Goal: Task Accomplishment & Management: Use online tool/utility

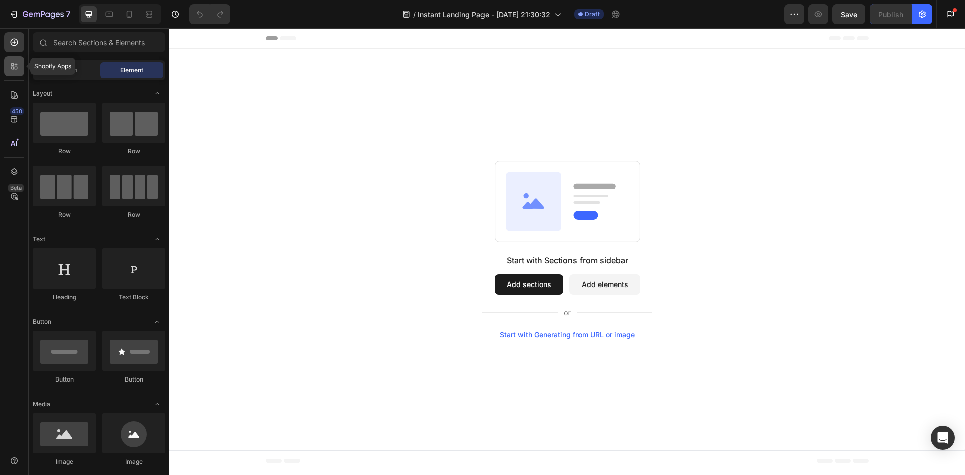
click at [15, 64] on icon at bounding box center [16, 64] width 3 height 3
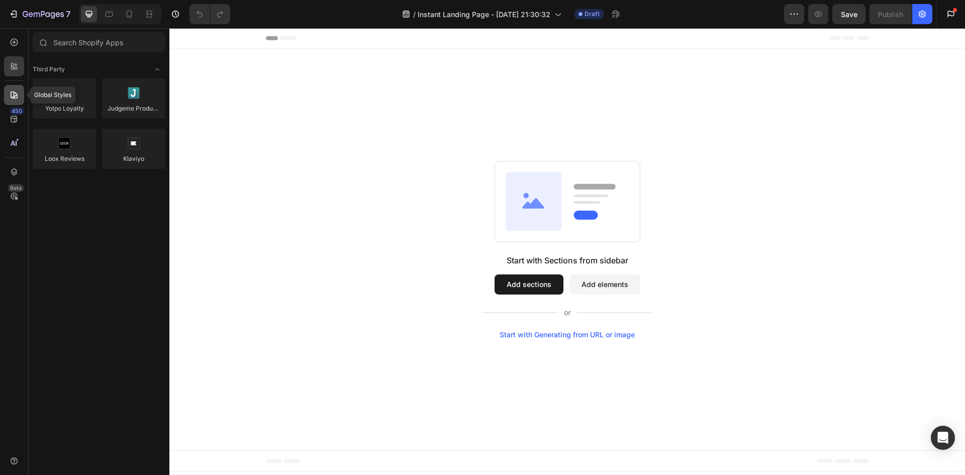
click at [15, 92] on icon at bounding box center [14, 94] width 7 height 7
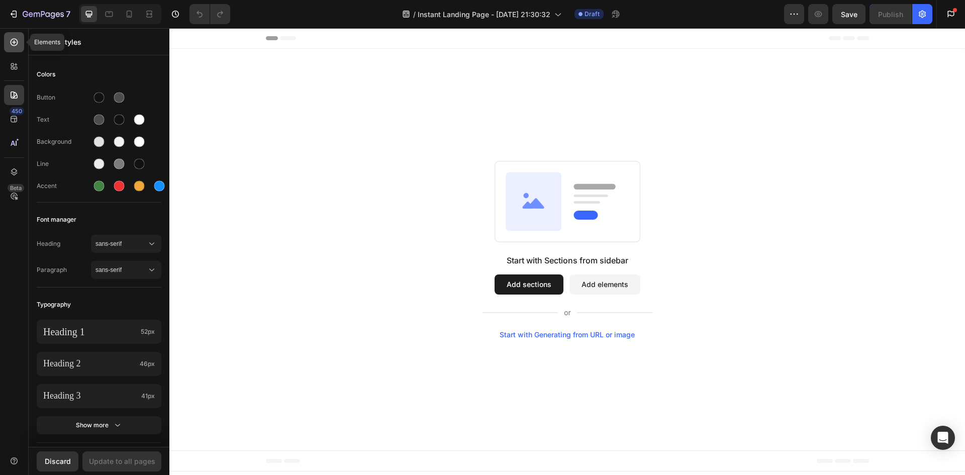
click at [17, 42] on icon at bounding box center [14, 42] width 10 height 10
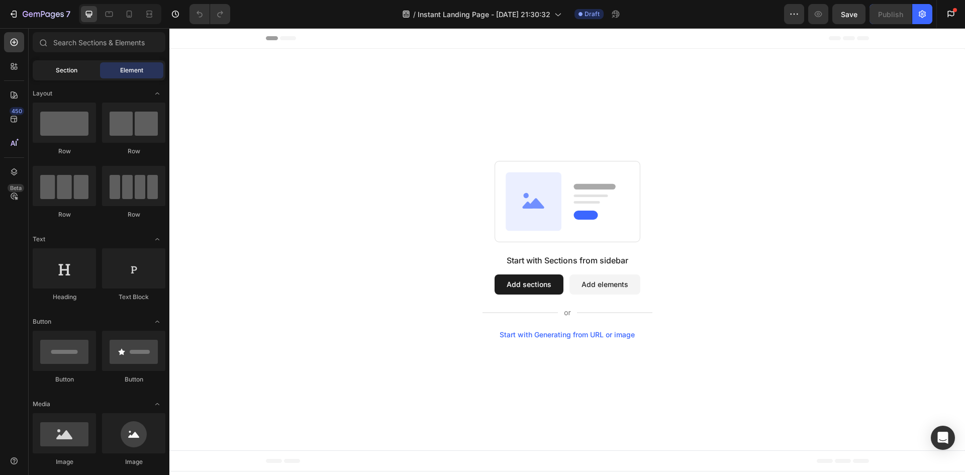
click at [62, 74] on span "Section" at bounding box center [67, 70] width 22 height 9
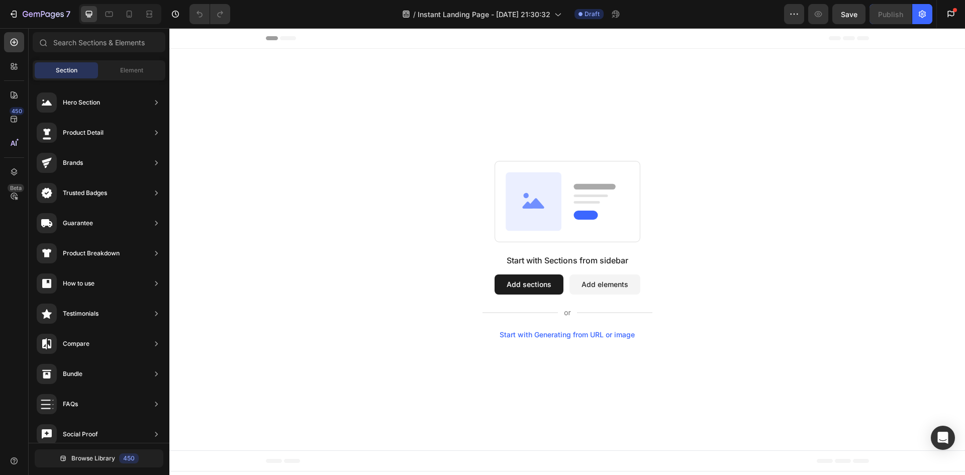
click at [526, 282] on button "Add sections" at bounding box center [528, 284] width 69 height 20
click at [132, 119] on div "Hero Section" at bounding box center [99, 133] width 133 height 28
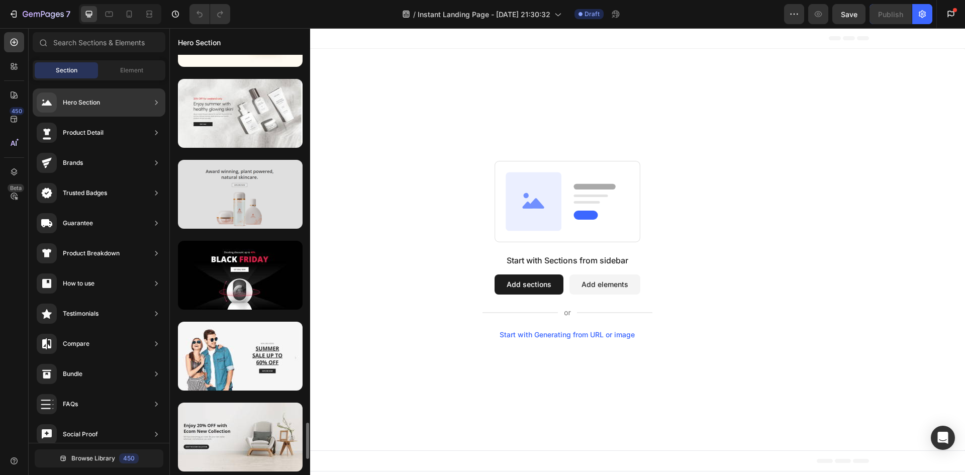
scroll to position [3670, 0]
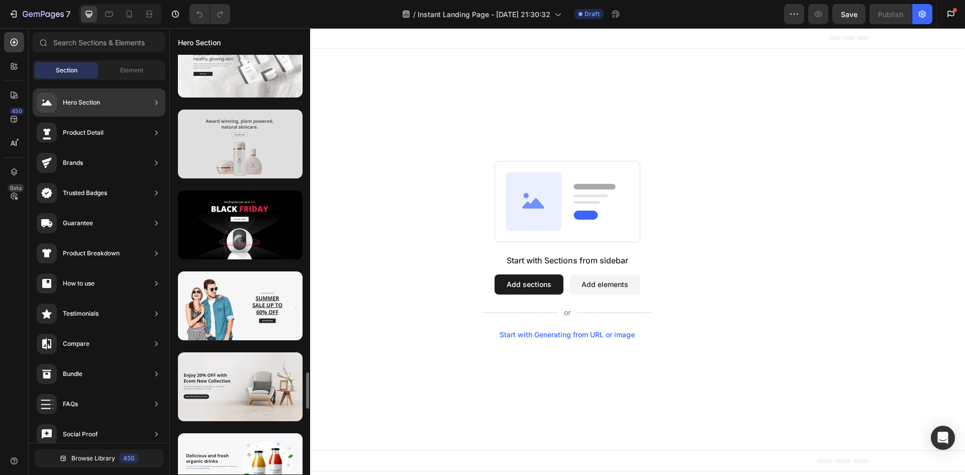
click at [222, 155] on div at bounding box center [240, 144] width 125 height 69
click at [255, 150] on div at bounding box center [240, 144] width 125 height 69
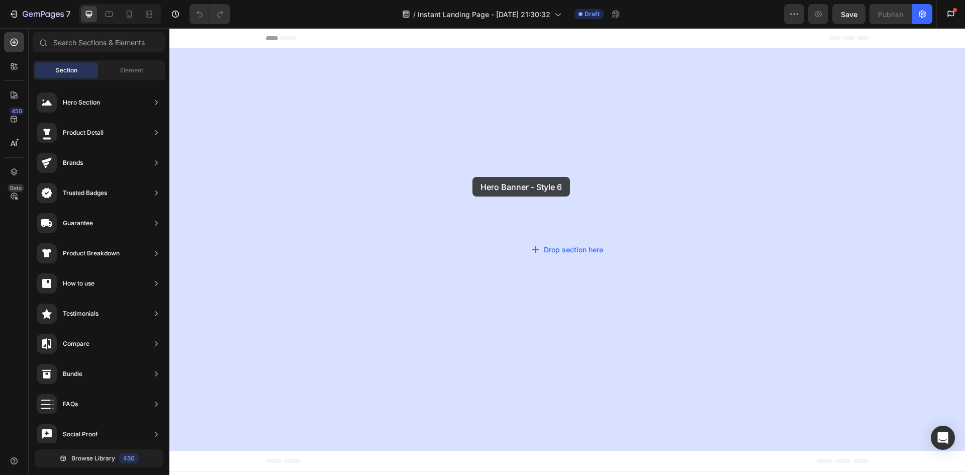
drag, startPoint x: 404, startPoint y: 177, endPoint x: 486, endPoint y: 181, distance: 82.0
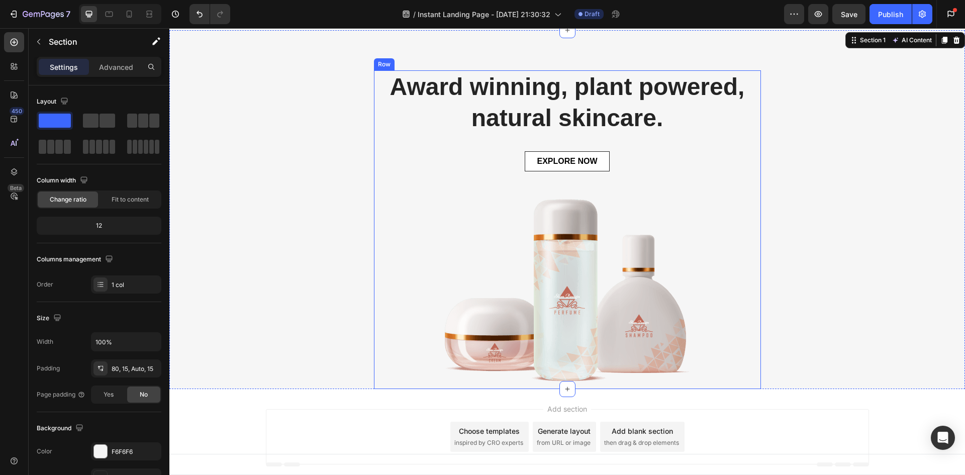
scroll to position [0, 0]
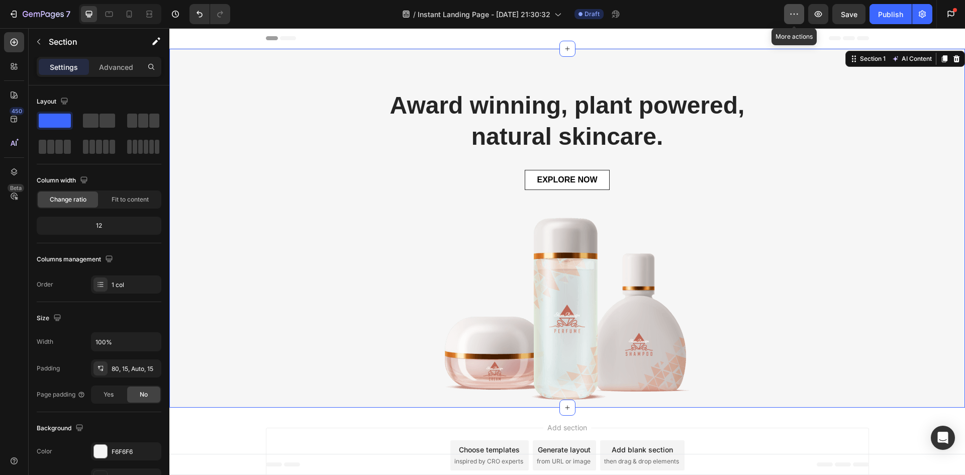
click at [796, 13] on icon "button" at bounding box center [794, 14] width 10 height 10
click at [749, 15] on div "/ Instant Landing Page - Aug 22, 21:30:32 Draft" at bounding box center [511, 14] width 546 height 20
click at [953, 58] on icon at bounding box center [956, 58] width 7 height 7
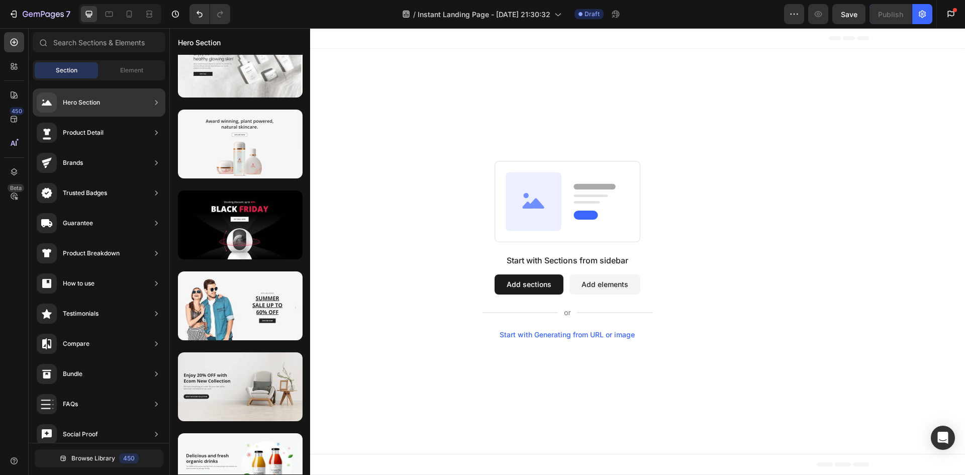
click at [129, 149] on div "Product Detail" at bounding box center [99, 163] width 133 height 28
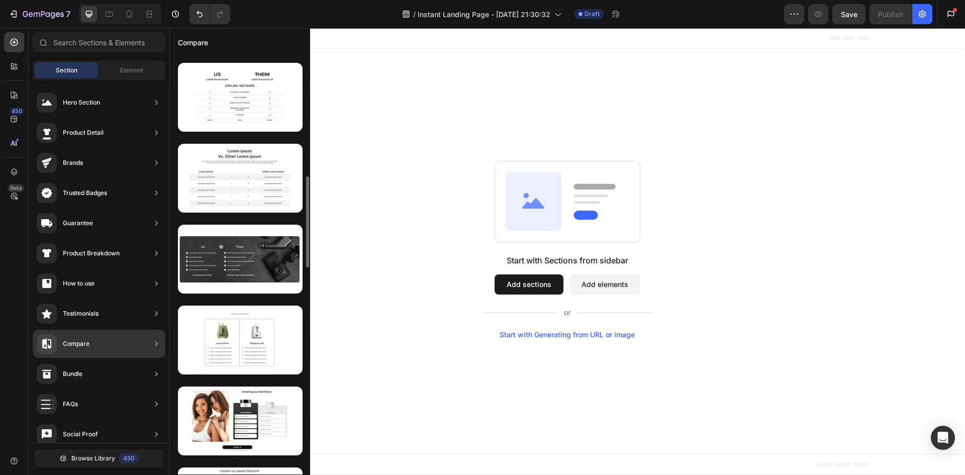
scroll to position [60, 0]
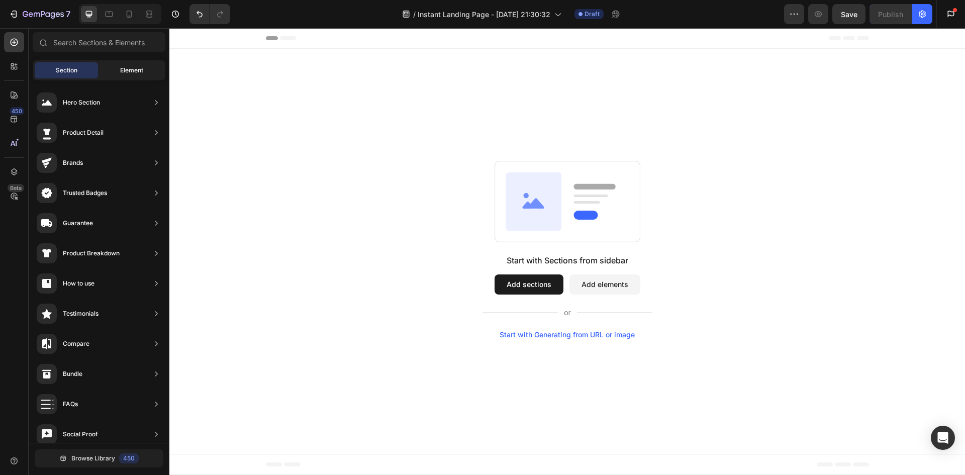
click at [135, 71] on span "Element" at bounding box center [131, 70] width 23 height 9
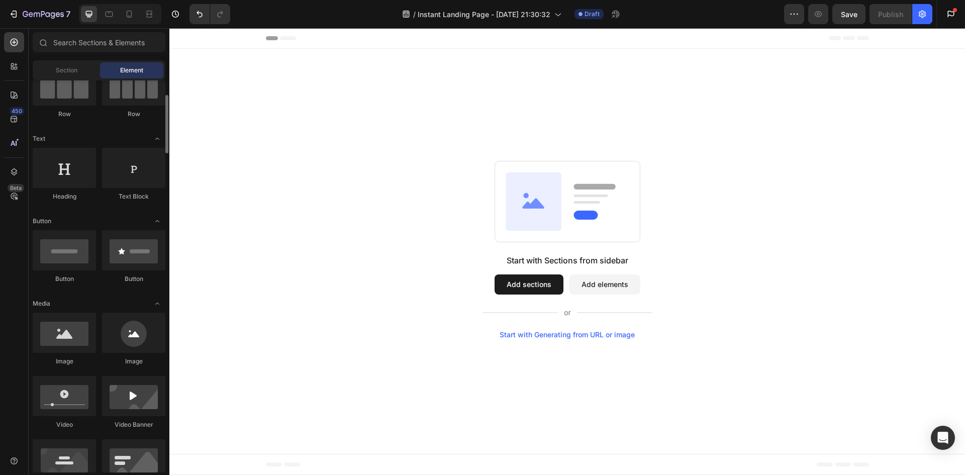
scroll to position [201, 0]
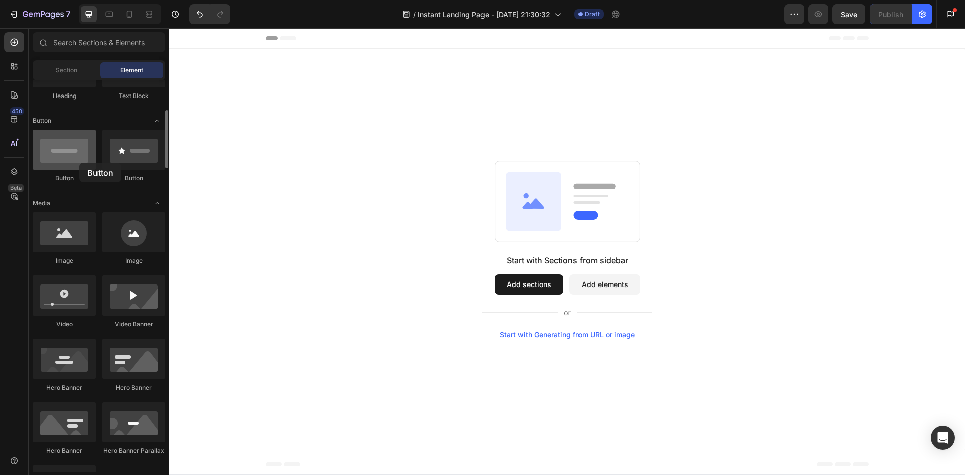
drag, startPoint x: 79, startPoint y: 163, endPoint x: 77, endPoint y: 168, distance: 6.1
click at [79, 164] on div at bounding box center [64, 150] width 63 height 40
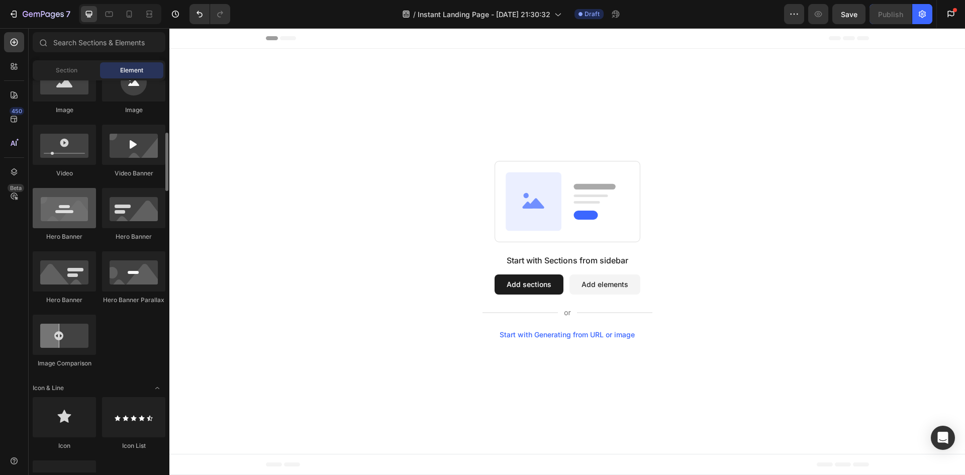
scroll to position [251, 0]
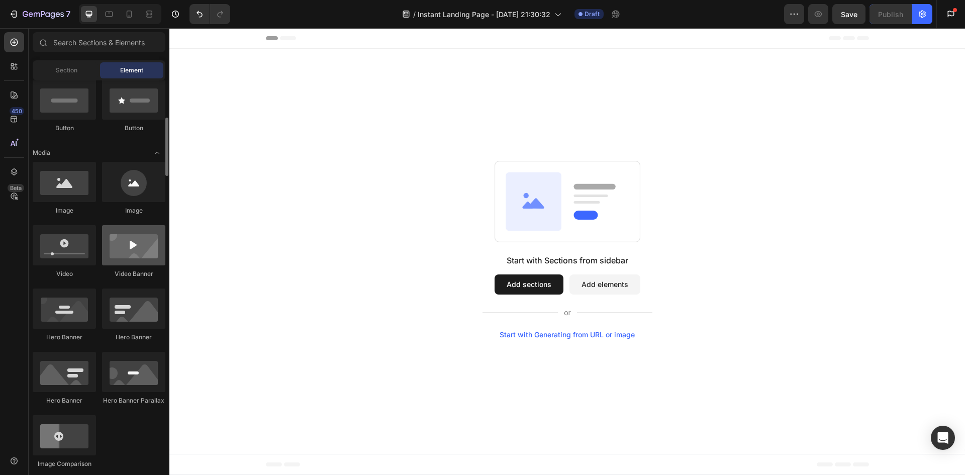
click at [137, 245] on div at bounding box center [133, 245] width 63 height 40
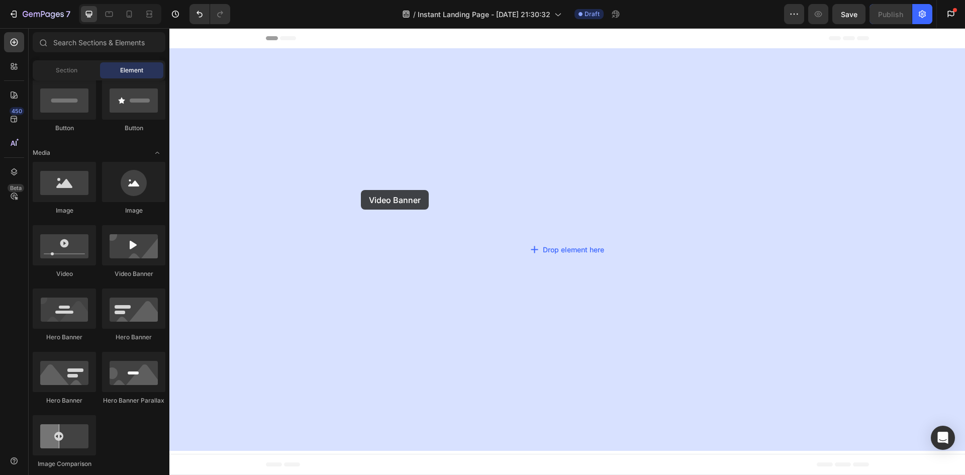
drag, startPoint x: 304, startPoint y: 274, endPoint x: 368, endPoint y: 187, distance: 107.9
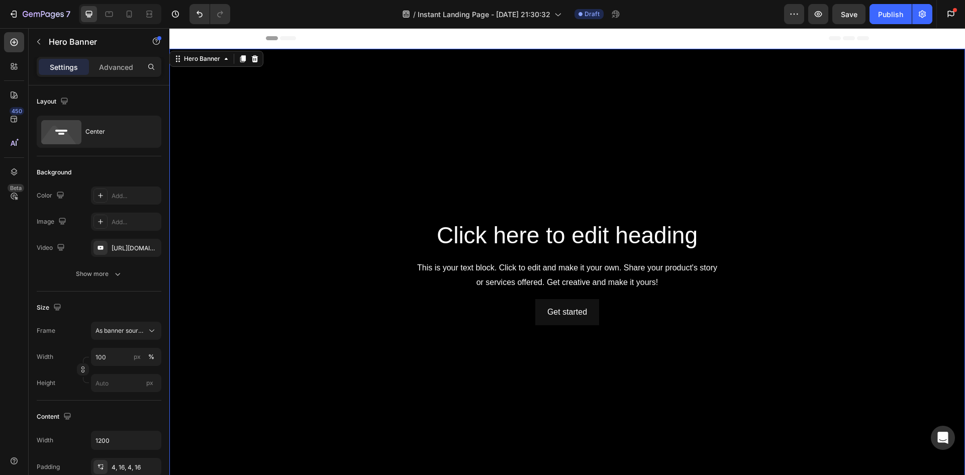
click at [323, 137] on div "Background Image" at bounding box center [566, 272] width 795 height 447
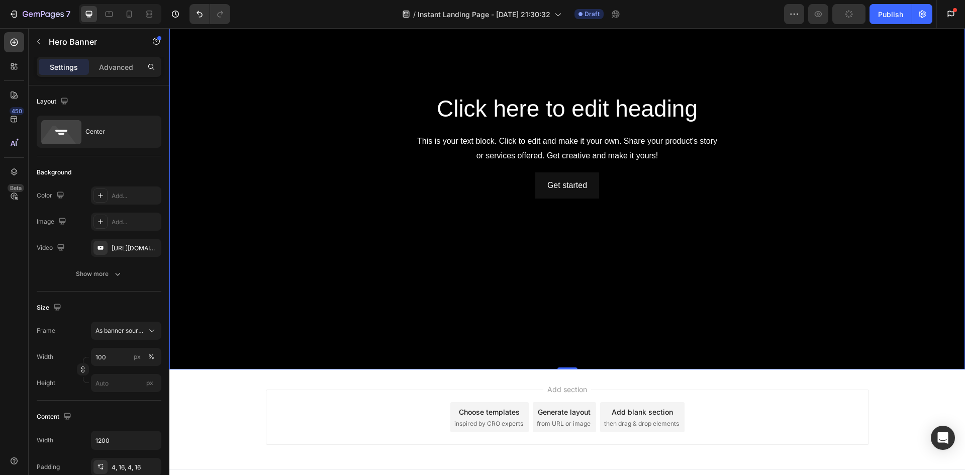
scroll to position [138, 0]
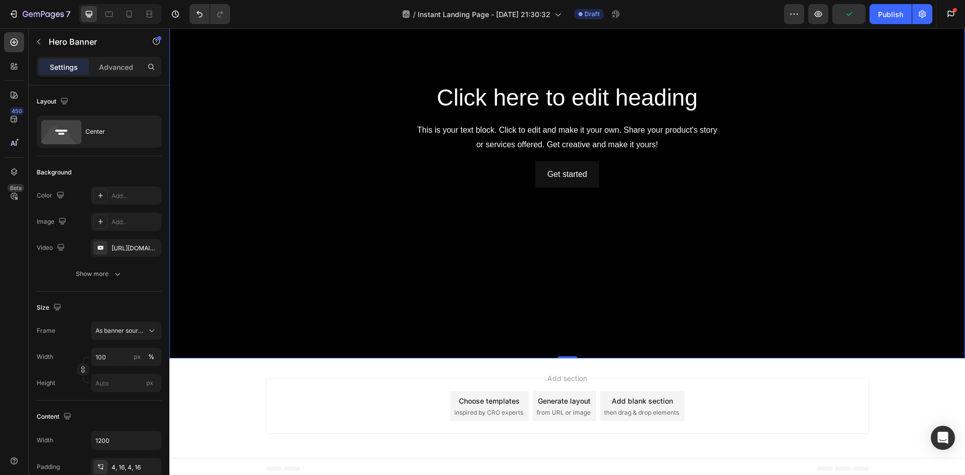
click at [412, 313] on div "Background Image" at bounding box center [566, 134] width 795 height 447
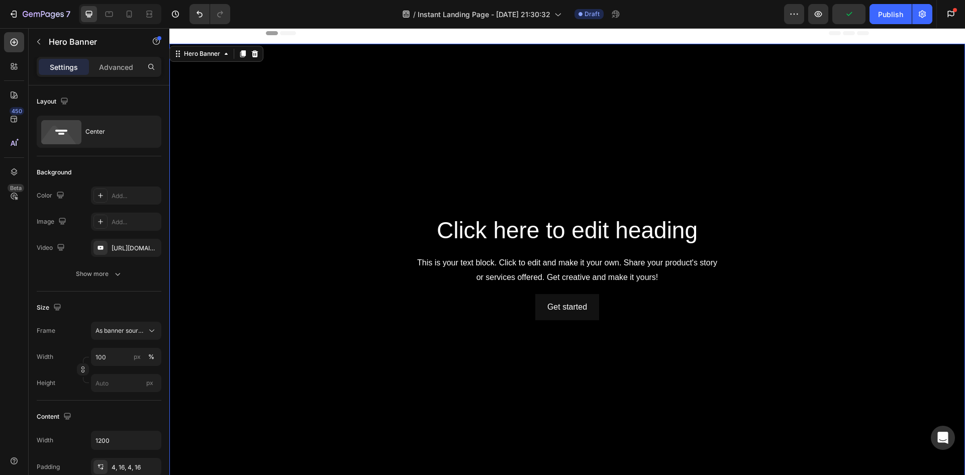
scroll to position [0, 0]
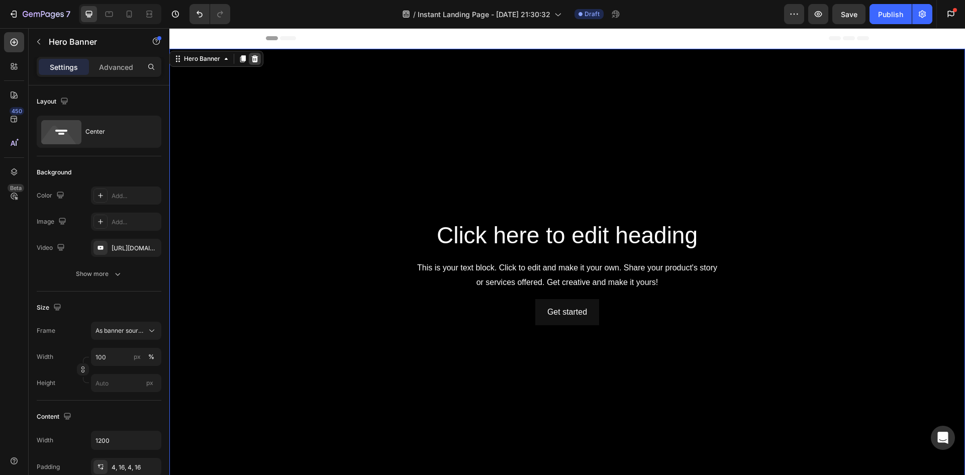
click at [252, 60] on icon at bounding box center [255, 58] width 7 height 7
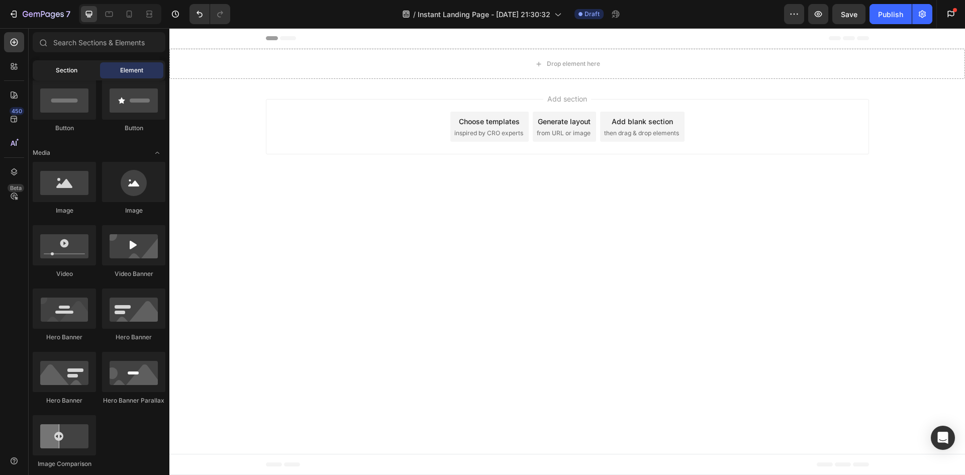
click at [74, 73] on span "Section" at bounding box center [67, 70] width 22 height 9
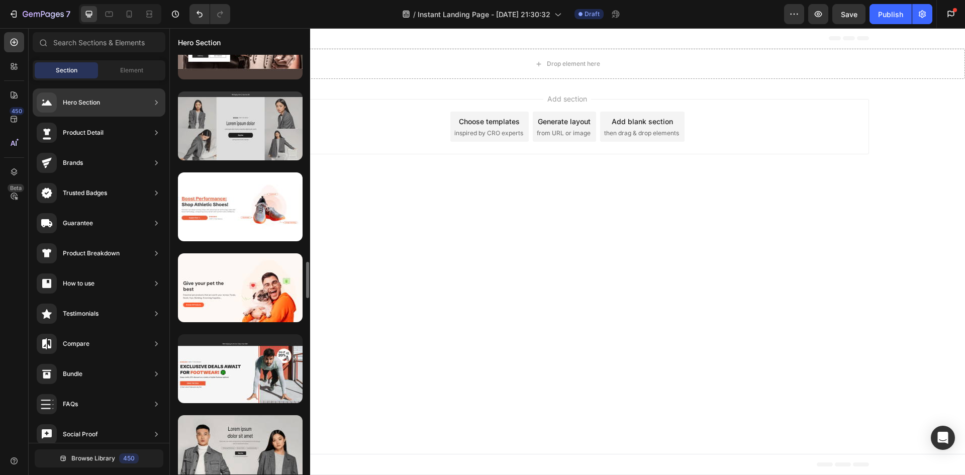
scroll to position [2444, 0]
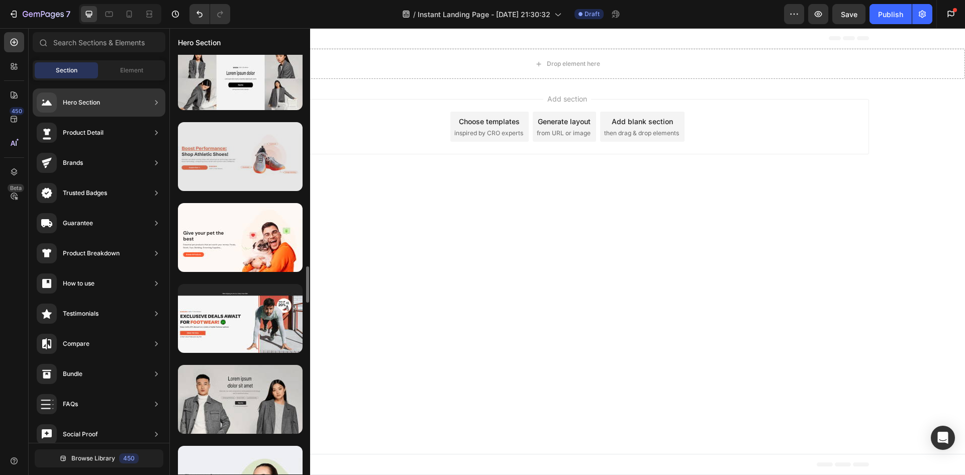
click at [260, 180] on div at bounding box center [240, 156] width 125 height 69
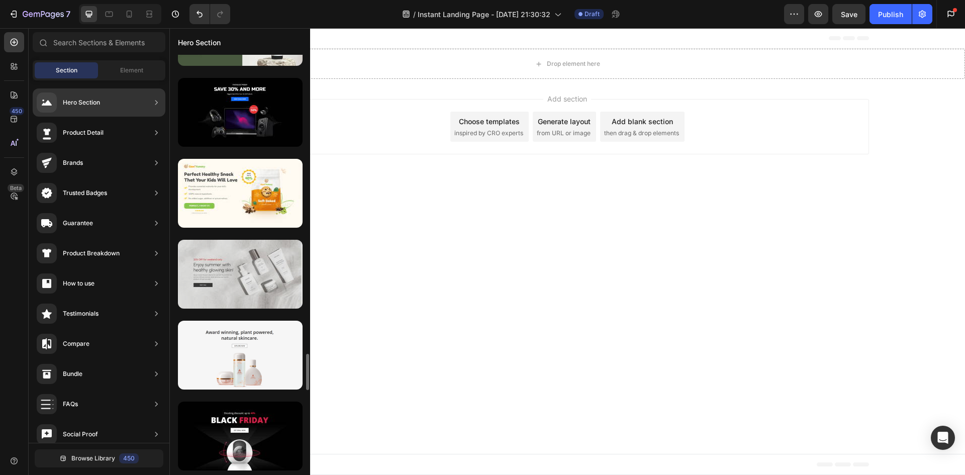
scroll to position [3509, 0]
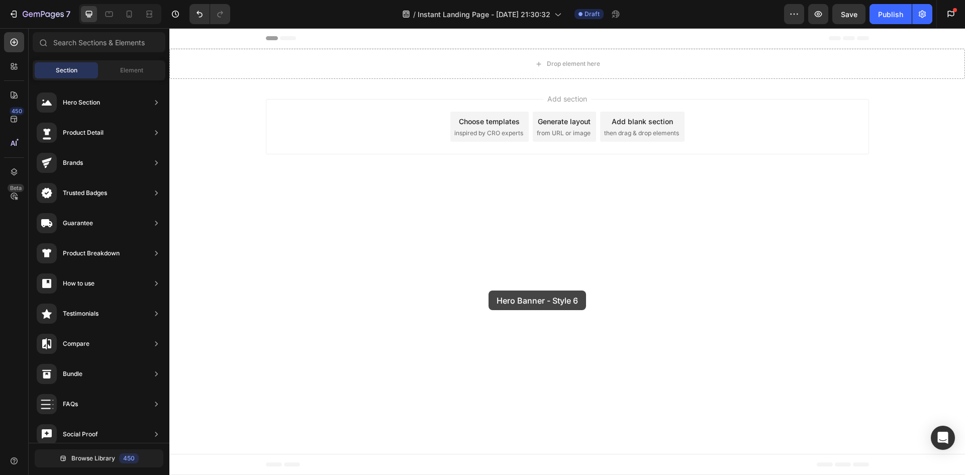
drag, startPoint x: 399, startPoint y: 335, endPoint x: 523, endPoint y: 293, distance: 129.8
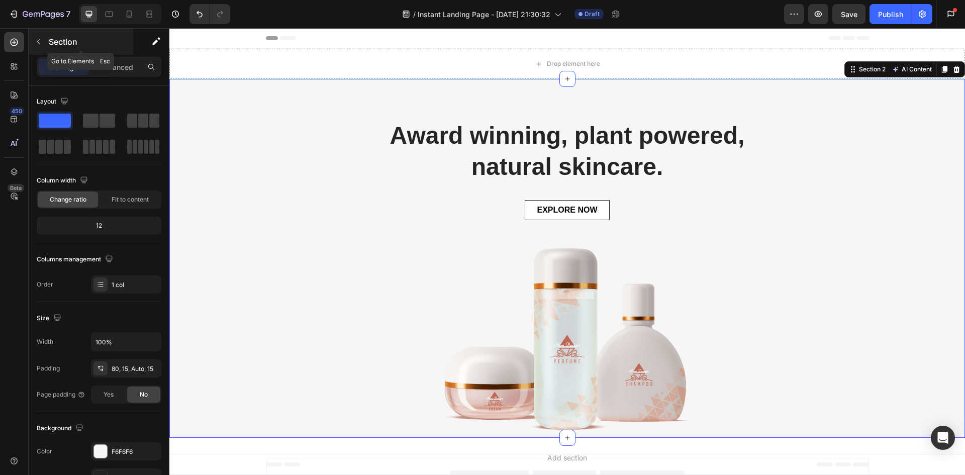
click at [34, 42] on button "button" at bounding box center [39, 42] width 16 height 16
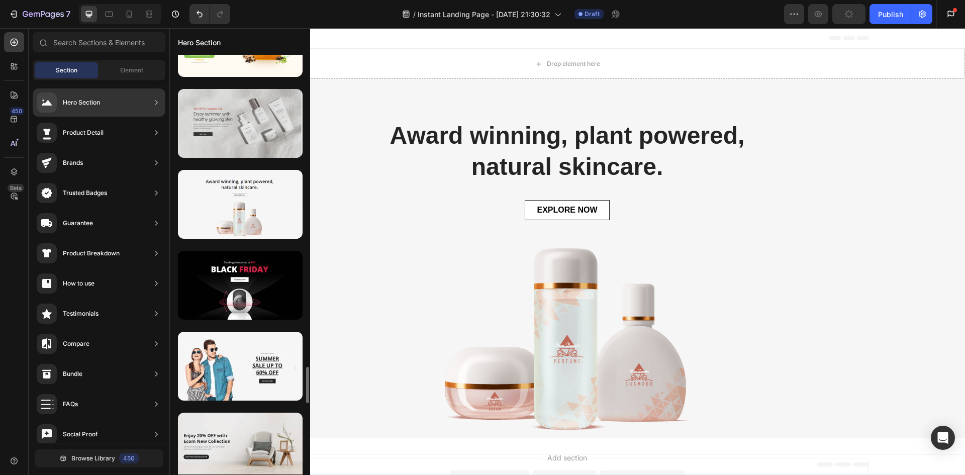
scroll to position [3559, 0]
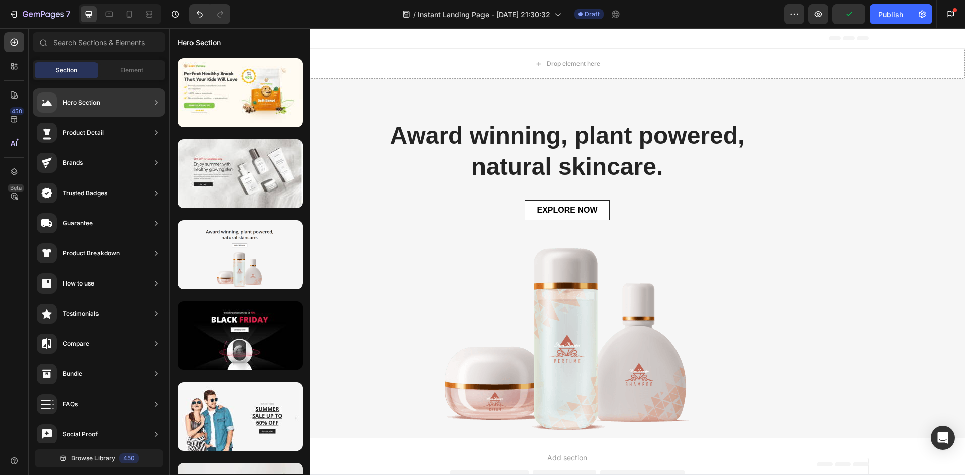
drag, startPoint x: 407, startPoint y: 209, endPoint x: 484, endPoint y: 213, distance: 77.5
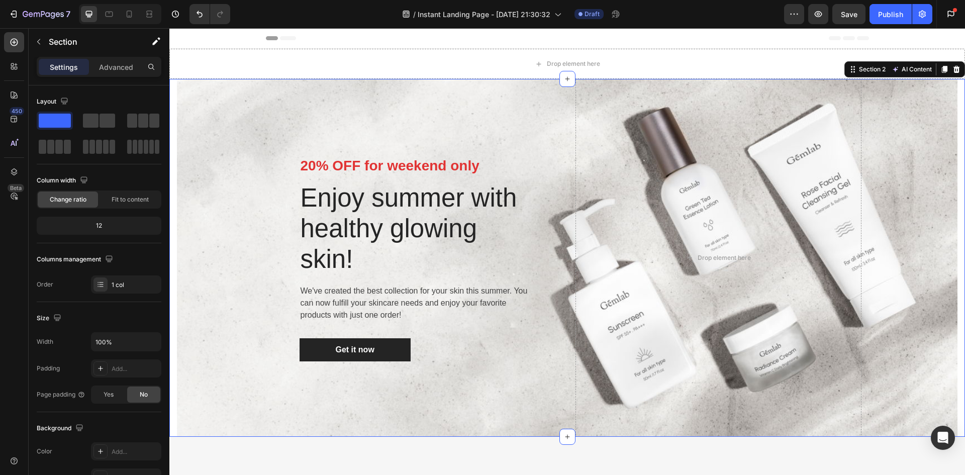
click at [847, 75] on div "Section 2 AI Content Write with GemAI What would you like to describe here? Ton…" at bounding box center [904, 69] width 121 height 16
click at [857, 72] on div "Section 2" at bounding box center [872, 69] width 31 height 9
click at [792, 16] on icon "button" at bounding box center [794, 14] width 10 height 10
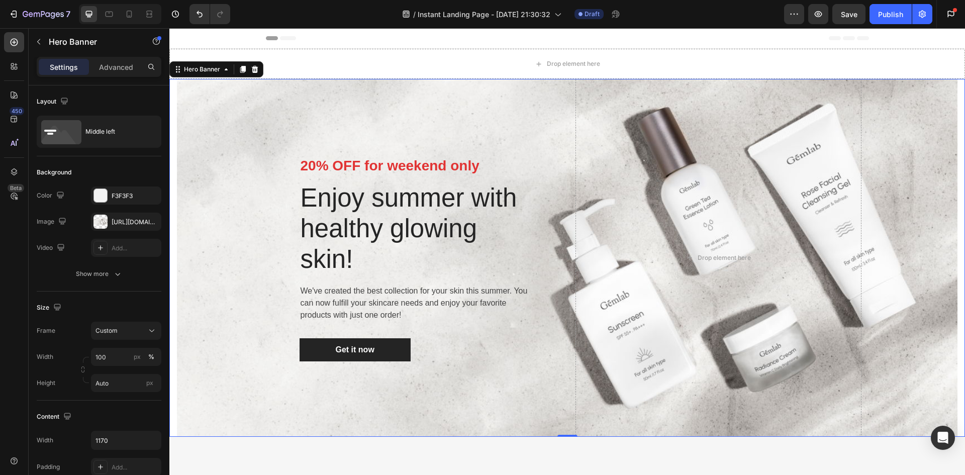
click at [892, 192] on div "Overlay" at bounding box center [567, 258] width 780 height 358
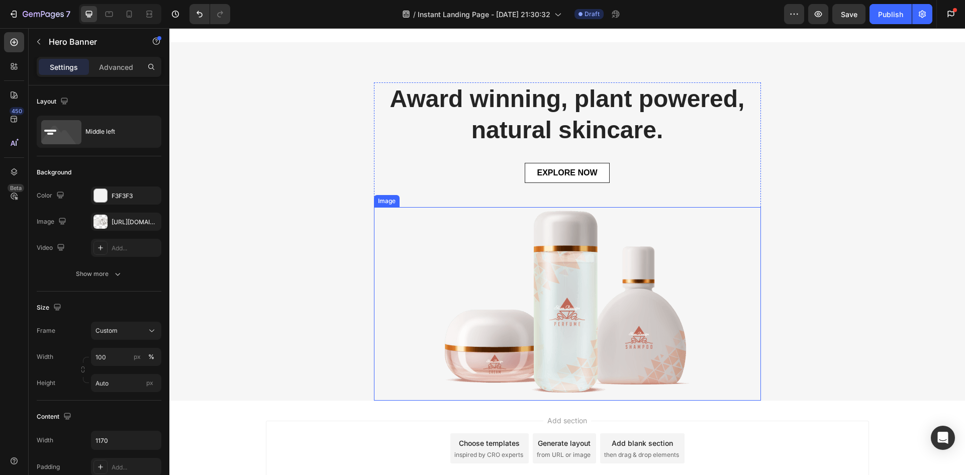
scroll to position [390, 0]
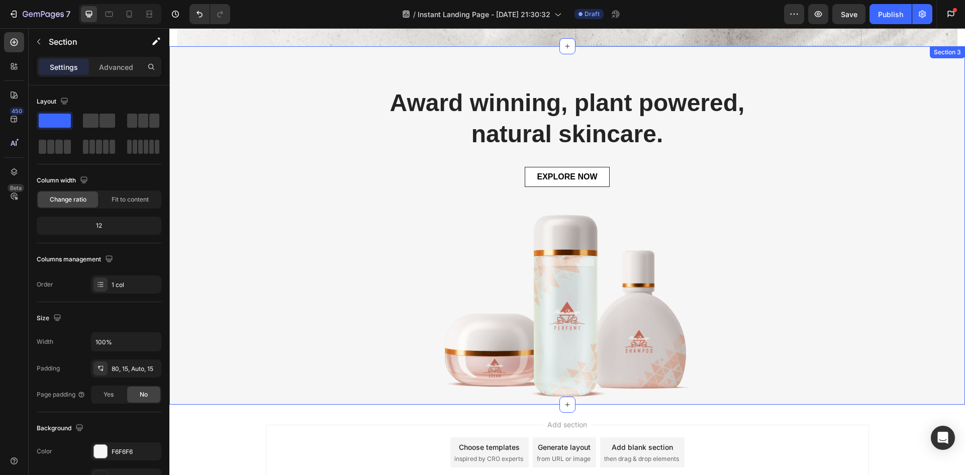
click at [332, 224] on div "Award winning, plant powered, natural skincare. Heading EXPLORE NOW Button Imag…" at bounding box center [567, 245] width 780 height 319
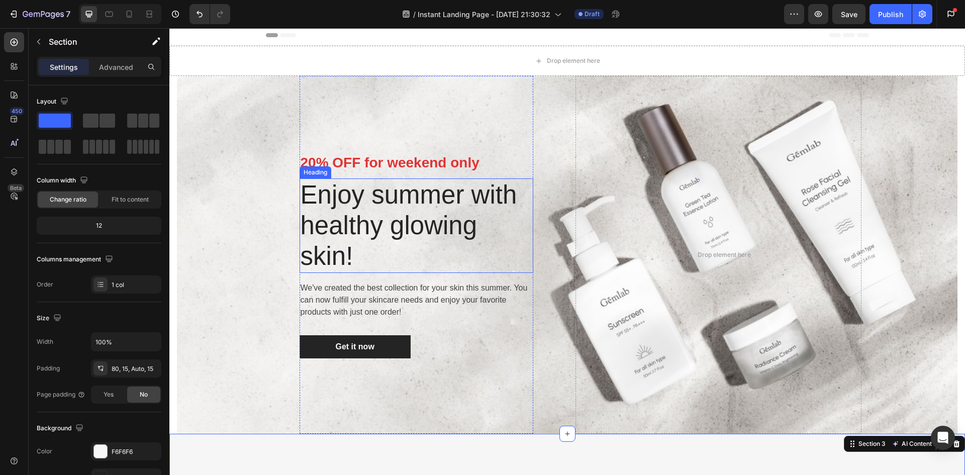
scroll to position [0, 0]
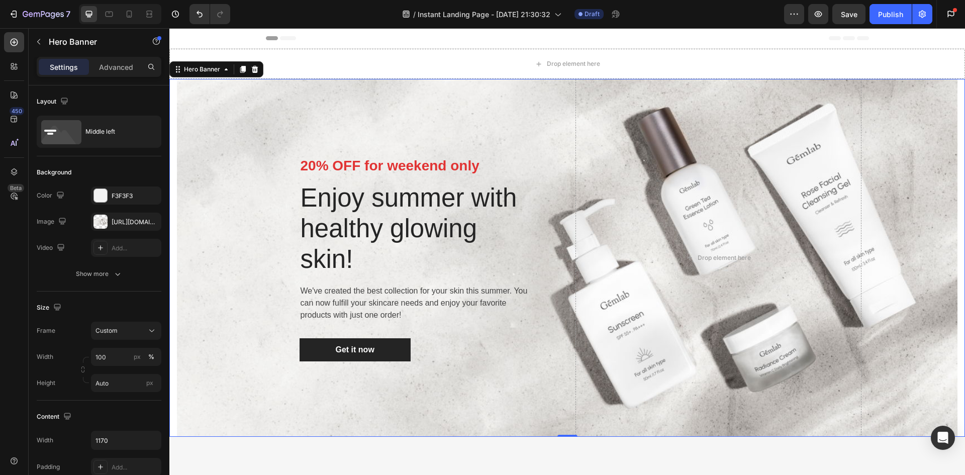
click at [912, 152] on div "Overlay" at bounding box center [567, 258] width 780 height 358
click at [256, 65] on icon at bounding box center [255, 69] width 8 height 8
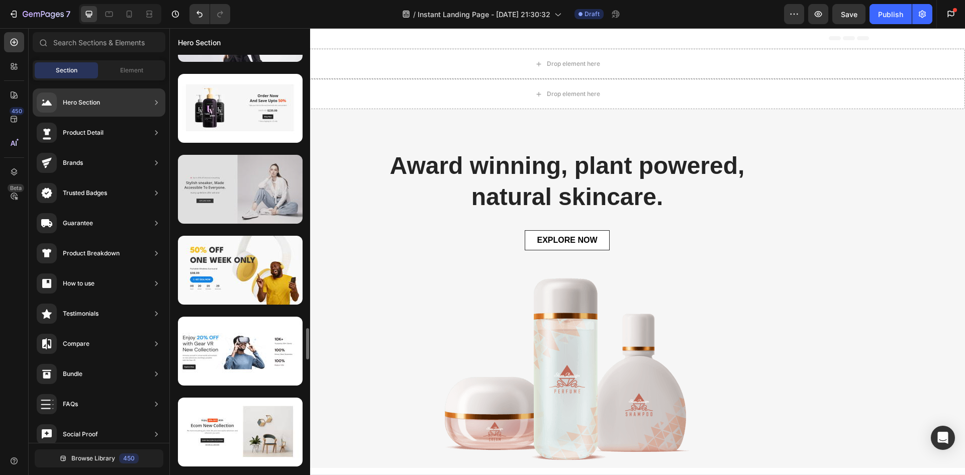
scroll to position [4302, 0]
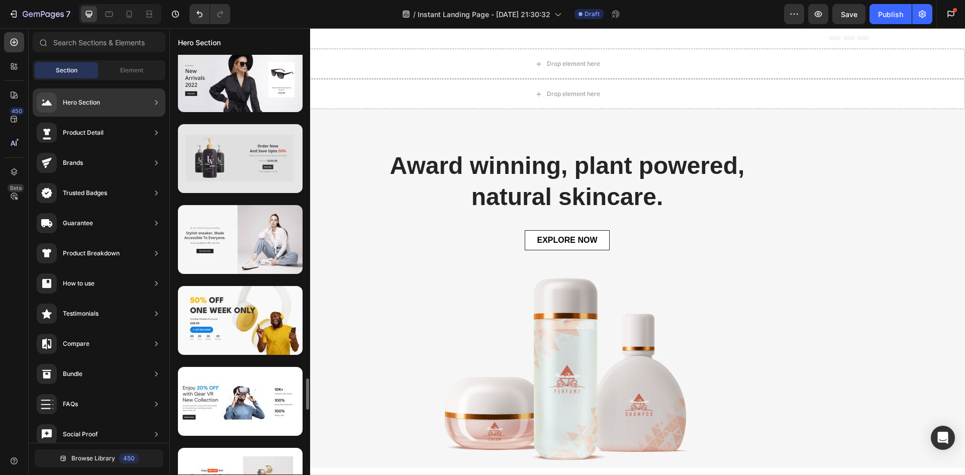
click at [211, 171] on div at bounding box center [240, 158] width 125 height 69
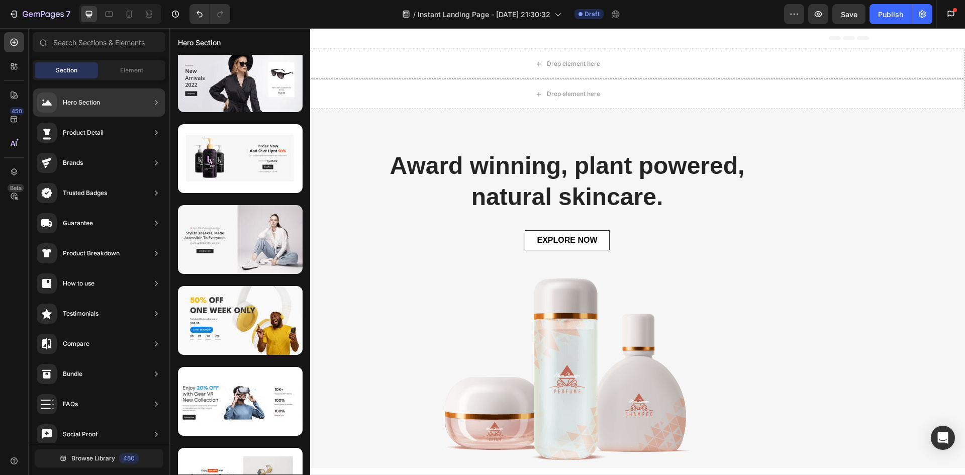
drag, startPoint x: 396, startPoint y: 195, endPoint x: 468, endPoint y: 177, distance: 74.0
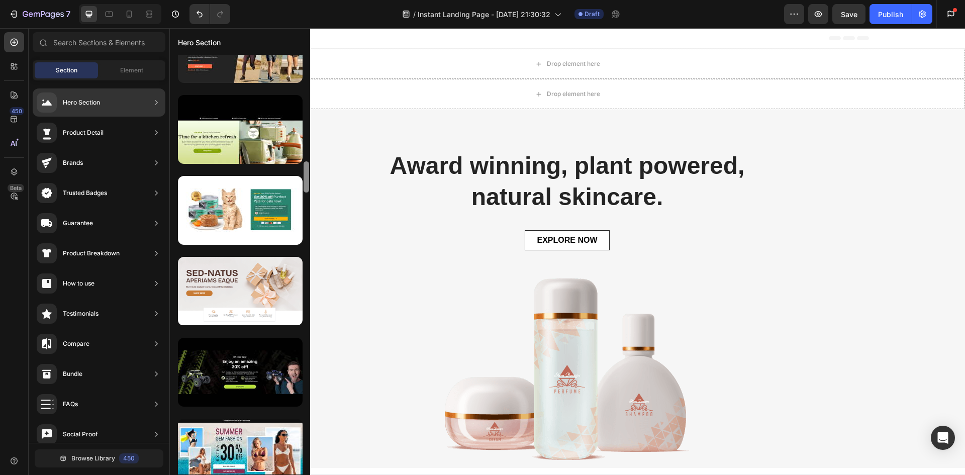
scroll to position [1452, 0]
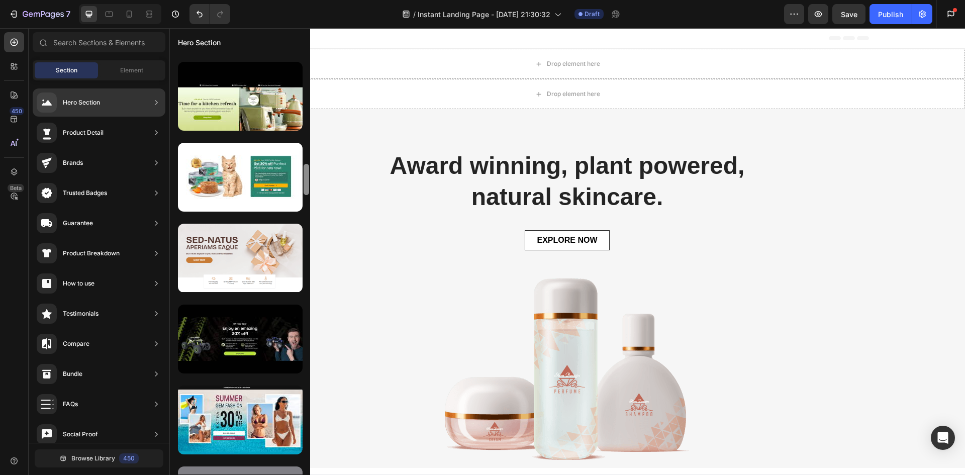
click at [304, 181] on div at bounding box center [306, 179] width 6 height 31
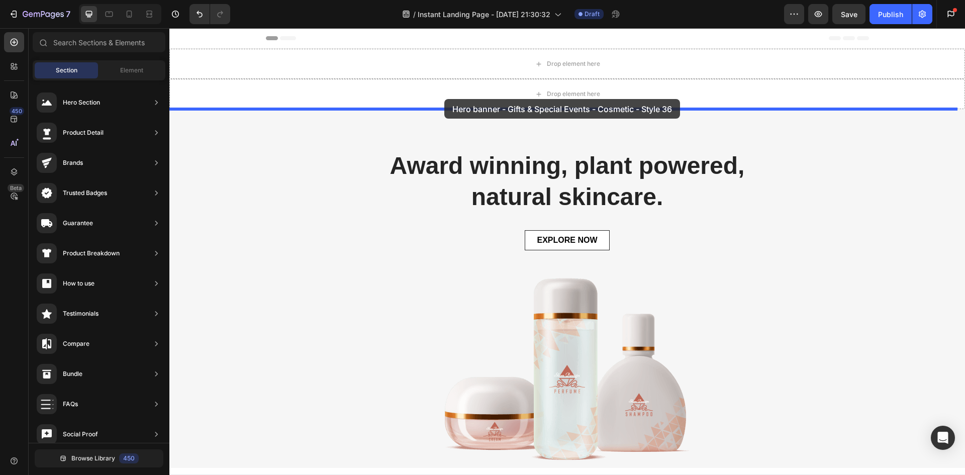
drag, startPoint x: 389, startPoint y: 288, endPoint x: 444, endPoint y: 89, distance: 205.8
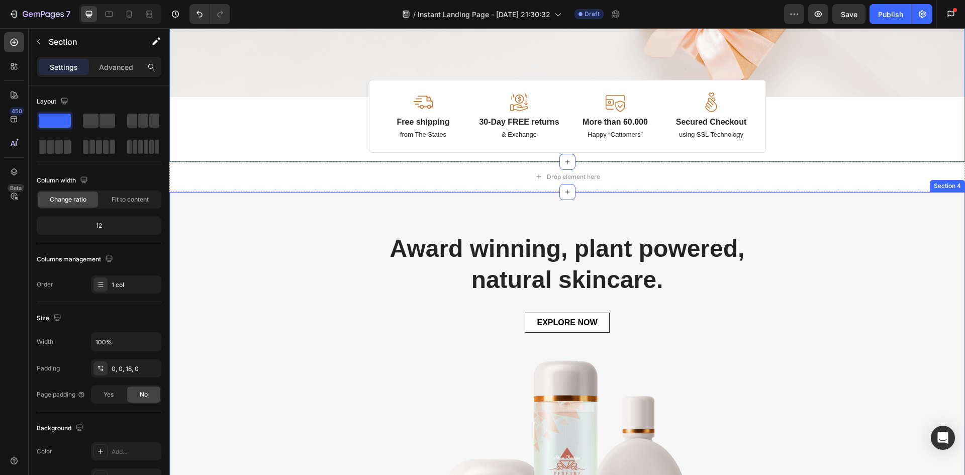
scroll to position [301, 0]
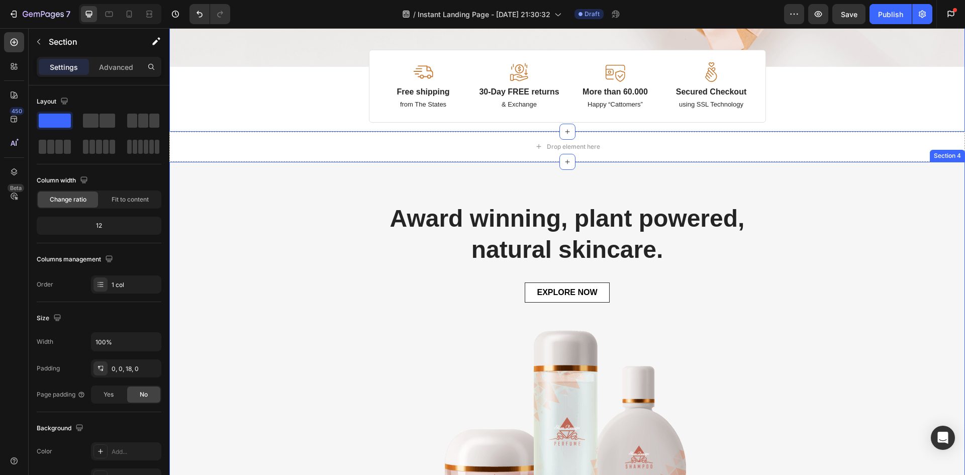
click at [298, 222] on div "Award winning, plant powered, natural skincare. Heading EXPLORE NOW Button Imag…" at bounding box center [567, 361] width 780 height 319
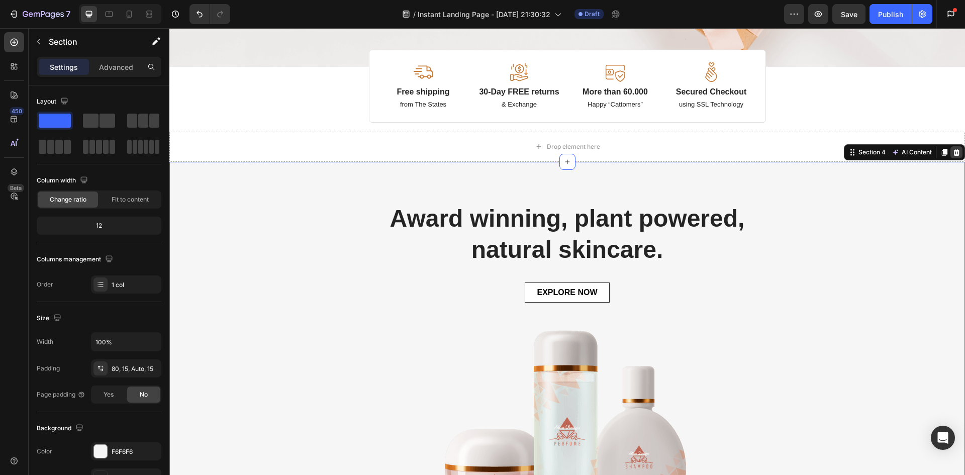
click at [952, 150] on icon at bounding box center [956, 152] width 8 height 8
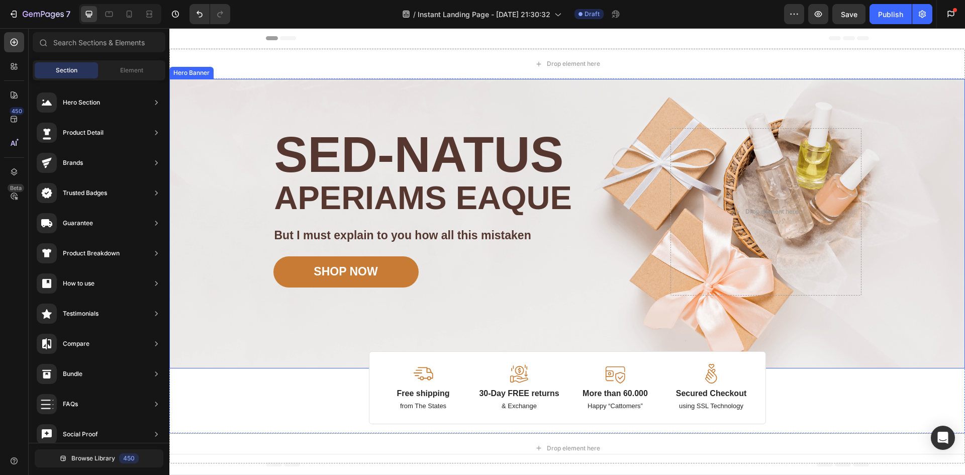
scroll to position [0, 0]
click at [381, 96] on div "Image Image Free shipping Text Block from The States Text Block Advanced List I…" at bounding box center [567, 223] width 603 height 289
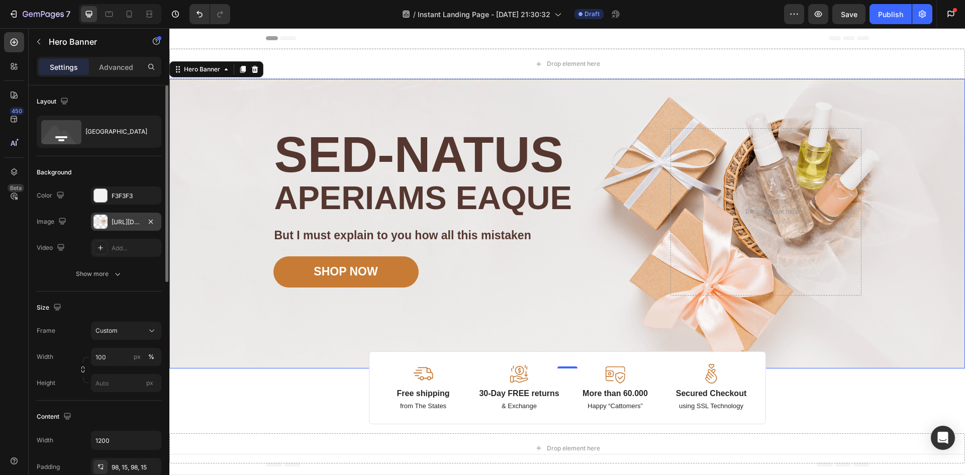
click at [107, 219] on div at bounding box center [100, 222] width 14 height 14
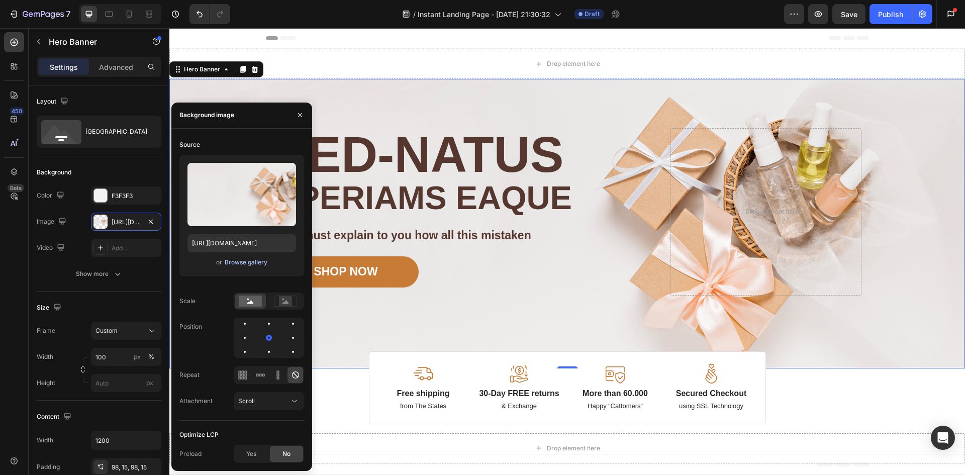
click at [237, 262] on div "Browse gallery" at bounding box center [246, 262] width 43 height 9
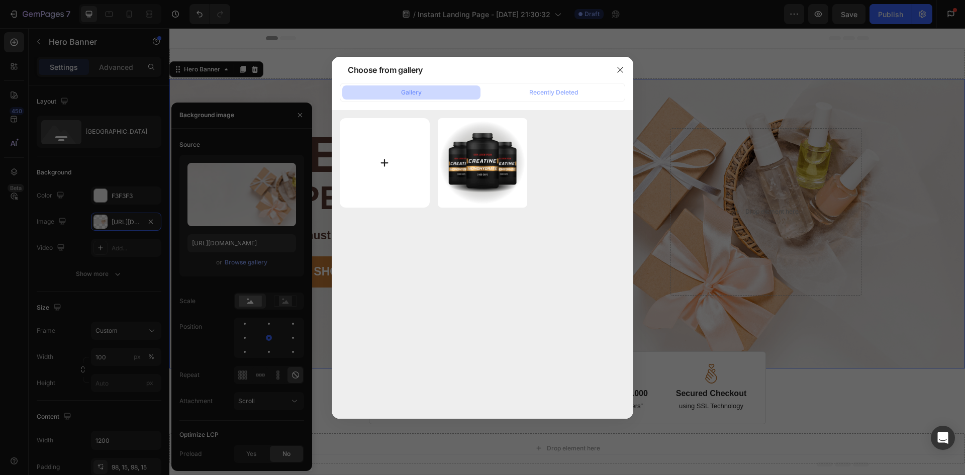
click at [387, 169] on input "file" at bounding box center [385, 163] width 90 height 90
click at [617, 73] on icon "button" at bounding box center [620, 70] width 8 height 8
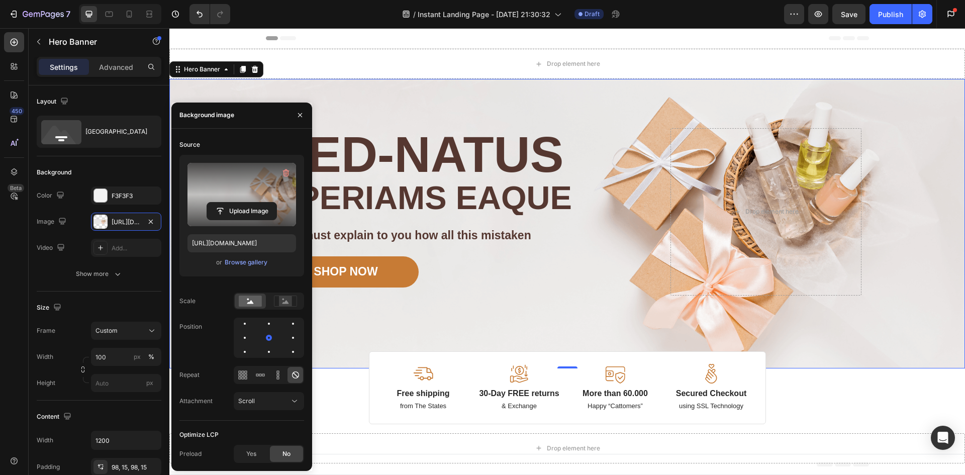
click at [247, 174] on label at bounding box center [241, 194] width 109 height 63
click at [247, 202] on input "file" at bounding box center [241, 210] width 69 height 17
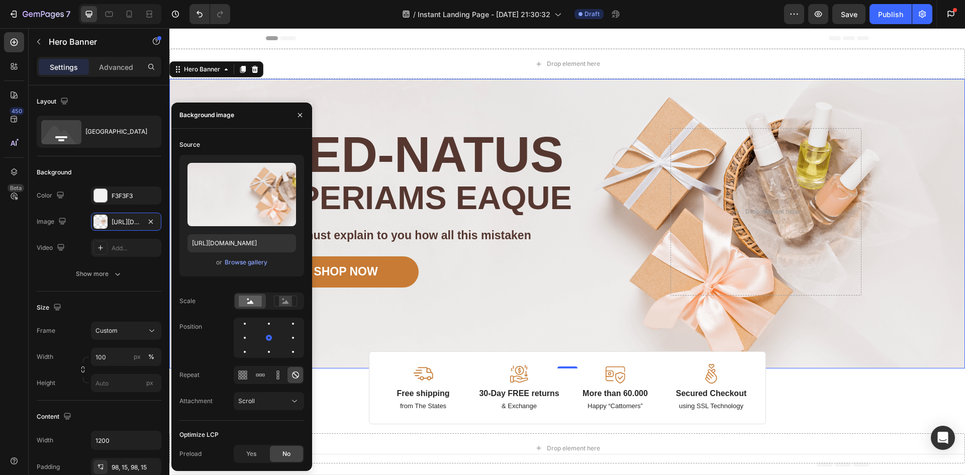
click at [374, 89] on div "Image Image Free shipping Text Block from The States Text Block Advanced List I…" at bounding box center [567, 223] width 603 height 289
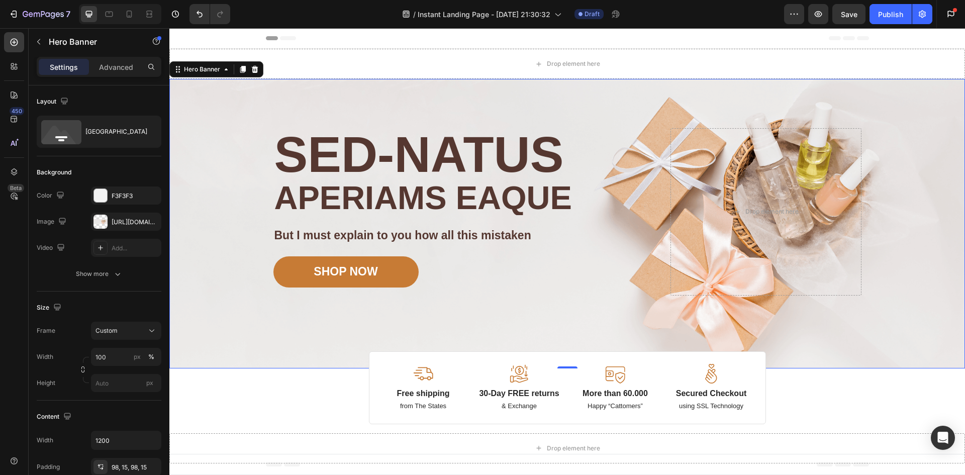
click at [259, 122] on div "Background Image" at bounding box center [566, 223] width 795 height 289
click at [104, 248] on icon at bounding box center [100, 248] width 8 height 8
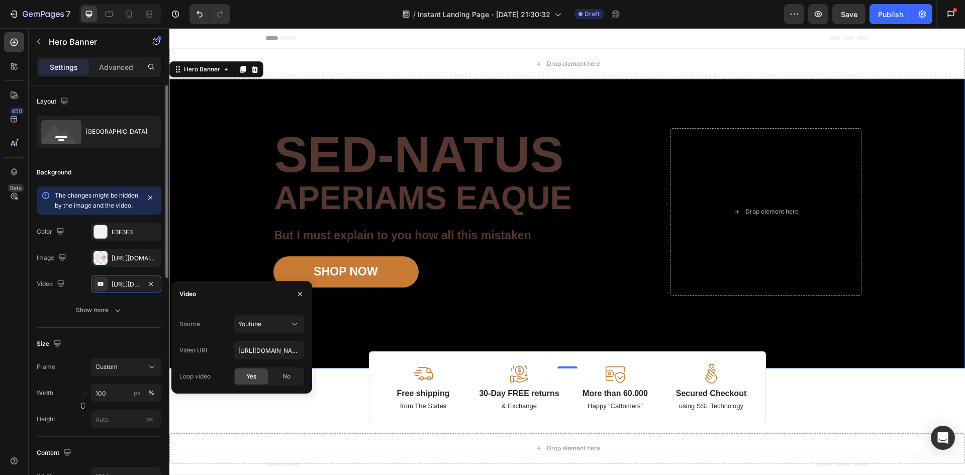
click at [149, 288] on icon "button" at bounding box center [151, 284] width 8 height 8
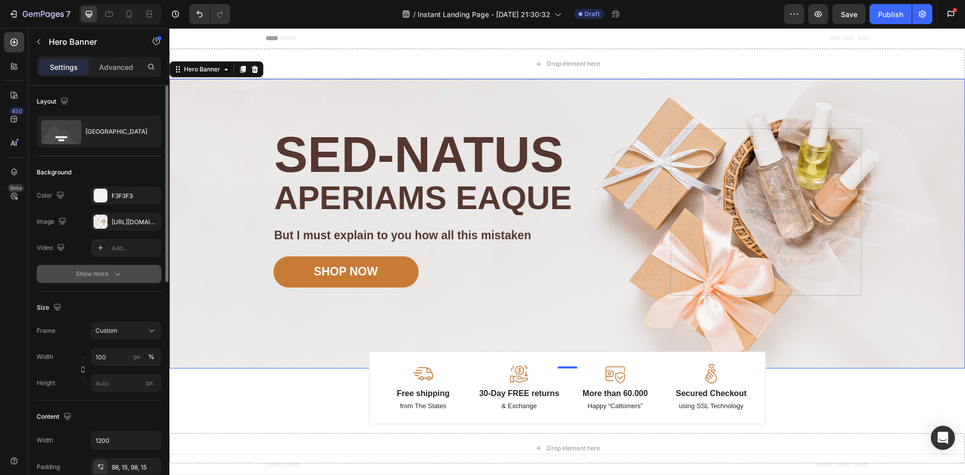
click at [103, 276] on div "Show more" at bounding box center [99, 274] width 47 height 10
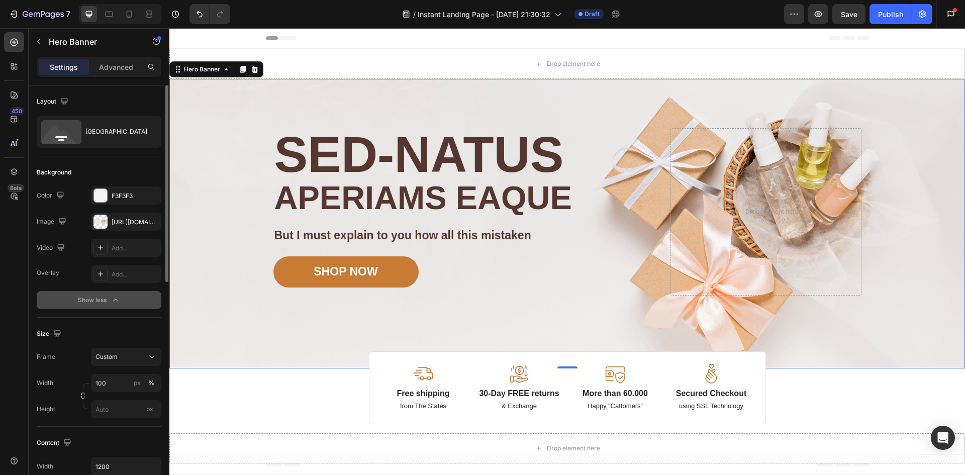
click at [97, 298] on div "Show less" at bounding box center [99, 300] width 43 height 10
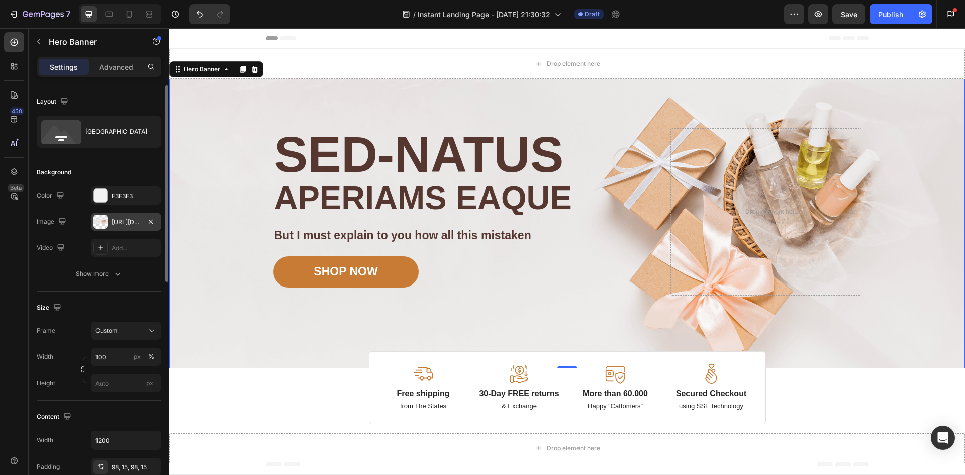
click at [127, 225] on div "https://cdn.shopify.com/s/files/1/2005/9307/files/gempages_432750572815254551-4…" at bounding box center [126, 222] width 29 height 9
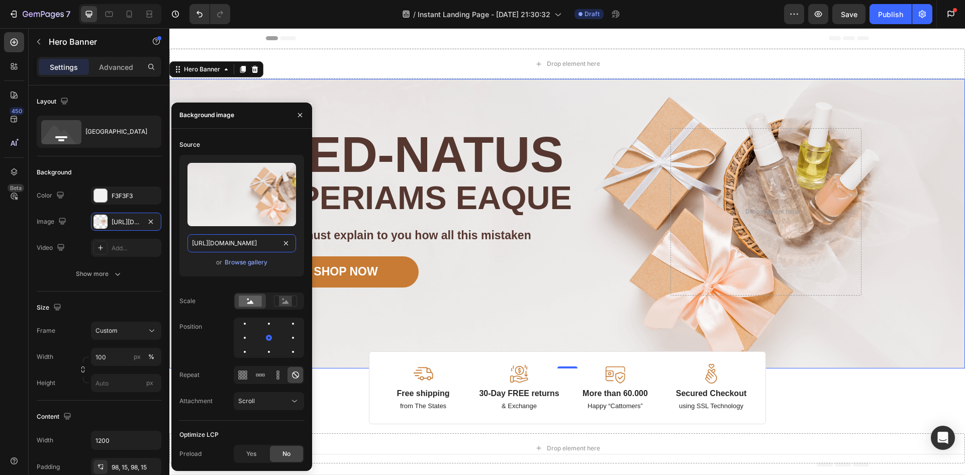
click at [257, 240] on input "https://cdn.shopify.com/s/files/1/2005/9307/files/gempages_432750572815254551-4…" at bounding box center [241, 243] width 109 height 18
click at [299, 115] on icon "button" at bounding box center [300, 115] width 4 height 4
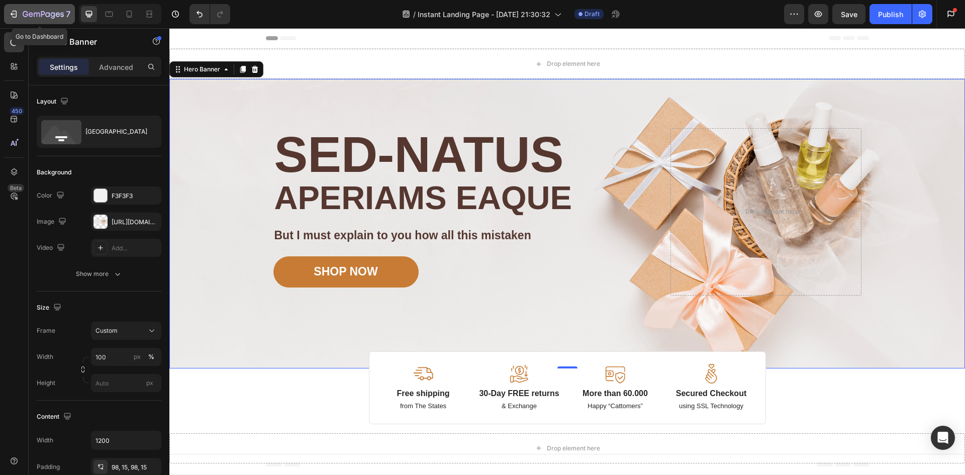
click at [17, 14] on icon "button" at bounding box center [15, 14] width 5 height 7
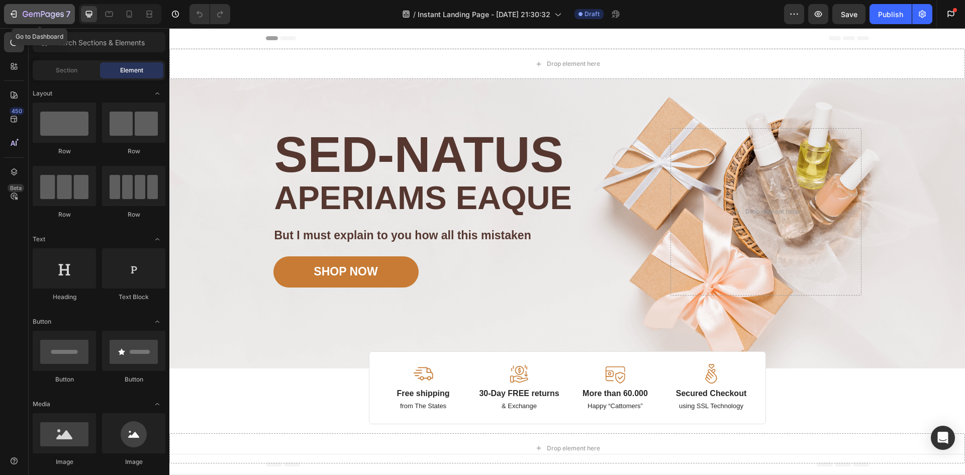
click at [9, 16] on icon "button" at bounding box center [14, 14] width 10 height 10
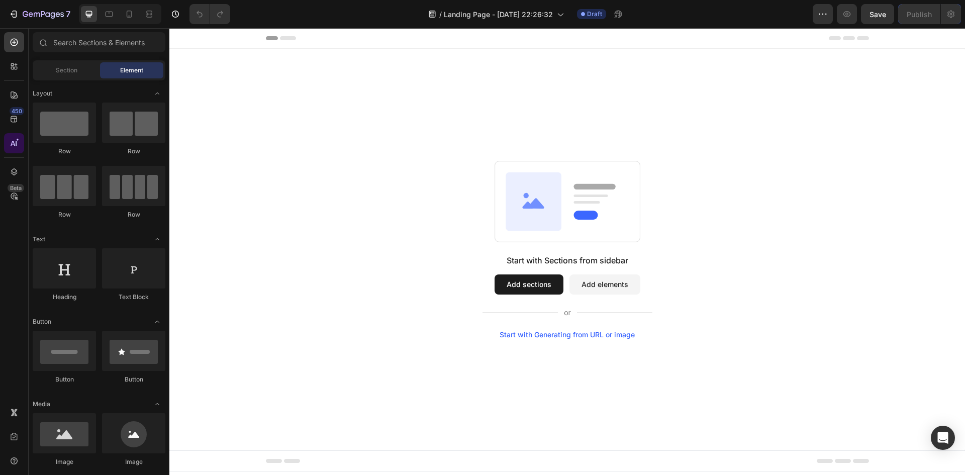
click at [10, 145] on icon at bounding box center [14, 143] width 10 height 10
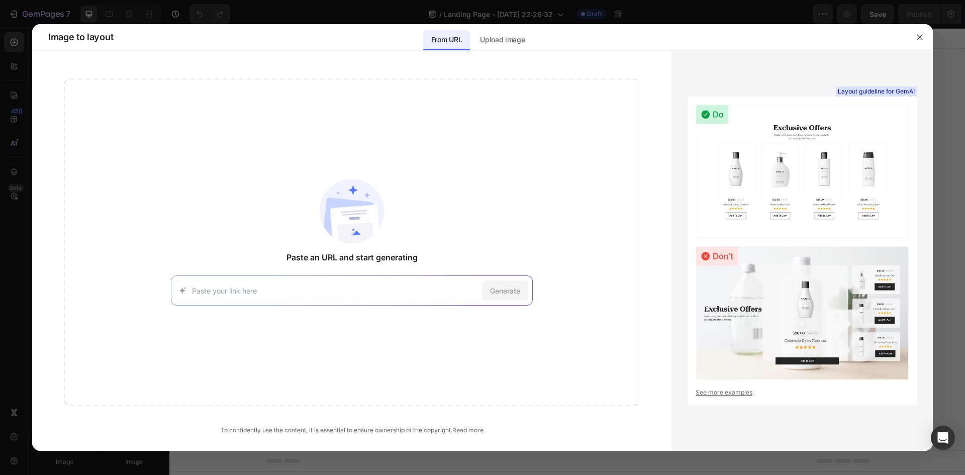
drag, startPoint x: 232, startPoint y: 291, endPoint x: 203, endPoint y: 292, distance: 29.2
click at [203, 292] on input at bounding box center [335, 290] width 286 height 11
paste input "https://drinkolipop.com/"
type input "https://drinkolipop.com/"
click at [509, 286] on span "Generate" at bounding box center [505, 290] width 30 height 11
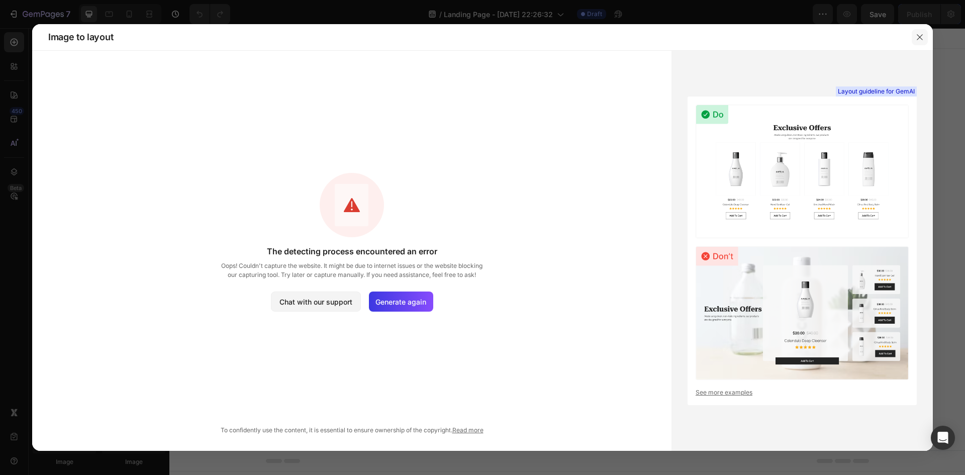
click at [918, 32] on button "button" at bounding box center [919, 37] width 16 height 16
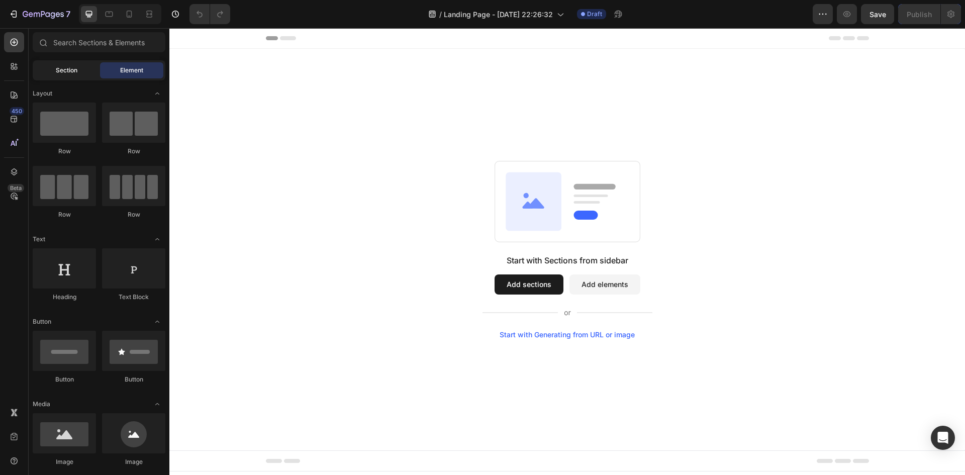
click at [64, 72] on span "Section" at bounding box center [67, 70] width 22 height 9
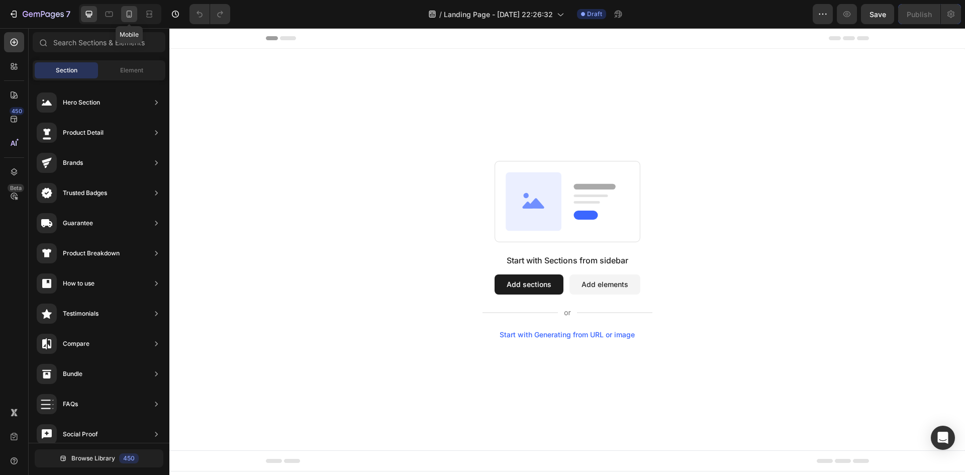
click at [130, 15] on icon at bounding box center [129, 14] width 10 height 10
click at [136, 67] on span "Element" at bounding box center [131, 70] width 23 height 9
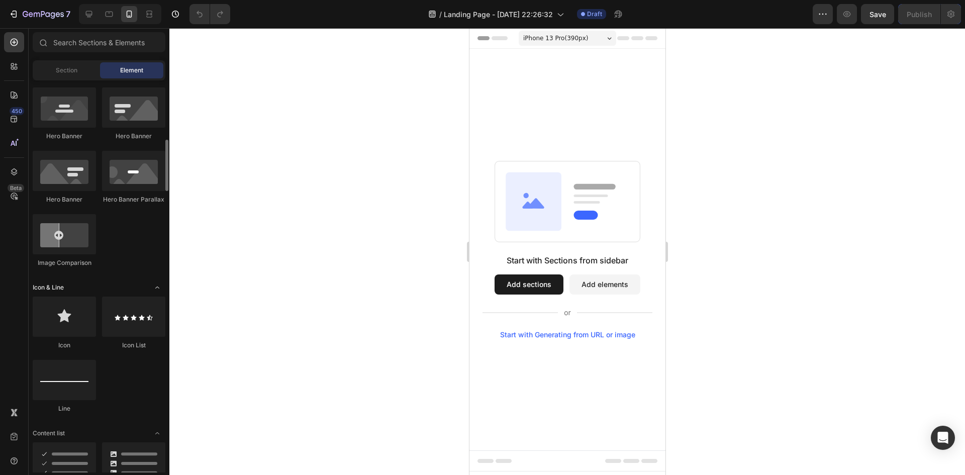
scroll to position [502, 0]
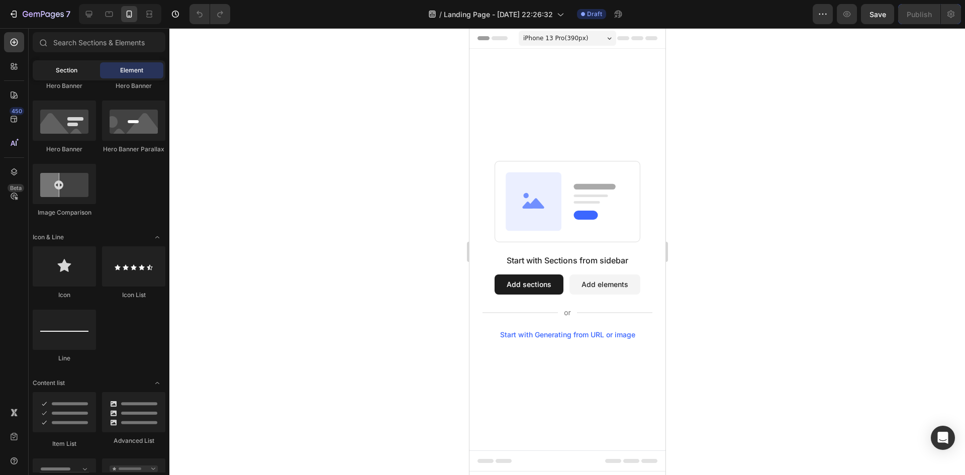
click at [83, 72] on div "Section" at bounding box center [66, 70] width 63 height 16
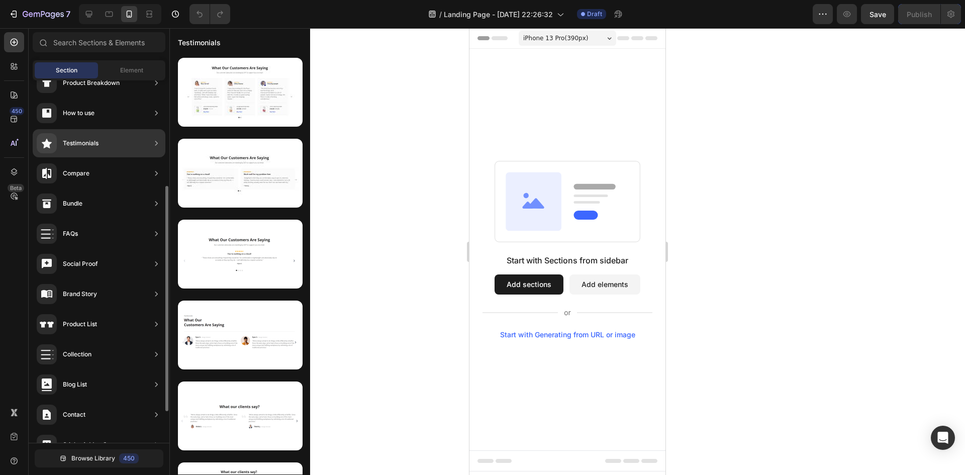
scroll to position [0, 0]
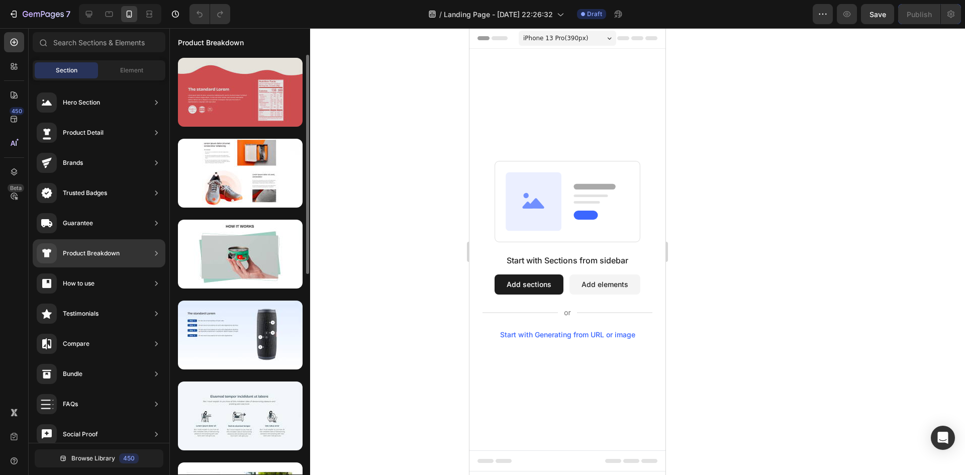
click at [240, 83] on div at bounding box center [240, 92] width 125 height 69
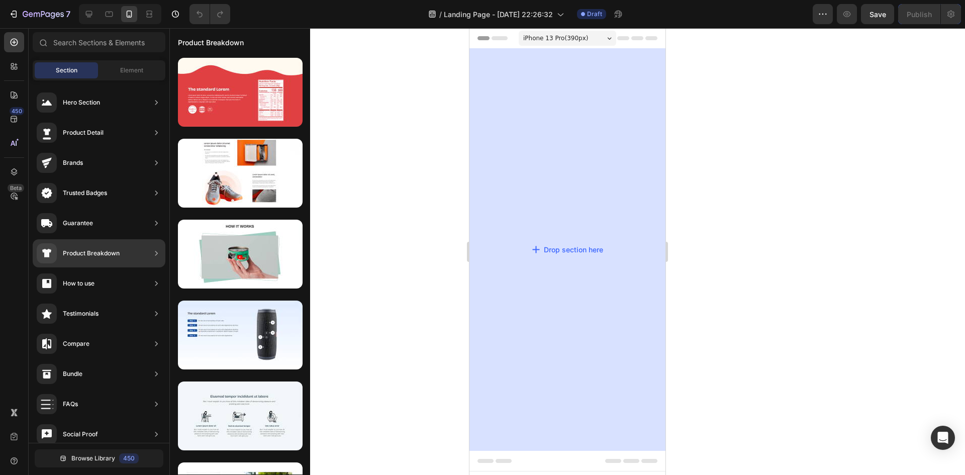
drag, startPoint x: 702, startPoint y: 112, endPoint x: 511, endPoint y: 116, distance: 191.0
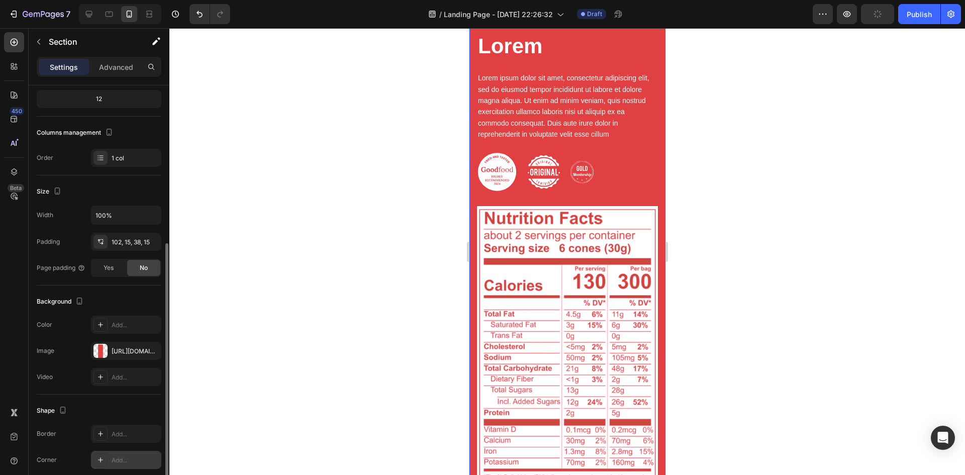
scroll to position [169, 0]
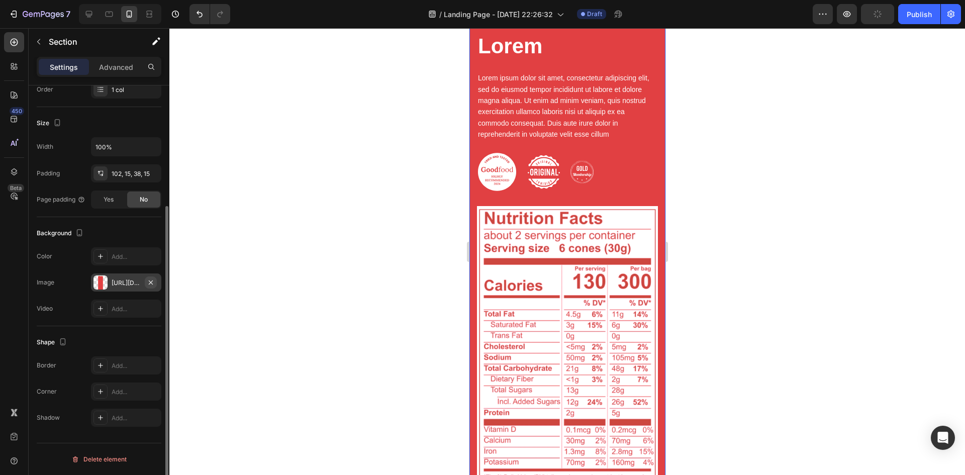
click at [148, 281] on icon "button" at bounding box center [151, 282] width 8 height 8
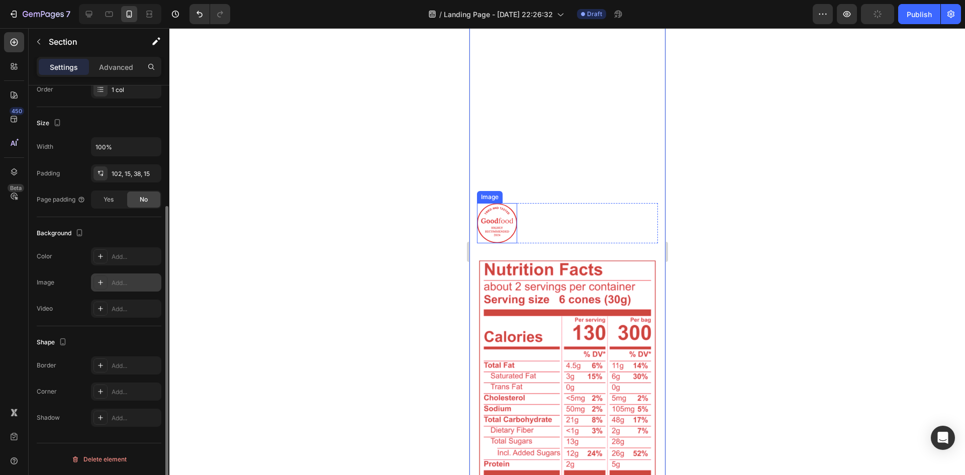
scroll to position [50, 0]
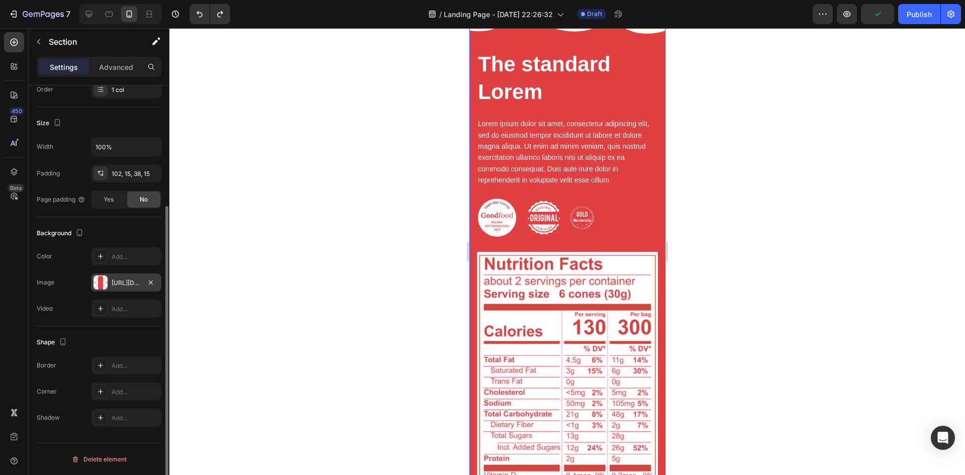
click at [115, 283] on div "https://cdn.shopify.com/s/files/1/2005/9307/files/gempages_432750572815254551-6…" at bounding box center [126, 282] width 29 height 9
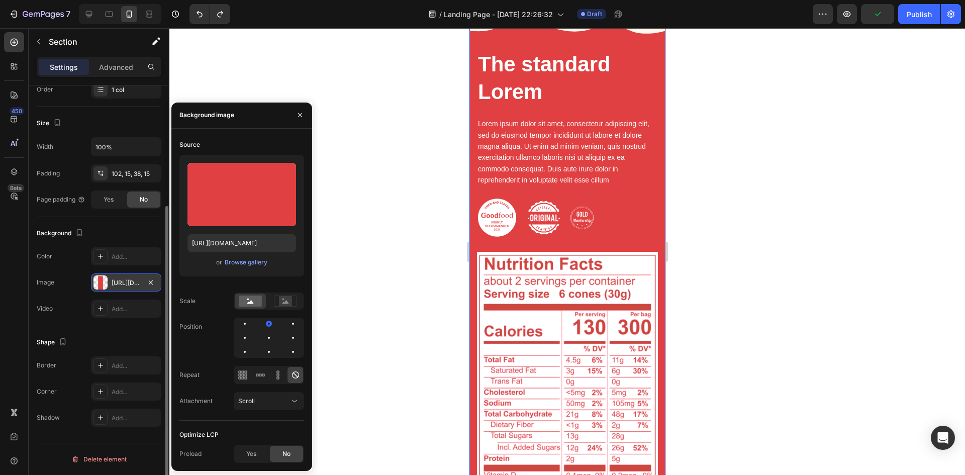
click at [117, 283] on div "https://cdn.shopify.com/s/files/1/2005/9307/files/gempages_432750572815254551-6…" at bounding box center [126, 282] width 29 height 9
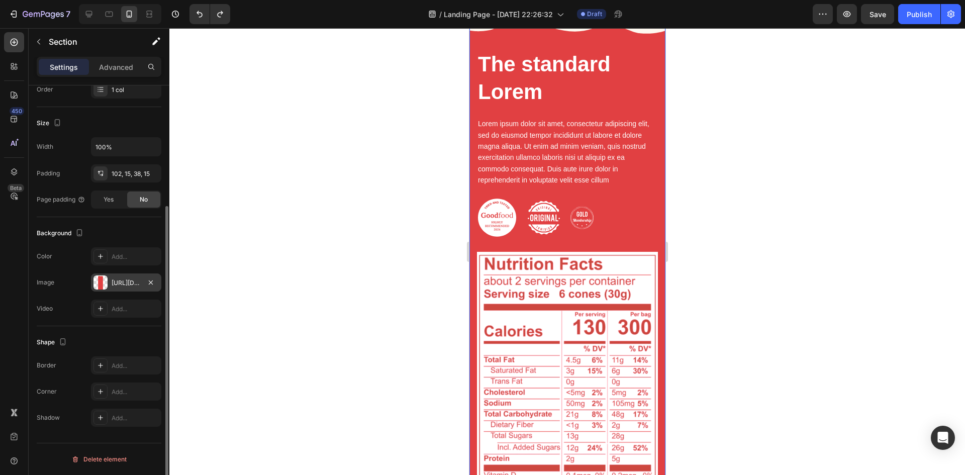
click at [119, 283] on div "https://cdn.shopify.com/s/files/1/2005/9307/files/gempages_432750572815254551-6…" at bounding box center [126, 282] width 29 height 9
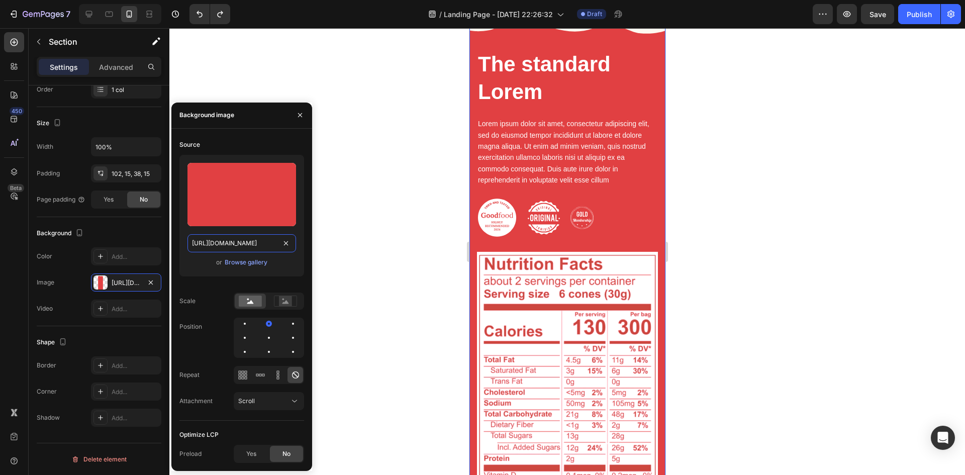
click at [236, 245] on input "https://cdn.shopify.com/s/files/1/2005/9307/files/gempages_432750572815254551-6…" at bounding box center [241, 243] width 109 height 18
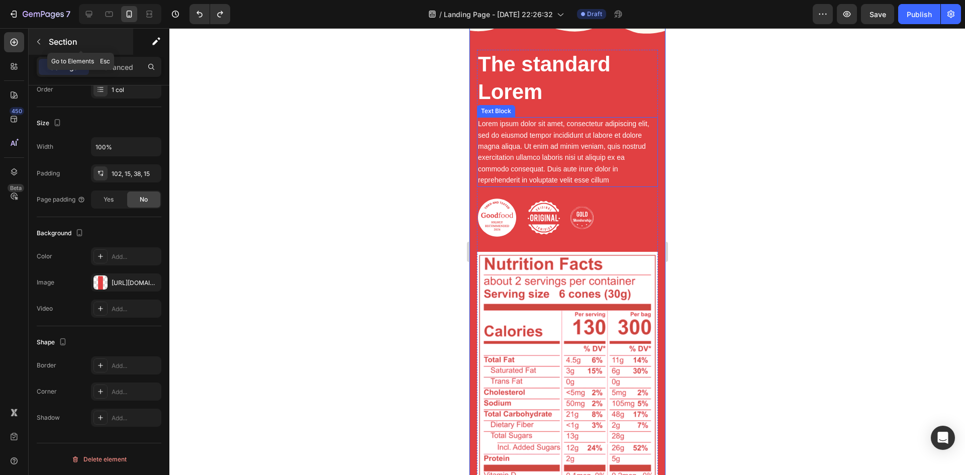
click at [35, 42] on icon "button" at bounding box center [39, 42] width 8 height 8
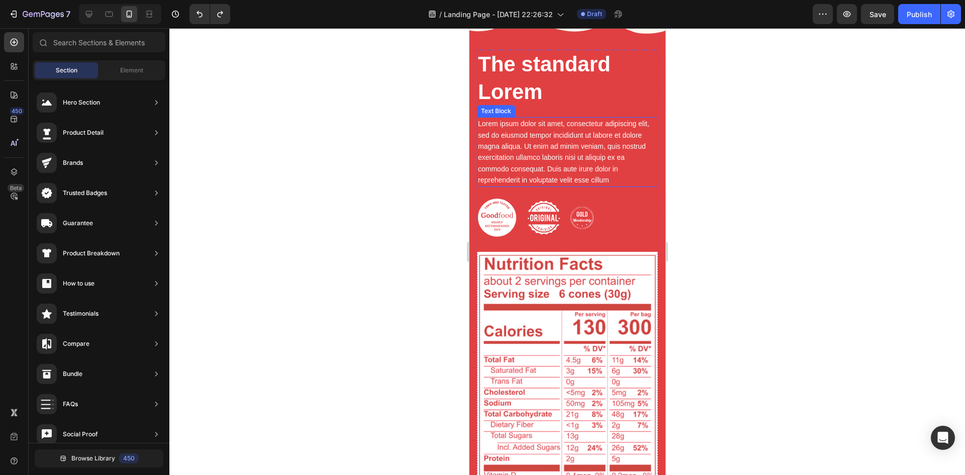
click at [317, 125] on div at bounding box center [566, 251] width 795 height 447
click at [327, 330] on div at bounding box center [566, 251] width 795 height 447
click at [754, 333] on div at bounding box center [566, 251] width 795 height 447
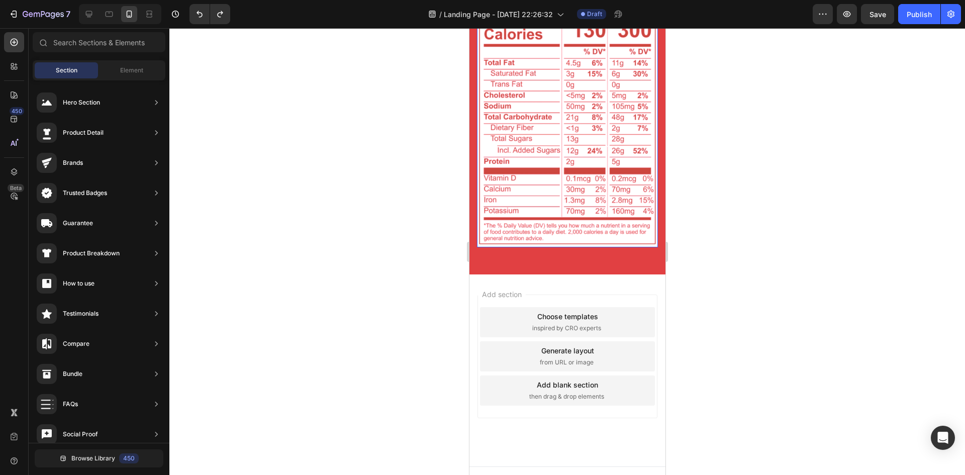
scroll to position [0, 0]
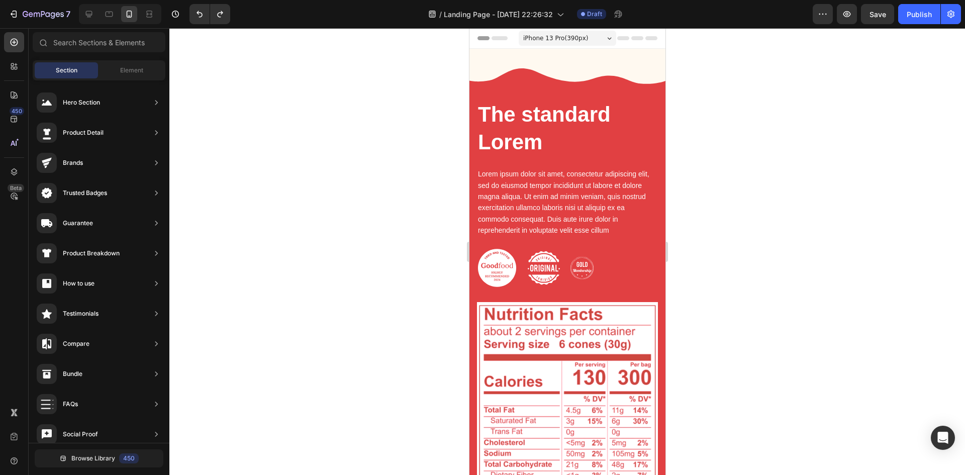
click at [590, 36] on div "iPhone 13 Pro ( 390 px)" at bounding box center [566, 38] width 97 height 15
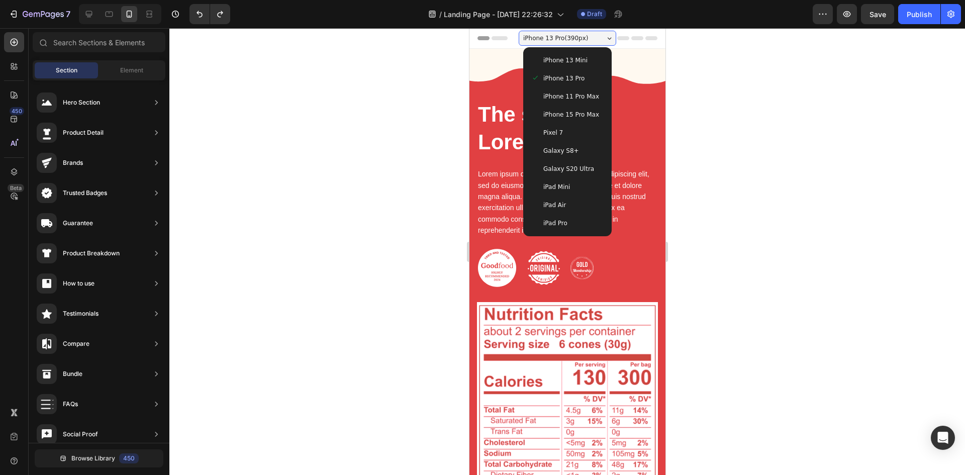
click at [590, 36] on div "iPhone 13 Pro ( 390 px)" at bounding box center [566, 38] width 97 height 15
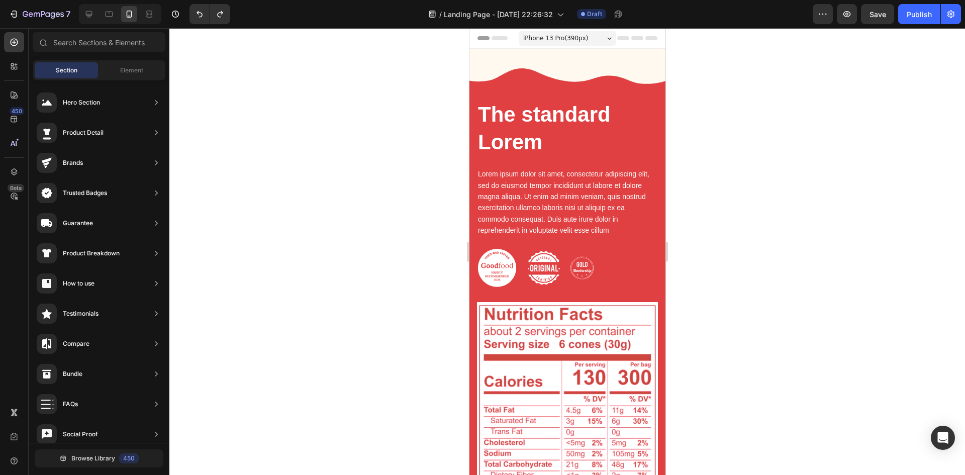
click at [481, 39] on icon at bounding box center [480, 38] width 3 height 3
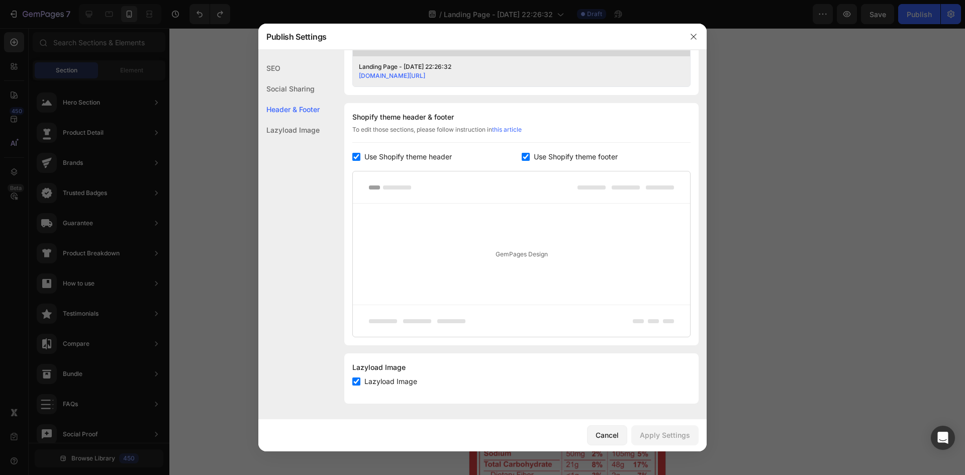
scroll to position [428, 0]
click at [693, 34] on icon "button" at bounding box center [693, 37] width 8 height 8
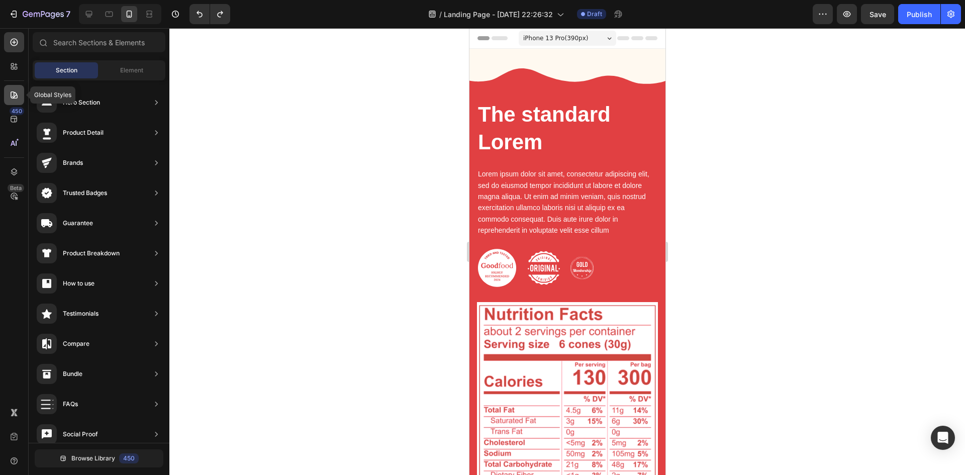
click at [10, 95] on icon at bounding box center [14, 95] width 10 height 10
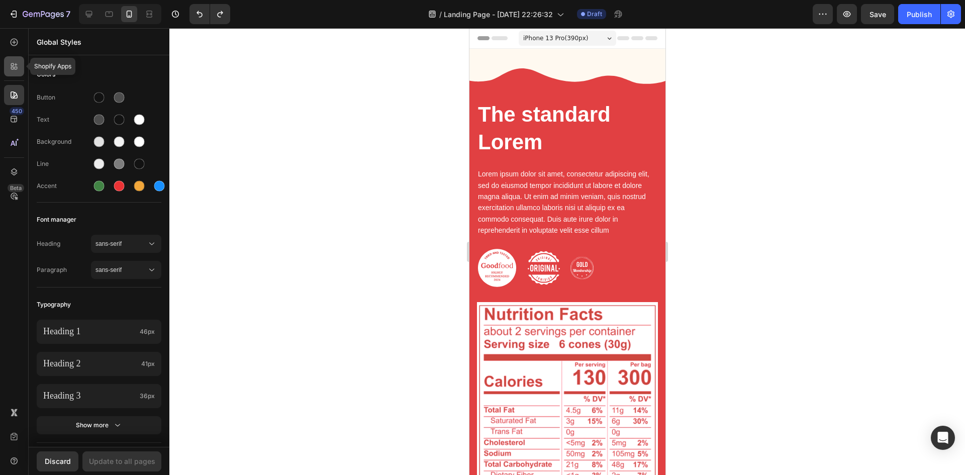
click at [10, 68] on icon at bounding box center [14, 66] width 10 height 10
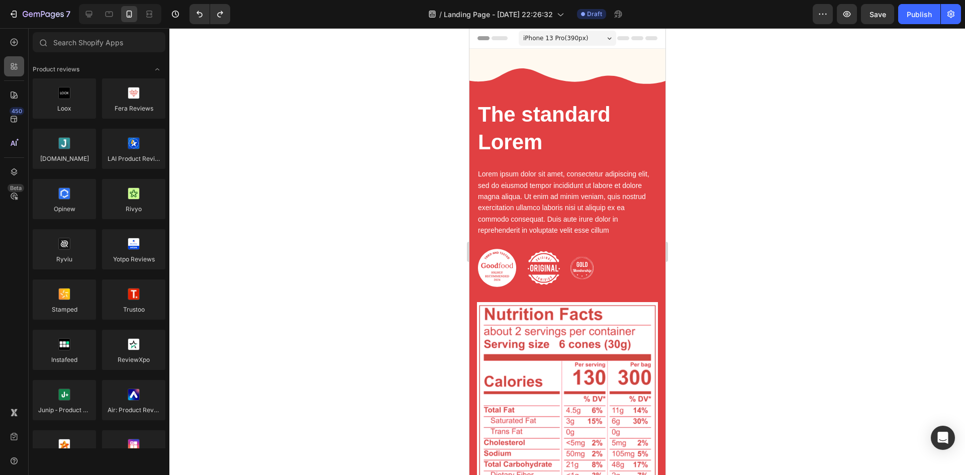
scroll to position [502, 0]
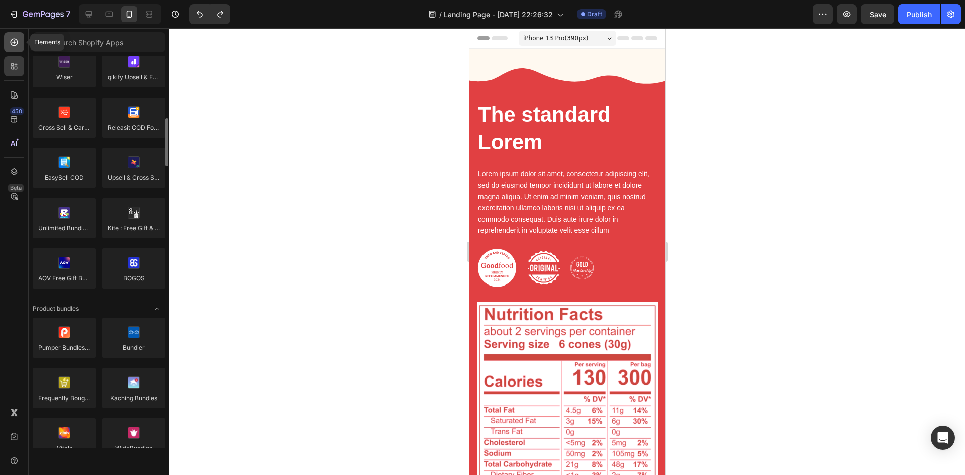
click at [11, 44] on icon at bounding box center [14, 42] width 10 height 10
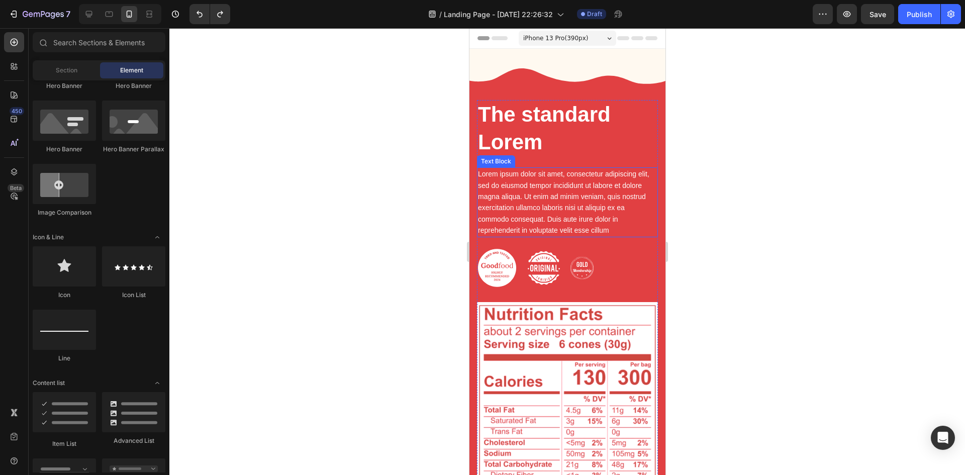
click at [525, 178] on p "Lorem ipsum dolor sit amet, consectetur adipiscing elit, sed do eiusmod tempor …" at bounding box center [566, 201] width 179 height 67
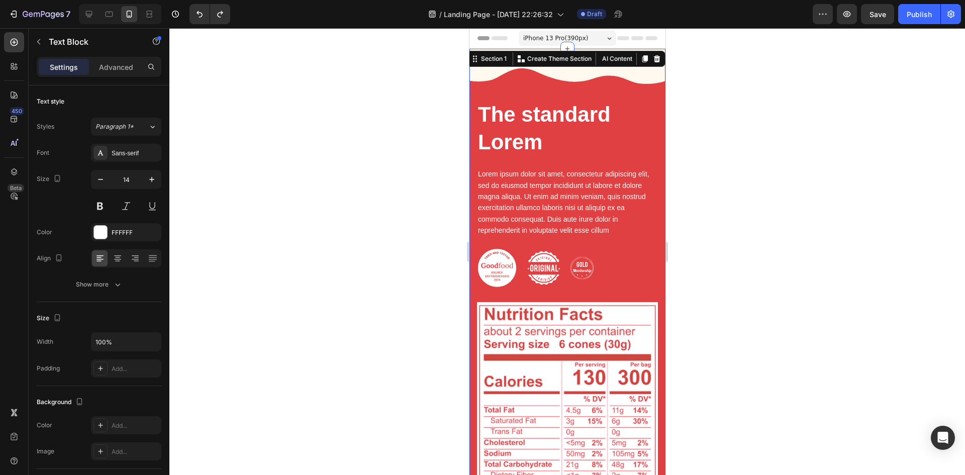
click at [488, 72] on div "The standard Lorem Heading Lorem ipsum dolor sit amet, consectetur adipiscing e…" at bounding box center [567, 335] width 196 height 573
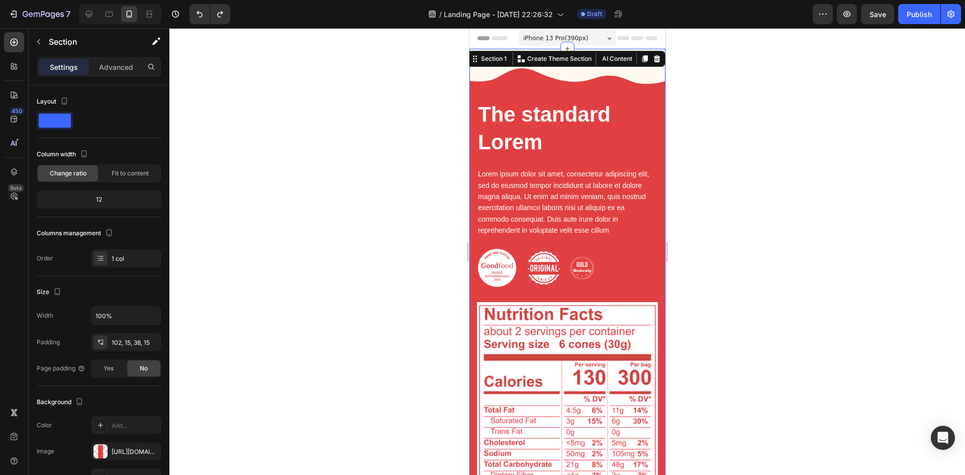
click at [653, 58] on icon at bounding box center [656, 58] width 7 height 7
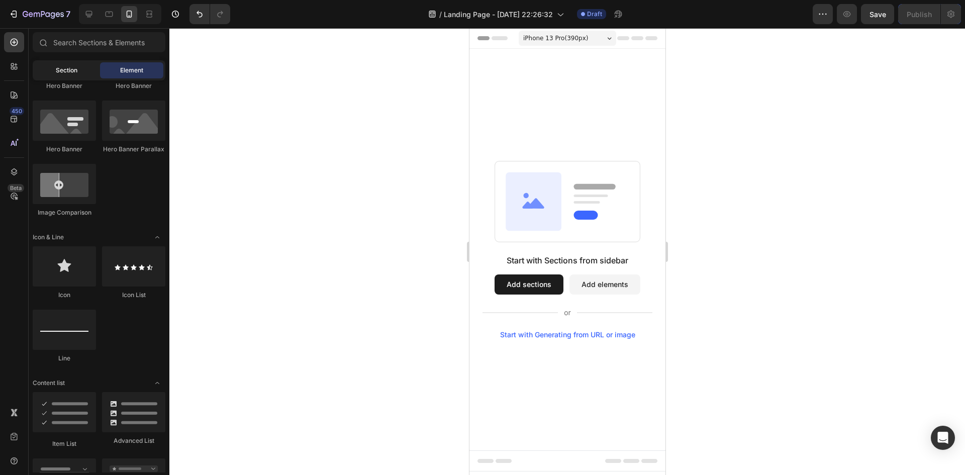
click at [61, 69] on span "Section" at bounding box center [67, 70] width 22 height 9
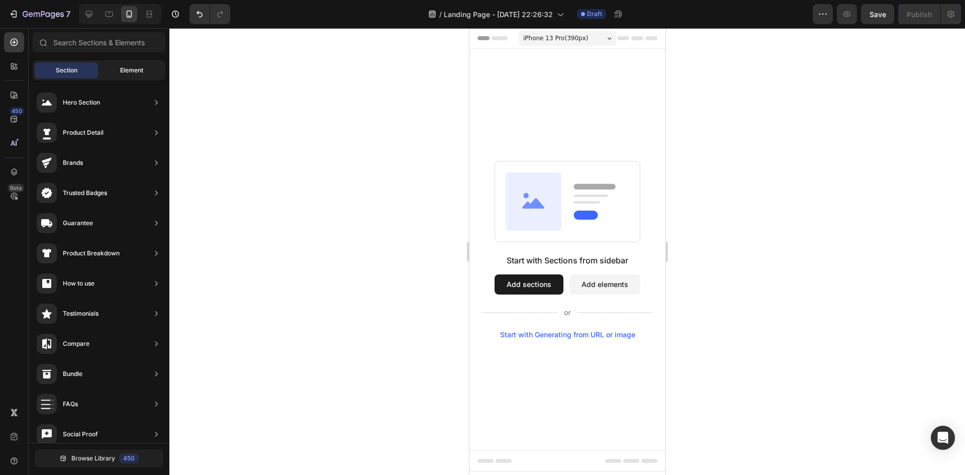
click at [146, 69] on div "Element" at bounding box center [131, 70] width 63 height 16
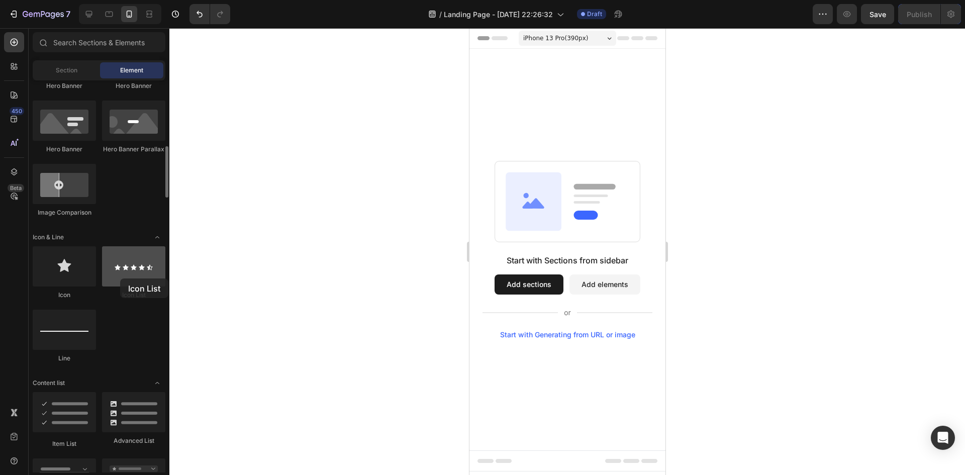
click at [120, 278] on div at bounding box center [133, 266] width 63 height 40
click at [128, 273] on div at bounding box center [133, 266] width 63 height 40
drag, startPoint x: 645, startPoint y: 301, endPoint x: 517, endPoint y: 223, distance: 149.8
click at [63, 72] on span "Section" at bounding box center [67, 70] width 22 height 9
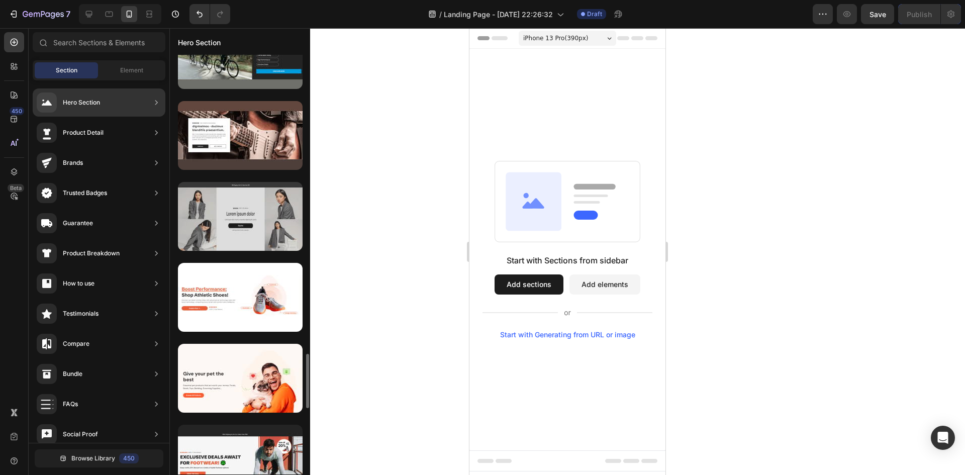
scroll to position [2403, 0]
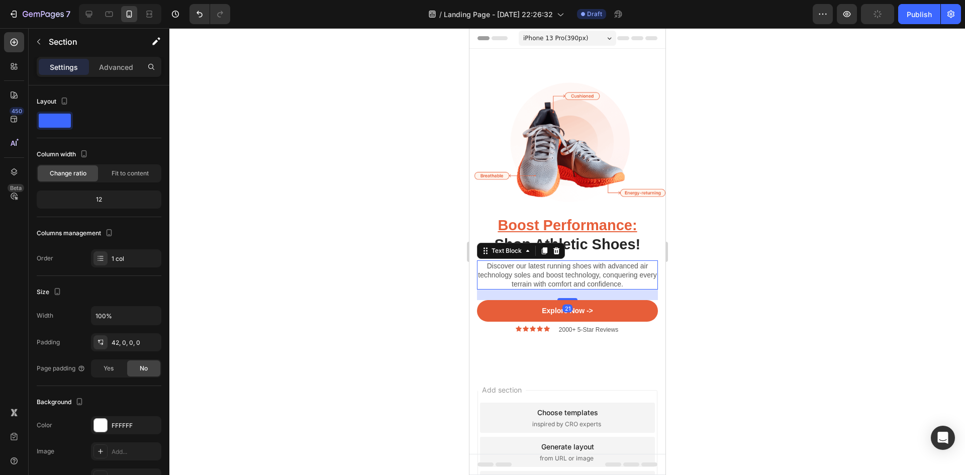
click at [542, 261] on p "Discover our latest running shoes with advanced air technology soles and boost …" at bounding box center [566, 275] width 179 height 28
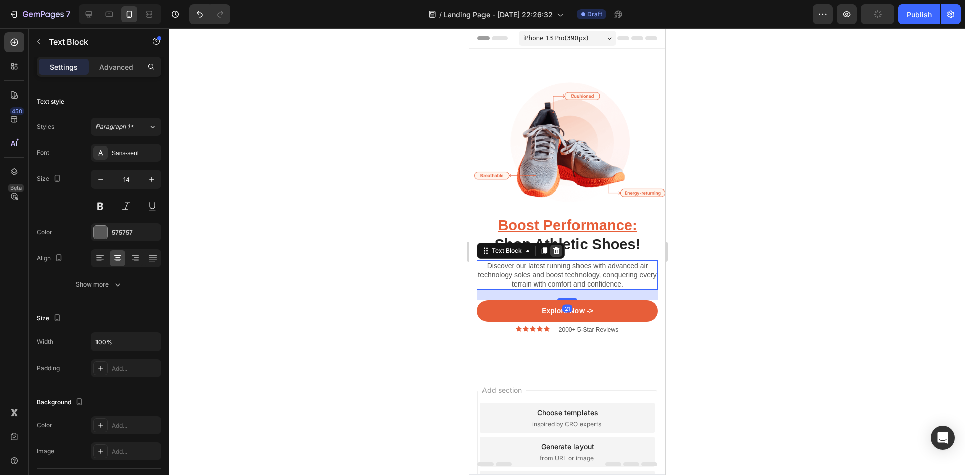
click at [553, 247] on icon at bounding box center [556, 251] width 8 height 8
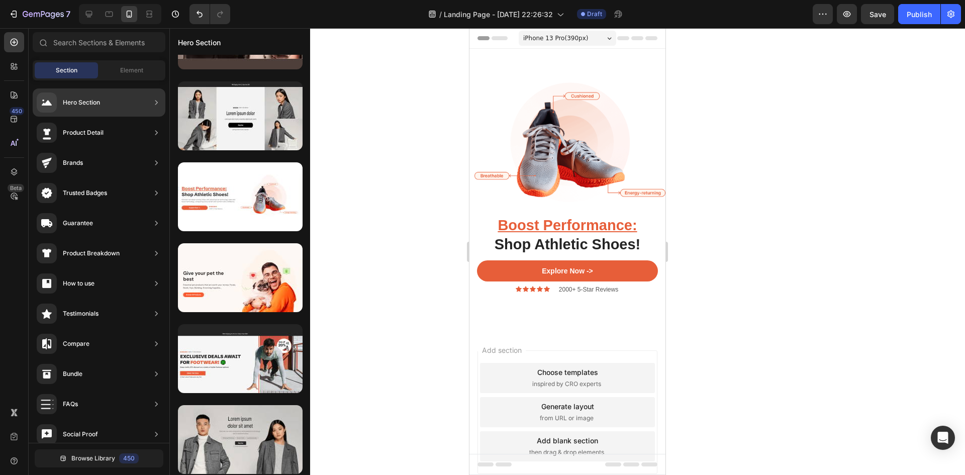
scroll to position [383, 0]
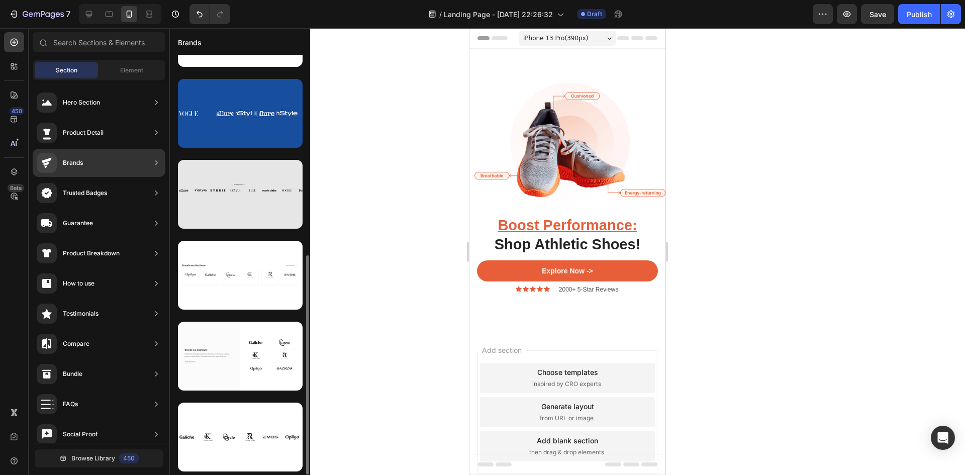
click at [239, 206] on div at bounding box center [240, 194] width 125 height 69
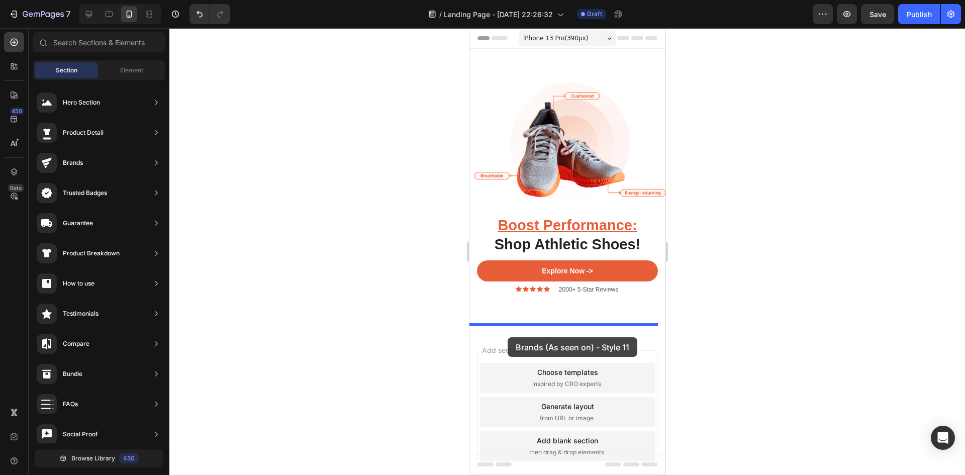
drag, startPoint x: 700, startPoint y: 228, endPoint x: 513, endPoint y: 330, distance: 213.8
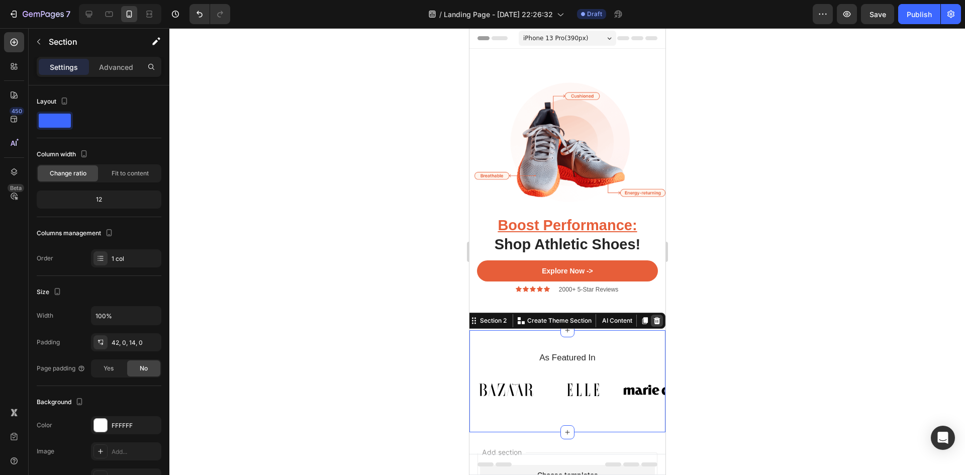
click at [653, 317] on icon at bounding box center [656, 320] width 7 height 7
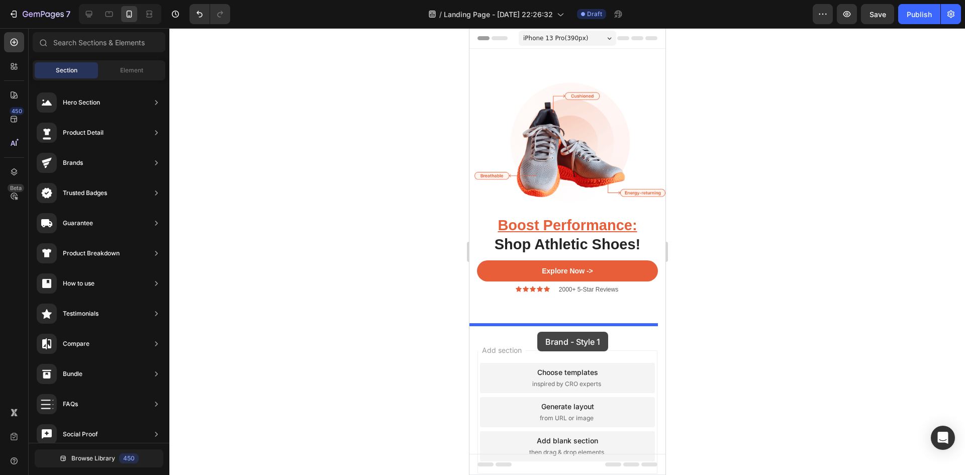
drag, startPoint x: 707, startPoint y: 313, endPoint x: 537, endPoint y: 324, distance: 170.2
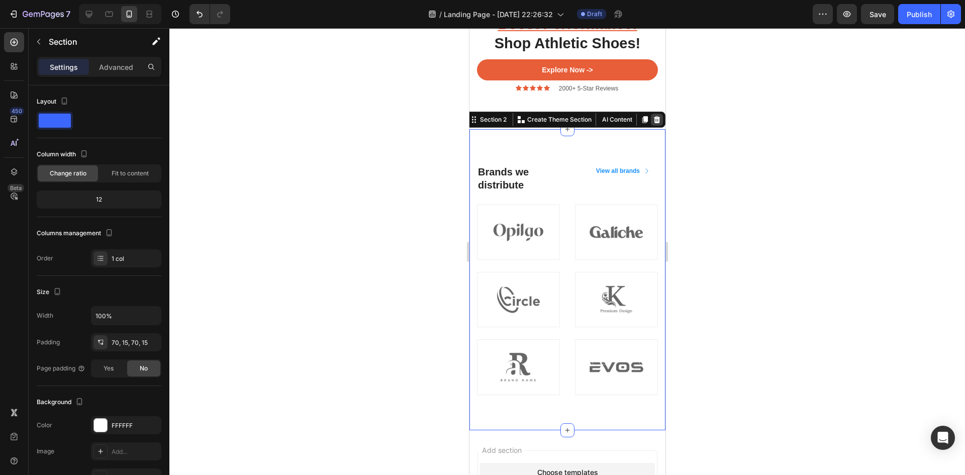
click at [652, 116] on icon at bounding box center [656, 120] width 8 height 8
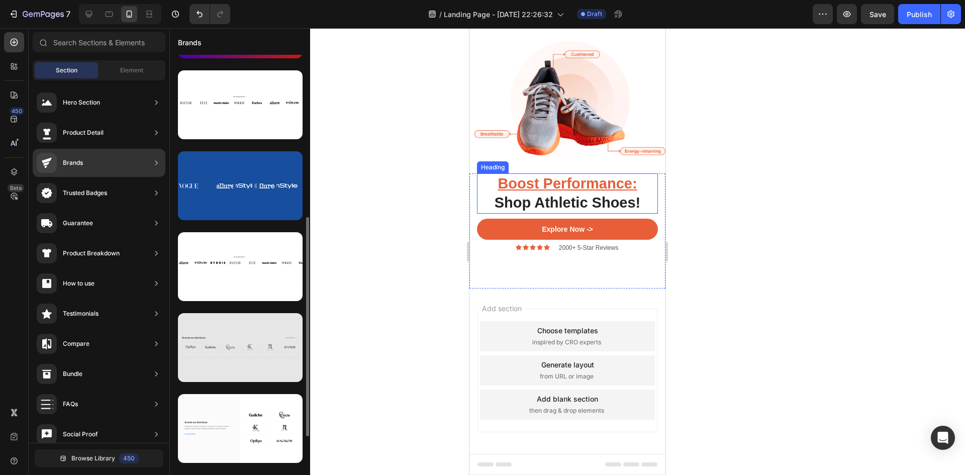
scroll to position [361, 0]
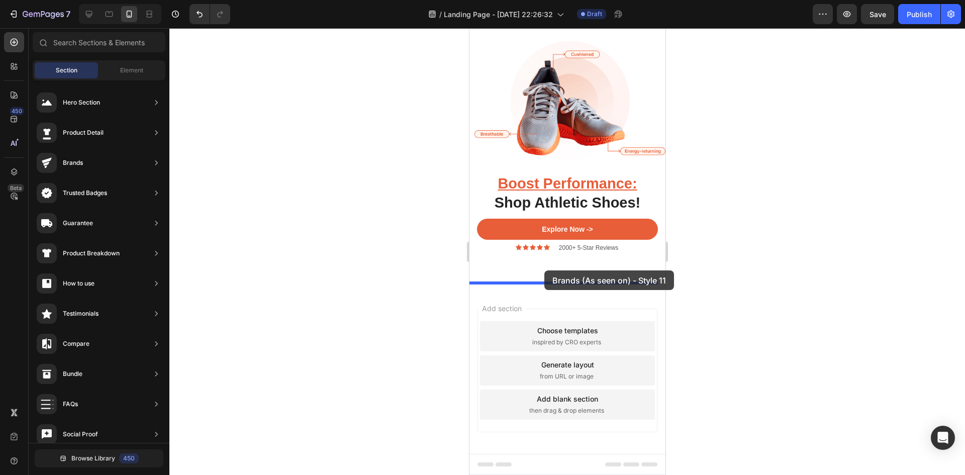
drag, startPoint x: 769, startPoint y: 255, endPoint x: 544, endPoint y: 274, distance: 226.4
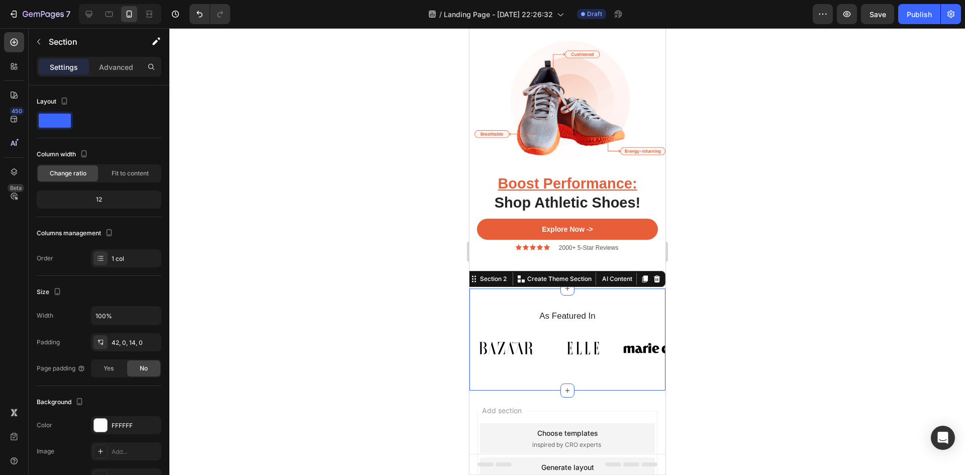
click at [519, 302] on div "As Featured In Heading Image Image Image Image Image Image Image Image Carousel…" at bounding box center [567, 339] width 196 height 103
click at [126, 69] on p "Advanced" at bounding box center [116, 67] width 34 height 11
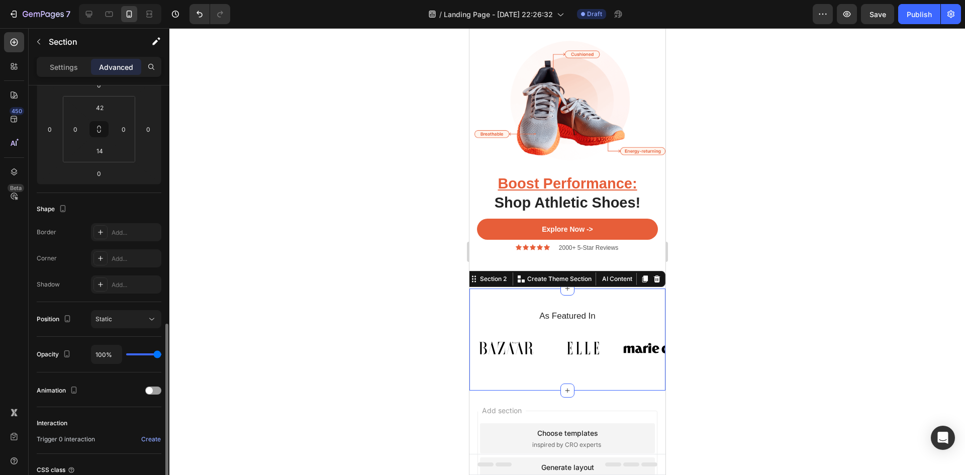
scroll to position [237, 0]
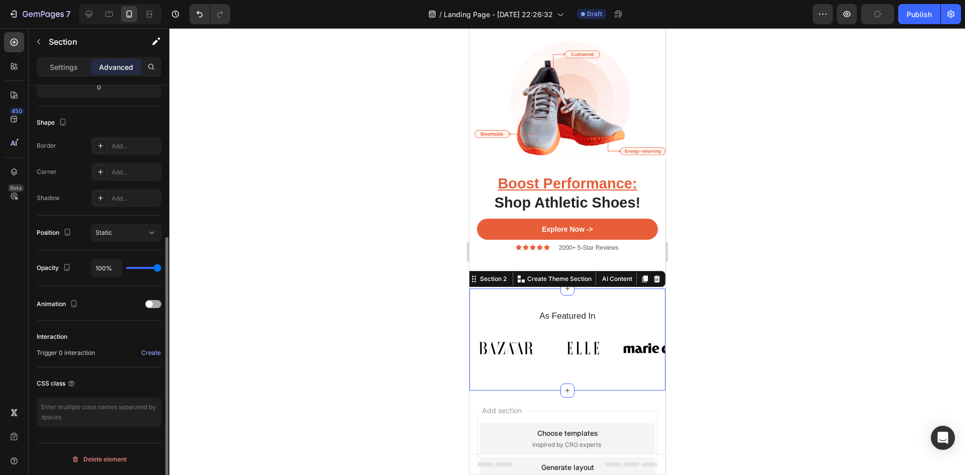
click at [154, 302] on div at bounding box center [153, 304] width 16 height 8
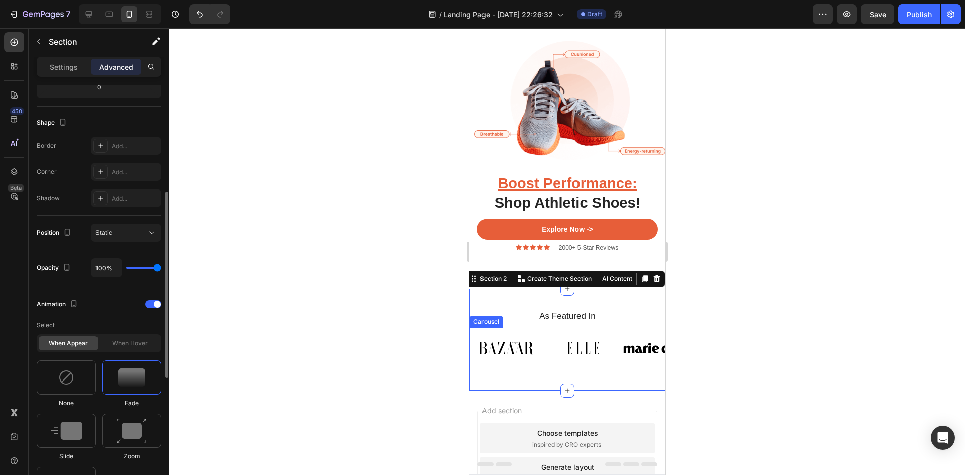
scroll to position [338, 0]
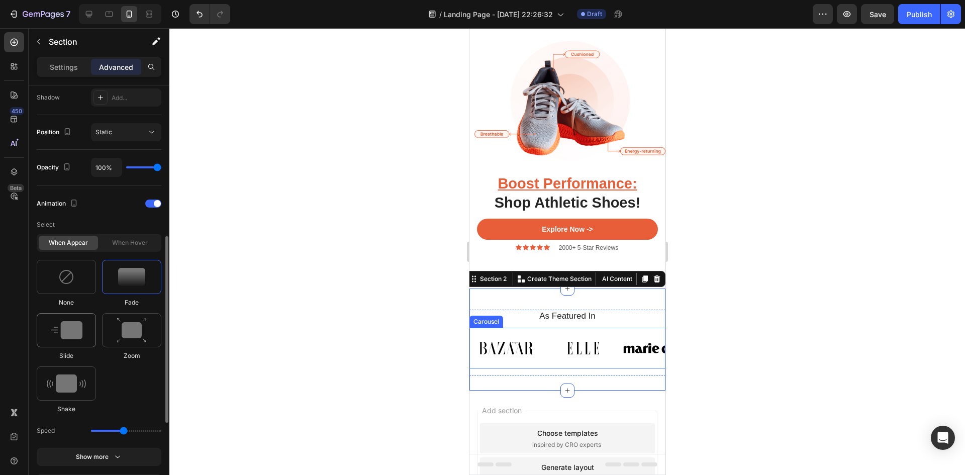
click at [71, 330] on img at bounding box center [67, 330] width 32 height 18
click at [60, 385] on img at bounding box center [66, 383] width 39 height 18
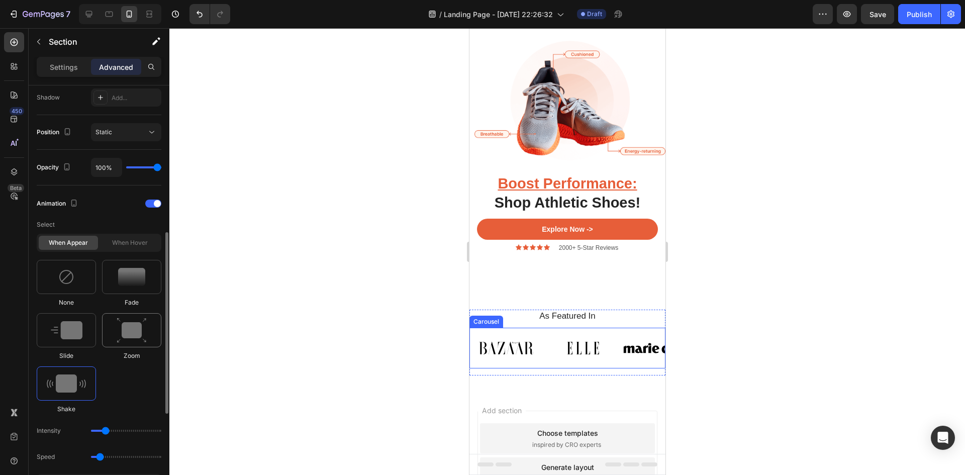
click at [127, 326] on img at bounding box center [132, 331] width 30 height 26
type input "1.7"
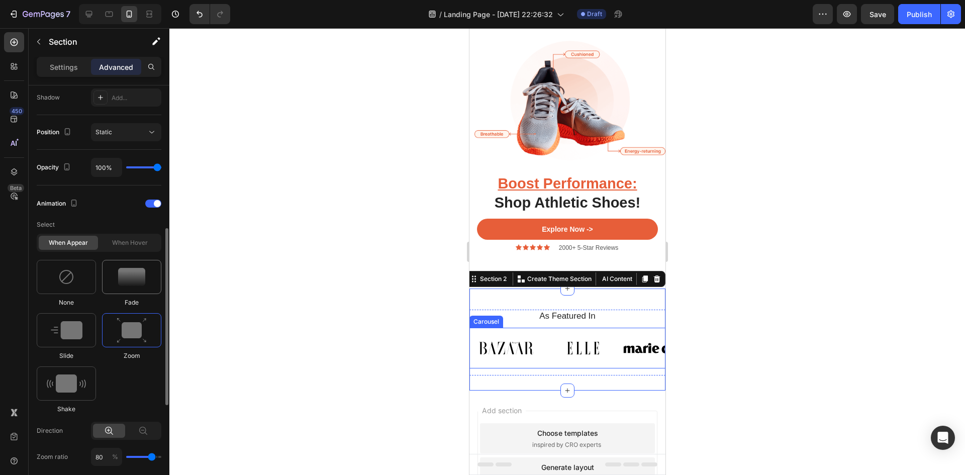
click at [134, 284] on img at bounding box center [131, 277] width 27 height 18
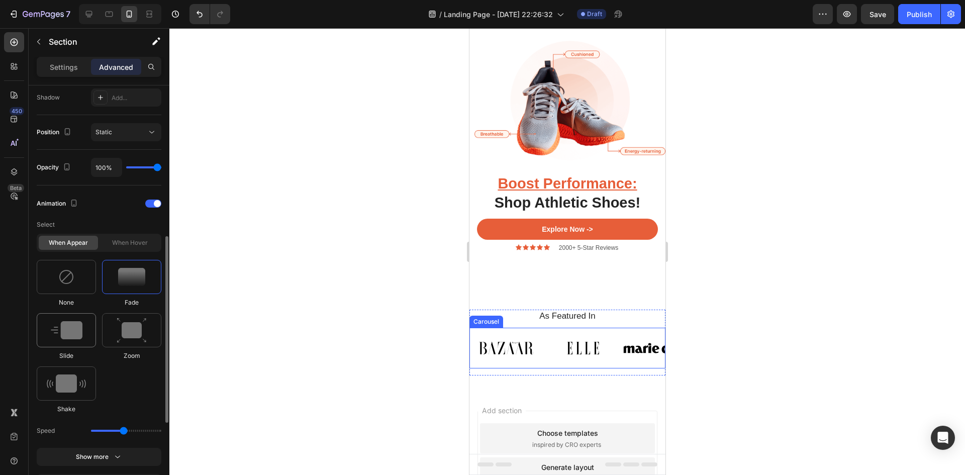
click at [85, 329] on div at bounding box center [66, 330] width 59 height 34
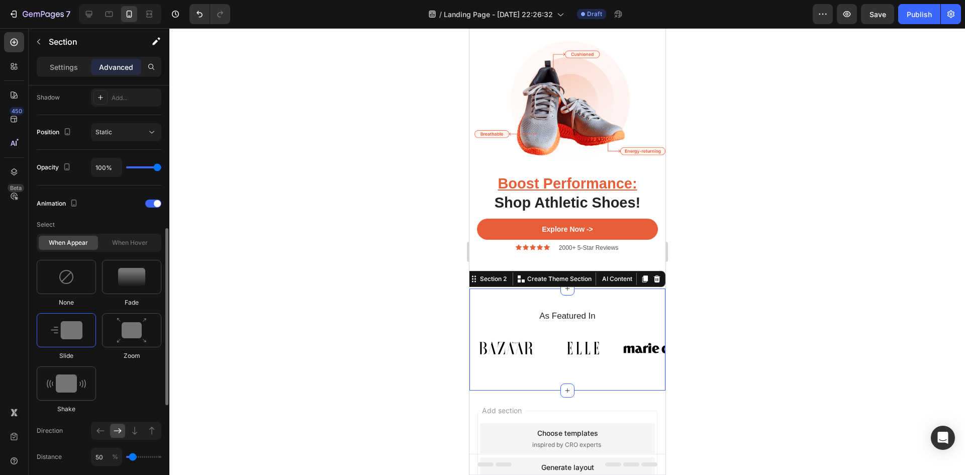
click at [136, 248] on div "When hover" at bounding box center [129, 243] width 59 height 14
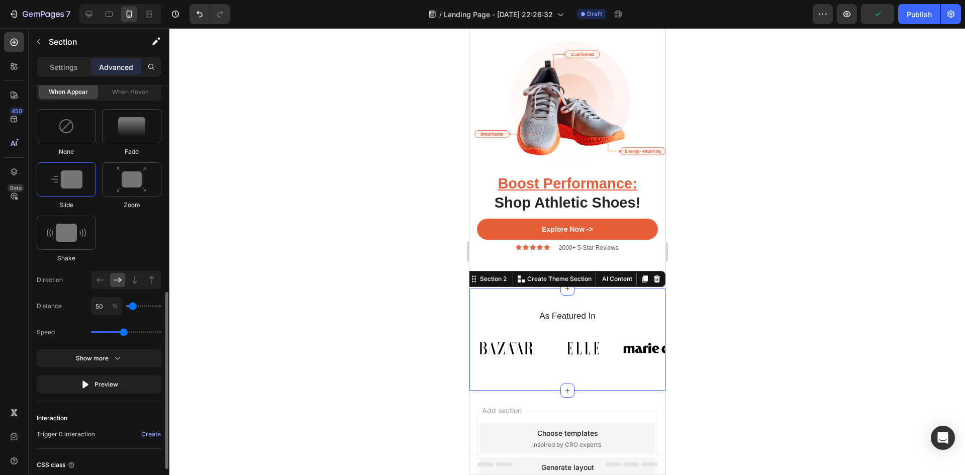
scroll to position [539, 0]
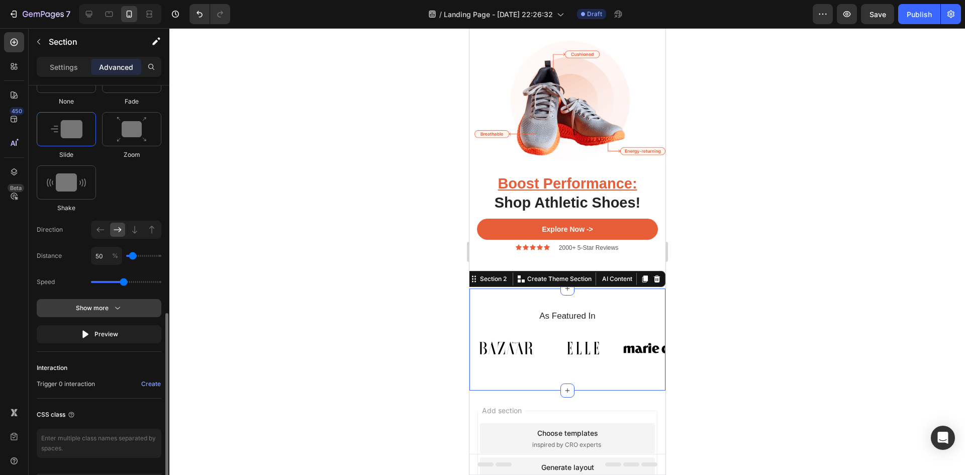
click at [105, 308] on div "Show more" at bounding box center [99, 308] width 47 height 10
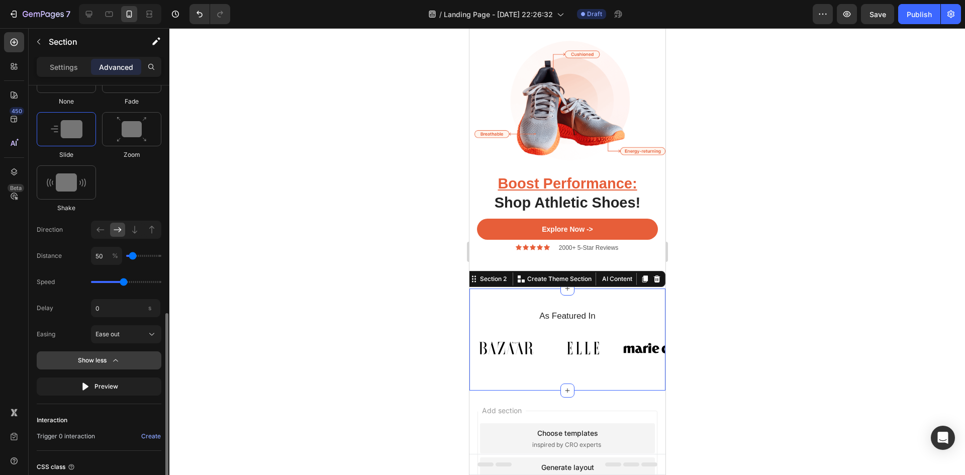
click at [108, 359] on div "Show less" at bounding box center [99, 360] width 43 height 10
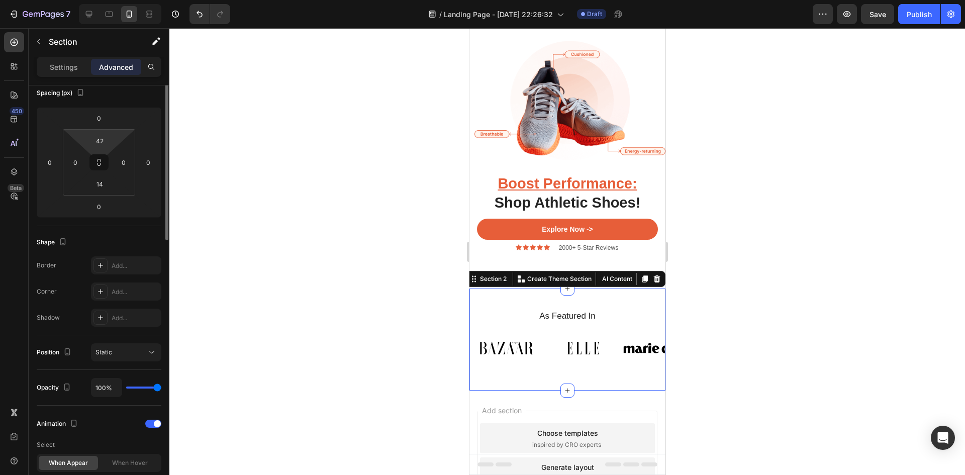
scroll to position [17, 0]
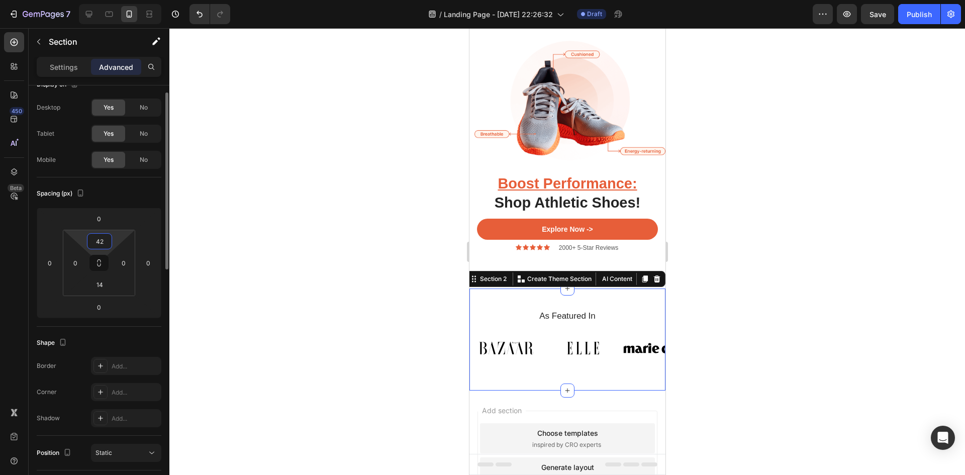
click at [107, 242] on input "42" at bounding box center [99, 241] width 20 height 15
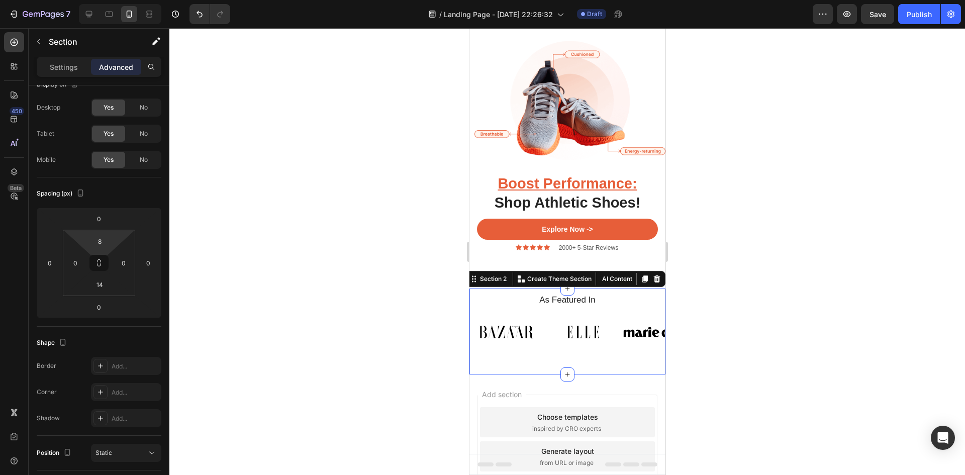
type input "6"
drag, startPoint x: 120, startPoint y: 242, endPoint x: 121, endPoint y: 251, distance: 9.1
click at [121, 0] on html "7 Version history / Landing Page - Aug 25, 22:26:32 Draft Preview Save Publish …" at bounding box center [482, 0] width 965 height 0
type input "0"
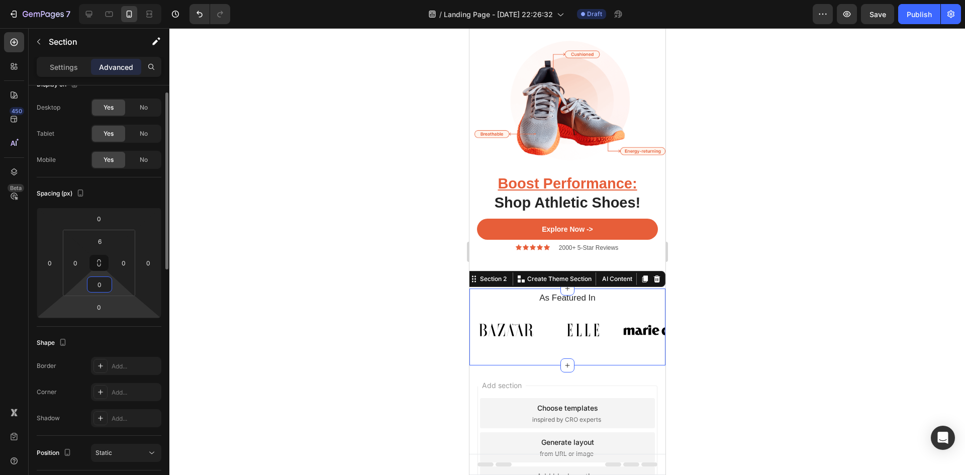
drag, startPoint x: 116, startPoint y: 291, endPoint x: 117, endPoint y: 309, distance: 17.1
click at [117, 0] on html "7 Version history / Landing Page - Aug 25, 22:26:32 Draft Preview Save Publish …" at bounding box center [482, 0] width 965 height 0
type input "0"
click at [128, 0] on html "7 Version history / Landing Page - Aug 25, 22:26:32 Draft Preview Publish 450 B…" at bounding box center [482, 0] width 965 height 0
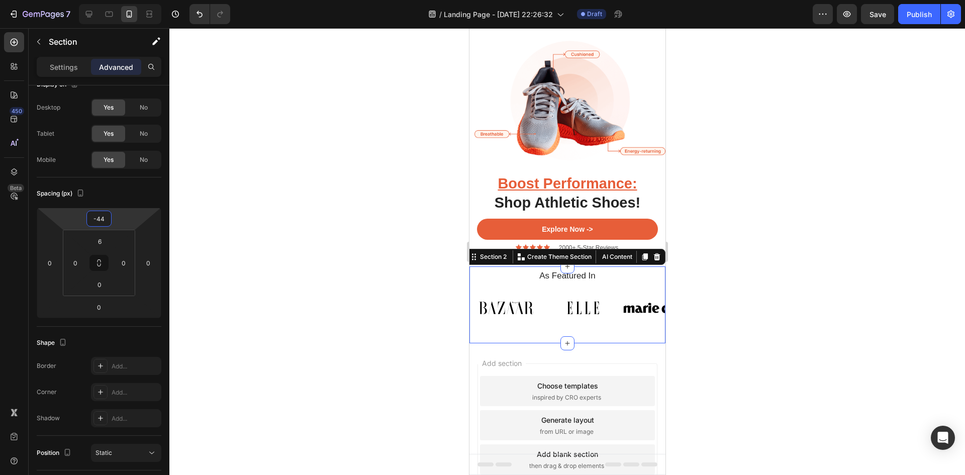
type input "-42"
drag, startPoint x: 128, startPoint y: 224, endPoint x: 127, endPoint y: 237, distance: 13.6
click at [127, 0] on html "7 Version history / Landing Page - Aug 25, 22:26:32 Draft Preview Save Publish …" at bounding box center [482, 0] width 965 height 0
click at [0, 0] on div "Spacing (px) -42 0 0 0 6 0 0 0" at bounding box center [0, 0] width 0 height 0
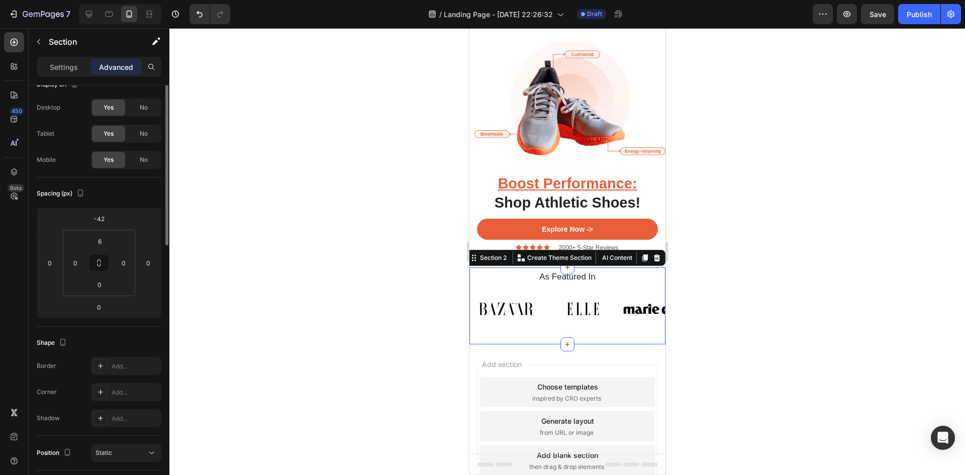
scroll to position [0, 0]
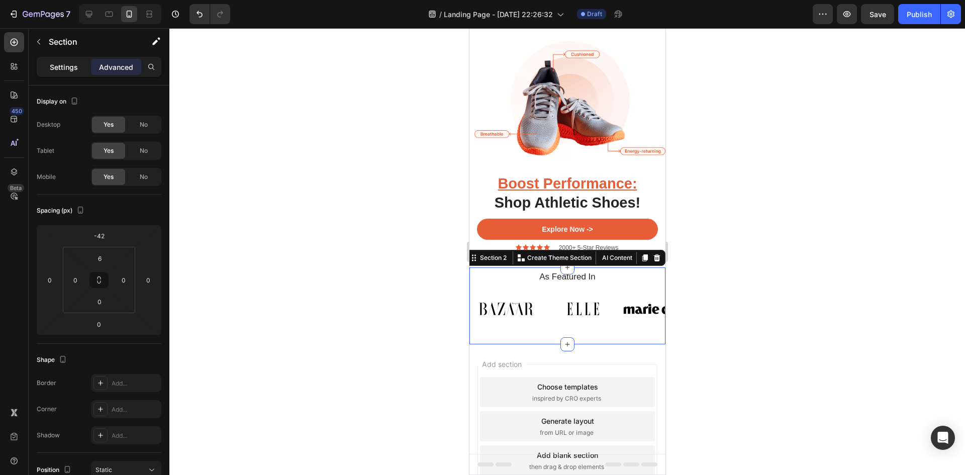
click at [66, 69] on p "Settings" at bounding box center [64, 67] width 28 height 11
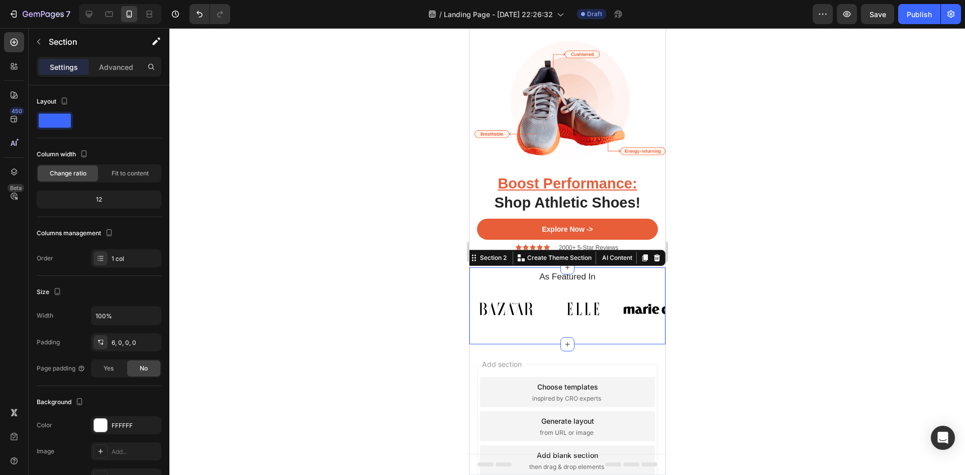
click at [397, 335] on div at bounding box center [566, 251] width 795 height 447
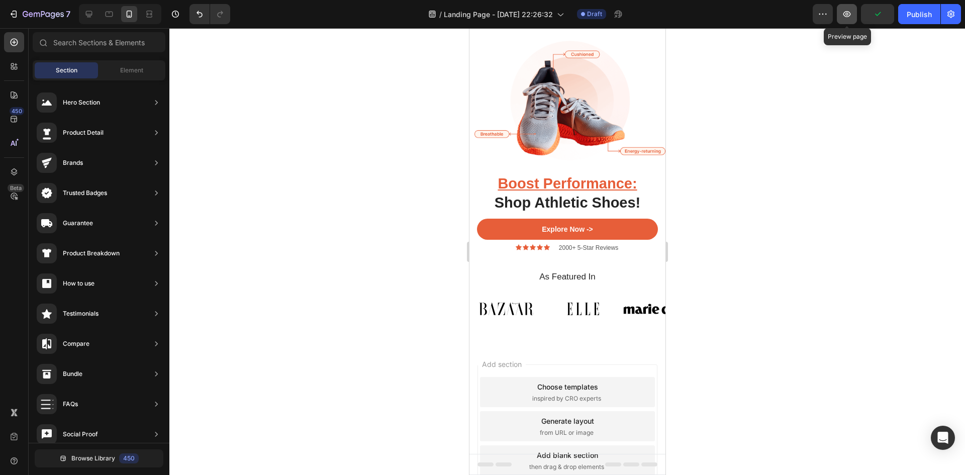
click at [843, 16] on icon "button" at bounding box center [847, 14] width 10 height 10
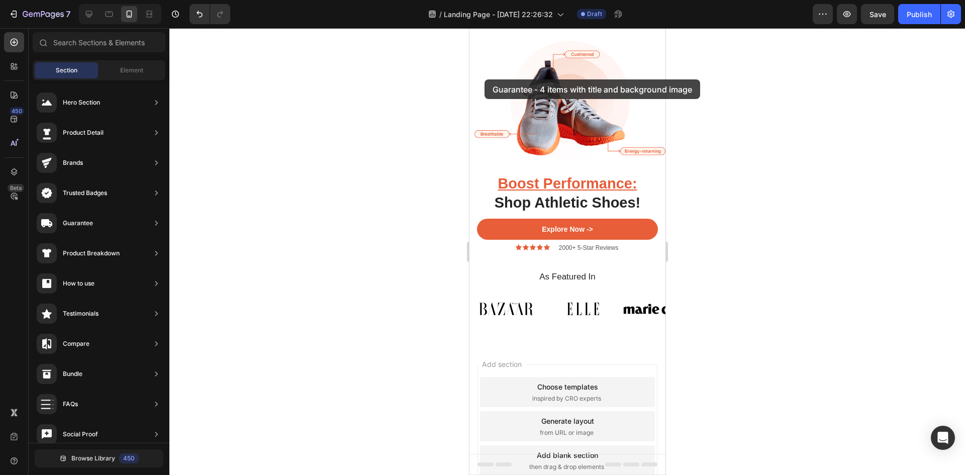
drag, startPoint x: 692, startPoint y: 233, endPoint x: 494, endPoint y: 60, distance: 262.8
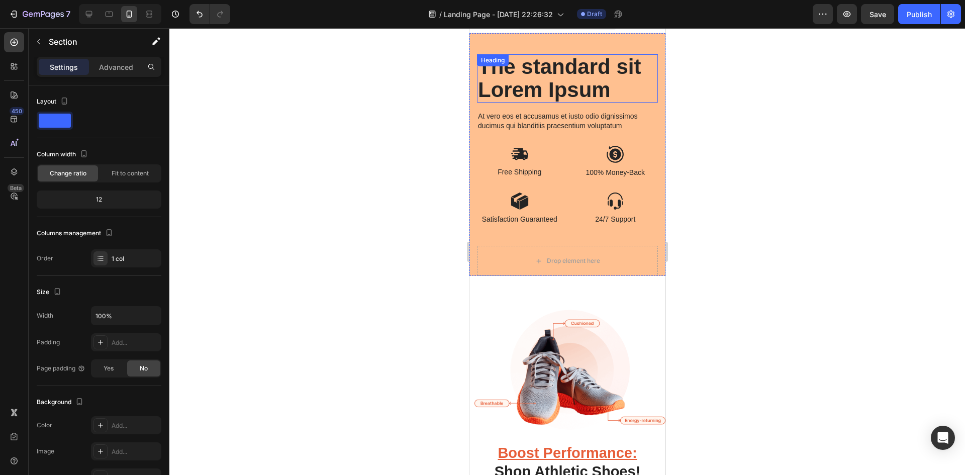
scroll to position [0, 0]
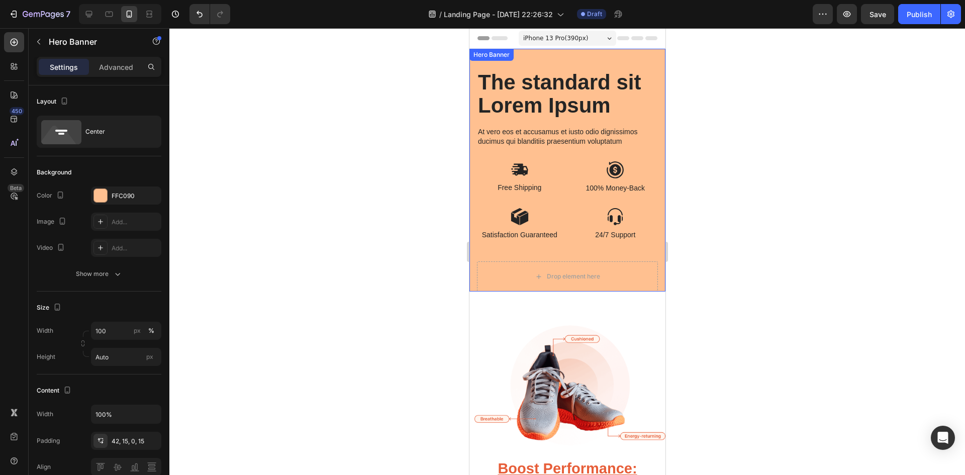
click at [566, 58] on div "The standard sit Lorem Ipsum Heading At vero eos et accusamus et iusto odio dig…" at bounding box center [567, 170] width 196 height 243
click at [555, 60] on icon at bounding box center [554, 59] width 8 height 8
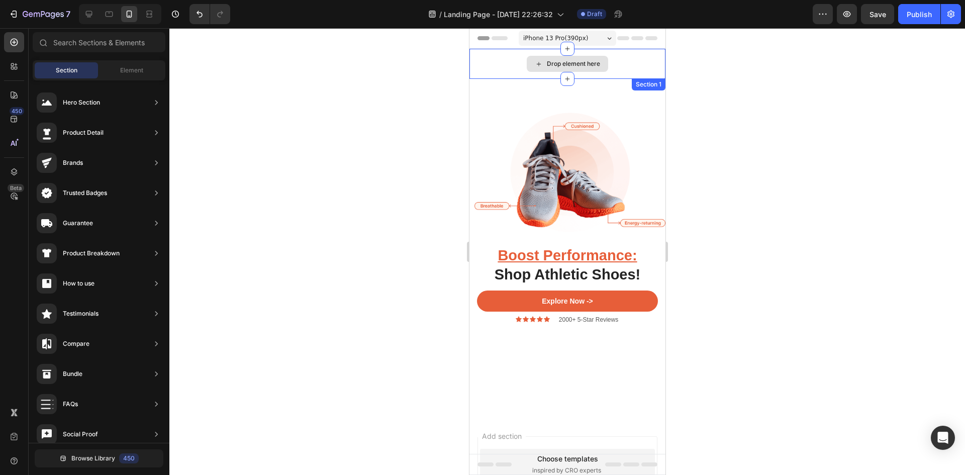
click at [527, 62] on div "Drop element here" at bounding box center [566, 64] width 81 height 16
click at [534, 65] on icon at bounding box center [538, 64] width 8 height 9
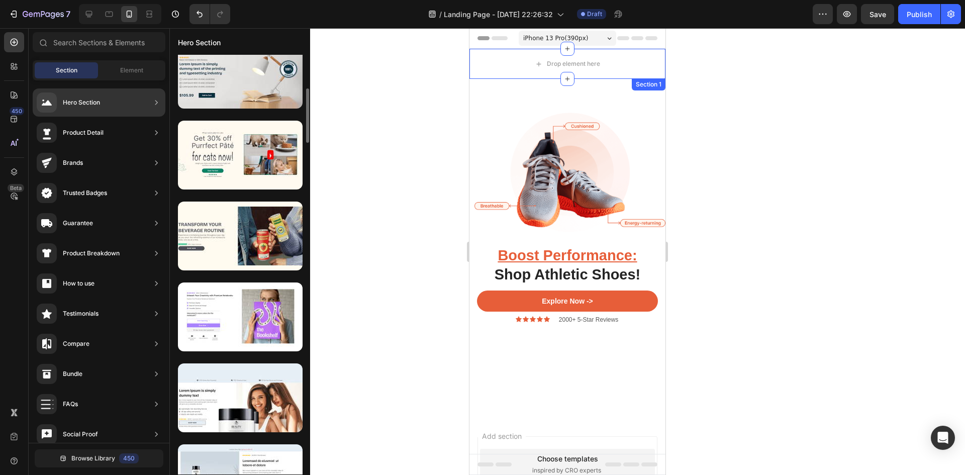
scroll to position [60, 0]
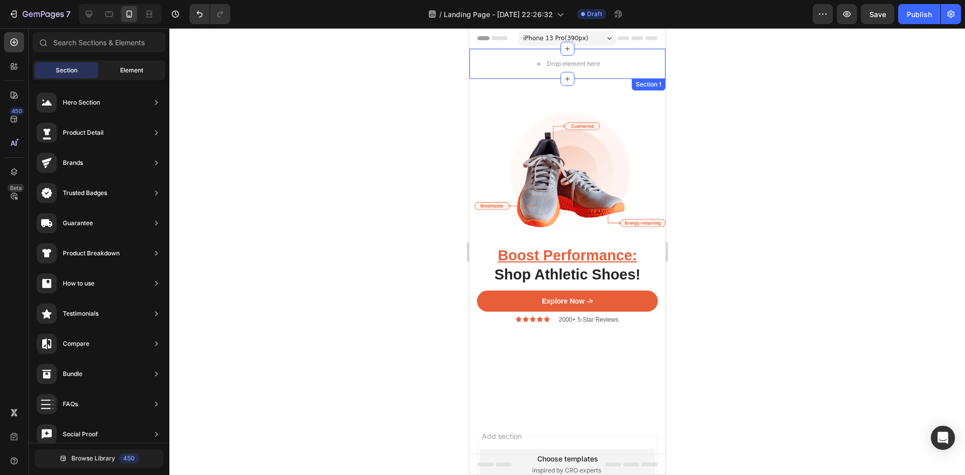
click at [129, 67] on span "Element" at bounding box center [131, 70] width 23 height 9
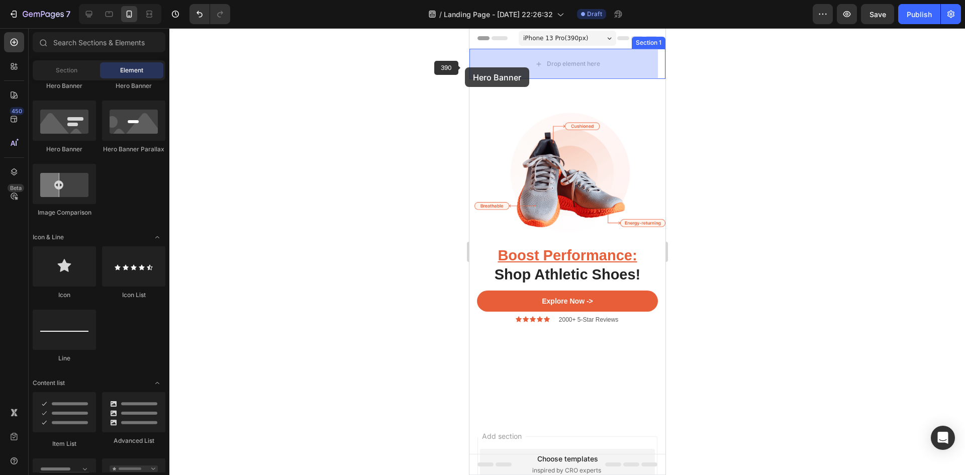
drag, startPoint x: 539, startPoint y: 154, endPoint x: 477, endPoint y: 64, distance: 108.8
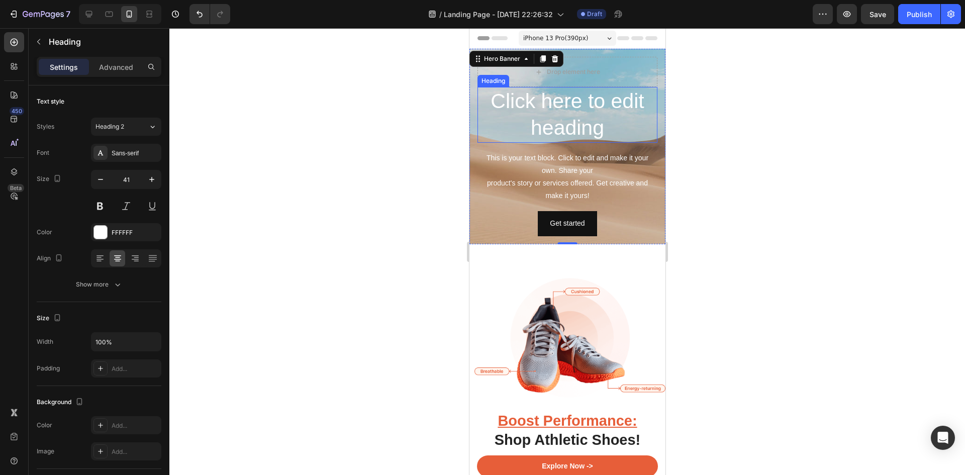
click at [523, 100] on h2 "Click here to edit heading" at bounding box center [567, 115] width 180 height 56
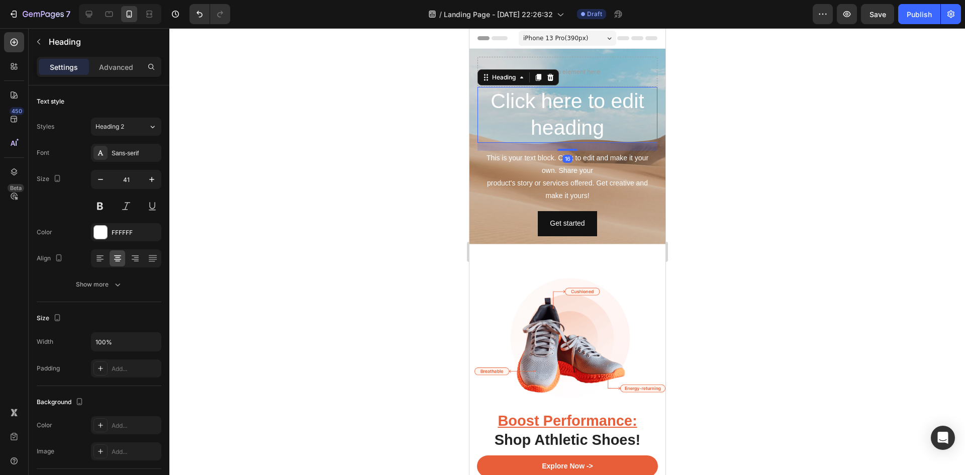
drag, startPoint x: 549, startPoint y: 79, endPoint x: 548, endPoint y: 86, distance: 7.1
click at [549, 79] on icon at bounding box center [550, 77] width 8 height 8
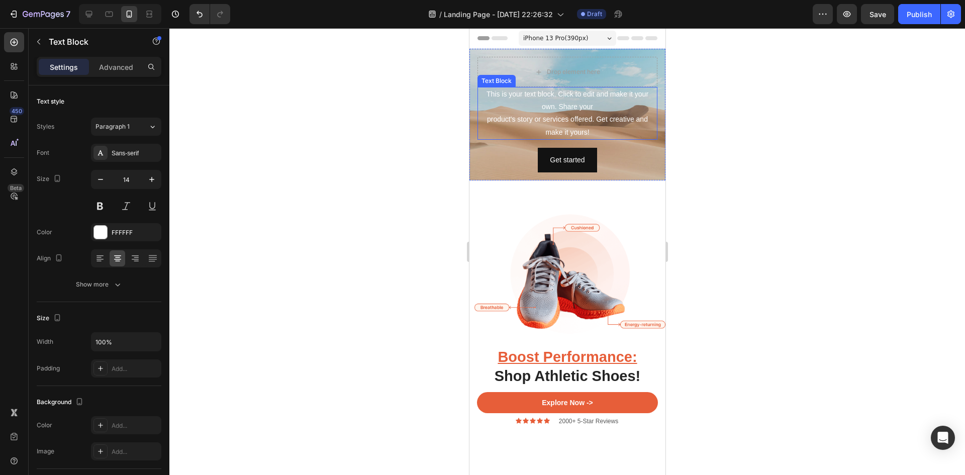
click at [570, 125] on div "This is your text block. Click to edit and make it your own. Share your product…" at bounding box center [567, 113] width 180 height 53
click at [557, 74] on icon at bounding box center [556, 77] width 7 height 7
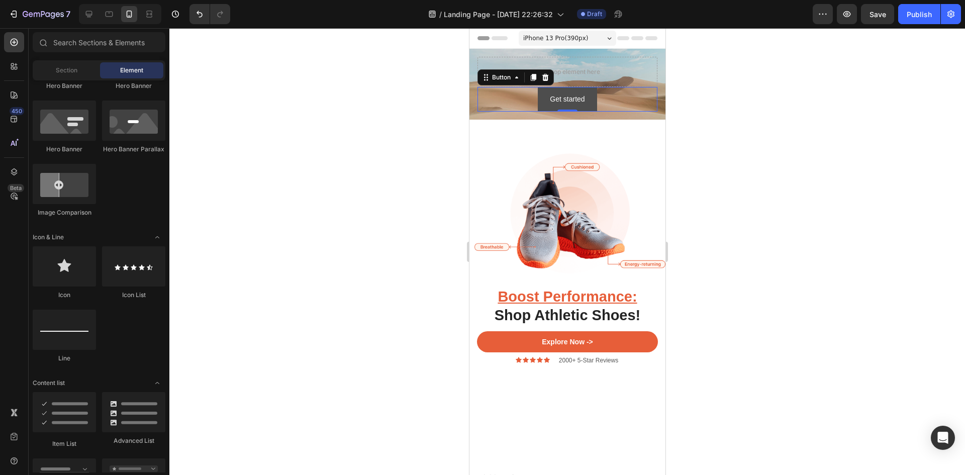
click at [589, 104] on button "Get started" at bounding box center [566, 99] width 59 height 25
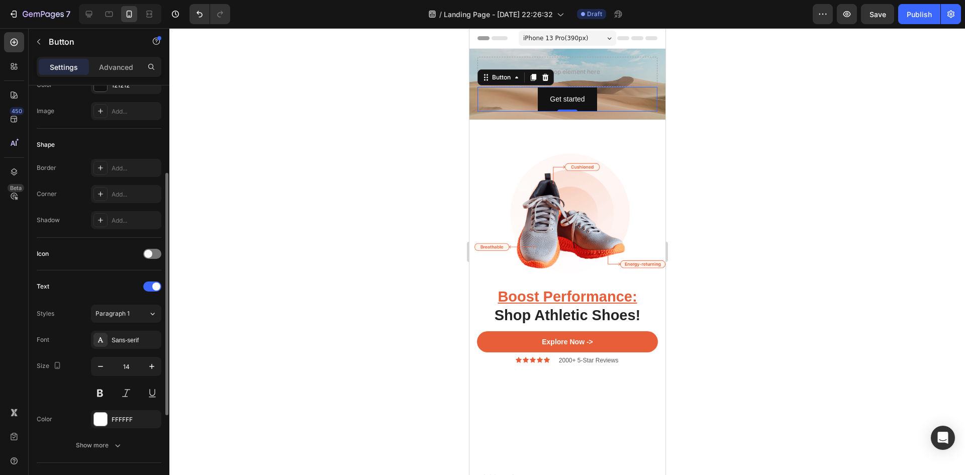
scroll to position [201, 0]
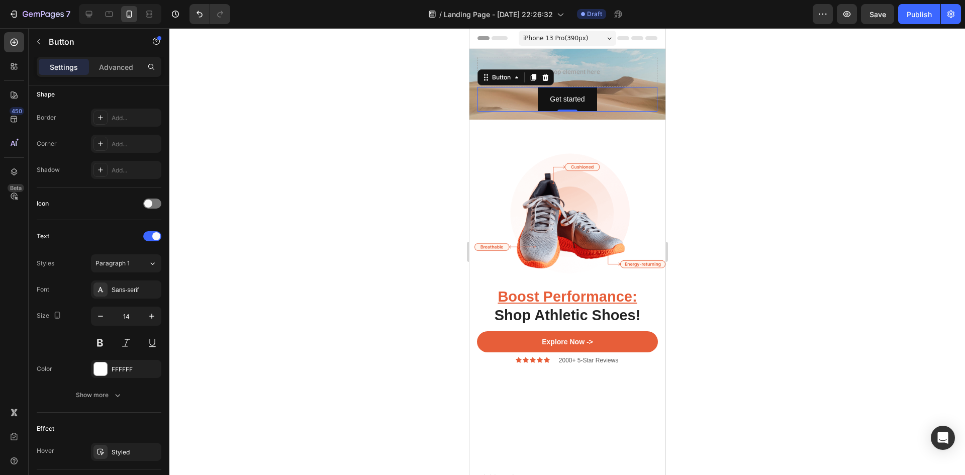
click at [546, 75] on icon at bounding box center [545, 77] width 7 height 7
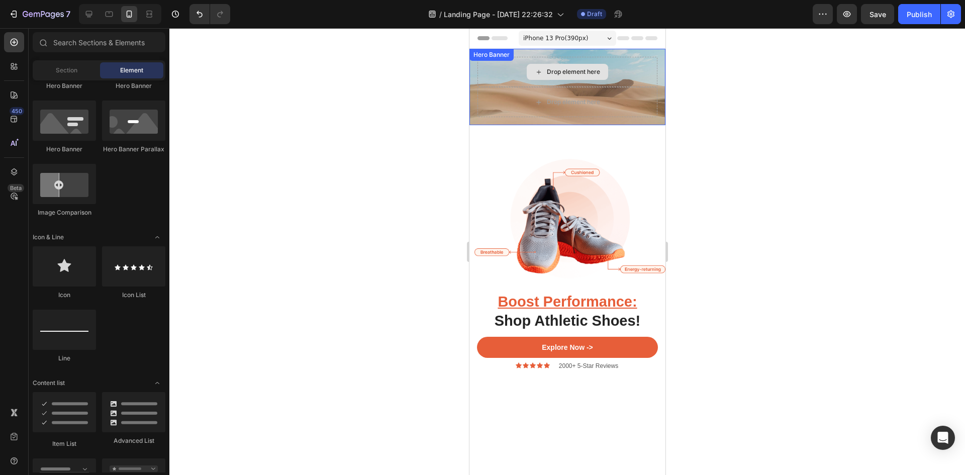
click at [541, 73] on div "Drop element here" at bounding box center [566, 72] width 81 height 16
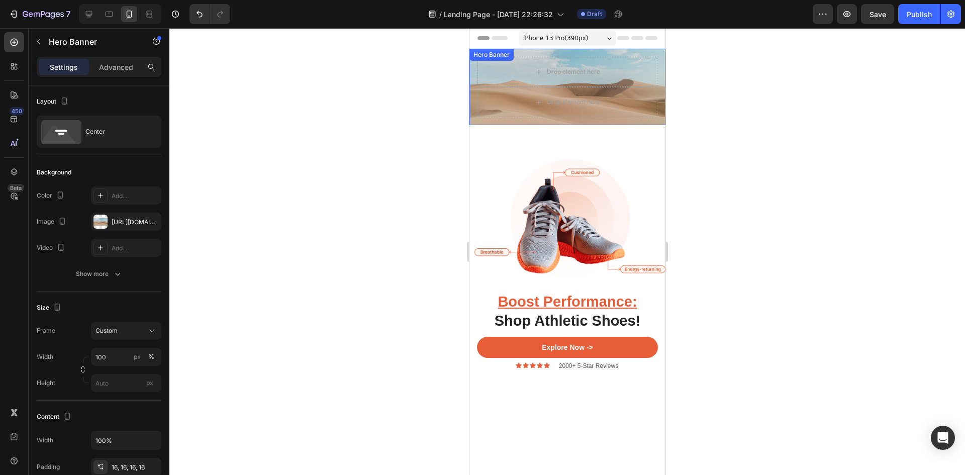
click at [494, 122] on div "Drop element here Drop element here" at bounding box center [567, 87] width 196 height 76
click at [555, 57] on icon at bounding box center [554, 58] width 7 height 7
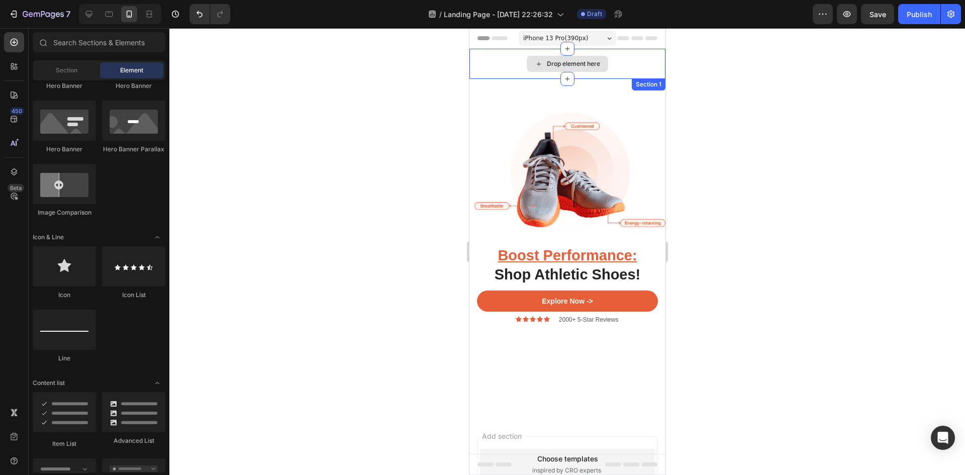
click at [585, 61] on div "Drop element here" at bounding box center [572, 64] width 53 height 8
click at [565, 77] on icon at bounding box center [567, 79] width 8 height 8
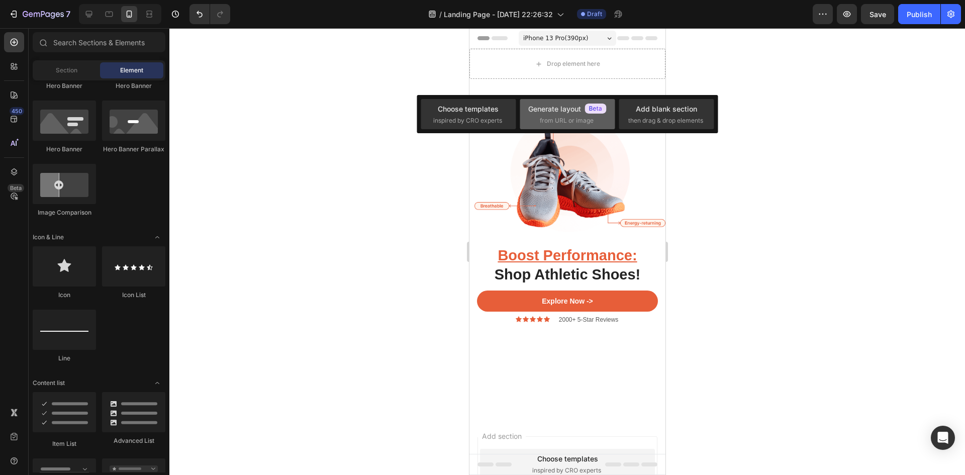
click at [553, 120] on span "from URL or image" at bounding box center [567, 120] width 54 height 9
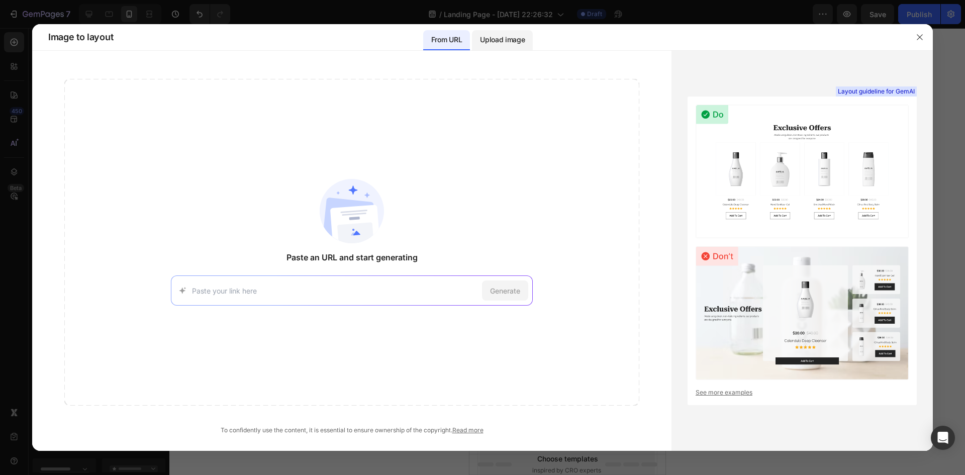
click at [507, 41] on p "Upload image" at bounding box center [502, 40] width 45 height 12
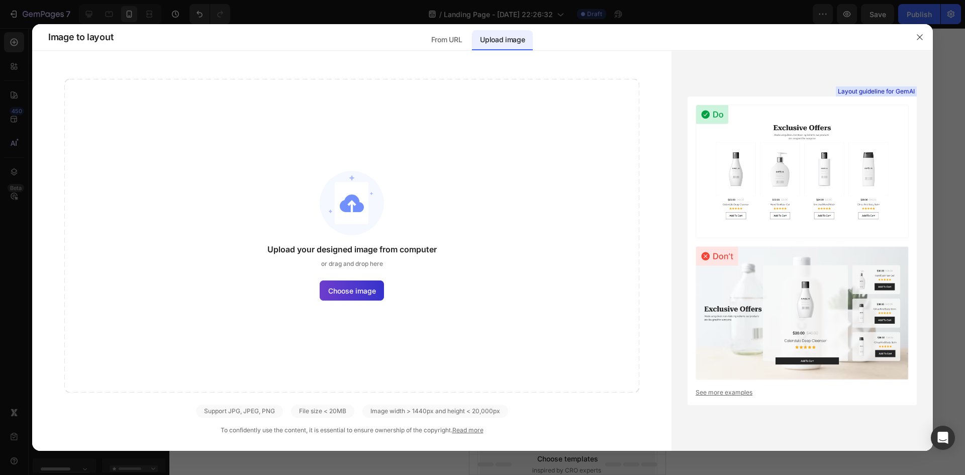
click at [346, 286] on span "Choose image" at bounding box center [352, 290] width 48 height 11
click at [0, 0] on input "Choose image" at bounding box center [0, 0] width 0 height 0
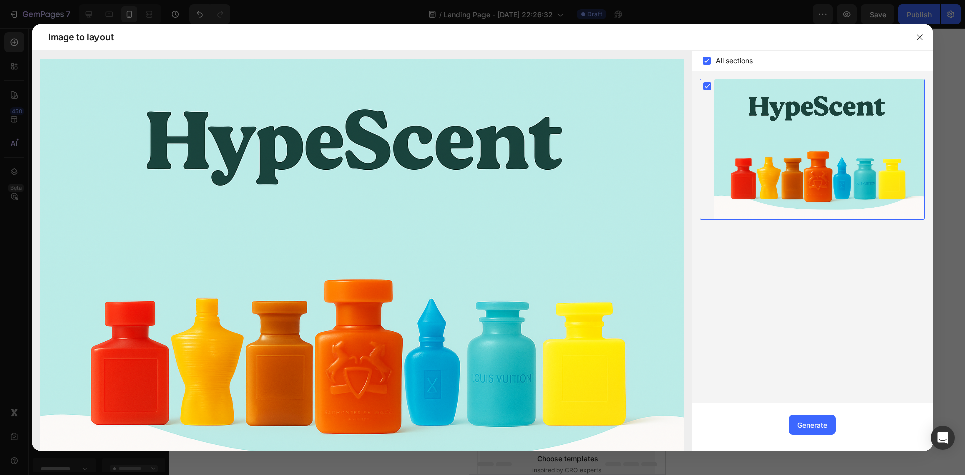
scroll to position [53, 0]
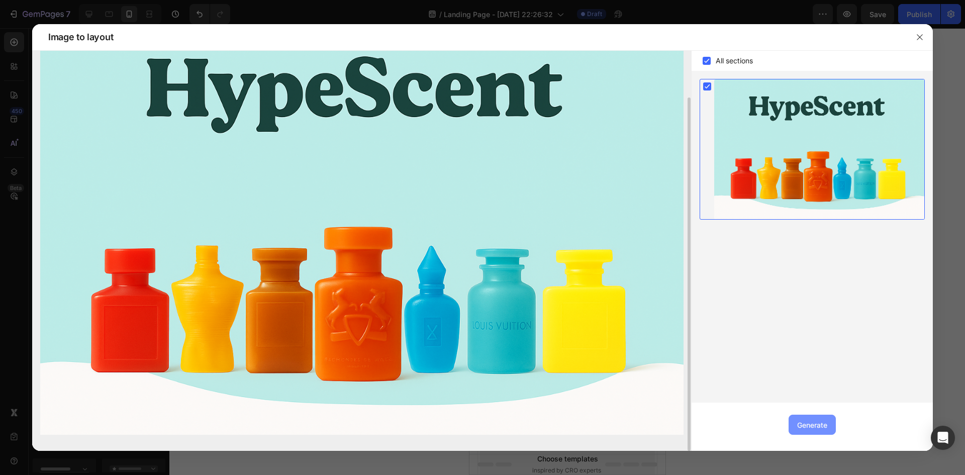
click at [804, 417] on button "Generate" at bounding box center [811, 425] width 47 height 20
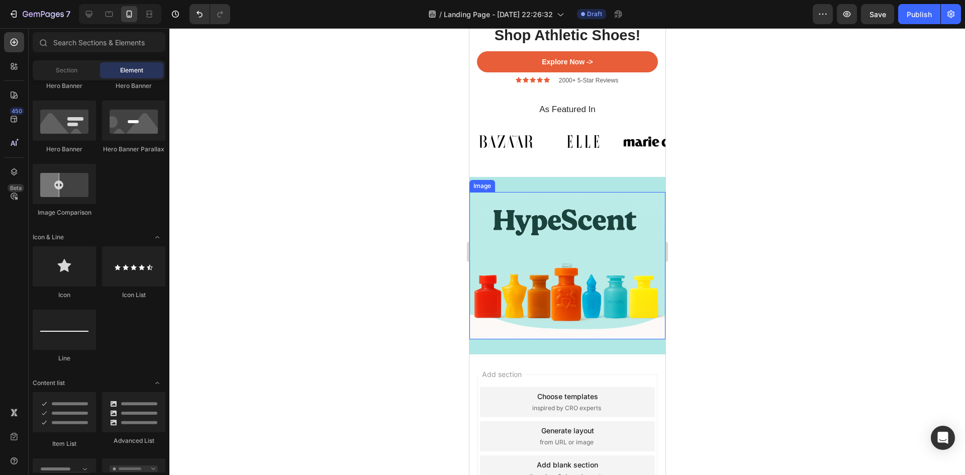
scroll to position [258, 0]
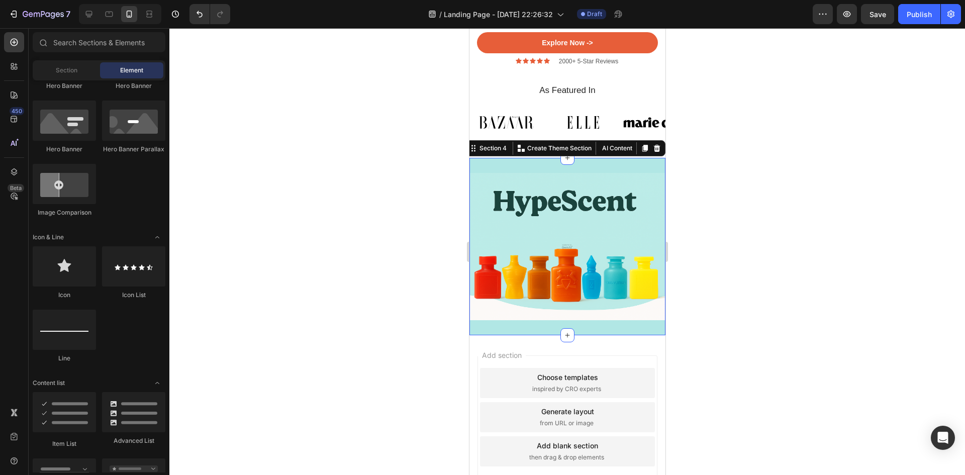
click at [587, 320] on div "Image Row Section 4 You can create reusable sections Create Theme Section AI Co…" at bounding box center [567, 246] width 196 height 177
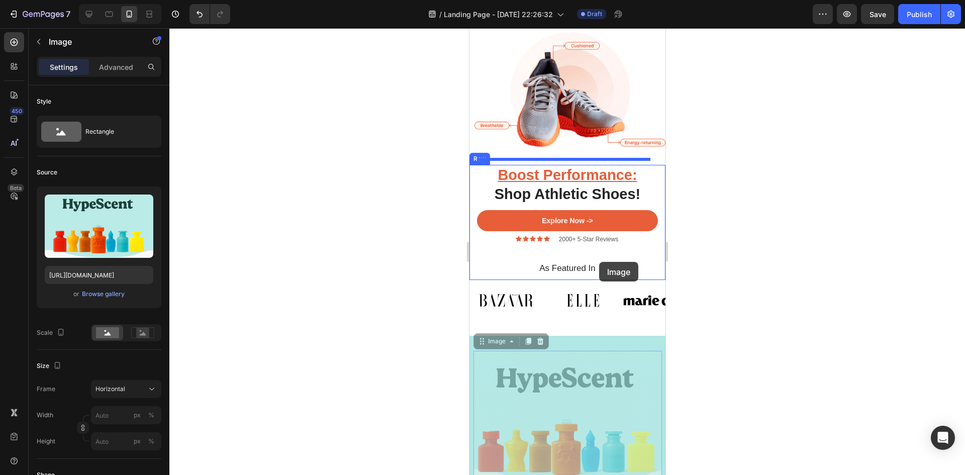
scroll to position [100, 0]
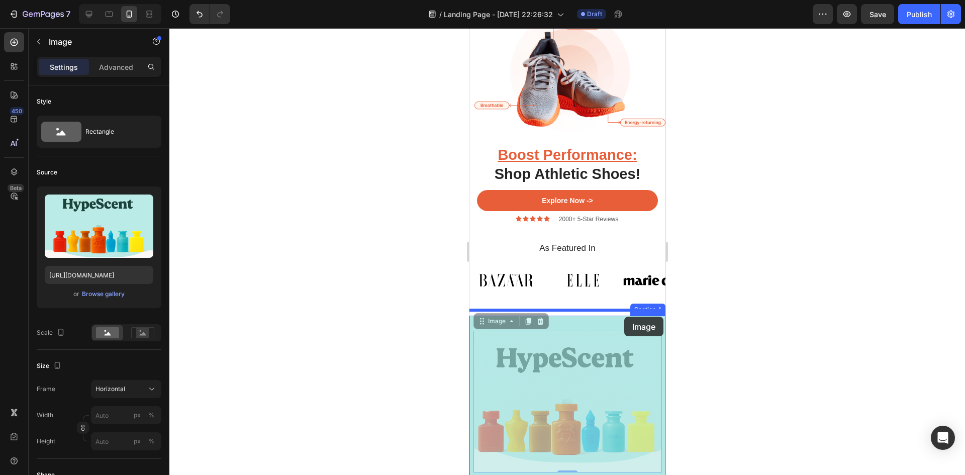
click at [633, 312] on div at bounding box center [567, 314] width 196 height 773
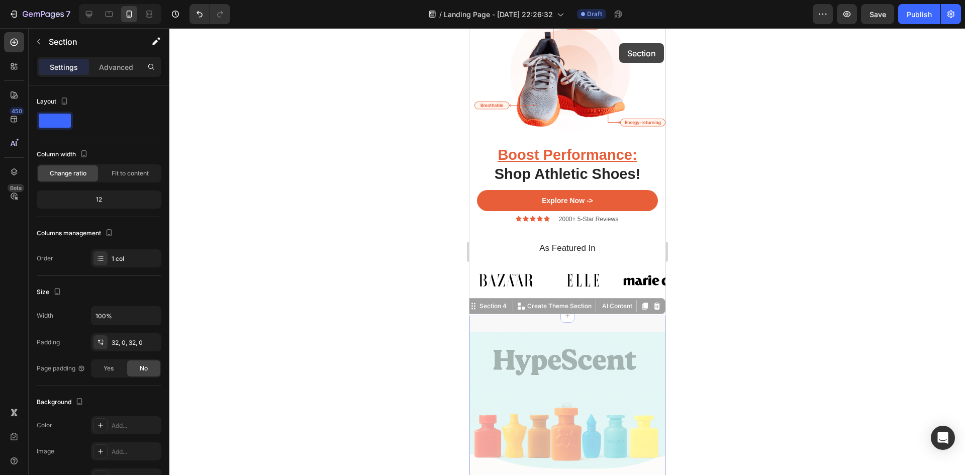
scroll to position [0, 0]
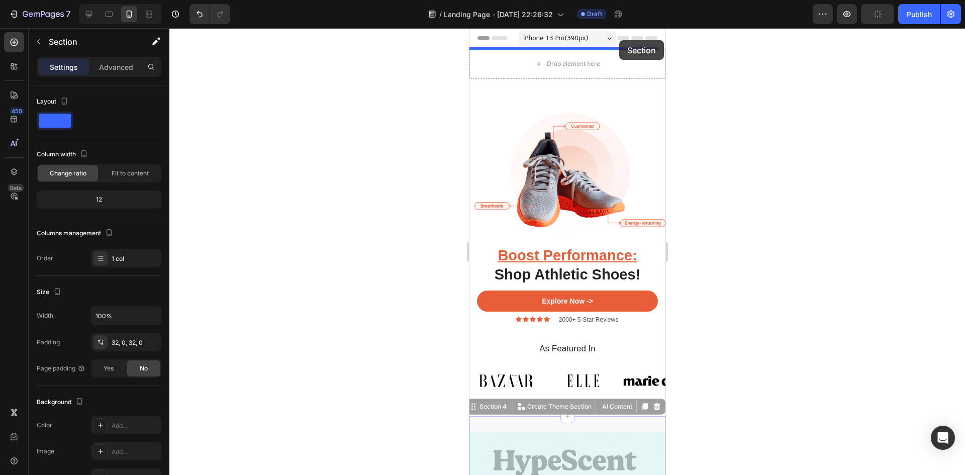
drag, startPoint x: 640, startPoint y: 307, endPoint x: 617, endPoint y: 44, distance: 263.4
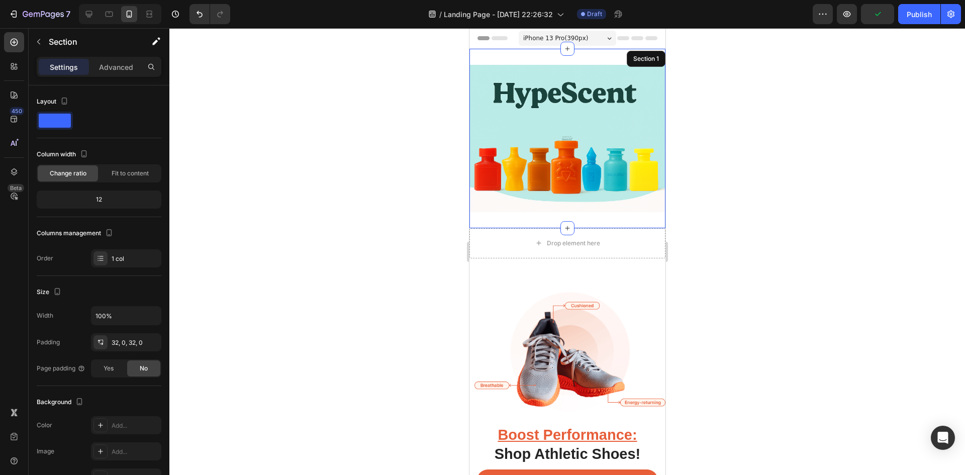
click at [757, 252] on div at bounding box center [566, 251] width 795 height 447
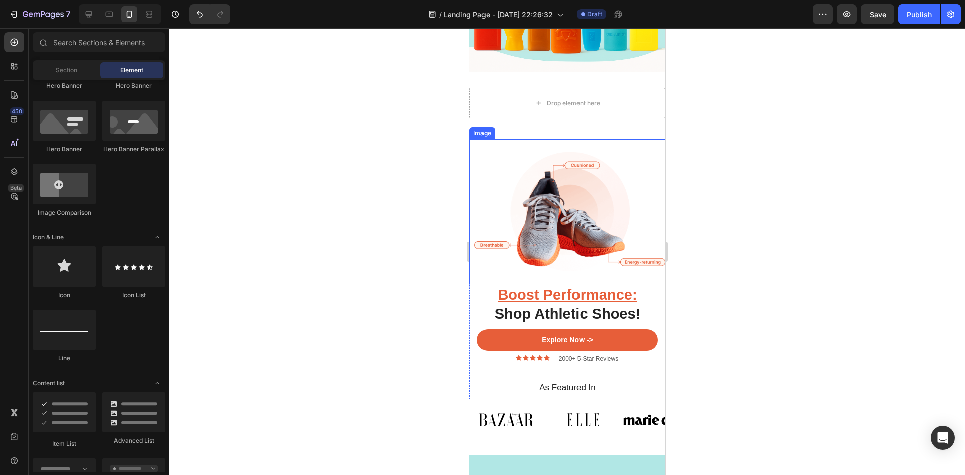
scroll to position [151, 0]
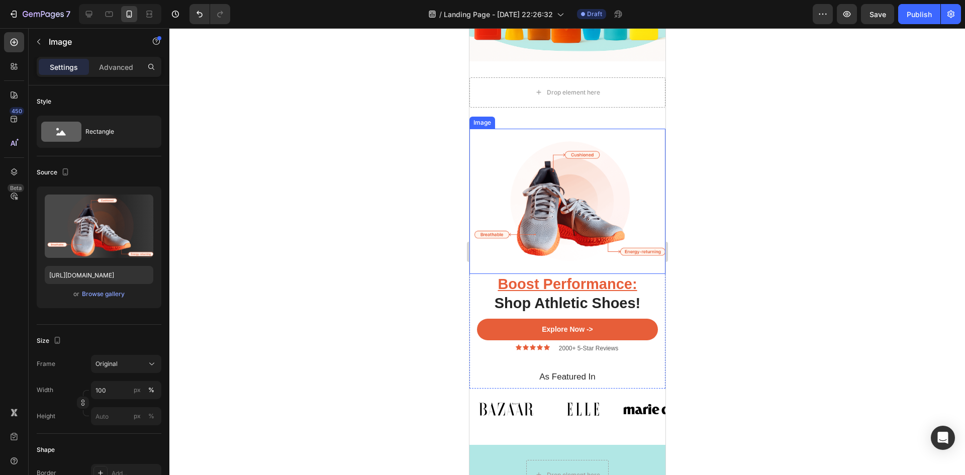
click at [546, 209] on img at bounding box center [567, 201] width 196 height 145
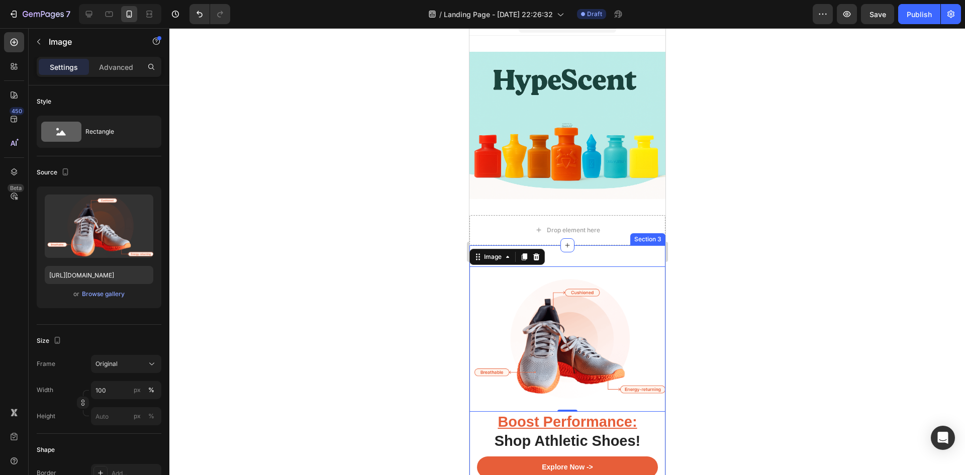
scroll to position [0, 0]
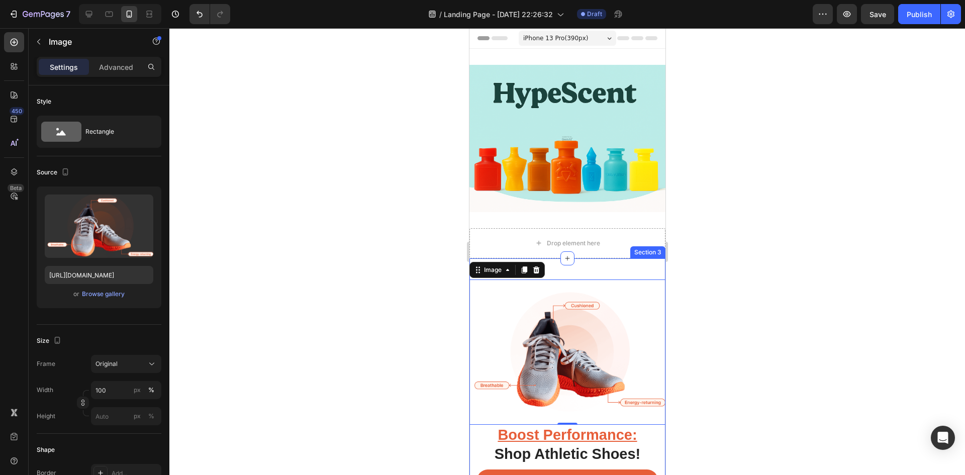
click at [614, 261] on div "Boost Performance: Shop Athletic Shoes! Heading Explore Now -> Button Icon Icon…" at bounding box center [567, 398] width 196 height 281
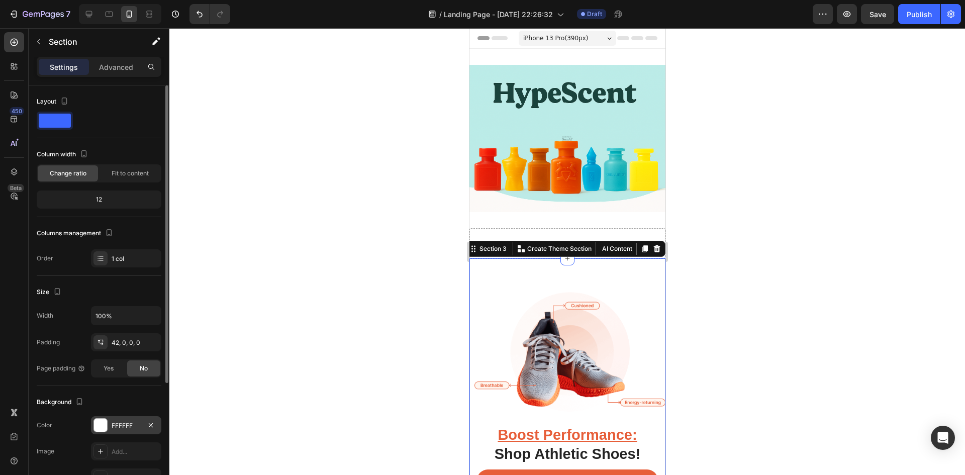
click at [97, 427] on div at bounding box center [100, 425] width 13 height 13
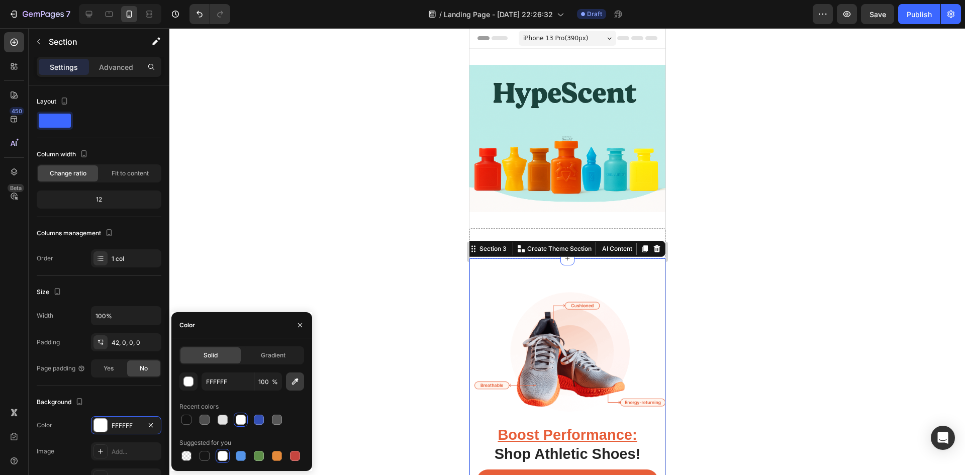
click at [292, 383] on icon "button" at bounding box center [295, 381] width 7 height 7
type input "FDFAF8"
click at [285, 210] on div at bounding box center [566, 251] width 795 height 447
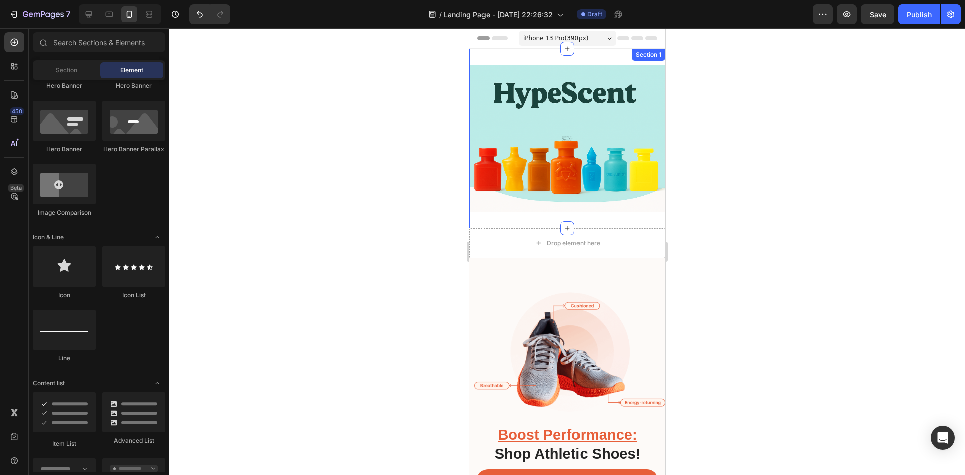
click at [517, 213] on div "Image Section 1" at bounding box center [567, 138] width 196 height 179
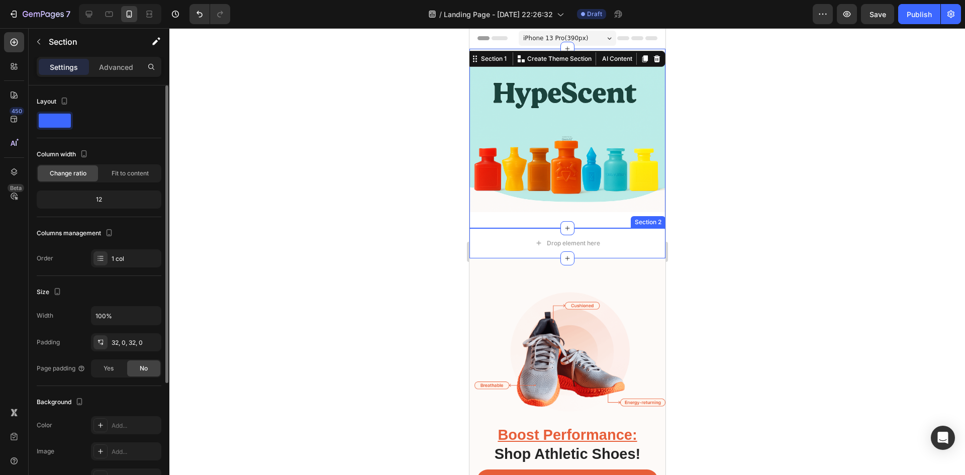
click at [84, 174] on span "Change ratio" at bounding box center [68, 173] width 37 height 9
click at [104, 197] on div "12" at bounding box center [99, 199] width 121 height 14
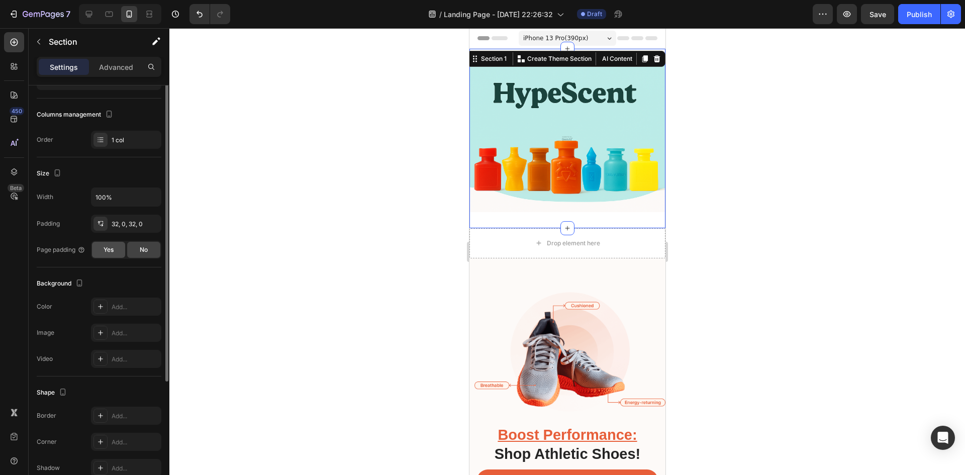
scroll to position [68, 0]
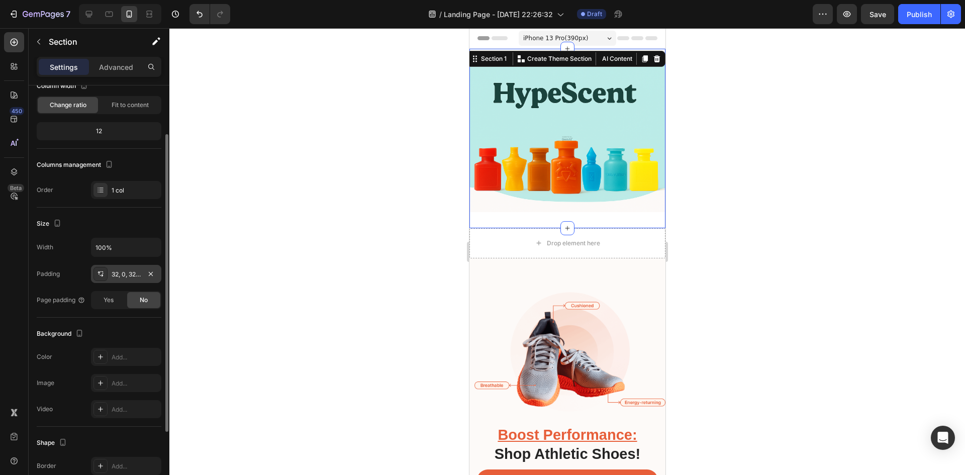
click at [101, 275] on icon at bounding box center [100, 274] width 8 height 8
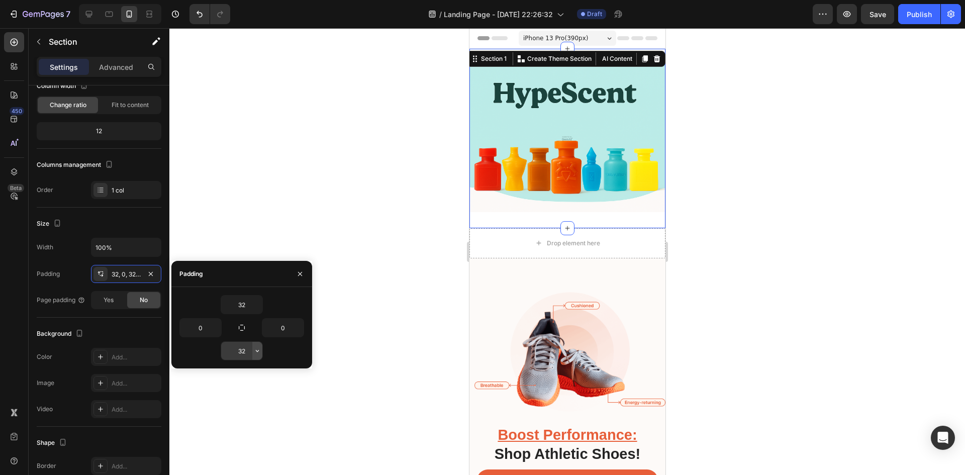
click at [257, 355] on button "button" at bounding box center [257, 351] width 10 height 18
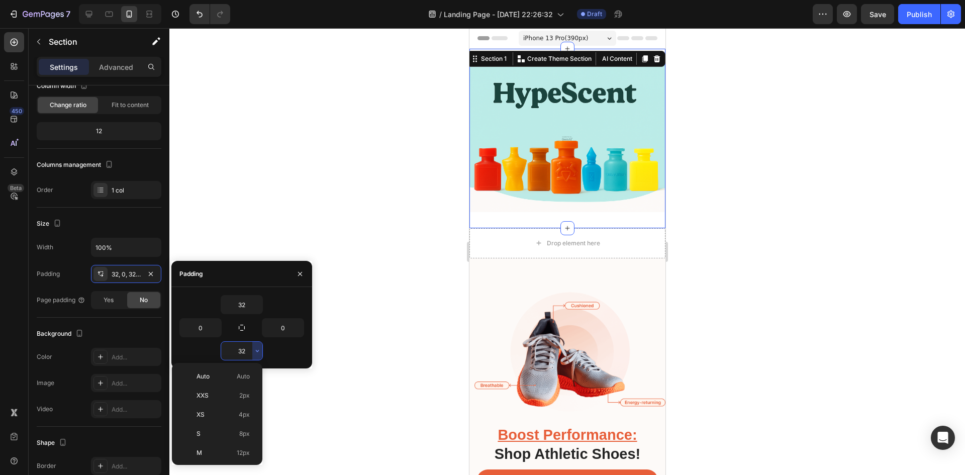
scroll to position [72, 0]
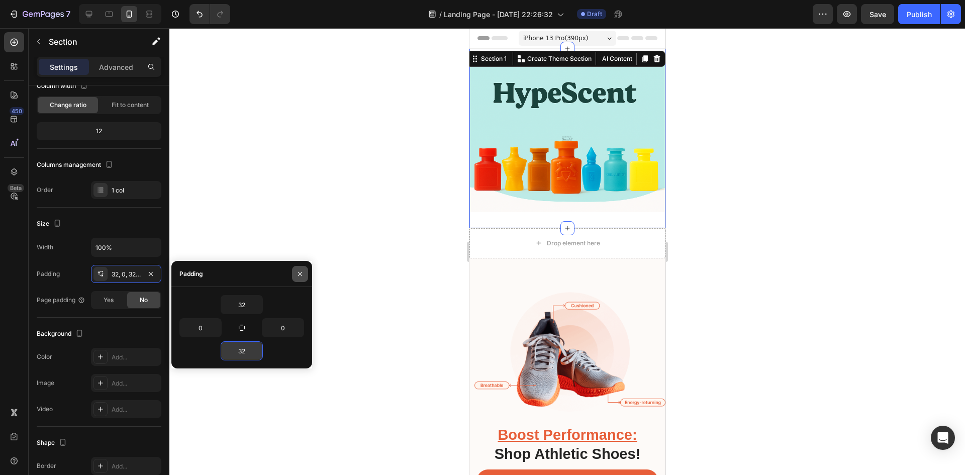
click at [298, 268] on button "button" at bounding box center [300, 274] width 16 height 16
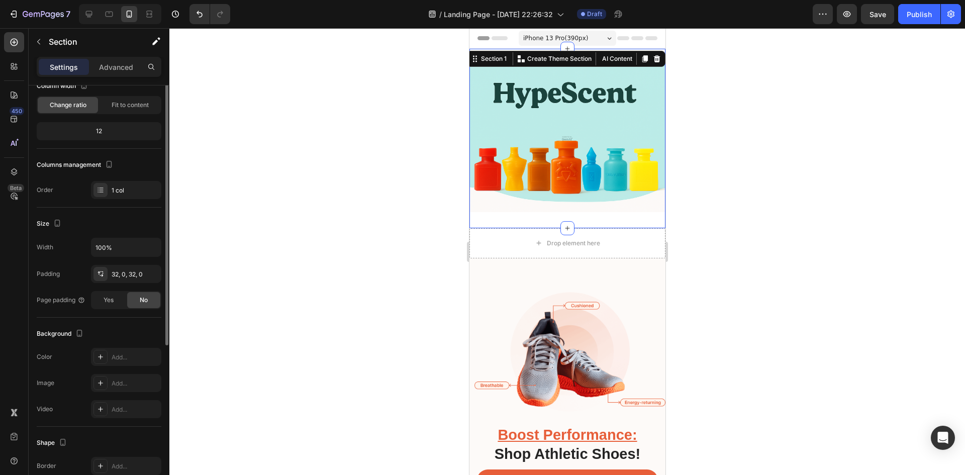
scroll to position [0, 0]
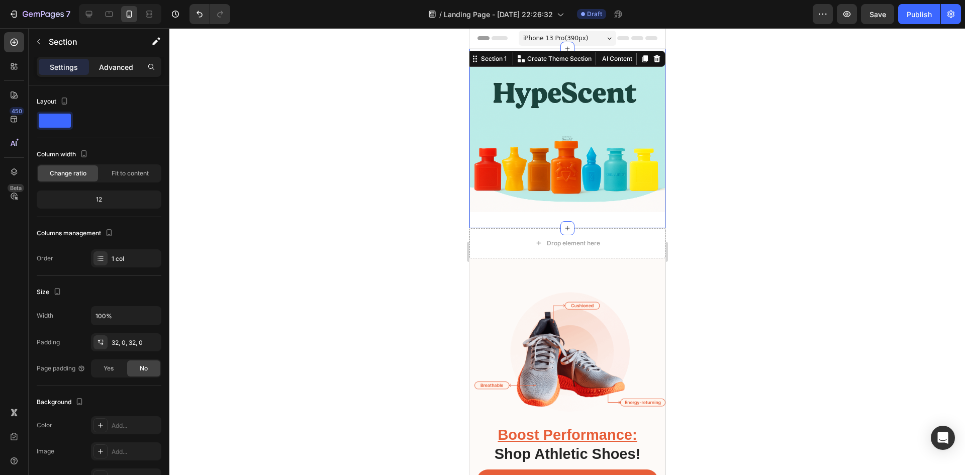
click at [125, 68] on p "Advanced" at bounding box center [116, 67] width 34 height 11
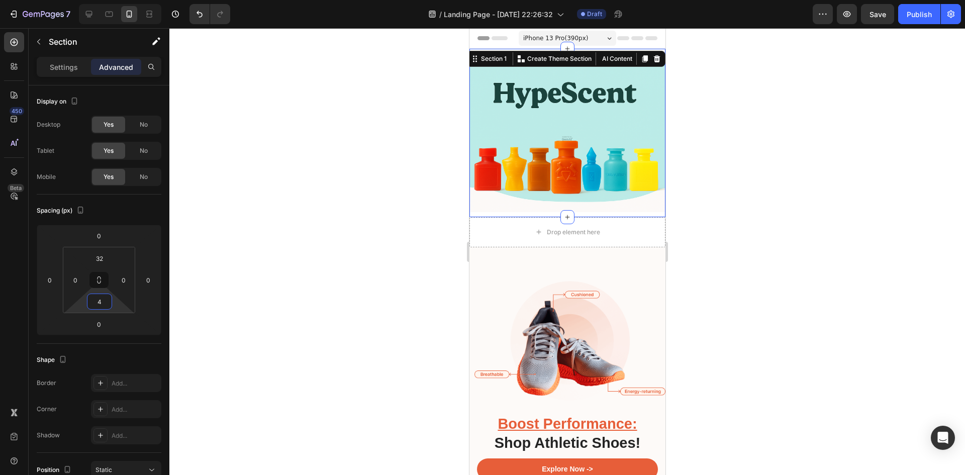
type input "0"
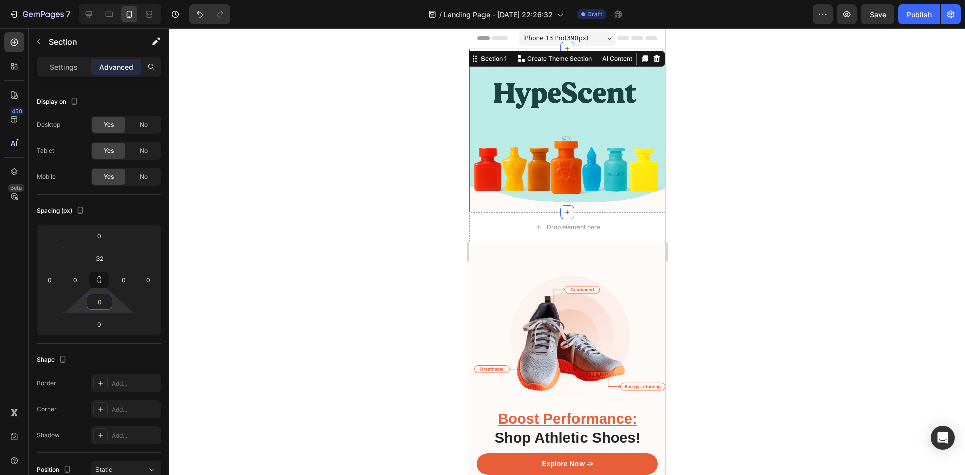
click at [121, 0] on html "7 Version history / Landing Page - Aug 25, 22:26:32 Draft Preview Save Publish …" at bounding box center [482, 0] width 965 height 0
click at [222, 348] on div at bounding box center [566, 251] width 795 height 447
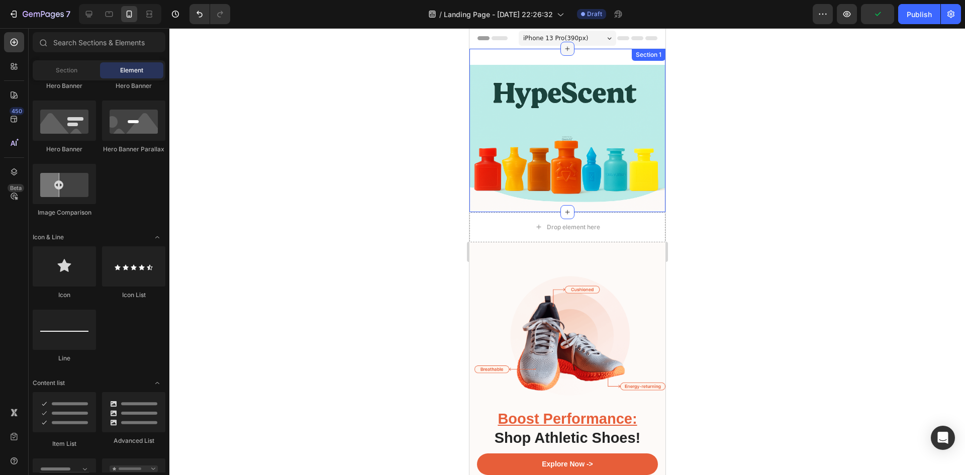
click at [563, 50] on icon at bounding box center [567, 49] width 8 height 8
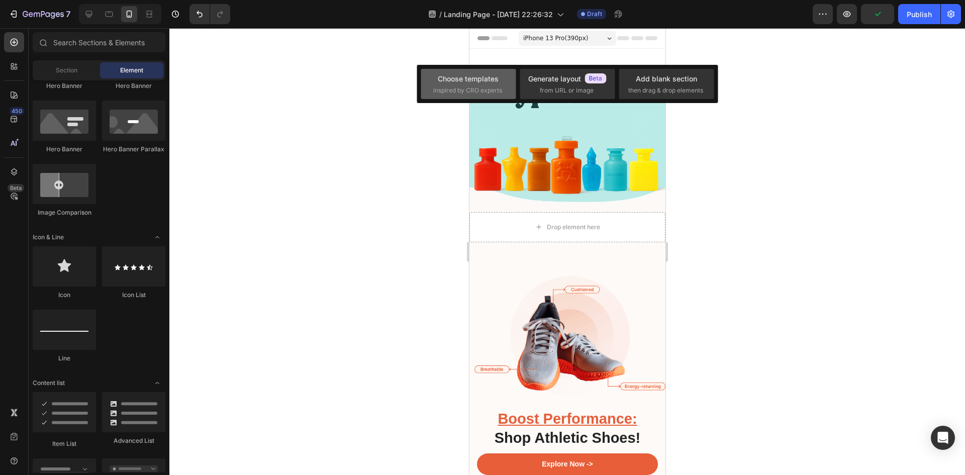
click at [476, 83] on div "Choose templates inspired by CRO experts" at bounding box center [468, 84] width 70 height 22
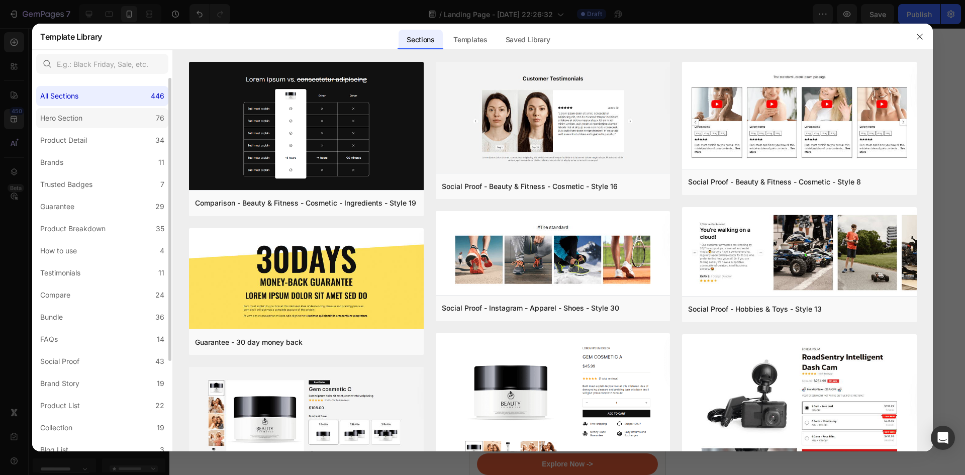
click at [100, 118] on label "Hero Section 76" at bounding box center [102, 118] width 132 height 20
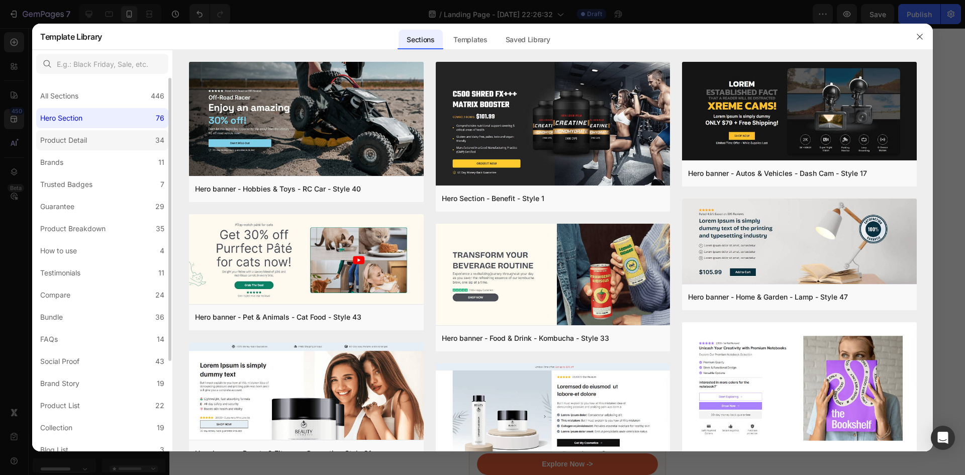
click at [68, 143] on div "Product Detail" at bounding box center [63, 140] width 47 height 12
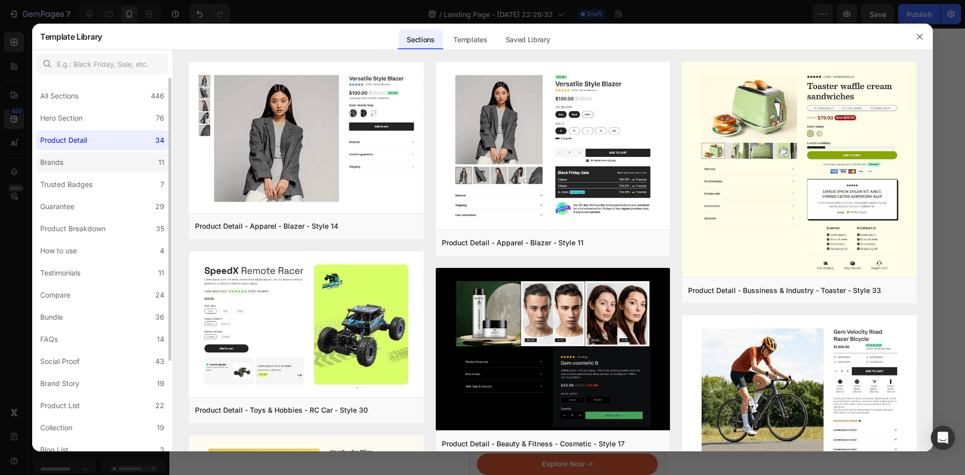
click at [89, 163] on label "Brands 11" at bounding box center [102, 162] width 132 height 20
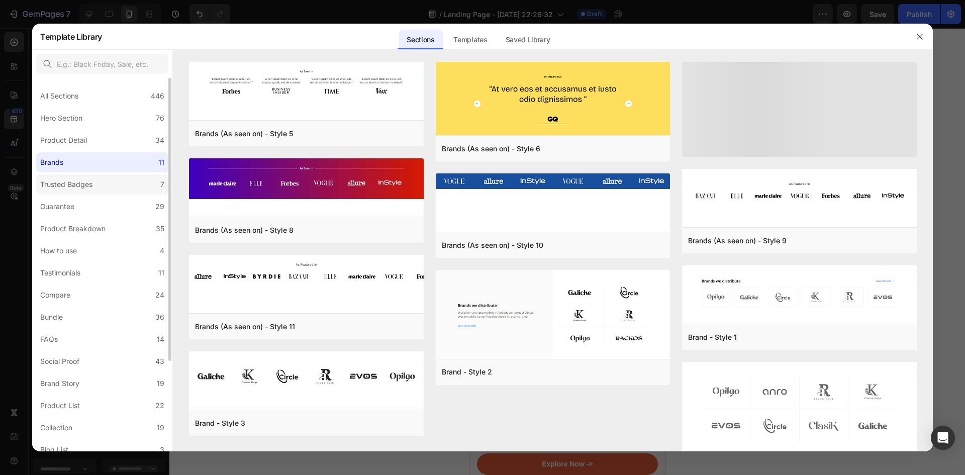
click at [103, 180] on label "Trusted Badges 7" at bounding box center [102, 184] width 132 height 20
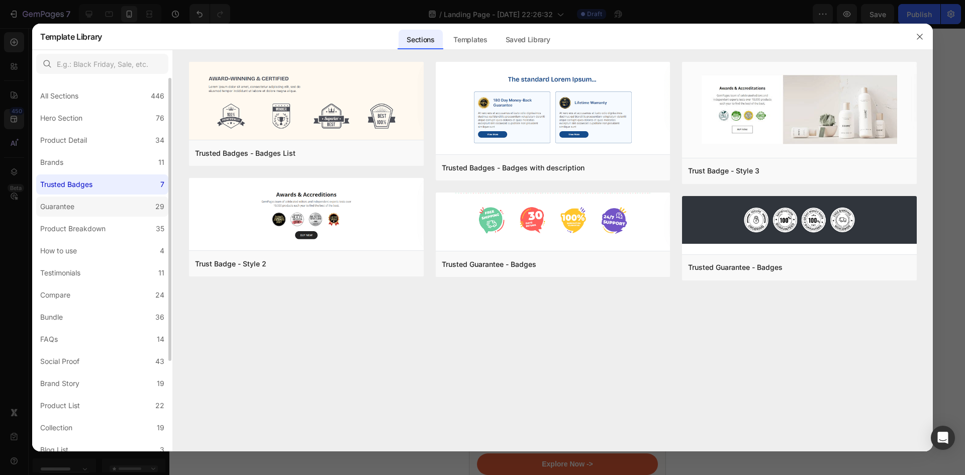
click at [109, 206] on label "Guarantee 29" at bounding box center [102, 206] width 132 height 20
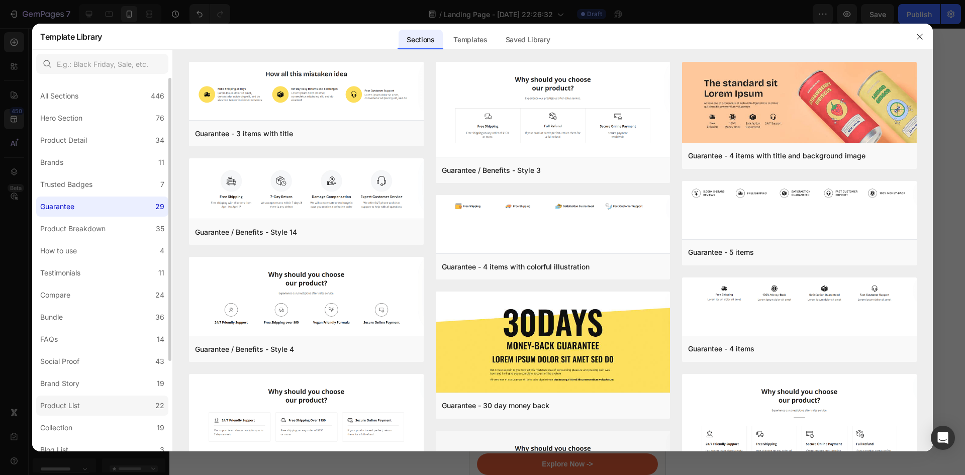
scroll to position [50, 0]
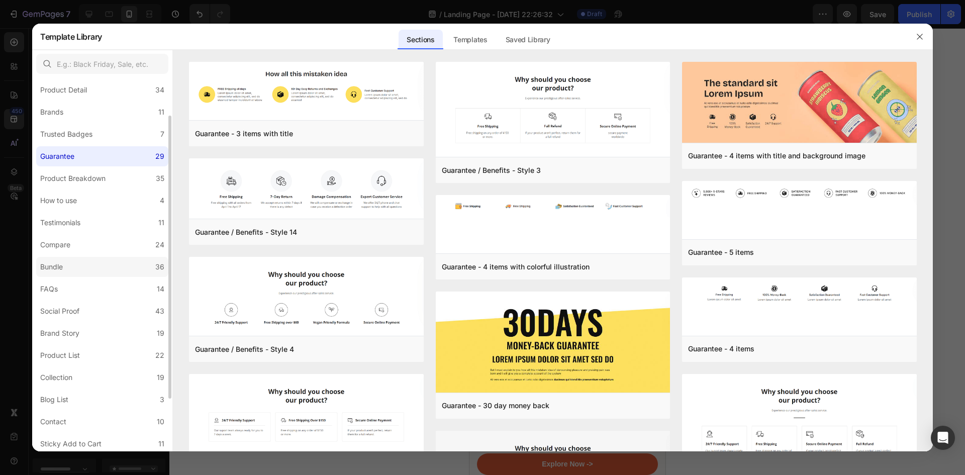
click at [86, 264] on label "Bundle 36" at bounding box center [102, 267] width 132 height 20
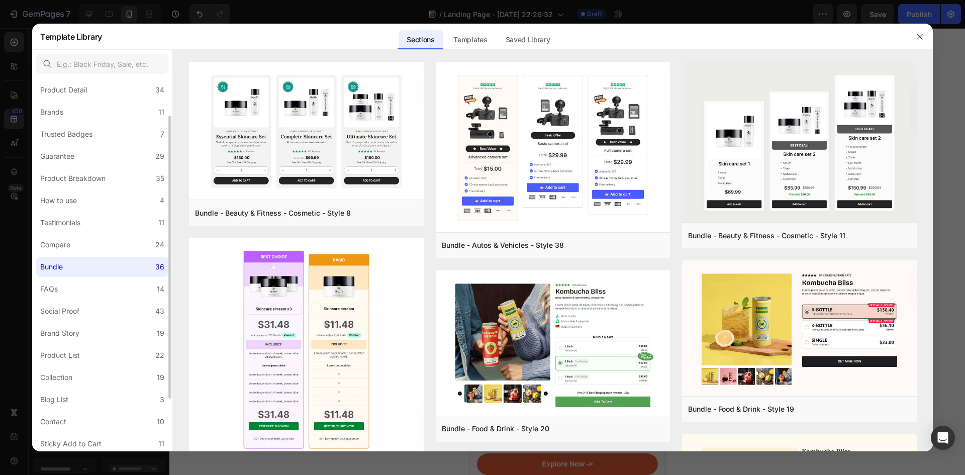
scroll to position [100, 0]
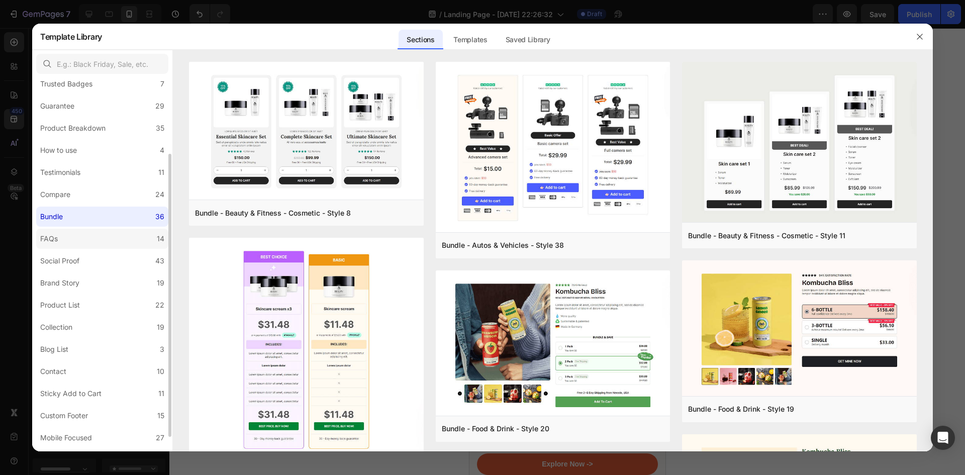
click at [87, 244] on label "FAQs 14" at bounding box center [102, 239] width 132 height 20
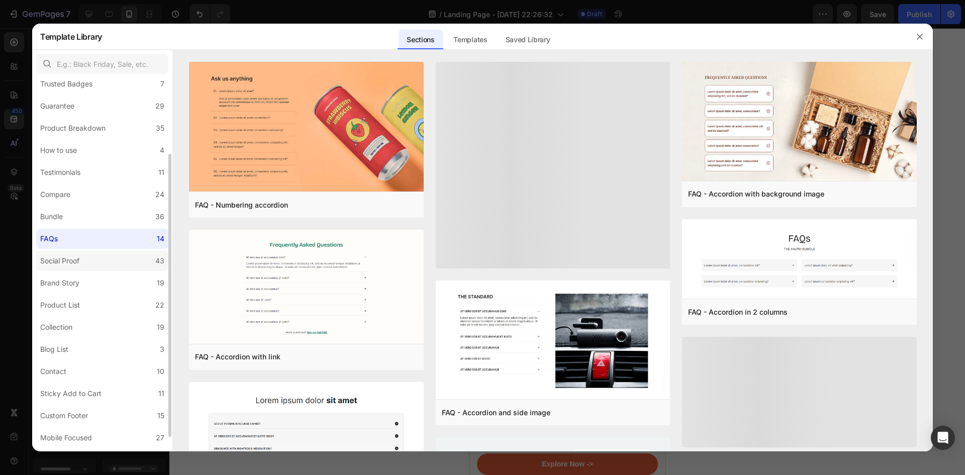
click at [93, 263] on label "Social Proof 43" at bounding box center [102, 261] width 132 height 20
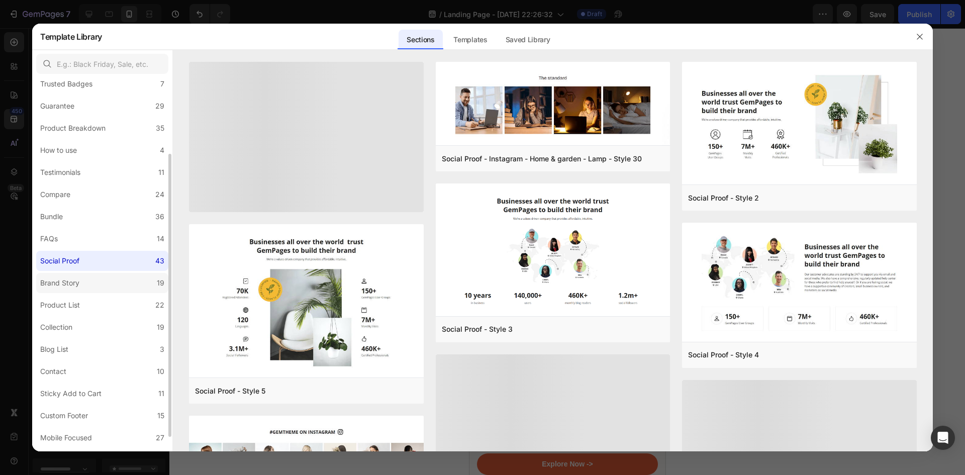
click at [98, 281] on label "Brand Story 19" at bounding box center [102, 283] width 132 height 20
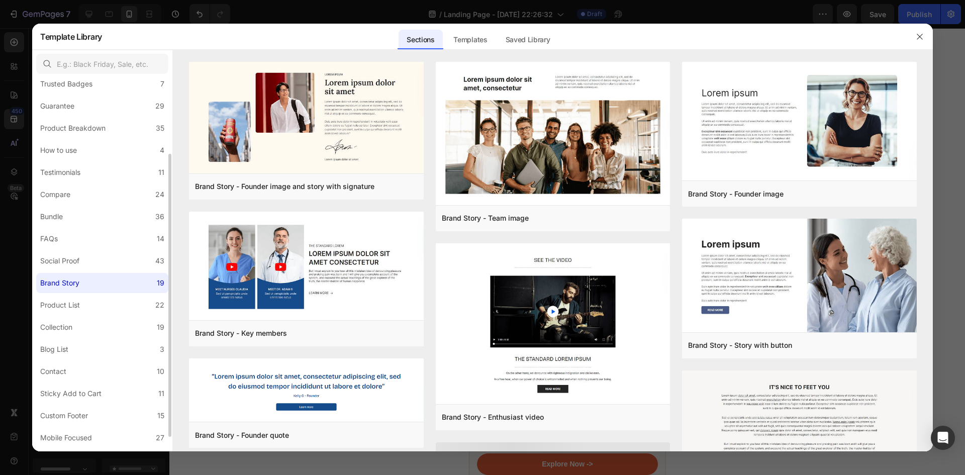
scroll to position [119, 0]
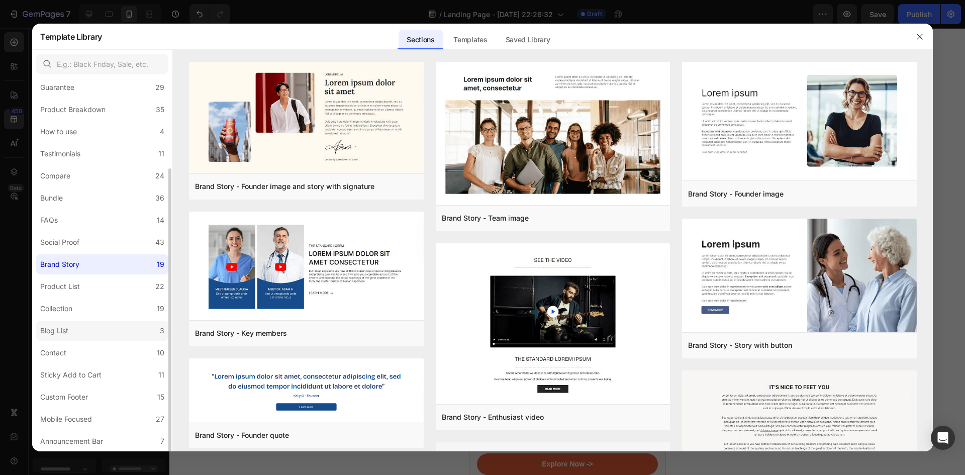
click at [97, 331] on label "Blog List 3" at bounding box center [102, 331] width 132 height 20
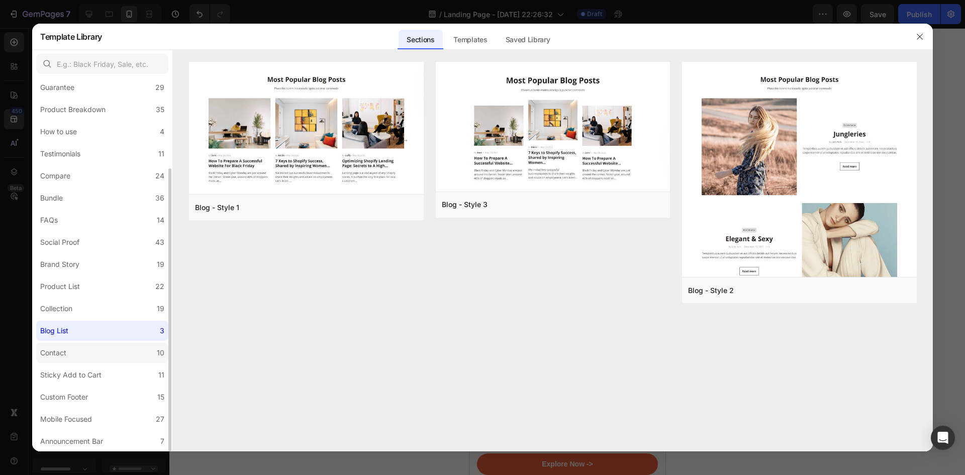
click at [106, 345] on label "Contact 10" at bounding box center [102, 353] width 132 height 20
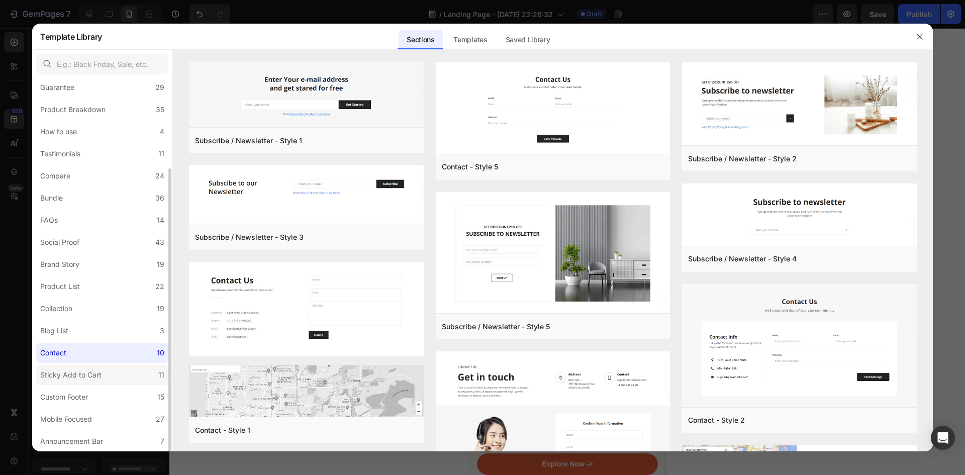
click at [112, 377] on label "Sticky Add to Cart 11" at bounding box center [102, 375] width 132 height 20
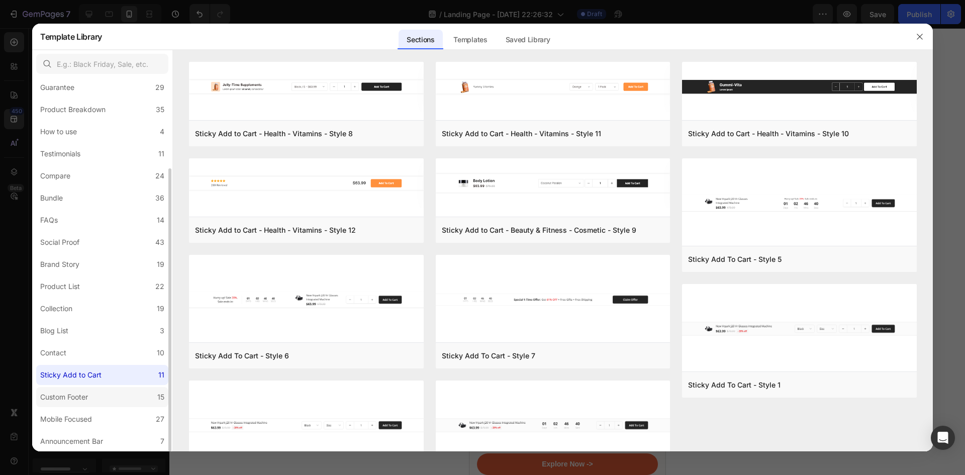
click at [114, 393] on label "Custom Footer 15" at bounding box center [102, 397] width 132 height 20
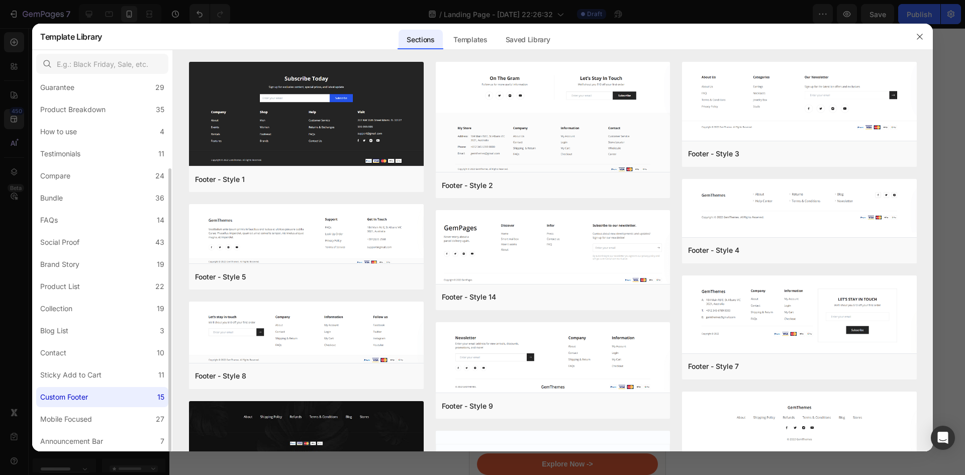
click at [114, 393] on label "Custom Footer 15" at bounding box center [102, 397] width 132 height 20
click at [116, 413] on label "Mobile Focused 27" at bounding box center [102, 419] width 132 height 20
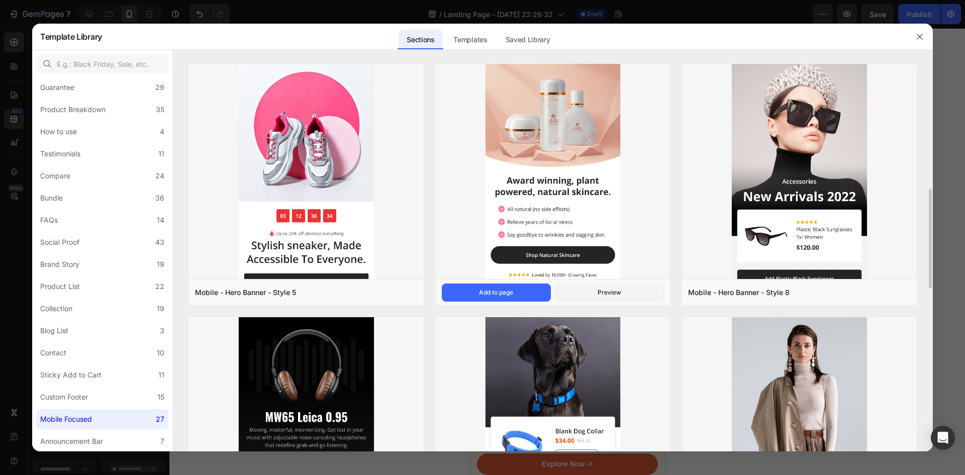
scroll to position [301, 0]
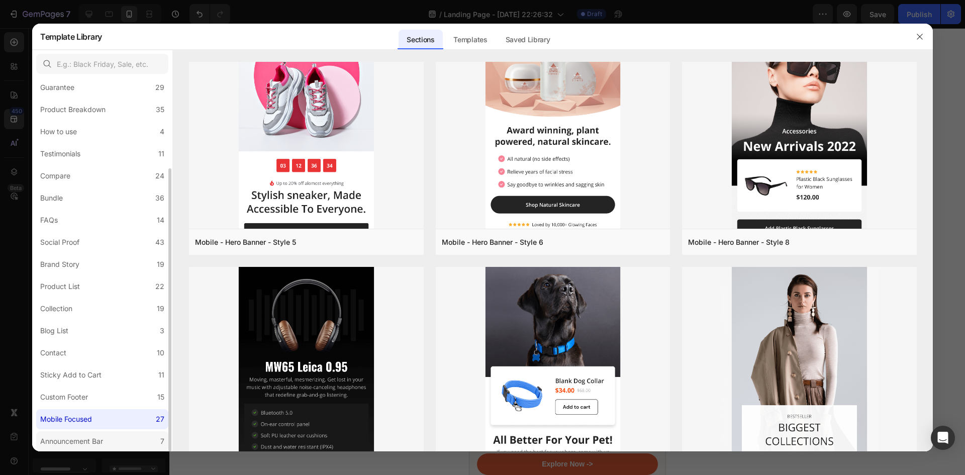
click at [113, 442] on label "Announcement Bar 7" at bounding box center [102, 441] width 132 height 20
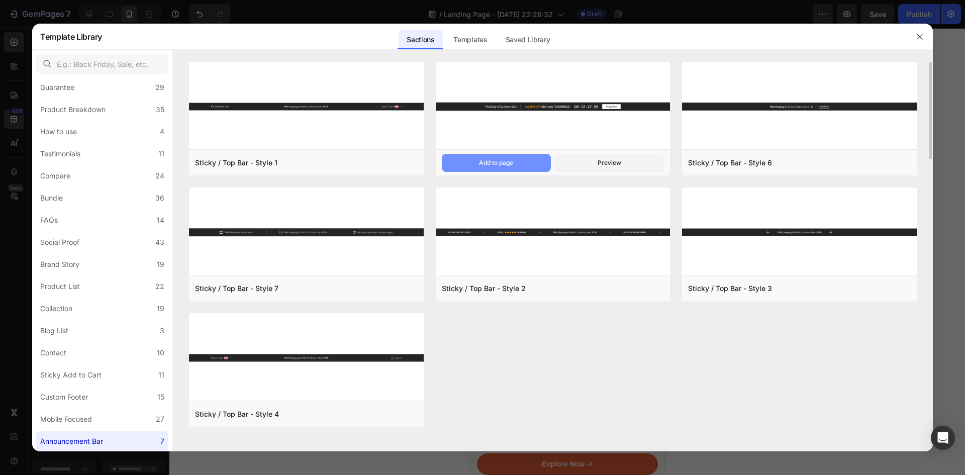
click at [505, 164] on div "Add to page" at bounding box center [496, 162] width 34 height 9
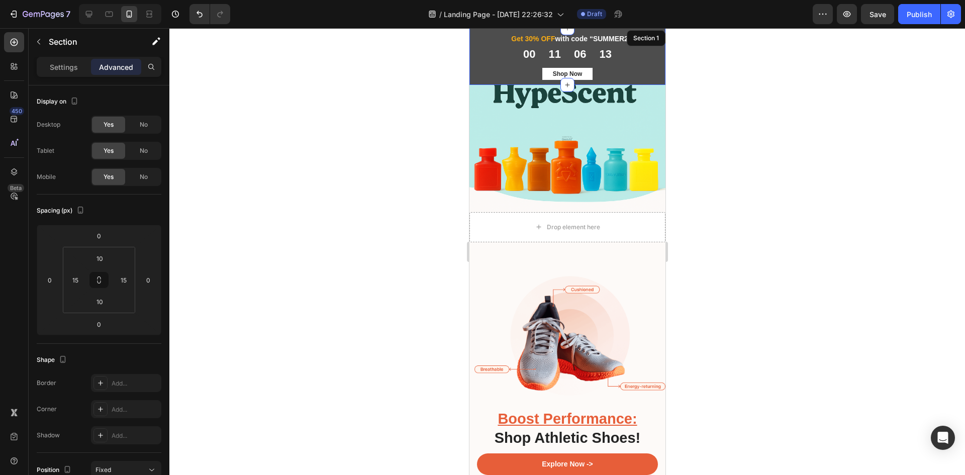
click at [708, 202] on div at bounding box center [566, 251] width 795 height 447
click at [651, 73] on div "First Day of Summer Sale Heading Row Get 30% OFF with code “SUMMER22” Heading R…" at bounding box center [567, 56] width 196 height 57
click at [626, 113] on img at bounding box center [567, 138] width 196 height 147
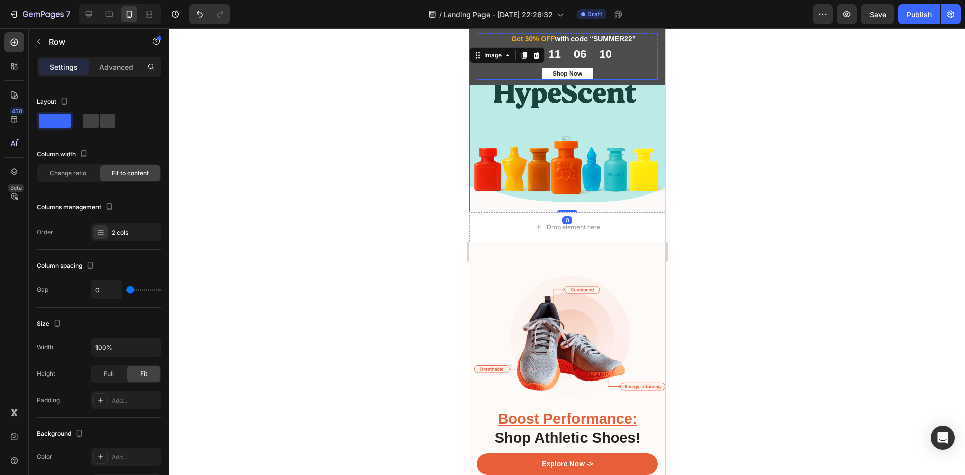
click at [639, 64] on div "00 11 06 10 CountDown Timer Shop Now Button Row" at bounding box center [566, 64] width 181 height 32
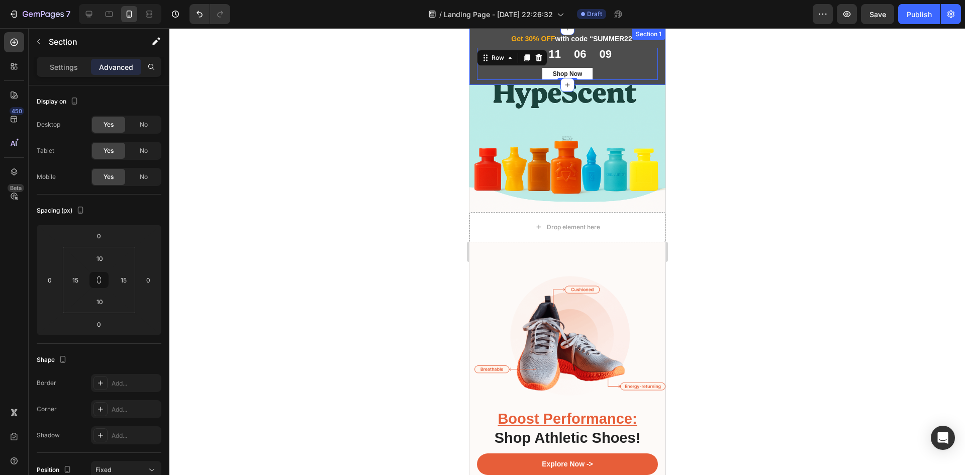
click at [650, 37] on div "Section 1" at bounding box center [648, 34] width 34 height 12
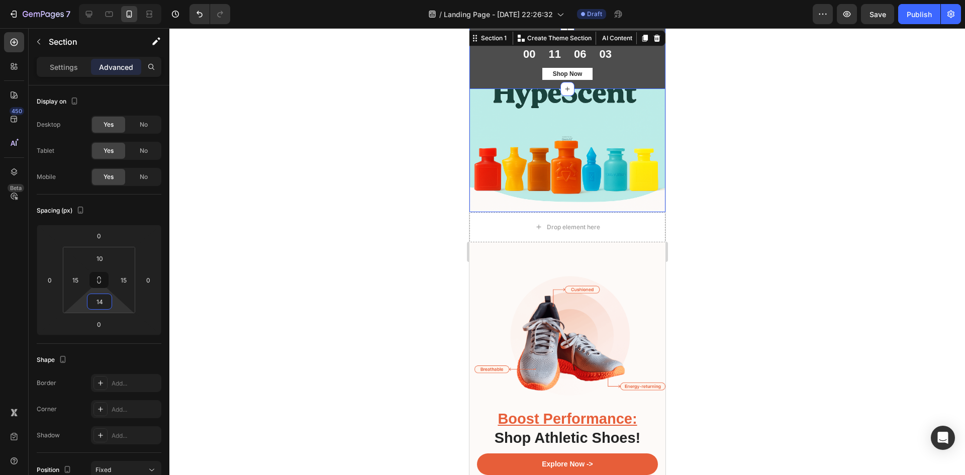
type input "12"
drag, startPoint x: 115, startPoint y: 309, endPoint x: 127, endPoint y: 308, distance: 11.6
click at [127, 0] on html "7 Version history / Landing Page - Aug 25, 22:26:32 Draft Preview Save Publish …" at bounding box center [482, 0] width 965 height 0
click at [65, 69] on p "Settings" at bounding box center [64, 67] width 28 height 11
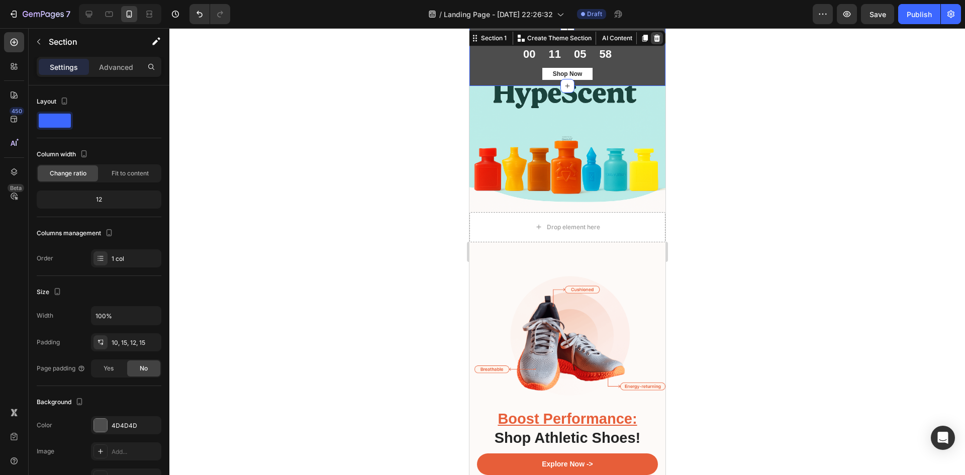
click at [653, 37] on icon at bounding box center [656, 38] width 7 height 7
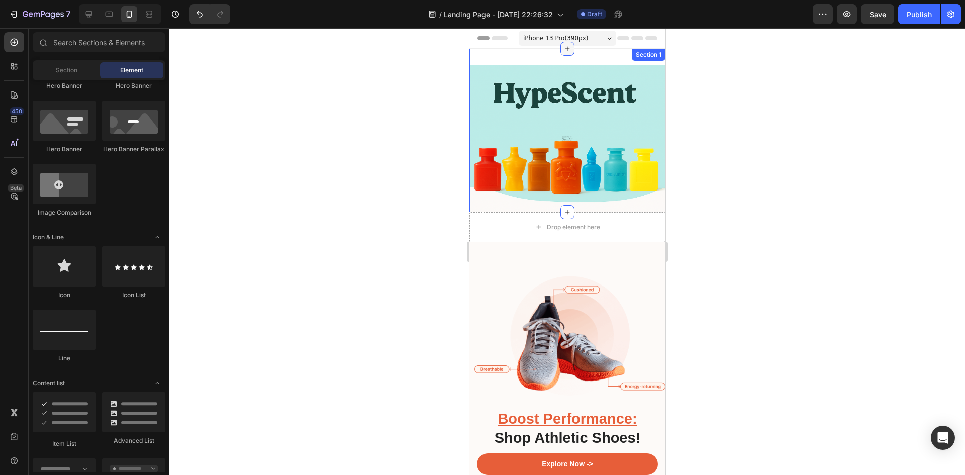
click at [564, 46] on icon at bounding box center [567, 49] width 8 height 8
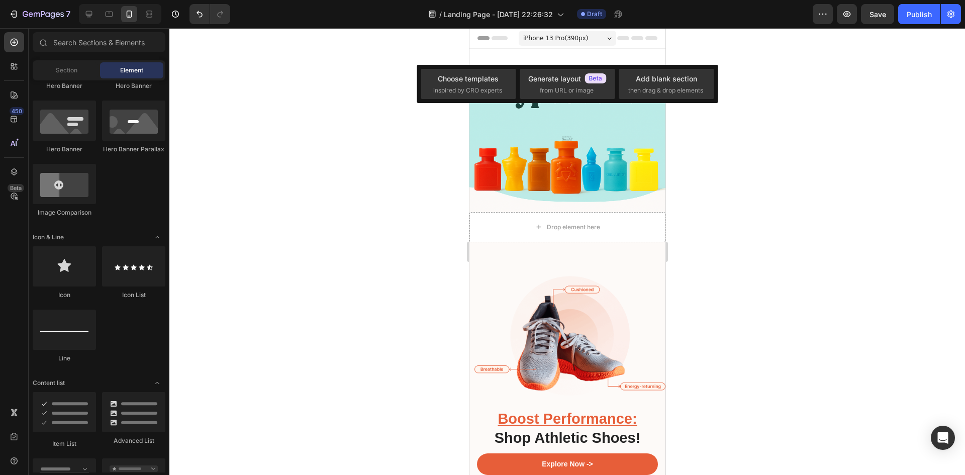
click at [378, 121] on div at bounding box center [566, 251] width 795 height 447
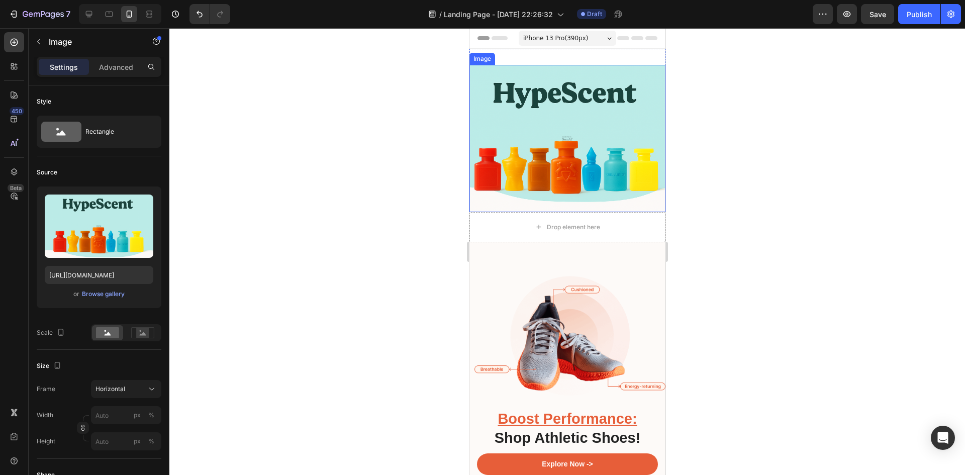
click at [587, 121] on img at bounding box center [567, 138] width 196 height 147
click at [534, 57] on icon at bounding box center [536, 55] width 7 height 7
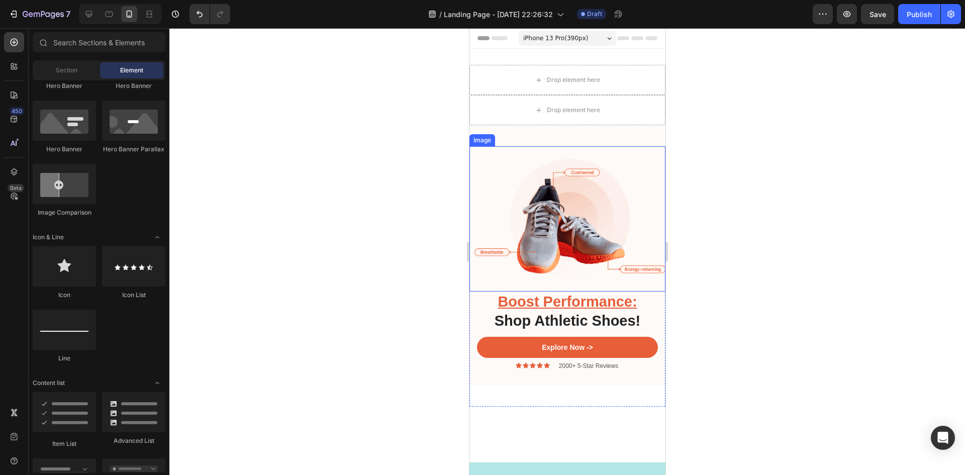
click at [622, 167] on img at bounding box center [567, 218] width 196 height 145
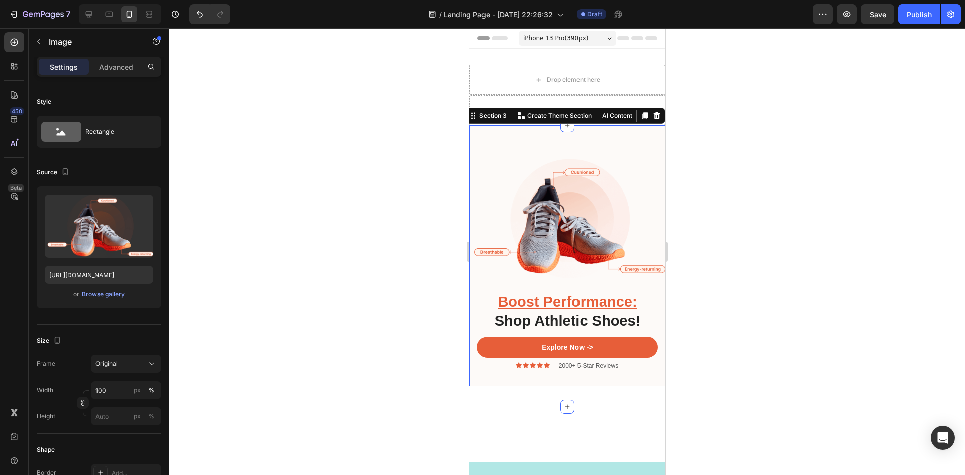
click at [617, 134] on div "Boost Performance: Shop Athletic Shoes! Heading Explore Now -> Button Icon Icon…" at bounding box center [567, 265] width 196 height 281
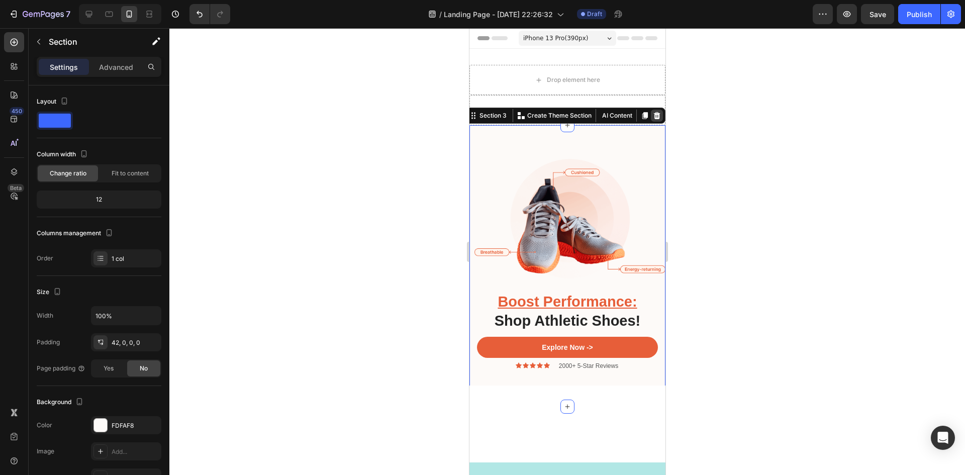
click at [652, 113] on icon at bounding box center [656, 116] width 8 height 8
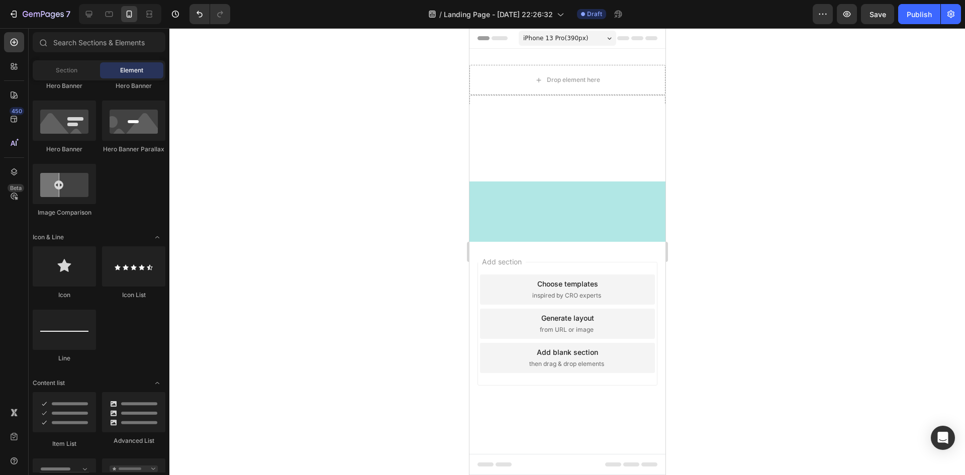
click at [608, 203] on div at bounding box center [567, 211] width 196 height 30
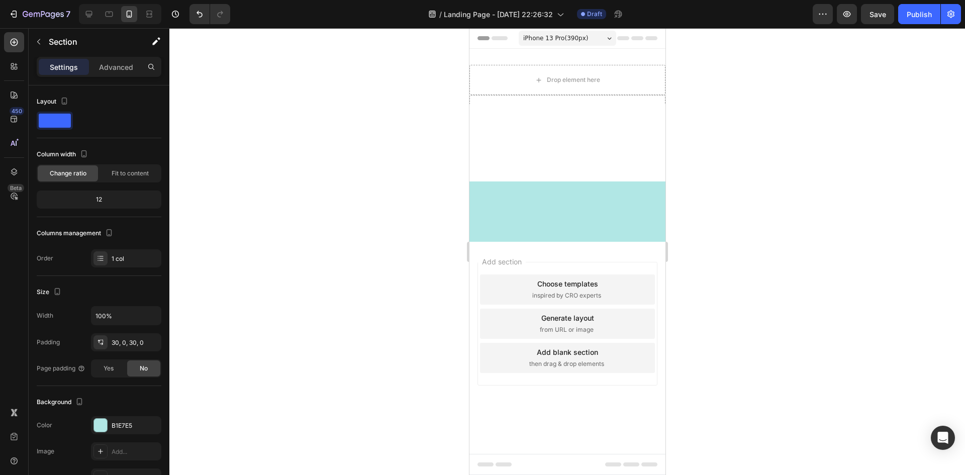
click at [571, 209] on div at bounding box center [567, 211] width 196 height 30
click at [36, 42] on icon "button" at bounding box center [39, 42] width 8 height 8
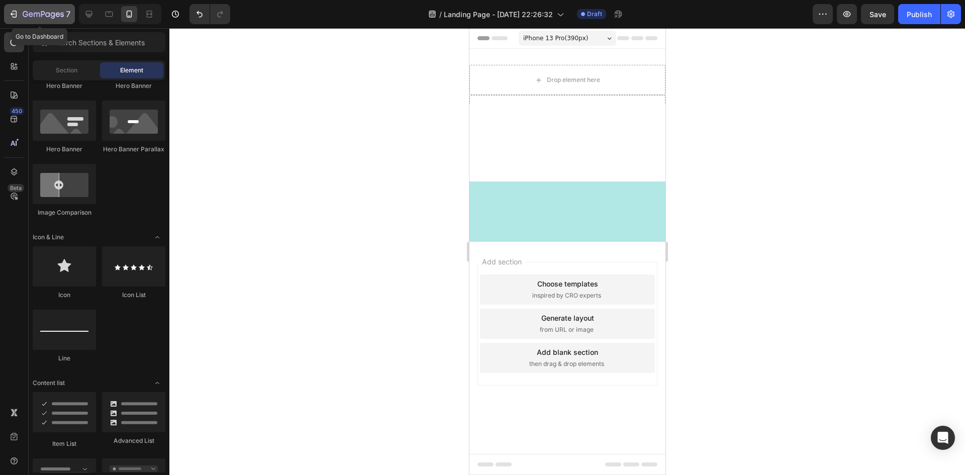
click at [16, 17] on icon "button" at bounding box center [14, 14] width 10 height 10
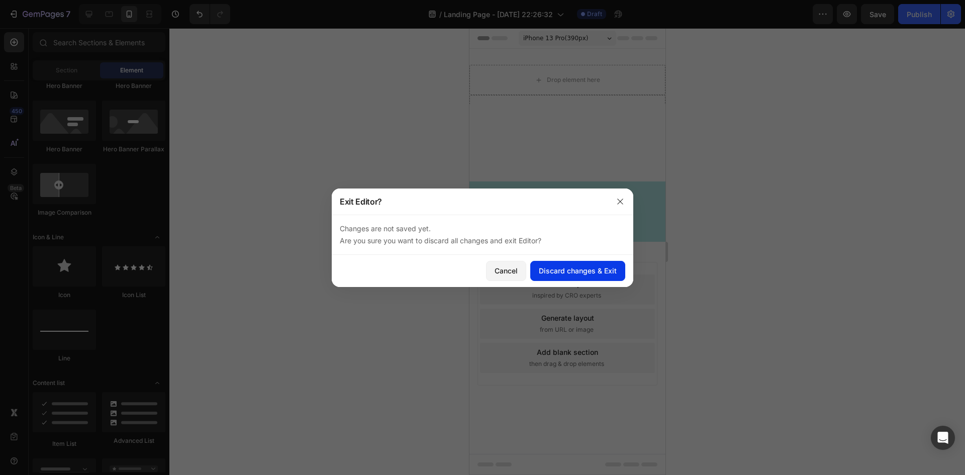
click at [567, 271] on div "Discard changes & Exit" at bounding box center [578, 270] width 78 height 11
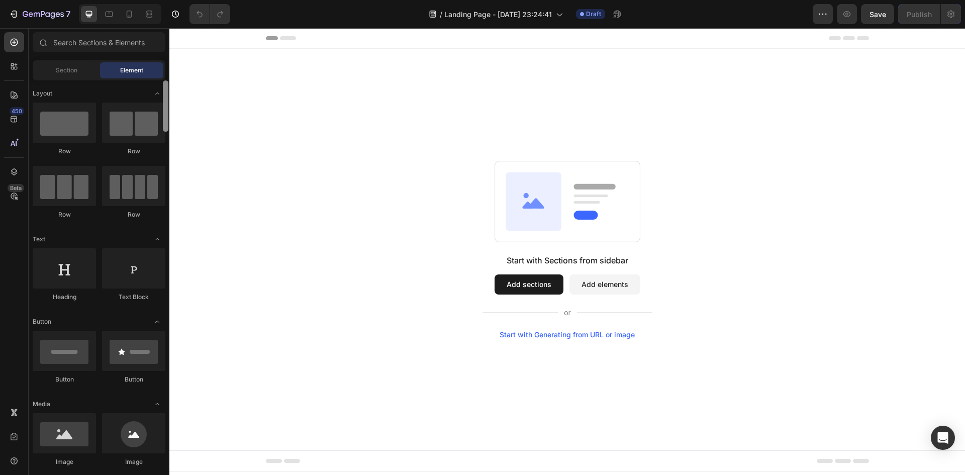
drag, startPoint x: 167, startPoint y: 431, endPoint x: 167, endPoint y: 61, distance: 369.3
click at [168, 61] on div "Sections(18) Elements(83) Section Element Hero Section Product Detail Brands Tr…" at bounding box center [99, 252] width 141 height 440
click at [54, 72] on div "Section" at bounding box center [66, 70] width 63 height 16
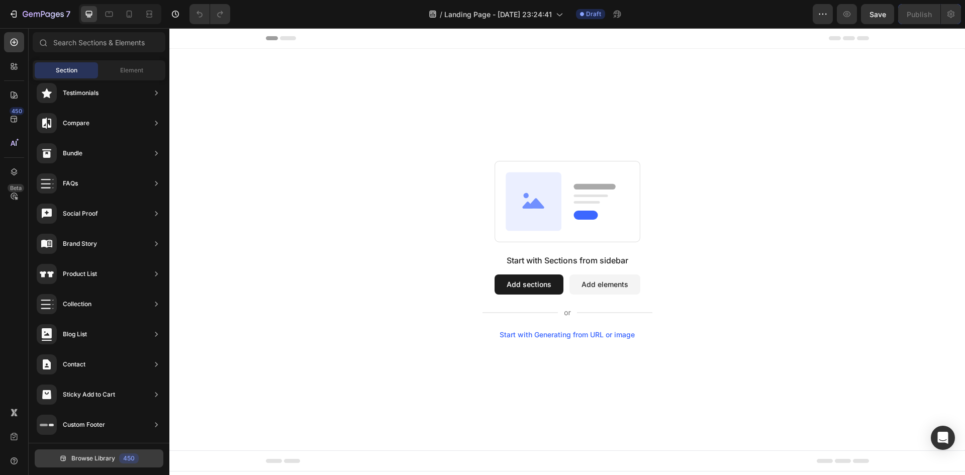
click at [88, 458] on span "Browse Library" at bounding box center [93, 458] width 44 height 9
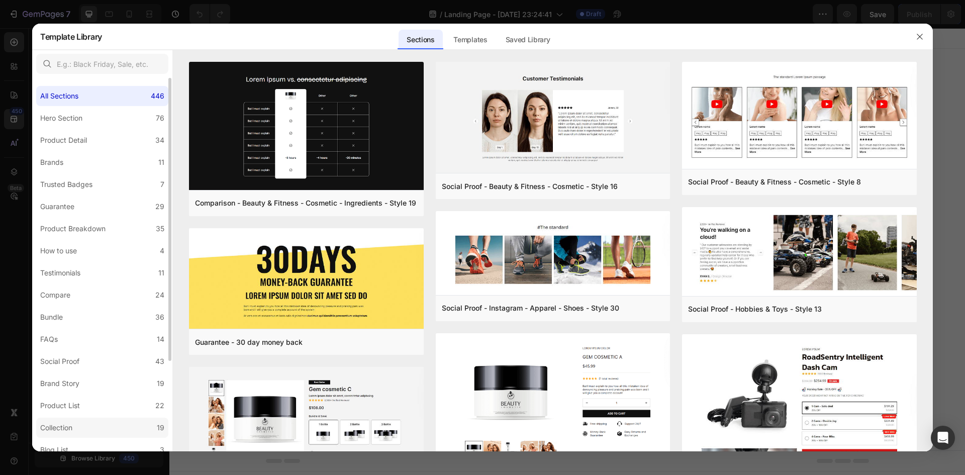
scroll to position [119, 0]
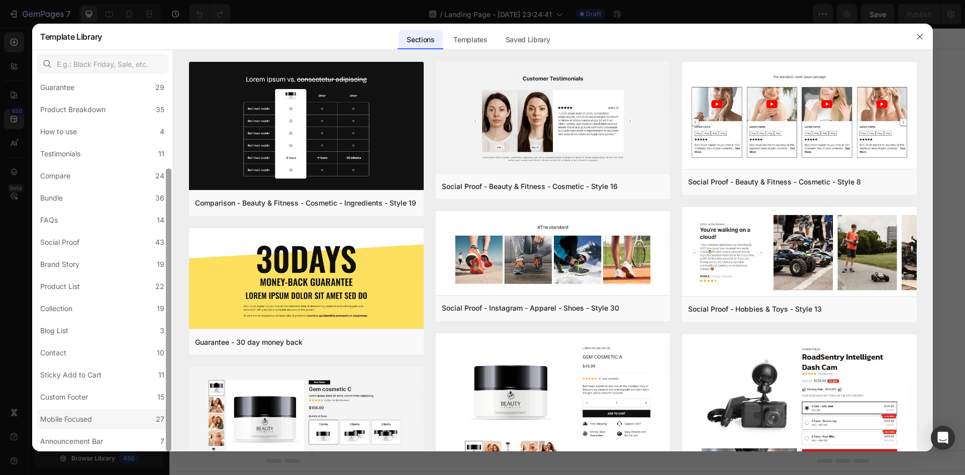
drag, startPoint x: 170, startPoint y: 379, endPoint x: 135, endPoint y: 423, distance: 56.1
click at [168, 401] on div at bounding box center [169, 309] width 6 height 283
click at [107, 442] on div "Announcement Bar" at bounding box center [73, 441] width 67 height 12
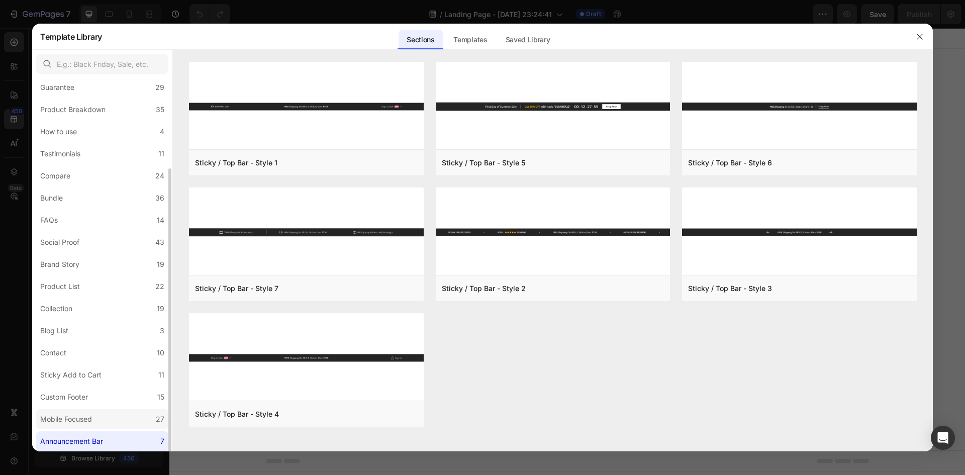
click at [103, 423] on label "Mobile Focused 27" at bounding box center [102, 419] width 132 height 20
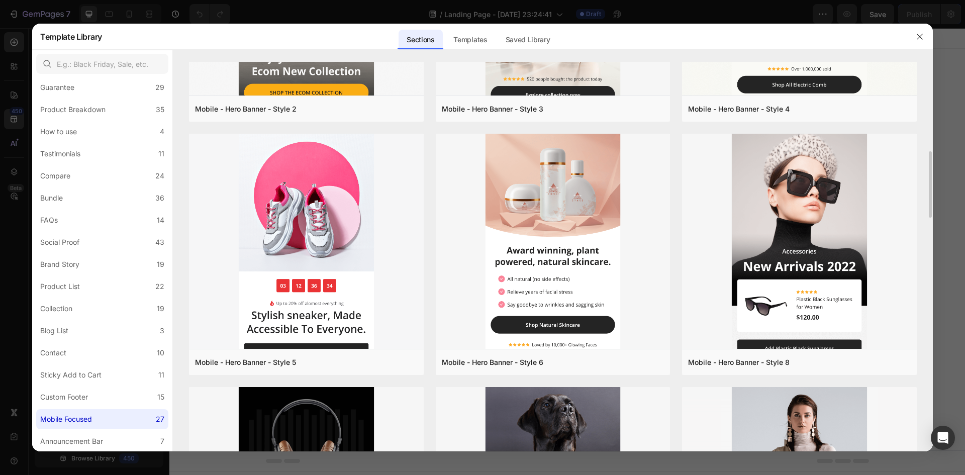
scroll to position [131, 0]
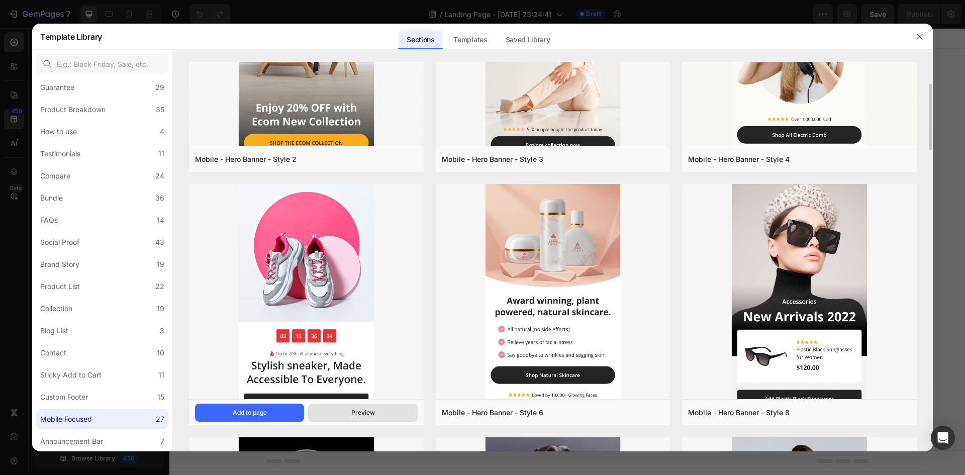
click at [365, 408] on button "Preview" at bounding box center [362, 412] width 109 height 18
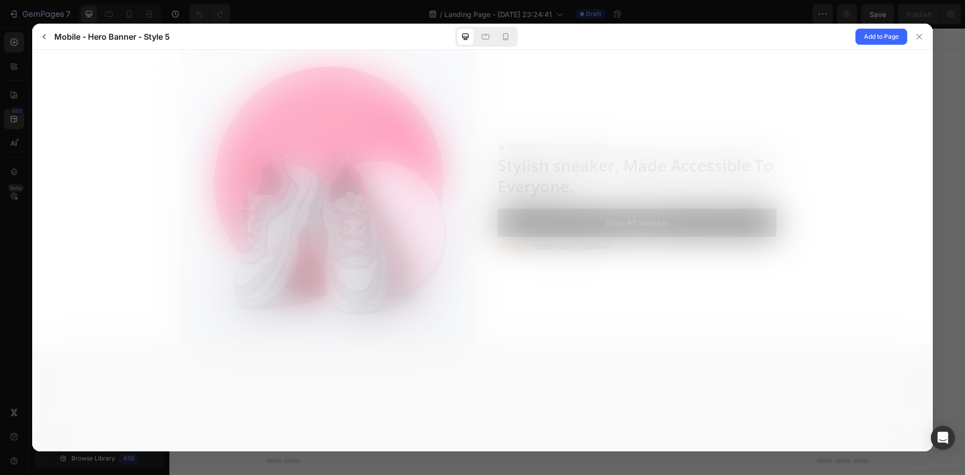
scroll to position [0, 0]
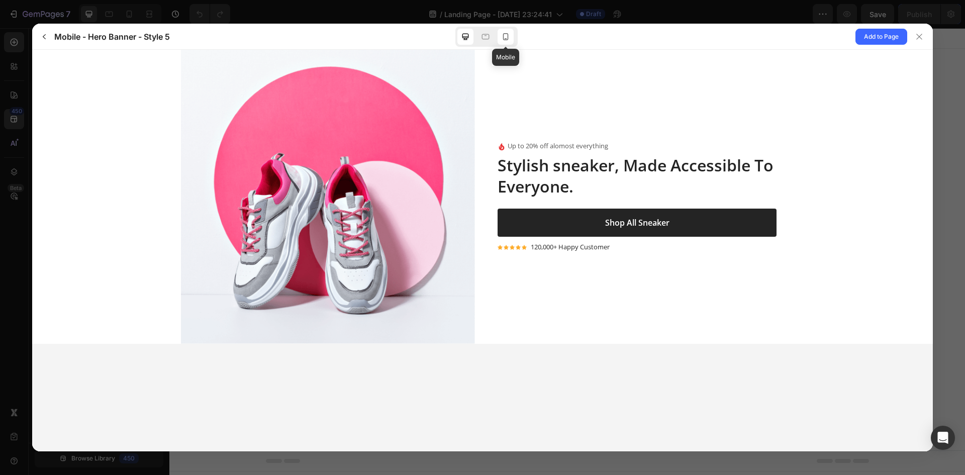
click at [505, 38] on icon at bounding box center [505, 37] width 10 height 10
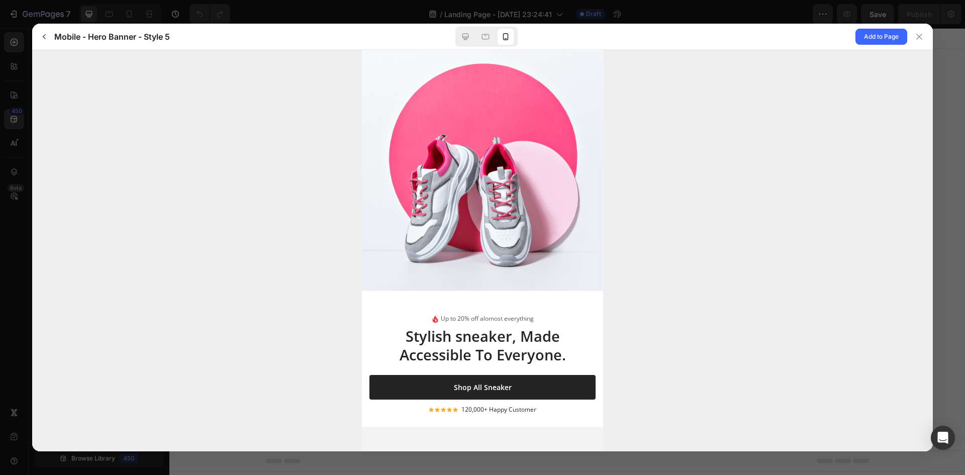
drag, startPoint x: 457, startPoint y: 273, endPoint x: 454, endPoint y: 147, distance: 126.2
click at [452, 142] on div at bounding box center [482, 170] width 241 height 241
click at [921, 37] on icon at bounding box center [919, 37] width 8 height 8
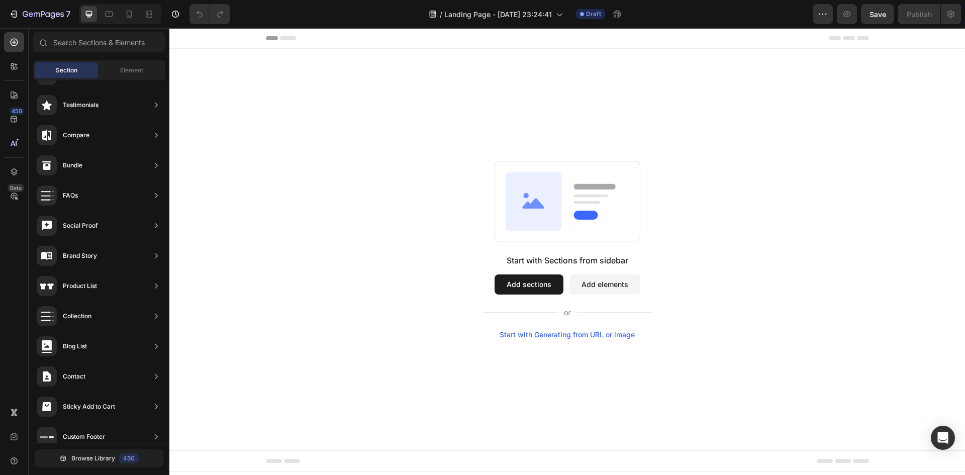
click at [538, 287] on button "Add sections" at bounding box center [528, 284] width 69 height 20
click at [114, 460] on span "Browse Library" at bounding box center [93, 458] width 44 height 9
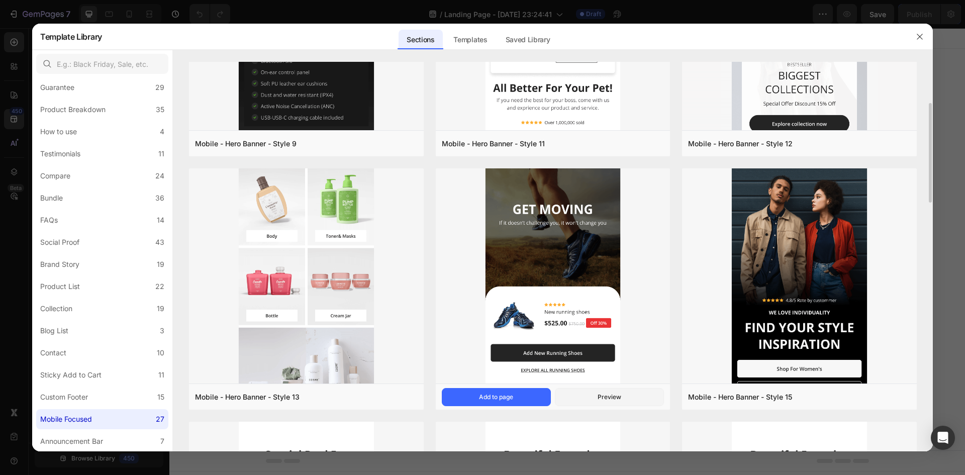
scroll to position [703, 0]
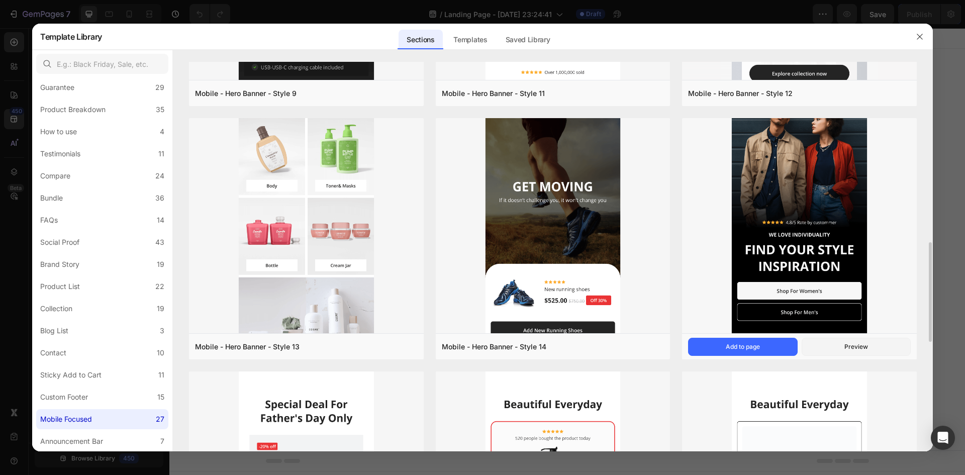
click at [811, 240] on img at bounding box center [799, 212] width 235 height 245
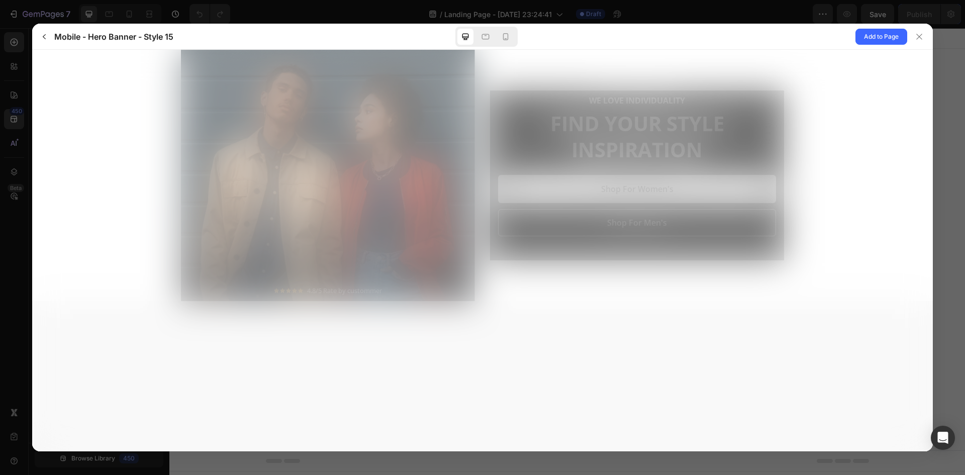
scroll to position [0, 0]
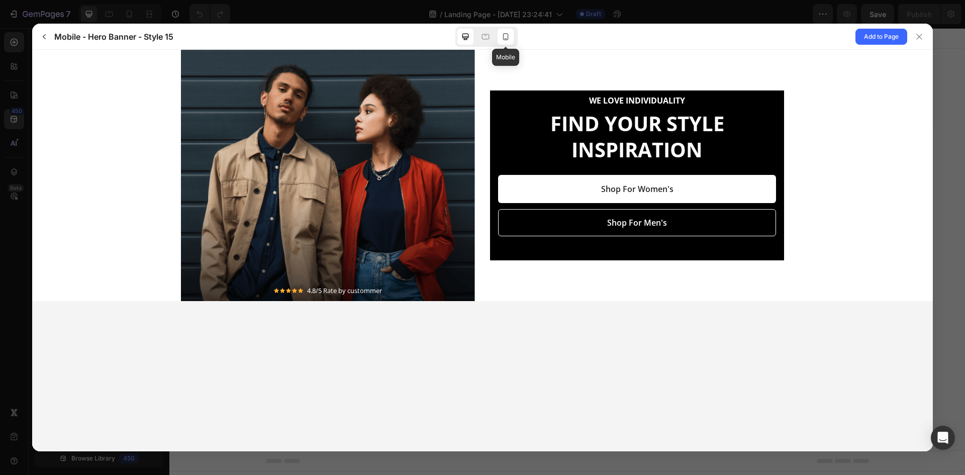
click at [506, 34] on icon at bounding box center [505, 37] width 10 height 10
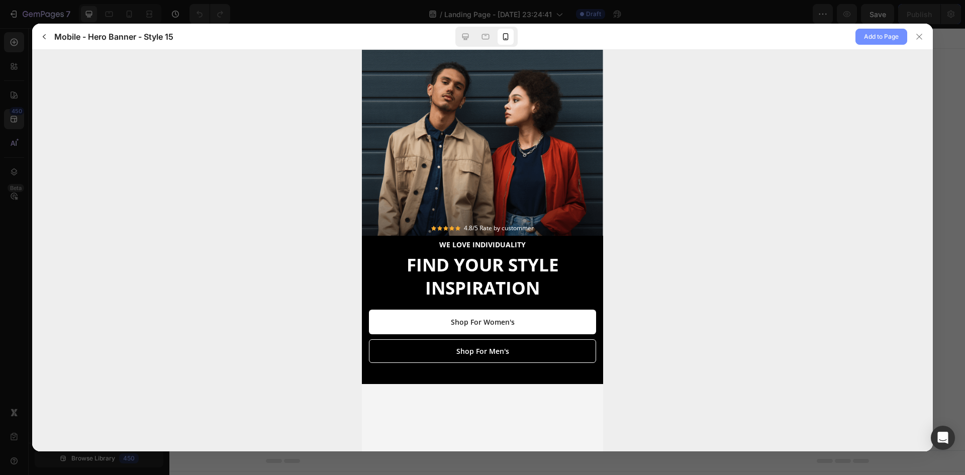
drag, startPoint x: 883, startPoint y: 37, endPoint x: 870, endPoint y: 108, distance: 72.0
click at [883, 38] on span "Add to Page" at bounding box center [881, 37] width 35 height 12
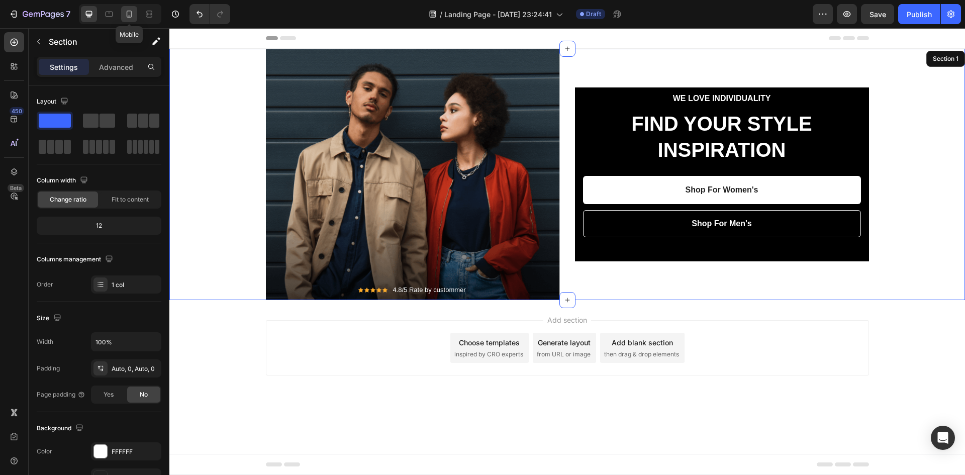
click at [132, 12] on icon at bounding box center [129, 14] width 10 height 10
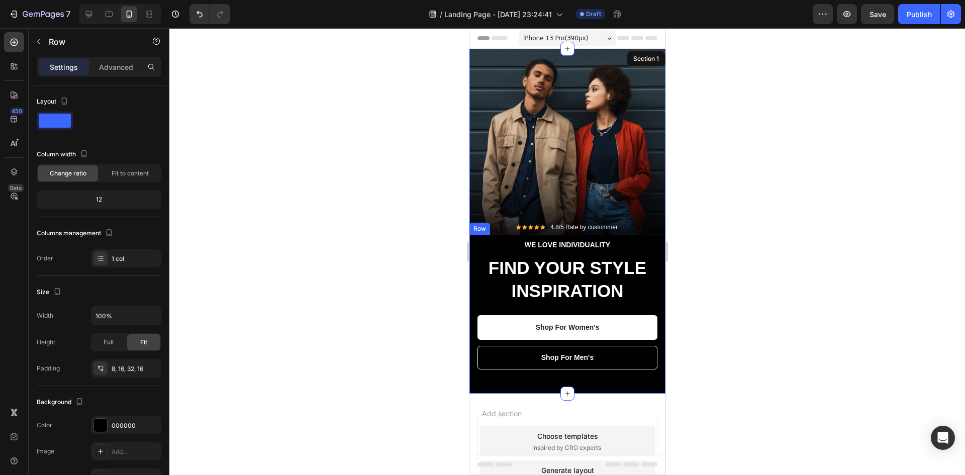
click at [613, 307] on div "WE LOVE INDIVIDUALITY Text block FIND YOUR STYLE INSPIRATION Heading Shop For W…" at bounding box center [567, 308] width 180 height 139
click at [111, 56] on div "Row" at bounding box center [86, 42] width 115 height 29
click at [119, 67] on p "Advanced" at bounding box center [116, 67] width 34 height 11
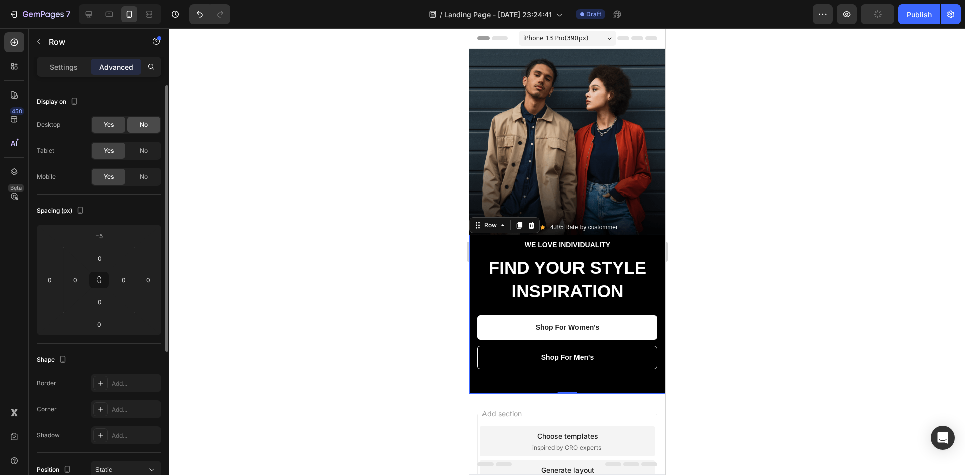
click at [140, 123] on span "No" at bounding box center [144, 124] width 8 height 9
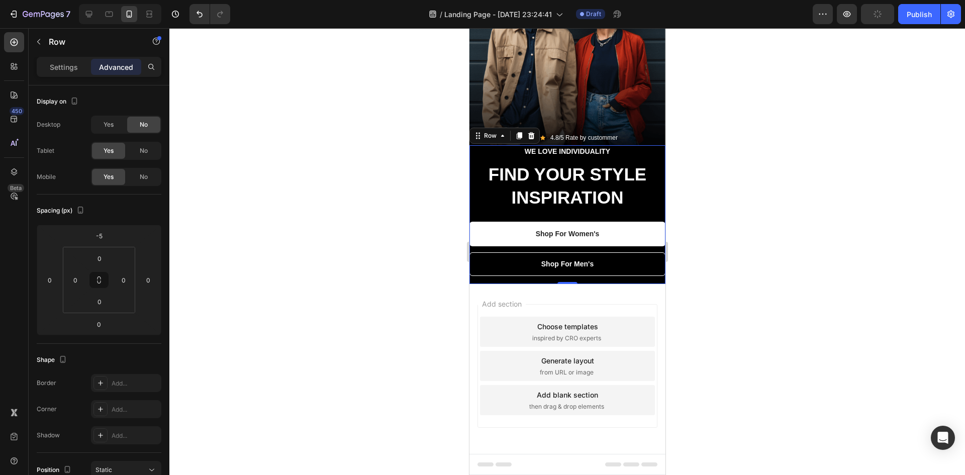
scroll to position [90, 0]
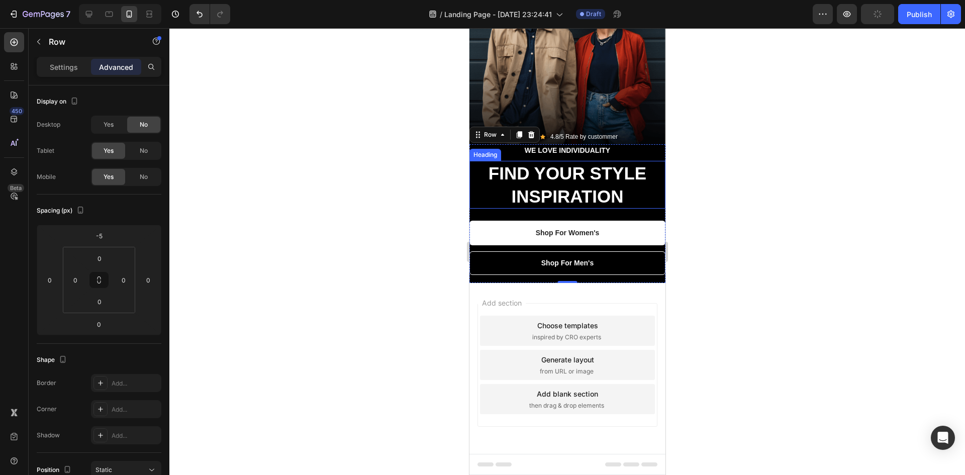
click at [629, 195] on p "FIND YOUR STYLE INSPIRATION" at bounding box center [567, 185] width 194 height 46
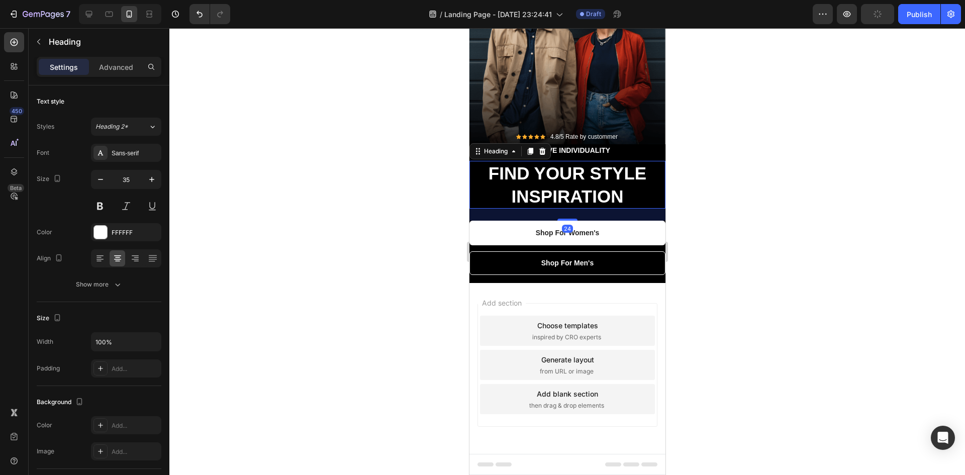
click at [643, 156] on div "WE LOVE INDIVIDUALITY" at bounding box center [567, 150] width 196 height 13
click at [644, 167] on p "FIND YOUR STYLE INSPIRATION" at bounding box center [567, 185] width 194 height 46
click at [382, 222] on div at bounding box center [566, 251] width 795 height 447
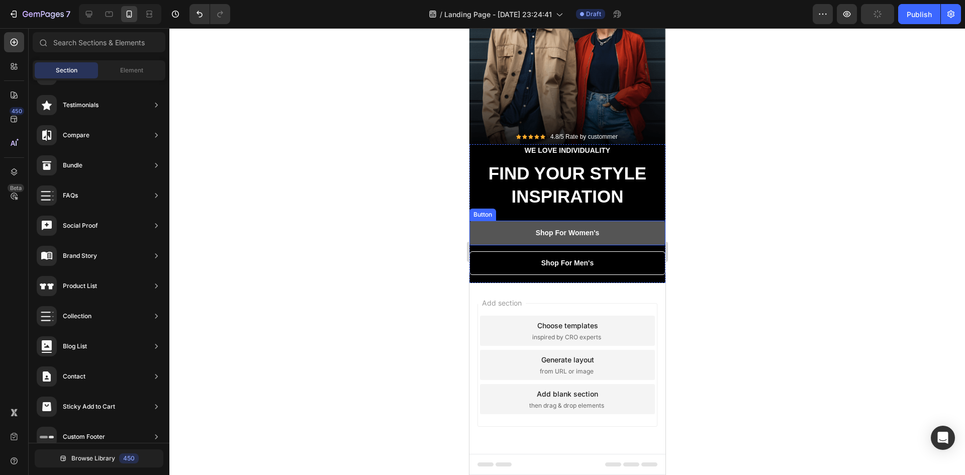
click at [508, 237] on button "Shop For Women's" at bounding box center [567, 233] width 196 height 25
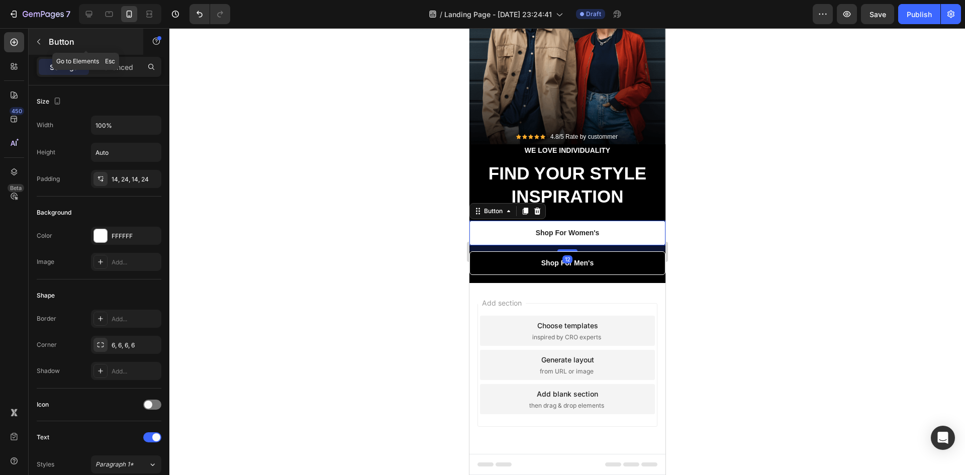
click at [38, 45] on icon "button" at bounding box center [39, 42] width 8 height 8
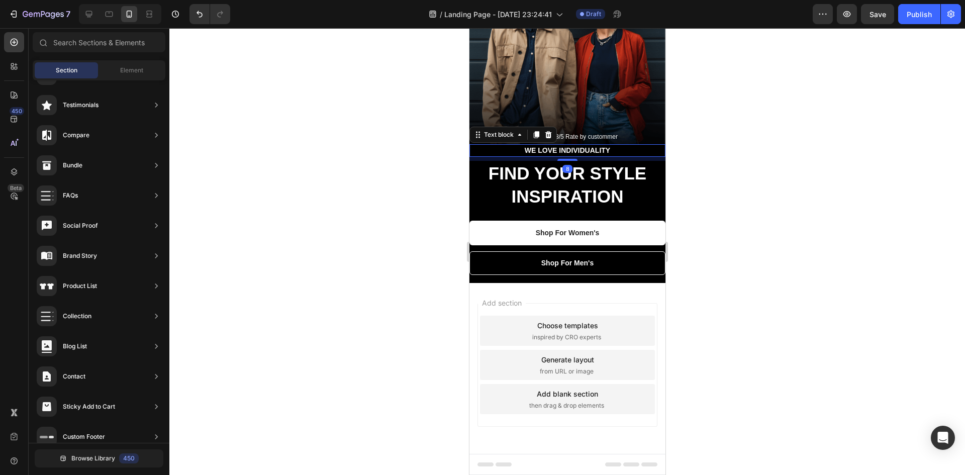
click at [522, 154] on p "WE LOVE INDIVIDUALITY" at bounding box center [567, 150] width 194 height 11
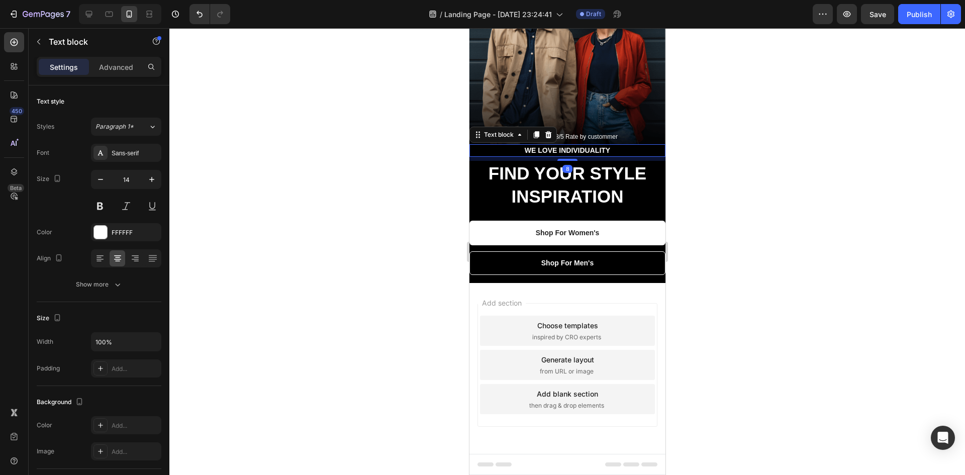
click at [500, 160] on div "8" at bounding box center [567, 159] width 196 height 4
click at [479, 177] on p "FIND YOUR STYLE INSPIRATION" at bounding box center [567, 185] width 194 height 46
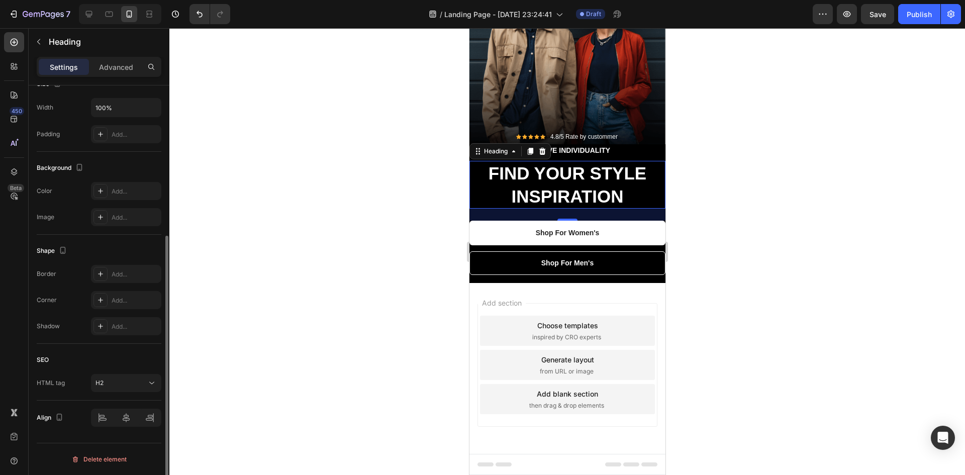
scroll to position [0, 0]
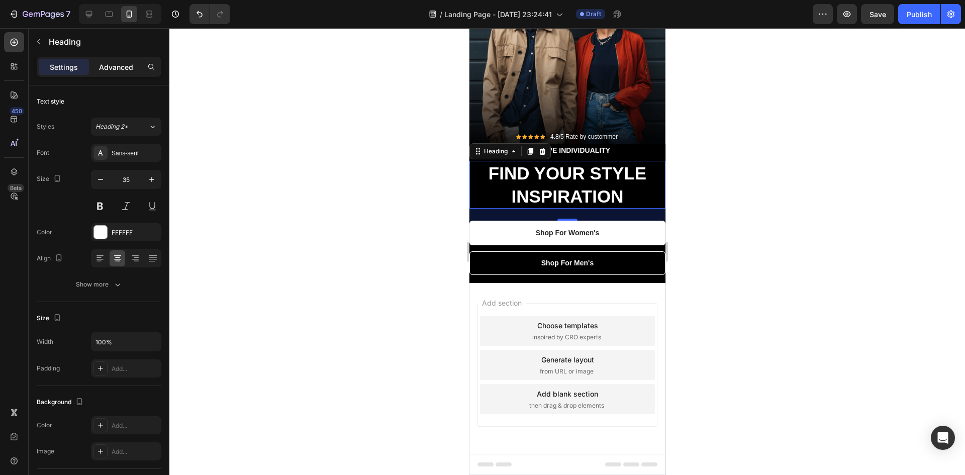
click at [111, 70] on p "Advanced" at bounding box center [116, 67] width 34 height 11
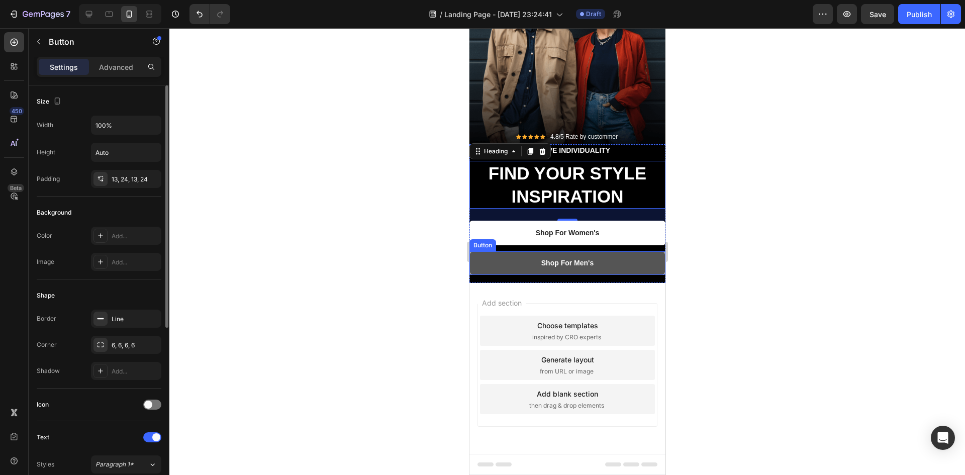
click at [619, 261] on button "Shop For Men's" at bounding box center [567, 263] width 196 height 24
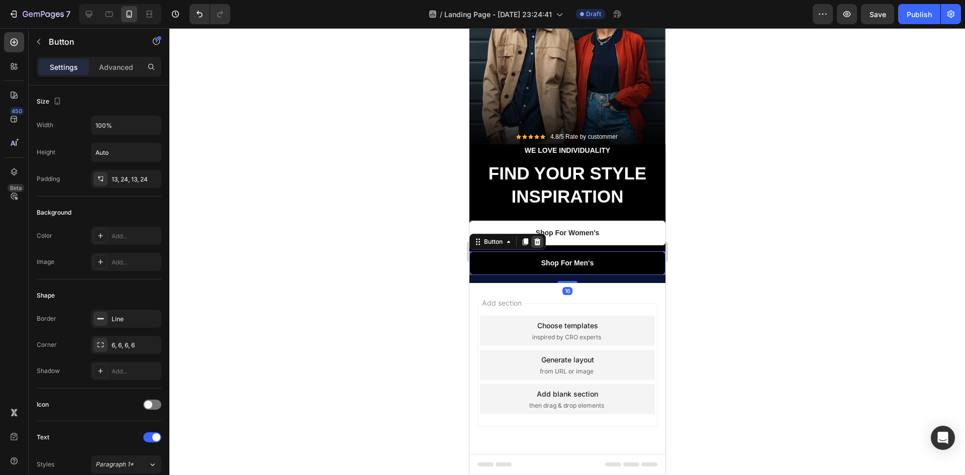
click at [539, 243] on icon at bounding box center [537, 241] width 7 height 7
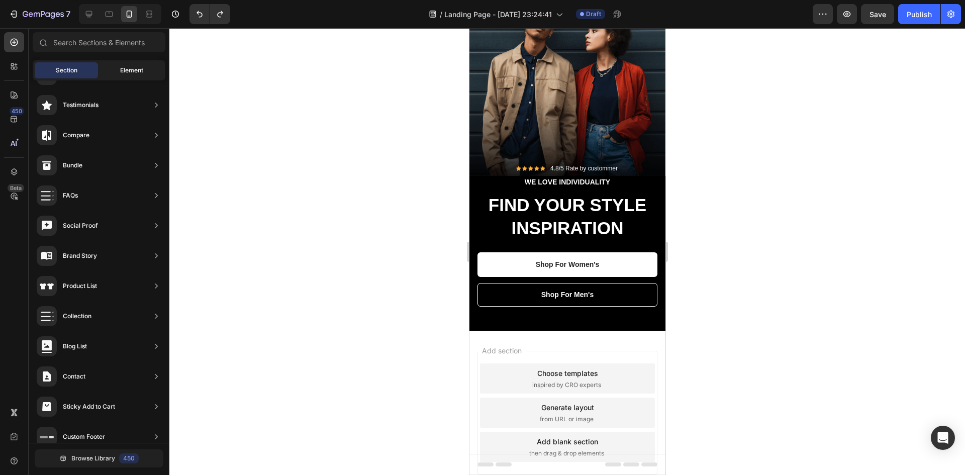
click at [123, 68] on span "Element" at bounding box center [131, 70] width 23 height 9
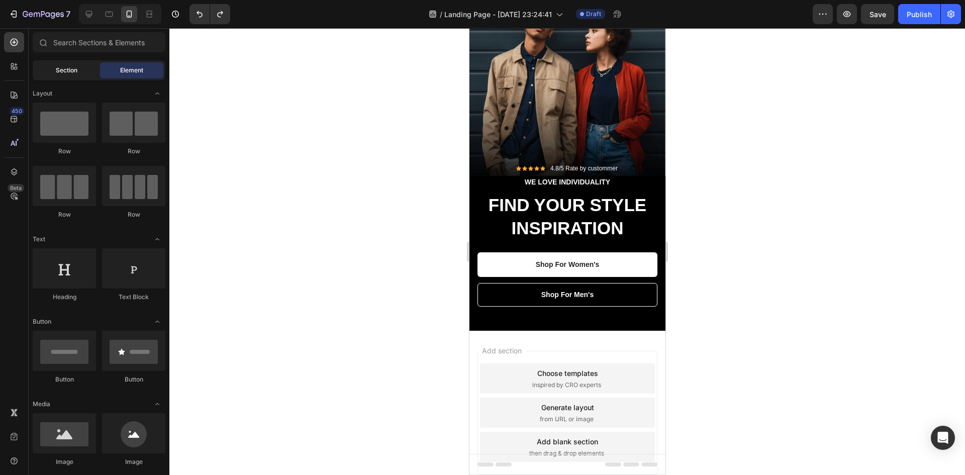
click at [72, 71] on span "Section" at bounding box center [67, 70] width 22 height 9
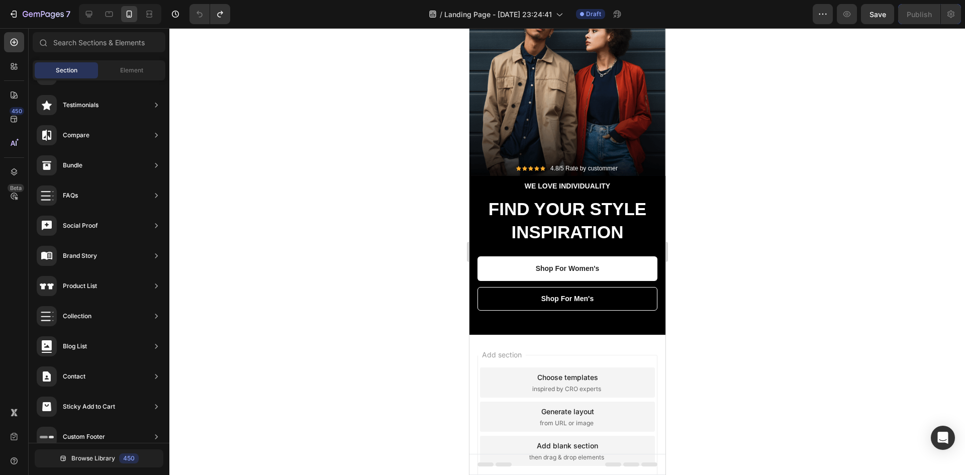
scroll to position [0, 0]
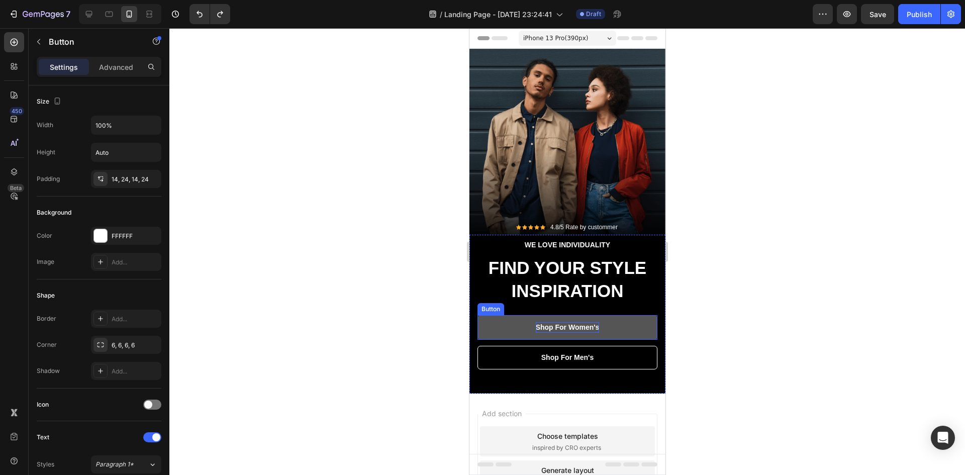
click at [586, 327] on div "Shop For Women's" at bounding box center [567, 327] width 64 height 11
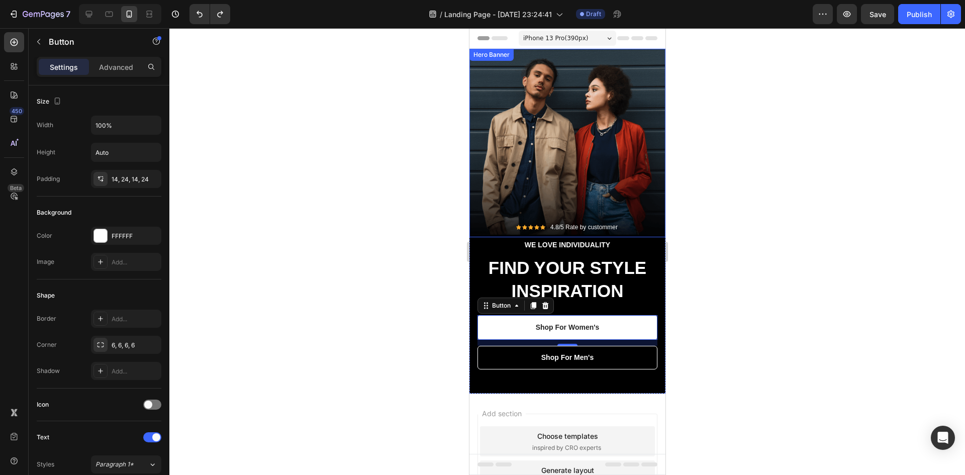
click at [557, 108] on div "Overlay" at bounding box center [567, 143] width 196 height 188
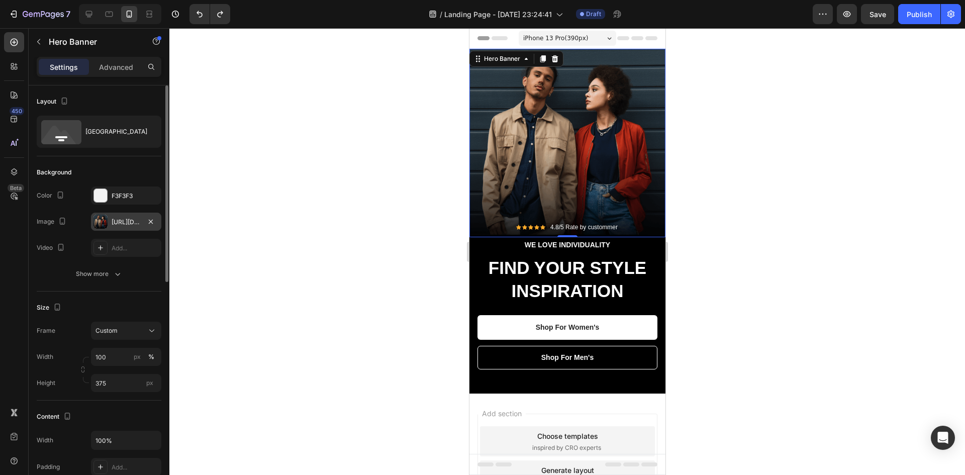
click at [127, 223] on div "https://ucarecdn.com/bed0284e-ef88-490f-b4b1-e3219572eebc/-/format/auto/" at bounding box center [126, 222] width 29 height 9
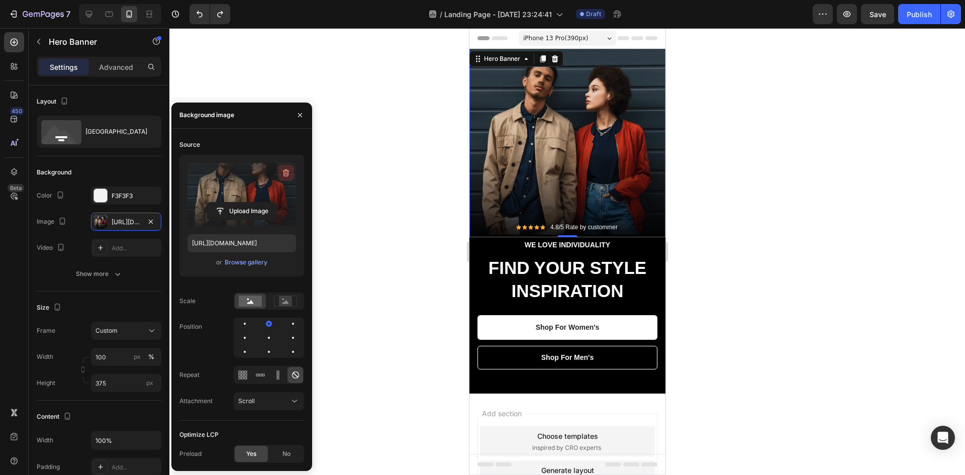
click at [285, 171] on icon "button" at bounding box center [286, 173] width 10 height 10
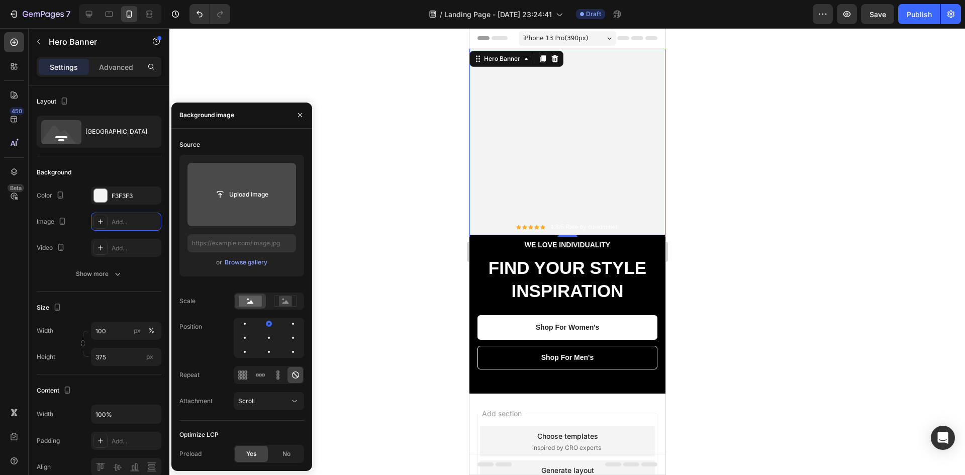
click at [242, 198] on input "file" at bounding box center [241, 194] width 69 height 17
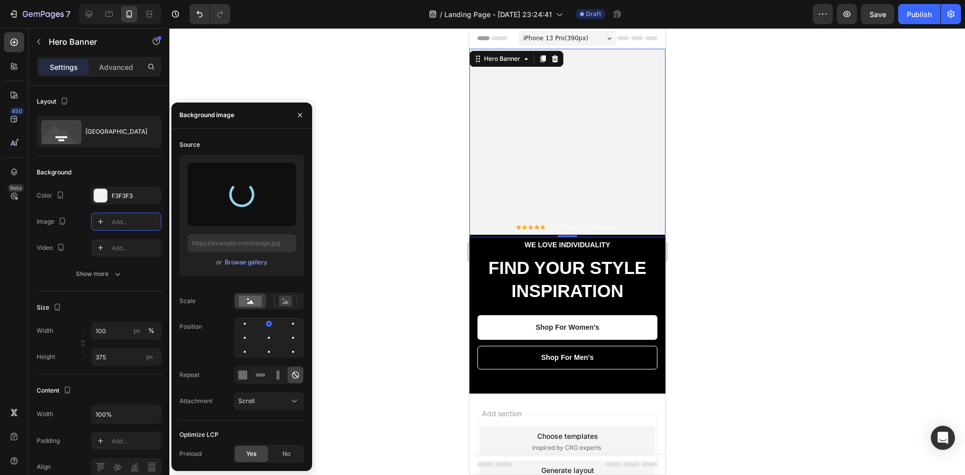
type input "https://cdn.shopify.com/s/files/1/0933/9479/6860/files/gempages_580835986045404…"
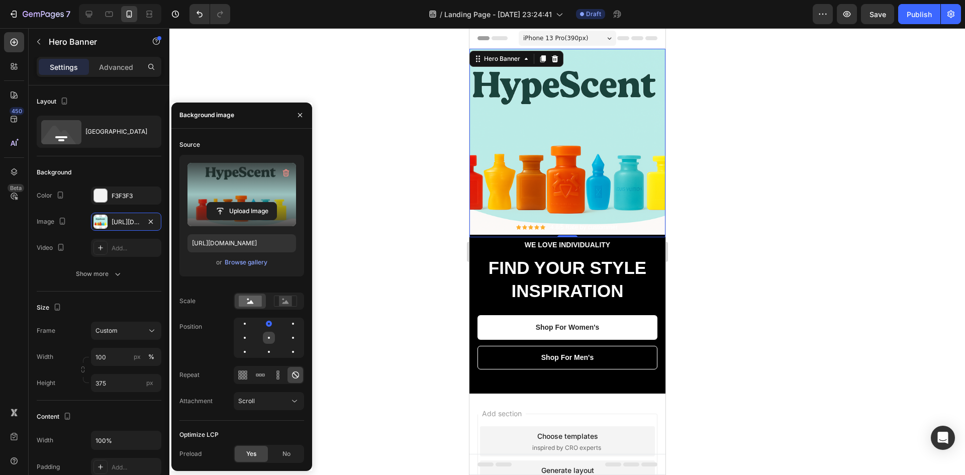
drag, startPoint x: 270, startPoint y: 327, endPoint x: 269, endPoint y: 336, distance: 9.1
click at [269, 336] on div at bounding box center [269, 338] width 70 height 40
click at [287, 339] on div at bounding box center [293, 338] width 12 height 12
click at [269, 324] on div at bounding box center [269, 324] width 2 height 2
click at [300, 401] on button "Scroll" at bounding box center [269, 401] width 70 height 18
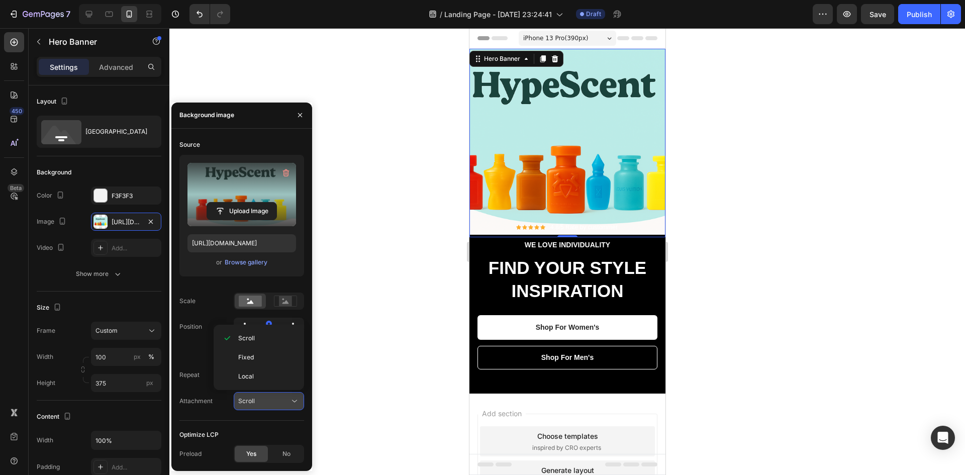
click at [297, 401] on icon at bounding box center [294, 401] width 10 height 10
click at [296, 401] on icon at bounding box center [294, 401] width 10 height 10
click at [279, 375] on p "Local" at bounding box center [266, 376] width 57 height 9
click at [291, 401] on icon at bounding box center [294, 401] width 10 height 10
click at [254, 336] on span "Scroll" at bounding box center [246, 338] width 17 height 9
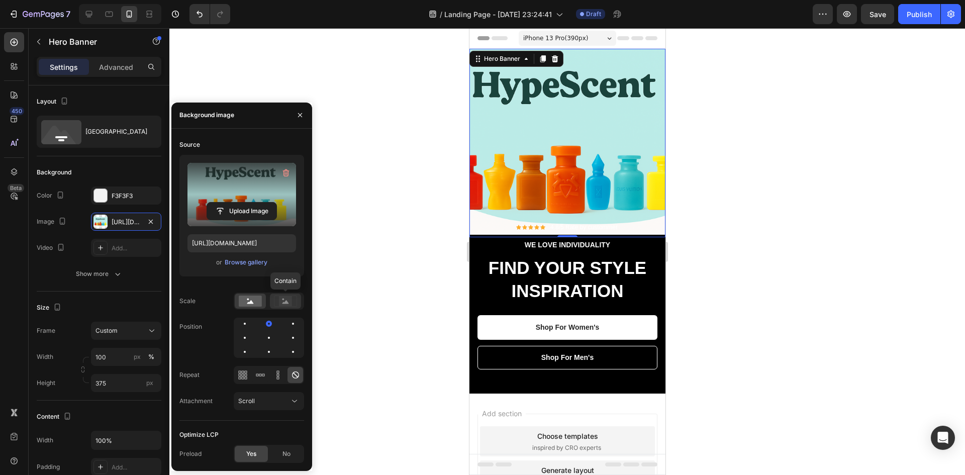
click at [288, 300] on rect at bounding box center [285, 301] width 13 height 10
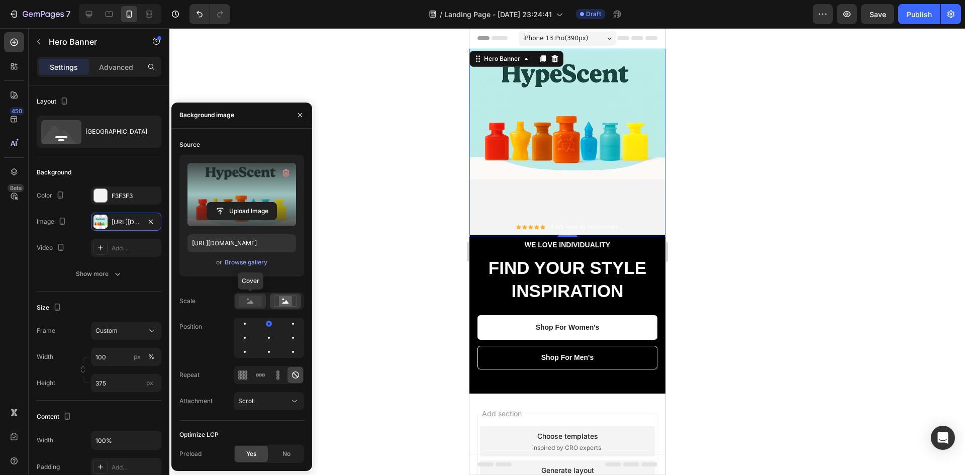
click at [255, 300] on rect at bounding box center [250, 300] width 23 height 11
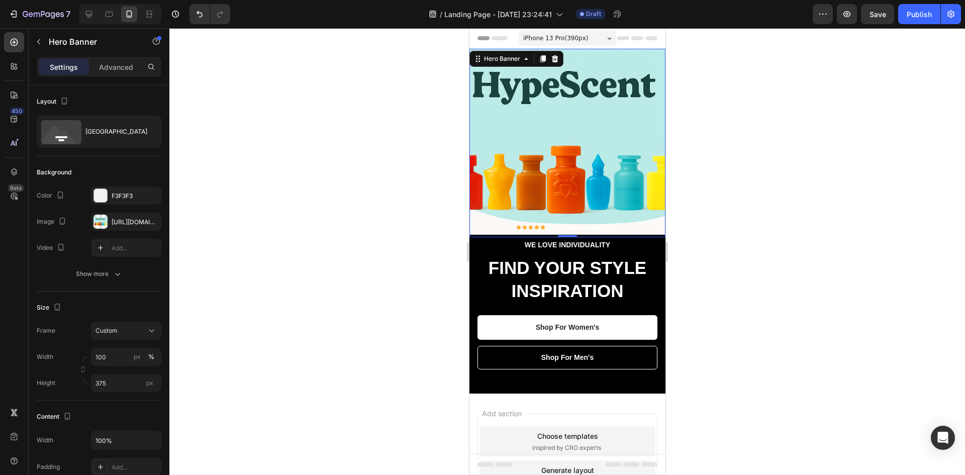
click at [537, 129] on div "Overlay" at bounding box center [567, 143] width 196 height 188
click at [122, 129] on div "Bottom center" at bounding box center [115, 131] width 61 height 23
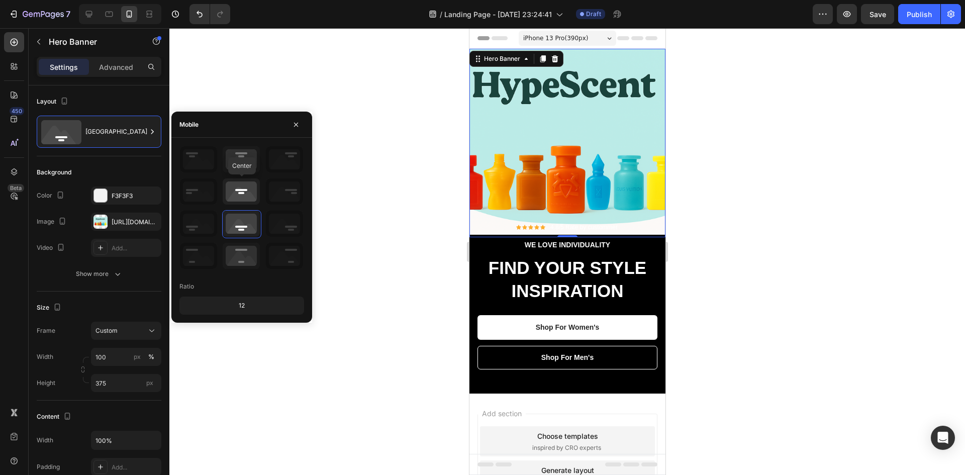
click at [245, 193] on icon at bounding box center [241, 191] width 37 height 26
click at [242, 162] on icon at bounding box center [241, 159] width 37 height 26
click at [249, 218] on icon at bounding box center [241, 224] width 37 height 26
click at [246, 259] on icon at bounding box center [241, 256] width 37 height 26
click at [245, 215] on icon at bounding box center [241, 224] width 37 height 26
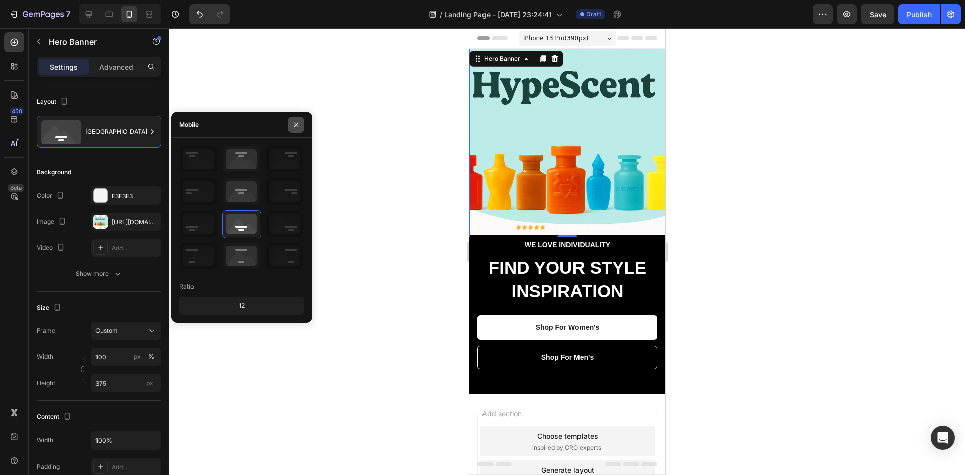
click at [296, 125] on icon "button" at bounding box center [296, 124] width 4 height 4
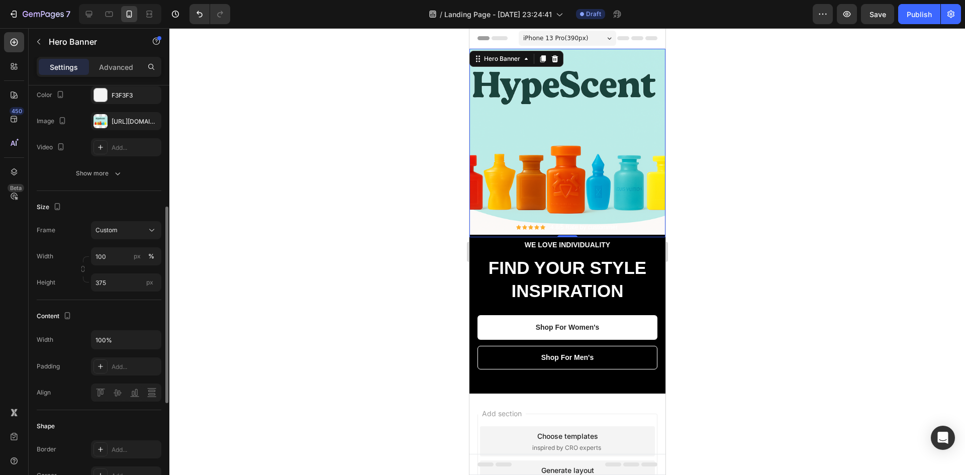
scroll to position [151, 0]
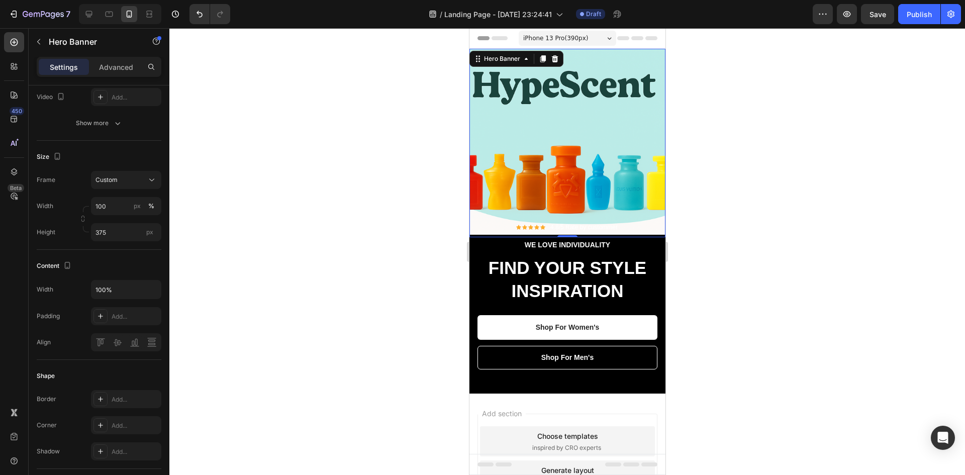
click at [573, 148] on div "Overlay" at bounding box center [567, 143] width 196 height 188
drag, startPoint x: 149, startPoint y: 208, endPoint x: 147, endPoint y: 244, distance: 36.2
click at [148, 234] on div "Width 100 px % Height 375 px" at bounding box center [99, 219] width 125 height 44
click at [147, 255] on div "Content Width 100% Padding Add... Align" at bounding box center [99, 305] width 125 height 110
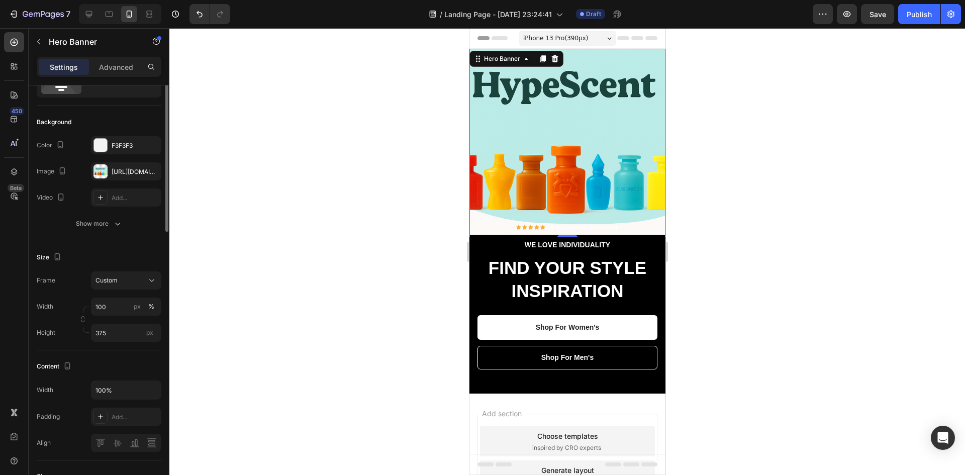
scroll to position [0, 0]
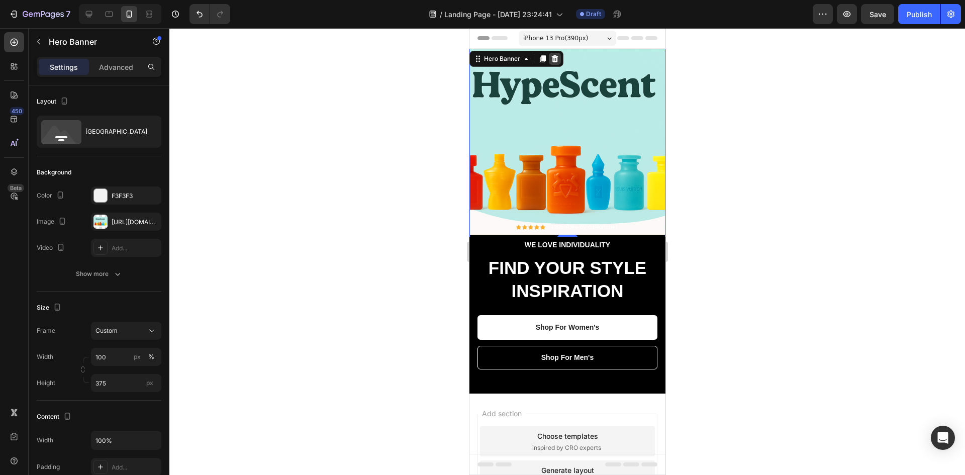
click at [554, 56] on icon at bounding box center [554, 58] width 7 height 7
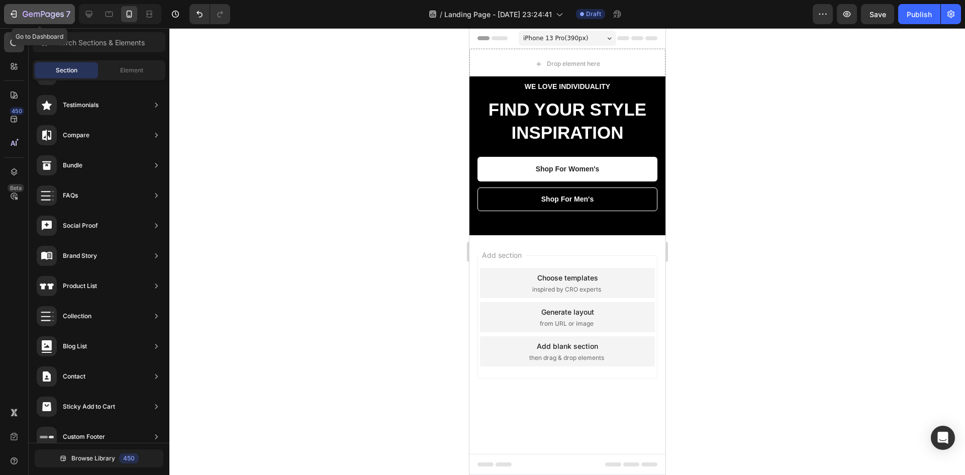
click at [14, 17] on icon "button" at bounding box center [14, 14] width 10 height 10
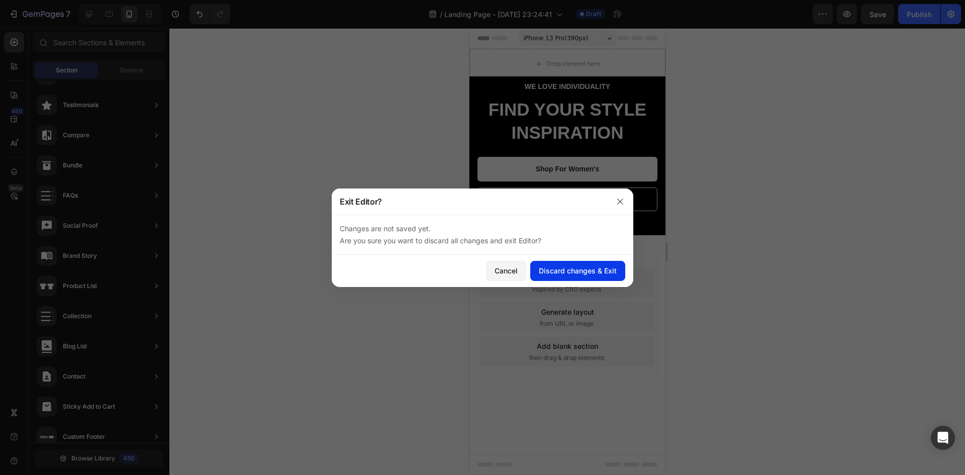
click at [599, 270] on div "Discard changes & Exit" at bounding box center [578, 270] width 78 height 11
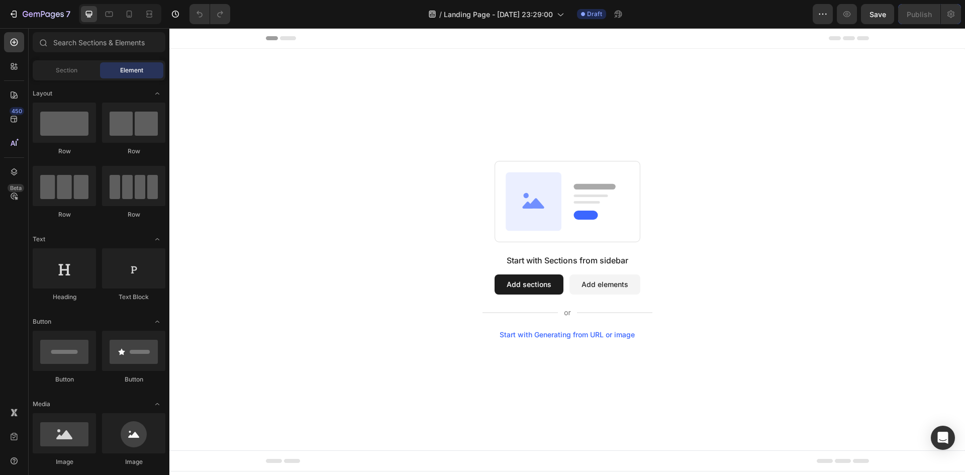
click at [533, 285] on button "Add sections" at bounding box center [528, 284] width 69 height 20
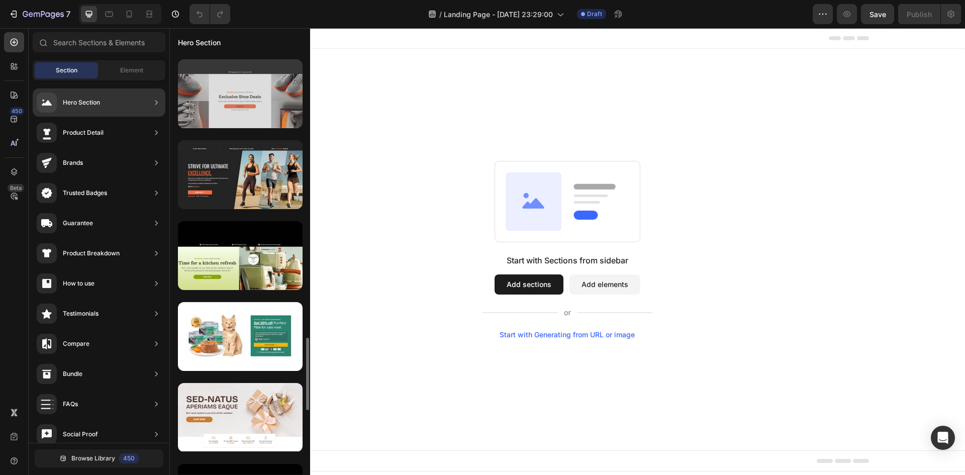
scroll to position [1393, 0]
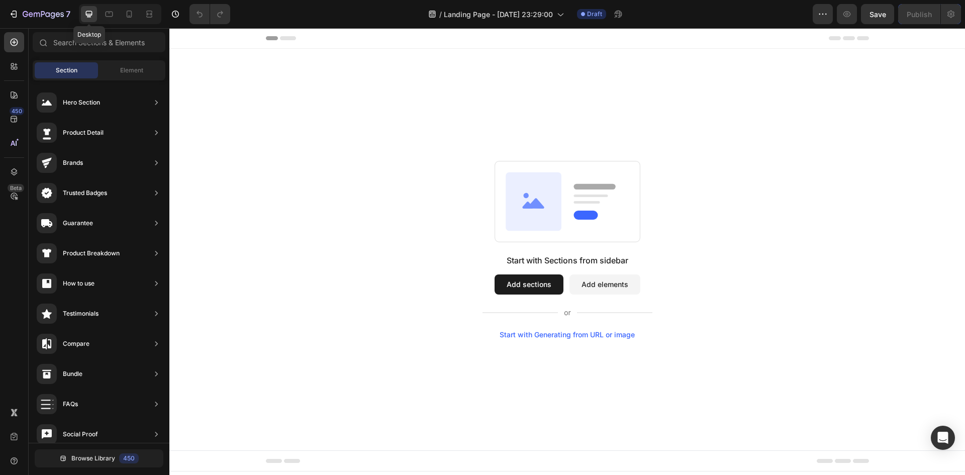
click at [94, 18] on div at bounding box center [89, 14] width 16 height 16
click at [125, 13] on icon at bounding box center [129, 14] width 10 height 10
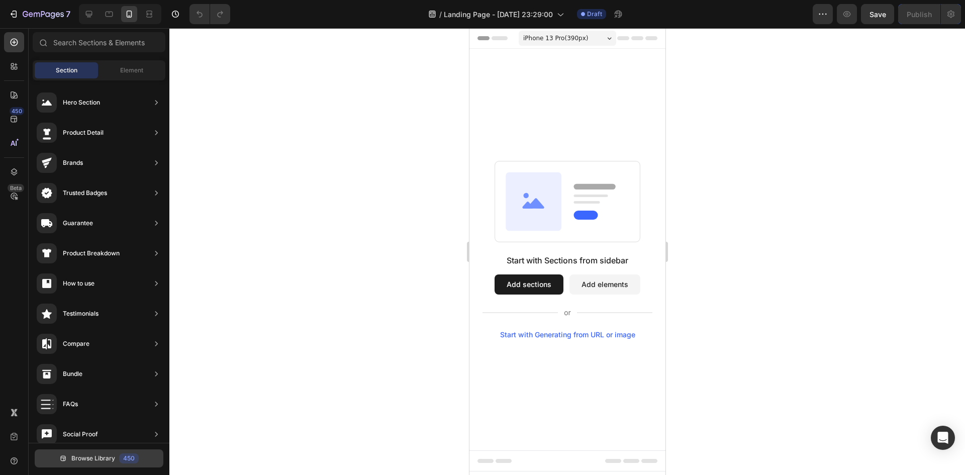
click at [85, 451] on button "Browse Library 450" at bounding box center [99, 458] width 129 height 18
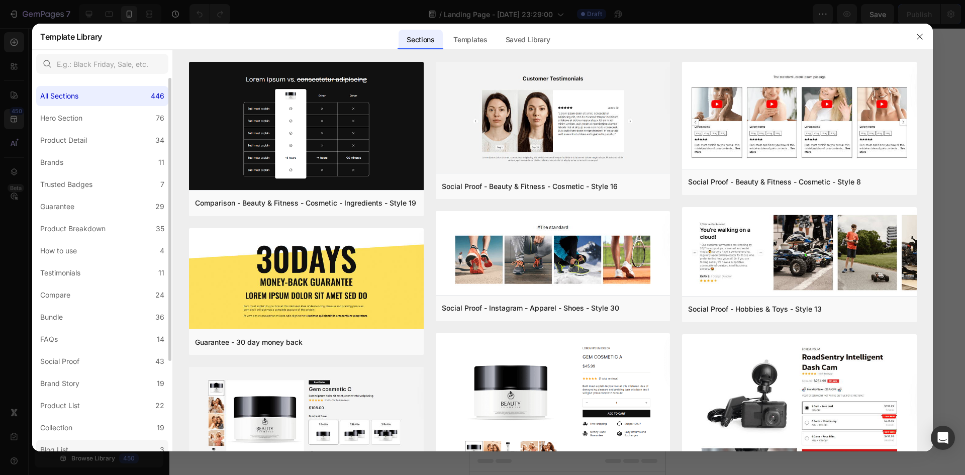
scroll to position [119, 0]
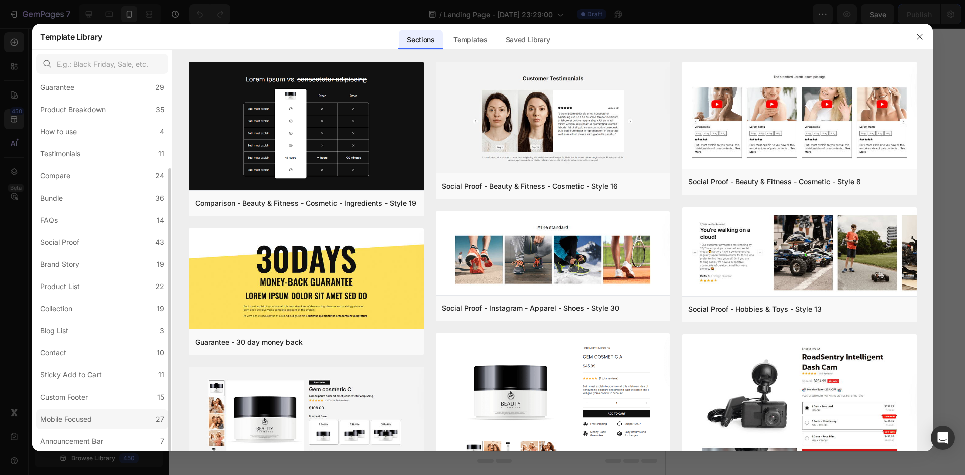
click at [99, 423] on label "Mobile Focused 27" at bounding box center [102, 419] width 132 height 20
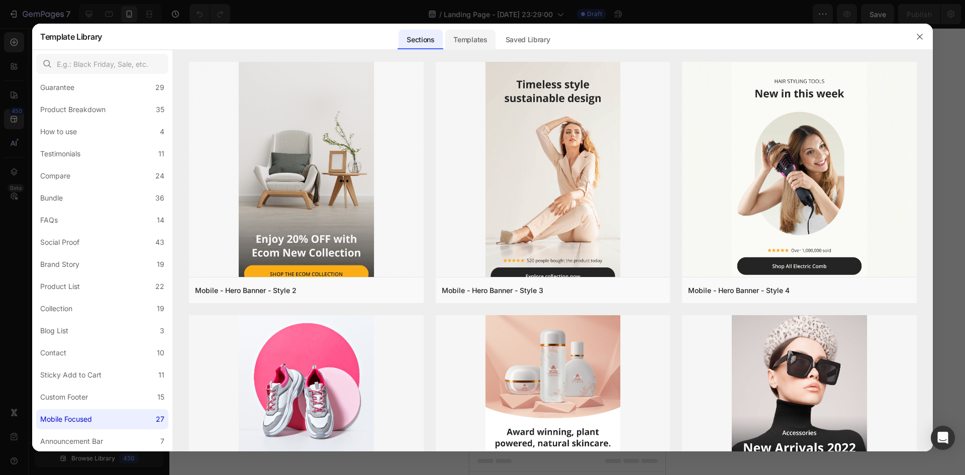
click at [465, 36] on div "Templates" at bounding box center [470, 40] width 50 height 20
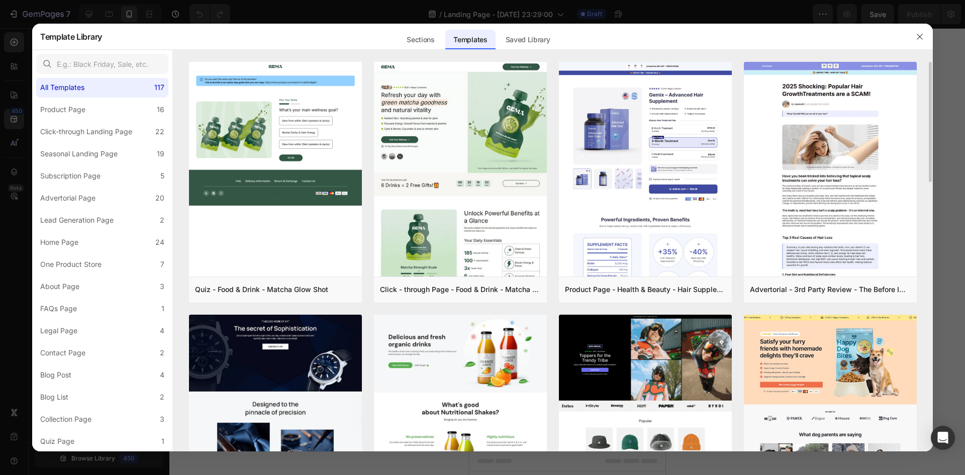
scroll to position [50, 0]
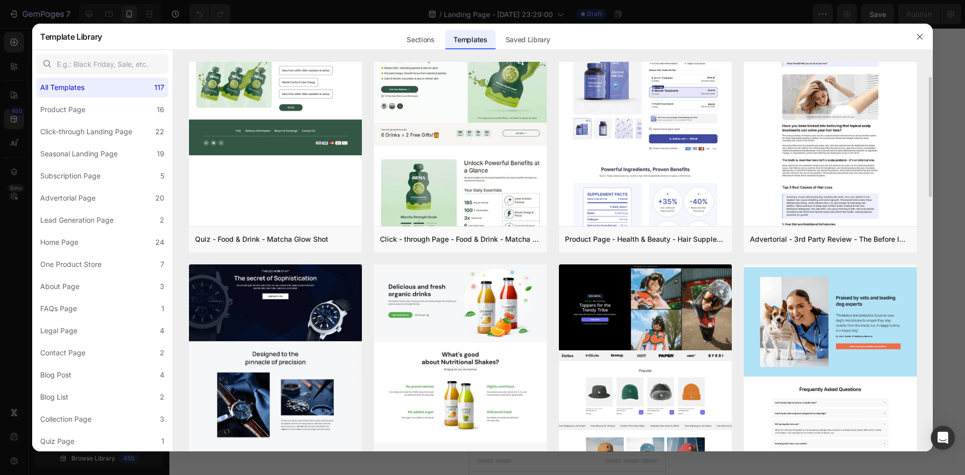
click at [786, 340] on img at bounding box center [830, 57] width 173 height 843
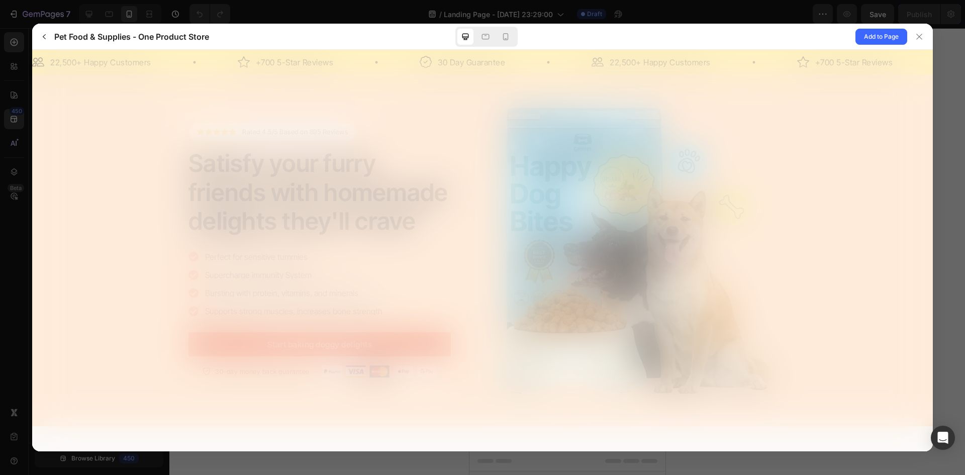
scroll to position [0, 0]
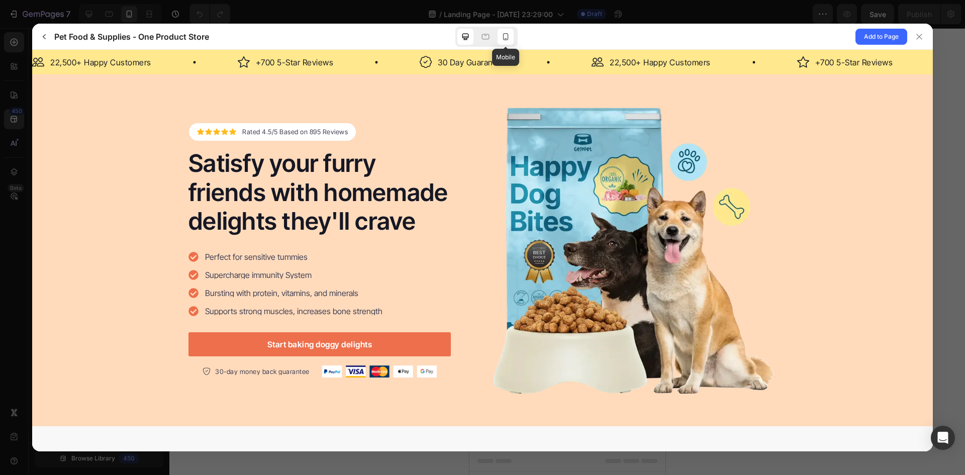
click at [507, 38] on icon at bounding box center [505, 37] width 10 height 10
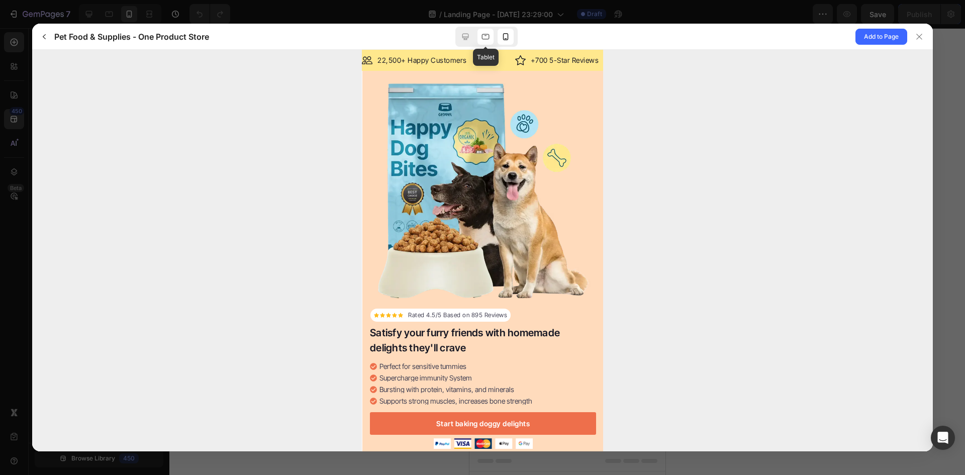
click at [485, 38] on icon at bounding box center [485, 37] width 10 height 10
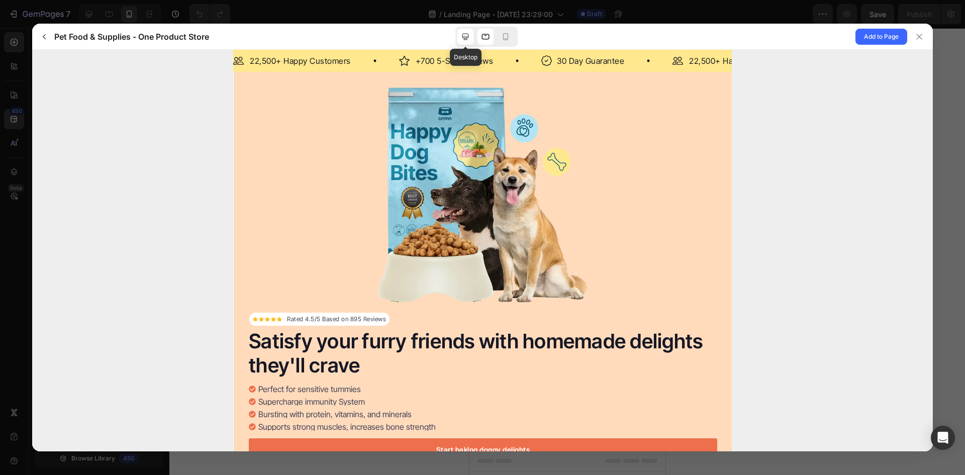
click at [464, 36] on icon at bounding box center [465, 37] width 10 height 10
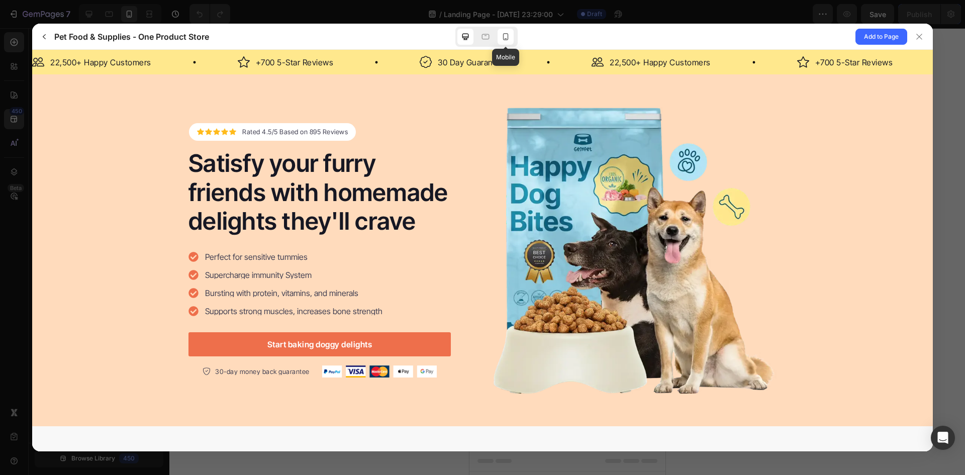
click at [503, 36] on icon at bounding box center [505, 37] width 10 height 10
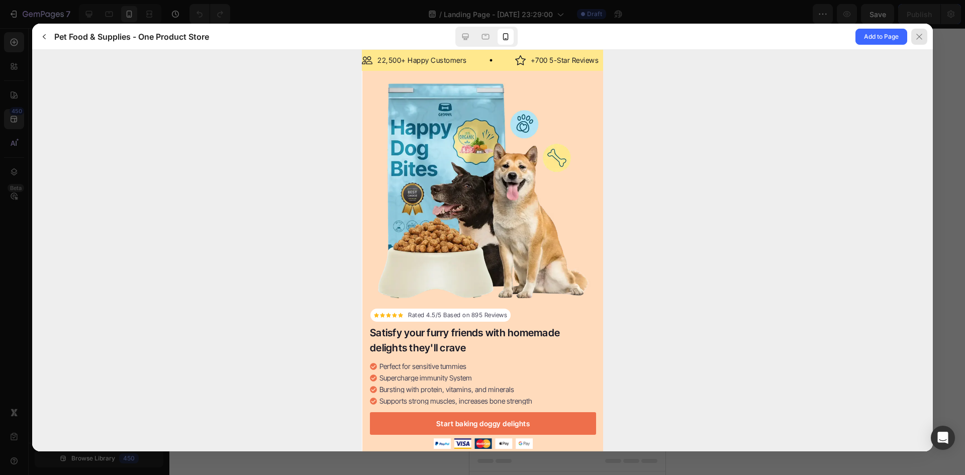
click at [918, 42] on div at bounding box center [919, 37] width 16 height 16
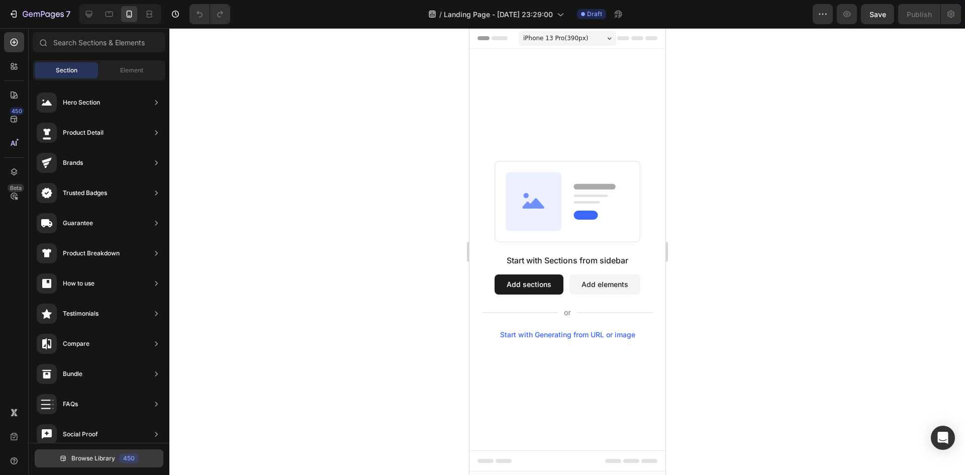
click at [84, 459] on span "Browse Library" at bounding box center [93, 458] width 44 height 9
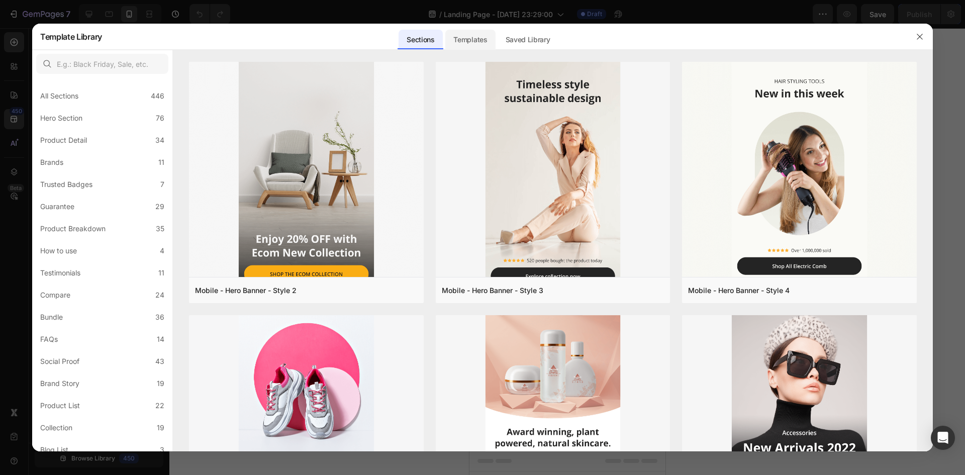
click at [490, 37] on div "Templates" at bounding box center [470, 40] width 50 height 20
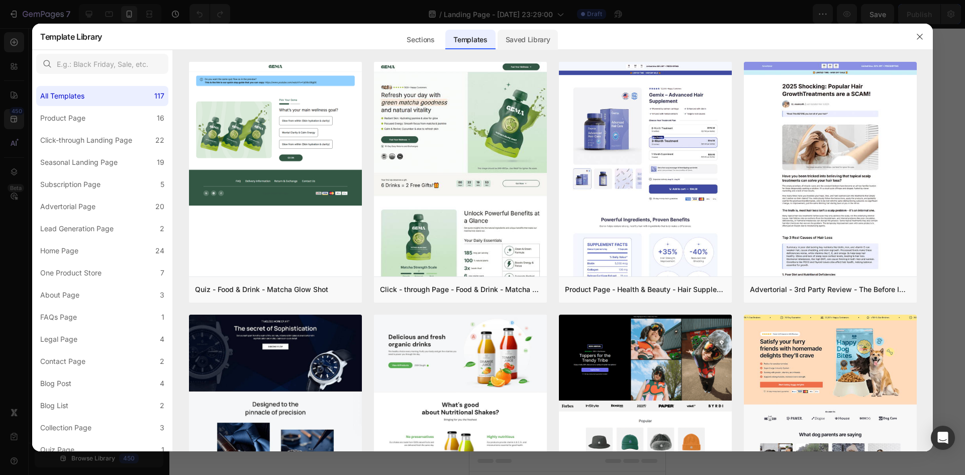
click at [524, 43] on div "Saved Library" at bounding box center [527, 40] width 61 height 20
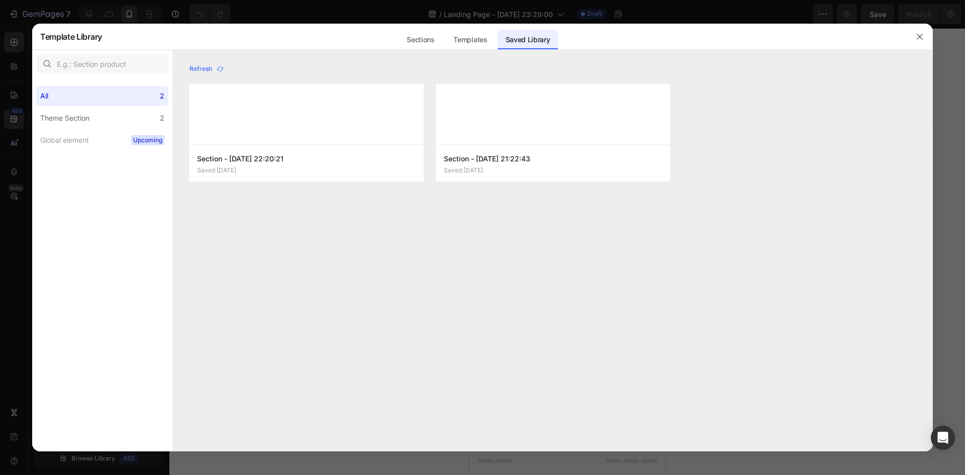
click at [496, 41] on div "Sections Templates Existing pages Saved Library Templates Saved Library" at bounding box center [478, 37] width 752 height 26
click at [487, 34] on div "Templates" at bounding box center [470, 40] width 50 height 20
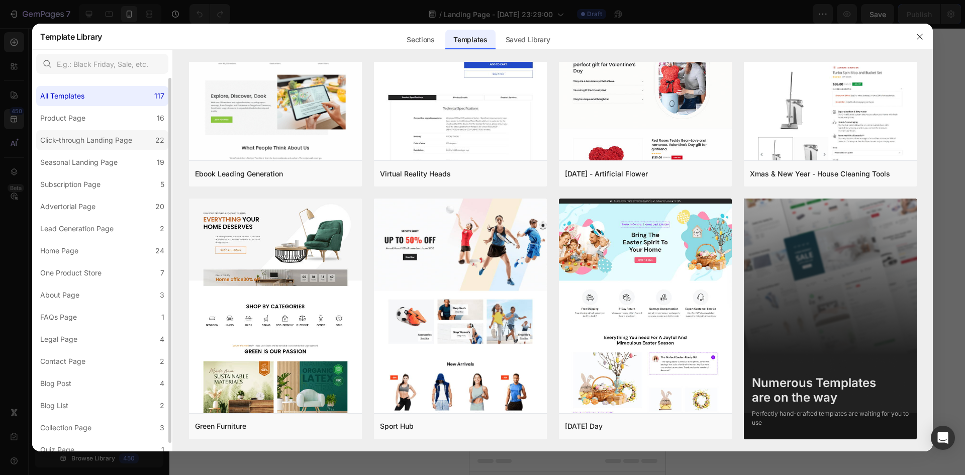
click at [85, 142] on div "Click-through Landing Page" at bounding box center [86, 140] width 92 height 12
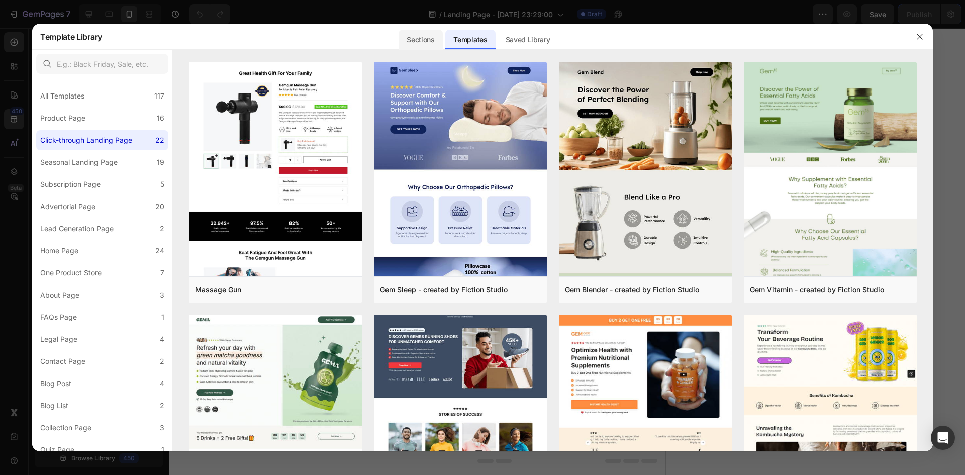
click at [420, 43] on div "Sections" at bounding box center [420, 40] width 44 height 20
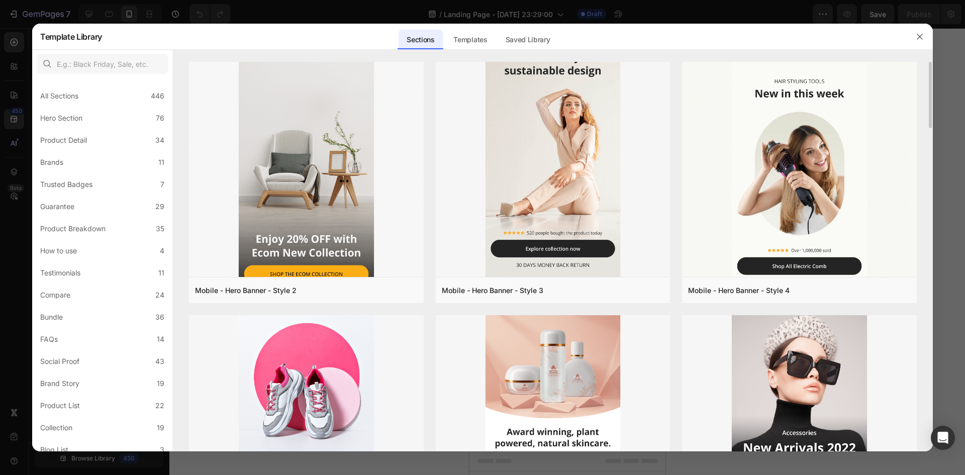
scroll to position [151, 0]
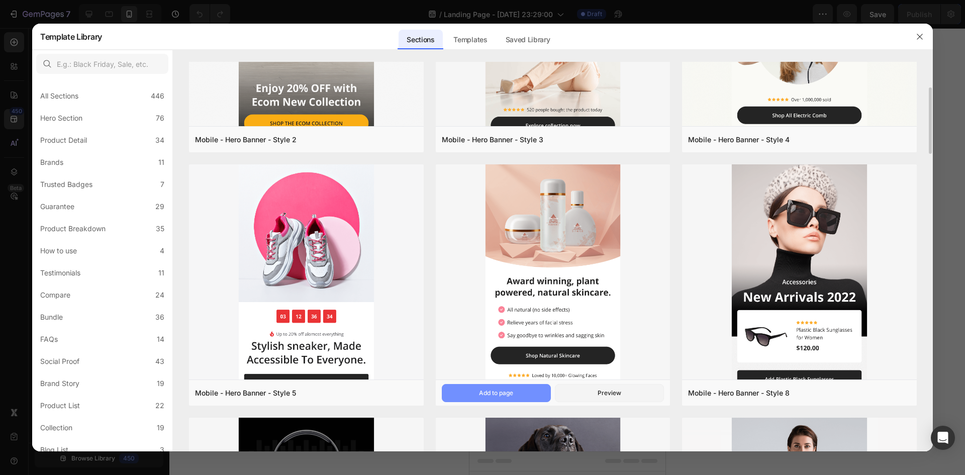
click at [501, 392] on div "Add to page" at bounding box center [496, 392] width 34 height 9
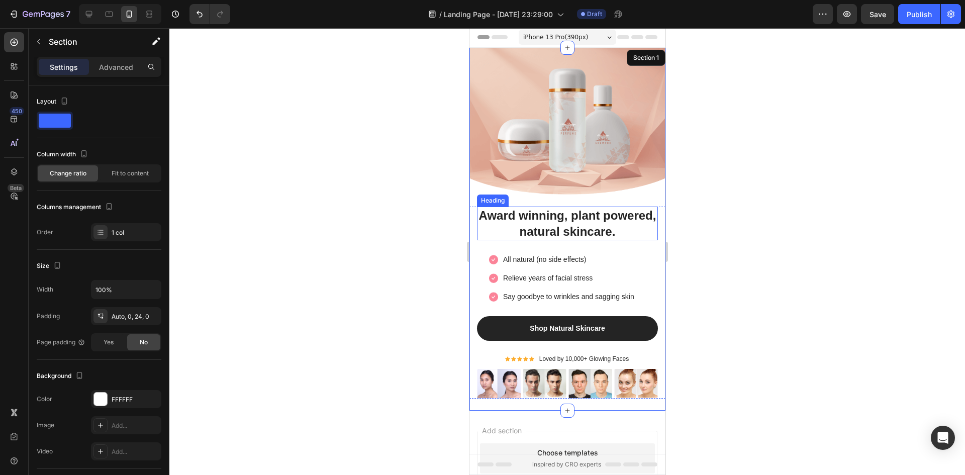
scroll to position [0, 0]
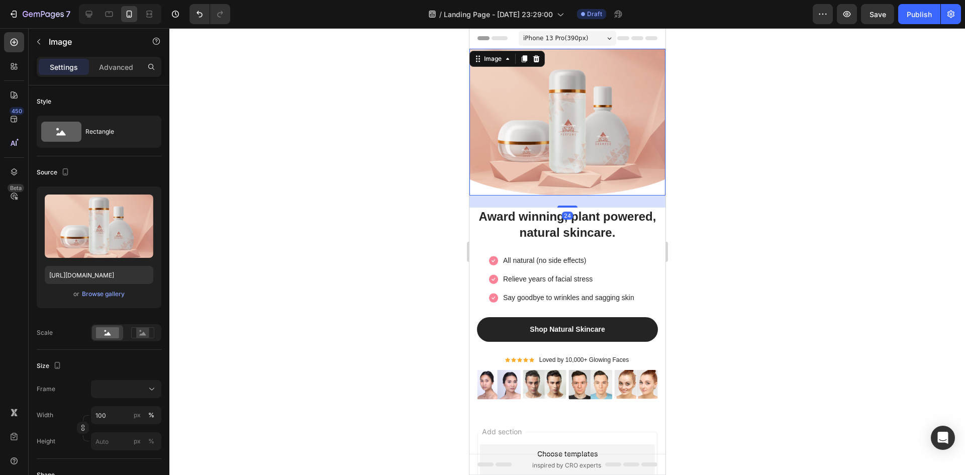
click at [561, 146] on img at bounding box center [567, 122] width 196 height 147
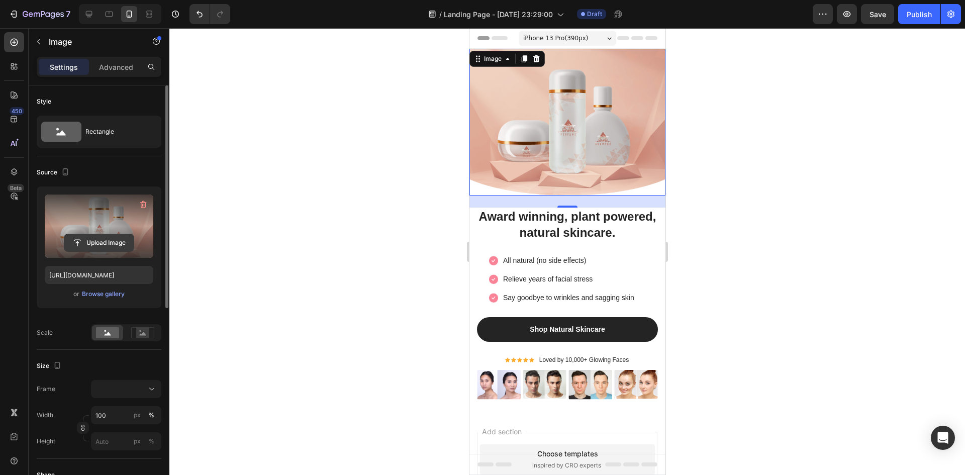
click at [103, 244] on input "file" at bounding box center [98, 242] width 69 height 17
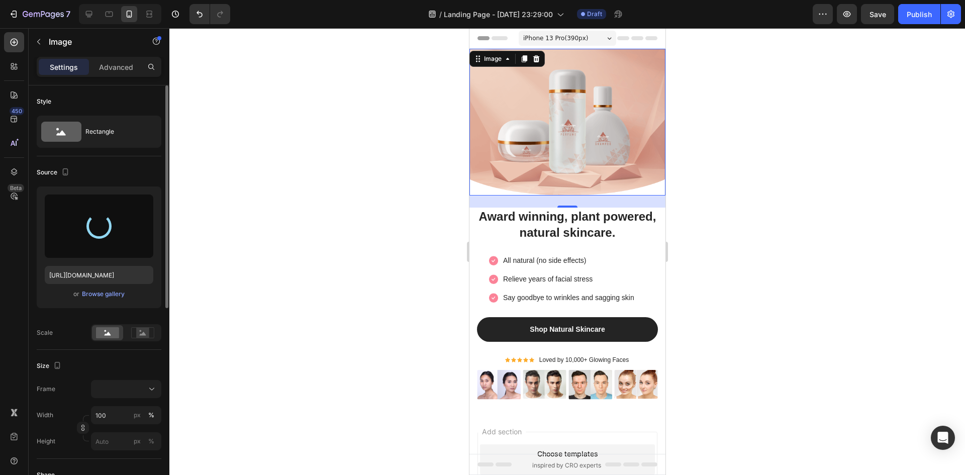
type input "[URL][DOMAIN_NAME]"
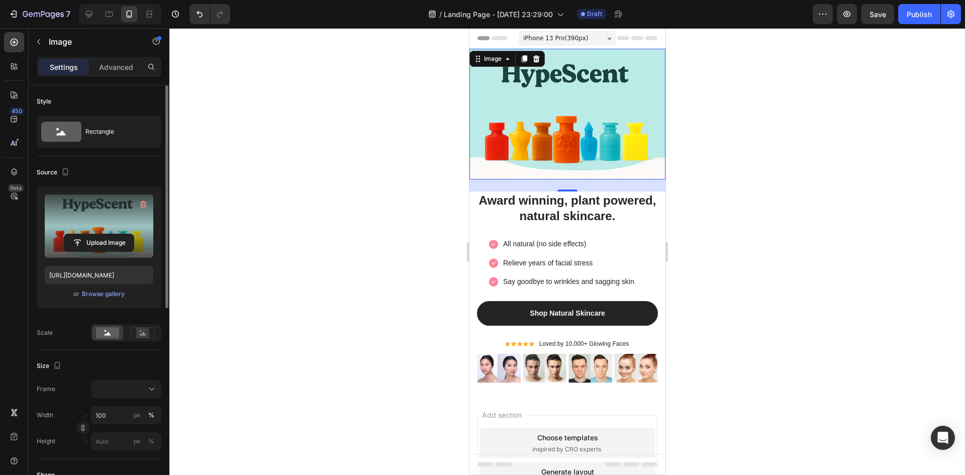
click at [423, 197] on div at bounding box center [566, 251] width 795 height 447
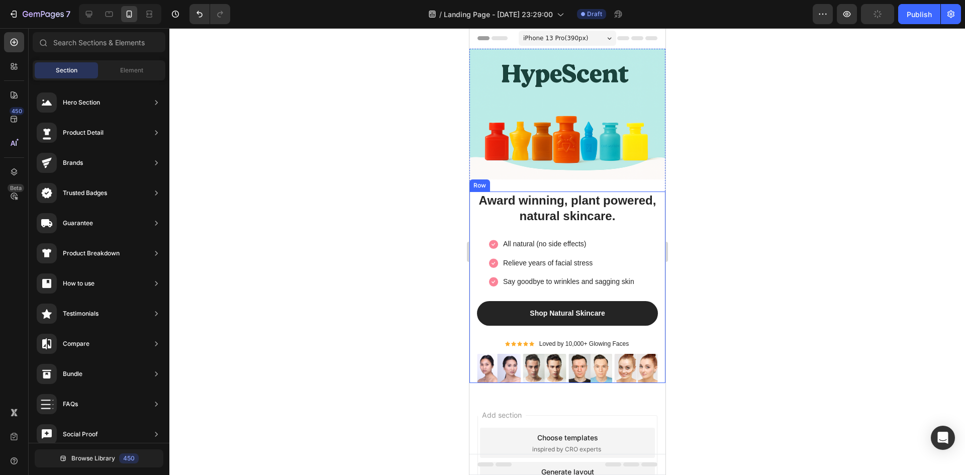
click at [478, 183] on div "Row" at bounding box center [479, 185] width 21 height 12
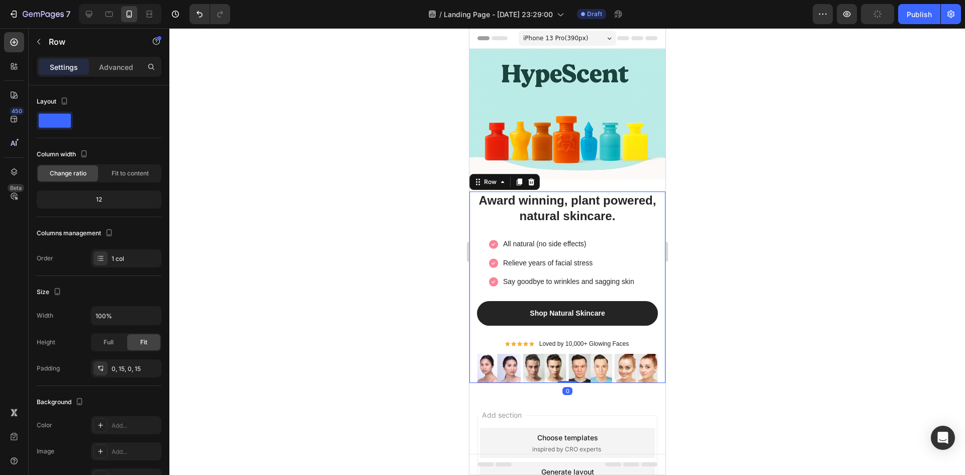
click at [427, 208] on div at bounding box center [566, 251] width 795 height 447
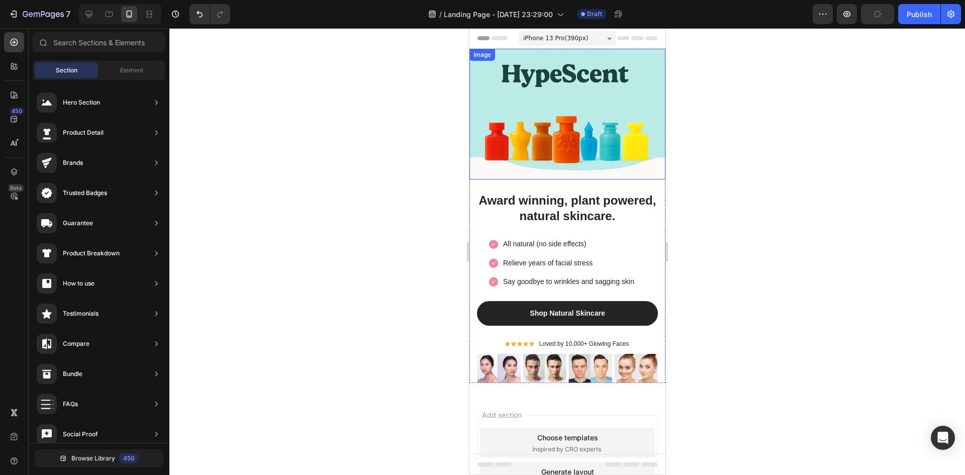
click at [535, 97] on img at bounding box center [567, 114] width 196 height 131
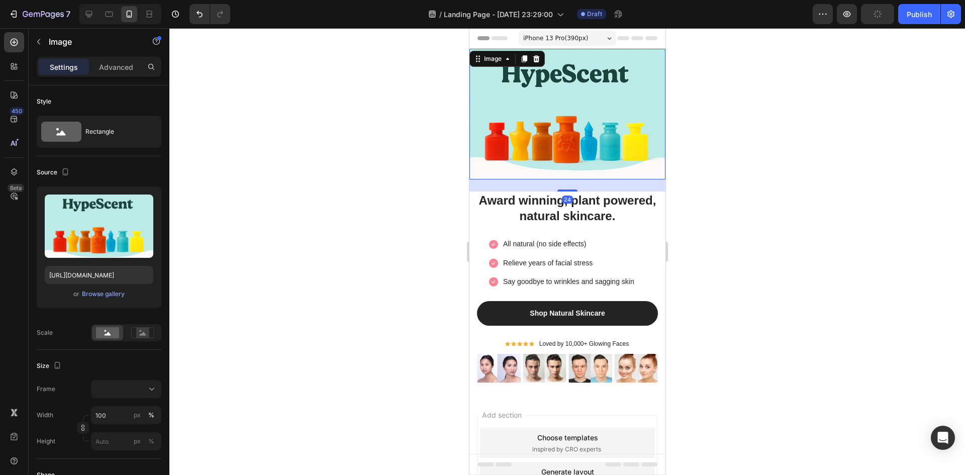
click at [387, 177] on div at bounding box center [566, 251] width 795 height 447
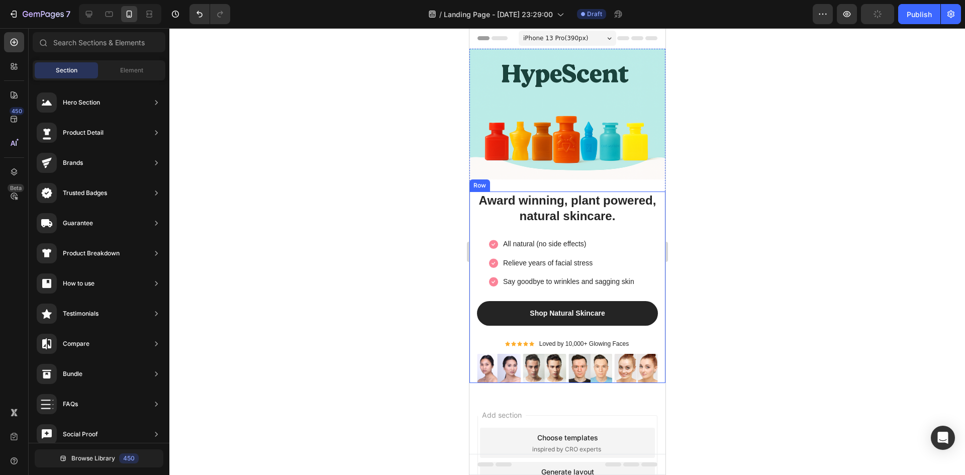
click at [718, 277] on div at bounding box center [566, 251] width 795 height 447
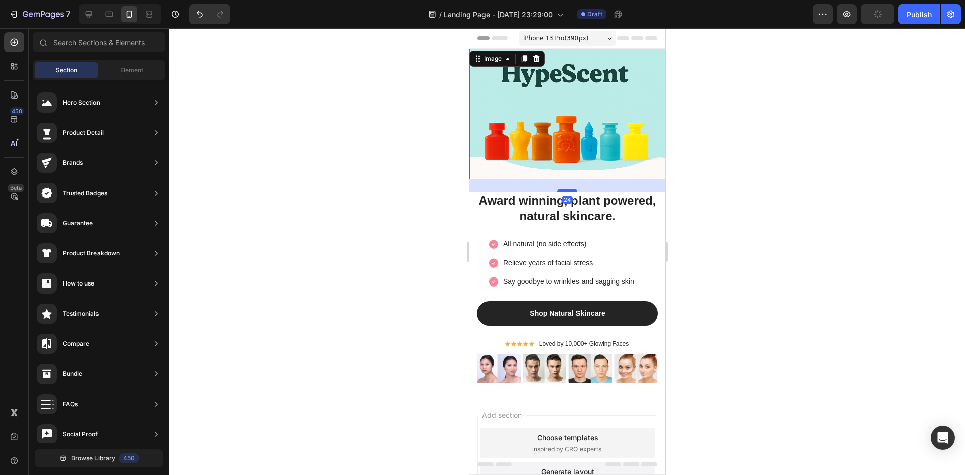
click at [533, 171] on img at bounding box center [567, 114] width 196 height 131
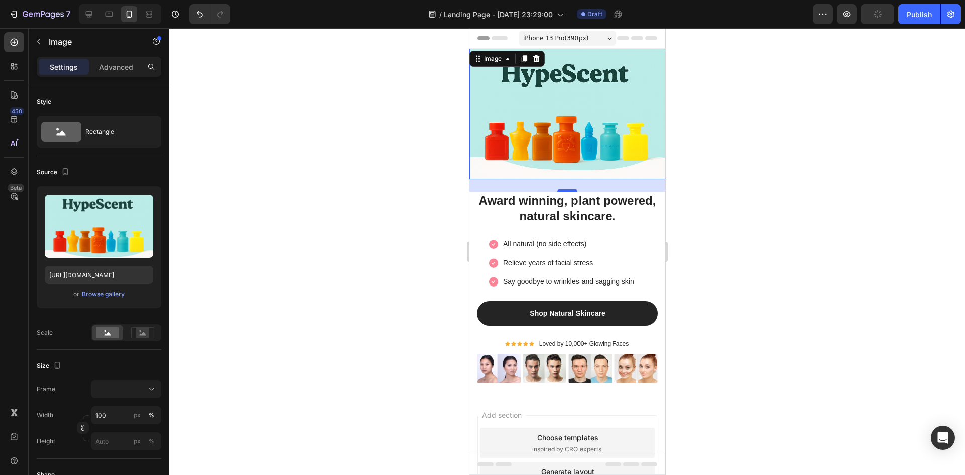
click at [391, 162] on div at bounding box center [566, 251] width 795 height 447
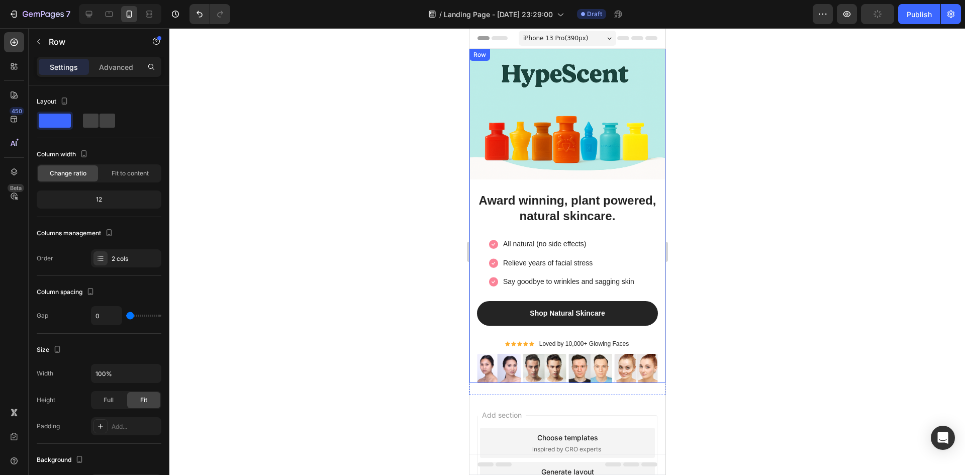
click at [477, 186] on div "Image" at bounding box center [567, 120] width 196 height 143
click at [369, 166] on div at bounding box center [566, 251] width 795 height 447
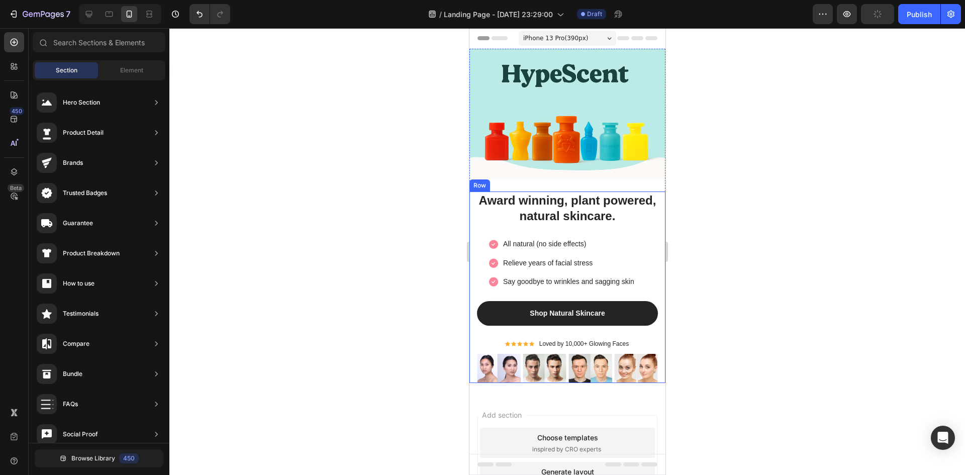
click at [472, 206] on div "Award winning, plant powered, natural skincare. Heading Image All natural (no s…" at bounding box center [567, 286] width 196 height 191
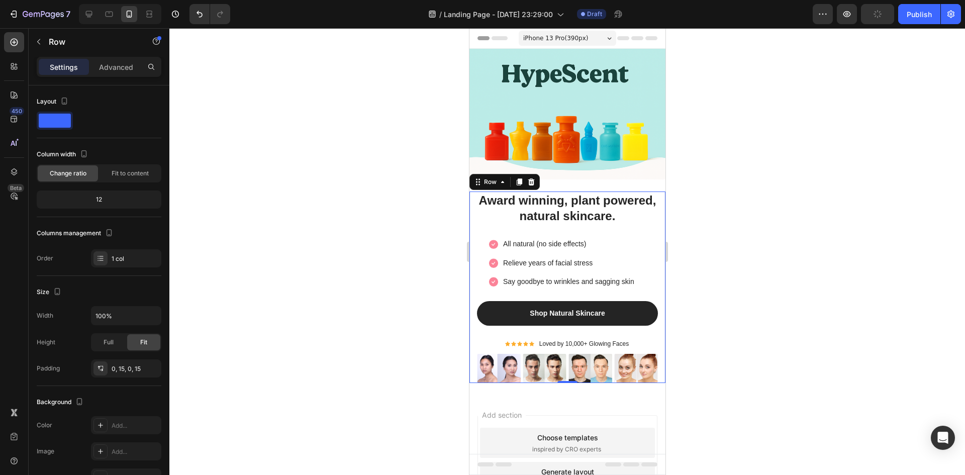
click at [475, 204] on div "Award winning, plant powered, natural skincare. Heading Image All natural (no s…" at bounding box center [567, 286] width 196 height 191
click at [483, 202] on p "Award winning, plant powered, natural skincare." at bounding box center [566, 207] width 179 height 31
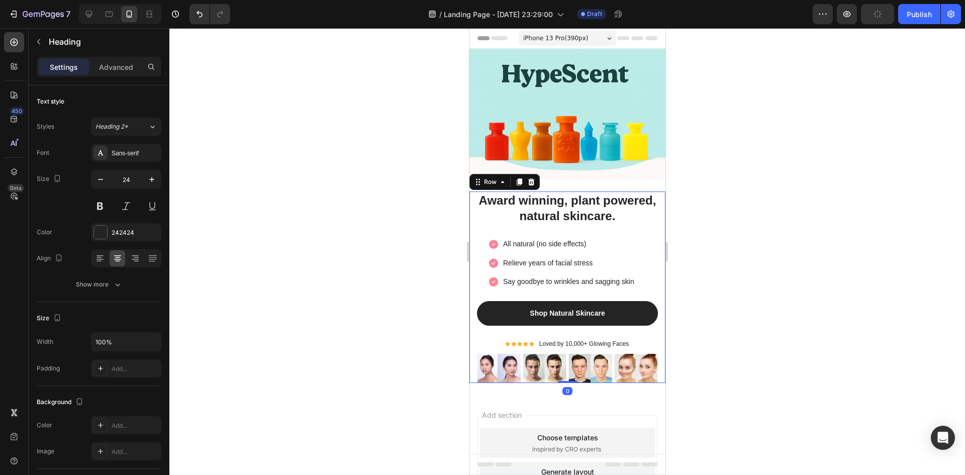
click at [471, 204] on div "Award winning, plant powered, natural skincare. Heading Image All natural (no s…" at bounding box center [567, 286] width 196 height 191
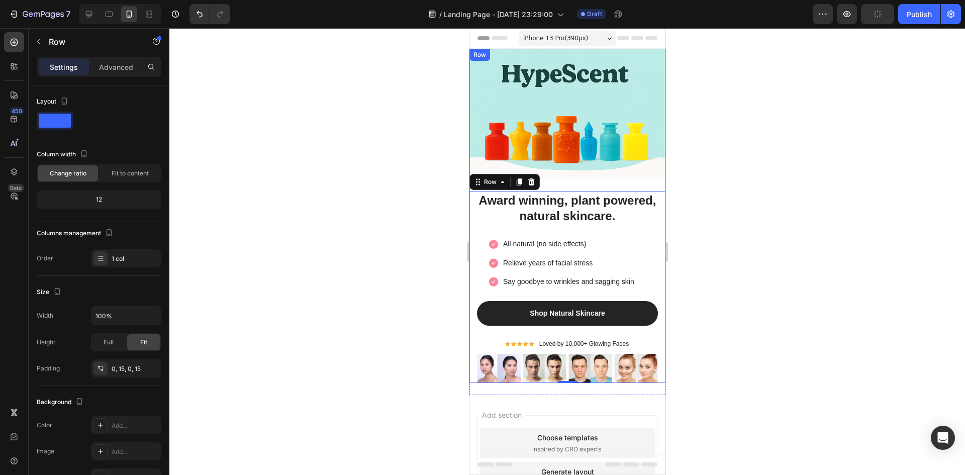
click at [640, 177] on div "Image" at bounding box center [567, 120] width 196 height 143
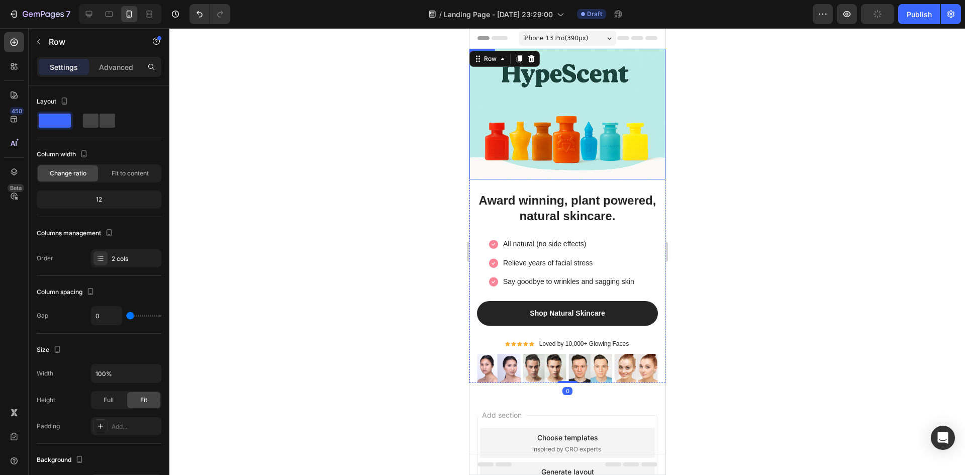
click at [642, 173] on img at bounding box center [567, 114] width 196 height 131
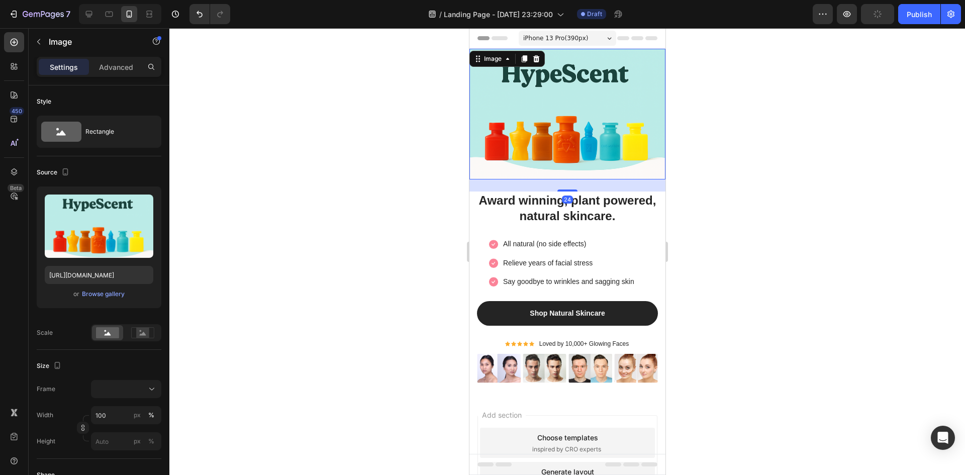
click at [649, 164] on img at bounding box center [567, 114] width 196 height 131
click at [731, 206] on div at bounding box center [566, 251] width 795 height 447
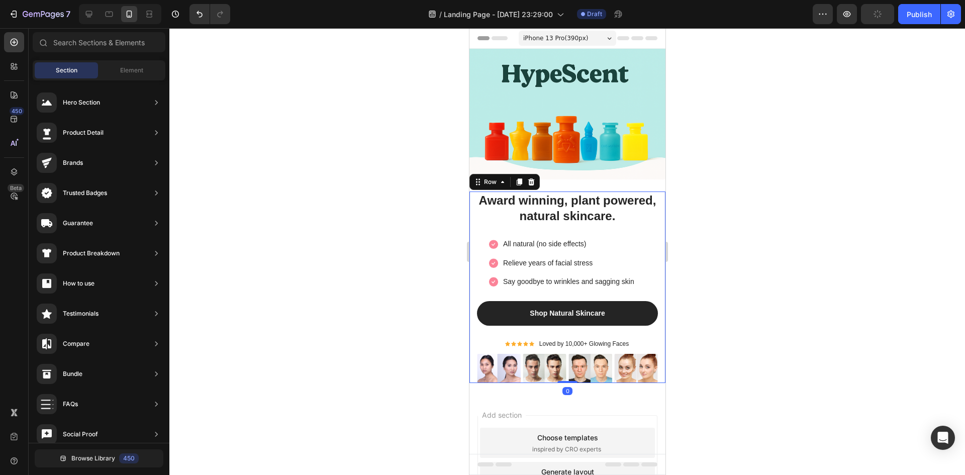
click at [654, 201] on div "Award winning, plant powered, natural skincare. Heading Image All natural (no s…" at bounding box center [567, 286] width 196 height 191
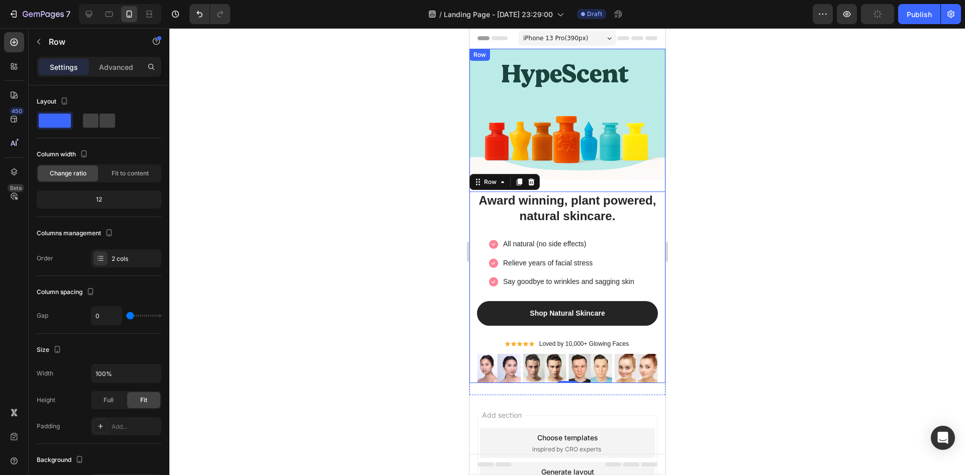
click at [649, 184] on div "Image" at bounding box center [567, 120] width 196 height 143
click at [651, 191] on div "Award winning, plant powered, natural skincare. Heading Image All natural (no s…" at bounding box center [567, 286] width 196 height 191
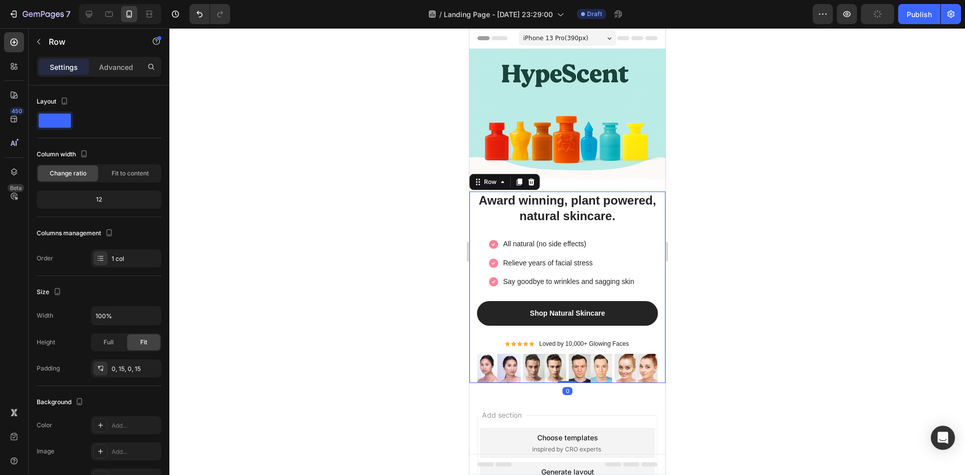
click at [651, 191] on div "Award winning, plant powered, natural skincare. Heading Image All natural (no s…" at bounding box center [567, 286] width 196 height 191
click at [654, 226] on div "Award winning, plant powered, natural skincare. Heading Image All natural (no s…" at bounding box center [567, 286] width 196 height 191
click at [116, 68] on p "Advanced" at bounding box center [116, 67] width 34 height 11
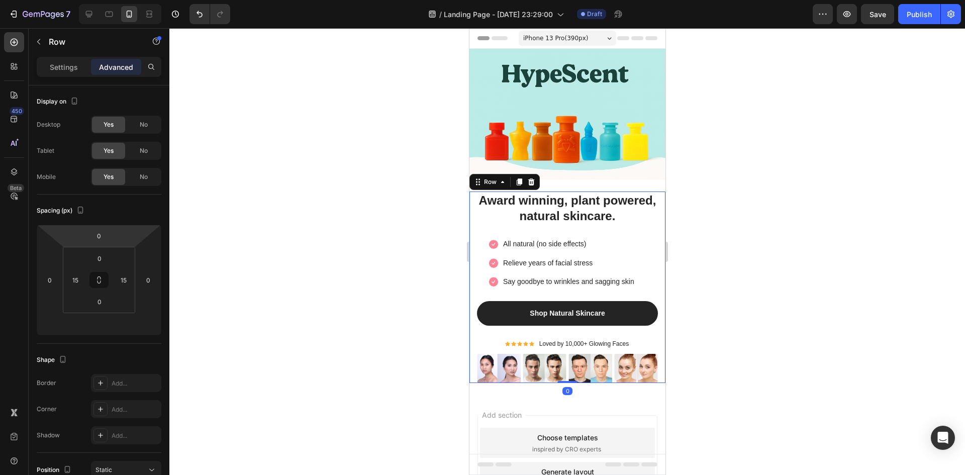
click at [479, 224] on div "Award winning, plant powered, natural skincare. Heading Image All natural (no s…" at bounding box center [566, 286] width 181 height 191
click at [476, 225] on div "Award winning, plant powered, natural skincare. Heading Image All natural (no s…" at bounding box center [566, 286] width 181 height 191
click at [501, 181] on icon at bounding box center [501, 182] width 3 height 2
click at [501, 180] on icon at bounding box center [502, 182] width 8 height 8
click at [608, 178] on div "Image" at bounding box center [567, 120] width 196 height 143
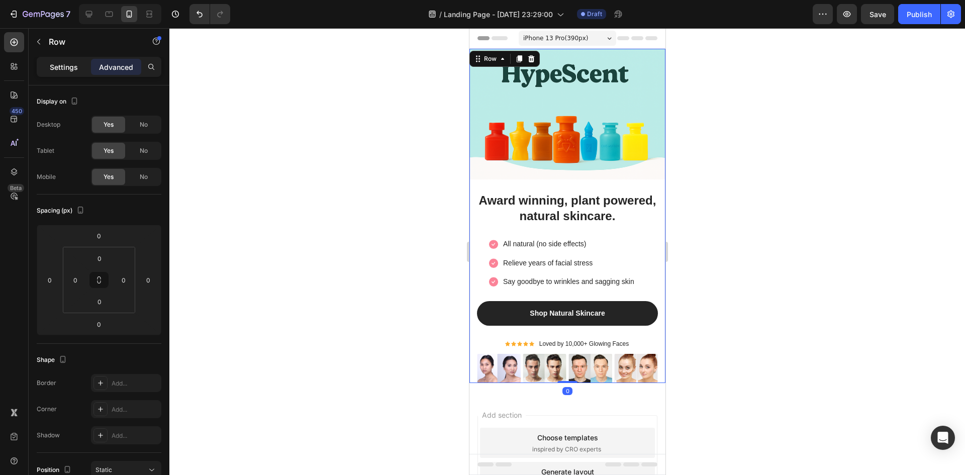
click at [76, 66] on p "Settings" at bounding box center [64, 67] width 28 height 11
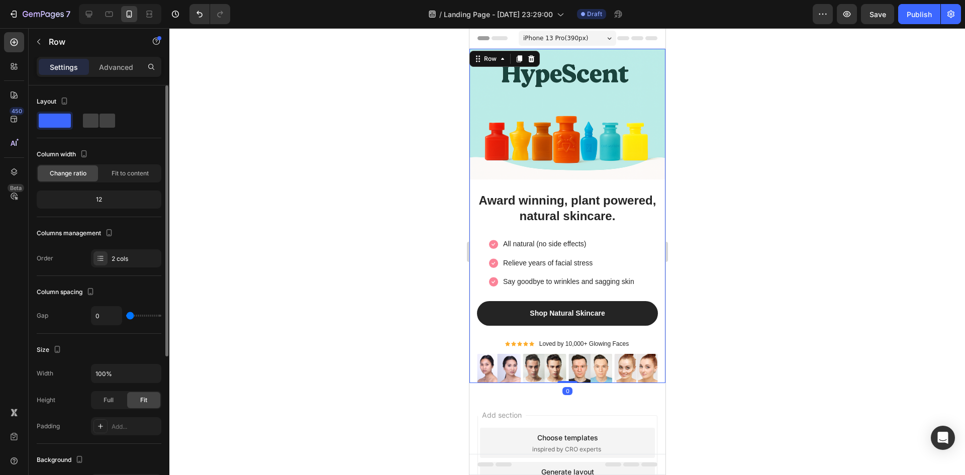
drag, startPoint x: 693, startPoint y: 237, endPoint x: 681, endPoint y: 236, distance: 12.1
click at [692, 237] on div at bounding box center [566, 251] width 795 height 447
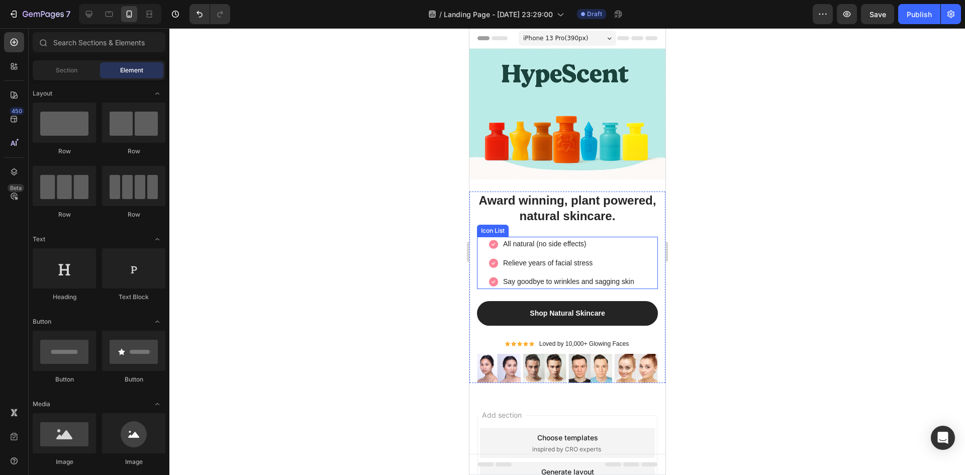
click at [639, 240] on div "Image All natural (no side effects) Text block Image Relieve years of facial st…" at bounding box center [566, 263] width 181 height 52
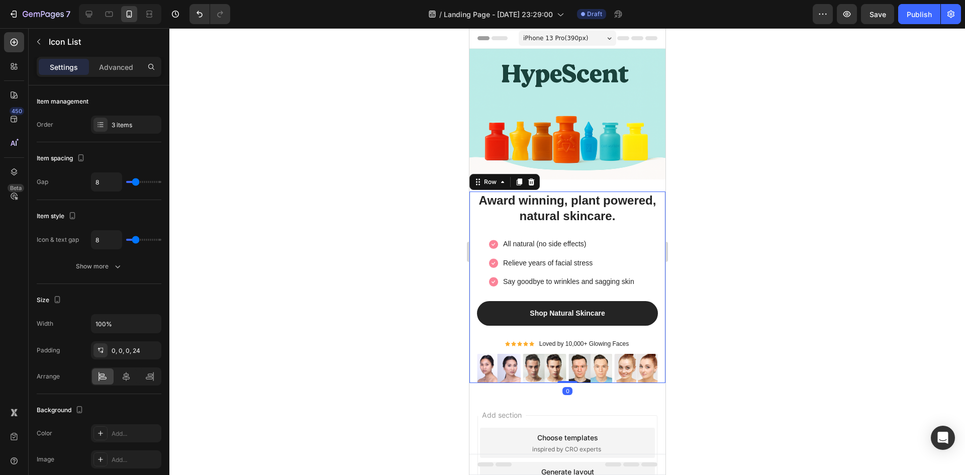
click at [651, 246] on div "Award winning, plant powered, natural skincare. Heading Image All natural (no s…" at bounding box center [567, 286] width 196 height 191
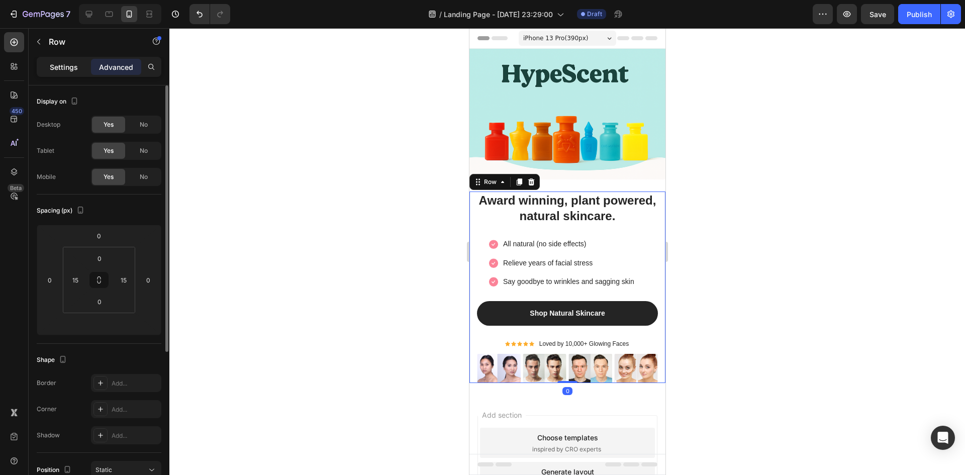
click at [70, 66] on p "Settings" at bounding box center [64, 67] width 28 height 11
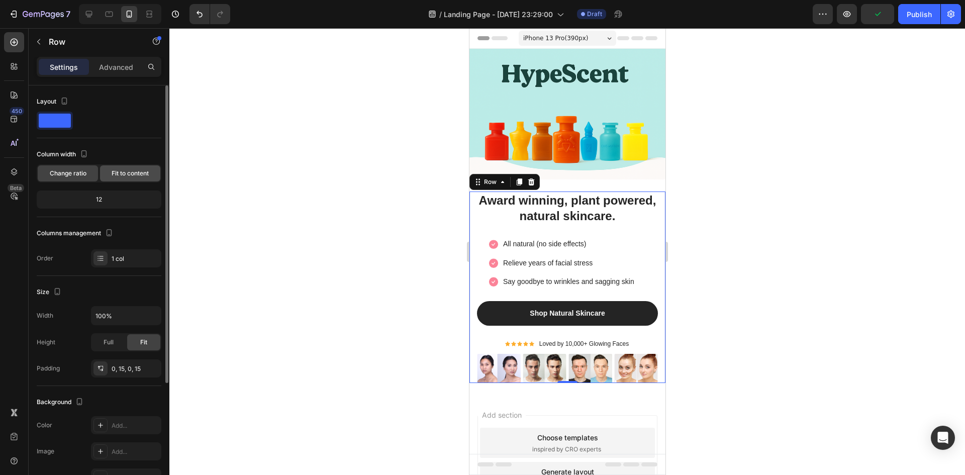
click at [123, 175] on span "Fit to content" at bounding box center [130, 173] width 37 height 9
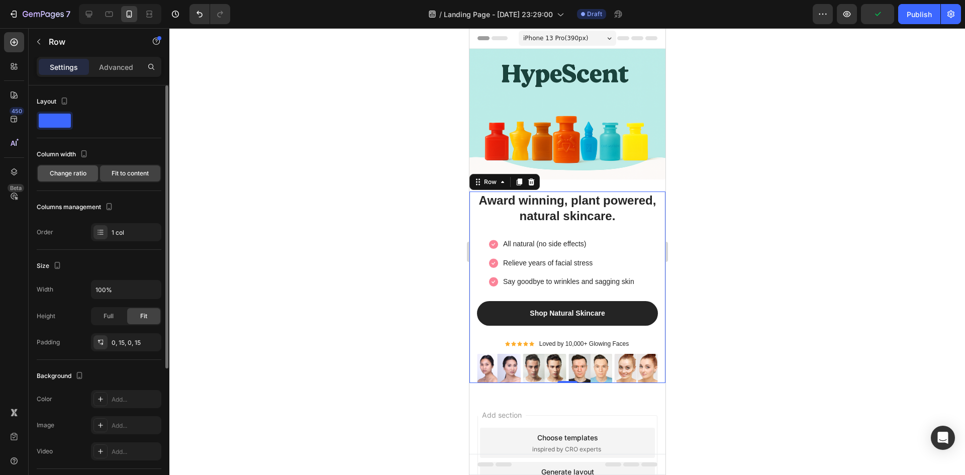
click at [70, 175] on span "Change ratio" at bounding box center [68, 173] width 37 height 9
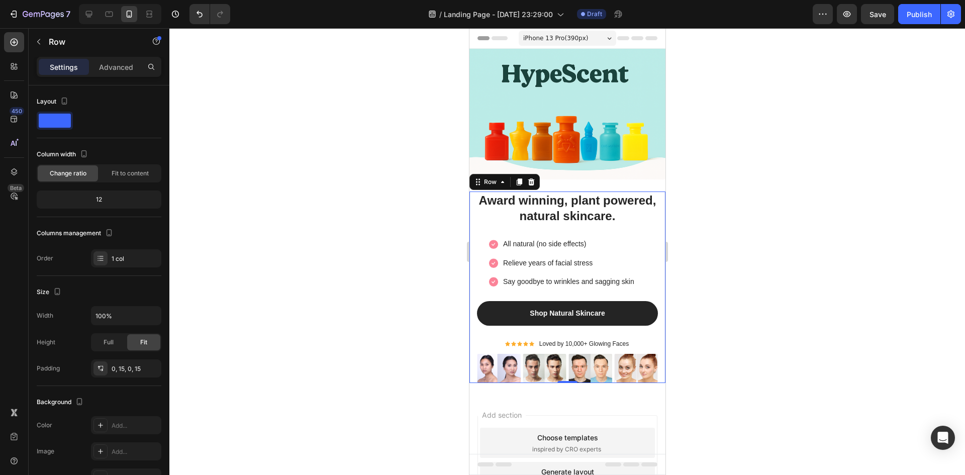
click at [473, 199] on div "Award winning, plant powered, natural skincare. Heading Image All natural (no s…" at bounding box center [567, 286] width 196 height 191
click at [818, 296] on div at bounding box center [566, 251] width 795 height 447
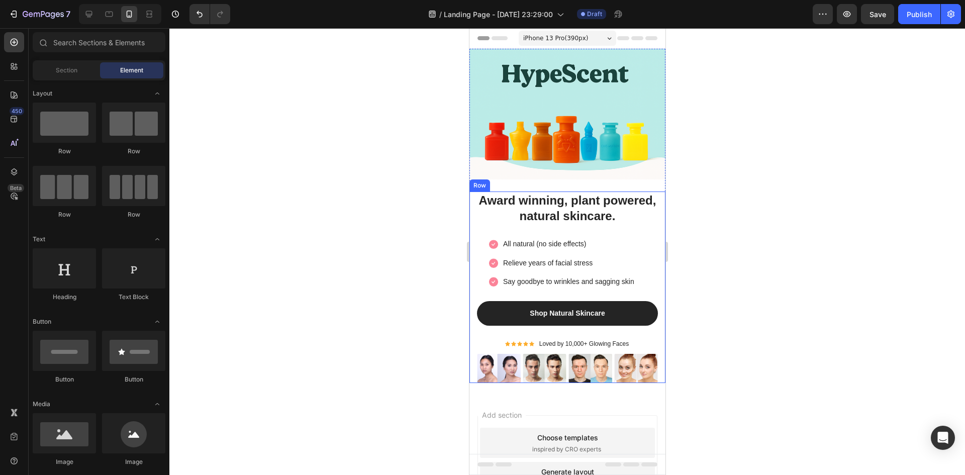
click at [652, 205] on div "Award winning, plant powered, natural skincare. Heading Image All natural (no s…" at bounding box center [567, 286] width 196 height 191
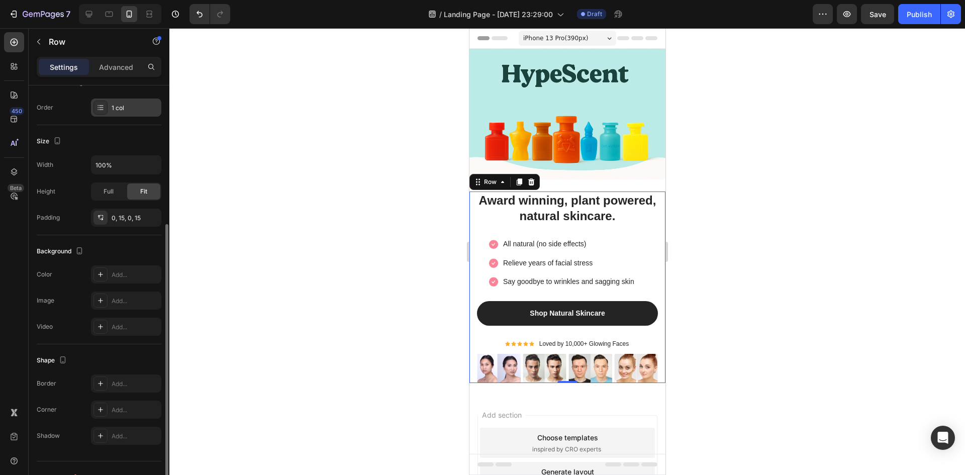
scroll to position [169, 0]
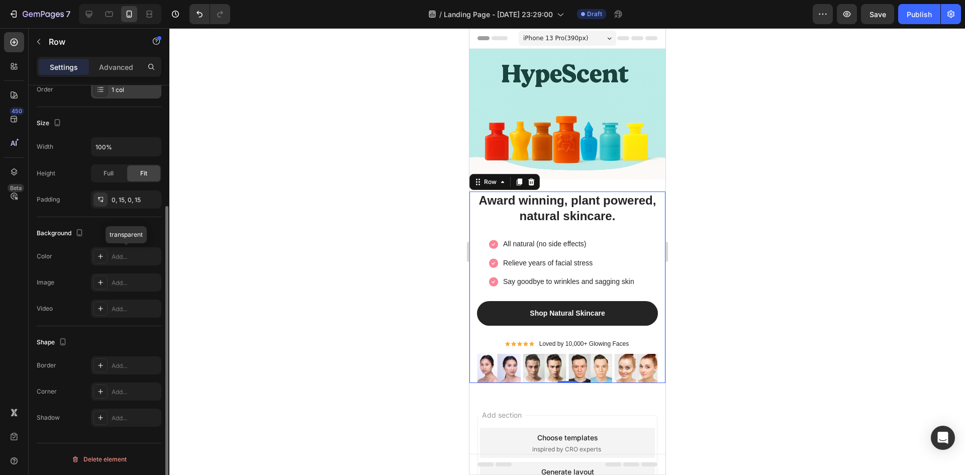
click at [121, 253] on div "Add..." at bounding box center [135, 256] width 47 height 9
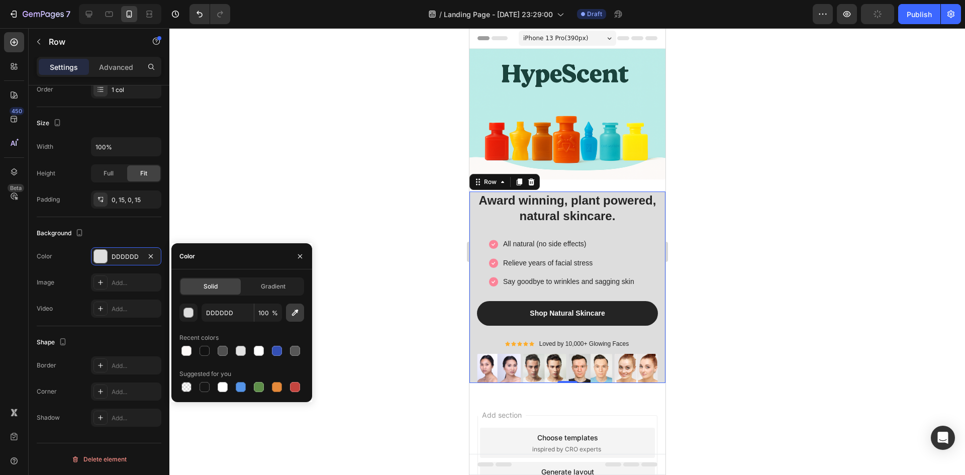
click at [294, 313] on icon "button" at bounding box center [295, 313] width 10 height 10
type input "FCFAF8"
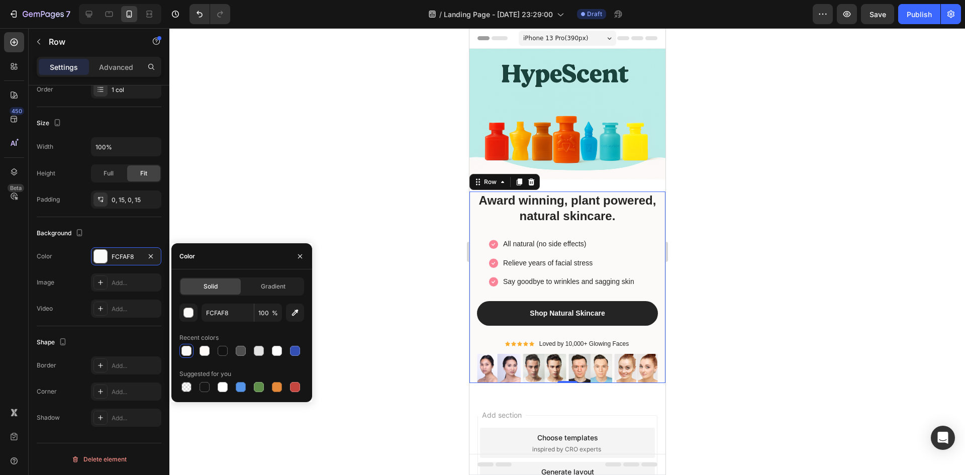
click at [308, 152] on div at bounding box center [566, 251] width 795 height 447
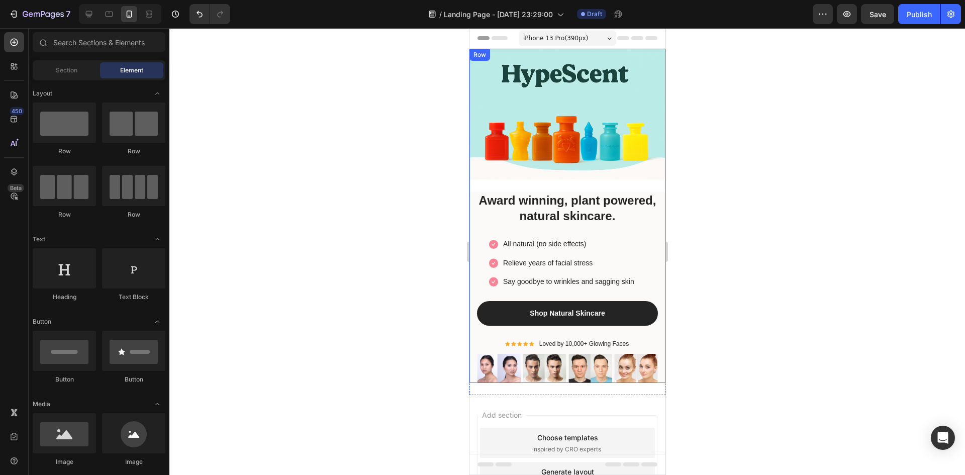
click at [485, 182] on div "Image" at bounding box center [567, 120] width 196 height 143
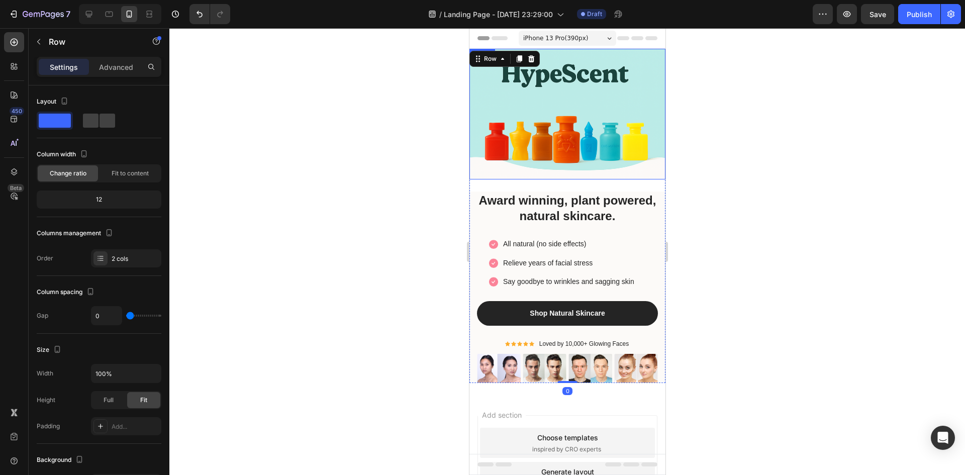
click at [567, 126] on img at bounding box center [567, 114] width 196 height 131
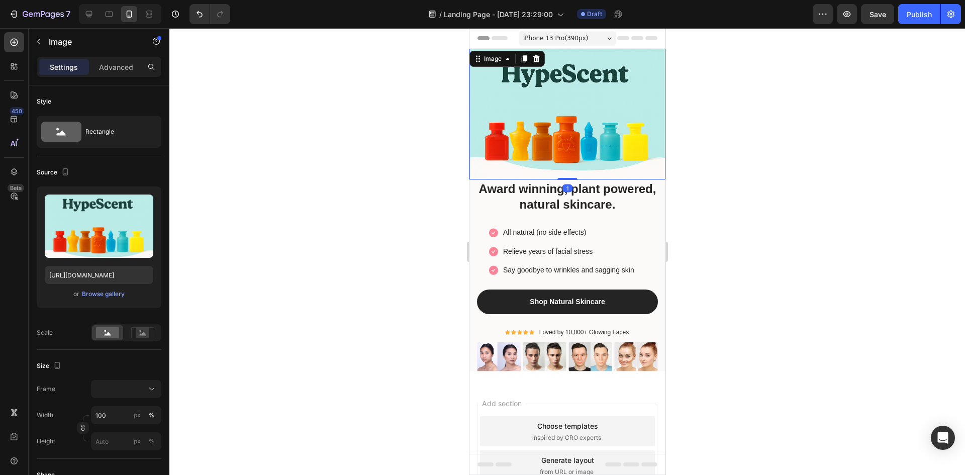
drag, startPoint x: 565, startPoint y: 184, endPoint x: 569, endPoint y: 169, distance: 15.6
click at [569, 169] on div "Image 1" at bounding box center [567, 114] width 196 height 131
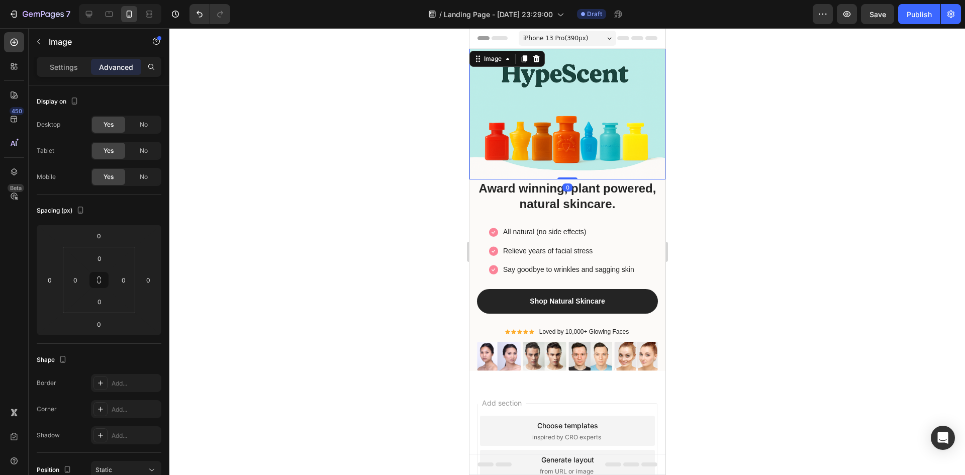
click at [719, 229] on div at bounding box center [566, 251] width 795 height 447
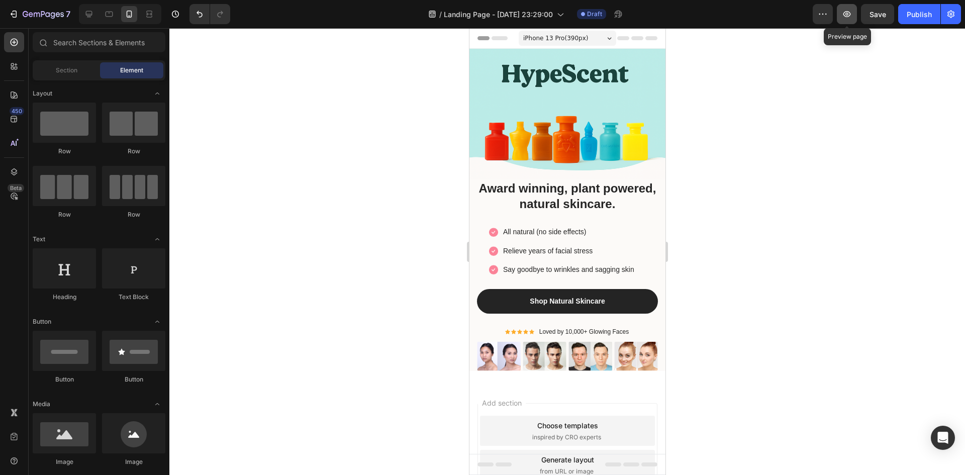
click at [845, 16] on icon "button" at bounding box center [847, 14] width 8 height 6
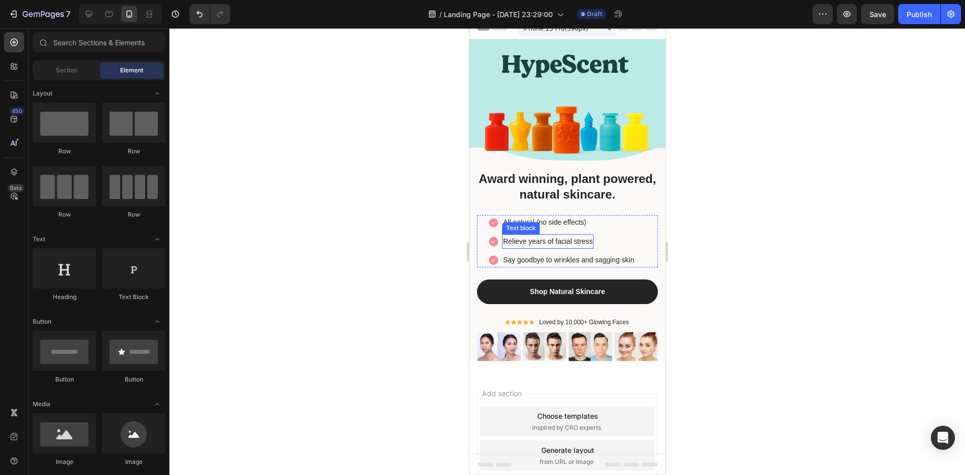
scroll to position [0, 0]
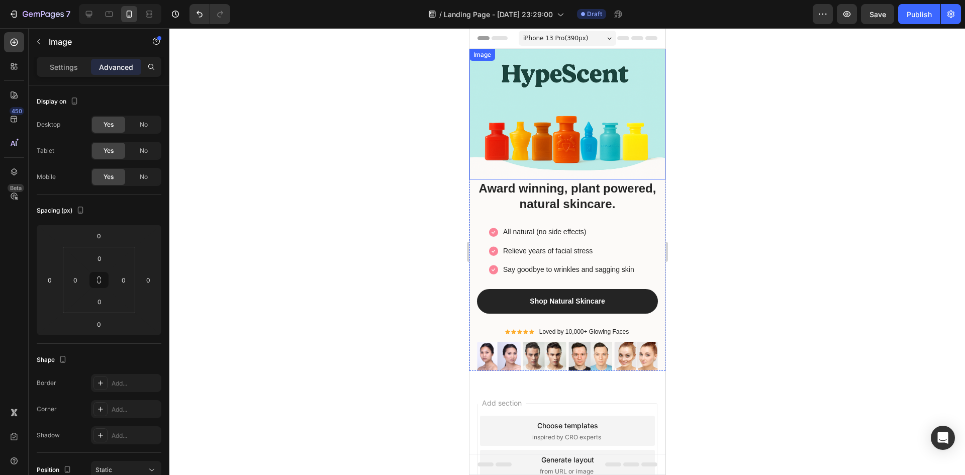
click at [574, 125] on img at bounding box center [567, 114] width 196 height 131
click at [852, 18] on icon "button" at bounding box center [847, 14] width 10 height 10
click at [791, 192] on div at bounding box center [566, 251] width 795 height 447
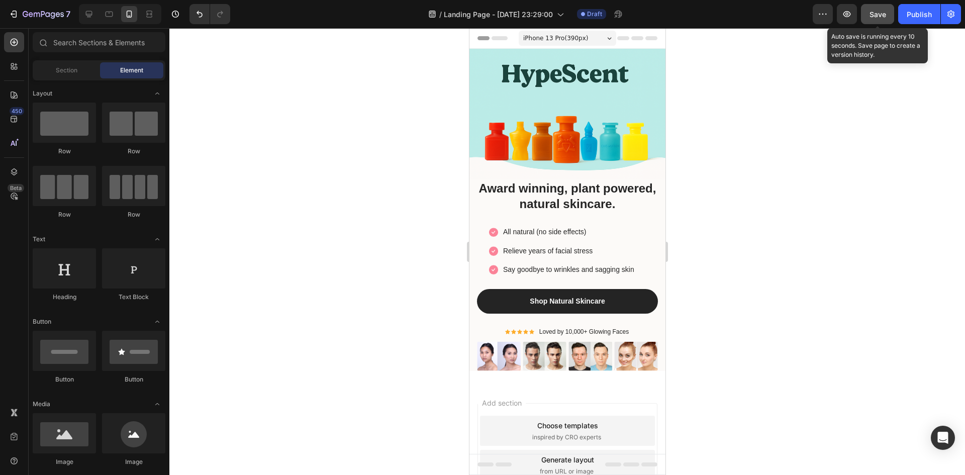
click at [881, 20] on button "Save" at bounding box center [877, 14] width 33 height 20
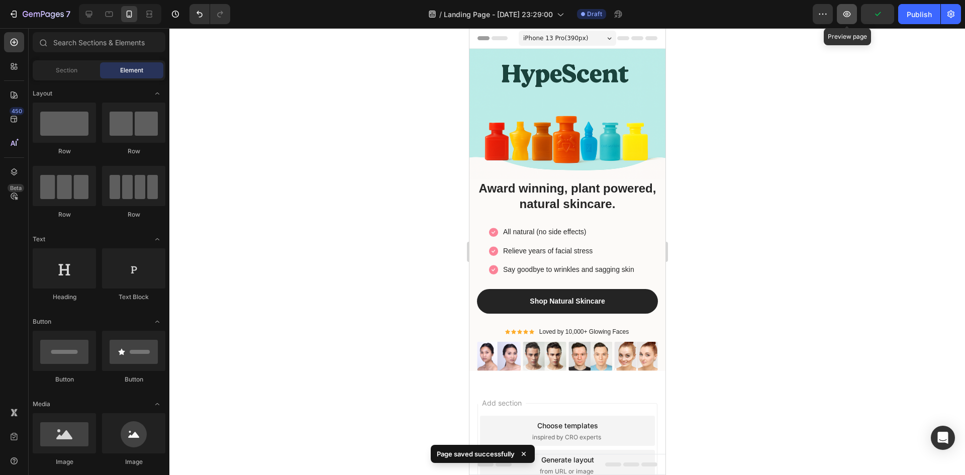
click at [837, 14] on button "button" at bounding box center [847, 14] width 20 height 20
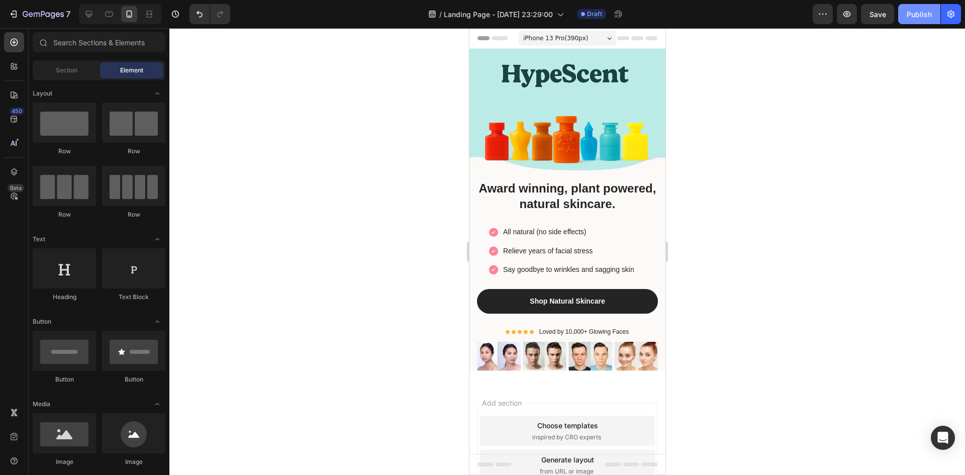
click at [917, 19] on div "Publish" at bounding box center [918, 14] width 25 height 11
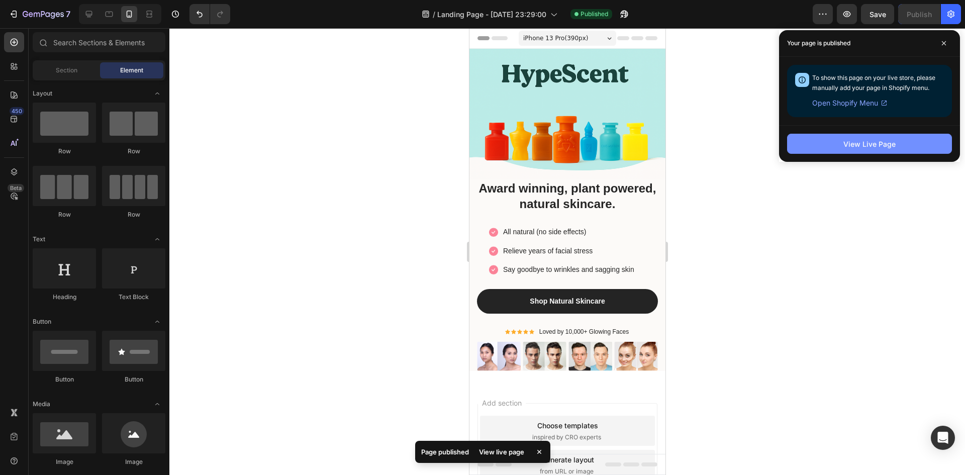
click at [907, 143] on button "View Live Page" at bounding box center [869, 144] width 165 height 20
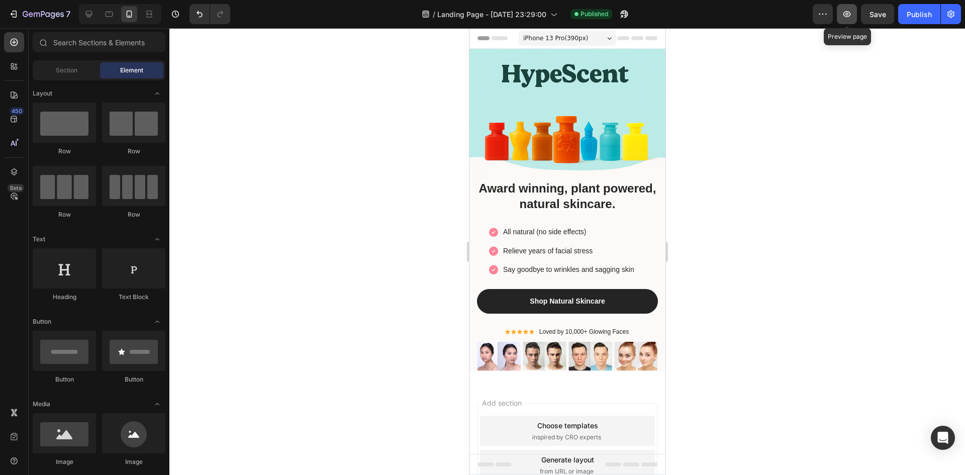
click at [839, 12] on button "button" at bounding box center [847, 14] width 20 height 20
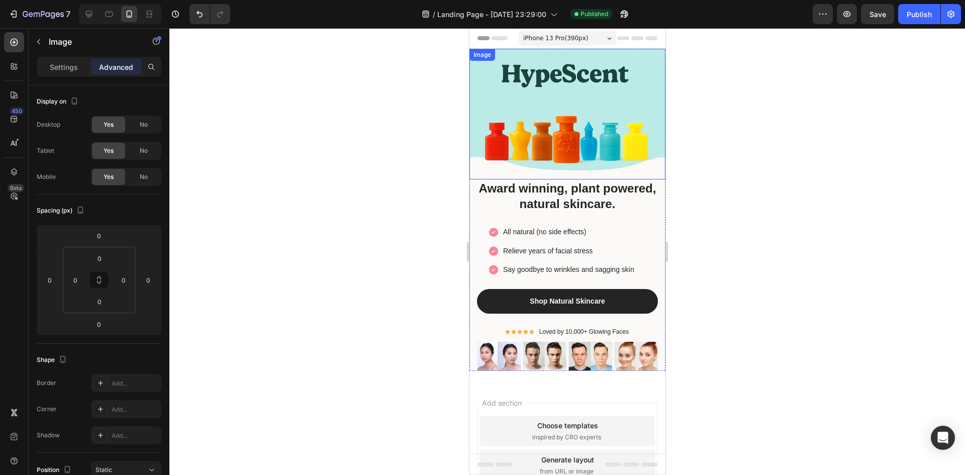
click at [585, 126] on img at bounding box center [567, 114] width 196 height 131
click at [111, 11] on icon at bounding box center [109, 14] width 10 height 10
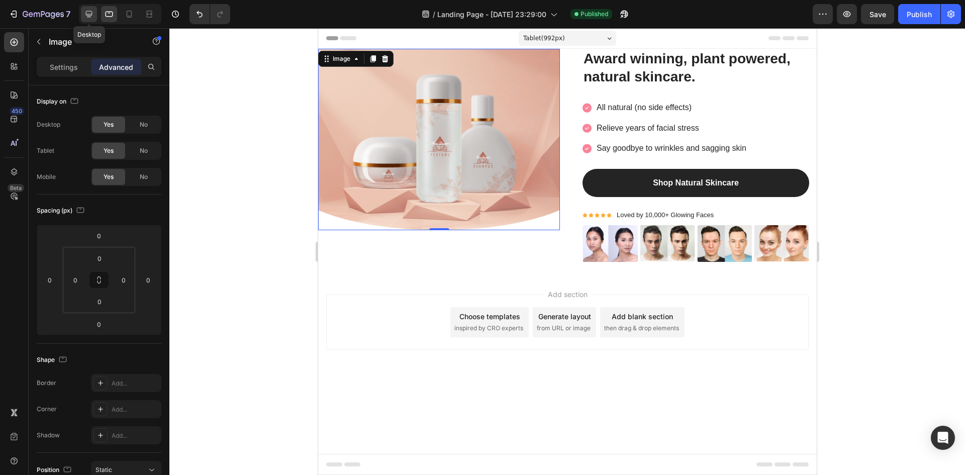
click at [87, 9] on icon at bounding box center [89, 14] width 10 height 10
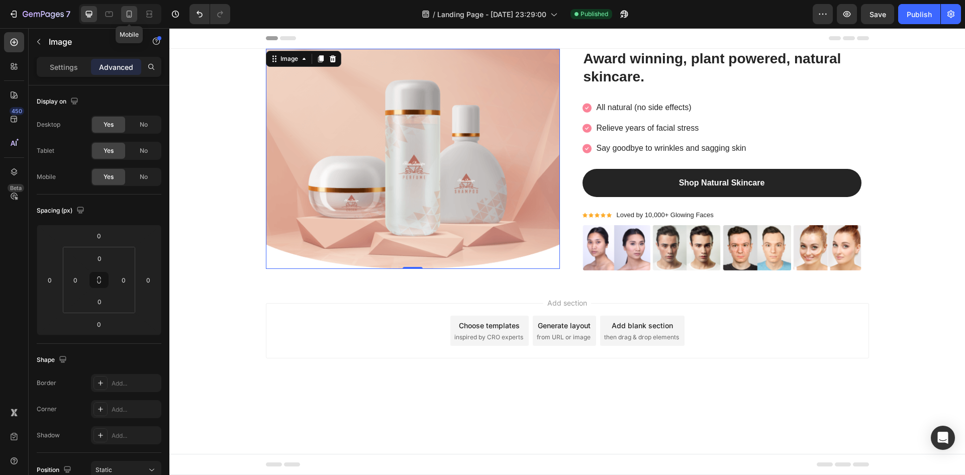
click at [126, 12] on icon at bounding box center [129, 14] width 10 height 10
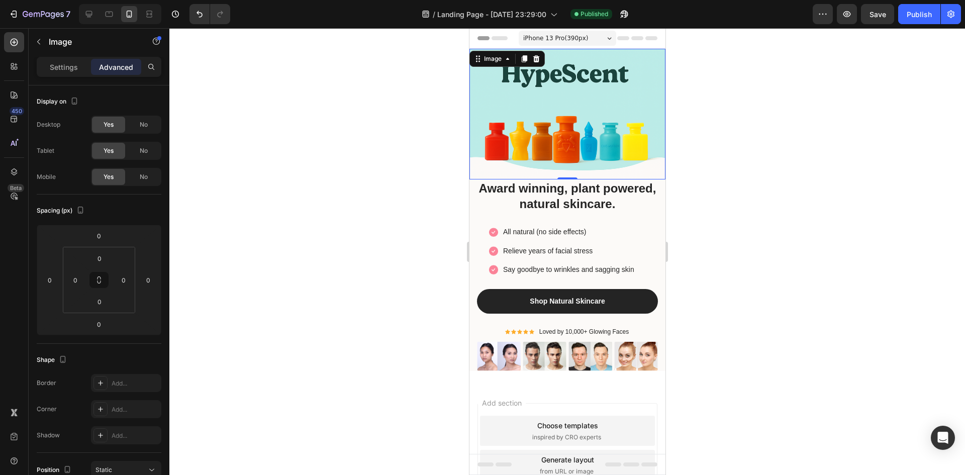
click at [737, 73] on div at bounding box center [566, 251] width 795 height 447
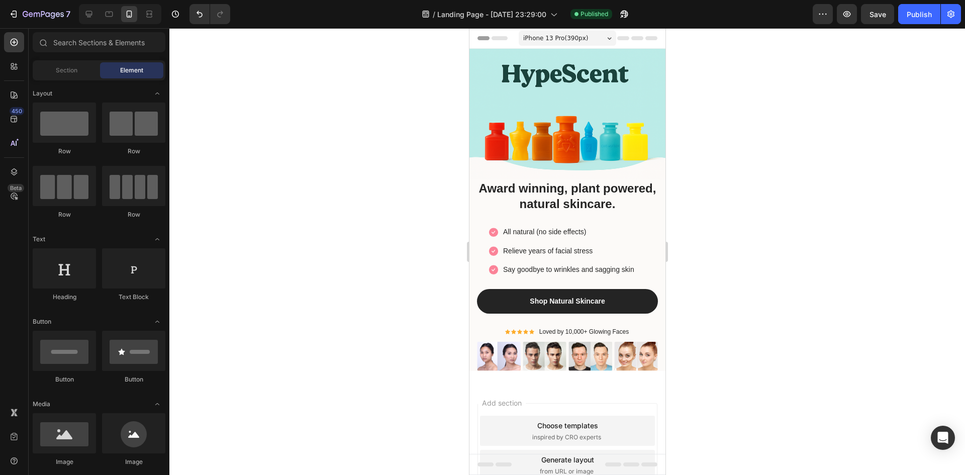
click at [590, 35] on div "iPhone 13 Pro ( 390 px)" at bounding box center [566, 38] width 97 height 15
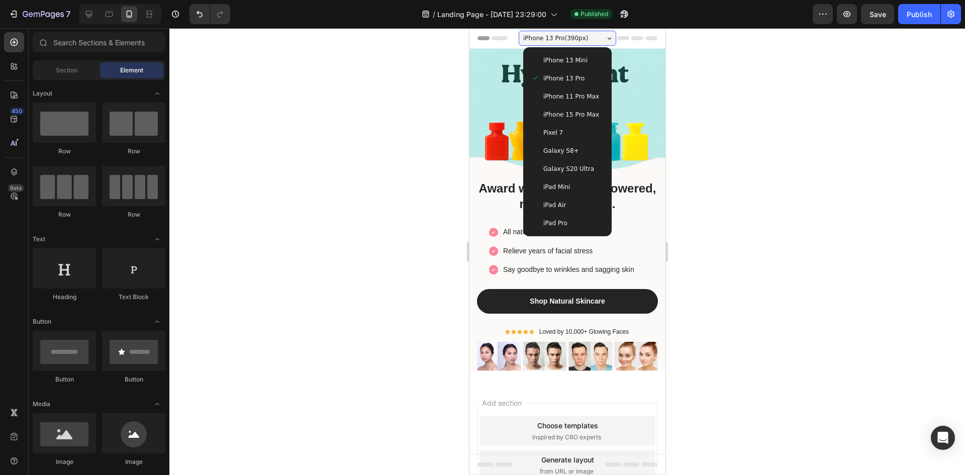
click at [579, 112] on span "iPhone 15 Pro Max" at bounding box center [571, 115] width 56 height 10
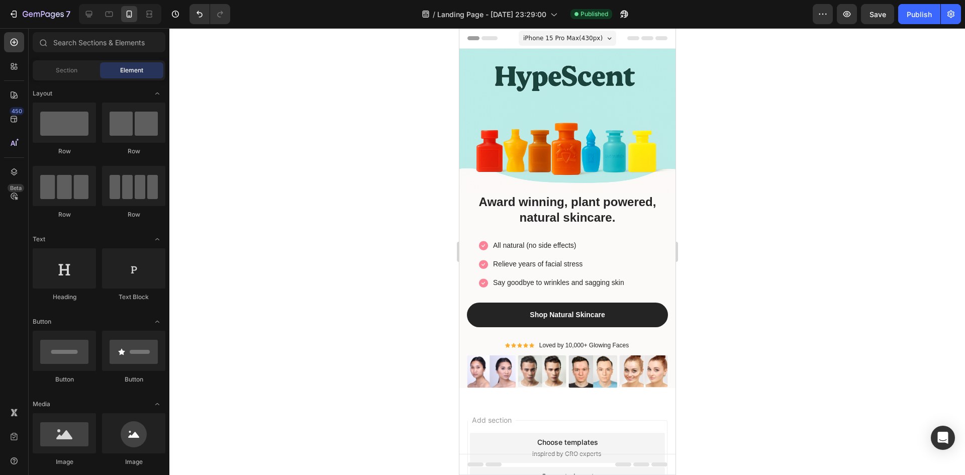
click at [600, 39] on div "iPhone 15 Pro Max ( 430 px)" at bounding box center [566, 38] width 97 height 15
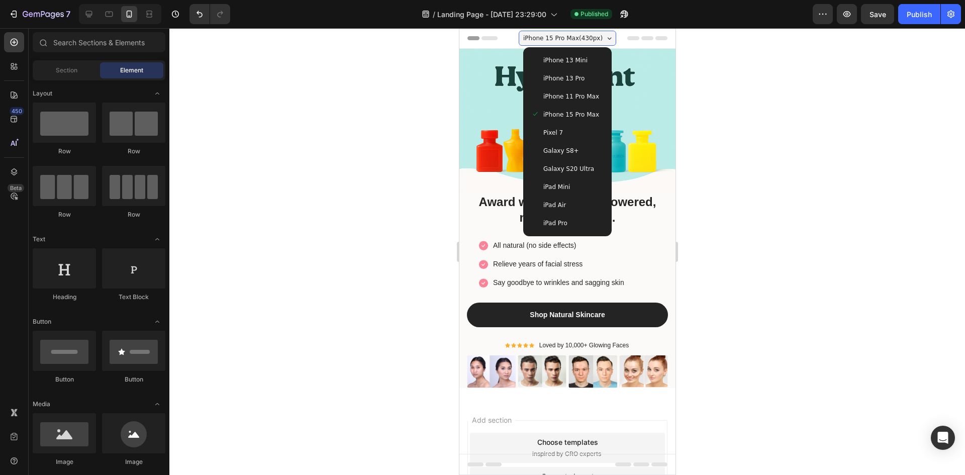
click at [584, 58] on div "iPhone 13 Mini" at bounding box center [567, 60] width 72 height 10
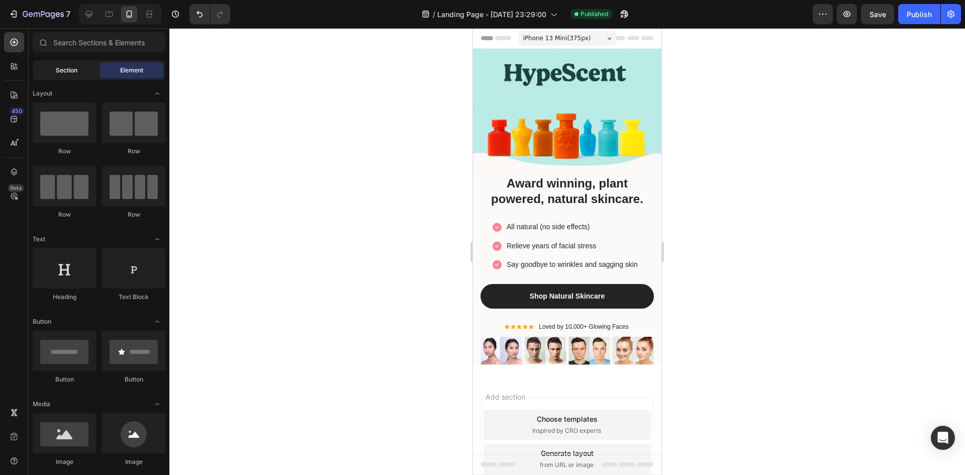
click at [73, 68] on span "Section" at bounding box center [67, 70] width 22 height 9
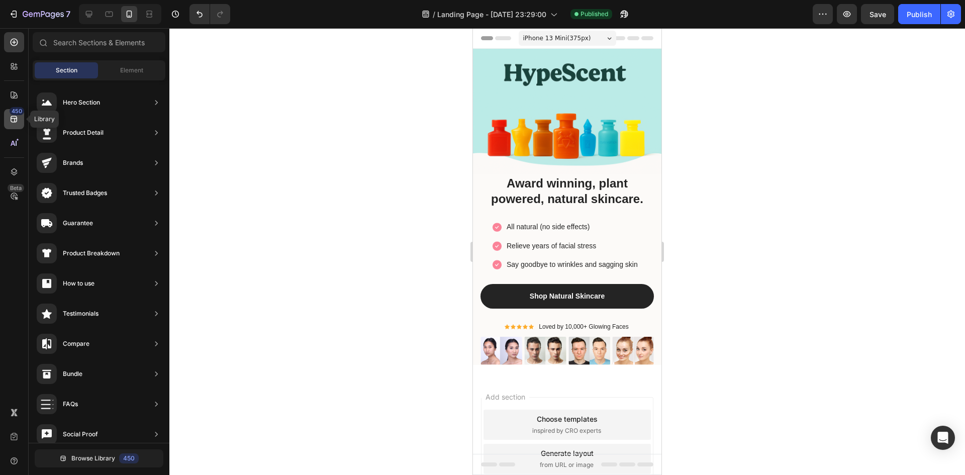
click at [18, 122] on icon at bounding box center [14, 119] width 10 height 10
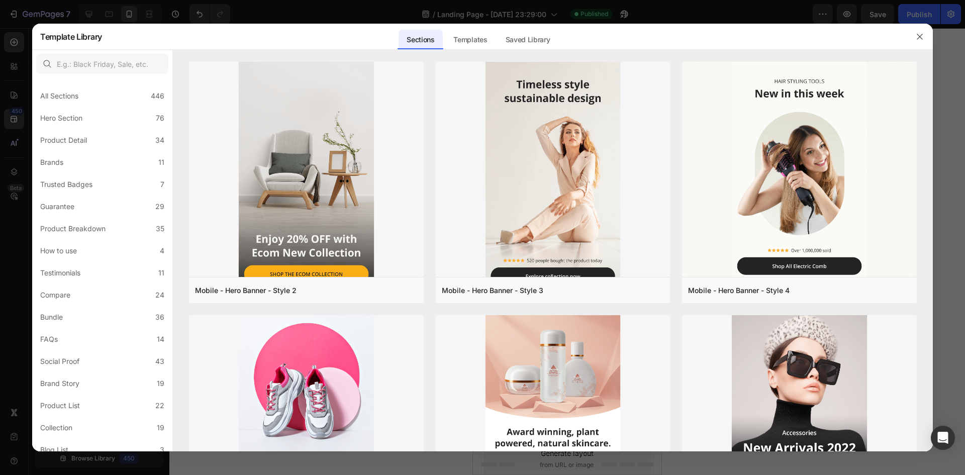
click at [13, 94] on div at bounding box center [482, 237] width 965 height 475
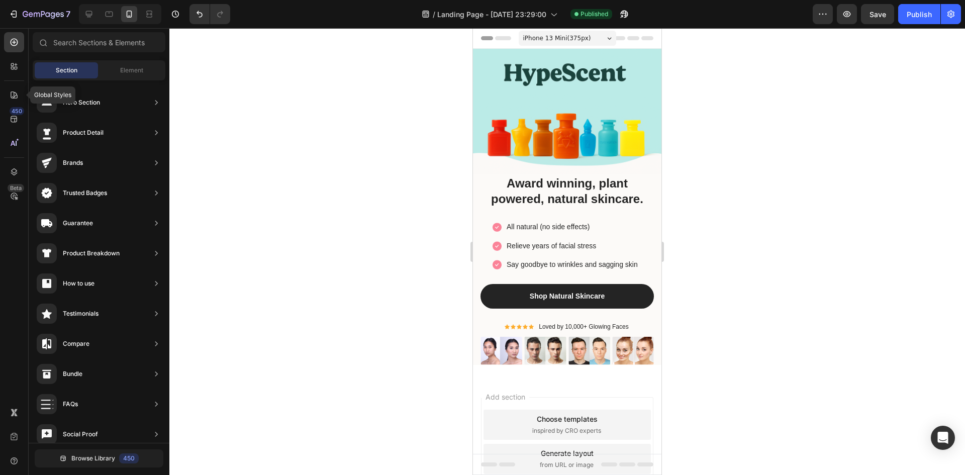
click at [13, 94] on icon at bounding box center [14, 95] width 10 height 10
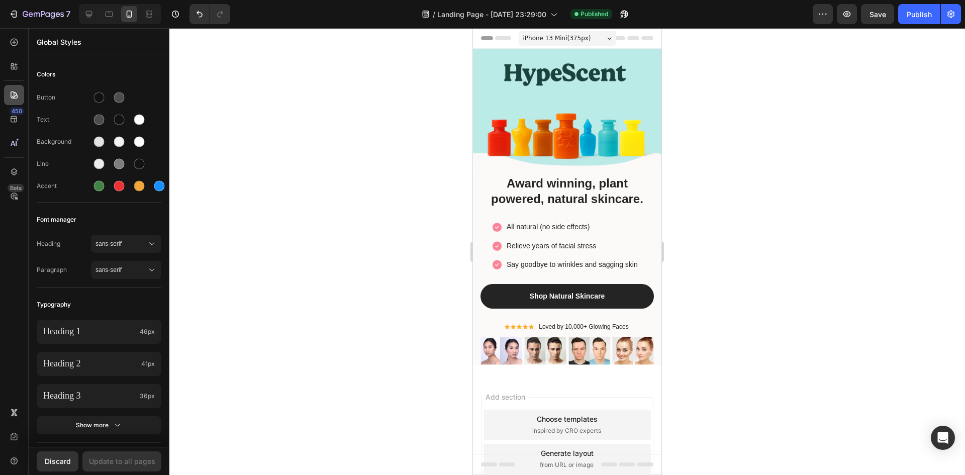
click at [17, 93] on icon at bounding box center [14, 95] width 10 height 10
click at [16, 68] on icon at bounding box center [14, 66] width 10 height 10
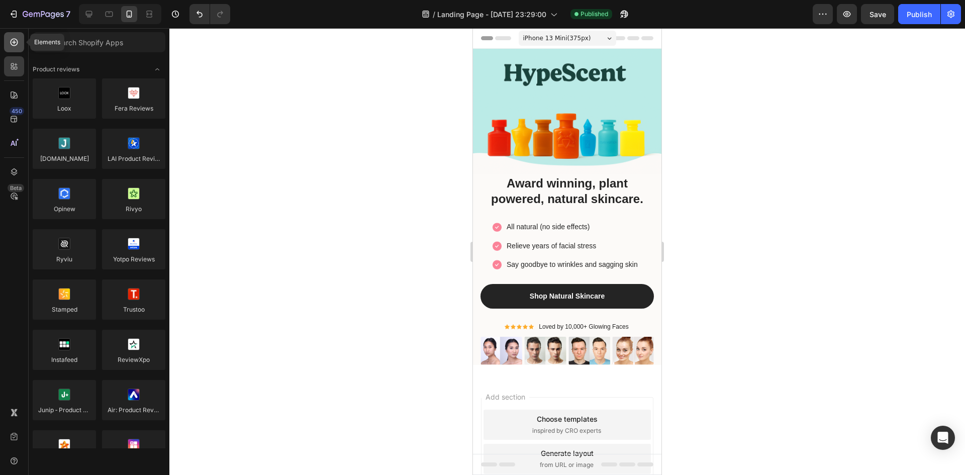
click at [12, 43] on icon at bounding box center [14, 42] width 10 height 10
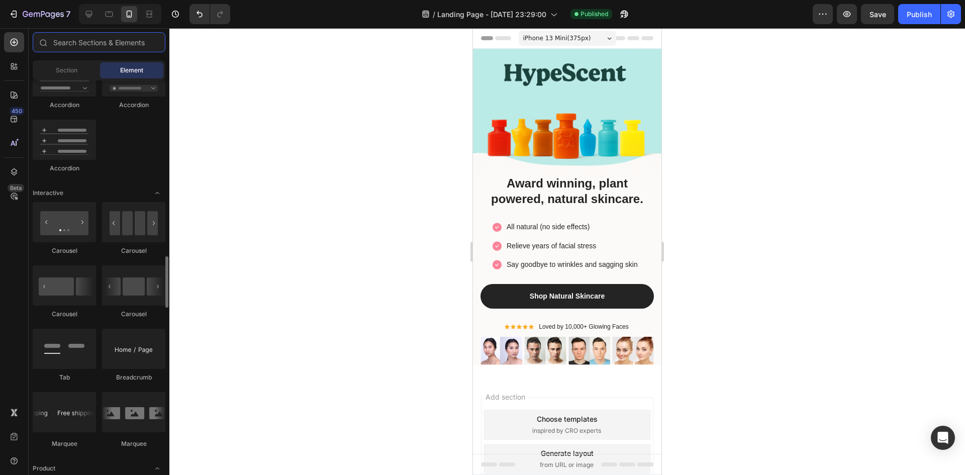
scroll to position [955, 0]
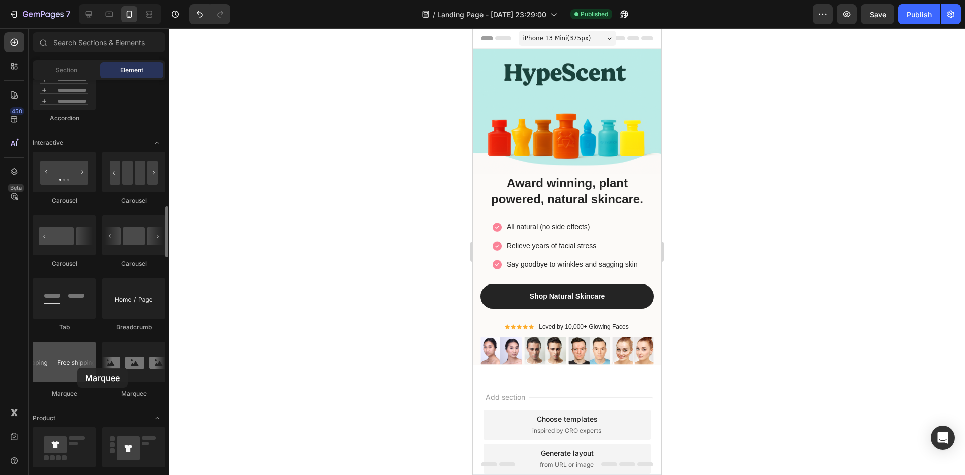
click at [77, 368] on div at bounding box center [64, 362] width 63 height 40
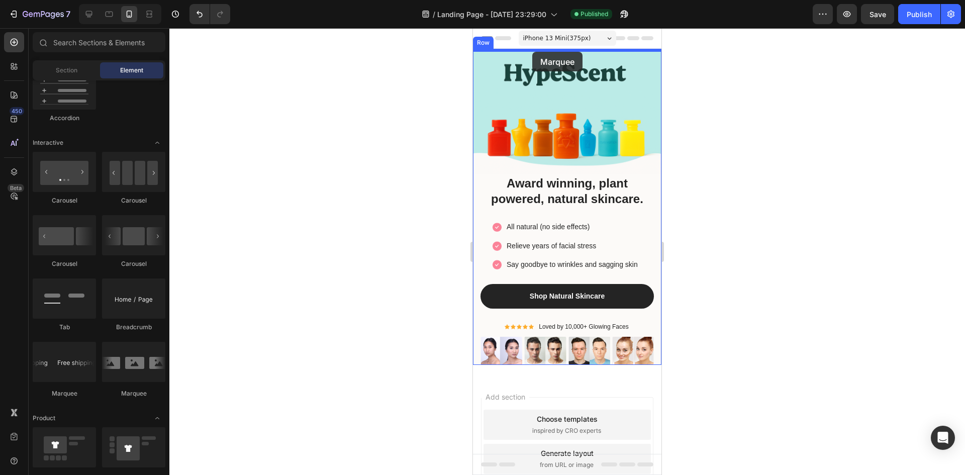
drag, startPoint x: 546, startPoint y: 394, endPoint x: 532, endPoint y: 52, distance: 342.5
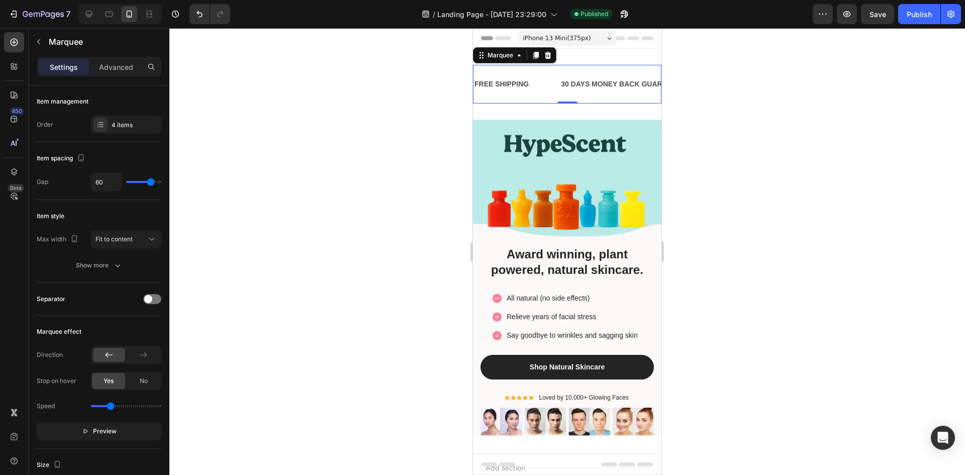
click at [558, 82] on div "FREE SHIPPING Text Block" at bounding box center [516, 84] width 86 height 23
click at [572, 116] on div "FREE SHIPPING Text Block 30 DAYS MONEY BACK GUARANTEE Text Block LIMITED TIME 5…" at bounding box center [567, 84] width 188 height 71
click at [554, 99] on div "FREE SHIPPING Text Block 30 DAYS MONEY BACK GUARANTEE Text Block LIMITED TIME 5…" at bounding box center [567, 84] width 188 height 39
drag, startPoint x: 563, startPoint y: 103, endPoint x: 566, endPoint y: 97, distance: 6.1
click at [566, 97] on div "FREE SHIPPING Text Block 30 DAYS MONEY BACK GUARANTEE Text Block LIMITED TIME 5…" at bounding box center [567, 84] width 188 height 39
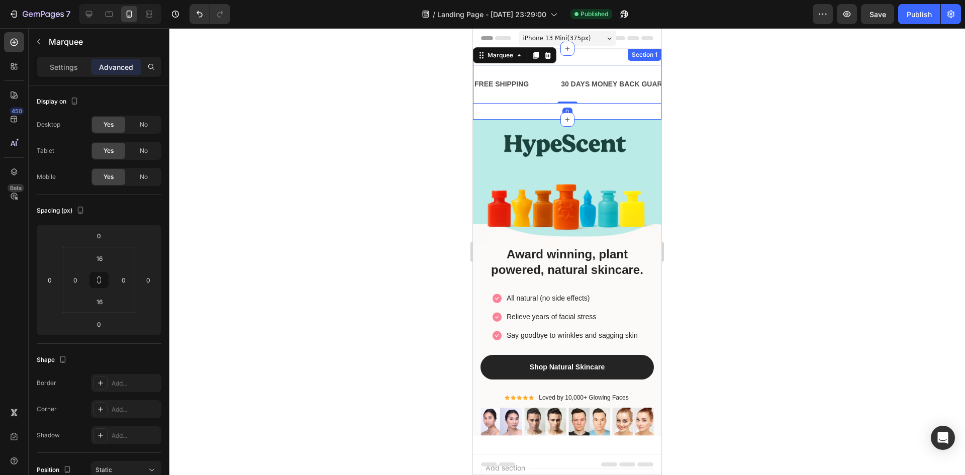
click at [578, 112] on div "FREE SHIPPING Text Block 30 DAYS MONEY BACK GUARANTEE Text Block LIMITED TIME 5…" at bounding box center [567, 84] width 188 height 71
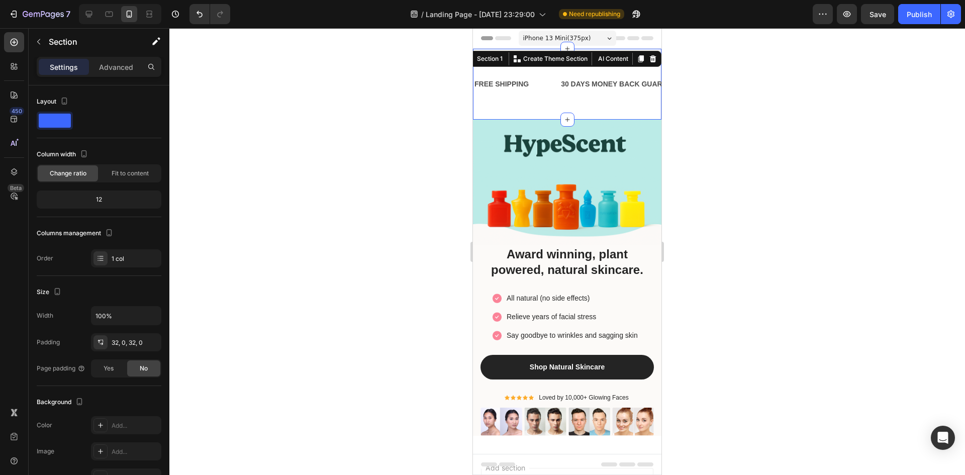
click at [536, 109] on div "FREE SHIPPING Text Block 30 DAYS MONEY BACK GUARANTEE Text Block LIMITED TIME 5…" at bounding box center [567, 84] width 188 height 71
click at [610, 95] on div "30 DAYS MONEY BACK GUARANTEE Text Block" at bounding box center [623, 84] width 127 height 23
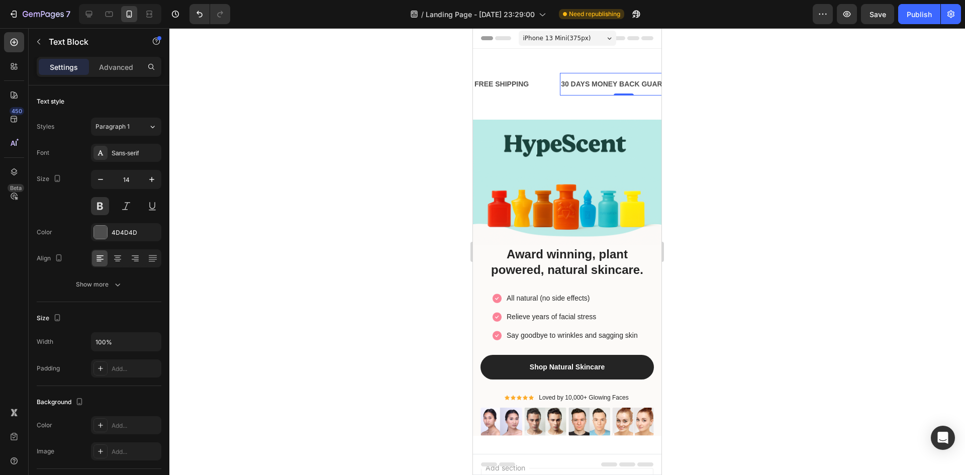
click at [696, 94] on div at bounding box center [566, 251] width 795 height 447
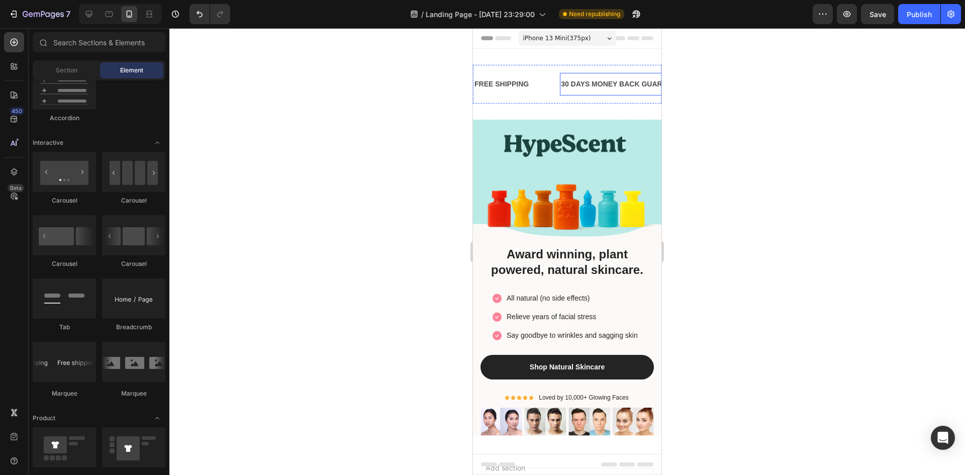
click at [560, 94] on div "30 DAYS MONEY BACK GUARANTEE Text Block" at bounding box center [623, 84] width 127 height 23
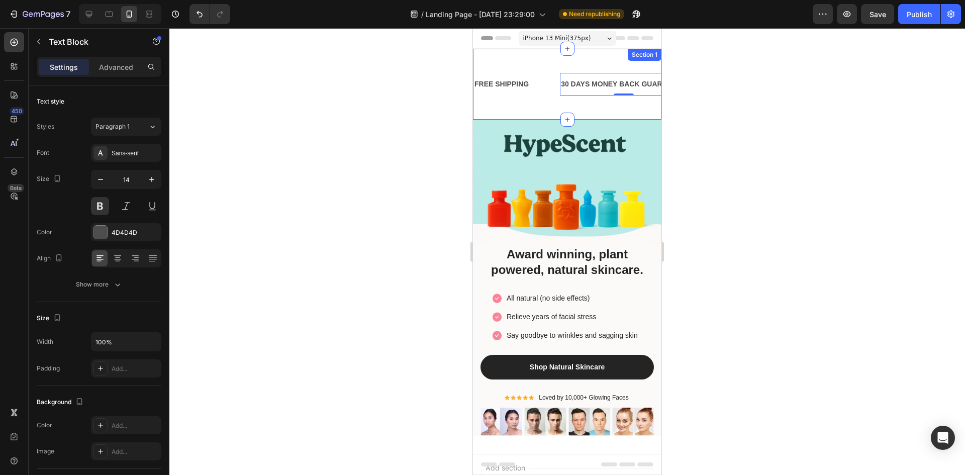
drag, startPoint x: 562, startPoint y: 49, endPoint x: 564, endPoint y: 95, distance: 46.3
click at [563, 75] on div "FREE SHIPPING Text Block 30 DAYS MONEY BACK GUARANTEE Text Block 0 LIMITED TIME…" at bounding box center [567, 84] width 188 height 71
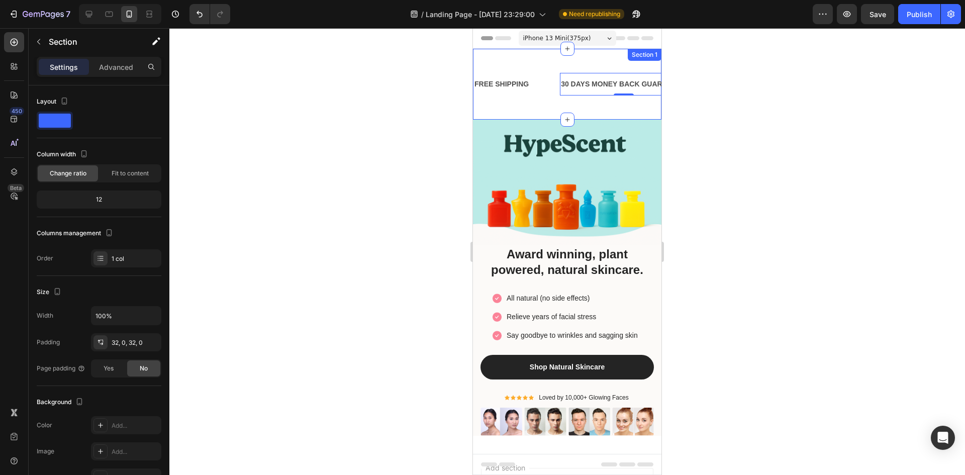
click at [542, 118] on div "FREE SHIPPING Text Block 30 DAYS MONEY BACK GUARANTEE Text Block 0 LIMITED TIME…" at bounding box center [567, 84] width 188 height 71
click at [541, 110] on div "FREE SHIPPING Text Block 30 DAYS MONEY BACK GUARANTEE Text Block LIMITED TIME 5…" at bounding box center [567, 84] width 188 height 71
click at [483, 61] on div "Section 1" at bounding box center [490, 58] width 30 height 9
click at [726, 110] on div at bounding box center [566, 251] width 795 height 447
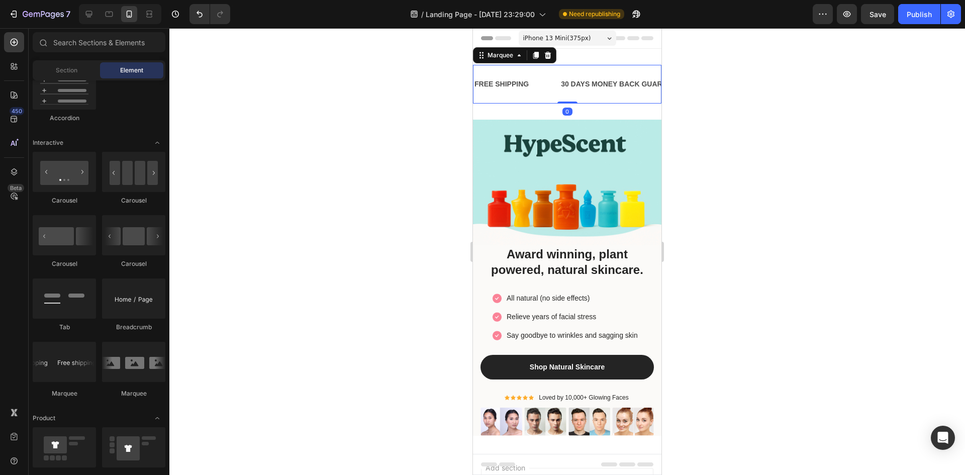
click at [572, 99] on div "FREE SHIPPING Text Block 30 DAYS MONEY BACK GUARANTEE Text Block LIMITED TIME 5…" at bounding box center [567, 84] width 188 height 39
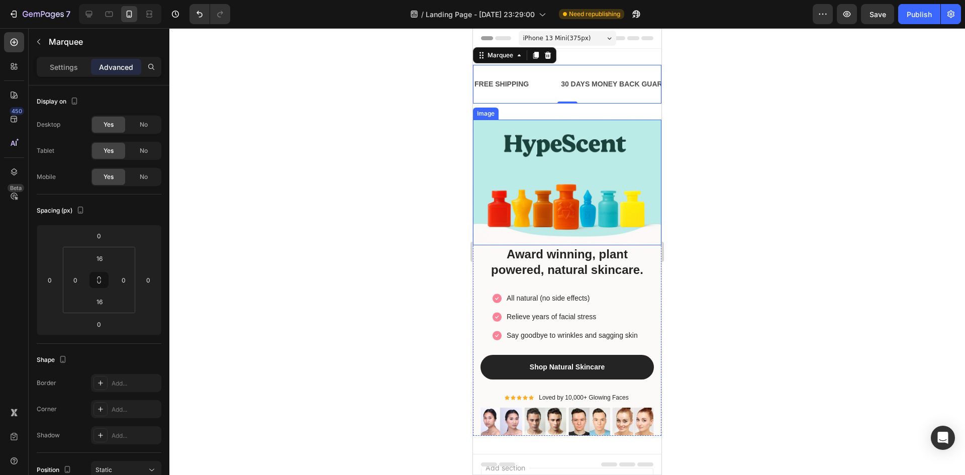
click at [762, 148] on div at bounding box center [566, 251] width 795 height 447
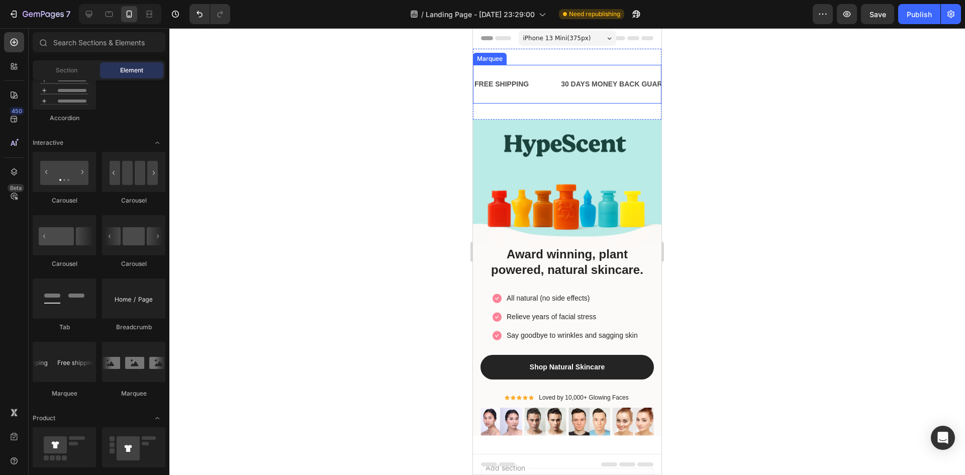
click at [612, 95] on div "30 DAYS MONEY BACK GUARANTEE Text Block" at bounding box center [623, 84] width 127 height 23
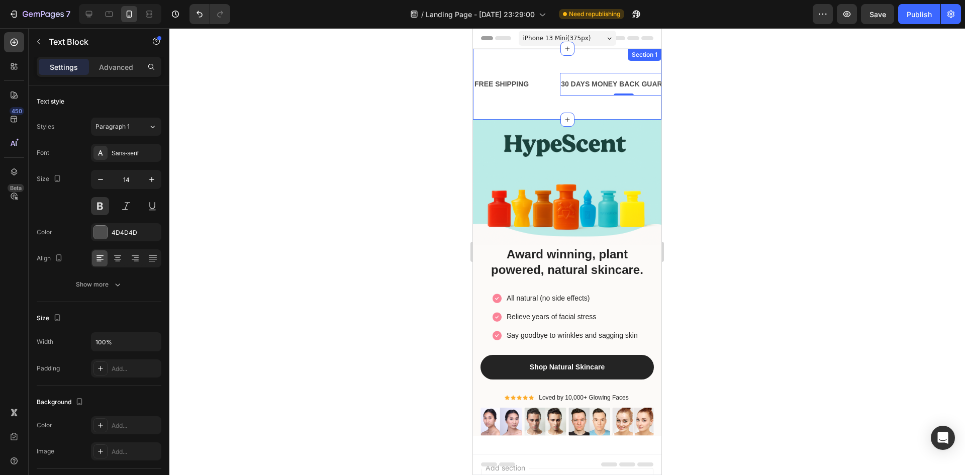
click at [605, 105] on div "FREE SHIPPING Text Block 30 DAYS MONEY BACK GUARANTEE Text Block 0 LIMITED TIME…" at bounding box center [567, 84] width 188 height 71
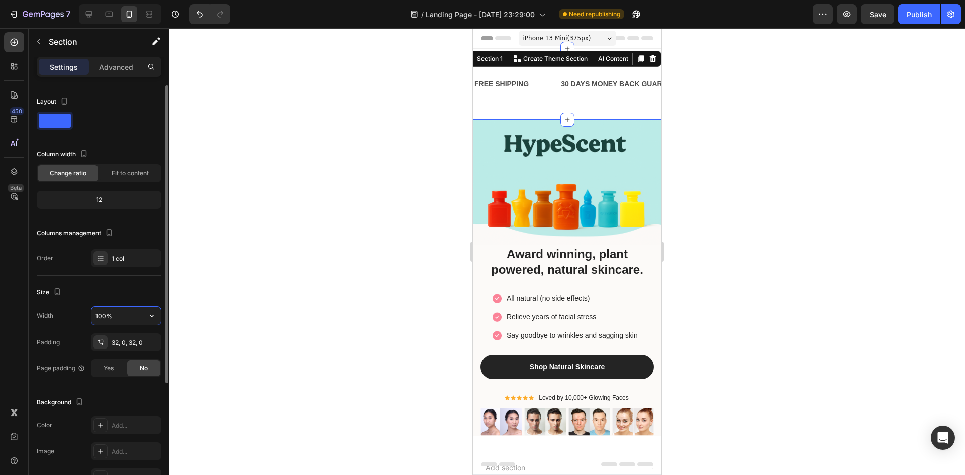
drag, startPoint x: 124, startPoint y: 314, endPoint x: 125, endPoint y: 320, distance: 6.6
click at [125, 320] on input "100%" at bounding box center [125, 316] width 69 height 18
click at [149, 316] on icon "button" at bounding box center [152, 316] width 10 height 10
click at [127, 317] on input "100%" at bounding box center [125, 316] width 69 height 18
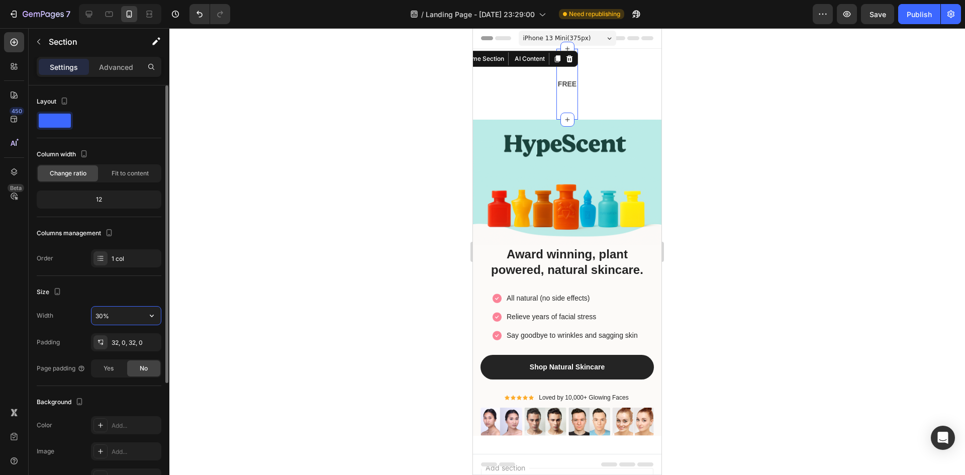
type input "30%"
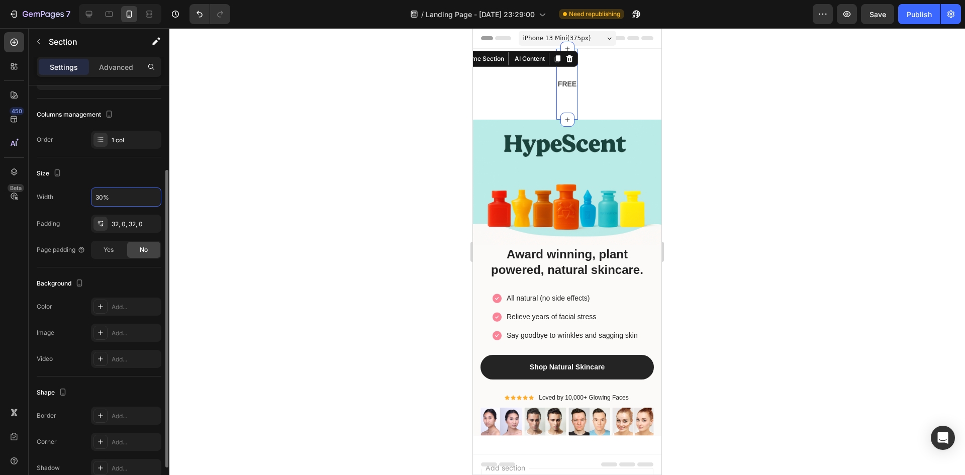
scroll to position [68, 0]
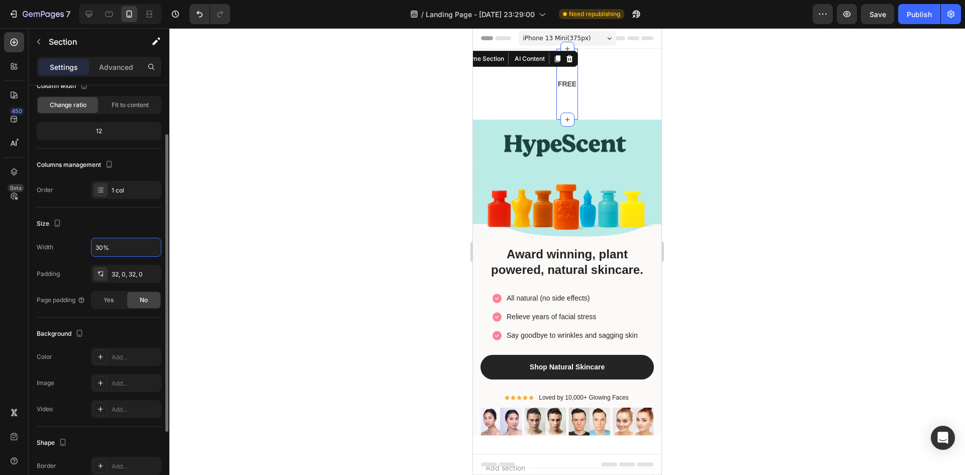
click at [294, 202] on div at bounding box center [566, 251] width 795 height 447
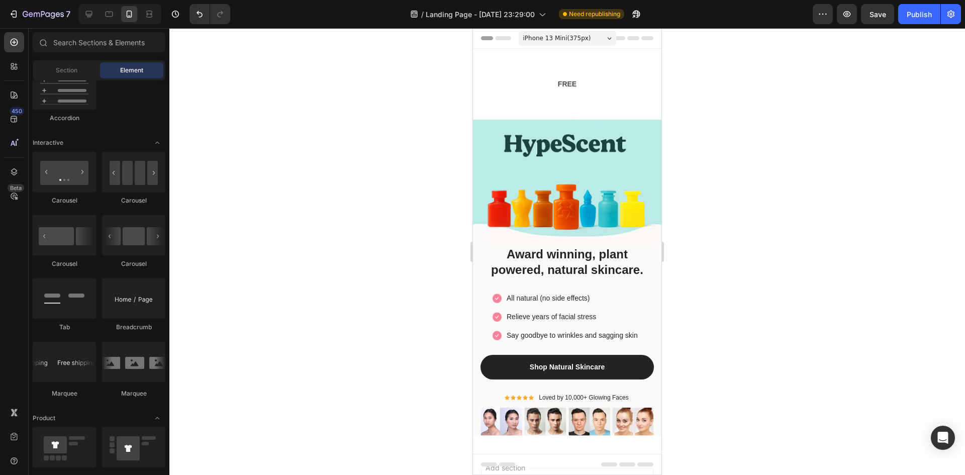
click at [525, 90] on div "FREE SHIPPING Text Block 30 DAYS MONEY BACK GUARANTEE Text Block LIMITED TIME 5…" at bounding box center [567, 248] width 188 height 399
click at [526, 118] on div "FREE SHIPPING Text Block 30 DAYS MONEY BACK GUARANTEE Text Block LIMITED TIME 5…" at bounding box center [567, 248] width 188 height 399
click at [505, 99] on div "FREE SHIPPING Text Block 30 DAYS MONEY BACK GUARANTEE Text Block LIMITED TIME 5…" at bounding box center [567, 248] width 188 height 399
click at [501, 95] on div "FREE SHIPPING Text Block 30 DAYS MONEY BACK GUARANTEE Text Block LIMITED TIME 5…" at bounding box center [567, 248] width 188 height 399
click at [400, 82] on div at bounding box center [566, 251] width 795 height 447
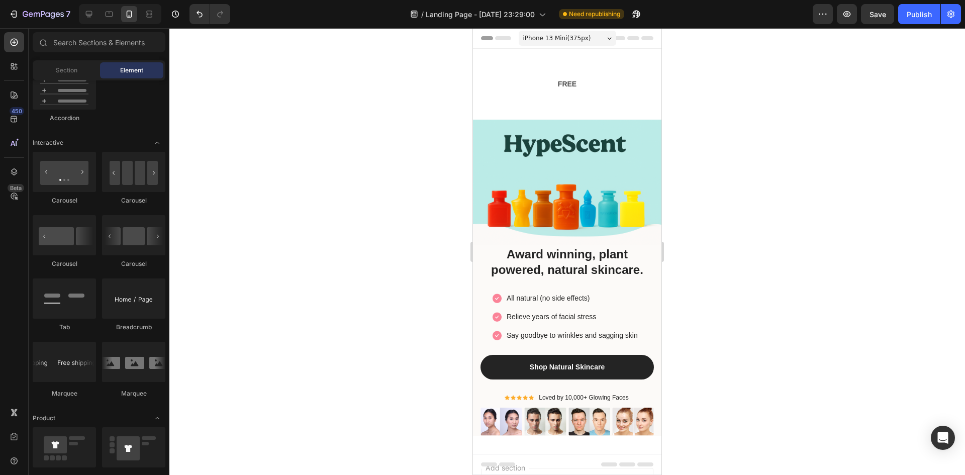
click at [509, 90] on div "FREE SHIPPING Text Block 30 DAYS MONEY BACK GUARANTEE Text Block LIMITED TIME 5…" at bounding box center [567, 248] width 188 height 399
click at [515, 110] on div "FREE SHIPPING Text Block 30 DAYS MONEY BACK GUARANTEE Text Block LIMITED TIME 5…" at bounding box center [567, 248] width 188 height 399
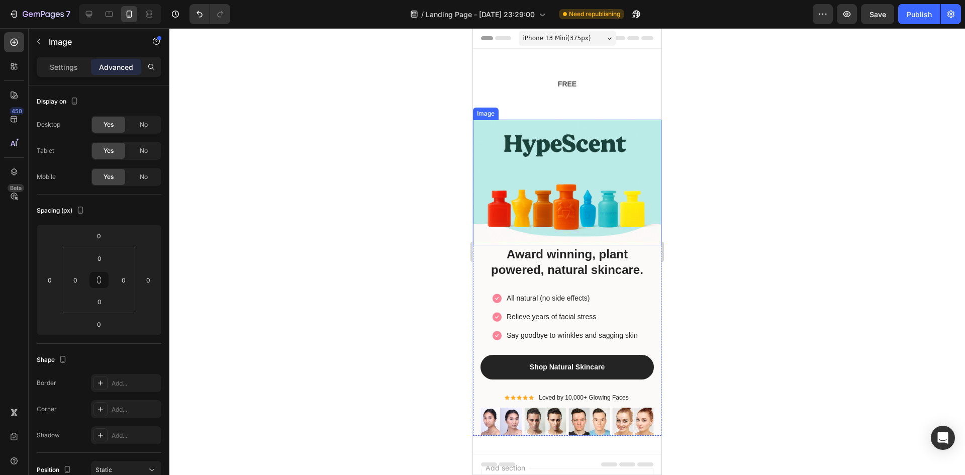
click at [581, 164] on img at bounding box center [567, 183] width 188 height 126
click at [593, 94] on section "FREE SHIPPING Text Block 30 DAYS MONEY BACK GUARANTEE Text Block LIMITED TIME 5…" at bounding box center [567, 84] width 73 height 71
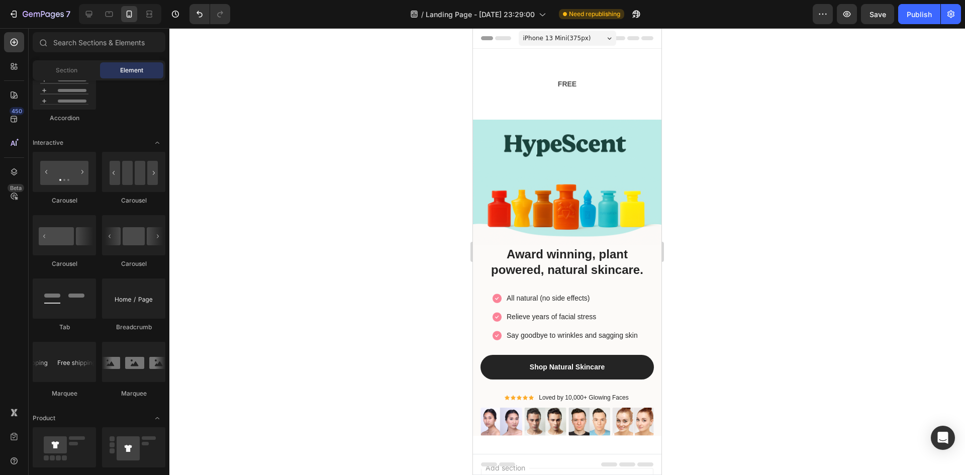
drag, startPoint x: 587, startPoint y: 81, endPoint x: 576, endPoint y: 80, distance: 11.1
click at [585, 80] on section "FREE SHIPPING Text Block 30 DAYS MONEY BACK GUARANTEE Text Block LIMITED TIME 5…" at bounding box center [567, 84] width 73 height 71
click at [570, 81] on div "FREE SHIPPING" at bounding box center [585, 84] width 56 height 15
click at [499, 71] on div "FREE SHIPPING Text Block 30 DAYS MONEY BACK GUARANTEE Text Block LIMITED TIME 5…" at bounding box center [567, 248] width 188 height 399
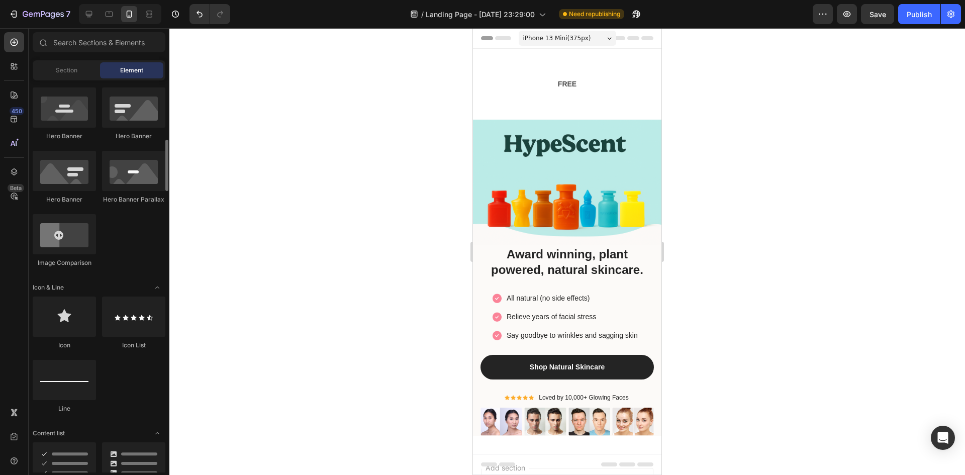
scroll to position [100, 0]
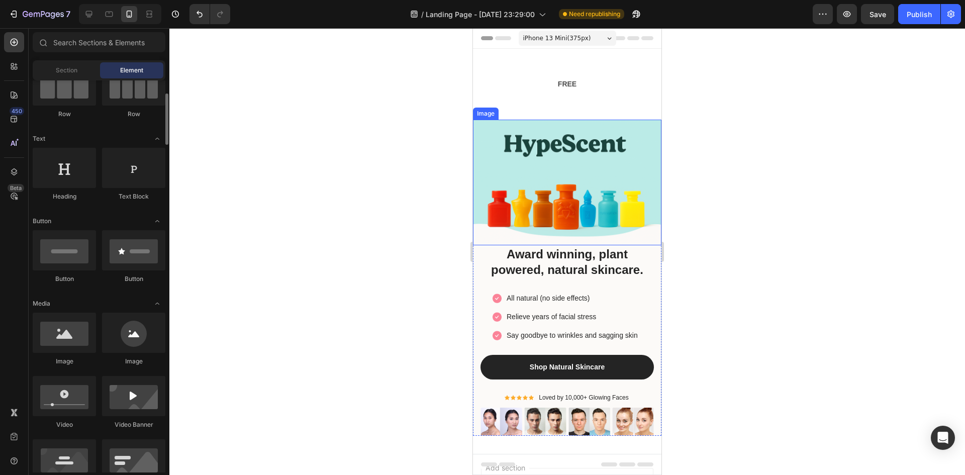
click at [612, 155] on img at bounding box center [567, 183] width 188 height 126
click at [607, 98] on div "FREE SHIPPING Text Block 30 DAYS MONEY BACK GUARANTEE Text Block LIMITED TIME 5…" at bounding box center [567, 248] width 188 height 399
click at [531, 96] on section "FREE SHIPPING Text Block 30 DAYS MONEY BACK GUARANTEE Text Block LIMITED TIME 5…" at bounding box center [567, 84] width 73 height 71
click at [557, 83] on div "FREE SHIPPING" at bounding box center [585, 84] width 56 height 15
drag, startPoint x: 594, startPoint y: 86, endPoint x: 539, endPoint y: 84, distance: 55.8
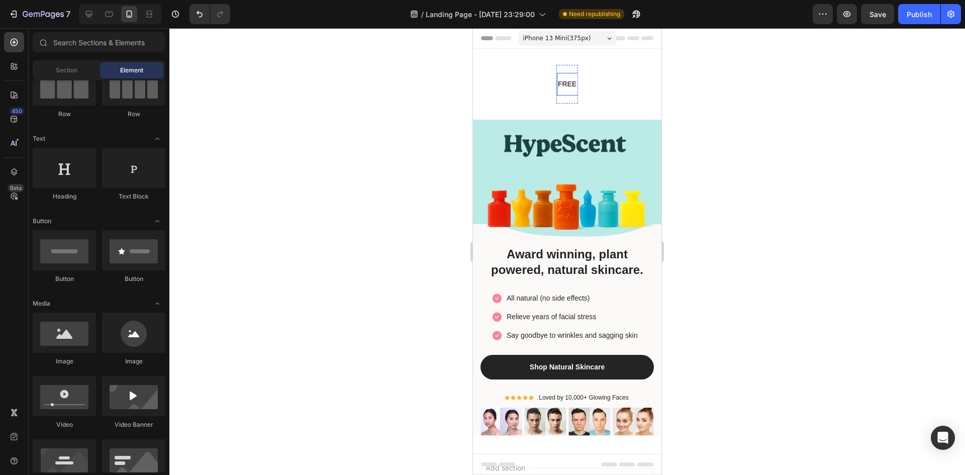
click at [539, 84] on section "FREE SHIPPING Text Block 30 DAYS MONEY BACK GUARANTEE Text Block LIMITED TIME 5…" at bounding box center [567, 84] width 73 height 71
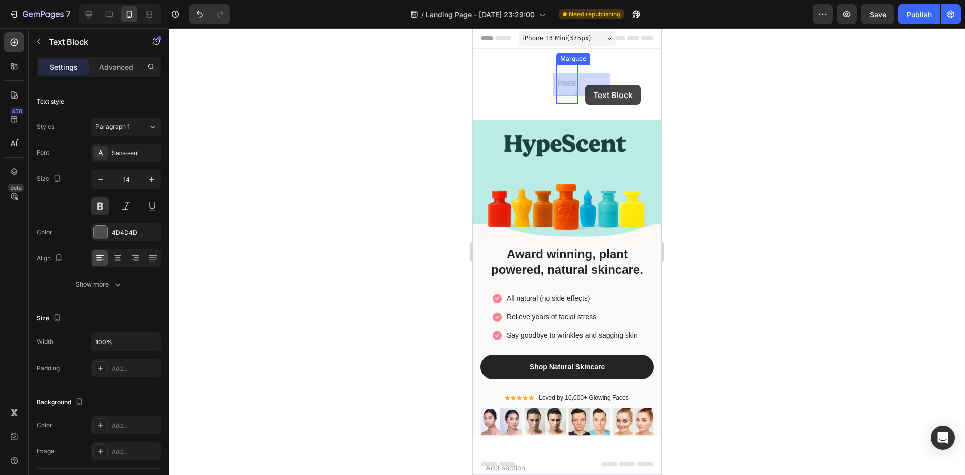
drag, startPoint x: 571, startPoint y: 85, endPoint x: 585, endPoint y: 85, distance: 13.6
click at [582, 86] on section "FREE SHIPPING Text Block 0 30 DAYS MONEY BACK GUARANTEE Text Block LIMITED TIME…" at bounding box center [567, 84] width 73 height 71
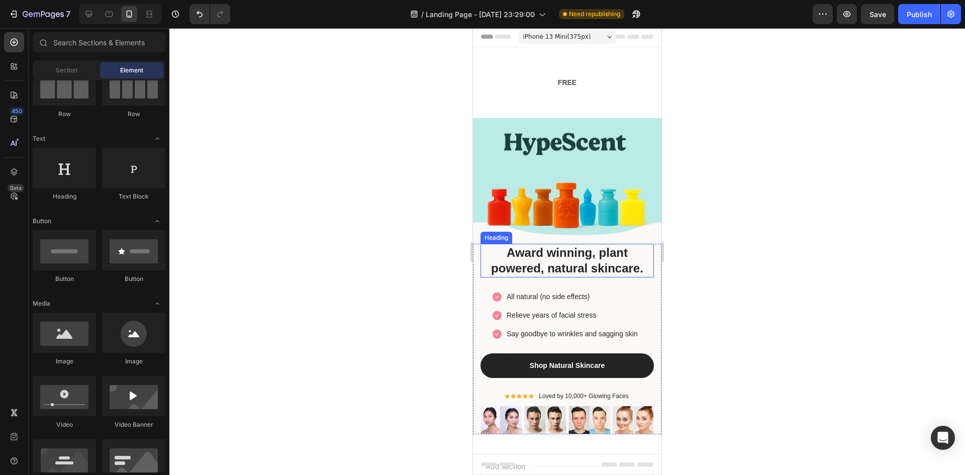
scroll to position [0, 0]
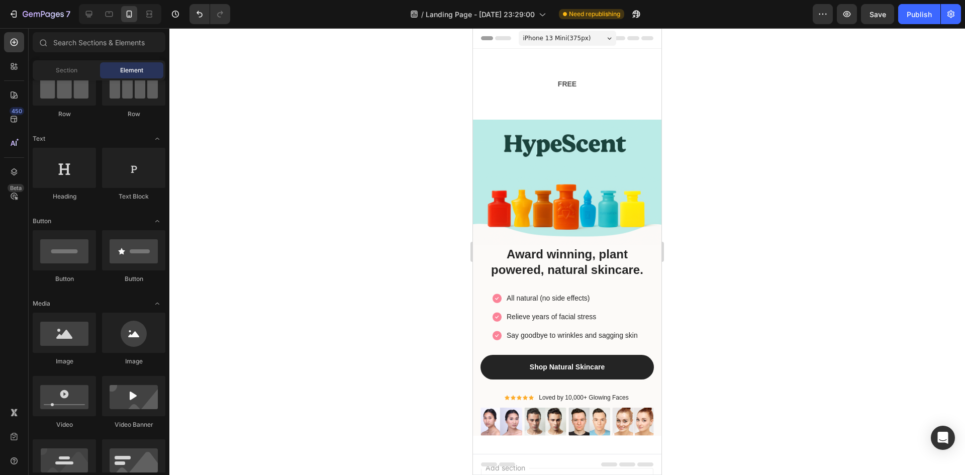
click at [622, 100] on div "FREE SHIPPING Text Block 30 DAYS MONEY BACK GUARANTEE Text Block LIMITED TIME 5…" at bounding box center [567, 248] width 188 height 399
click at [557, 77] on div "FREE SHIPPING Text Block" at bounding box center [516, 84] width 86 height 23
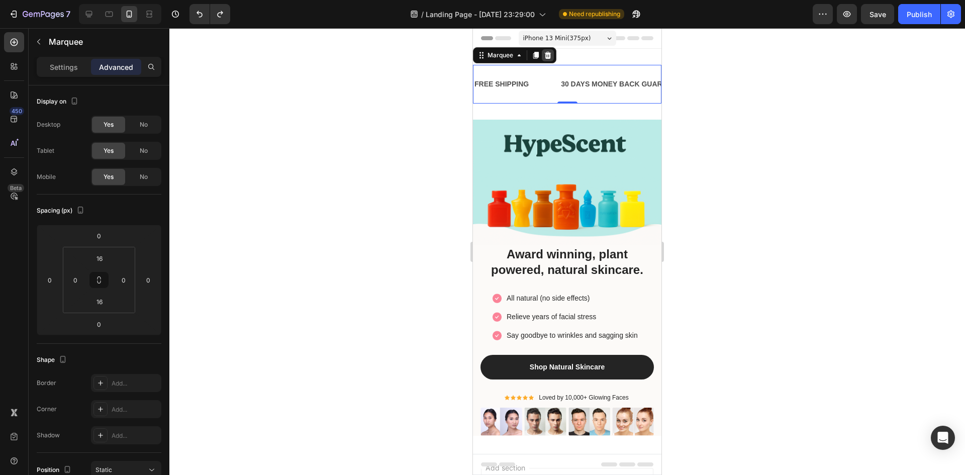
click at [546, 54] on icon at bounding box center [548, 55] width 7 height 7
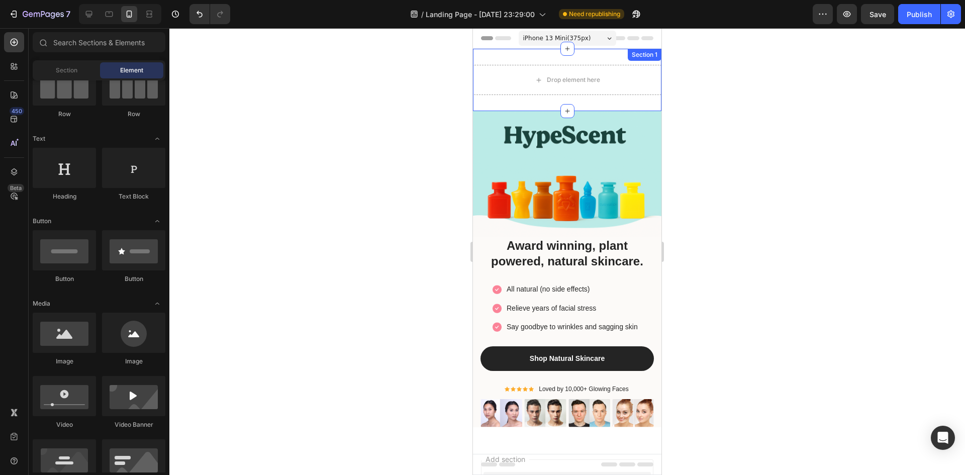
click at [544, 54] on div "Drop element here Section 1" at bounding box center [567, 80] width 188 height 62
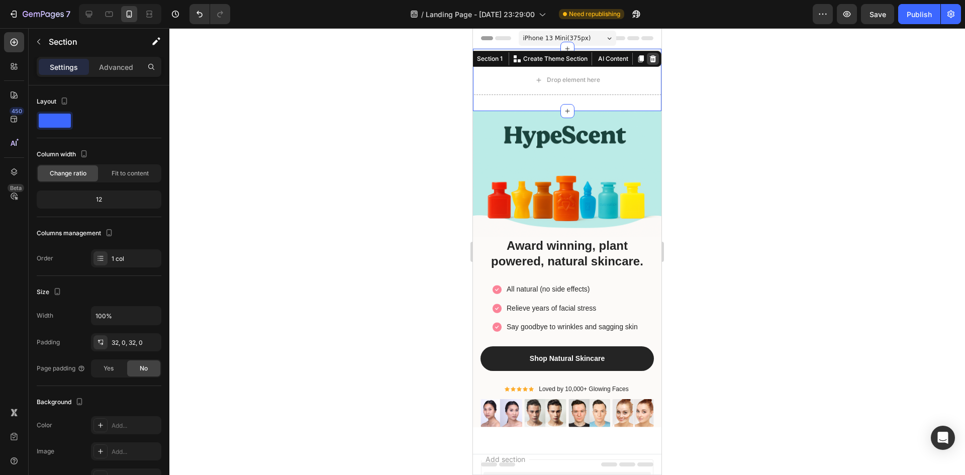
click at [649, 58] on icon at bounding box center [653, 59] width 8 height 8
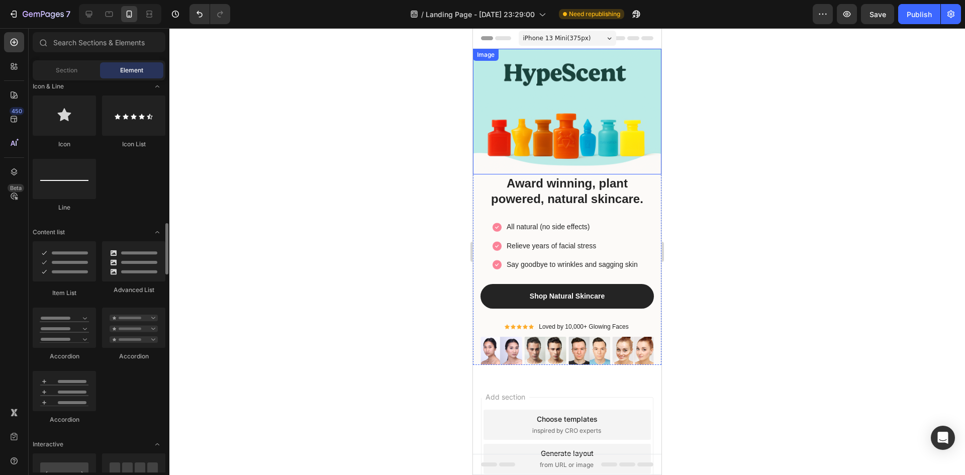
scroll to position [804, 0]
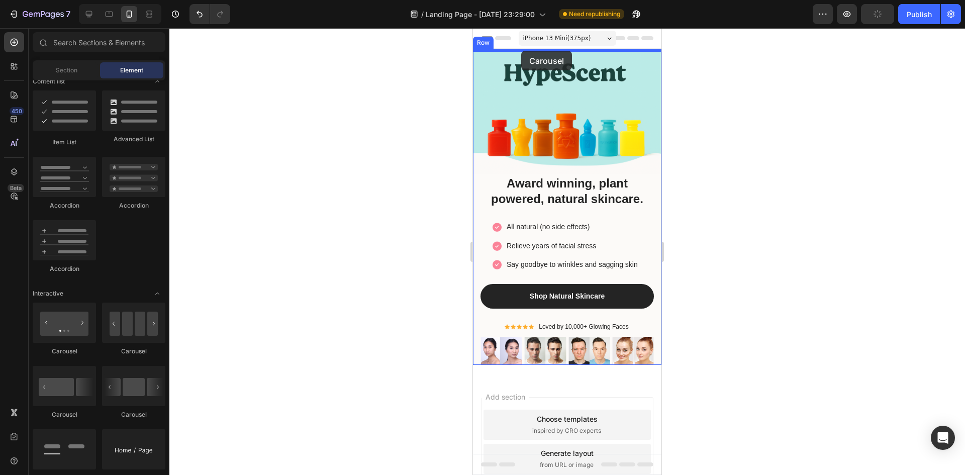
drag, startPoint x: 595, startPoint y: 355, endPoint x: 521, endPoint y: 51, distance: 313.4
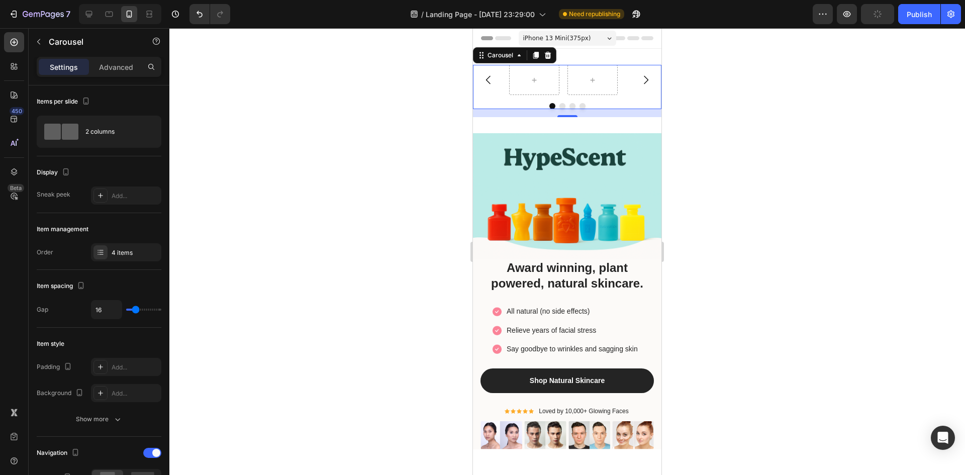
click at [644, 81] on button "Carousel Next Arrow" at bounding box center [646, 80] width 28 height 28
click at [644, 78] on icon "Carousel Next Arrow" at bounding box center [646, 80] width 5 height 9
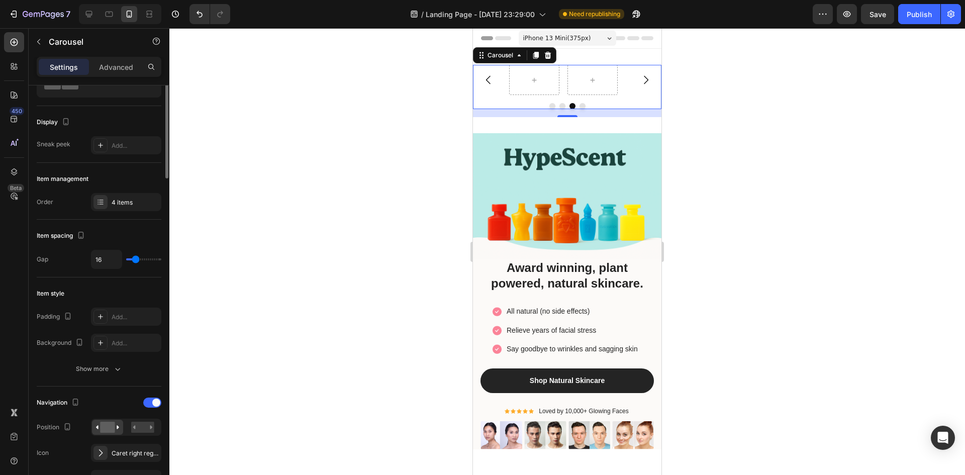
scroll to position [0, 0]
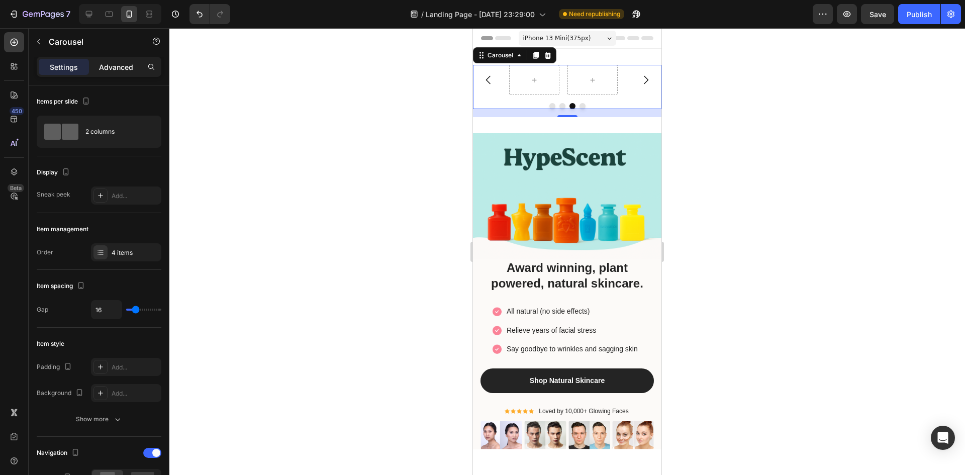
click at [116, 67] on p "Advanced" at bounding box center [116, 67] width 34 height 11
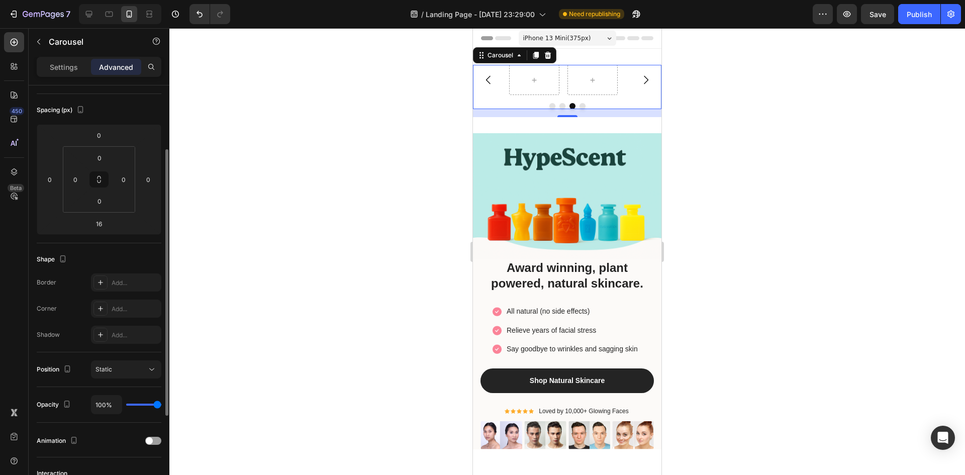
scroll to position [201, 0]
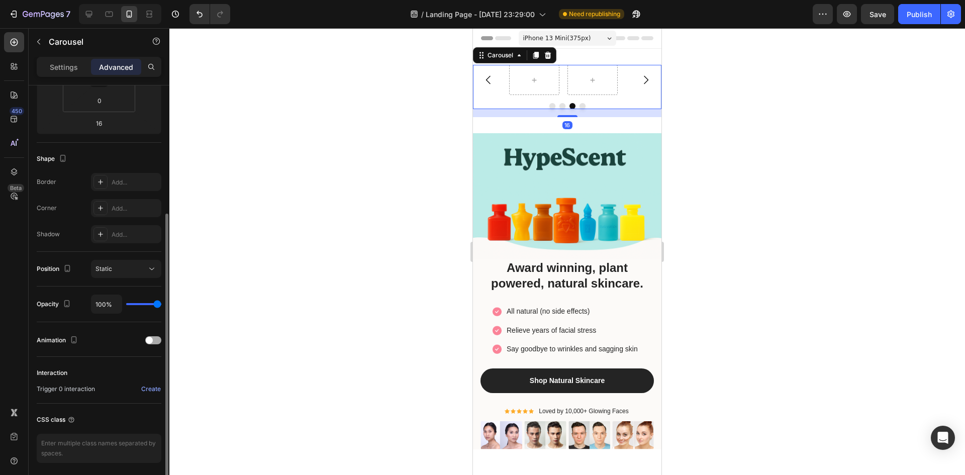
click at [154, 342] on div at bounding box center [153, 340] width 16 height 8
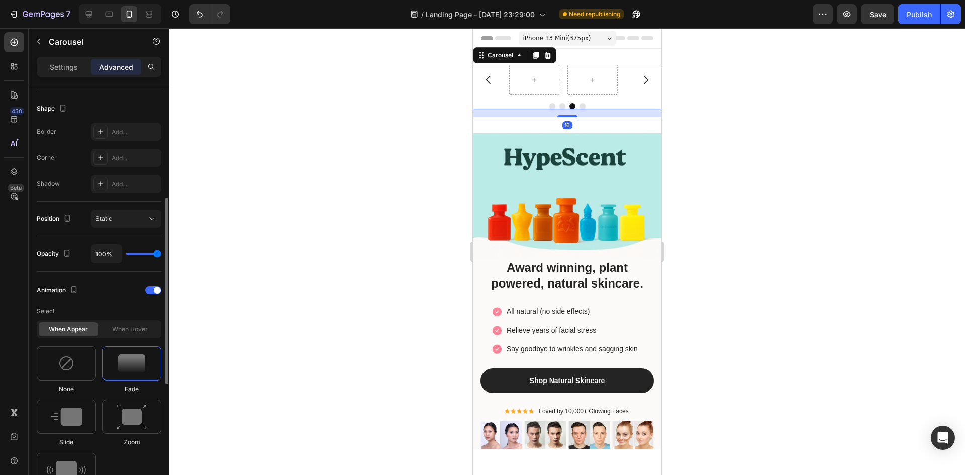
scroll to position [301, 0]
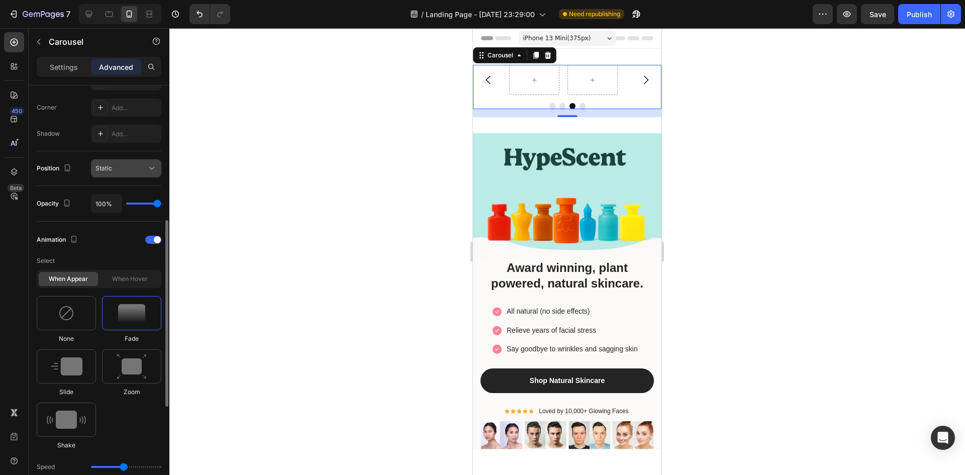
click at [156, 239] on span at bounding box center [157, 239] width 7 height 7
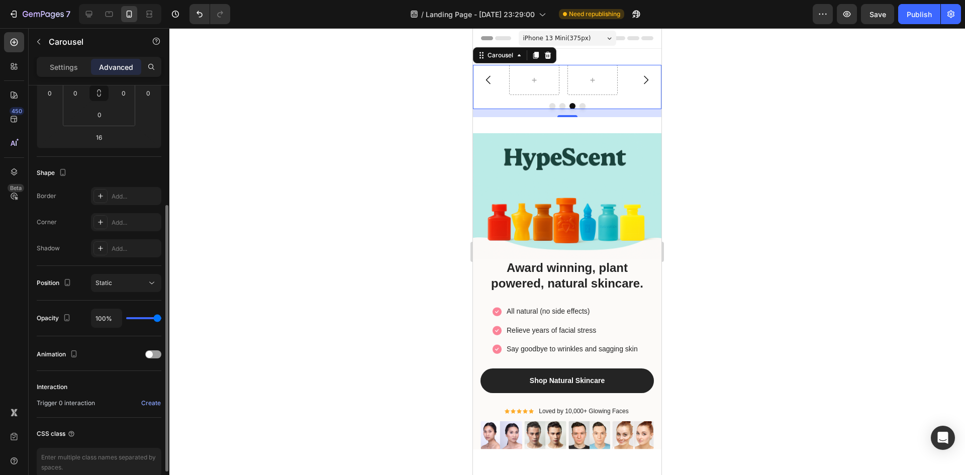
scroll to position [0, 0]
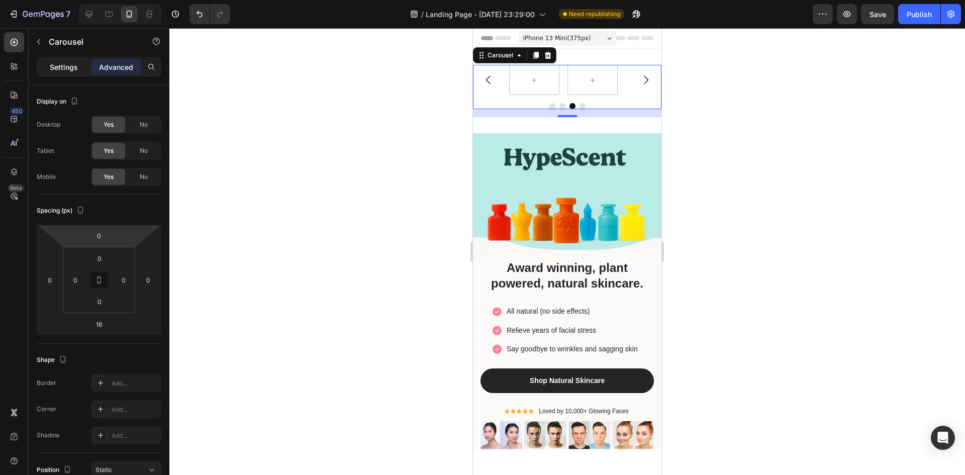
click at [59, 70] on p "Settings" at bounding box center [64, 67] width 28 height 11
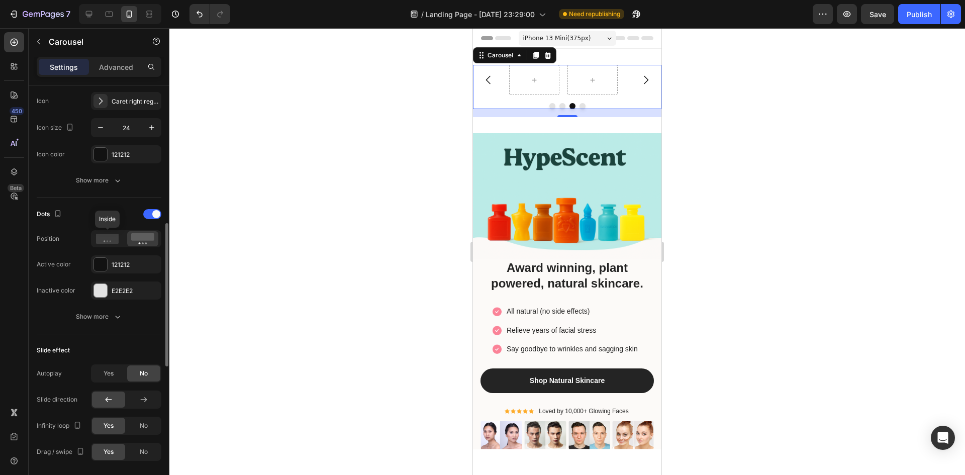
scroll to position [452, 0]
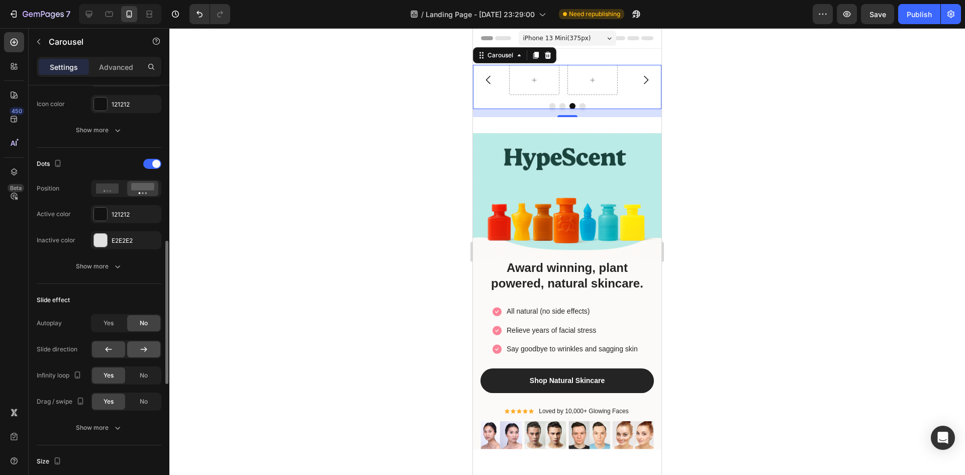
click at [140, 346] on icon at bounding box center [144, 349] width 10 height 10
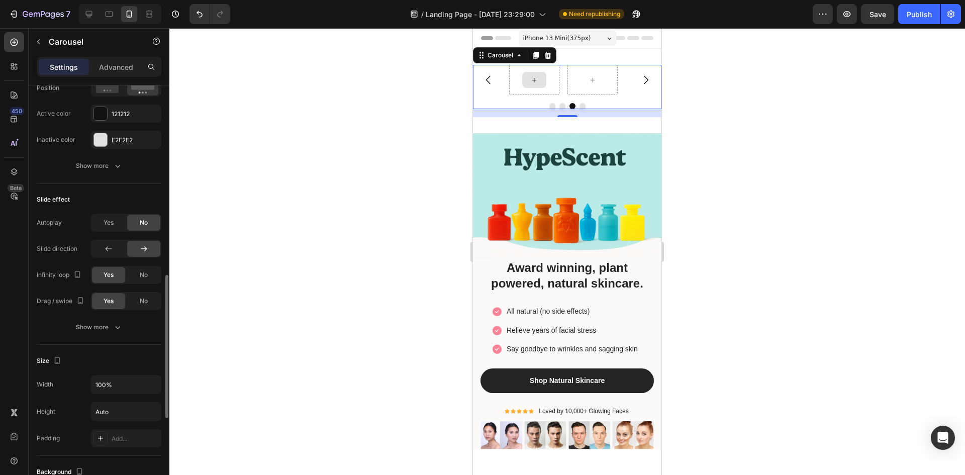
click at [548, 82] on div at bounding box center [534, 80] width 50 height 30
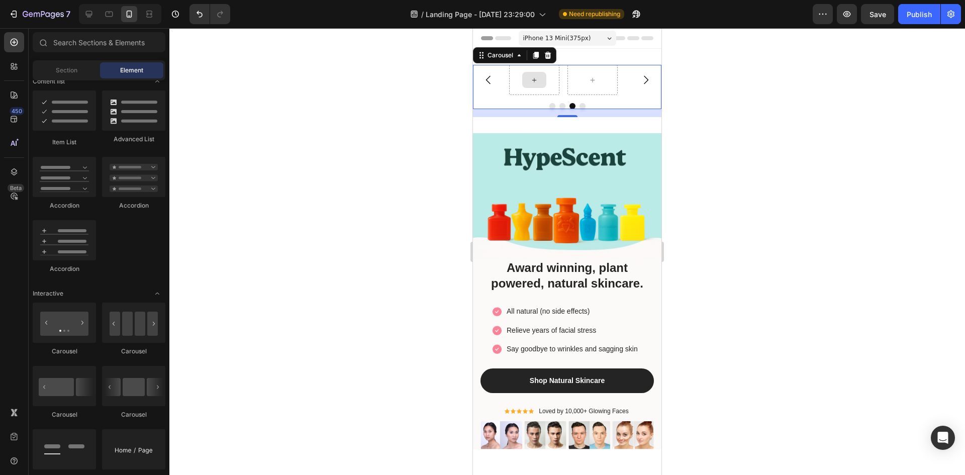
click at [538, 79] on icon at bounding box center [534, 80] width 8 height 9
click at [530, 81] on icon at bounding box center [534, 80] width 8 height 9
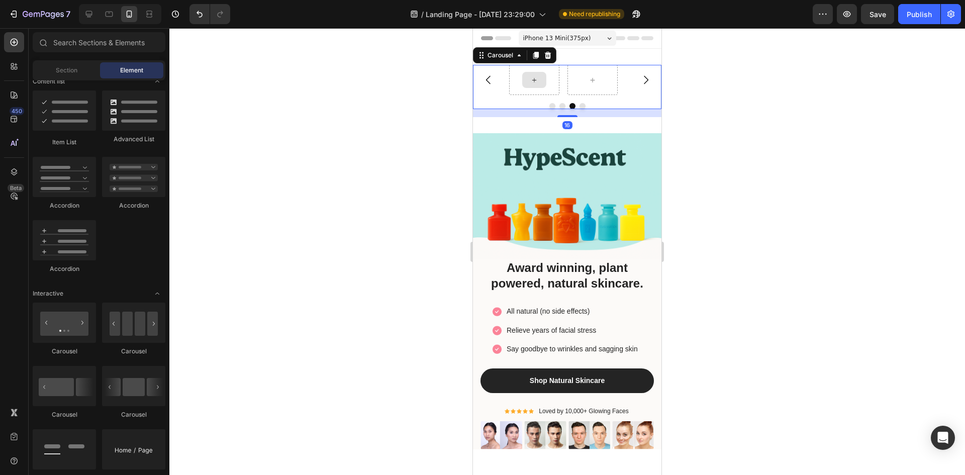
click at [549, 81] on div at bounding box center [534, 80] width 50 height 30
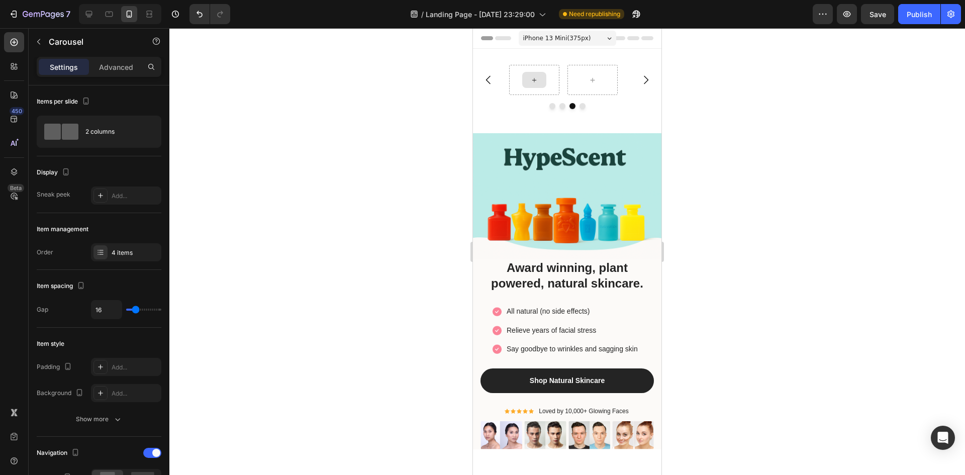
click at [531, 78] on icon at bounding box center [534, 80] width 8 height 9
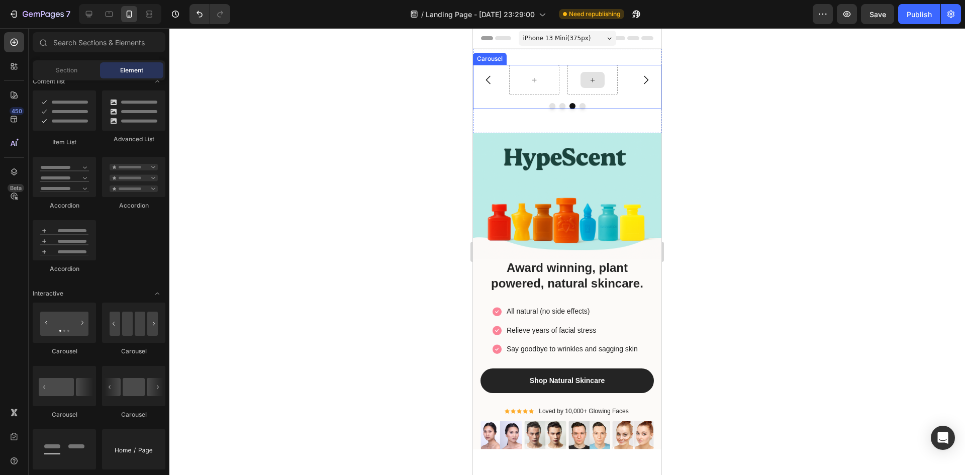
click at [601, 78] on div at bounding box center [592, 80] width 24 height 16
click at [592, 80] on icon at bounding box center [592, 80] width 4 height 4
click at [543, 80] on div at bounding box center [534, 80] width 24 height 16
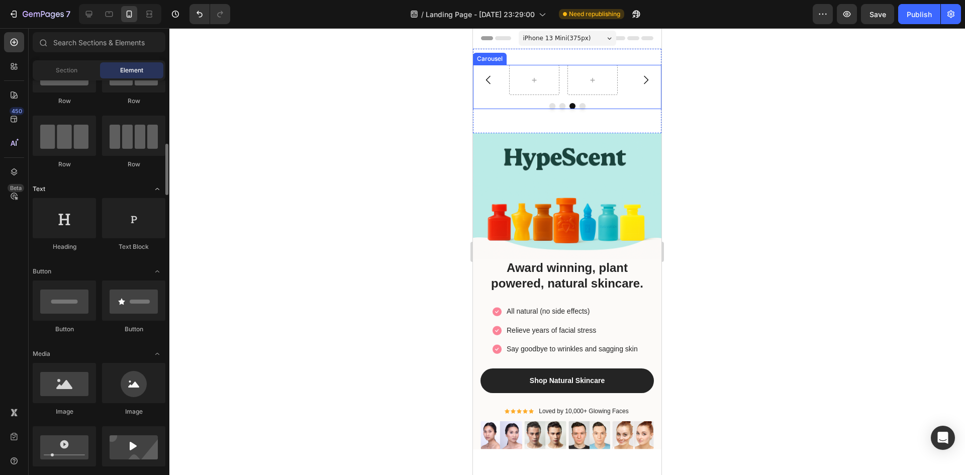
scroll to position [100, 0]
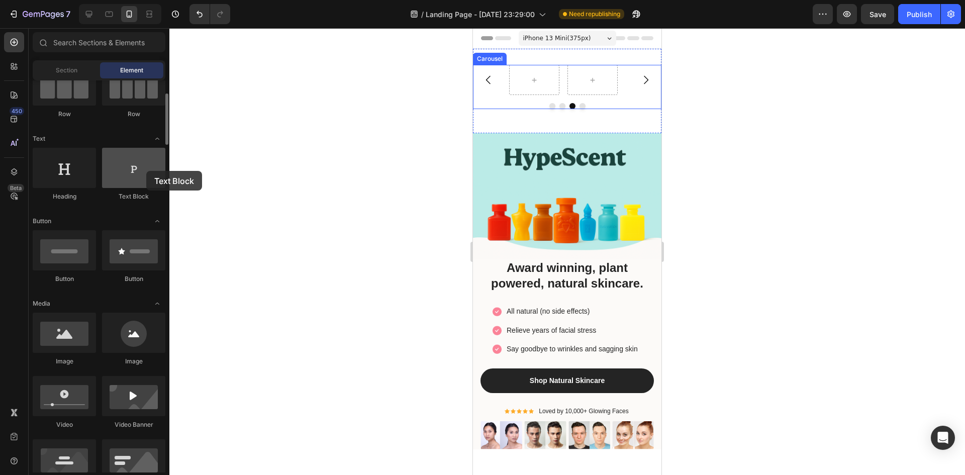
click at [146, 171] on div at bounding box center [133, 168] width 63 height 40
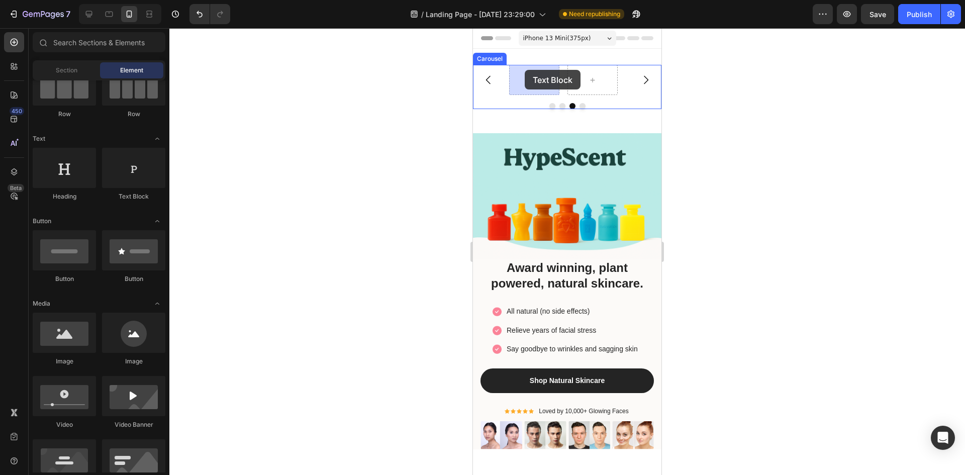
drag, startPoint x: 614, startPoint y: 199, endPoint x: 510, endPoint y: 78, distance: 159.6
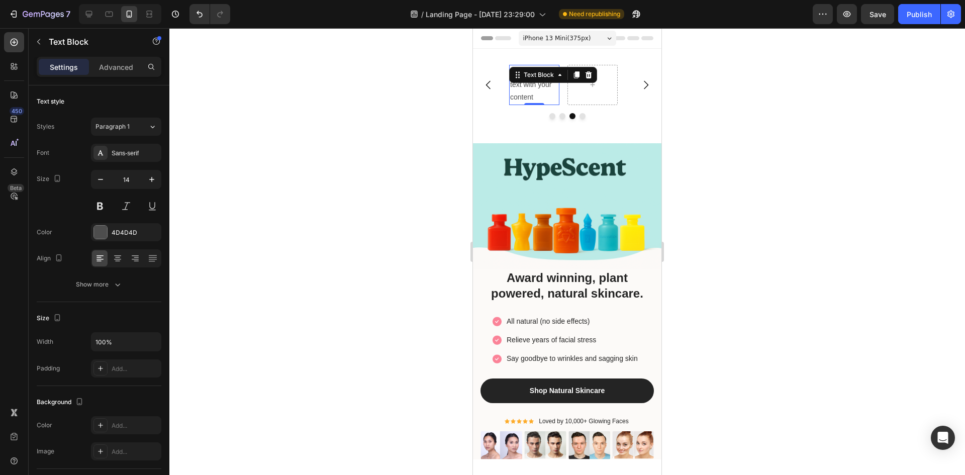
click at [539, 95] on div "Replace this text with your content" at bounding box center [534, 85] width 50 height 40
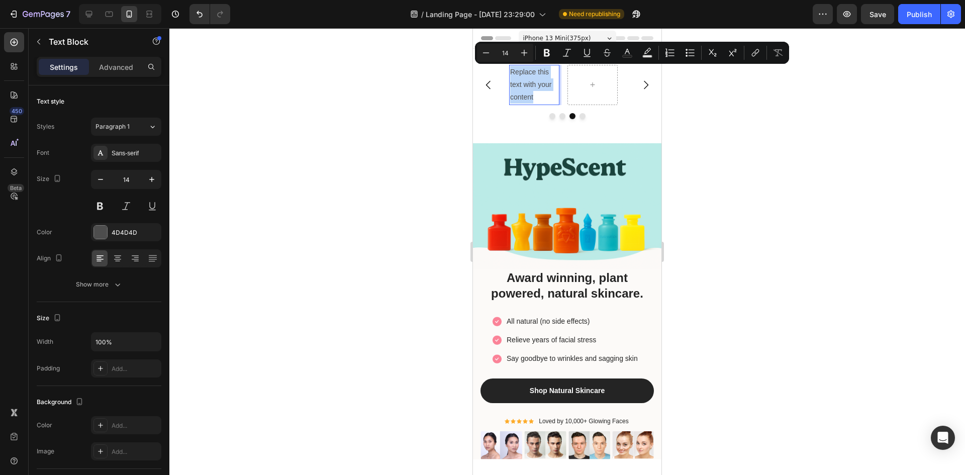
drag, startPoint x: 538, startPoint y: 97, endPoint x: 509, endPoint y: 70, distance: 40.2
click at [509, 70] on div "Replace this text with your content" at bounding box center [534, 85] width 50 height 40
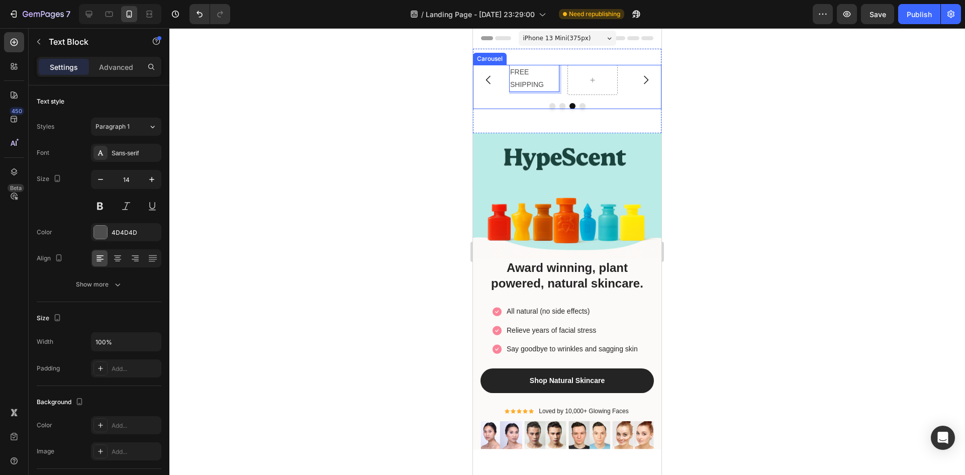
click at [627, 97] on div "FREE SHIPPING Text Block 0 Carousel" at bounding box center [567, 87] width 188 height 44
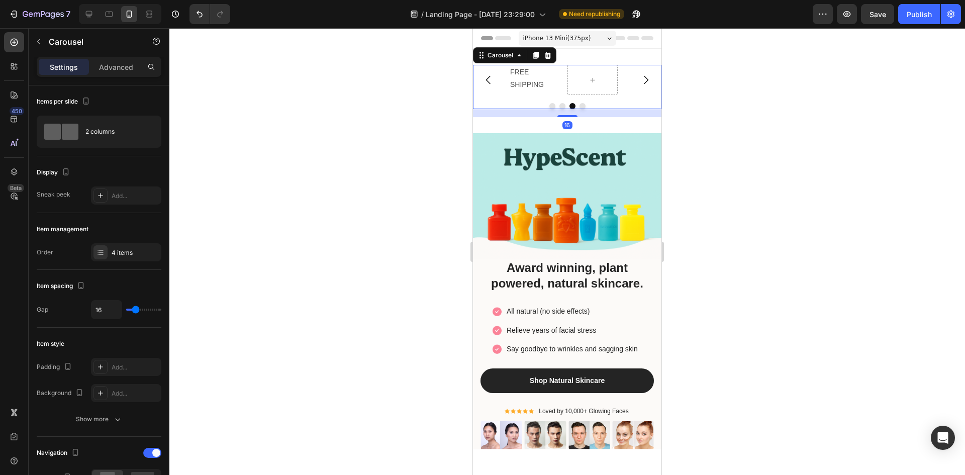
click at [620, 112] on div "16" at bounding box center [567, 113] width 188 height 8
click at [548, 57] on icon at bounding box center [548, 55] width 7 height 7
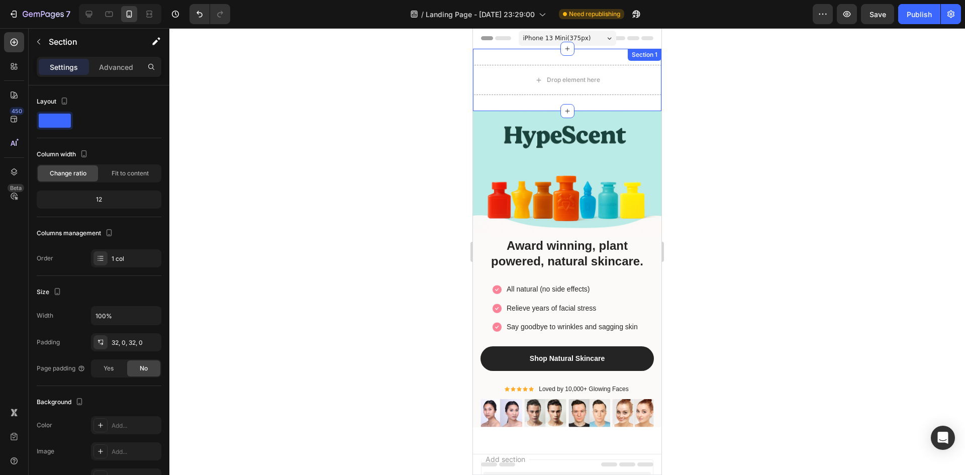
click at [535, 57] on div "Drop element here Section 1" at bounding box center [567, 80] width 188 height 62
click at [650, 58] on icon at bounding box center [653, 58] width 7 height 7
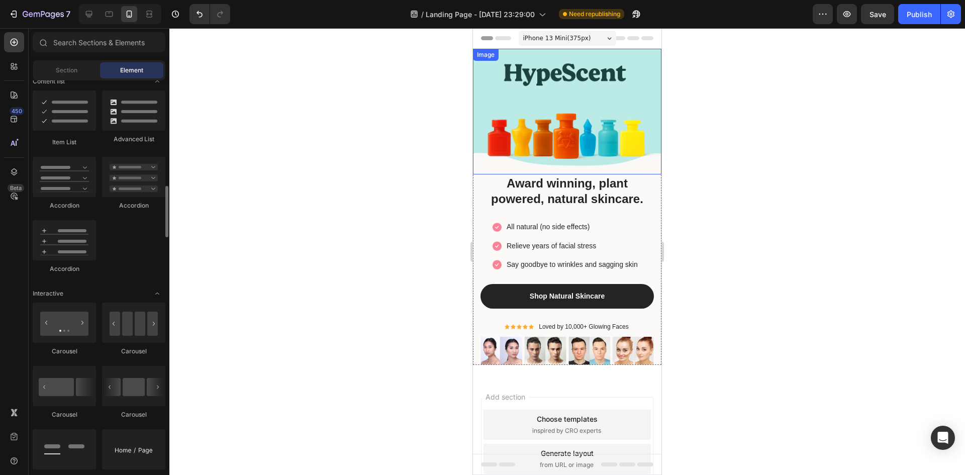
scroll to position [854, 0]
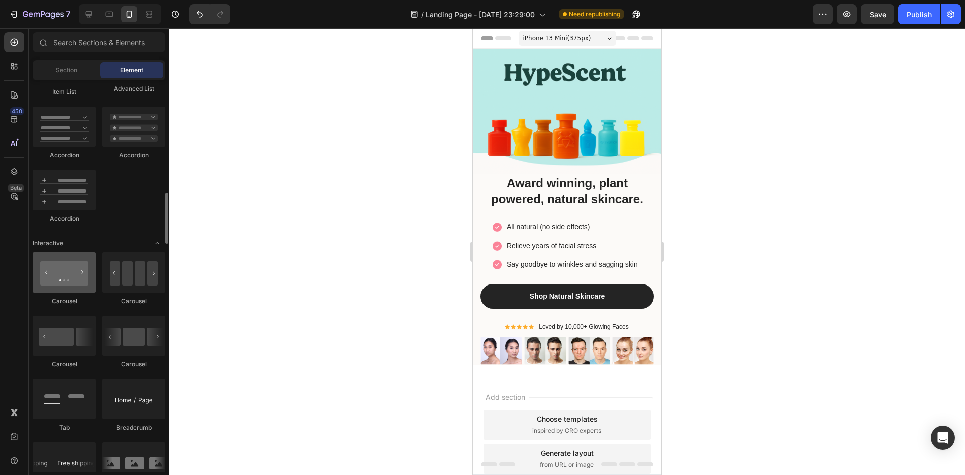
click at [68, 274] on div at bounding box center [64, 272] width 63 height 40
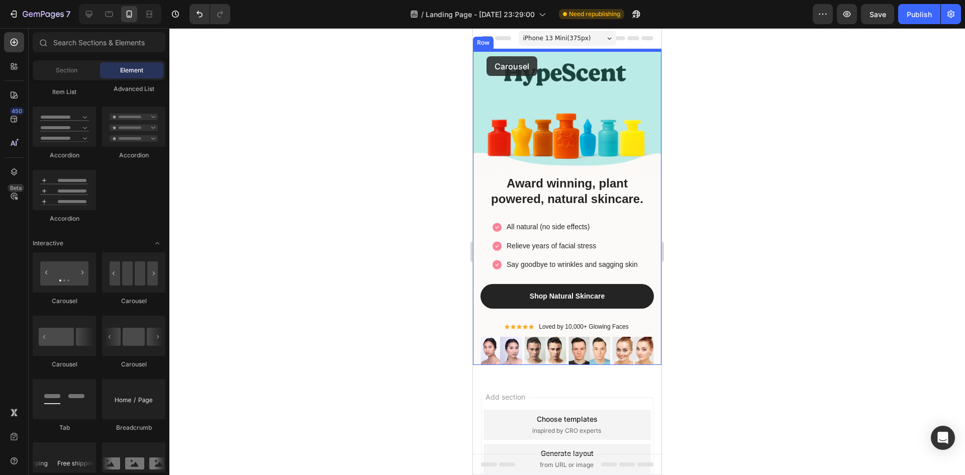
drag, startPoint x: 541, startPoint y: 302, endPoint x: 489, endPoint y: 47, distance: 260.8
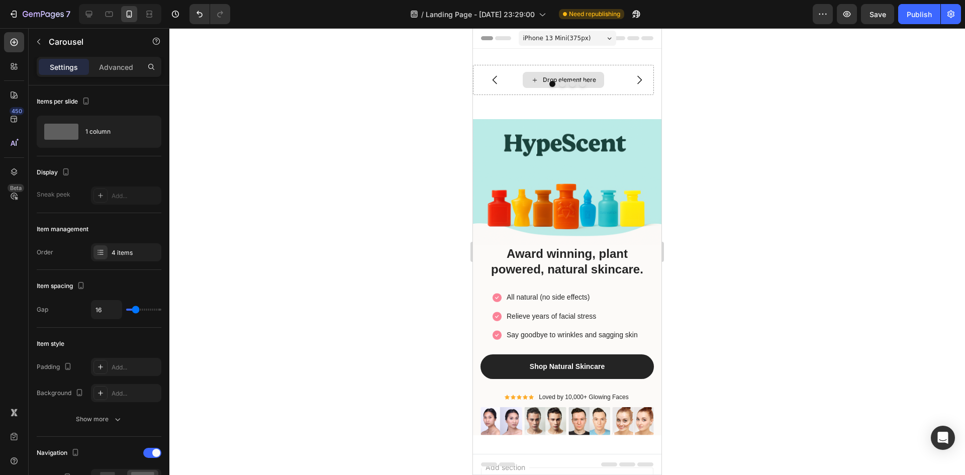
click at [596, 76] on div "Drop element here" at bounding box center [563, 80] width 81 height 16
click at [633, 77] on icon "Carousel Next Arrow" at bounding box center [639, 80] width 12 height 12
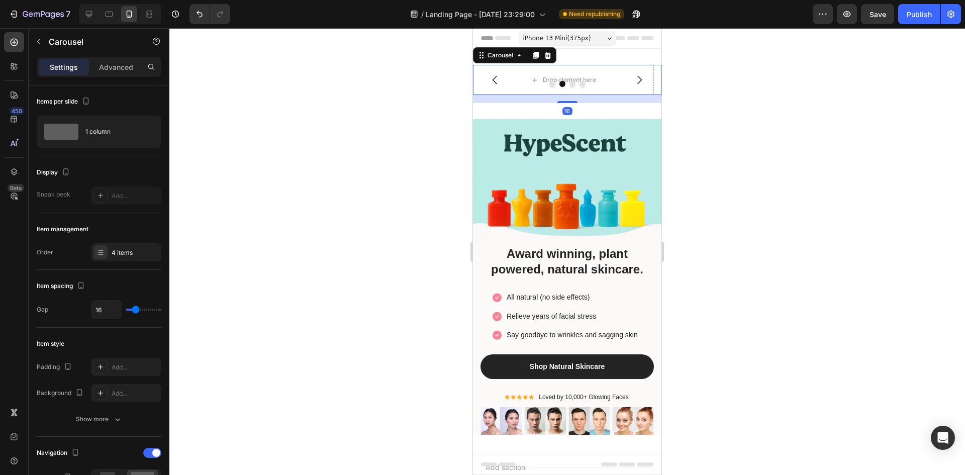
click at [633, 78] on icon "Carousel Next Arrow" at bounding box center [639, 80] width 12 height 12
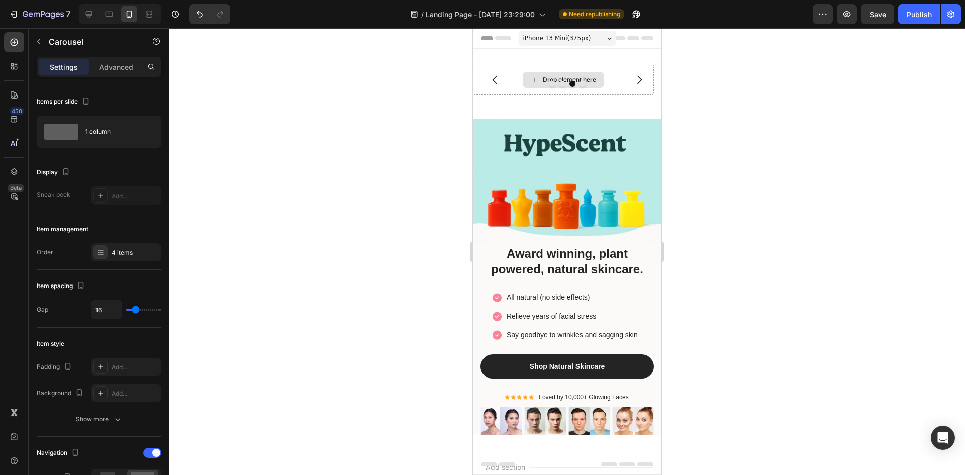
click at [579, 74] on div "Drop element here" at bounding box center [563, 80] width 81 height 16
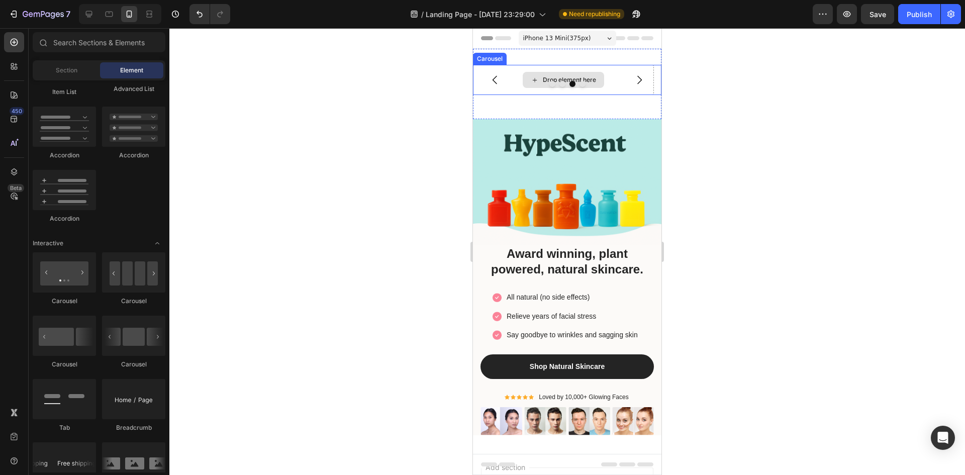
click at [569, 77] on div "Drop element here" at bounding box center [569, 80] width 53 height 8
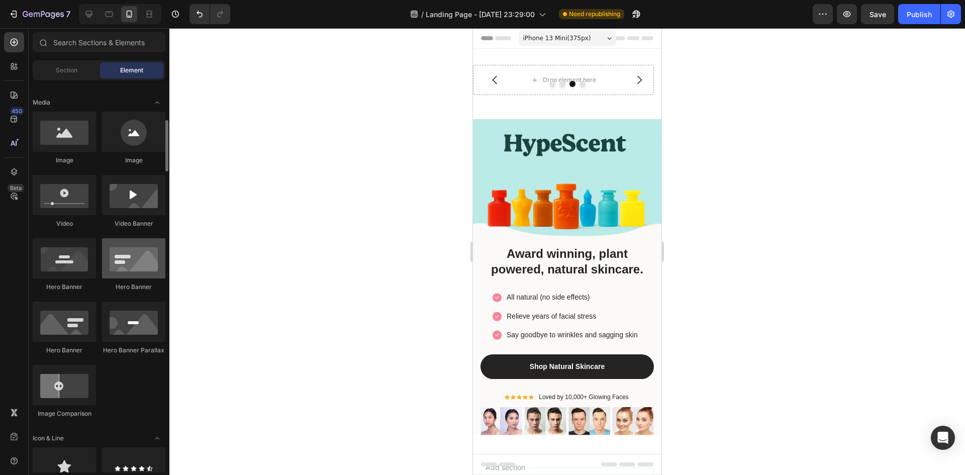
scroll to position [100, 0]
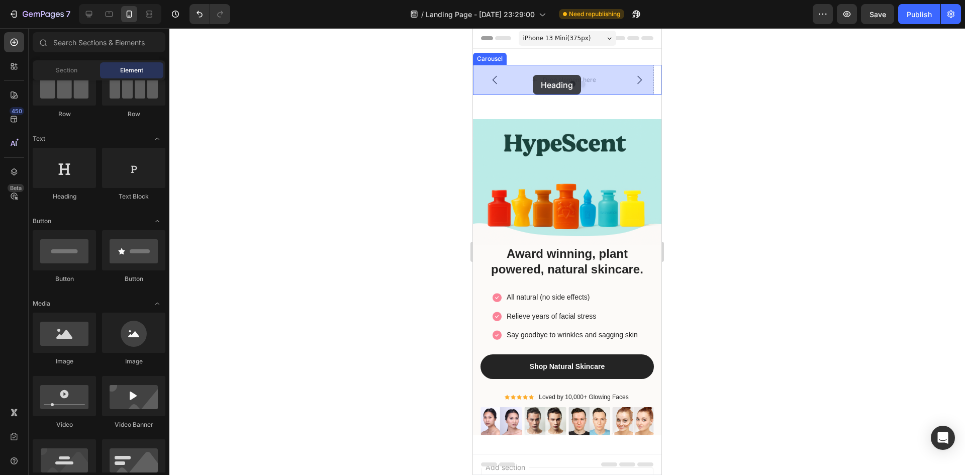
drag, startPoint x: 556, startPoint y: 198, endPoint x: 490, endPoint y: 79, distance: 136.5
drag, startPoint x: 607, startPoint y: 192, endPoint x: 546, endPoint y: 80, distance: 128.4
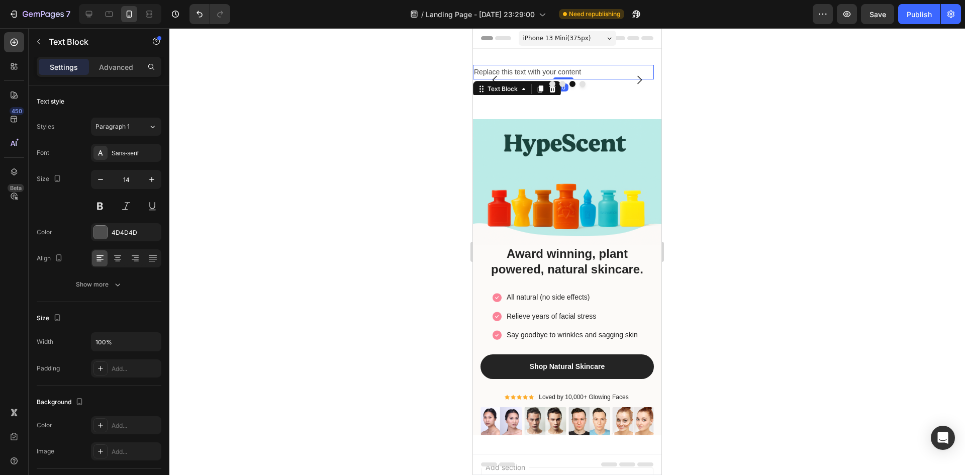
click at [584, 72] on div "Replace this text with your content" at bounding box center [563, 72] width 181 height 15
drag, startPoint x: 584, startPoint y: 72, endPoint x: 468, endPoint y: 73, distance: 116.1
click at [473, 73] on html "iPhone 13 Mini ( 375 px) iPhone 13 Mini iPhone 13 Pro iPhone 11 Pro Max iPhone …" at bounding box center [567, 333] width 188 height 611
click at [478, 72] on p "FREE SHIPPING" at bounding box center [563, 72] width 179 height 13
click at [476, 72] on p "FREE SHIPPING" at bounding box center [563, 72] width 179 height 13
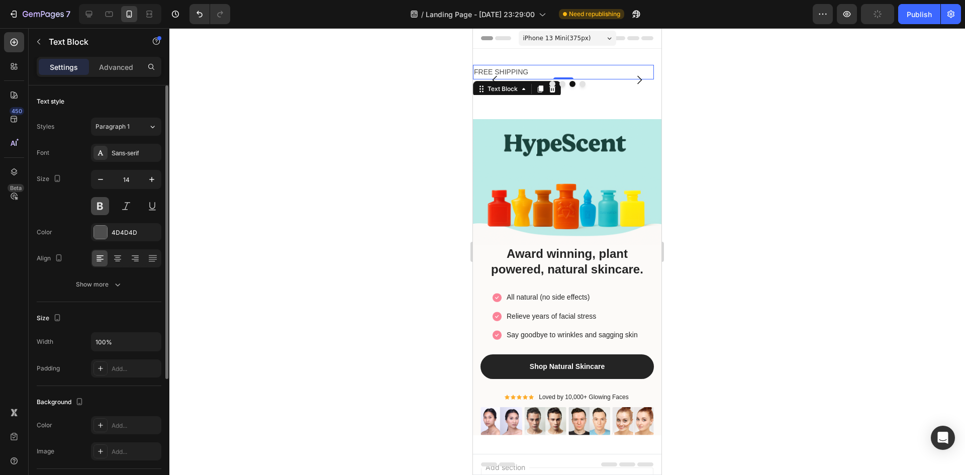
click at [101, 203] on button at bounding box center [100, 206] width 18 height 18
click at [128, 207] on button at bounding box center [126, 206] width 18 height 18
click at [115, 153] on div "Sans-serif" at bounding box center [135, 153] width 47 height 9
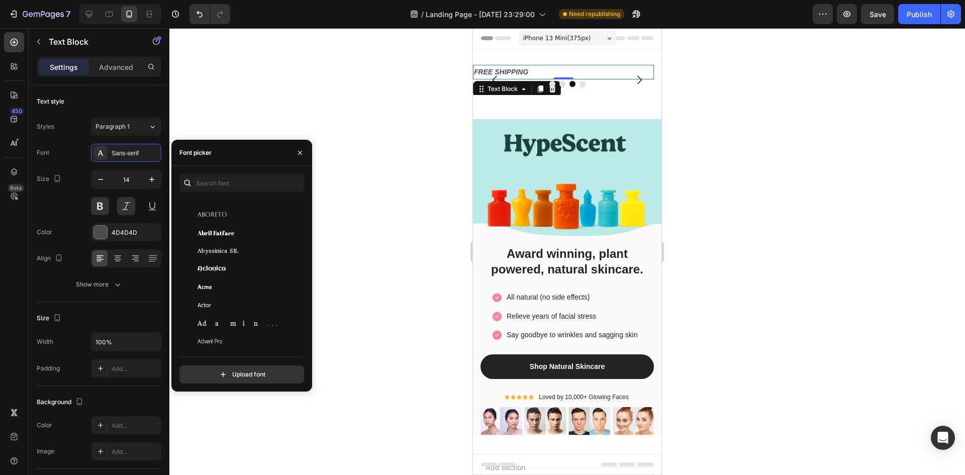
scroll to position [151, 0]
click at [231, 299] on div "Adamina" at bounding box center [247, 299] width 101 height 9
click at [226, 246] on span "Akaya Kanadaka" at bounding box center [218, 243] width 42 height 9
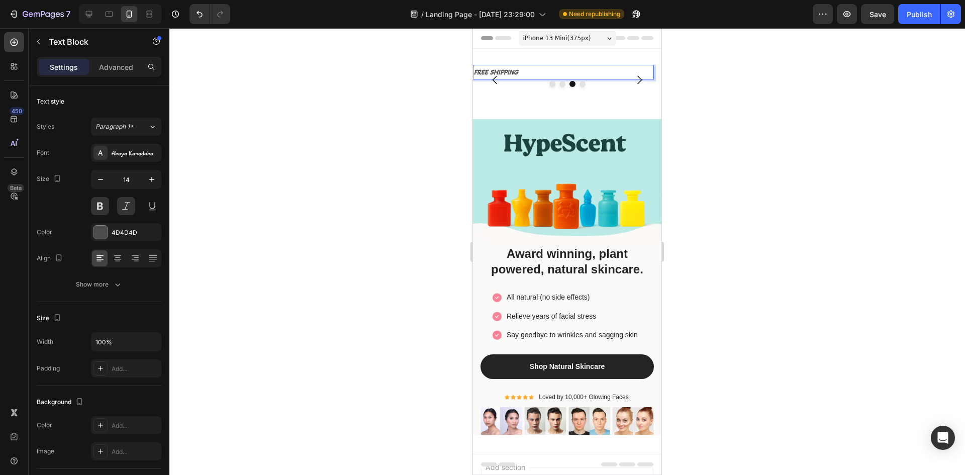
click at [533, 75] on p "FREE SHIPPING" at bounding box center [563, 72] width 179 height 13
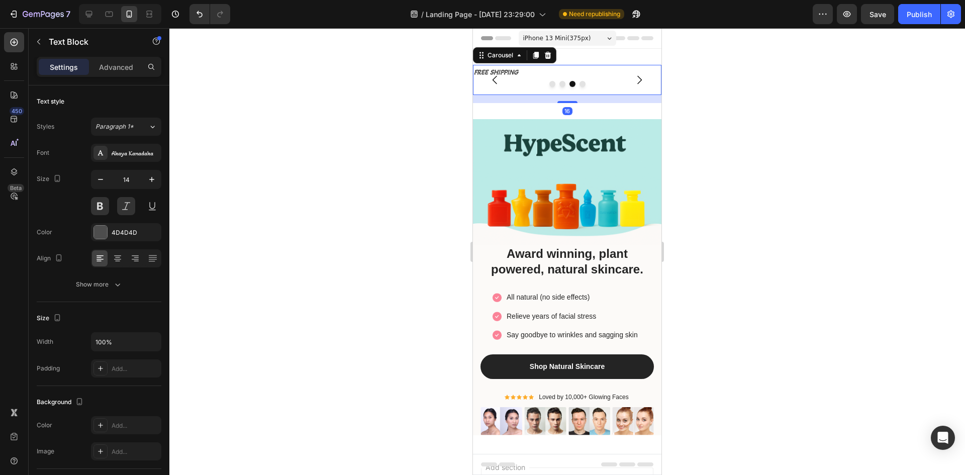
click at [633, 80] on icon "Carousel Next Arrow" at bounding box center [639, 80] width 12 height 12
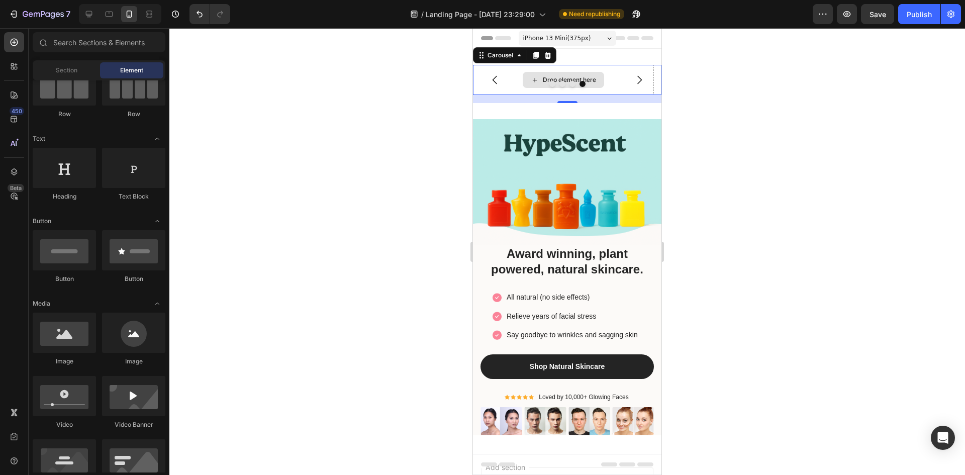
click at [569, 76] on div "Drop element here" at bounding box center [569, 80] width 53 height 8
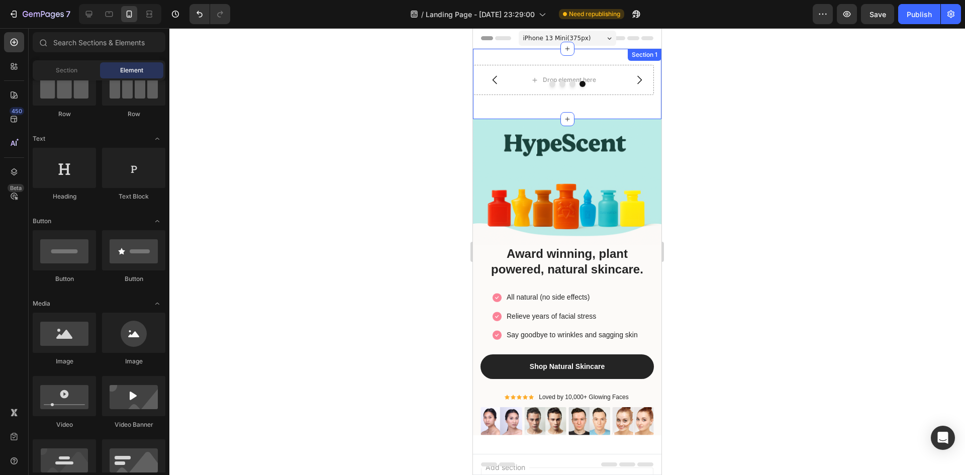
click at [521, 104] on div "Drop element here Drop element here FREE SHIPPING Text Block Drop element here …" at bounding box center [567, 84] width 188 height 70
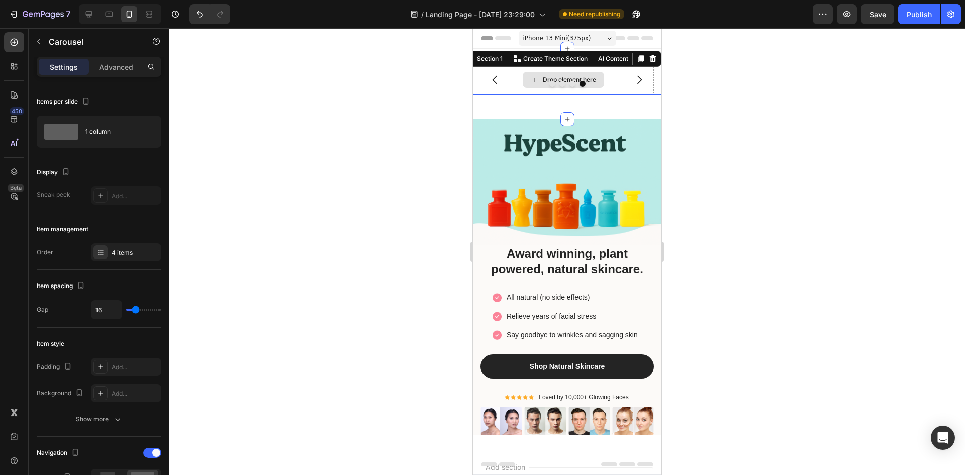
click at [516, 80] on div "Drop element here" at bounding box center [563, 80] width 181 height 30
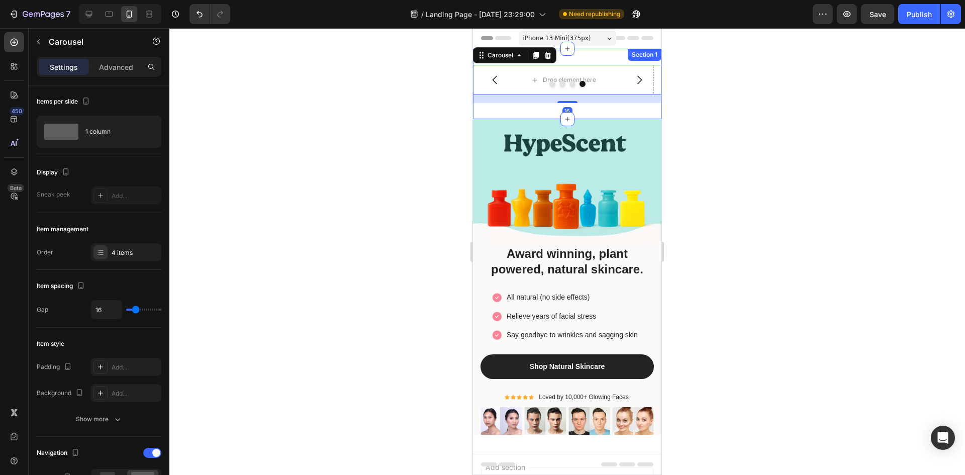
click at [516, 117] on div "Drop element here Drop element here FREE SHIPPING Text Block Drop element here …" at bounding box center [567, 84] width 188 height 70
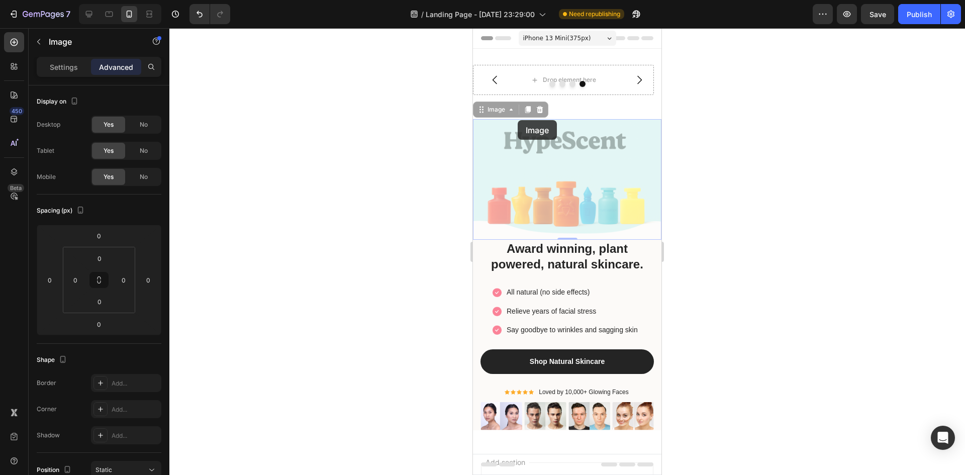
drag, startPoint x: 518, startPoint y: 120, endPoint x: 518, endPoint y: 115, distance: 5.5
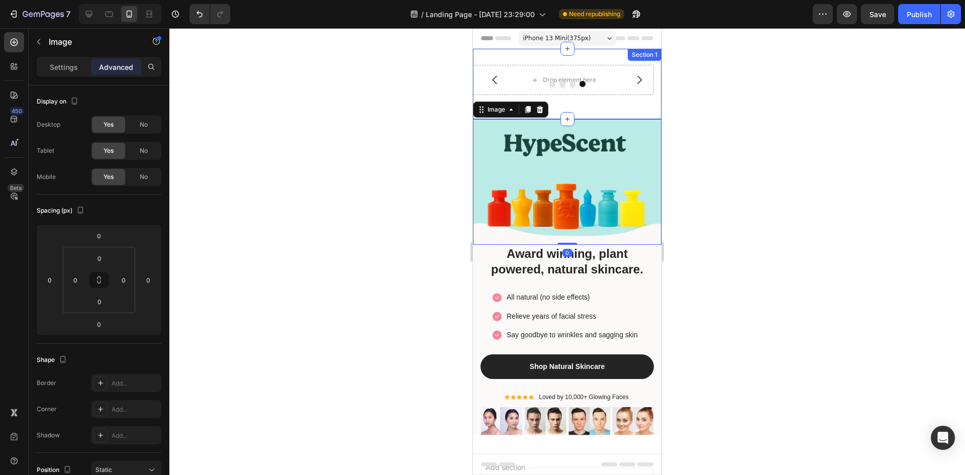
click at [581, 103] on div "Drop element here Drop element here FREE SHIPPING Text Block Drop element here …" at bounding box center [567, 84] width 188 height 38
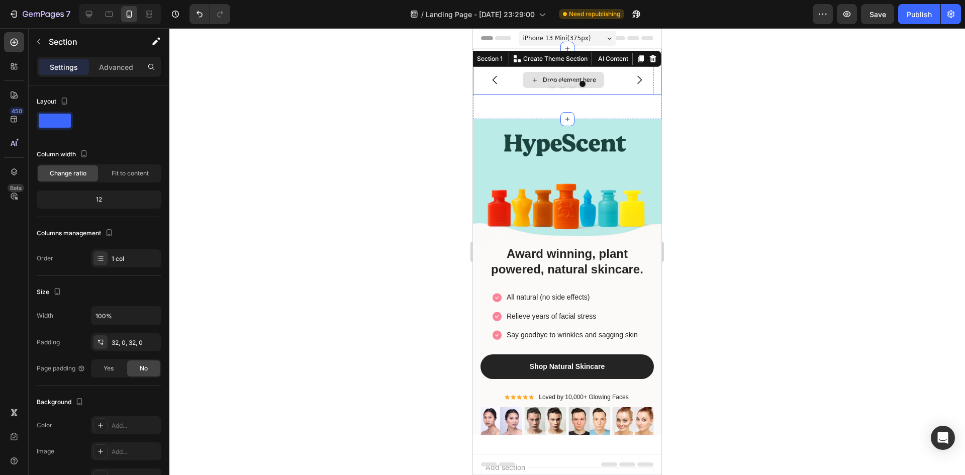
click at [528, 76] on div "Drop element here" at bounding box center [563, 80] width 81 height 16
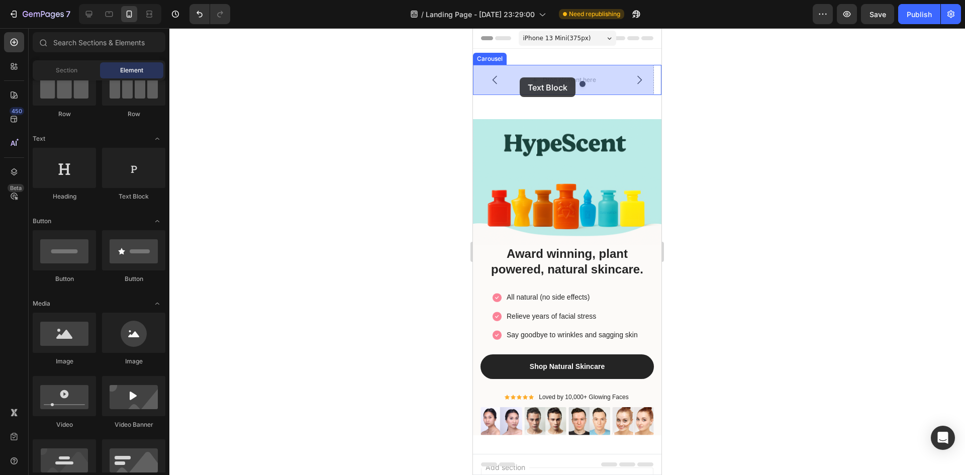
drag, startPoint x: 610, startPoint y: 207, endPoint x: 520, endPoint y: 77, distance: 157.4
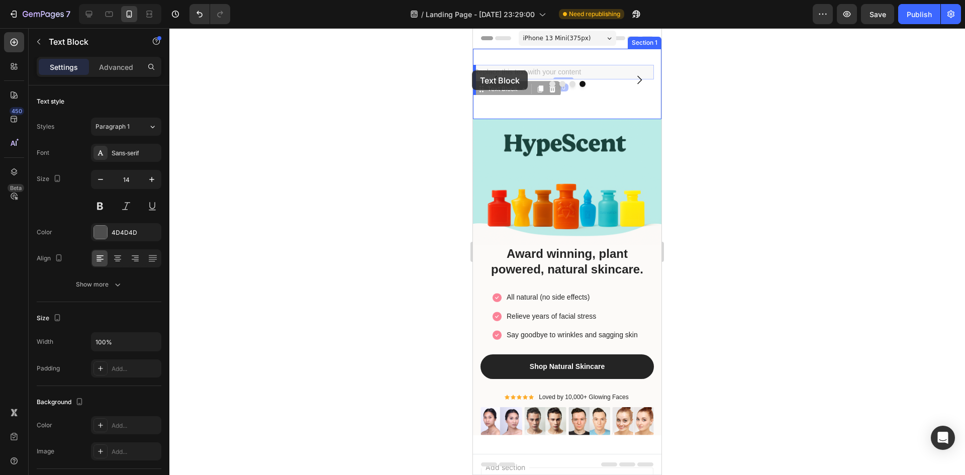
drag, startPoint x: 599, startPoint y: 70, endPoint x: 474, endPoint y: 70, distance: 125.6
click at [585, 71] on div "Replace this text with your content" at bounding box center [563, 72] width 181 height 15
drag, startPoint x: 582, startPoint y: 72, endPoint x: 476, endPoint y: 74, distance: 105.5
click at [476, 74] on p "Replace this text with your content" at bounding box center [563, 72] width 179 height 13
click at [475, 72] on p "ORDERS OVER 100$" at bounding box center [563, 72] width 179 height 13
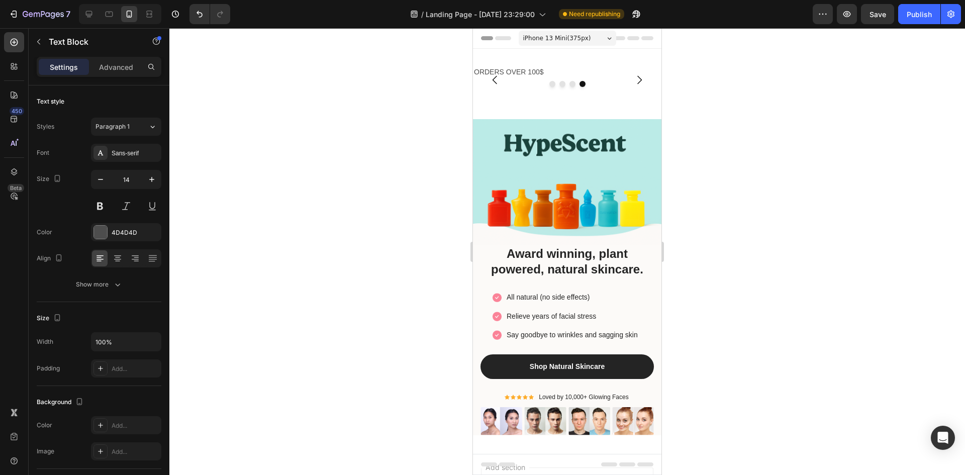
click at [597, 73] on p "ORDERS OVER 100$" at bounding box center [563, 72] width 179 height 13
drag, startPoint x: 597, startPoint y: 73, endPoint x: 523, endPoint y: 73, distance: 74.4
click at [523, 73] on p "ORDERS OVER 100$" at bounding box center [563, 72] width 179 height 13
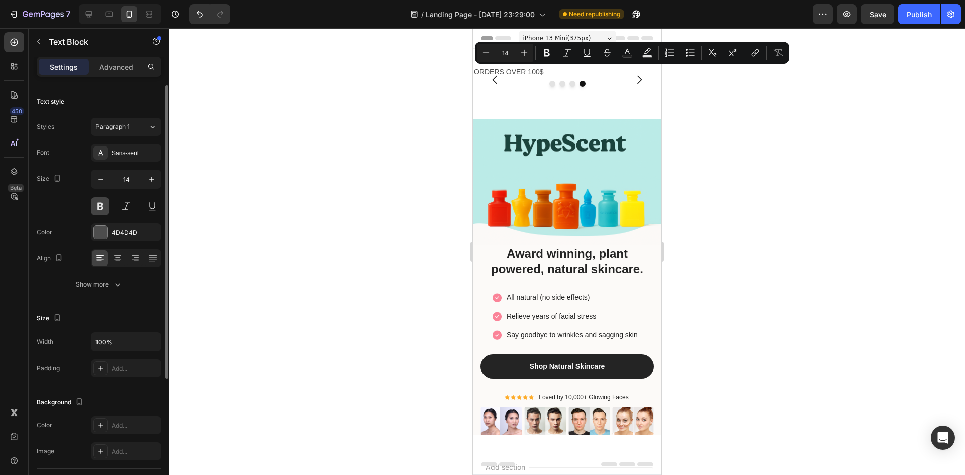
drag, startPoint x: 128, startPoint y: 202, endPoint x: 107, endPoint y: 201, distance: 21.6
click at [128, 202] on button at bounding box center [126, 206] width 18 height 18
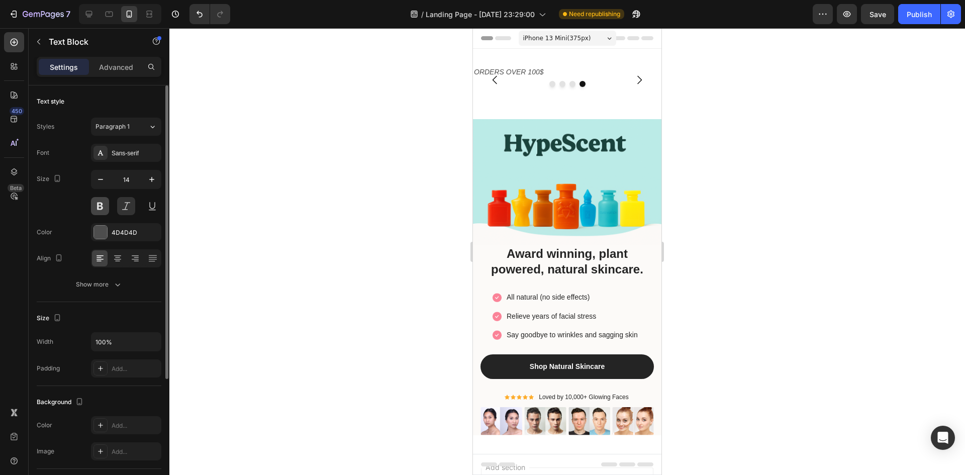
click at [106, 201] on button at bounding box center [100, 206] width 18 height 18
click at [141, 151] on div "Sans-serif" at bounding box center [135, 153] width 47 height 9
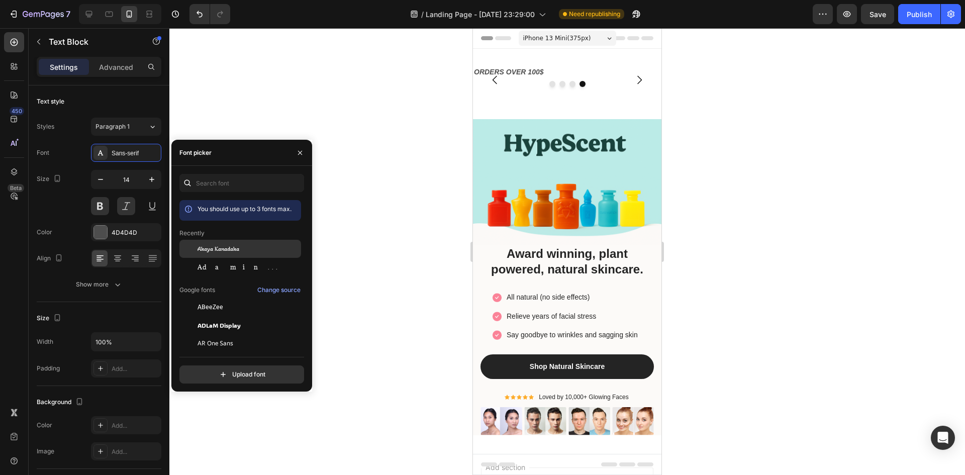
click at [242, 249] on div "Akaya Kanadaka" at bounding box center [247, 248] width 101 height 9
click at [243, 263] on div "Adamina" at bounding box center [247, 266] width 101 height 9
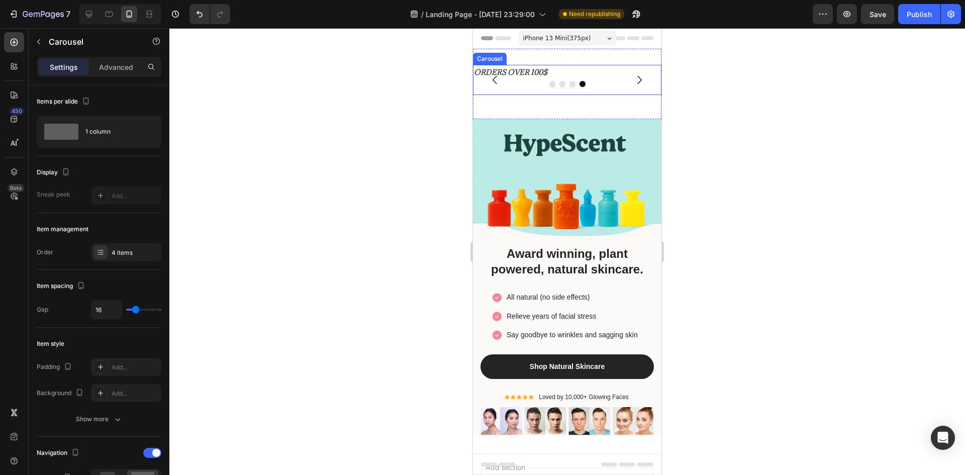
click at [493, 81] on div at bounding box center [567, 84] width 188 height 6
click at [490, 80] on icon "Carousel Back Arrow" at bounding box center [495, 80] width 12 height 12
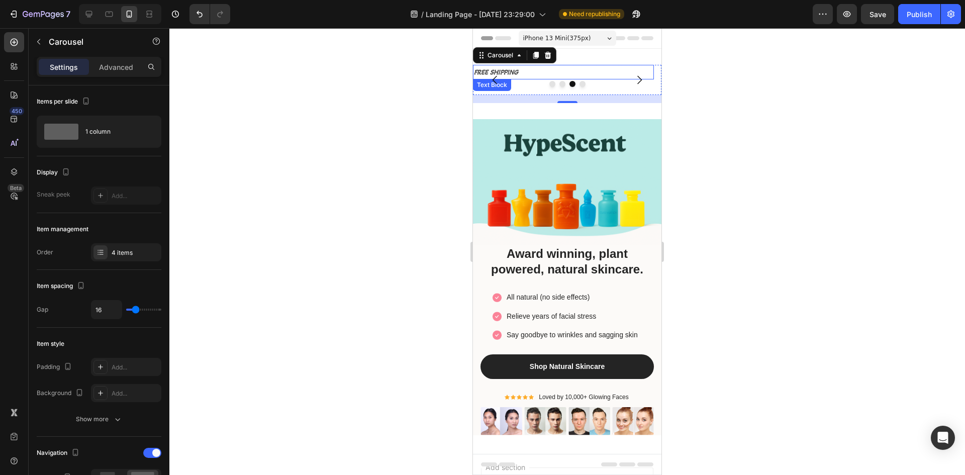
click at [574, 72] on p "FREE SHIPPING" at bounding box center [563, 72] width 179 height 13
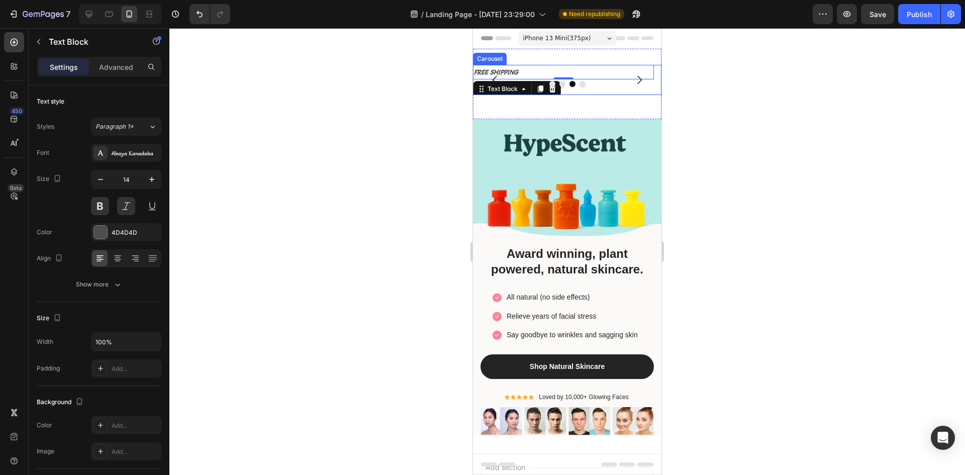
click at [633, 81] on div at bounding box center [567, 84] width 188 height 6
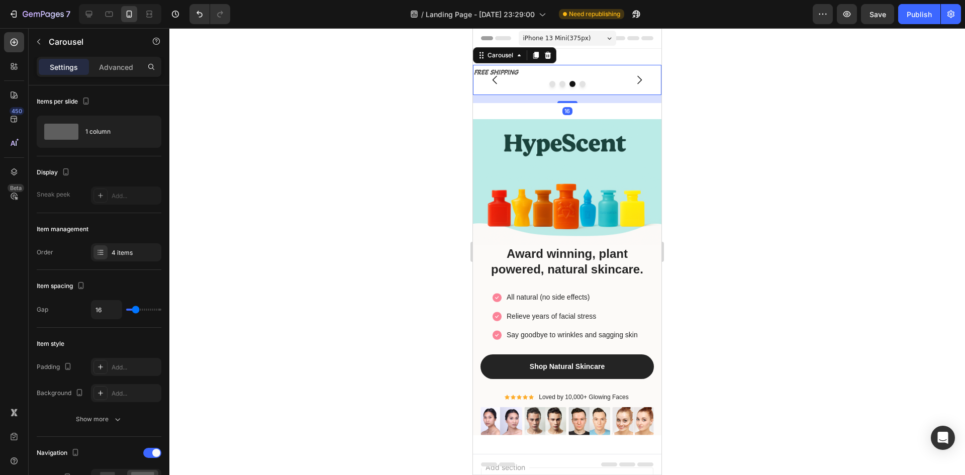
click at [633, 81] on div at bounding box center [567, 84] width 188 height 6
click at [637, 79] on icon "Carousel Next Arrow" at bounding box center [639, 80] width 5 height 9
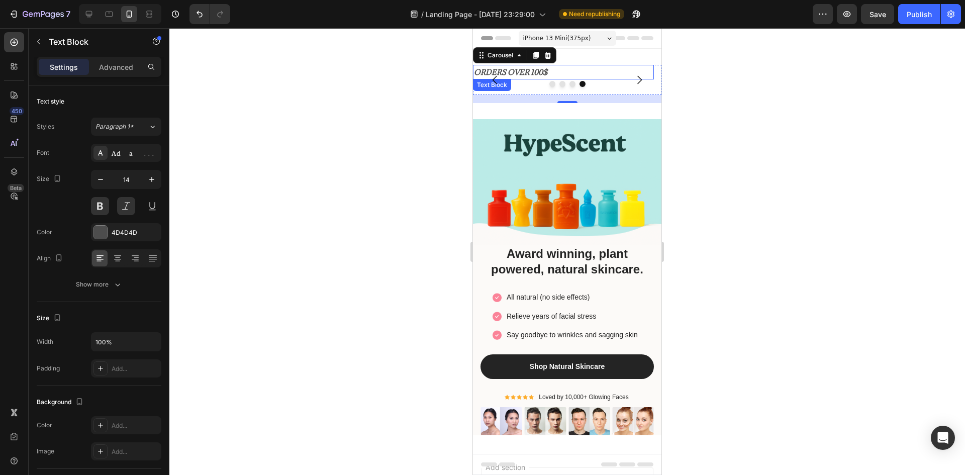
click at [596, 73] on p "ORDERS OVER 100$" at bounding box center [563, 72] width 179 height 13
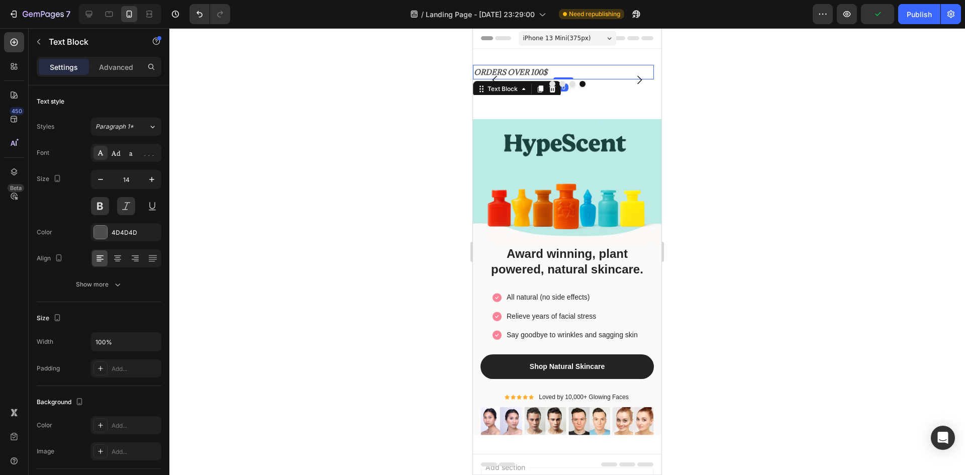
click at [599, 72] on p "ORDERS OVER 100$" at bounding box center [563, 72] width 179 height 13
drag, startPoint x: 601, startPoint y: 72, endPoint x: 530, endPoint y: 72, distance: 71.9
click at [530, 72] on p "ORDERS OVER 100$" at bounding box center [563, 72] width 179 height 13
click at [522, 72] on p "ORDERS OVER 100$" at bounding box center [563, 72] width 179 height 13
drag, startPoint x: 522, startPoint y: 72, endPoint x: 604, endPoint y: 72, distance: 81.9
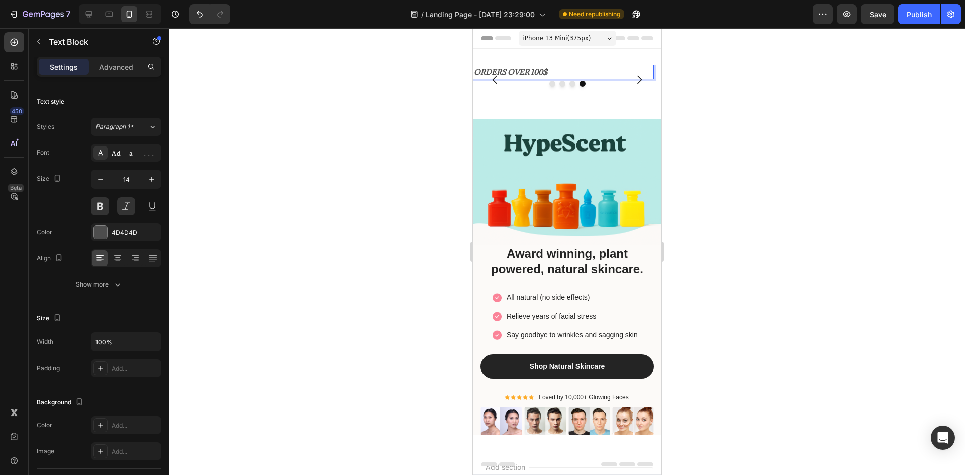
click at [604, 72] on p "ORDERS OVER 100$" at bounding box center [563, 72] width 179 height 13
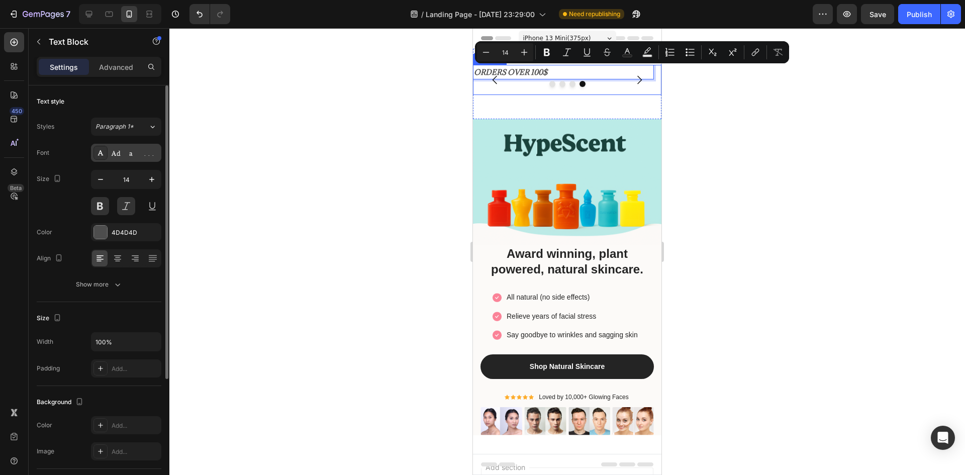
click at [129, 150] on div "Adamina" at bounding box center [135, 153] width 47 height 9
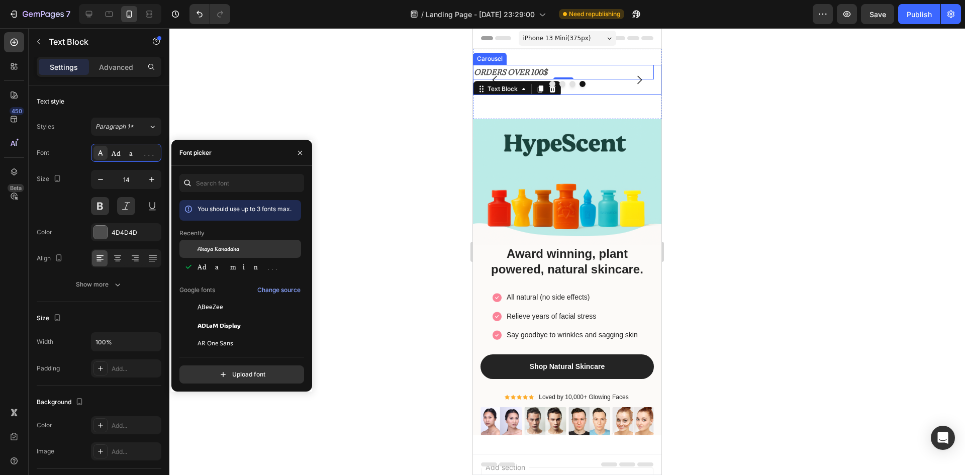
click at [238, 249] on span "Akaya Kanadaka" at bounding box center [218, 248] width 42 height 9
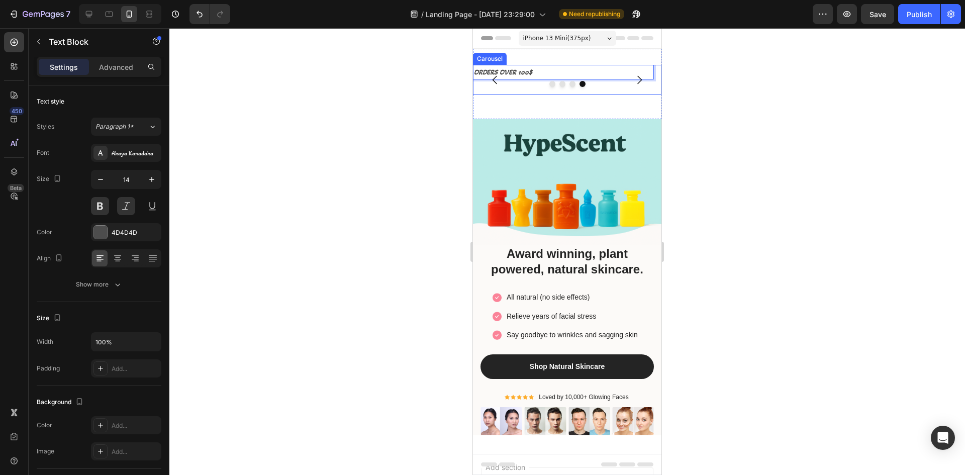
click at [497, 82] on div at bounding box center [567, 84] width 188 height 6
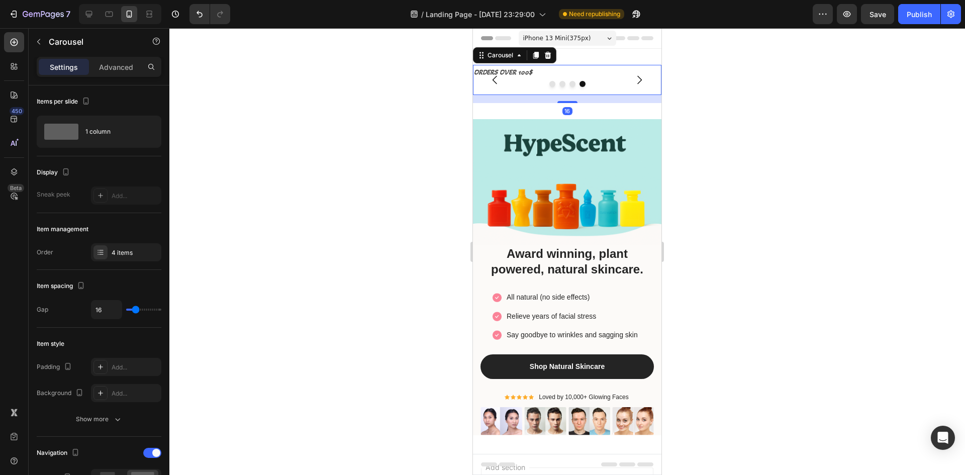
click at [497, 82] on div at bounding box center [567, 84] width 188 height 6
click at [493, 82] on div at bounding box center [567, 84] width 188 height 6
click at [496, 79] on icon "Carousel Back Arrow" at bounding box center [495, 80] width 12 height 12
click at [630, 82] on div at bounding box center [567, 84] width 188 height 6
click at [633, 82] on div at bounding box center [567, 84] width 188 height 6
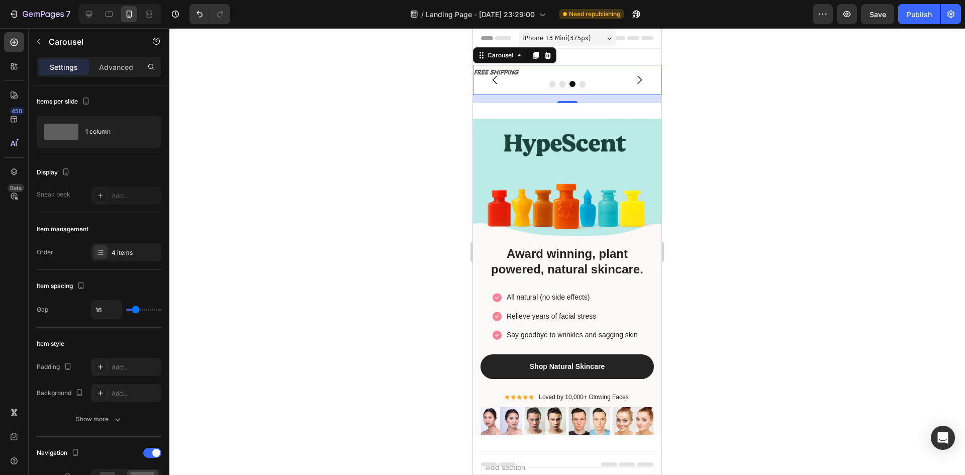
click at [633, 79] on icon "Carousel Next Arrow" at bounding box center [639, 80] width 12 height 12
type input "22"
type input "18"
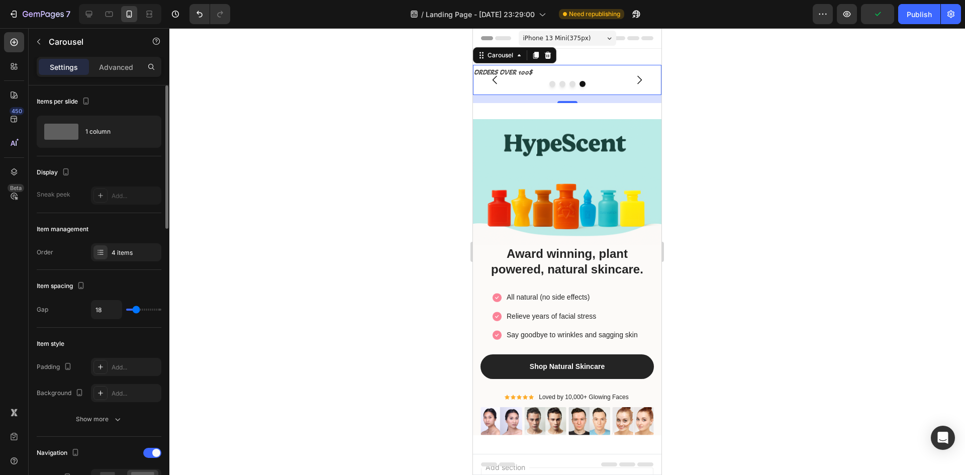
type input "16"
type input "15"
type input "13"
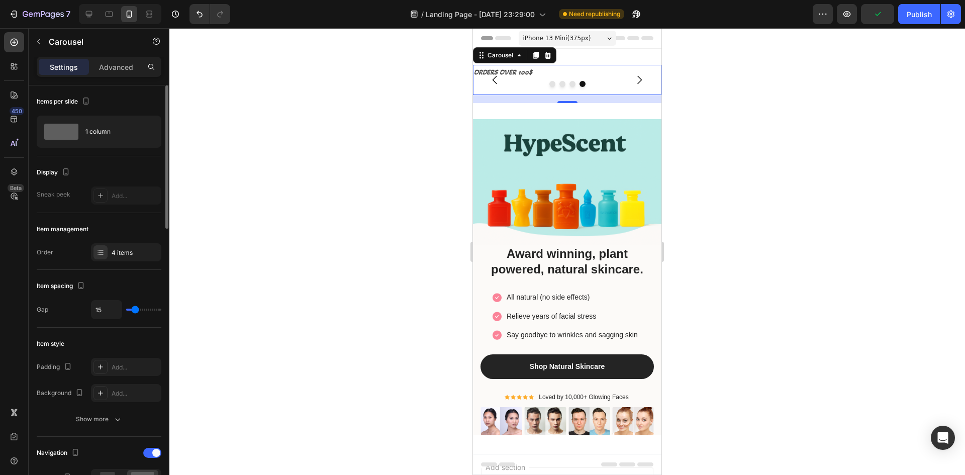
type input "13"
type input "10"
type input "9"
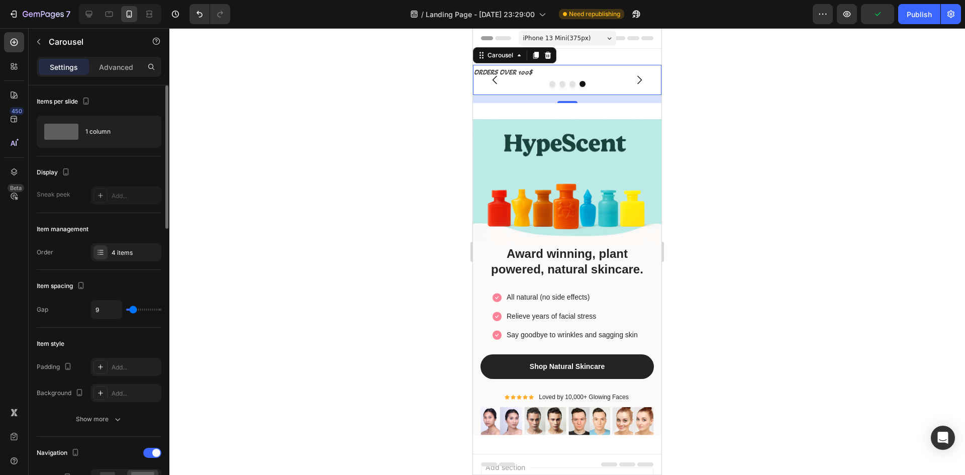
type input "7"
type input "9"
type input "10"
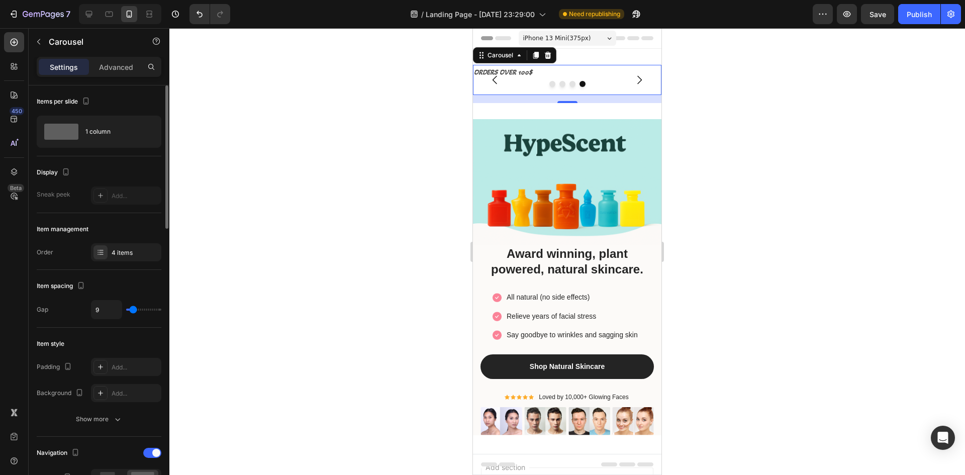
type input "10"
type input "13"
type input "15"
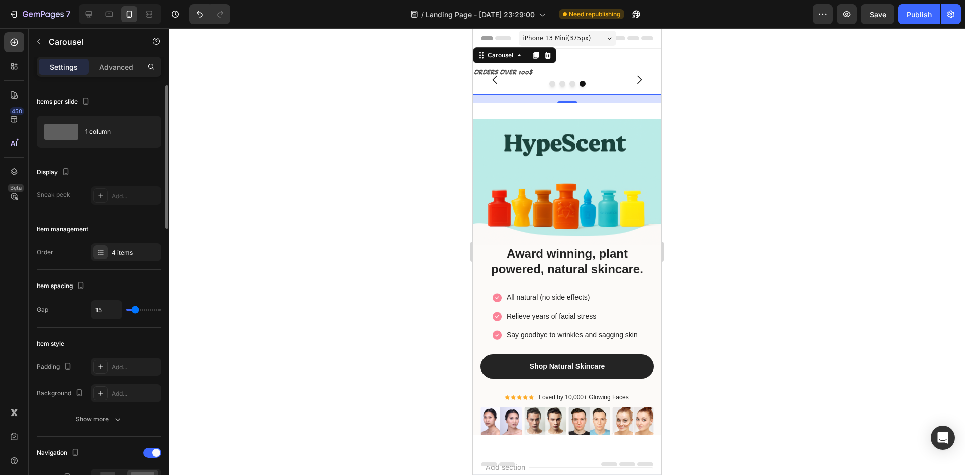
type input "16"
type input "19"
type input "21"
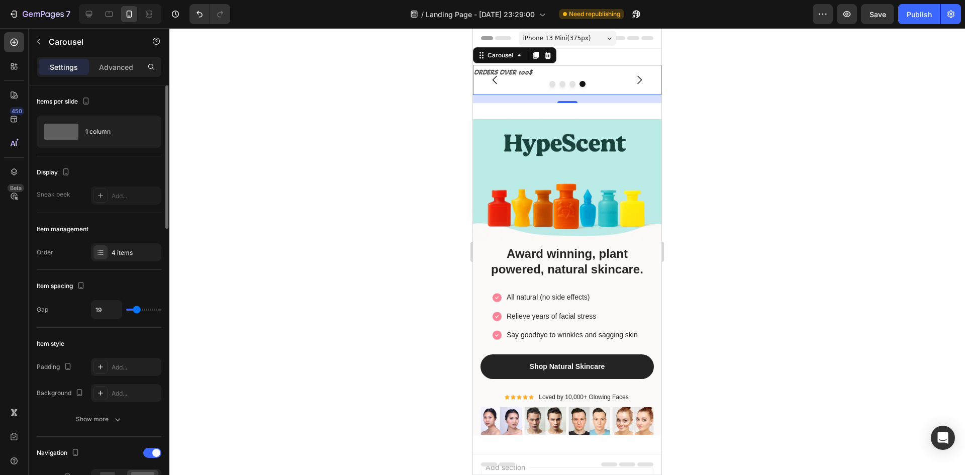
type input "21"
type input "22"
type input "24"
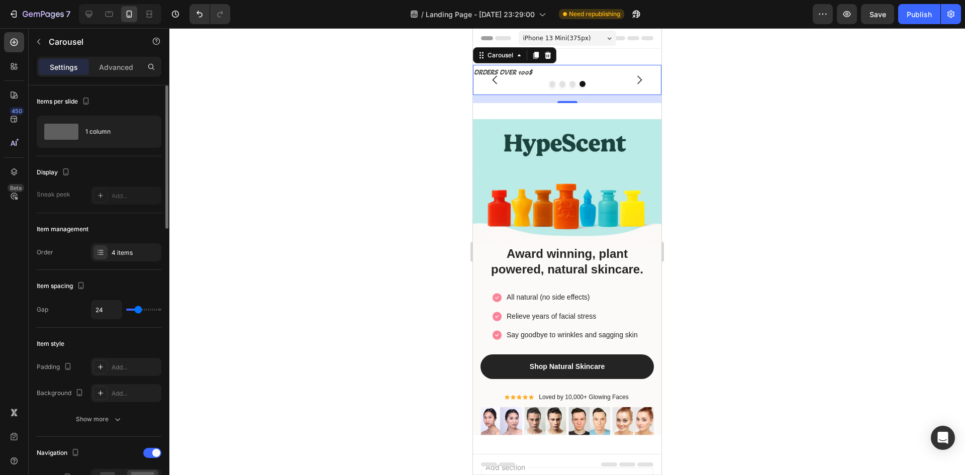
type input "25"
type input "27"
type input "36"
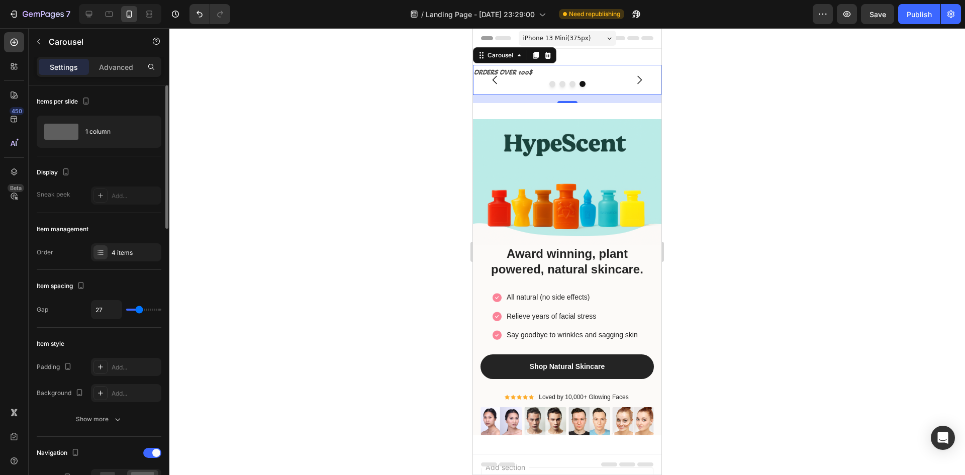
type input "36"
type input "37"
type input "44"
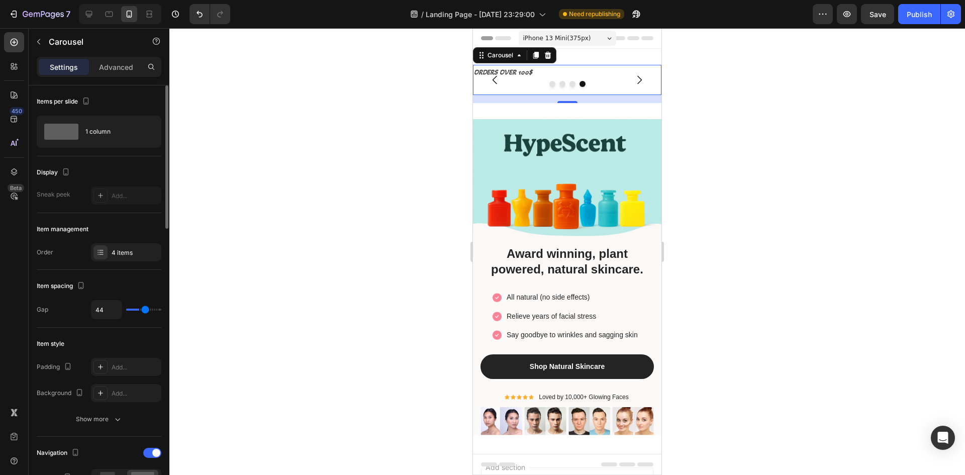
type input "46"
type input "47"
type input "49"
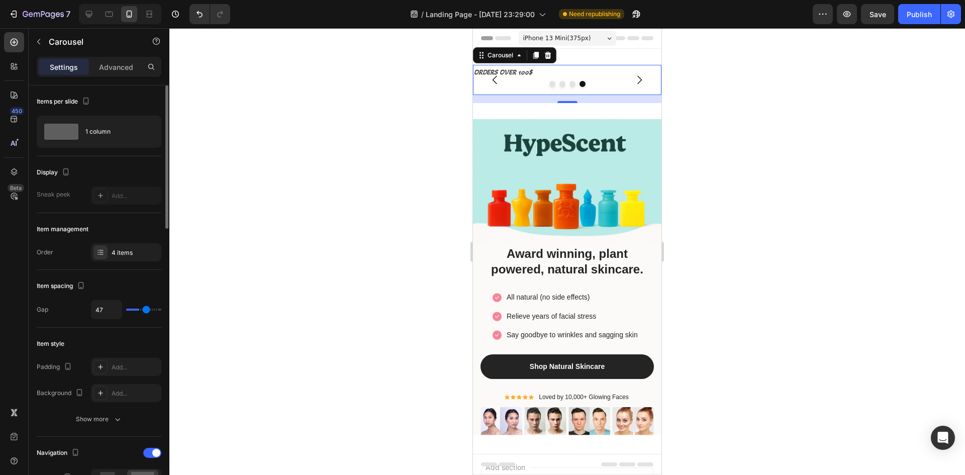
type input "49"
type input "28"
type input "27"
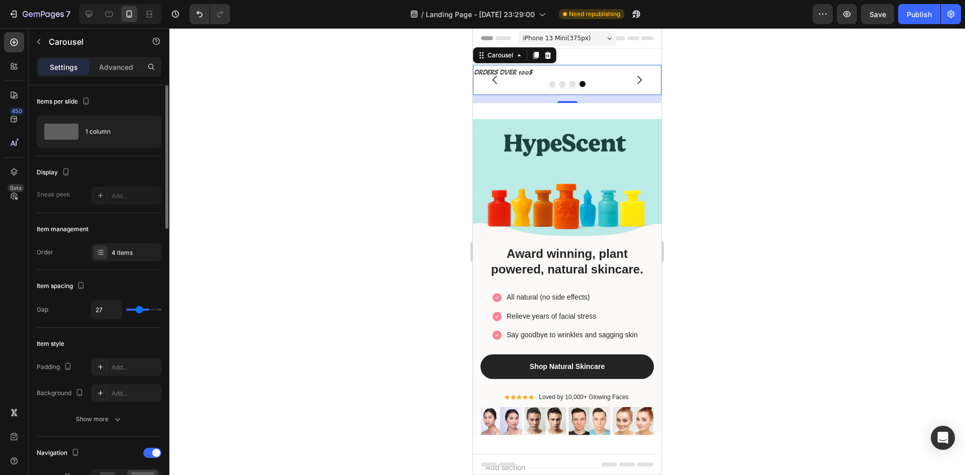
type input "25"
type input "24"
type input "21"
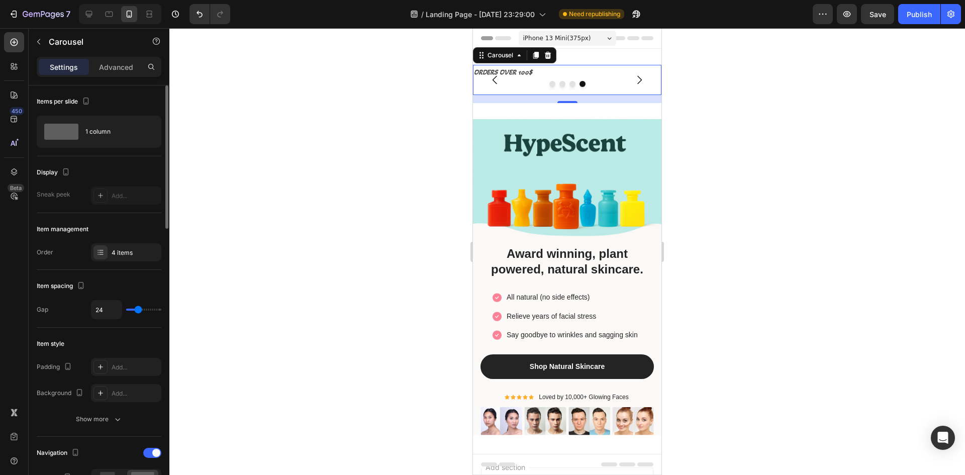
type input "21"
type input "18"
type input "16"
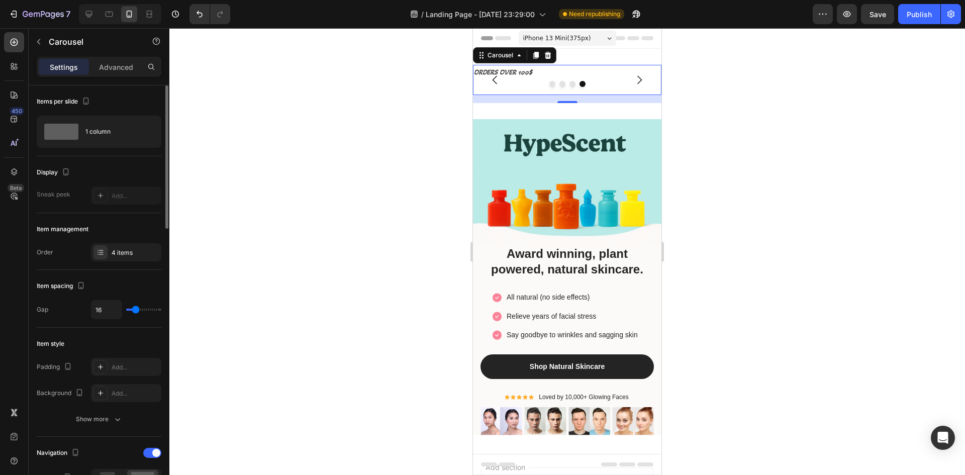
type input "15"
type input "13"
type input "12"
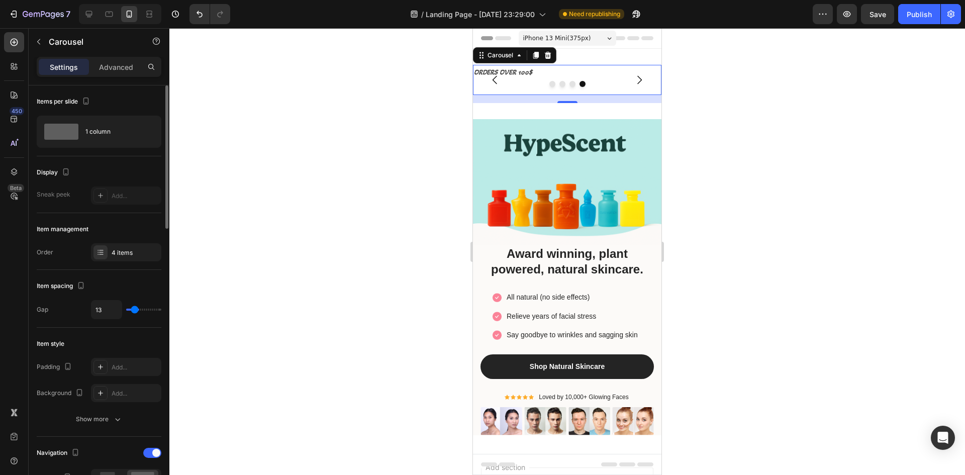
type input "12"
type input "10"
type input "9"
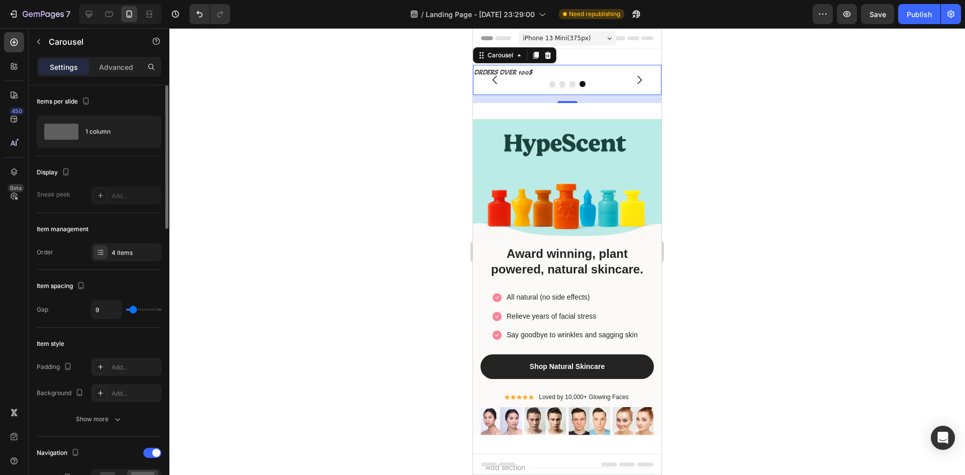
type input "7"
type input "6"
type input "7"
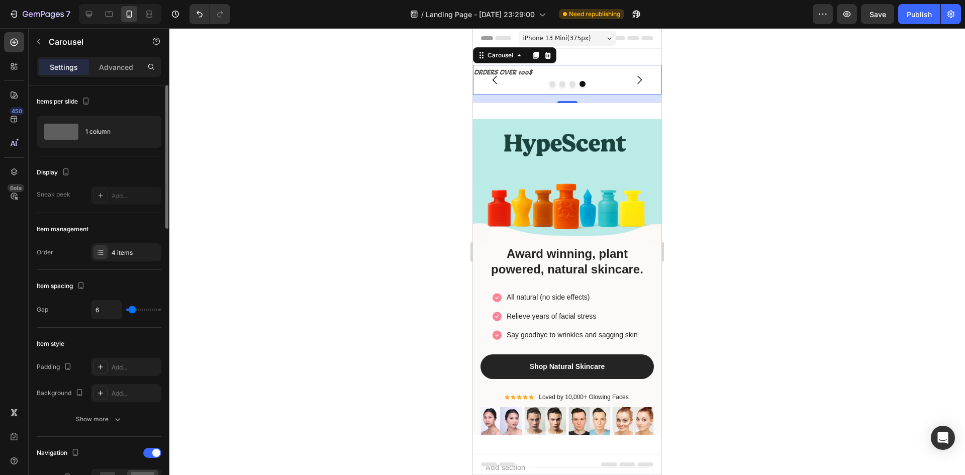
type input "7"
type input "9"
type input "10"
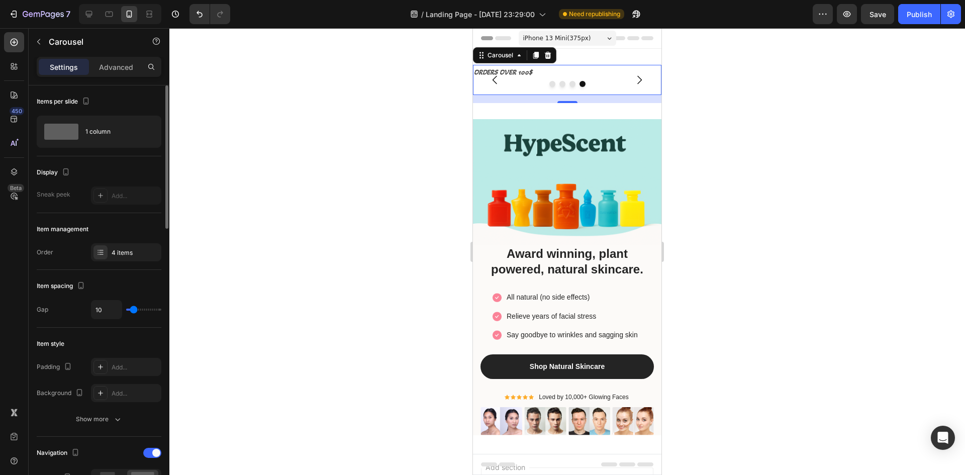
click at [134, 311] on input "range" at bounding box center [143, 310] width 35 height 2
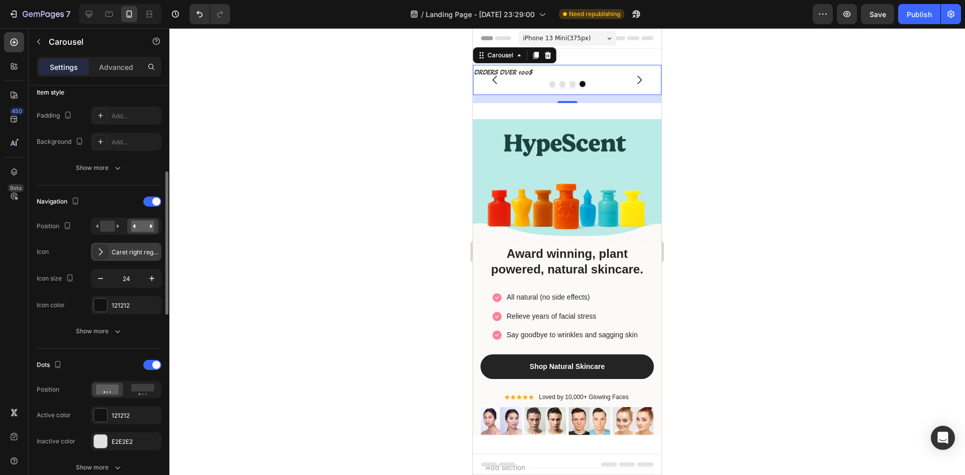
scroll to position [301, 0]
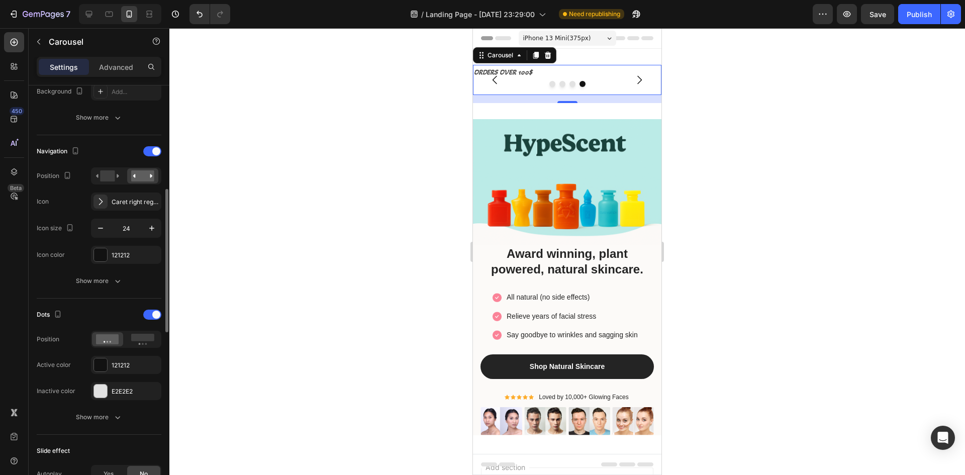
click at [296, 208] on div at bounding box center [566, 251] width 795 height 447
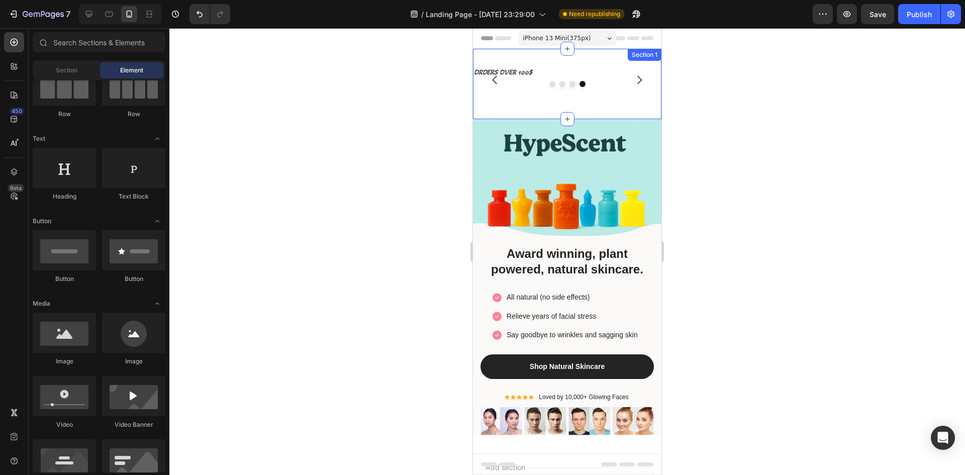
click at [773, 73] on div at bounding box center [566, 251] width 795 height 447
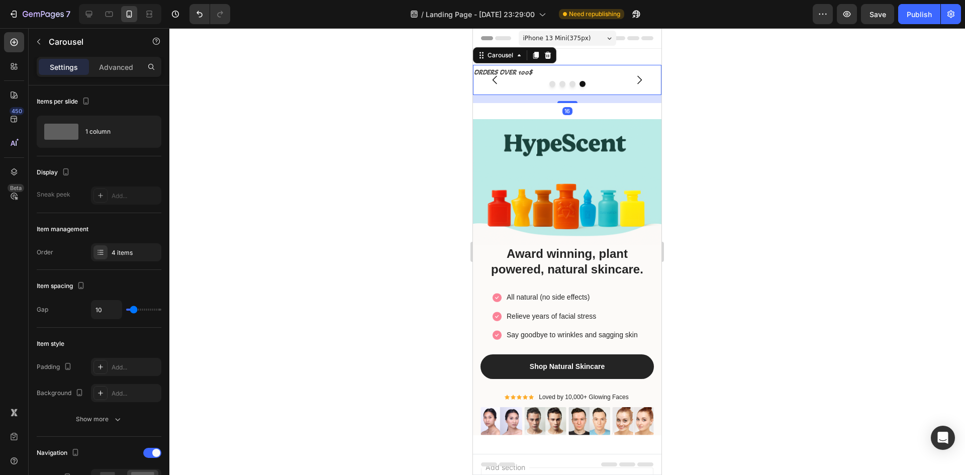
click at [633, 80] on icon "Carousel Next Arrow" at bounding box center [639, 80] width 12 height 12
click at [562, 109] on div "16" at bounding box center [567, 111] width 10 height 8
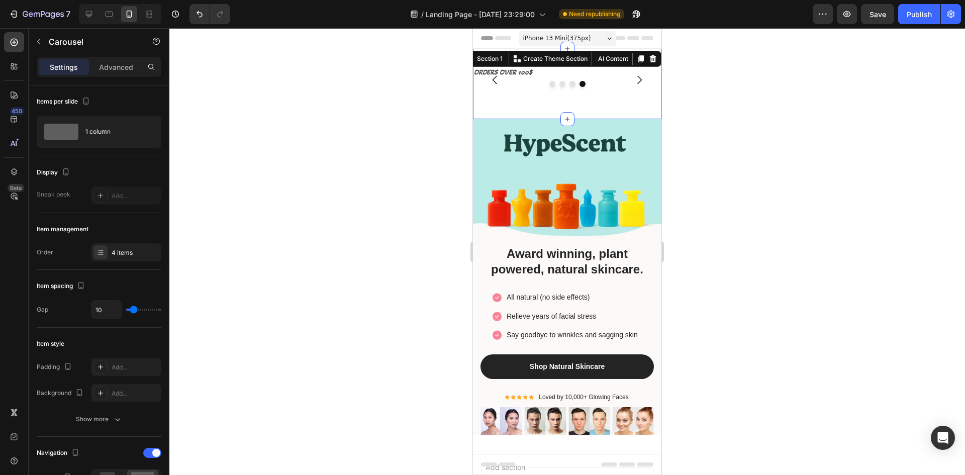
click at [542, 113] on div "Drop element here Drop element here FREE SHIPPING Text Block ORDERS OVER 100$ T…" at bounding box center [567, 84] width 188 height 70
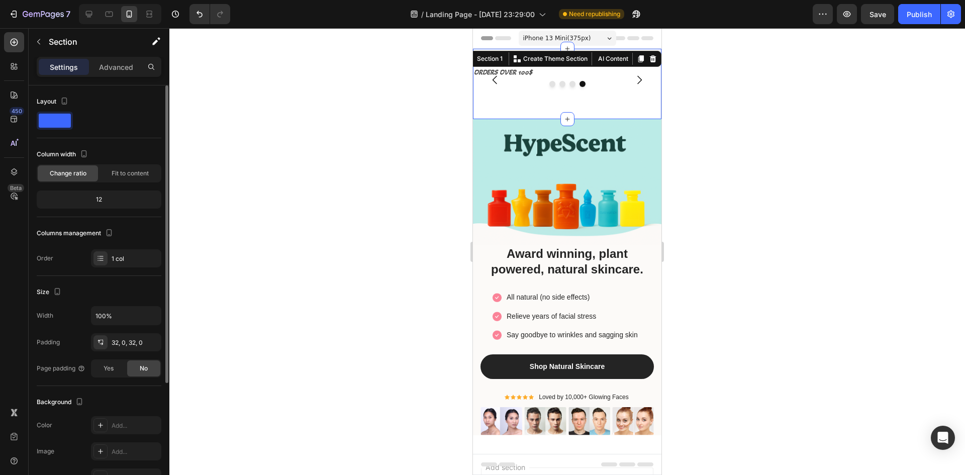
scroll to position [50, 0]
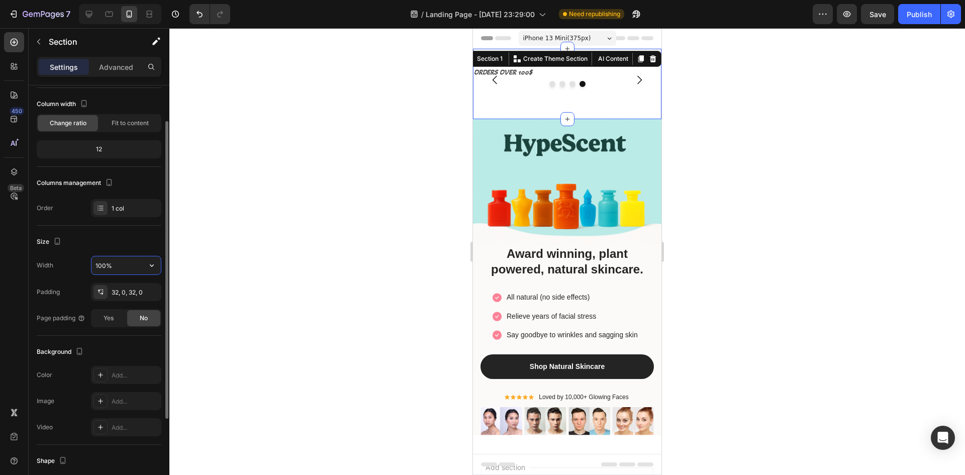
click at [123, 265] on input "100%" at bounding box center [125, 265] width 69 height 18
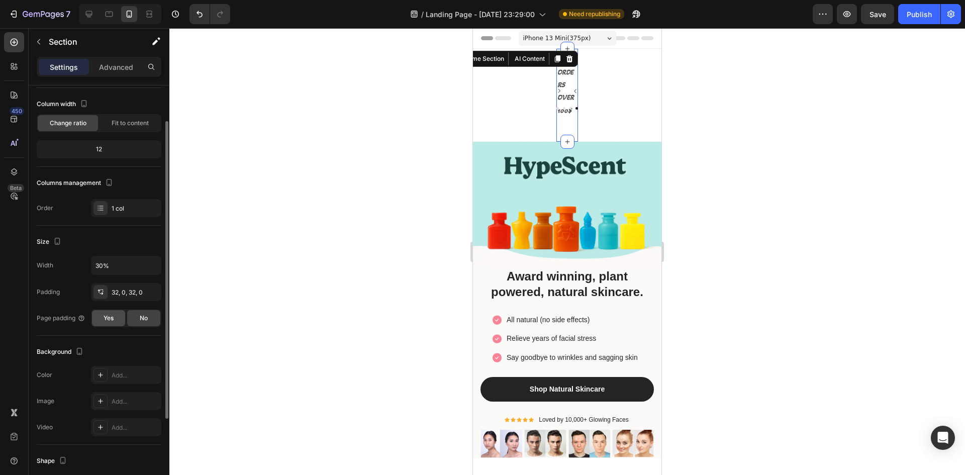
click at [117, 318] on div "Yes" at bounding box center [108, 318] width 33 height 16
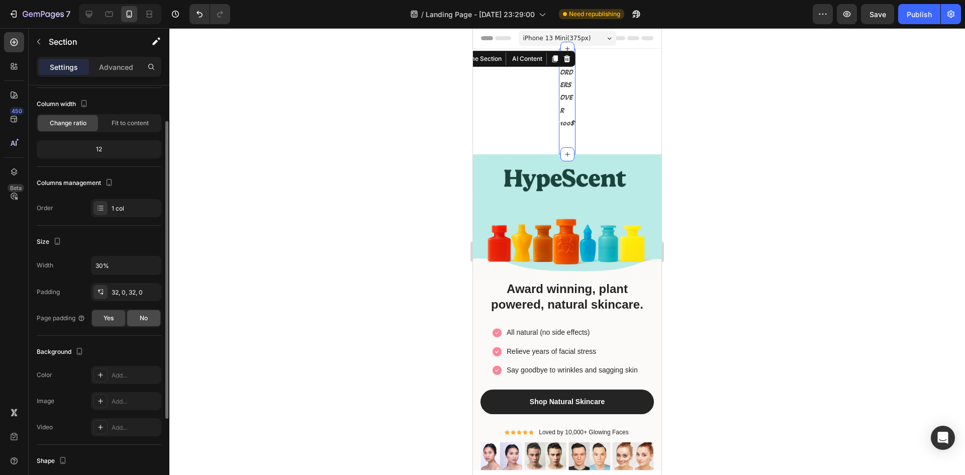
click at [137, 319] on div "No" at bounding box center [143, 318] width 33 height 16
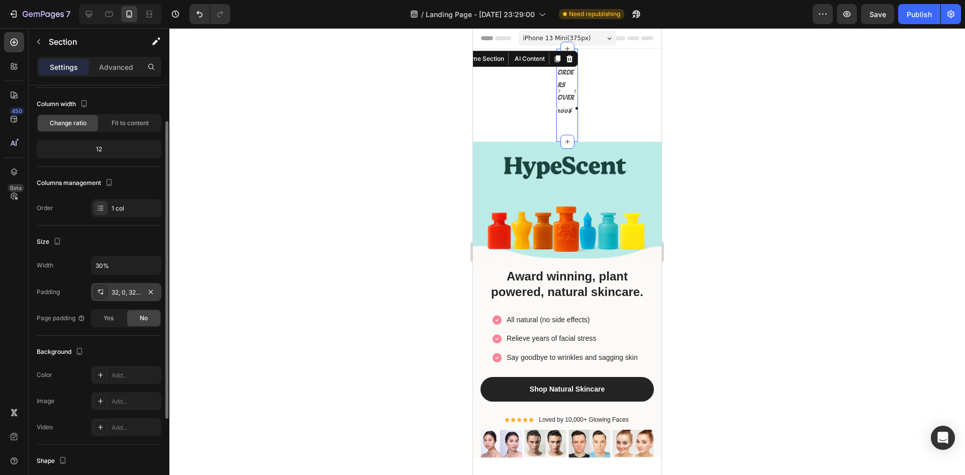
click at [131, 295] on div "32, 0, 32, 0" at bounding box center [126, 292] width 29 height 9
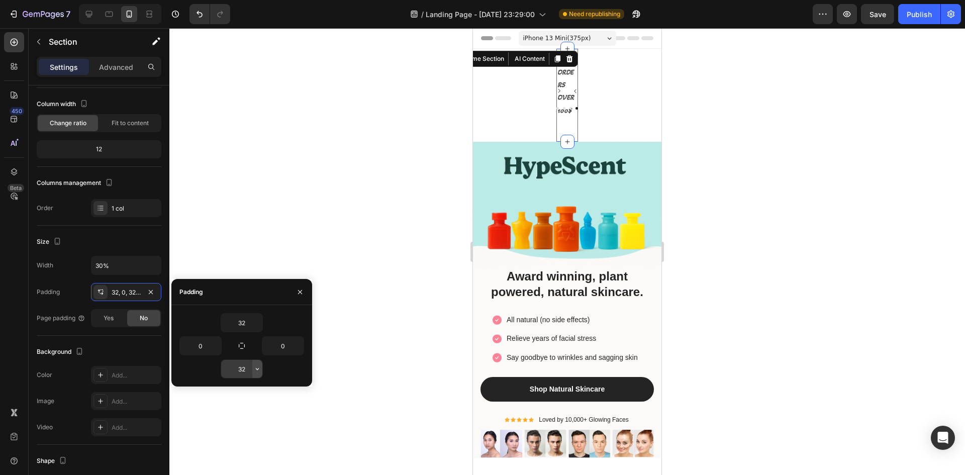
drag, startPoint x: 250, startPoint y: 362, endPoint x: 256, endPoint y: 367, distance: 7.5
click at [256, 367] on div "32 0 0 32" at bounding box center [241, 345] width 125 height 65
click at [304, 288] on button "button" at bounding box center [300, 292] width 16 height 16
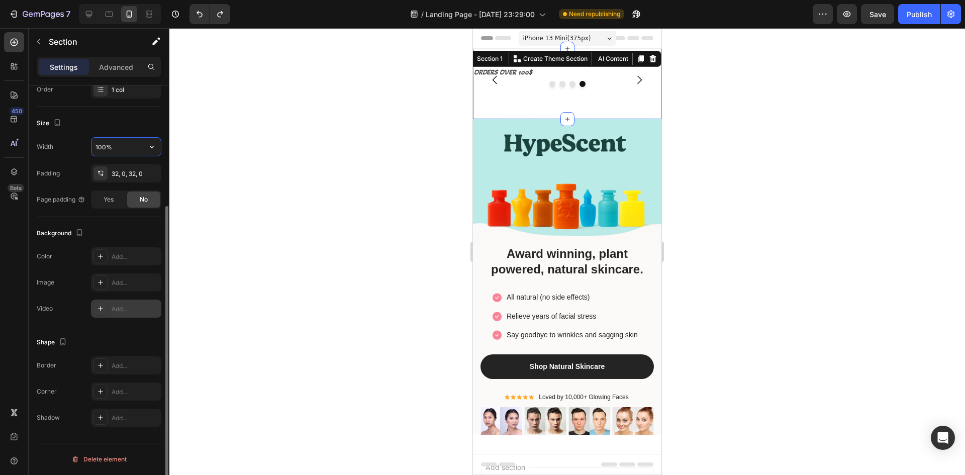
scroll to position [0, 0]
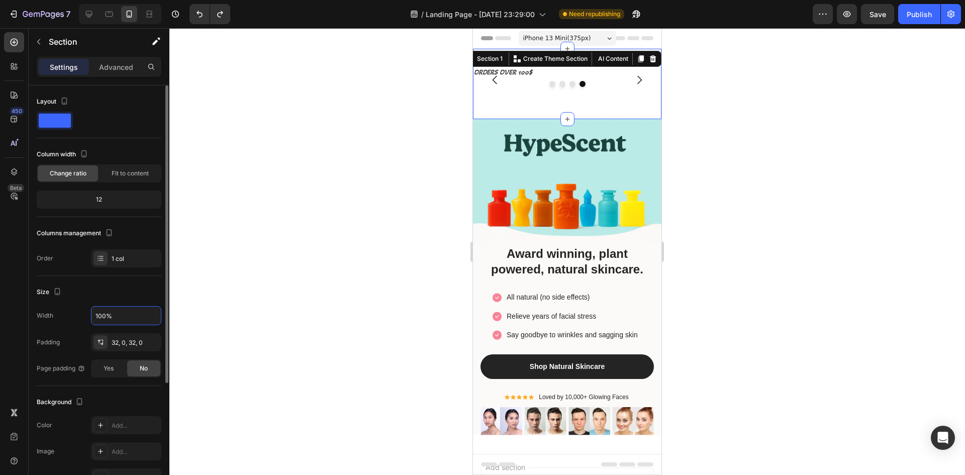
type input "100%"
click at [280, 239] on div at bounding box center [566, 251] width 795 height 447
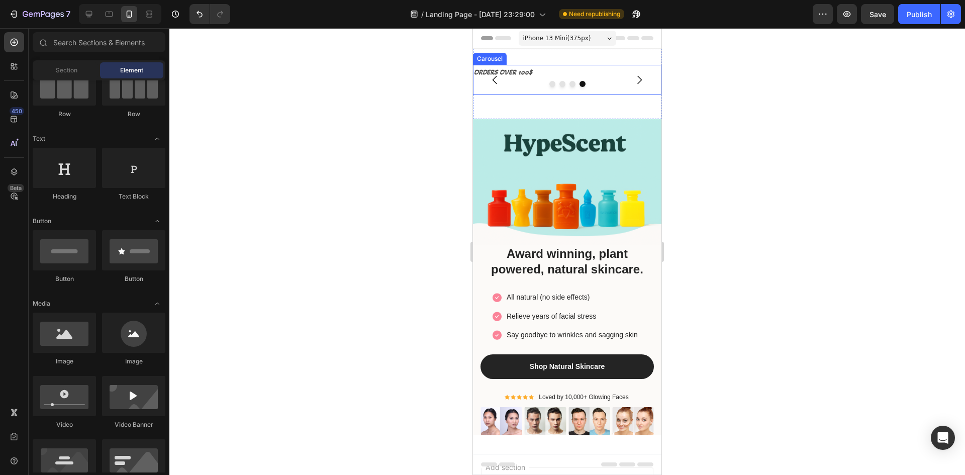
click at [631, 83] on div at bounding box center [567, 84] width 188 height 6
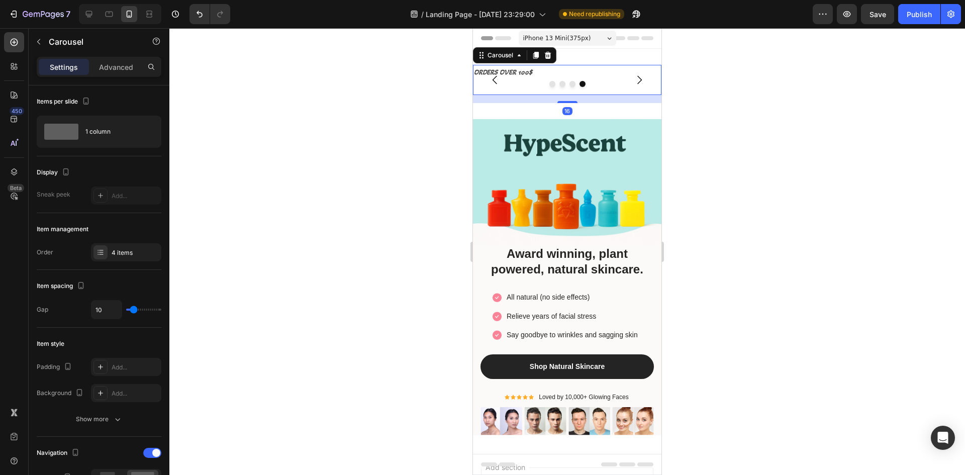
click at [547, 59] on icon at bounding box center [548, 55] width 7 height 7
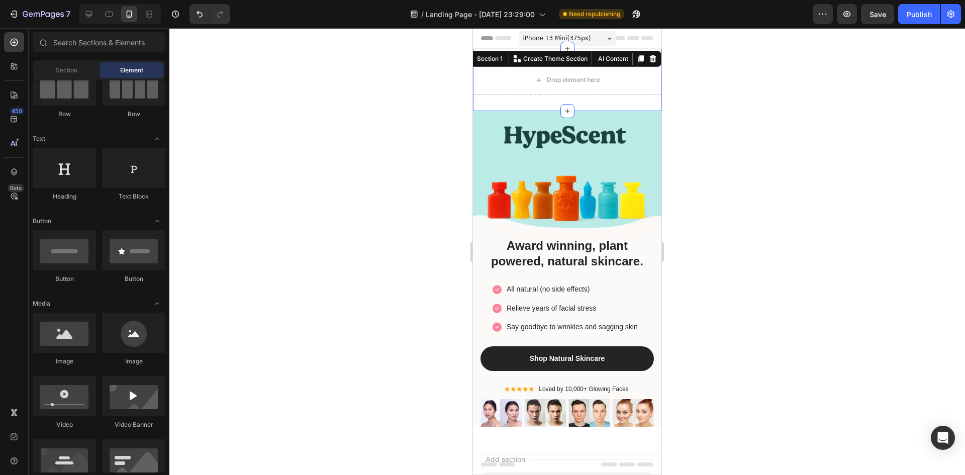
click at [523, 61] on div "Drop element here Section 1 You can create reusable sections Create Theme Secti…" at bounding box center [567, 80] width 188 height 62
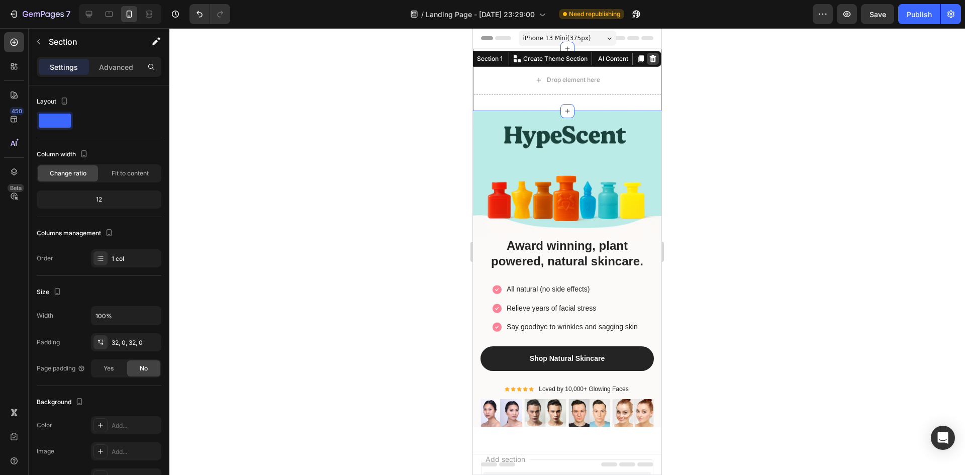
click at [650, 59] on icon at bounding box center [653, 58] width 7 height 7
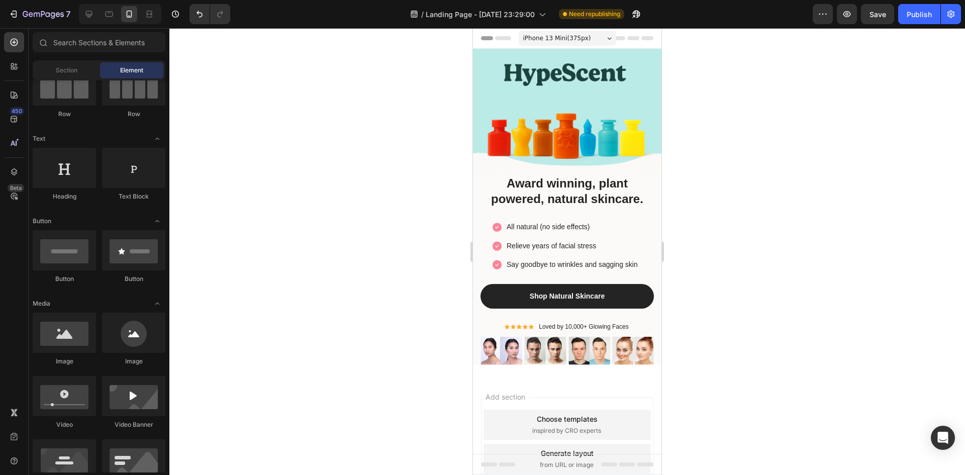
click at [752, 134] on div at bounding box center [566, 251] width 795 height 447
click at [594, 291] on div "Shop Natural Skincare" at bounding box center [567, 296] width 75 height 11
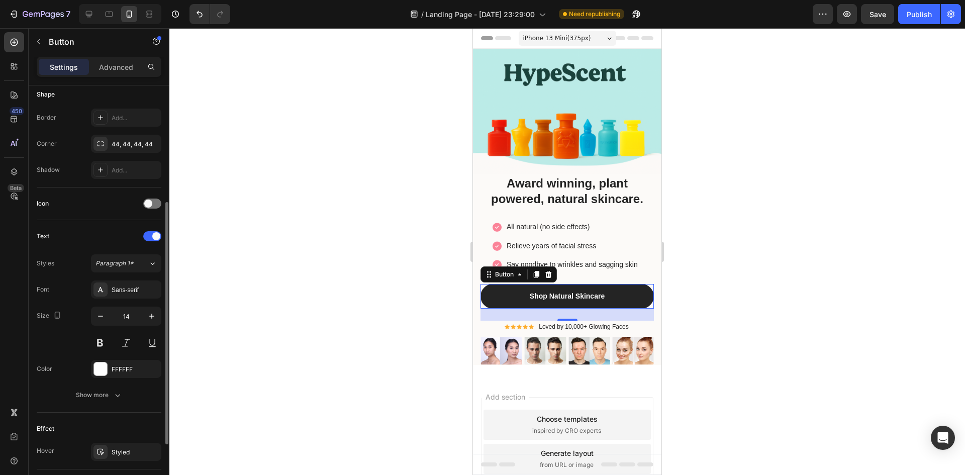
scroll to position [251, 0]
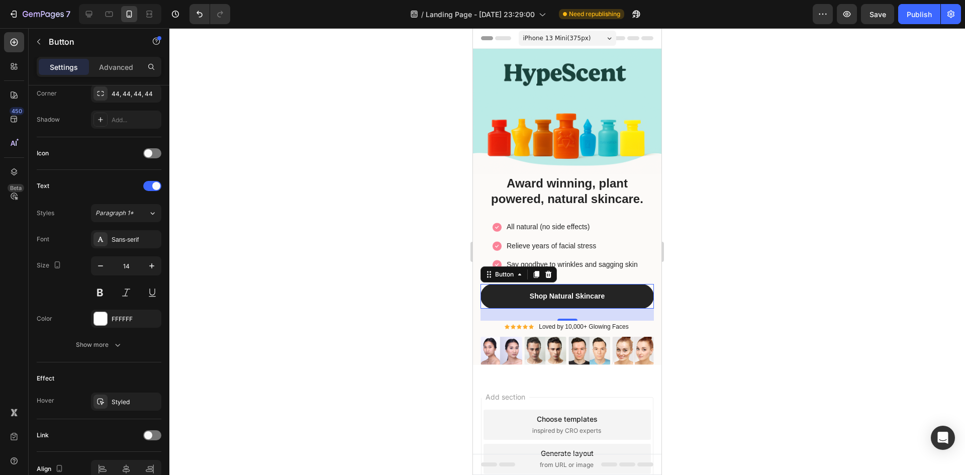
click at [326, 228] on div at bounding box center [566, 251] width 795 height 447
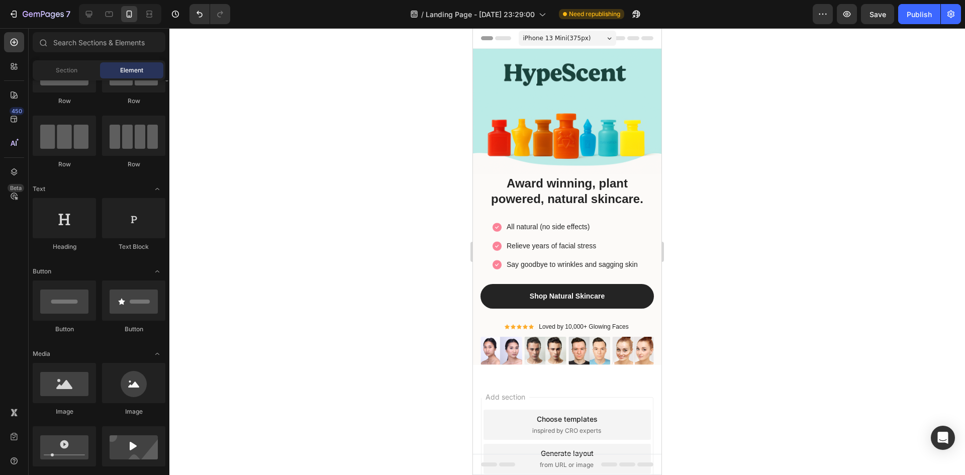
scroll to position [0, 0]
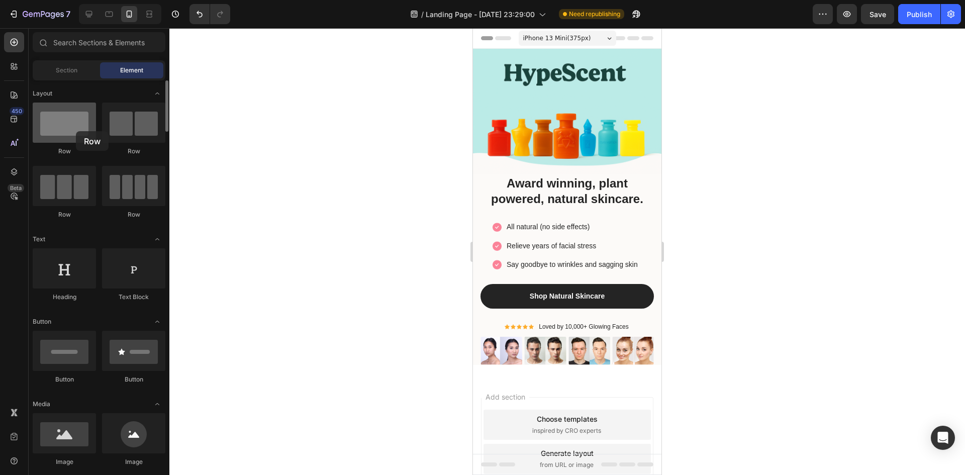
click at [76, 131] on div at bounding box center [64, 123] width 63 height 40
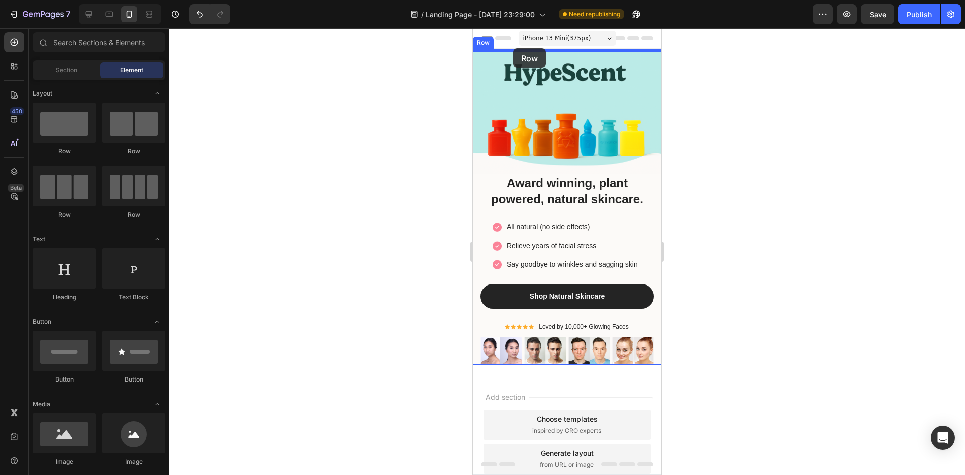
drag, startPoint x: 546, startPoint y: 157, endPoint x: 513, endPoint y: 50, distance: 112.7
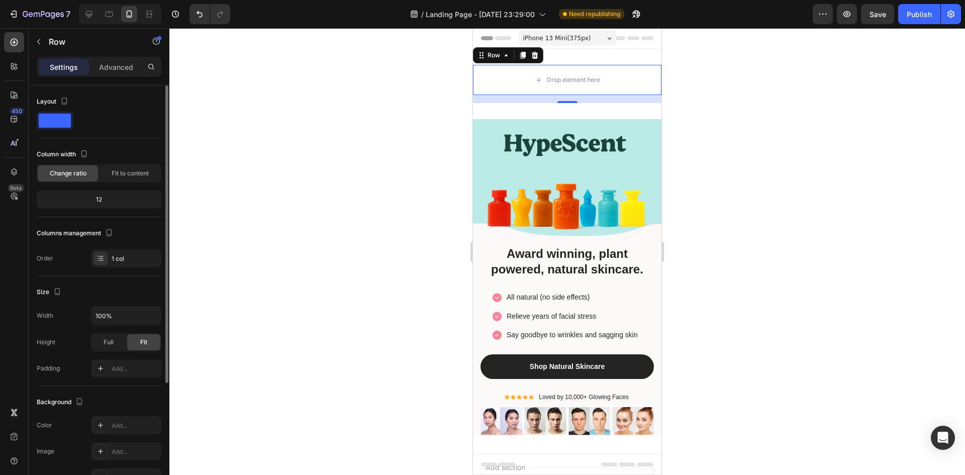
click at [120, 200] on div "12" at bounding box center [99, 199] width 121 height 14
click at [107, 198] on div "12" at bounding box center [99, 199] width 121 height 14
click at [105, 198] on div "12" at bounding box center [99, 199] width 121 height 14
click at [100, 198] on div "12" at bounding box center [99, 199] width 121 height 14
drag, startPoint x: 100, startPoint y: 202, endPoint x: 97, endPoint y: 208, distance: 6.3
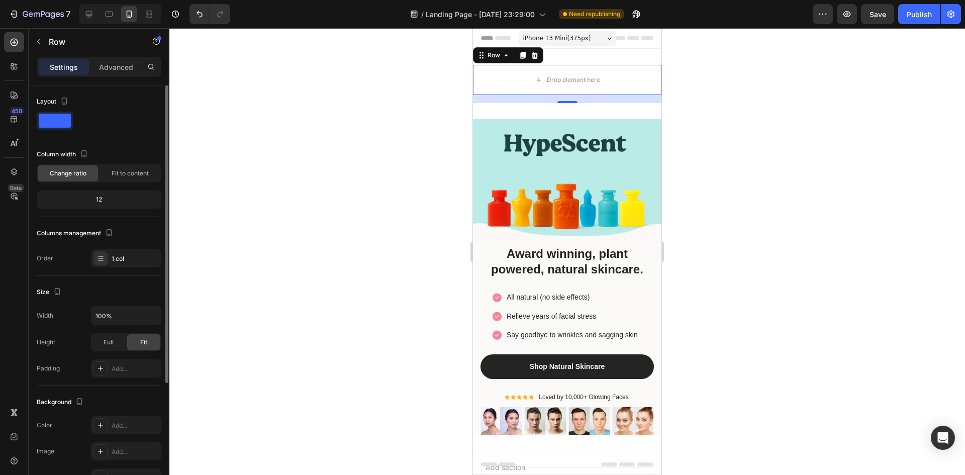
click at [97, 208] on div "12" at bounding box center [99, 199] width 125 height 18
drag, startPoint x: 115, startPoint y: 201, endPoint x: 287, endPoint y: 115, distance: 192.6
click at [116, 201] on div "12" at bounding box center [99, 199] width 121 height 14
click at [108, 197] on div "12" at bounding box center [99, 199] width 121 height 14
drag, startPoint x: 98, startPoint y: 199, endPoint x: 93, endPoint y: 197, distance: 5.4
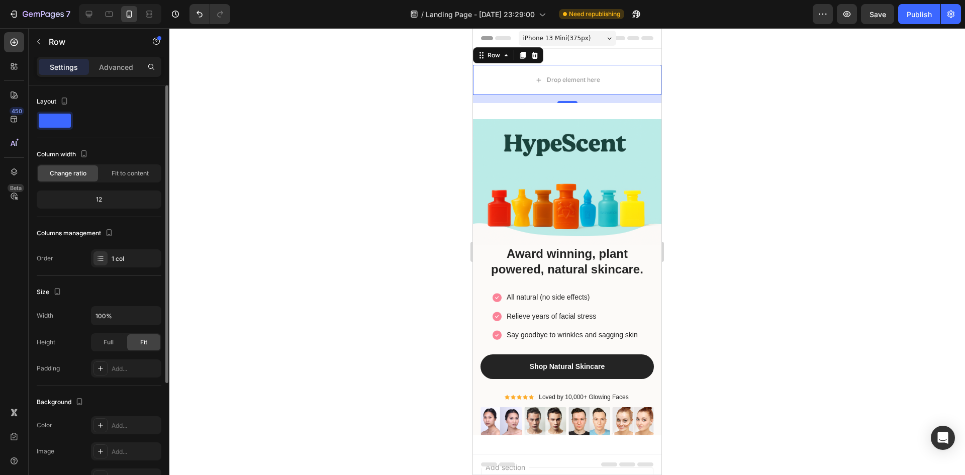
click at [92, 199] on div "12" at bounding box center [99, 199] width 121 height 14
click at [140, 179] on div "Fit to content" at bounding box center [130, 173] width 60 height 16
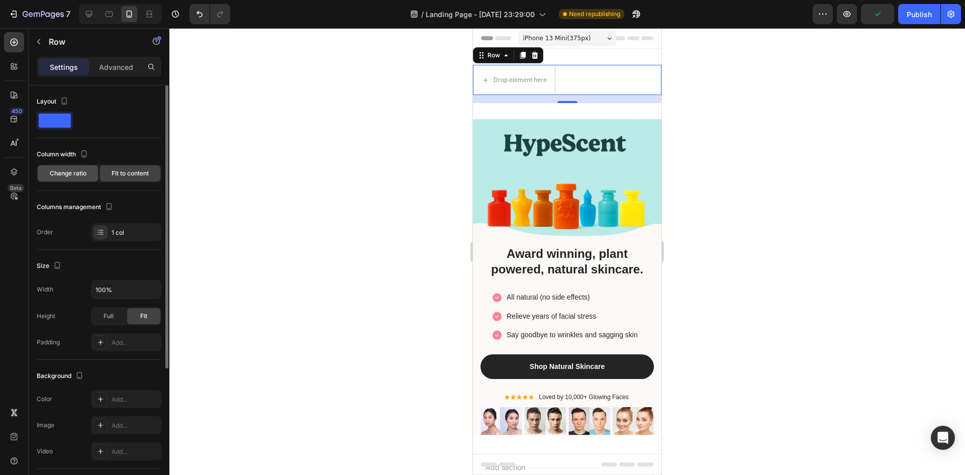
click at [81, 173] on span "Change ratio" at bounding box center [68, 173] width 37 height 9
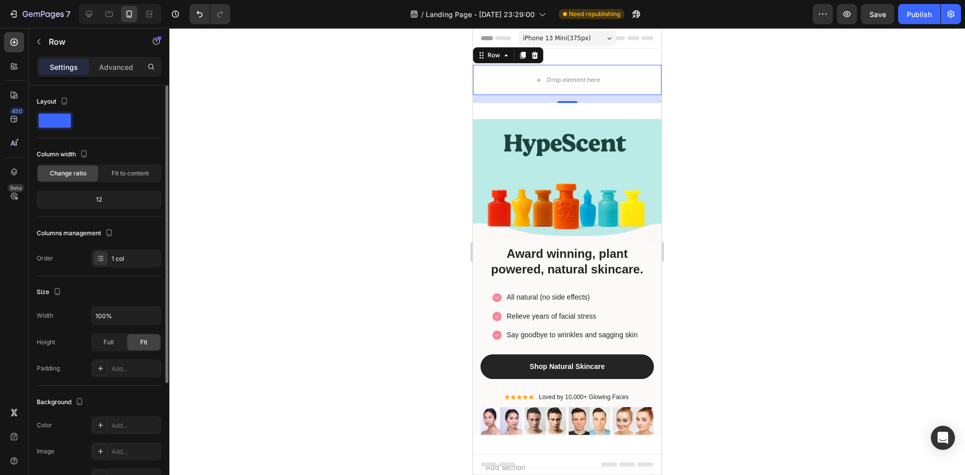
drag, startPoint x: 106, startPoint y: 200, endPoint x: 90, endPoint y: 199, distance: 15.1
click at [90, 199] on div "12" at bounding box center [99, 199] width 121 height 14
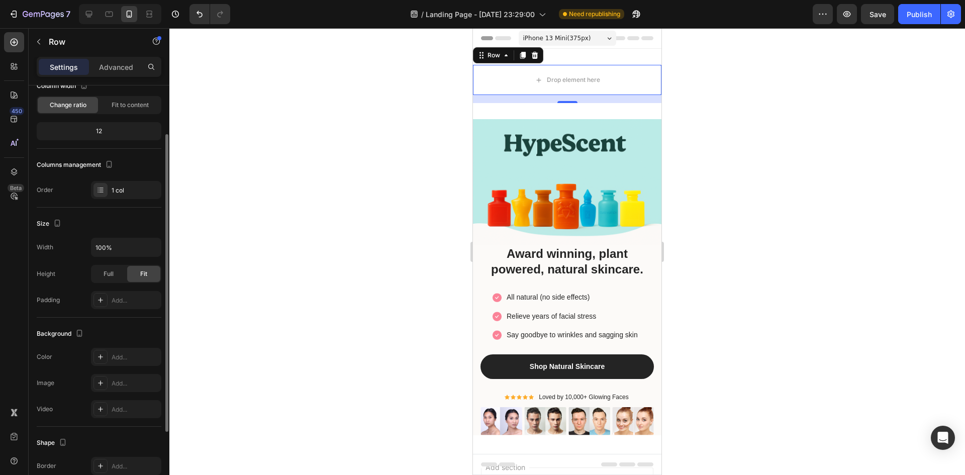
scroll to position [18, 0]
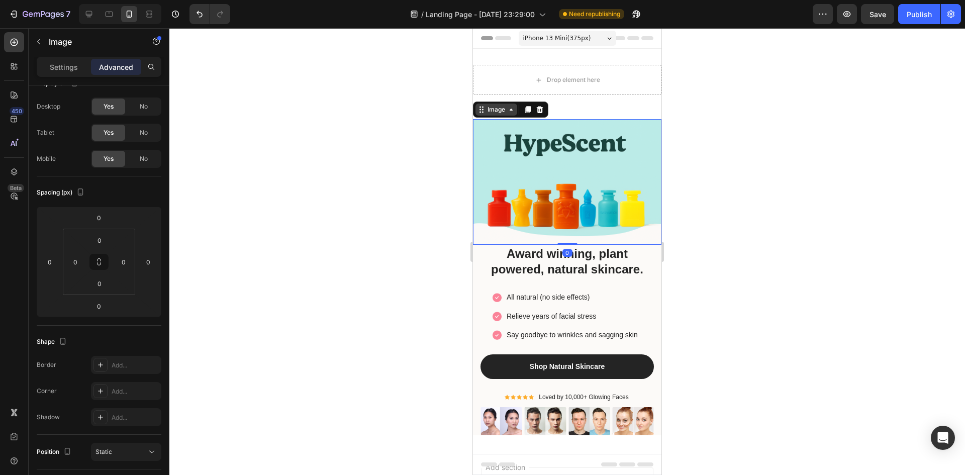
click at [495, 113] on div "Image" at bounding box center [496, 109] width 22 height 9
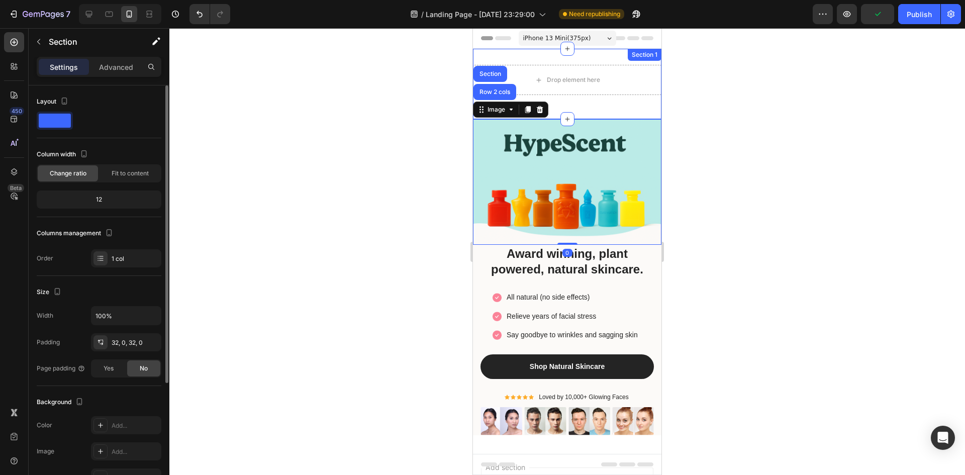
click at [581, 114] on div "Drop element here Row Section 1" at bounding box center [567, 84] width 188 height 70
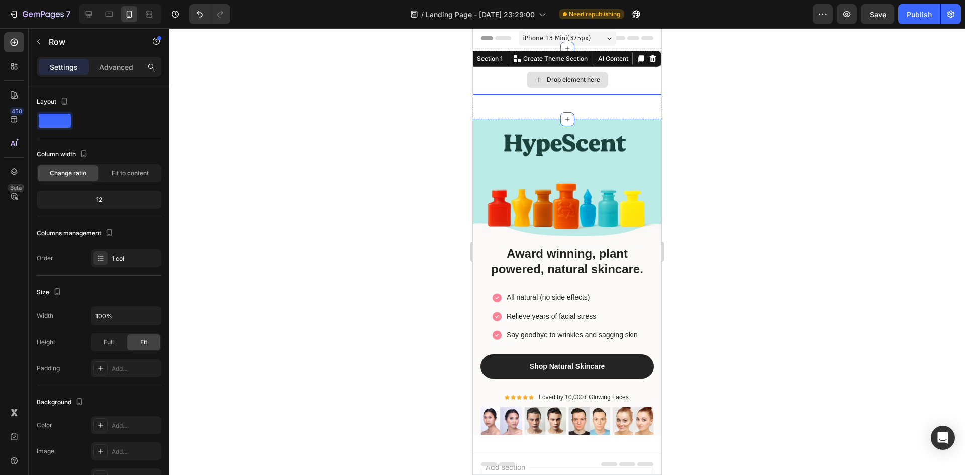
click at [507, 80] on div "Drop element here" at bounding box center [567, 80] width 188 height 30
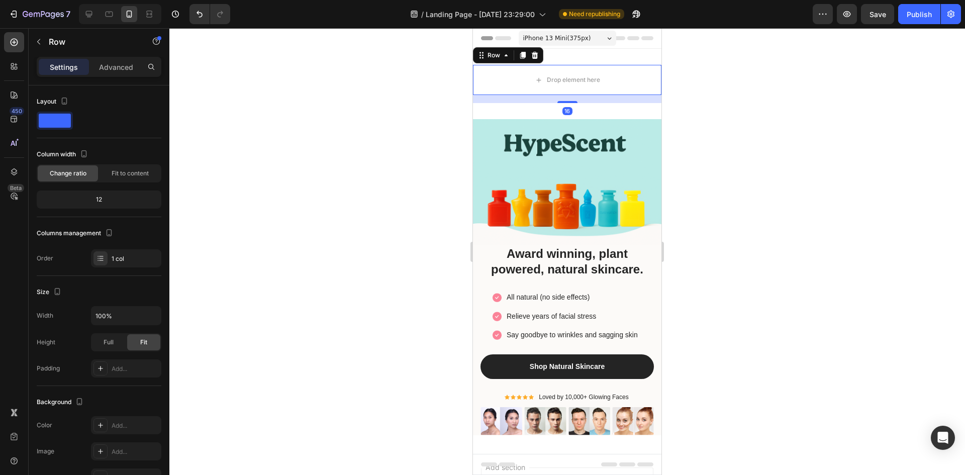
click at [514, 101] on div "16" at bounding box center [567, 99] width 188 height 8
click at [515, 100] on div "16" at bounding box center [567, 99] width 188 height 8
click at [38, 47] on button "button" at bounding box center [39, 42] width 16 height 16
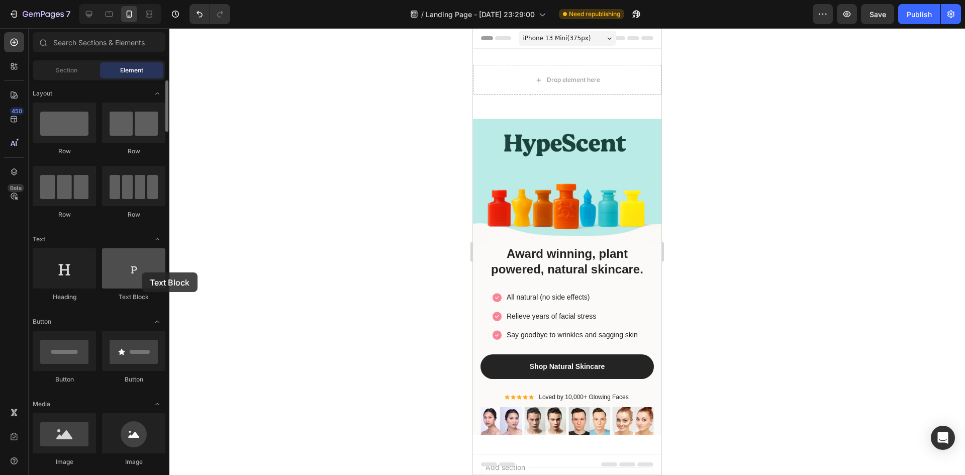
click at [142, 272] on div at bounding box center [133, 268] width 63 height 40
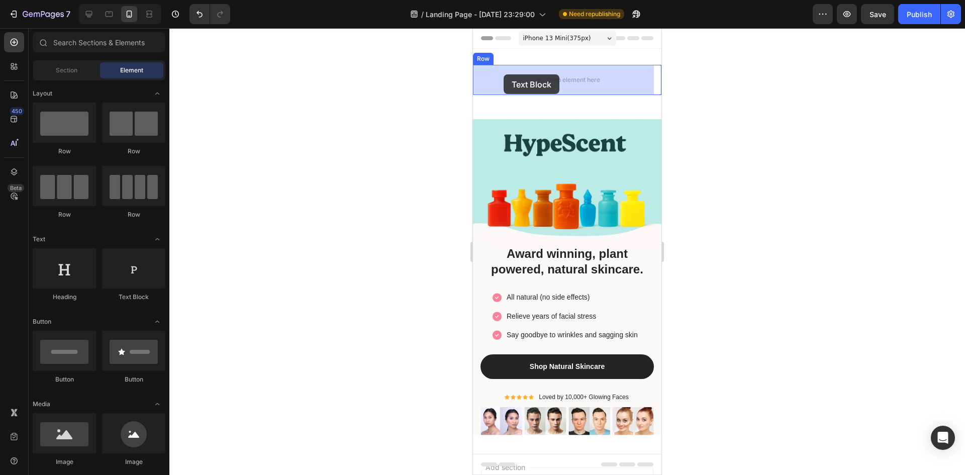
drag, startPoint x: 607, startPoint y: 300, endPoint x: 503, endPoint y: 74, distance: 249.1
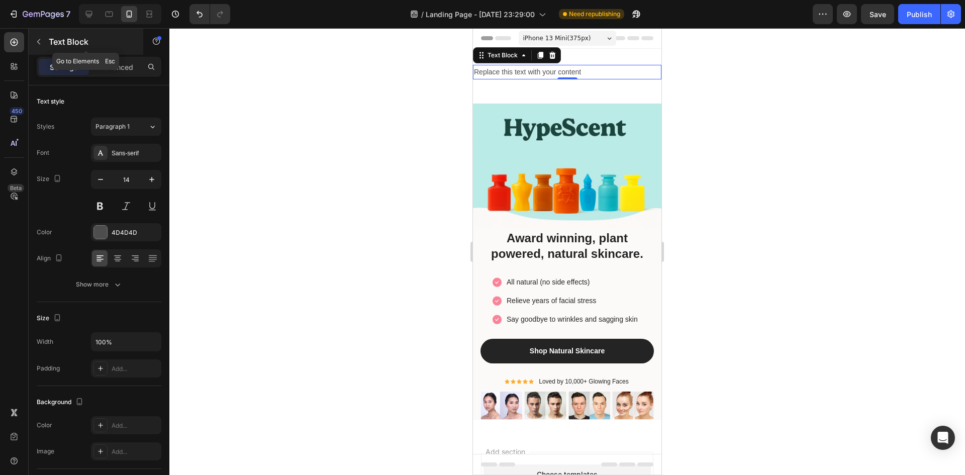
click at [39, 41] on icon "button" at bounding box center [39, 42] width 8 height 8
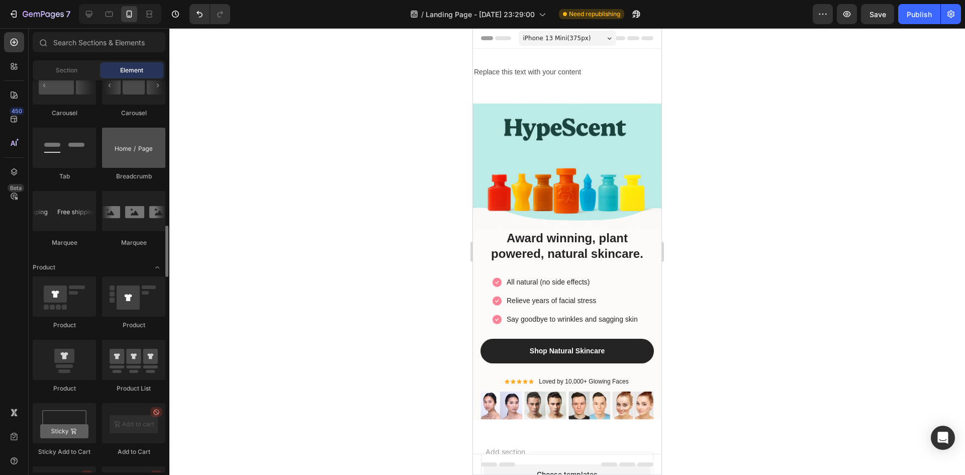
scroll to position [1306, 0]
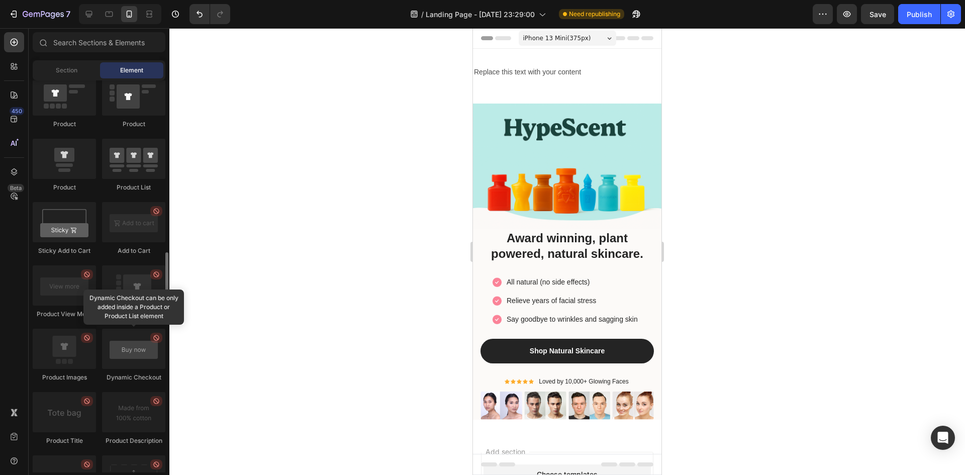
click at [156, 339] on icon at bounding box center [156, 338] width 8 height 8
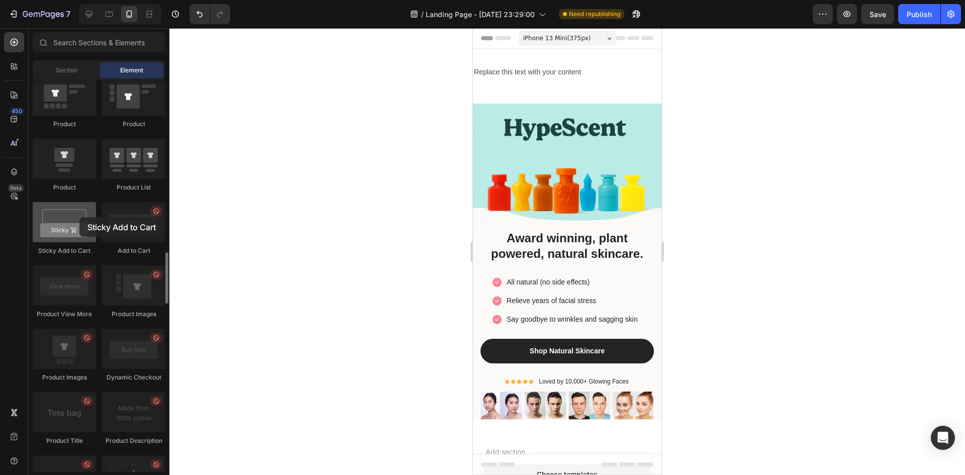
click at [78, 217] on div at bounding box center [64, 222] width 63 height 40
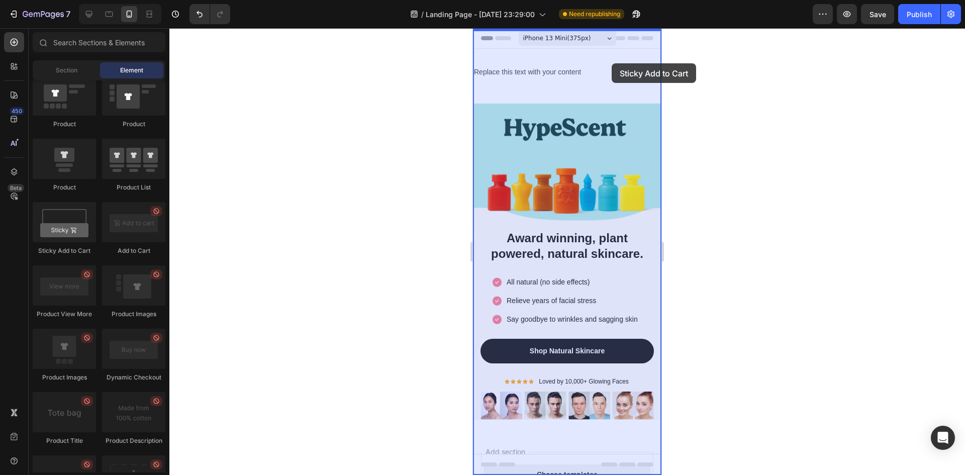
drag, startPoint x: 556, startPoint y: 244, endPoint x: 612, endPoint y: 63, distance: 188.8
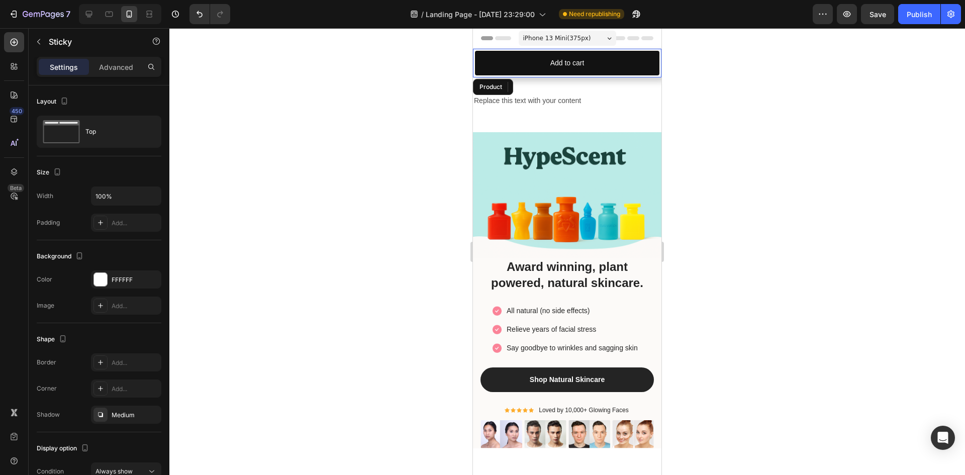
click at [732, 111] on div at bounding box center [566, 251] width 795 height 447
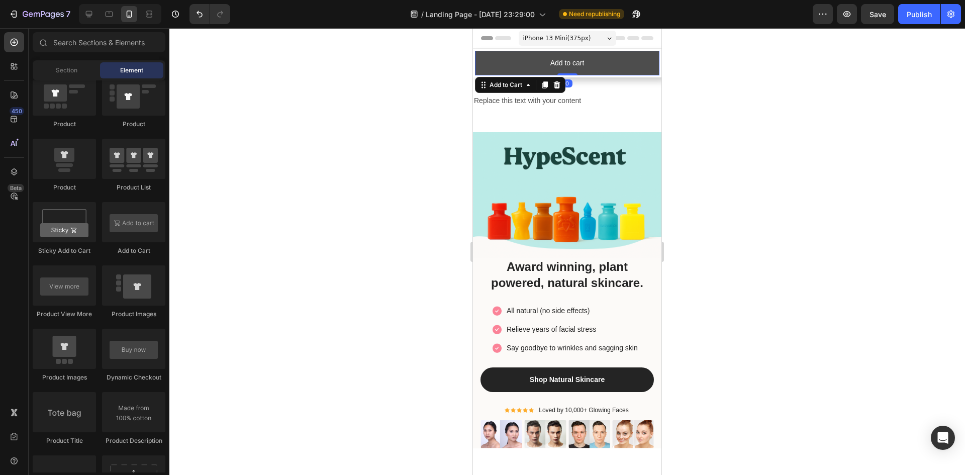
click at [617, 65] on button "Add to cart" at bounding box center [567, 63] width 184 height 25
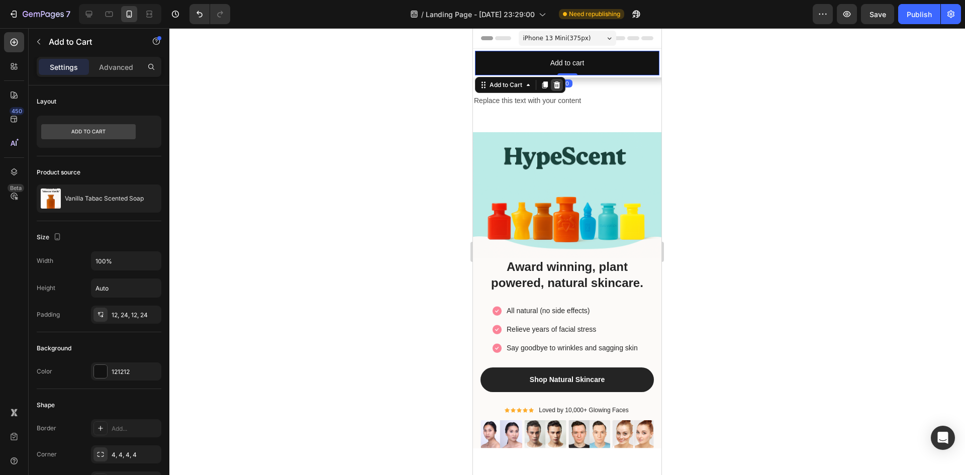
click at [554, 85] on icon at bounding box center [557, 85] width 8 height 8
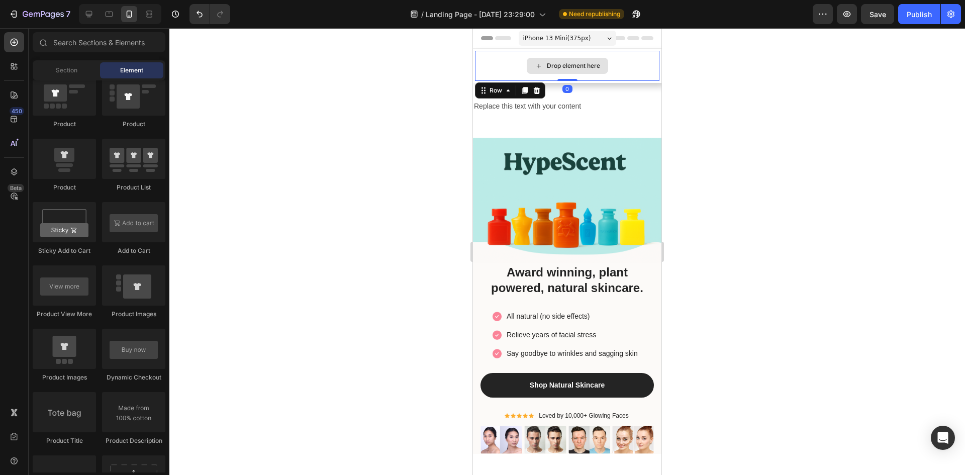
click at [633, 65] on div "Drop element here" at bounding box center [567, 66] width 184 height 30
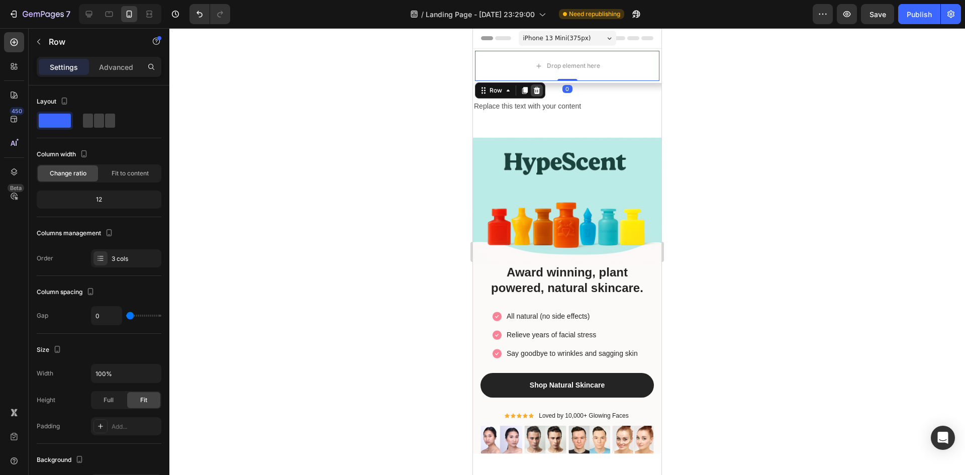
click at [534, 91] on icon at bounding box center [537, 90] width 7 height 7
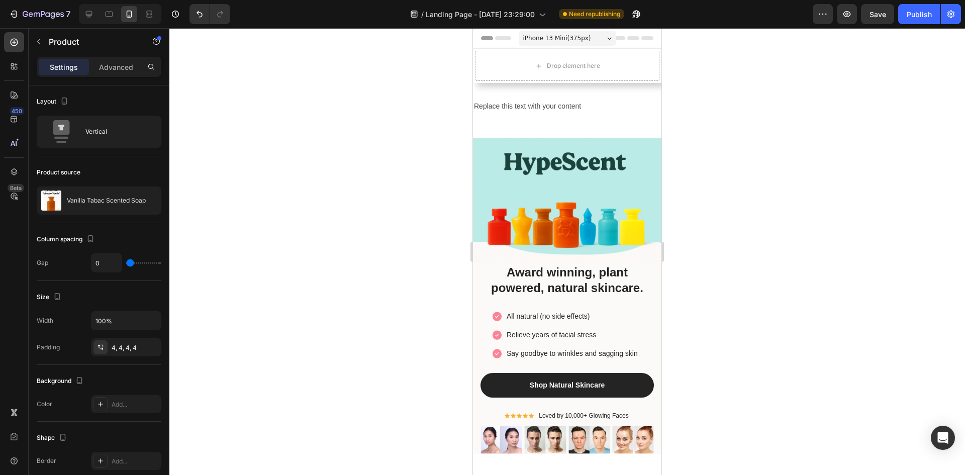
click at [649, 50] on div "Product Images Vanilla Tabac Scented Soap Product Title $29.00 Product Price Pr…" at bounding box center [567, 66] width 188 height 34
click at [631, 63] on div "Drop element here" at bounding box center [567, 66] width 184 height 30
click at [635, 63] on div "Drop element here" at bounding box center [567, 66] width 184 height 30
click at [518, 72] on div "Drop element here" at bounding box center [567, 66] width 184 height 30
click at [503, 74] on div "Drop element here" at bounding box center [567, 66] width 184 height 30
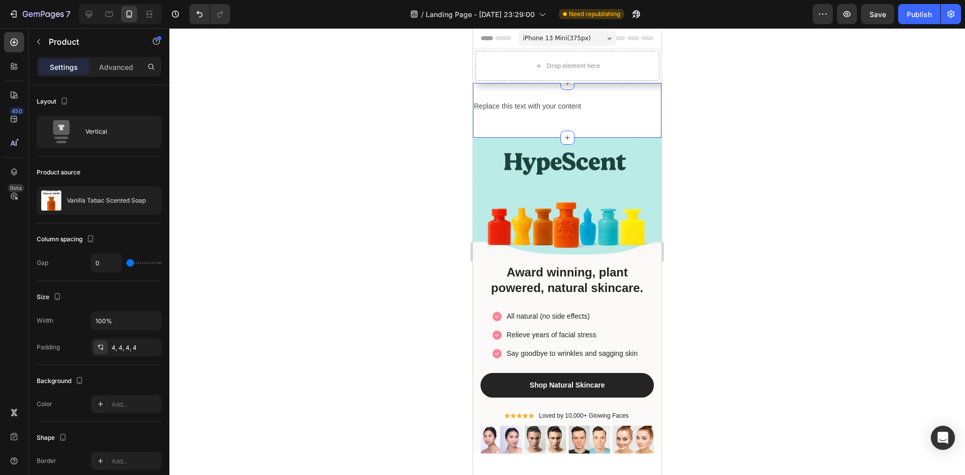
click at [504, 123] on div "Replace this text with your content Text Block Row Section 2" at bounding box center [567, 110] width 188 height 55
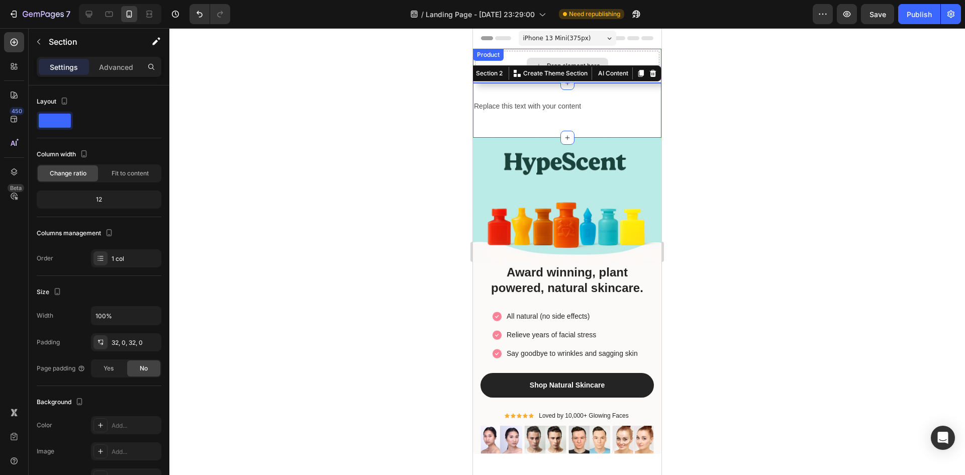
click at [516, 58] on div "Product Images Vanilla Tabac Scented Soap Product Title $29.00 Product Price Pr…" at bounding box center [567, 66] width 188 height 34
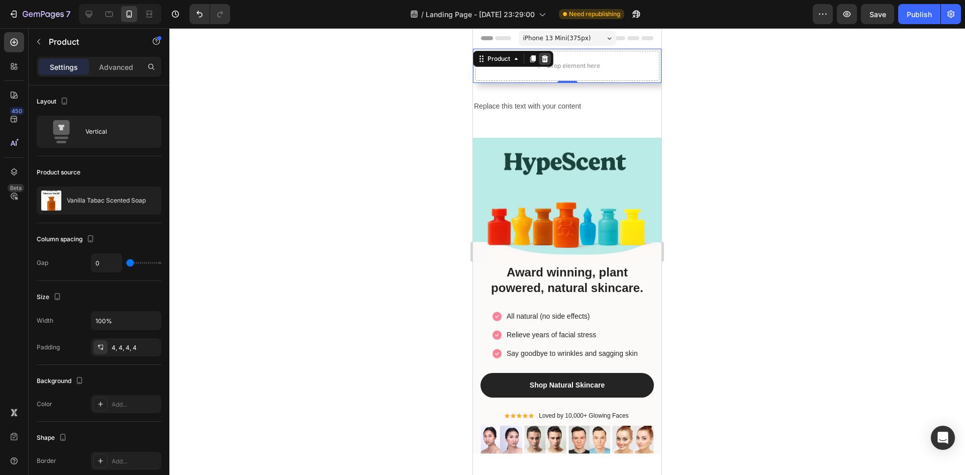
click at [547, 56] on icon at bounding box center [545, 58] width 7 height 7
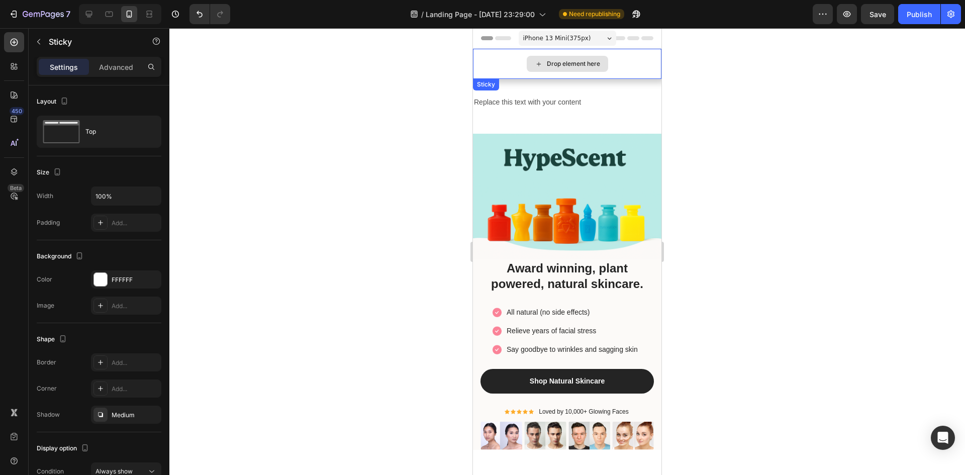
click at [514, 59] on div "Drop element here" at bounding box center [567, 64] width 188 height 30
click at [545, 85] on icon at bounding box center [544, 88] width 8 height 8
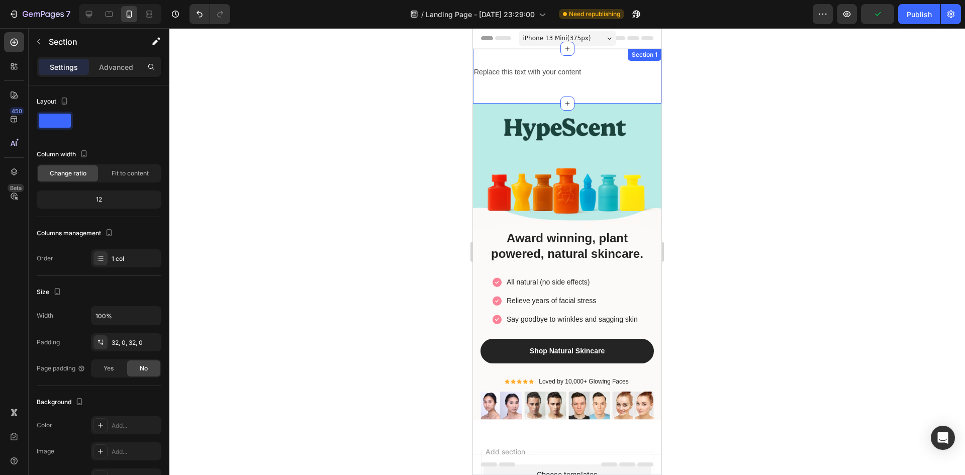
click at [527, 88] on div "Replace this text with your content Text Block Row Section 1" at bounding box center [567, 76] width 188 height 55
click at [649, 59] on icon at bounding box center [653, 59] width 8 height 8
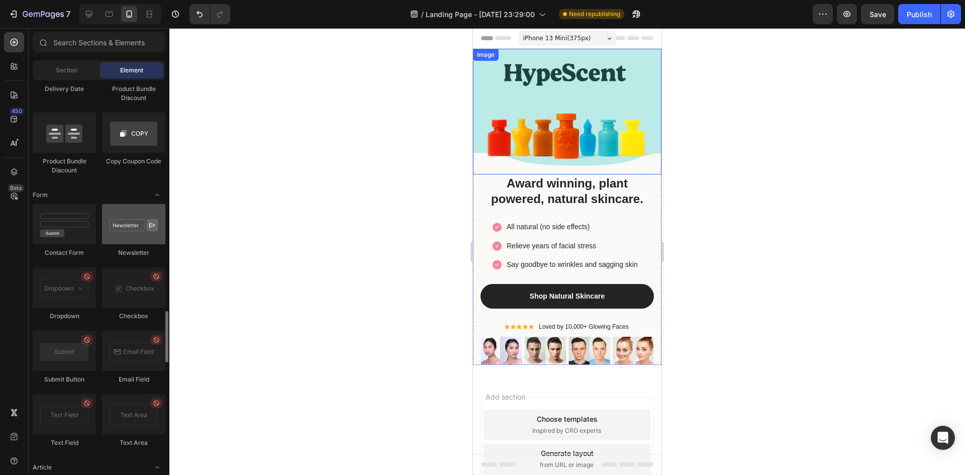
scroll to position [2134, 0]
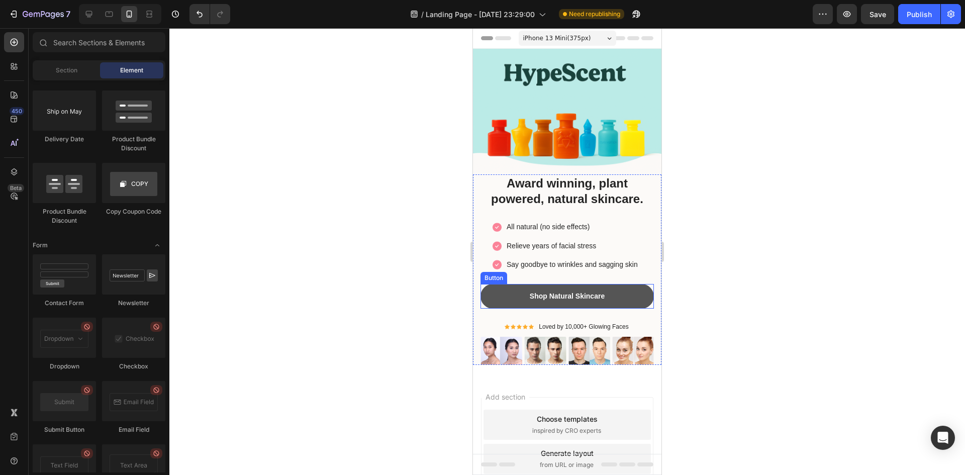
click at [608, 290] on button "Shop Natural Skincare" at bounding box center [566, 296] width 173 height 25
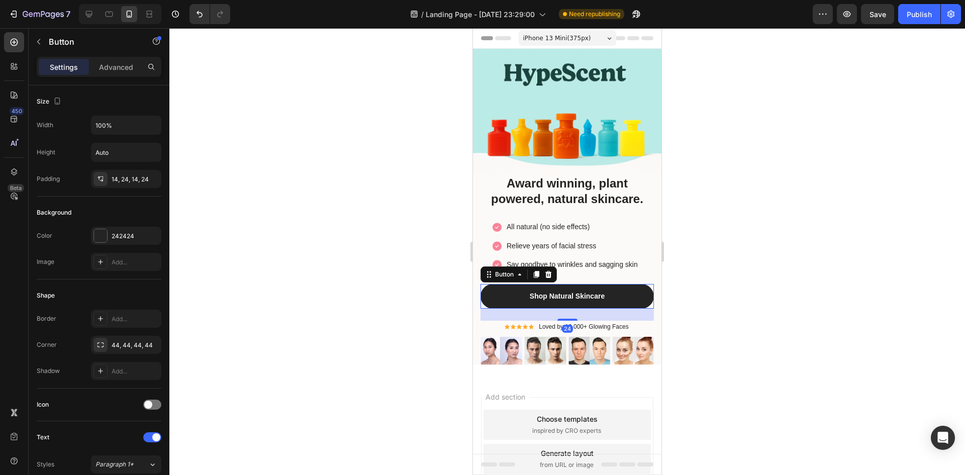
click at [722, 262] on div at bounding box center [566, 251] width 795 height 447
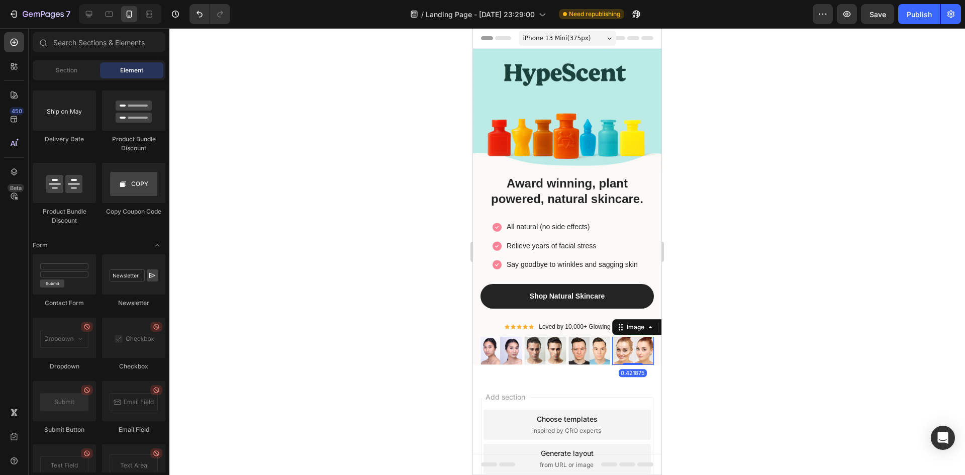
click at [626, 347] on img at bounding box center [633, 351] width 42 height 28
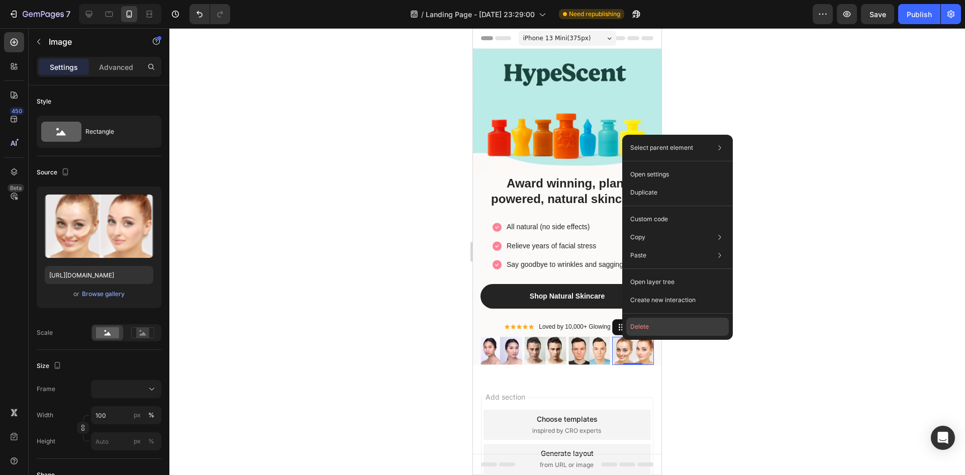
click at [635, 325] on button "Delete" at bounding box center [677, 327] width 103 height 18
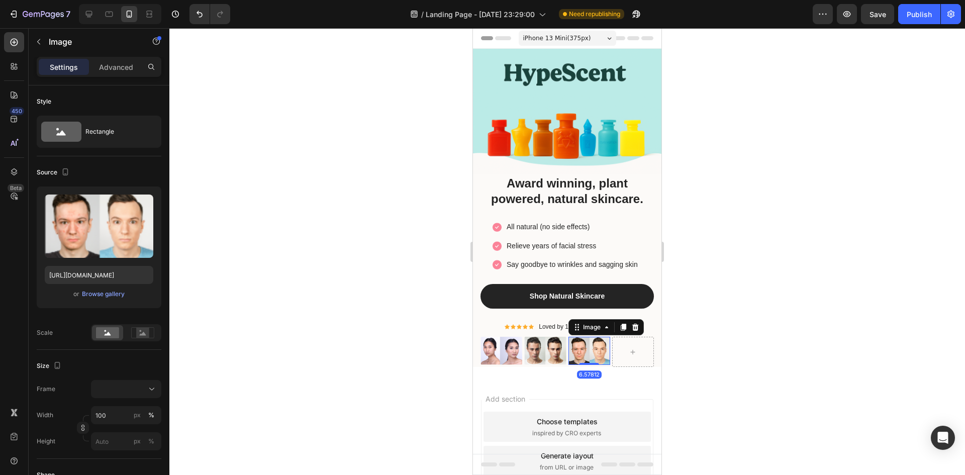
click at [592, 341] on img at bounding box center [589, 351] width 42 height 28
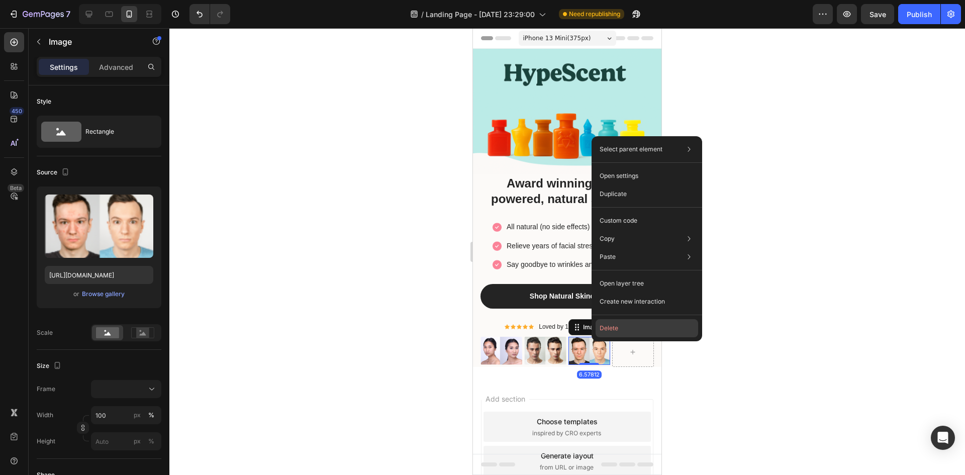
click at [626, 326] on button "Delete" at bounding box center [646, 328] width 103 height 18
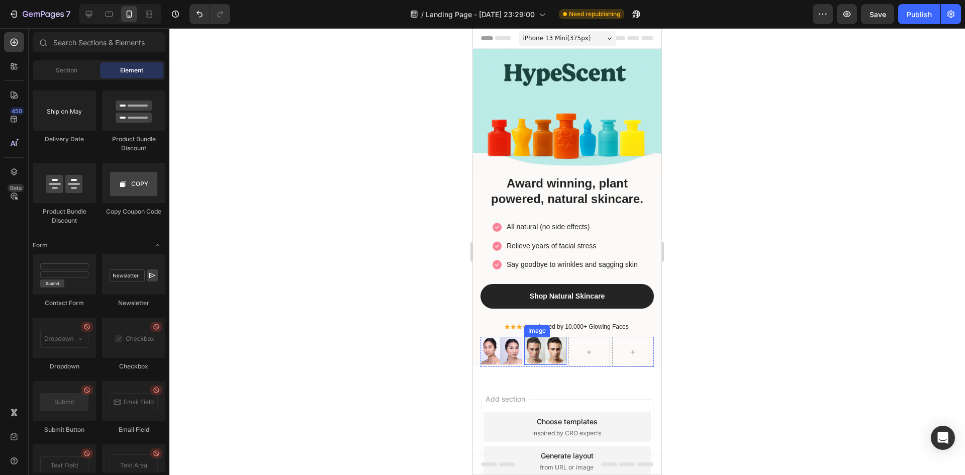
click at [554, 339] on img at bounding box center [545, 351] width 42 height 28
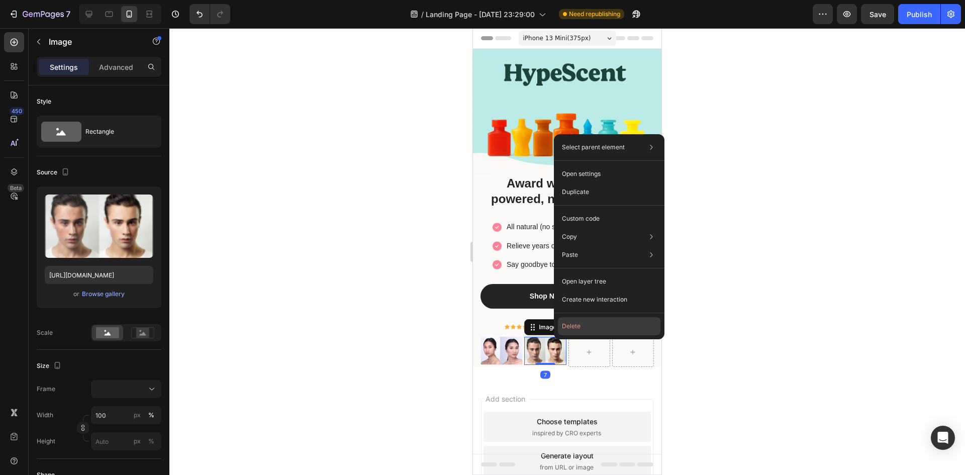
click at [591, 323] on button "Delete" at bounding box center [609, 326] width 103 height 18
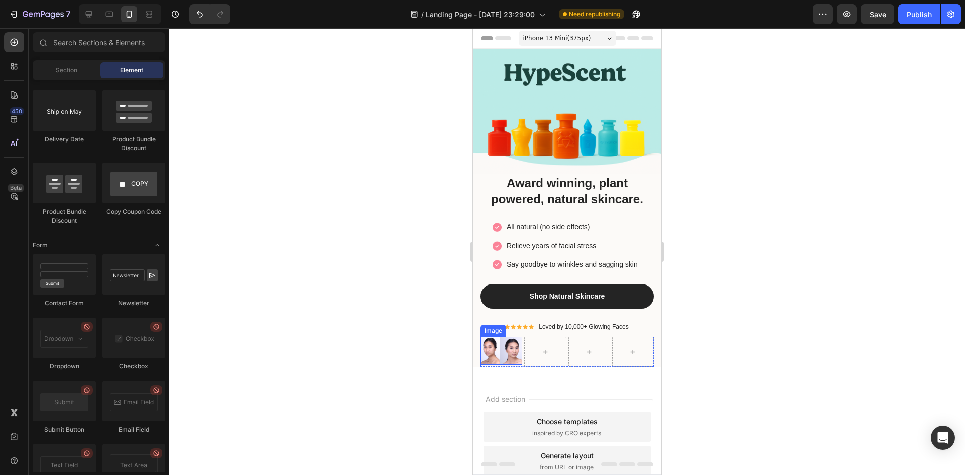
click at [505, 337] on img at bounding box center [501, 351] width 42 height 28
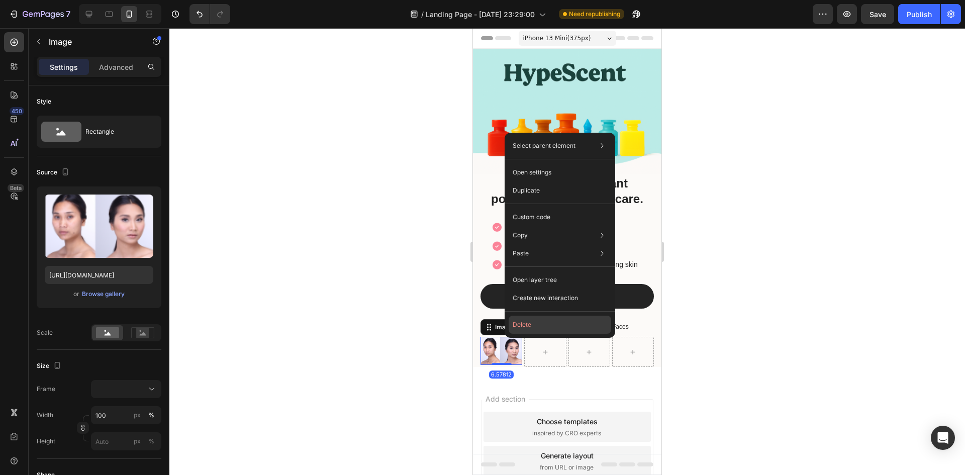
click at [535, 327] on button "Delete" at bounding box center [560, 325] width 103 height 18
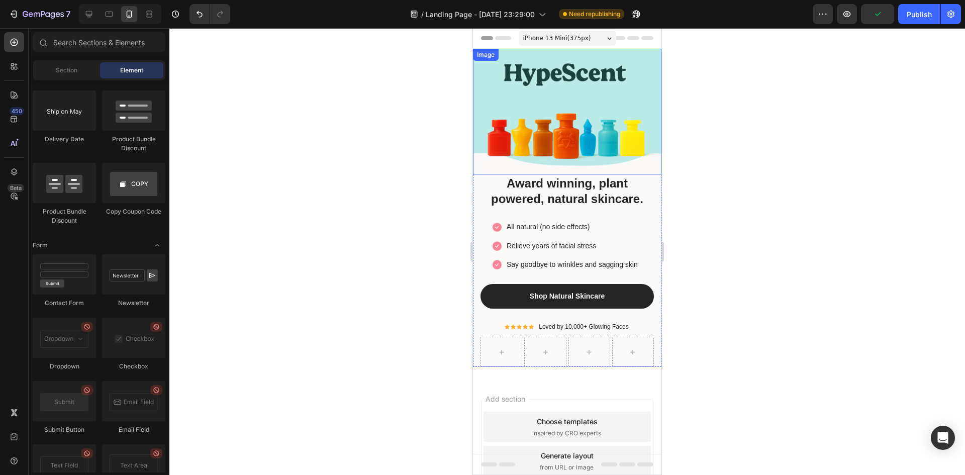
click at [626, 105] on img at bounding box center [567, 112] width 188 height 126
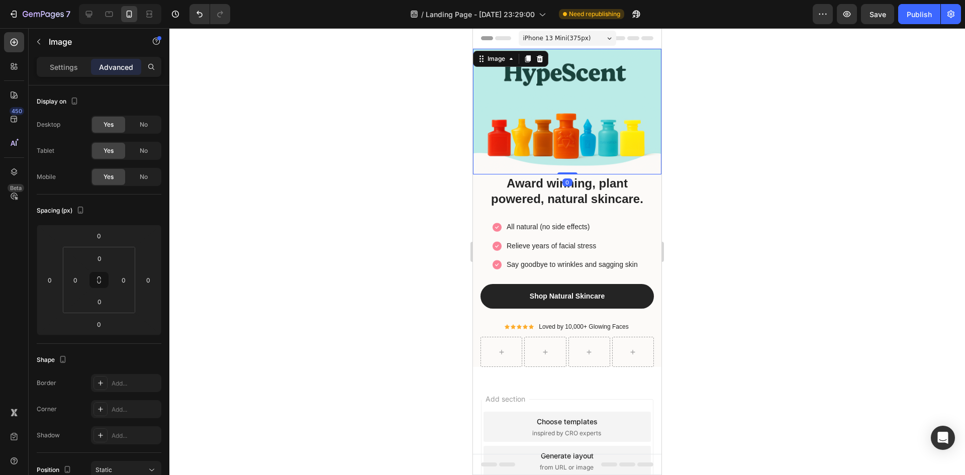
click at [731, 137] on div at bounding box center [566, 251] width 795 height 447
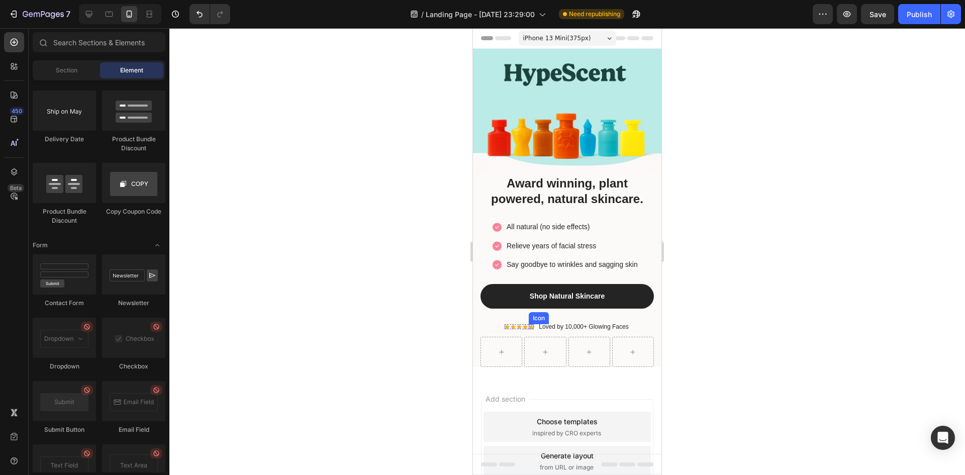
click at [529, 324] on div "Icon" at bounding box center [531, 326] width 5 height 5
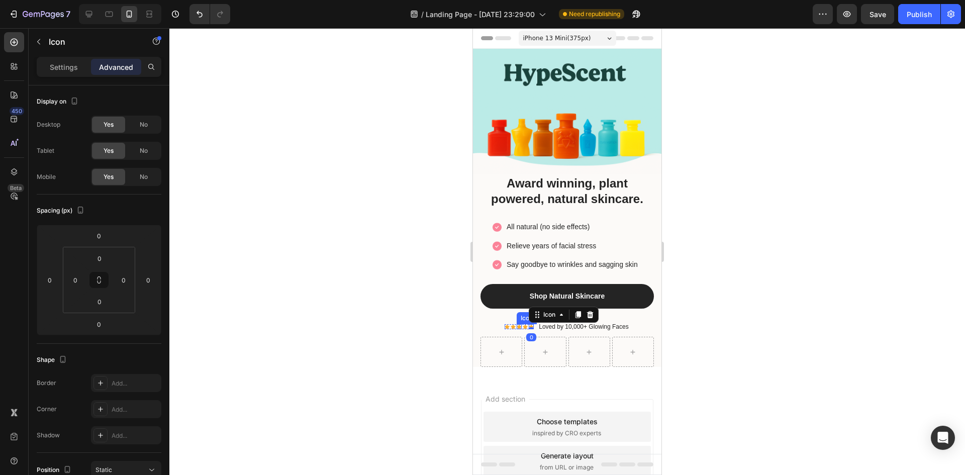
click at [518, 324] on div "Icon" at bounding box center [519, 326] width 5 height 5
click at [511, 324] on div "Icon" at bounding box center [513, 326] width 5 height 5
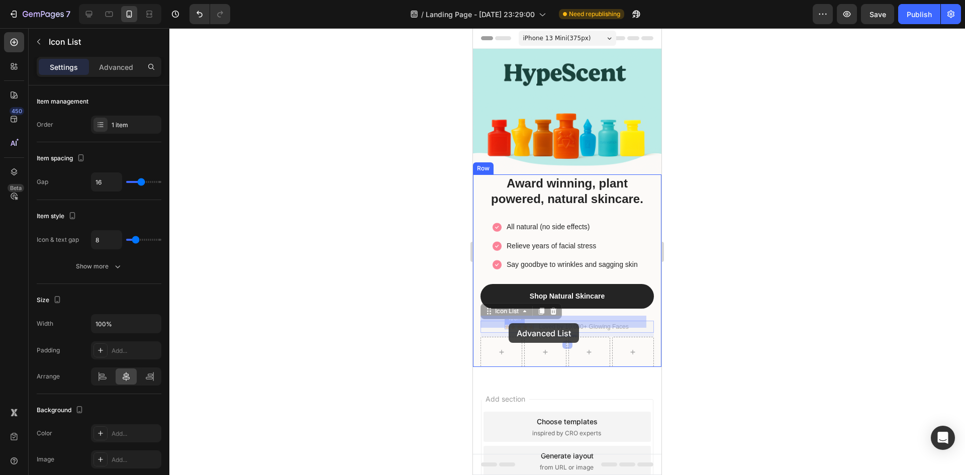
drag, startPoint x: 500, startPoint y: 319, endPoint x: 505, endPoint y: 322, distance: 6.1
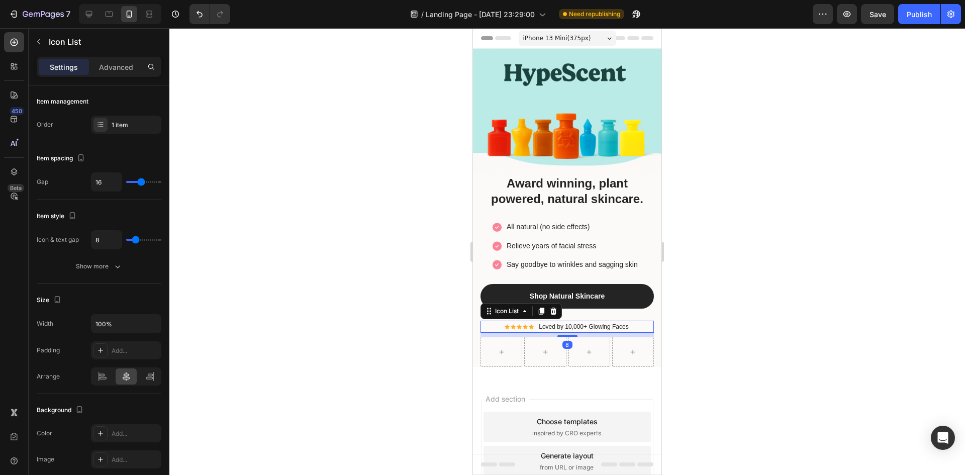
click at [497, 321] on div "Icon Icon Icon Icon Icon Icon List Hoz Loved by 10,000+ Glowing Faces Text block" at bounding box center [566, 327] width 173 height 12
type input "9"
type input "10"
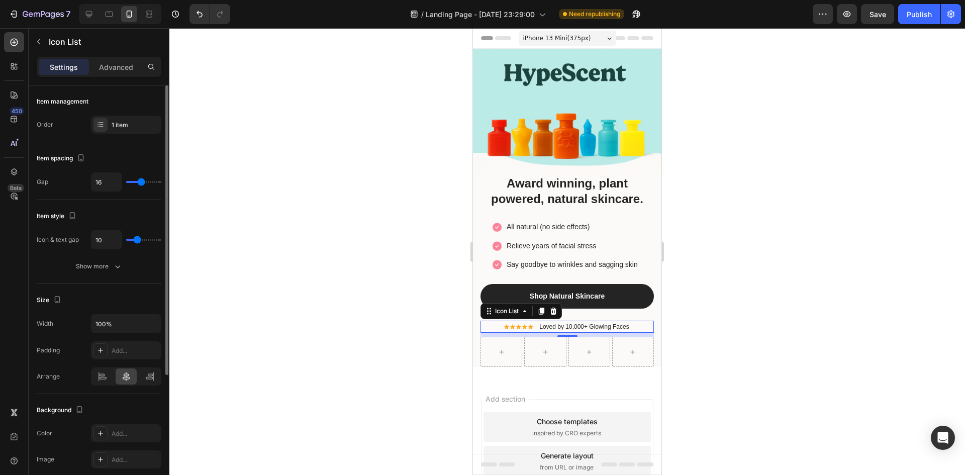
type input "11"
type input "12"
type input "13"
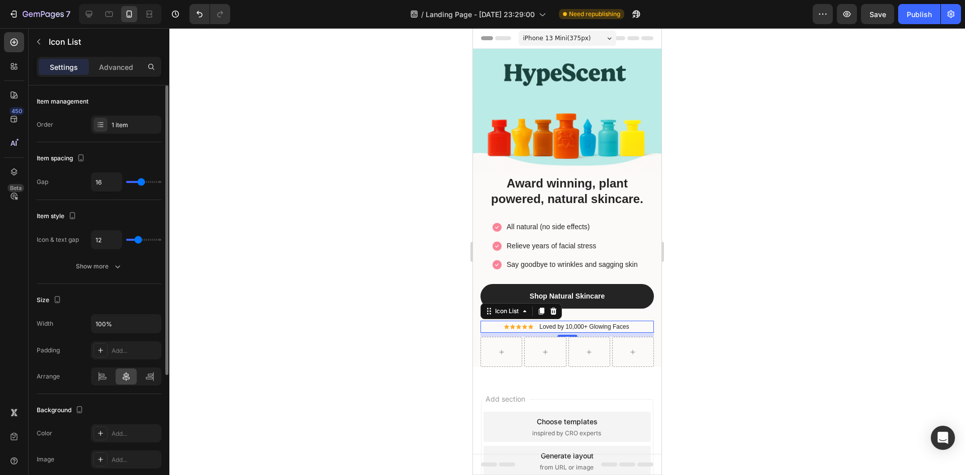
type input "13"
type input "14"
type input "15"
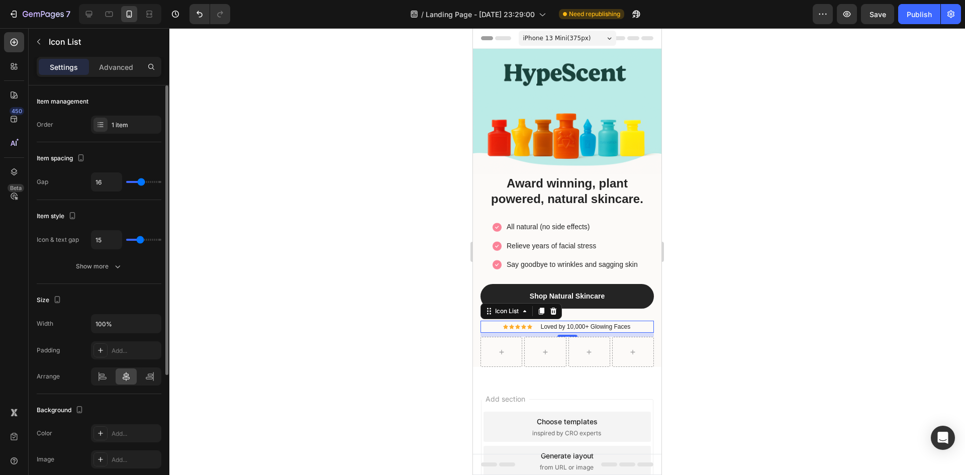
type input "14"
type input "13"
type input "12"
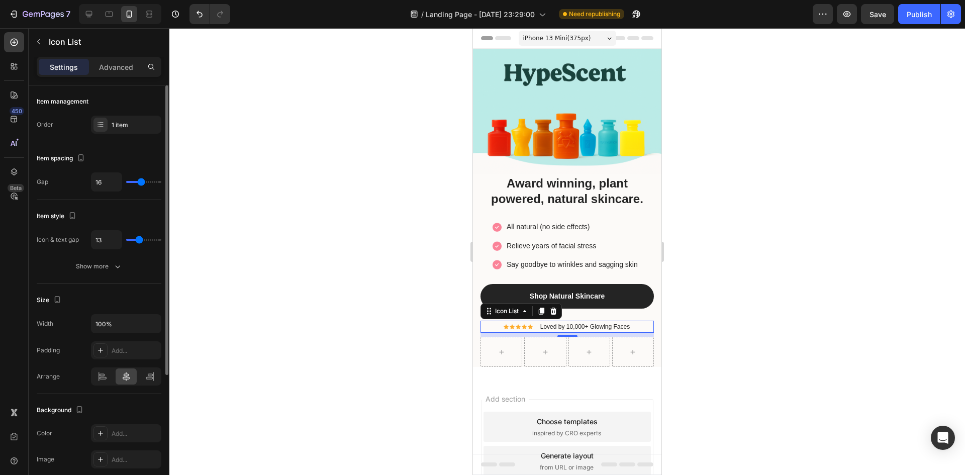
type input "12"
type input "11"
type input "10"
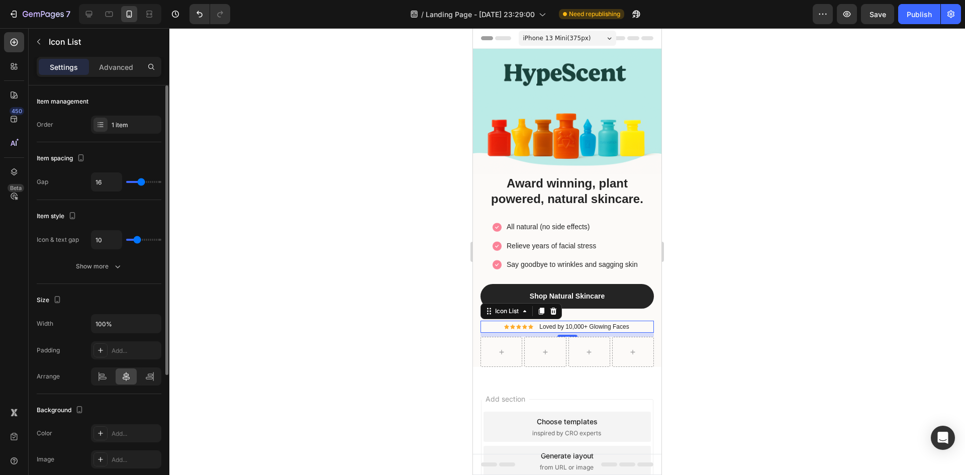
click at [137, 240] on input "range" at bounding box center [143, 240] width 35 height 2
click at [126, 323] on input "100%" at bounding box center [125, 324] width 69 height 18
type input "150%"
click at [226, 315] on div at bounding box center [566, 251] width 795 height 447
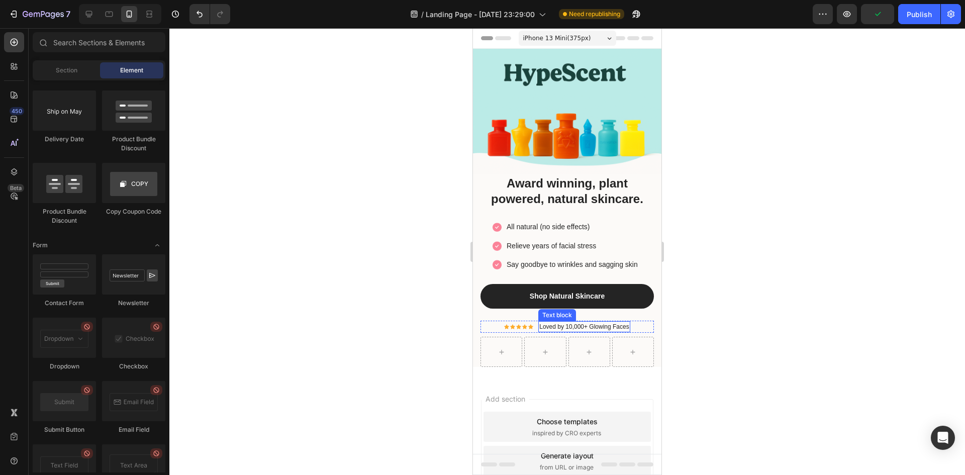
click at [601, 323] on p "Loved by 10,000+ Glowing Faces" at bounding box center [583, 326] width 89 height 9
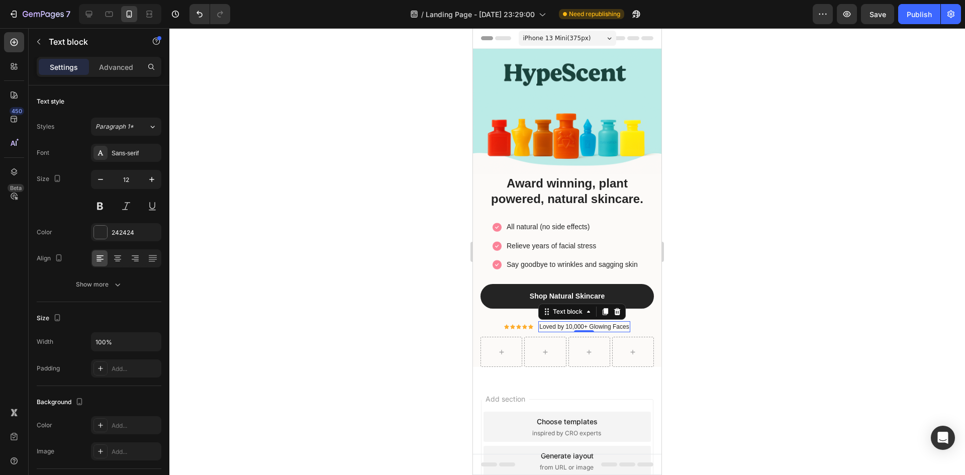
click at [623, 323] on p "Loved by 10,000+ Glowing Faces" at bounding box center [583, 326] width 89 height 9
click at [625, 322] on p "Loved by 10,000+ Glowing Faces" at bounding box center [583, 326] width 89 height 9
click at [716, 298] on div at bounding box center [566, 251] width 795 height 447
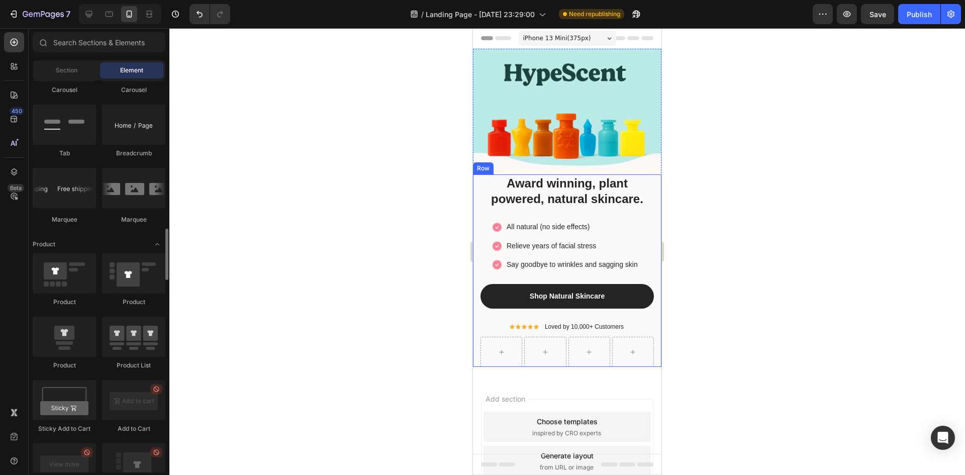
scroll to position [1078, 0]
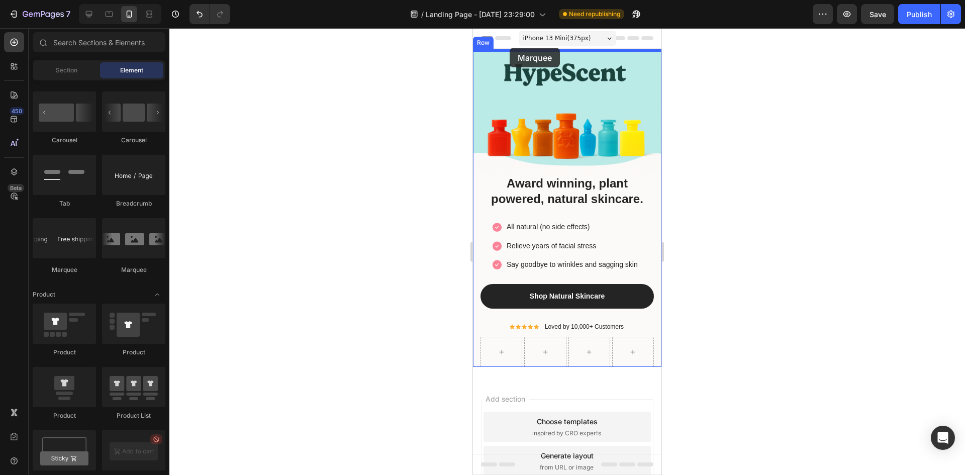
drag, startPoint x: 547, startPoint y: 275, endPoint x: 510, endPoint y: 48, distance: 230.1
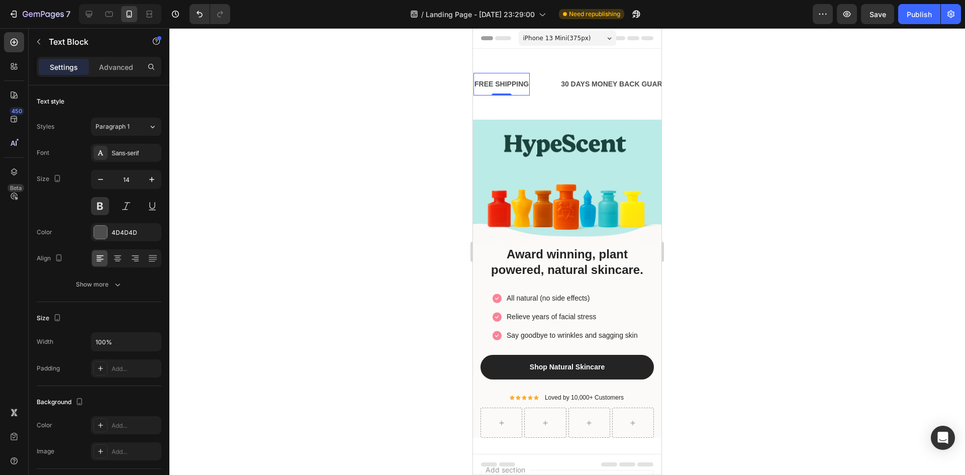
click at [525, 92] on div "FREE SHIPPING Text Block 0" at bounding box center [501, 84] width 56 height 23
click at [541, 91] on div "FREE SHIPPING Text Block 0" at bounding box center [516, 84] width 86 height 23
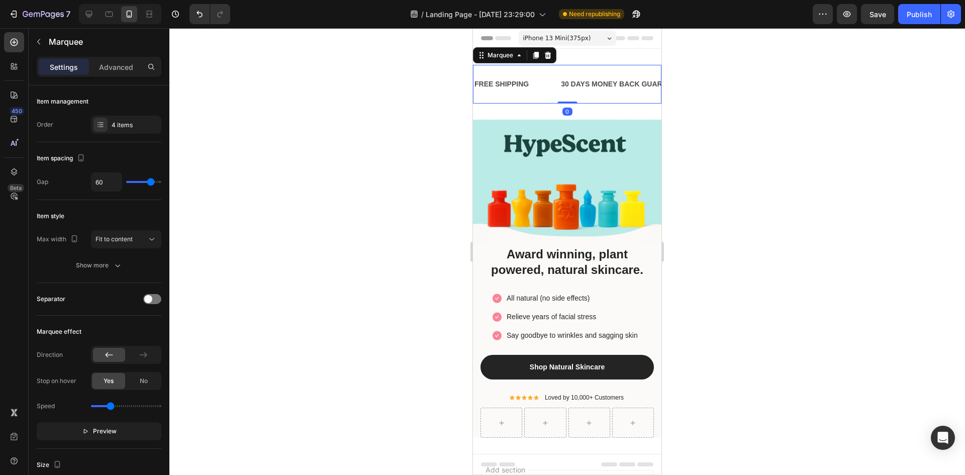
drag, startPoint x: 564, startPoint y: 103, endPoint x: 562, endPoint y: 65, distance: 38.3
click at [562, 65] on div "FREE SHIPPING Text Block 30 DAYS MONEY BACK GUARANTEE Text Block LIMITED TIME 5…" at bounding box center [567, 84] width 188 height 39
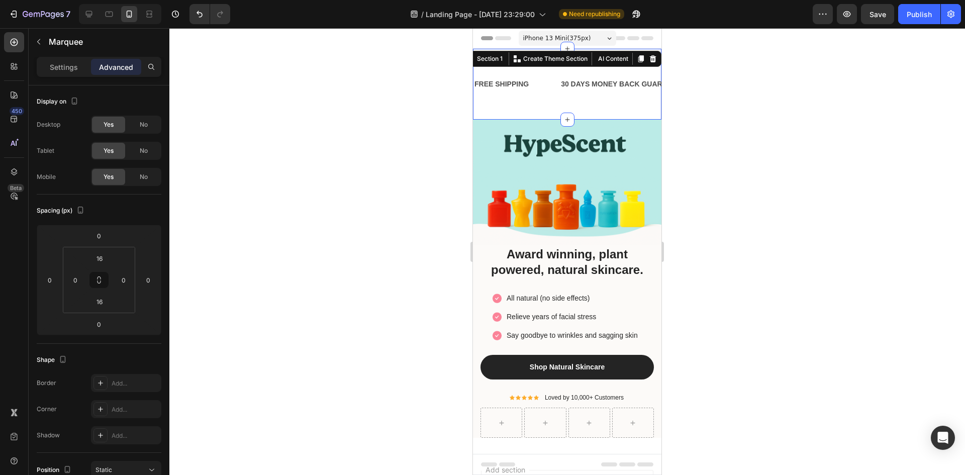
click at [530, 116] on div "FREE SHIPPING Text Block 30 DAYS MONEY BACK GUARANTEE Text Block LIMITED TIME 5…" at bounding box center [567, 84] width 188 height 71
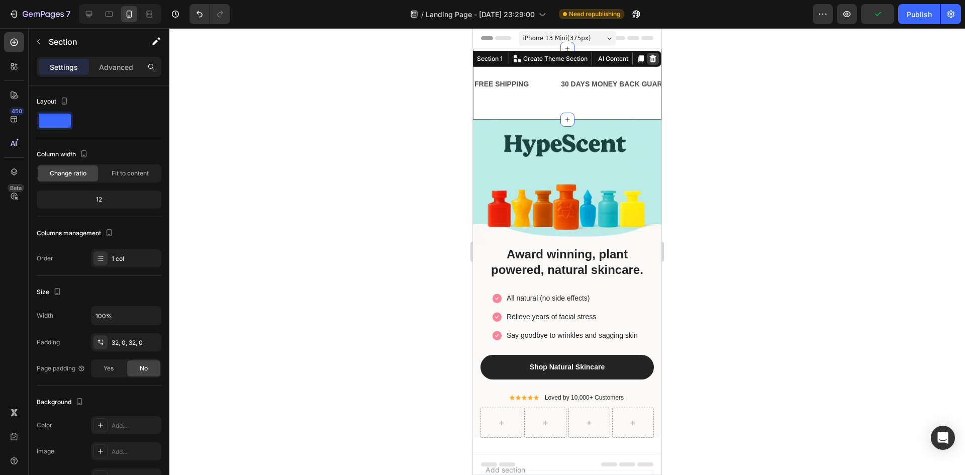
click at [650, 59] on icon at bounding box center [653, 58] width 7 height 7
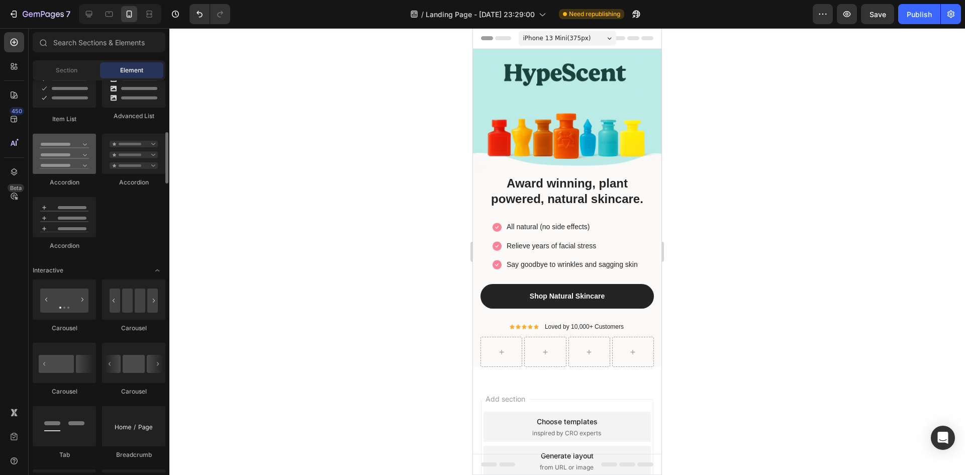
scroll to position [777, 0]
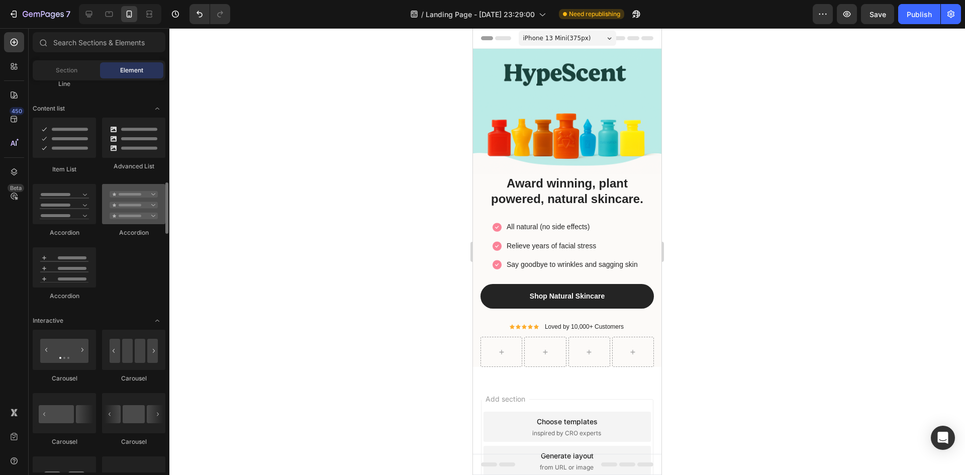
click at [134, 214] on div at bounding box center [133, 204] width 63 height 40
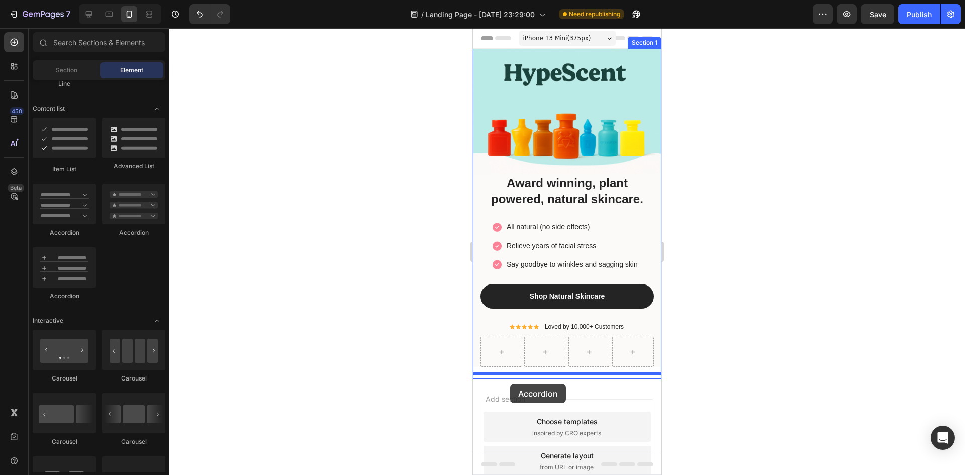
drag, startPoint x: 607, startPoint y: 242, endPoint x: 510, endPoint y: 383, distance: 171.3
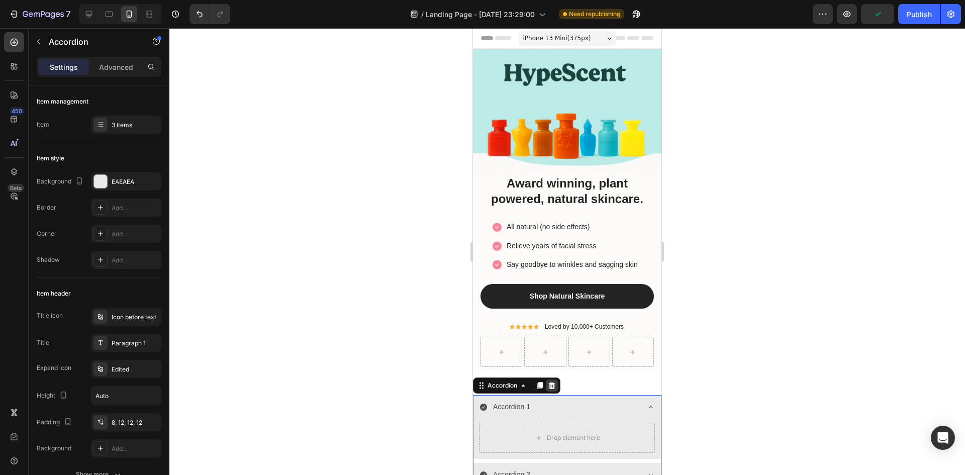
click at [554, 382] on icon at bounding box center [552, 385] width 7 height 7
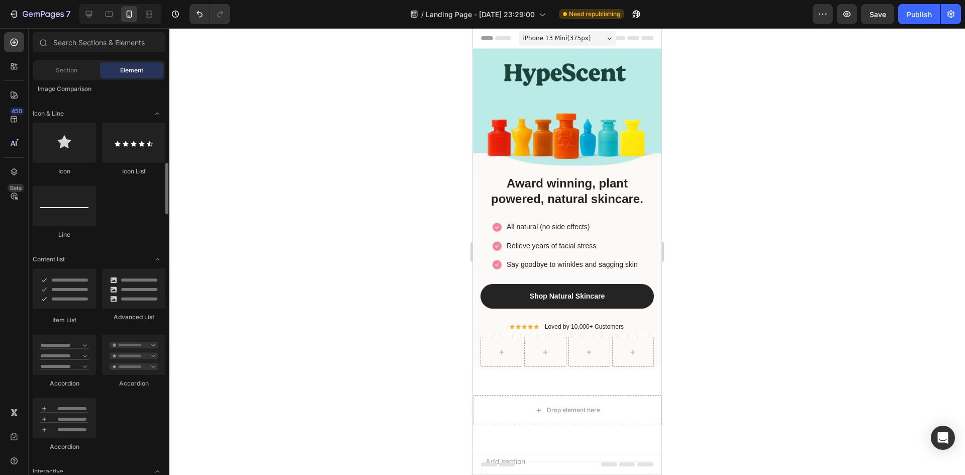
scroll to position [576, 0]
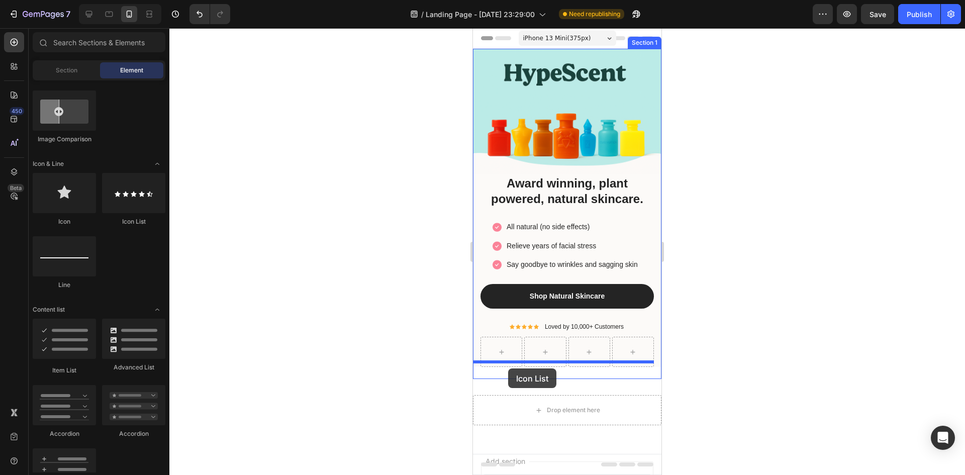
drag, startPoint x: 591, startPoint y: 229, endPoint x: 508, endPoint y: 368, distance: 162.3
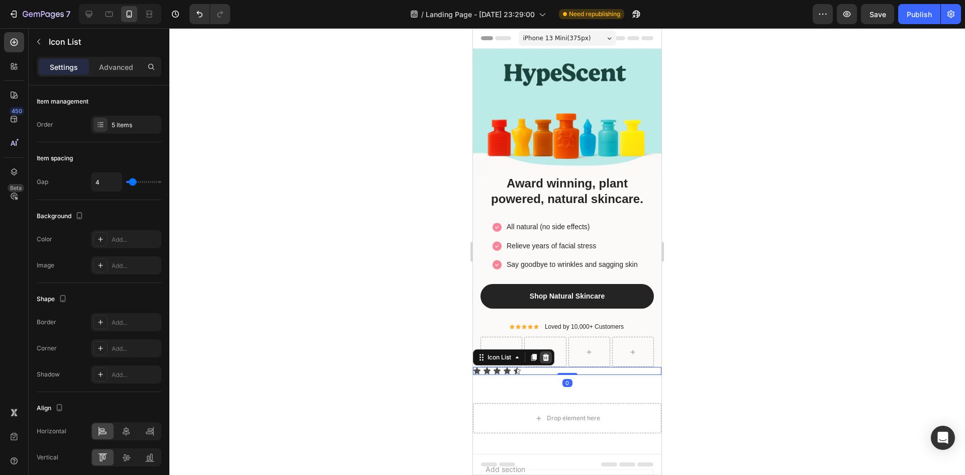
click at [545, 353] on icon at bounding box center [546, 357] width 8 height 8
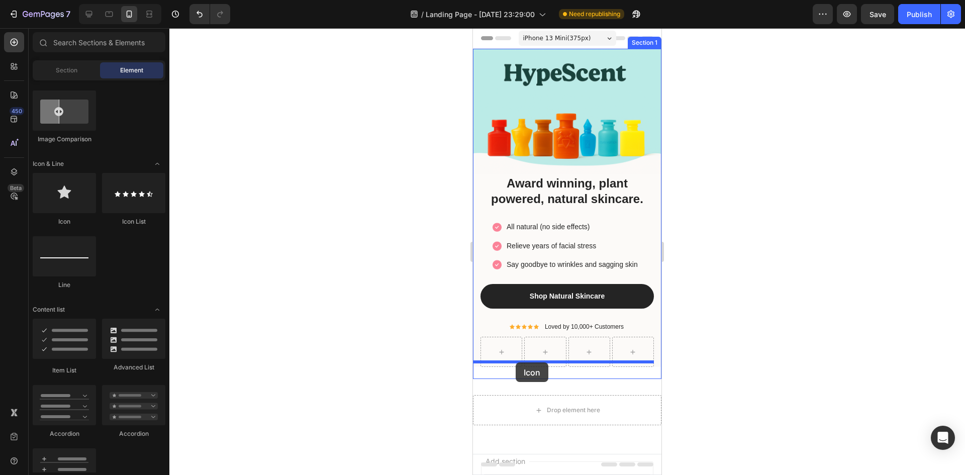
drag, startPoint x: 543, startPoint y: 229, endPoint x: 516, endPoint y: 362, distance: 136.5
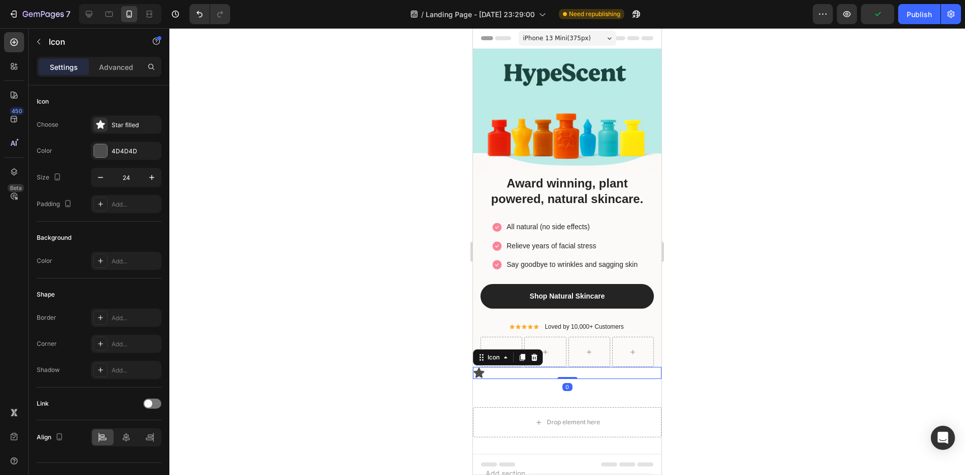
click at [536, 354] on icon at bounding box center [534, 357] width 7 height 7
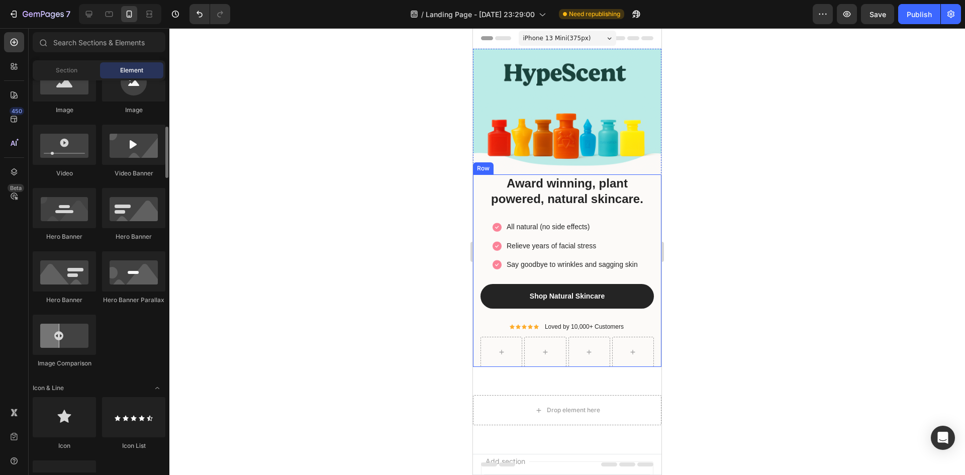
scroll to position [402, 0]
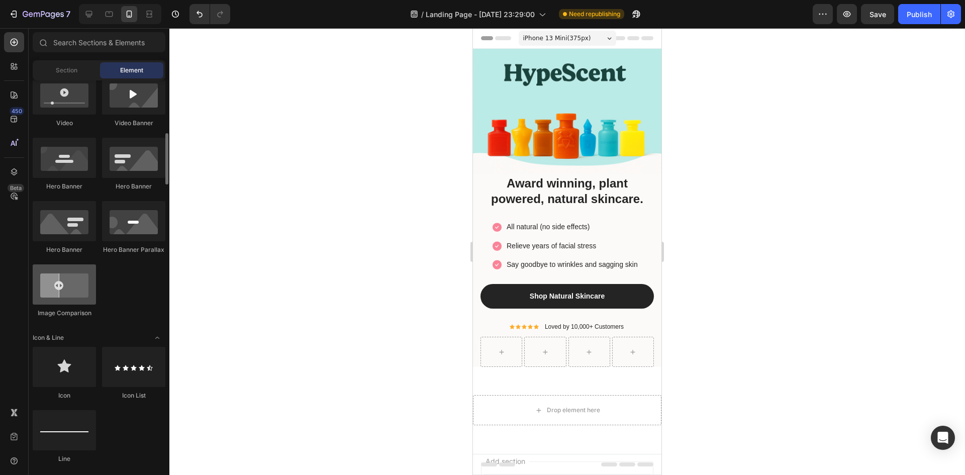
click at [79, 281] on div at bounding box center [64, 284] width 63 height 40
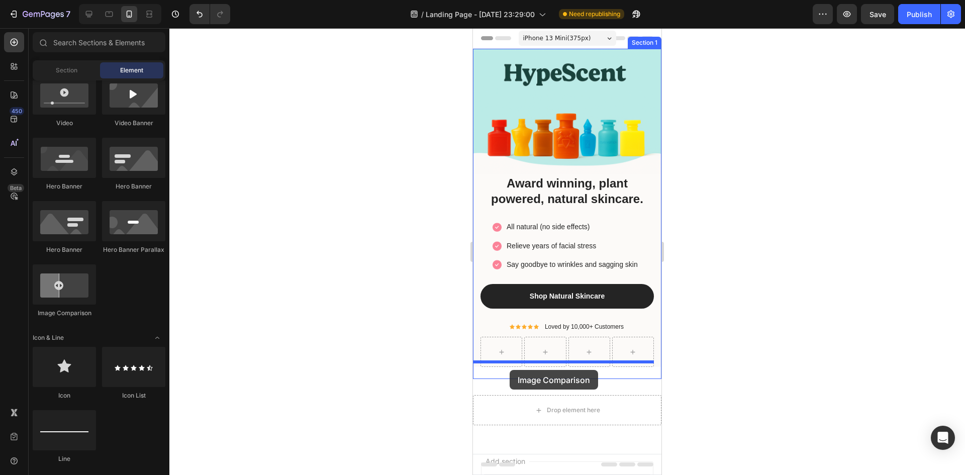
drag, startPoint x: 547, startPoint y: 314, endPoint x: 510, endPoint y: 370, distance: 67.3
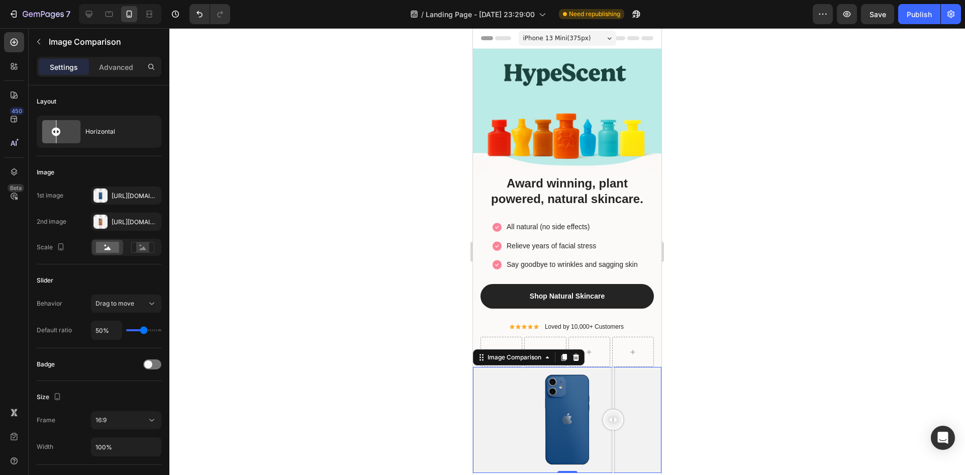
drag, startPoint x: 564, startPoint y: 417, endPoint x: 658, endPoint y: 356, distance: 111.9
click at [613, 395] on div at bounding box center [613, 420] width 20 height 106
click at [964, 210] on div at bounding box center [566, 251] width 795 height 447
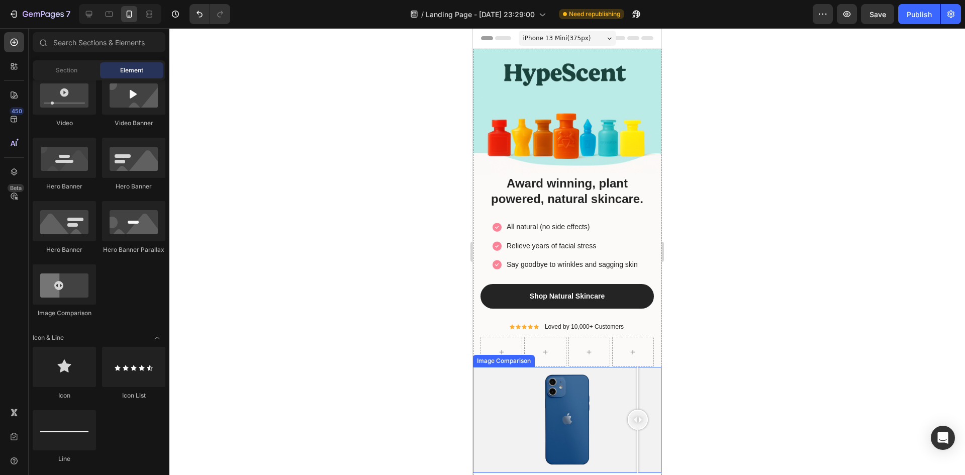
drag, startPoint x: 613, startPoint y: 415, endPoint x: 655, endPoint y: 398, distance: 44.9
click at [639, 410] on div at bounding box center [638, 420] width 20 height 20
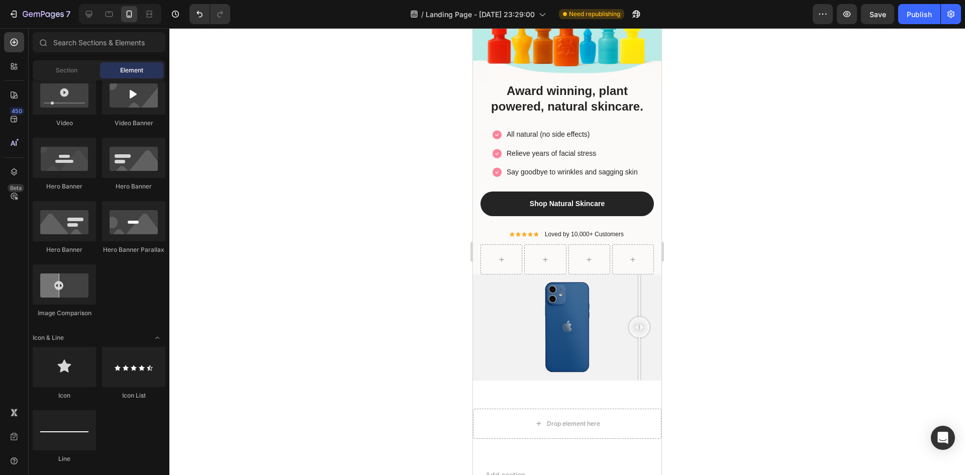
scroll to position [99, 0]
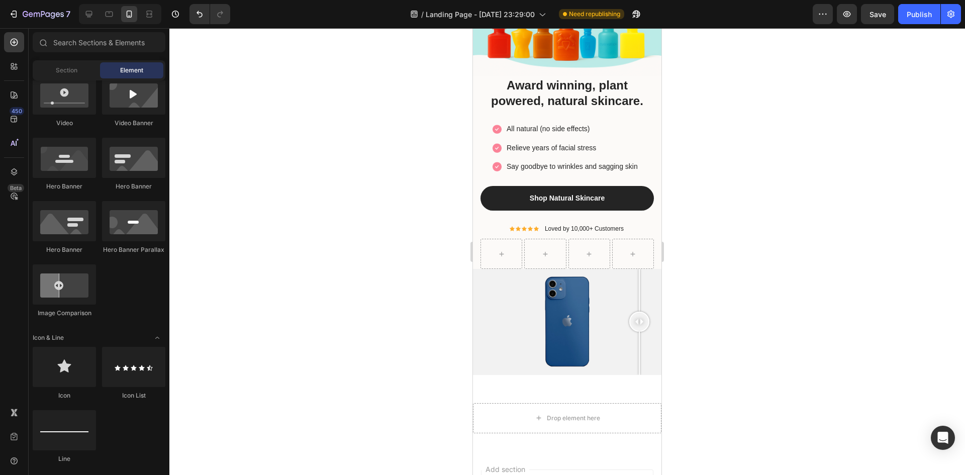
drag, startPoint x: 657, startPoint y: 198, endPoint x: 1135, endPoint y: 294, distance: 486.8
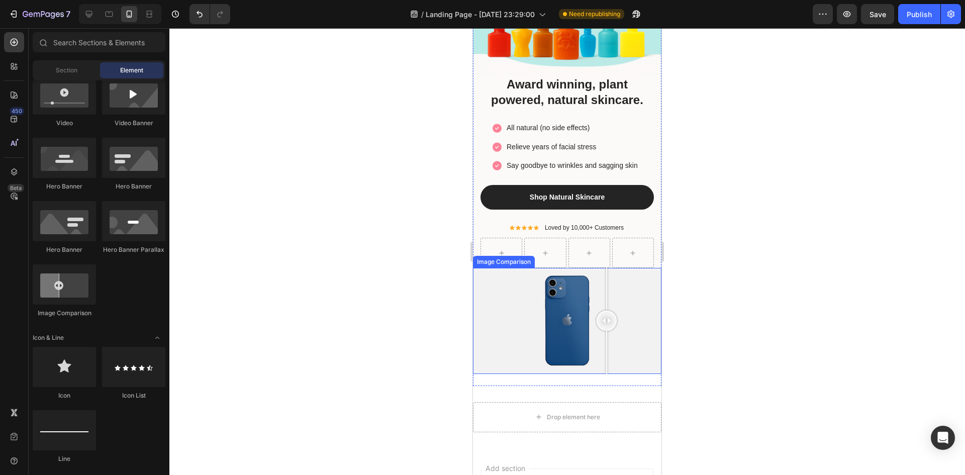
drag, startPoint x: 637, startPoint y: 312, endPoint x: 611, endPoint y: 292, distance: 33.1
click at [606, 297] on div at bounding box center [606, 321] width 20 height 106
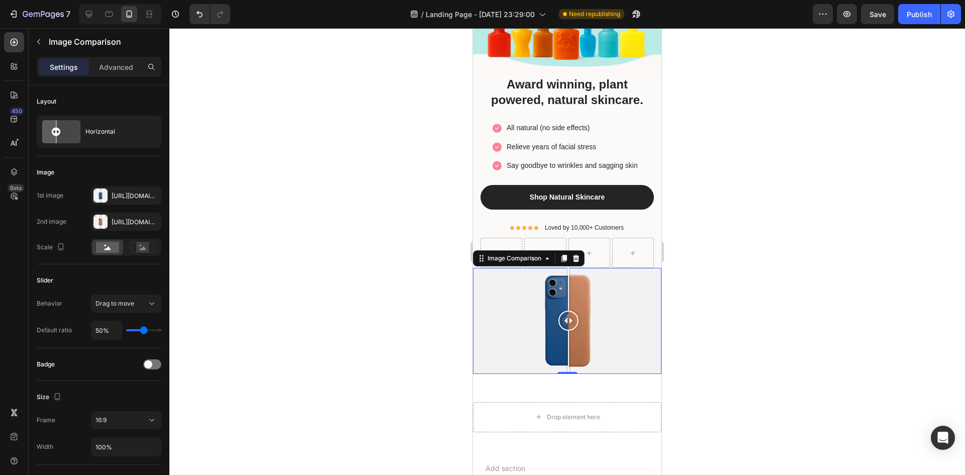
drag, startPoint x: 607, startPoint y: 313, endPoint x: 568, endPoint y: 315, distance: 38.7
click at [568, 315] on div at bounding box center [568, 321] width 20 height 20
drag, startPoint x: 569, startPoint y: 313, endPoint x: 535, endPoint y: 306, distance: 34.9
click at [535, 311] on div at bounding box center [535, 321] width 20 height 20
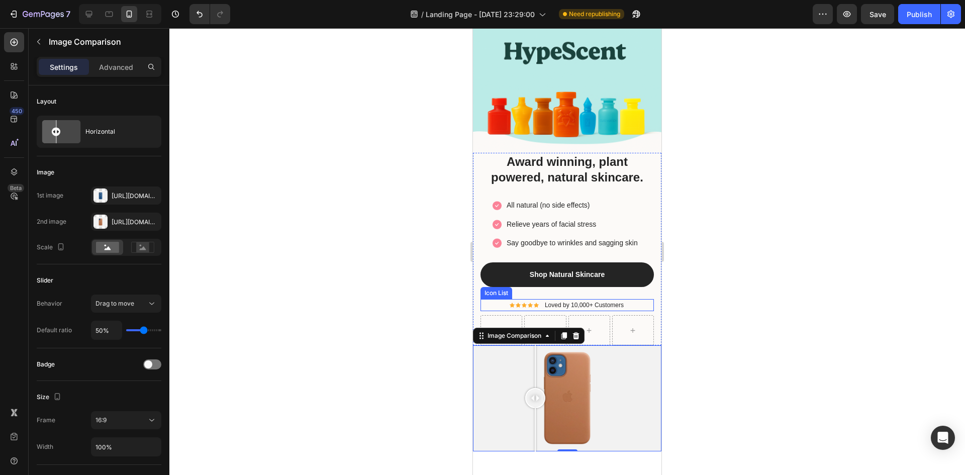
scroll to position [0, 0]
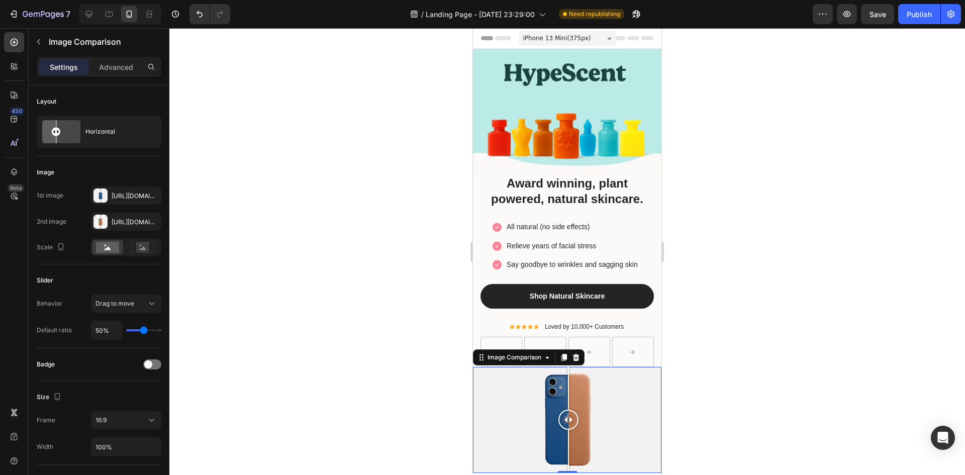
drag, startPoint x: 540, startPoint y: 417, endPoint x: 568, endPoint y: 416, distance: 28.2
click at [568, 416] on div at bounding box center [568, 420] width 20 height 20
click at [572, 243] on p "Relieve years of facial stress" at bounding box center [550, 246] width 89 height 13
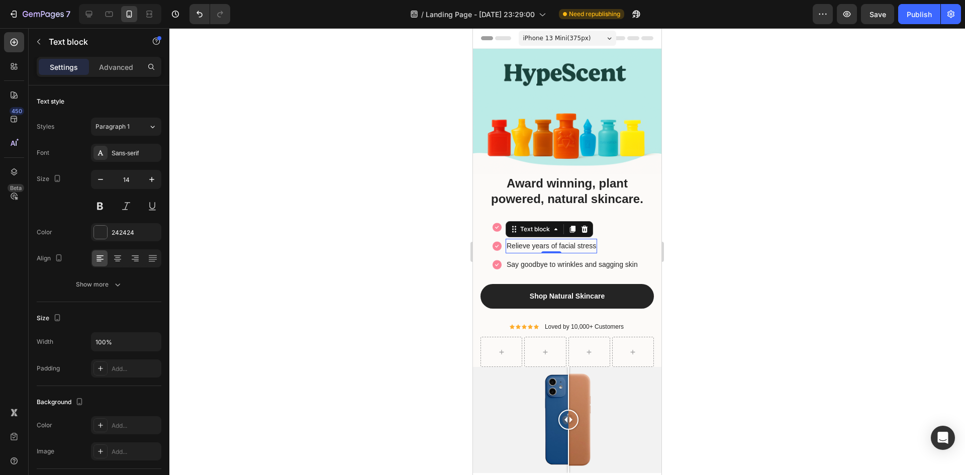
click at [585, 240] on p "Relieve years of facial stress" at bounding box center [550, 246] width 89 height 13
click at [585, 241] on p "Relieve years of facial stress" at bounding box center [550, 246] width 89 height 13
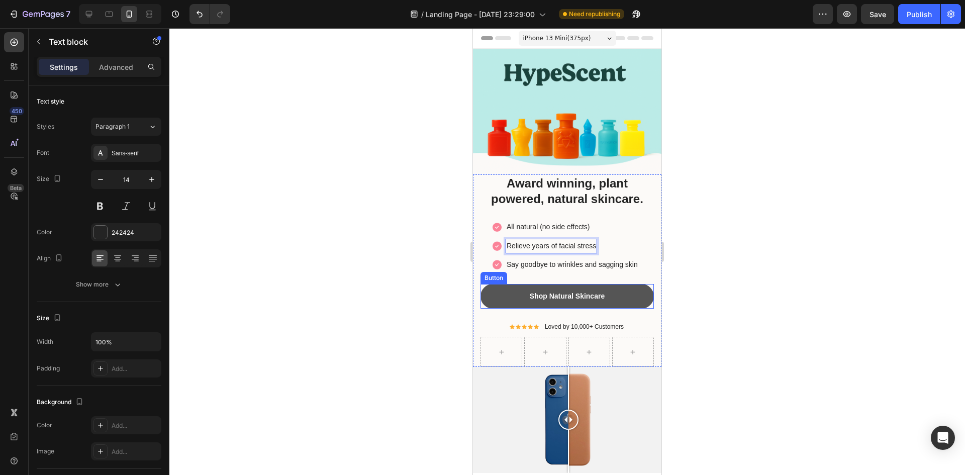
click at [616, 290] on button "Shop Natural Skincare" at bounding box center [566, 296] width 173 height 25
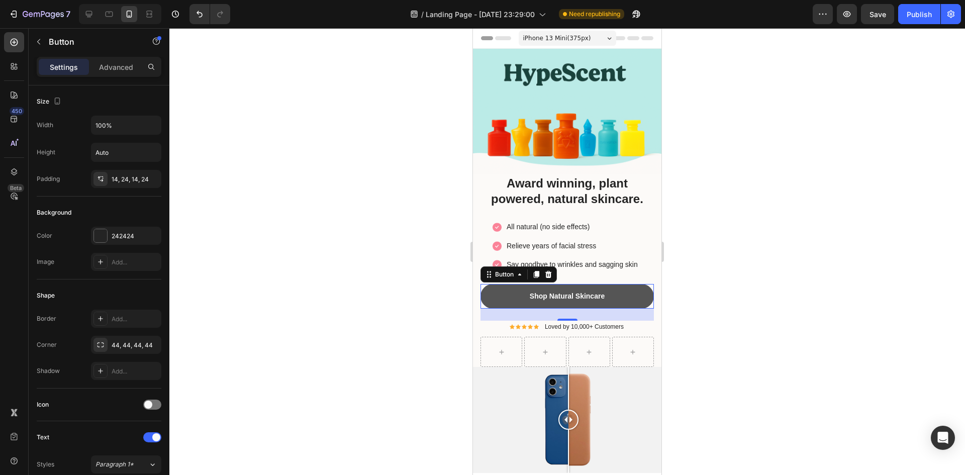
click at [610, 290] on button "Shop Natural Skincare" at bounding box center [566, 296] width 173 height 25
click at [607, 291] on button "Shop Natural Skincare" at bounding box center [566, 296] width 173 height 25
click at [600, 291] on div "Shop Natural Skincare" at bounding box center [567, 296] width 75 height 11
click at [763, 286] on div at bounding box center [566, 251] width 795 height 447
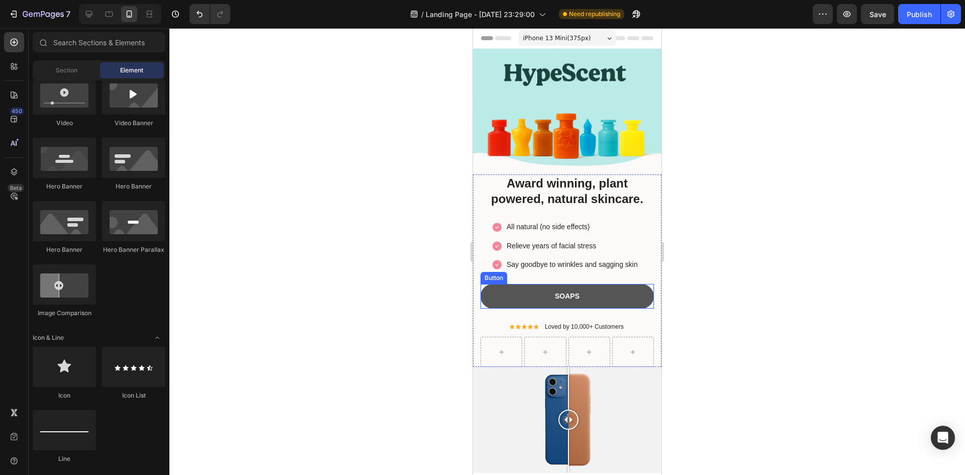
click at [586, 289] on button "SOAPS" at bounding box center [566, 296] width 173 height 25
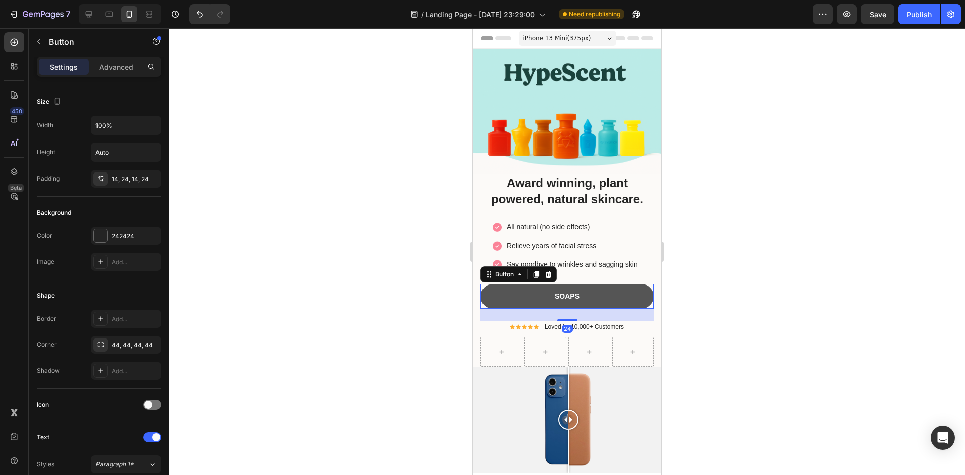
click at [577, 289] on button "SOAPS" at bounding box center [566, 296] width 173 height 25
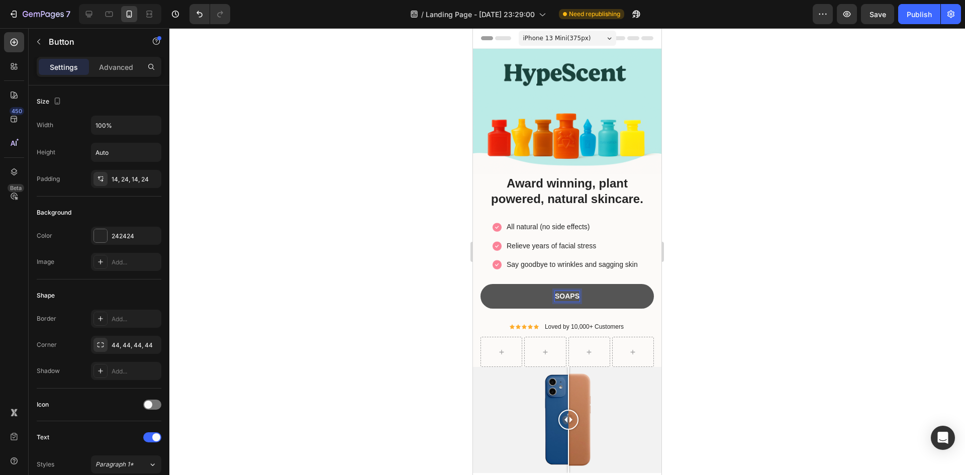
click at [574, 291] on p "SOAPS" at bounding box center [567, 296] width 25 height 11
click at [765, 353] on div at bounding box center [566, 251] width 795 height 447
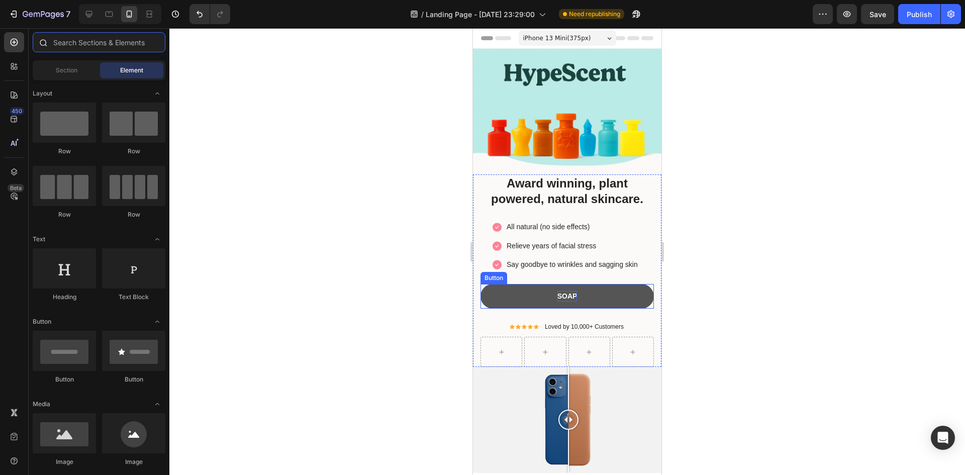
click at [75, 47] on input "text" at bounding box center [99, 42] width 133 height 20
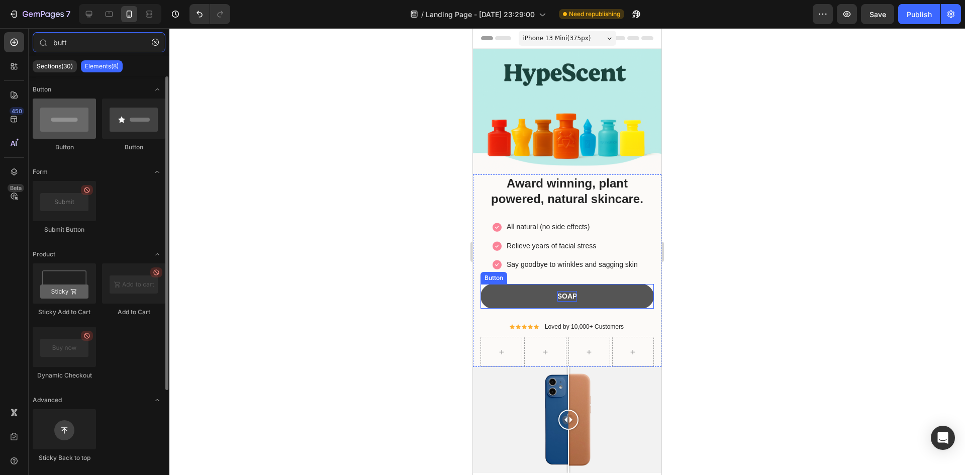
type input "butt"
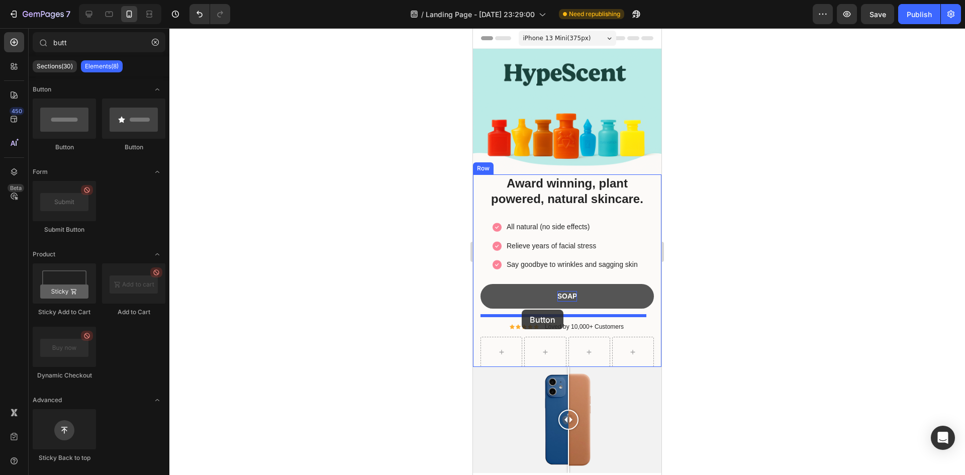
drag, startPoint x: 546, startPoint y: 150, endPoint x: 522, endPoint y: 310, distance: 162.1
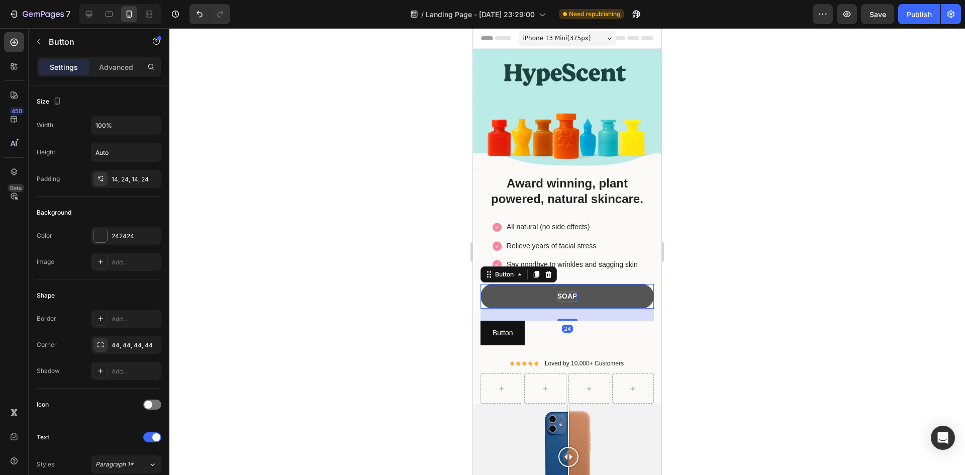
click at [612, 285] on button "SOAP" at bounding box center [566, 296] width 173 height 25
click at [537, 271] on icon at bounding box center [537, 274] width 6 height 7
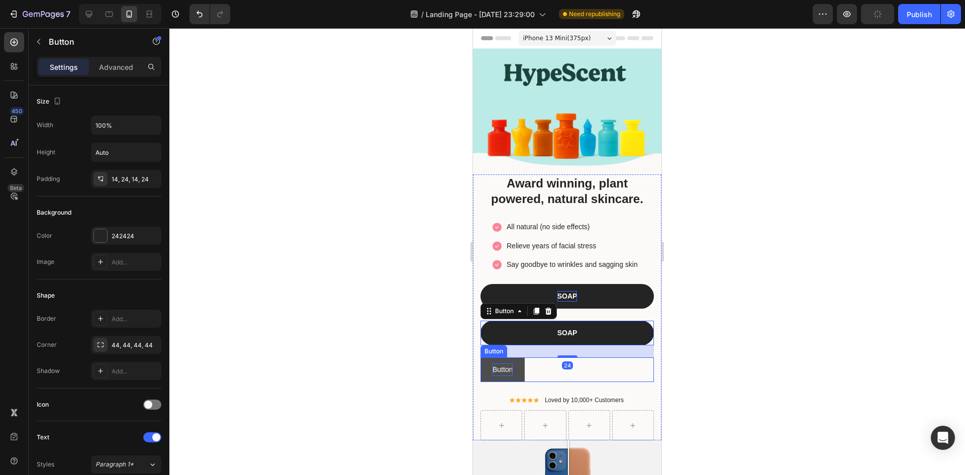
click at [503, 369] on p "Button" at bounding box center [502, 369] width 20 height 13
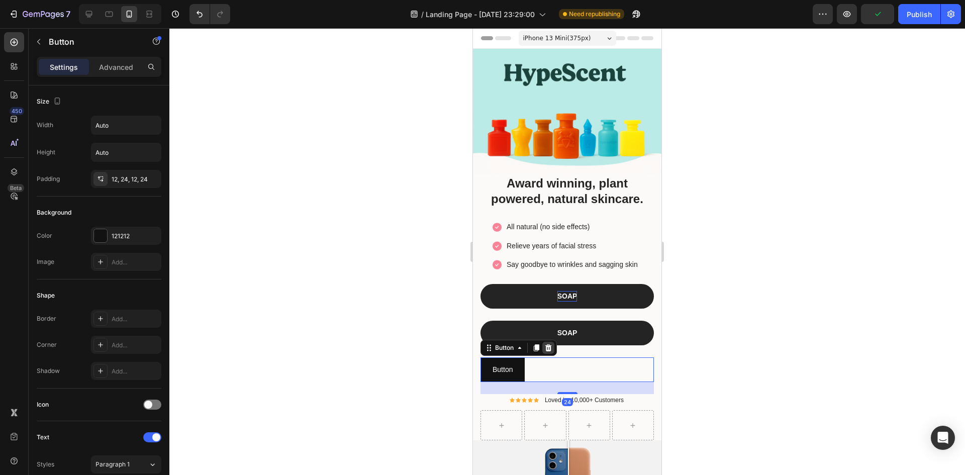
click at [550, 345] on icon at bounding box center [548, 347] width 7 height 7
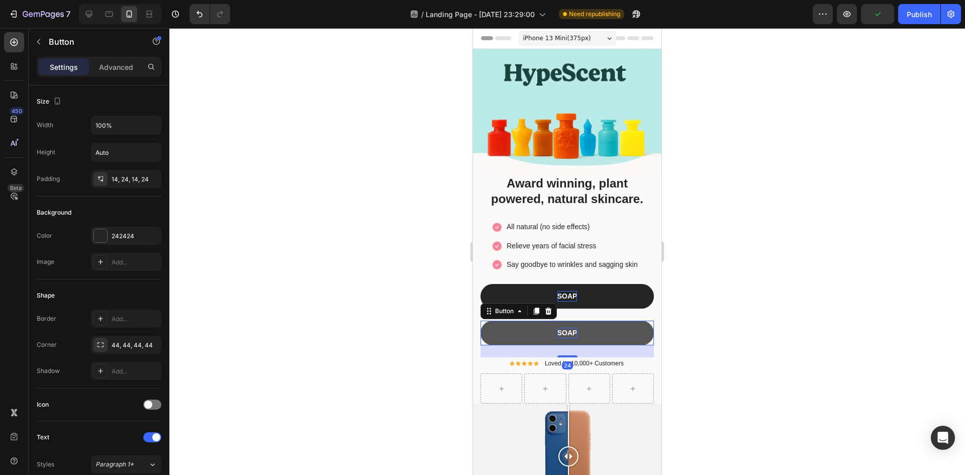
click at [572, 328] on p "SOAP" at bounding box center [567, 333] width 20 height 11
click at [571, 328] on p "SOAP" at bounding box center [567, 333] width 20 height 11
click at [550, 328] on p "SAMPLES" at bounding box center [567, 333] width 34 height 11
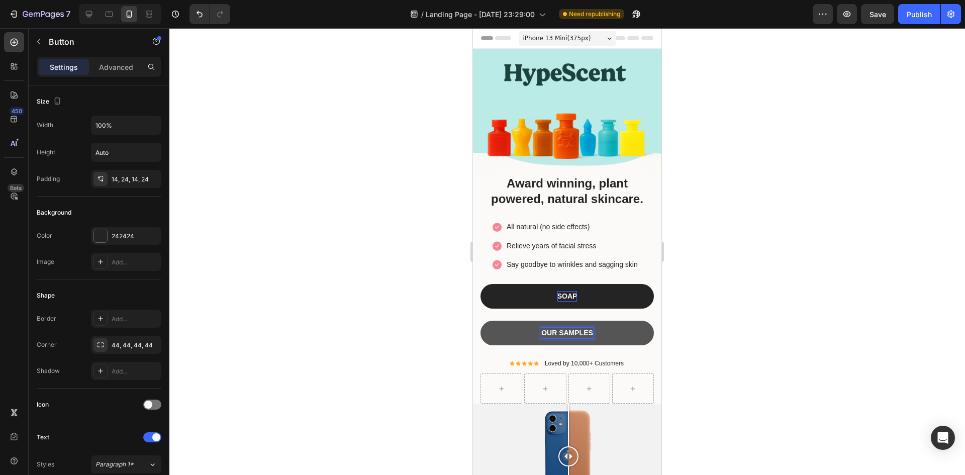
click at [480, 321] on button "OUR SAMPLES" at bounding box center [566, 333] width 173 height 25
click at [564, 291] on p "SOAP" at bounding box center [567, 296] width 20 height 11
click at [480, 284] on button "OUR SOAP" at bounding box center [566, 296] width 173 height 25
click at [580, 291] on p "OUR SOAP" at bounding box center [567, 296] width 38 height 11
drag, startPoint x: 544, startPoint y: 289, endPoint x: 586, endPoint y: 287, distance: 42.3
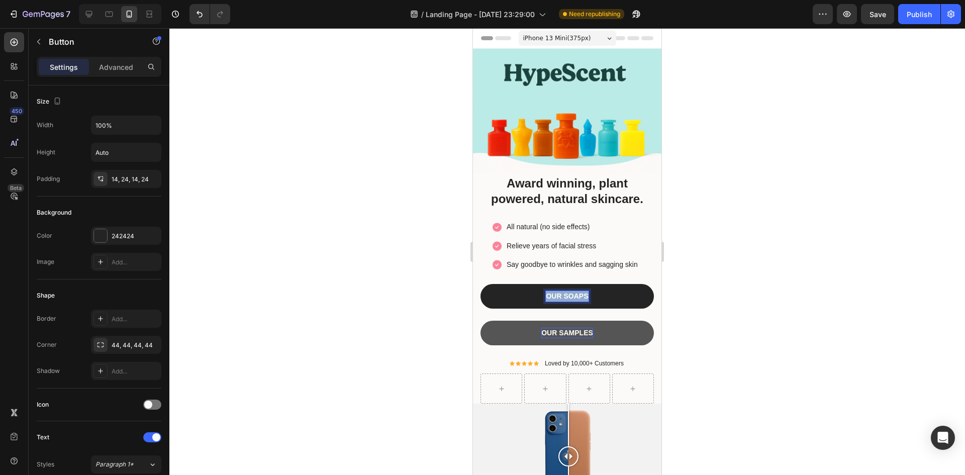
click at [586, 287] on button "OUR SOAPS" at bounding box center [566, 296] width 173 height 25
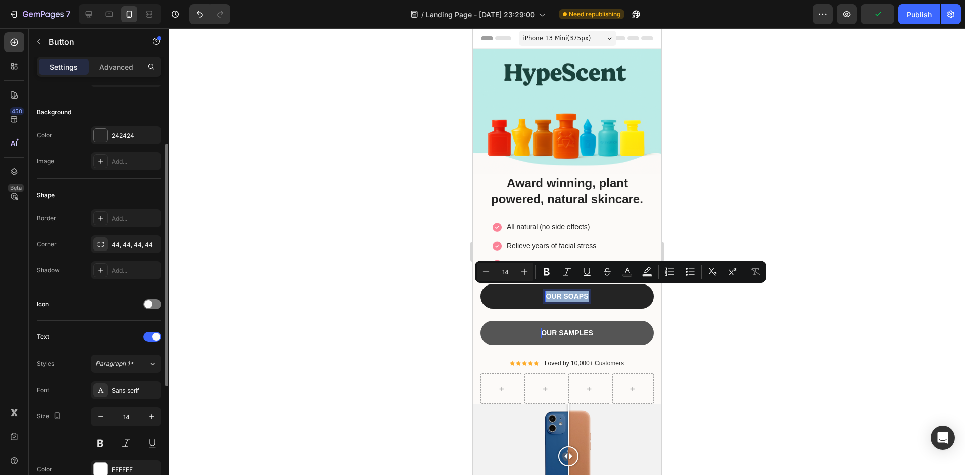
scroll to position [151, 0]
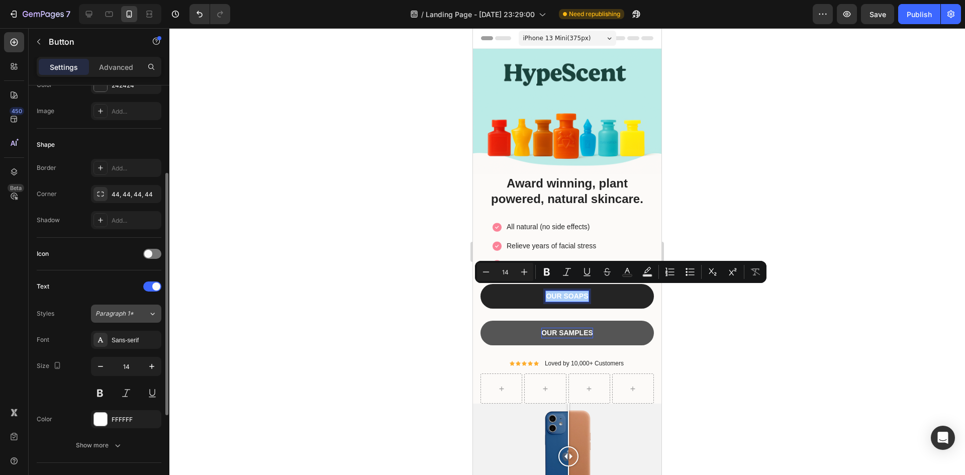
click at [142, 316] on div "Paragraph 1*" at bounding box center [121, 313] width 53 height 9
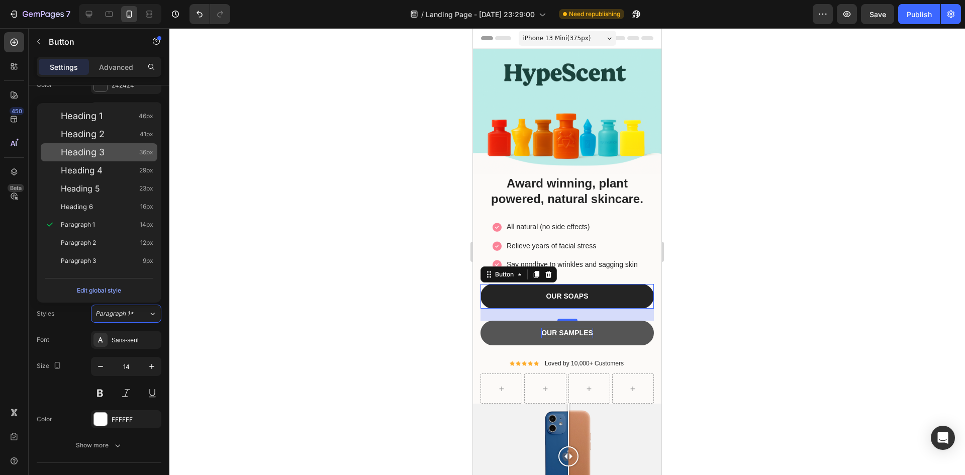
click at [109, 150] on div "Heading 3 36px" at bounding box center [107, 152] width 92 height 10
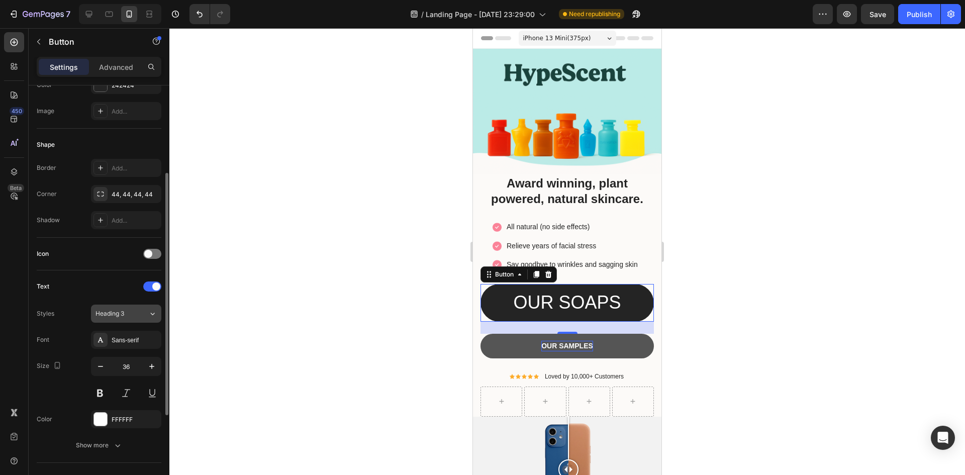
click at [136, 314] on div "Heading 3" at bounding box center [121, 313] width 53 height 9
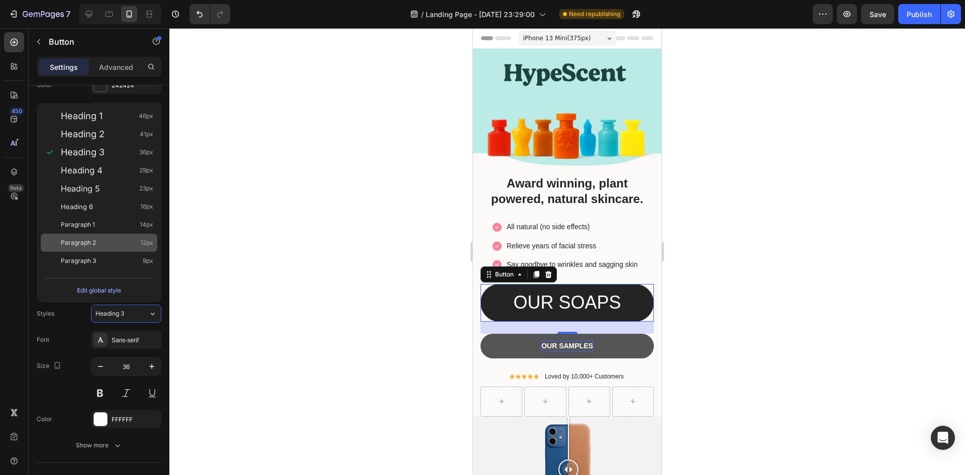
click at [114, 242] on div "Paragraph 2 12px" at bounding box center [107, 243] width 92 height 10
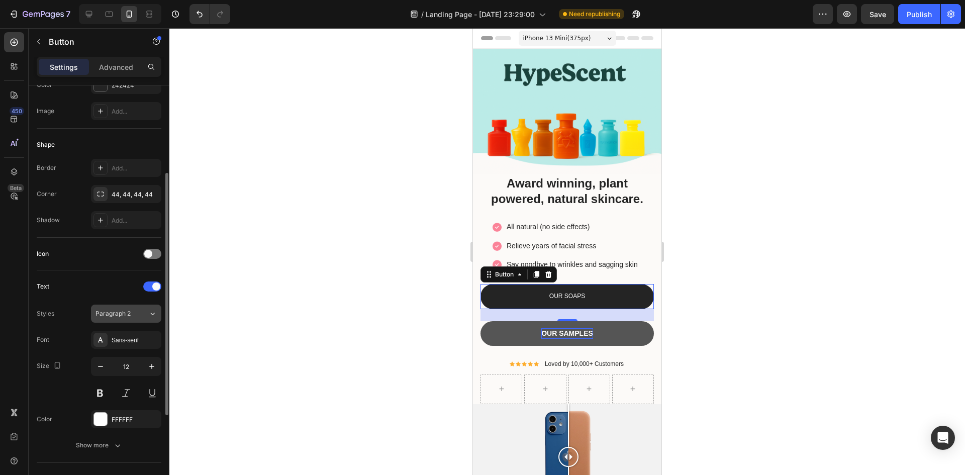
click at [124, 313] on span "Paragraph 2" at bounding box center [112, 313] width 35 height 9
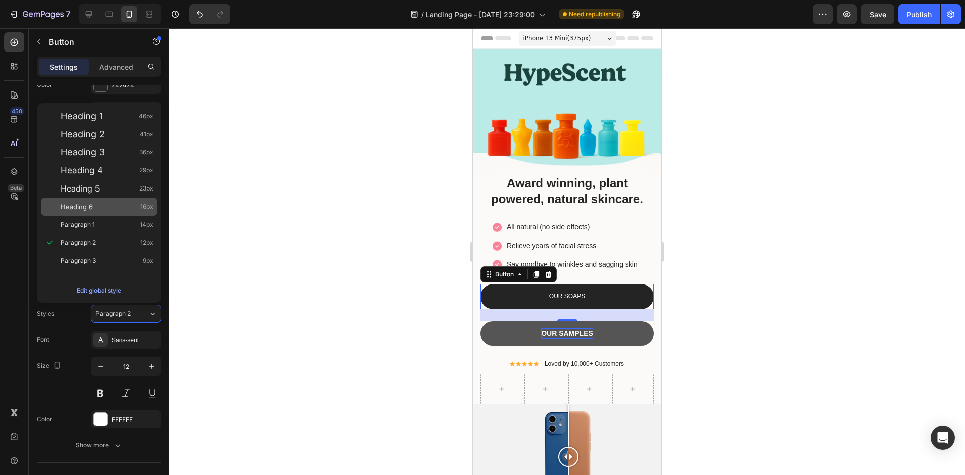
click at [111, 213] on div "Heading 6 16px" at bounding box center [99, 206] width 117 height 18
type input "16"
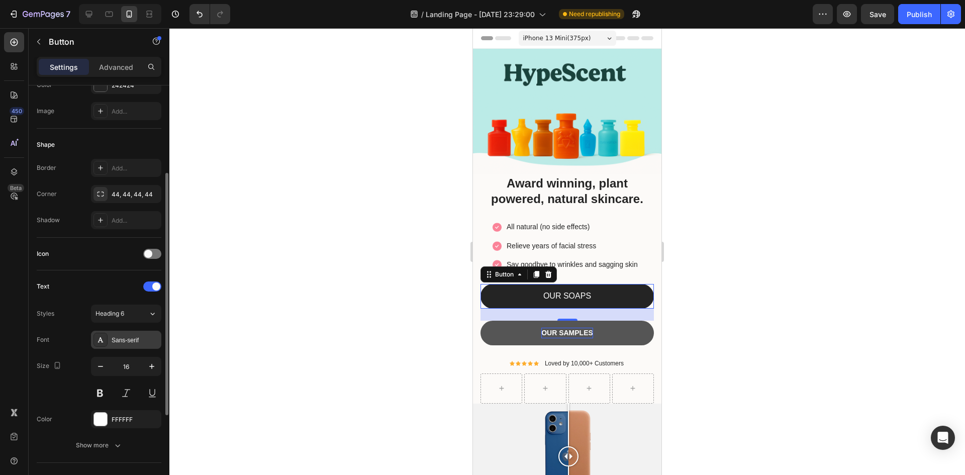
click at [127, 337] on div "Sans-serif" at bounding box center [135, 340] width 47 height 9
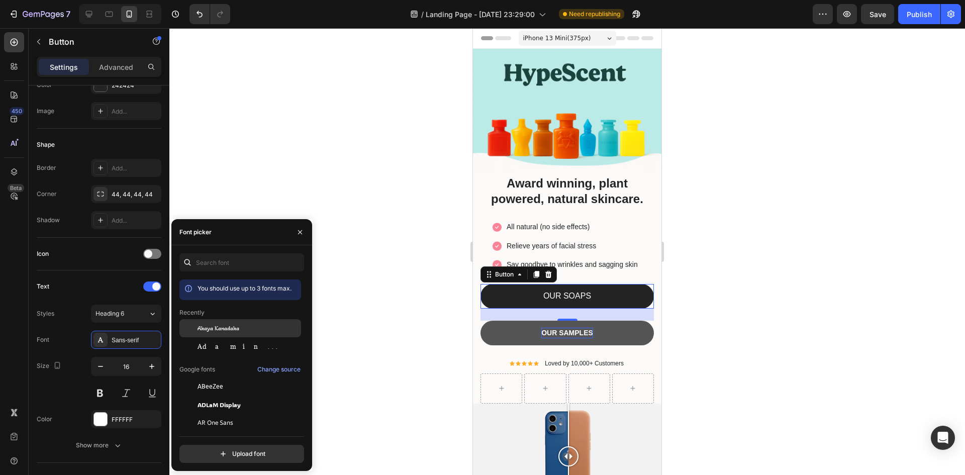
click at [220, 329] on span "Akaya Kanadaka" at bounding box center [218, 328] width 42 height 9
click at [250, 348] on div "Adamina" at bounding box center [247, 346] width 101 height 9
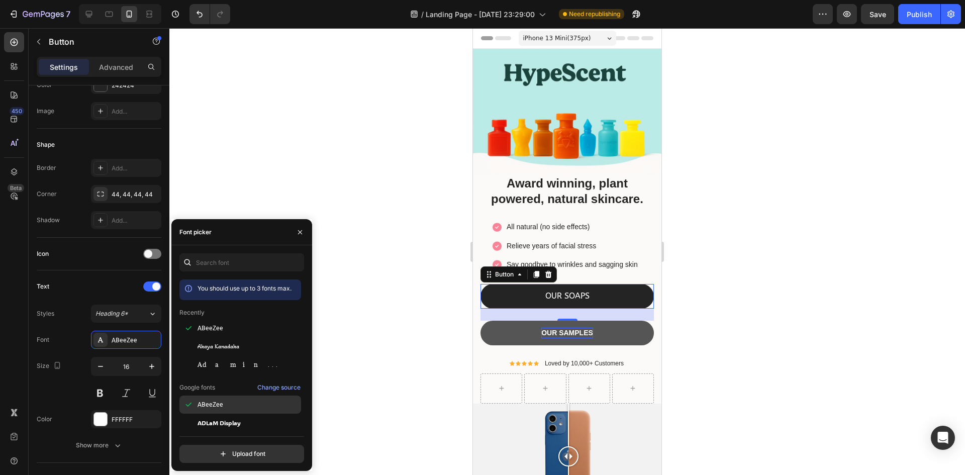
click at [222, 403] on div "ABeeZee" at bounding box center [247, 404] width 101 height 9
click at [234, 423] on span "ADLaM Display" at bounding box center [218, 422] width 43 height 9
click at [587, 328] on p "OUR SAMPLES" at bounding box center [567, 333] width 52 height 11
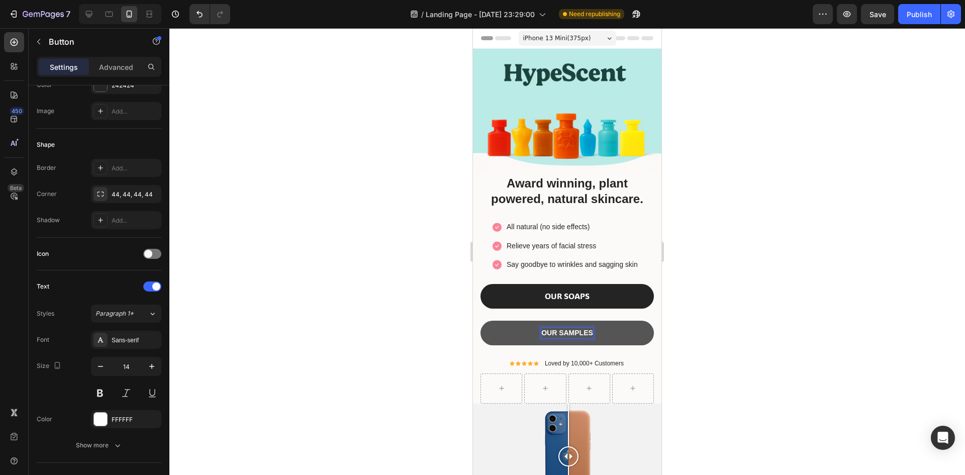
click at [587, 328] on p "OUR SAMPLES" at bounding box center [567, 333] width 52 height 11
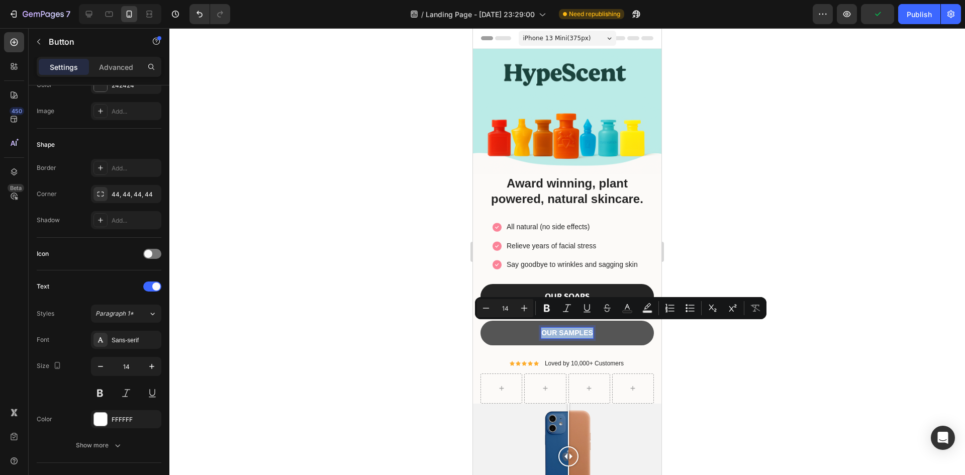
drag, startPoint x: 587, startPoint y: 327, endPoint x: 537, endPoint y: 327, distance: 50.2
click at [541, 328] on p "OUR SAMPLES" at bounding box center [567, 333] width 52 height 11
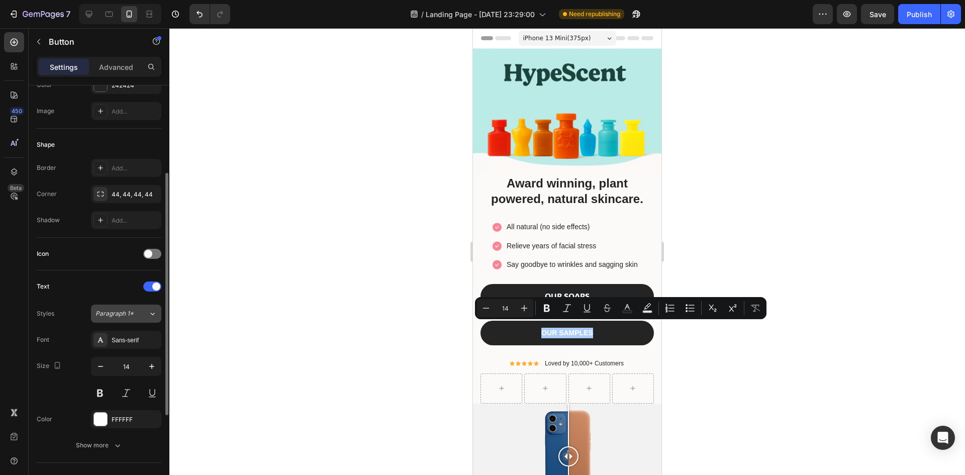
click at [147, 317] on button "Paragraph 1*" at bounding box center [126, 313] width 70 height 18
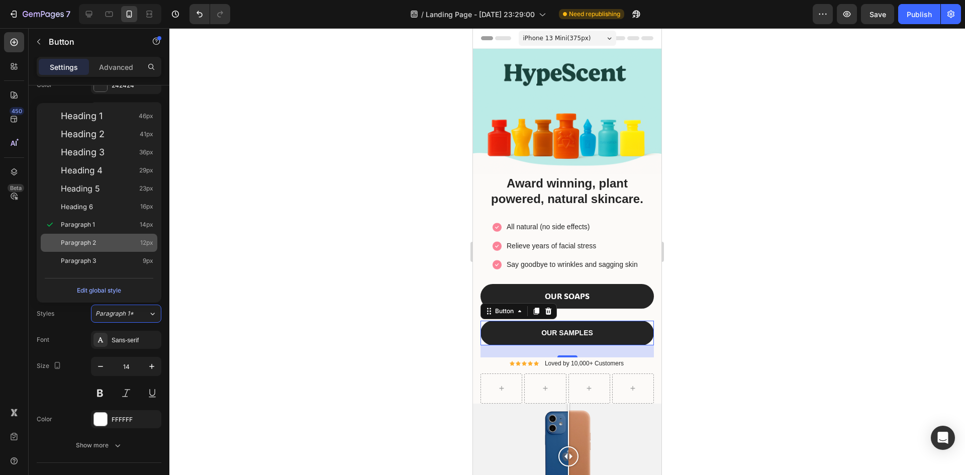
click at [115, 241] on div "Paragraph 2 12px" at bounding box center [107, 243] width 92 height 10
type input "12"
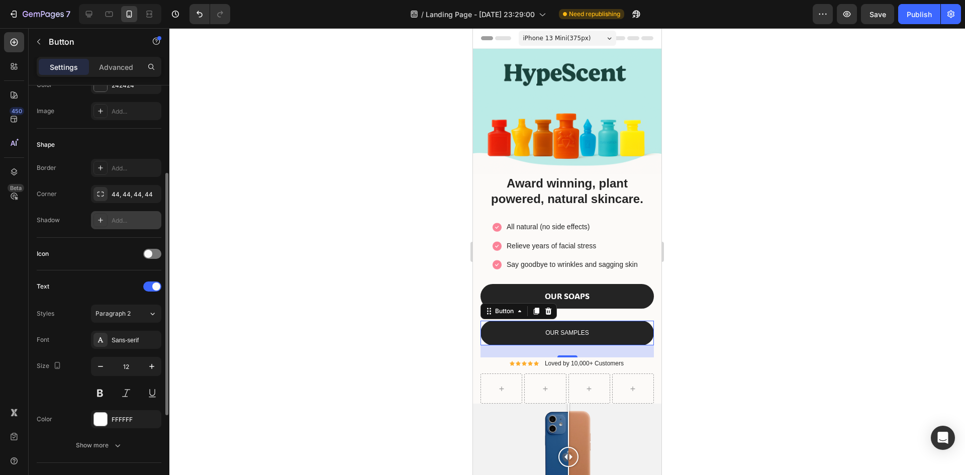
click at [114, 224] on div "Add..." at bounding box center [135, 220] width 47 height 9
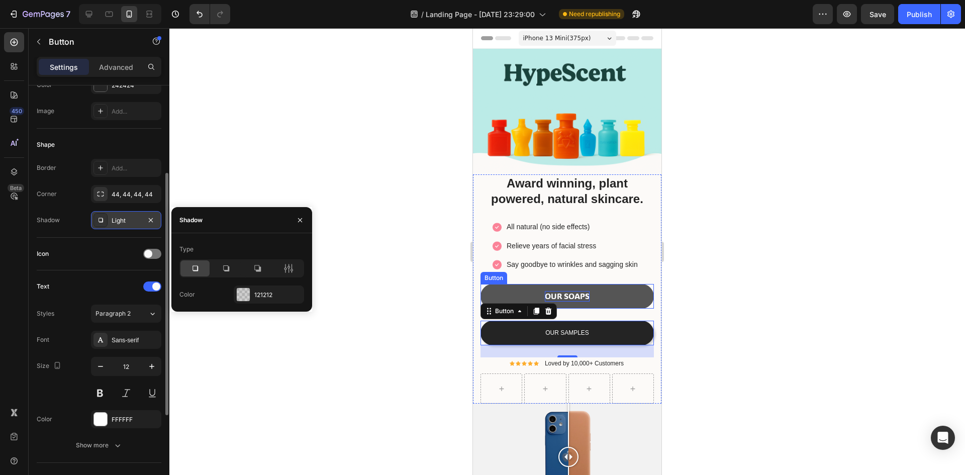
click at [584, 291] on p "OUR SOAPS" at bounding box center [567, 296] width 45 height 11
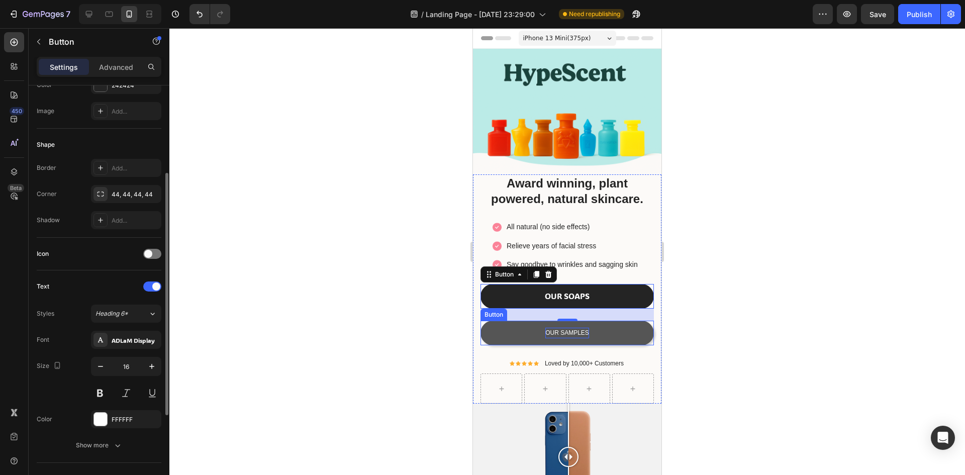
click at [570, 328] on p "OUR SAMPLES" at bounding box center [567, 333] width 44 height 11
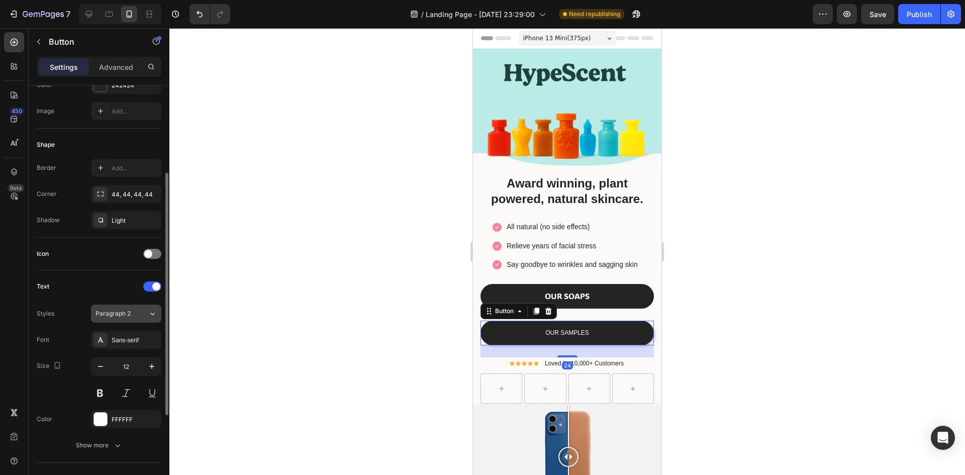
click at [122, 316] on span "Paragraph 2" at bounding box center [112, 313] width 35 height 9
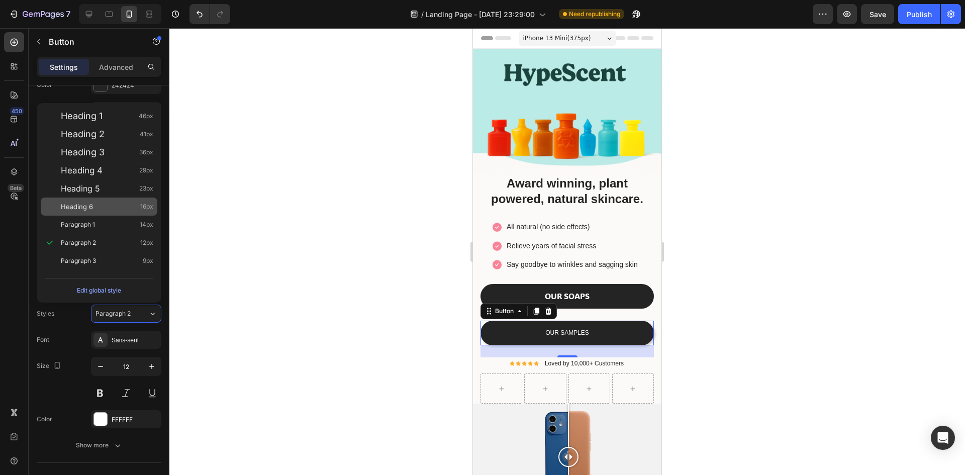
click at [110, 202] on div "Heading 6 16px" at bounding box center [107, 206] width 92 height 10
type input "16"
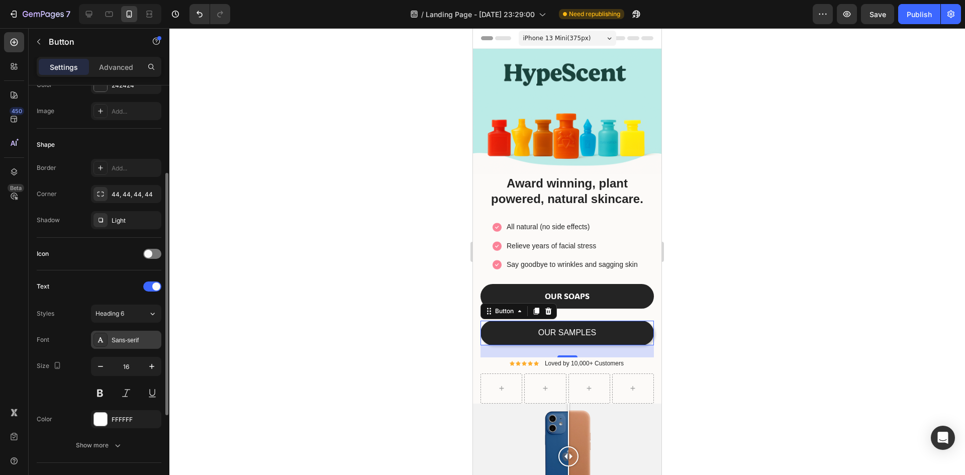
click at [132, 344] on div "Sans-serif" at bounding box center [135, 340] width 47 height 9
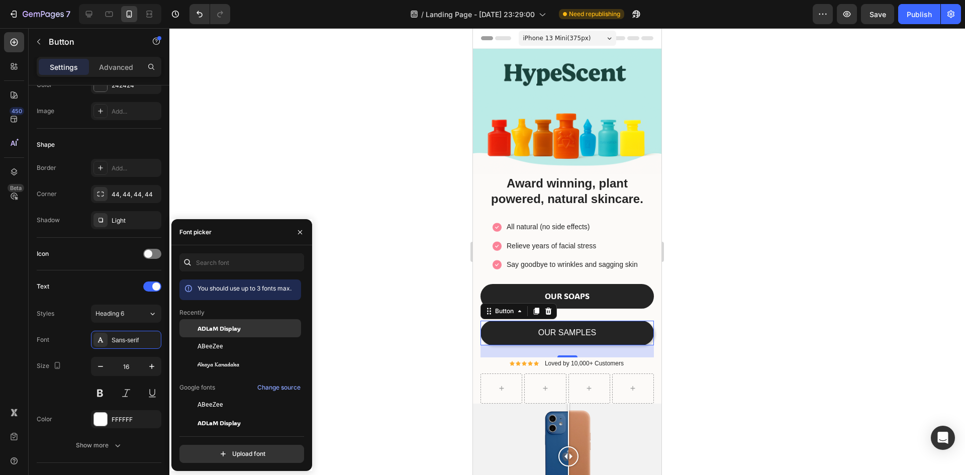
click at [236, 329] on span "ADLaM Display" at bounding box center [218, 328] width 43 height 9
click at [378, 321] on div at bounding box center [566, 251] width 795 height 447
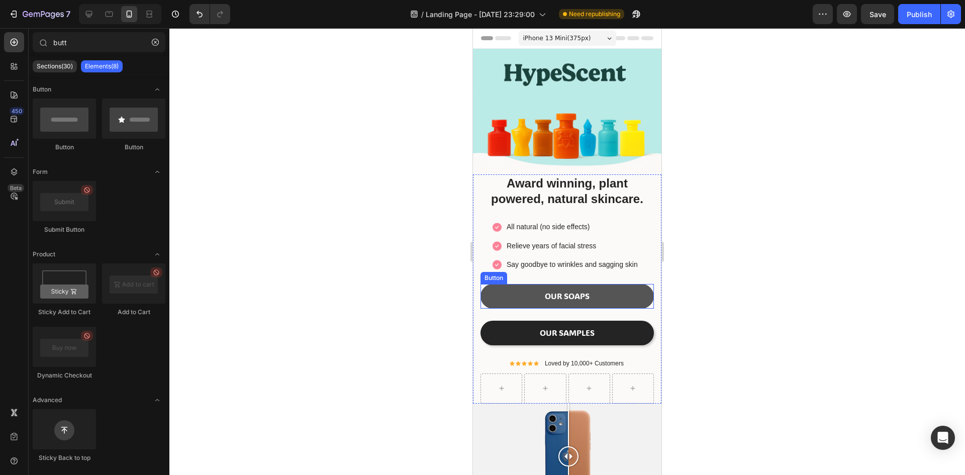
click at [623, 297] on button "OUR SOAPS" at bounding box center [566, 296] width 173 height 25
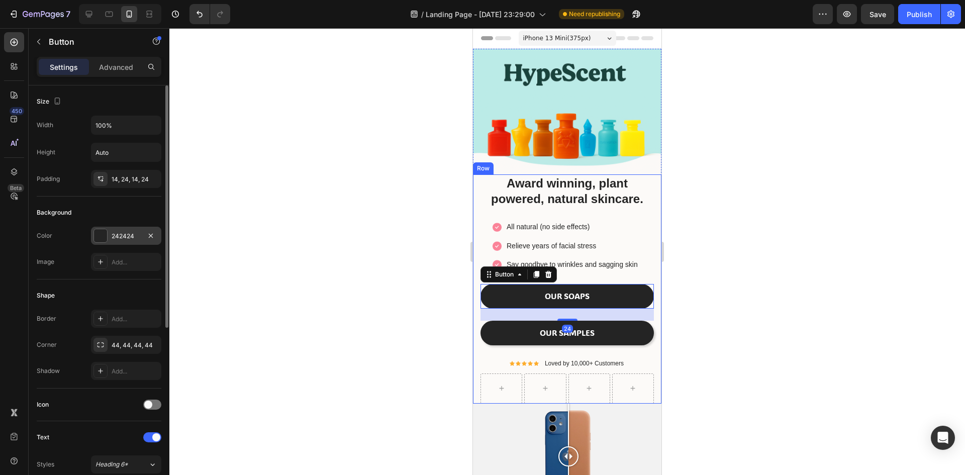
click at [99, 239] on div at bounding box center [100, 235] width 13 height 13
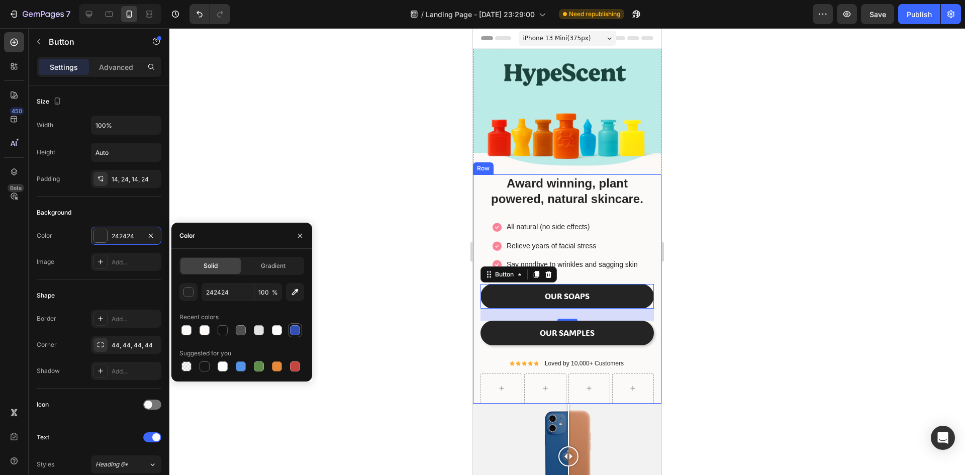
click at [294, 331] on div at bounding box center [295, 330] width 10 height 10
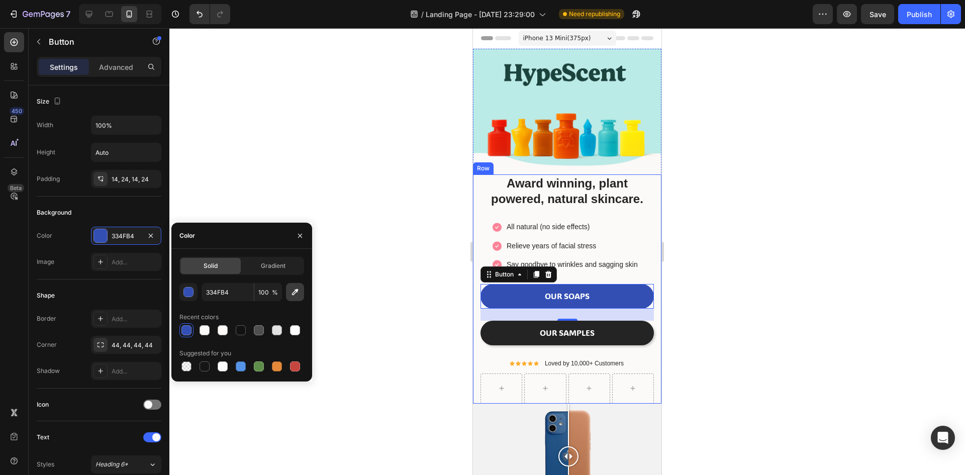
click at [300, 296] on button "button" at bounding box center [295, 292] width 18 height 18
type input "C9C9C9"
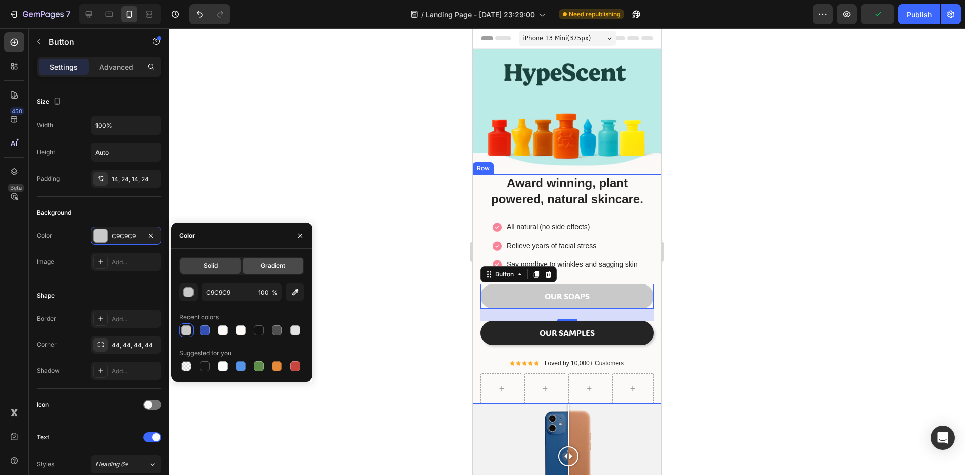
click at [274, 267] on span "Gradient" at bounding box center [273, 265] width 25 height 9
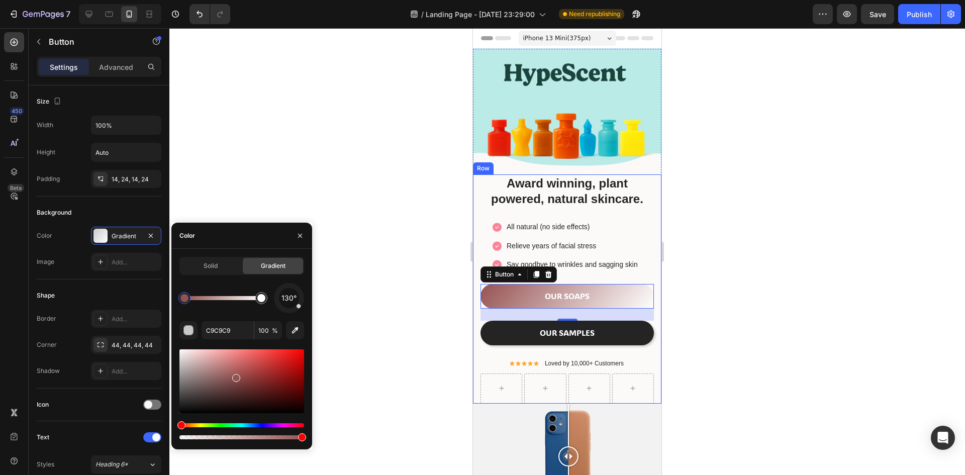
drag, startPoint x: 252, startPoint y: 377, endPoint x: 236, endPoint y: 375, distance: 16.1
click at [236, 375] on div at bounding box center [241, 381] width 125 height 64
drag, startPoint x: 234, startPoint y: 422, endPoint x: 243, endPoint y: 424, distance: 9.3
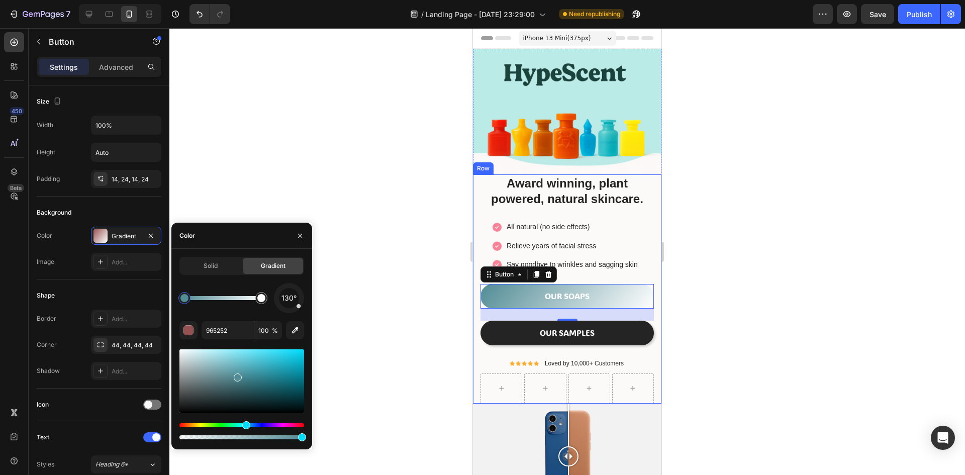
click at [245, 425] on div "Hue" at bounding box center [241, 425] width 125 height 4
click at [250, 364] on div at bounding box center [251, 366] width 8 height 8
type input "55B3C1"
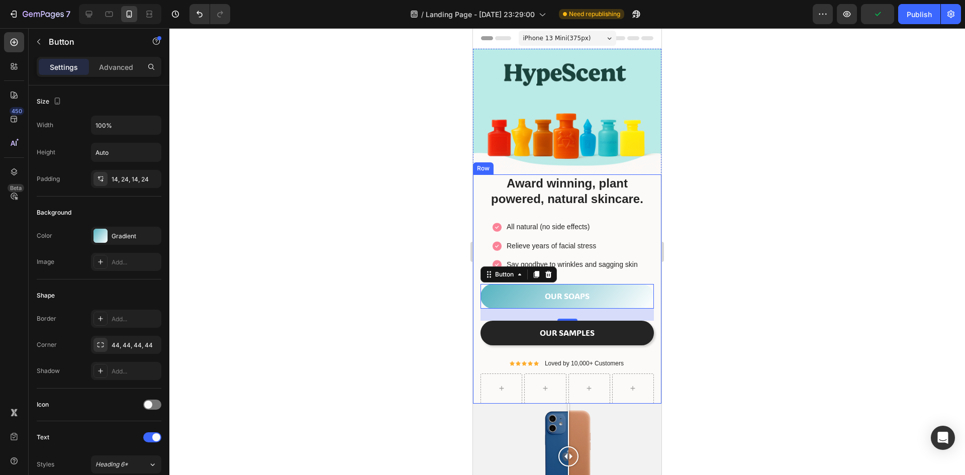
click at [380, 344] on div at bounding box center [566, 251] width 795 height 447
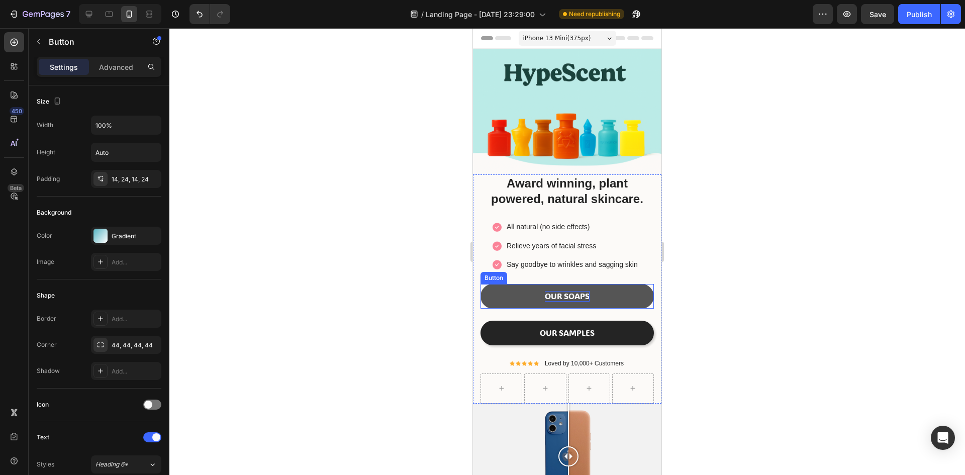
click at [547, 291] on p "OUR SOAPS" at bounding box center [567, 296] width 45 height 11
click at [585, 291] on p "OUR SOAPS" at bounding box center [567, 296] width 45 height 11
drag, startPoint x: 585, startPoint y: 291, endPoint x: 542, endPoint y: 290, distance: 43.2
click at [545, 291] on p "OUR SOAPS" at bounding box center [567, 296] width 45 height 11
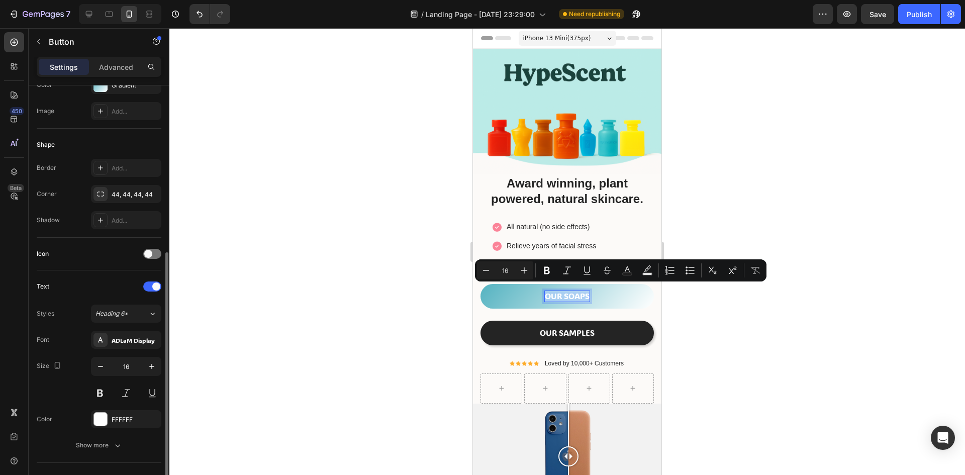
scroll to position [201, 0]
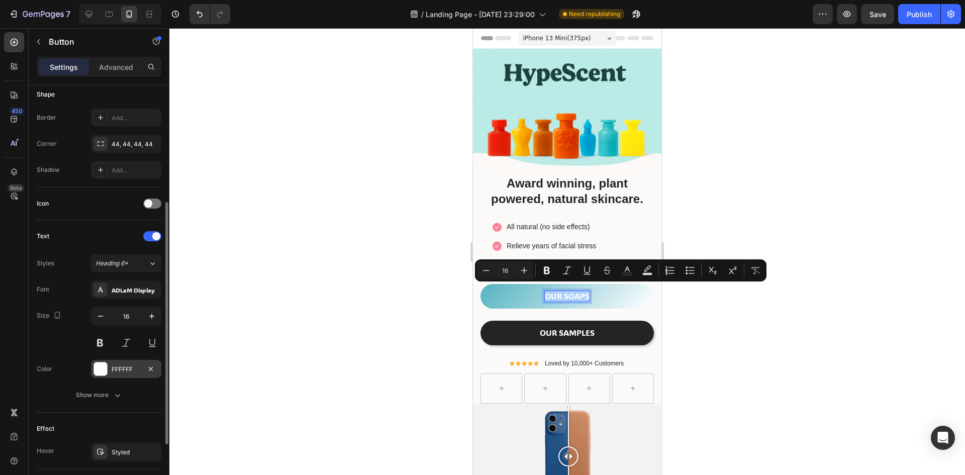
click at [101, 368] on div at bounding box center [100, 368] width 13 height 13
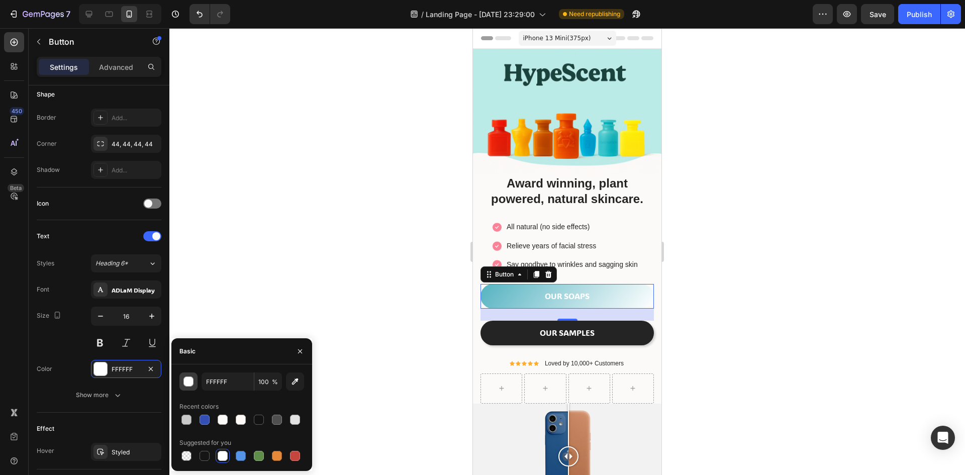
click at [190, 381] on div "button" at bounding box center [189, 382] width 10 height 10
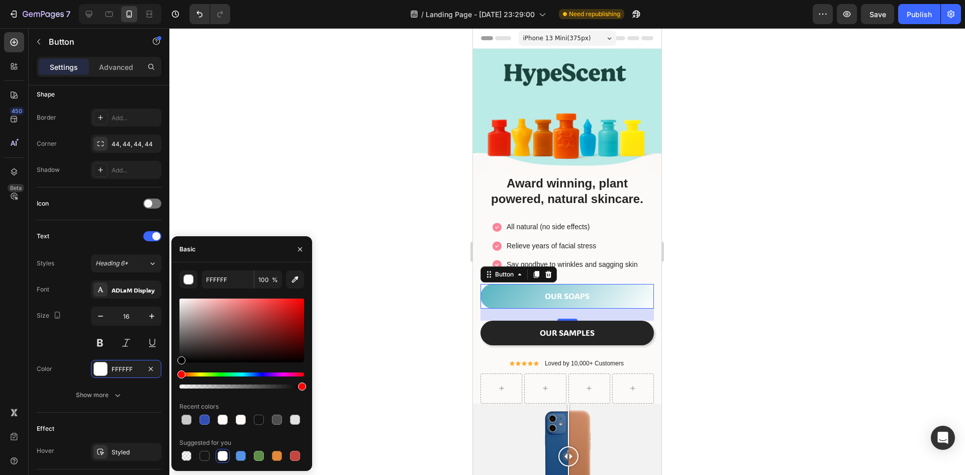
click at [199, 373] on div "Hue" at bounding box center [241, 374] width 125 height 4
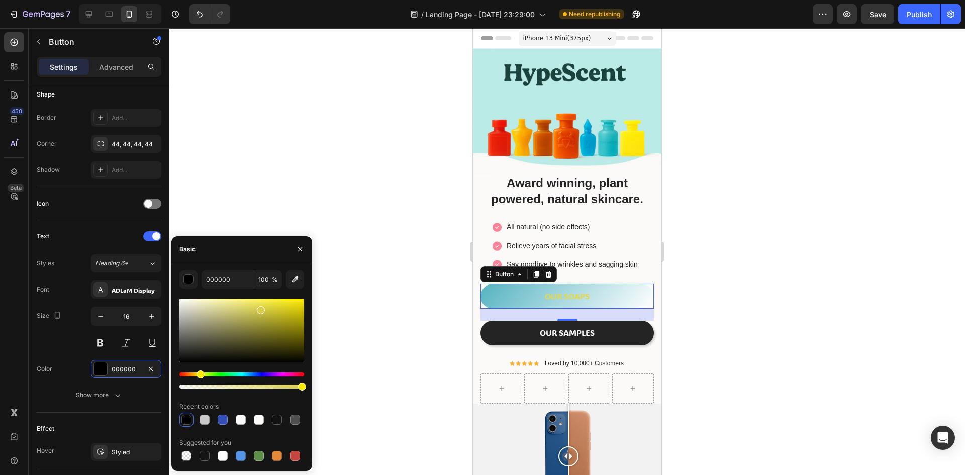
drag, startPoint x: 249, startPoint y: 322, endPoint x: 269, endPoint y: 301, distance: 28.4
click at [269, 301] on div at bounding box center [241, 330] width 125 height 64
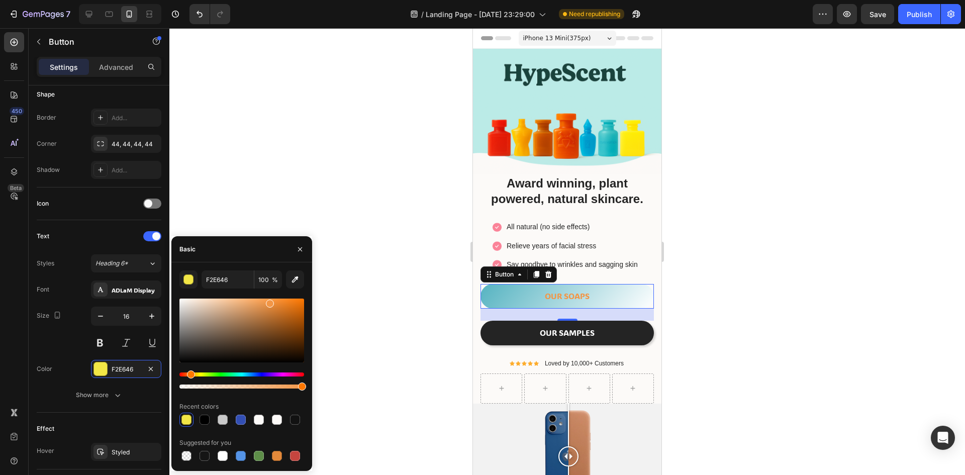
drag, startPoint x: 196, startPoint y: 374, endPoint x: 189, endPoint y: 371, distance: 7.7
click at [189, 374] on div "Hue" at bounding box center [191, 374] width 8 height 8
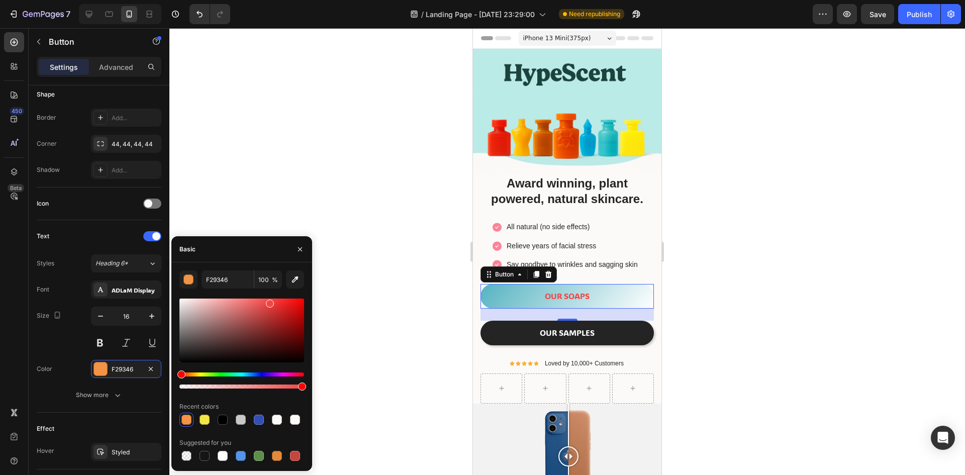
type input "F24646"
drag, startPoint x: 190, startPoint y: 372, endPoint x: 176, endPoint y: 368, distance: 14.6
click at [176, 368] on div "F24646 100 % Recent colors Suggested for you" at bounding box center [241, 366] width 141 height 192
drag, startPoint x: 301, startPoint y: 386, endPoint x: 272, endPoint y: 361, distance: 38.2
click at [273, 372] on div at bounding box center [241, 380] width 125 height 16
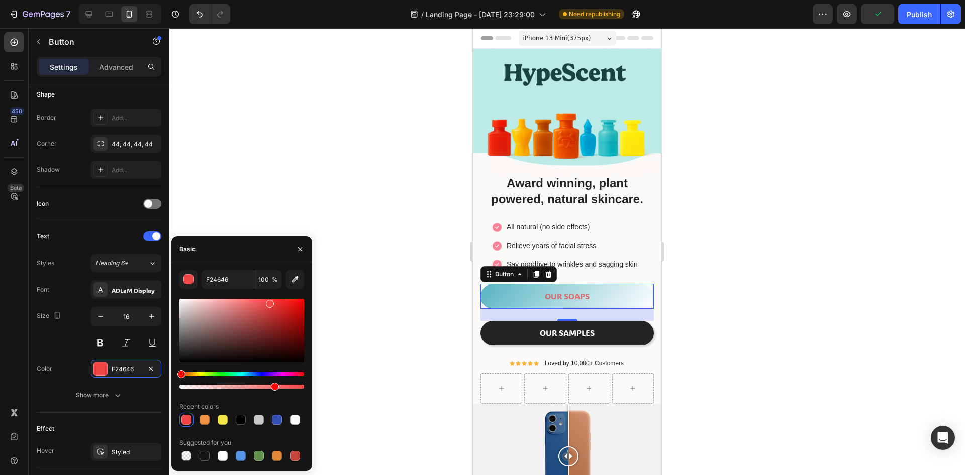
type input "75"
drag, startPoint x: 270, startPoint y: 306, endPoint x: 303, endPoint y: 291, distance: 36.2
click at [303, 291] on div "FF0000 75 % Recent colors Suggested for you" at bounding box center [241, 366] width 125 height 192
type input "FF0202"
click at [300, 248] on icon "button" at bounding box center [300, 249] width 8 height 8
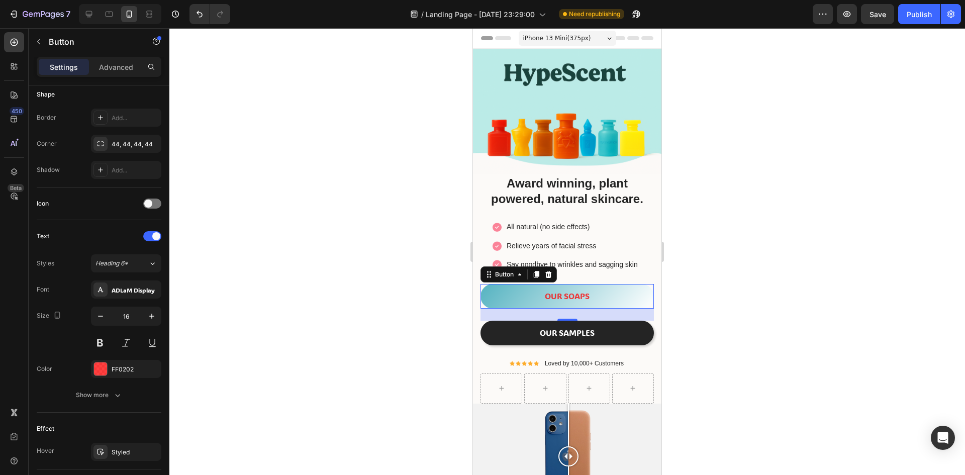
click at [355, 293] on div at bounding box center [566, 251] width 795 height 447
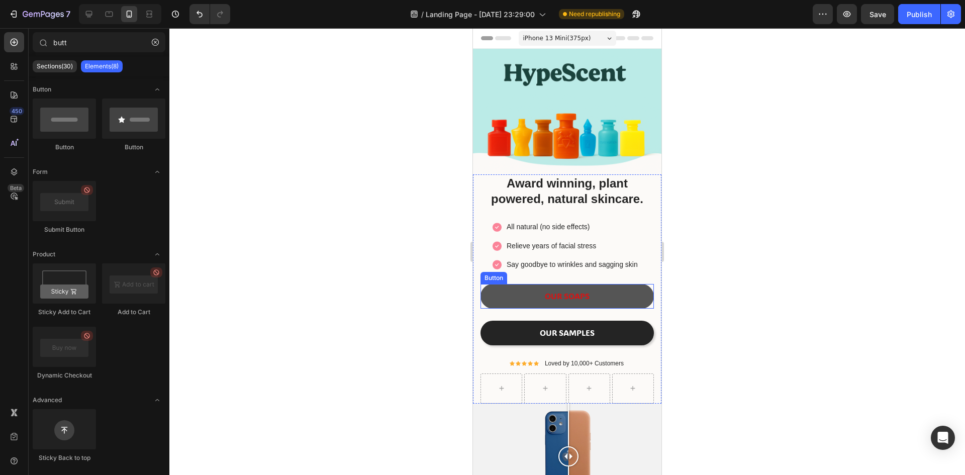
click at [603, 289] on button "OUR SOAPS" at bounding box center [566, 296] width 173 height 25
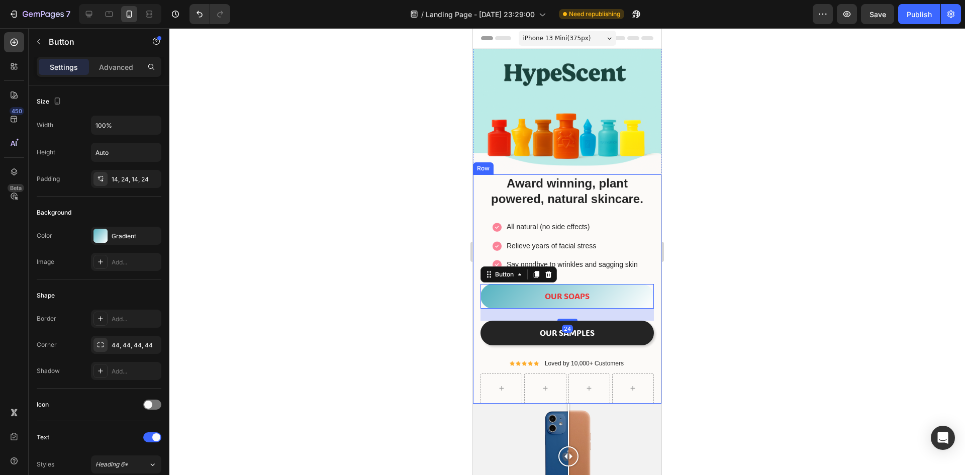
click at [758, 303] on div at bounding box center [566, 251] width 795 height 447
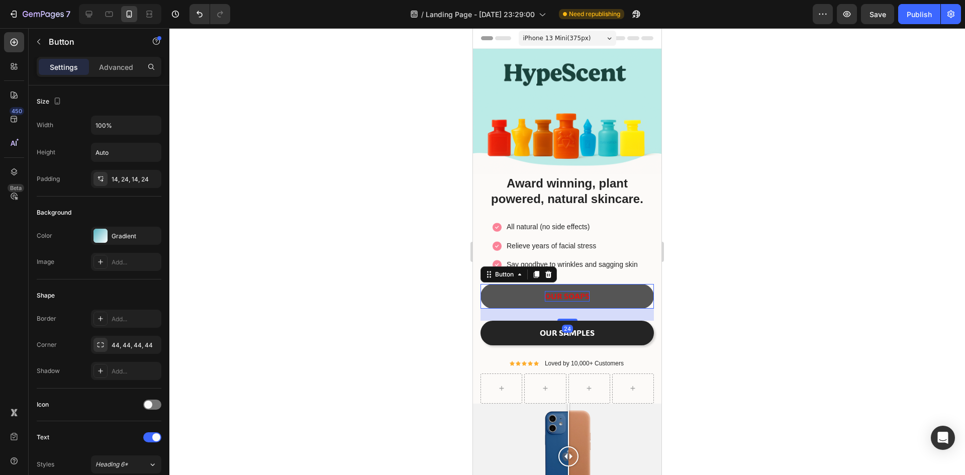
click at [583, 291] on p "OUR SOAPS" at bounding box center [567, 296] width 45 height 11
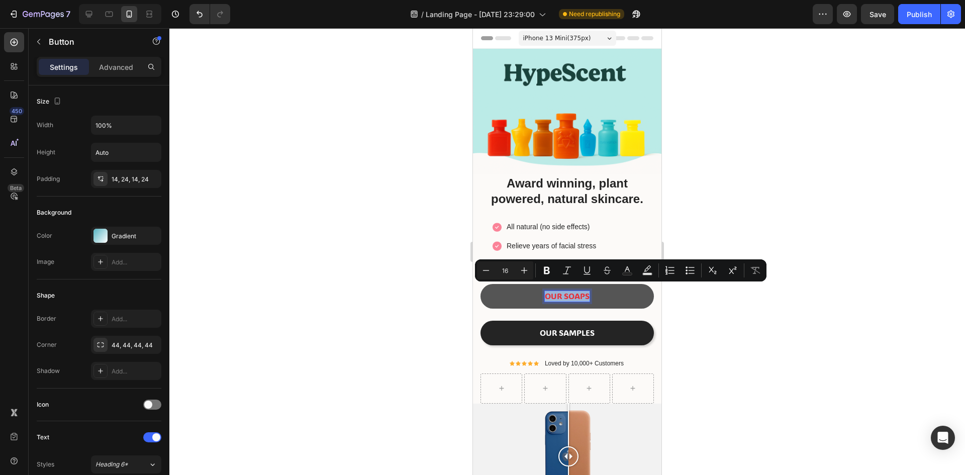
drag, startPoint x: 583, startPoint y: 290, endPoint x: 569, endPoint y: 291, distance: 14.1
click at [569, 291] on p "OUR SOAPS" at bounding box center [567, 296] width 45 height 11
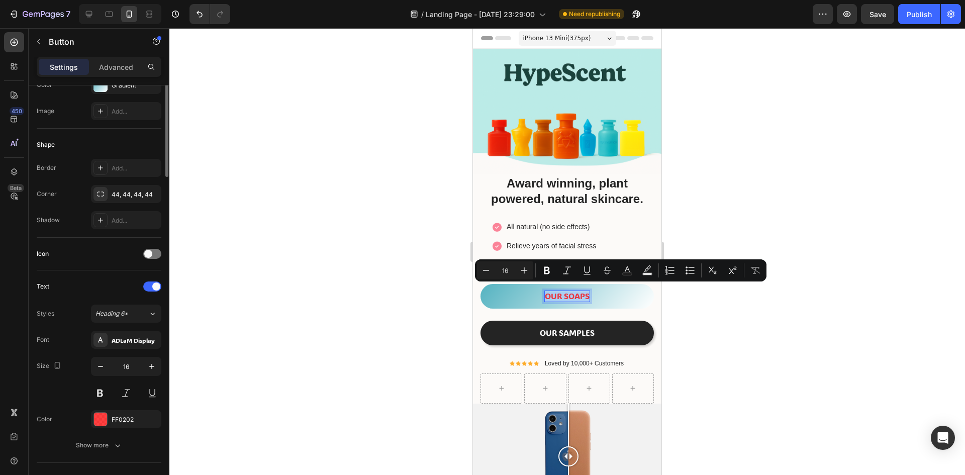
scroll to position [301, 0]
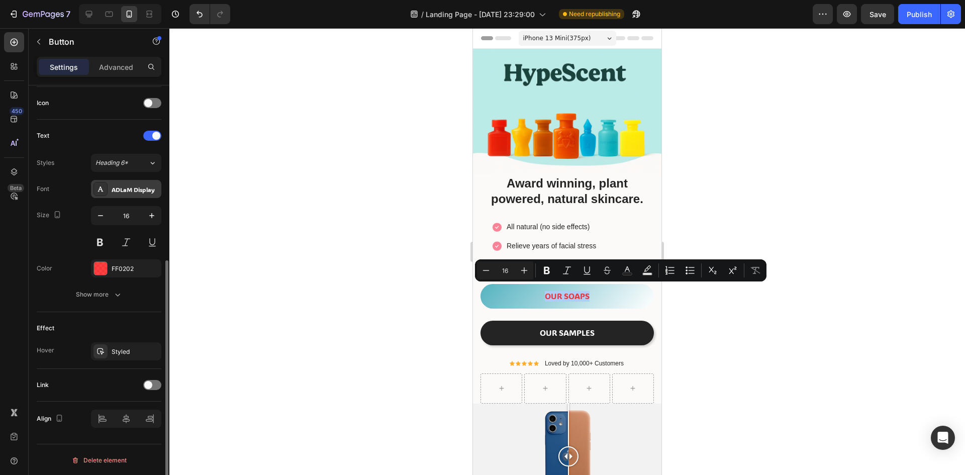
click at [135, 183] on div "ADLaM Display" at bounding box center [126, 189] width 70 height 18
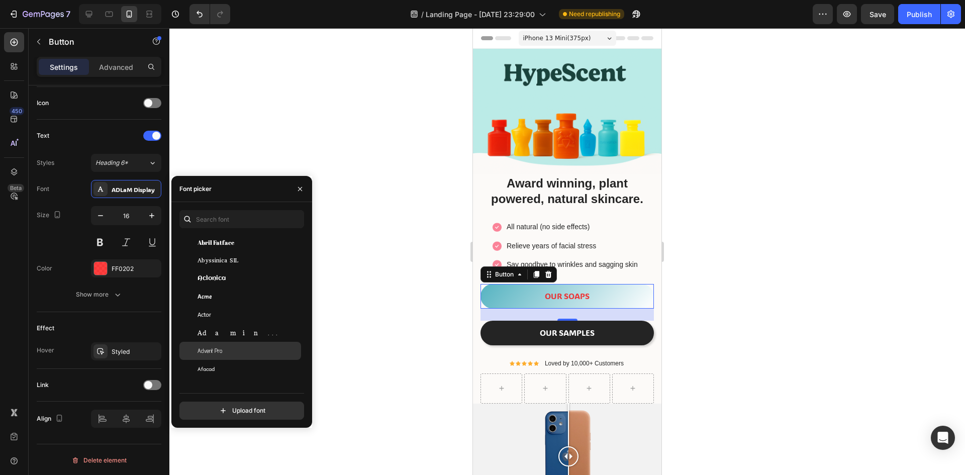
scroll to position [251, 0]
click at [232, 375] on div "Agbalumo" at bounding box center [240, 380] width 122 height 18
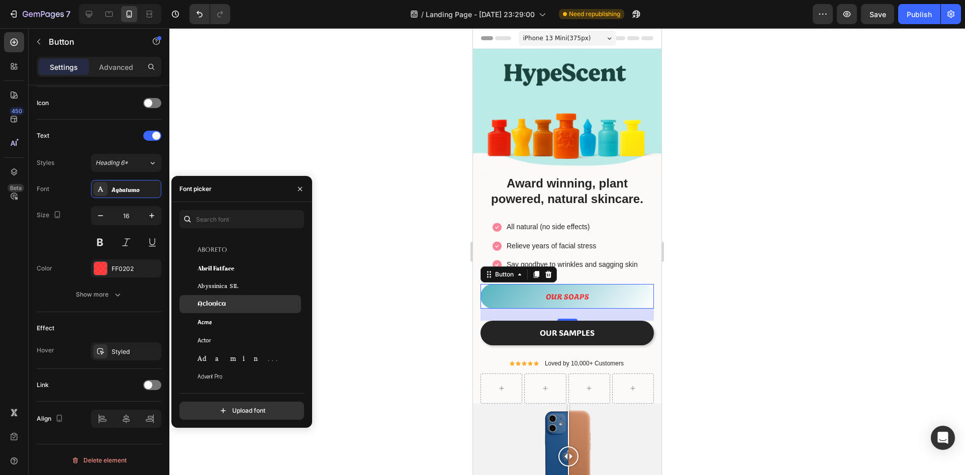
click at [228, 307] on div "Aclonica" at bounding box center [247, 303] width 101 height 9
click at [234, 270] on div "Abril Fatface" at bounding box center [247, 267] width 101 height 9
click at [235, 285] on span "Abyssinica SIL" at bounding box center [217, 285] width 41 height 9
click at [236, 313] on div "Agu Display" at bounding box center [247, 312] width 101 height 9
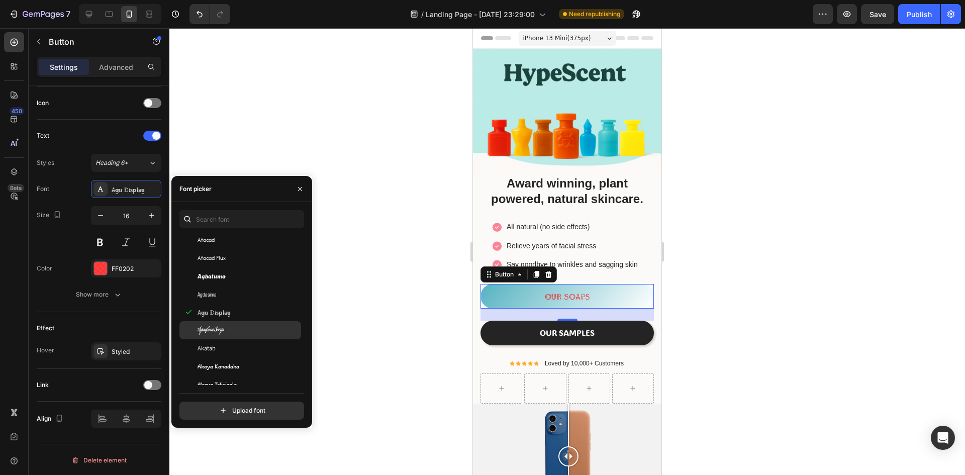
click at [230, 326] on div "Aguafina Script" at bounding box center [247, 330] width 101 height 9
click at [237, 346] on div "Akatab" at bounding box center [247, 348] width 101 height 9
click at [240, 356] on div "Akatab" at bounding box center [240, 348] width 122 height 18
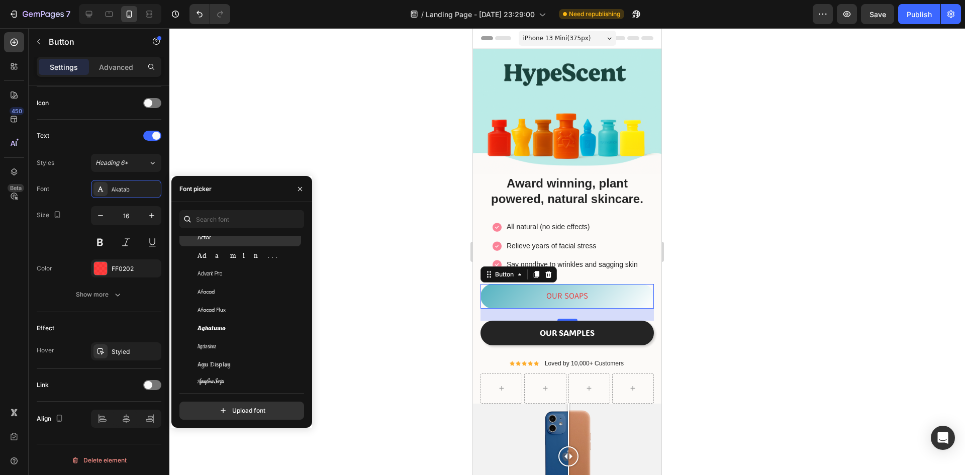
scroll to position [251, 0]
click at [232, 252] on div "Aclonica" at bounding box center [247, 253] width 101 height 9
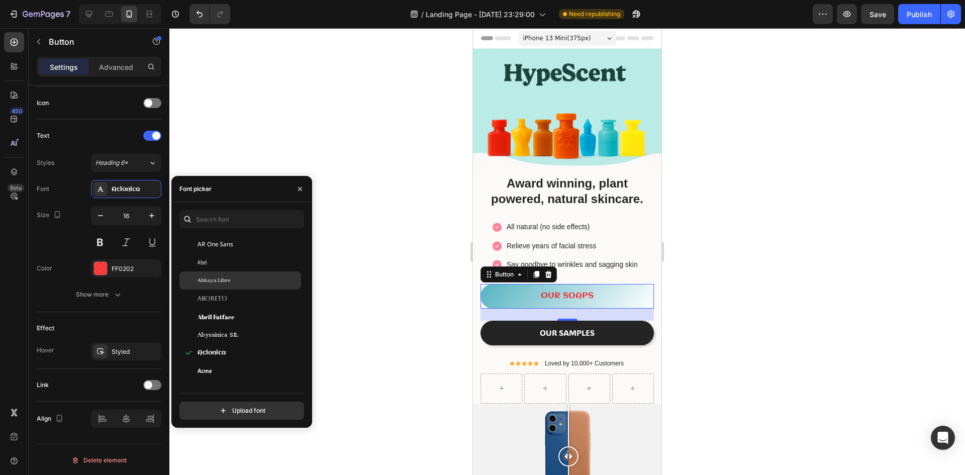
scroll to position [151, 0]
click at [246, 319] on div "Abril Fatface" at bounding box center [247, 319] width 101 height 9
click at [245, 337] on div "Abyssinica SIL" at bounding box center [247, 337] width 101 height 9
click at [243, 315] on div "Abril Fatface" at bounding box center [247, 319] width 101 height 9
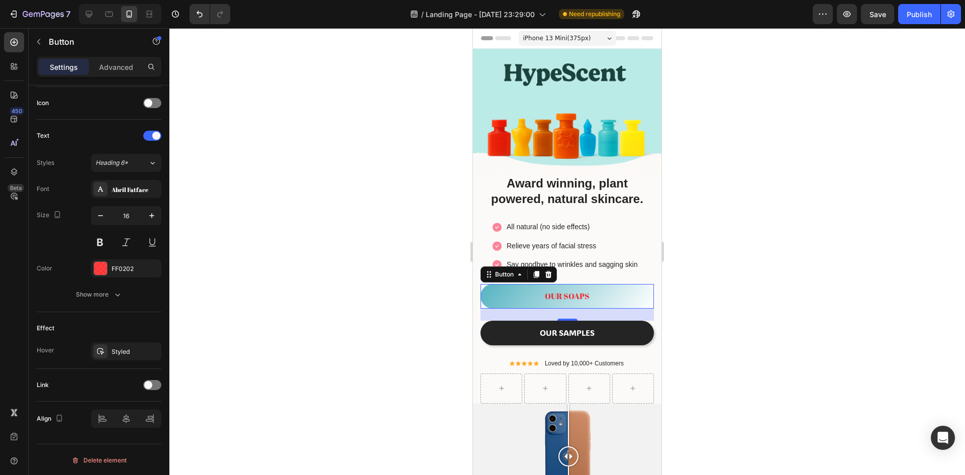
click at [366, 296] on div at bounding box center [566, 251] width 795 height 447
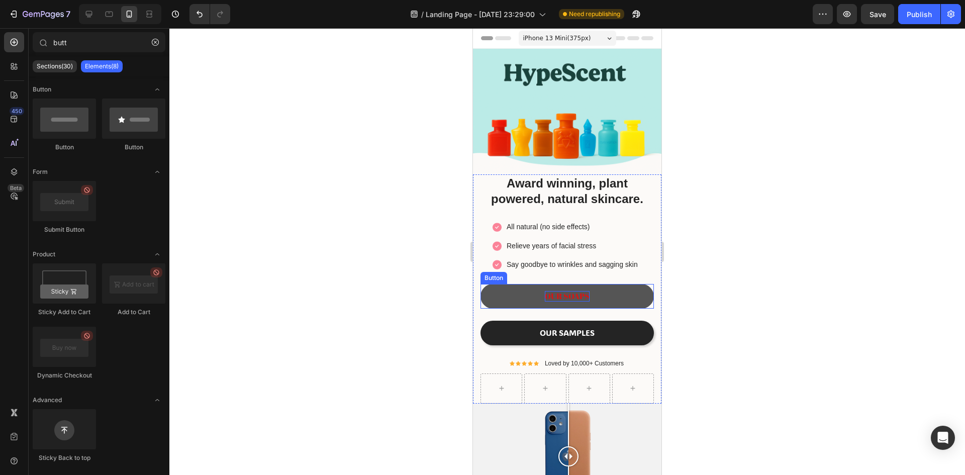
click at [585, 291] on p "OUR SOAPS" at bounding box center [567, 296] width 45 height 11
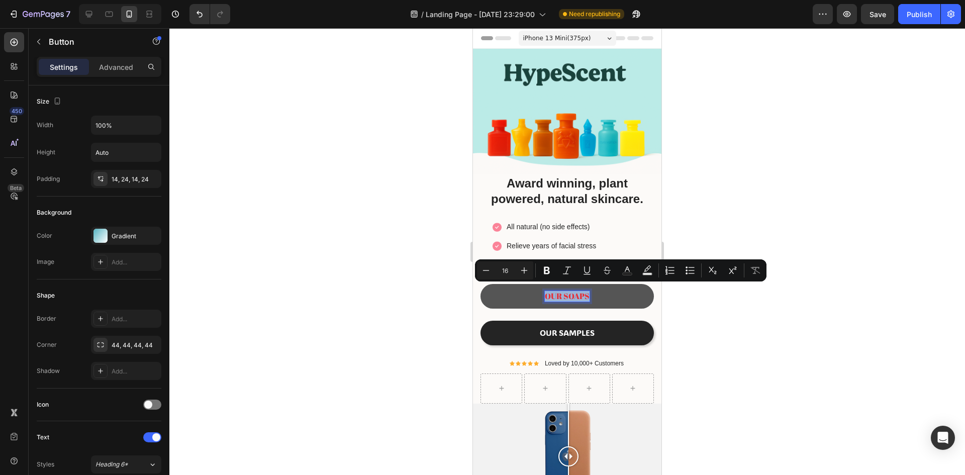
drag, startPoint x: 583, startPoint y: 289, endPoint x: 547, endPoint y: 292, distance: 36.3
click at [547, 292] on p "OUR SOAPS" at bounding box center [567, 296] width 45 height 11
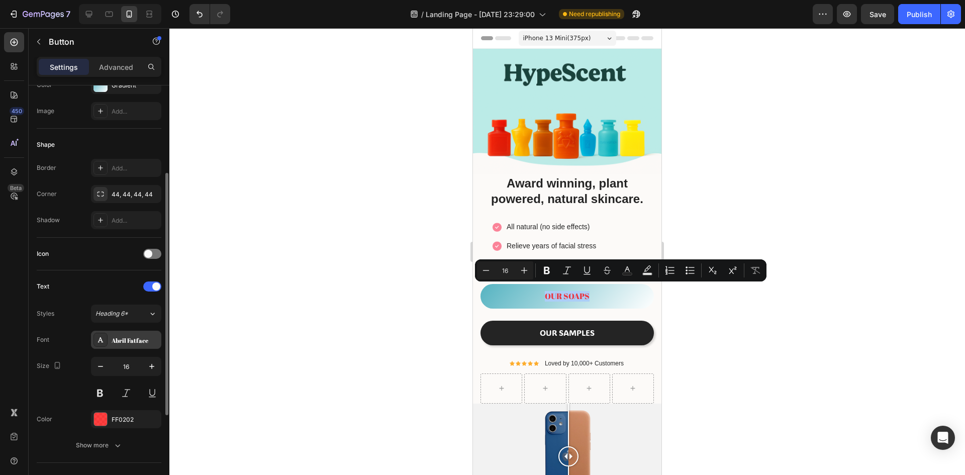
click at [133, 337] on div "Abril Fatface" at bounding box center [135, 340] width 47 height 9
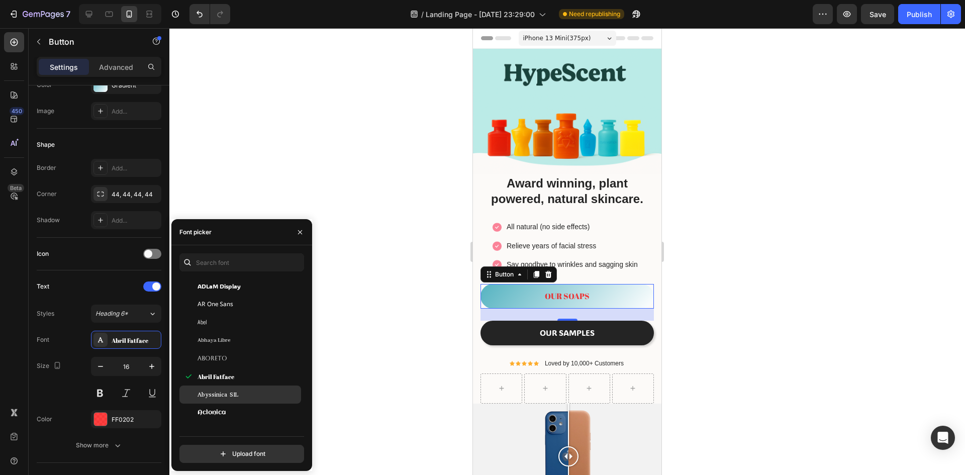
scroll to position [201, 0]
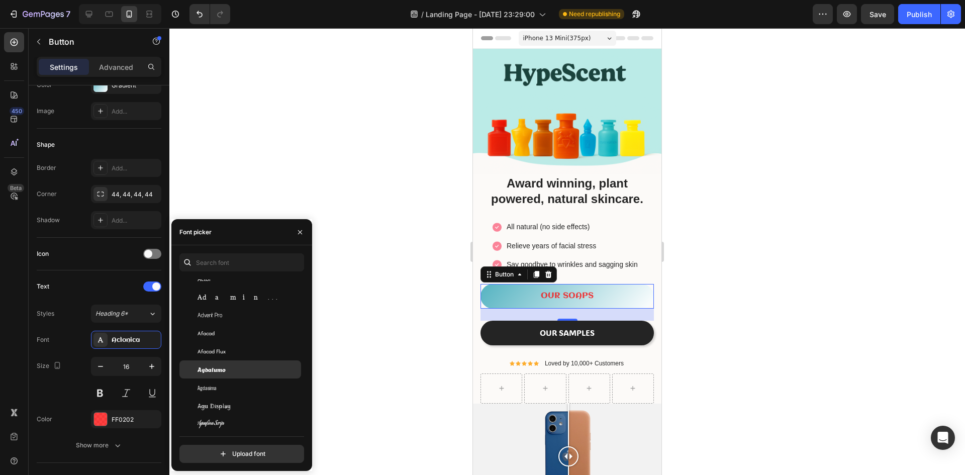
click at [238, 369] on div "Agbalumo" at bounding box center [247, 369] width 101 height 9
click at [351, 322] on div at bounding box center [566, 251] width 795 height 447
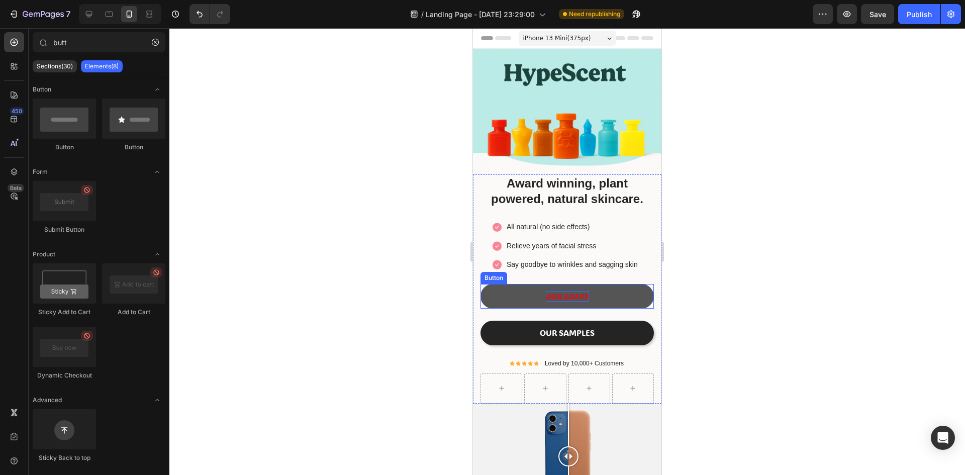
click at [546, 291] on p "OUR SOAPS" at bounding box center [567, 296] width 43 height 11
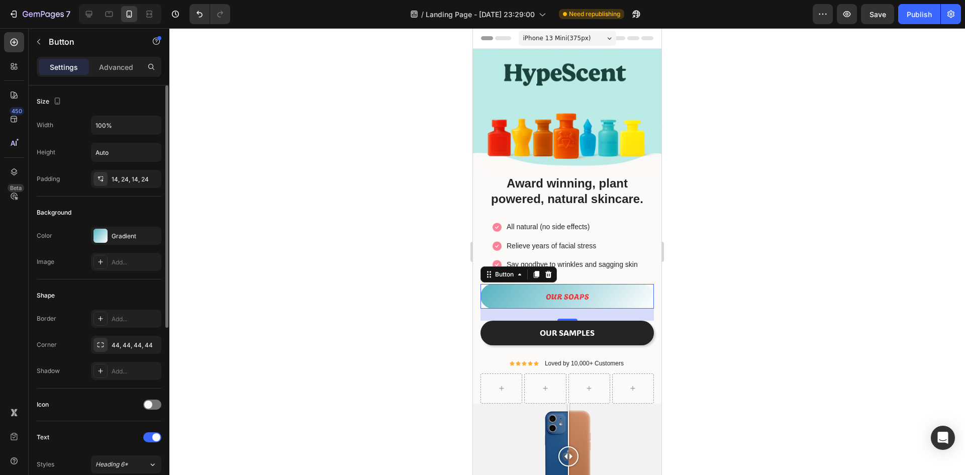
scroll to position [100, 0]
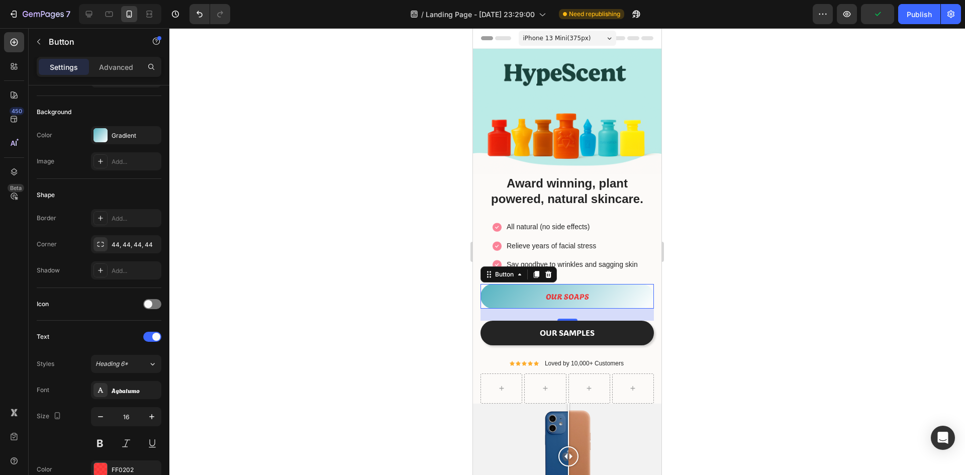
drag, startPoint x: 558, startPoint y: 326, endPoint x: 850, endPoint y: 362, distance: 294.2
click at [562, 326] on div "24" at bounding box center [567, 329] width 11 height 8
click at [565, 327] on div "24" at bounding box center [567, 329] width 11 height 8
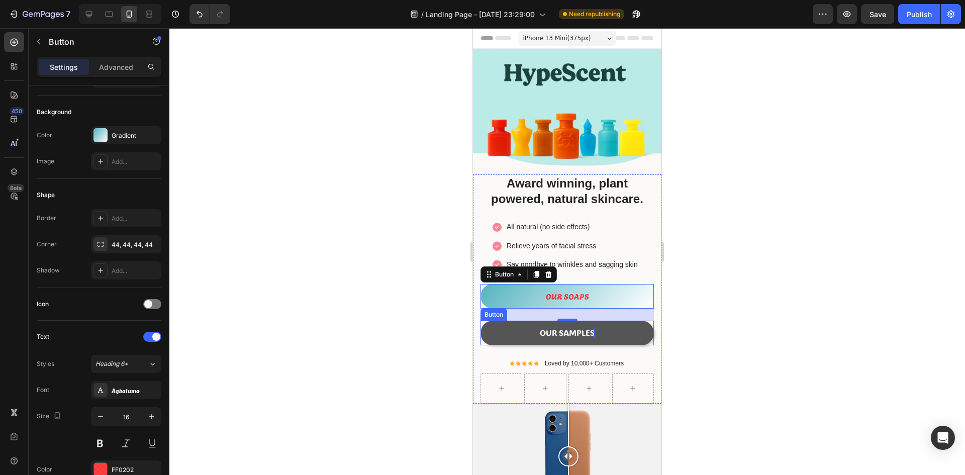
click at [544, 328] on p "OUR SAMPLES" at bounding box center [567, 333] width 55 height 11
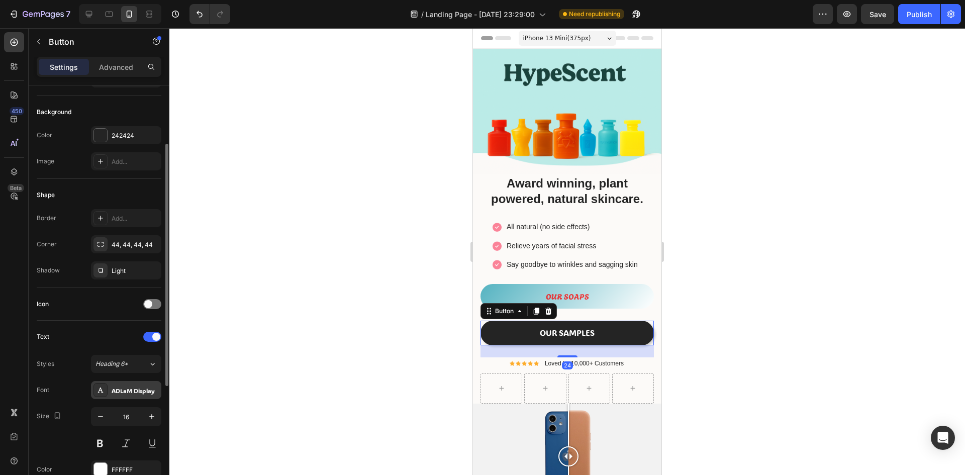
click at [125, 397] on div "ADLaM Display" at bounding box center [126, 390] width 70 height 18
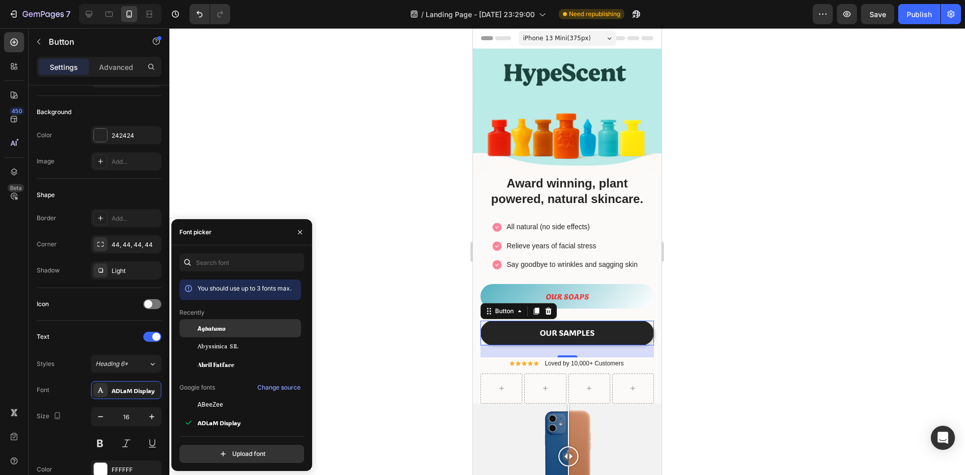
click at [233, 327] on div "Agbalumo" at bounding box center [247, 328] width 101 height 9
click at [388, 352] on div at bounding box center [566, 251] width 795 height 447
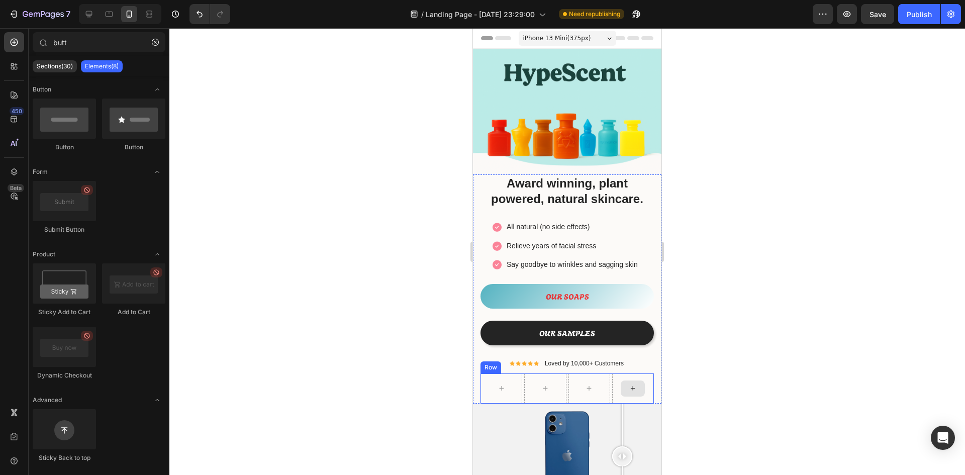
drag, startPoint x: 628, startPoint y: 436, endPoint x: 625, endPoint y: 409, distance: 27.2
click at [625, 403] on div at bounding box center [567, 456] width 188 height 106
click at [608, 428] on div at bounding box center [567, 456] width 188 height 106
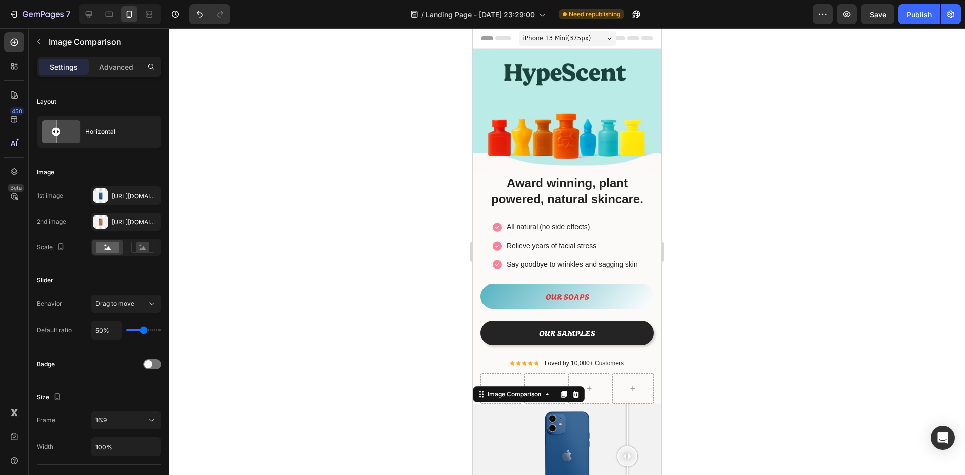
click at [627, 424] on div at bounding box center [567, 456] width 188 height 106
click at [598, 428] on div at bounding box center [567, 456] width 188 height 106
drag, startPoint x: 516, startPoint y: 422, endPoint x: 456, endPoint y: 410, distance: 61.1
click at [473, 410] on html "iPhone 13 Mini ( 375 px) iPhone 13 Mini iPhone 13 Pro iPhone 11 Pro Max iPhone …" at bounding box center [567, 412] width 188 height 769
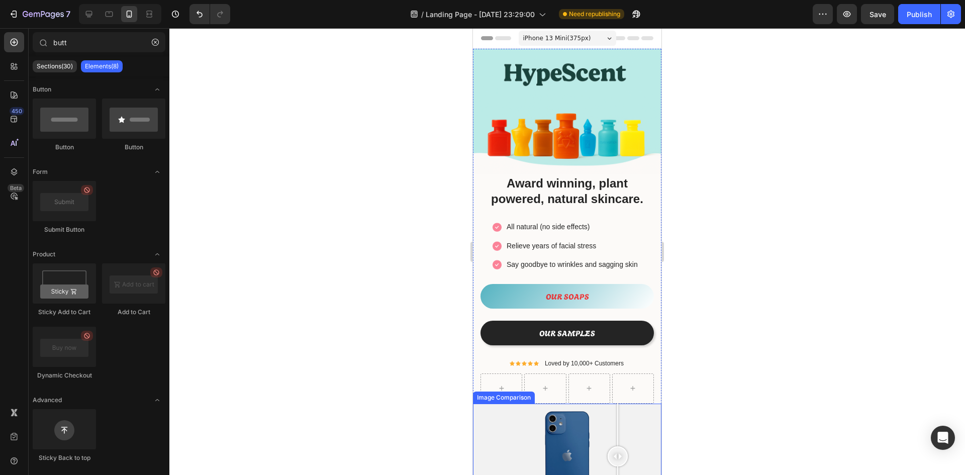
drag, startPoint x: 613, startPoint y: 422, endPoint x: 610, endPoint y: 412, distance: 10.4
click at [616, 409] on div at bounding box center [567, 456] width 188 height 106
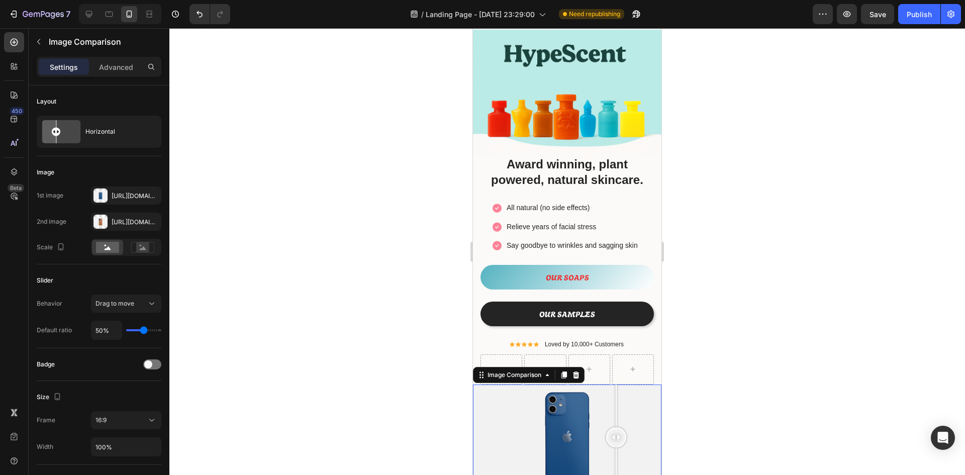
scroll to position [50, 0]
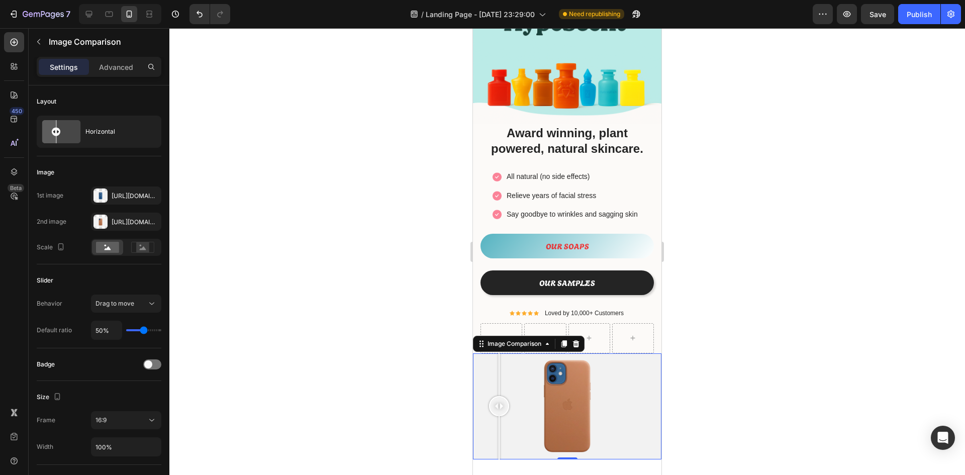
click at [490, 440] on div at bounding box center [567, 406] width 188 height 106
click at [503, 459] on div "Image Award winning, plant powered, natural skincare. Heading Image All natural…" at bounding box center [567, 234] width 188 height 473
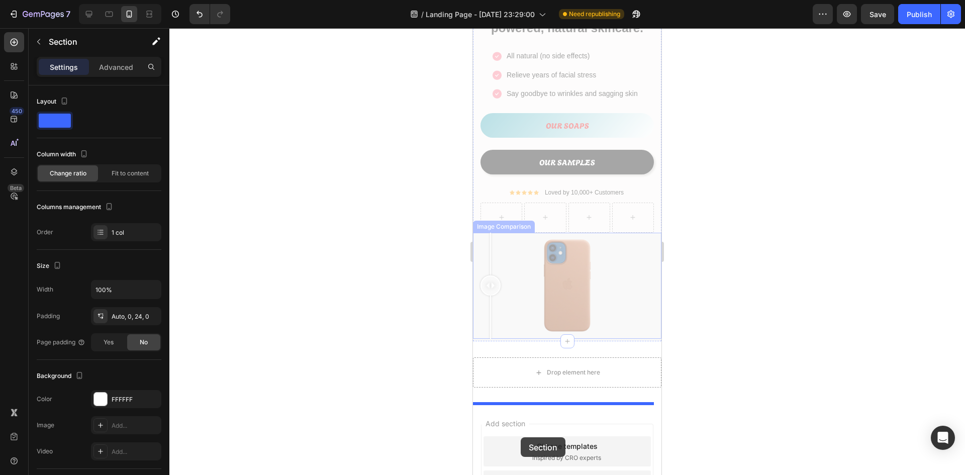
scroll to position [204, 0]
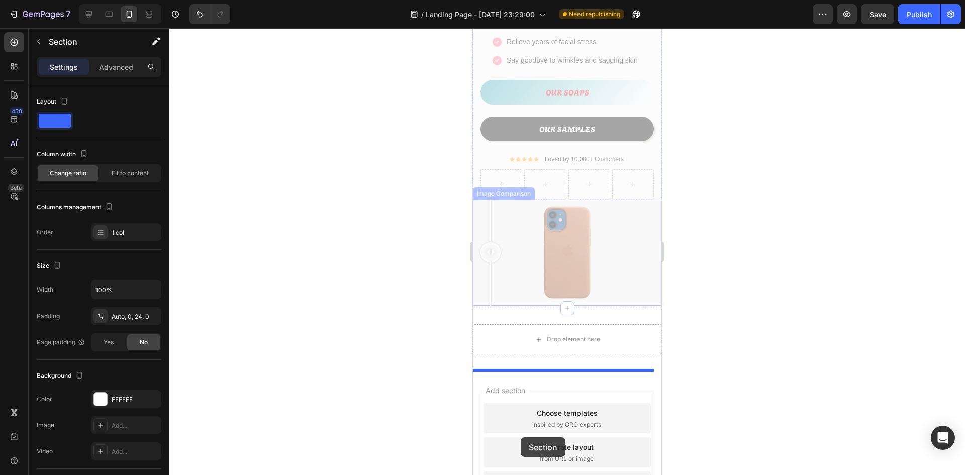
drag, startPoint x: 501, startPoint y: 456, endPoint x: 521, endPoint y: 437, distance: 27.0
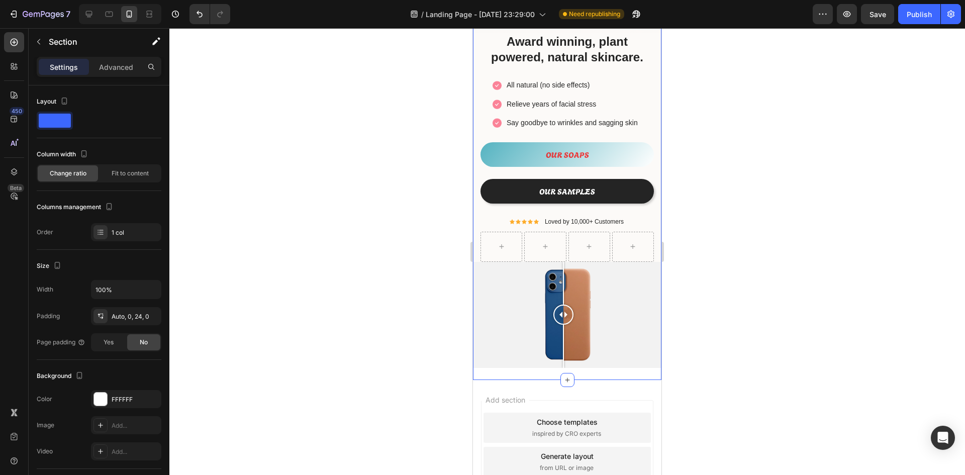
scroll to position [0, 0]
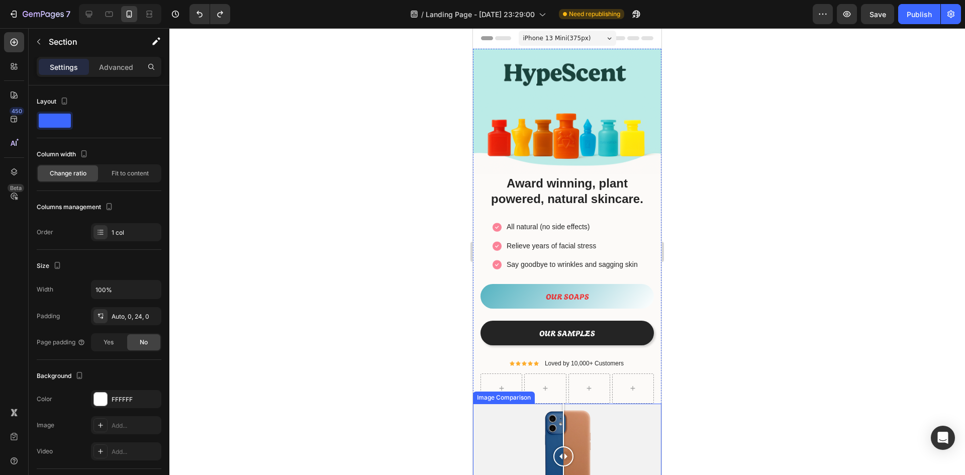
click at [617, 430] on div at bounding box center [567, 456] width 188 height 106
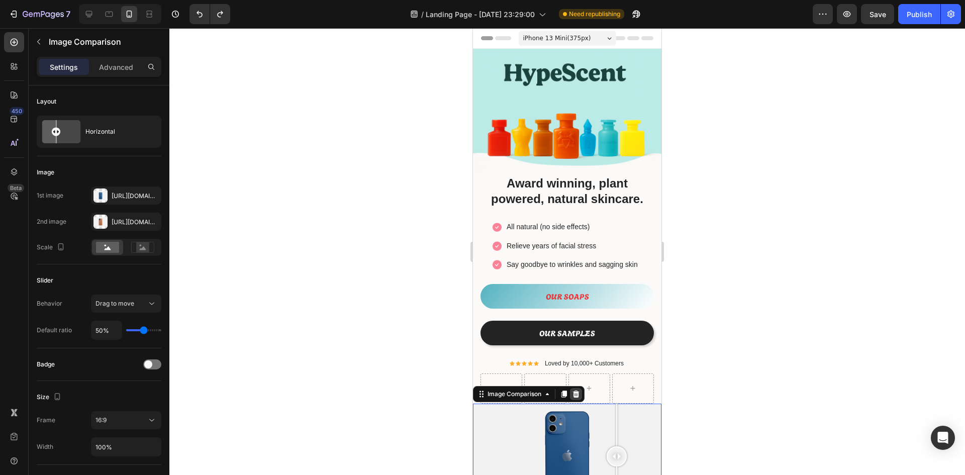
click at [576, 392] on icon at bounding box center [576, 394] width 8 height 8
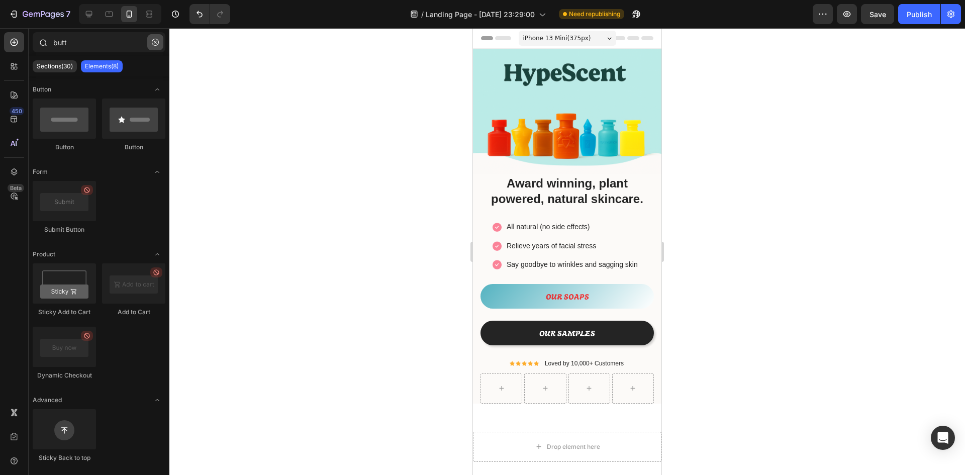
click at [155, 43] on icon "button" at bounding box center [155, 42] width 7 height 7
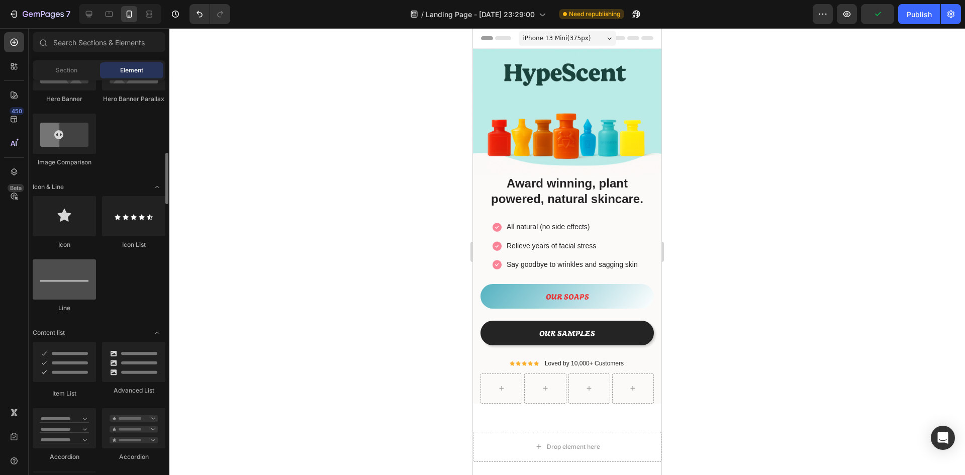
scroll to position [452, 0]
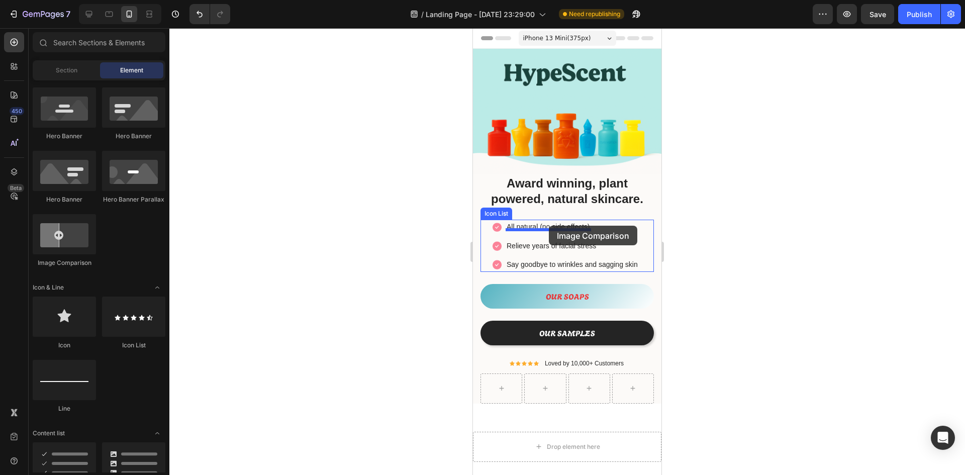
drag, startPoint x: 546, startPoint y: 275, endPoint x: 549, endPoint y: 226, distance: 49.8
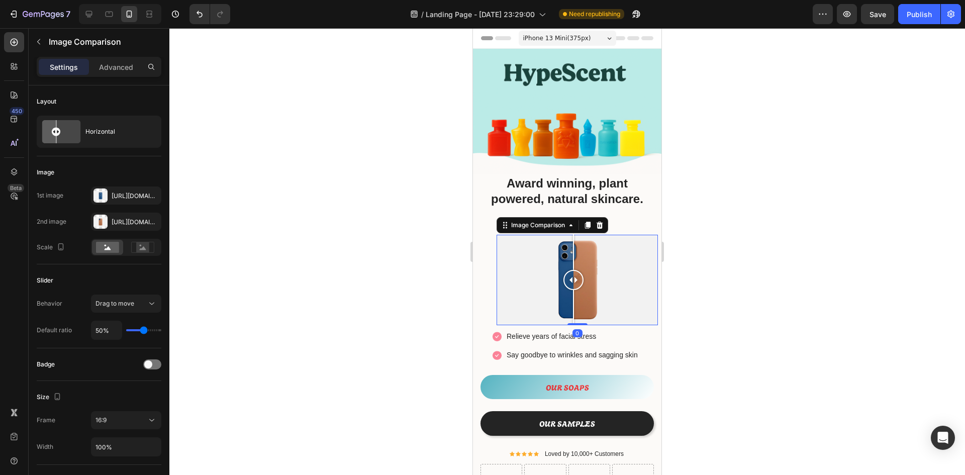
click at [695, 191] on div at bounding box center [566, 251] width 795 height 447
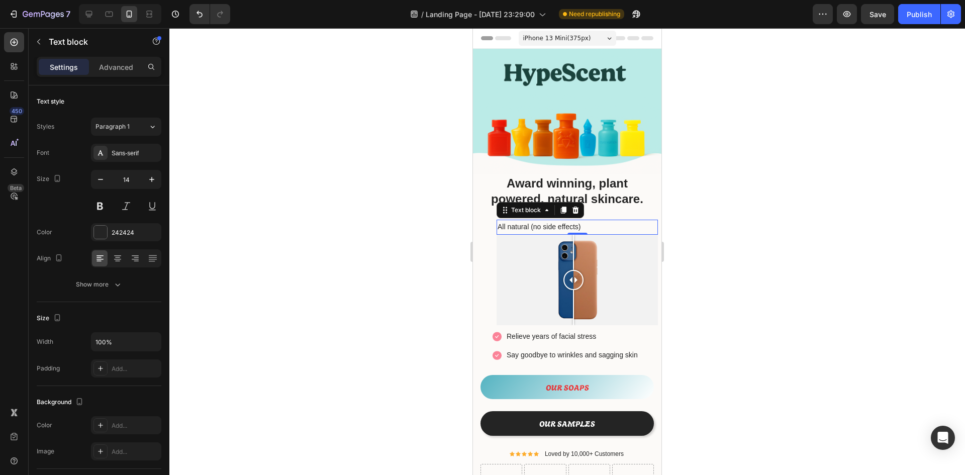
click at [593, 221] on p "All natural (no side effects)" at bounding box center [576, 227] width 159 height 13
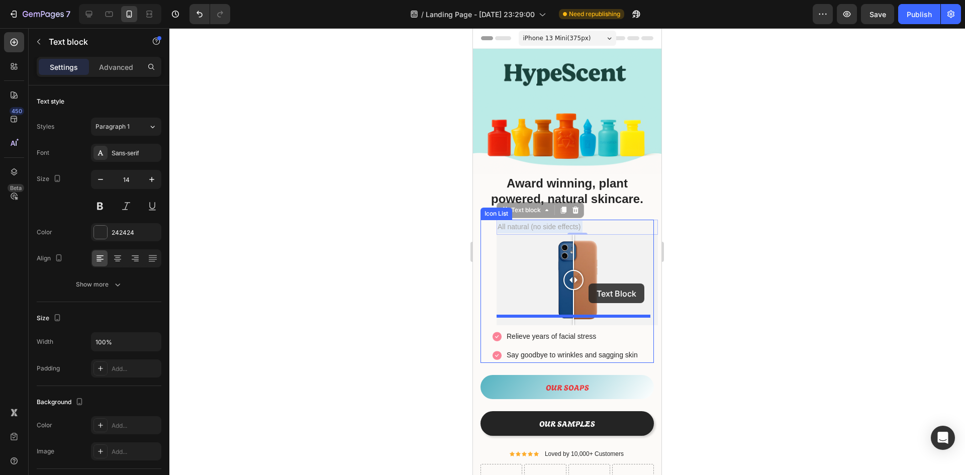
drag, startPoint x: 593, startPoint y: 220, endPoint x: 595, endPoint y: 281, distance: 61.4
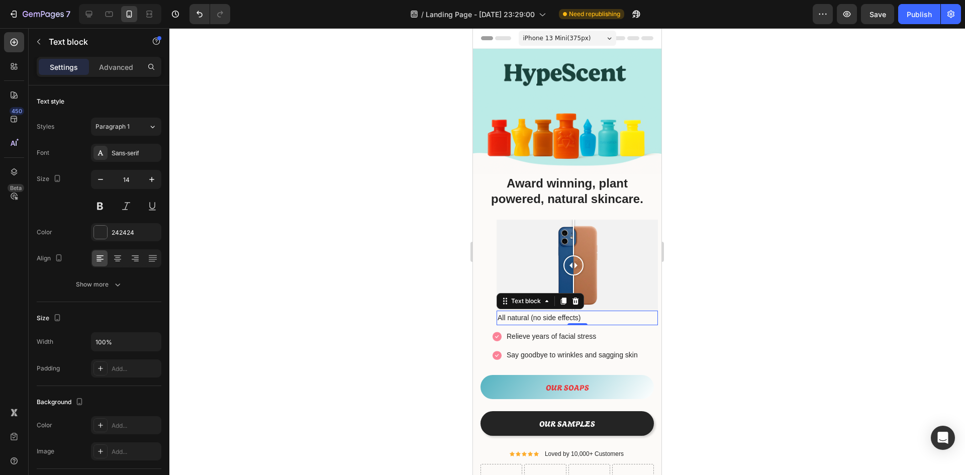
click at [727, 231] on div at bounding box center [566, 251] width 795 height 447
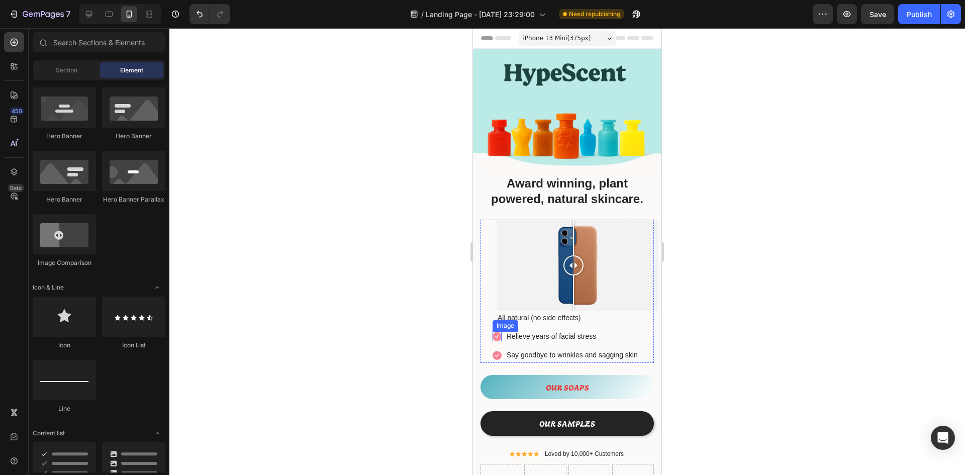
click at [495, 332] on img at bounding box center [496, 337] width 9 height 10
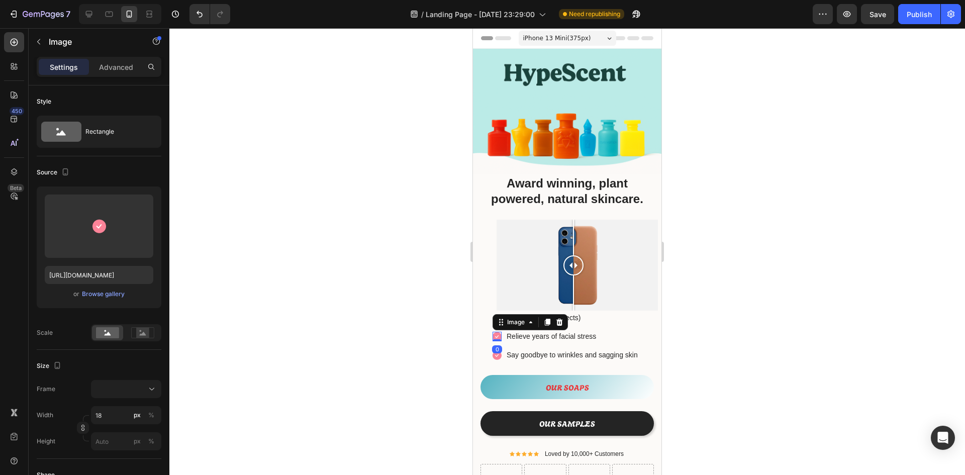
click at [768, 297] on div at bounding box center [566, 251] width 795 height 447
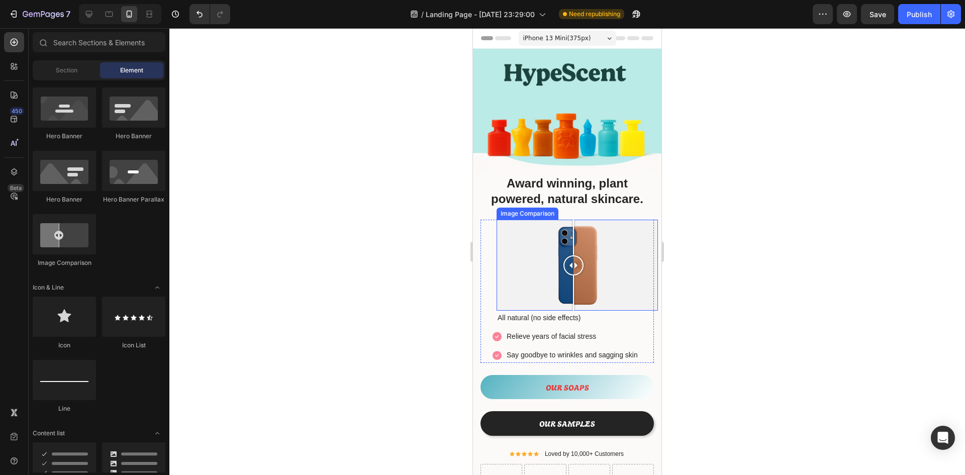
click at [618, 244] on div at bounding box center [576, 265] width 161 height 91
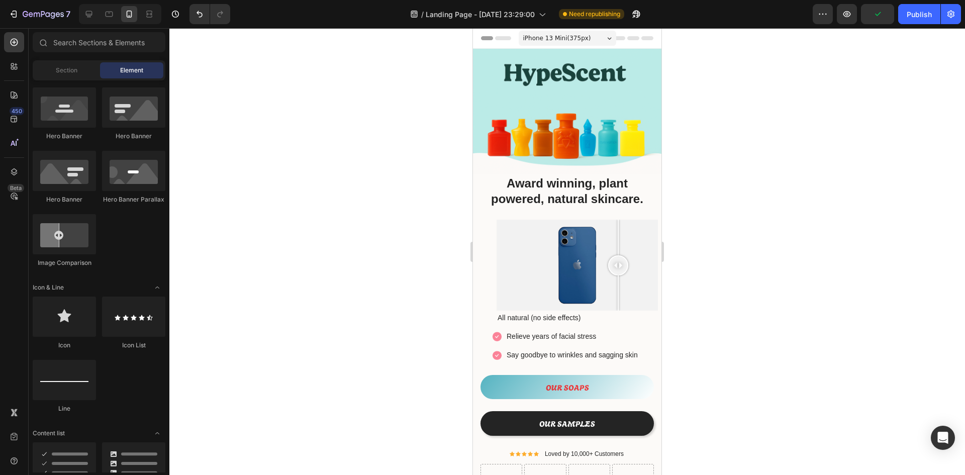
click at [791, 179] on div at bounding box center [566, 251] width 795 height 447
click at [639, 197] on p "Award winning, plant powered, natural skincare." at bounding box center [566, 190] width 171 height 31
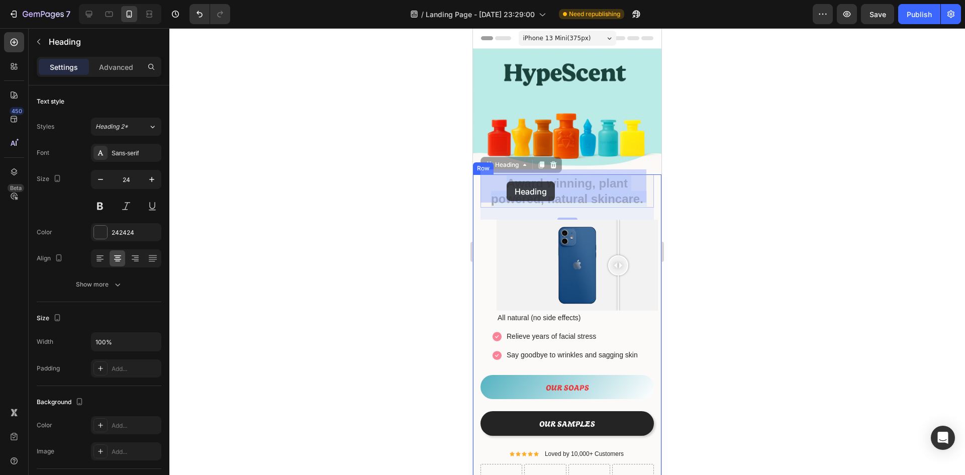
drag, startPoint x: 640, startPoint y: 196, endPoint x: 506, endPoint y: 181, distance: 134.0
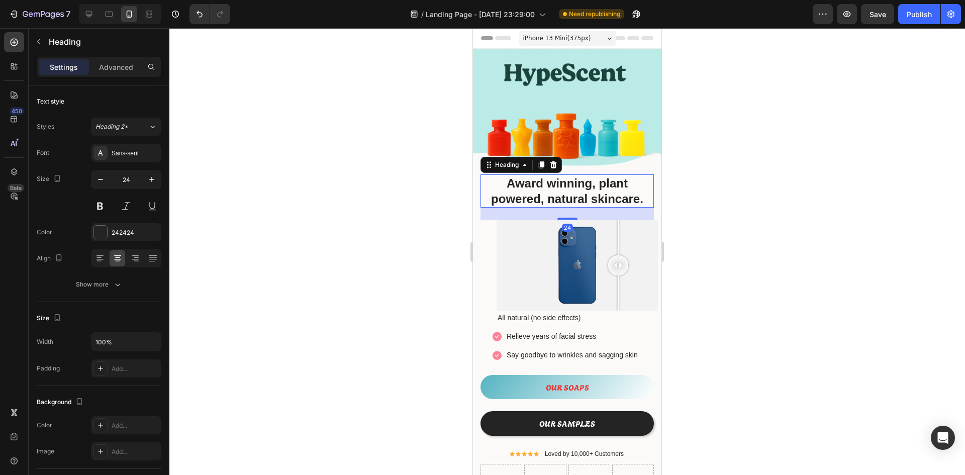
click at [810, 186] on div at bounding box center [566, 251] width 795 height 447
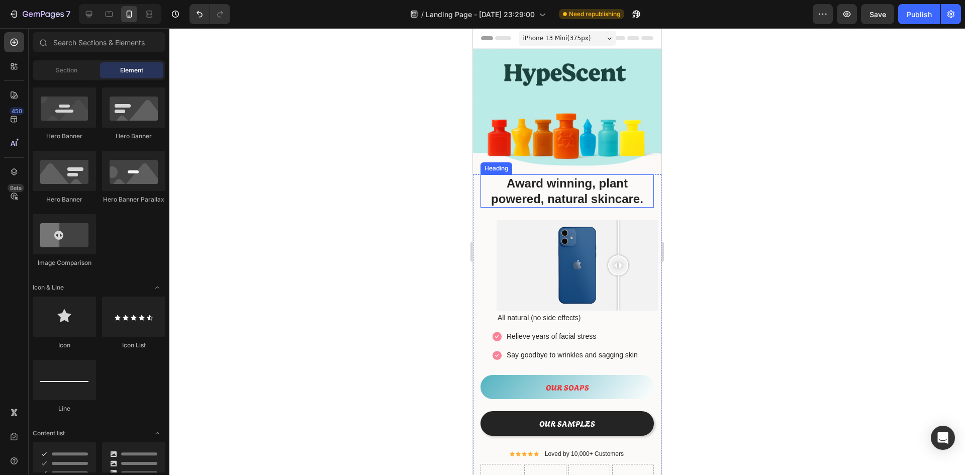
click at [640, 195] on p "Award winning, plant powered, natural skincare." at bounding box center [566, 190] width 171 height 31
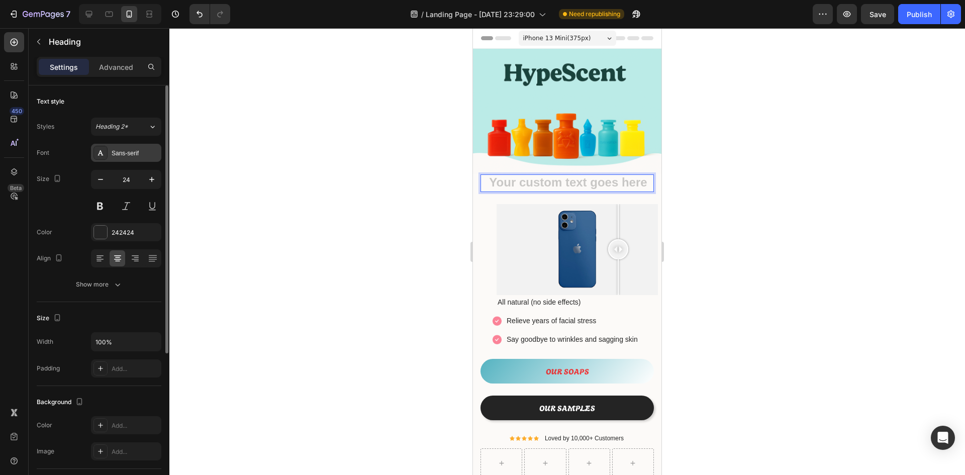
click at [132, 153] on div "Sans-serif" at bounding box center [135, 153] width 47 height 9
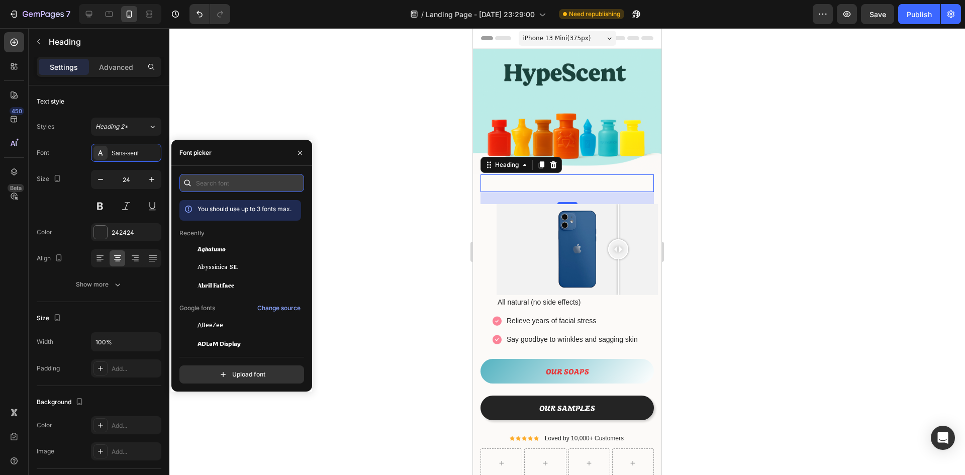
click at [221, 187] on input "text" at bounding box center [241, 183] width 125 height 18
type input "i"
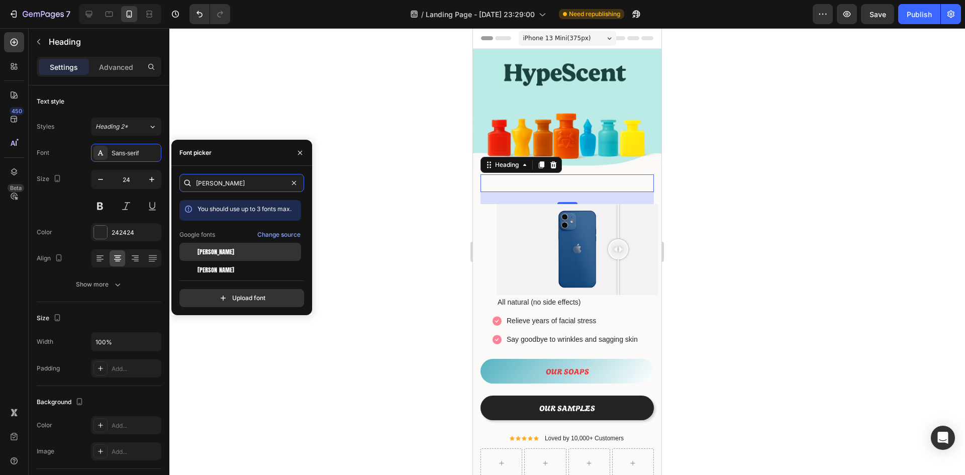
type input "anton"
click at [237, 248] on div "[PERSON_NAME]" at bounding box center [247, 251] width 101 height 9
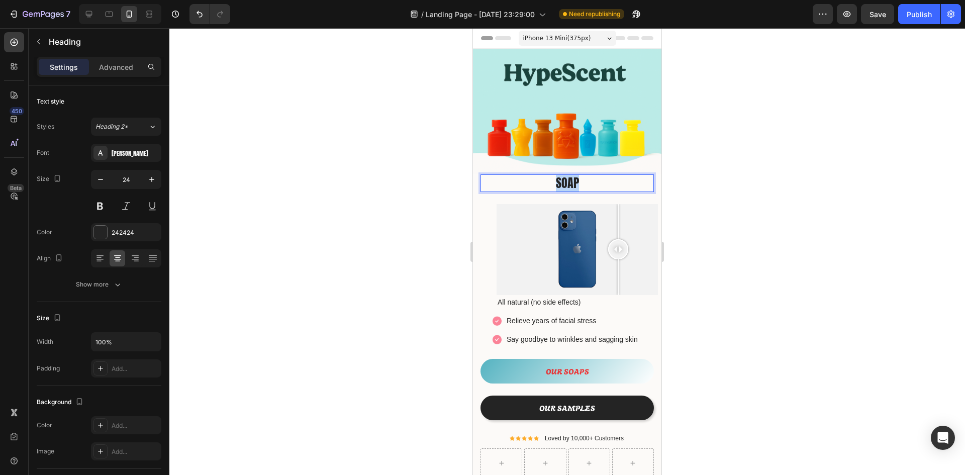
drag, startPoint x: 579, startPoint y: 177, endPoint x: 552, endPoint y: 172, distance: 27.6
click at [552, 175] on p "SOAP" at bounding box center [566, 183] width 171 height 16
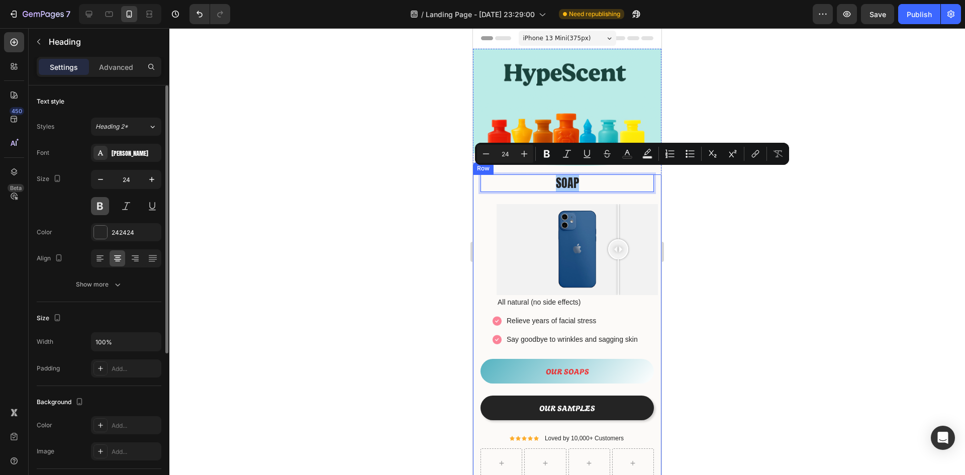
click at [105, 206] on button at bounding box center [100, 206] width 18 height 18
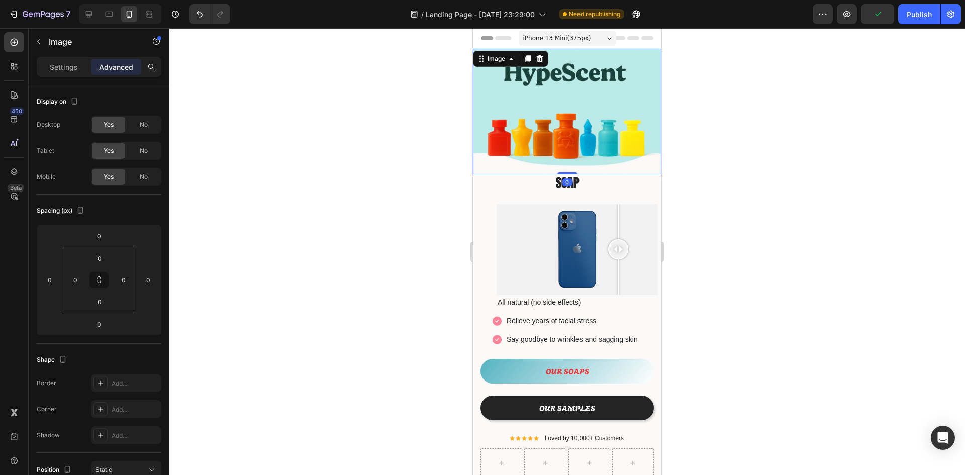
click at [569, 79] on img at bounding box center [567, 112] width 188 height 126
click at [564, 75] on img at bounding box center [567, 112] width 188 height 126
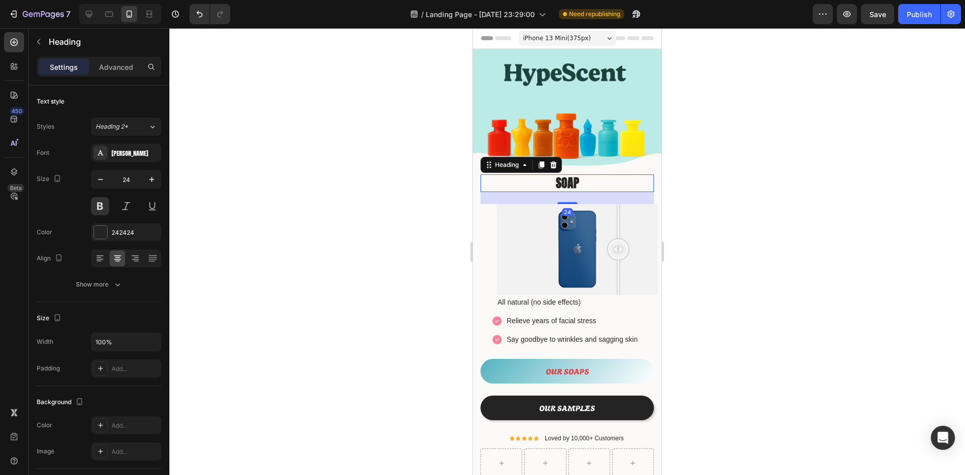
click at [573, 176] on p "SOAP" at bounding box center [566, 183] width 171 height 16
click at [149, 179] on icon "button" at bounding box center [151, 179] width 5 height 5
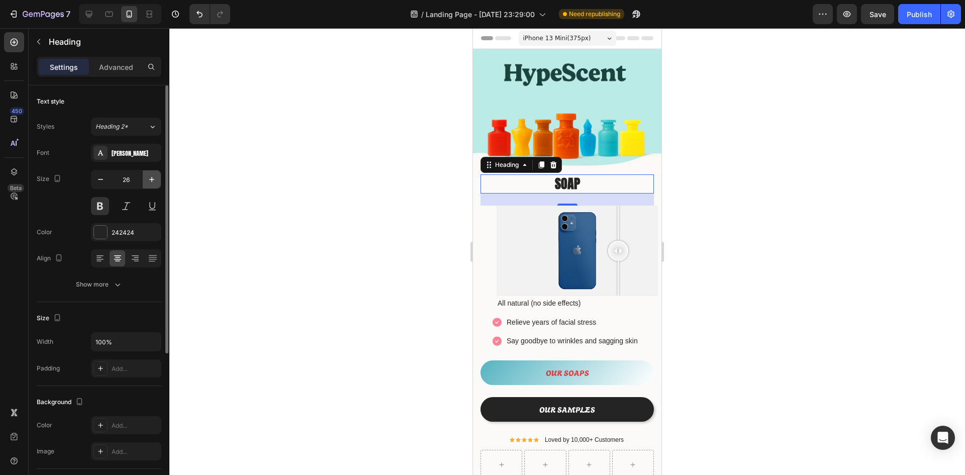
click at [149, 179] on icon "button" at bounding box center [151, 179] width 5 height 5
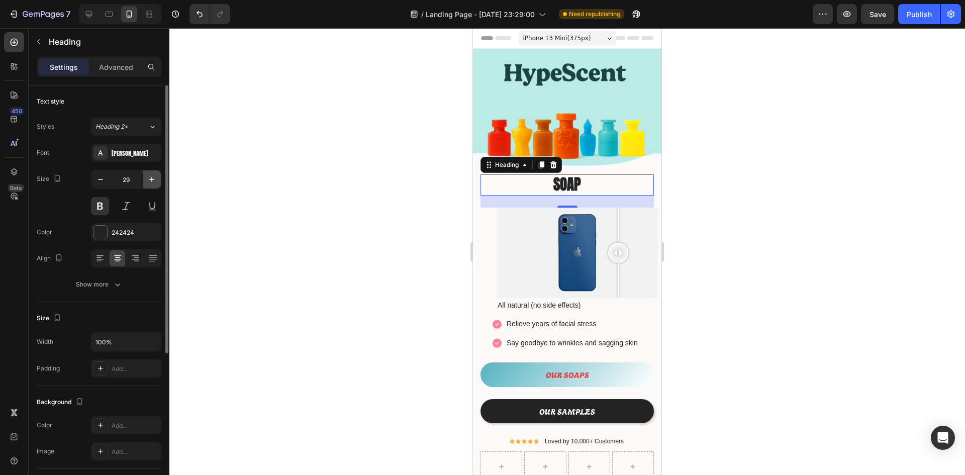
click at [149, 179] on icon "button" at bounding box center [151, 179] width 5 height 5
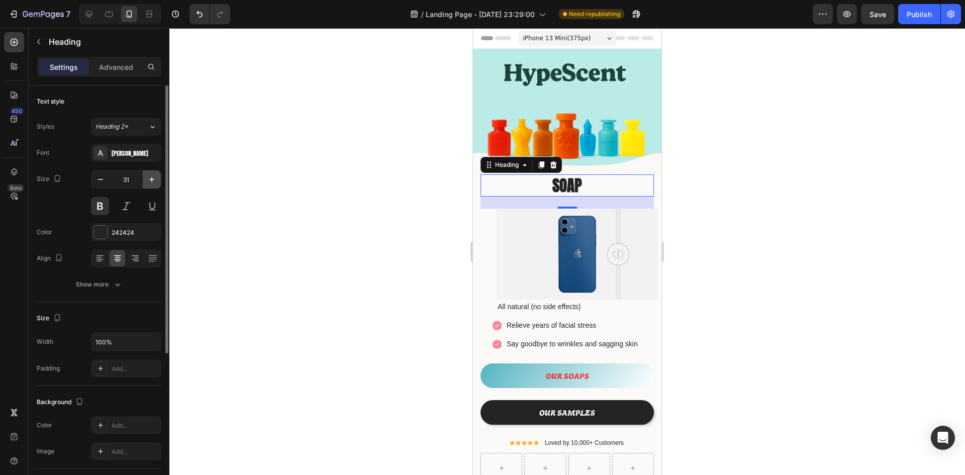
click at [149, 179] on icon "button" at bounding box center [151, 179] width 5 height 5
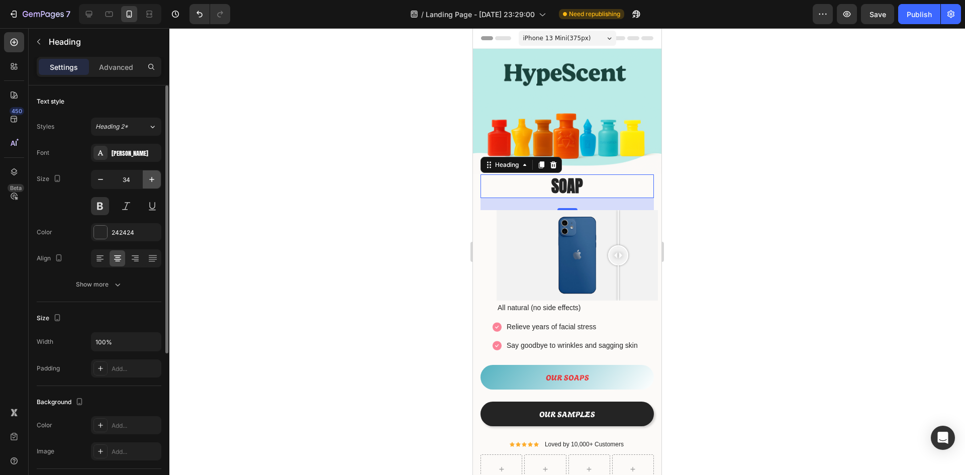
click at [149, 179] on icon "button" at bounding box center [151, 179] width 5 height 5
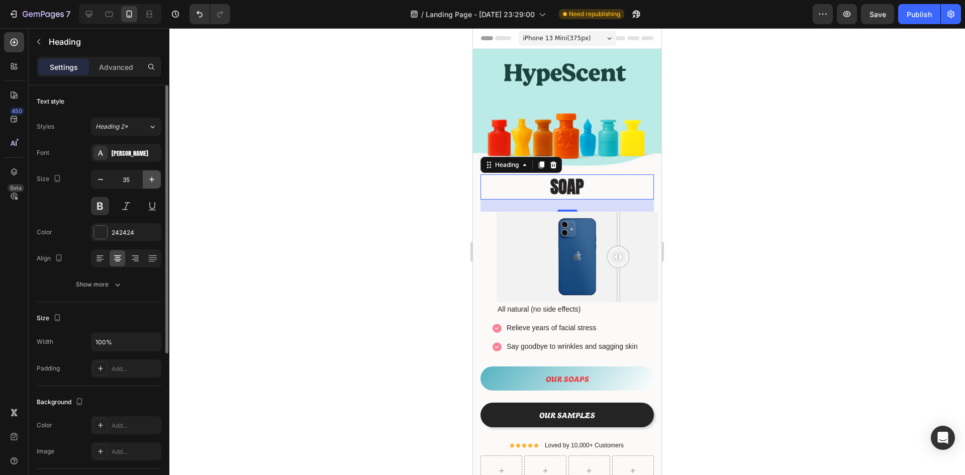
click at [149, 179] on icon "button" at bounding box center [151, 179] width 5 height 5
type input "36"
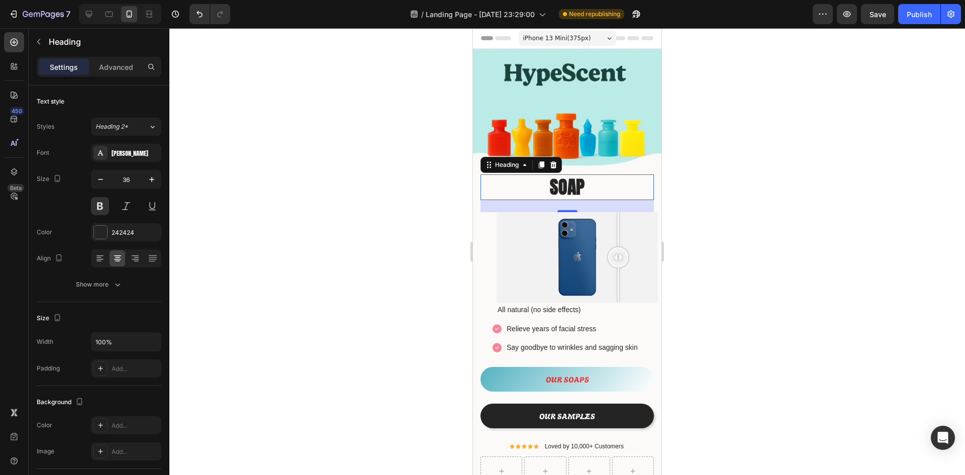
click at [766, 204] on div at bounding box center [566, 251] width 795 height 447
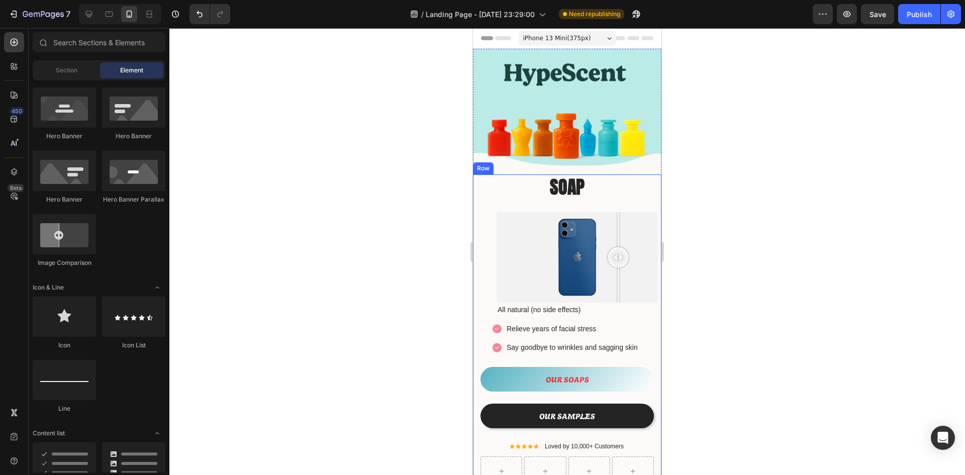
click at [621, 178] on p "SOAP" at bounding box center [566, 187] width 171 height 24
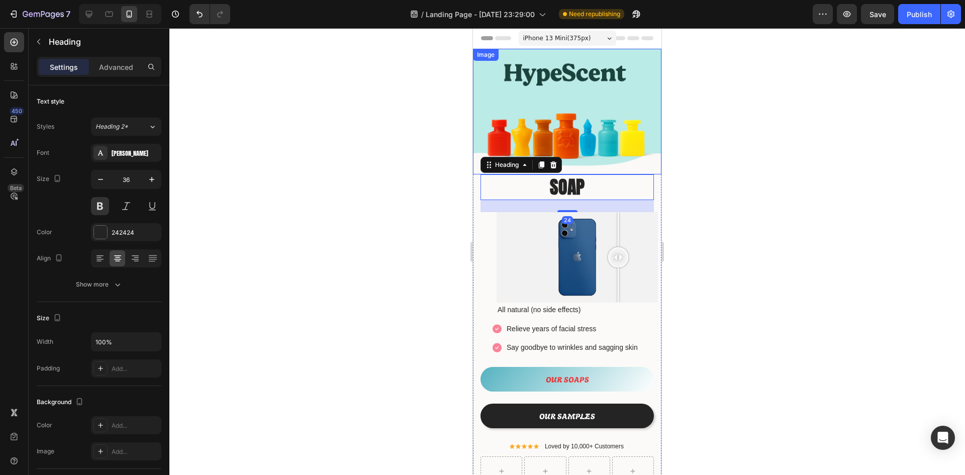
click at [651, 163] on img at bounding box center [567, 112] width 188 height 126
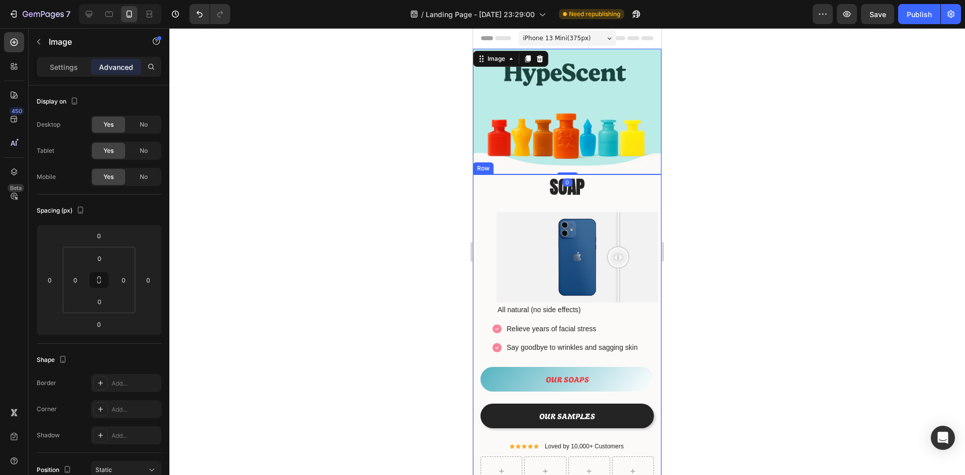
click at [649, 190] on div "SOAP Heading Image Image Comparison All natural (no side effects) Text block Im…" at bounding box center [567, 330] width 188 height 312
click at [639, 161] on img at bounding box center [567, 112] width 188 height 126
click at [644, 181] on p "SOAP" at bounding box center [566, 187] width 171 height 24
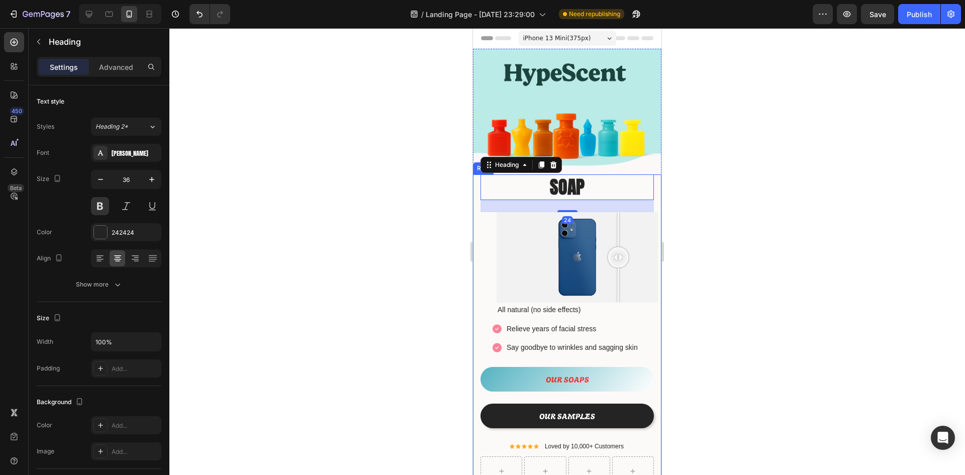
click at [652, 184] on div "SOAP Heading 24 Image Image Comparison All natural (no side effects) Text block…" at bounding box center [567, 330] width 188 height 312
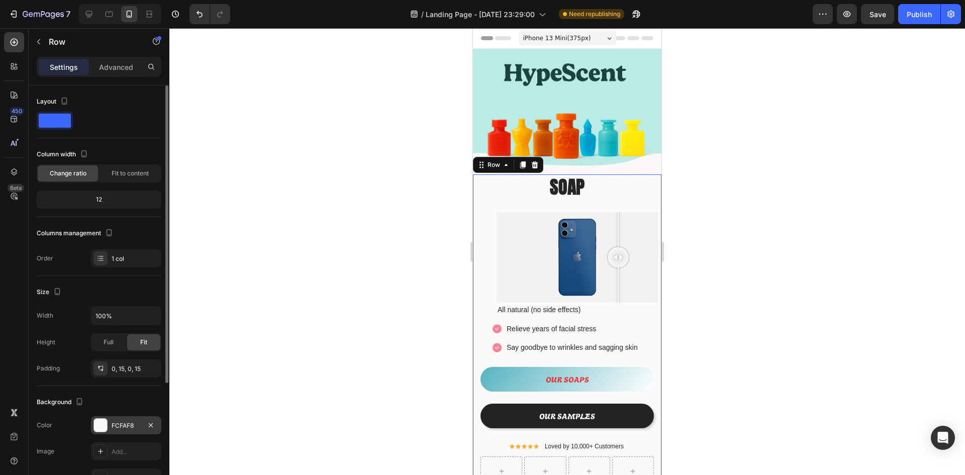
click at [101, 426] on div at bounding box center [100, 425] width 13 height 13
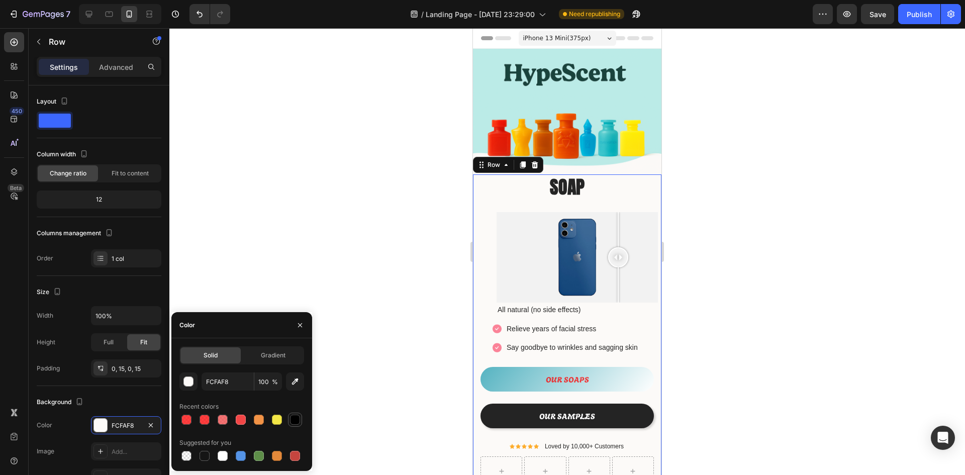
click at [292, 421] on div at bounding box center [295, 420] width 10 height 10
type input "000000"
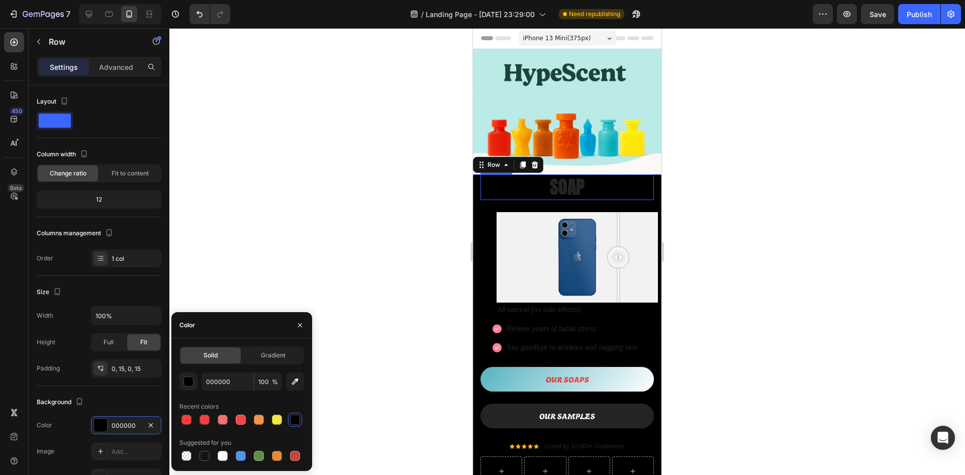
click at [575, 181] on p "SOAP" at bounding box center [566, 187] width 171 height 24
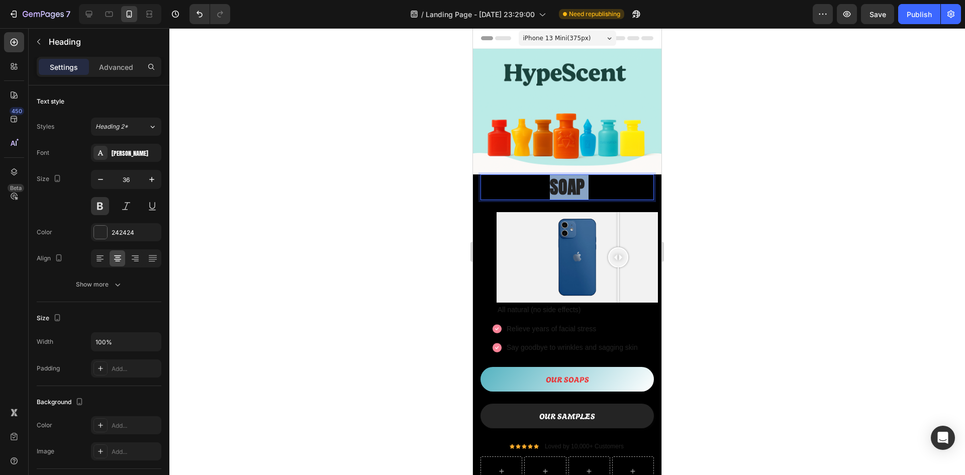
drag, startPoint x: 578, startPoint y: 182, endPoint x: 546, endPoint y: 182, distance: 32.7
click at [546, 182] on p "SOAP" at bounding box center [566, 187] width 171 height 24
drag, startPoint x: 583, startPoint y: 182, endPoint x: 546, endPoint y: 182, distance: 37.2
click at [546, 182] on p "SOAP" at bounding box center [566, 187] width 171 height 24
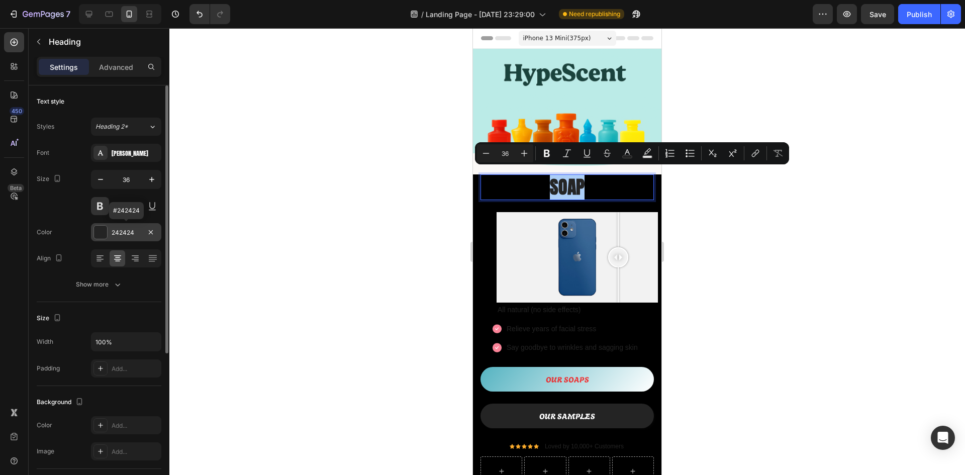
click at [103, 231] on div at bounding box center [100, 232] width 13 height 13
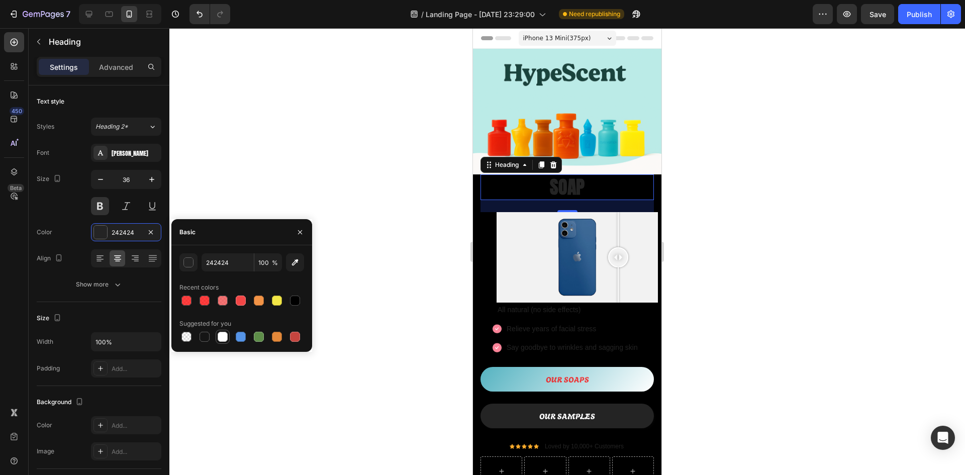
click at [220, 338] on div at bounding box center [223, 337] width 10 height 10
type input "FFFFFF"
click at [390, 200] on div at bounding box center [566, 251] width 795 height 447
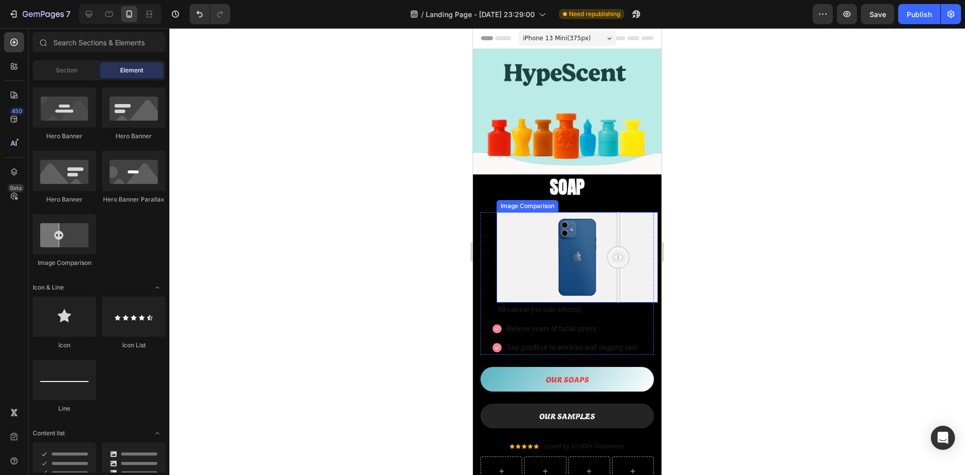
click at [632, 220] on div at bounding box center [576, 257] width 161 height 91
click at [764, 195] on div at bounding box center [566, 251] width 795 height 447
click at [512, 223] on div at bounding box center [576, 257] width 161 height 91
click at [537, 225] on div at bounding box center [576, 257] width 161 height 91
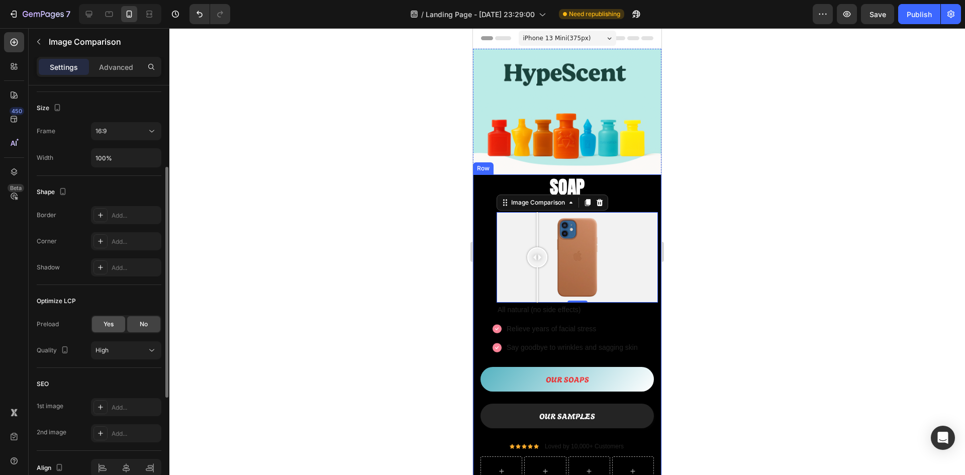
scroll to position [239, 0]
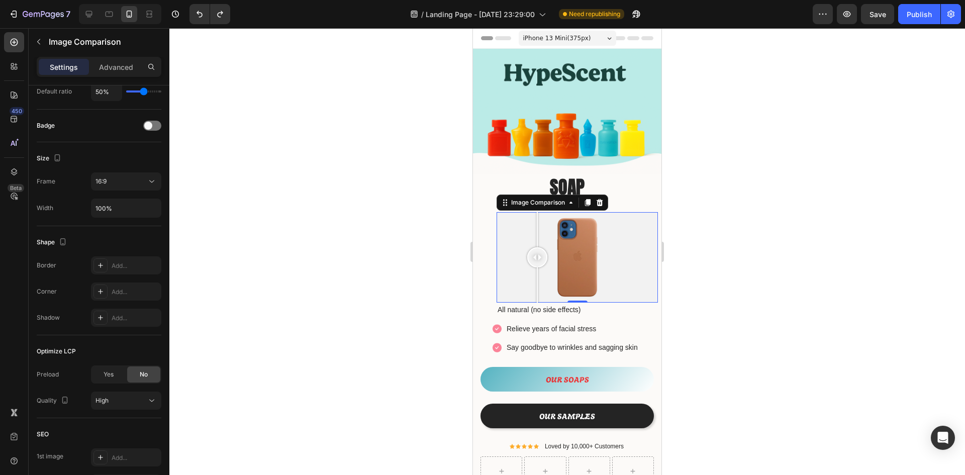
click at [781, 239] on div at bounding box center [566, 251] width 795 height 447
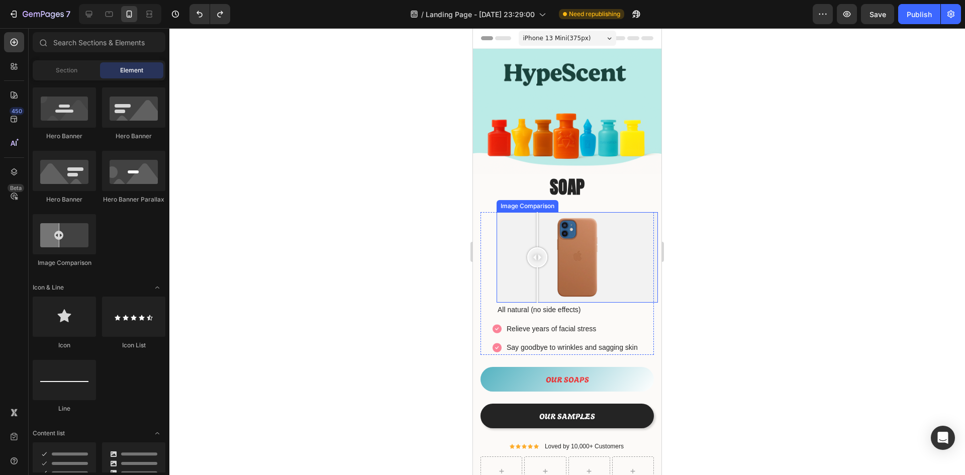
click at [648, 217] on div at bounding box center [576, 257] width 161 height 91
click at [634, 215] on div at bounding box center [634, 257] width 20 height 91
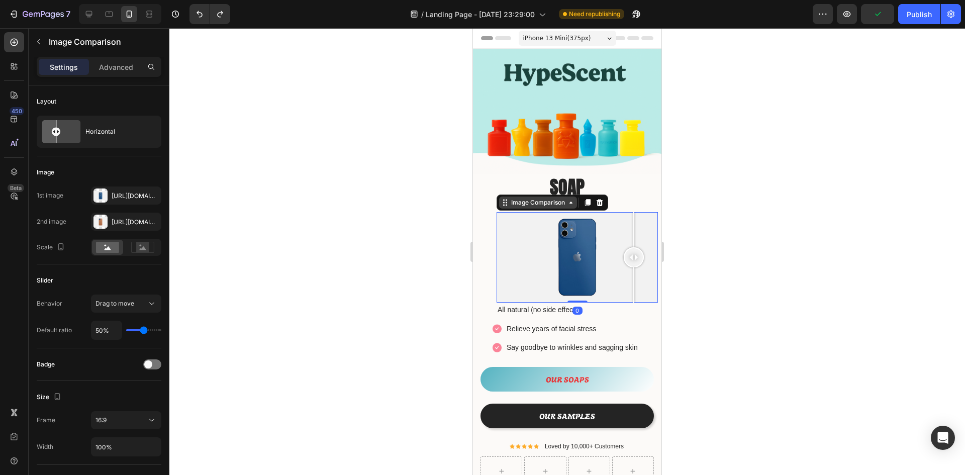
click at [568, 201] on icon at bounding box center [571, 202] width 8 height 8
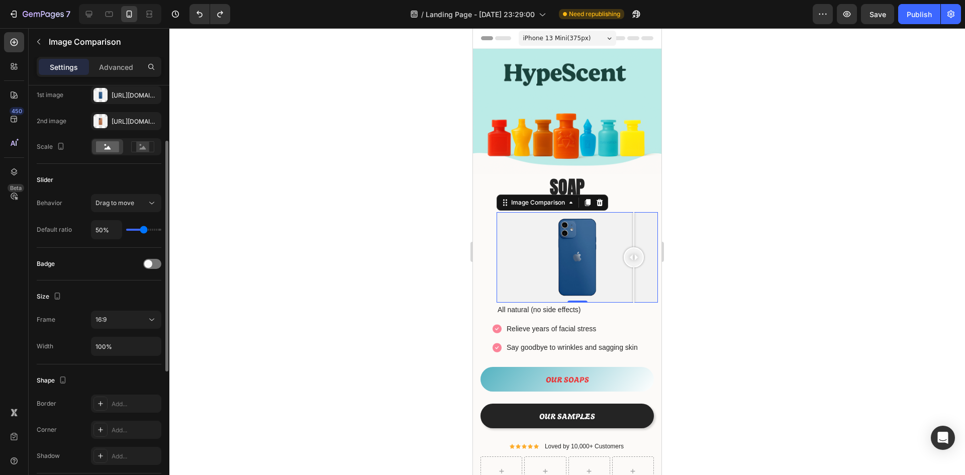
scroll to position [151, 0]
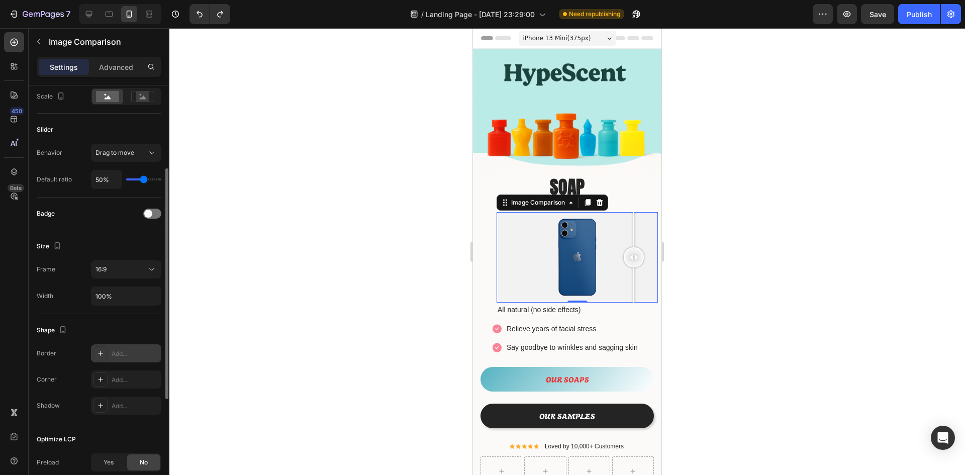
click at [107, 357] on div at bounding box center [100, 353] width 14 height 14
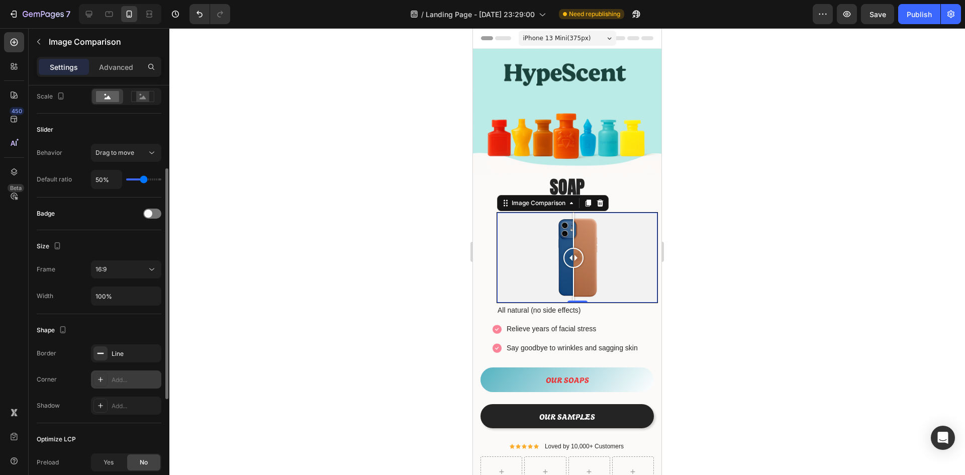
click at [134, 381] on div "Add..." at bounding box center [135, 379] width 47 height 9
click at [261, 320] on div at bounding box center [566, 251] width 795 height 447
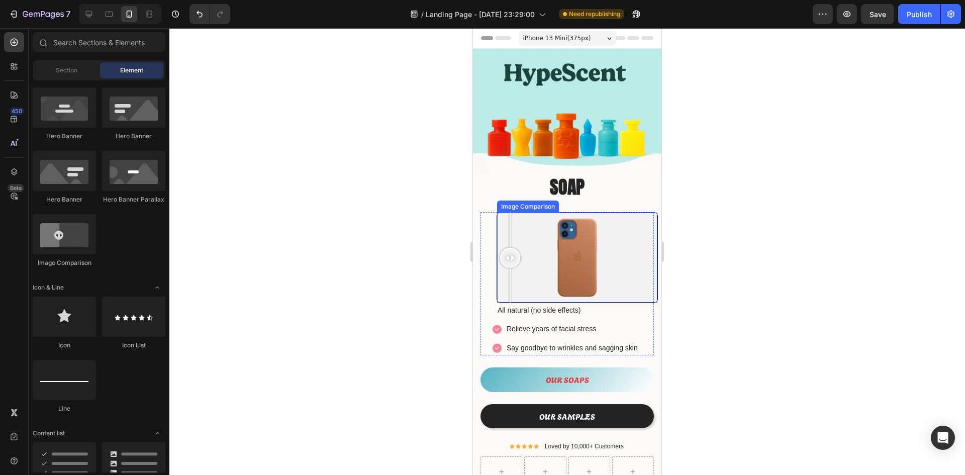
click at [510, 242] on div at bounding box center [577, 258] width 160 height 90
click at [789, 231] on div at bounding box center [566, 251] width 795 height 447
click at [773, 234] on div at bounding box center [566, 251] width 795 height 447
click at [717, 223] on div at bounding box center [566, 251] width 795 height 447
click at [617, 235] on div at bounding box center [577, 258] width 160 height 90
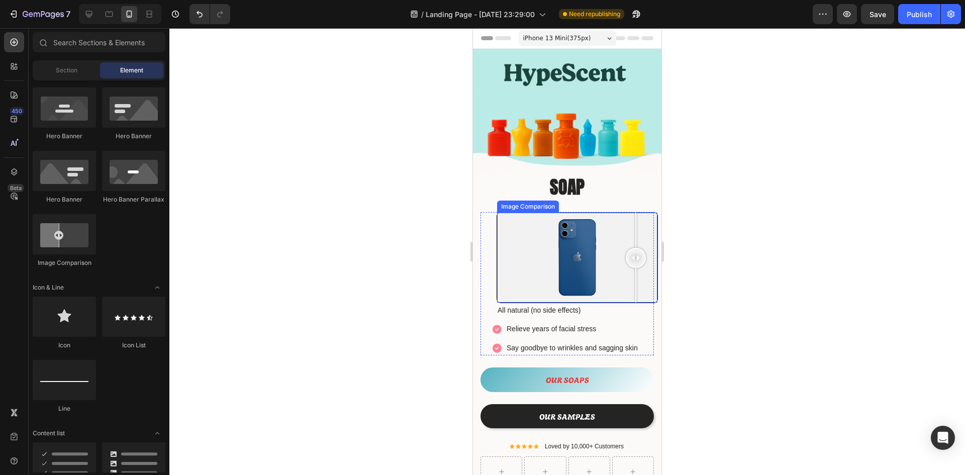
click at [636, 222] on div at bounding box center [577, 258] width 160 height 90
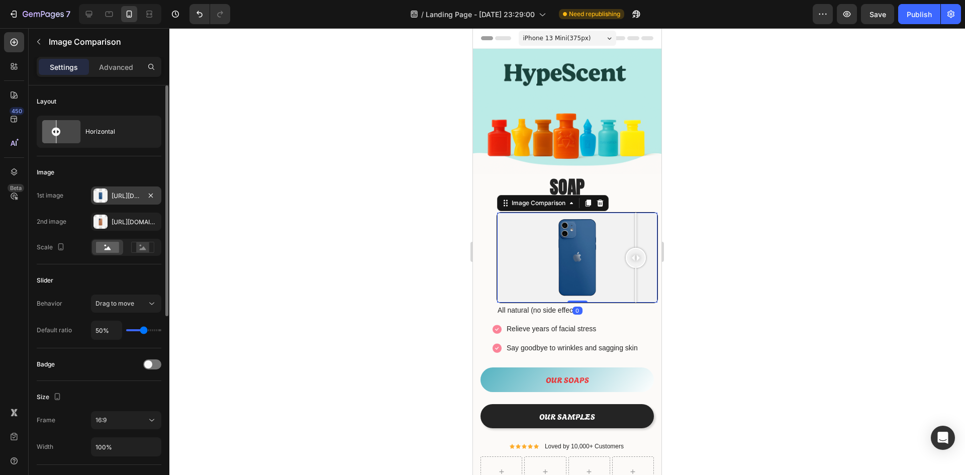
click at [117, 195] on div "[URL][DOMAIN_NAME]" at bounding box center [126, 195] width 29 height 9
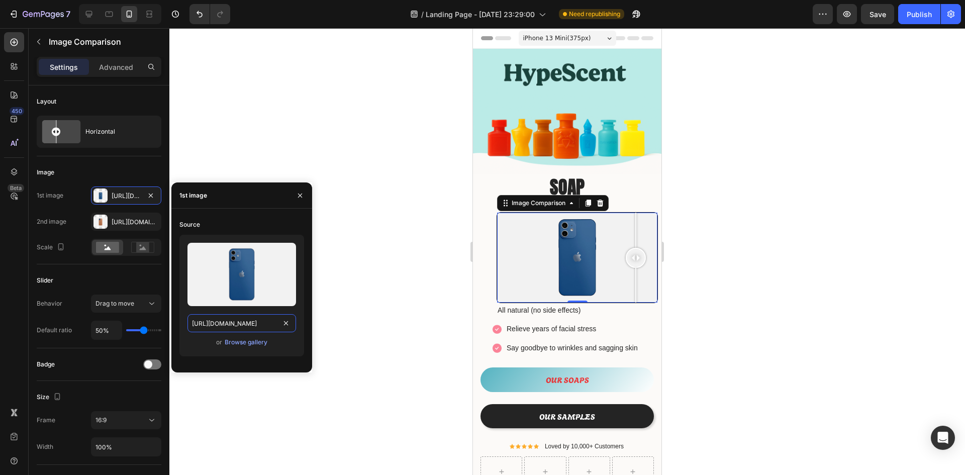
click at [262, 323] on input "https://cdn.shopify.com/s/files/1/2005/9307/files/image_compare_before.png" at bounding box center [241, 323] width 109 height 18
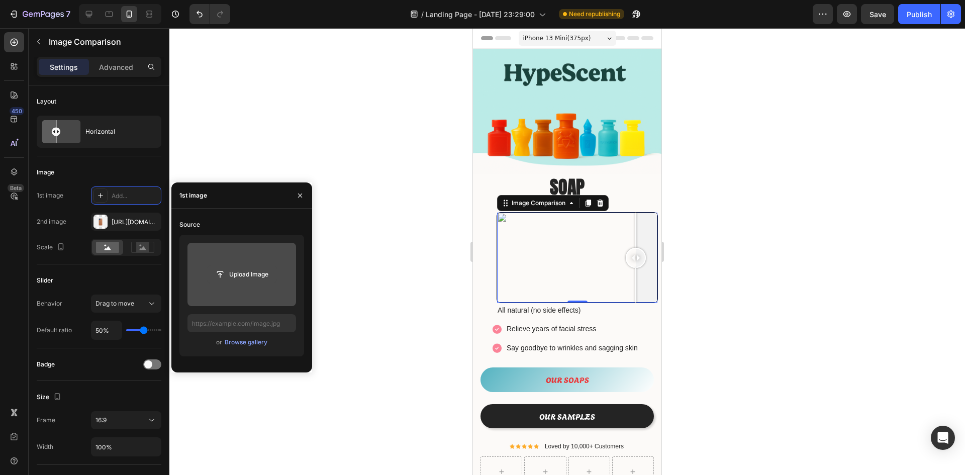
click at [255, 267] on input "file" at bounding box center [241, 274] width 69 height 17
click at [262, 284] on input "file" at bounding box center [241, 274] width 109 height 63
click at [261, 279] on input "file" at bounding box center [241, 274] width 69 height 17
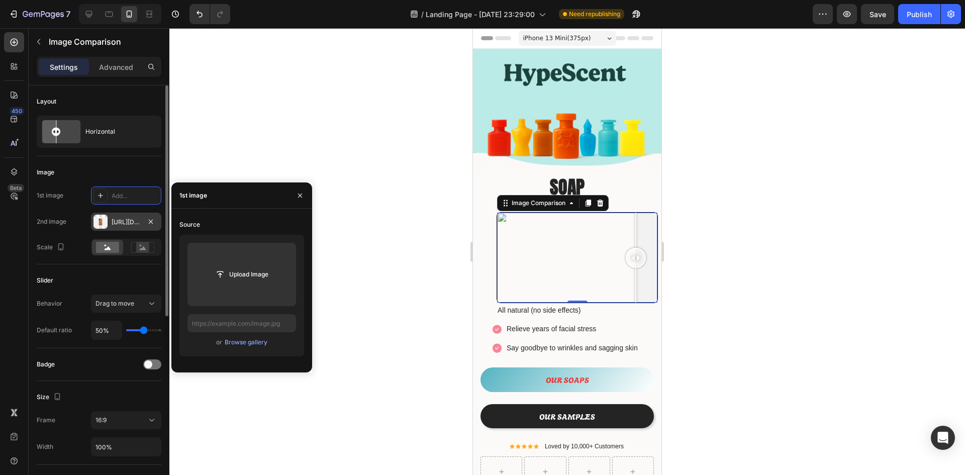
click at [124, 223] on div "[URL][DOMAIN_NAME]" at bounding box center [126, 222] width 29 height 9
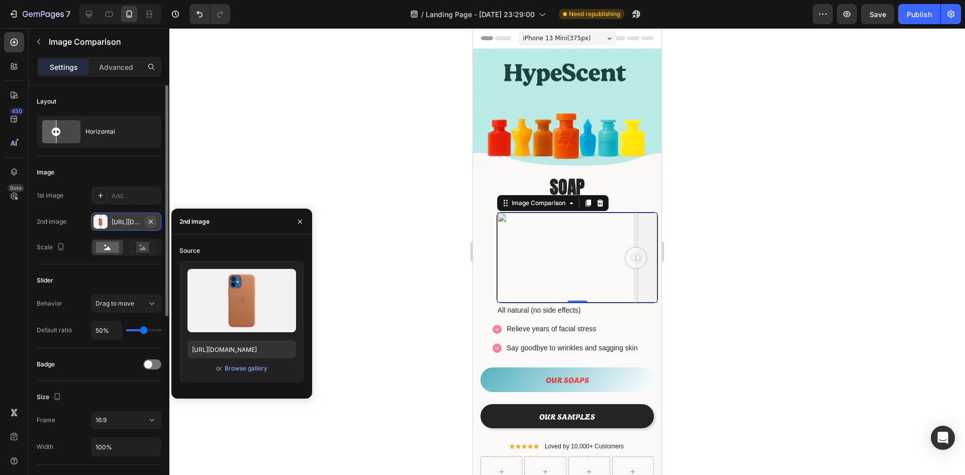
click at [151, 221] on icon "button" at bounding box center [151, 221] width 4 height 4
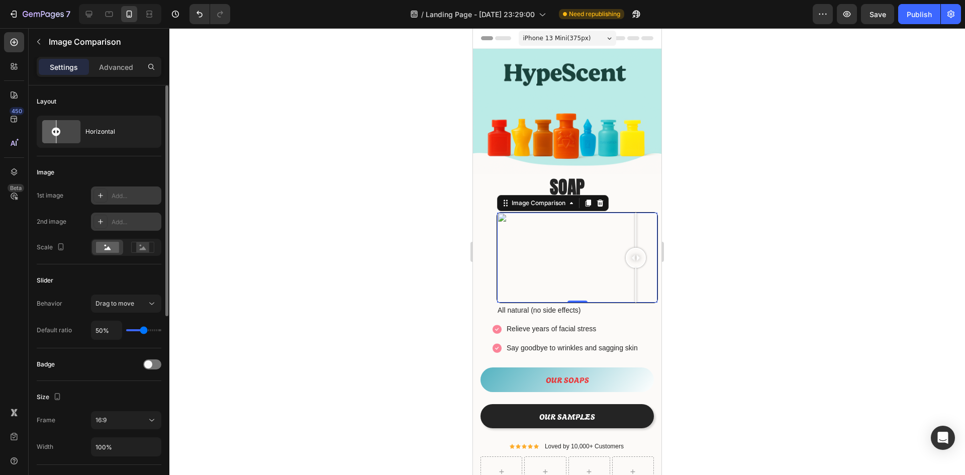
drag, startPoint x: 145, startPoint y: 200, endPoint x: 111, endPoint y: 200, distance: 34.2
click at [145, 200] on div "Add..." at bounding box center [126, 195] width 70 height 18
type input "[URL][DOMAIN_NAME]"
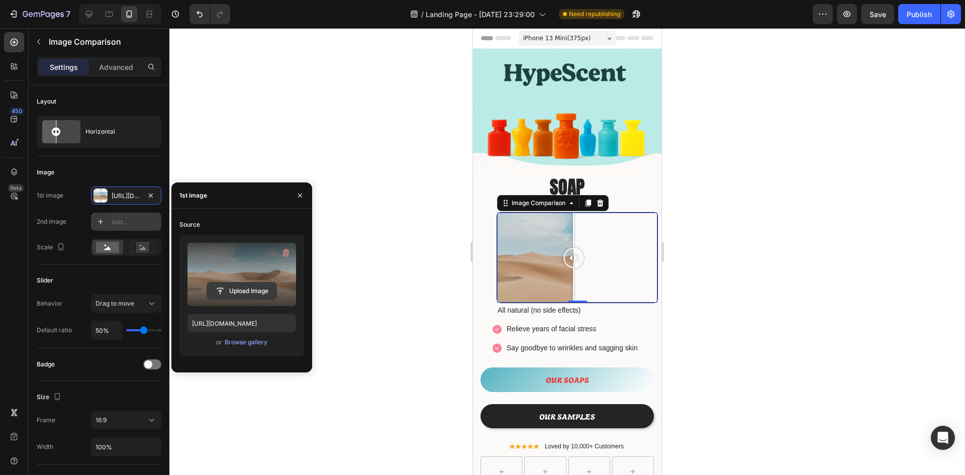
click at [259, 291] on input "file" at bounding box center [241, 290] width 69 height 17
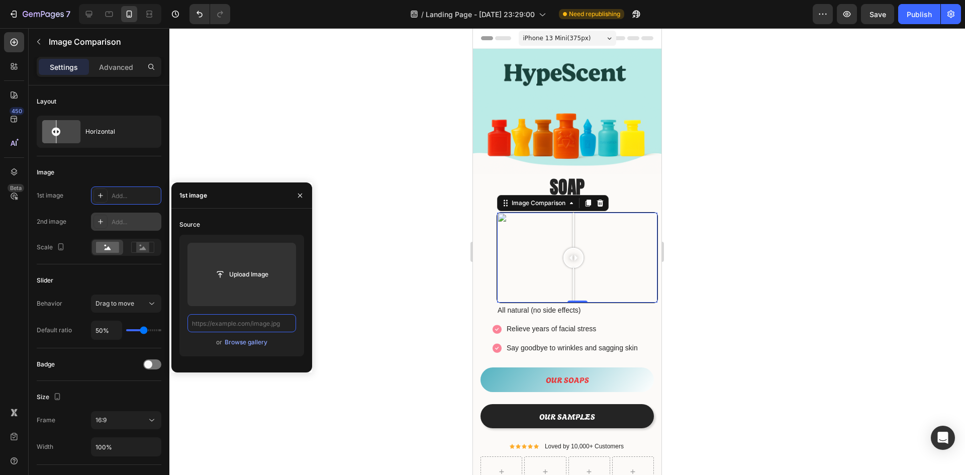
scroll to position [0, 0]
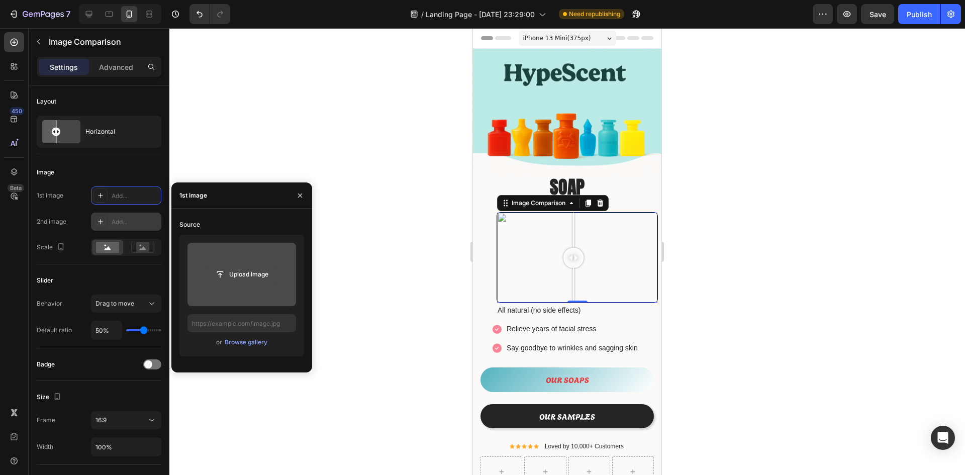
click at [249, 278] on input "file" at bounding box center [241, 274] width 69 height 17
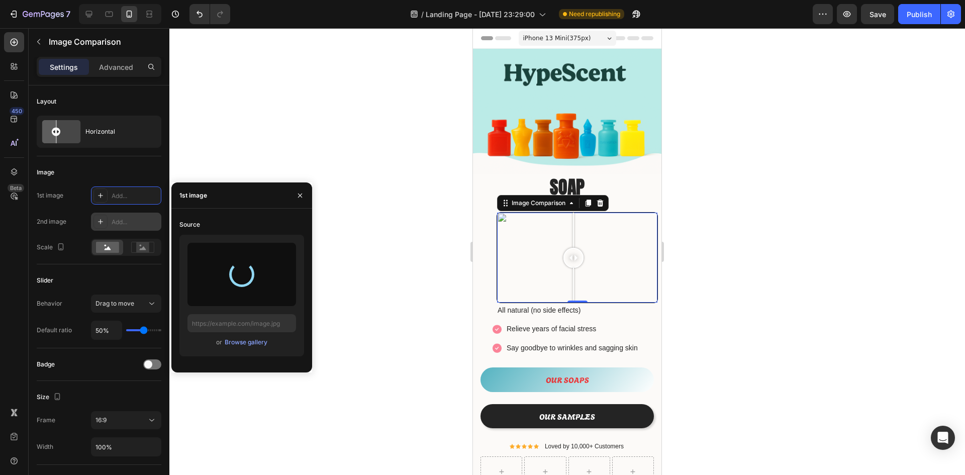
type input "https://cdn.shopify.com/s/files/1/0933/9479/6860/files/gempages_580835986045404…"
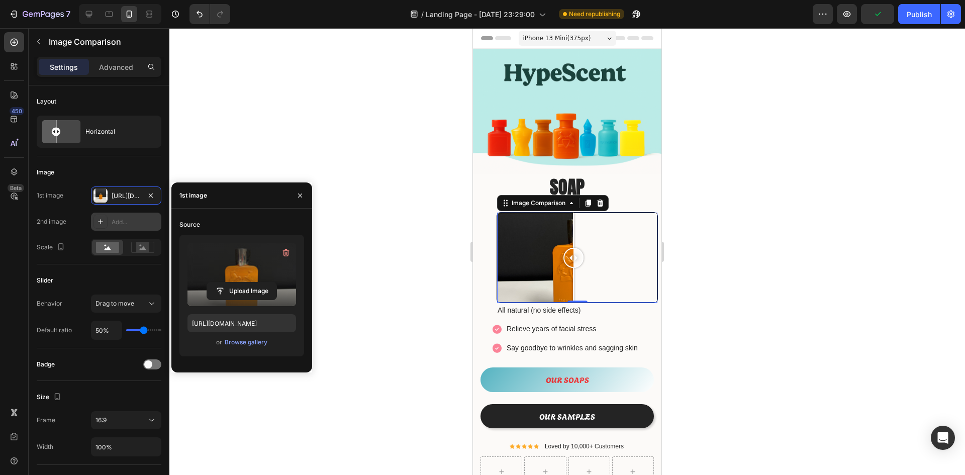
click at [126, 223] on div "Add..." at bounding box center [135, 222] width 47 height 9
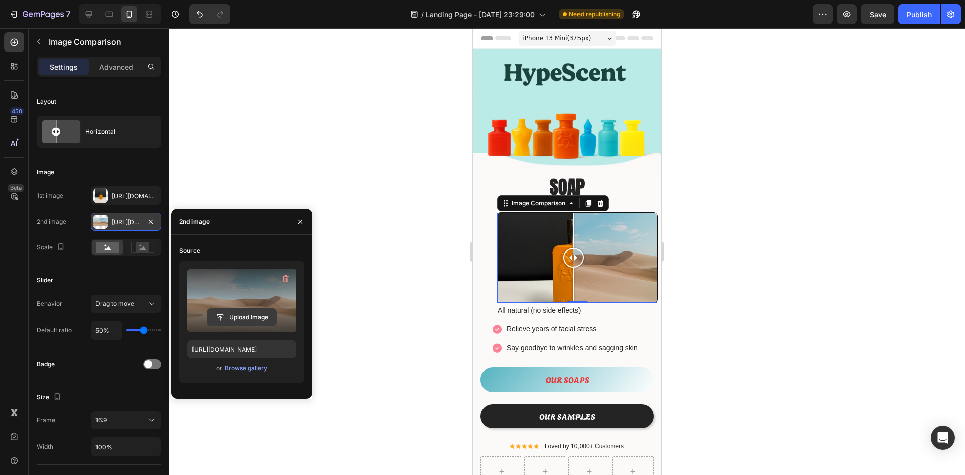
click at [251, 320] on input "file" at bounding box center [241, 317] width 69 height 17
click at [261, 318] on input "file" at bounding box center [241, 317] width 69 height 17
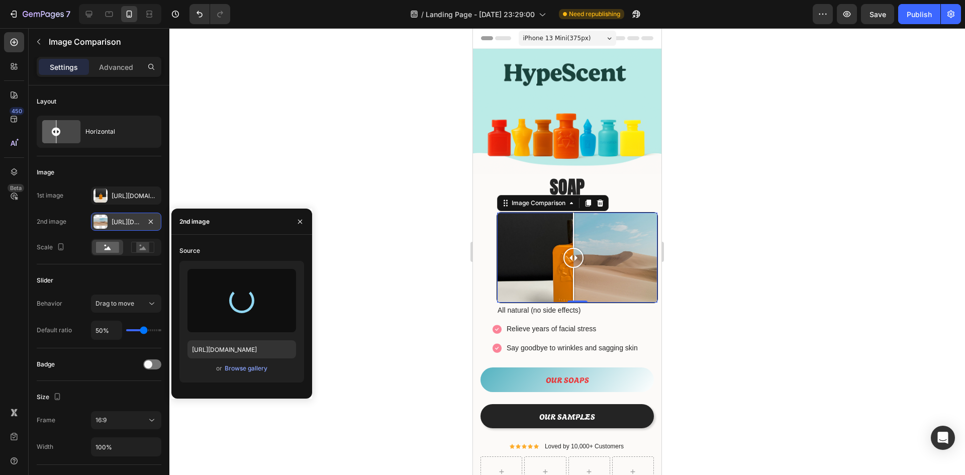
type input "https://cdn.shopify.com/s/files/1/0933/9479/6860/files/gempages_580835986045404…"
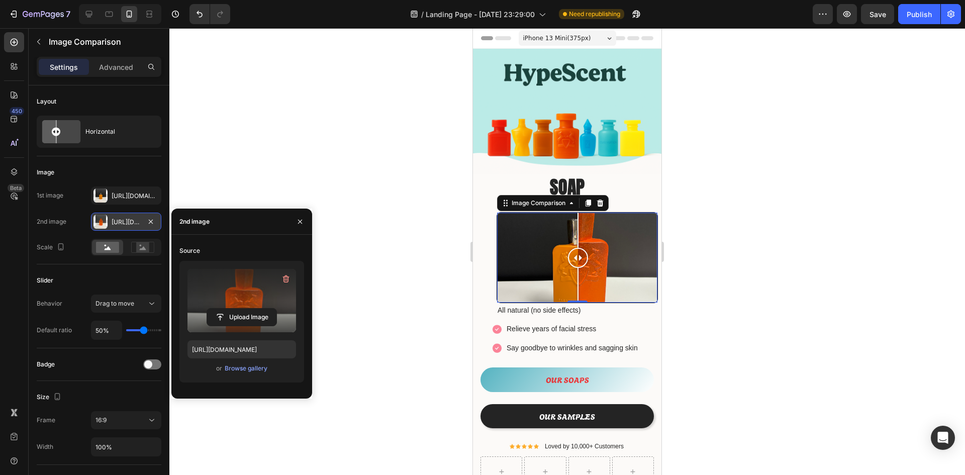
drag, startPoint x: 578, startPoint y: 251, endPoint x: 571, endPoint y: 251, distance: 7.1
click at [571, 251] on div at bounding box center [578, 258] width 20 height 20
click at [708, 222] on div at bounding box center [566, 251] width 795 height 447
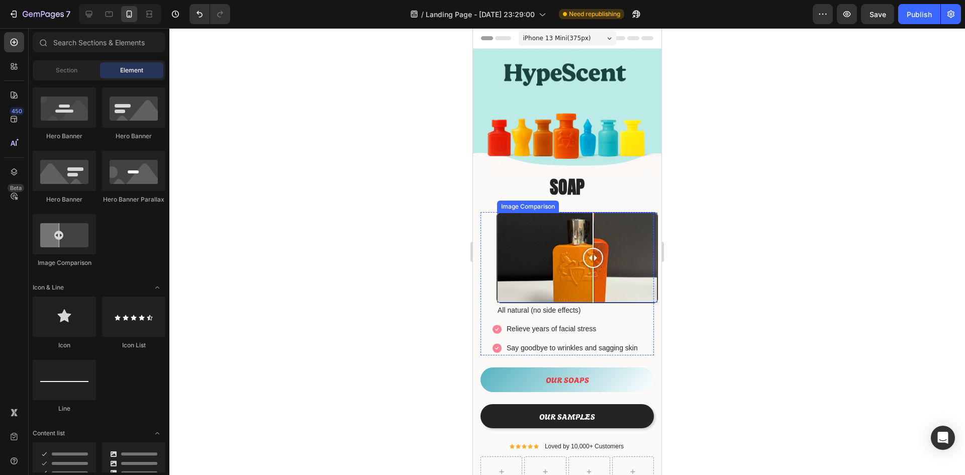
drag, startPoint x: 571, startPoint y: 252, endPoint x: 617, endPoint y: 233, distance: 49.8
click at [592, 236] on div at bounding box center [593, 258] width 20 height 90
click at [769, 204] on div at bounding box center [566, 251] width 795 height 447
drag, startPoint x: 590, startPoint y: 251, endPoint x: 577, endPoint y: 256, distance: 13.7
click at [577, 256] on div at bounding box center [577, 258] width 20 height 20
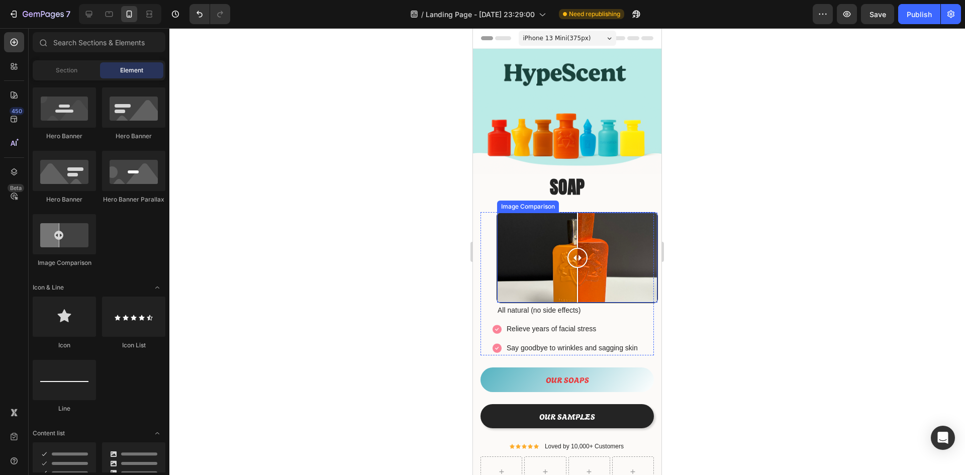
click at [557, 226] on div at bounding box center [577, 258] width 160 height 90
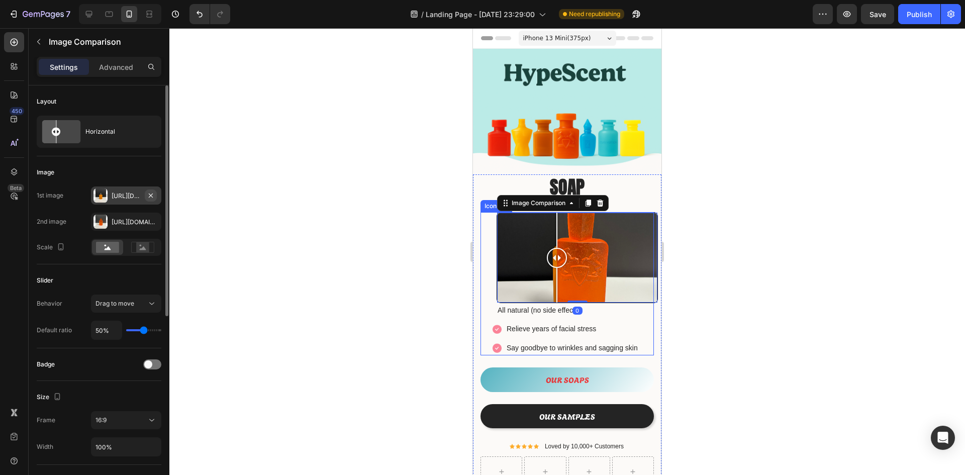
click at [152, 193] on icon "button" at bounding box center [151, 195] width 4 height 4
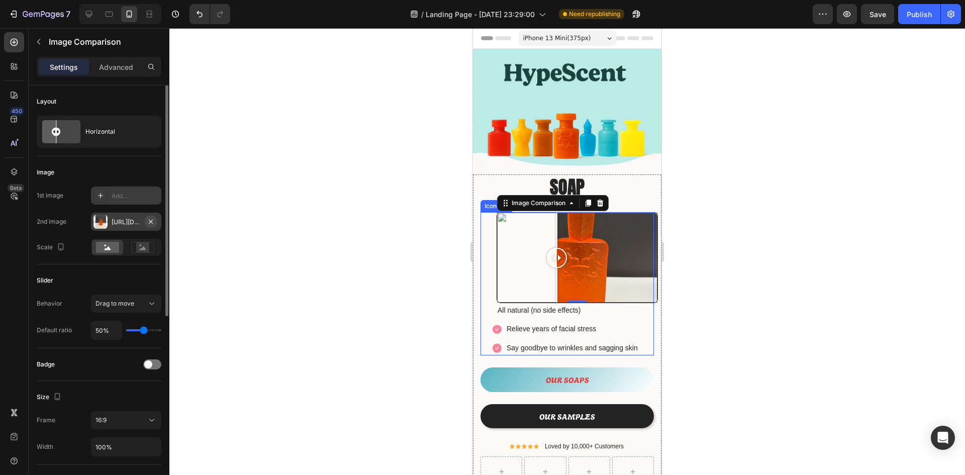
click at [152, 219] on icon "button" at bounding box center [151, 222] width 8 height 8
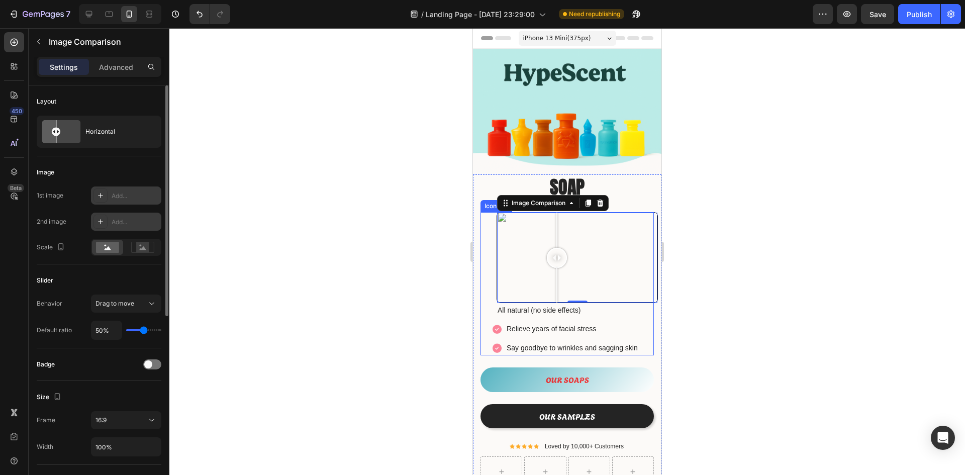
click at [132, 196] on div "Add..." at bounding box center [135, 195] width 47 height 9
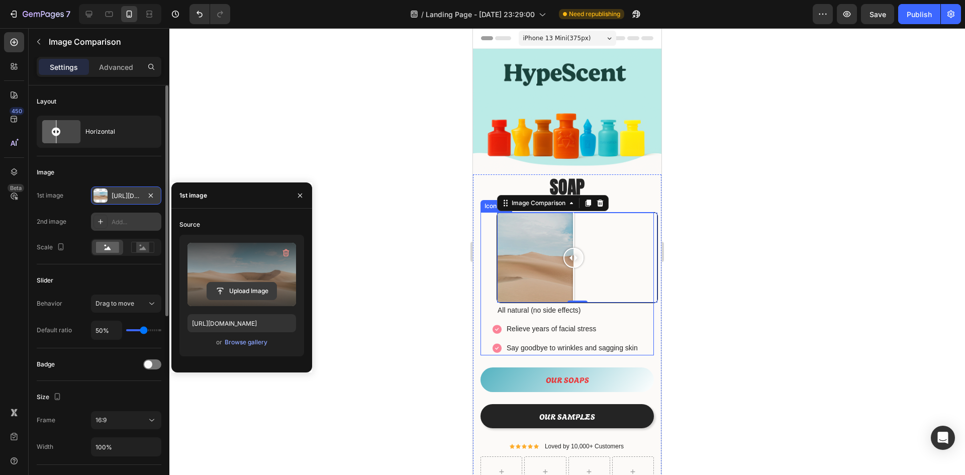
click at [252, 287] on input "file" at bounding box center [241, 290] width 69 height 17
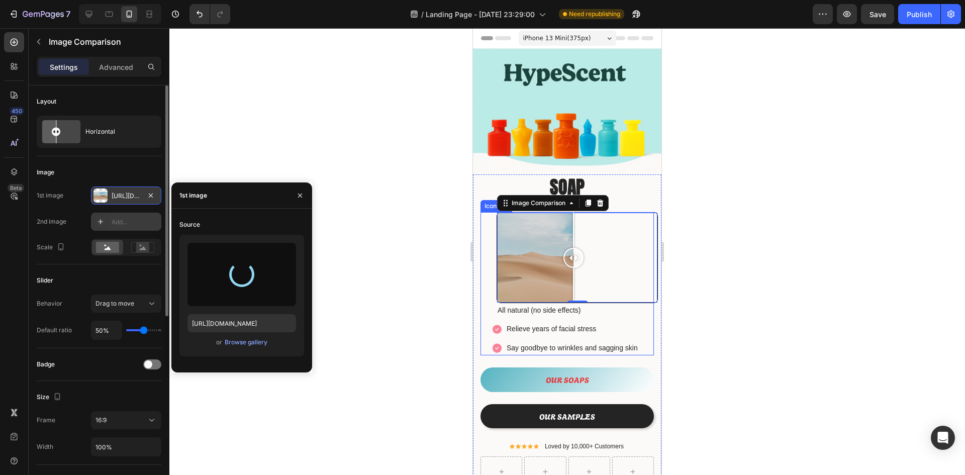
type input "https://cdn.shopify.com/s/files/1/0933/9479/6860/files/gempages_580835986045404…"
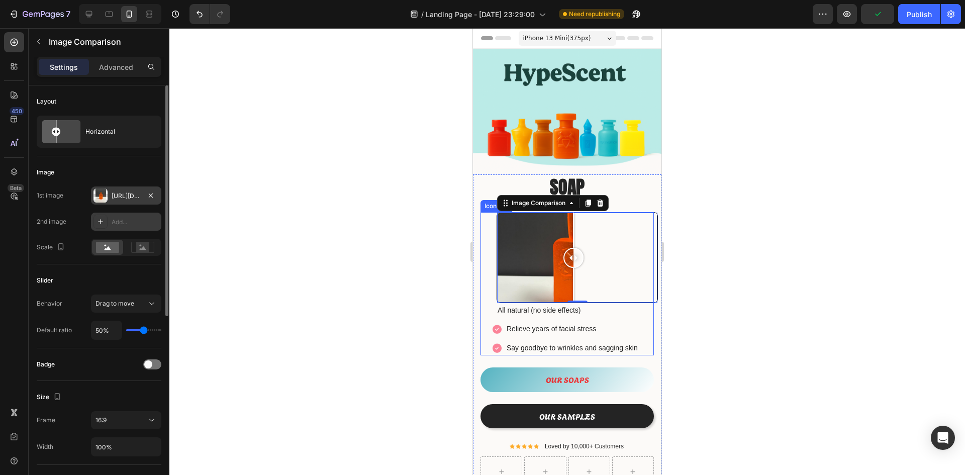
click at [103, 219] on icon at bounding box center [100, 222] width 8 height 8
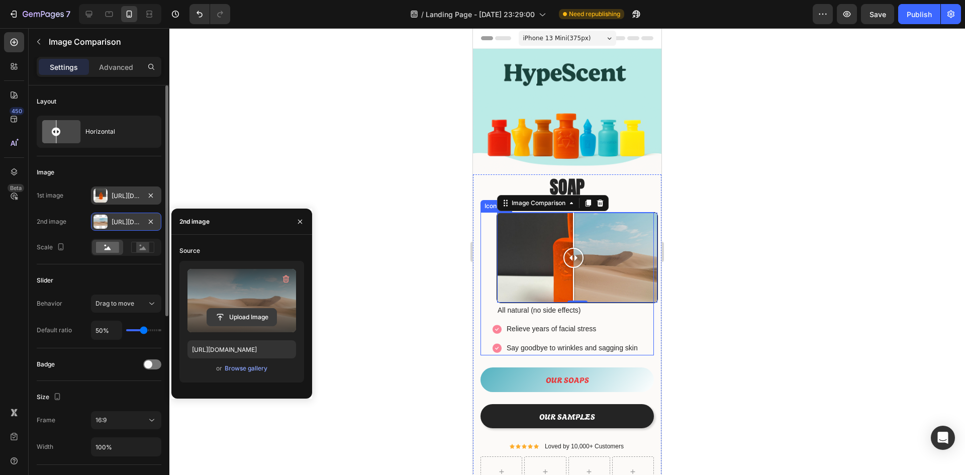
click at [237, 316] on input "file" at bounding box center [241, 317] width 69 height 17
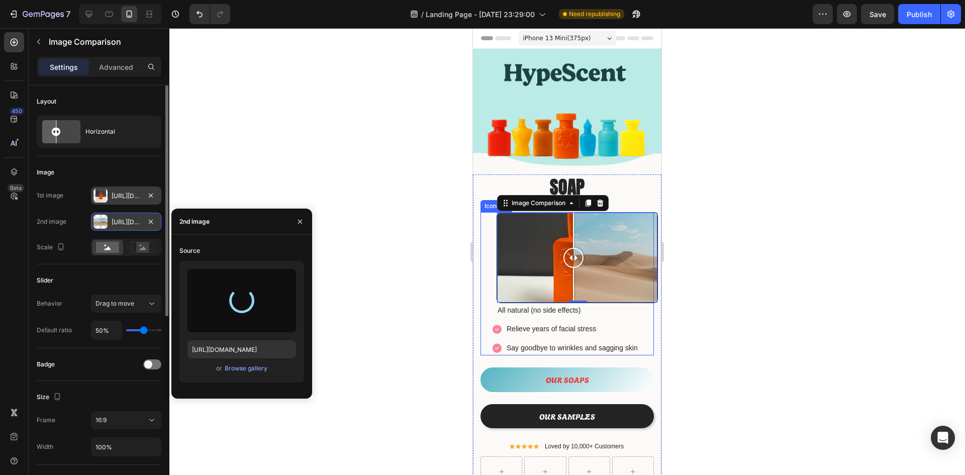
type input "https://cdn.shopify.com/s/files/1/0933/9479/6860/files/gempages_580835986045404…"
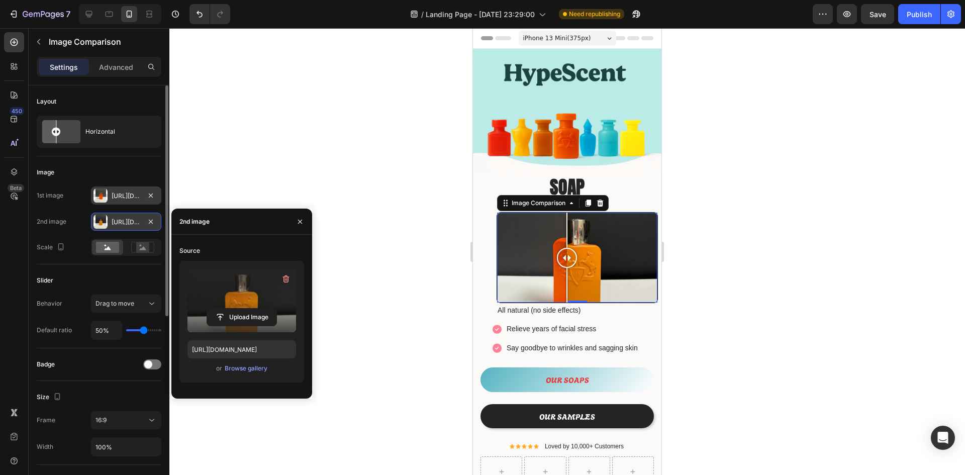
drag, startPoint x: 572, startPoint y: 249, endPoint x: 567, endPoint y: 259, distance: 11.5
click at [567, 259] on div at bounding box center [567, 258] width 20 height 20
click at [153, 224] on icon "button" at bounding box center [151, 222] width 8 height 8
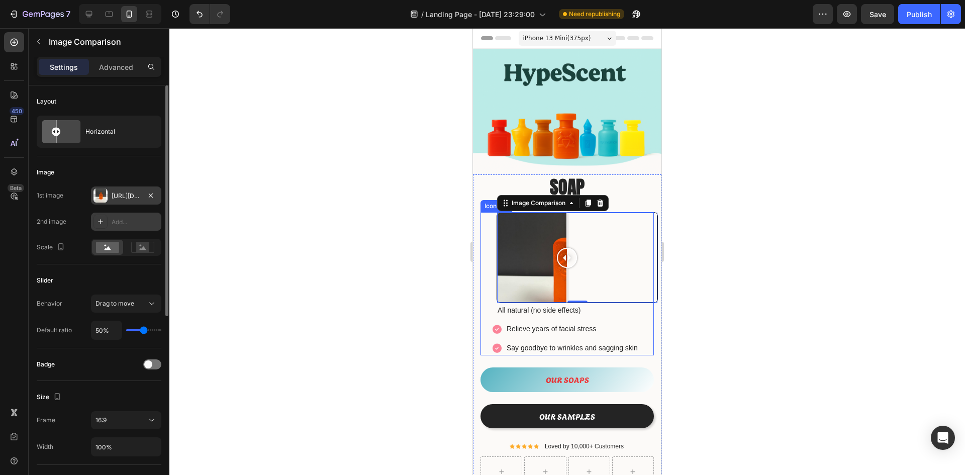
click at [140, 224] on div "Add..." at bounding box center [135, 222] width 47 height 9
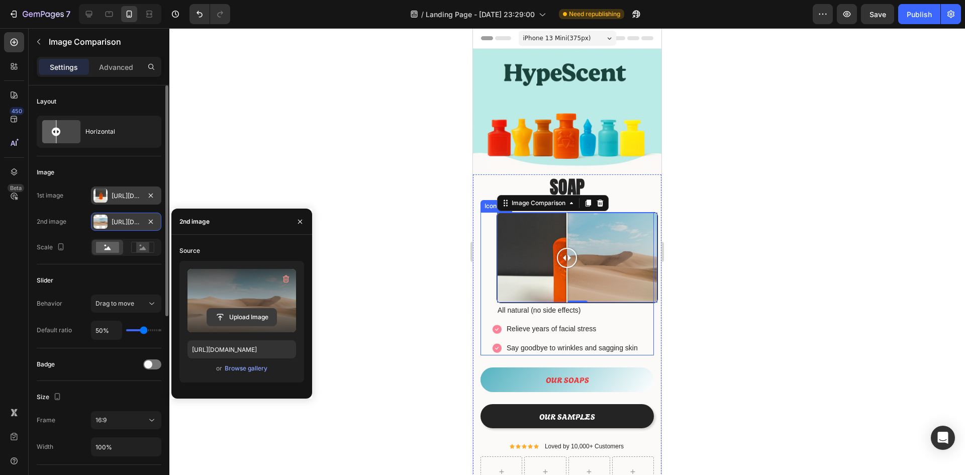
click at [246, 317] on input "file" at bounding box center [241, 317] width 69 height 17
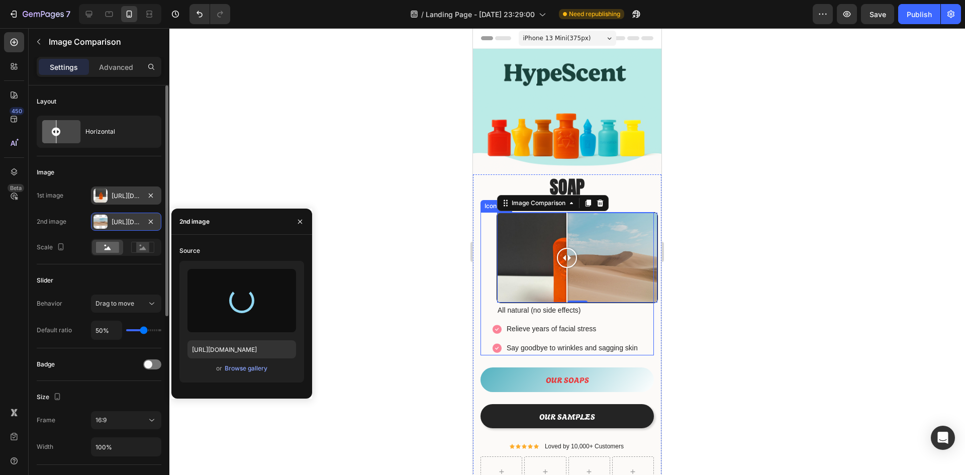
type input "https://cdn.shopify.com/s/files/1/0933/9479/6860/files/gempages_580835986045404…"
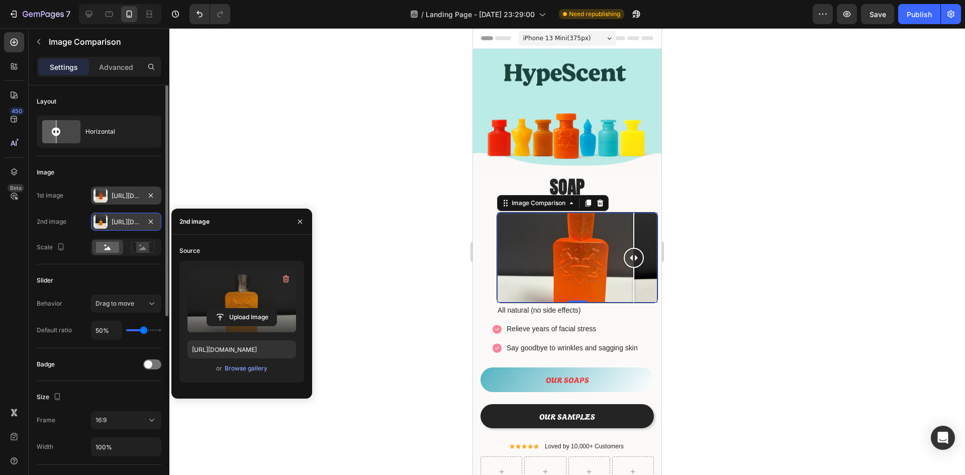
drag, startPoint x: 572, startPoint y: 248, endPoint x: 636, endPoint y: 261, distance: 65.6
click at [638, 261] on div at bounding box center [634, 258] width 20 height 90
click at [120, 196] on div "Https://cdn.Shopify.Com/s/files/1/0933/9479/6860/files/gempages_580835986045404…" at bounding box center [126, 195] width 29 height 9
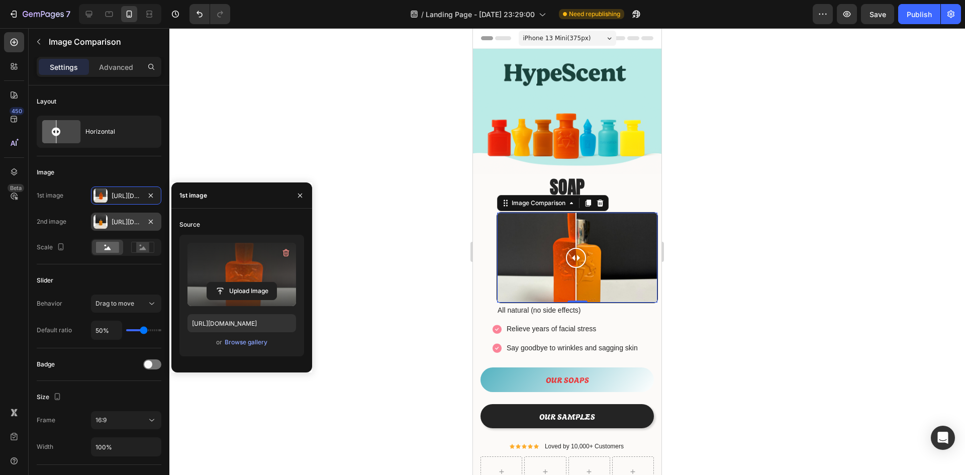
drag, startPoint x: 635, startPoint y: 254, endPoint x: 576, endPoint y: 263, distance: 59.5
click at [576, 263] on div at bounding box center [576, 258] width 20 height 90
click at [576, 253] on div at bounding box center [576, 258] width 20 height 20
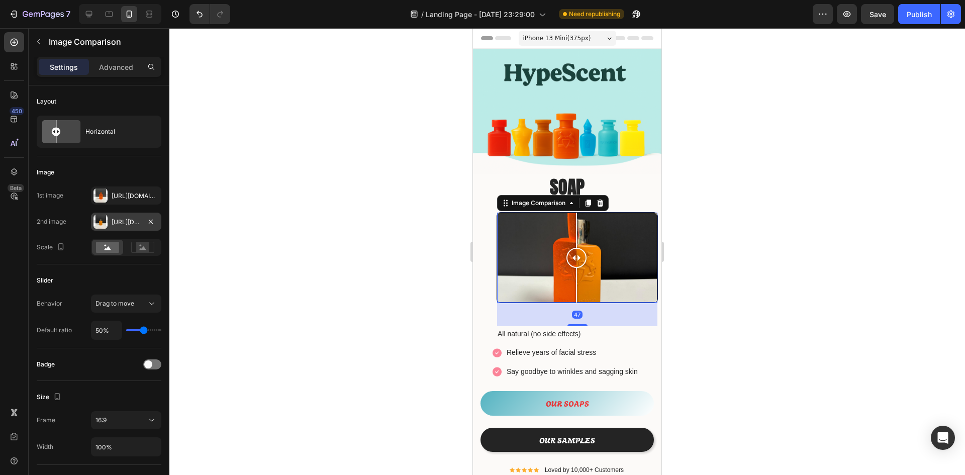
drag, startPoint x: 581, startPoint y: 292, endPoint x: 586, endPoint y: 312, distance: 19.7
click at [587, 302] on div "47" at bounding box center [577, 302] width 160 height 0
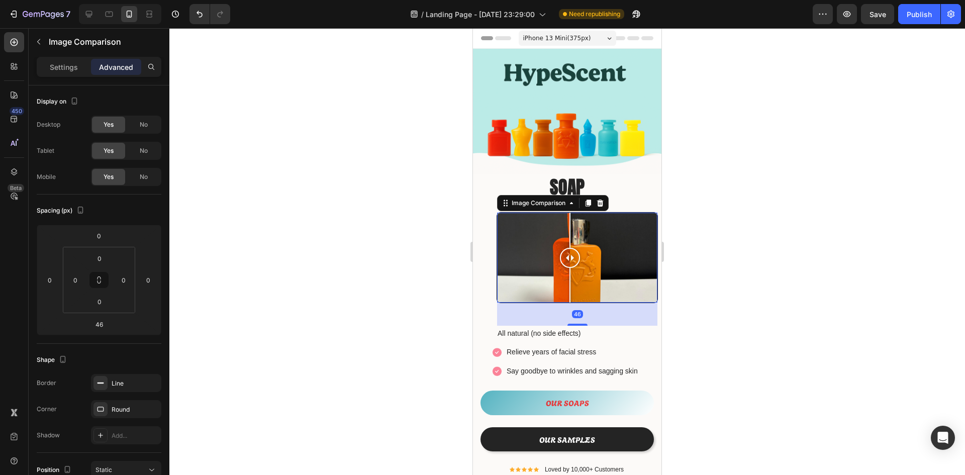
drag, startPoint x: 578, startPoint y: 247, endPoint x: 570, endPoint y: 251, distance: 9.2
click at [570, 251] on div at bounding box center [570, 258] width 20 height 20
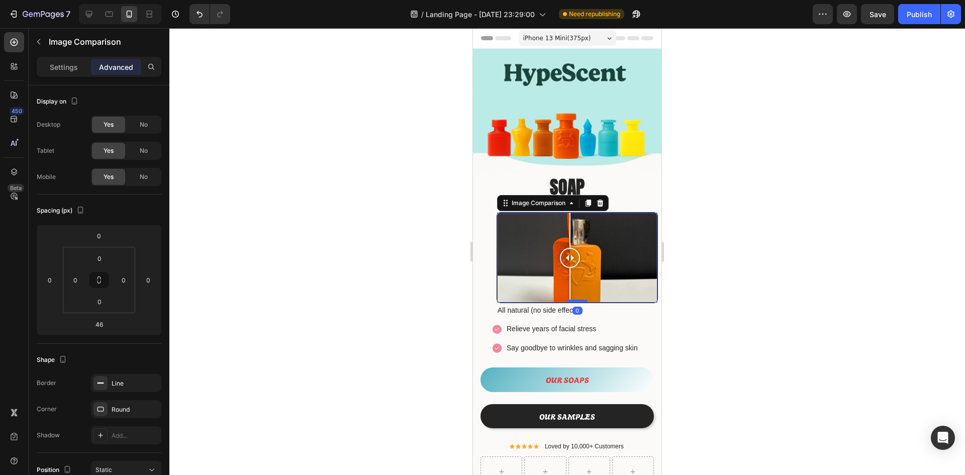
drag, startPoint x: 577, startPoint y: 316, endPoint x: 580, endPoint y: 292, distance: 23.2
click at [580, 299] on div at bounding box center [577, 300] width 20 height 3
type input "0"
drag, startPoint x: 572, startPoint y: 252, endPoint x: 572, endPoint y: 269, distance: 17.1
click at [572, 269] on div at bounding box center [572, 258] width 20 height 90
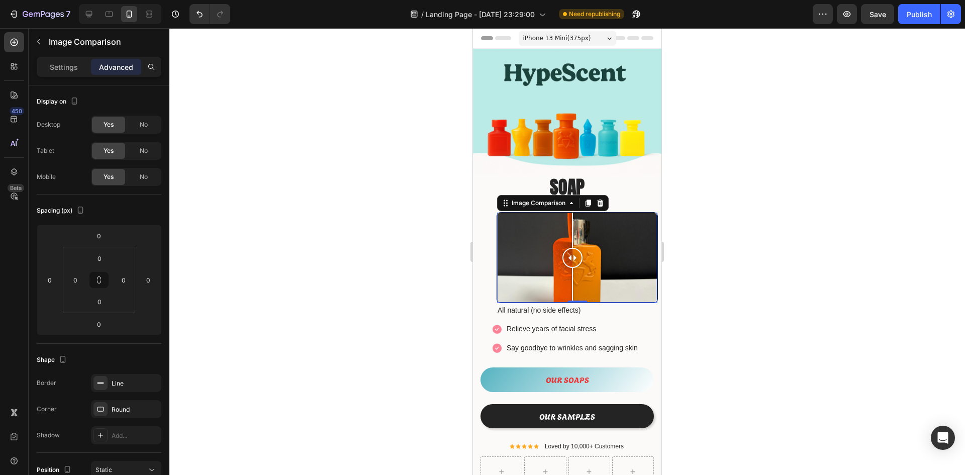
click at [546, 234] on div at bounding box center [577, 258] width 160 height 90
click at [521, 234] on div at bounding box center [577, 258] width 160 height 90
click at [592, 227] on div at bounding box center [577, 258] width 160 height 90
click at [617, 218] on div at bounding box center [577, 258] width 160 height 90
click at [55, 68] on p "Settings" at bounding box center [64, 67] width 28 height 11
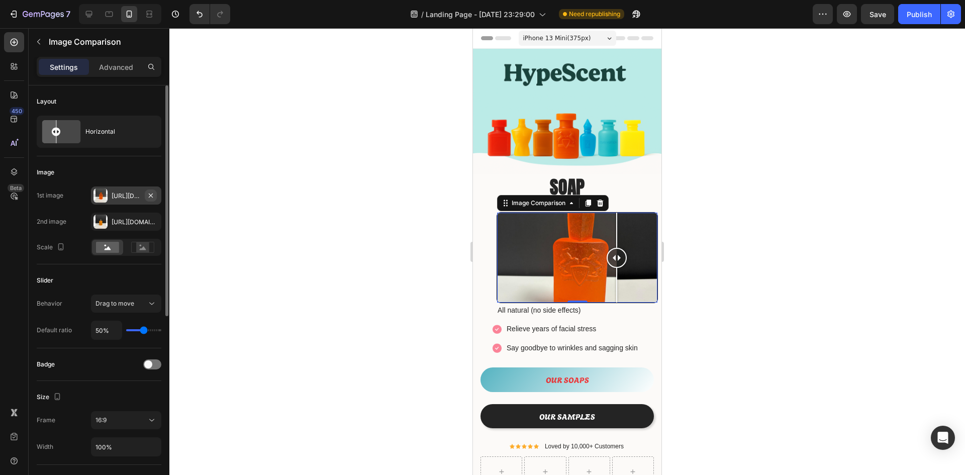
click at [155, 193] on button "button" at bounding box center [151, 195] width 12 height 12
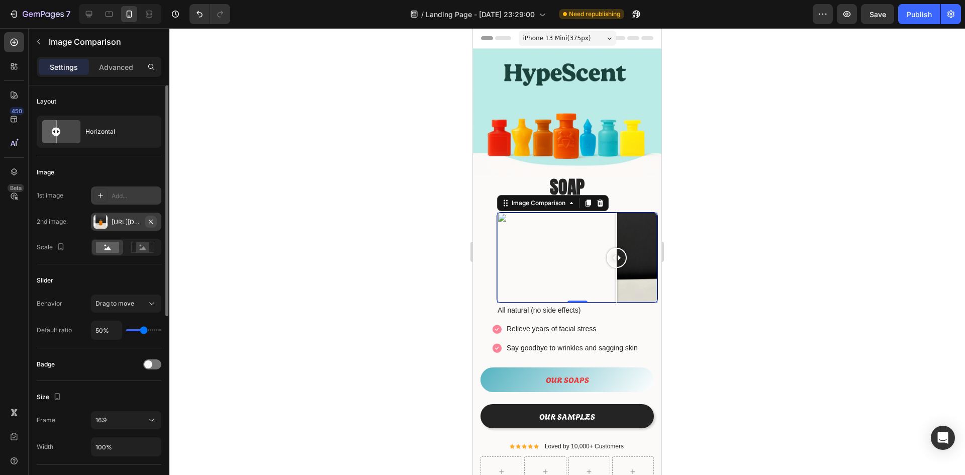
click at [152, 216] on button "button" at bounding box center [151, 222] width 12 height 12
click at [127, 195] on div "Add..." at bounding box center [135, 195] width 47 height 9
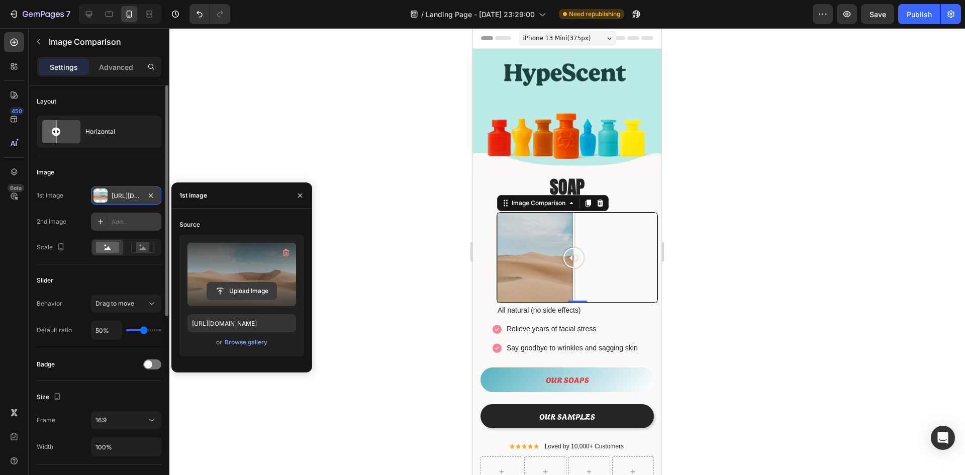
click at [233, 291] on input "file" at bounding box center [241, 290] width 69 height 17
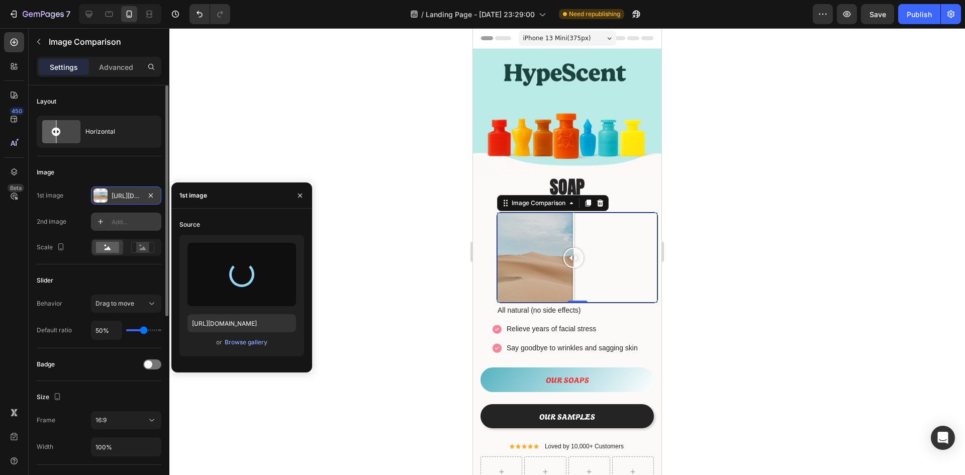
type input "https://cdn.shopify.com/s/files/1/0933/9479/6860/files/gempages_580835986045404…"
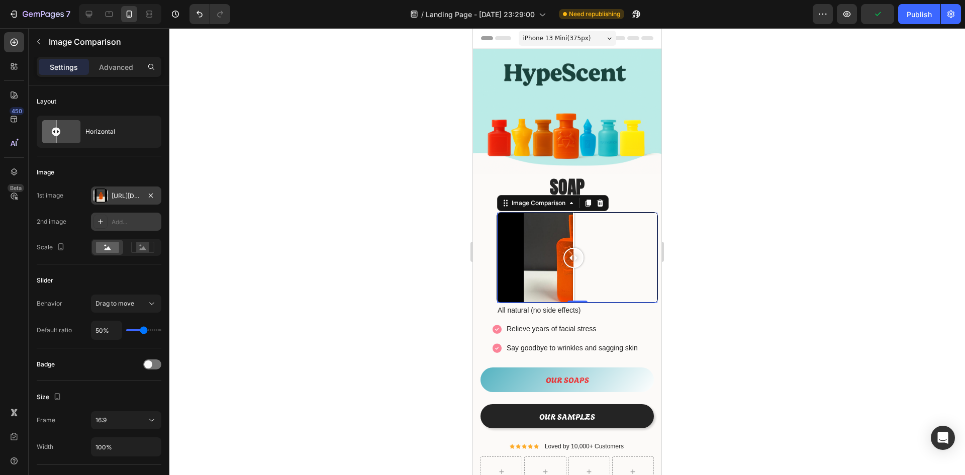
click at [124, 224] on div "Add..." at bounding box center [135, 222] width 47 height 9
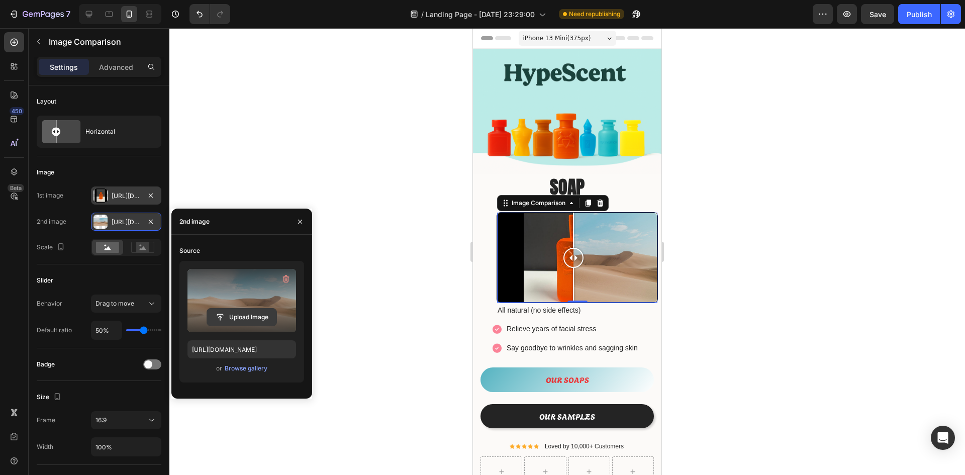
click at [242, 314] on input "file" at bounding box center [241, 317] width 69 height 17
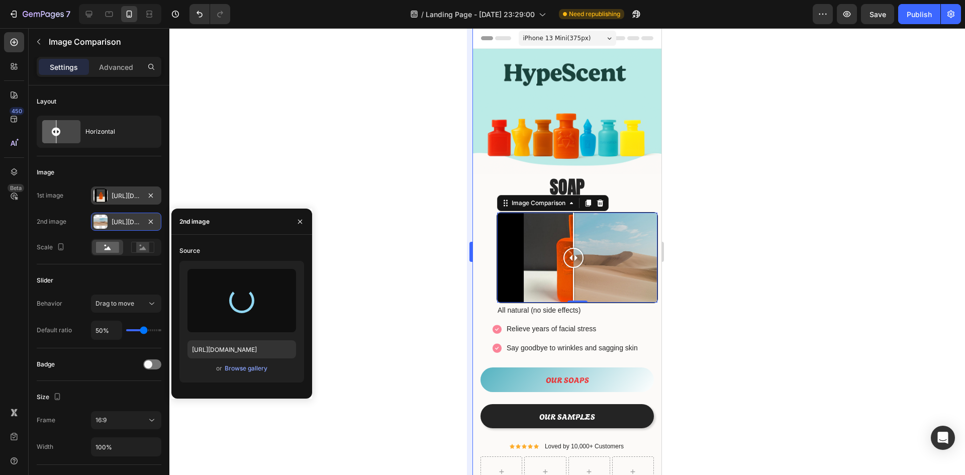
type input "https://cdn.shopify.com/s/files/1/0933/9479/6860/files/gempages_580835986045404…"
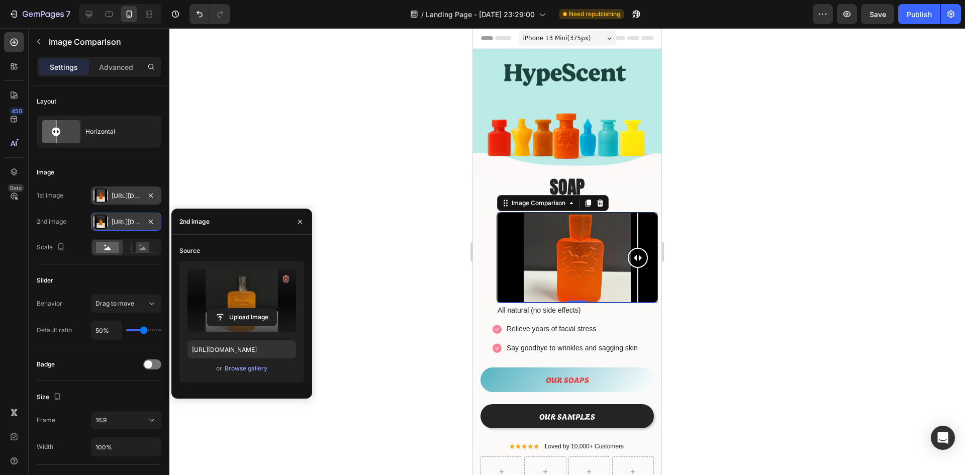
drag, startPoint x: 574, startPoint y: 254, endPoint x: 564, endPoint y: 261, distance: 12.3
click at [628, 261] on div at bounding box center [638, 258] width 20 height 90
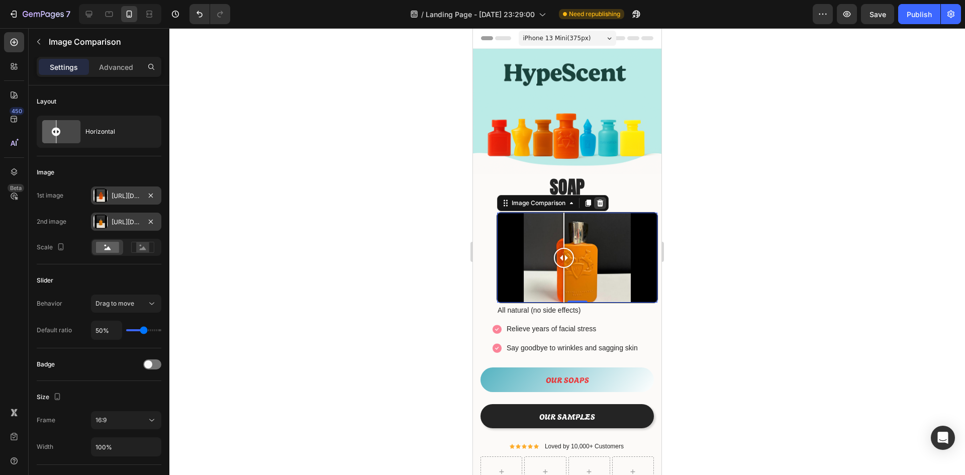
click at [597, 199] on icon at bounding box center [600, 203] width 8 height 8
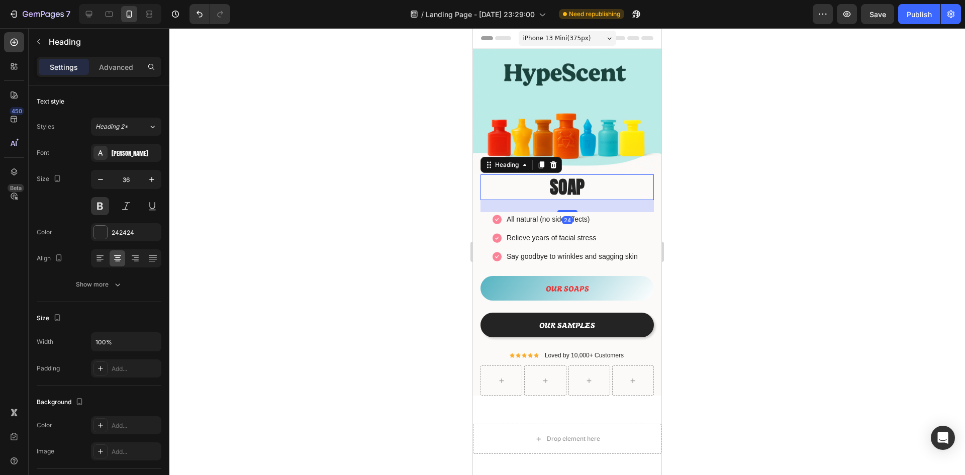
click at [566, 180] on p "SOAP" at bounding box center [566, 187] width 171 height 24
click at [544, 162] on icon at bounding box center [541, 165] width 8 height 8
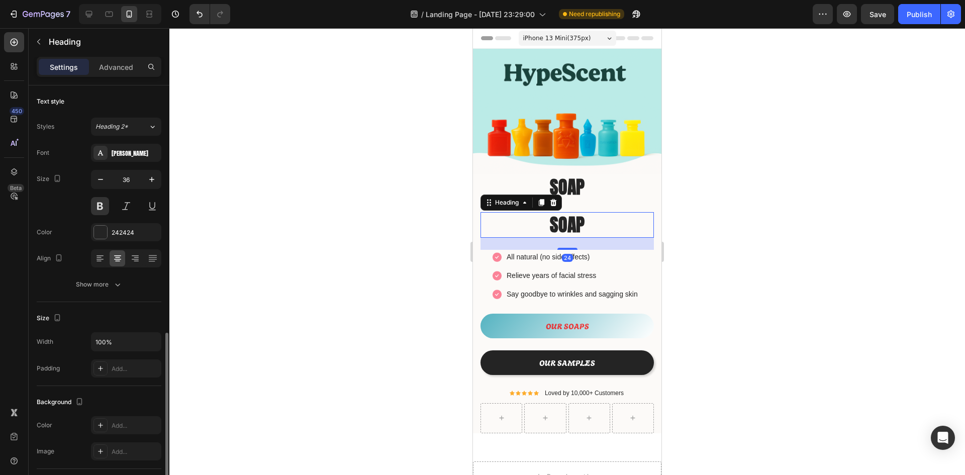
scroll to position [151, 0]
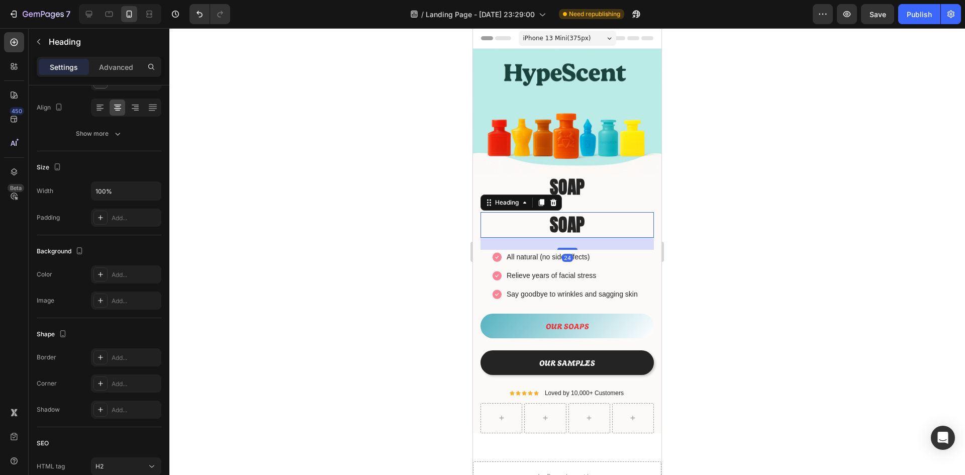
click at [579, 218] on h2 "SOAP" at bounding box center [566, 225] width 173 height 26
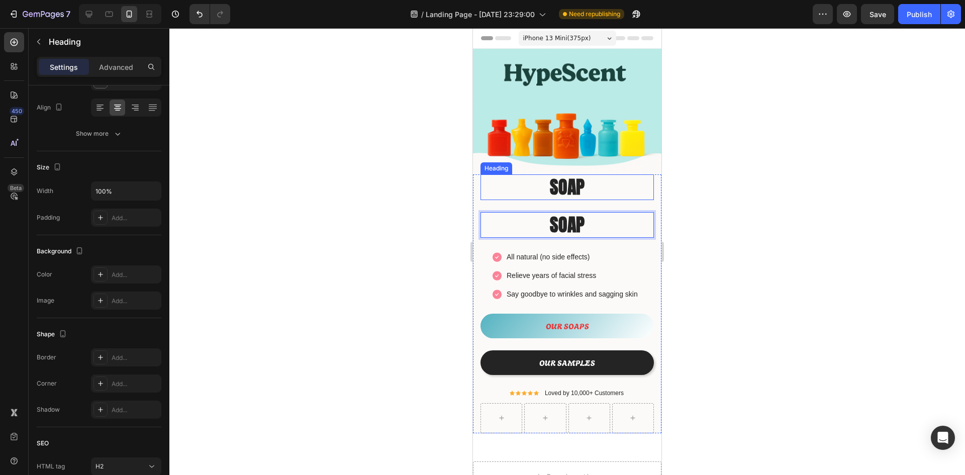
click at [581, 176] on p "SOAP" at bounding box center [566, 187] width 171 height 24
click at [580, 181] on p "SOAP" at bounding box center [566, 187] width 171 height 24
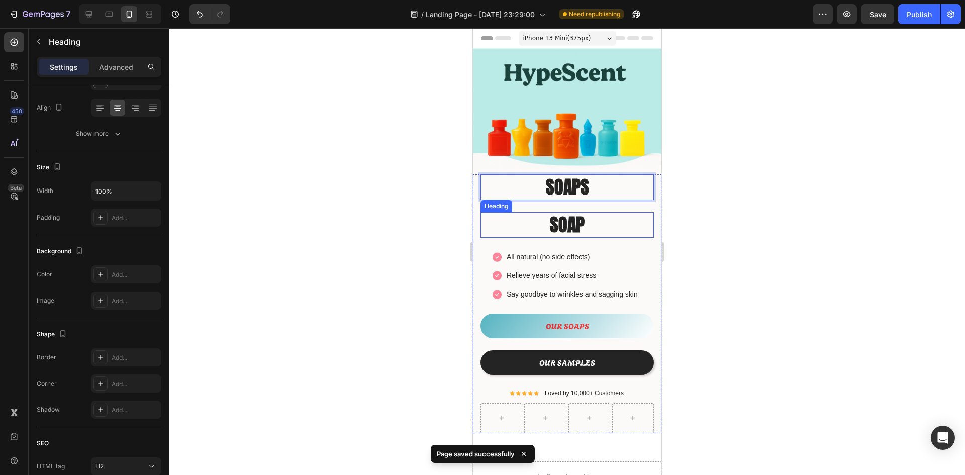
click at [588, 216] on p "SOAP" at bounding box center [566, 225] width 171 height 24
click at [583, 216] on p "SOAP" at bounding box center [566, 225] width 171 height 24
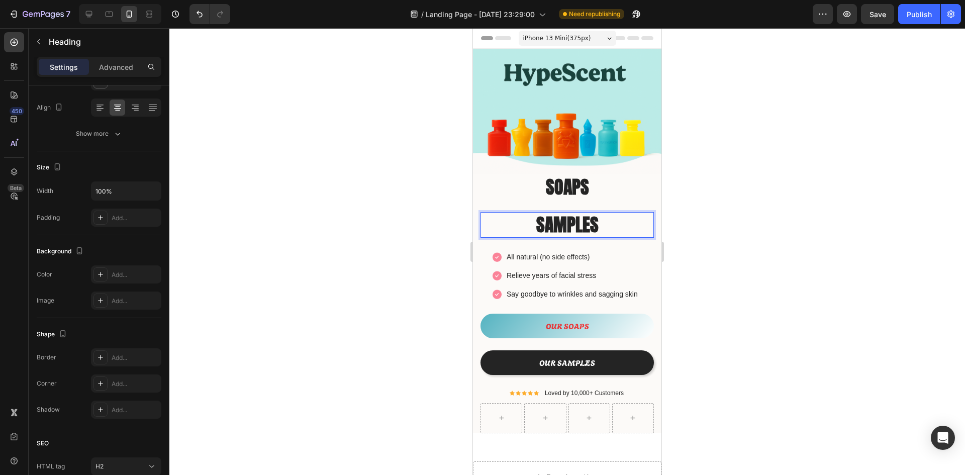
click at [707, 227] on div at bounding box center [566, 251] width 795 height 447
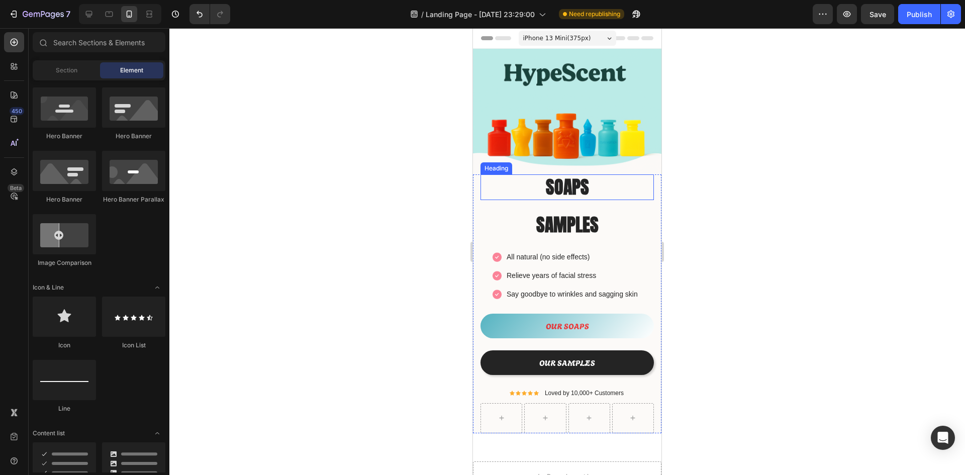
click at [598, 180] on p "SOAPS" at bounding box center [566, 187] width 171 height 24
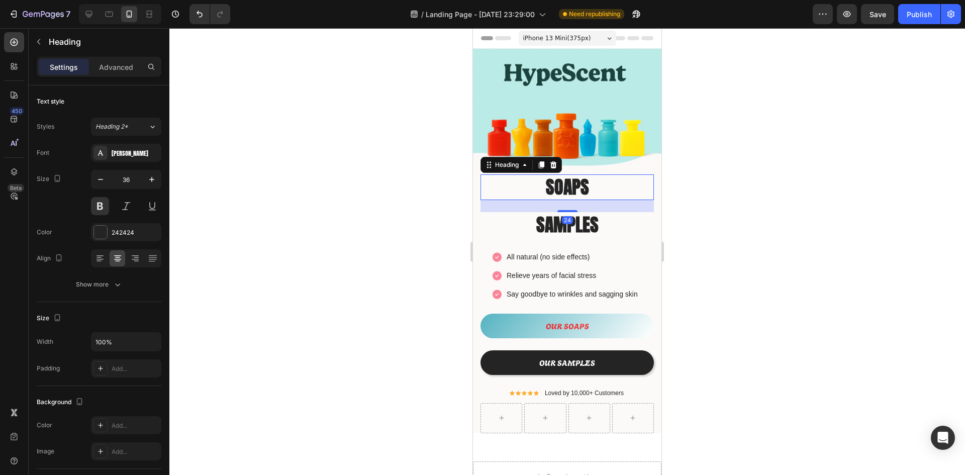
click at [768, 203] on div at bounding box center [566, 251] width 795 height 447
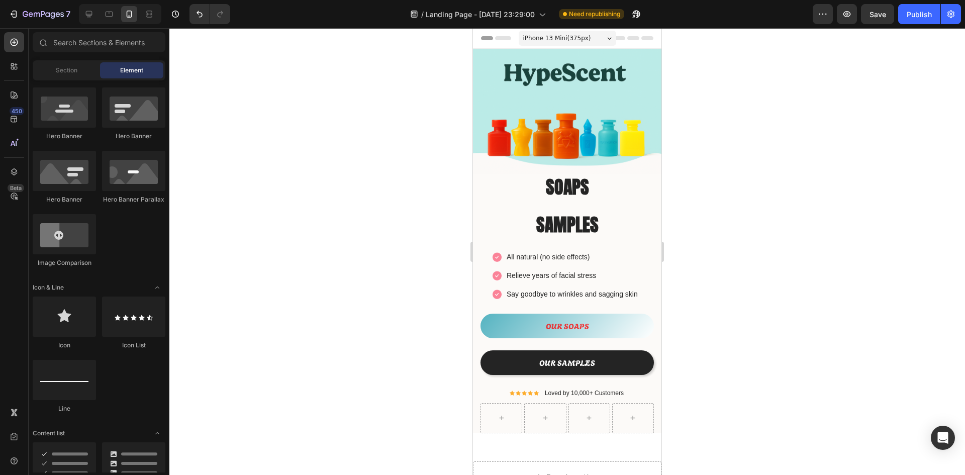
click at [766, 205] on div at bounding box center [566, 251] width 795 height 447
click at [66, 245] on div at bounding box center [64, 234] width 63 height 40
drag, startPoint x: 539, startPoint y: 273, endPoint x: 517, endPoint y: 292, distance: 28.8
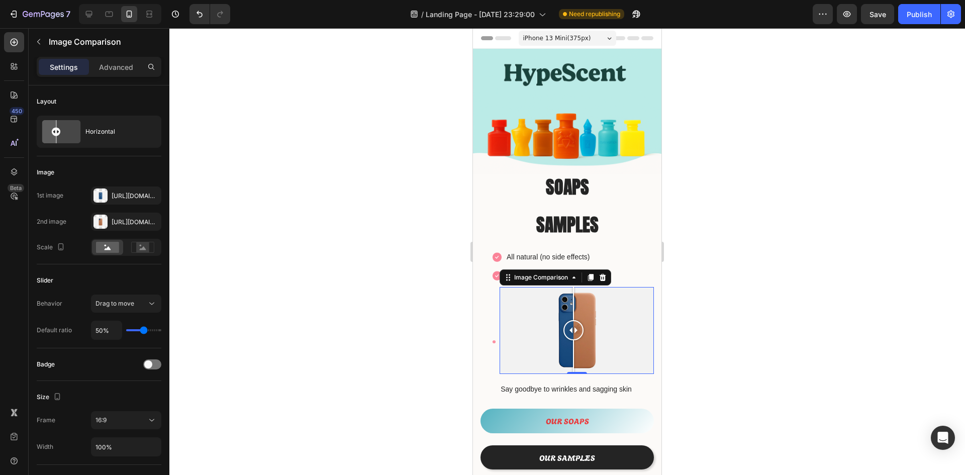
drag, startPoint x: 560, startPoint y: 323, endPoint x: 575, endPoint y: 322, distance: 14.6
click at [573, 324] on div at bounding box center [573, 330] width 20 height 20
click at [127, 198] on div "[URL][DOMAIN_NAME]" at bounding box center [126, 195] width 29 height 9
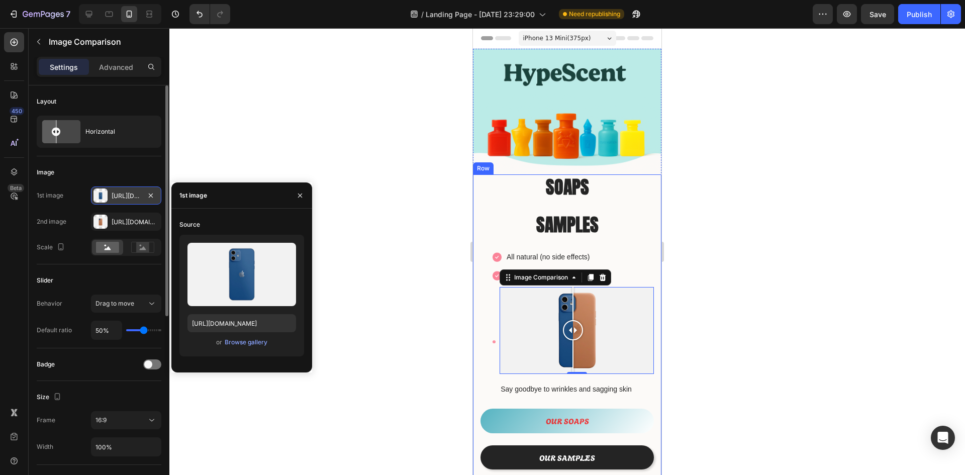
click at [157, 194] on div "[URL][DOMAIN_NAME]" at bounding box center [126, 195] width 70 height 18
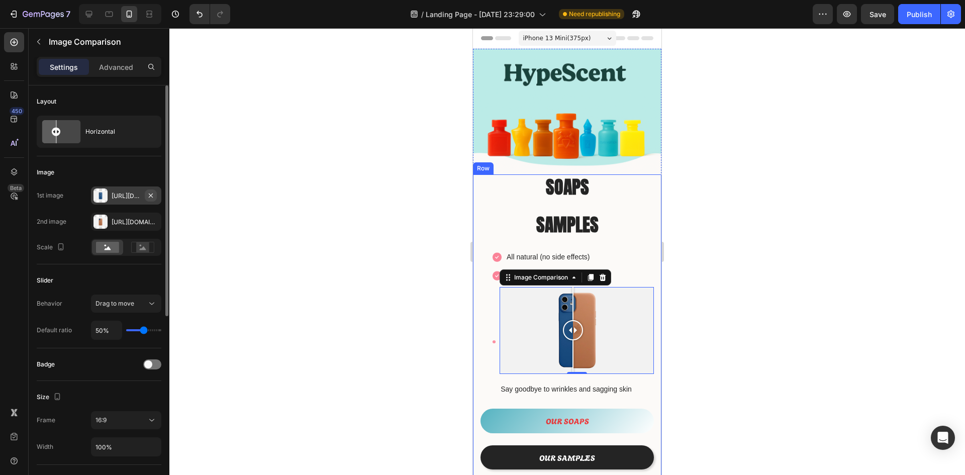
click at [149, 195] on icon "button" at bounding box center [151, 195] width 8 height 8
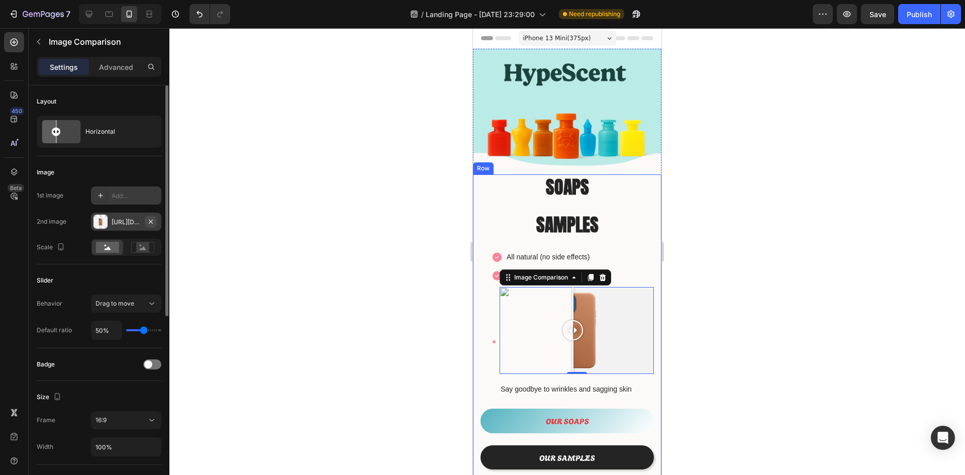
click at [155, 222] on div "[URL][DOMAIN_NAME]" at bounding box center [126, 222] width 70 height 18
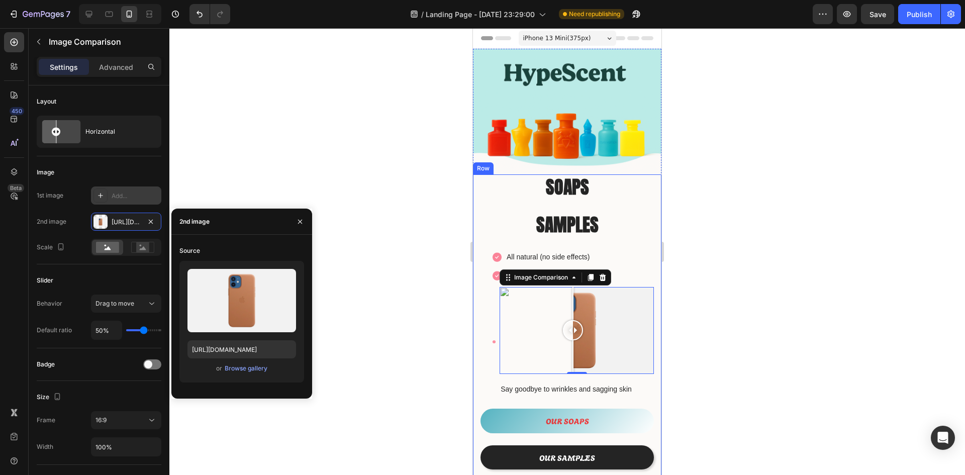
drag, startPoint x: 152, startPoint y: 224, endPoint x: 130, endPoint y: 189, distance: 41.8
click at [152, 224] on icon "button" at bounding box center [151, 222] width 8 height 8
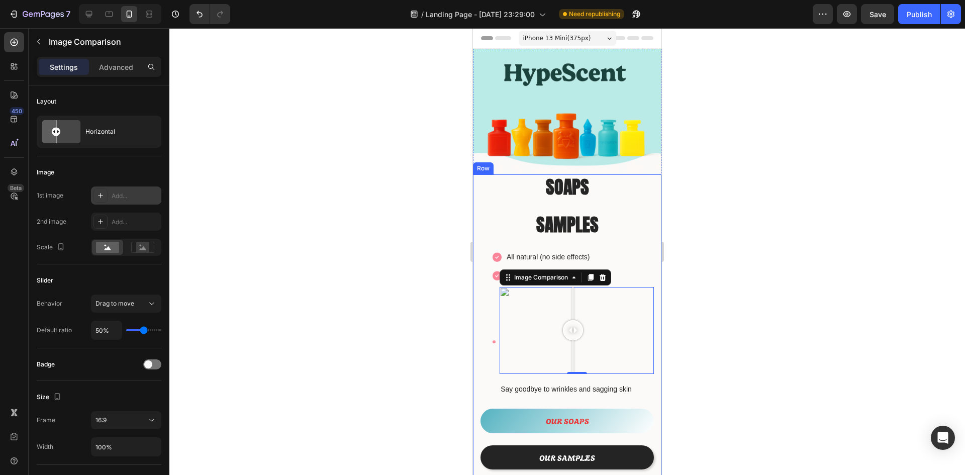
click at [130, 187] on div "Add..." at bounding box center [126, 195] width 70 height 18
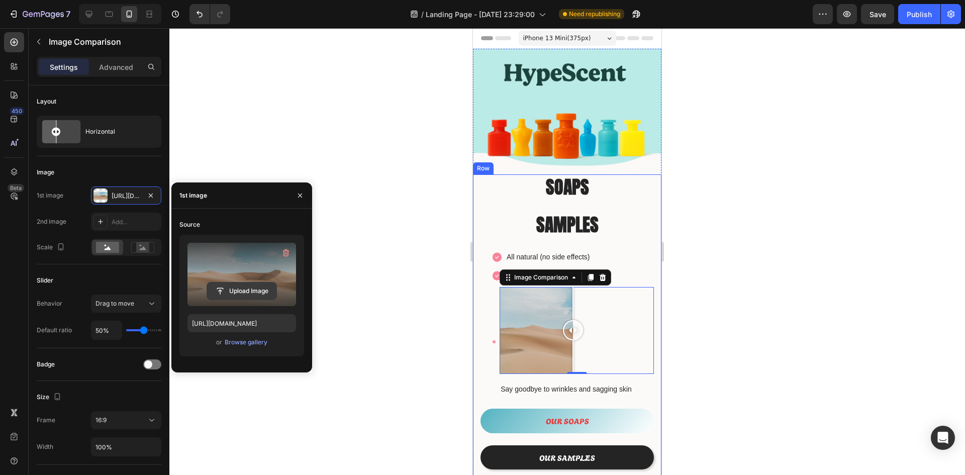
click at [243, 288] on input "file" at bounding box center [241, 290] width 69 height 17
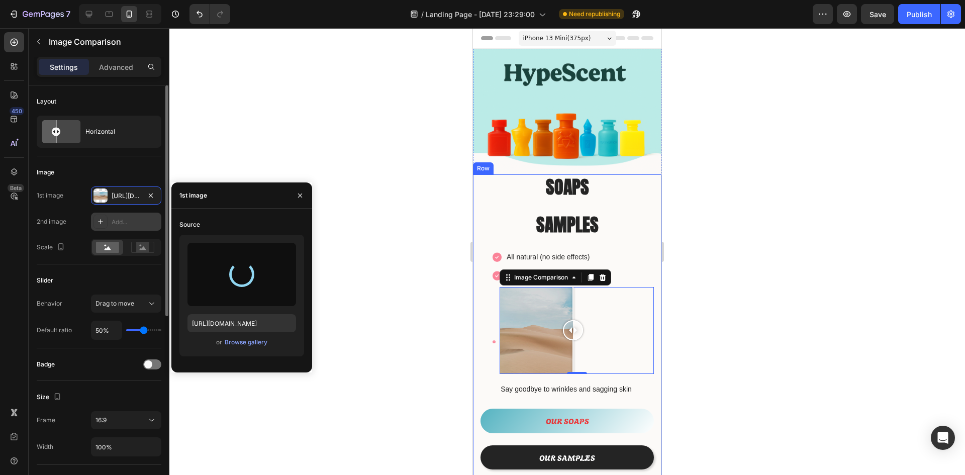
type input "https://cdn.shopify.com/s/files/1/0933/9479/6860/files/gempages_580835986045404…"
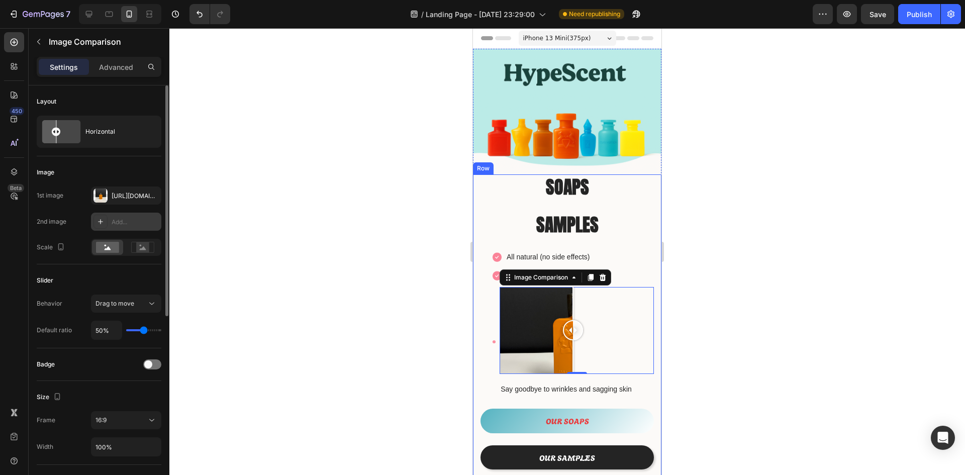
click at [145, 219] on div "Add..." at bounding box center [135, 222] width 47 height 9
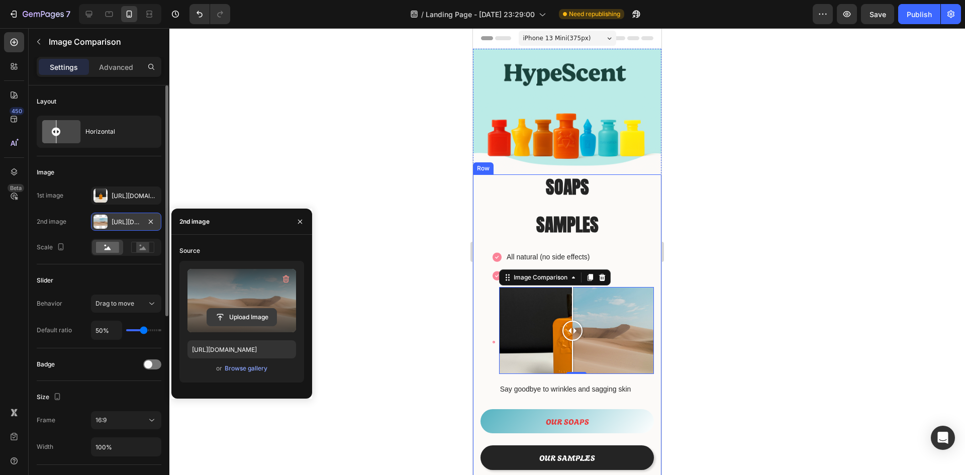
click at [241, 312] on input "file" at bounding box center [241, 317] width 69 height 17
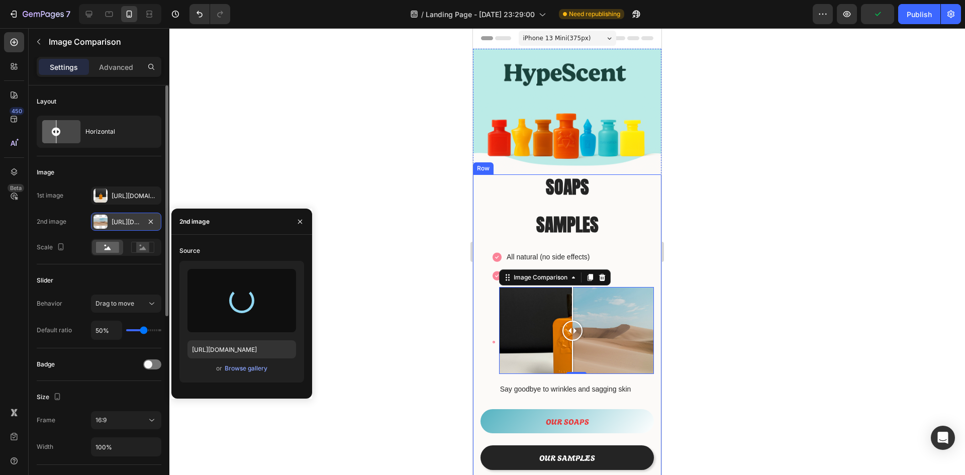
type input "https://cdn.shopify.com/s/files/1/0933/9479/6860/files/gempages_580835986045404…"
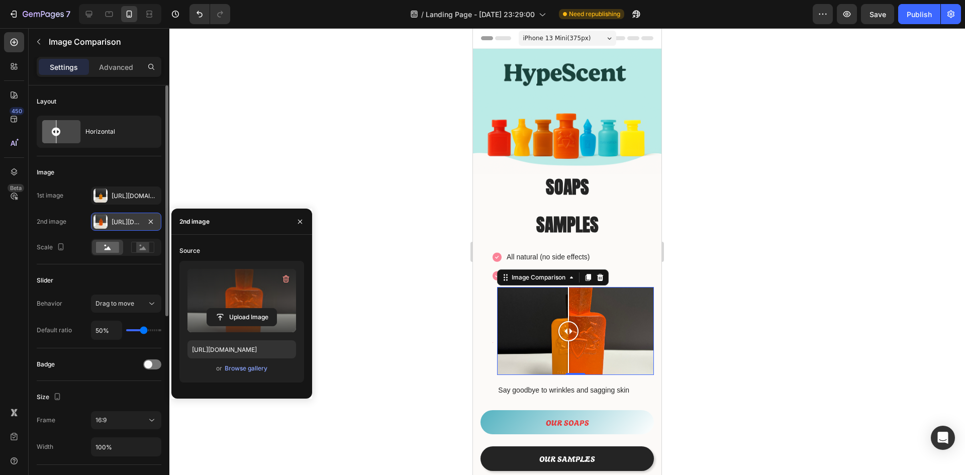
drag, startPoint x: 570, startPoint y: 323, endPoint x: 578, endPoint y: 314, distance: 12.4
click at [574, 321] on div at bounding box center [568, 331] width 20 height 20
click at [284, 282] on icon "button" at bounding box center [286, 279] width 10 height 10
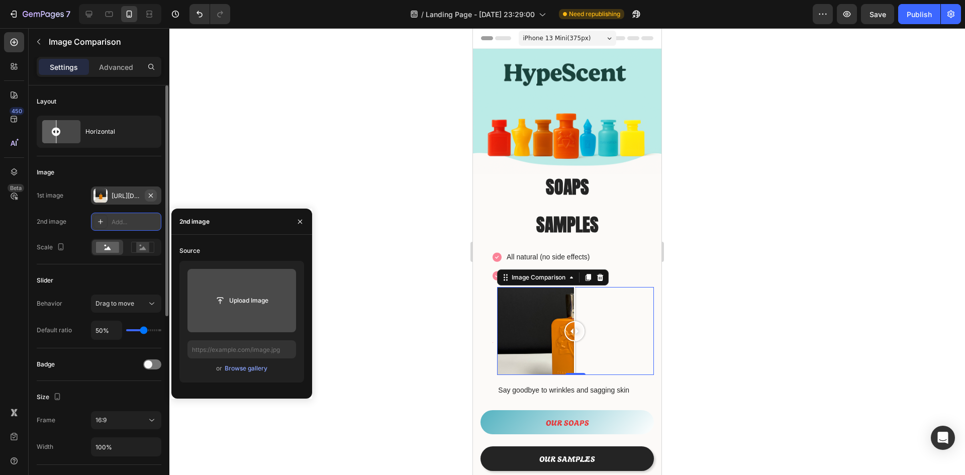
click at [152, 195] on icon "button" at bounding box center [151, 195] width 8 height 8
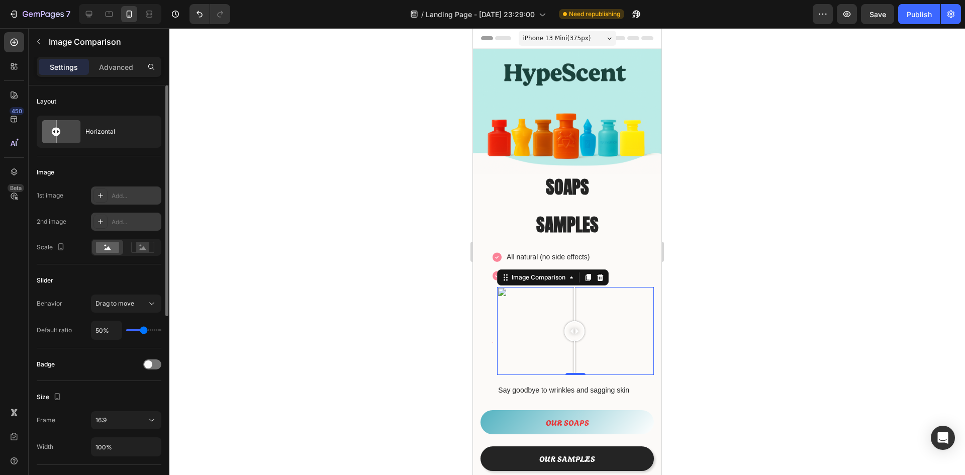
click at [95, 194] on div at bounding box center [100, 195] width 14 height 14
type input "[URL][DOMAIN_NAME]"
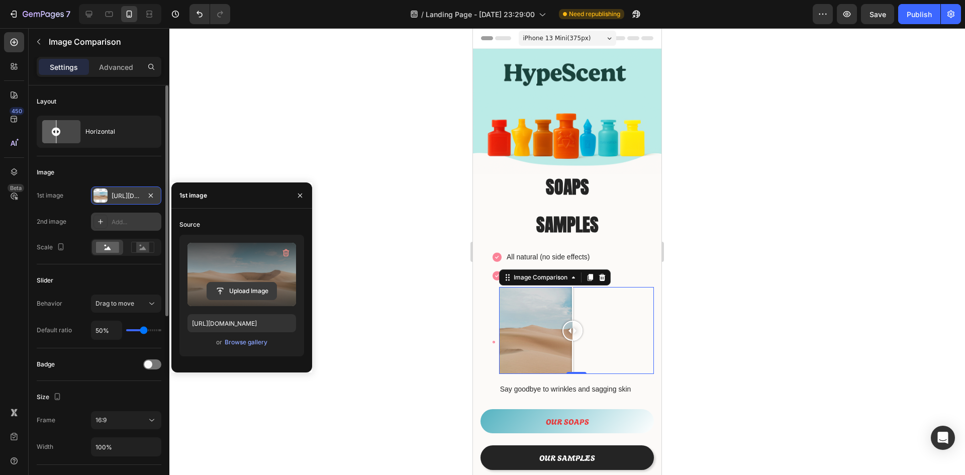
click at [250, 291] on input "file" at bounding box center [241, 290] width 69 height 17
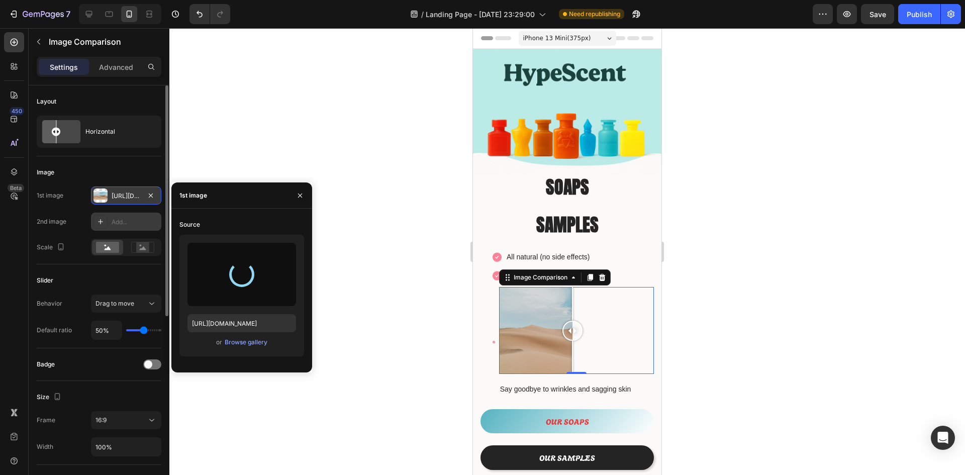
click at [100, 221] on icon at bounding box center [100, 222] width 8 height 8
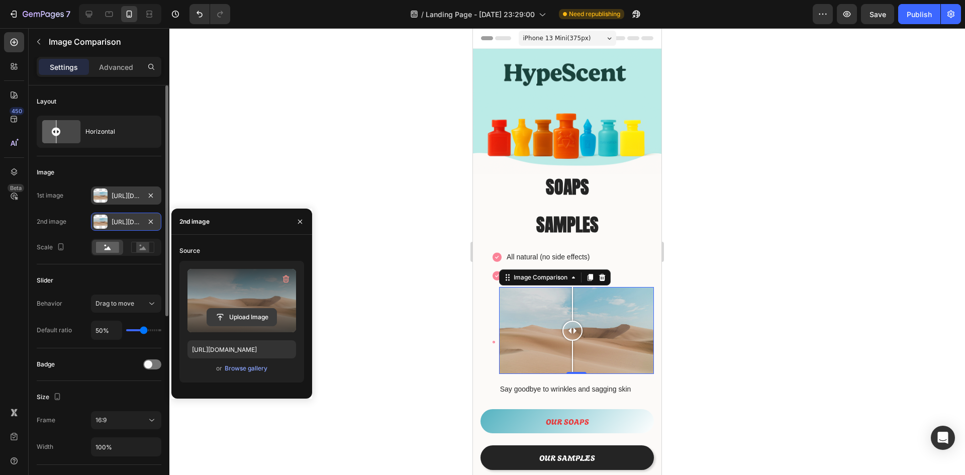
click at [258, 310] on input "file" at bounding box center [241, 317] width 69 height 17
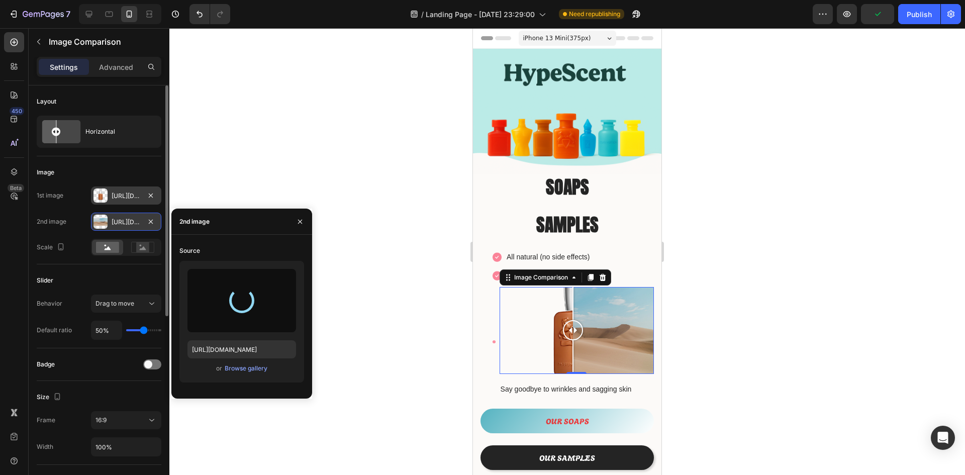
type input "https://cdn.shopify.com/s/files/1/0933/9479/6860/files/gempages_580835986045404…"
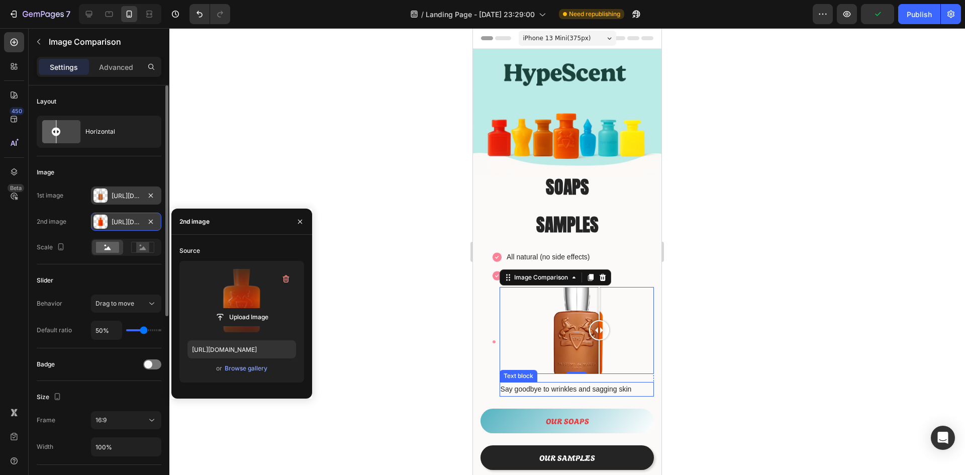
drag, startPoint x: 573, startPoint y: 324, endPoint x: 603, endPoint y: 383, distance: 66.3
click at [603, 383] on div "Image Comparison 0 Say goodbye to wrinkles and sagging skin Text block Row" at bounding box center [576, 342] width 154 height 110
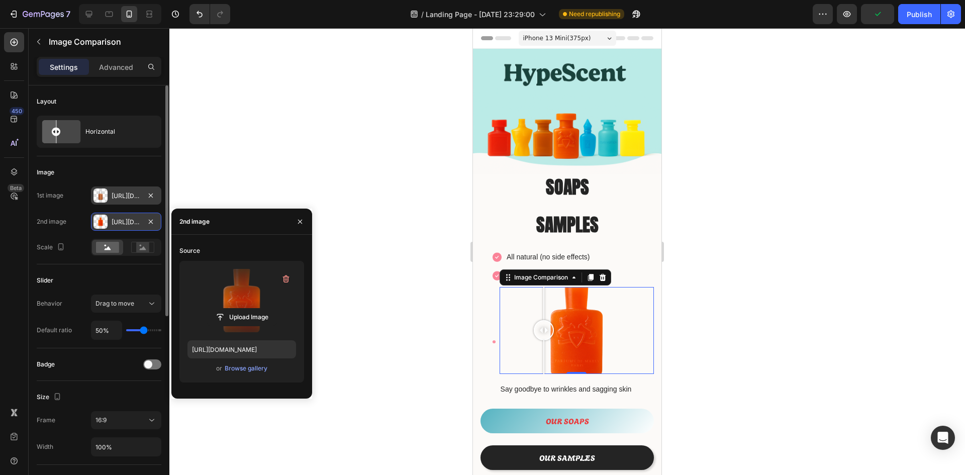
drag, startPoint x: 599, startPoint y: 321, endPoint x: 596, endPoint y: 331, distance: 9.9
click at [554, 331] on div at bounding box center [544, 330] width 20 height 20
click at [776, 343] on div at bounding box center [566, 251] width 795 height 447
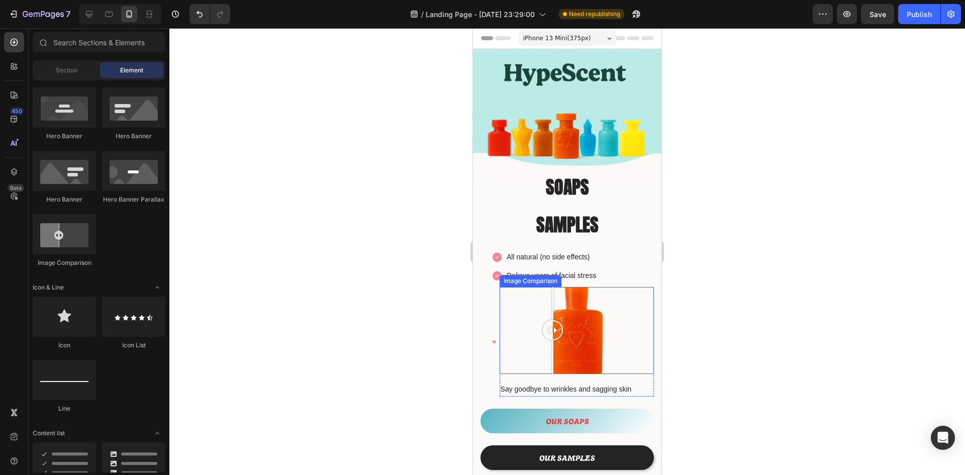
drag, startPoint x: 603, startPoint y: 330, endPoint x: 615, endPoint y: 348, distance: 21.9
click at [563, 347] on div at bounding box center [553, 330] width 20 height 87
drag, startPoint x: 611, startPoint y: 324, endPoint x: 572, endPoint y: 329, distance: 39.0
click at [572, 329] on div at bounding box center [572, 330] width 20 height 20
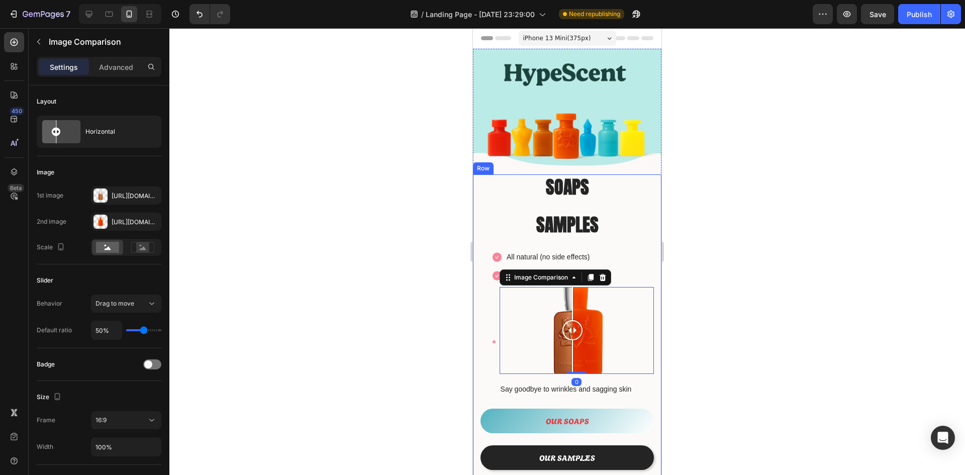
click at [743, 347] on div at bounding box center [566, 251] width 795 height 447
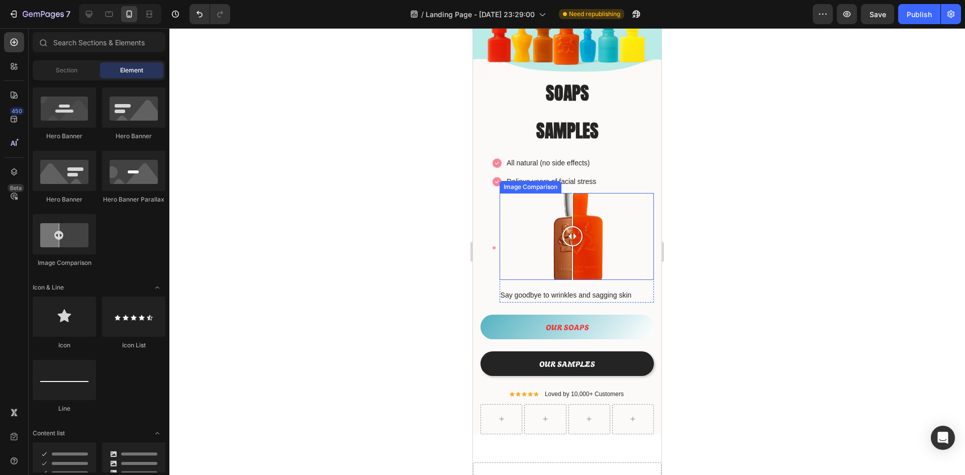
scroll to position [100, 0]
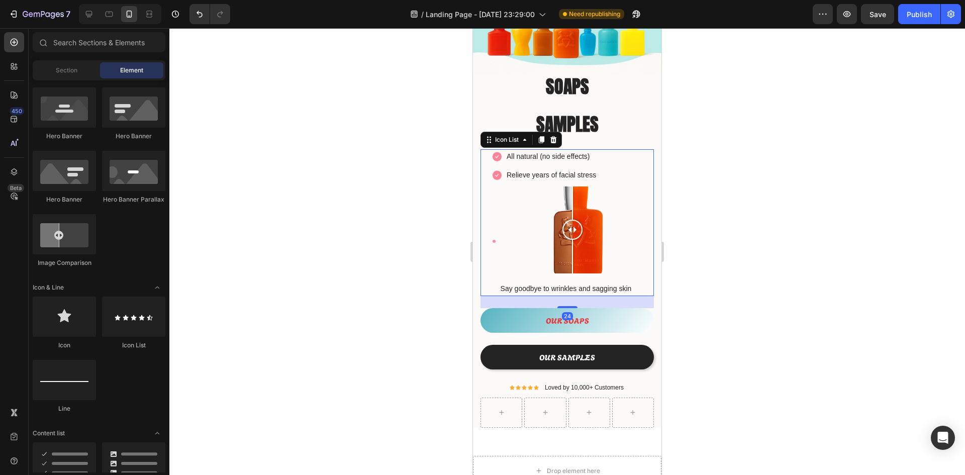
click at [487, 154] on div "Image All natural (no side effects) Text block Image Relieve years of facial st…" at bounding box center [566, 222] width 173 height 147
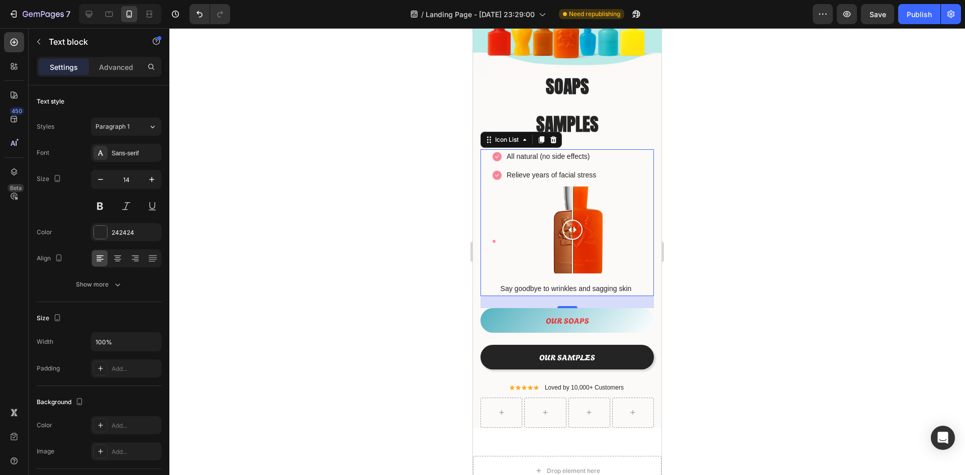
click at [574, 158] on div "All natural (no side effects)" at bounding box center [547, 156] width 85 height 15
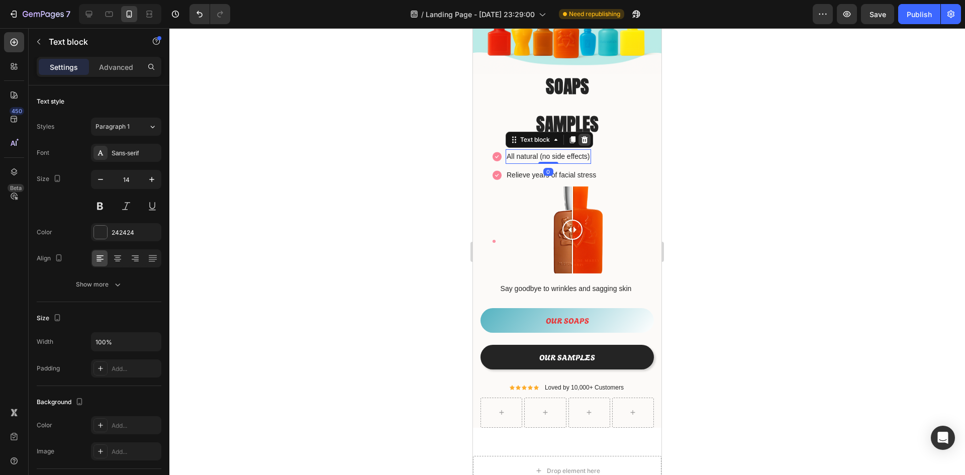
click at [584, 137] on icon at bounding box center [584, 139] width 7 height 7
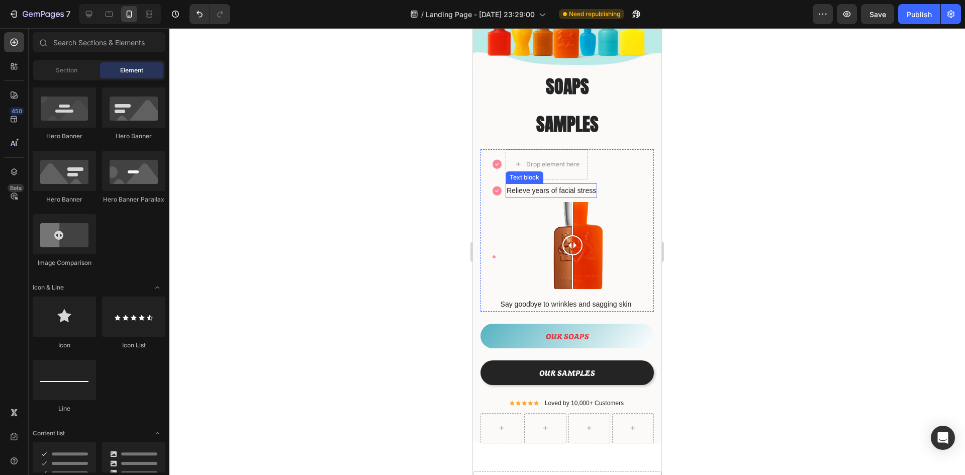
click at [575, 184] on p "Relieve years of facial stress" at bounding box center [550, 190] width 89 height 13
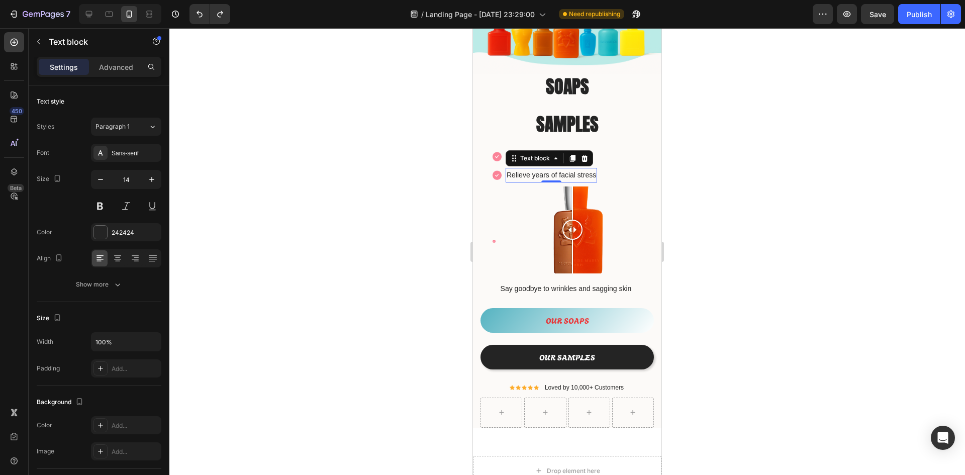
click at [735, 224] on div at bounding box center [566, 251] width 795 height 447
click at [528, 152] on p "All natural (no side effects)" at bounding box center [547, 156] width 83 height 13
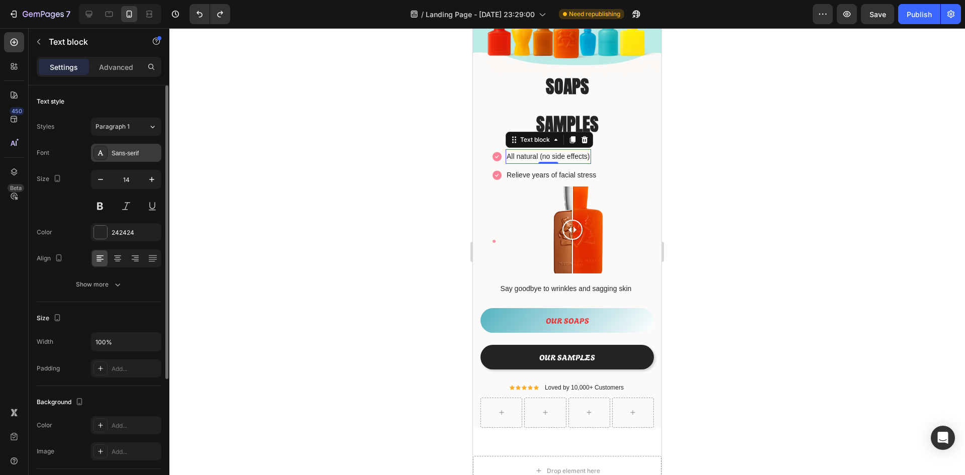
click at [143, 150] on div "Sans-serif" at bounding box center [135, 153] width 47 height 9
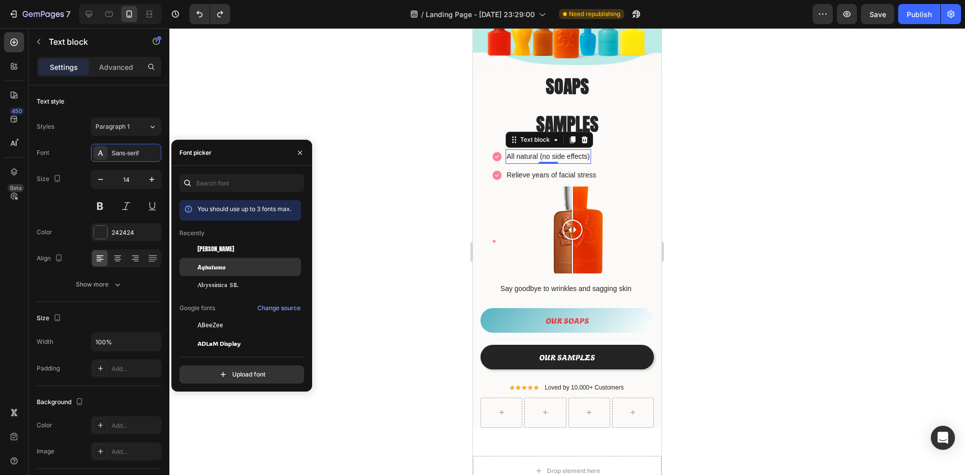
click at [240, 266] on div "Agbalumo" at bounding box center [247, 266] width 101 height 9
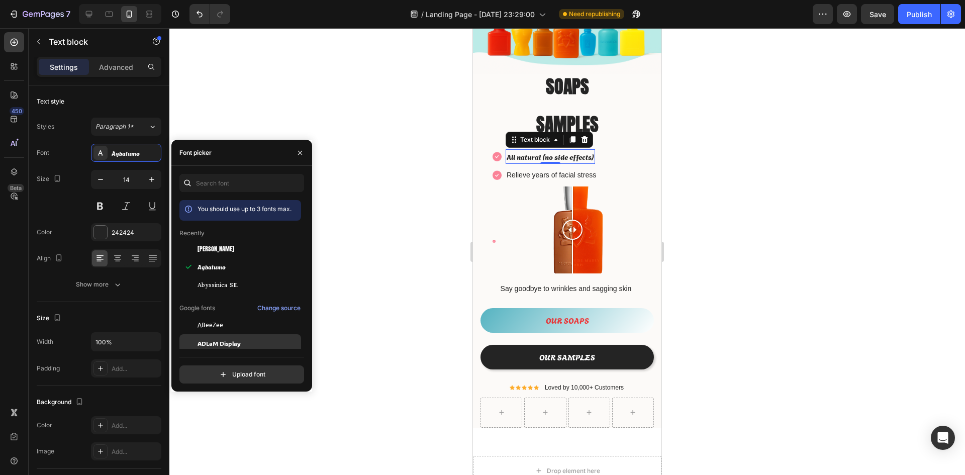
click at [231, 346] on span "ADLaM Display" at bounding box center [218, 343] width 43 height 9
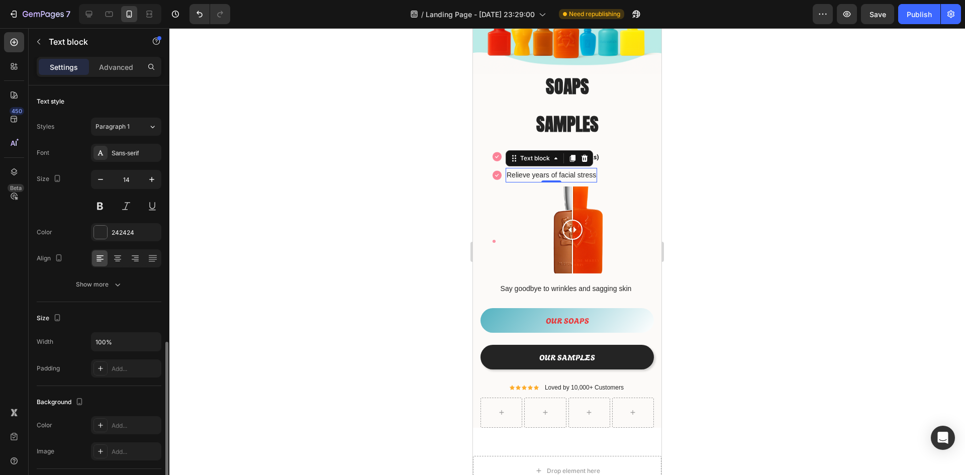
click at [560, 169] on p "Relieve years of facial stress" at bounding box center [550, 175] width 89 height 13
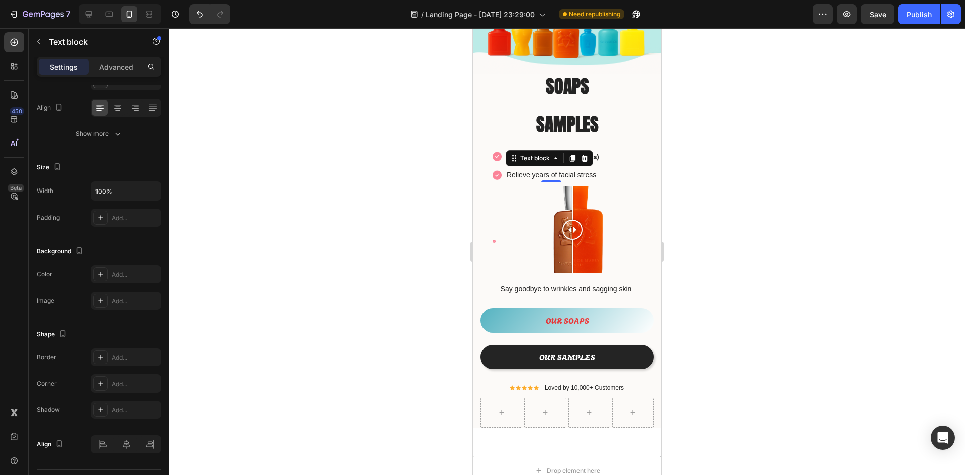
click at [539, 171] on p "Relieve years of facial stress" at bounding box center [550, 175] width 89 height 13
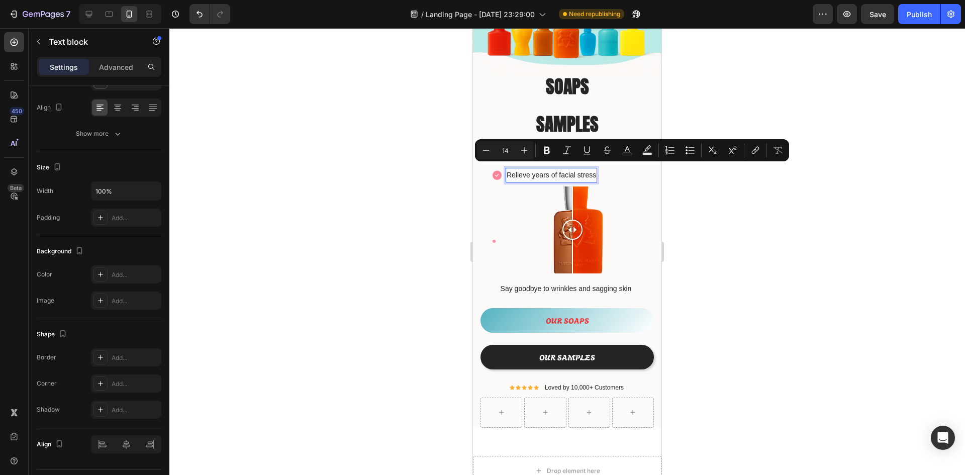
click at [589, 169] on p "Relieve years of facial stress" at bounding box center [550, 175] width 89 height 13
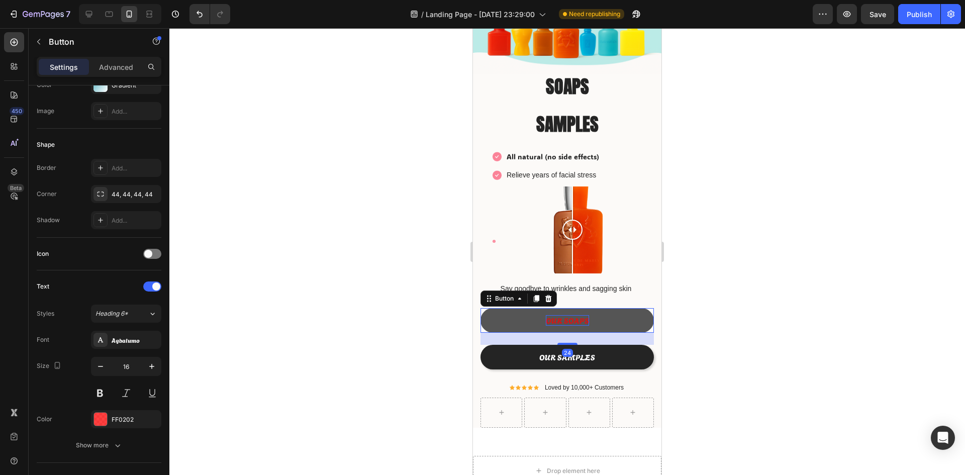
click at [571, 315] on p "OUR SOAPS" at bounding box center [567, 320] width 43 height 11
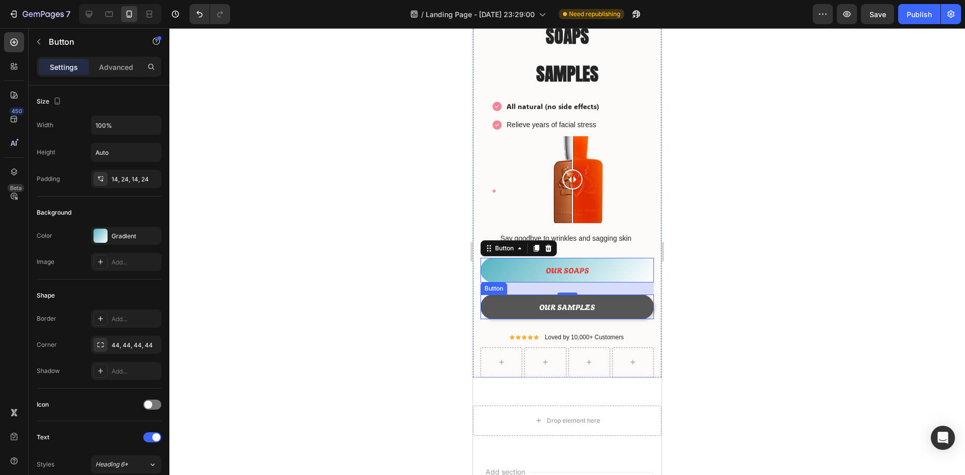
click at [620, 296] on button "OUR SAMPLES" at bounding box center [566, 306] width 173 height 25
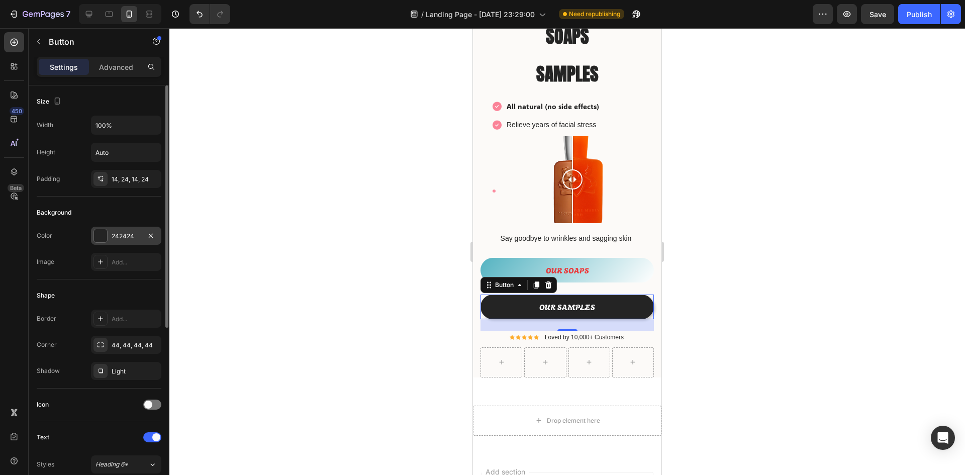
click at [98, 236] on div at bounding box center [100, 235] width 13 height 13
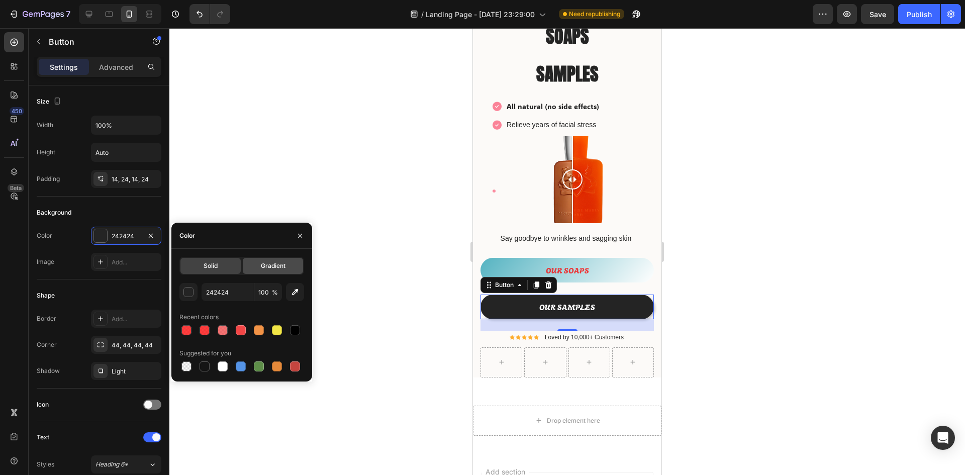
click at [283, 270] on span "Gradient" at bounding box center [273, 265] width 25 height 9
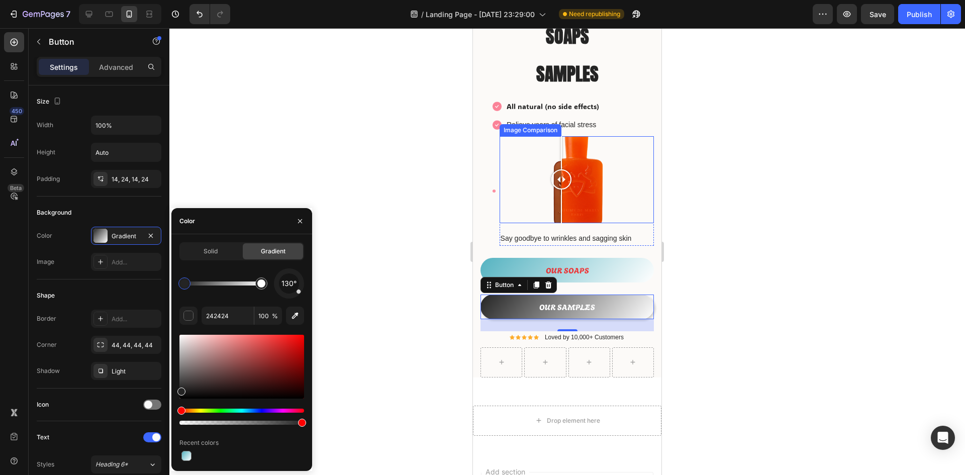
drag, startPoint x: 571, startPoint y: 171, endPoint x: 613, endPoint y: 181, distance: 42.9
click at [571, 178] on div at bounding box center [561, 179] width 20 height 20
click at [532, 171] on div at bounding box center [576, 179] width 154 height 87
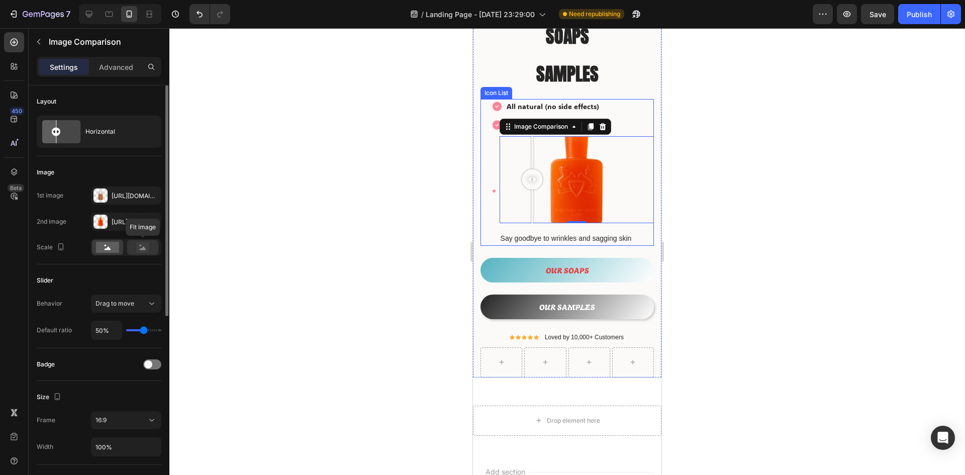
click at [141, 248] on rect at bounding box center [142, 247] width 13 height 10
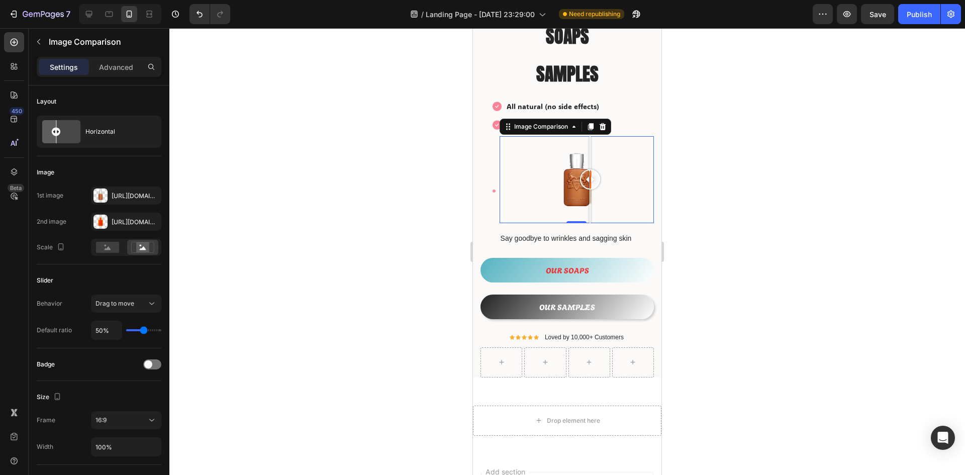
drag, startPoint x: 537, startPoint y: 174, endPoint x: 590, endPoint y: 211, distance: 64.5
click at [590, 211] on div at bounding box center [590, 179] width 20 height 87
click at [114, 245] on rect at bounding box center [107, 247] width 23 height 11
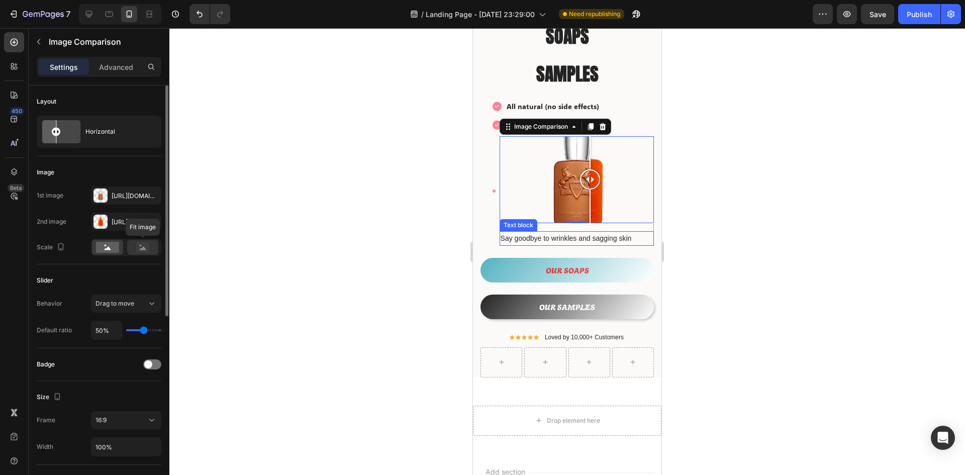
click at [148, 250] on rect at bounding box center [142, 247] width 13 height 10
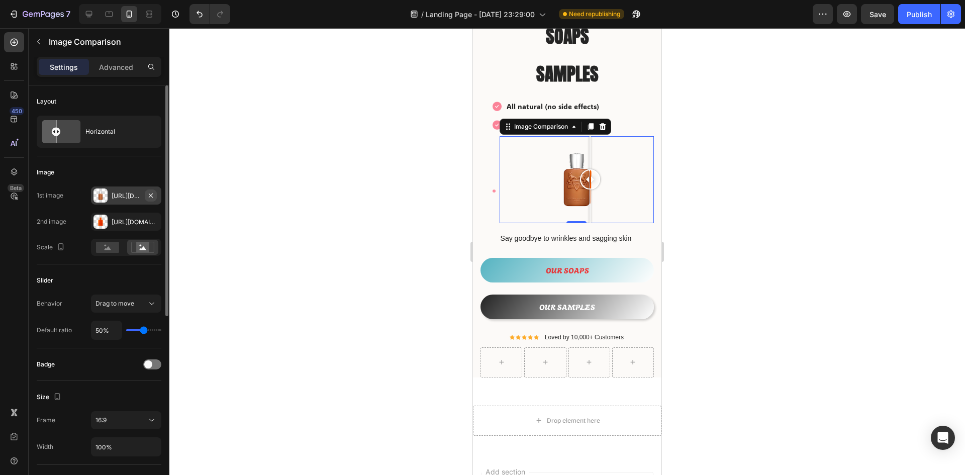
click at [152, 196] on icon "button" at bounding box center [151, 195] width 8 height 8
click at [155, 224] on button "button" at bounding box center [151, 222] width 12 height 12
click at [108, 197] on div "Add..." at bounding box center [126, 195] width 70 height 18
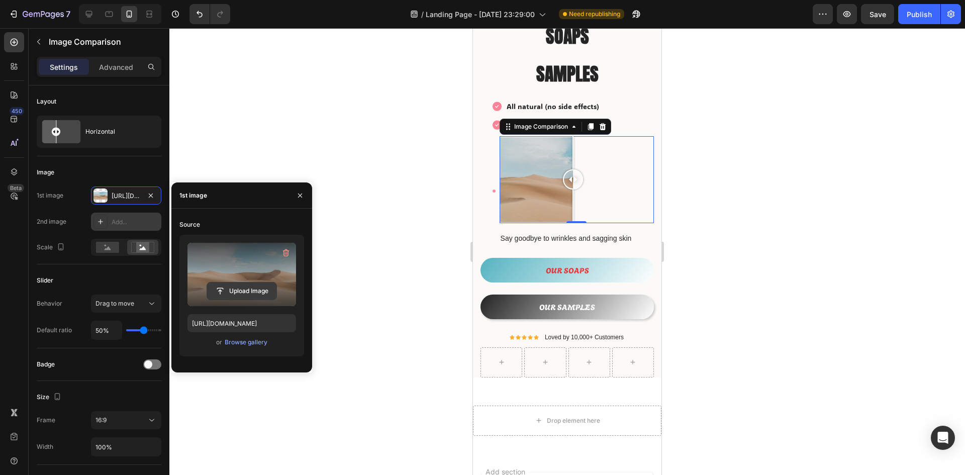
click at [220, 283] on input "file" at bounding box center [241, 290] width 69 height 17
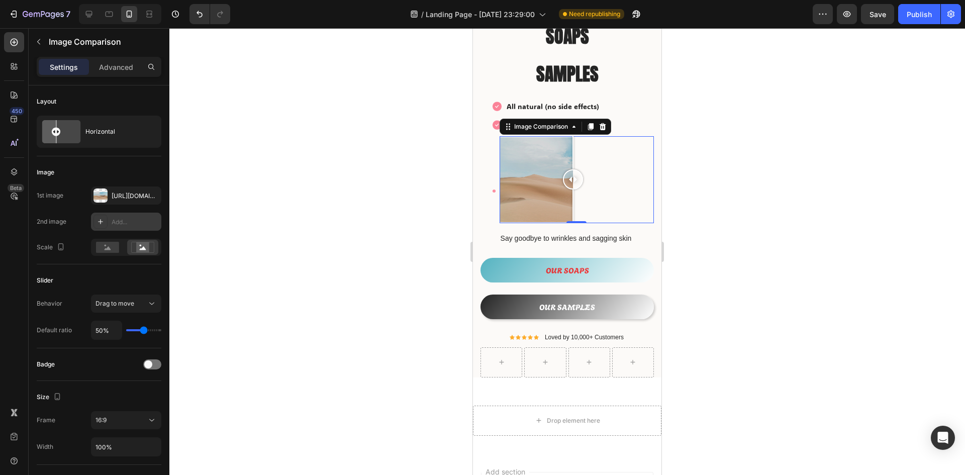
click at [123, 223] on div "Add..." at bounding box center [135, 222] width 47 height 9
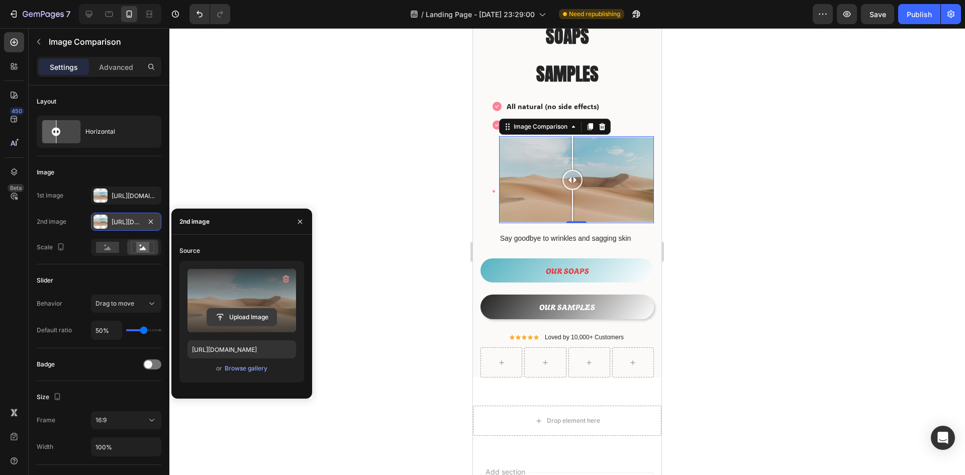
click at [261, 316] on input "file" at bounding box center [241, 317] width 69 height 17
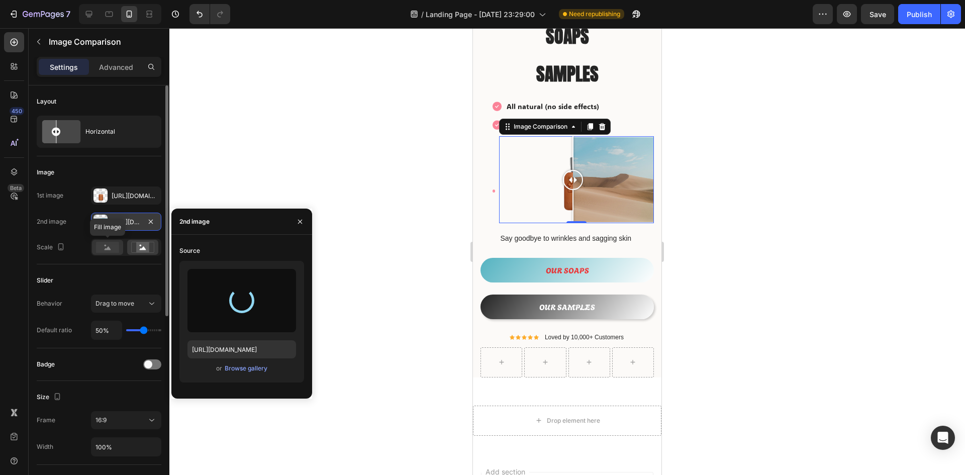
type input "https://cdn.shopify.com/s/files/1/0933/9479/6860/files/gempages_580835986045404…"
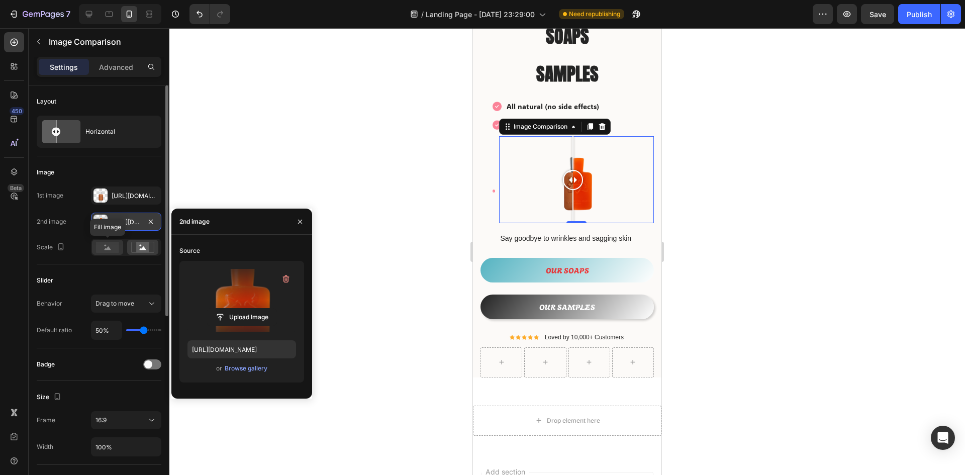
click at [104, 248] on rect at bounding box center [107, 247] width 23 height 11
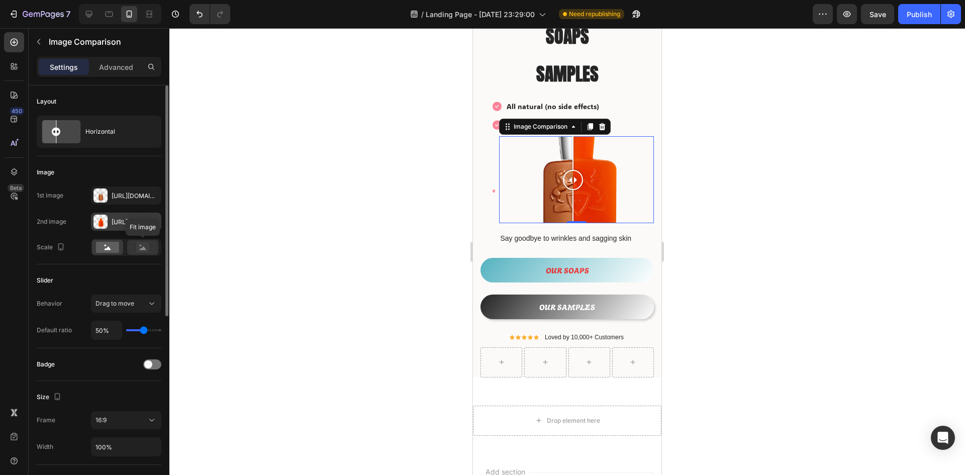
click at [146, 246] on rect at bounding box center [142, 247] width 13 height 10
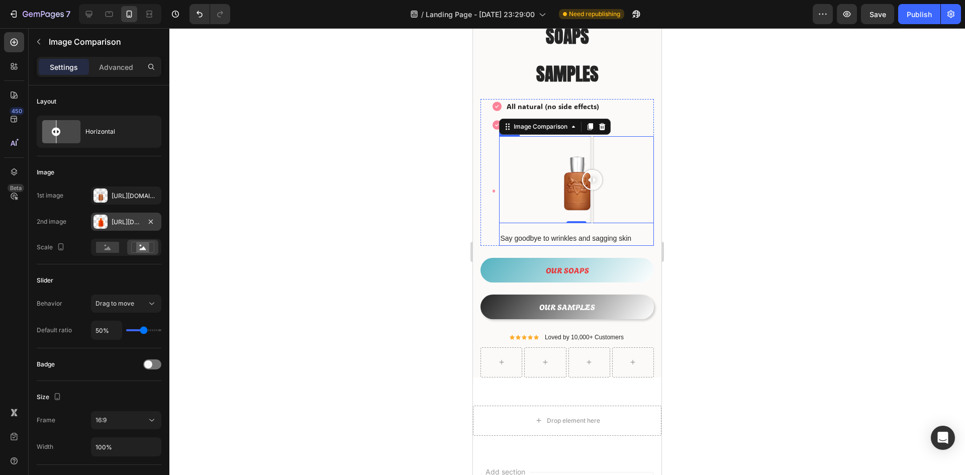
drag, startPoint x: 575, startPoint y: 173, endPoint x: 618, endPoint y: 216, distance: 60.8
click at [617, 216] on div "Image Comparison 0 Say goodbye to wrinkles and sagging skin Text block Row" at bounding box center [576, 191] width 155 height 110
click at [752, 214] on div at bounding box center [566, 251] width 795 height 447
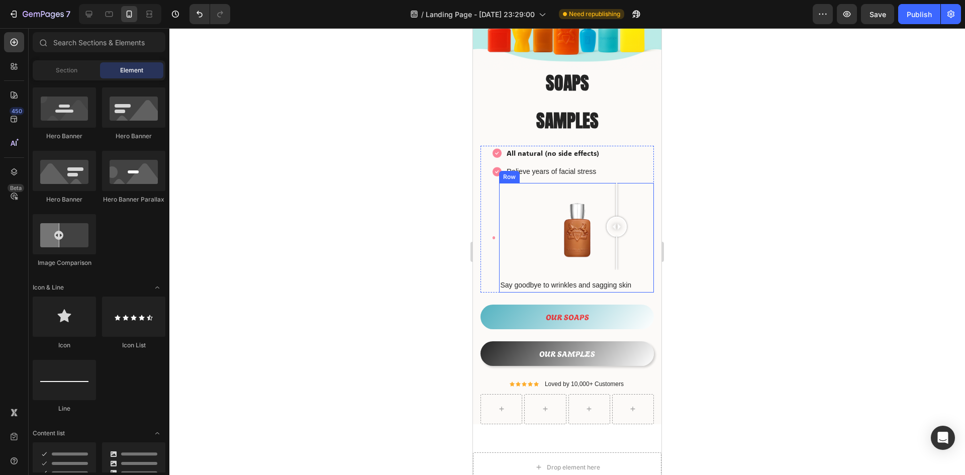
scroll to position [100, 0]
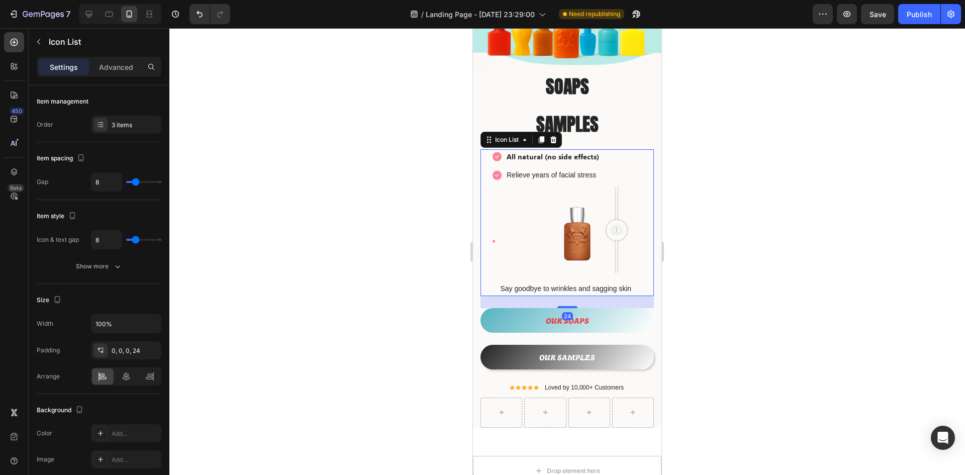
click at [493, 236] on li "Image Image Comparison Say goodbye to wrinkles and sagging skin Text block Row" at bounding box center [572, 241] width 161 height 110
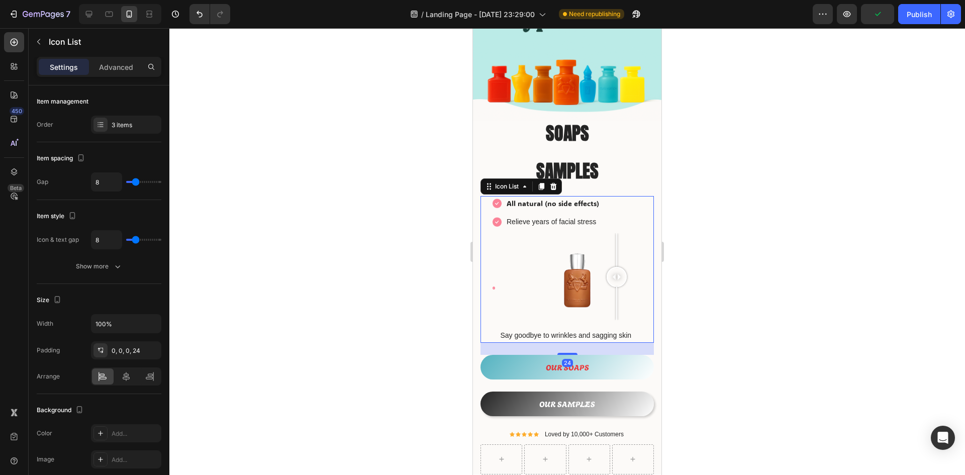
scroll to position [50, 0]
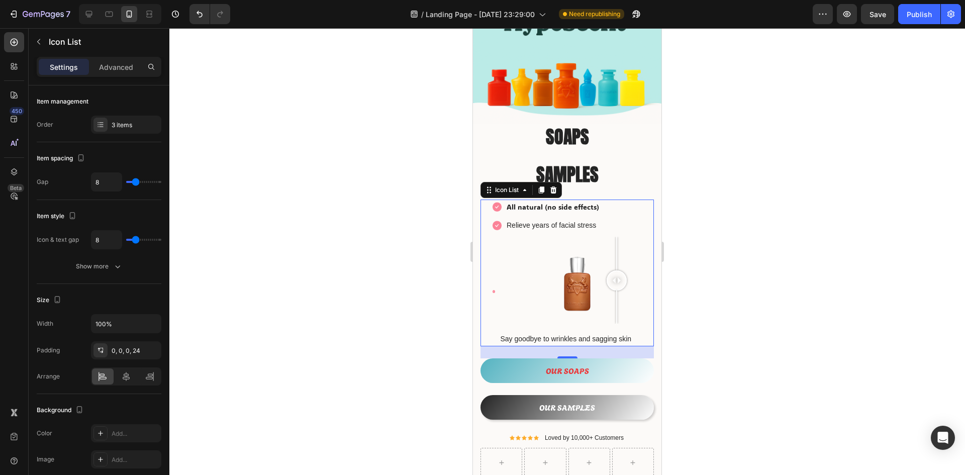
click at [487, 199] on div "Image All natural (no side effects) Text block Image Relieve years of facial st…" at bounding box center [566, 272] width 173 height 147
drag, startPoint x: 487, startPoint y: 198, endPoint x: 487, endPoint y: 191, distance: 7.0
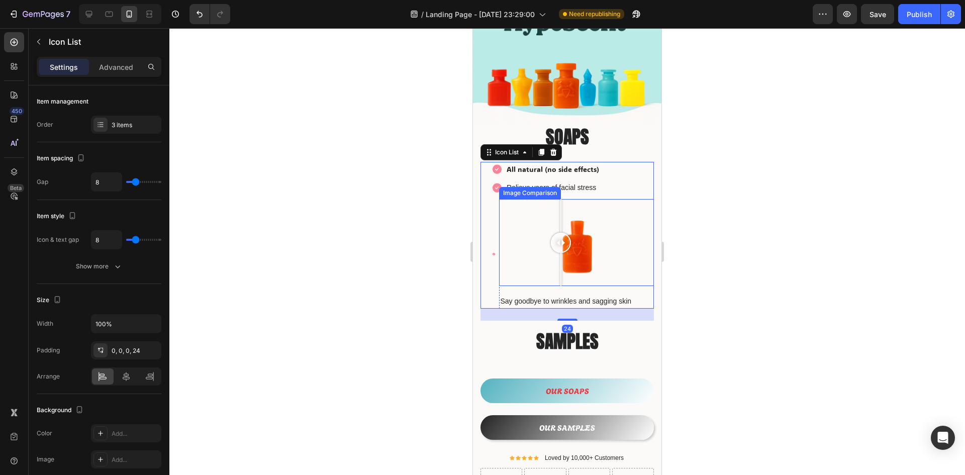
drag, startPoint x: 561, startPoint y: 253, endPoint x: 559, endPoint y: 262, distance: 9.3
click at [559, 262] on div at bounding box center [576, 242] width 155 height 87
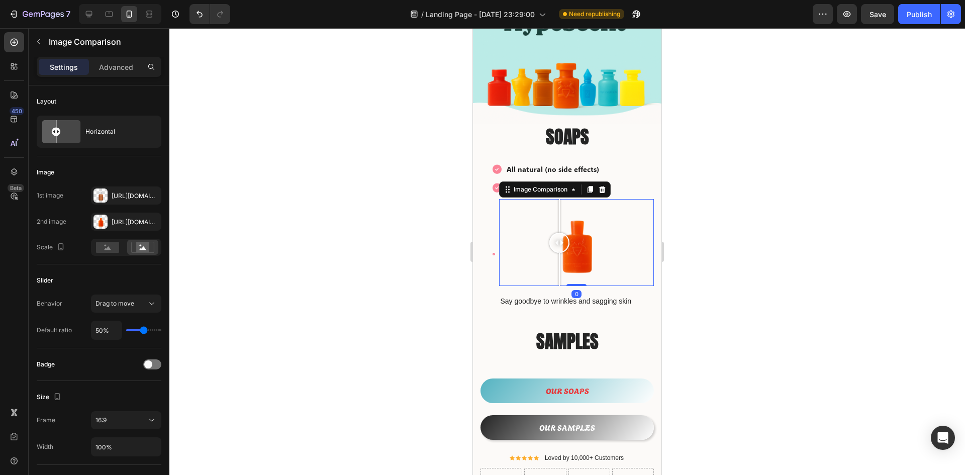
drag, startPoint x: 565, startPoint y: 240, endPoint x: 577, endPoint y: 243, distance: 12.8
click at [569, 243] on div at bounding box center [559, 243] width 20 height 20
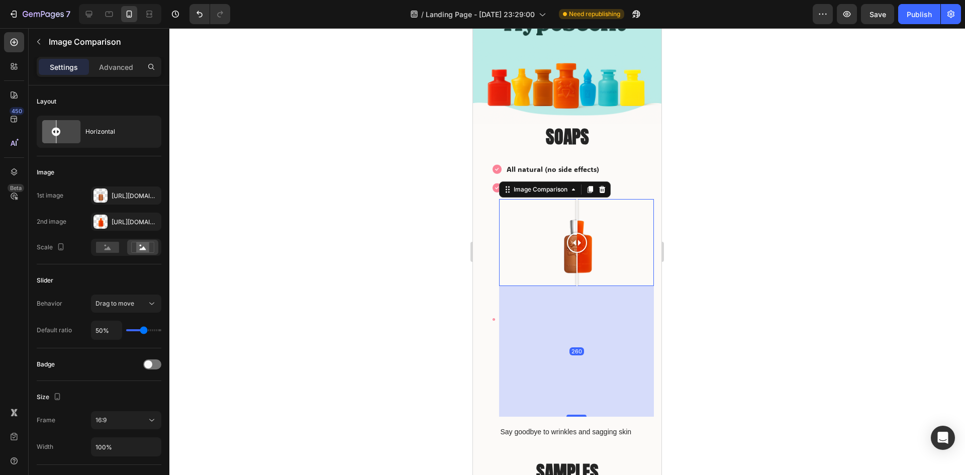
drag, startPoint x: 576, startPoint y: 276, endPoint x: 569, endPoint y: 415, distance: 138.4
click at [569, 415] on div at bounding box center [576, 416] width 20 height 2
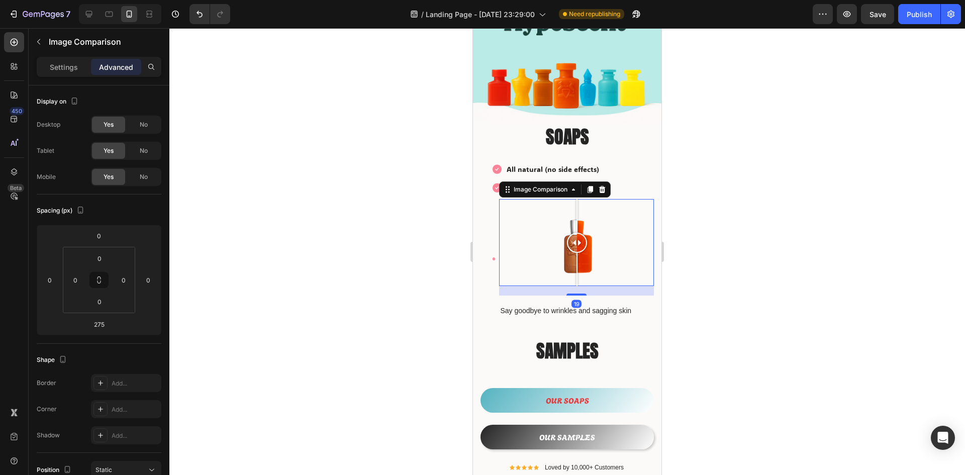
drag, startPoint x: 571, startPoint y: 413, endPoint x: 588, endPoint y: 266, distance: 148.2
click at [588, 266] on div "Image Comparison 19" at bounding box center [576, 242] width 155 height 87
type input "0"
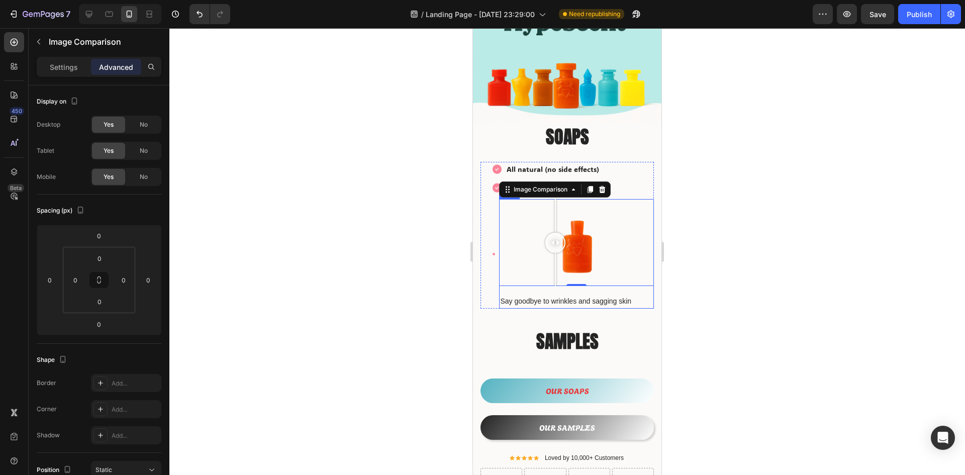
drag, startPoint x: 581, startPoint y: 195, endPoint x: 474, endPoint y: 290, distance: 142.8
click at [565, 282] on div "Image Comparison 0 Say goodbye to wrinkles and sagging skin Text block Row" at bounding box center [576, 254] width 155 height 110
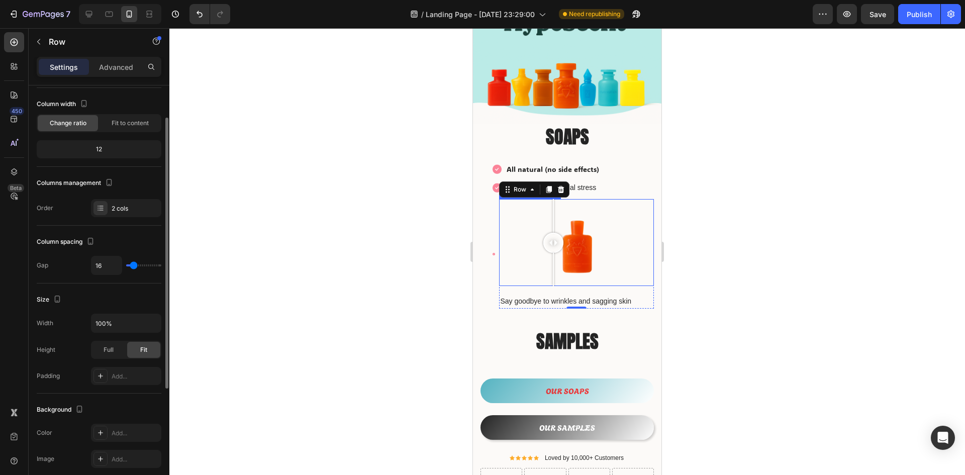
drag, startPoint x: 553, startPoint y: 229, endPoint x: 936, endPoint y: 269, distance: 384.9
click at [553, 229] on div at bounding box center [576, 242] width 155 height 87
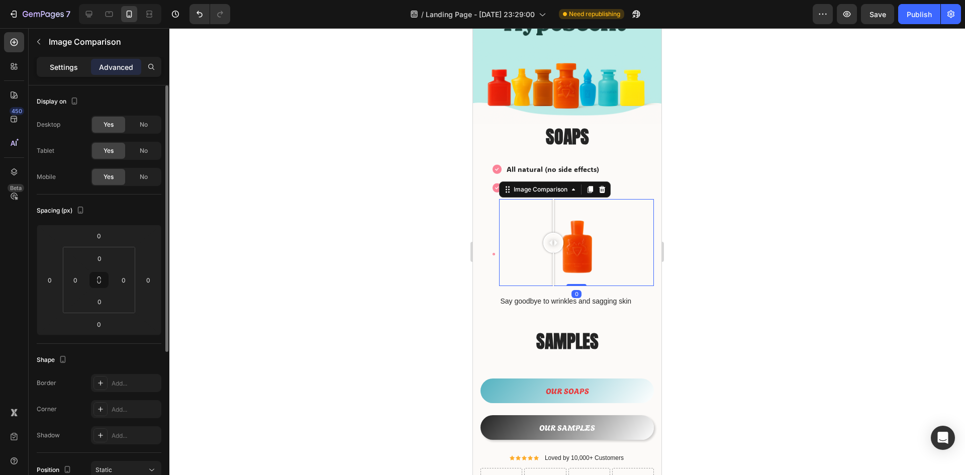
click at [64, 71] on p "Settings" at bounding box center [64, 67] width 28 height 11
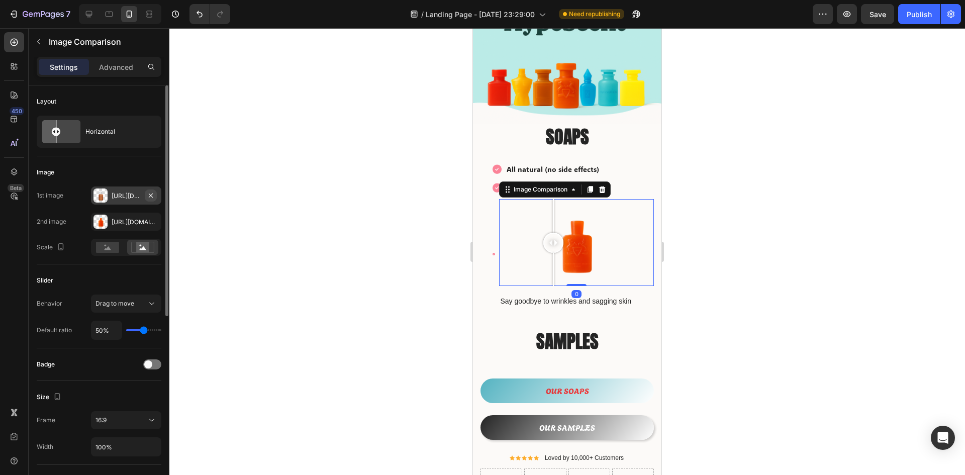
click at [152, 190] on button "button" at bounding box center [151, 195] width 12 height 12
click at [153, 218] on icon "button" at bounding box center [151, 222] width 8 height 8
click at [138, 198] on div "Add..." at bounding box center [135, 195] width 47 height 9
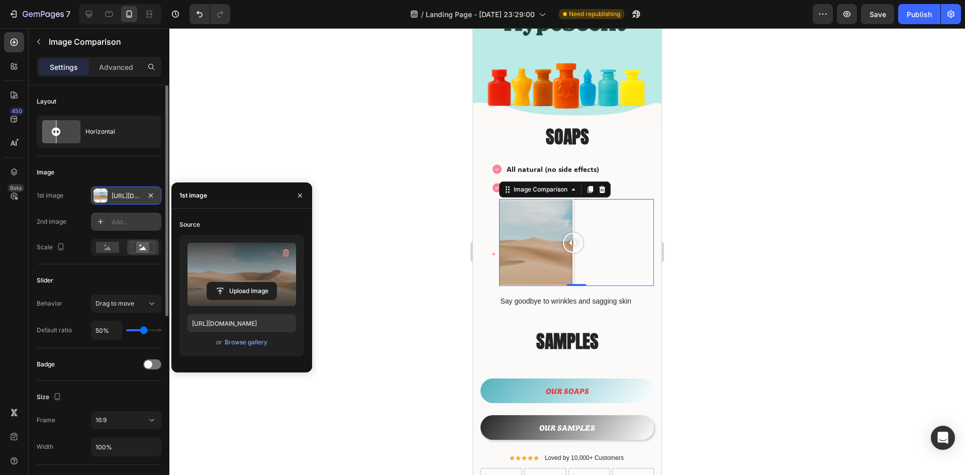
click at [225, 265] on label at bounding box center [241, 274] width 109 height 63
click at [225, 282] on input "file" at bounding box center [241, 290] width 69 height 17
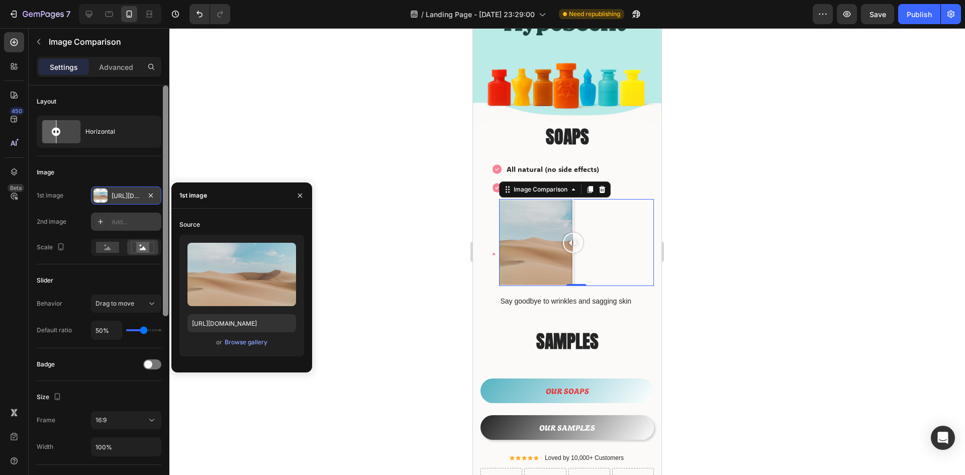
type input "https://cdn.shopify.com/s/files/1/0933/9479/6860/files/gempages_580835986045404…"
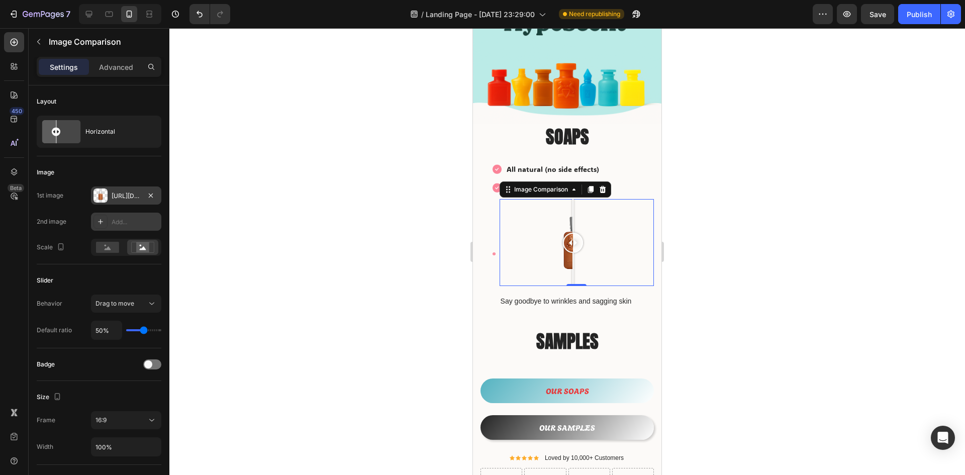
click at [107, 214] on div "Add..." at bounding box center [126, 222] width 70 height 18
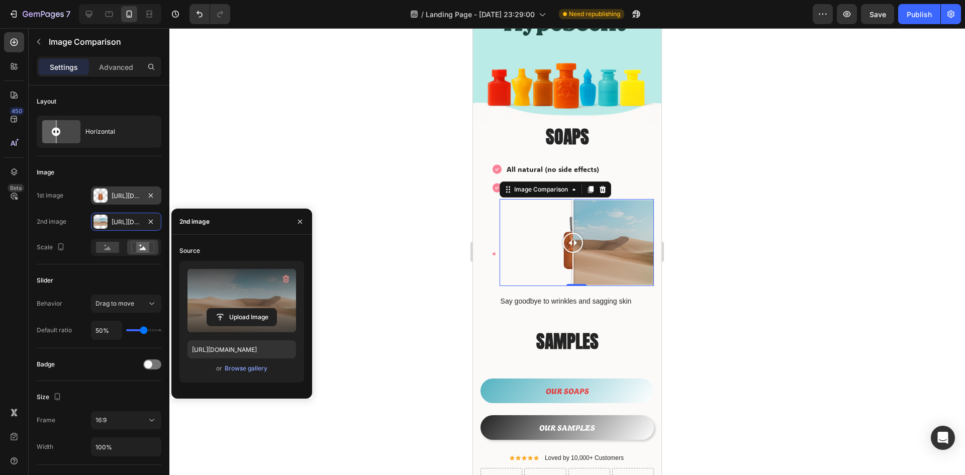
click at [260, 297] on label at bounding box center [241, 300] width 109 height 63
click at [0, 0] on input "file" at bounding box center [0, 0] width 0 height 0
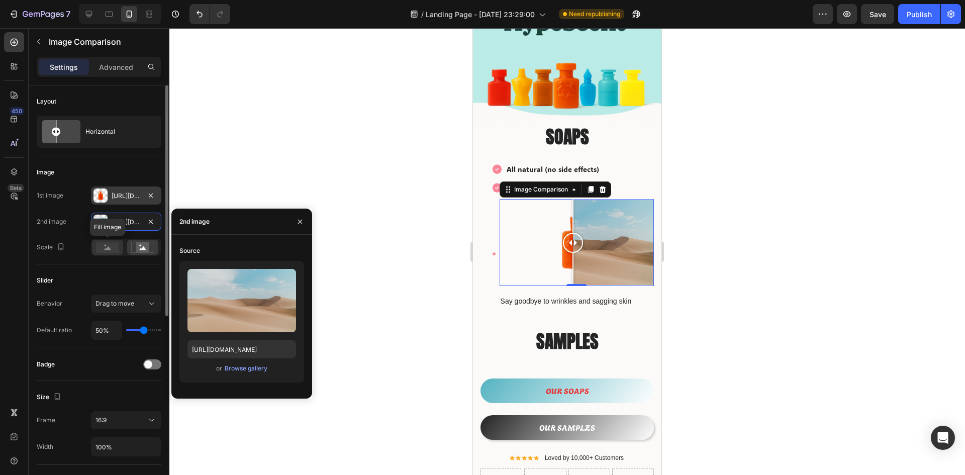
click at [100, 246] on rect at bounding box center [107, 247] width 23 height 11
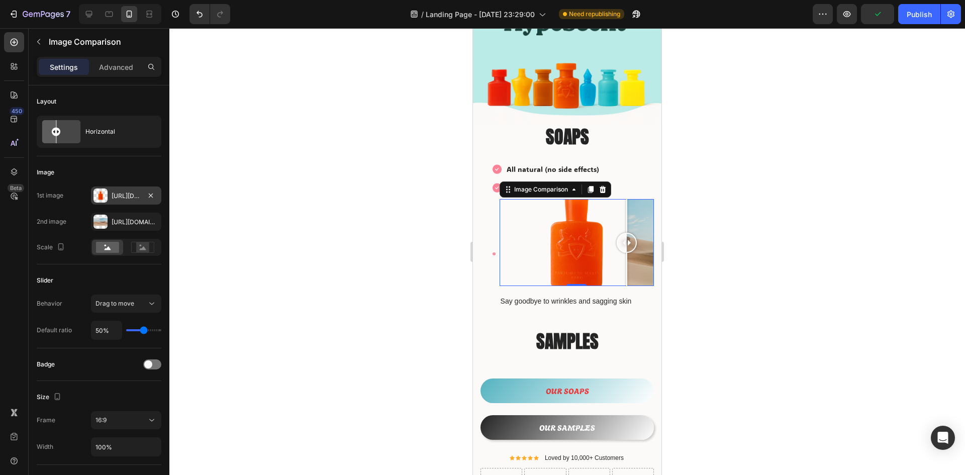
drag, startPoint x: 574, startPoint y: 230, endPoint x: 627, endPoint y: 244, distance: 54.3
click at [627, 244] on div at bounding box center [627, 243] width 20 height 20
click at [119, 224] on div "[URL][DOMAIN_NAME]" at bounding box center [126, 222] width 29 height 9
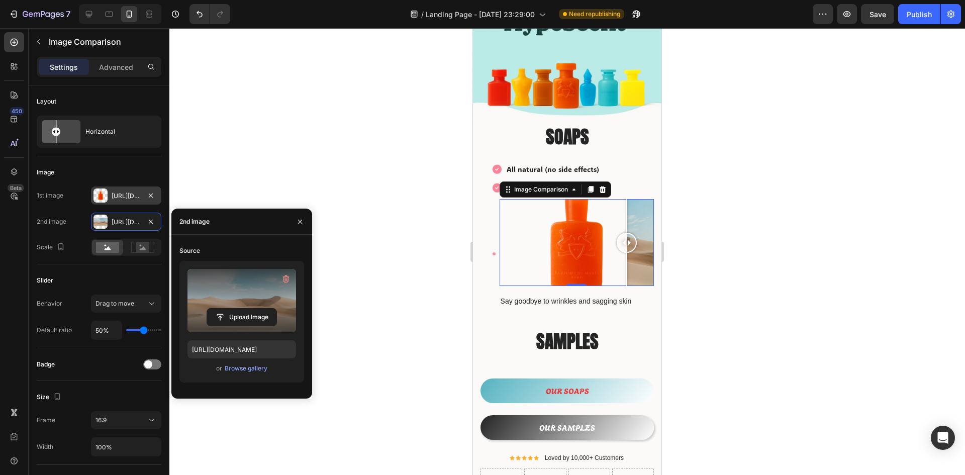
click at [282, 296] on label at bounding box center [241, 300] width 109 height 63
click at [0, 0] on input "file" at bounding box center [0, 0] width 0 height 0
click at [229, 309] on input "file" at bounding box center [241, 317] width 69 height 17
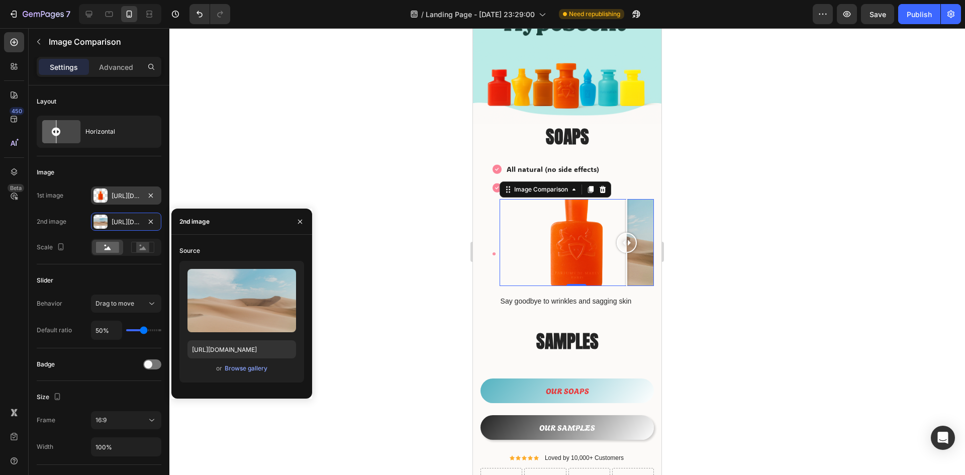
type input "https://cdn.shopify.com/s/files/1/0933/9479/6860/files/gempages_580835986045404…"
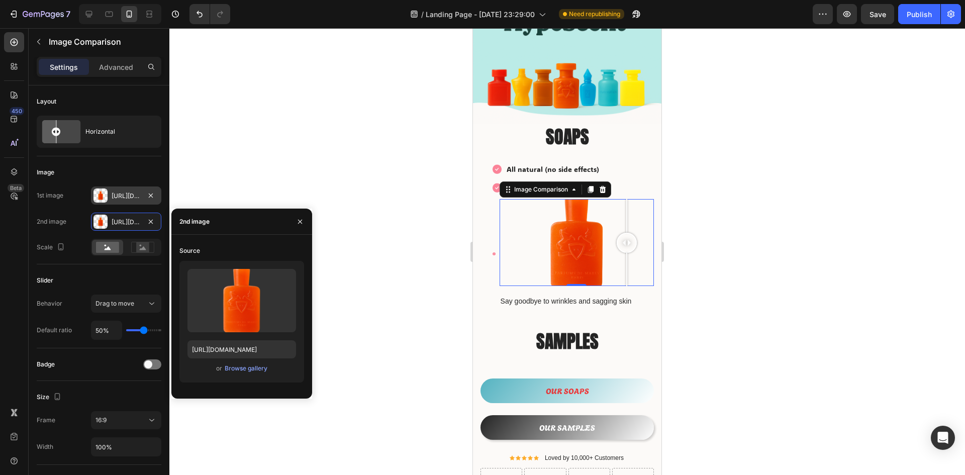
click at [116, 193] on div "Https://cdn.Shopify.Com/s/files/1/0933/9479/6860/files/gempages_580835986045404…" at bounding box center [126, 195] width 29 height 9
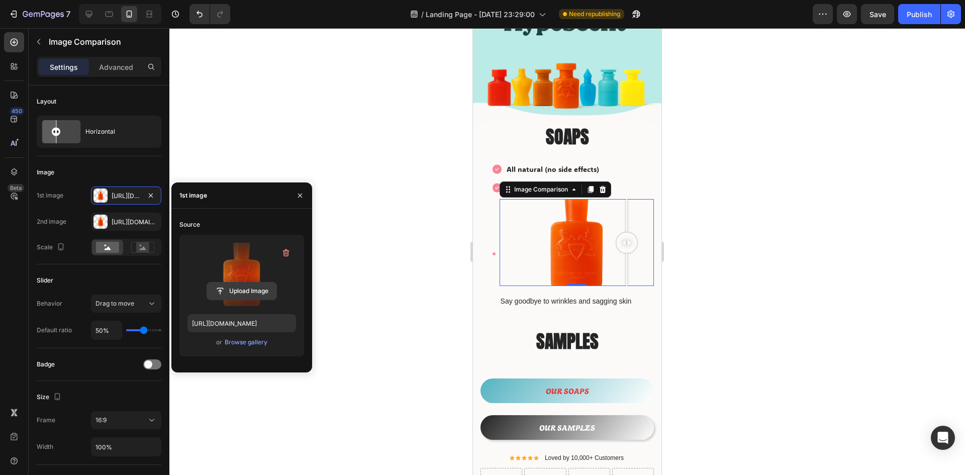
click at [222, 283] on input "file" at bounding box center [241, 290] width 69 height 17
type input "https://cdn.shopify.com/s/files/1/0933/9479/6860/files/gempages_580835986045404…"
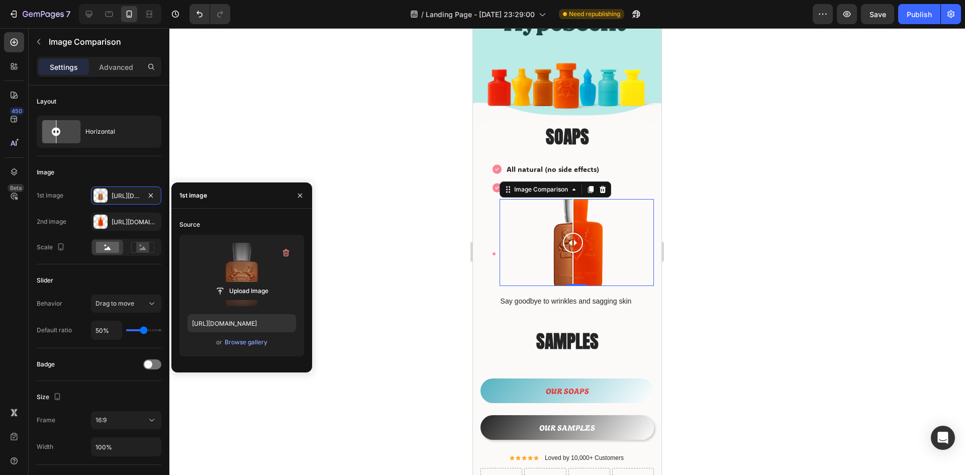
click at [770, 307] on div at bounding box center [566, 251] width 795 height 447
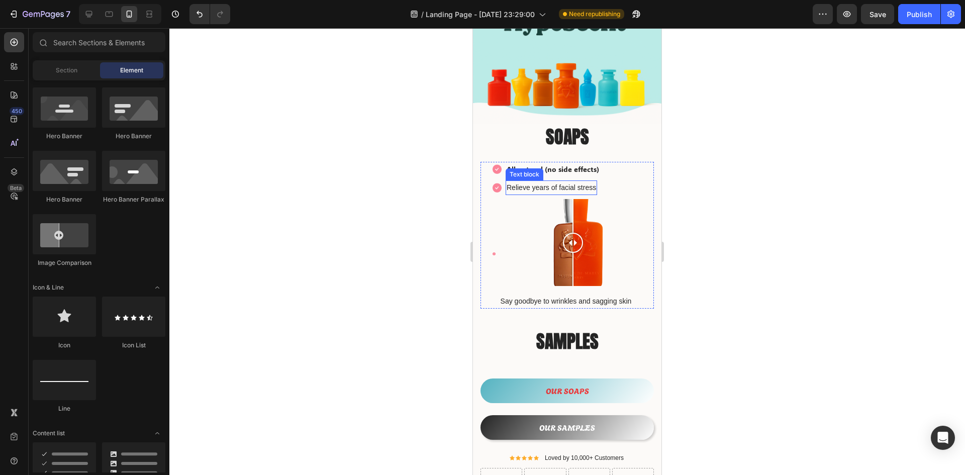
click at [508, 187] on p "Relieve years of facial stress" at bounding box center [550, 187] width 89 height 13
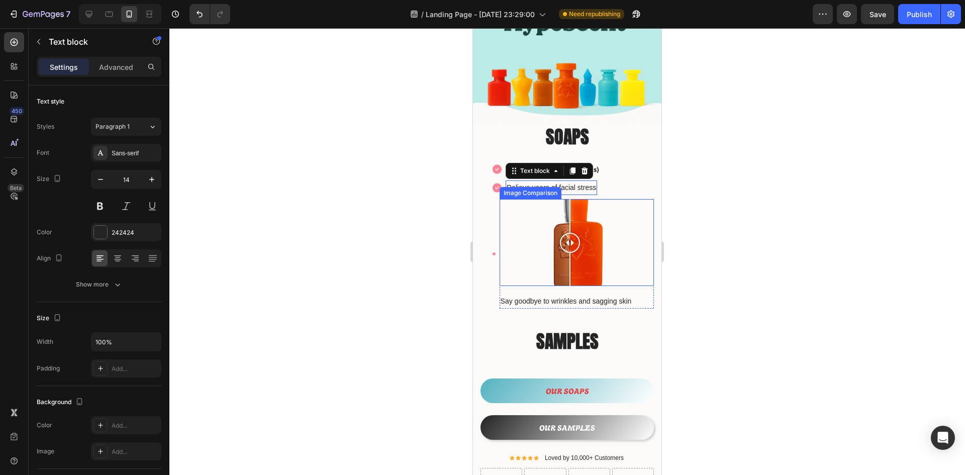
drag, startPoint x: 571, startPoint y: 237, endPoint x: 575, endPoint y: 251, distance: 14.6
click at [575, 251] on div at bounding box center [570, 242] width 20 height 87
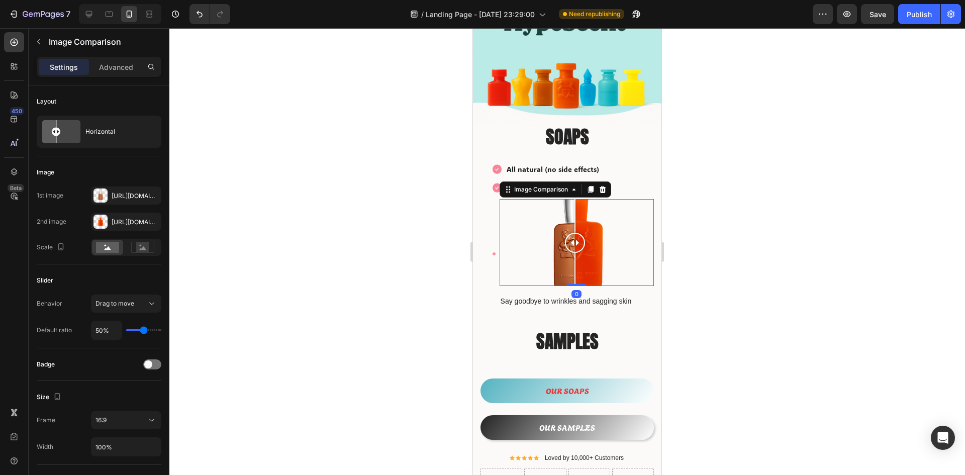
click at [771, 205] on div at bounding box center [566, 251] width 795 height 447
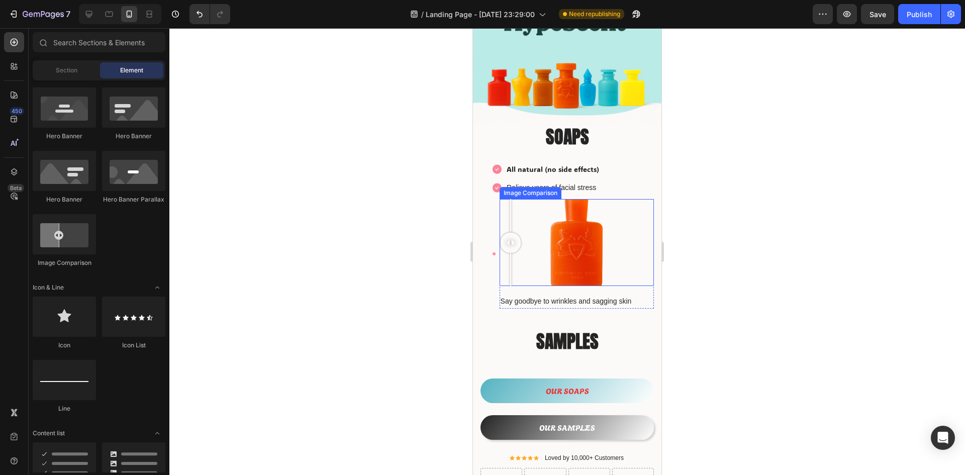
click at [503, 253] on div at bounding box center [576, 242] width 154 height 87
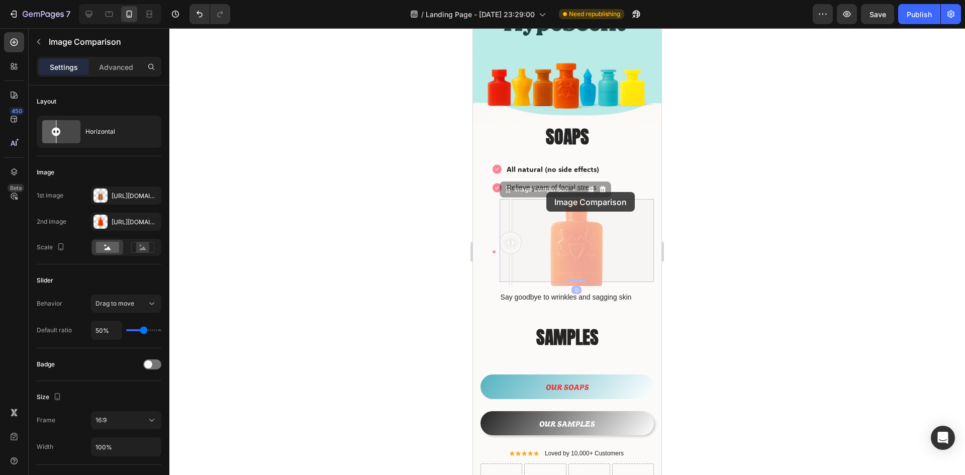
drag, startPoint x: 546, startPoint y: 192, endPoint x: 536, endPoint y: 192, distance: 10.6
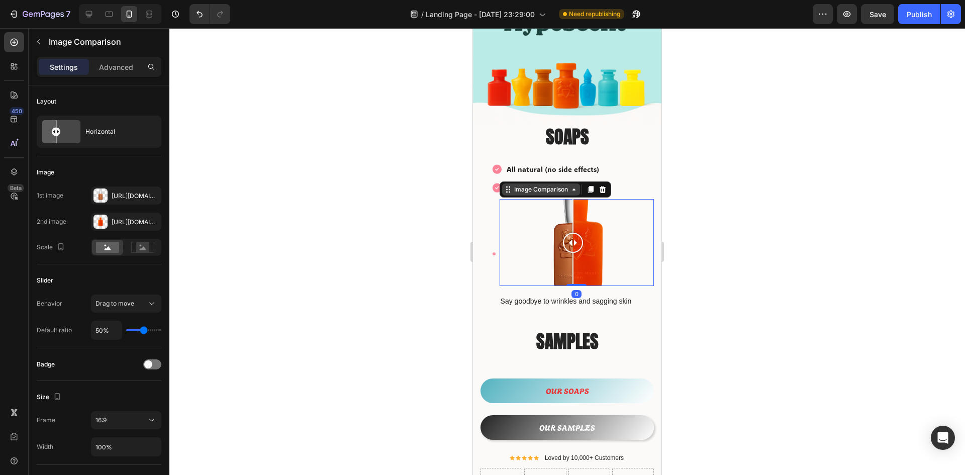
click at [576, 187] on icon at bounding box center [574, 189] width 8 height 8
click at [489, 181] on div "Image All natural (no side effects) Text block Image Relieve years of facial st…" at bounding box center [566, 235] width 173 height 147
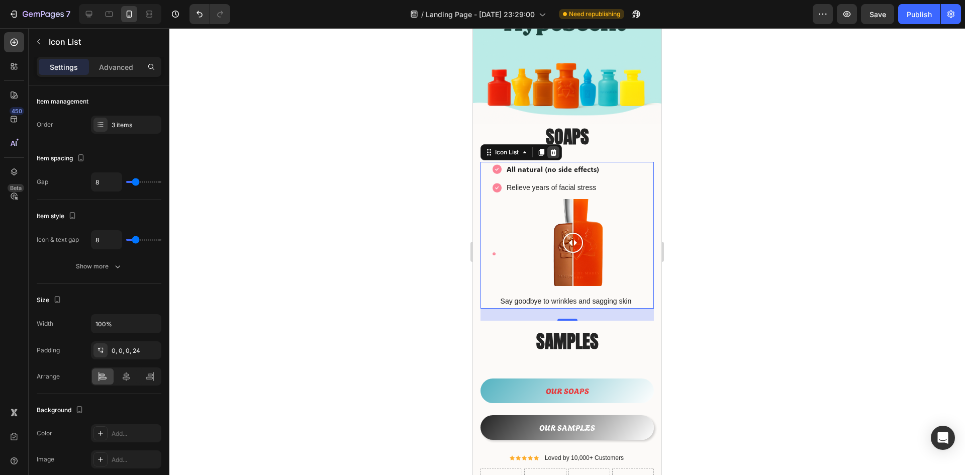
click at [556, 149] on icon at bounding box center [553, 152] width 7 height 7
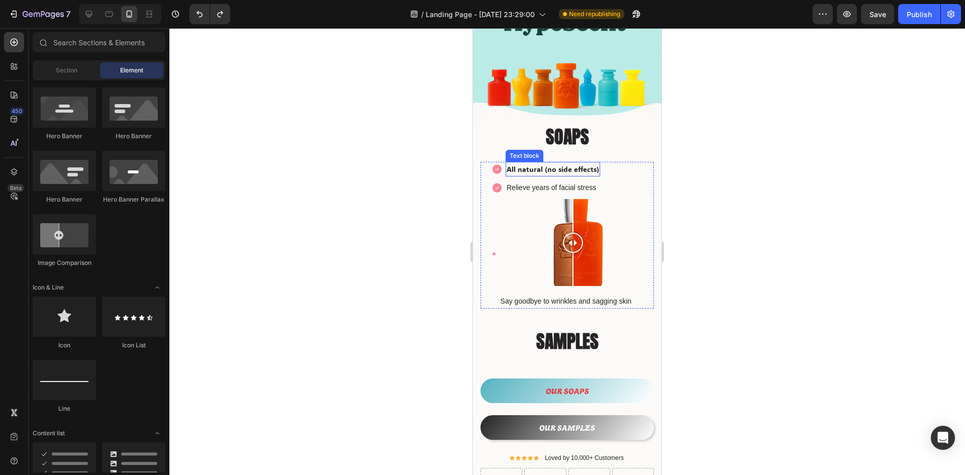
click at [554, 165] on p "All natural (no side effects)" at bounding box center [552, 169] width 92 height 13
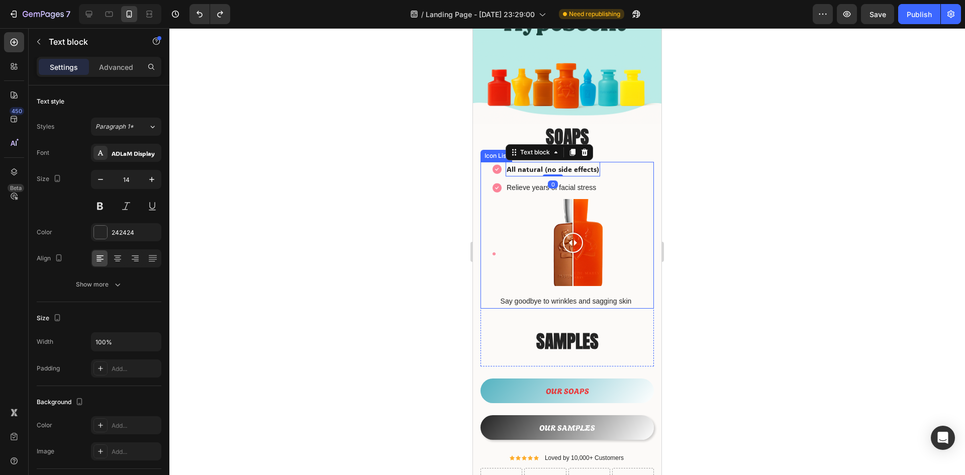
click at [621, 162] on li "Image All natural (no side effects) Text block 0" at bounding box center [572, 169] width 161 height 15
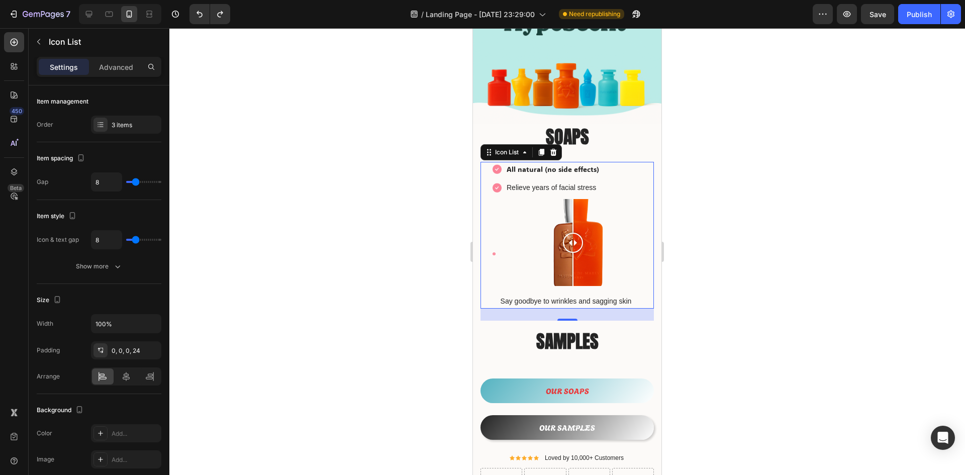
click at [600, 191] on ul "Image All natural (no side effects) Text block Image Relieve years of facial st…" at bounding box center [572, 235] width 161 height 147
click at [614, 202] on div at bounding box center [576, 242] width 154 height 87
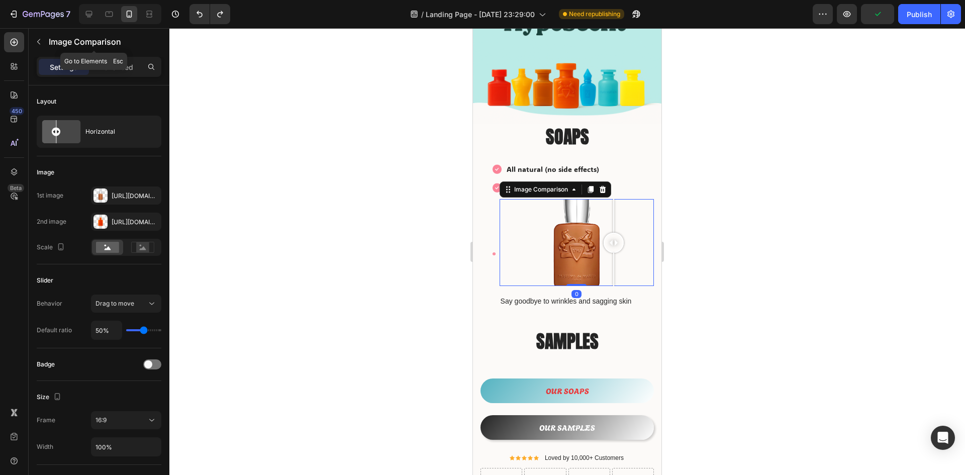
click at [39, 40] on icon "button" at bounding box center [39, 42] width 8 height 8
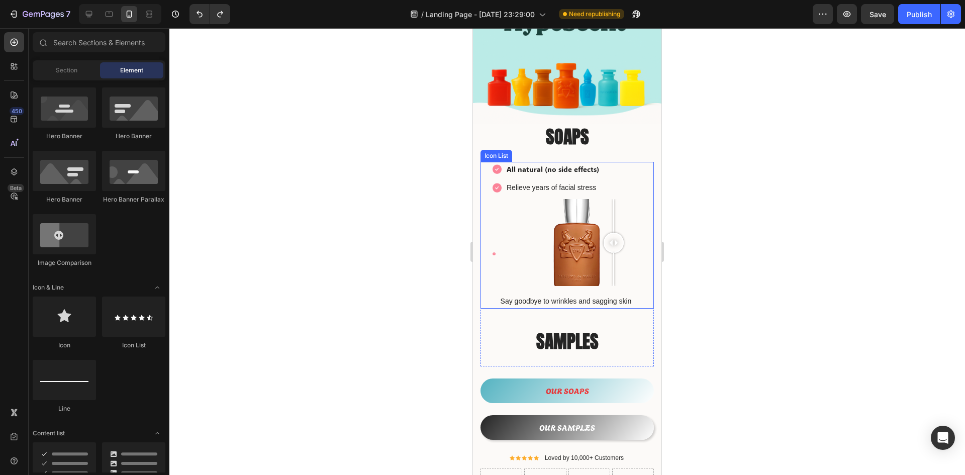
click at [498, 204] on li "Image Image Comparison Say goodbye to wrinkles and sagging skin Text block Row" at bounding box center [572, 254] width 161 height 110
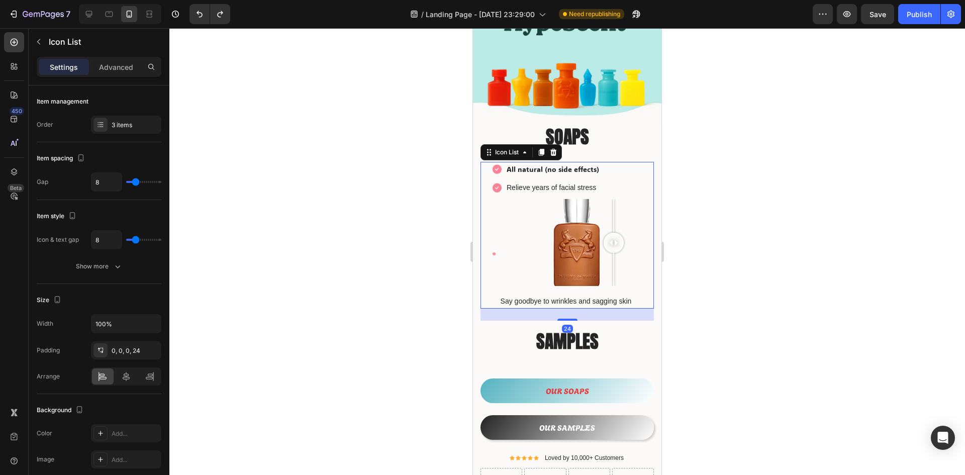
click at [622, 204] on div at bounding box center [613, 242] width 20 height 87
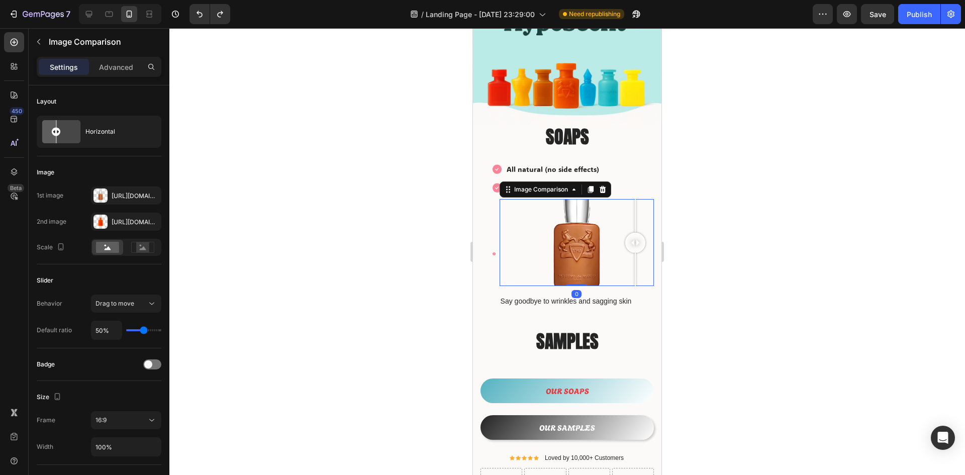
drag, startPoint x: 635, startPoint y: 208, endPoint x: 636, endPoint y: 216, distance: 8.1
click at [636, 216] on div at bounding box center [576, 242] width 154 height 87
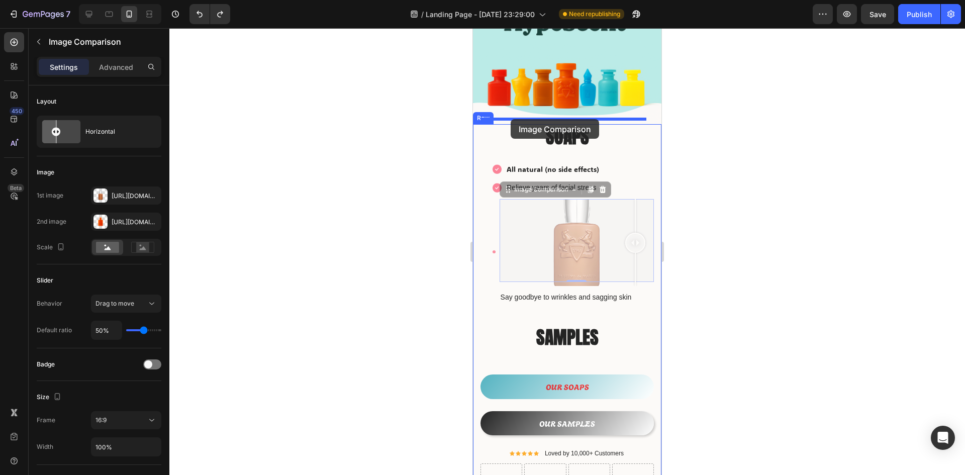
drag, startPoint x: 546, startPoint y: 188, endPoint x: 511, endPoint y: 119, distance: 77.5
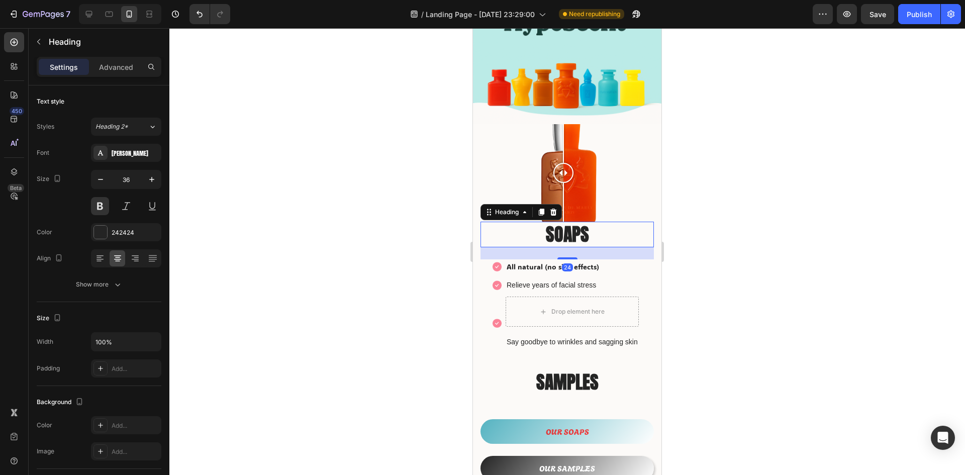
click at [512, 235] on p "SOAPS" at bounding box center [566, 235] width 171 height 24
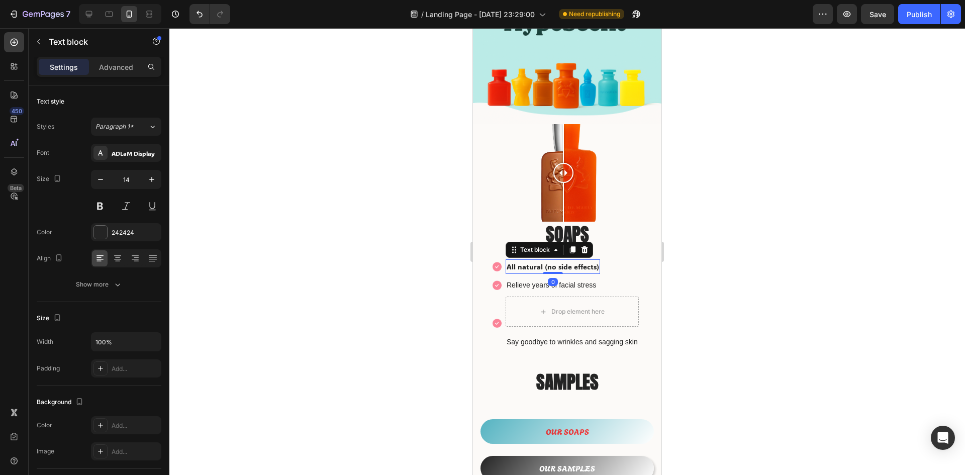
click at [511, 260] on p "All natural (no side effects)" at bounding box center [552, 266] width 92 height 13
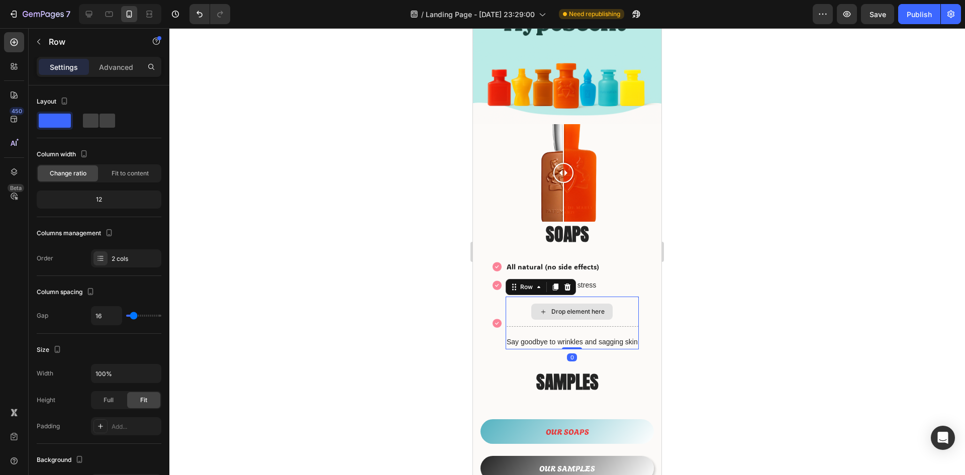
click at [524, 296] on div "Drop element here" at bounding box center [571, 311] width 133 height 30
click at [568, 283] on icon at bounding box center [567, 287] width 8 height 8
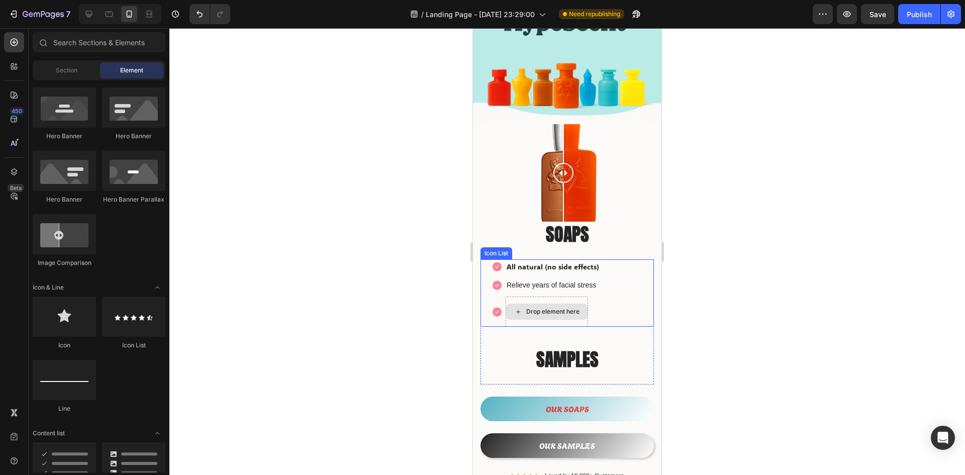
click at [551, 308] on div "Drop element here" at bounding box center [552, 312] width 53 height 8
click at [522, 308] on icon at bounding box center [518, 312] width 8 height 9
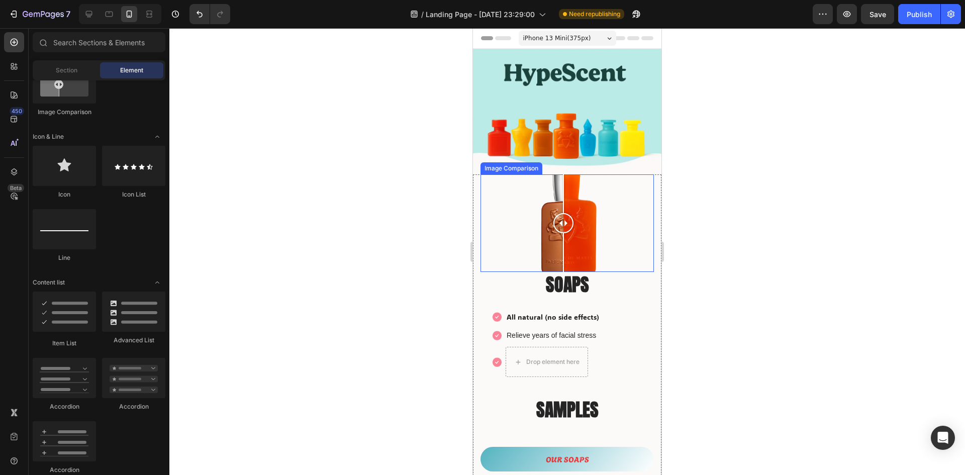
click at [555, 182] on div at bounding box center [563, 222] width 20 height 97
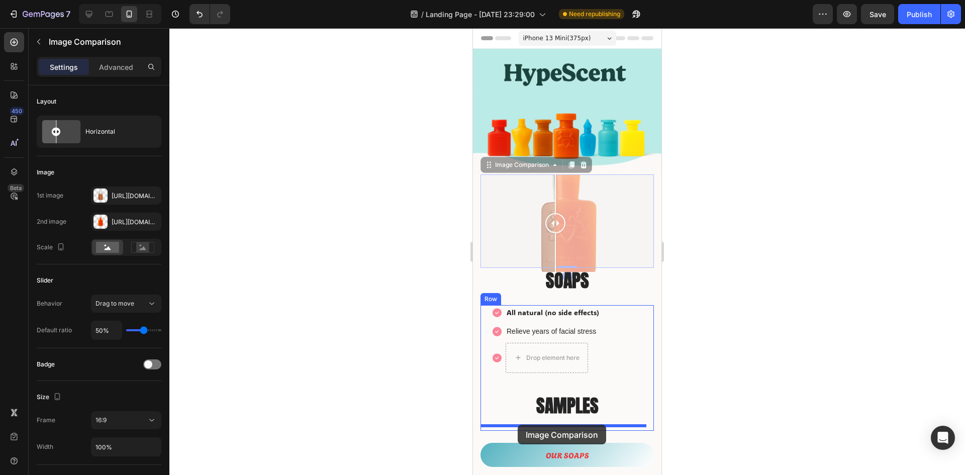
drag, startPoint x: 498, startPoint y: 161, endPoint x: 518, endPoint y: 425, distance: 264.0
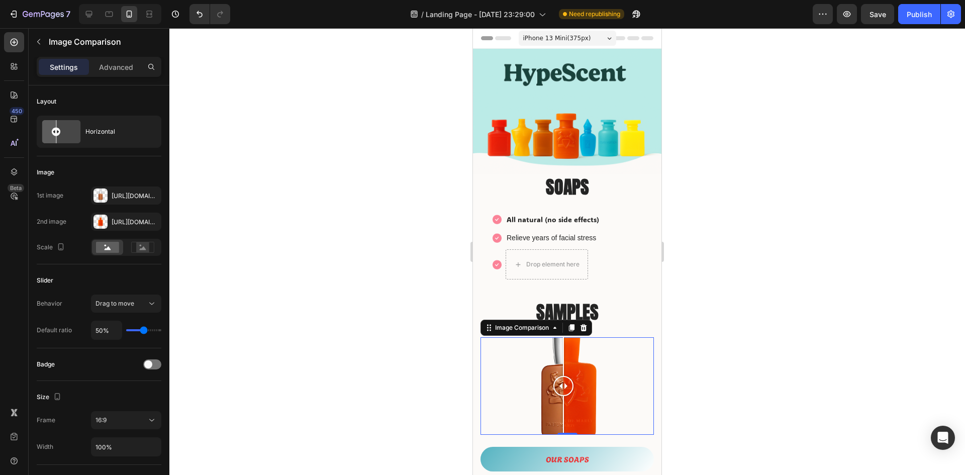
click at [741, 279] on div at bounding box center [566, 251] width 795 height 447
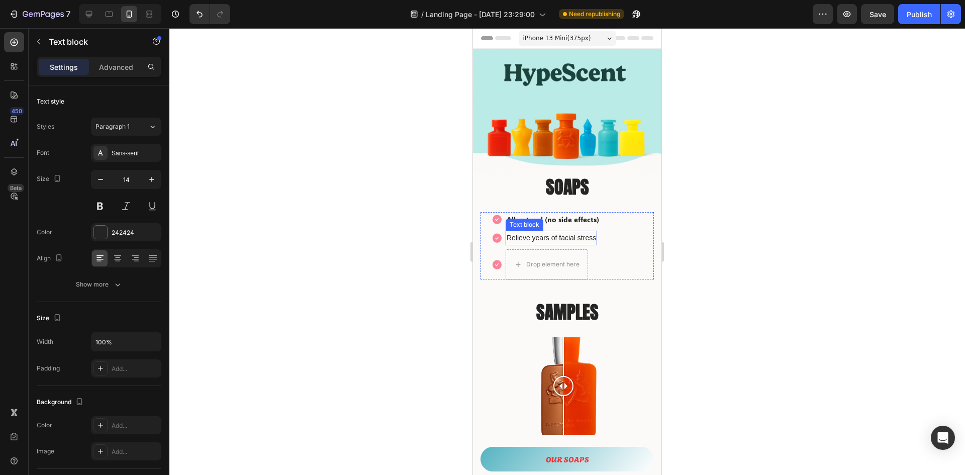
click at [520, 233] on p "Relieve years of facial stress" at bounding box center [550, 238] width 89 height 13
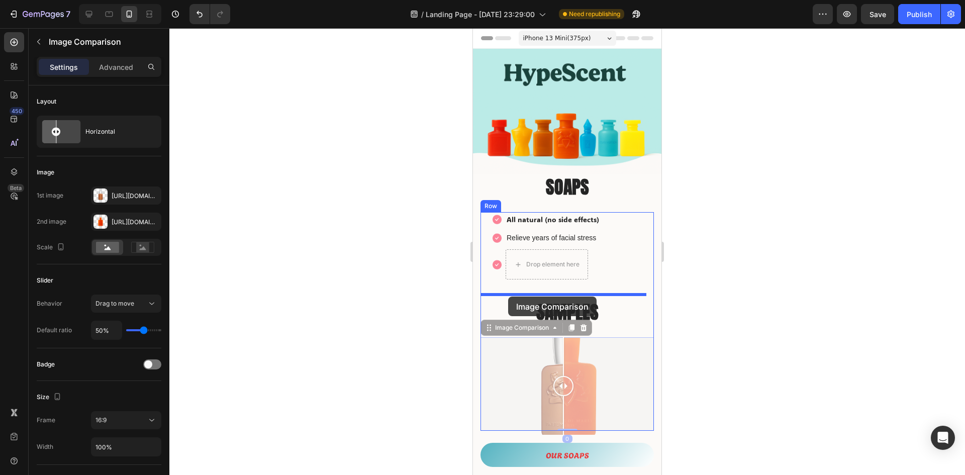
drag, startPoint x: 505, startPoint y: 329, endPoint x: 507, endPoint y: 294, distance: 34.3
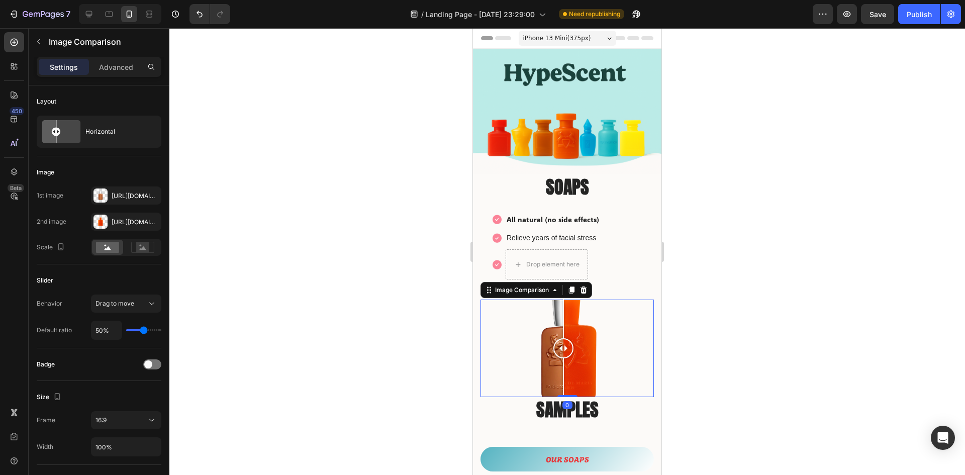
click at [781, 311] on div at bounding box center [566, 251] width 795 height 447
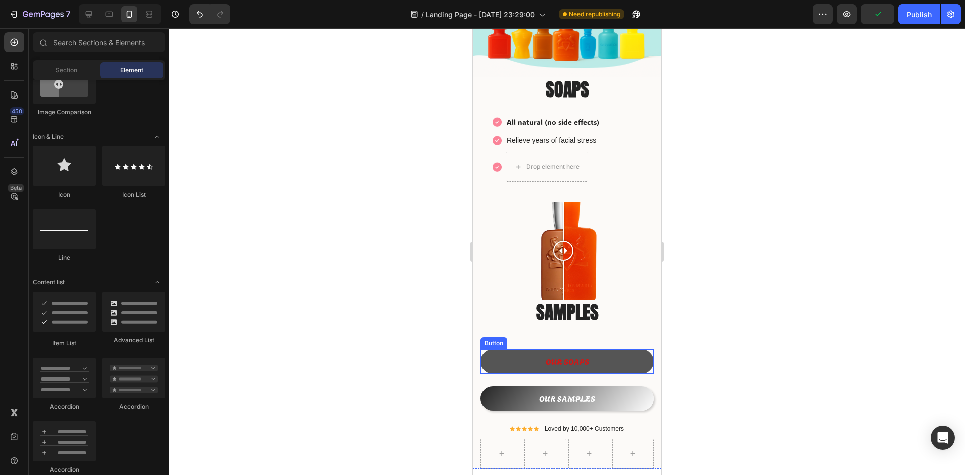
scroll to position [50, 0]
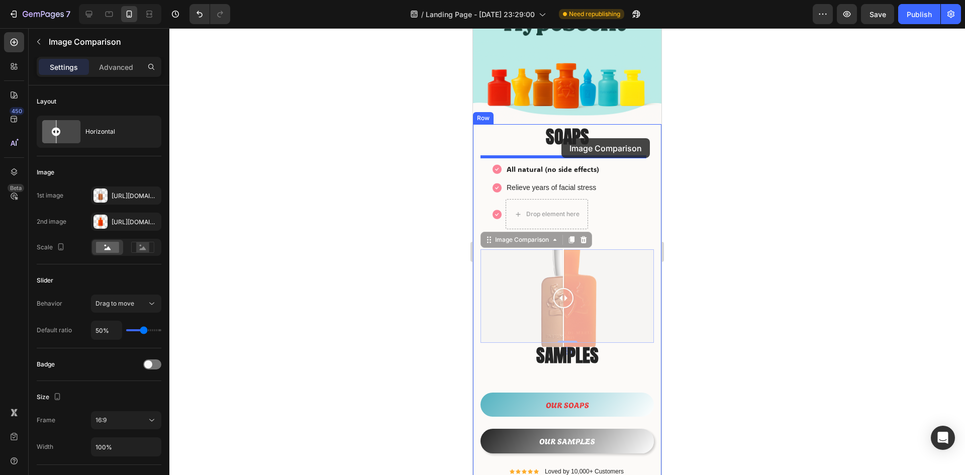
drag, startPoint x: 505, startPoint y: 242, endPoint x: 561, endPoint y: 138, distance: 118.0
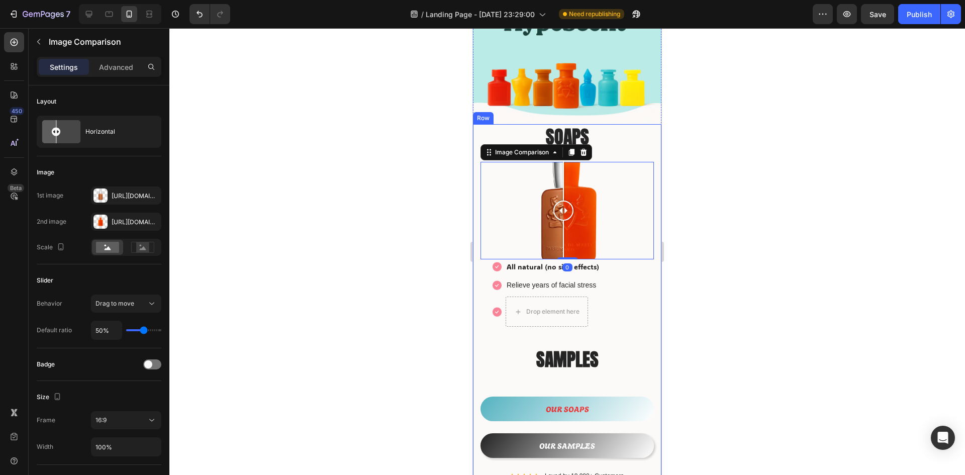
click at [807, 187] on div at bounding box center [566, 251] width 795 height 447
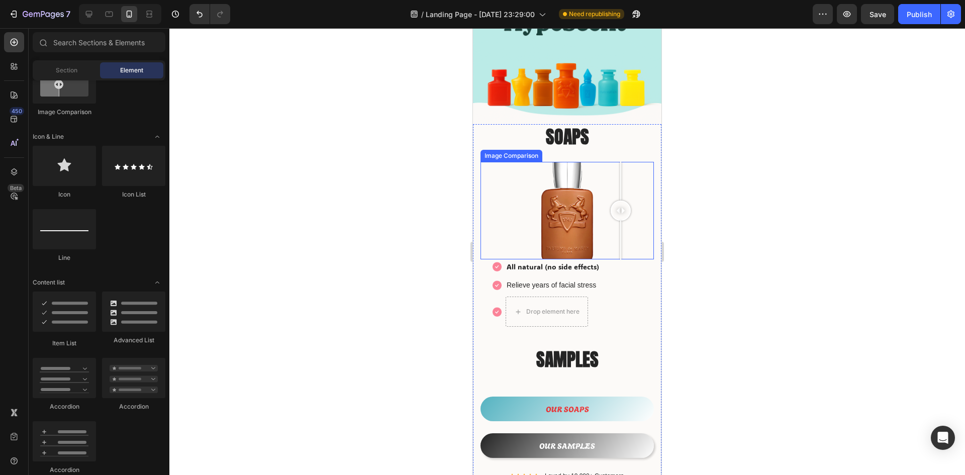
drag, startPoint x: 562, startPoint y: 199, endPoint x: 623, endPoint y: 215, distance: 62.8
click at [623, 216] on div at bounding box center [621, 210] width 20 height 97
click at [494, 262] on div "Image" at bounding box center [496, 267] width 9 height 10
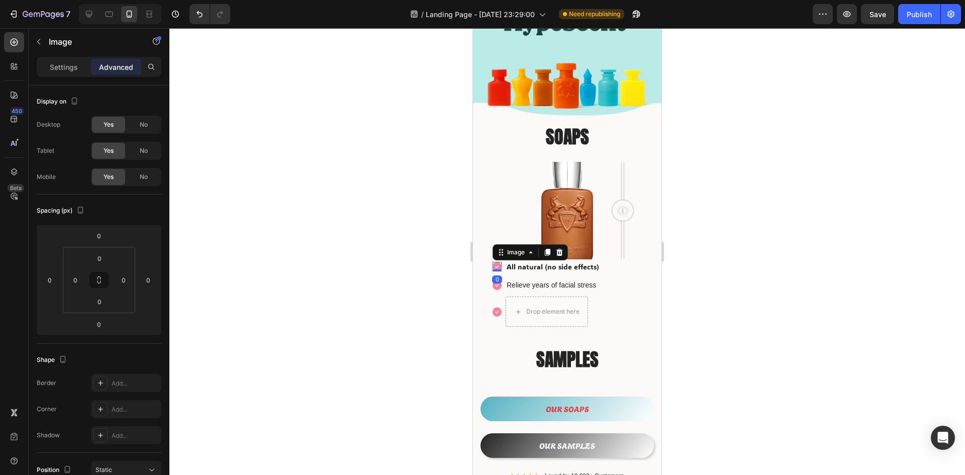
click at [793, 189] on div at bounding box center [566, 251] width 795 height 447
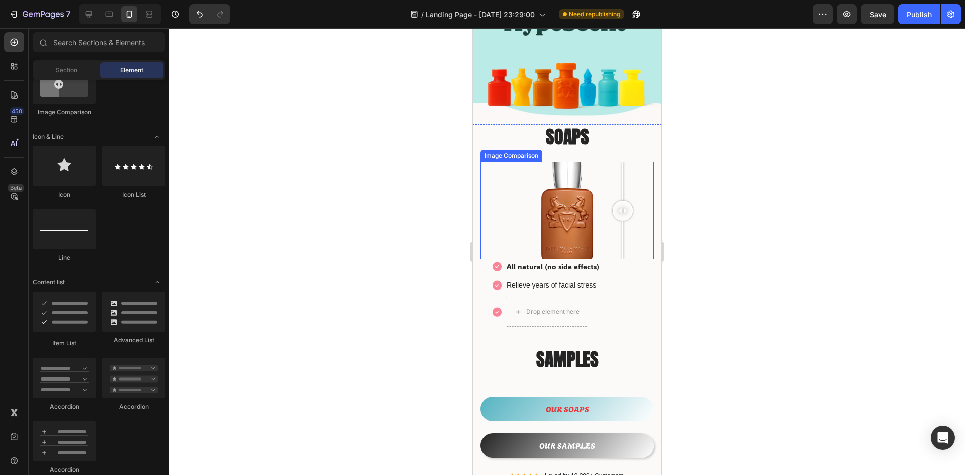
click at [528, 235] on div at bounding box center [566, 210] width 173 height 97
click at [569, 170] on div at bounding box center [566, 210] width 173 height 97
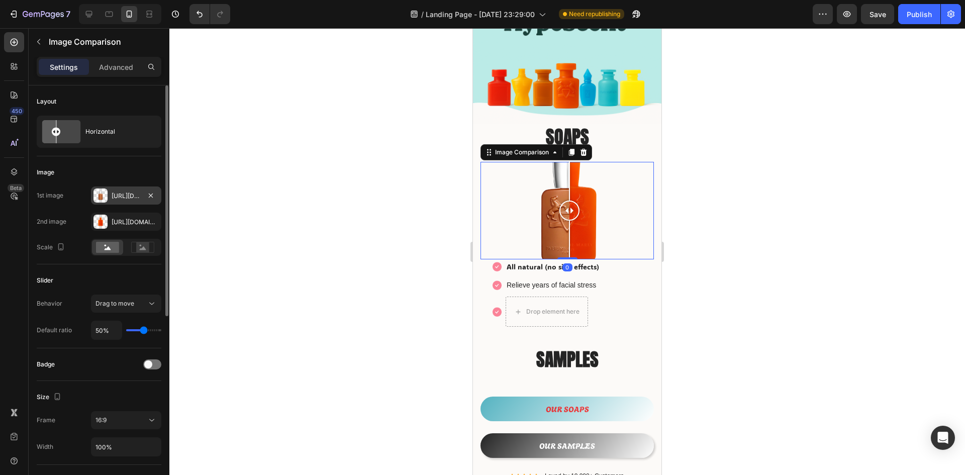
click at [120, 197] on div "Https://cdn.Shopify.Com/s/files/1/0933/9479/6860/files/gempages_580835986045404…" at bounding box center [126, 195] width 29 height 9
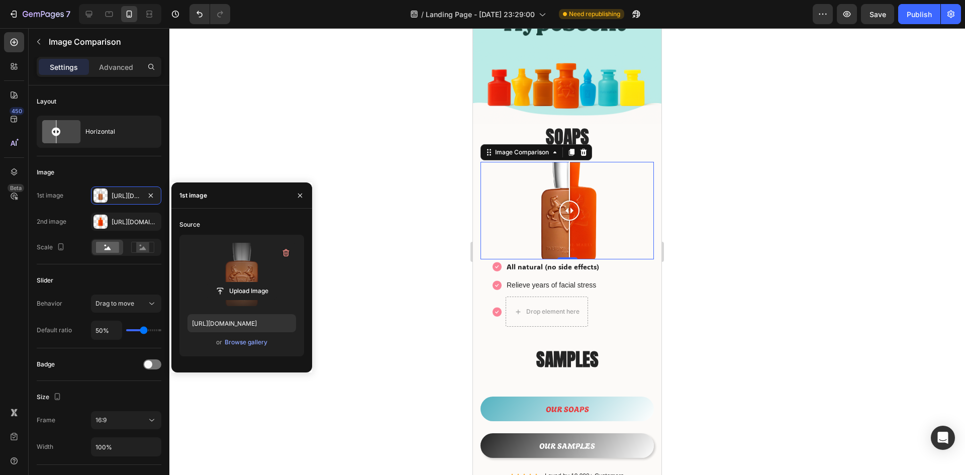
click at [250, 280] on label at bounding box center [241, 274] width 109 height 63
click at [250, 282] on input "file" at bounding box center [241, 290] width 69 height 17
type input "https://cdn.shopify.com/s/files/1/0933/9479/6860/files/gempages_580835986045404…"
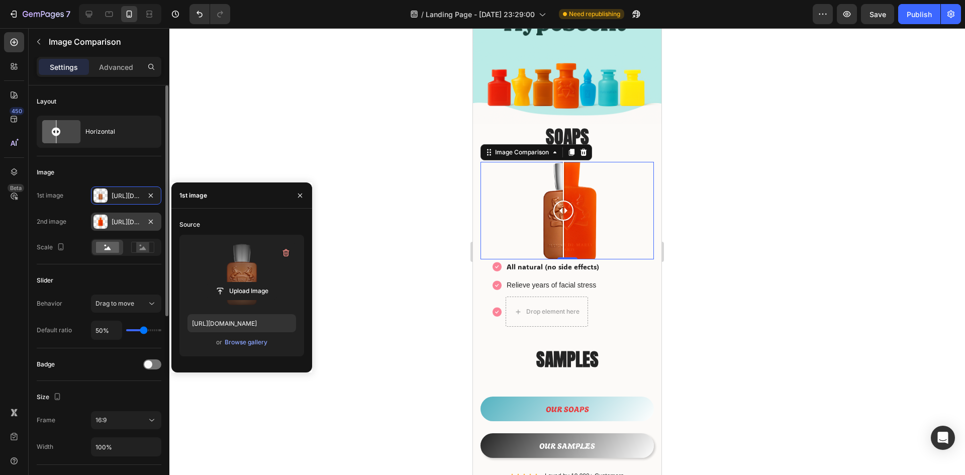
click at [119, 218] on div "Https://cdn.Shopify.Com/s/files/1/0933/9479/6860/files/gempages_580835986045404…" at bounding box center [126, 222] width 29 height 9
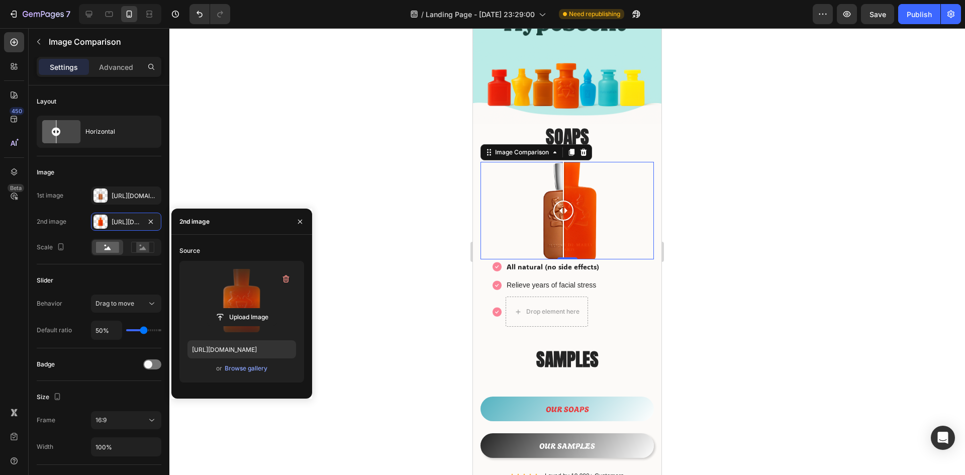
click at [265, 297] on label at bounding box center [241, 300] width 109 height 63
click at [0, 0] on input "file" at bounding box center [0, 0] width 0 height 0
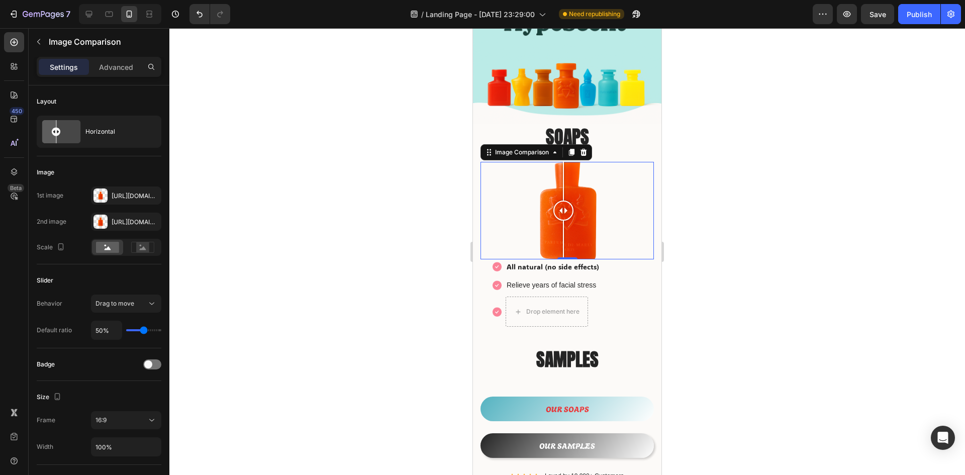
click at [786, 237] on div at bounding box center [566, 251] width 795 height 447
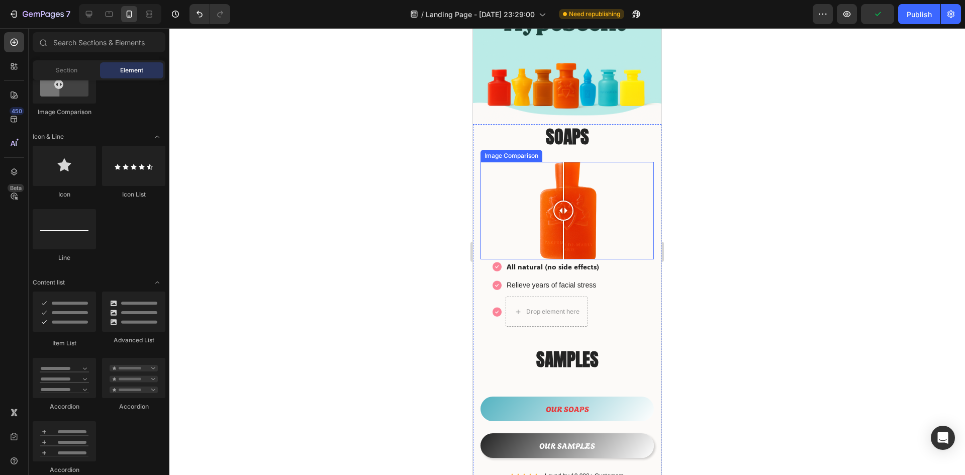
click at [491, 219] on div at bounding box center [566, 210] width 173 height 97
click at [511, 234] on div at bounding box center [566, 210] width 173 height 97
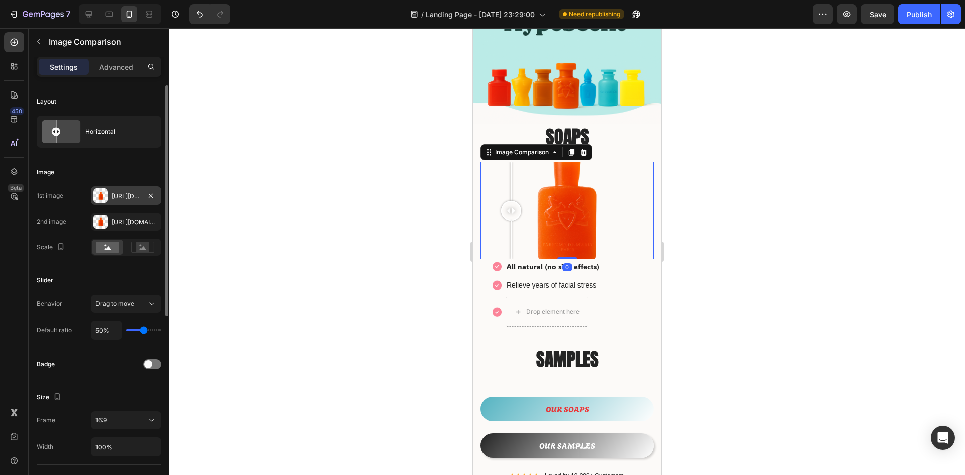
click at [124, 197] on div "[URL][DOMAIN_NAME]" at bounding box center [126, 195] width 29 height 9
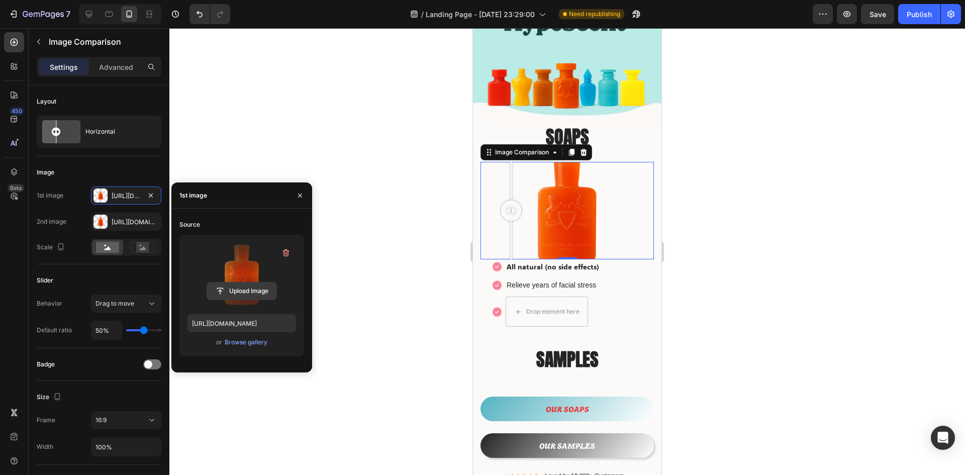
click at [253, 284] on input "file" at bounding box center [241, 290] width 69 height 17
type input "https://cdn.shopify.com/s/files/1/0933/9479/6860/files/gempages_580835986045404…"
click at [353, 222] on div at bounding box center [566, 251] width 795 height 447
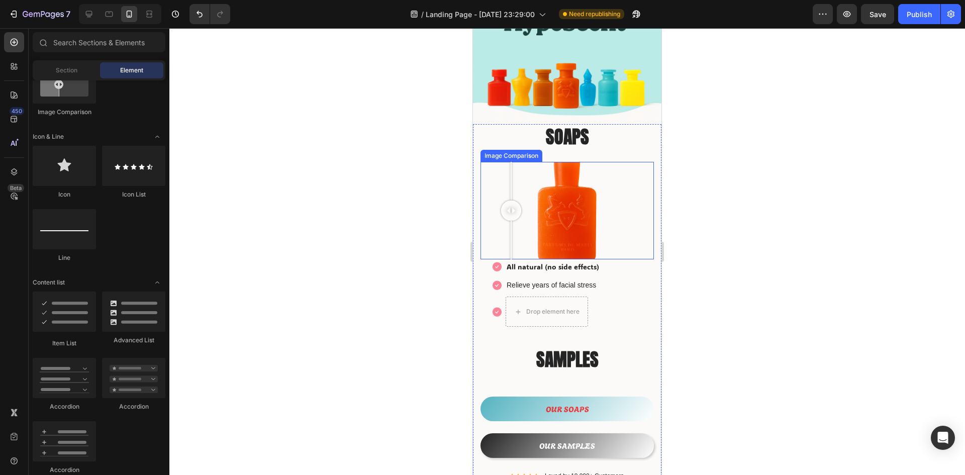
click at [502, 225] on div at bounding box center [511, 210] width 20 height 97
click at [536, 237] on div at bounding box center [566, 210] width 173 height 97
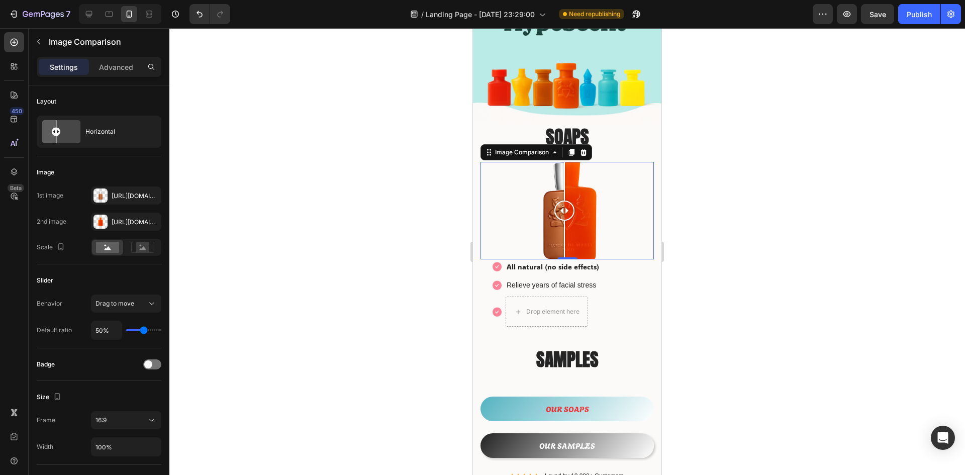
drag, startPoint x: 535, startPoint y: 206, endPoint x: 564, endPoint y: 224, distance: 33.6
click at [564, 224] on div at bounding box center [564, 210] width 20 height 97
click at [355, 293] on div at bounding box center [566, 251] width 795 height 447
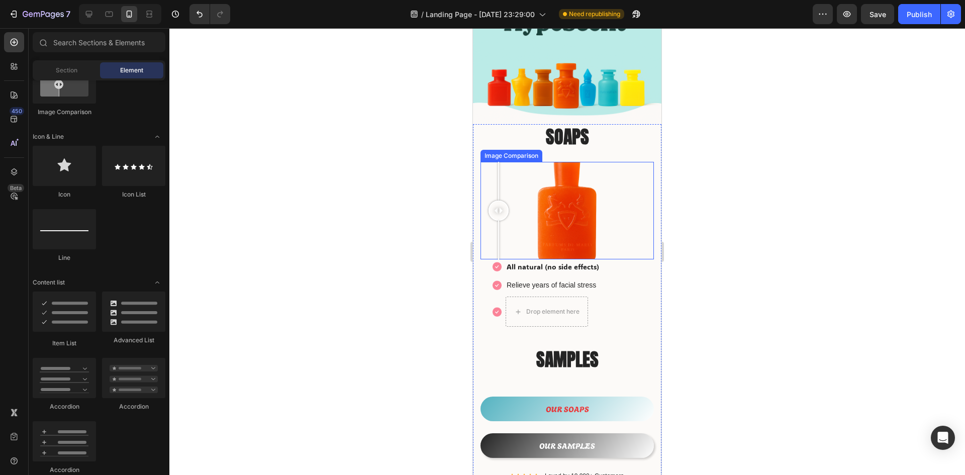
drag, startPoint x: 567, startPoint y: 206, endPoint x: 498, endPoint y: 228, distance: 72.0
click at [498, 228] on div at bounding box center [498, 210] width 20 height 97
click at [546, 227] on div at bounding box center [566, 210] width 173 height 97
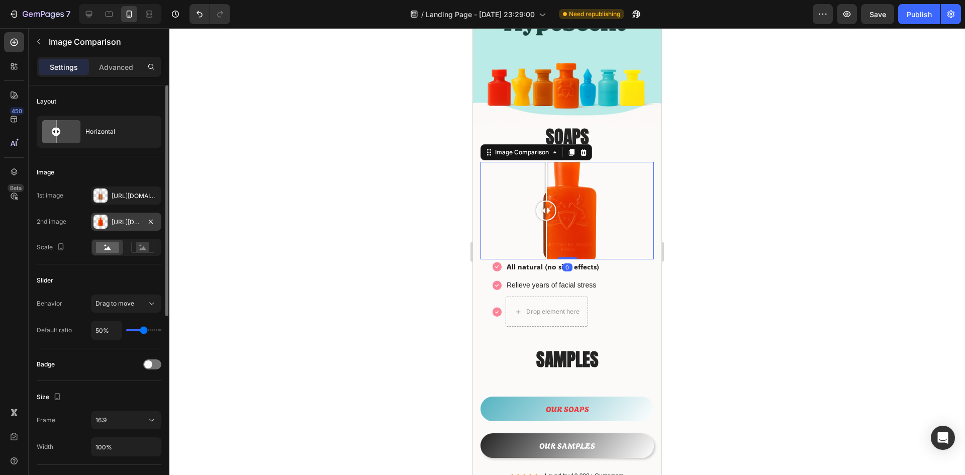
click at [127, 225] on div "Https://cdn.Shopify.Com/s/files/1/0933/9479/6860/files/gempages_580835986045404…" at bounding box center [126, 222] width 29 height 9
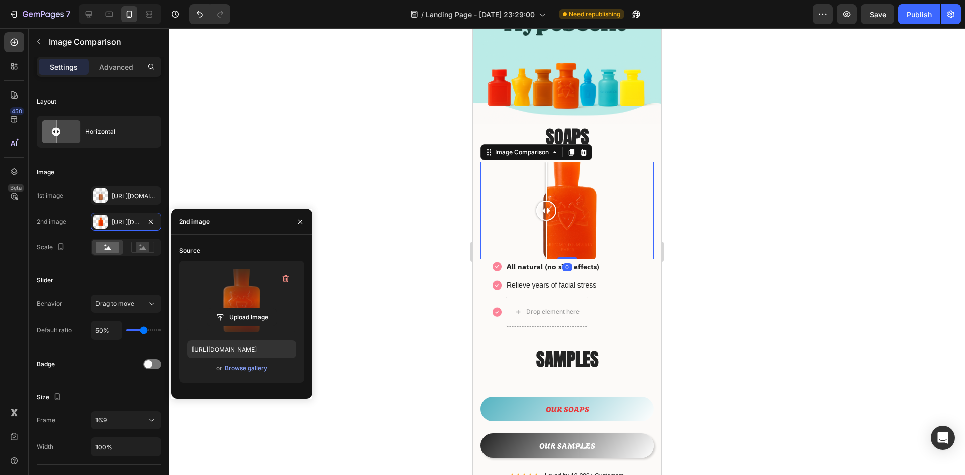
click at [250, 306] on label at bounding box center [241, 300] width 109 height 63
click at [250, 309] on input "file" at bounding box center [241, 317] width 69 height 17
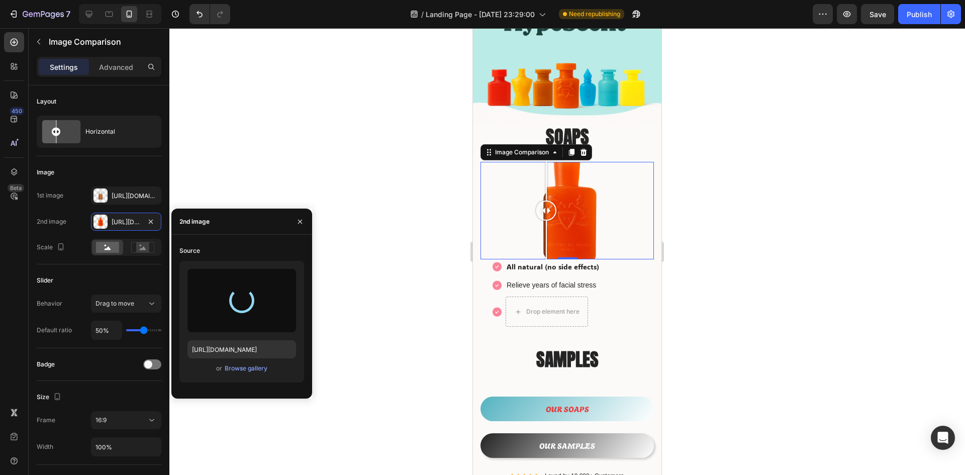
type input "https://cdn.shopify.com/s/files/1/0933/9479/6860/files/gempages_580835986045404…"
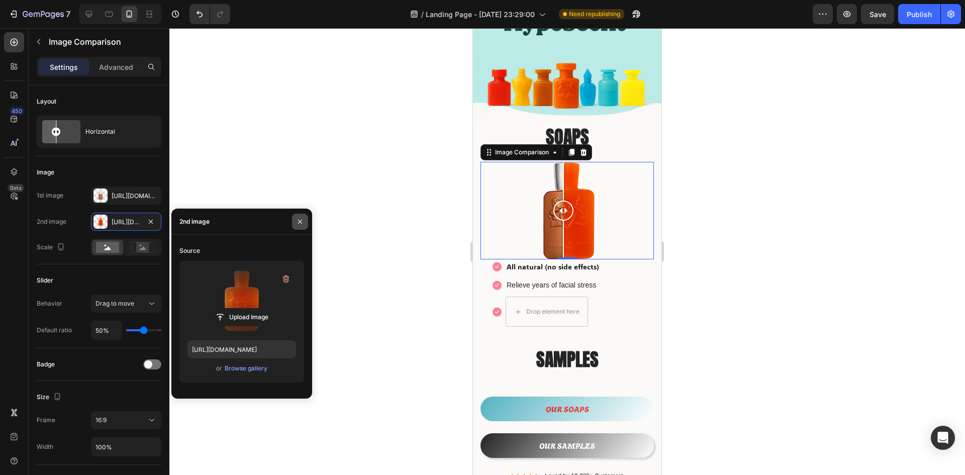
click at [298, 224] on icon "button" at bounding box center [300, 222] width 8 height 8
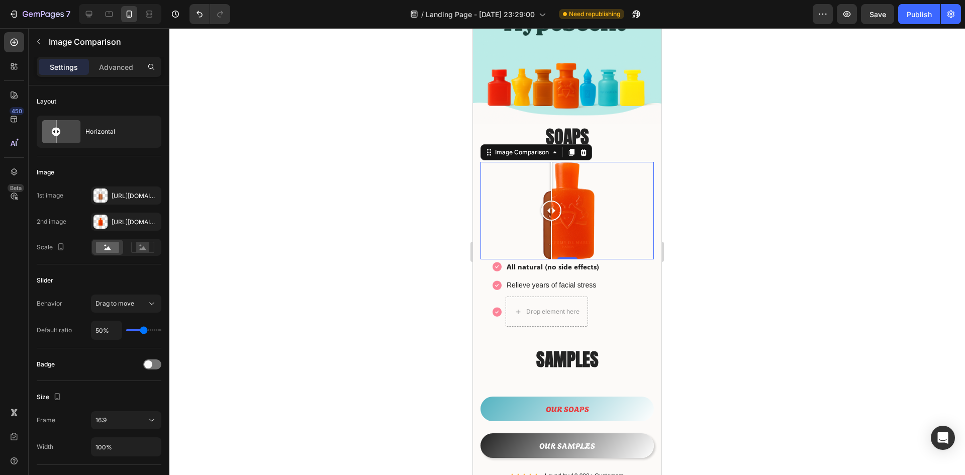
drag, startPoint x: 562, startPoint y: 201, endPoint x: 576, endPoint y: 234, distance: 34.9
click at [561, 231] on div at bounding box center [551, 210] width 20 height 97
click at [748, 250] on div at bounding box center [566, 251] width 795 height 447
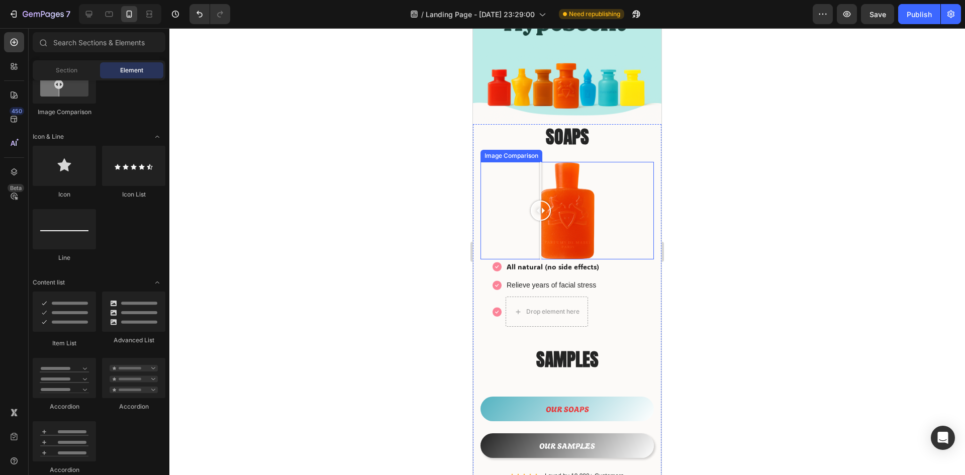
drag, startPoint x: 563, startPoint y: 208, endPoint x: 541, endPoint y: 212, distance: 22.4
click at [541, 212] on div at bounding box center [541, 210] width 20 height 20
click at [810, 236] on div at bounding box center [566, 251] width 795 height 447
drag, startPoint x: 541, startPoint y: 206, endPoint x: 598, endPoint y: 225, distance: 60.4
click at [598, 225] on div at bounding box center [598, 210] width 20 height 97
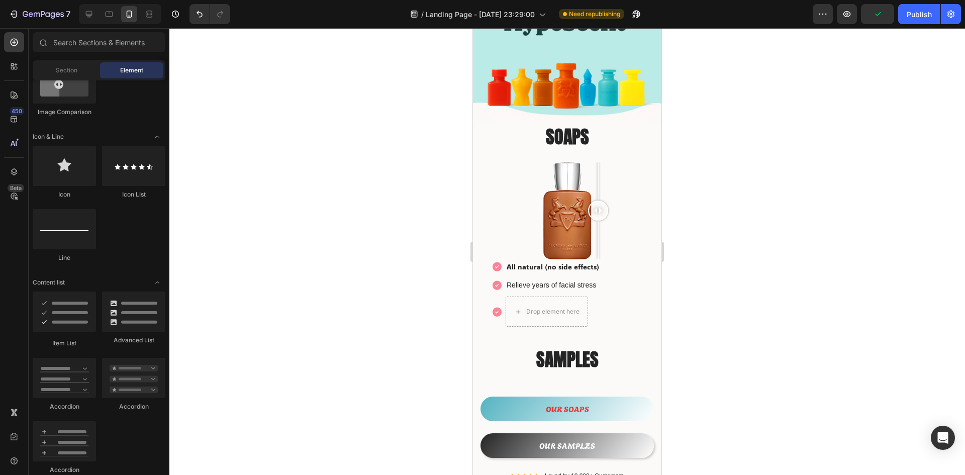
click at [764, 235] on div at bounding box center [566, 251] width 795 height 447
drag, startPoint x: 597, startPoint y: 208, endPoint x: 607, endPoint y: 253, distance: 46.4
click at [596, 249] on div at bounding box center [592, 210] width 20 height 97
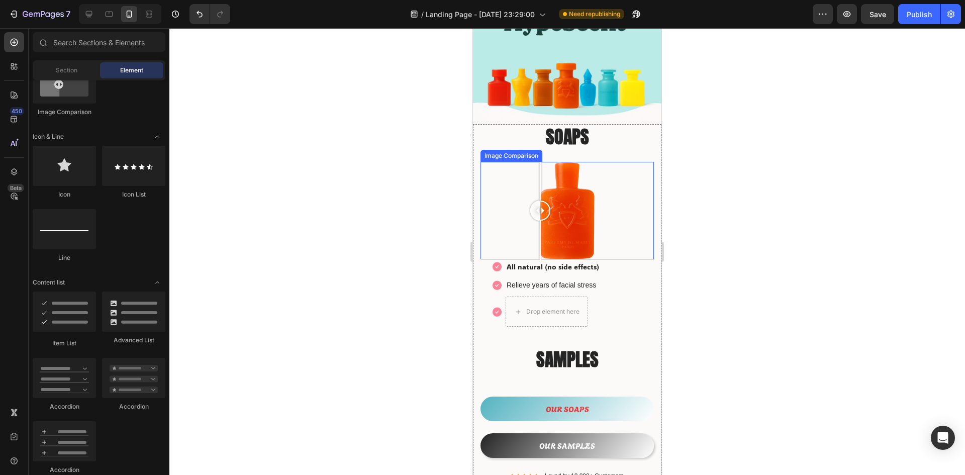
drag, startPoint x: 595, startPoint y: 204, endPoint x: 626, endPoint y: 231, distance: 40.9
click at [550, 225] on div at bounding box center [540, 210] width 20 height 97
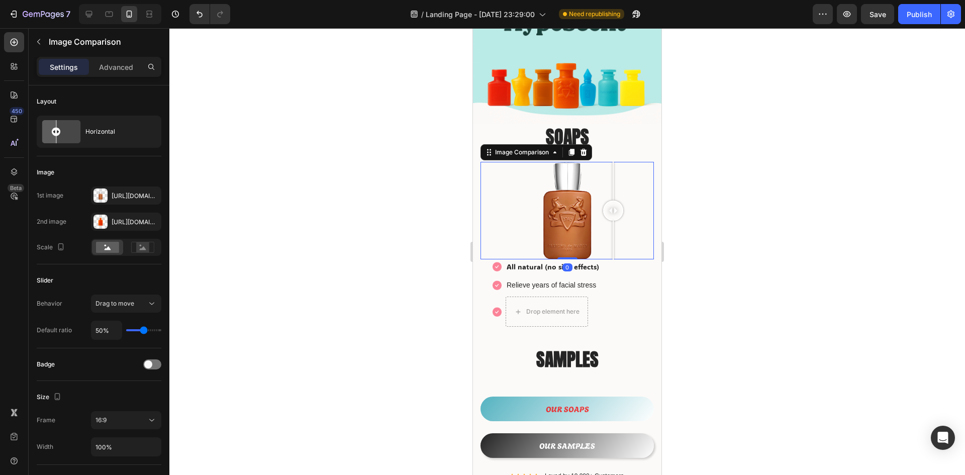
click at [774, 234] on div at bounding box center [566, 251] width 795 height 447
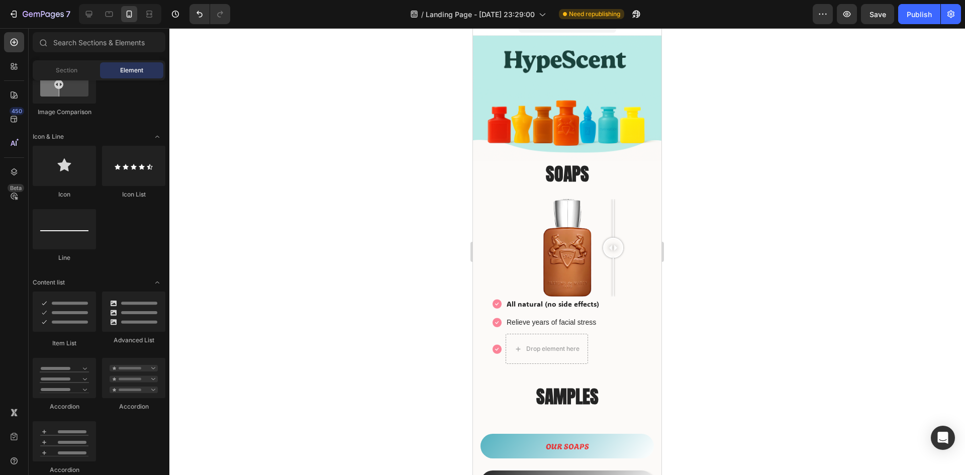
scroll to position [0, 0]
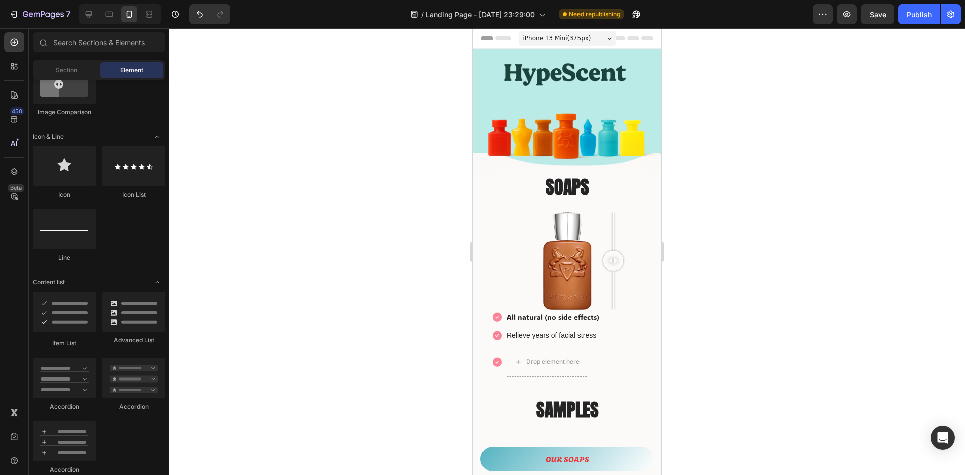
drag, startPoint x: 660, startPoint y: 202, endPoint x: 1142, endPoint y: 200, distance: 481.9
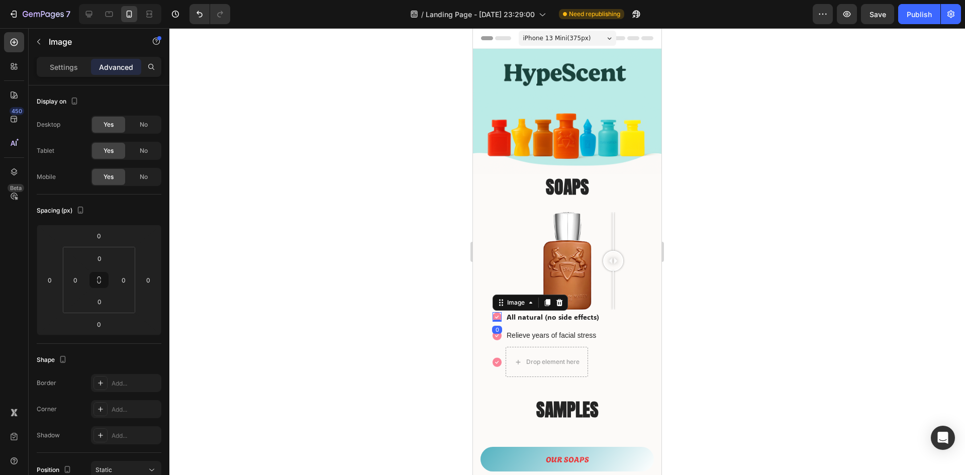
click at [497, 312] on div "Image 0" at bounding box center [496, 317] width 9 height 10
click at [53, 65] on p "Settings" at bounding box center [64, 67] width 28 height 11
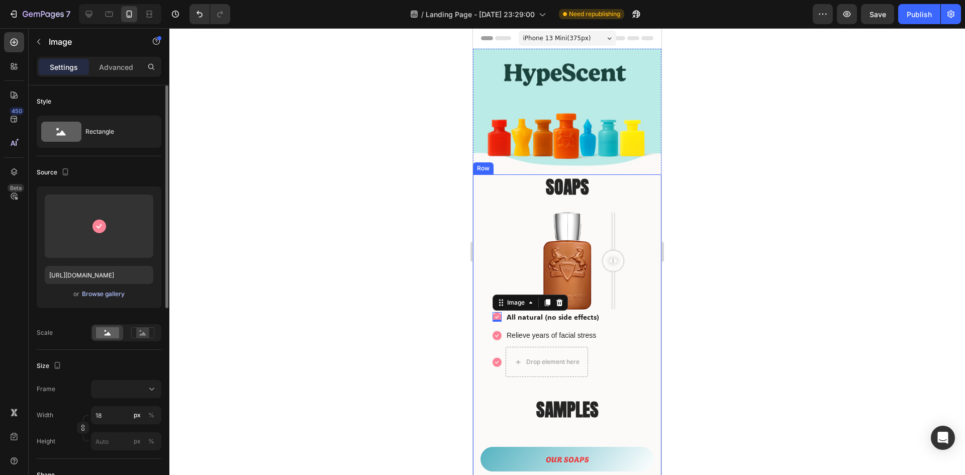
click at [110, 293] on div "Browse gallery" at bounding box center [103, 293] width 43 height 9
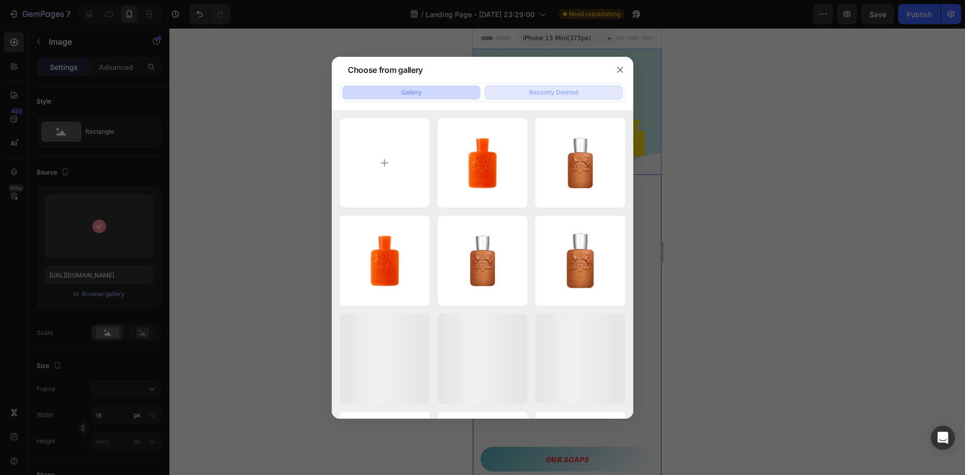
click at [581, 95] on button "Recently Deleted" at bounding box center [553, 92] width 138 height 14
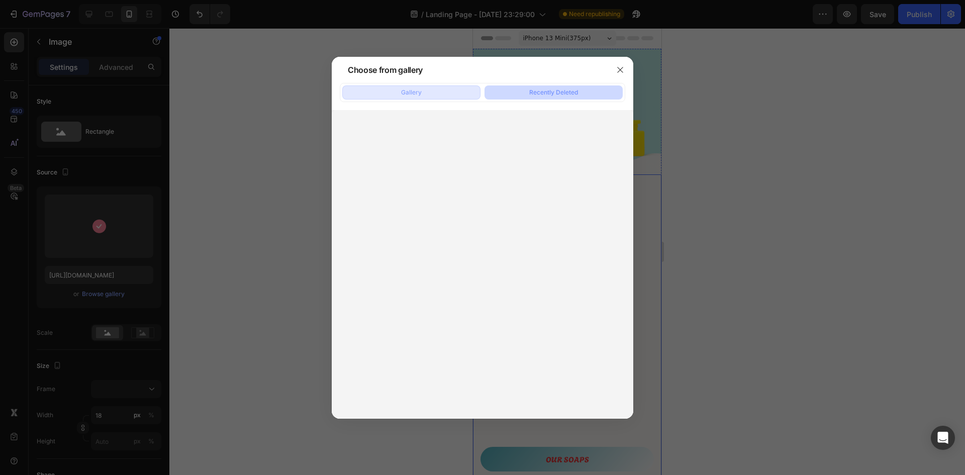
click at [424, 94] on button "Gallery" at bounding box center [411, 92] width 138 height 14
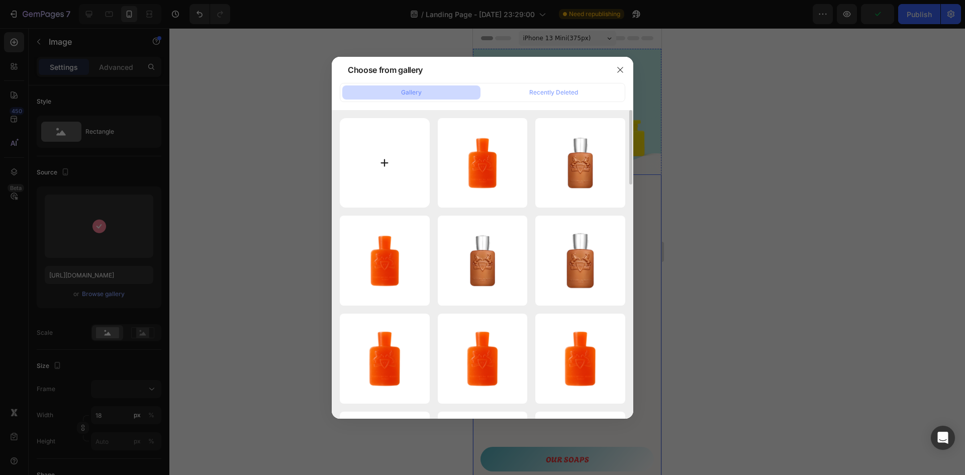
click at [380, 169] on input "file" at bounding box center [385, 163] width 90 height 90
click at [622, 70] on icon "button" at bounding box center [620, 70] width 8 height 8
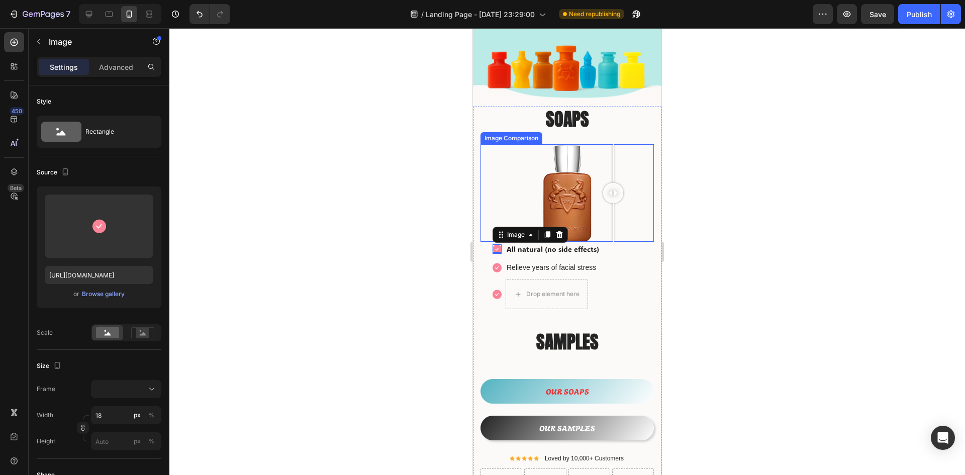
scroll to position [100, 0]
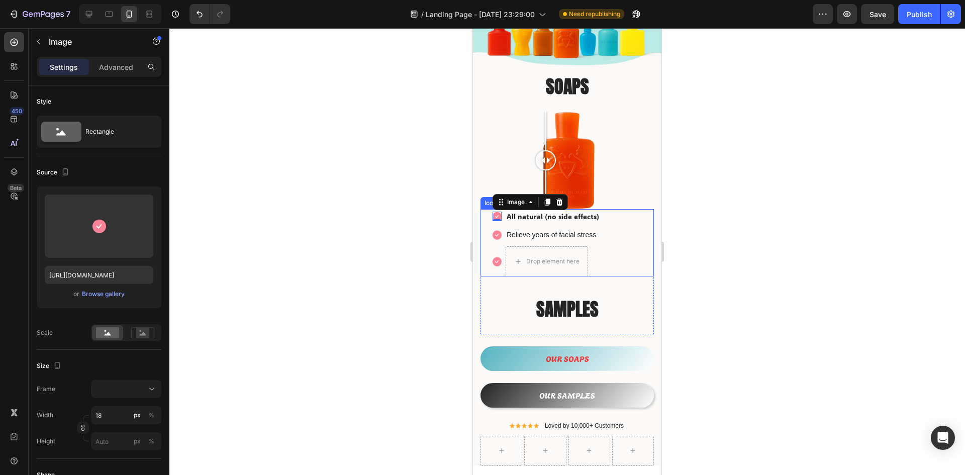
drag, startPoint x: 616, startPoint y: 157, endPoint x: 510, endPoint y: 216, distance: 121.4
click at [510, 216] on div "SOAPS Heading Image Comparison Image 0 All natural (no side effects) Text block…" at bounding box center [566, 270] width 173 height 392
click at [694, 227] on div at bounding box center [566, 251] width 795 height 447
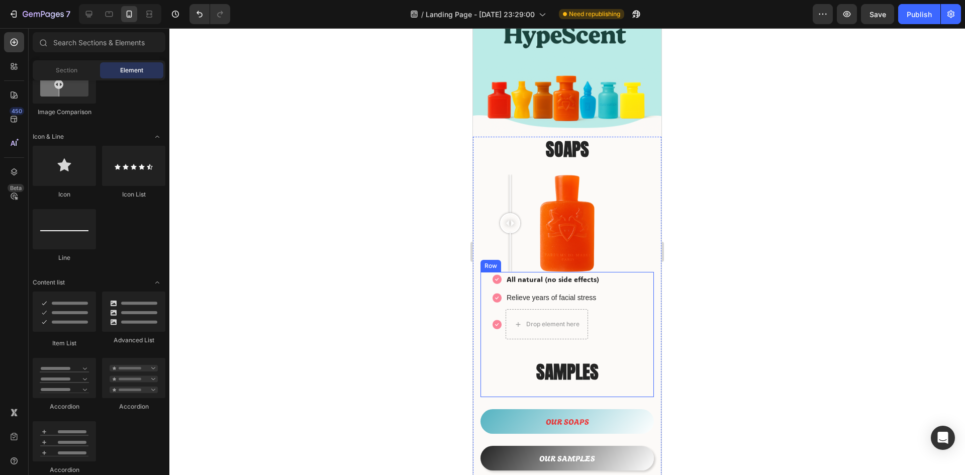
scroll to position [0, 0]
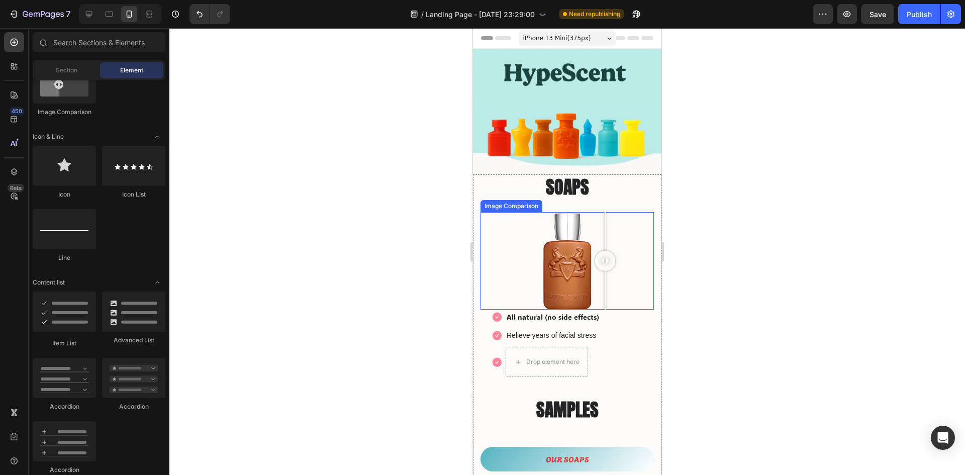
drag, startPoint x: 507, startPoint y: 250, endPoint x: 610, endPoint y: 260, distance: 102.9
click at [610, 260] on div at bounding box center [605, 261] width 20 height 20
click at [531, 311] on p "All natural (no side effects)" at bounding box center [552, 317] width 92 height 13
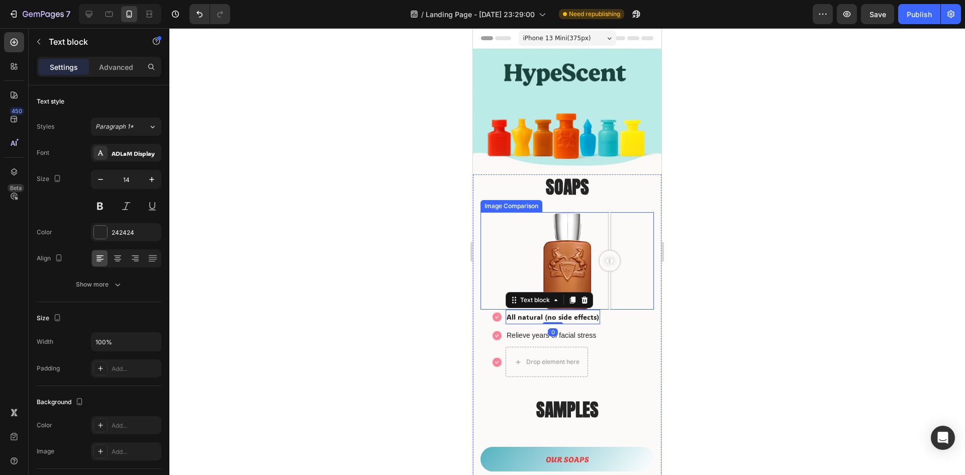
click at [557, 265] on div at bounding box center [566, 260] width 173 height 97
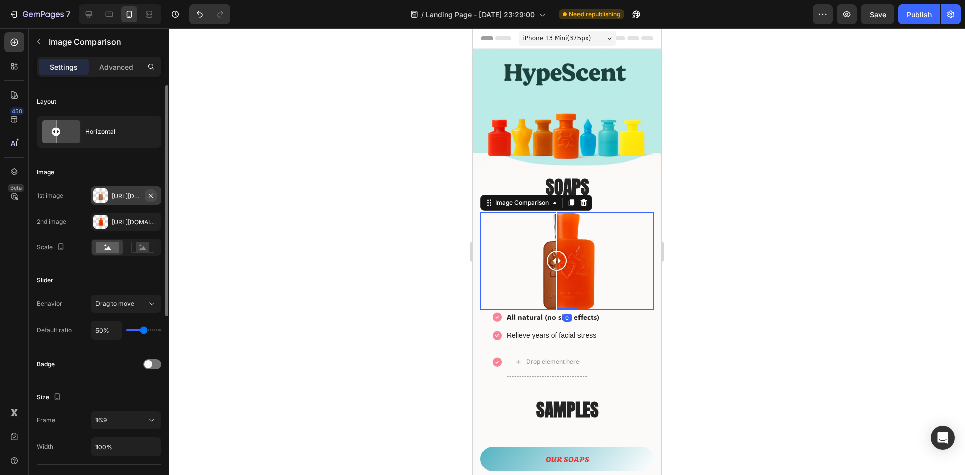
click at [149, 195] on icon "button" at bounding box center [151, 195] width 8 height 8
click at [127, 193] on div "Add..." at bounding box center [135, 195] width 47 height 9
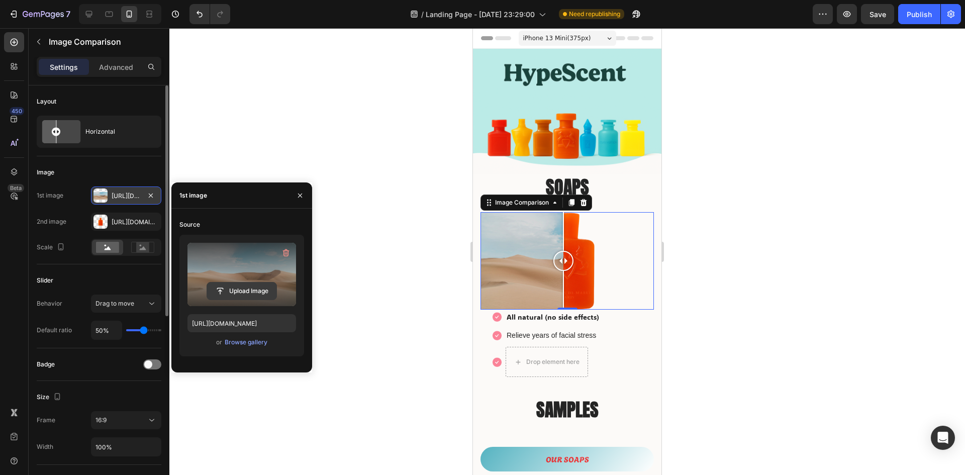
click at [253, 286] on input "file" at bounding box center [241, 290] width 69 height 17
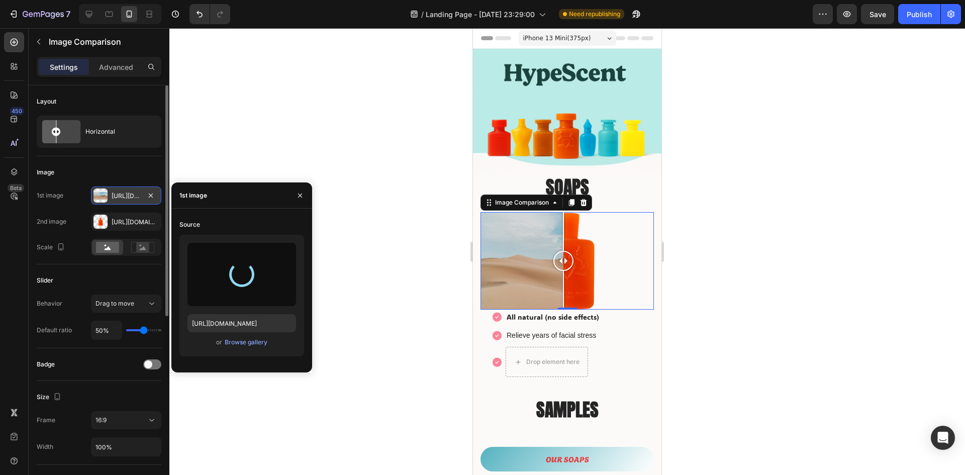
type input "https://cdn.shopify.com/s/files/1/0933/9479/6860/files/gempages_580835986045404…"
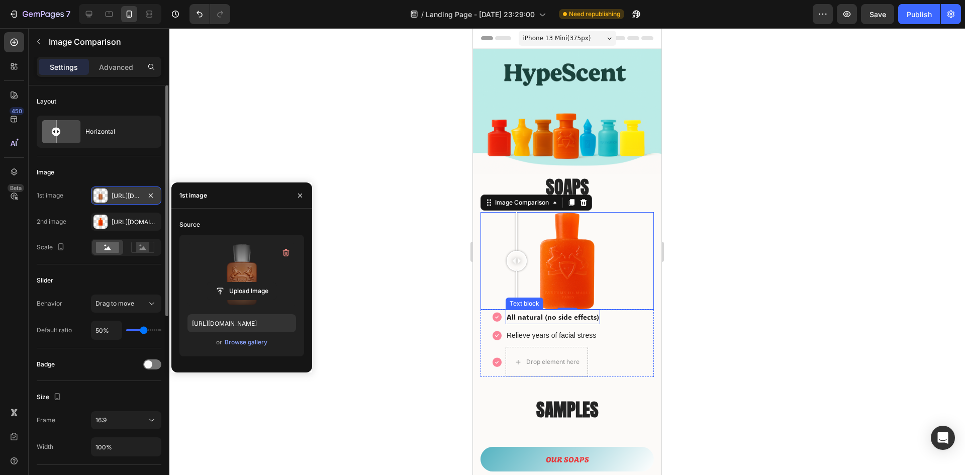
drag, startPoint x: 562, startPoint y: 260, endPoint x: 484, endPoint y: 321, distance: 98.8
click at [517, 302] on div "SOAPS Heading Image Comparison 0 Image All natural (no side effects) Text block…" at bounding box center [566, 370] width 173 height 392
click at [297, 196] on icon "button" at bounding box center [300, 195] width 8 height 8
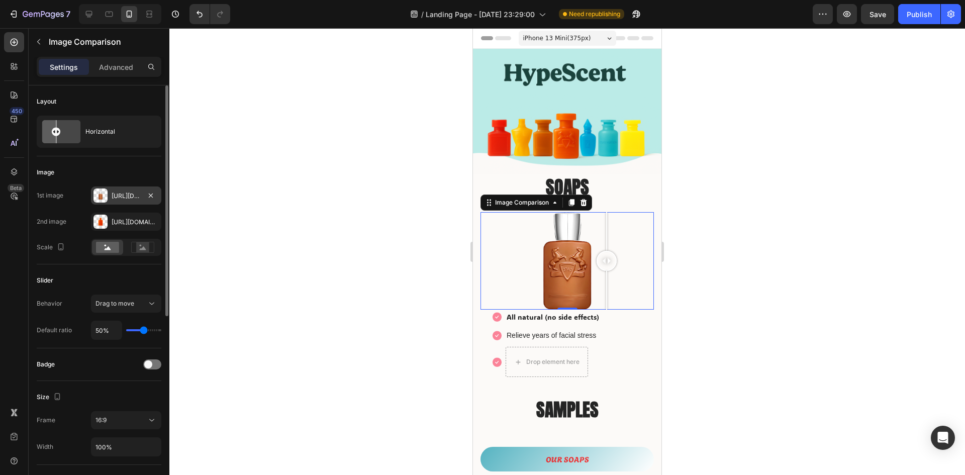
drag, startPoint x: 518, startPoint y: 250, endPoint x: 606, endPoint y: 244, distance: 88.6
click at [606, 251] on div at bounding box center [606, 261] width 20 height 20
drag, startPoint x: 611, startPoint y: 260, endPoint x: 591, endPoint y: 258, distance: 19.7
click at [590, 258] on div at bounding box center [590, 261] width 20 height 20
drag, startPoint x: 585, startPoint y: 256, endPoint x: 571, endPoint y: 316, distance: 61.1
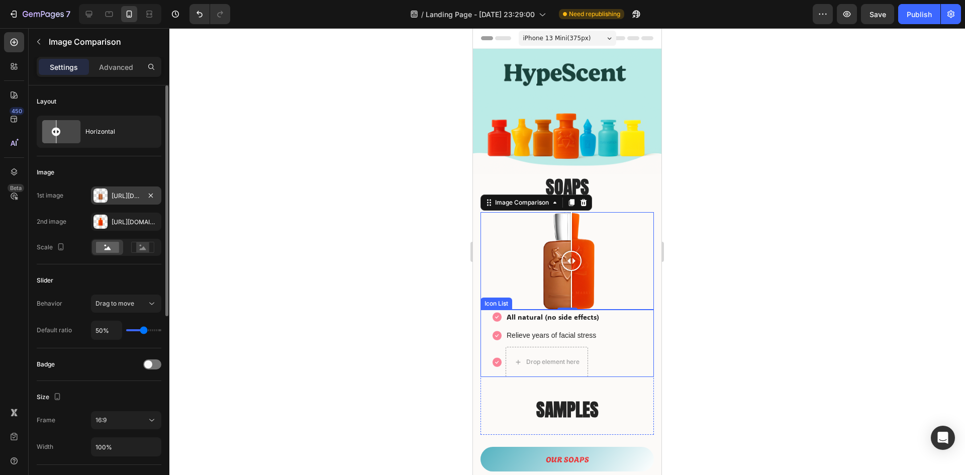
click at [571, 316] on div "SOAPS Heading Image Comparison 0 Image All natural (no side effects) Text block…" at bounding box center [566, 370] width 173 height 392
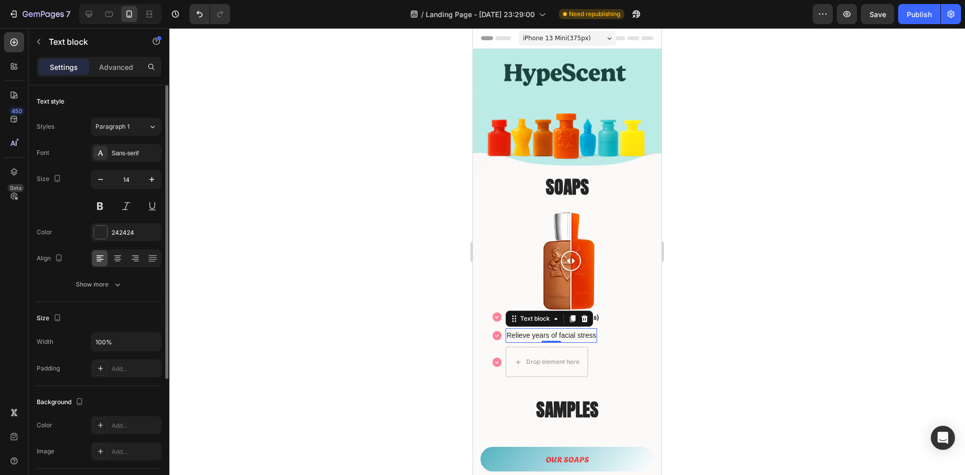
drag, startPoint x: 529, startPoint y: 311, endPoint x: 569, endPoint y: 322, distance: 41.7
click at [561, 328] on div "Relieve years of facial stress Text block 0" at bounding box center [550, 335] width 91 height 15
click at [590, 329] on p "Relieve years of facial stress" at bounding box center [550, 335] width 89 height 13
click at [525, 311] on p "All natural (no side effects)" at bounding box center [552, 317] width 92 height 13
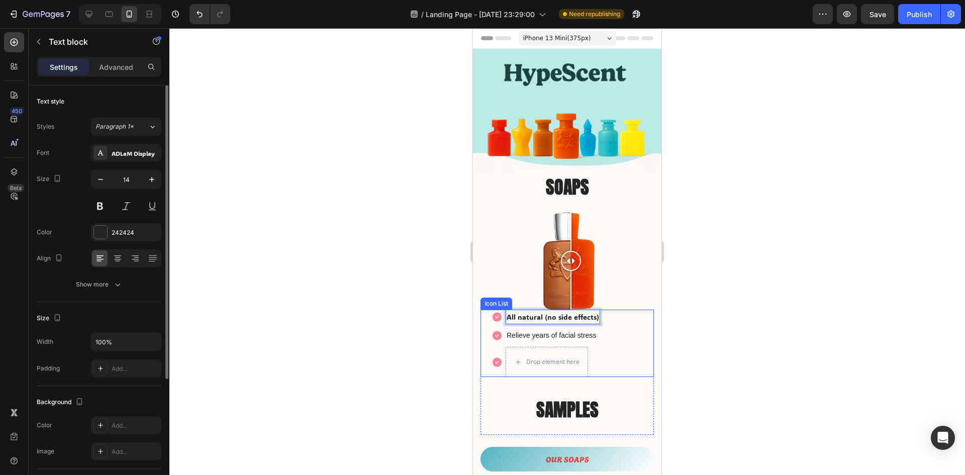
click at [620, 315] on div "Image All natural (no side effects) Text block 0 Image Relieve years of facial …" at bounding box center [566, 343] width 173 height 67
click at [554, 311] on p "All natural (no side effects)" at bounding box center [552, 317] width 92 height 13
click at [614, 313] on div "Image All natural (no side effects) Text block 0 Image Relieve years of facial …" at bounding box center [566, 343] width 173 height 67
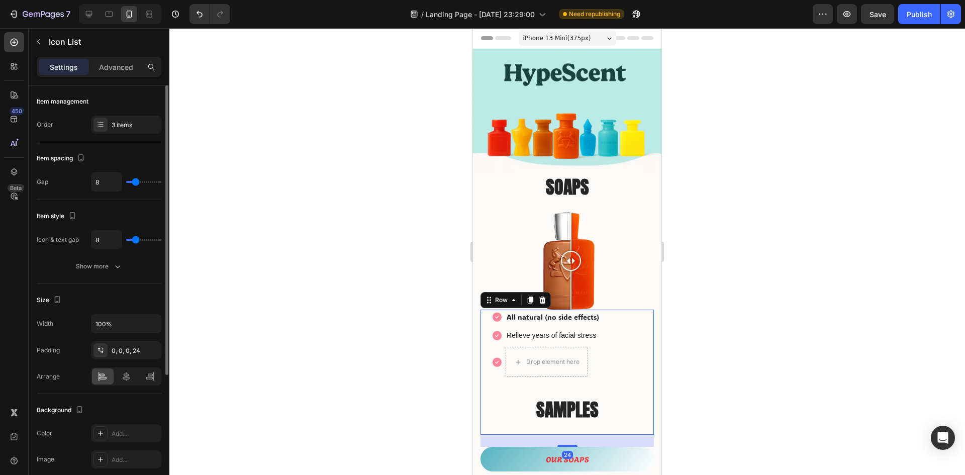
click at [601, 360] on div "Image All natural (no side effects) Text block Image Relieve years of facial st…" at bounding box center [566, 343] width 173 height 67
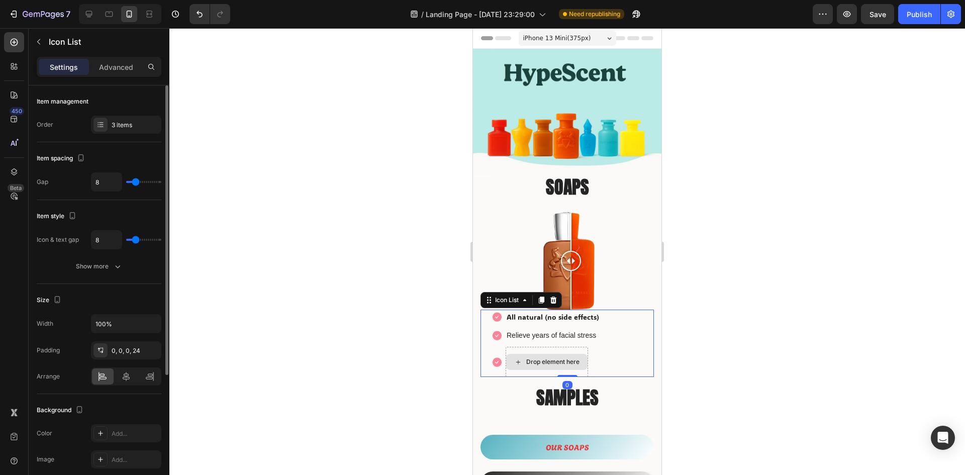
drag, startPoint x: 570, startPoint y: 378, endPoint x: 574, endPoint y: 366, distance: 12.6
click at [574, 366] on div "Image All natural (no side effects) Text block Image Relieve years of facial st…" at bounding box center [566, 343] width 173 height 67
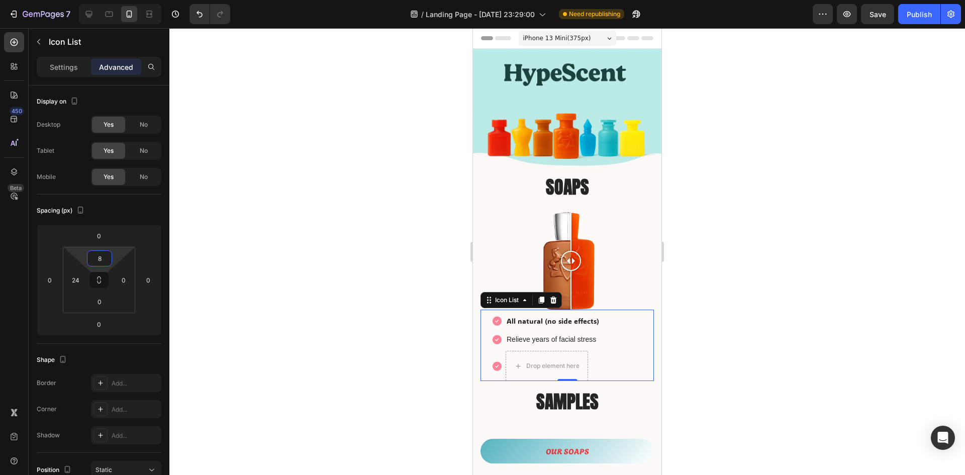
type input "10"
click at [117, 0] on html "7 Version history / Landing Page - [DATE] 23:29:00 Need republishing Preview Sa…" at bounding box center [482, 0] width 965 height 0
type input "64"
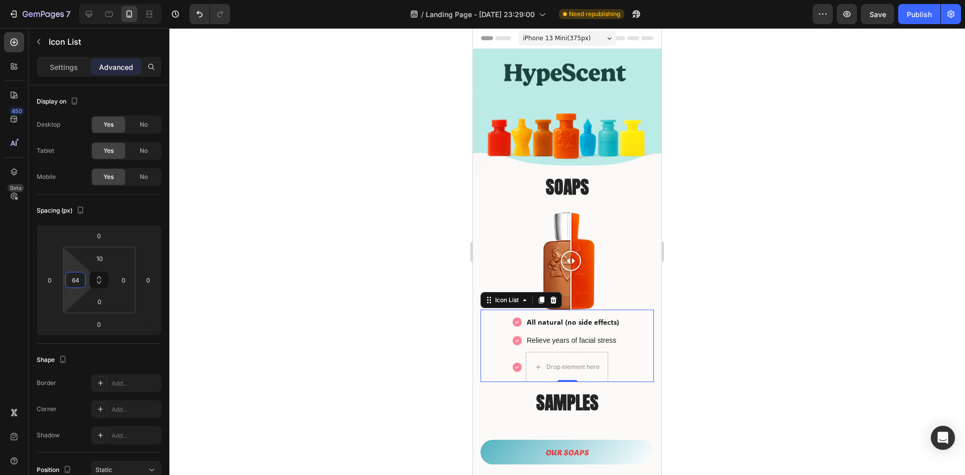
drag, startPoint x: 72, startPoint y: 294, endPoint x: 75, endPoint y: 284, distance: 10.5
click at [75, 0] on html "7 Version history / Landing Page - [DATE] 23:29:00 Need republishing Preview Sa…" at bounding box center [482, 0] width 965 height 0
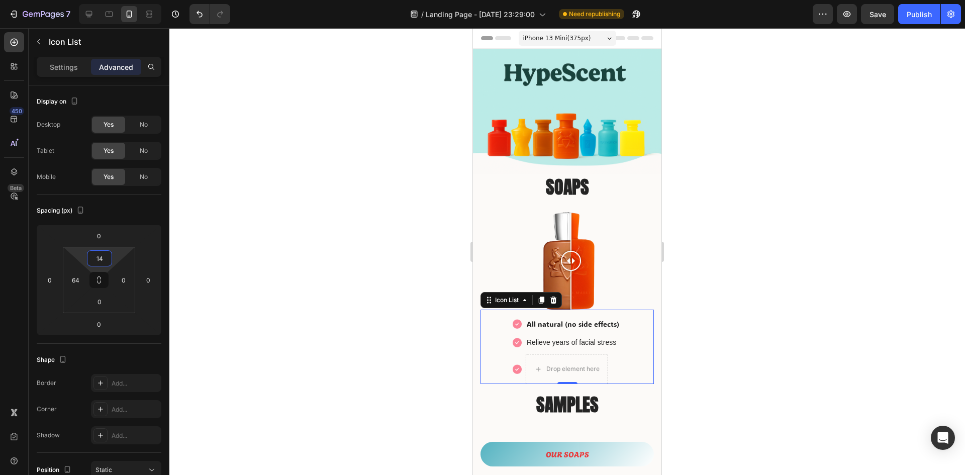
type input "12"
click at [117, 0] on html "7 Version history / Landing Page - [DATE] 23:29:00 Need republishing Preview Sa…" at bounding box center [482, 0] width 965 height 0
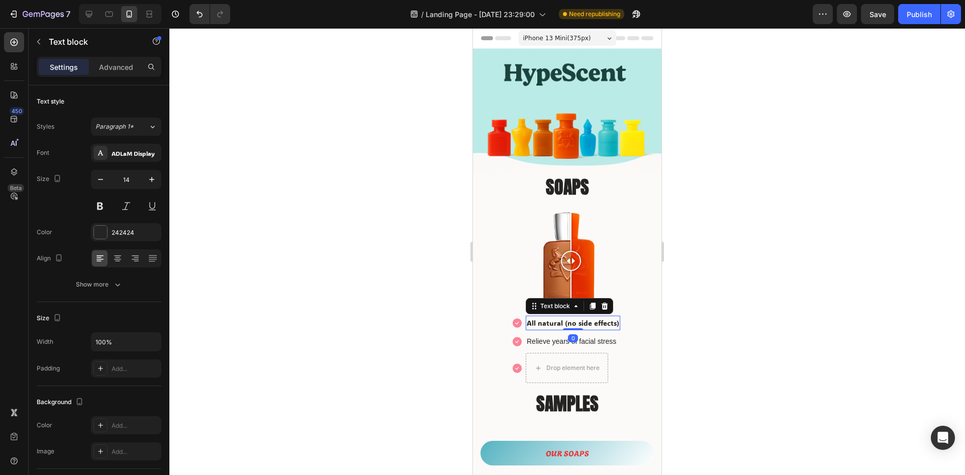
click at [604, 317] on p "All natural (no side effects)" at bounding box center [573, 323] width 92 height 13
click at [592, 317] on p "All natural (no side effects)" at bounding box center [573, 323] width 92 height 13
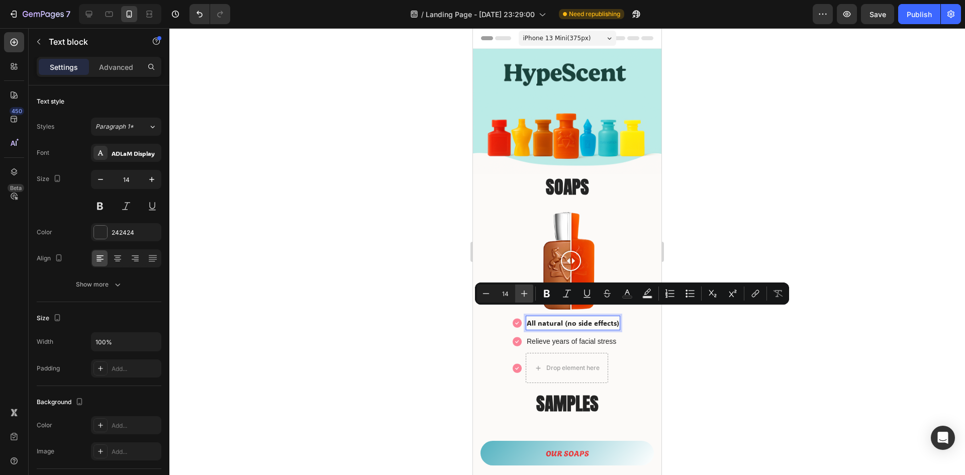
click at [522, 292] on icon "Editor contextual toolbar" at bounding box center [524, 293] width 10 height 10
type input "14"
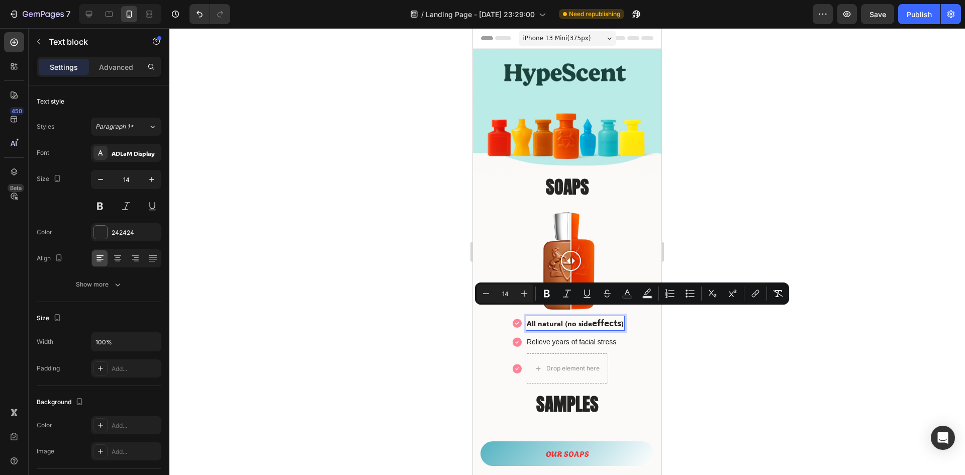
click at [528, 317] on p "All natural (no side effects )" at bounding box center [575, 323] width 97 height 13
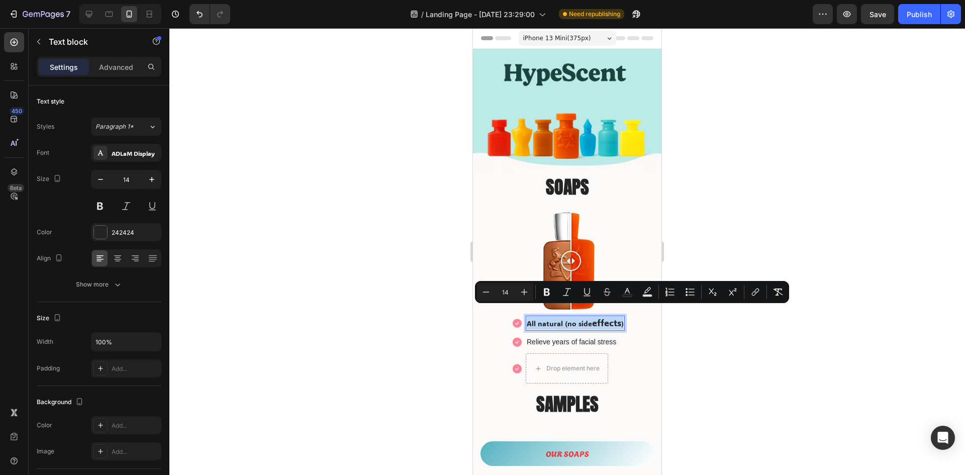
drag, startPoint x: 528, startPoint y: 314, endPoint x: 622, endPoint y: 315, distance: 94.0
click at [622, 317] on p "All natural (no side effects )" at bounding box center [575, 323] width 97 height 13
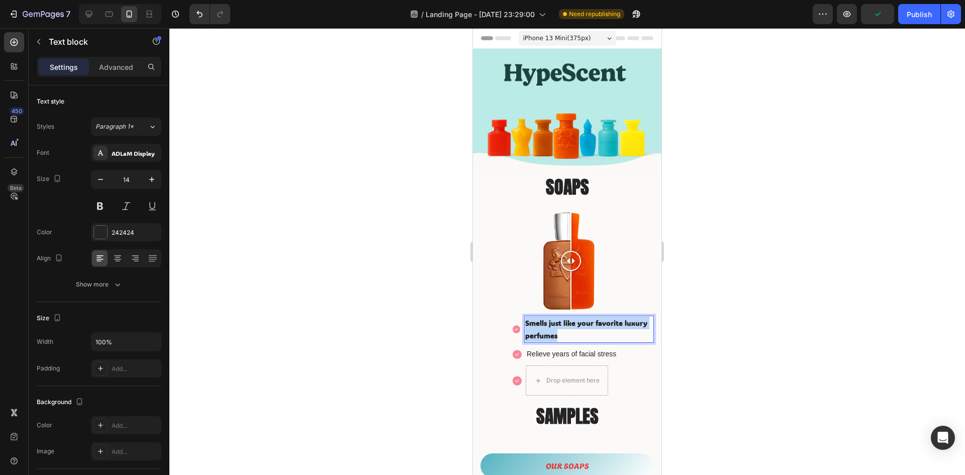
drag, startPoint x: 565, startPoint y: 325, endPoint x: 523, endPoint y: 312, distance: 44.3
click at [523, 316] on li "Image Smells just like your favorite luxury perfumes Text block 0" at bounding box center [583, 329] width 141 height 27
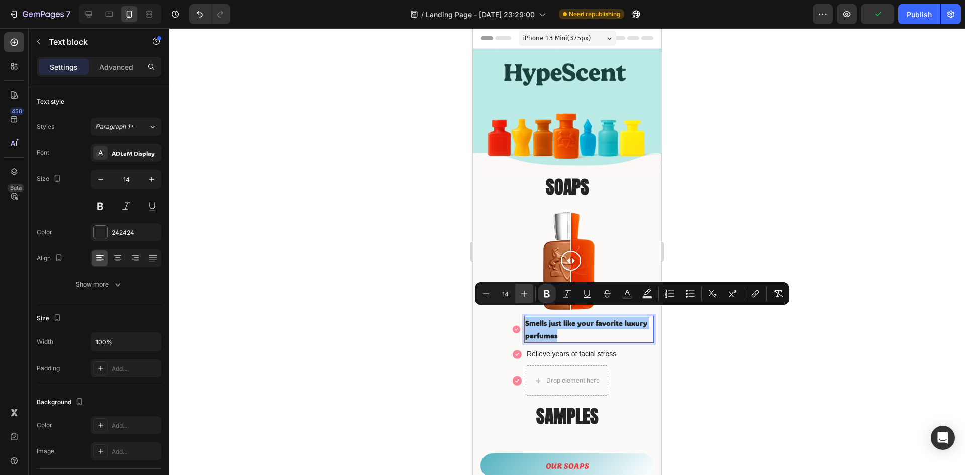
click at [524, 291] on icon "Editor contextual toolbar" at bounding box center [524, 293] width 10 height 10
type input "17"
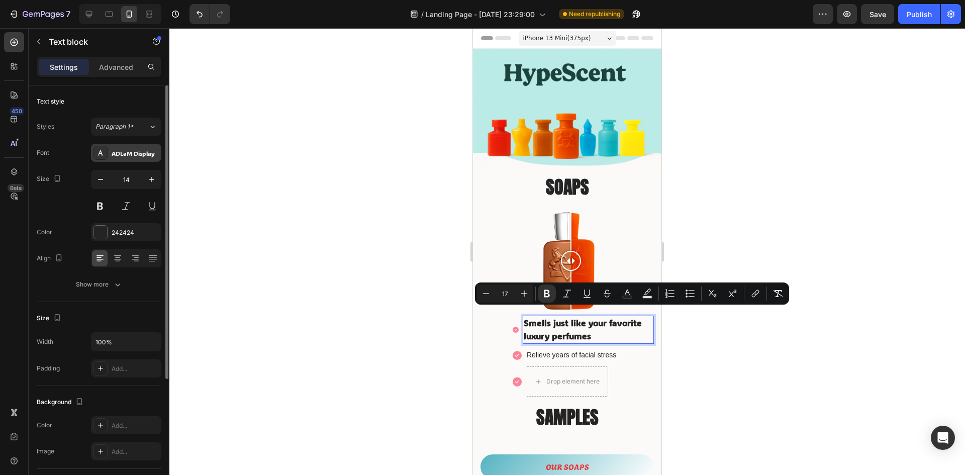
click at [133, 154] on div "ADLaM Display" at bounding box center [135, 153] width 47 height 9
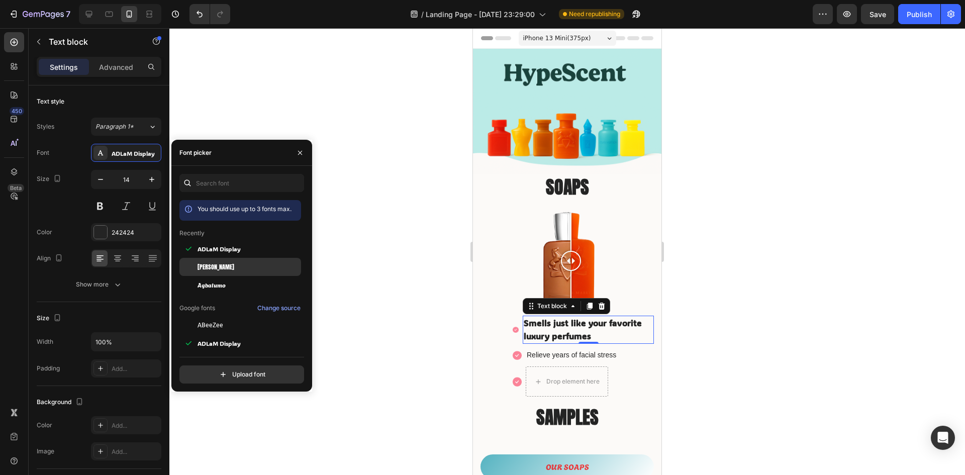
click at [250, 266] on div "[PERSON_NAME]" at bounding box center [247, 266] width 101 height 9
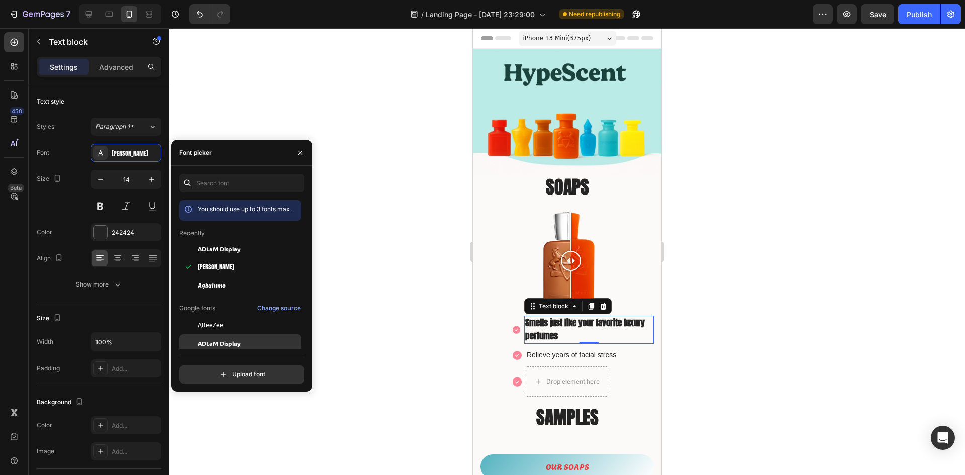
click at [261, 340] on div "ADLaM Display" at bounding box center [247, 343] width 101 height 9
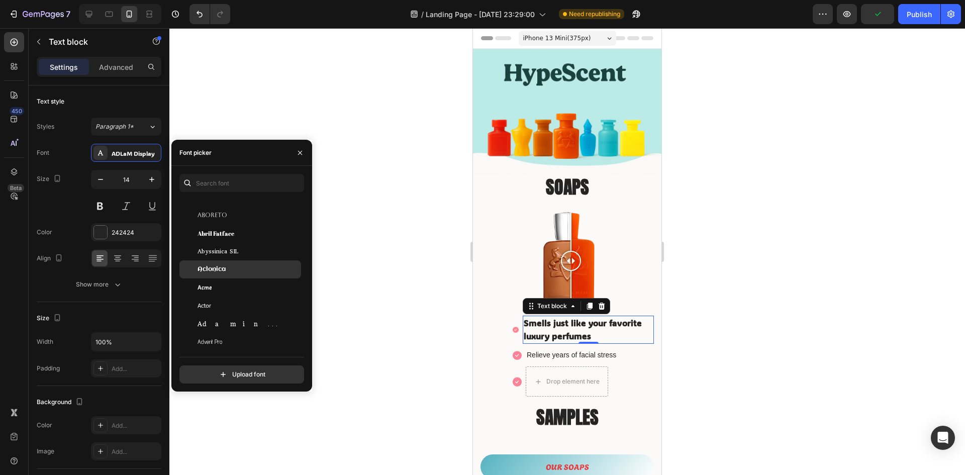
scroll to position [201, 0]
click at [246, 286] on div "Acme" at bounding box center [247, 285] width 101 height 9
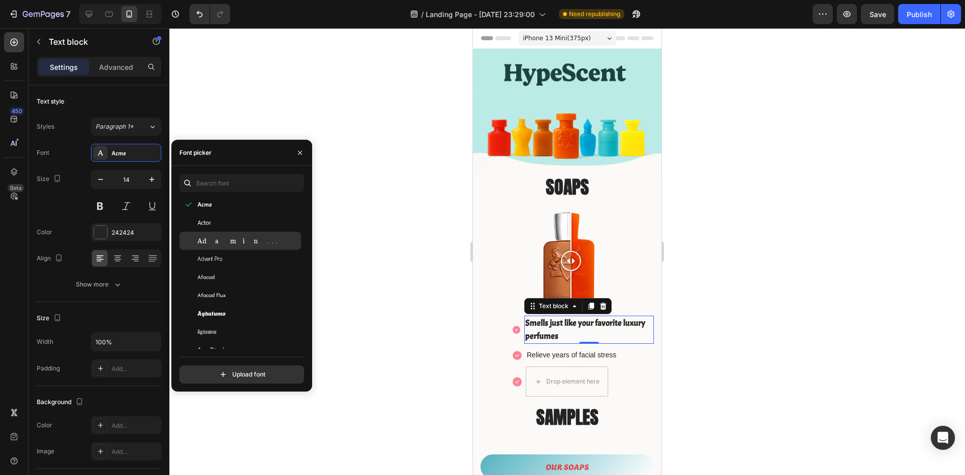
scroll to position [301, 0]
click at [497, 335] on div "Image Smells just like your favorite luxury perfumes Text block 0 Image Relieve…" at bounding box center [566, 353] width 173 height 87
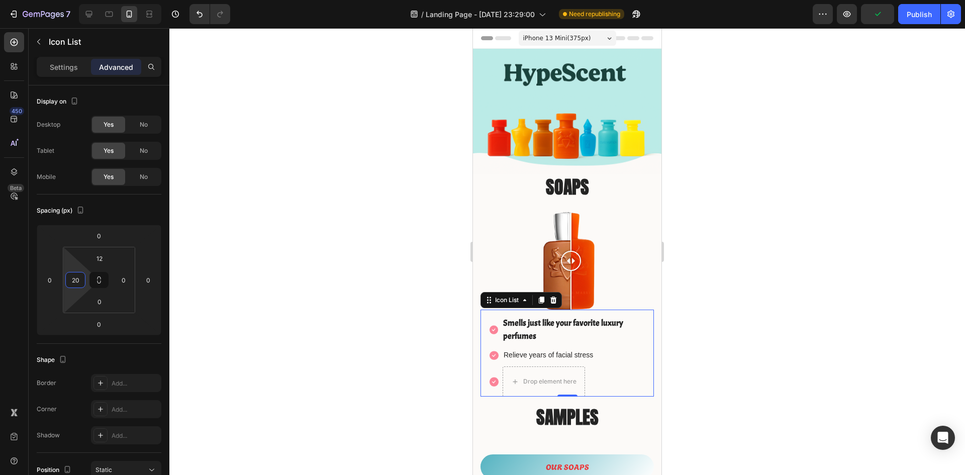
type input "22"
drag, startPoint x: 76, startPoint y: 296, endPoint x: 80, endPoint y: 307, distance: 11.3
click at [80, 0] on html "7 Version history / Landing Page - [DATE] 23:29:00 Need republishing Preview Sa…" at bounding box center [482, 0] width 965 height 0
click at [546, 327] on p "Smells just like your favorite luxury perfumes" at bounding box center [579, 330] width 148 height 26
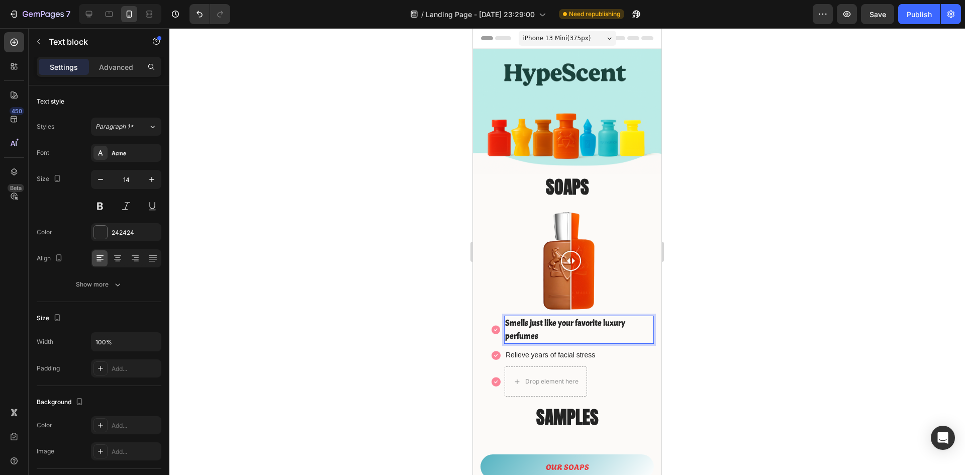
click at [542, 328] on p "Smells just like your favorite luxury perfumes" at bounding box center [579, 330] width 148 height 26
drag, startPoint x: 542, startPoint y: 328, endPoint x: 503, endPoint y: 311, distance: 41.8
click at [504, 316] on div "Smells just like your favorite luxury perfumes" at bounding box center [579, 330] width 150 height 28
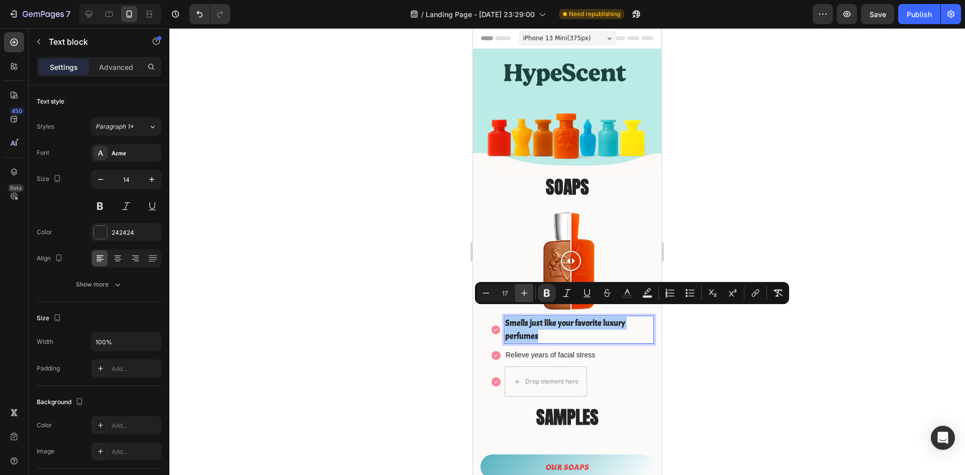
click at [525, 293] on icon "Editor contextual toolbar" at bounding box center [524, 293] width 10 height 10
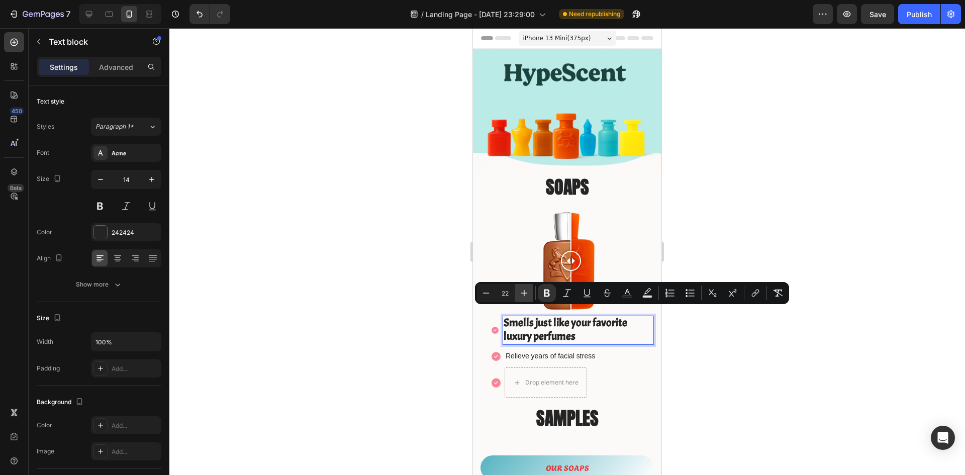
click at [525, 293] on icon "Editor contextual toolbar" at bounding box center [524, 293] width 10 height 10
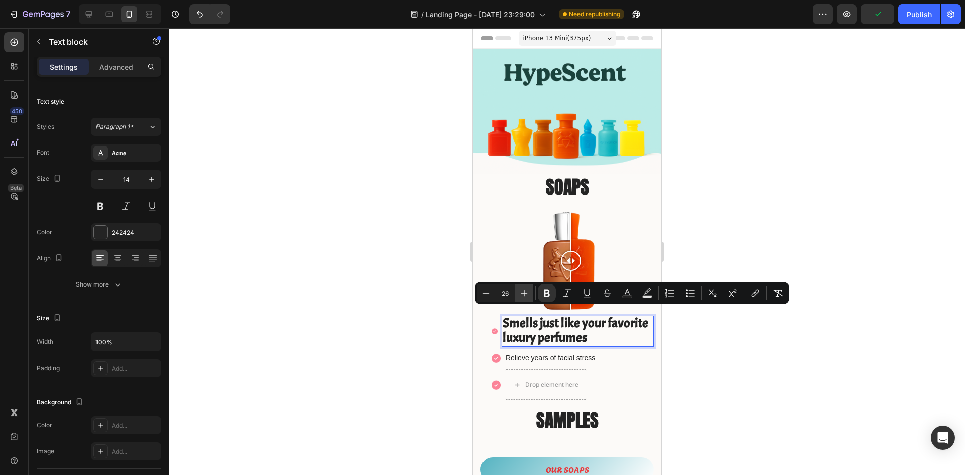
type input "27"
click at [751, 367] on div at bounding box center [566, 251] width 795 height 447
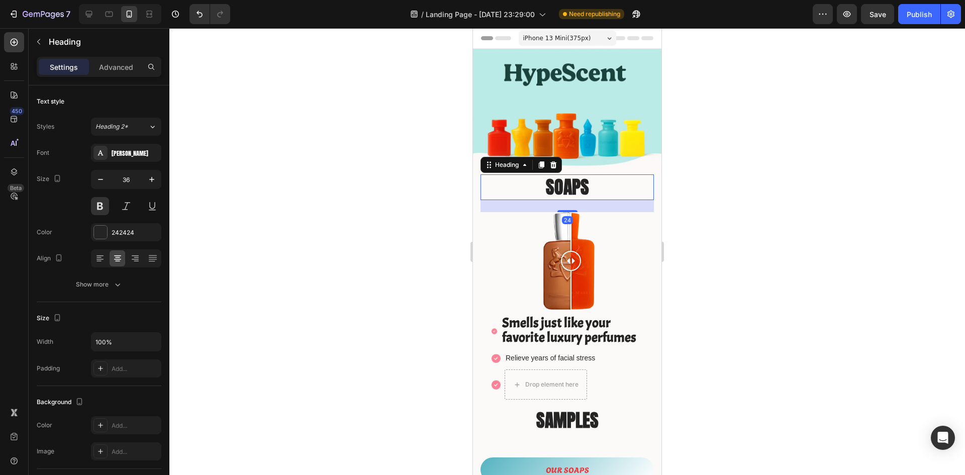
click at [568, 185] on p "SOAPS" at bounding box center [566, 187] width 171 height 24
click at [528, 163] on icon at bounding box center [525, 165] width 8 height 8
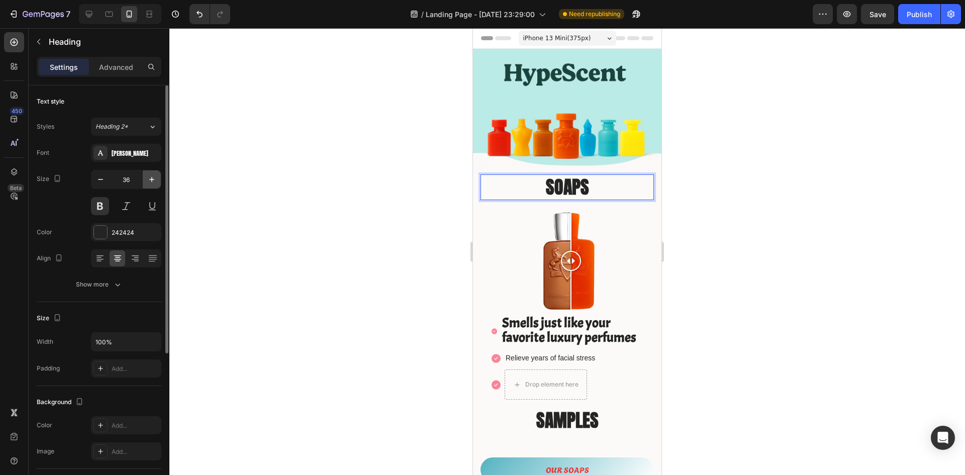
click at [151, 181] on icon "button" at bounding box center [152, 179] width 10 height 10
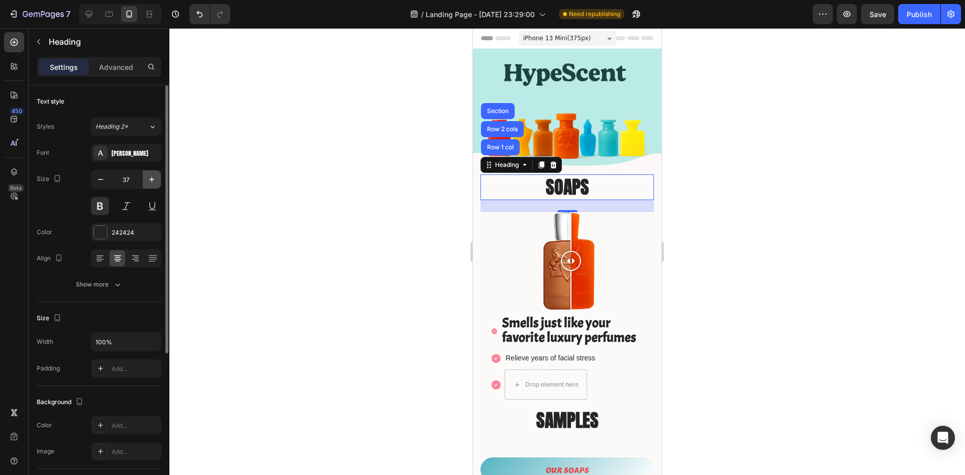
click at [151, 181] on icon "button" at bounding box center [152, 179] width 10 height 10
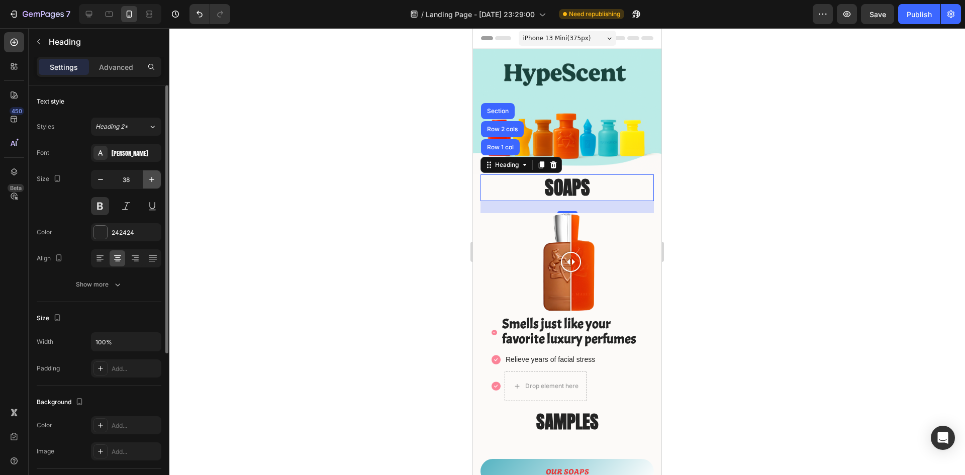
click at [151, 181] on icon "button" at bounding box center [152, 179] width 10 height 10
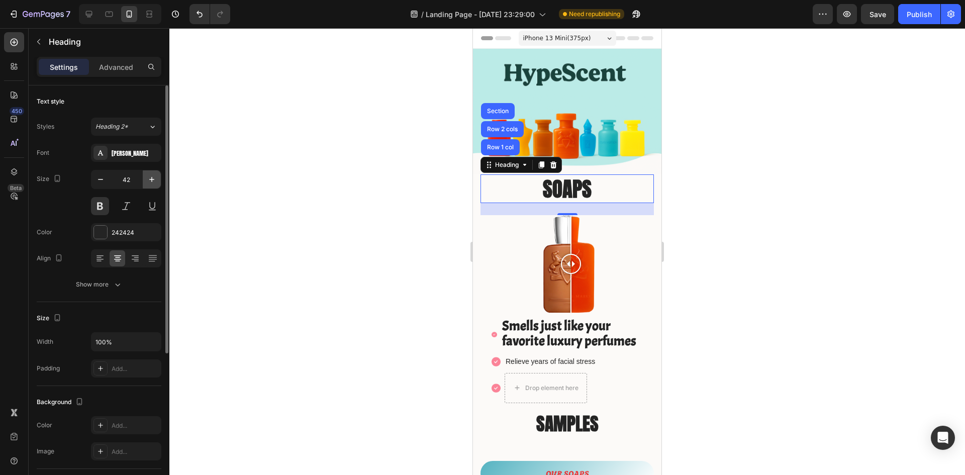
click at [151, 181] on icon "button" at bounding box center [152, 179] width 10 height 10
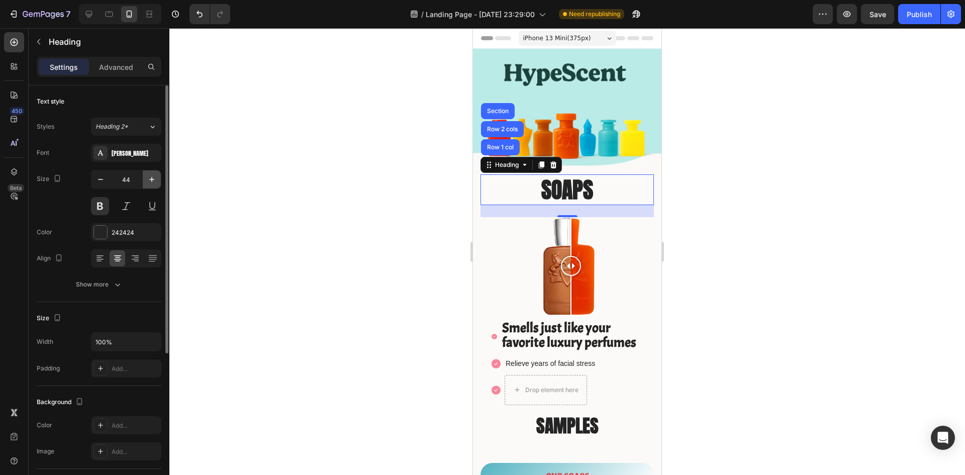
click at [151, 181] on icon "button" at bounding box center [152, 179] width 10 height 10
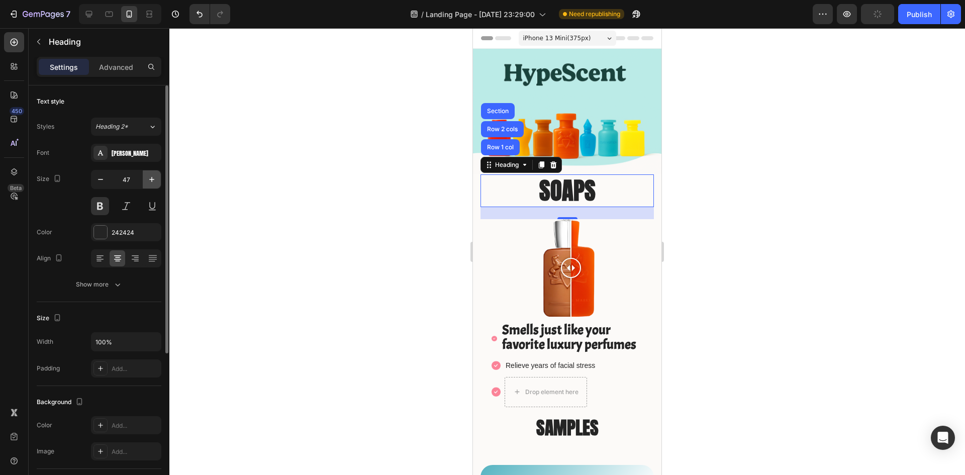
click at [151, 181] on icon "button" at bounding box center [152, 179] width 10 height 10
type input "49"
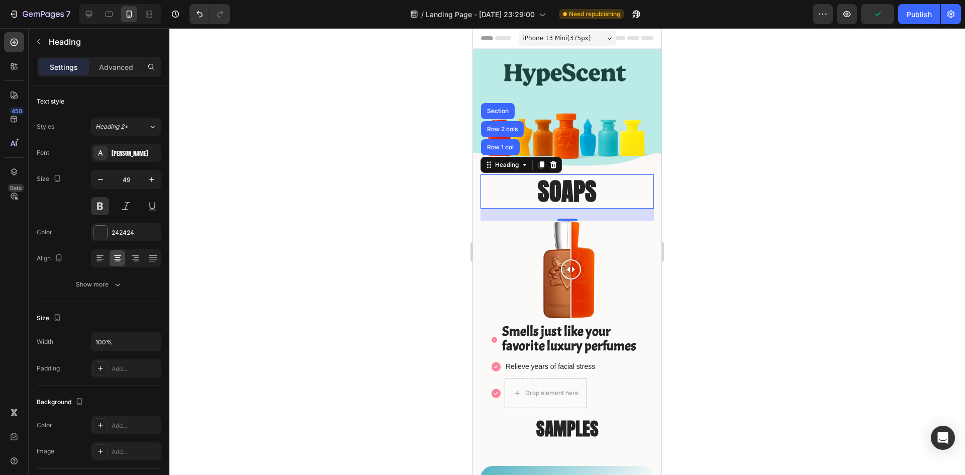
click at [786, 285] on div at bounding box center [566, 251] width 795 height 447
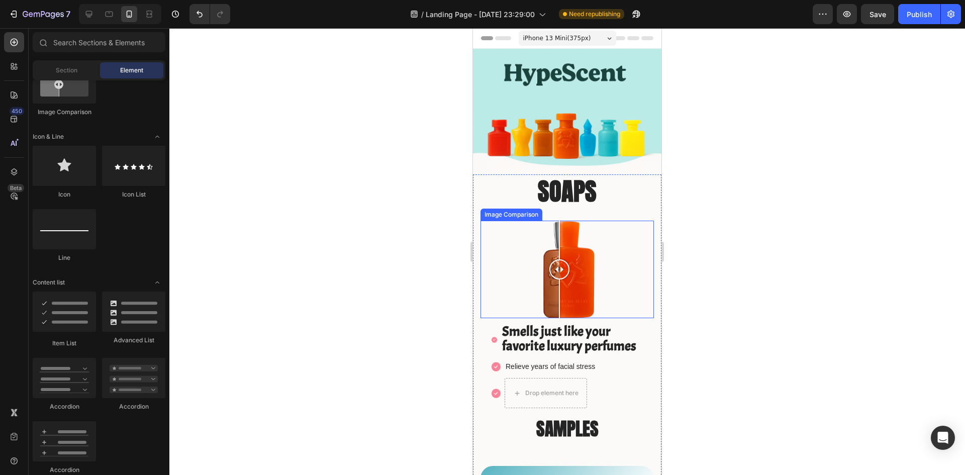
drag, startPoint x: 571, startPoint y: 263, endPoint x: 572, endPoint y: 271, distance: 8.6
click at [569, 271] on div at bounding box center [559, 269] width 20 height 20
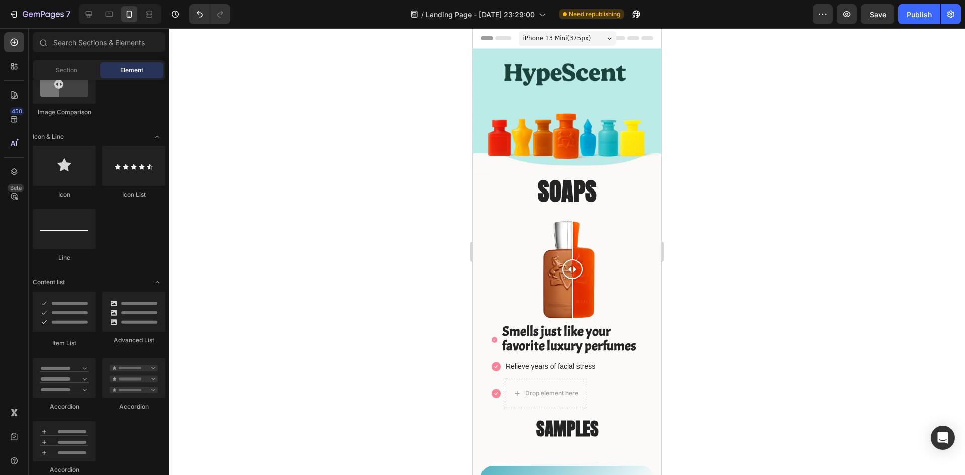
click at [757, 309] on div at bounding box center [566, 251] width 795 height 447
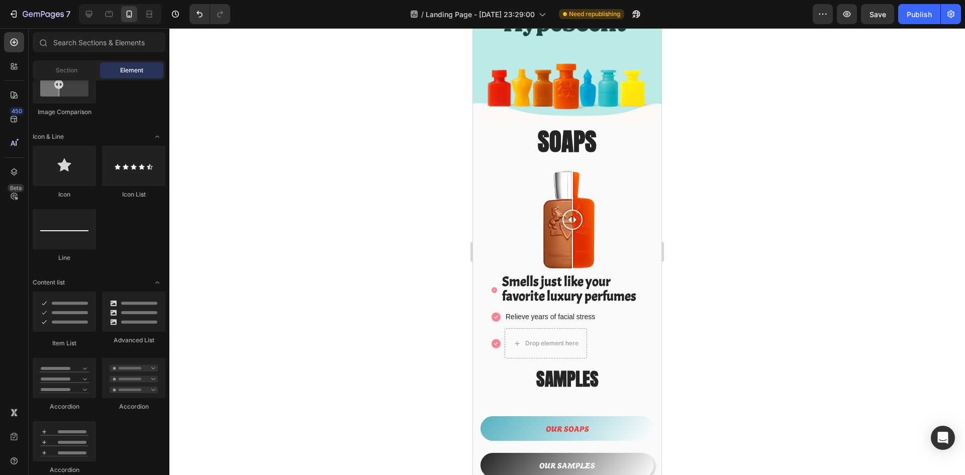
scroll to position [56, 0]
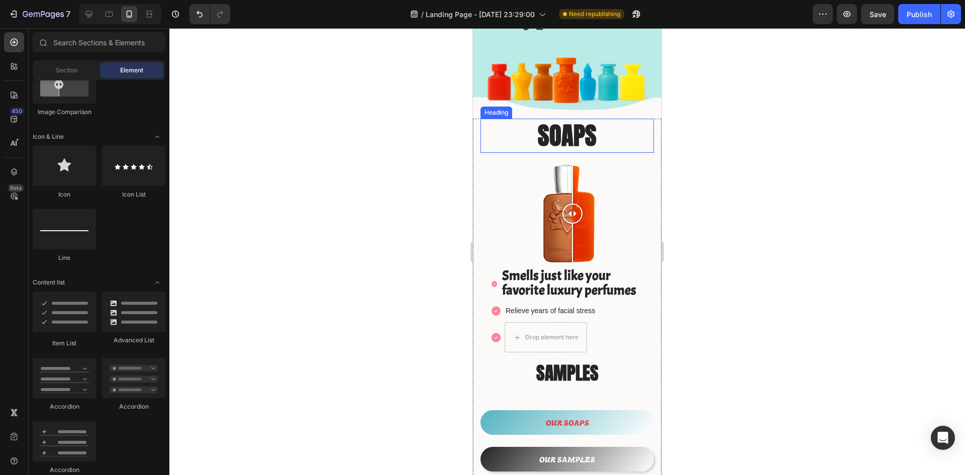
click at [569, 129] on p "SOAPS" at bounding box center [566, 136] width 171 height 32
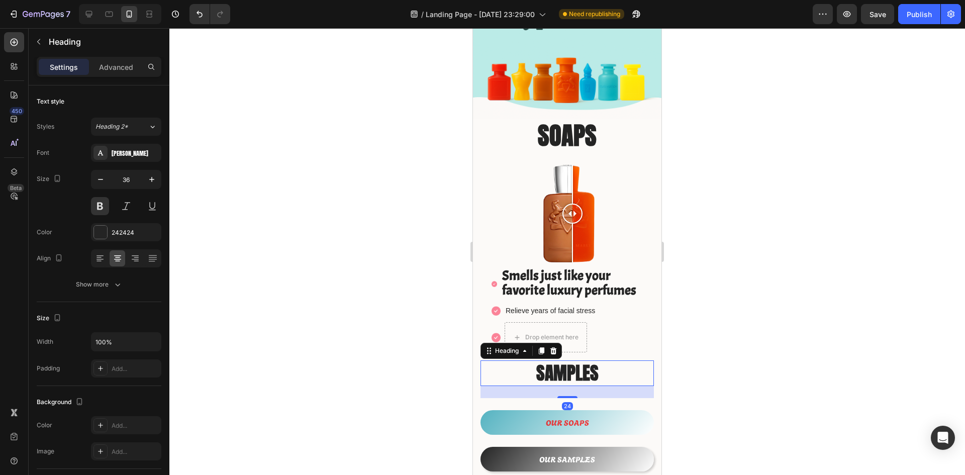
click at [575, 371] on h2 "SAMPLES" at bounding box center [566, 373] width 173 height 26
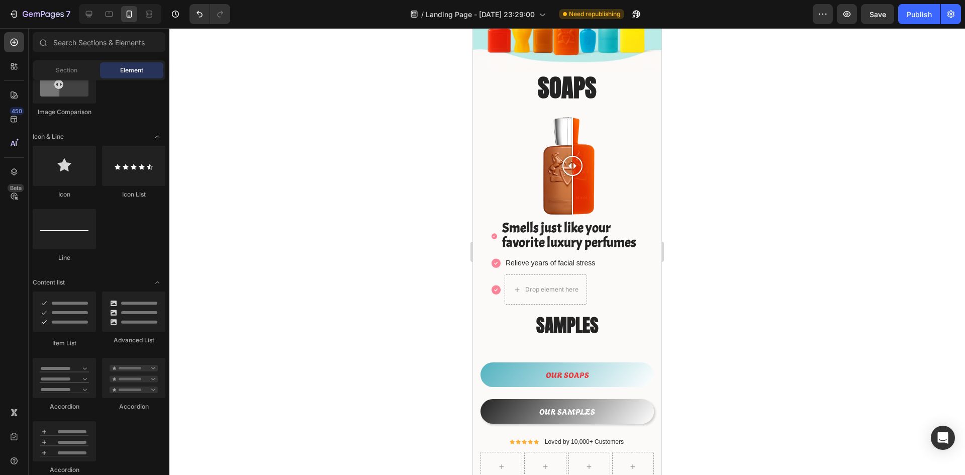
scroll to position [97, 0]
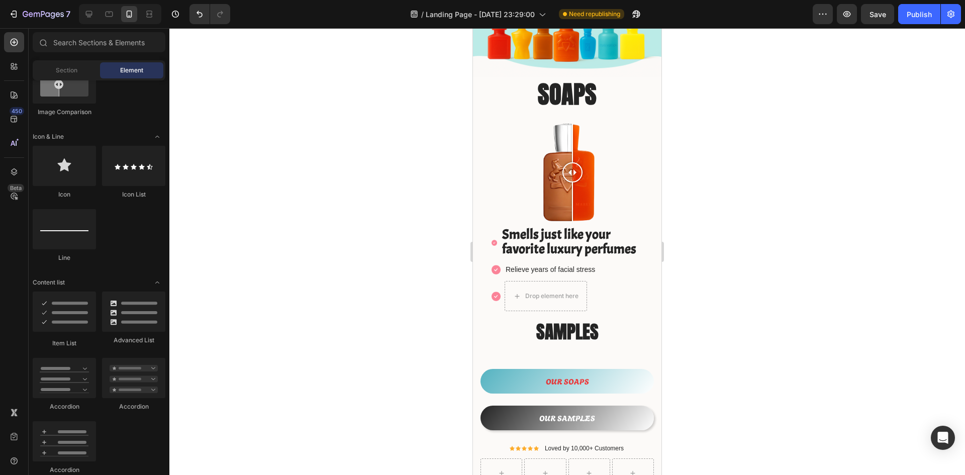
drag, startPoint x: 657, startPoint y: 275, endPoint x: 1138, endPoint y: 325, distance: 483.4
click at [57, 163] on div at bounding box center [64, 166] width 63 height 40
drag, startPoint x: 537, startPoint y: 201, endPoint x: 504, endPoint y: 241, distance: 51.4
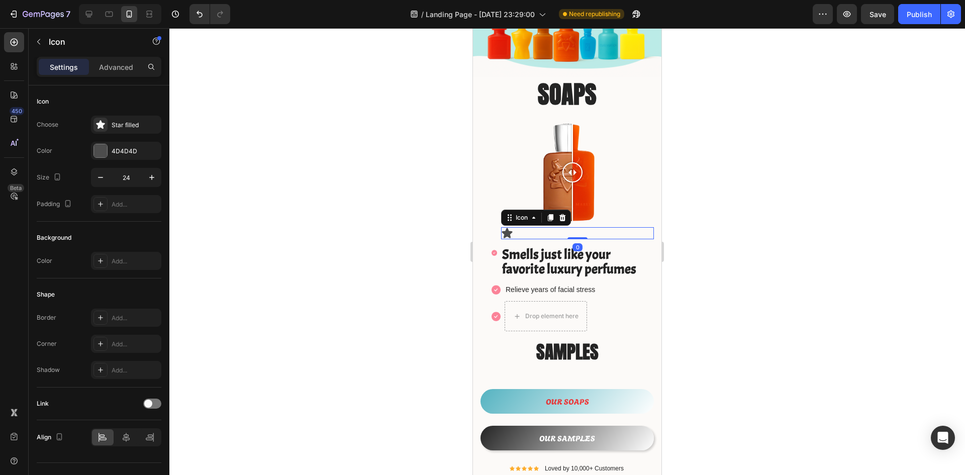
click at [509, 228] on icon at bounding box center [507, 233] width 11 height 10
click at [555, 227] on div "Icon 0" at bounding box center [577, 233] width 153 height 12
drag, startPoint x: 523, startPoint y: 224, endPoint x: 515, endPoint y: 226, distance: 8.4
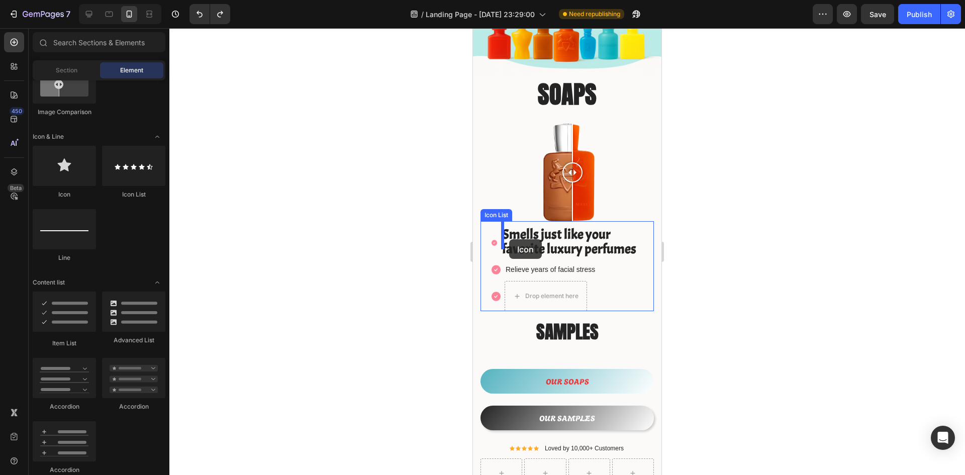
drag, startPoint x: 541, startPoint y: 208, endPoint x: 509, endPoint y: 239, distance: 44.8
click at [554, 263] on p "Relieve years of facial stress" at bounding box center [549, 269] width 89 height 13
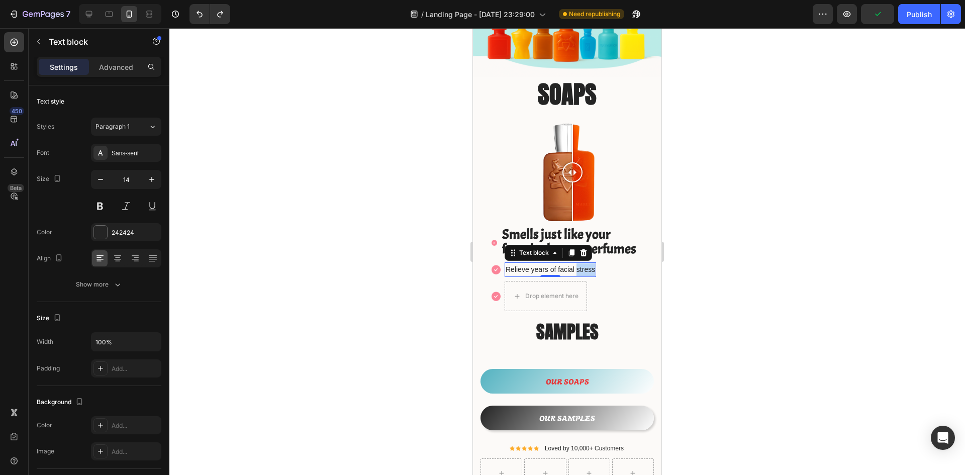
click at [585, 263] on p "Relieve years of facial stress" at bounding box center [549, 269] width 89 height 13
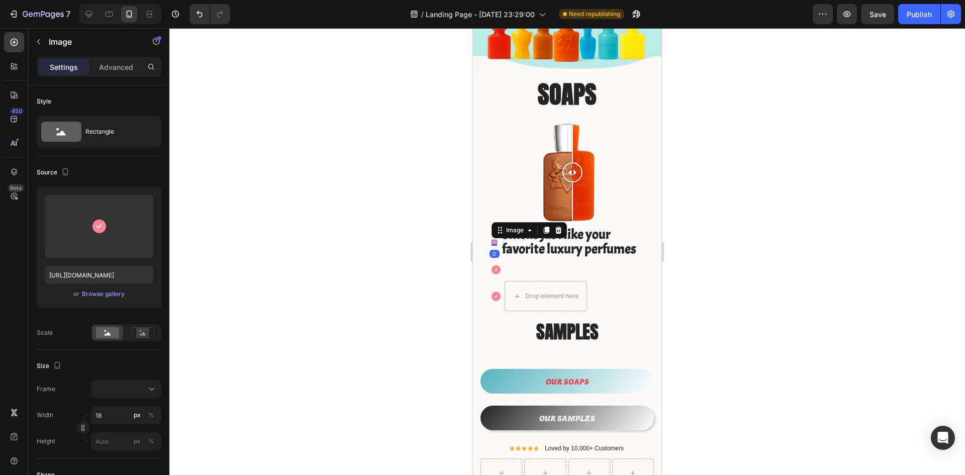
click at [495, 240] on img at bounding box center [494, 243] width 6 height 6
click at [117, 391] on div at bounding box center [125, 389] width 61 height 10
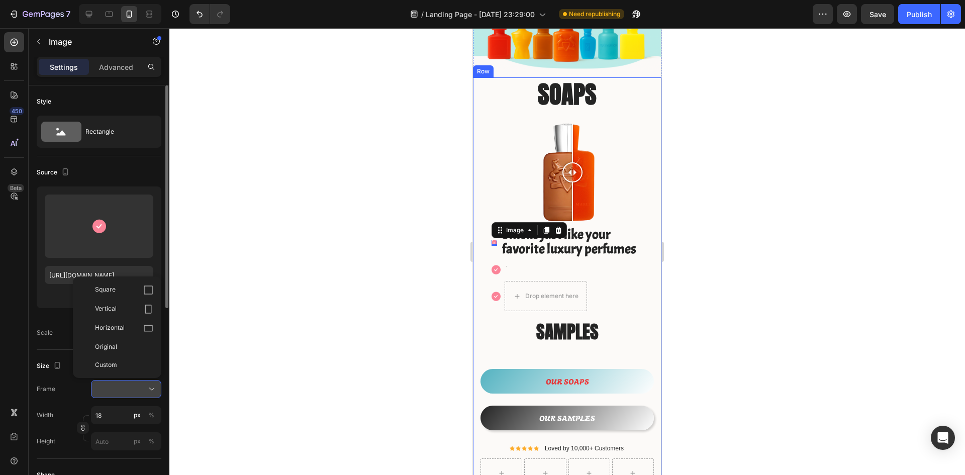
click at [129, 390] on div at bounding box center [125, 389] width 61 height 10
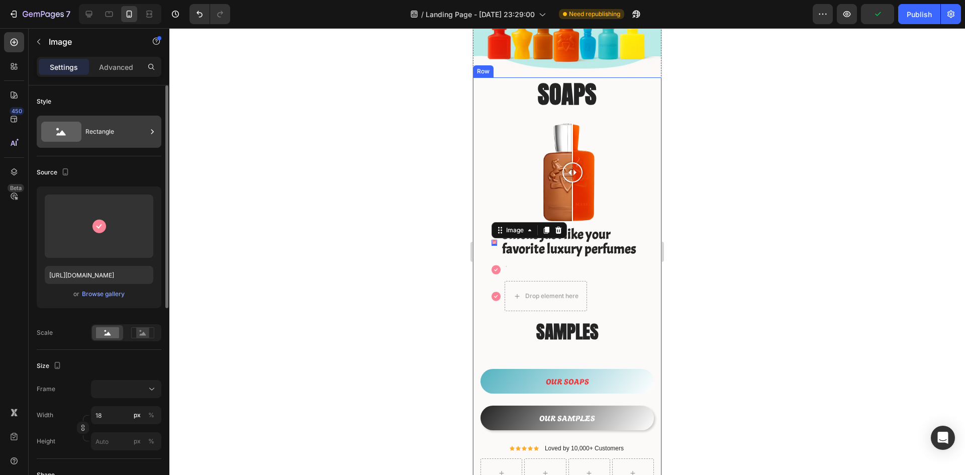
click at [122, 130] on div "Rectangle" at bounding box center [115, 131] width 61 height 23
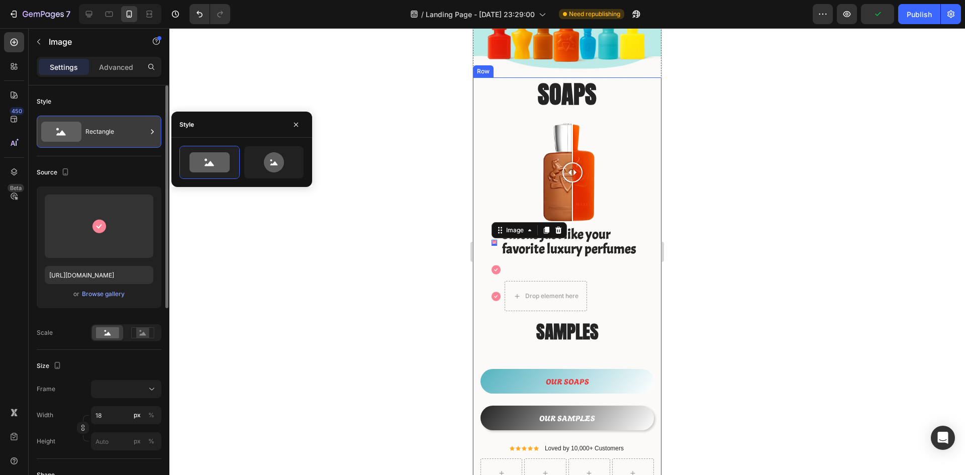
click at [127, 131] on div "Rectangle" at bounding box center [115, 131] width 61 height 23
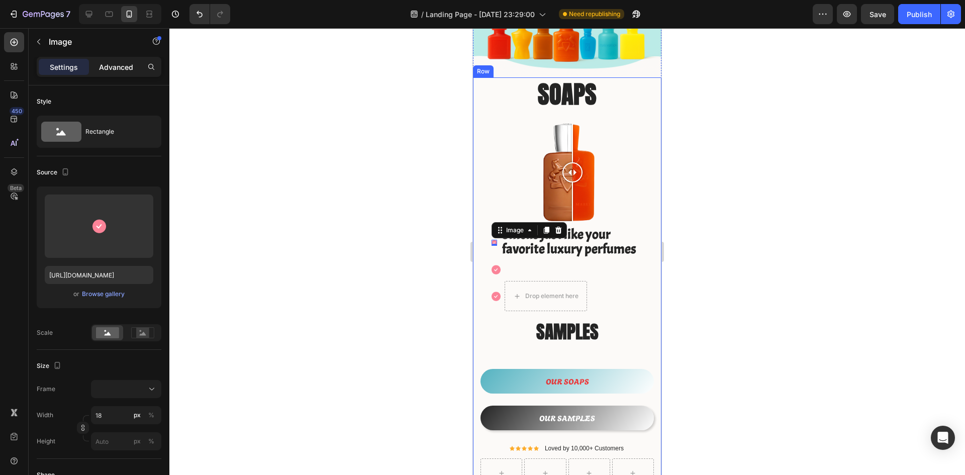
click at [116, 65] on p "Advanced" at bounding box center [116, 67] width 34 height 11
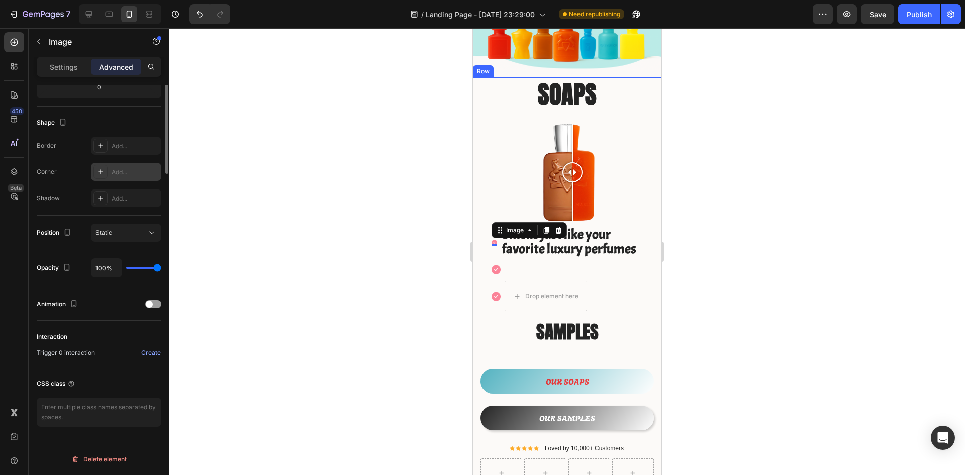
scroll to position [0, 0]
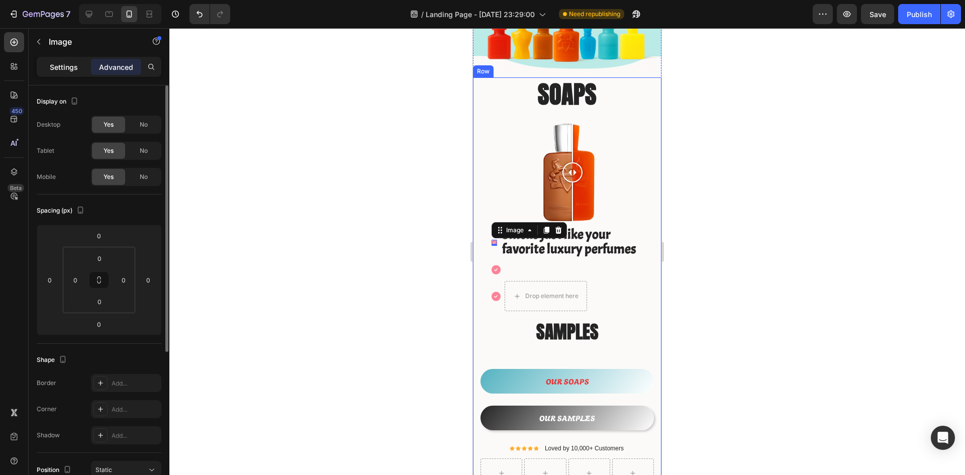
click at [67, 66] on p "Settings" at bounding box center [64, 67] width 28 height 11
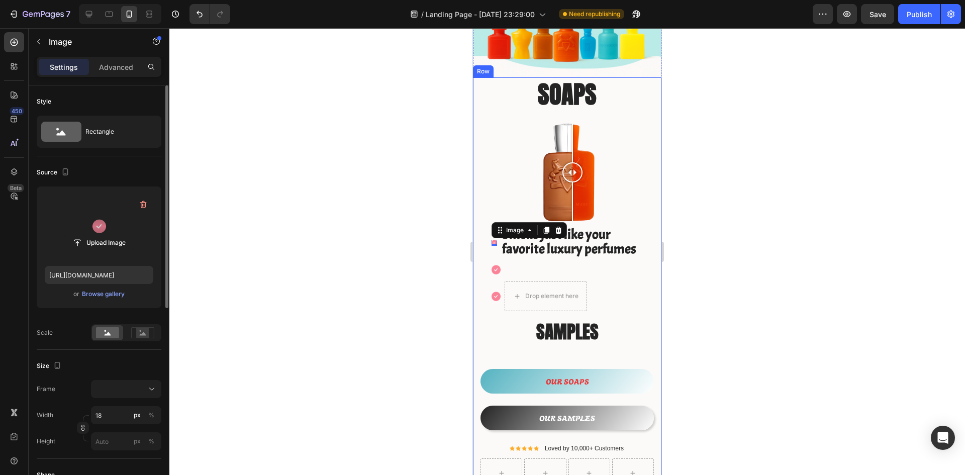
click at [111, 226] on label at bounding box center [99, 225] width 109 height 63
click at [111, 234] on input "file" at bounding box center [98, 242] width 69 height 17
type input "https://cdn.shopify.com/s/files/1/0933/9479/6860/files/gempages_580835986045404…"
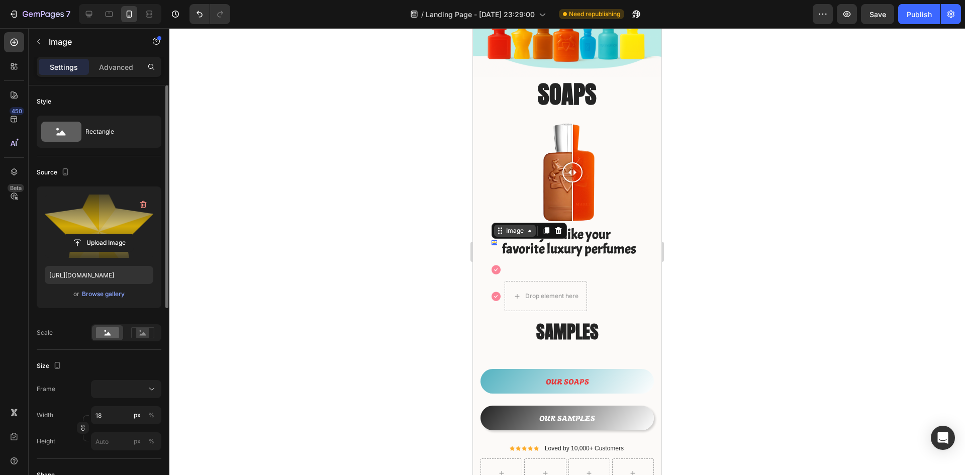
click at [534, 227] on icon at bounding box center [530, 231] width 8 height 8
click at [530, 227] on icon at bounding box center [530, 231] width 8 height 8
click at [499, 236] on li "Image 3 Smells just like your favorite luxury perfumes Text block" at bounding box center [572, 242] width 162 height 31
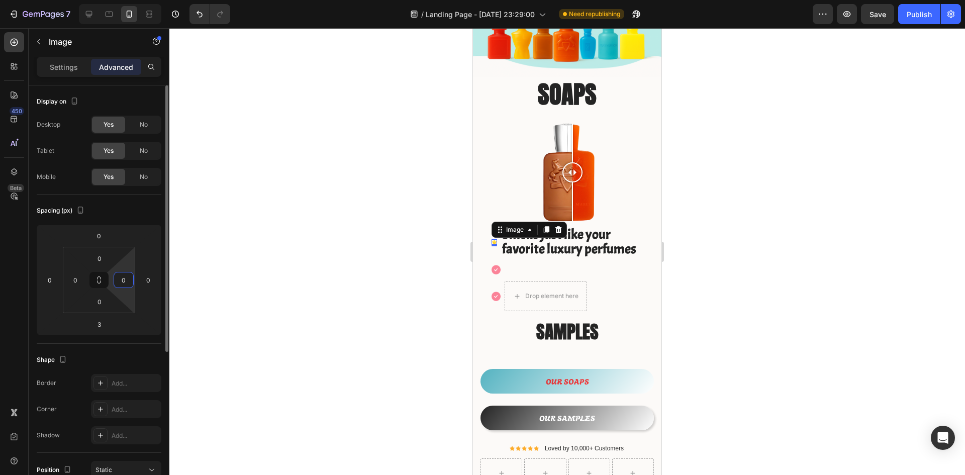
click at [127, 0] on html "7 Version history / Landing Page - [DATE] 23:29:00 Need republishing Preview Sa…" at bounding box center [482, 0] width 965 height 0
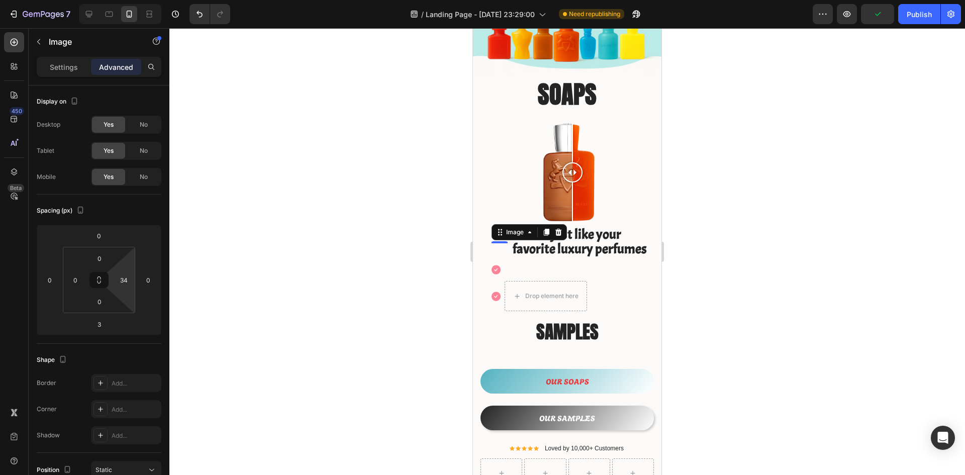
type input "36"
drag, startPoint x: 131, startPoint y: 300, endPoint x: 132, endPoint y: 291, distance: 9.1
click at [132, 0] on html "7 Version history / Landing Page - Aug 25, 23:29:00 Need republishing Preview P…" at bounding box center [482, 0] width 965 height 0
drag, startPoint x: 82, startPoint y: 255, endPoint x: 84, endPoint y: 245, distance: 10.2
click at [84, 0] on html "7 Version history / Landing Page - [DATE] 23:29:00 Need republishing Preview Sa…" at bounding box center [482, 0] width 965 height 0
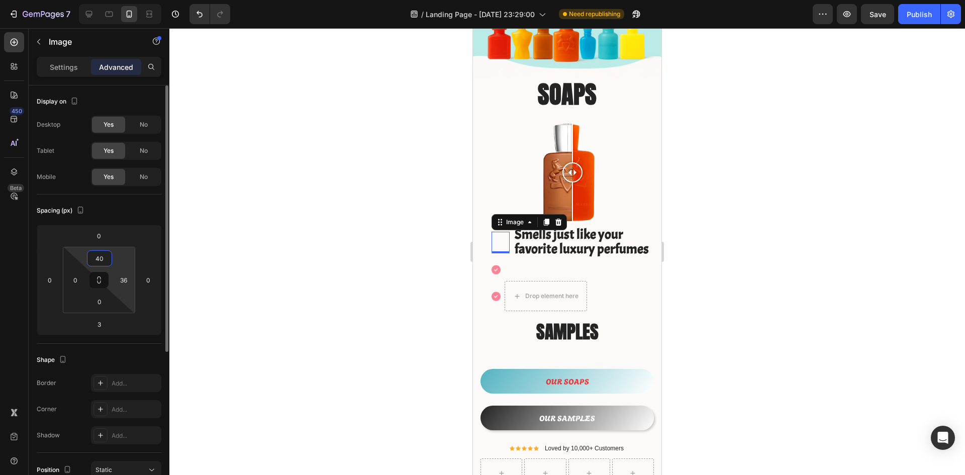
type input "0"
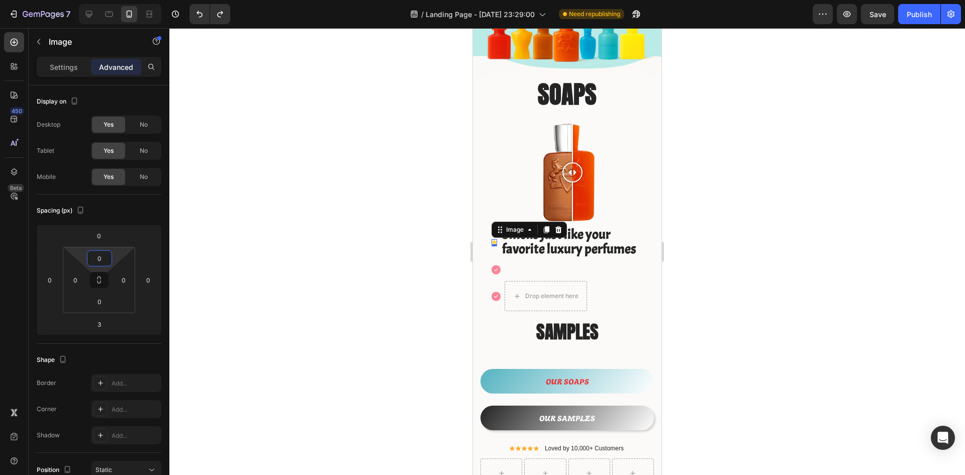
type input "0"
click at [576, 235] on strong "Smells just like your favorite luxury perfumes" at bounding box center [569, 242] width 134 height 32
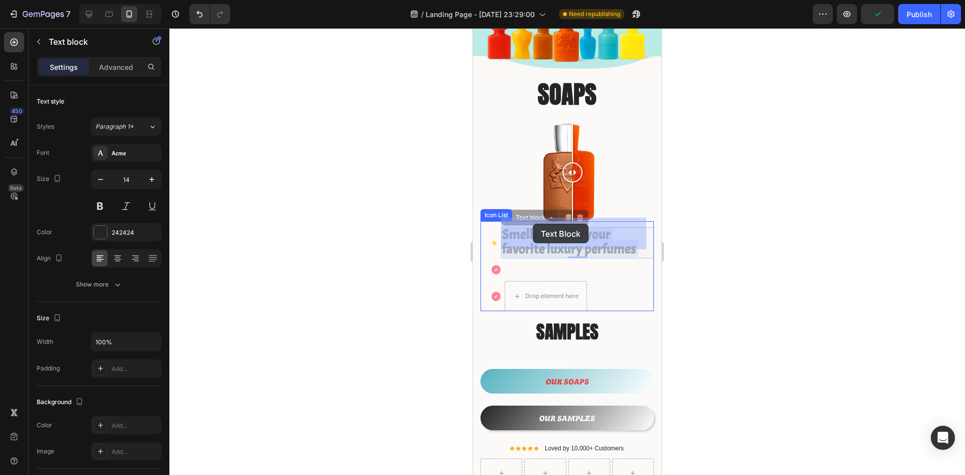
drag, startPoint x: 637, startPoint y: 241, endPoint x: 516, endPoint y: 223, distance: 122.0
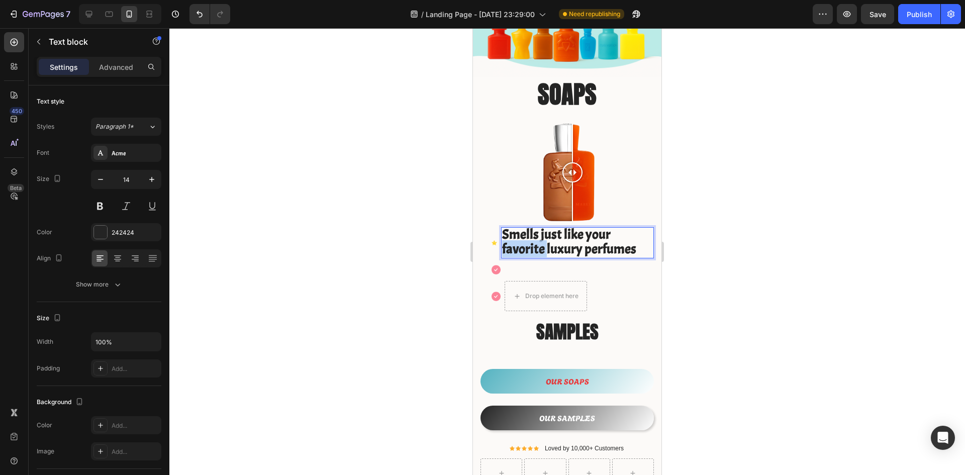
click at [526, 234] on strong "Smells just like your favorite luxury perfumes" at bounding box center [569, 242] width 134 height 32
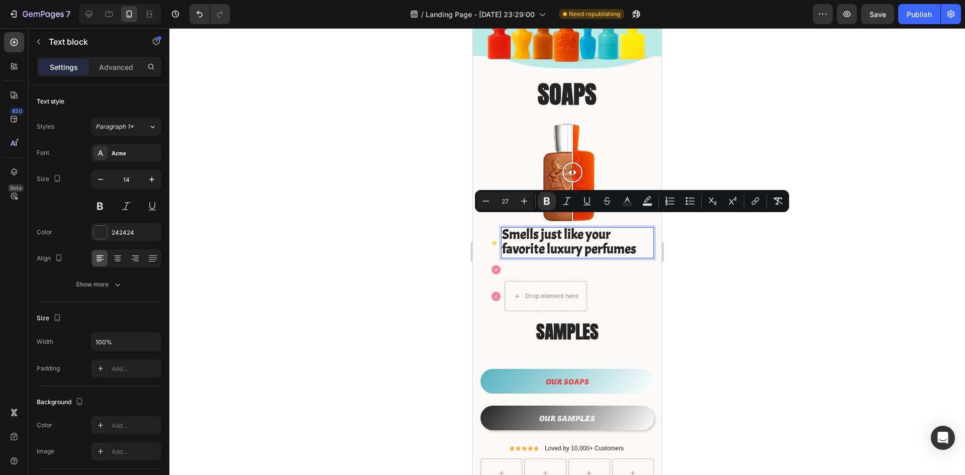
click at [512, 203] on input "27" at bounding box center [505, 201] width 20 height 12
type input "2"
type input "14"
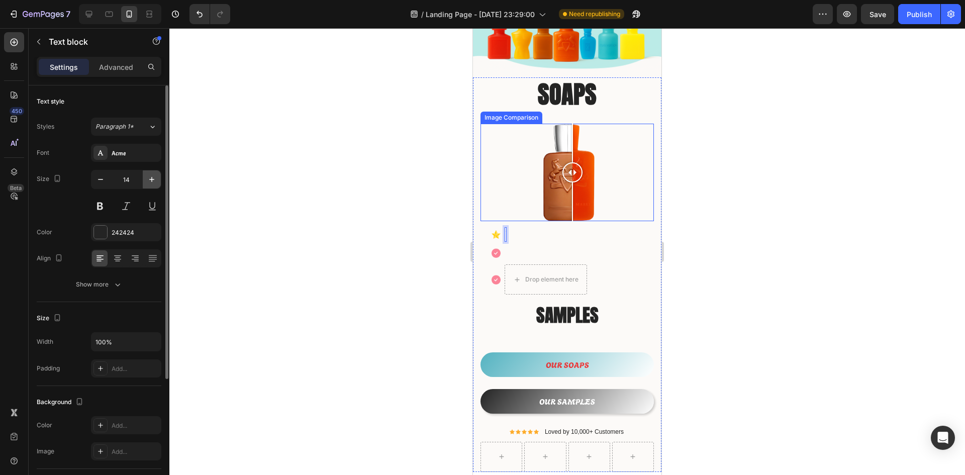
click at [152, 181] on icon "button" at bounding box center [151, 179] width 5 height 5
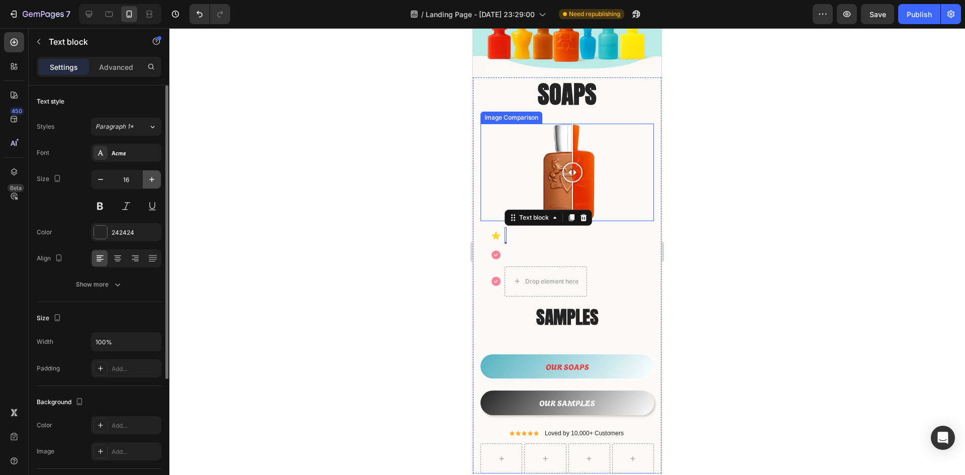
click at [152, 181] on icon "button" at bounding box center [151, 179] width 5 height 5
click at [101, 185] on button "button" at bounding box center [100, 179] width 18 height 18
click at [101, 184] on icon "button" at bounding box center [100, 179] width 10 height 10
type input "15"
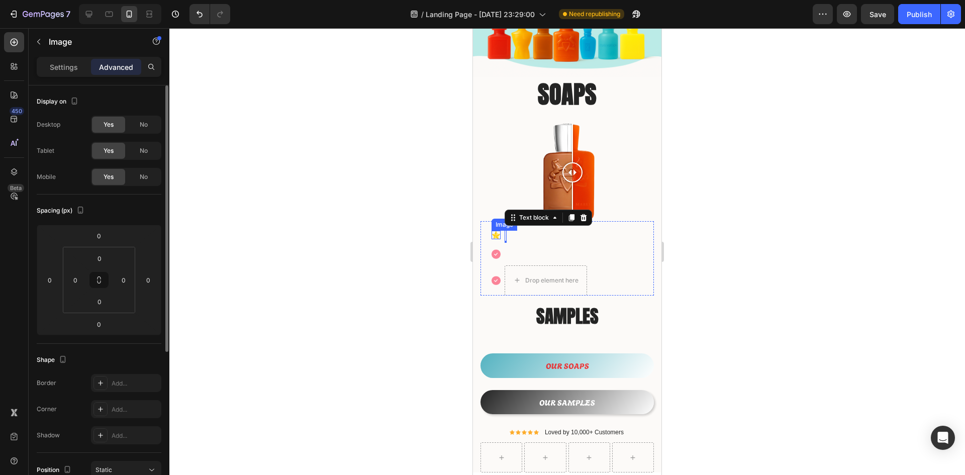
click at [496, 231] on div "Image" at bounding box center [495, 235] width 9 height 9
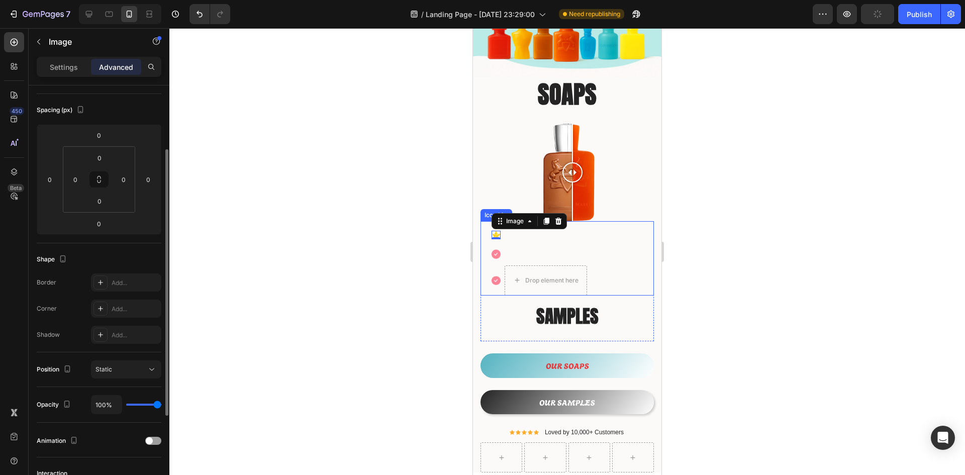
scroll to position [151, 0]
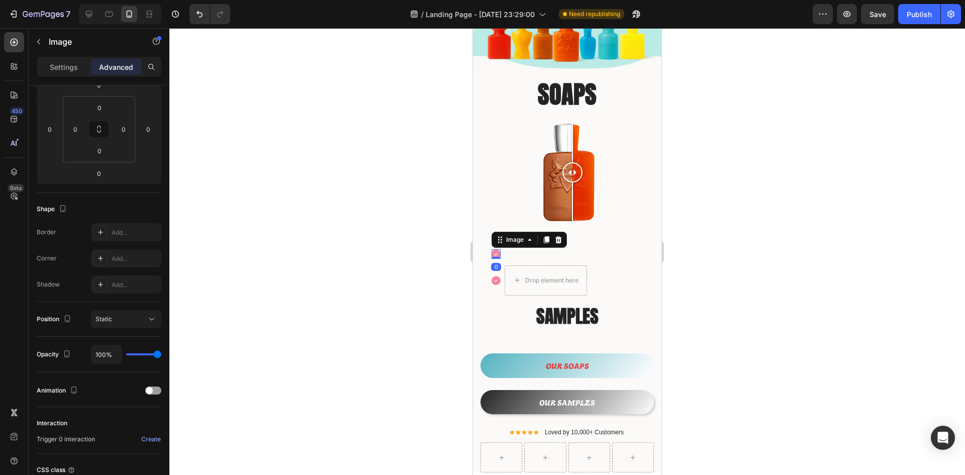
click at [496, 249] on img at bounding box center [495, 254] width 9 height 10
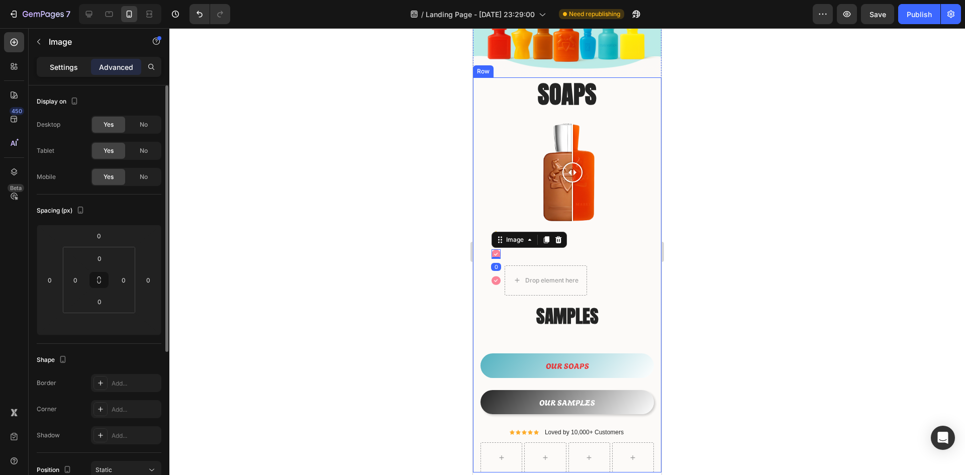
click at [73, 73] on div "Settings" at bounding box center [64, 67] width 50 height 16
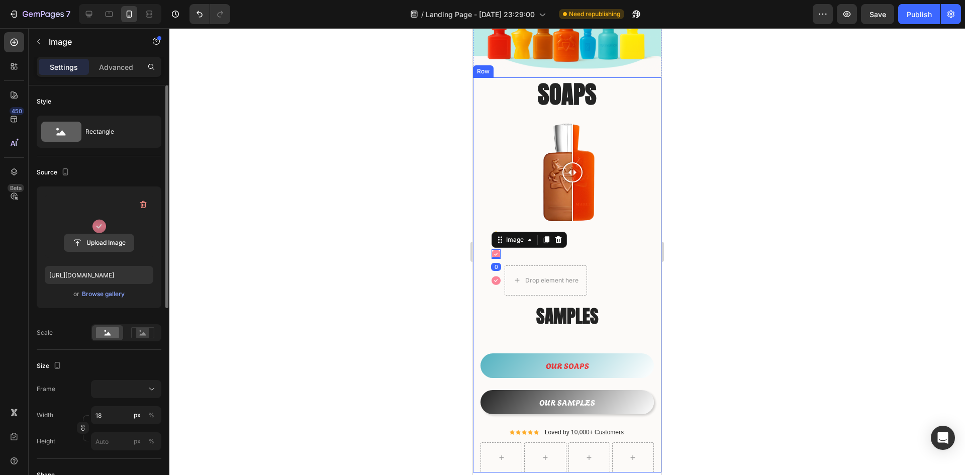
click at [105, 239] on input "file" at bounding box center [98, 242] width 69 height 17
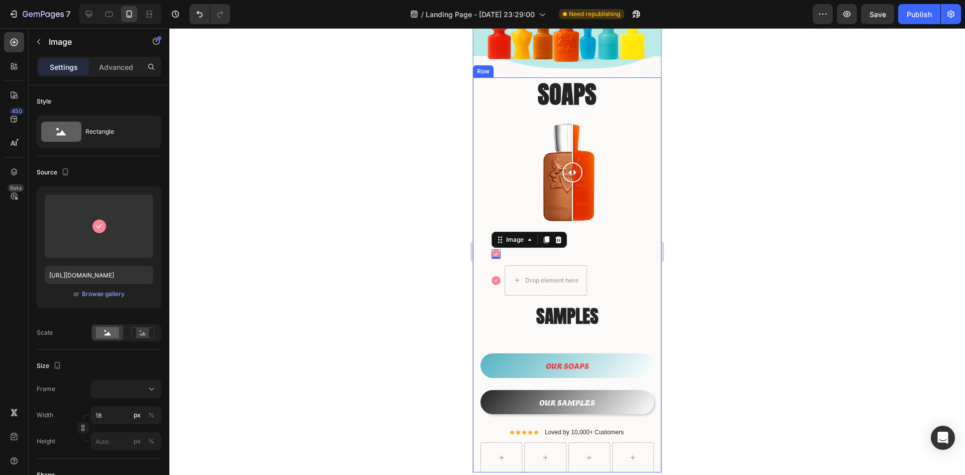
type input "https://cdn.shopify.com/s/files/1/0933/9479/6860/files/gempages_580835986045404…"
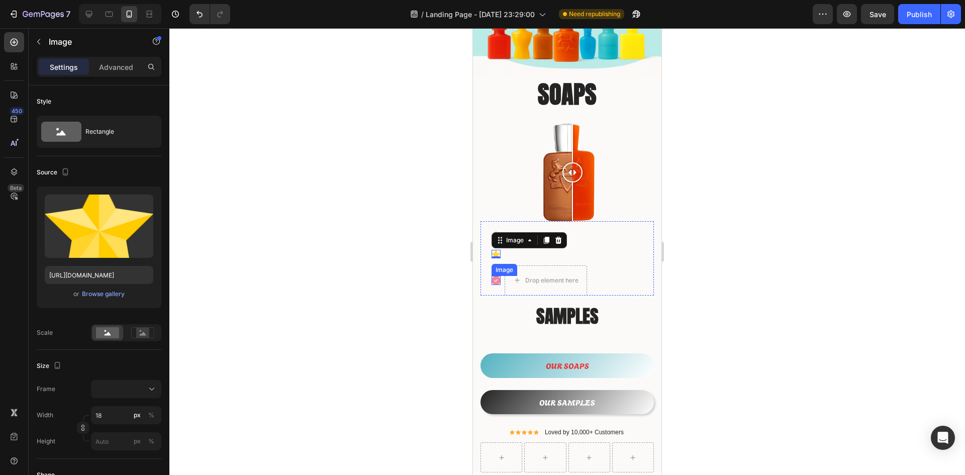
click at [500, 276] on img at bounding box center [495, 281] width 9 height 10
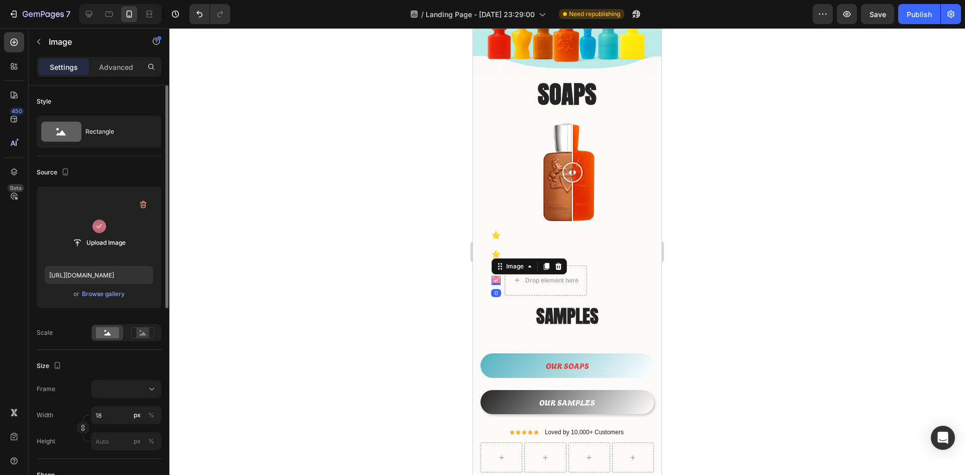
click at [114, 225] on label at bounding box center [99, 225] width 109 height 63
click at [114, 234] on input "file" at bounding box center [98, 242] width 69 height 17
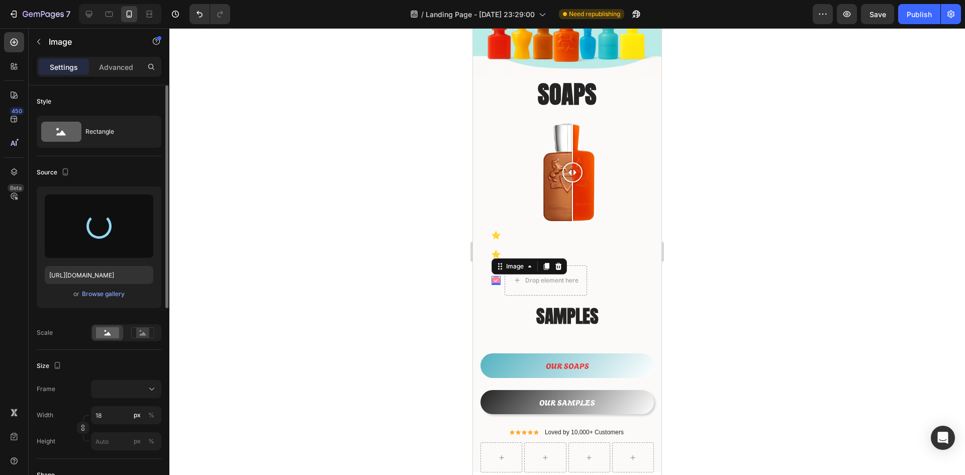
type input "https://cdn.shopify.com/s/files/1/0933/9479/6860/files/gempages_580835986045404…"
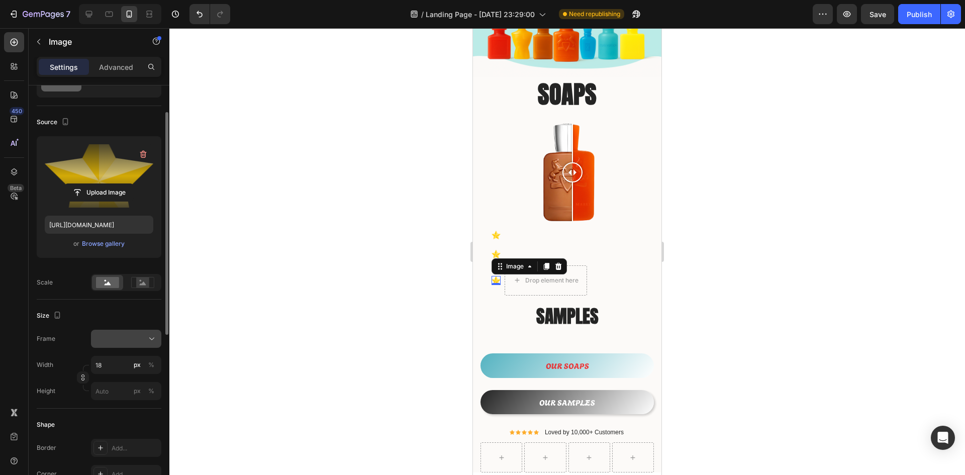
scroll to position [100, 0]
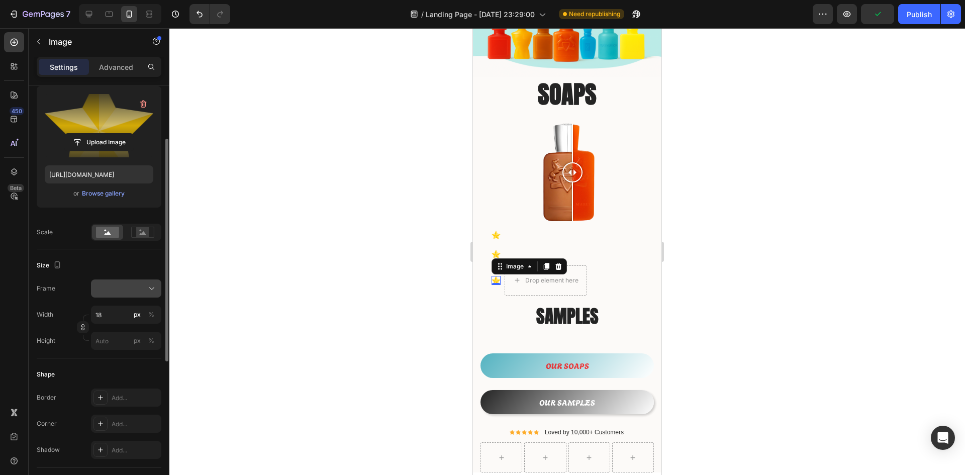
click at [143, 288] on div at bounding box center [125, 288] width 61 height 10
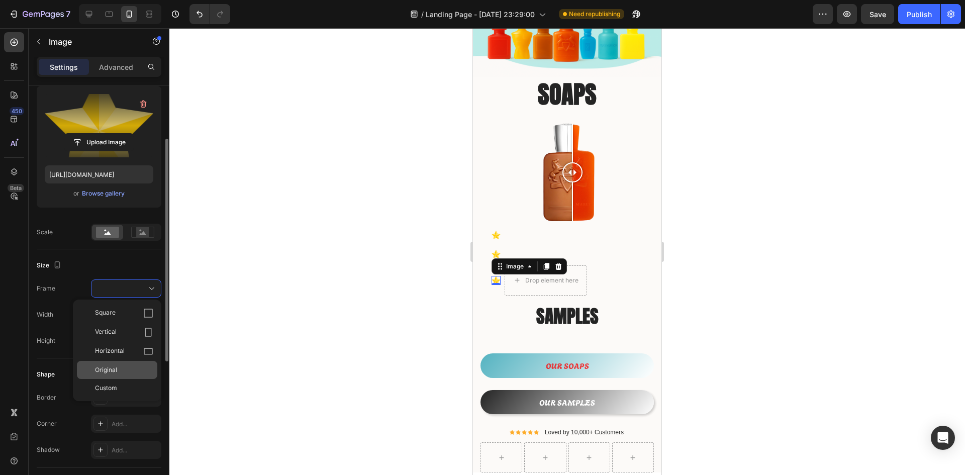
click at [133, 366] on div "Original" at bounding box center [124, 369] width 58 height 9
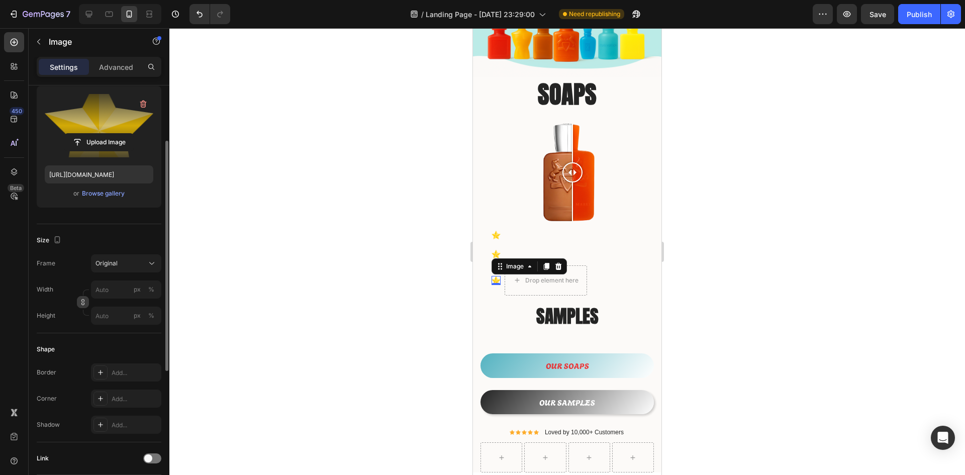
click at [80, 299] on icon "button" at bounding box center [82, 301] width 7 height 7
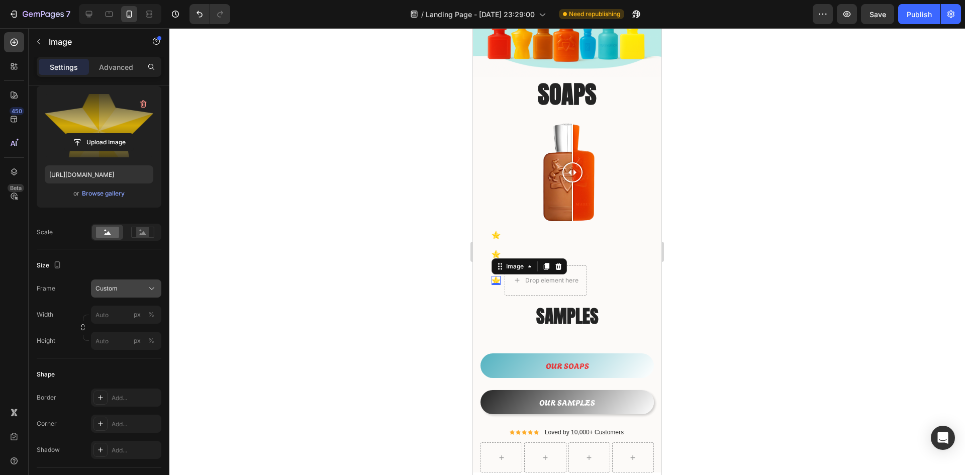
click at [151, 294] on button "Custom" at bounding box center [126, 288] width 70 height 18
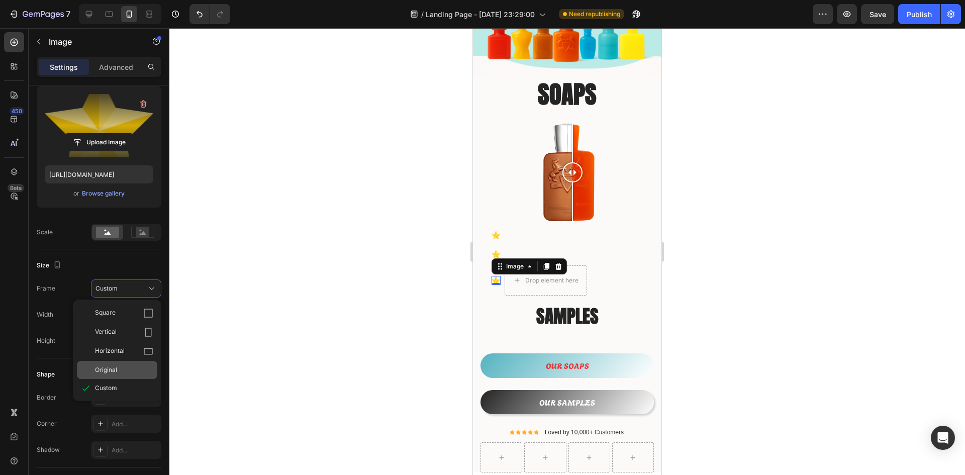
click at [135, 367] on div "Original" at bounding box center [124, 369] width 58 height 9
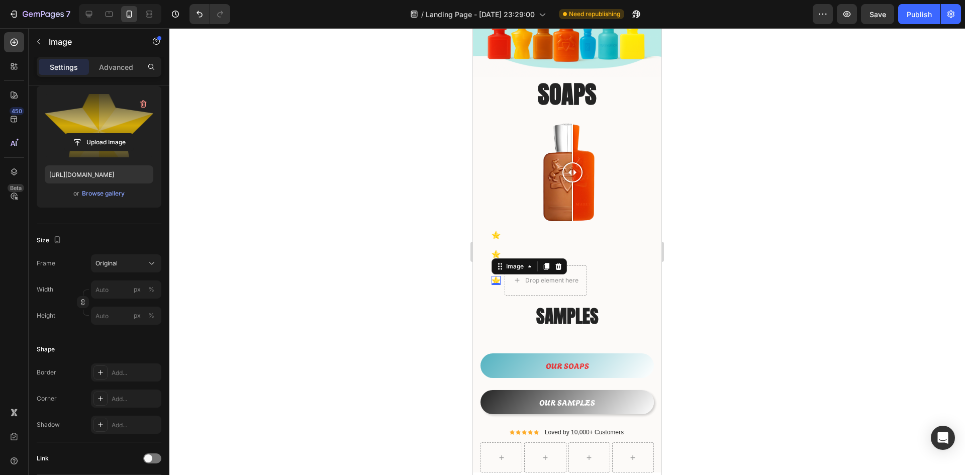
click at [499, 292] on div "Image Text block Image Text block Image 0 Drop element here Icon List SAMPLES H…" at bounding box center [566, 281] width 173 height 120
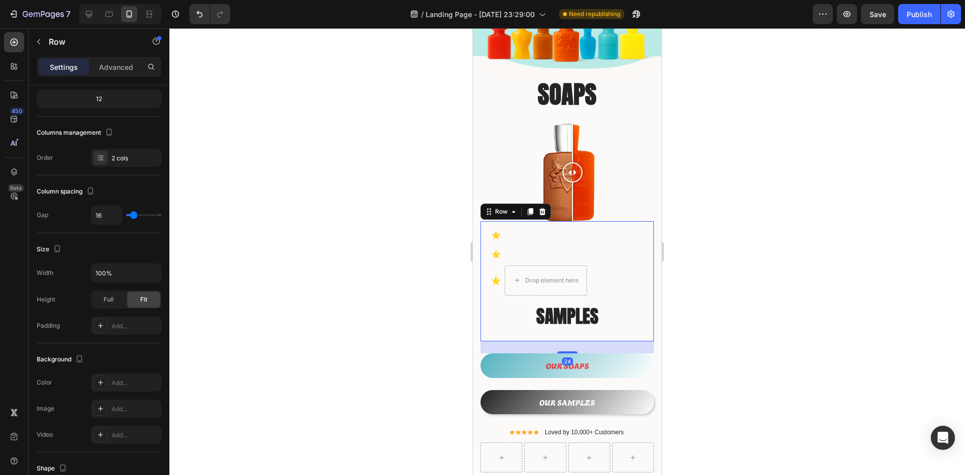
scroll to position [0, 0]
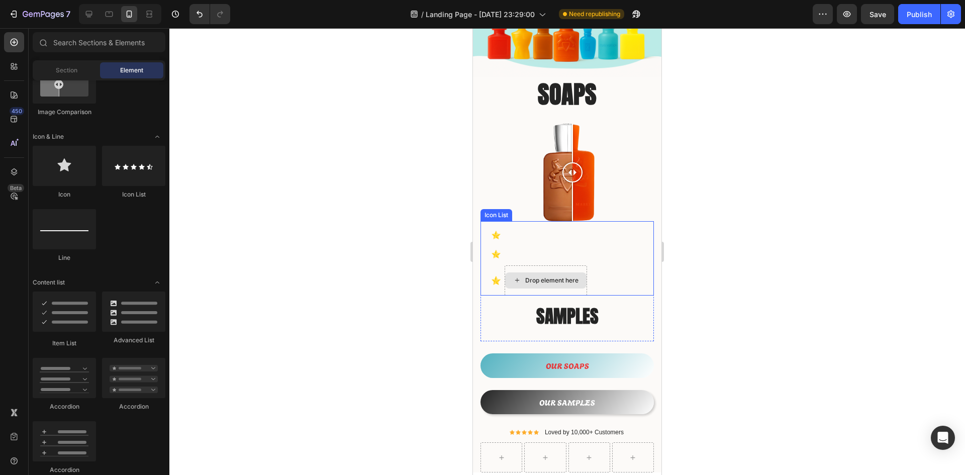
click at [545, 276] on div "Drop element here" at bounding box center [551, 280] width 53 height 8
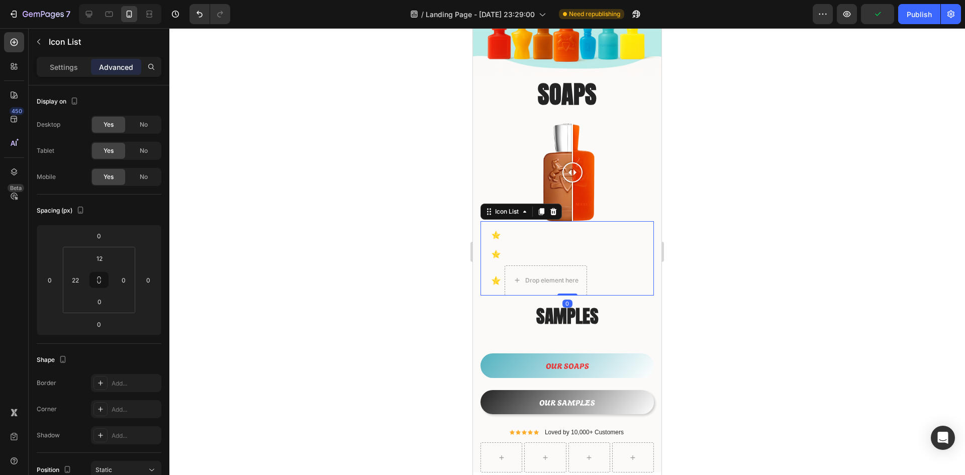
click at [532, 233] on li "Image Text block" at bounding box center [538, 235] width 95 height 16
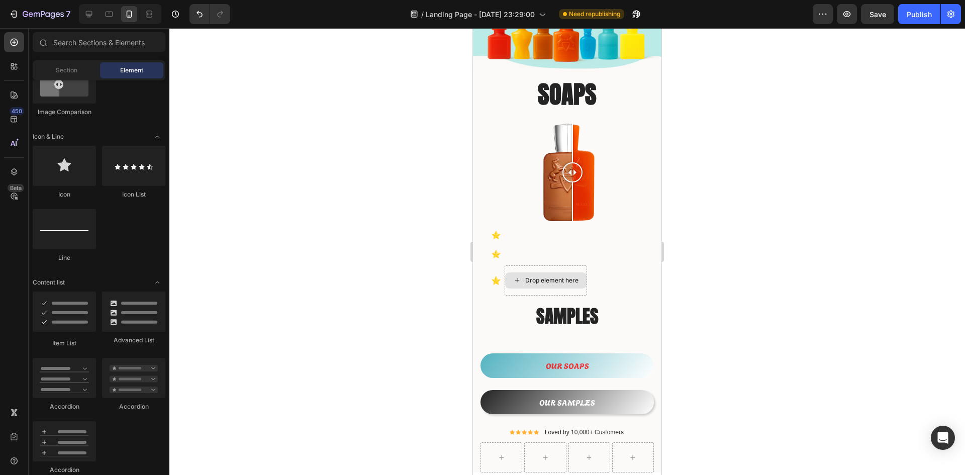
click at [559, 276] on div "Drop element here" at bounding box center [545, 280] width 81 height 16
drag, startPoint x: 599, startPoint y: 413, endPoint x: 550, endPoint y: 273, distance: 147.6
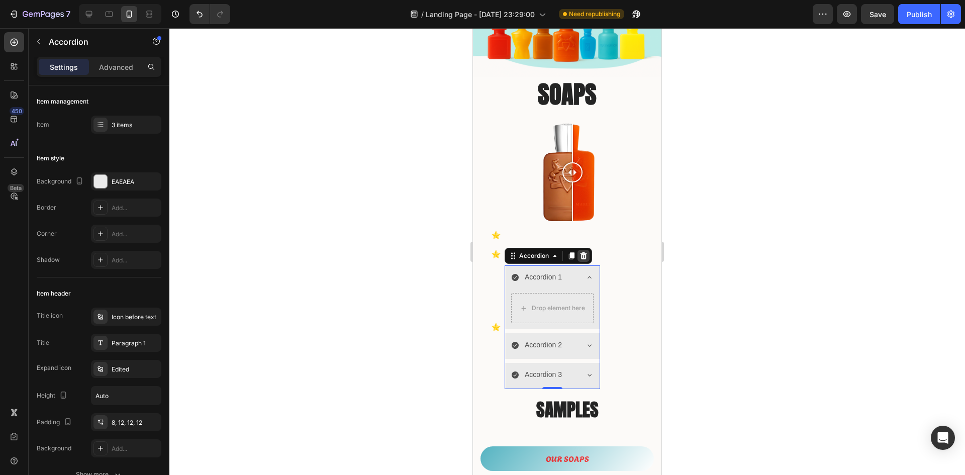
click at [583, 252] on icon at bounding box center [583, 255] width 7 height 7
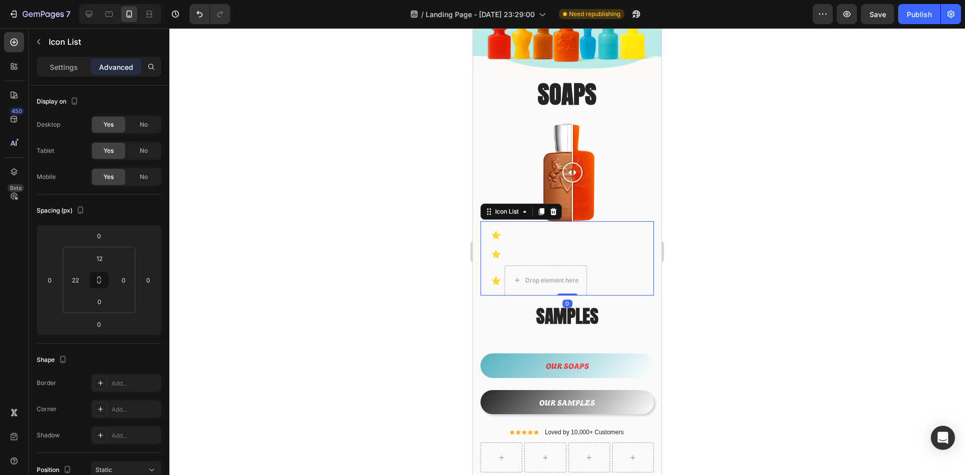
click at [498, 266] on li "Image Drop element here" at bounding box center [538, 280] width 95 height 30
click at [498, 276] on div "Image" at bounding box center [495, 280] width 9 height 9
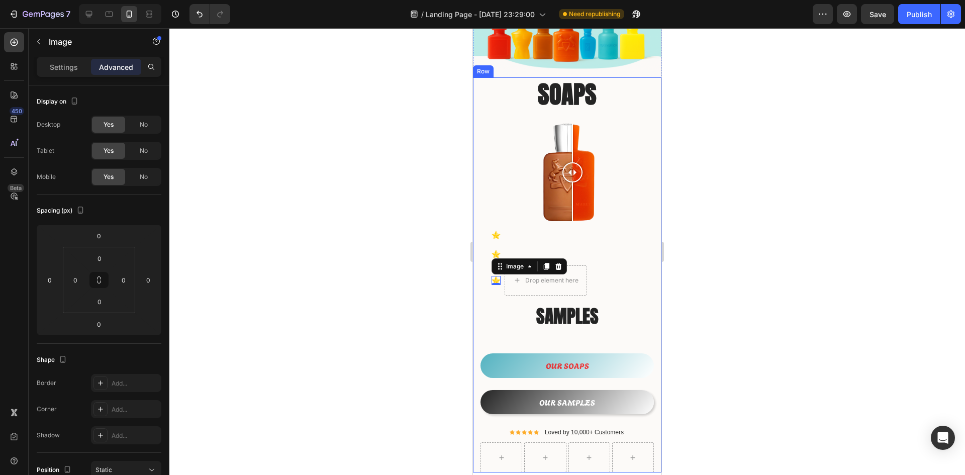
click at [393, 229] on div at bounding box center [566, 251] width 795 height 447
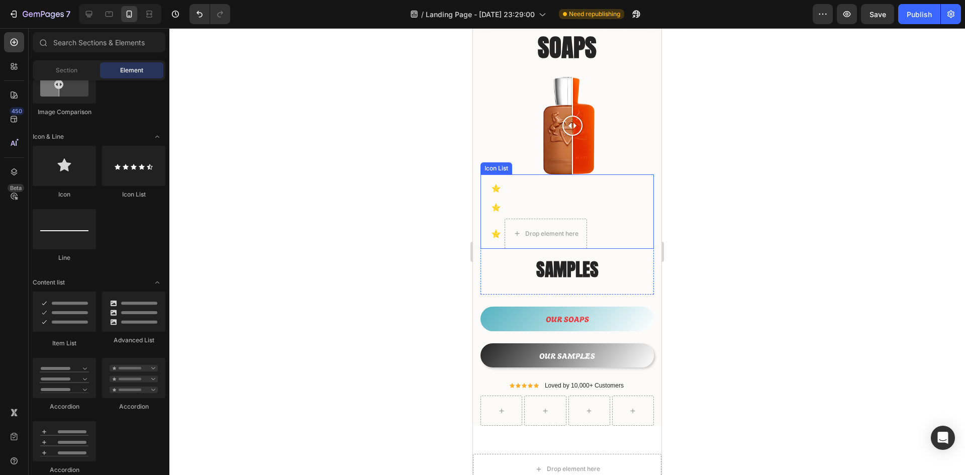
scroll to position [147, 0]
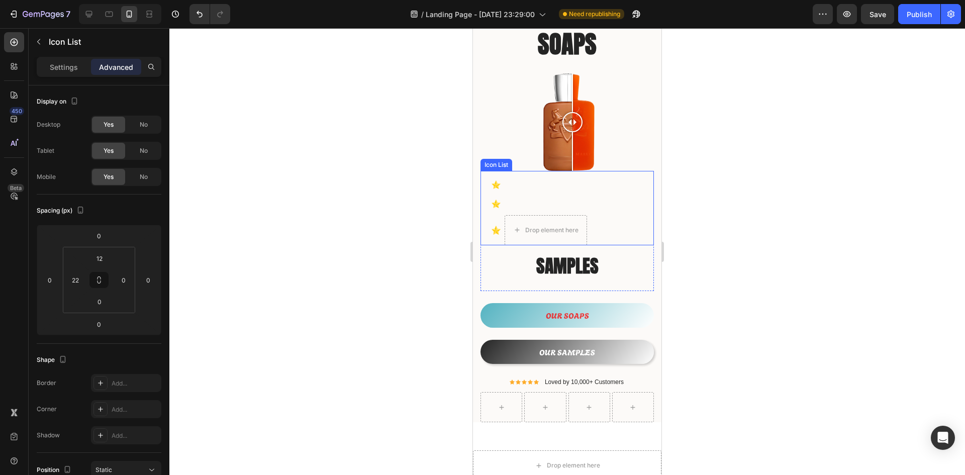
click at [545, 183] on li "Image Text block" at bounding box center [538, 185] width 95 height 16
click at [552, 158] on icon at bounding box center [553, 161] width 7 height 7
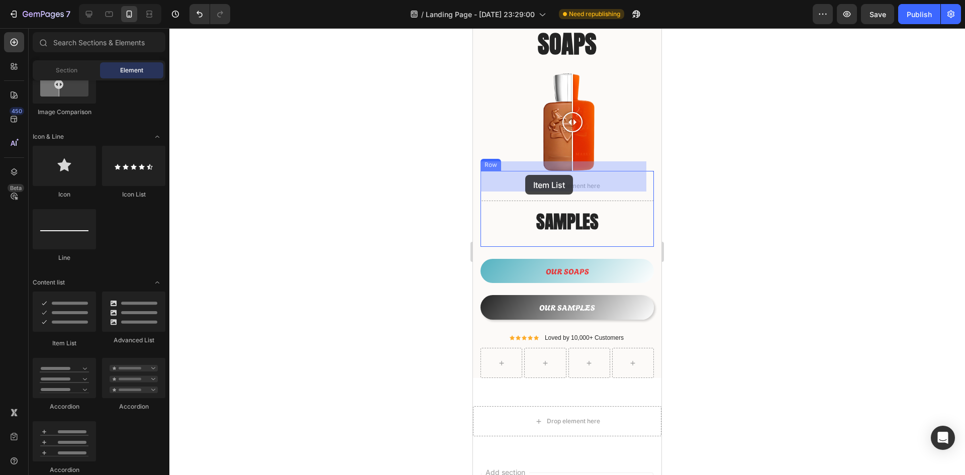
drag, startPoint x: 530, startPoint y: 342, endPoint x: 525, endPoint y: 174, distance: 167.9
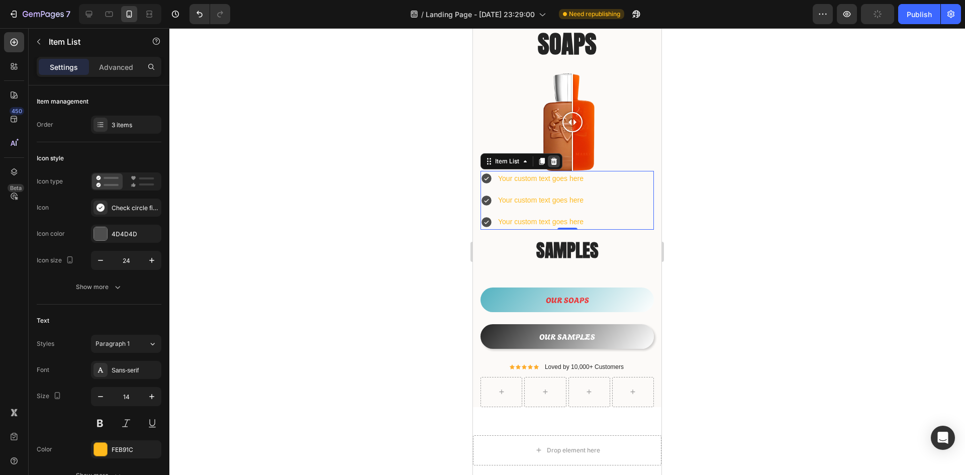
click at [556, 158] on icon at bounding box center [554, 161] width 7 height 7
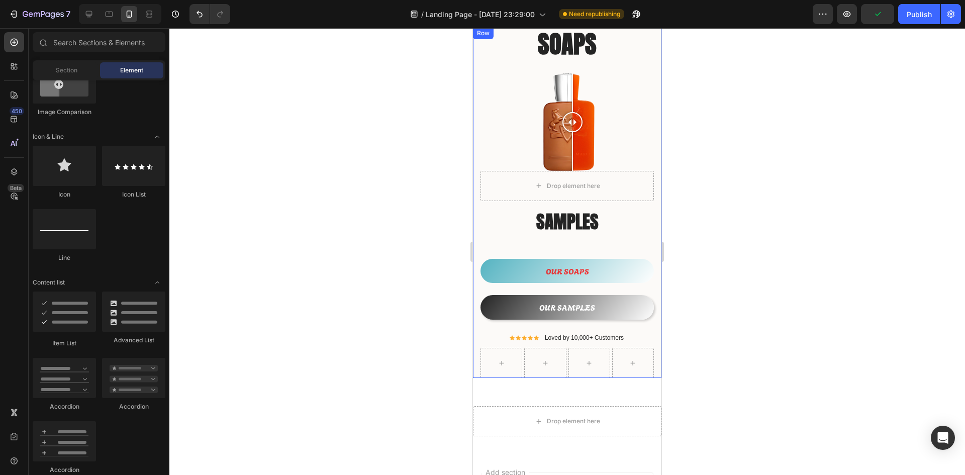
click at [389, 190] on div at bounding box center [566, 251] width 795 height 447
click at [621, 171] on div "Drop element here" at bounding box center [566, 186] width 173 height 30
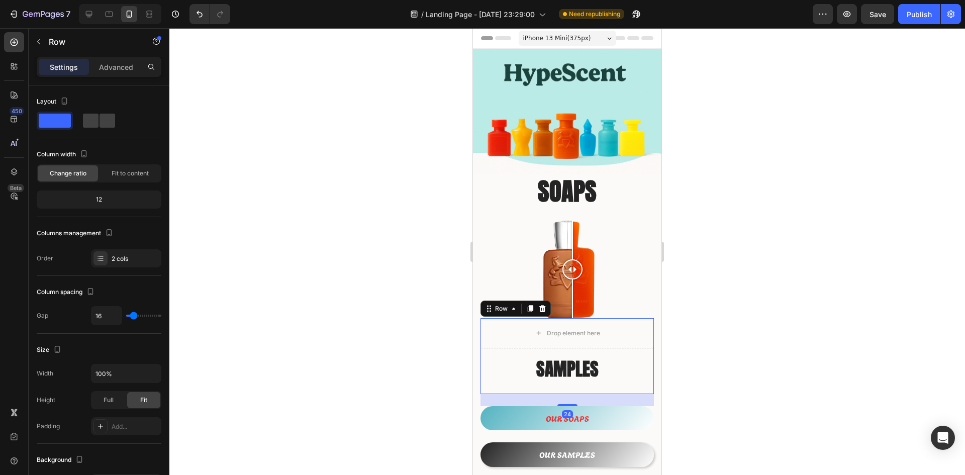
scroll to position [147, 0]
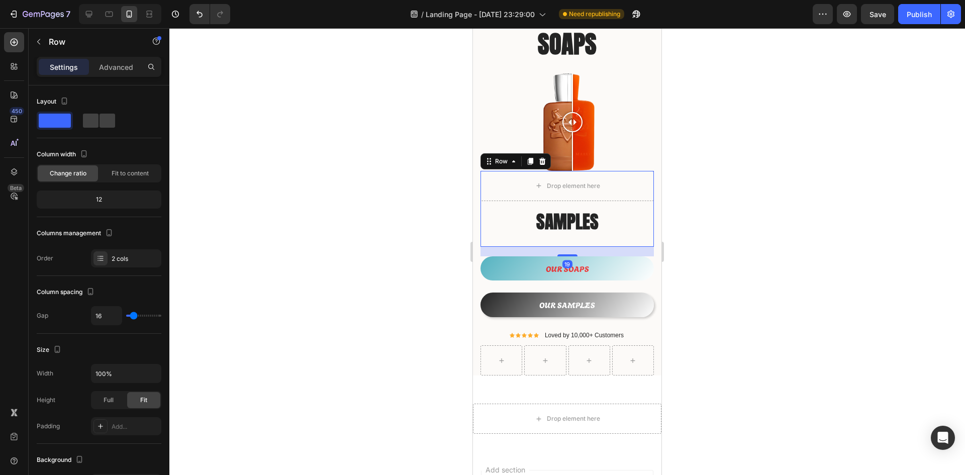
drag, startPoint x: 565, startPoint y: 248, endPoint x: 571, endPoint y: 219, distance: 29.9
click at [571, 219] on div "Drop element here SAMPLES Heading Row 19" at bounding box center [566, 209] width 173 height 76
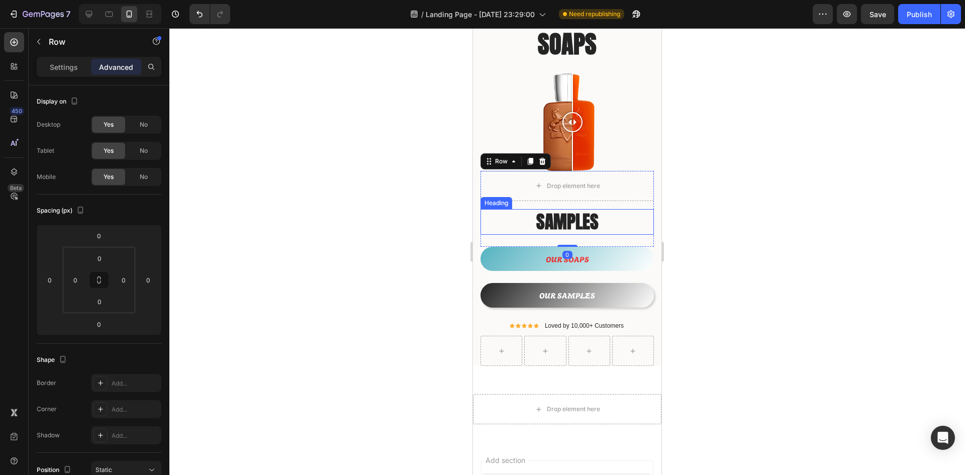
click at [573, 215] on h2 "SAMPLES" at bounding box center [566, 222] width 173 height 26
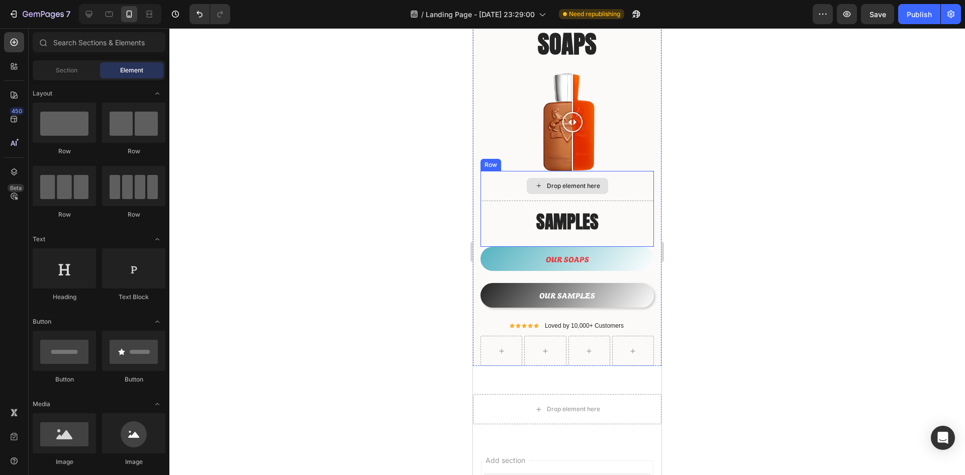
click at [582, 182] on div "Drop element here" at bounding box center [573, 186] width 53 height 8
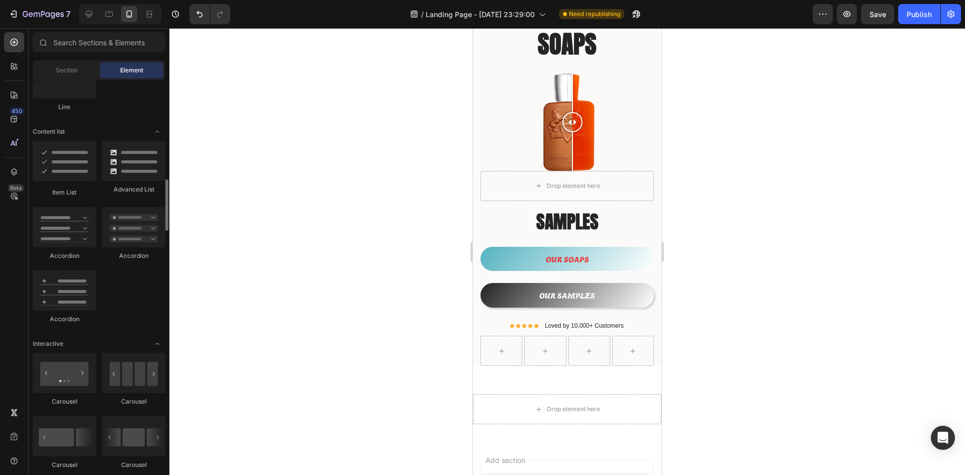
scroll to position [703, 0]
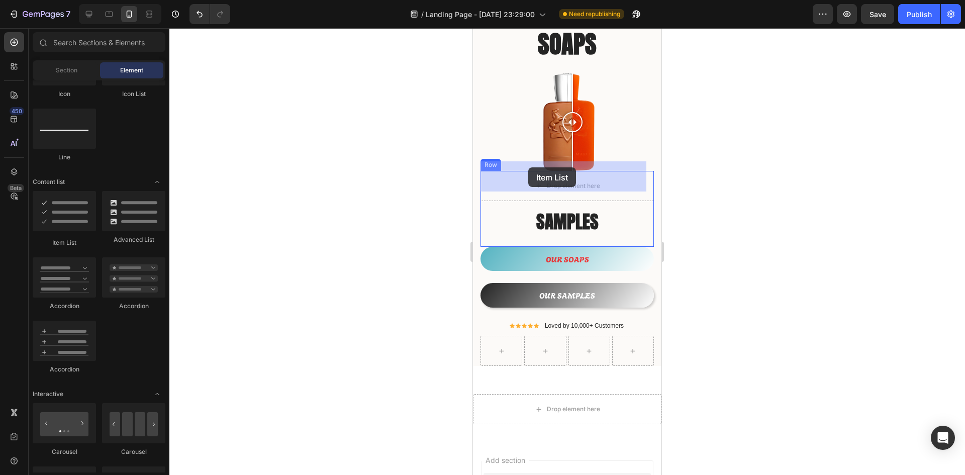
drag, startPoint x: 537, startPoint y: 251, endPoint x: 528, endPoint y: 167, distance: 83.8
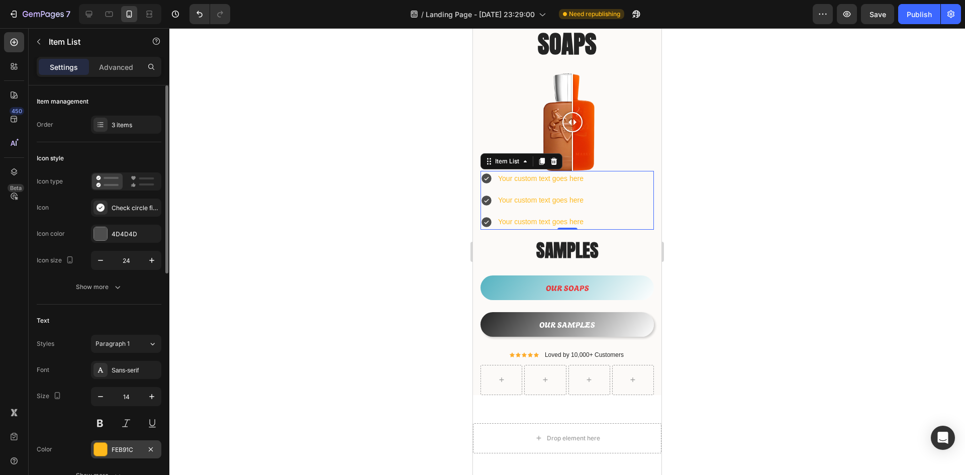
click at [113, 447] on div "FEB91C" at bounding box center [126, 449] width 29 height 9
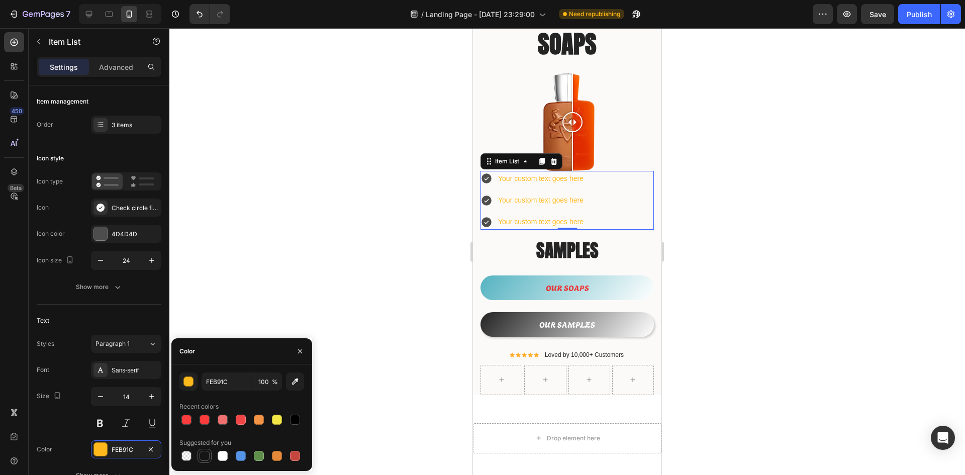
click at [203, 456] on div at bounding box center [204, 456] width 10 height 10
type input "151515"
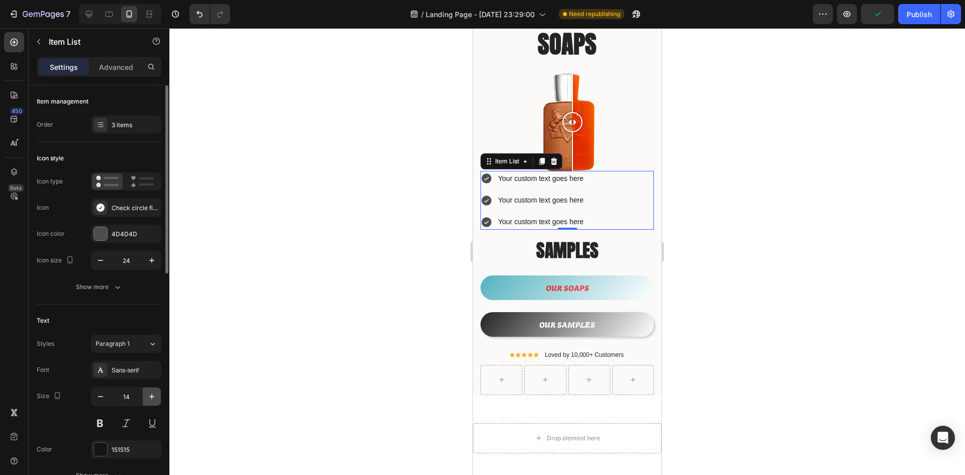
click at [155, 395] on icon "button" at bounding box center [152, 396] width 10 height 10
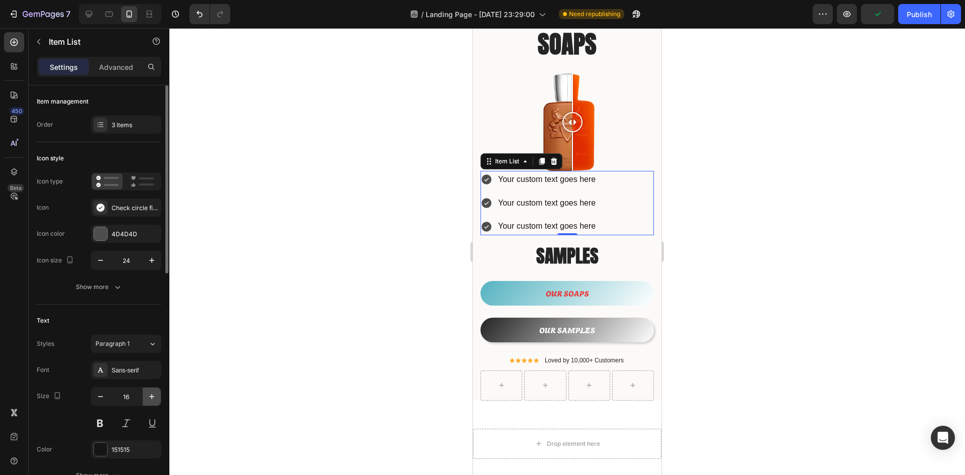
click at [153, 400] on icon "button" at bounding box center [152, 396] width 10 height 10
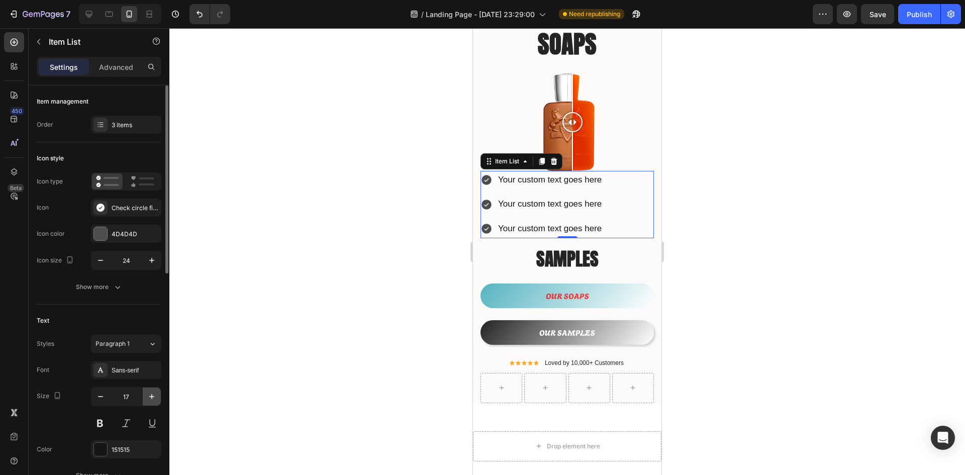
click at [152, 397] on icon "button" at bounding box center [151, 396] width 5 height 5
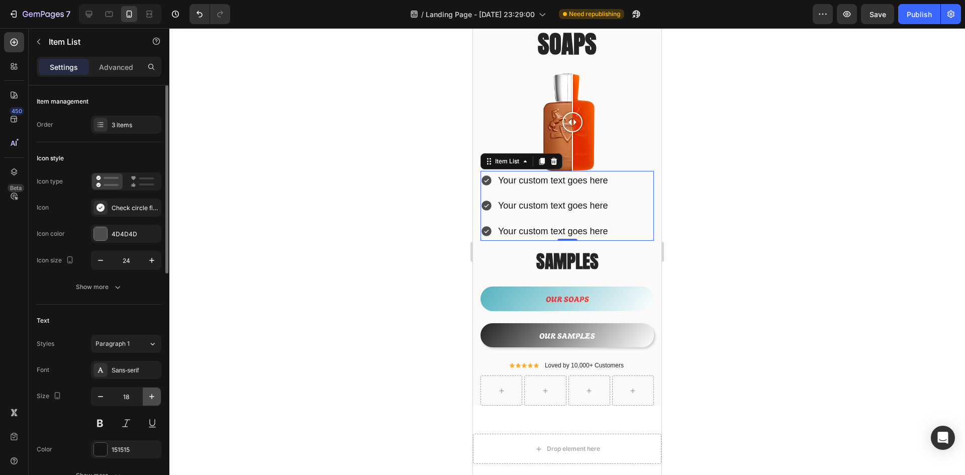
click at [152, 397] on icon "button" at bounding box center [151, 396] width 5 height 5
type input "19"
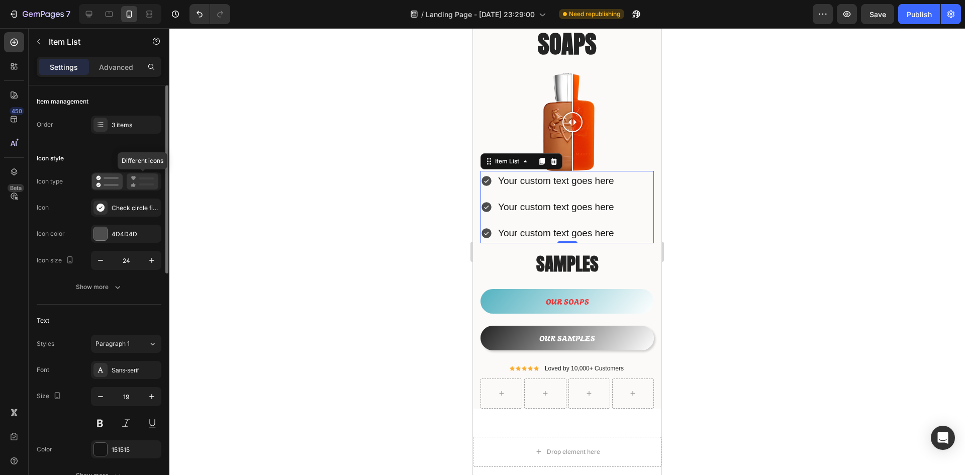
click at [144, 182] on icon at bounding box center [143, 181] width 24 height 12
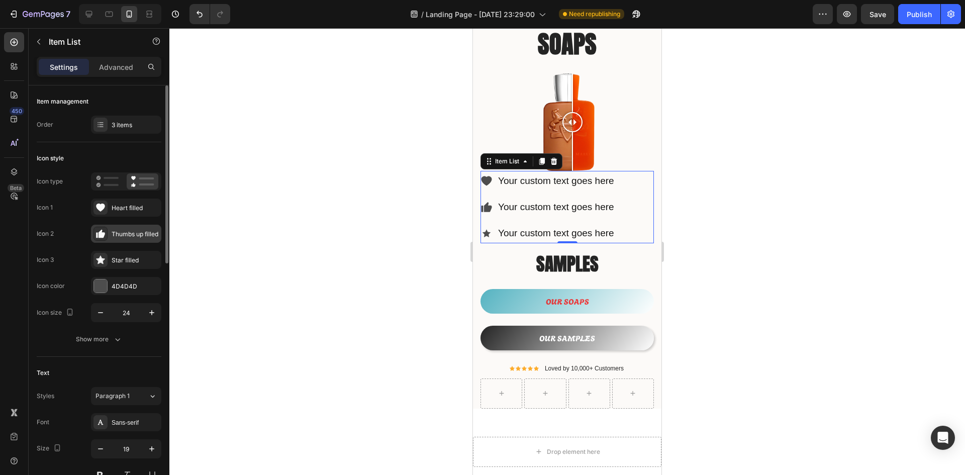
click at [102, 234] on icon at bounding box center [101, 234] width 7 height 8
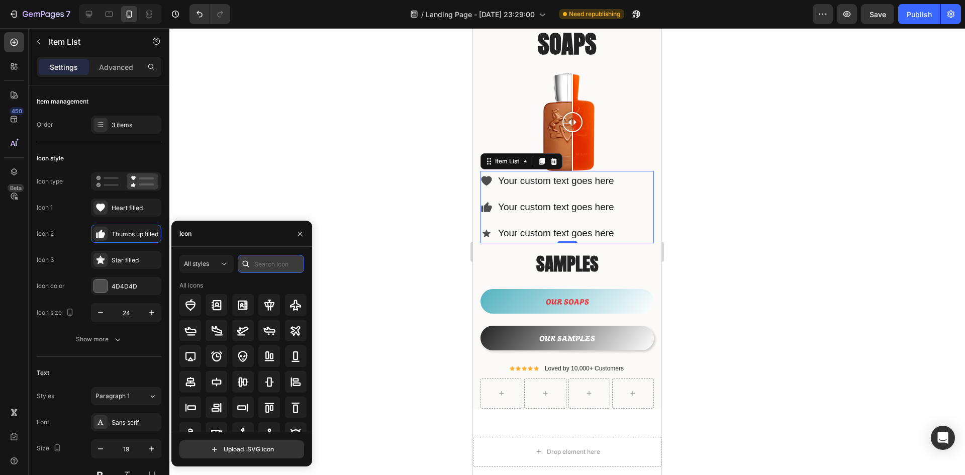
click at [257, 262] on input "text" at bounding box center [271, 264] width 66 height 18
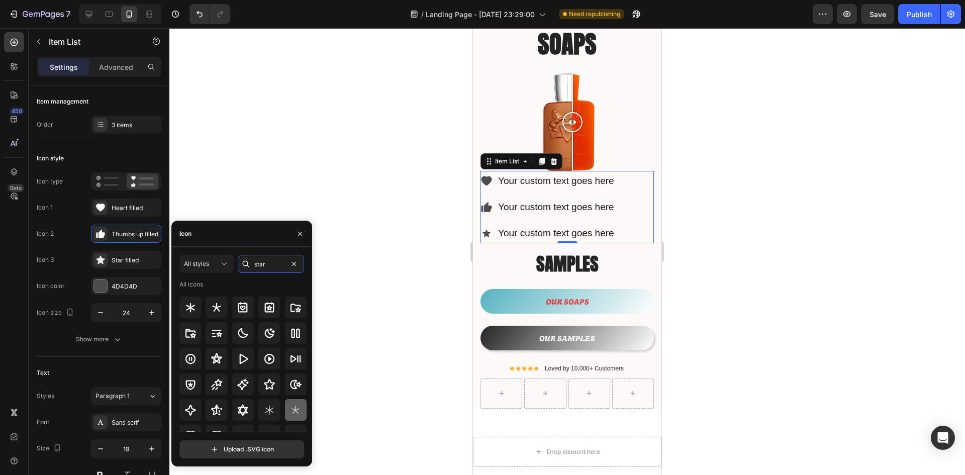
scroll to position [0, 0]
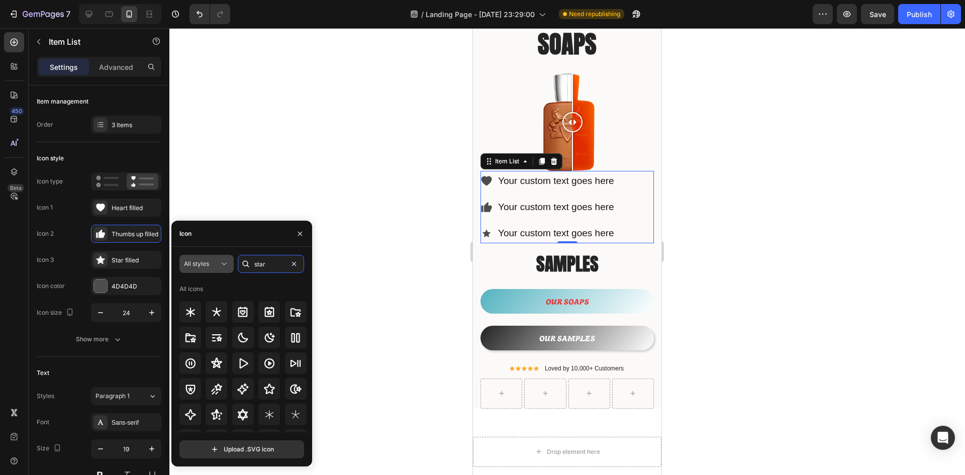
type input "star"
click at [219, 258] on button "All styles" at bounding box center [206, 264] width 54 height 18
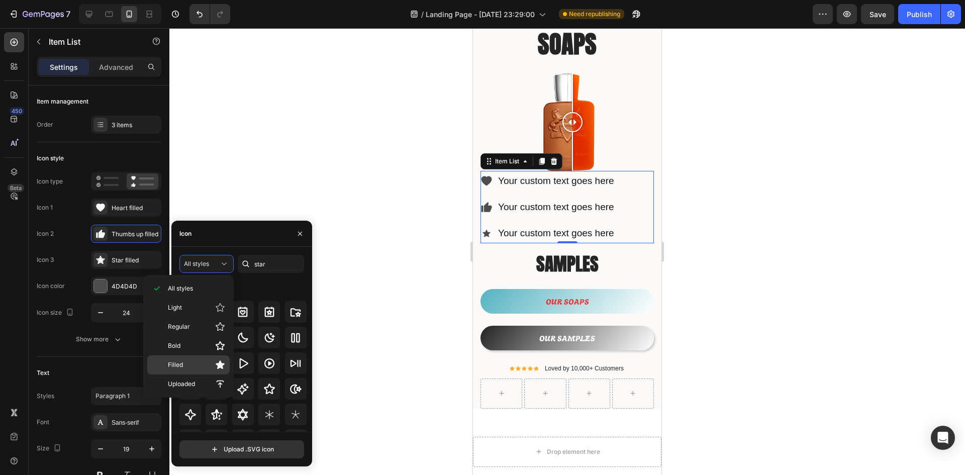
click at [216, 363] on icon at bounding box center [220, 364] width 9 height 9
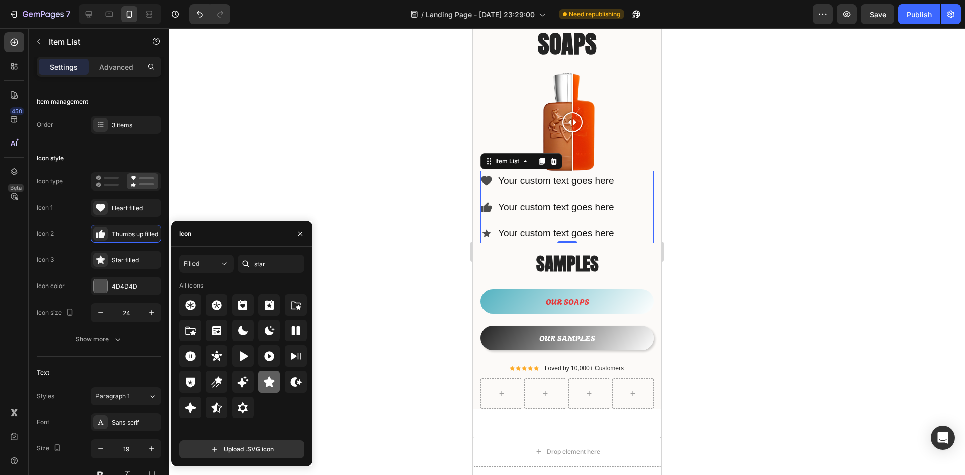
click at [267, 382] on icon at bounding box center [269, 381] width 11 height 10
click at [129, 204] on div "Heart filled" at bounding box center [135, 208] width 47 height 9
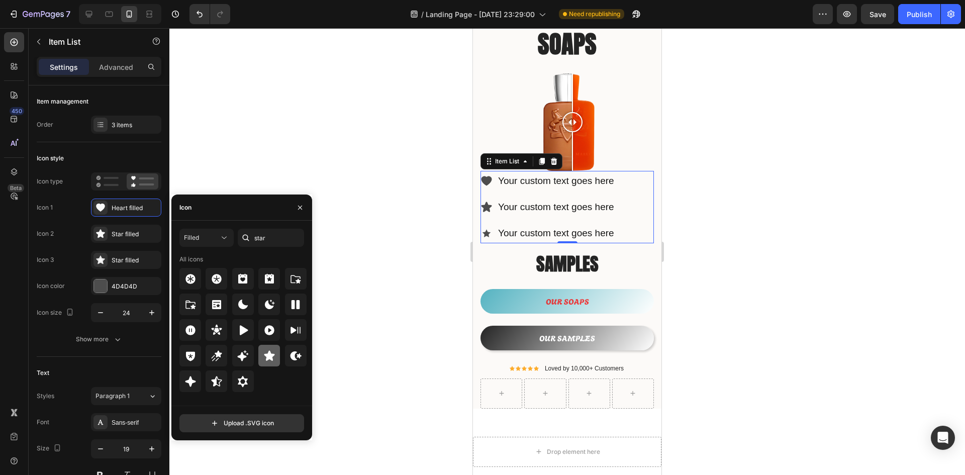
click at [271, 355] on icon at bounding box center [269, 355] width 11 height 10
click at [116, 291] on div "4D4D4D" at bounding box center [126, 286] width 70 height 18
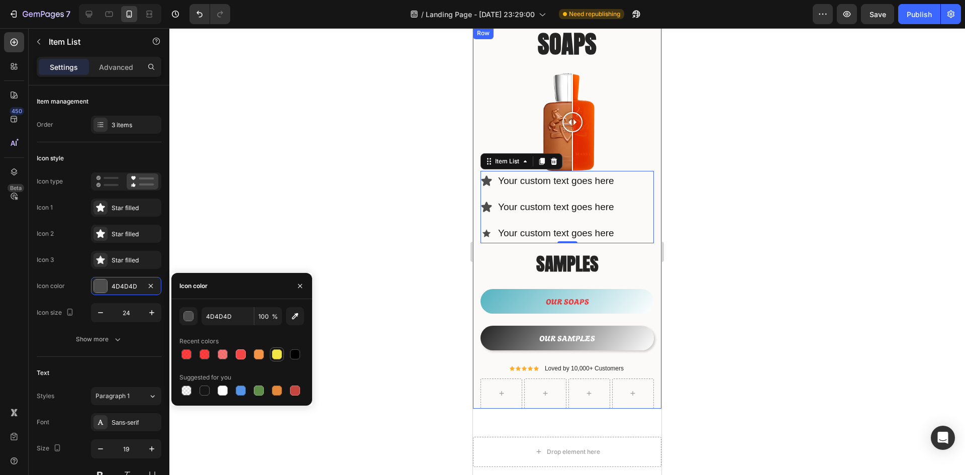
click at [276, 355] on div at bounding box center [277, 354] width 10 height 10
click at [295, 318] on icon "button" at bounding box center [295, 316] width 7 height 7
click at [188, 320] on div "button" at bounding box center [189, 317] width 10 height 10
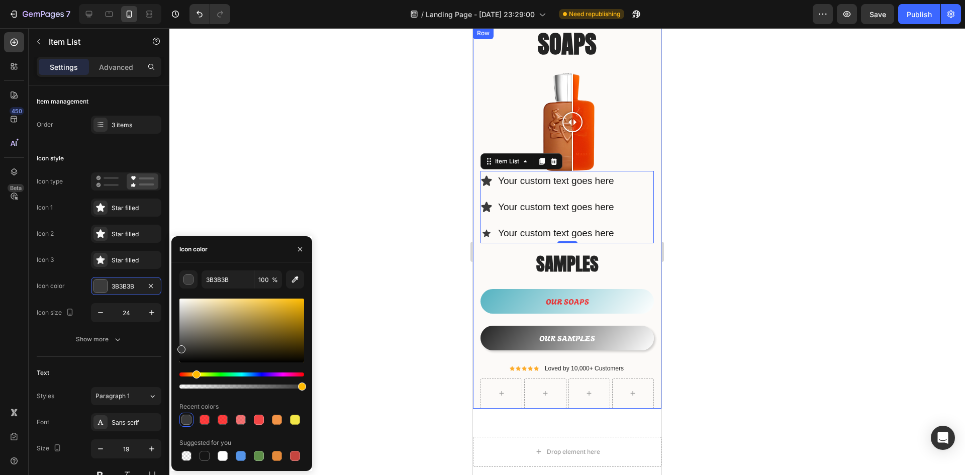
drag, startPoint x: 182, startPoint y: 372, endPoint x: 197, endPoint y: 374, distance: 15.7
click at [197, 374] on div "Hue" at bounding box center [196, 374] width 8 height 8
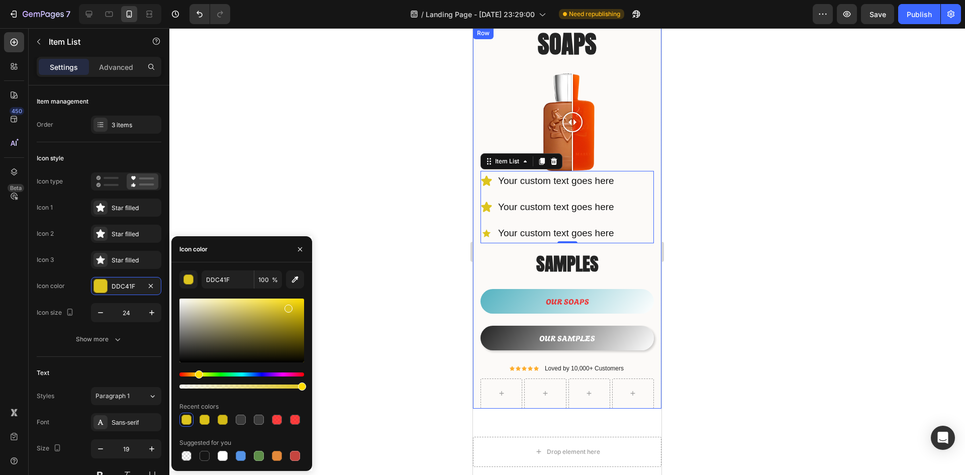
drag, startPoint x: 280, startPoint y: 315, endPoint x: 287, endPoint y: 307, distance: 11.4
click at [287, 307] on div at bounding box center [241, 330] width 125 height 64
click at [295, 283] on icon "button" at bounding box center [295, 279] width 10 height 10
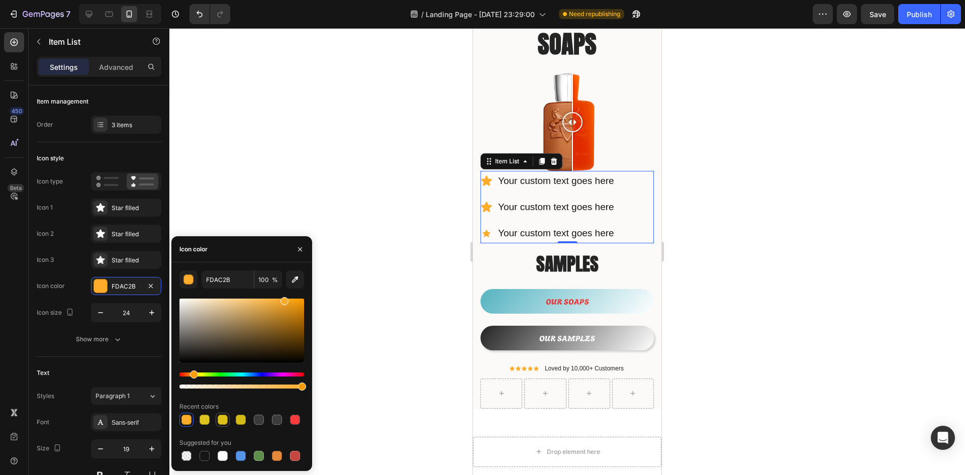
click at [222, 420] on div at bounding box center [223, 420] width 10 height 10
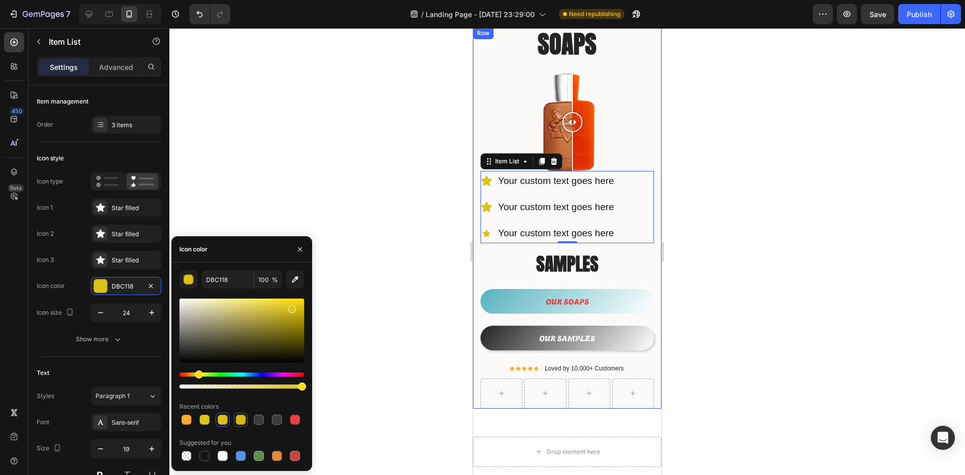
click at [244, 423] on div at bounding box center [241, 420] width 10 height 10
type input "E2C400"
drag, startPoint x: 290, startPoint y: 313, endPoint x: 308, endPoint y: 305, distance: 19.6
click at [308, 305] on div "E2C400 100 % Recent colors Suggested for you" at bounding box center [241, 366] width 141 height 192
click at [300, 247] on icon "button" at bounding box center [300, 249] width 8 height 8
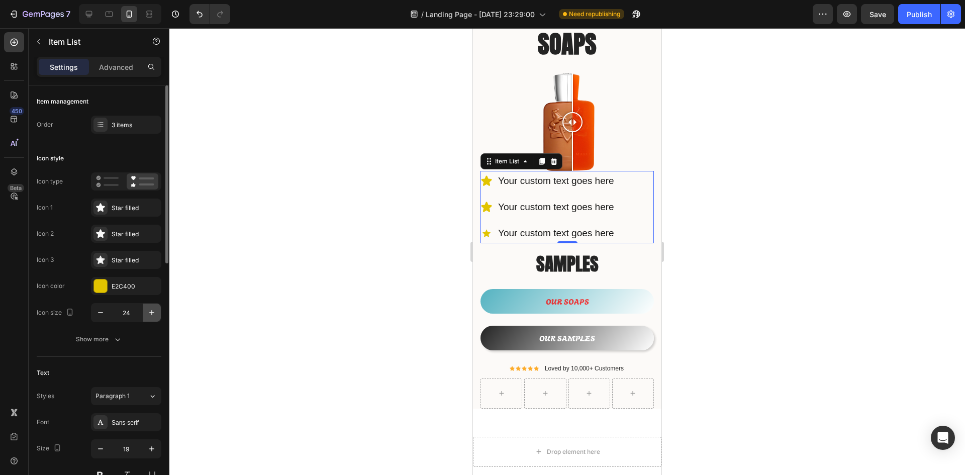
click at [152, 314] on icon "button" at bounding box center [151, 312] width 5 height 5
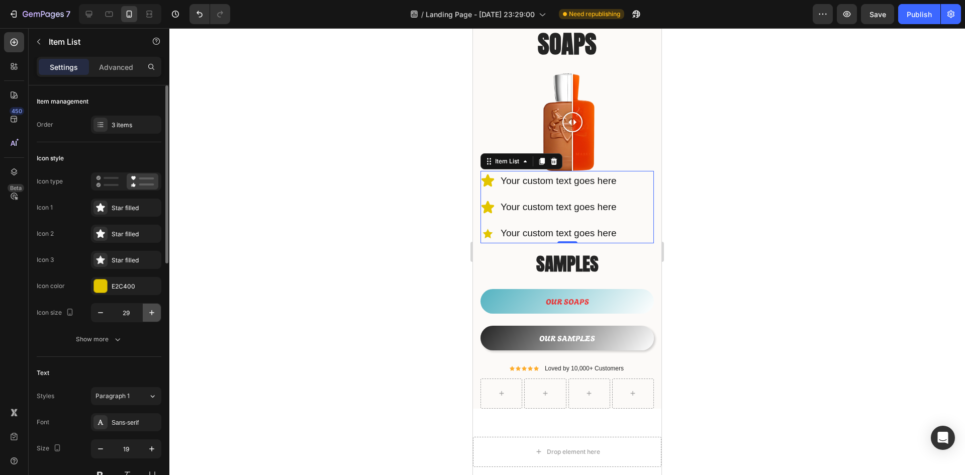
click at [152, 314] on icon "button" at bounding box center [151, 312] width 5 height 5
click at [153, 311] on icon "button" at bounding box center [152, 313] width 10 height 10
click at [93, 316] on button "button" at bounding box center [100, 312] width 18 height 18
type input "31"
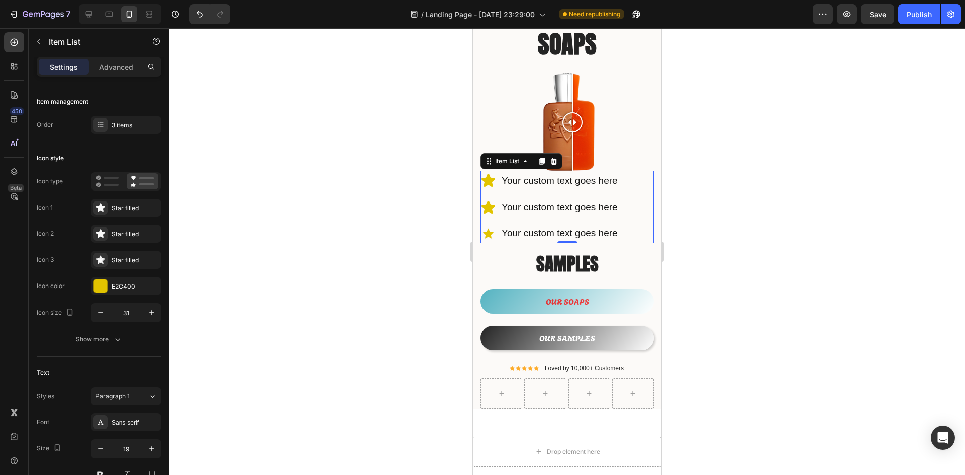
click at [534, 173] on div "Your custom text goes here" at bounding box center [559, 181] width 119 height 20
click at [570, 172] on p "Your custom text goes here" at bounding box center [559, 180] width 116 height 17
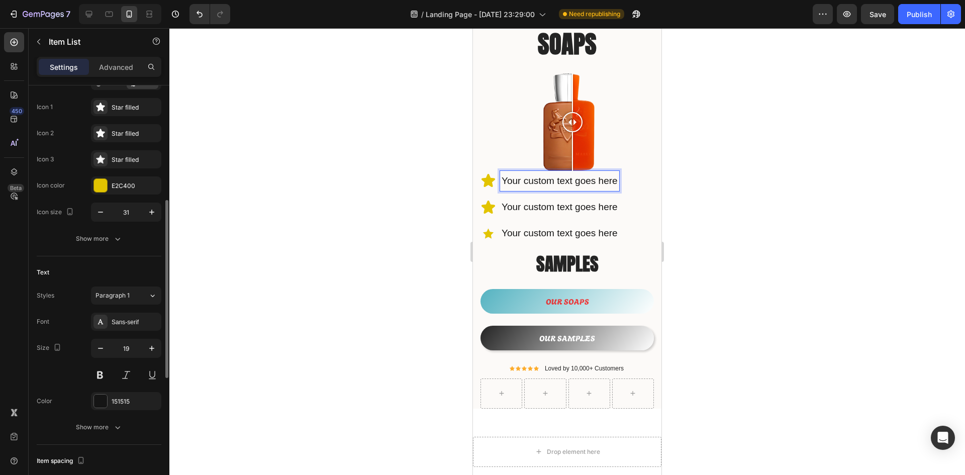
scroll to position [151, 0]
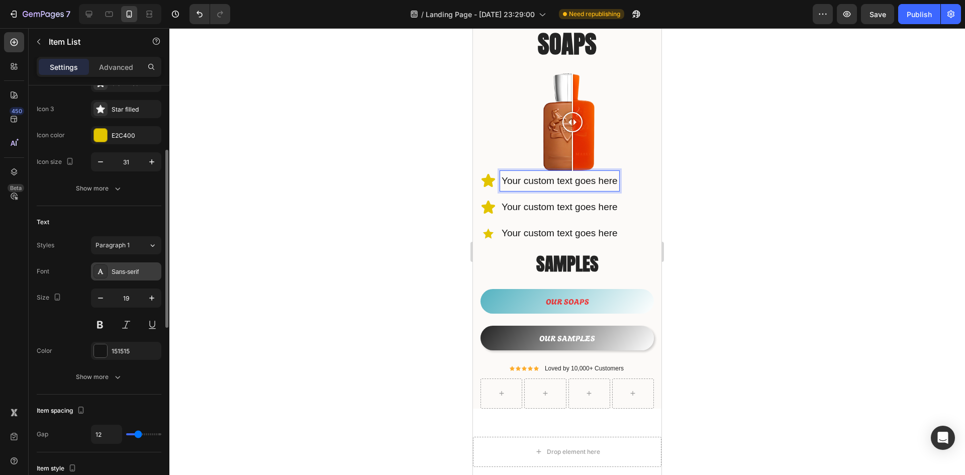
click at [132, 274] on div "Sans-serif" at bounding box center [135, 271] width 47 height 9
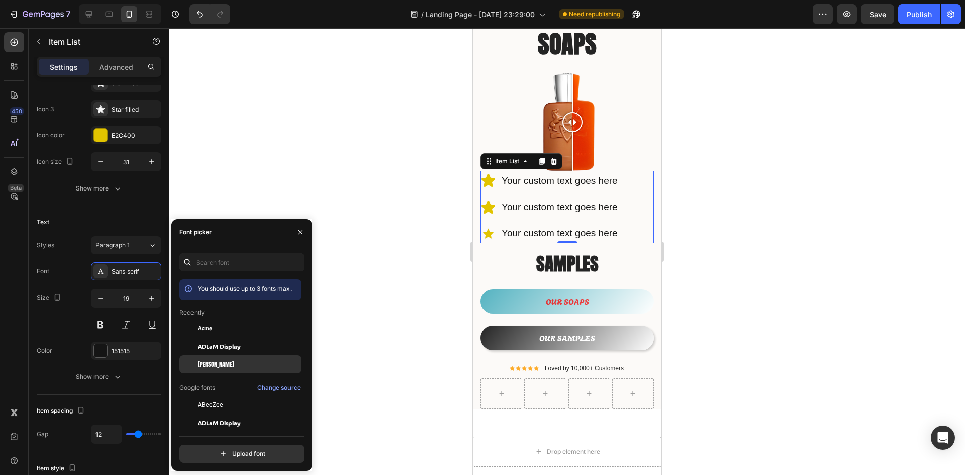
click at [242, 364] on div "[PERSON_NAME]" at bounding box center [247, 364] width 101 height 9
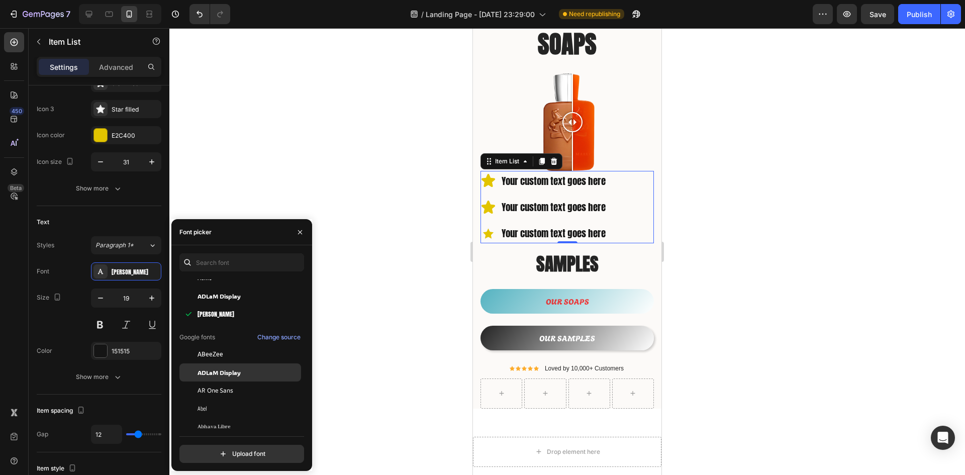
scroll to position [100, 0]
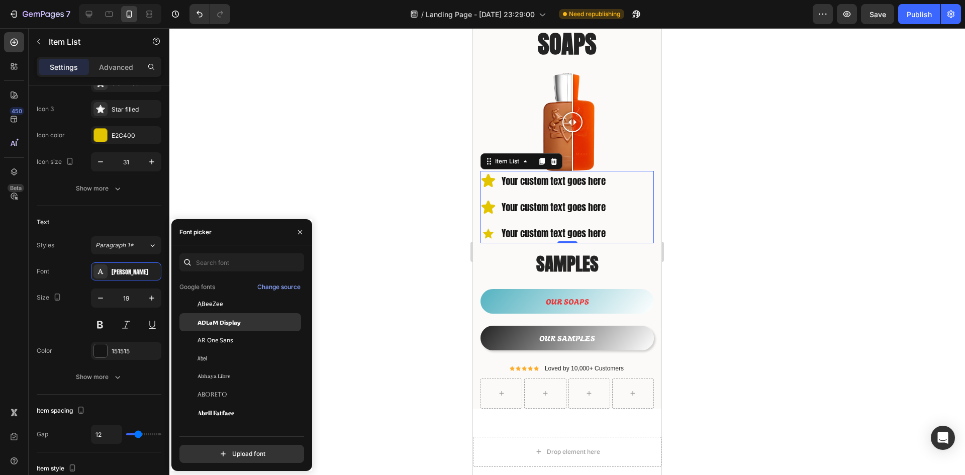
click at [234, 324] on span "ADLaM Display" at bounding box center [218, 322] width 43 height 9
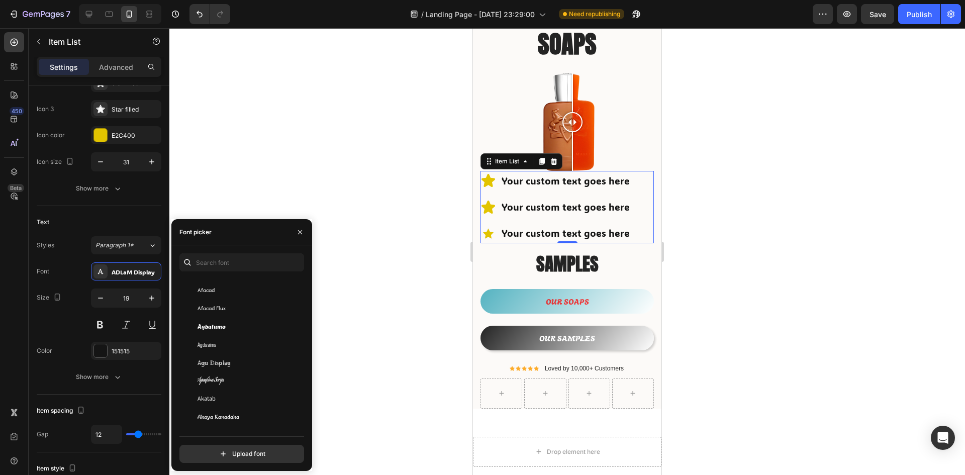
scroll to position [352, 0]
click at [244, 371] on div "Aguafina Script" at bounding box center [247, 373] width 101 height 9
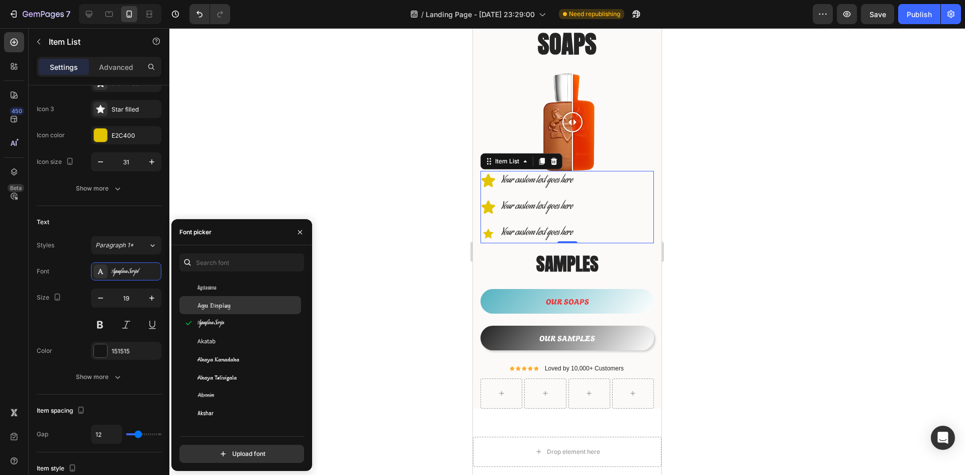
click at [242, 353] on div "Akaya Kanadaka" at bounding box center [240, 359] width 122 height 18
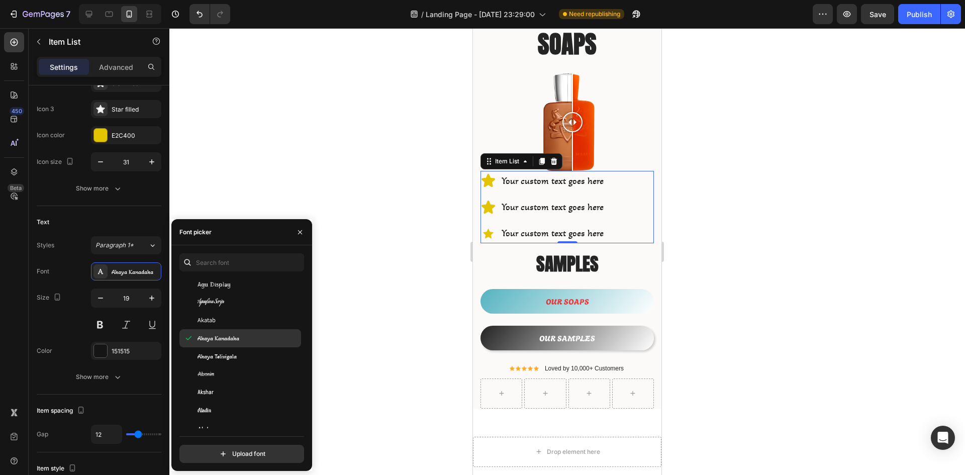
scroll to position [452, 0]
click at [244, 364] on div "Akshar" at bounding box center [247, 363] width 101 height 9
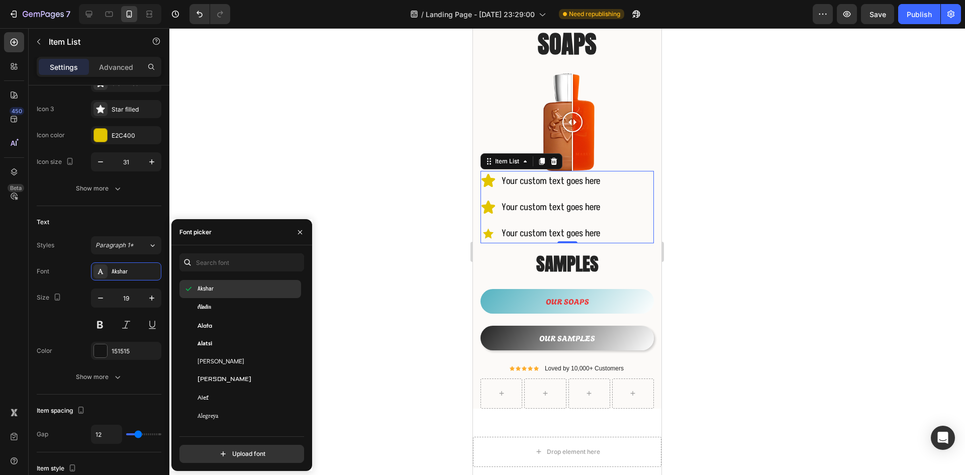
scroll to position [553, 0]
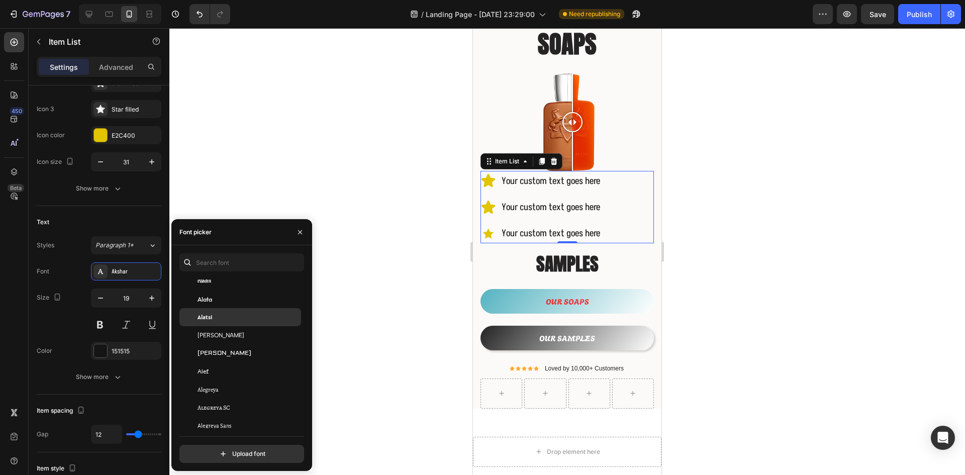
click at [235, 319] on div "Alatsi" at bounding box center [247, 317] width 101 height 9
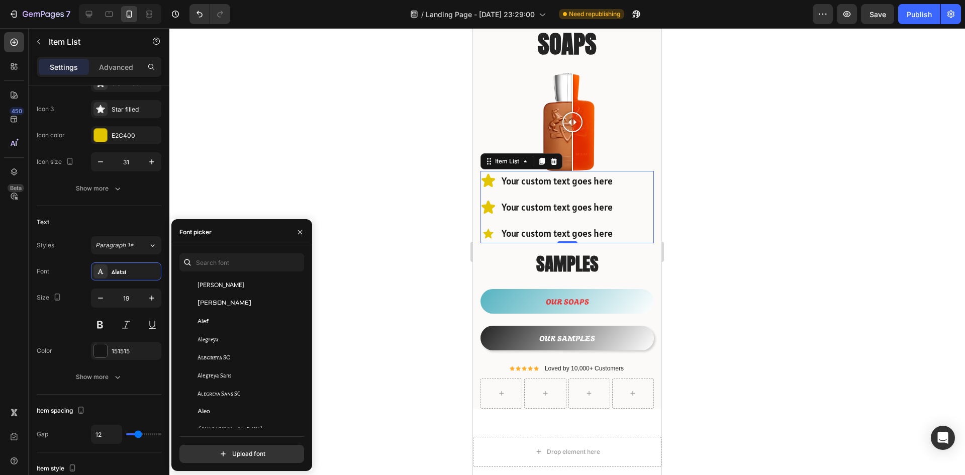
scroll to position [653, 0]
click at [244, 411] on div "Alfa Slab One" at bounding box center [240, 416] width 122 height 18
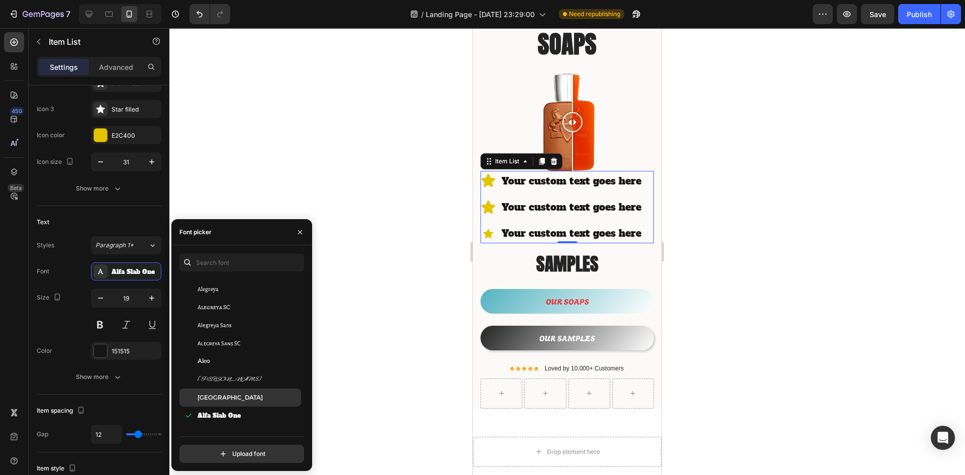
click at [243, 392] on div "[GEOGRAPHIC_DATA]" at bounding box center [240, 397] width 122 height 18
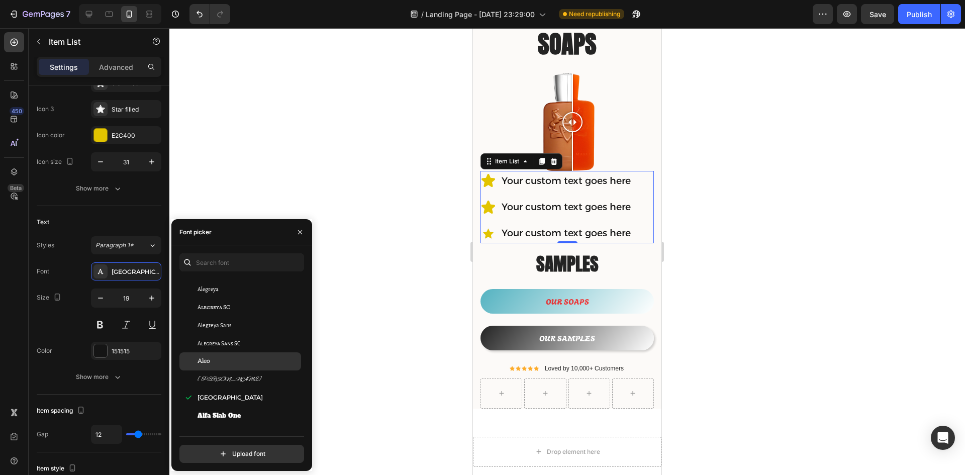
click at [237, 359] on div "Aleo" at bounding box center [247, 361] width 101 height 9
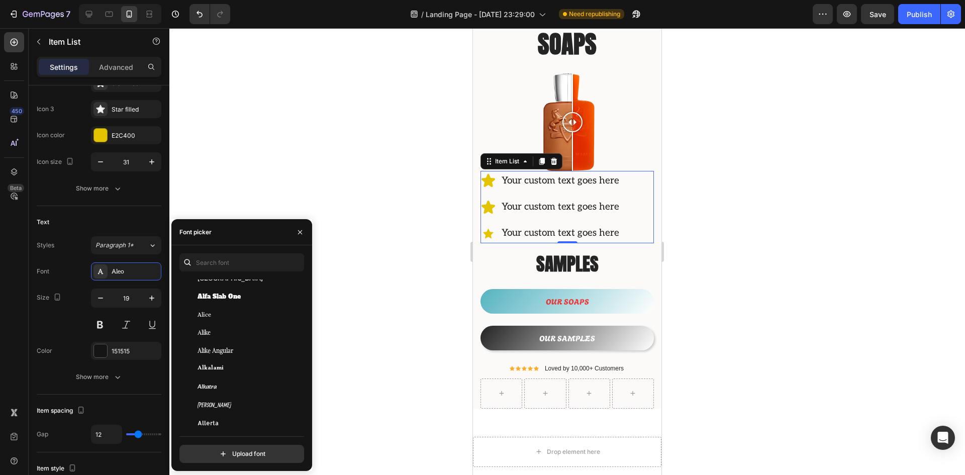
scroll to position [804, 0]
click at [244, 392] on div "Allerta" at bounding box center [247, 391] width 101 height 9
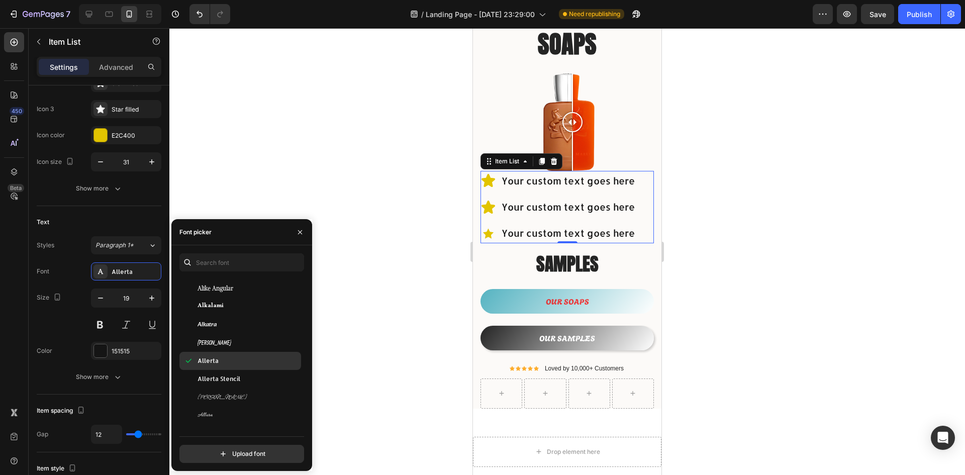
scroll to position [854, 0]
click at [240, 358] on span "Allerta Stencil" at bounding box center [218, 359] width 43 height 9
click at [244, 366] on div "Almarai" at bounding box center [247, 363] width 101 height 9
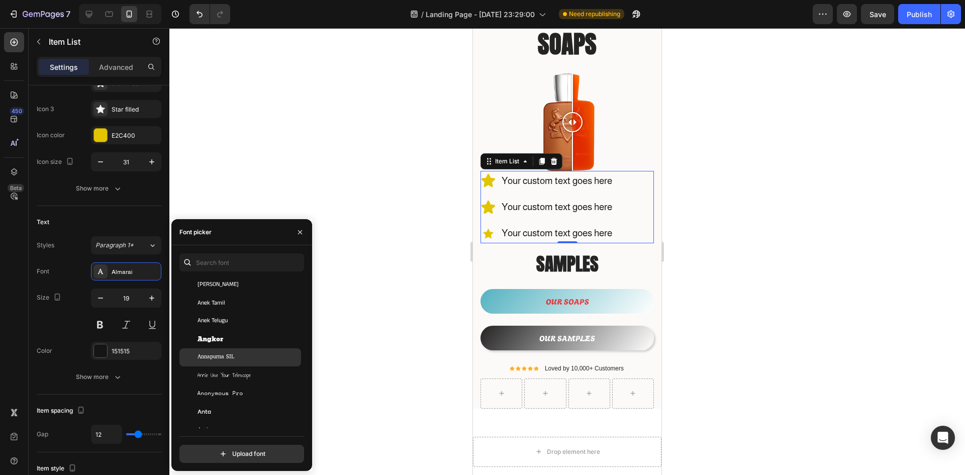
click at [248, 355] on div "Annapurna SIL" at bounding box center [247, 357] width 101 height 9
click at [248, 342] on div "Angkor" at bounding box center [247, 339] width 101 height 9
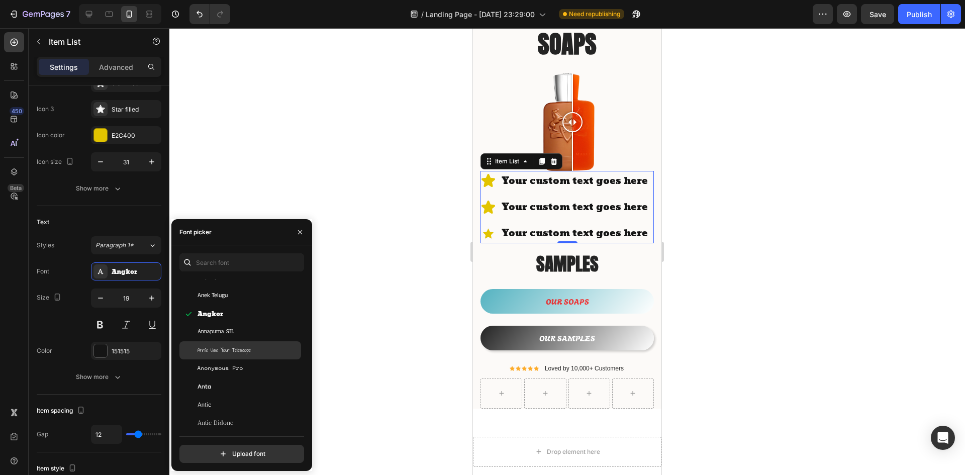
scroll to position [1558, 0]
click at [234, 354] on div "Anta" at bounding box center [240, 361] width 122 height 18
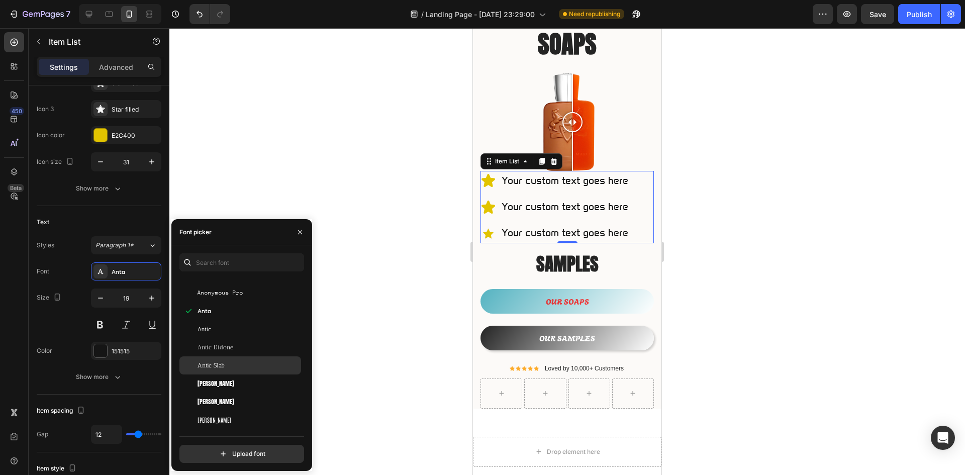
scroll to position [1658, 0]
click at [239, 352] on div "[PERSON_NAME]" at bounding box center [247, 351] width 101 height 9
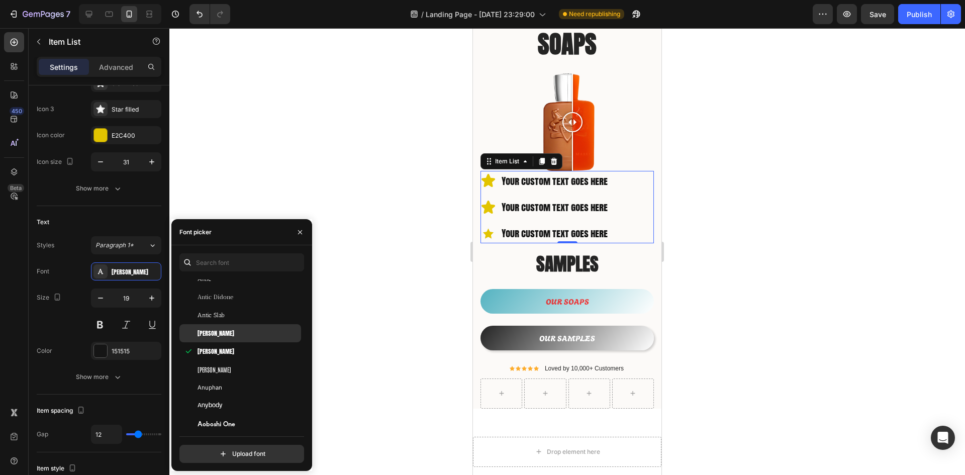
click at [250, 370] on div "[PERSON_NAME]" at bounding box center [247, 369] width 101 height 9
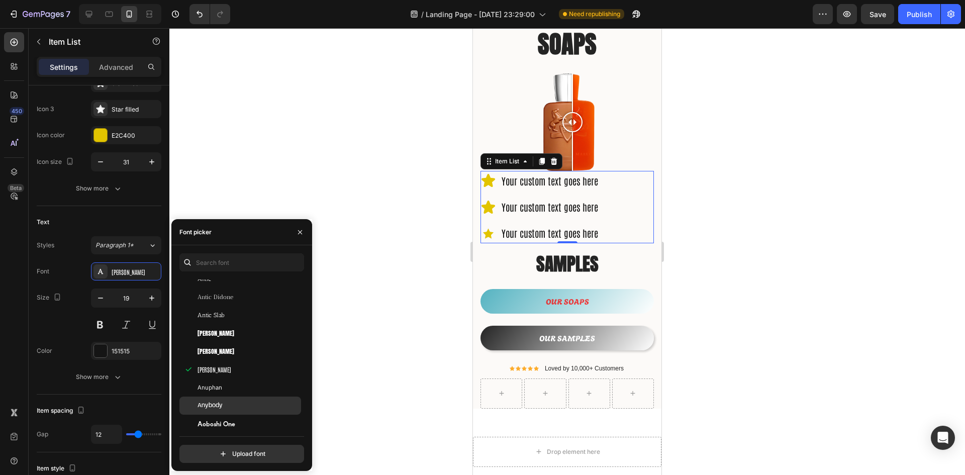
click at [254, 414] on div "Anybody" at bounding box center [240, 405] width 122 height 18
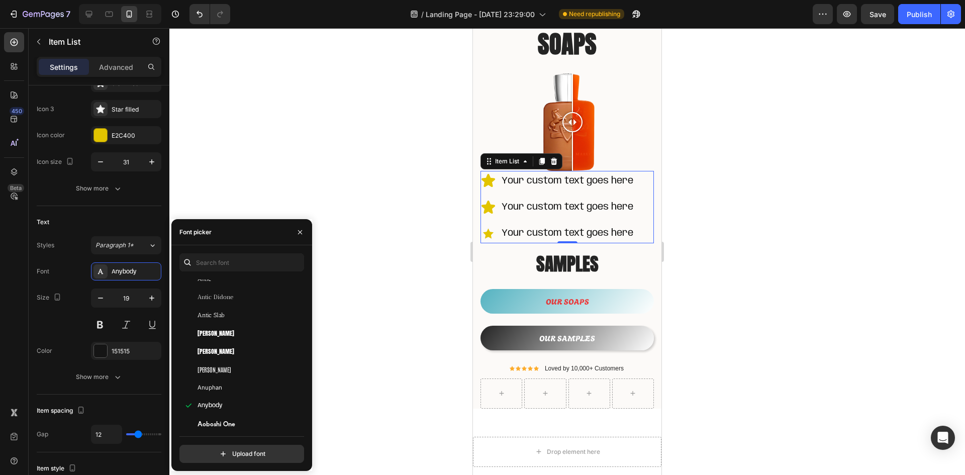
click at [260, 430] on div "You should use up to 3 fonts max. [PERSON_NAME] Tamil Anek Telugu Angkor Annapu…" at bounding box center [241, 358] width 125 height 210
click at [253, 424] on div "Aoboshi One" at bounding box center [247, 423] width 101 height 9
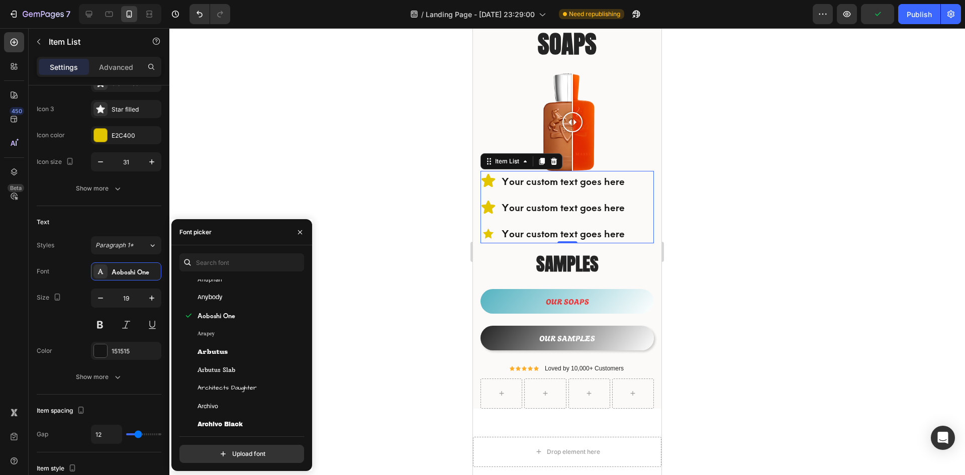
scroll to position [1809, 0]
click at [249, 382] on div "Archivo Black" at bounding box center [247, 381] width 101 height 9
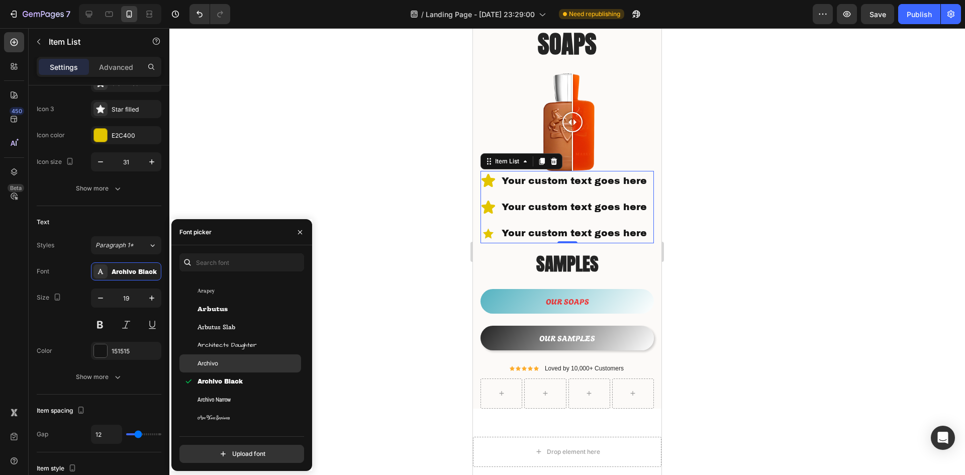
click at [247, 363] on div "Archivo" at bounding box center [247, 363] width 101 height 9
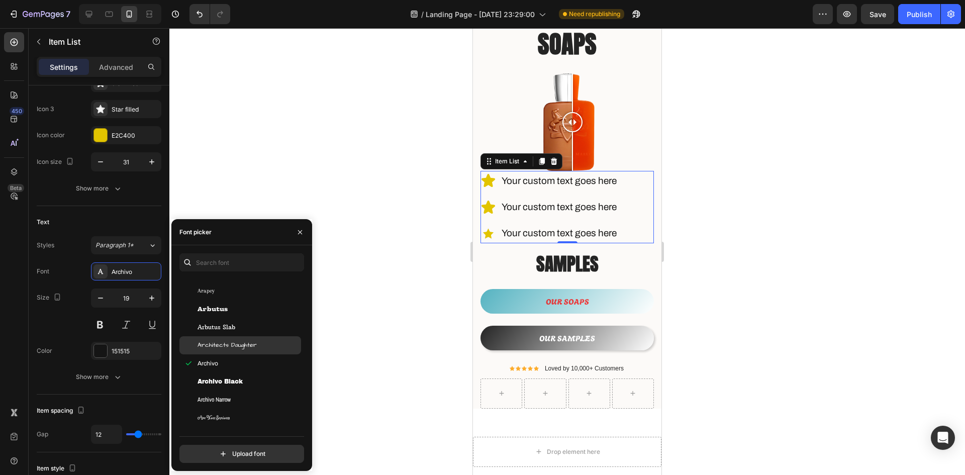
click at [252, 348] on span "Architects Daughter" at bounding box center [226, 345] width 59 height 9
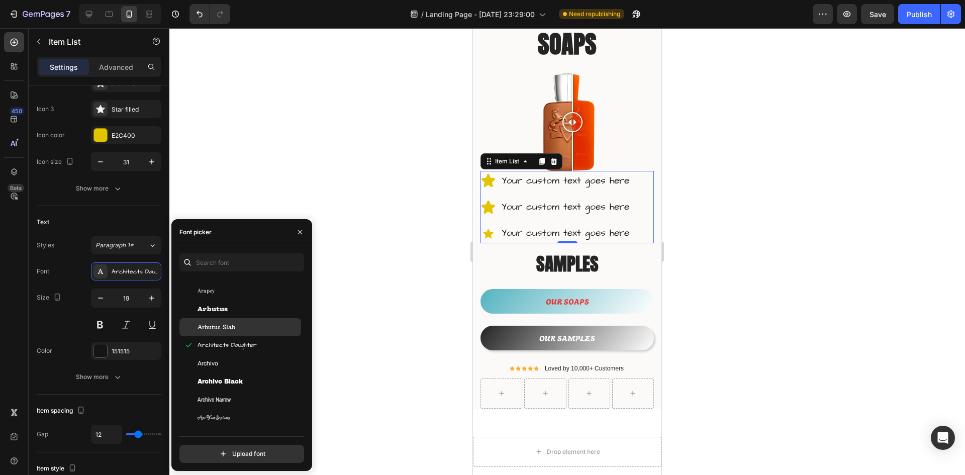
click at [251, 324] on div "Arbutus Slab" at bounding box center [247, 327] width 101 height 9
click at [249, 310] on div "Arbutus" at bounding box center [247, 308] width 101 height 9
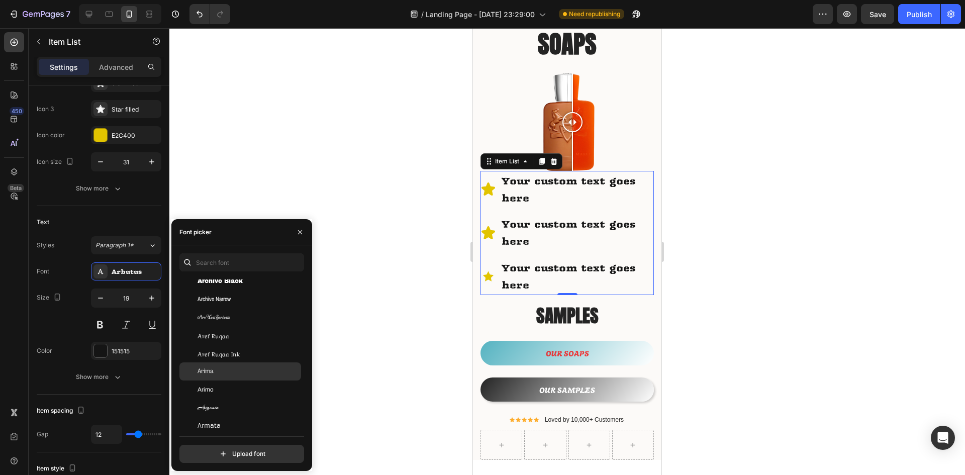
scroll to position [1960, 0]
click at [244, 376] on div "Armata" at bounding box center [247, 375] width 101 height 9
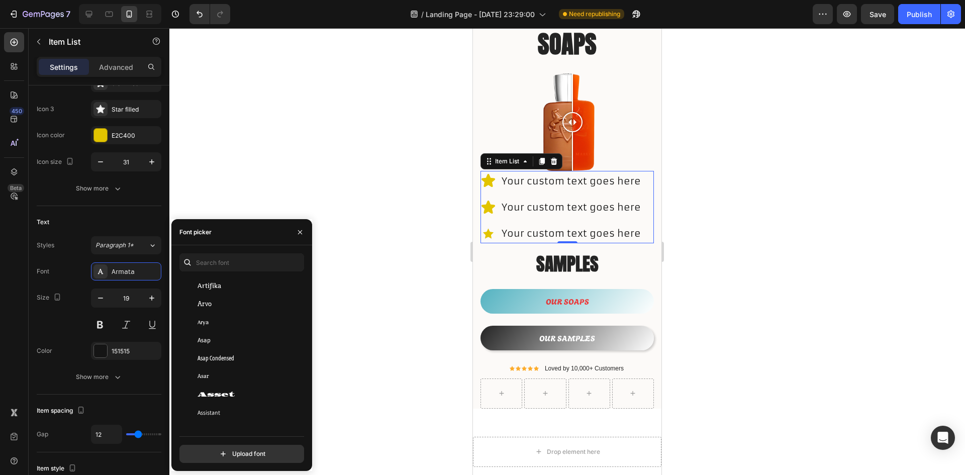
scroll to position [2110, 0]
click at [249, 388] on div "Asset" at bounding box center [247, 387] width 101 height 9
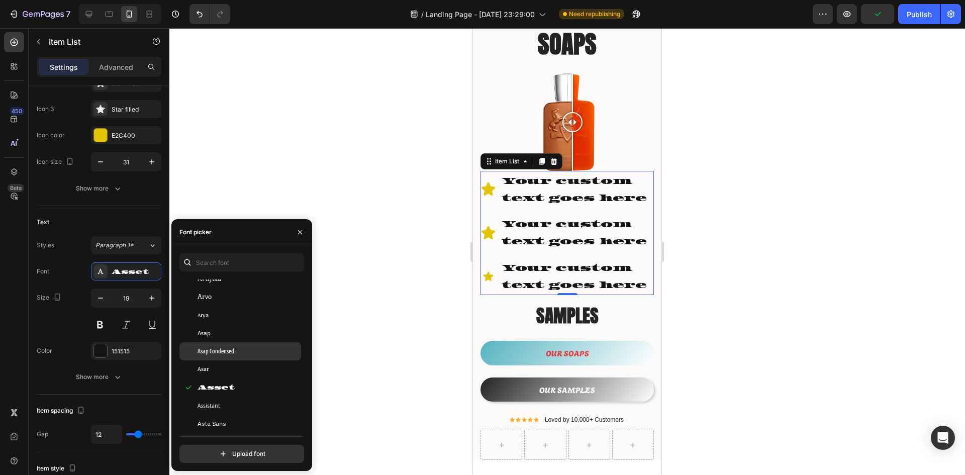
click at [246, 360] on div "Asap Condensed" at bounding box center [240, 351] width 122 height 18
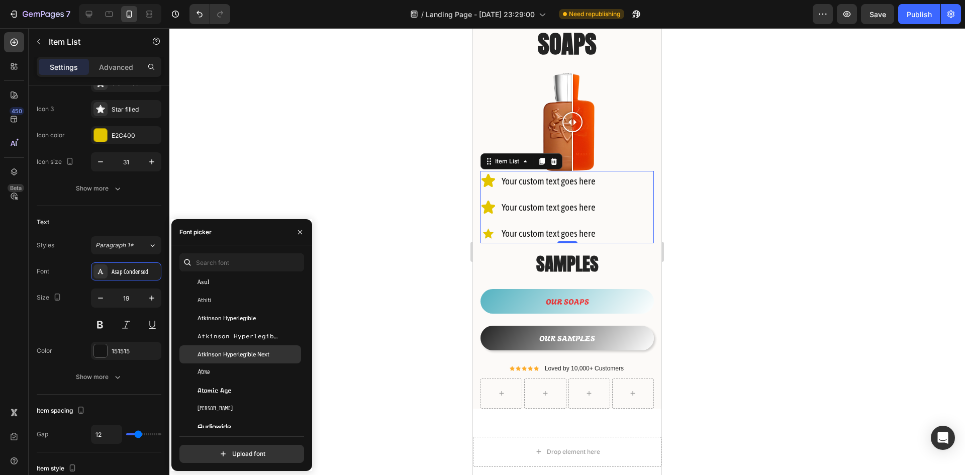
scroll to position [2311, 0]
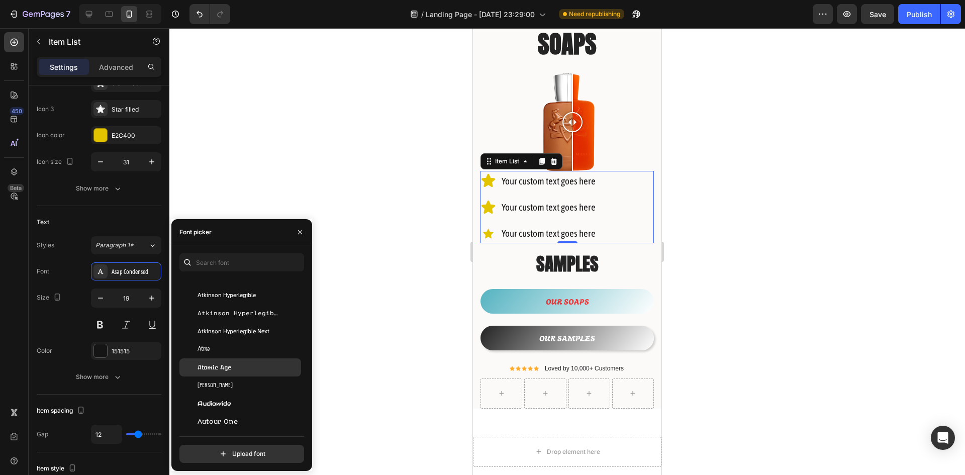
click at [248, 369] on div "Atomic Age" at bounding box center [247, 367] width 101 height 9
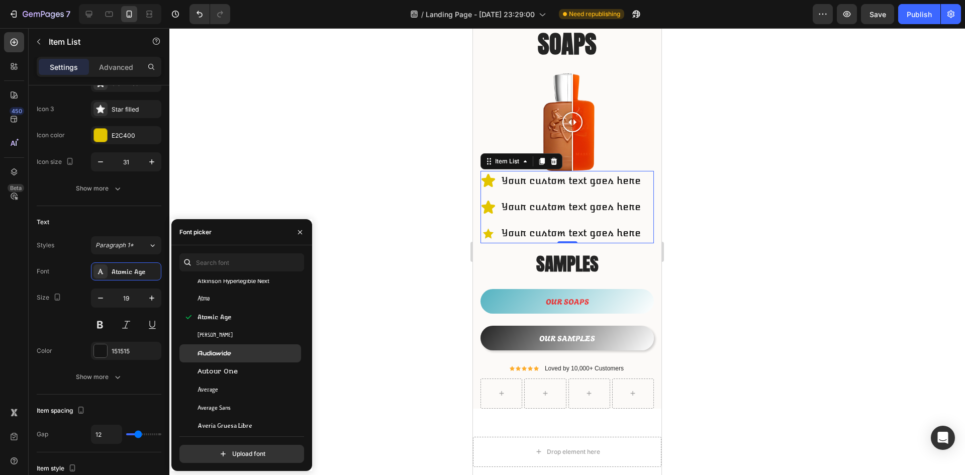
click at [245, 353] on div "Audiowide" at bounding box center [247, 353] width 101 height 9
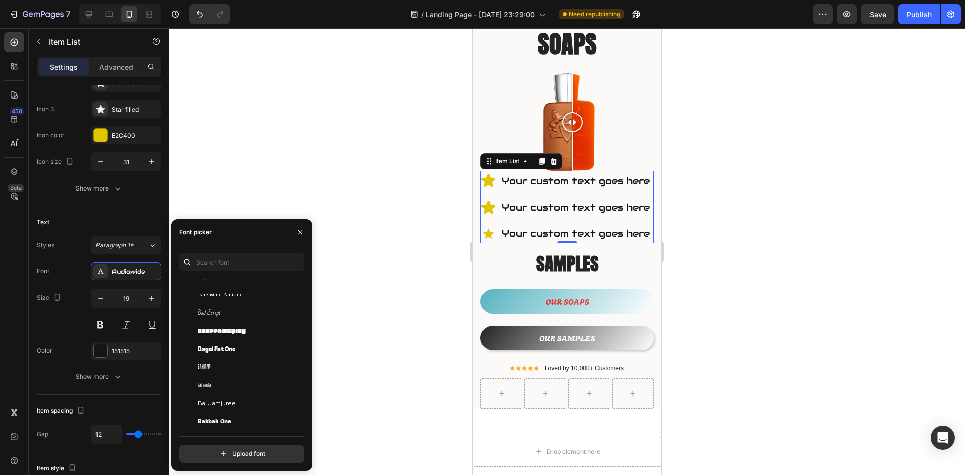
scroll to position [2713, 0]
click at [250, 347] on div "Bagel Fat One" at bounding box center [247, 345] width 101 height 9
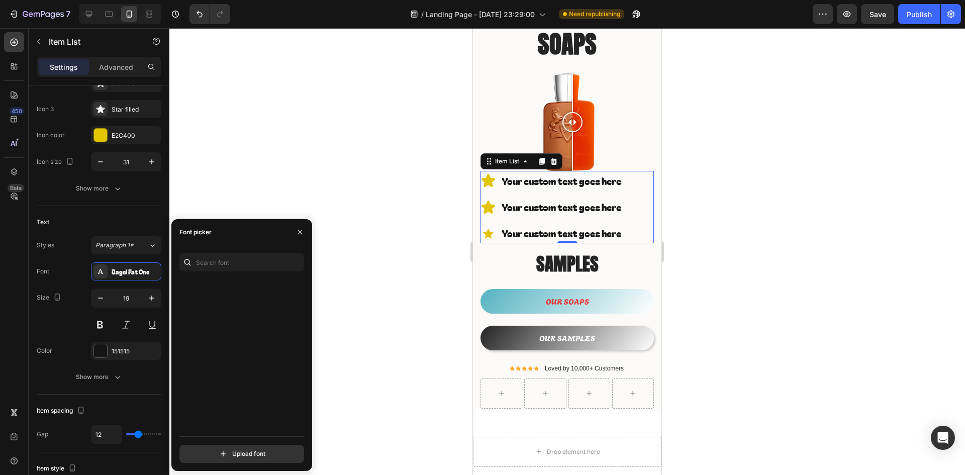
scroll to position [0, 0]
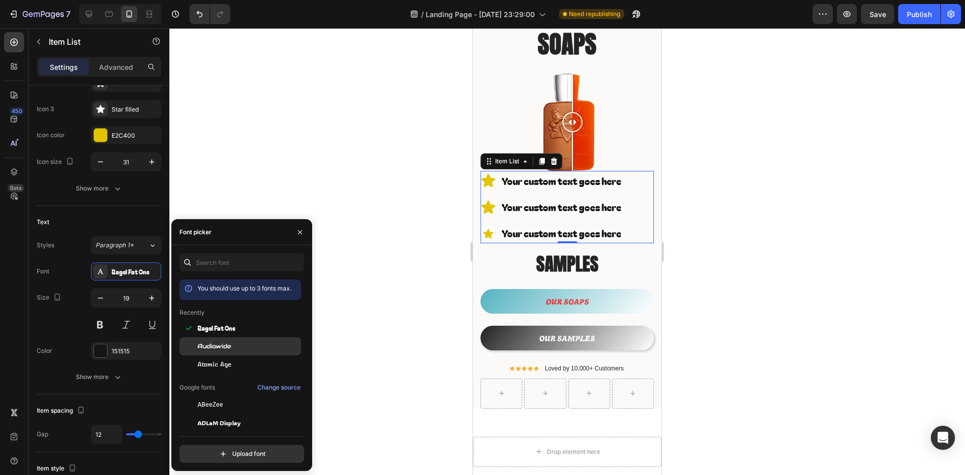
click at [239, 347] on div "Audiowide" at bounding box center [247, 346] width 101 height 9
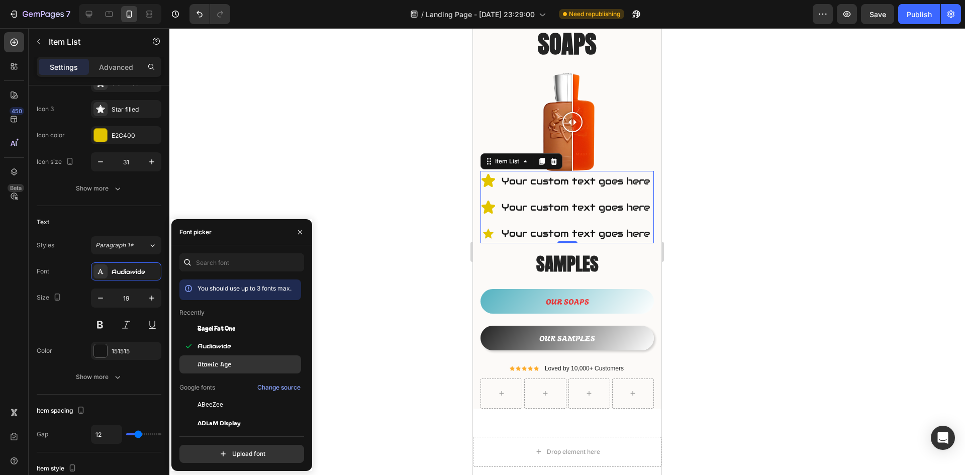
click at [239, 368] on div "Atomic Age" at bounding box center [247, 364] width 101 height 9
click at [268, 387] on div "Change source" at bounding box center [278, 387] width 43 height 9
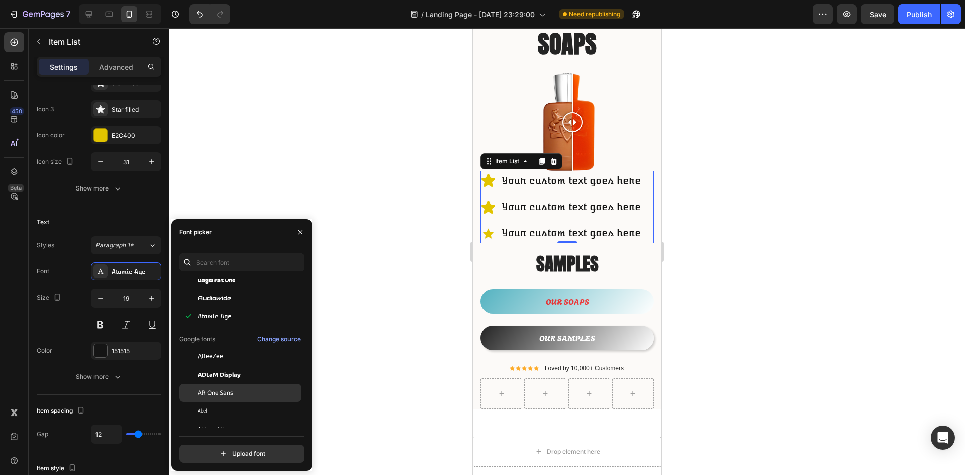
scroll to position [50, 0]
click at [241, 376] on span "ADLaM Display" at bounding box center [218, 372] width 43 height 9
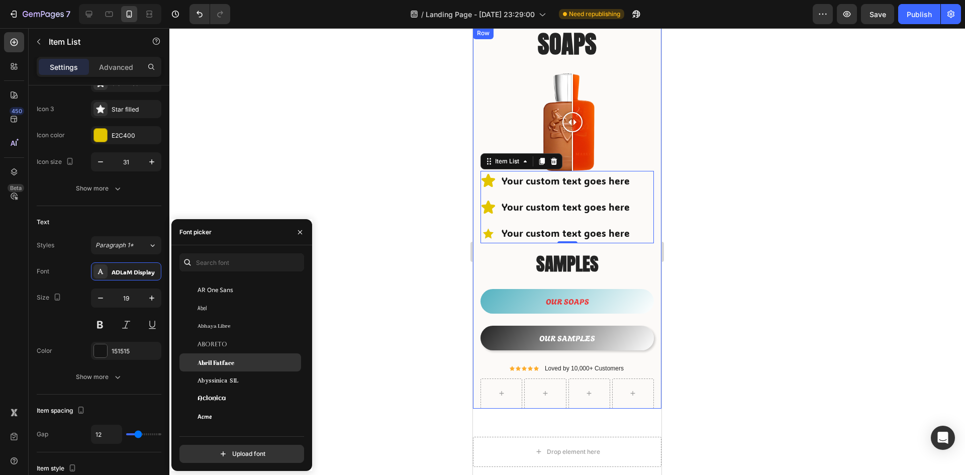
scroll to position [201, 0]
click at [236, 364] on div "Acme" at bounding box center [247, 365] width 101 height 9
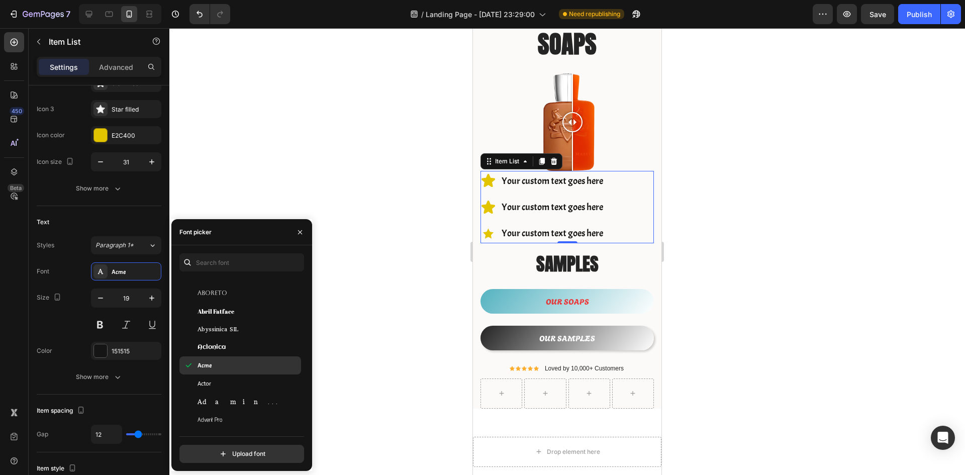
scroll to position [301, 0]
click at [242, 329] on div "Afacad" at bounding box center [247, 333] width 101 height 9
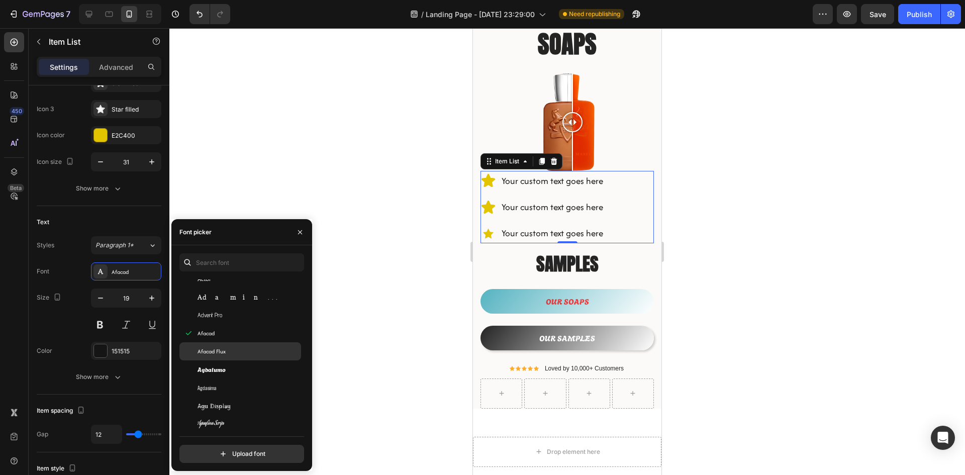
click at [247, 351] on div "Afacad Flux" at bounding box center [247, 351] width 101 height 9
click at [248, 373] on div "Agbalumo" at bounding box center [247, 369] width 101 height 9
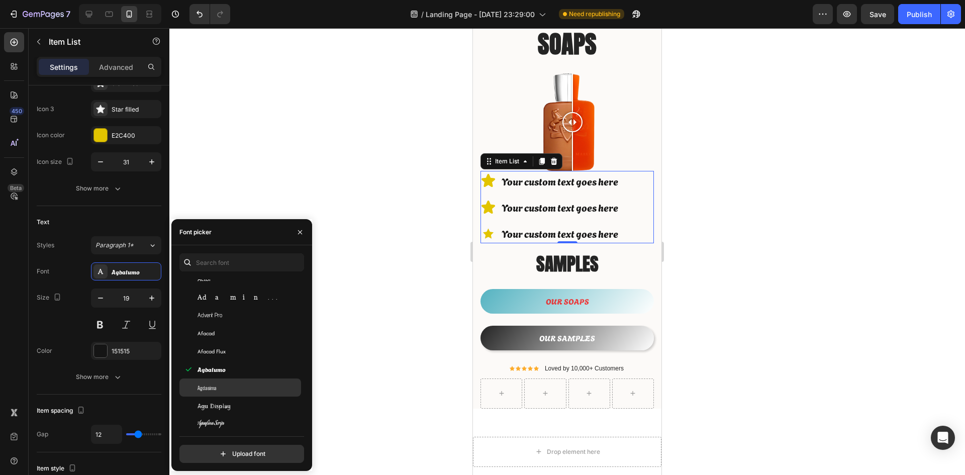
click at [252, 388] on div "Agdasima" at bounding box center [247, 387] width 101 height 9
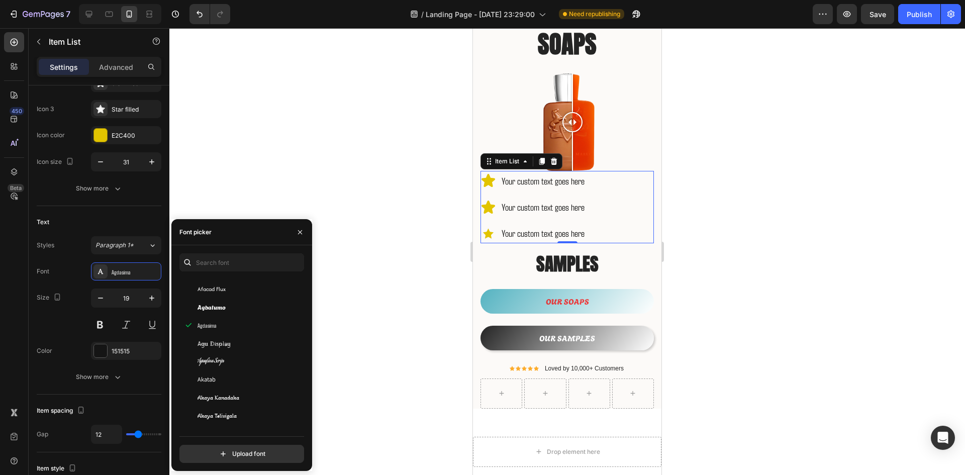
scroll to position [452, 0]
click at [247, 326] on div "Akaya Telivigala" at bounding box center [247, 327] width 101 height 9
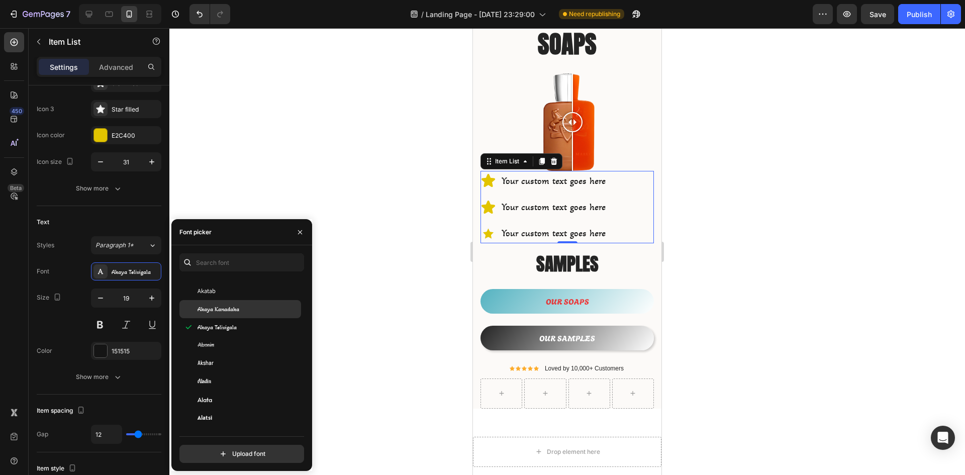
click at [243, 306] on div "Akaya Kanadaka" at bounding box center [247, 308] width 101 height 9
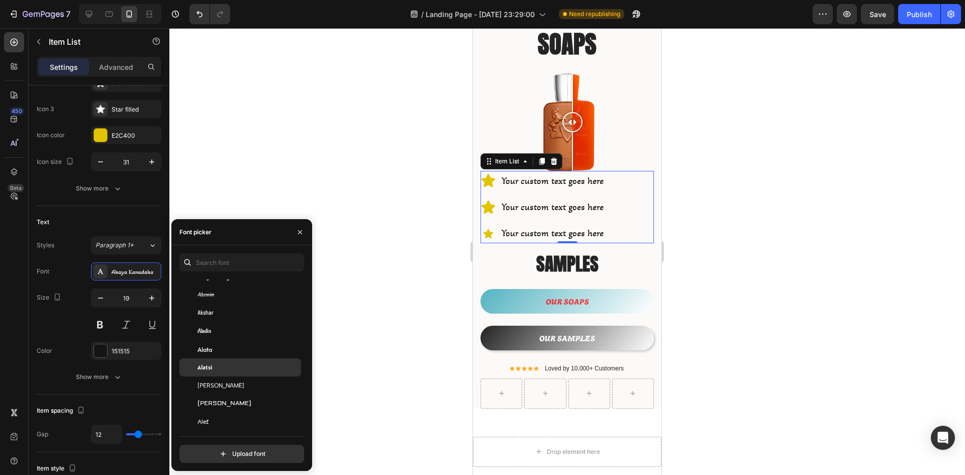
click at [241, 359] on div "Alatsi" at bounding box center [240, 367] width 122 height 18
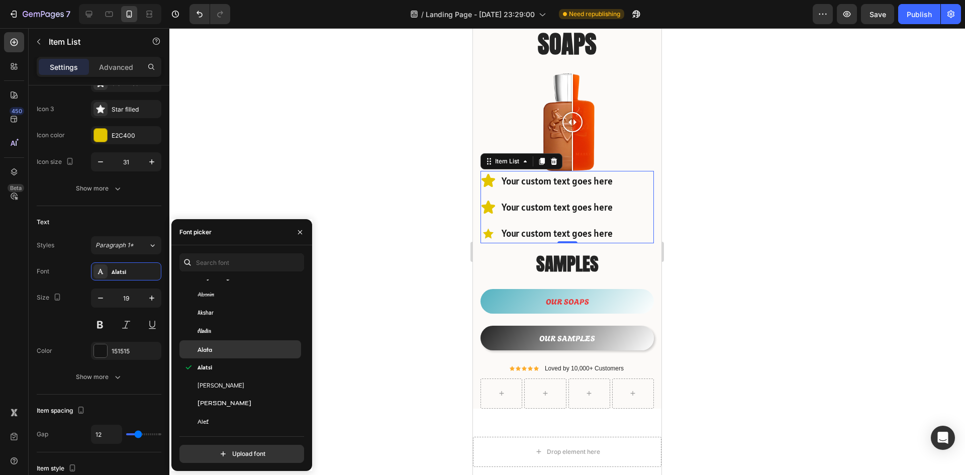
click at [243, 345] on div "Alata" at bounding box center [247, 349] width 101 height 9
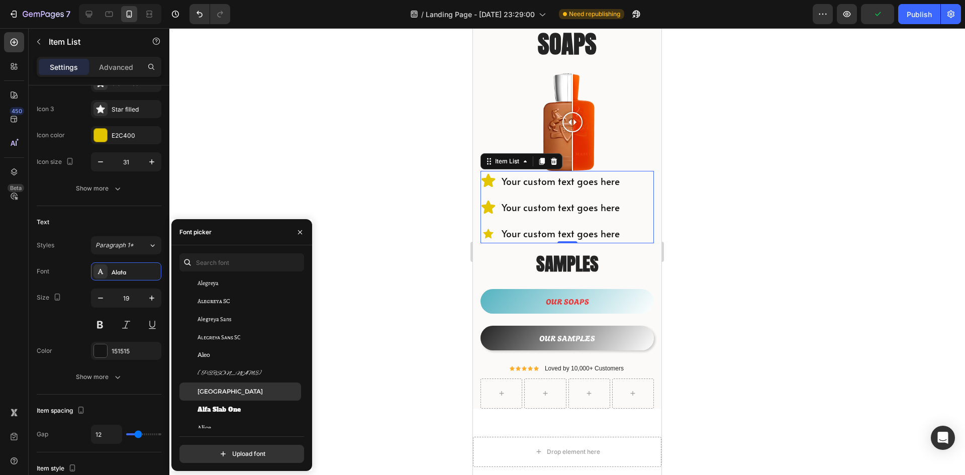
scroll to position [703, 0]
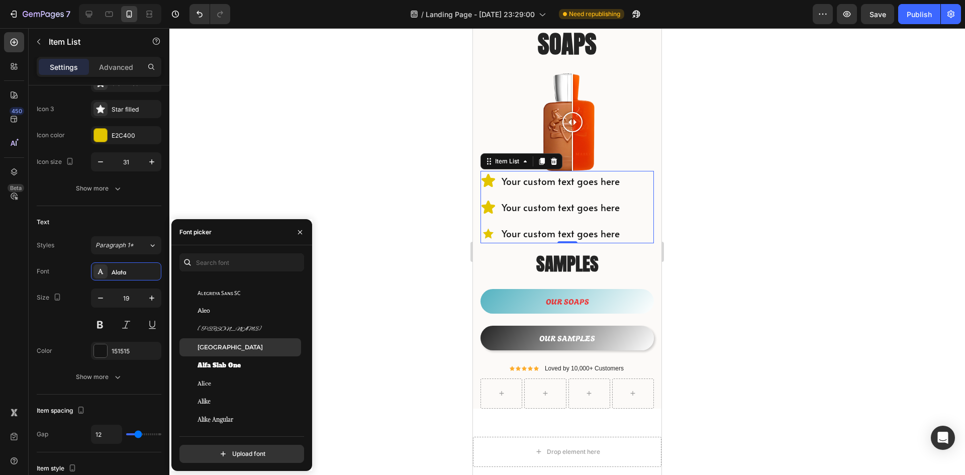
click at [241, 342] on div "[GEOGRAPHIC_DATA]" at bounding box center [240, 347] width 122 height 18
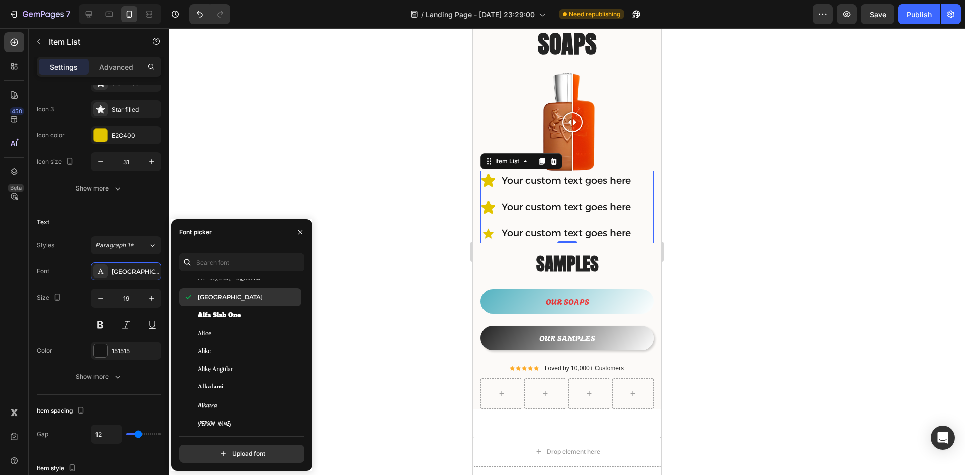
scroll to position [804, 0]
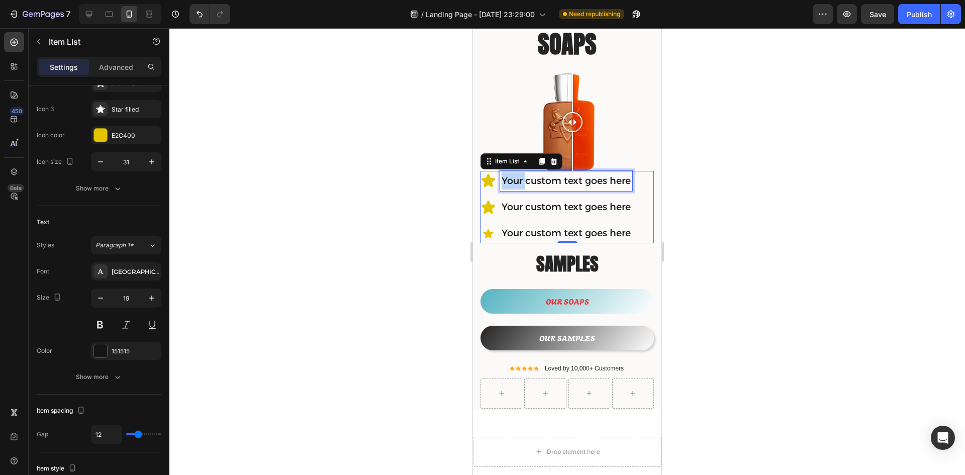
click at [510, 172] on p "Your custom text goes here" at bounding box center [565, 180] width 129 height 17
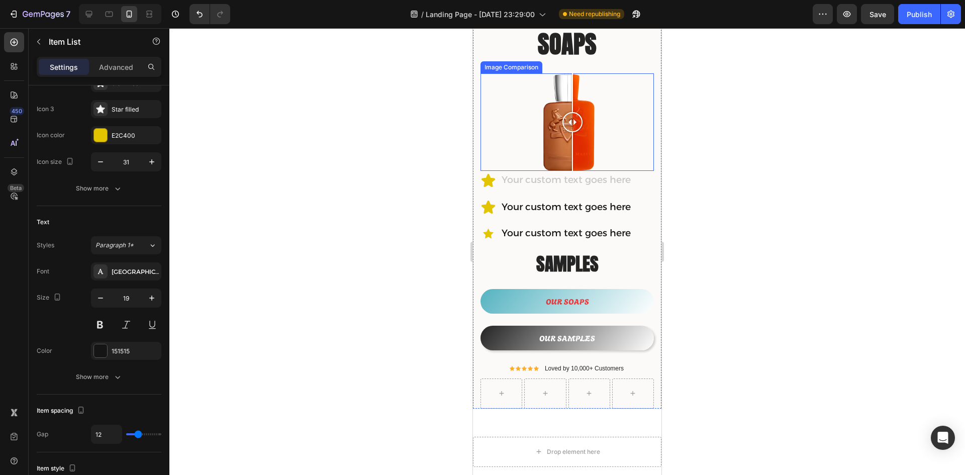
scroll to position [141, 0]
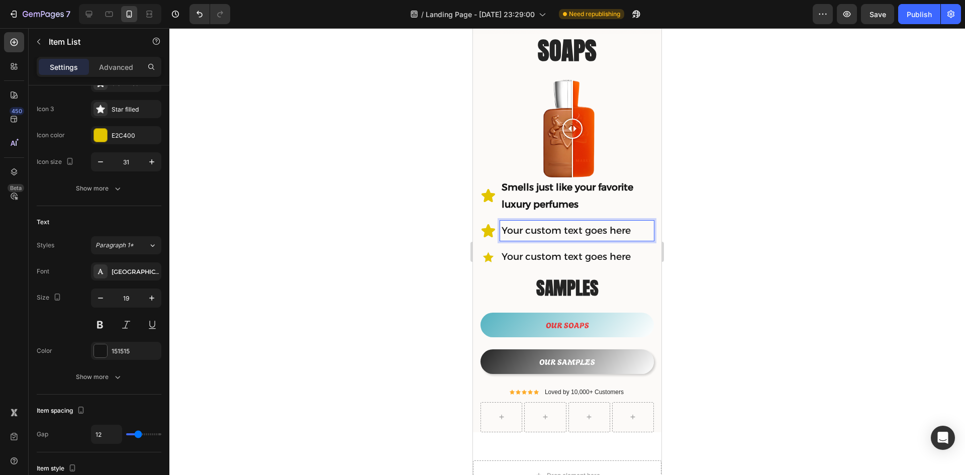
click at [566, 223] on p "Your custom text goes here" at bounding box center [576, 230] width 151 height 17
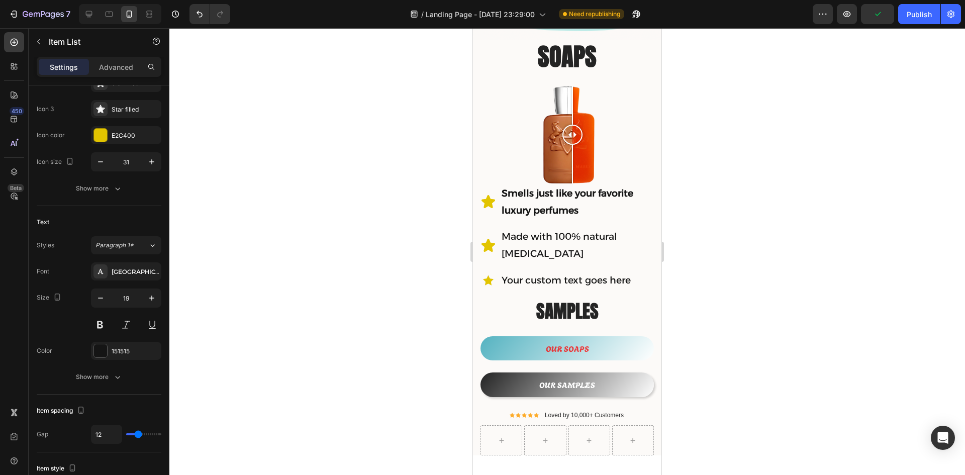
click at [558, 272] on p "Your custom text goes here" at bounding box center [576, 280] width 151 height 17
click at [551, 245] on p "Made with 100% natural [MEDICAL_DATA]" at bounding box center [576, 245] width 151 height 34
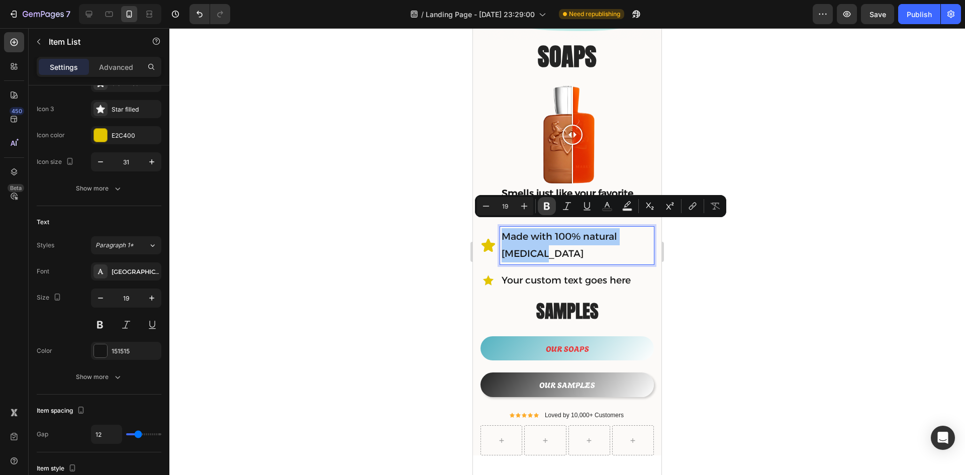
click at [546, 210] on icon "Editor contextual toolbar" at bounding box center [547, 206] width 6 height 8
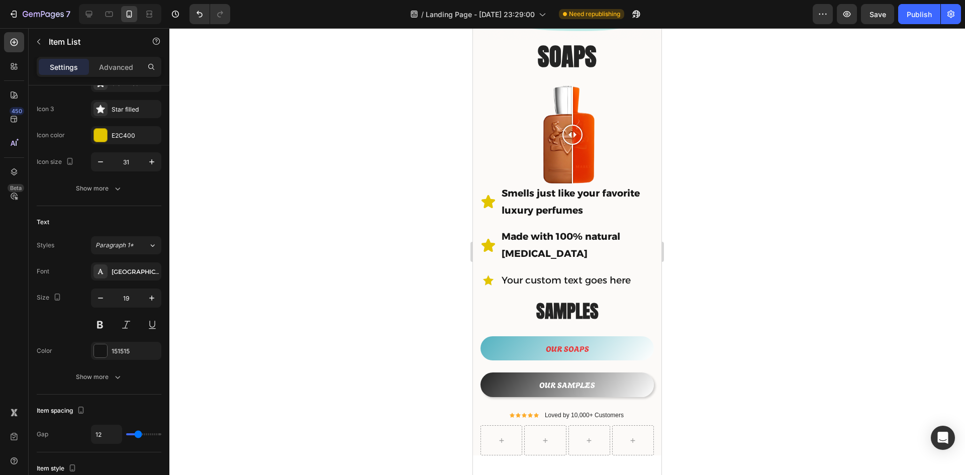
click at [785, 296] on div at bounding box center [566, 251] width 795 height 447
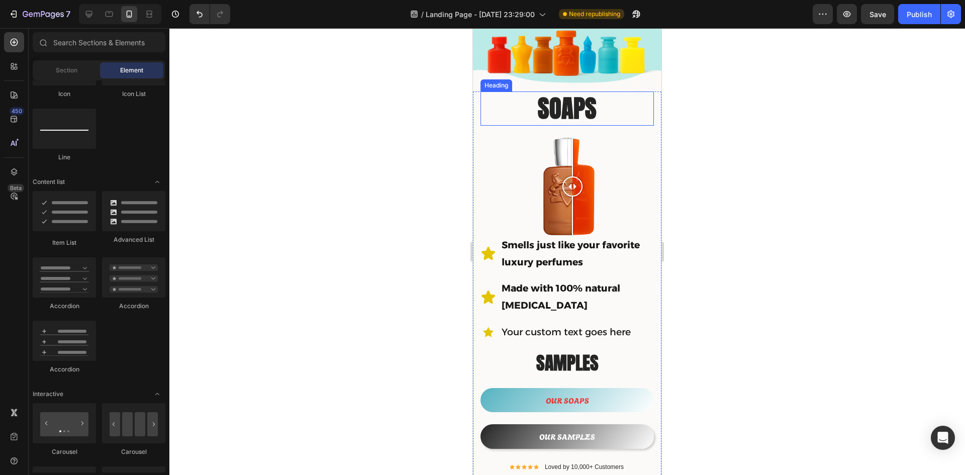
scroll to position [100, 0]
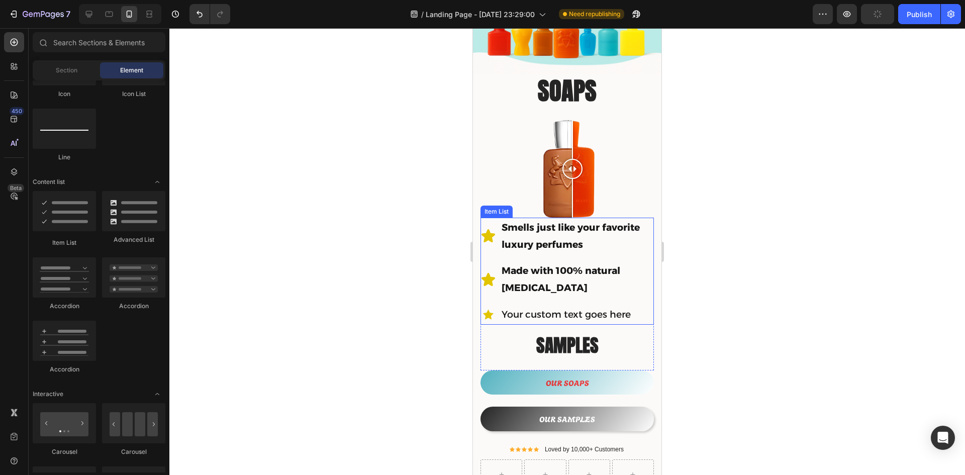
click at [555, 306] on p "Your custom text goes here" at bounding box center [576, 314] width 151 height 17
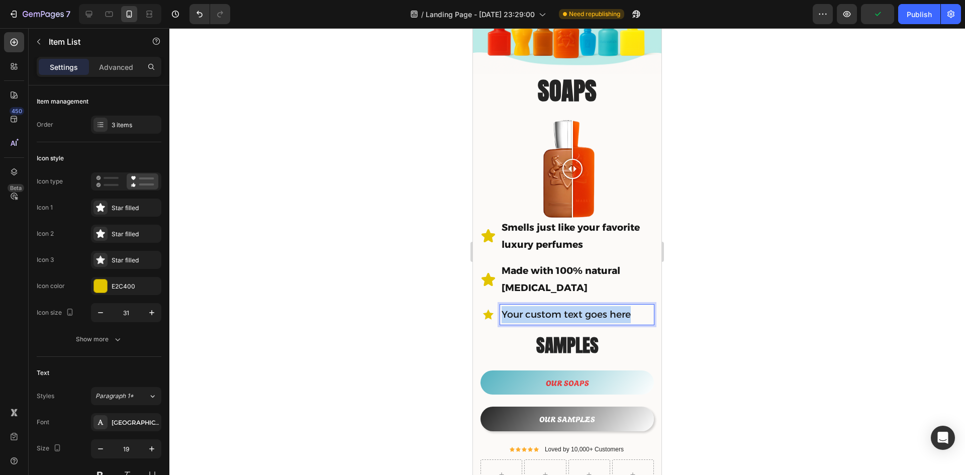
drag, startPoint x: 503, startPoint y: 303, endPoint x: 627, endPoint y: 302, distance: 123.6
click at [630, 308] on p "Your custom text goes here" at bounding box center [576, 314] width 151 height 17
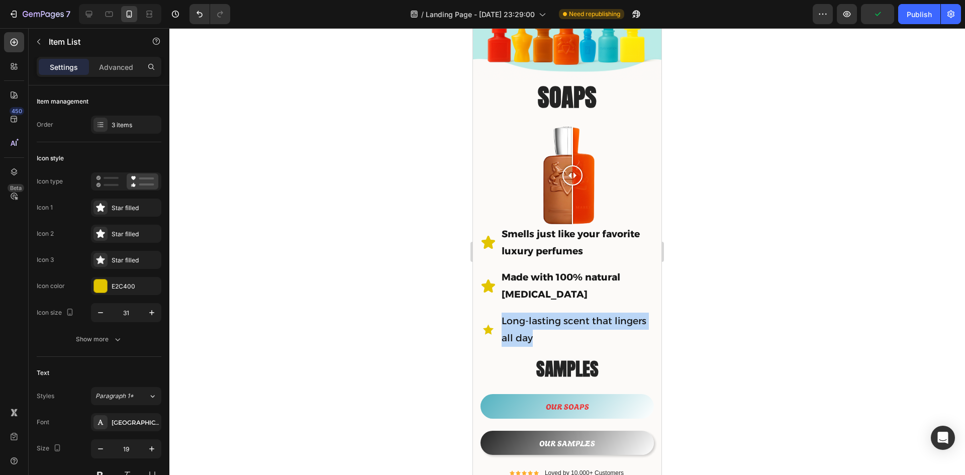
drag, startPoint x: 572, startPoint y: 326, endPoint x: 500, endPoint y: 312, distance: 73.2
click at [500, 312] on div "Long-lasting scent that lingers all day" at bounding box center [577, 329] width 154 height 37
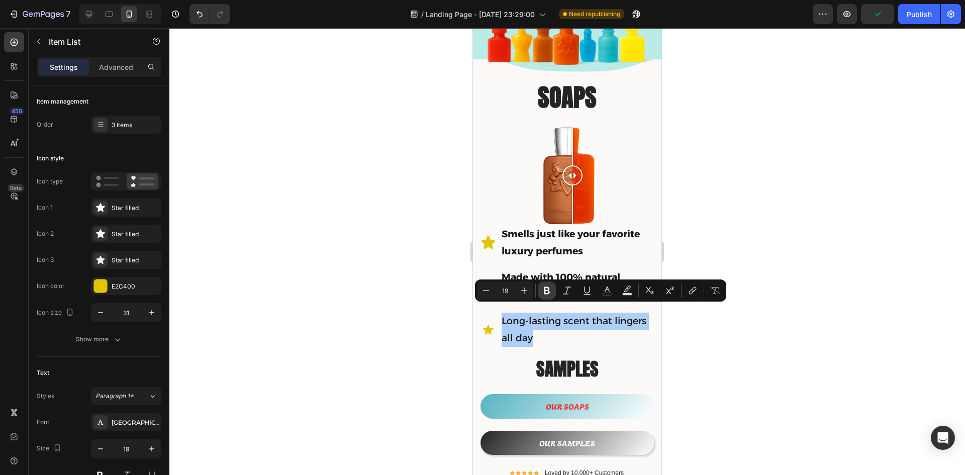
click at [547, 291] on icon "Editor contextual toolbar" at bounding box center [547, 290] width 10 height 10
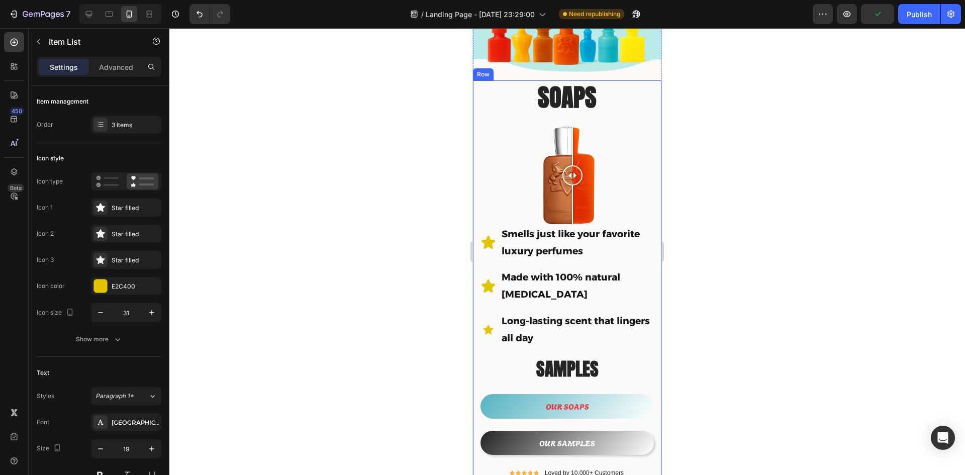
click at [769, 360] on div at bounding box center [566, 251] width 795 height 447
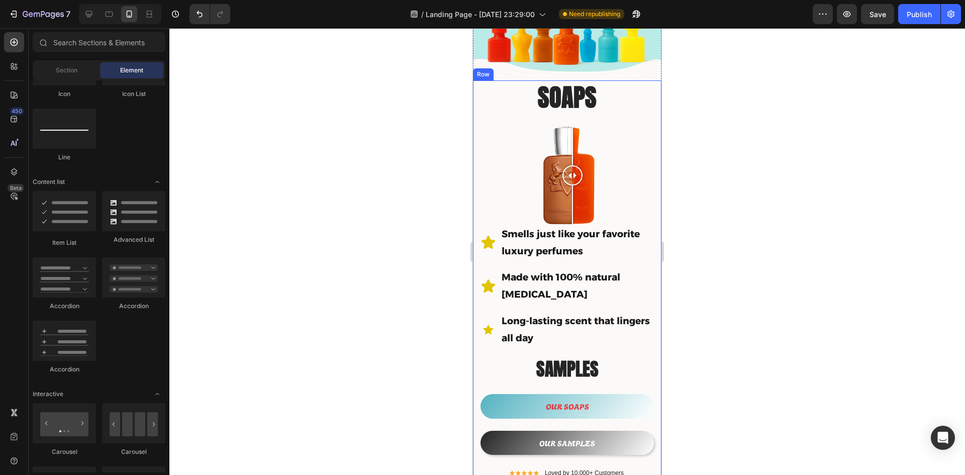
click at [781, 241] on div at bounding box center [566, 251] width 795 height 447
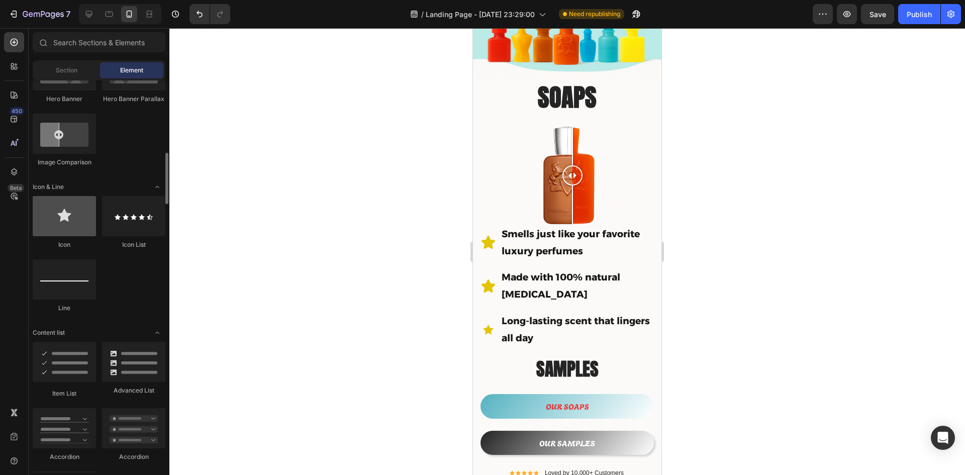
scroll to position [502, 0]
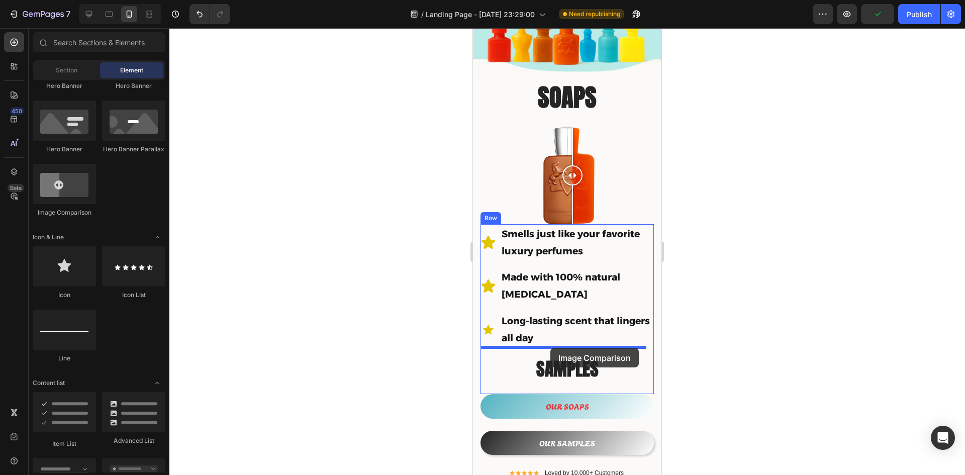
drag, startPoint x: 551, startPoint y: 224, endPoint x: 550, endPoint y: 348, distance: 124.1
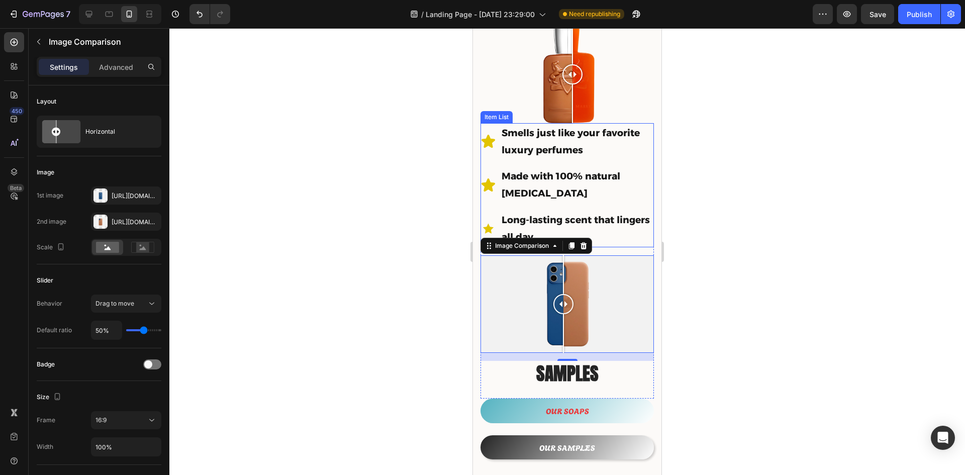
scroll to position [194, 0]
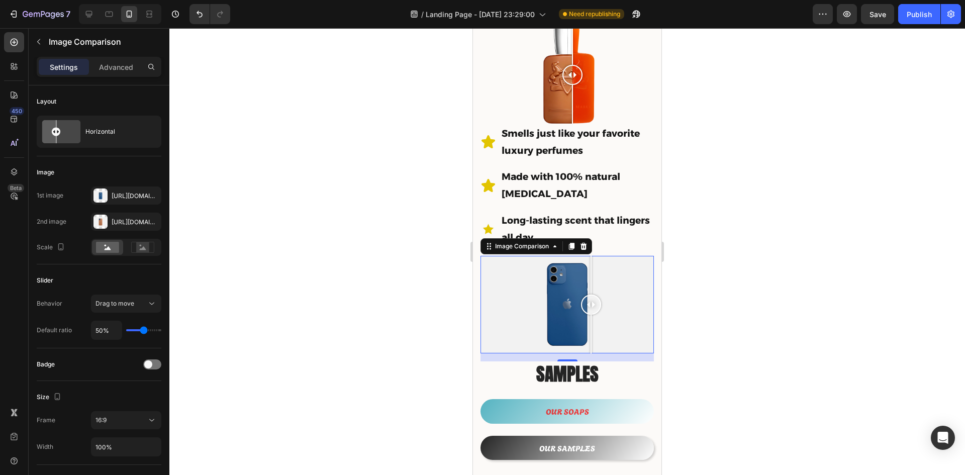
drag, startPoint x: 565, startPoint y: 289, endPoint x: 591, endPoint y: 333, distance: 51.2
click at [591, 299] on div at bounding box center [591, 304] width 20 height 20
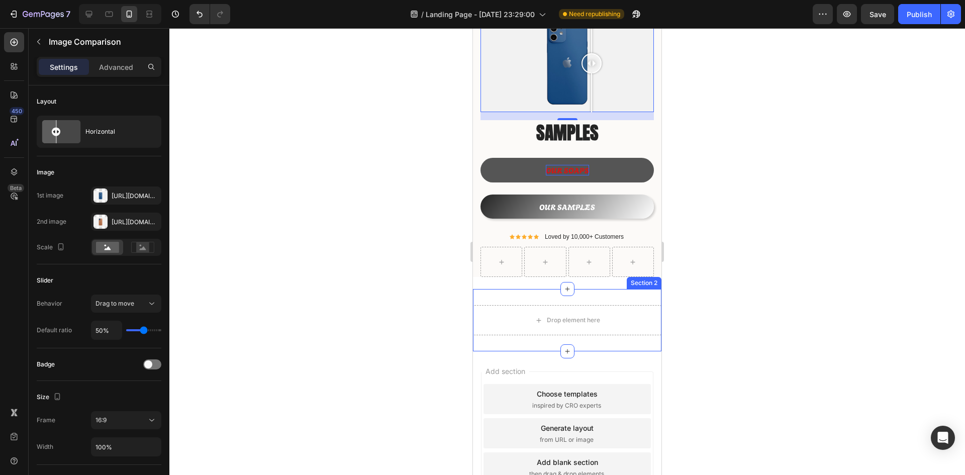
scroll to position [446, 0]
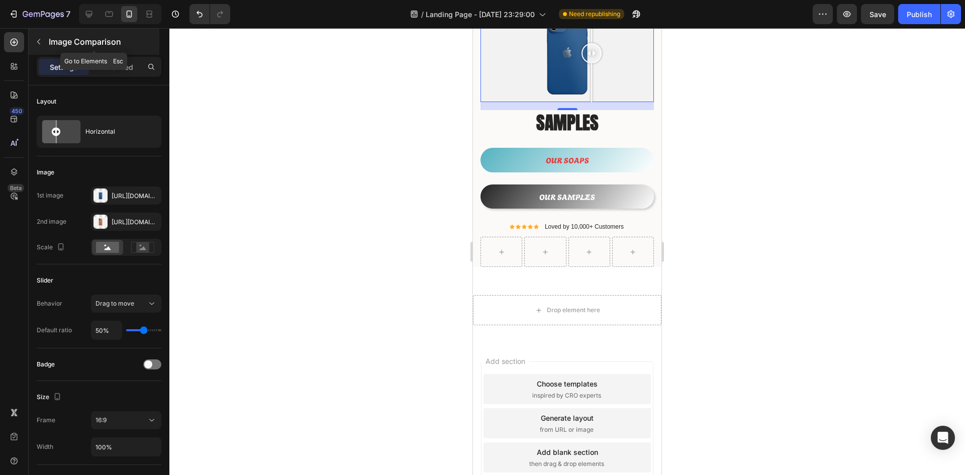
click at [41, 45] on icon "button" at bounding box center [39, 42] width 8 height 8
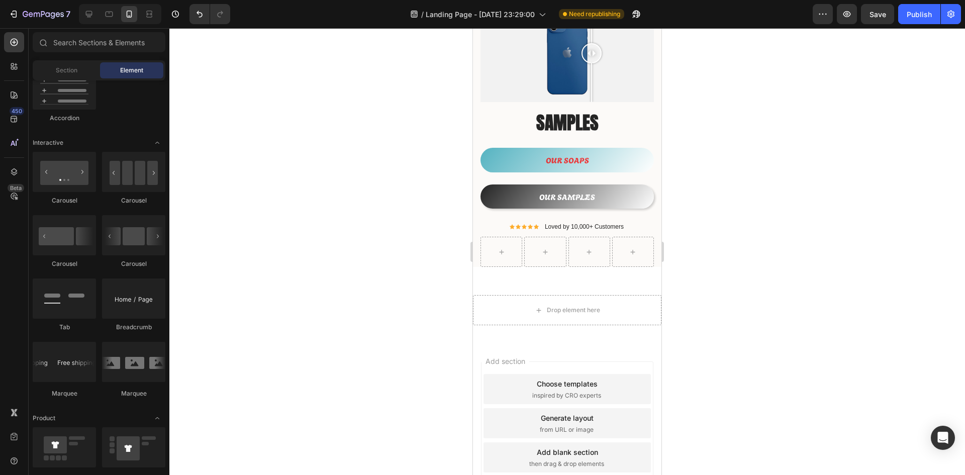
scroll to position [1005, 0]
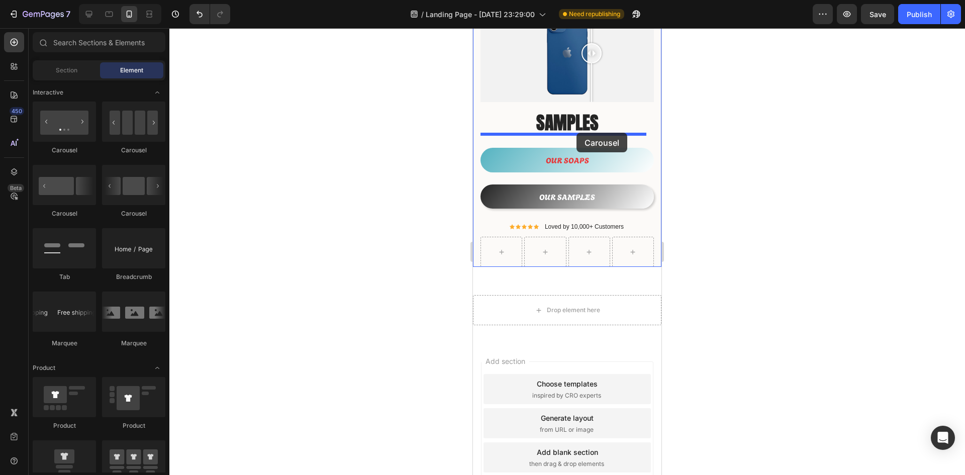
drag, startPoint x: 608, startPoint y: 159, endPoint x: 576, endPoint y: 133, distance: 41.8
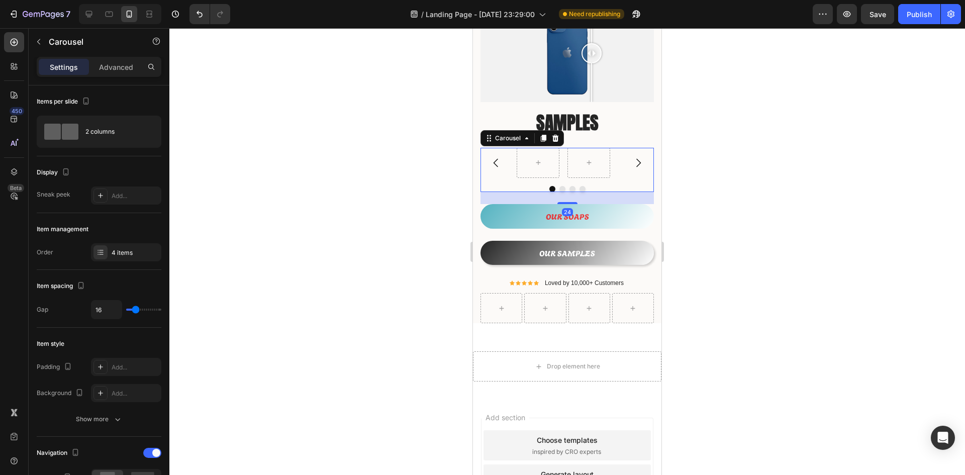
click at [632, 157] on icon "Carousel Next Arrow" at bounding box center [638, 163] width 12 height 12
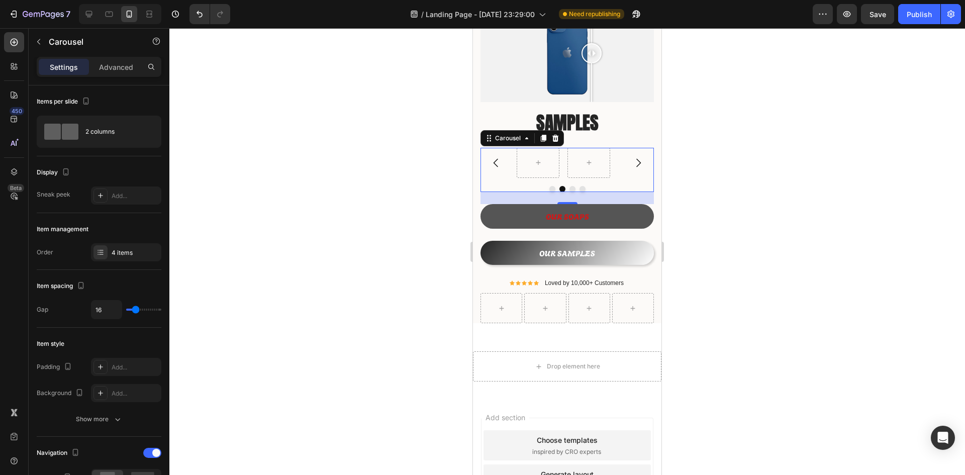
drag, startPoint x: 554, startPoint y: 124, endPoint x: 523, endPoint y: 136, distance: 33.2
click at [555, 134] on icon at bounding box center [555, 138] width 8 height 8
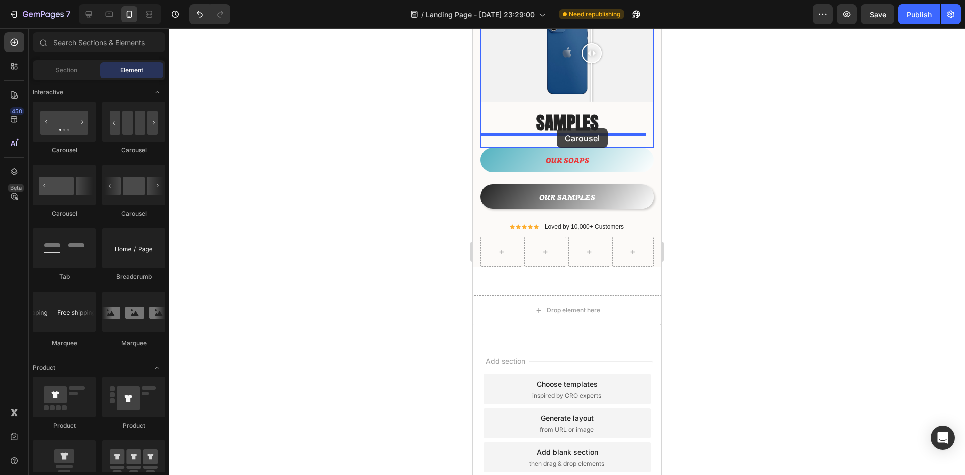
drag, startPoint x: 542, startPoint y: 157, endPoint x: 557, endPoint y: 128, distance: 32.1
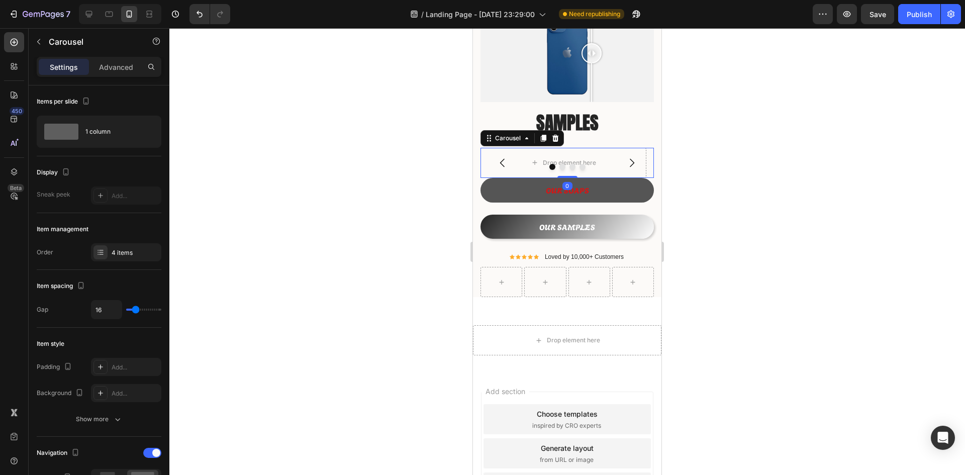
drag, startPoint x: 569, startPoint y: 163, endPoint x: 572, endPoint y: 195, distance: 32.8
click at [572, 178] on div at bounding box center [567, 177] width 20 height 2
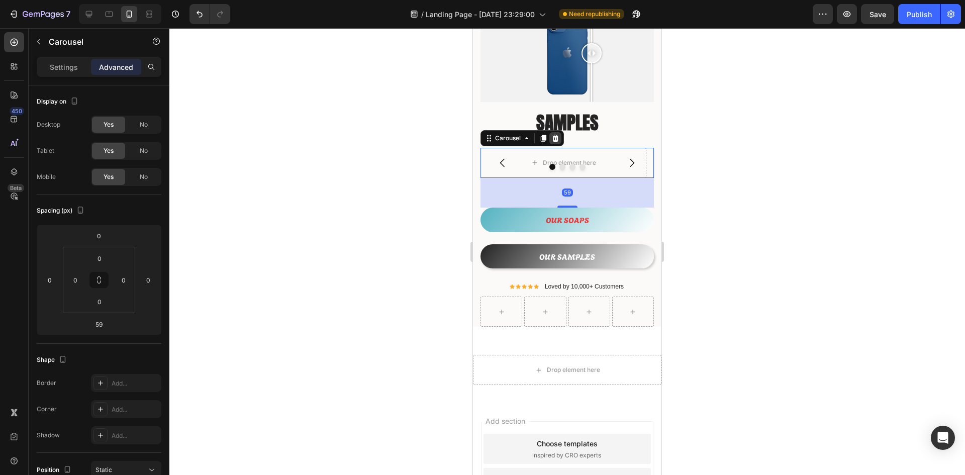
click at [558, 135] on icon at bounding box center [555, 138] width 7 height 7
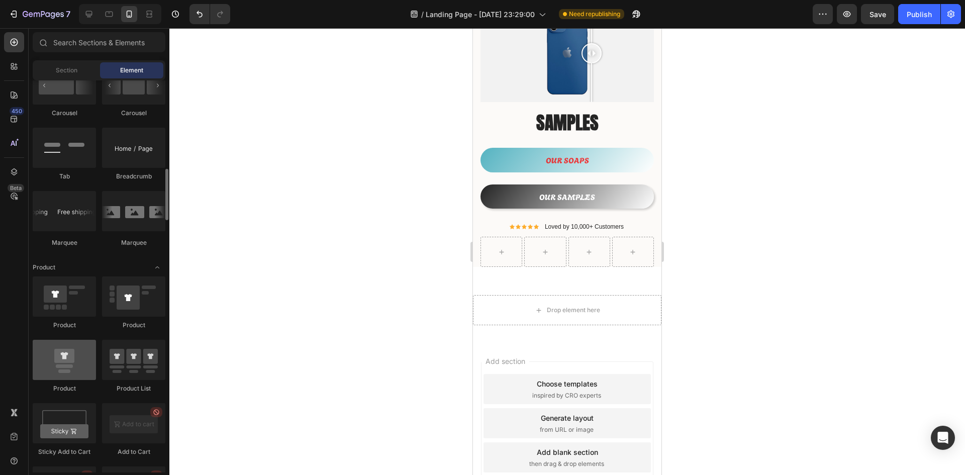
scroll to position [1055, 0]
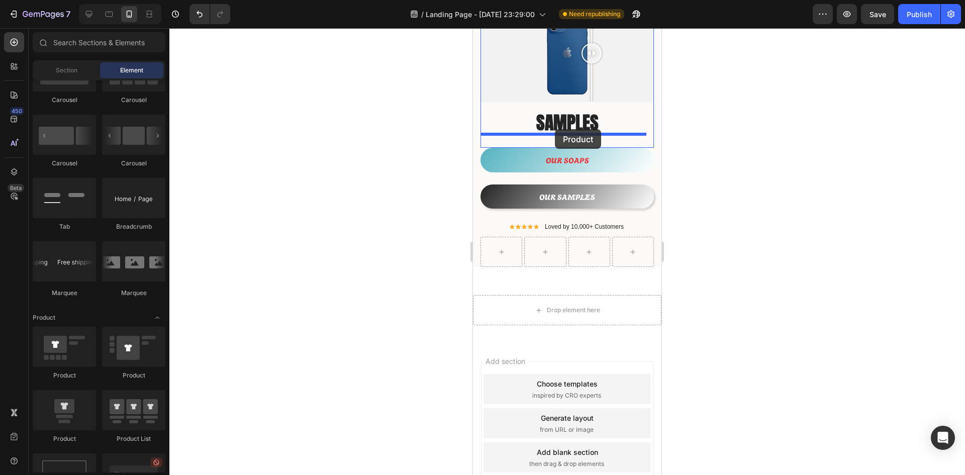
drag, startPoint x: 545, startPoint y: 424, endPoint x: 555, endPoint y: 130, distance: 294.1
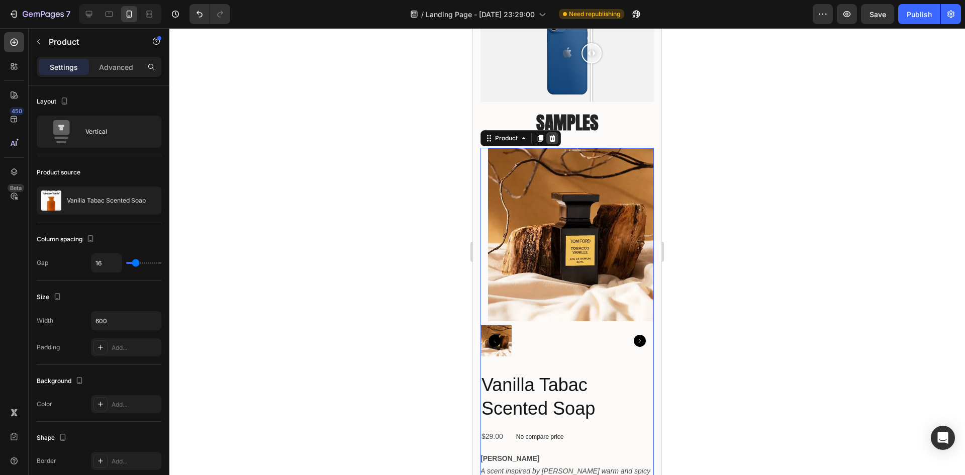
click at [555, 135] on icon at bounding box center [552, 138] width 7 height 7
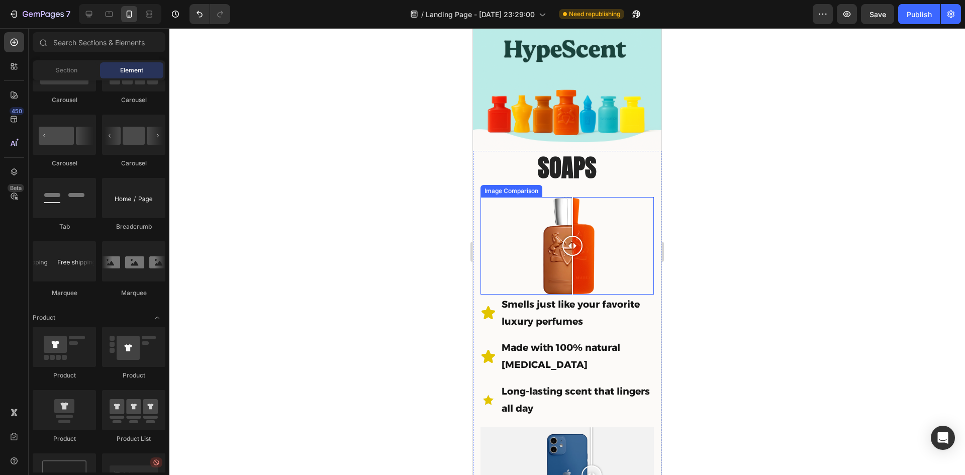
scroll to position [0, 0]
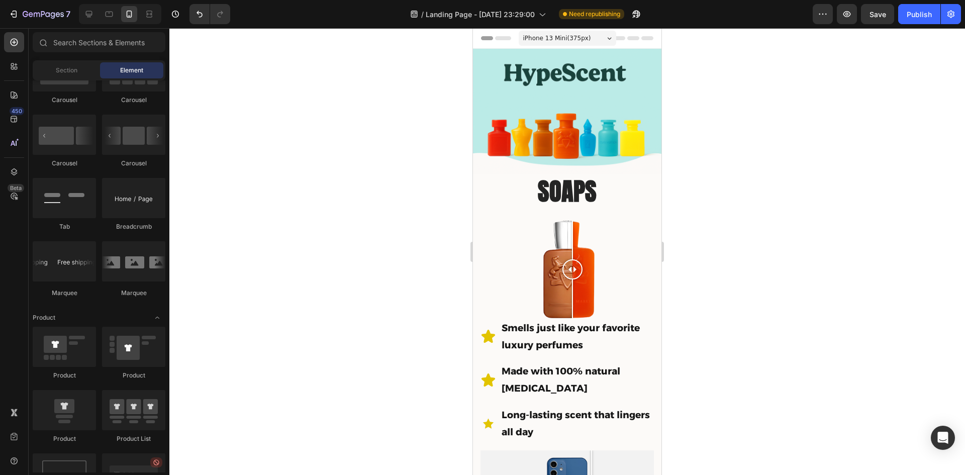
click at [814, 252] on div at bounding box center [566, 251] width 795 height 447
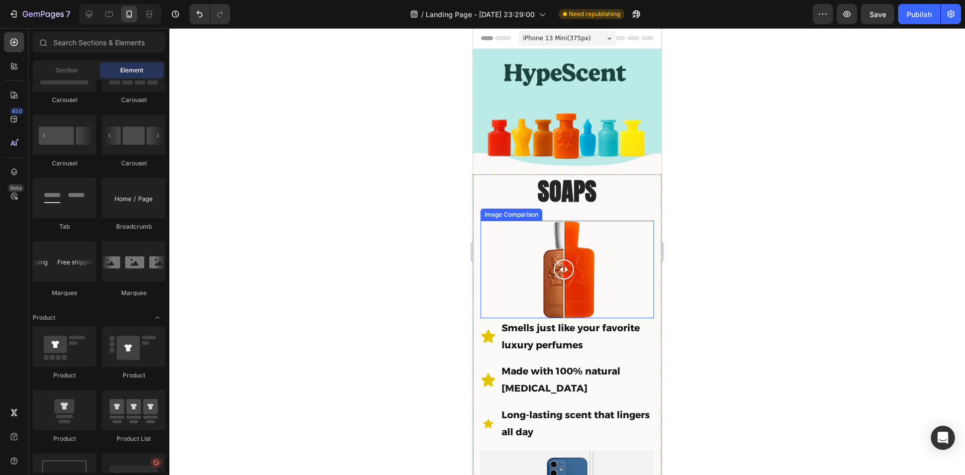
drag, startPoint x: 572, startPoint y: 265, endPoint x: 564, endPoint y: 281, distance: 18.0
click at [564, 281] on div at bounding box center [564, 269] width 20 height 97
drag, startPoint x: 566, startPoint y: 260, endPoint x: 564, endPoint y: 290, distance: 30.2
click at [564, 290] on div at bounding box center [564, 269] width 20 height 97
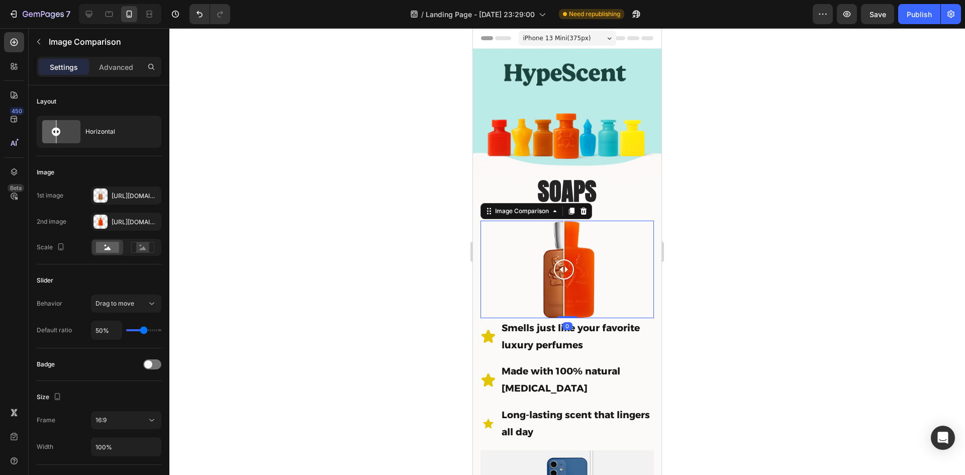
click at [721, 308] on div at bounding box center [566, 251] width 795 height 447
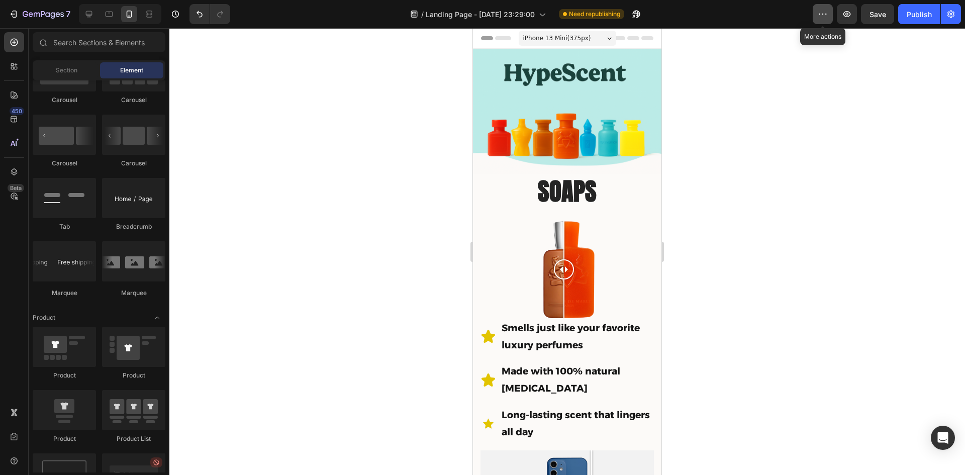
click at [819, 17] on icon "button" at bounding box center [823, 14] width 10 height 10
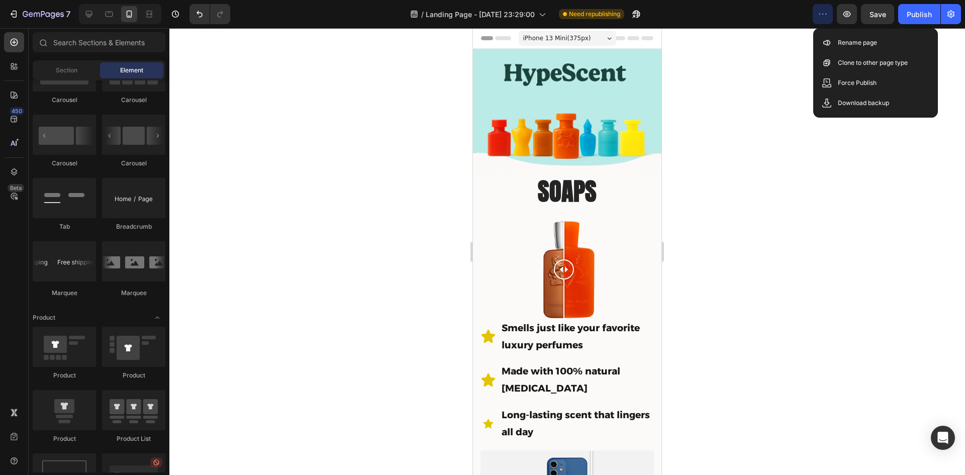
click at [818, 203] on div at bounding box center [566, 251] width 795 height 447
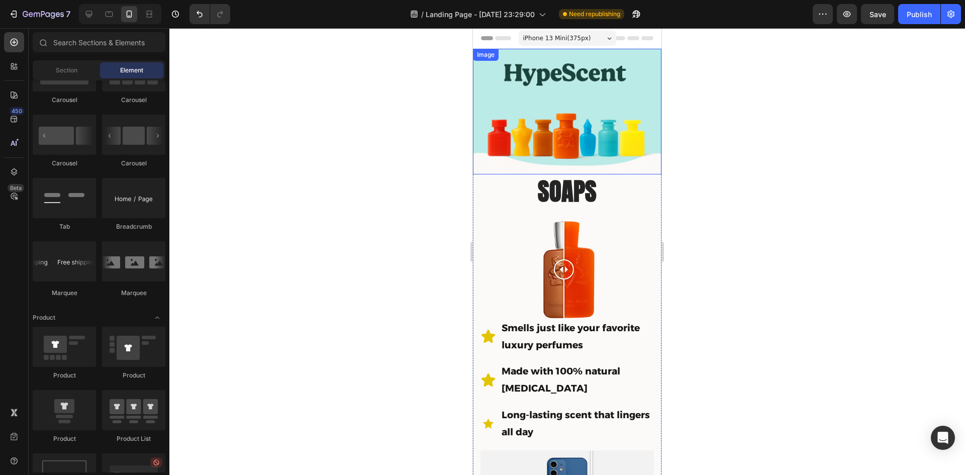
click at [536, 85] on img at bounding box center [567, 112] width 188 height 126
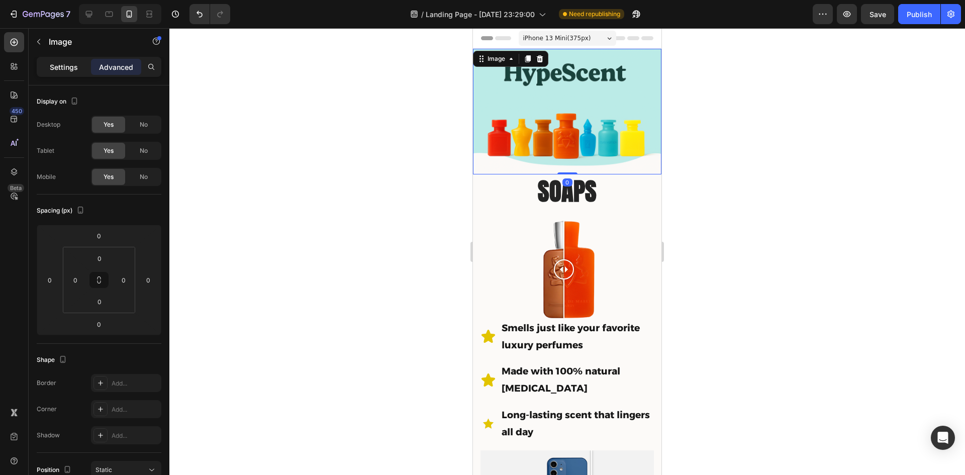
click at [68, 65] on p "Settings" at bounding box center [64, 67] width 28 height 11
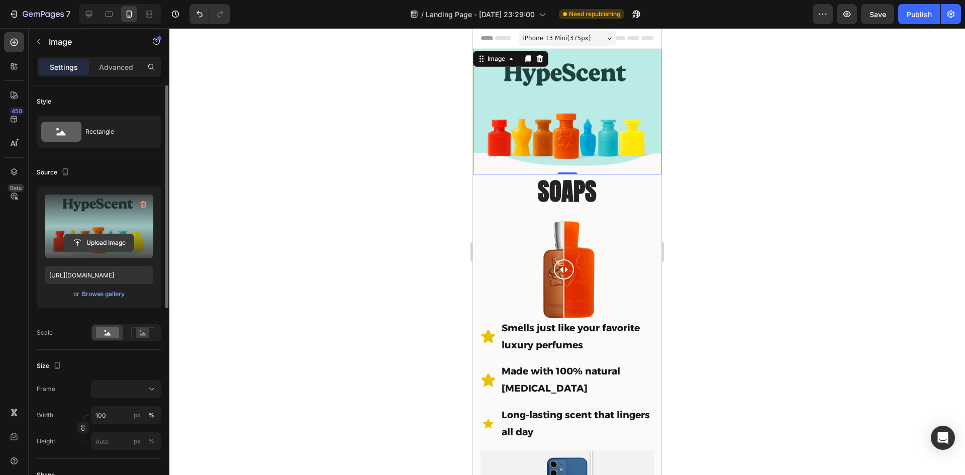
click at [107, 241] on input "file" at bounding box center [98, 242] width 69 height 17
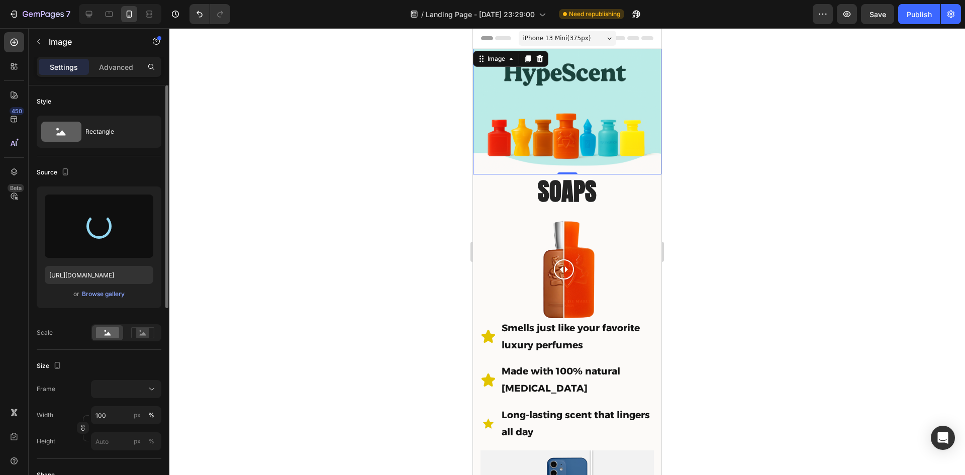
type input "[URL][DOMAIN_NAME]"
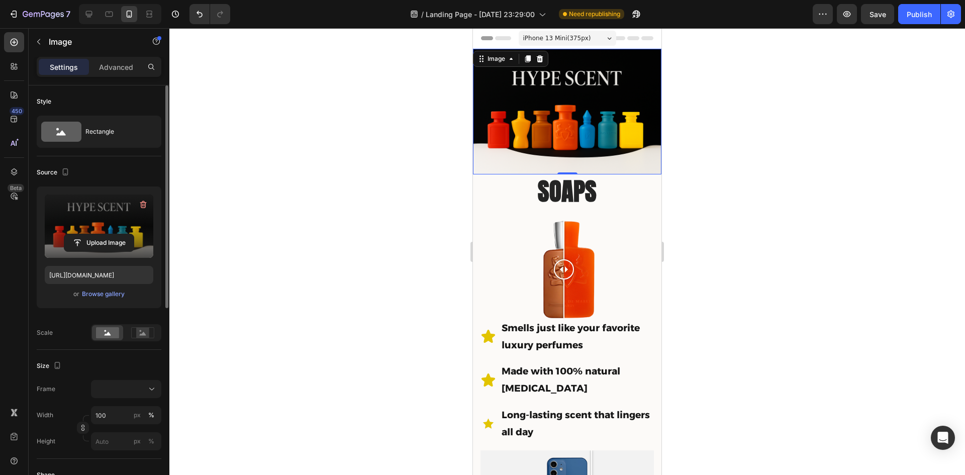
click at [367, 244] on div at bounding box center [566, 251] width 795 height 447
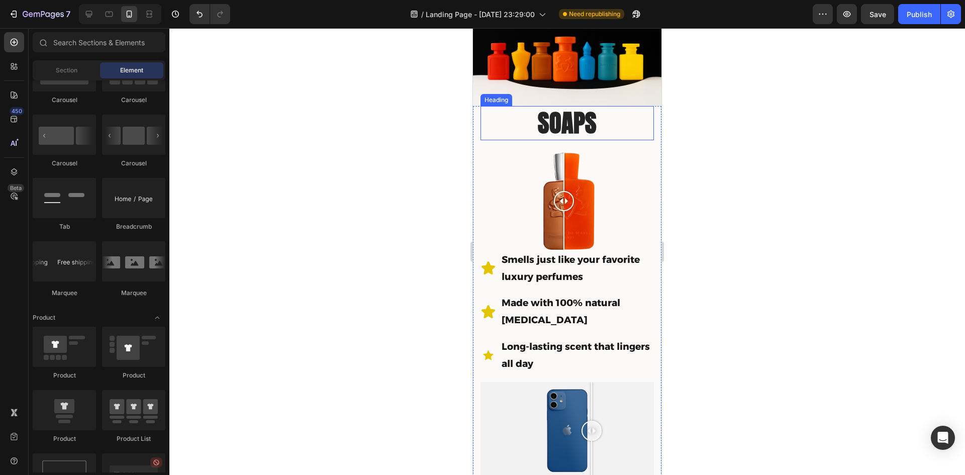
scroll to position [100, 0]
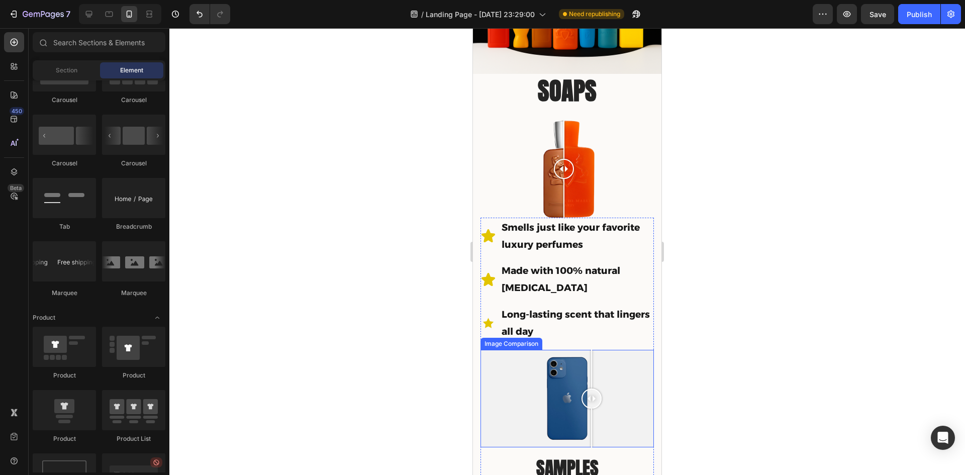
click at [551, 393] on div at bounding box center [566, 398] width 173 height 97
click at [518, 388] on div at bounding box center [566, 398] width 173 height 97
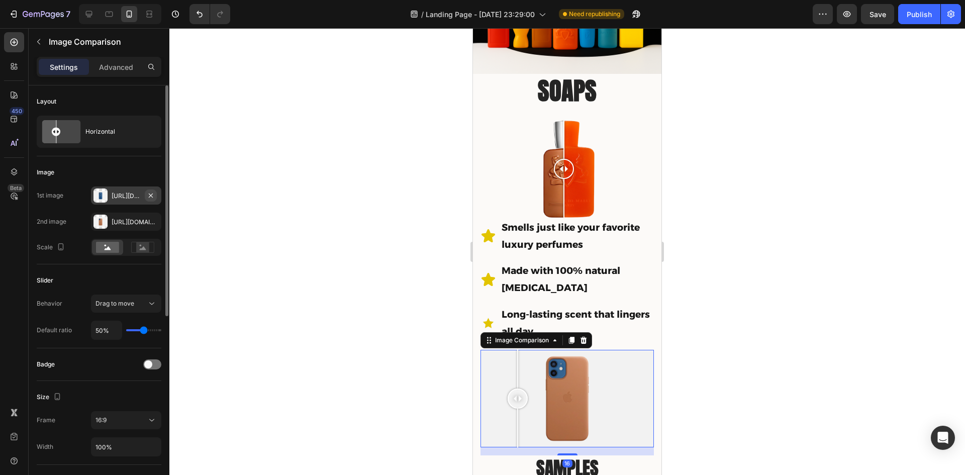
click at [151, 195] on icon "button" at bounding box center [151, 195] width 4 height 4
click at [137, 193] on div "Add..." at bounding box center [135, 195] width 47 height 9
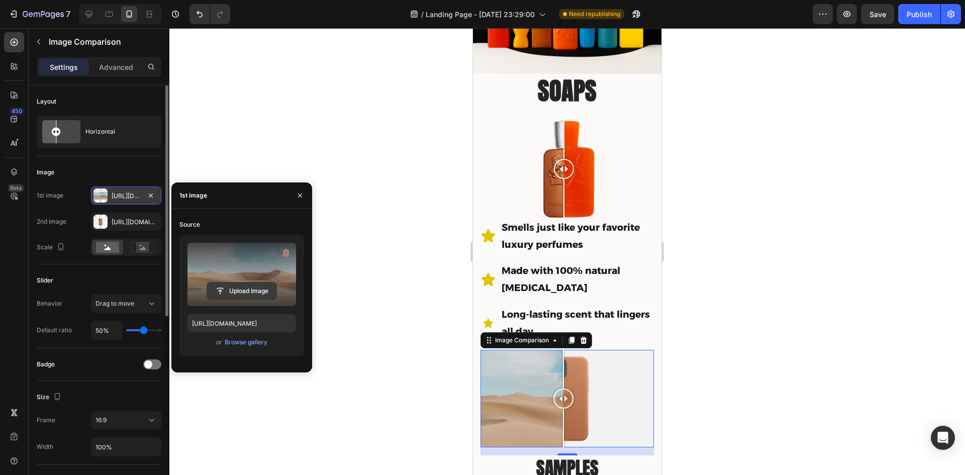
click at [245, 282] on button "Upload Image" at bounding box center [242, 291] width 70 height 18
click at [243, 291] on input "file" at bounding box center [241, 290] width 69 height 17
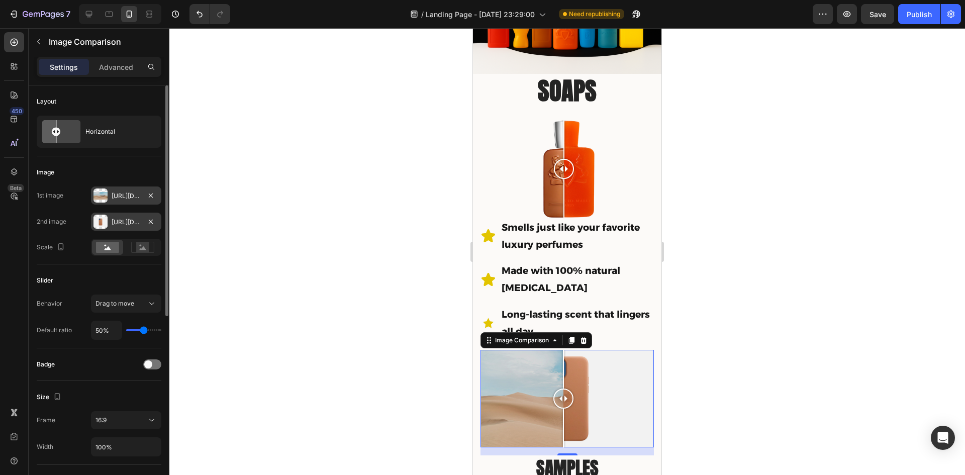
click at [114, 222] on div "[URL][DOMAIN_NAME]" at bounding box center [126, 222] width 29 height 9
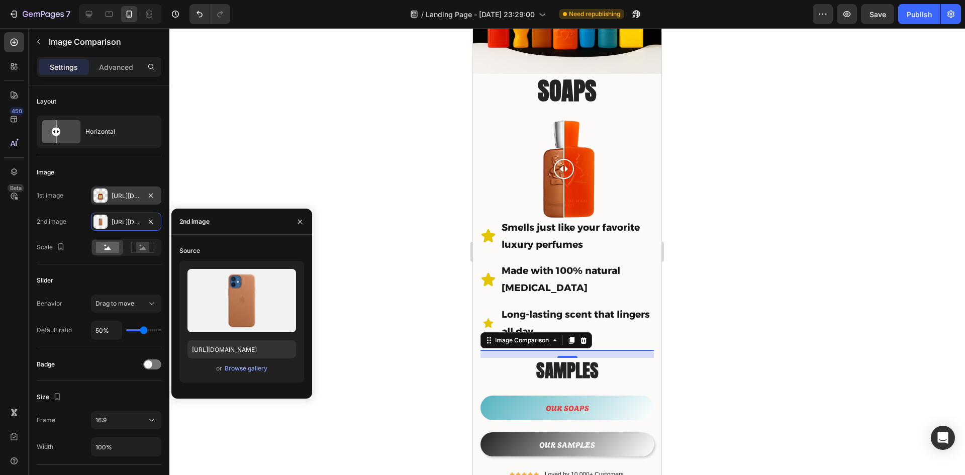
click at [123, 196] on div "[URL][DOMAIN_NAME]" at bounding box center [126, 195] width 29 height 9
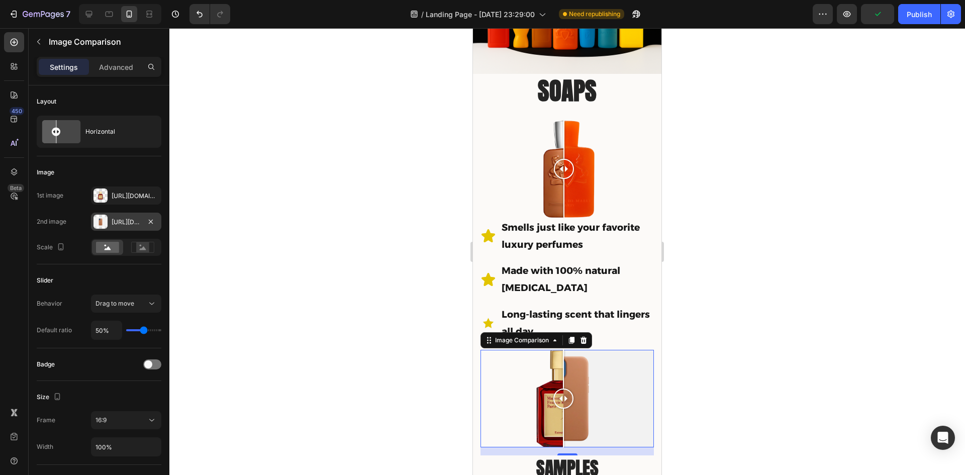
click at [109, 225] on div "[URL][DOMAIN_NAME]" at bounding box center [126, 222] width 70 height 18
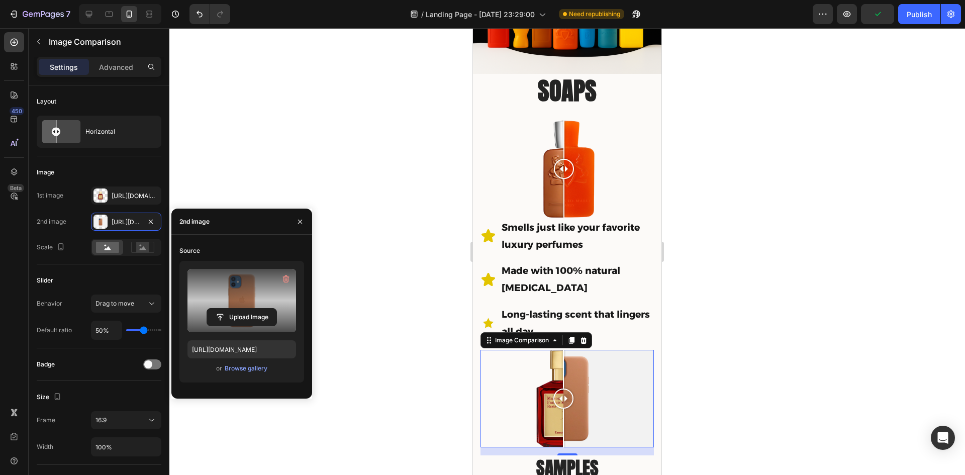
click at [227, 294] on label at bounding box center [241, 300] width 109 height 63
click at [0, 0] on input "file" at bounding box center [0, 0] width 0 height 0
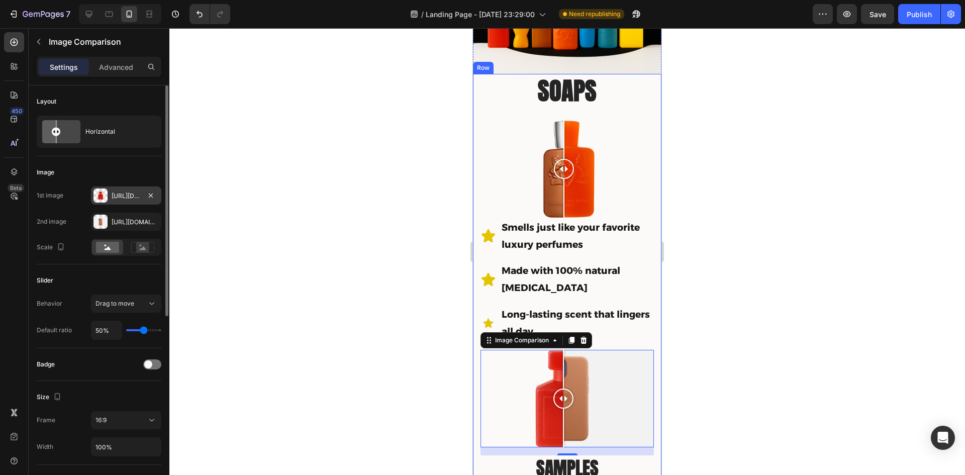
click at [118, 194] on div "[URL][DOMAIN_NAME]" at bounding box center [126, 195] width 29 height 9
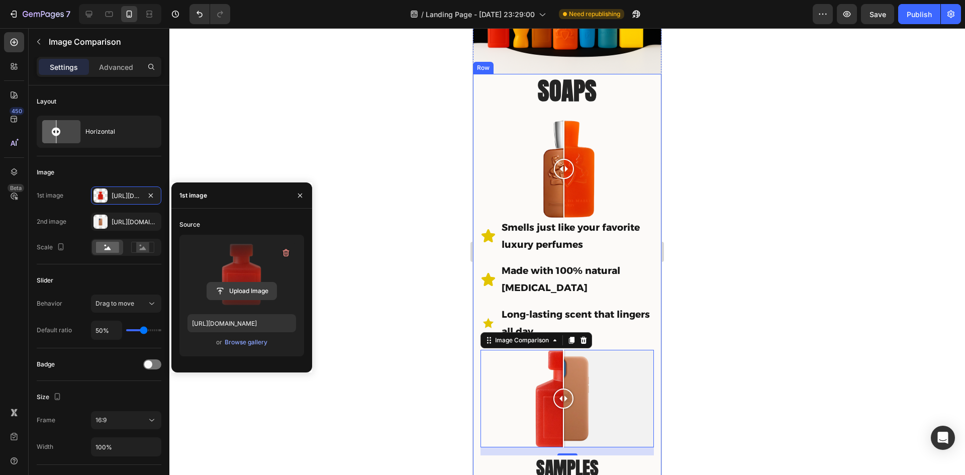
click at [258, 288] on input "file" at bounding box center [241, 290] width 69 height 17
type input "[URL][DOMAIN_NAME]"
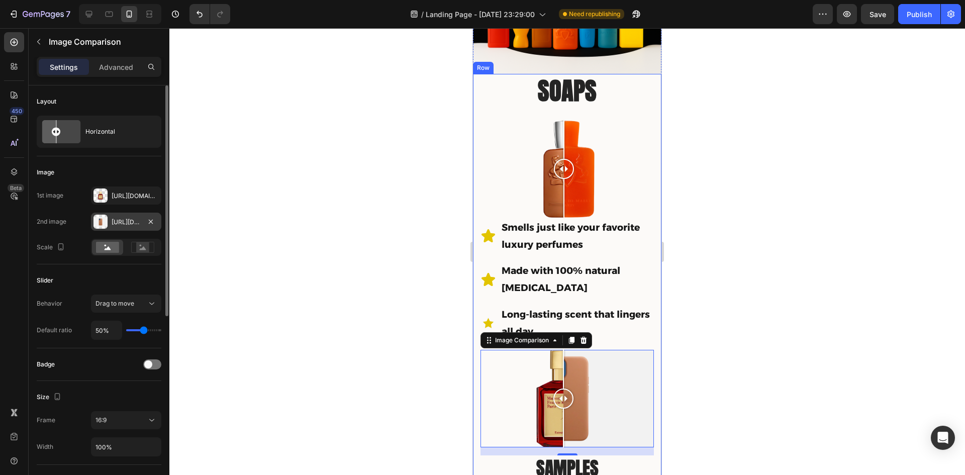
click at [131, 218] on div "[URL][DOMAIN_NAME]" at bounding box center [126, 222] width 29 height 9
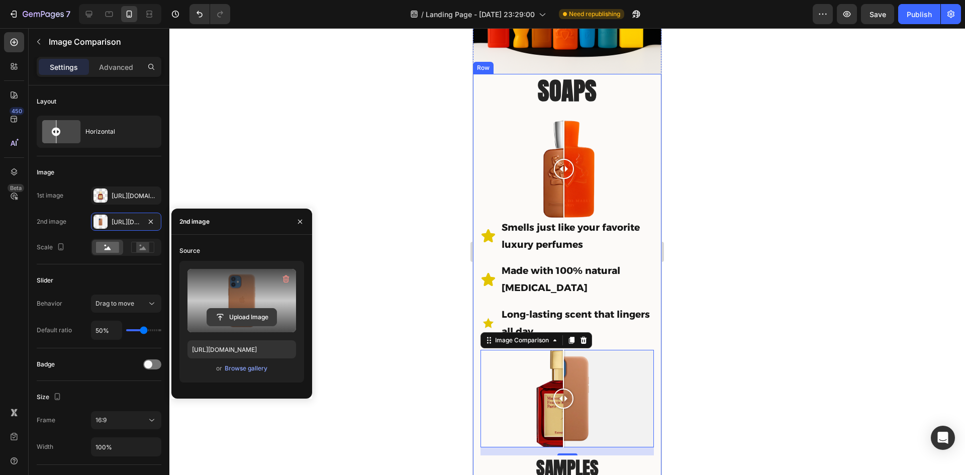
click at [235, 318] on input "file" at bounding box center [241, 317] width 69 height 17
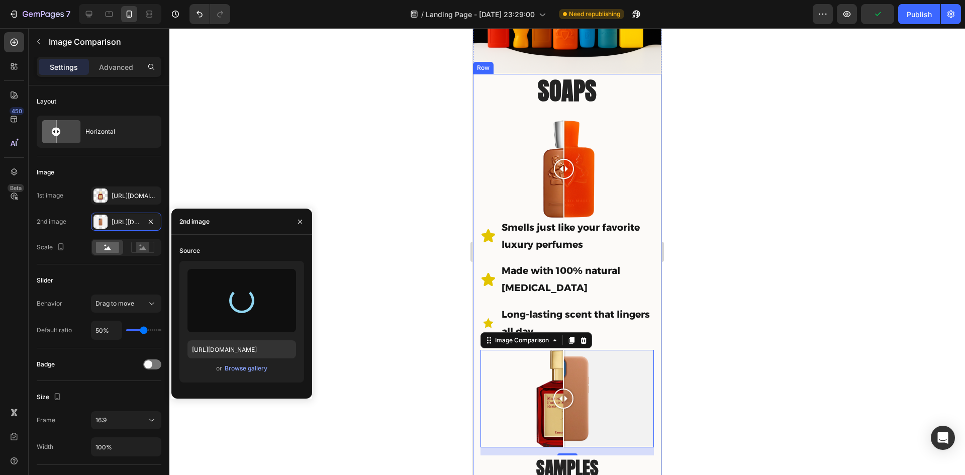
type input "[URL][DOMAIN_NAME]"
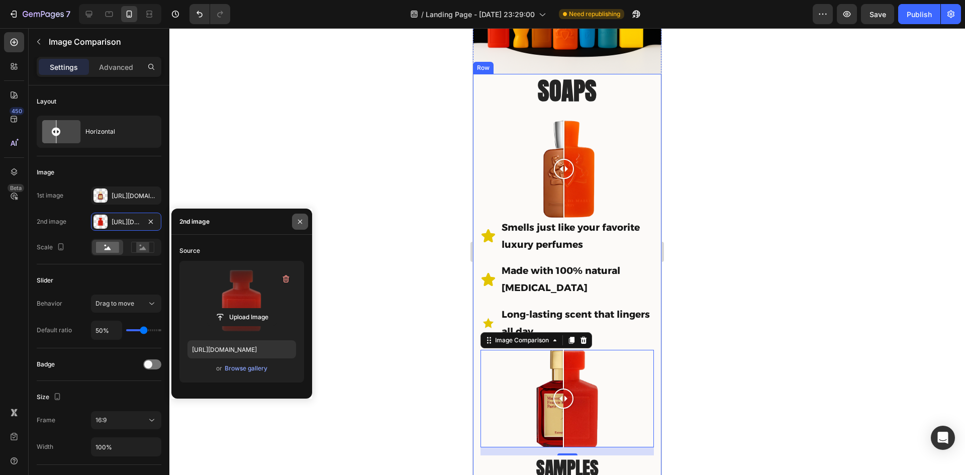
click at [300, 222] on icon "button" at bounding box center [300, 221] width 4 height 4
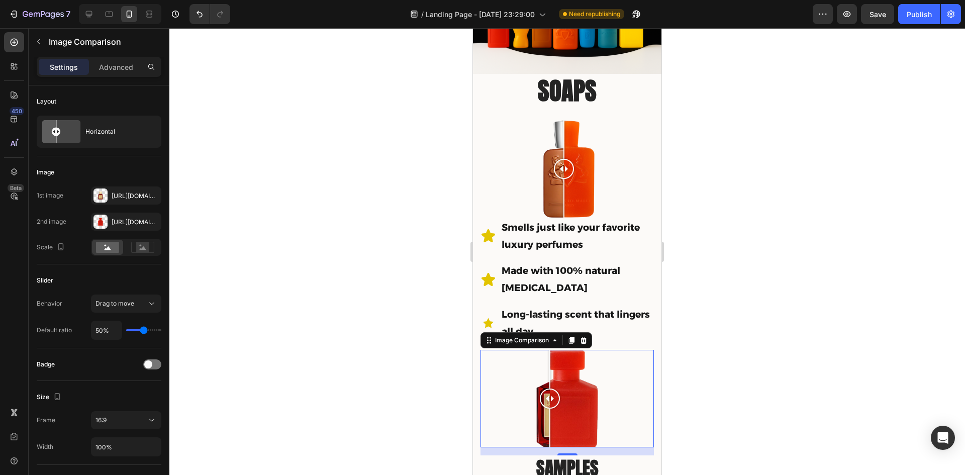
drag, startPoint x: 563, startPoint y: 388, endPoint x: 585, endPoint y: 398, distance: 23.6
click at [560, 398] on div at bounding box center [550, 398] width 20 height 97
click at [851, 343] on div at bounding box center [566, 251] width 795 height 447
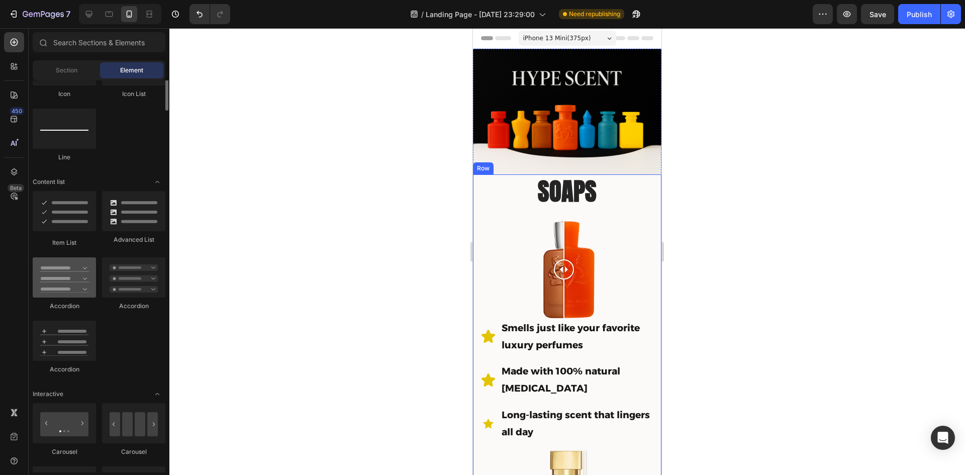
scroll to position [603, 0]
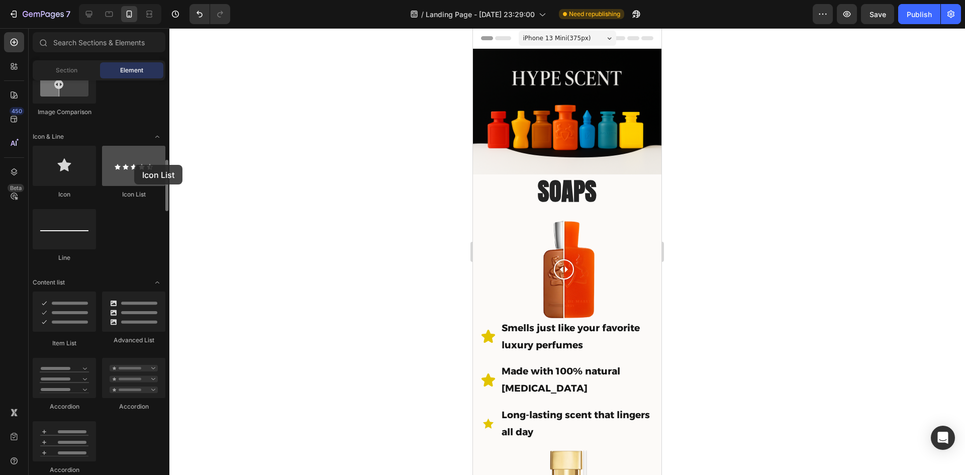
drag, startPoint x: 129, startPoint y: 177, endPoint x: 125, endPoint y: 166, distance: 11.9
click at [125, 166] on div at bounding box center [133, 166] width 63 height 40
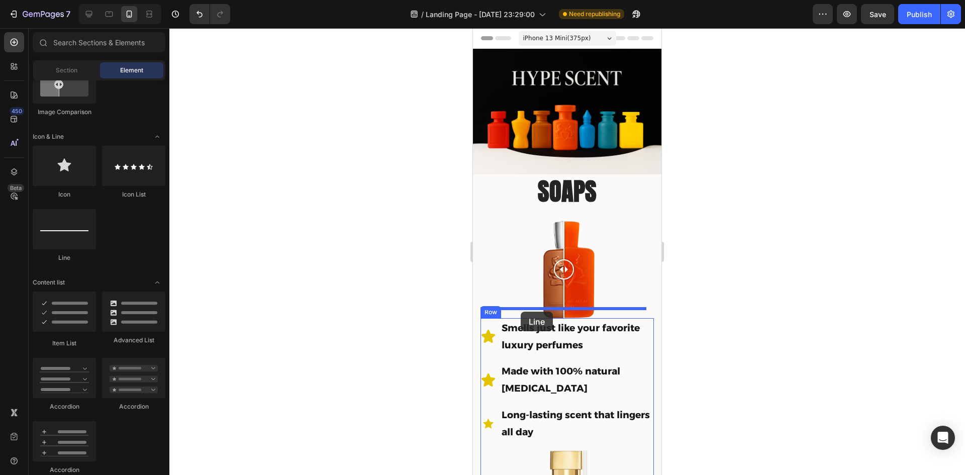
drag, startPoint x: 531, startPoint y: 258, endPoint x: 522, endPoint y: 312, distance: 54.1
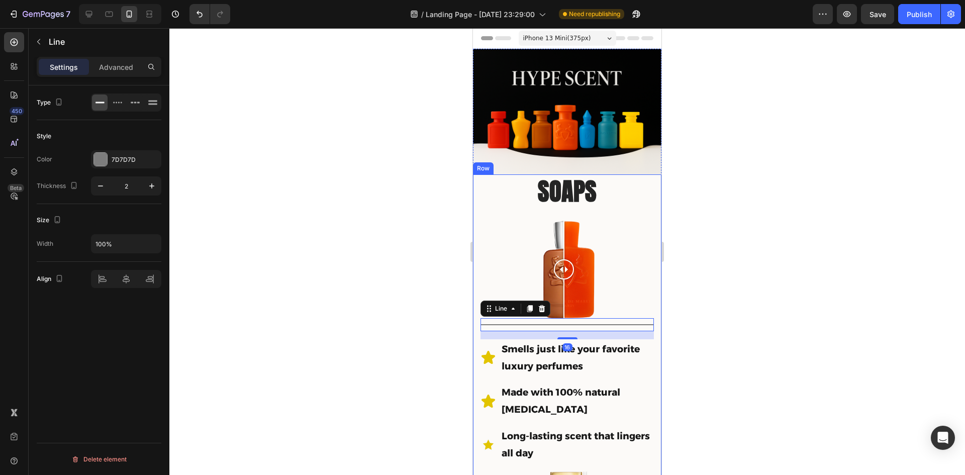
click at [374, 329] on div at bounding box center [566, 251] width 795 height 447
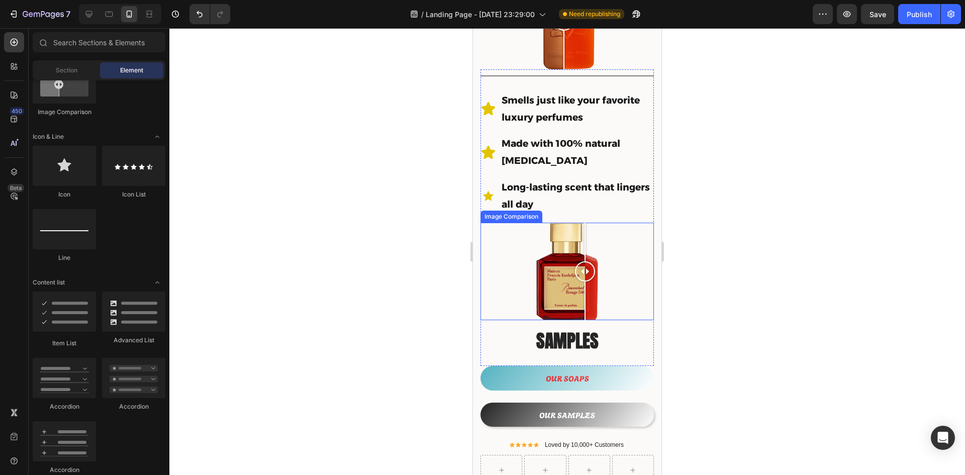
scroll to position [251, 0]
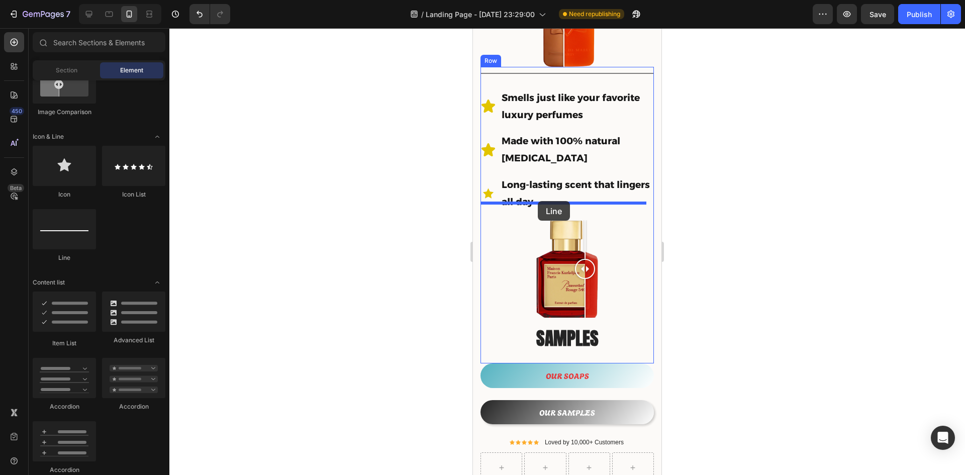
drag, startPoint x: 549, startPoint y: 269, endPoint x: 538, endPoint y: 201, distance: 69.3
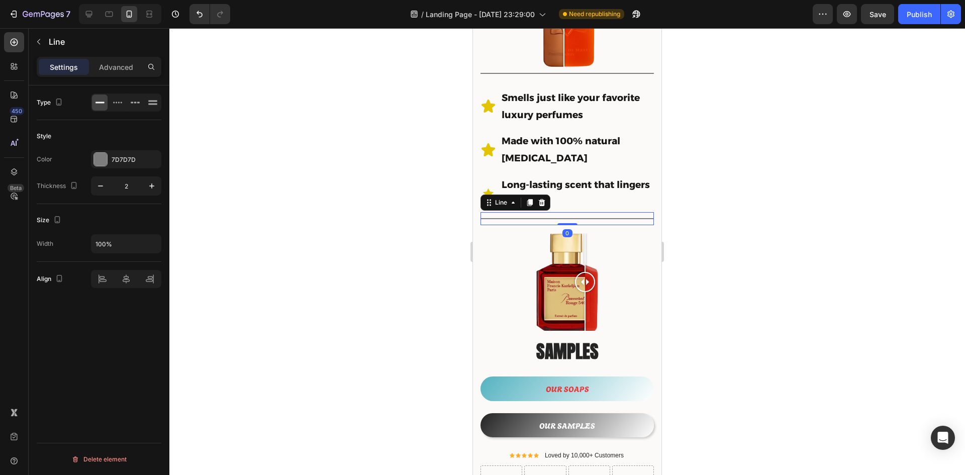
click at [281, 279] on div at bounding box center [566, 251] width 795 height 447
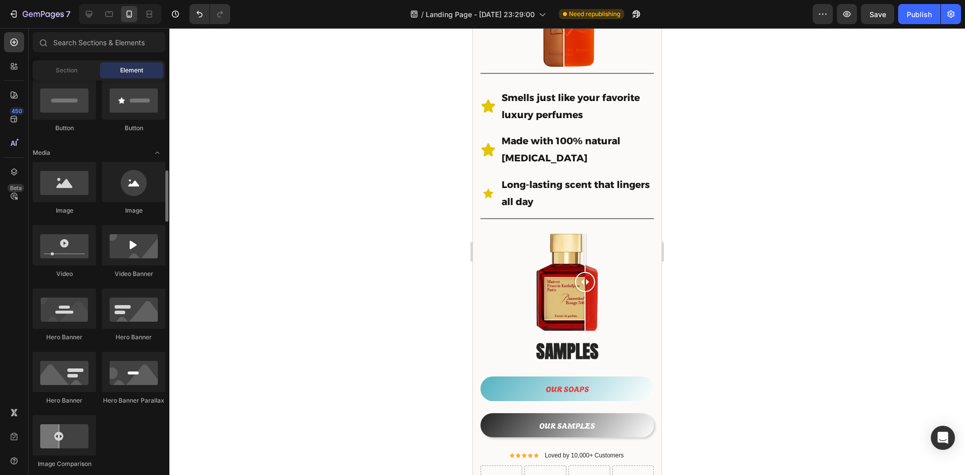
scroll to position [352, 0]
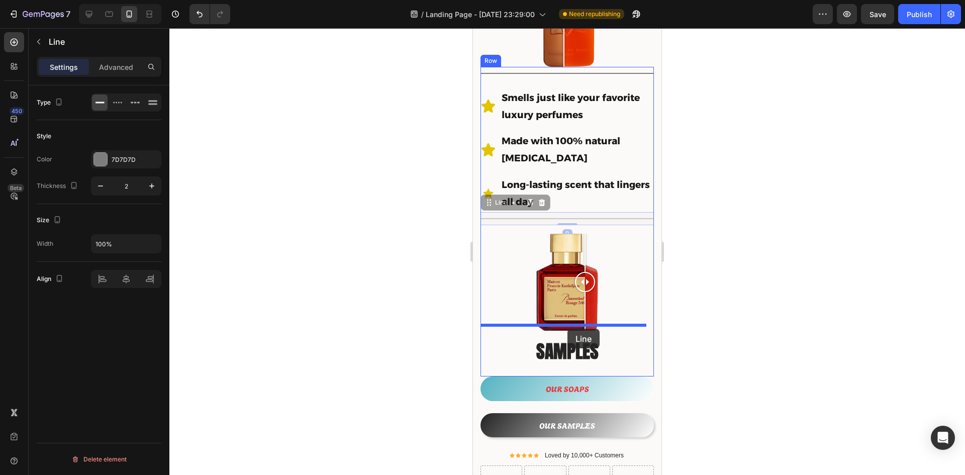
drag, startPoint x: 570, startPoint y: 210, endPoint x: 567, endPoint y: 329, distance: 118.6
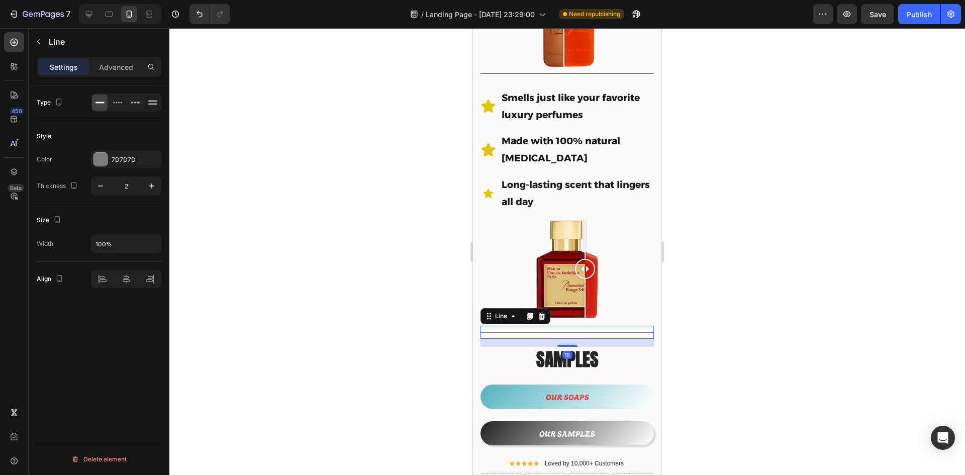
click at [765, 300] on div at bounding box center [566, 251] width 795 height 447
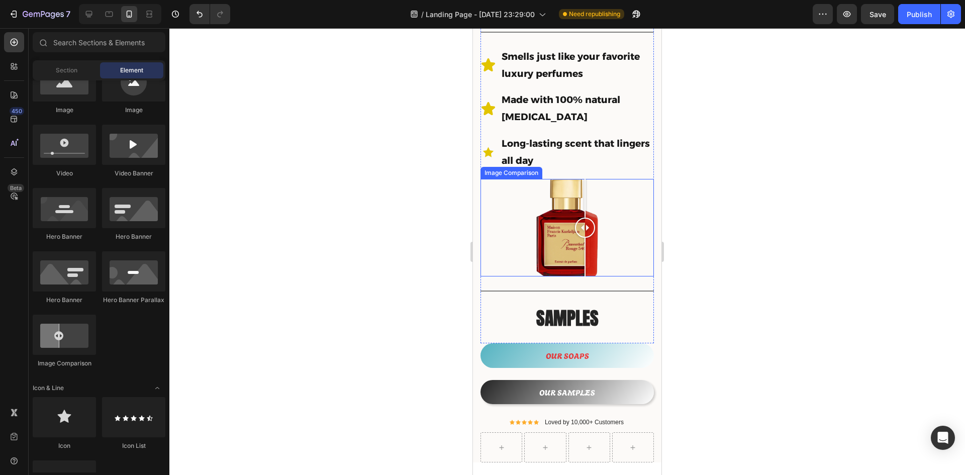
scroll to position [301, 0]
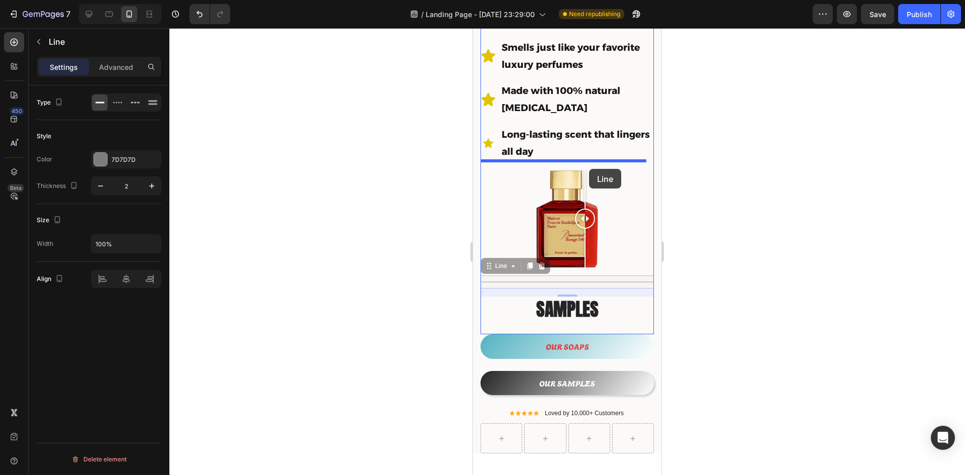
drag, startPoint x: 605, startPoint y: 270, endPoint x: 589, endPoint y: 164, distance: 107.8
click at [589, 164] on div "iPhone 13 Mini ( 375 px) iPhone 13 Mini iPhone 13 Pro iPhone 11 Pro Max iPhone …" at bounding box center [567, 234] width 188 height 1014
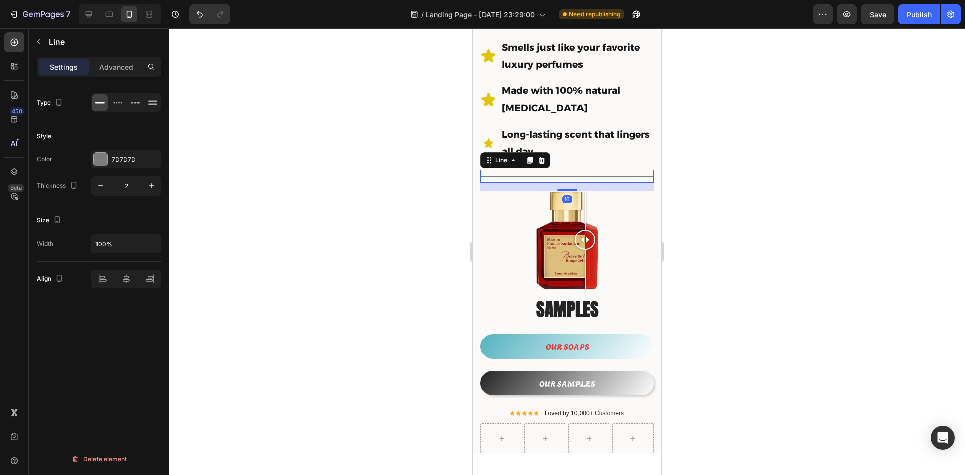
click at [766, 206] on div at bounding box center [566, 251] width 795 height 447
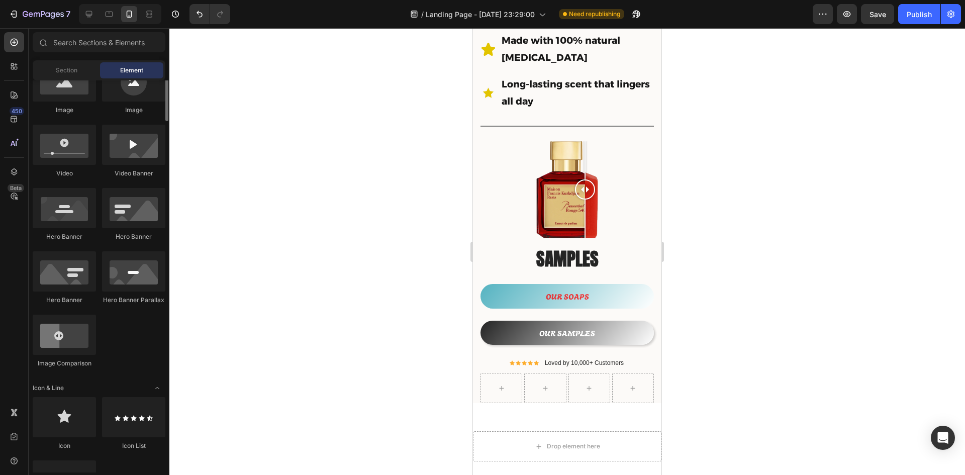
scroll to position [251, 0]
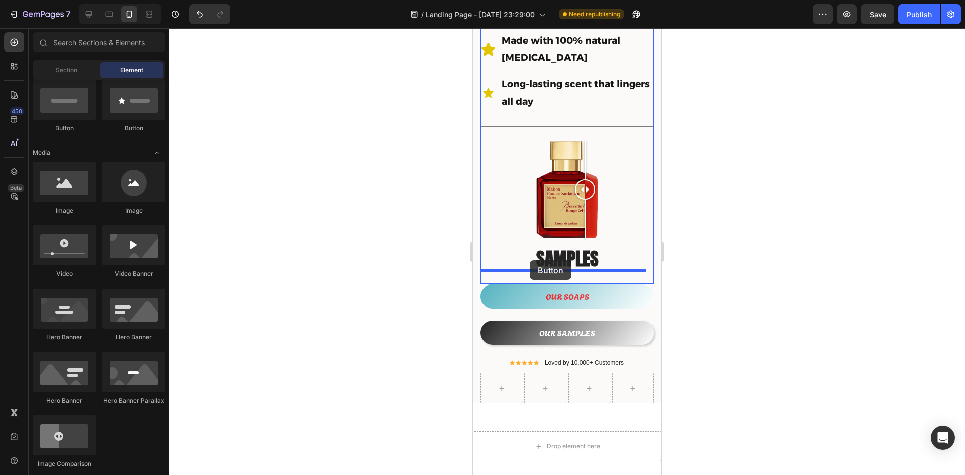
drag, startPoint x: 601, startPoint y: 137, endPoint x: 531, endPoint y: 261, distance: 142.9
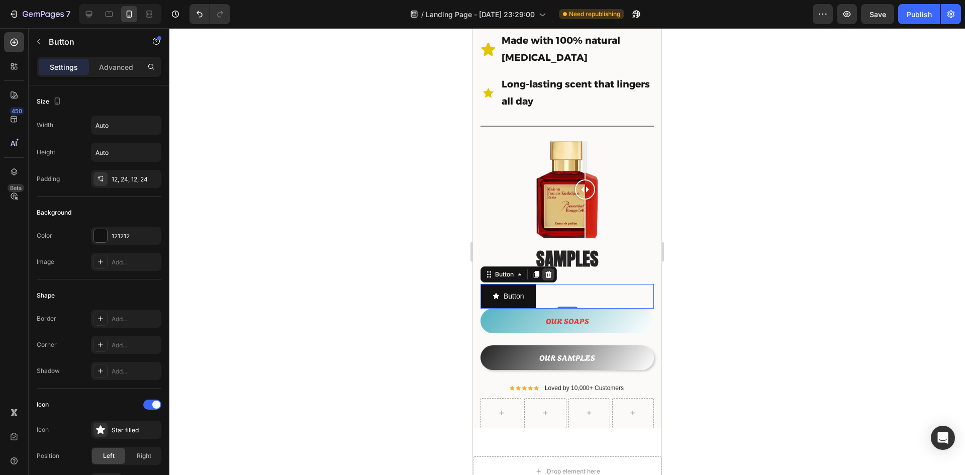
drag, startPoint x: 551, startPoint y: 259, endPoint x: 931, endPoint y: 266, distance: 379.4
click at [551, 270] on icon at bounding box center [548, 274] width 8 height 8
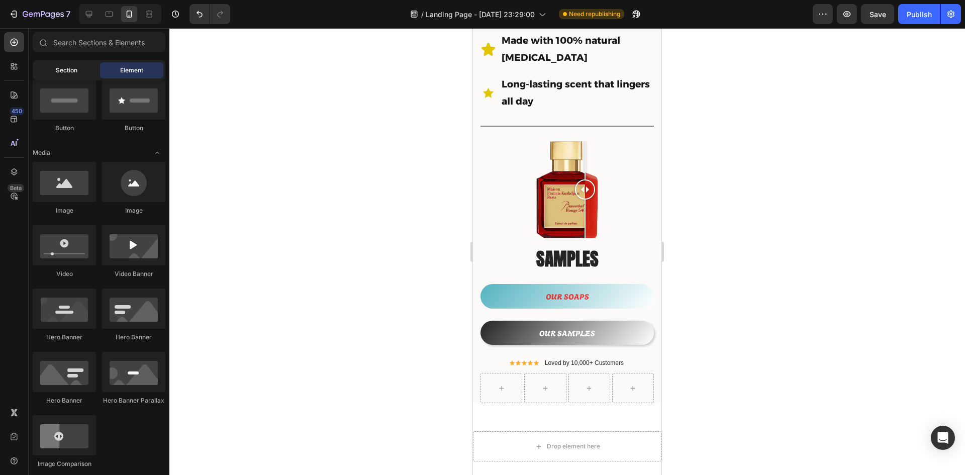
click at [69, 65] on div "Section" at bounding box center [66, 70] width 63 height 16
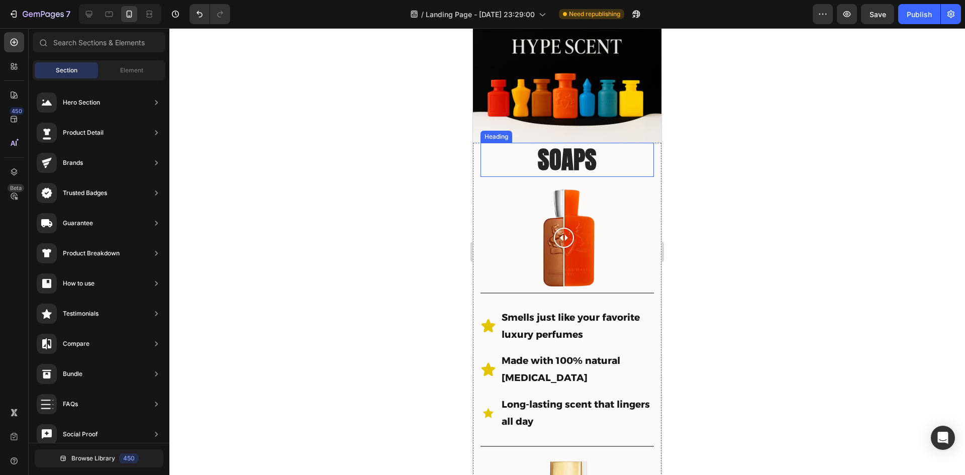
scroll to position [0, 0]
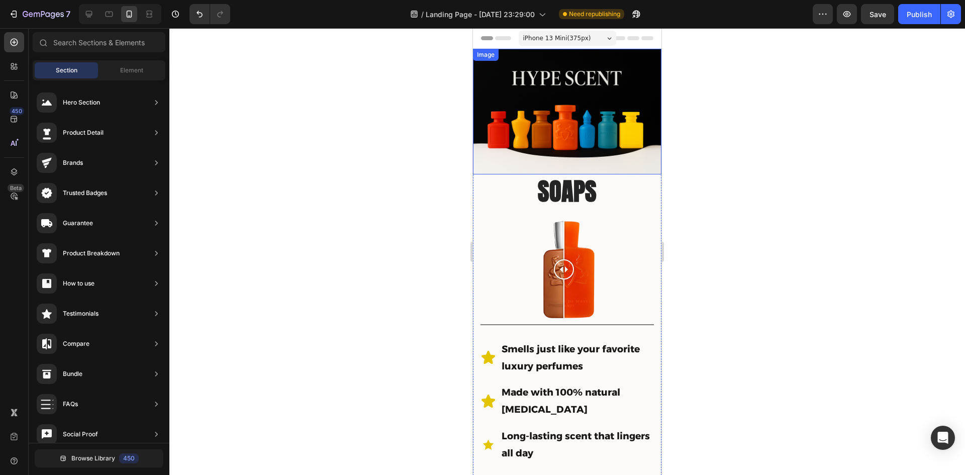
click at [550, 80] on img at bounding box center [567, 112] width 188 height 126
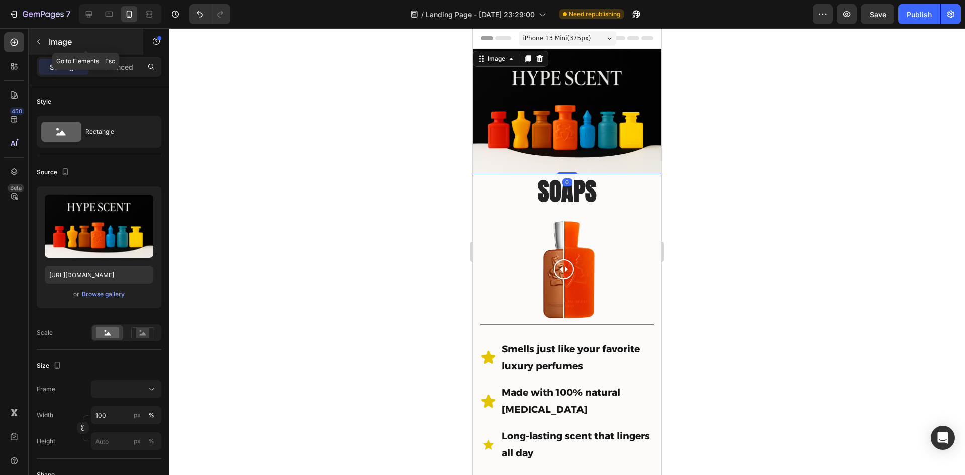
click at [39, 43] on icon "button" at bounding box center [38, 42] width 3 height 6
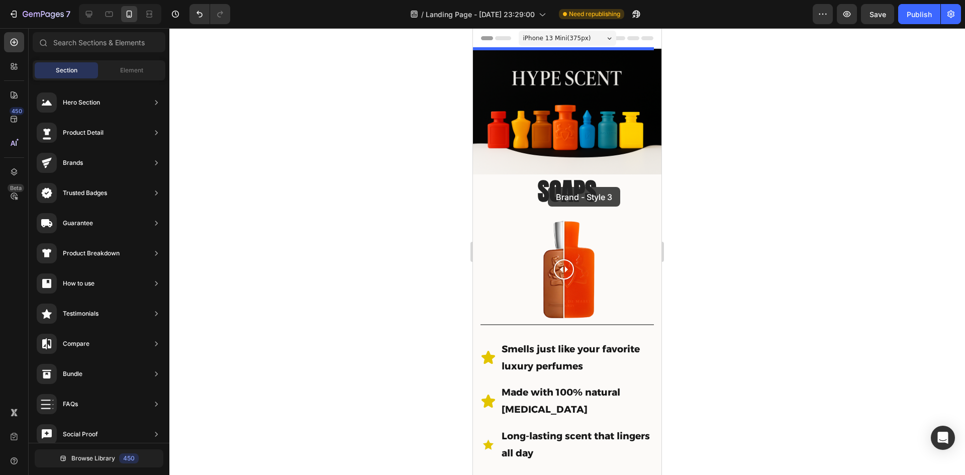
drag, startPoint x: 697, startPoint y: 394, endPoint x: 548, endPoint y: 187, distance: 255.5
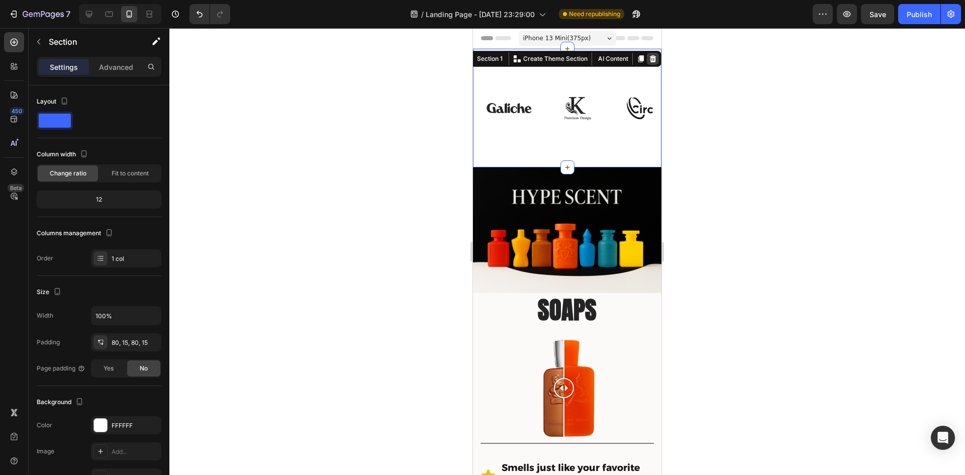
click at [649, 59] on icon at bounding box center [653, 59] width 8 height 8
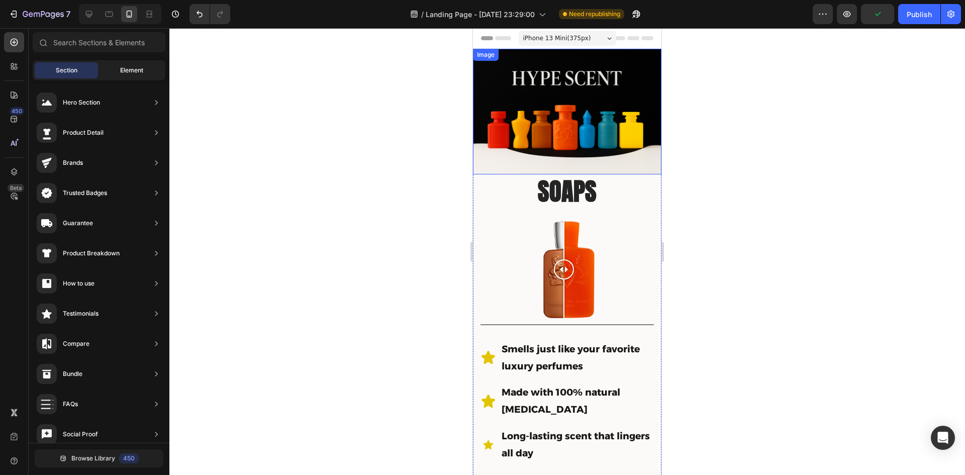
click at [124, 71] on span "Element" at bounding box center [131, 70] width 23 height 9
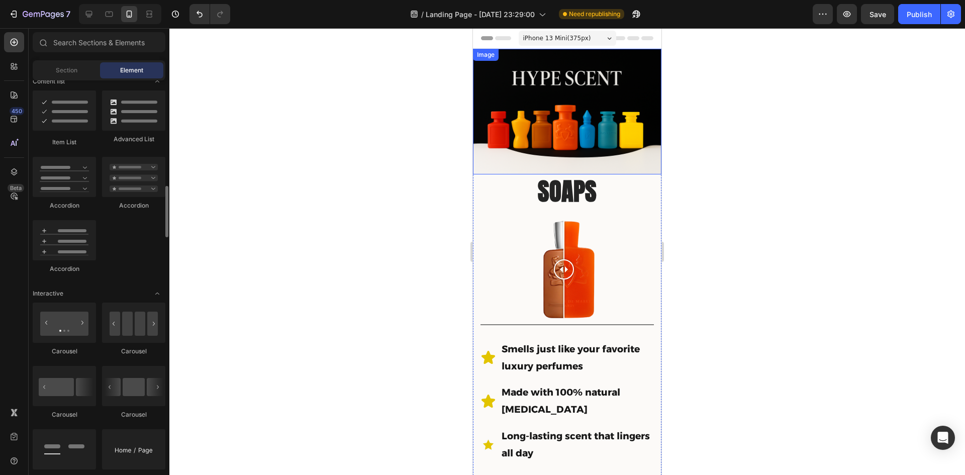
scroll to position [854, 0]
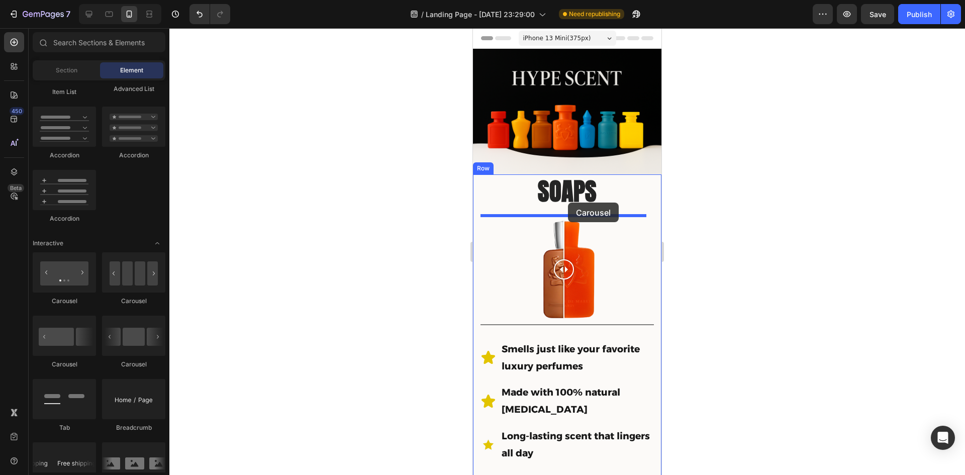
drag, startPoint x: 597, startPoint y: 372, endPoint x: 568, endPoint y: 202, distance: 171.8
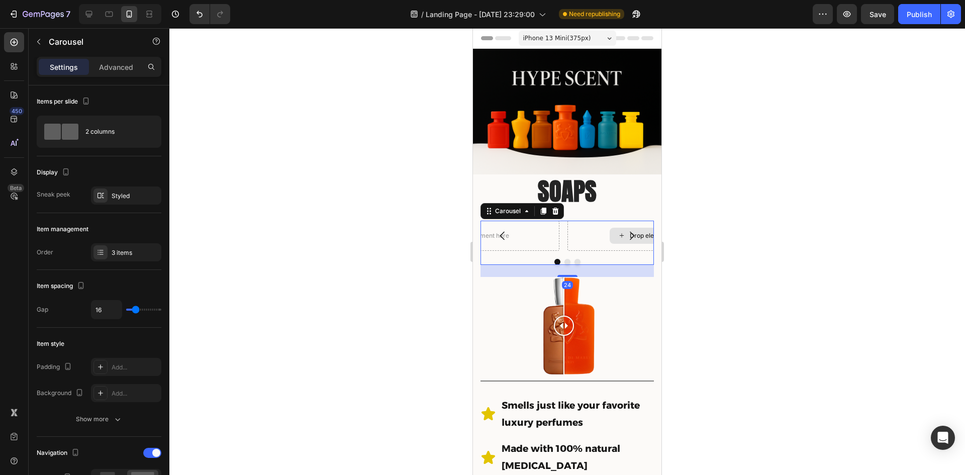
click at [590, 234] on div "Drop element here" at bounding box center [650, 236] width 166 height 30
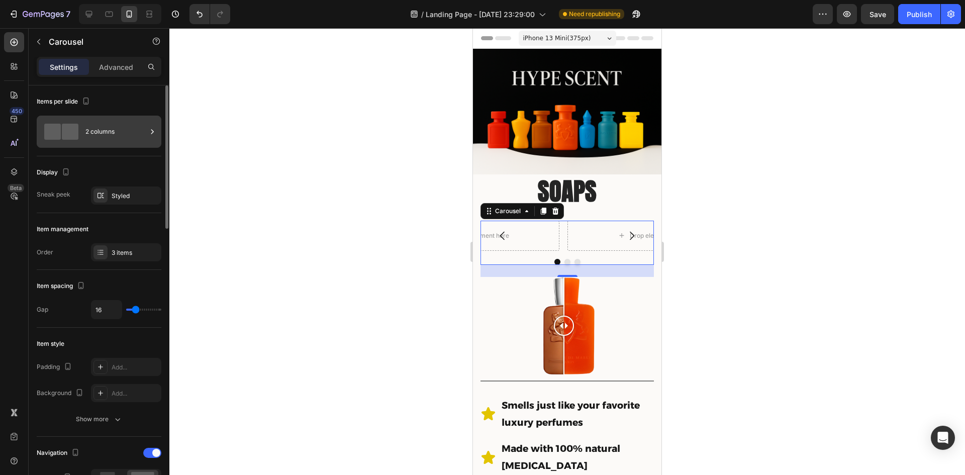
click at [92, 133] on div "2 columns" at bounding box center [115, 131] width 61 height 23
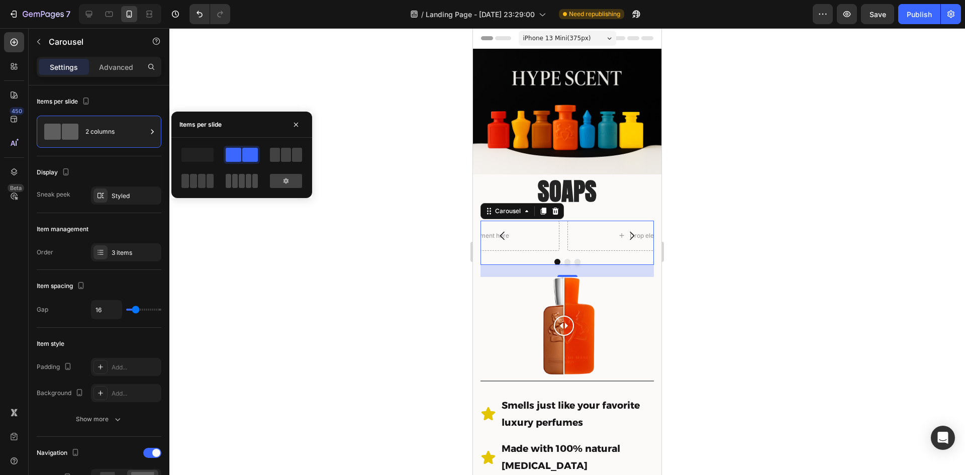
click at [252, 184] on span at bounding box center [255, 181] width 6 height 14
click at [566, 232] on icon at bounding box center [563, 235] width 8 height 9
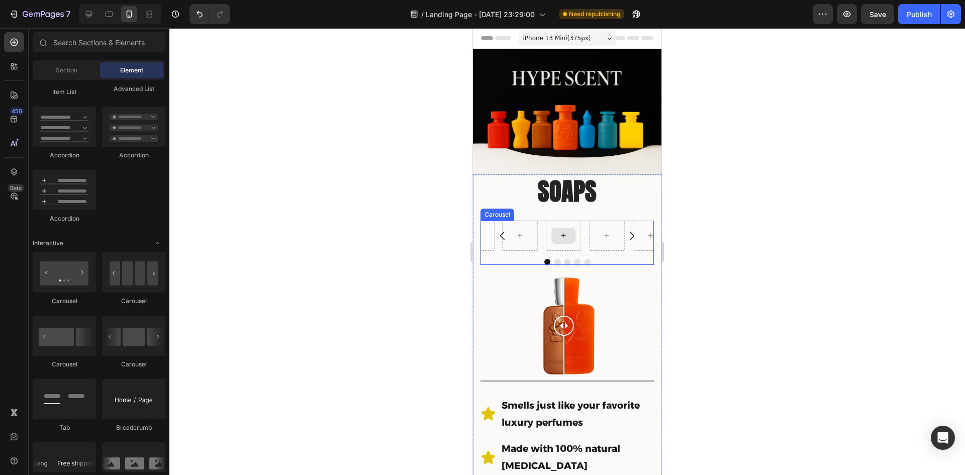
click at [563, 232] on icon at bounding box center [563, 235] width 8 height 9
click at [514, 231] on button "Carousel Back Arrow" at bounding box center [502, 236] width 28 height 28
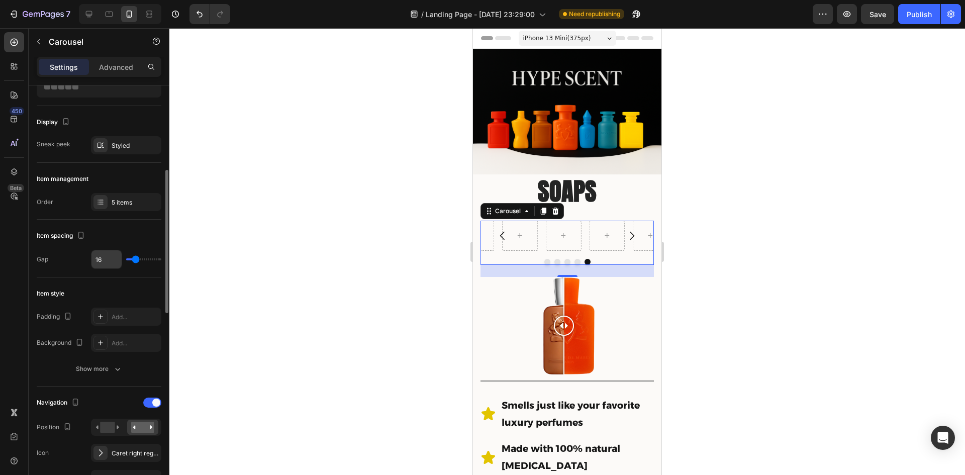
scroll to position [100, 0]
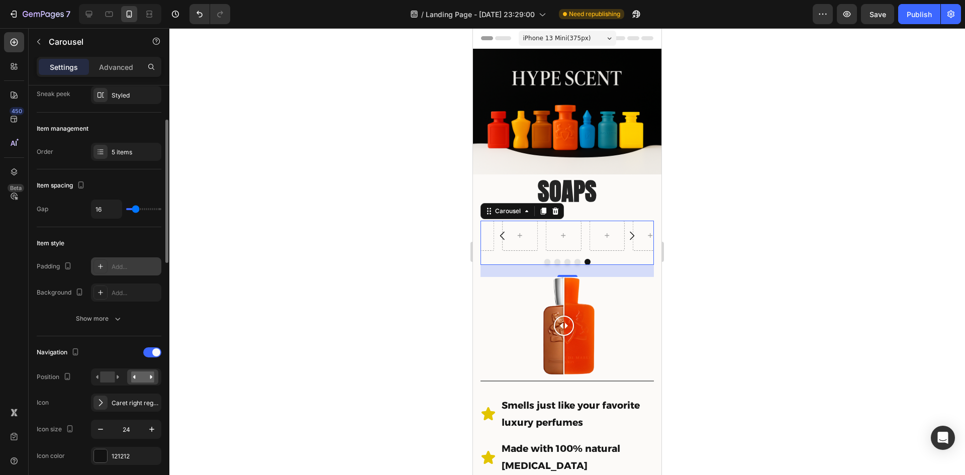
click at [119, 267] on div "Add..." at bounding box center [135, 266] width 47 height 9
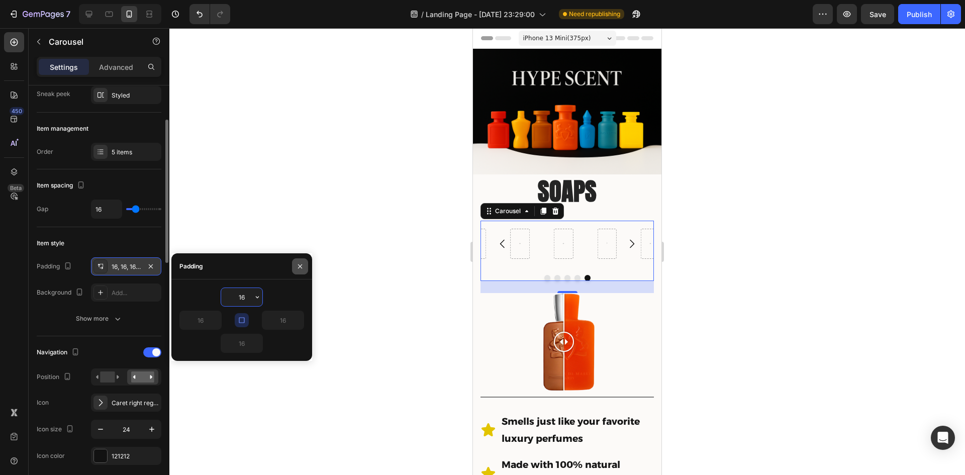
click at [298, 266] on icon "button" at bounding box center [300, 266] width 8 height 8
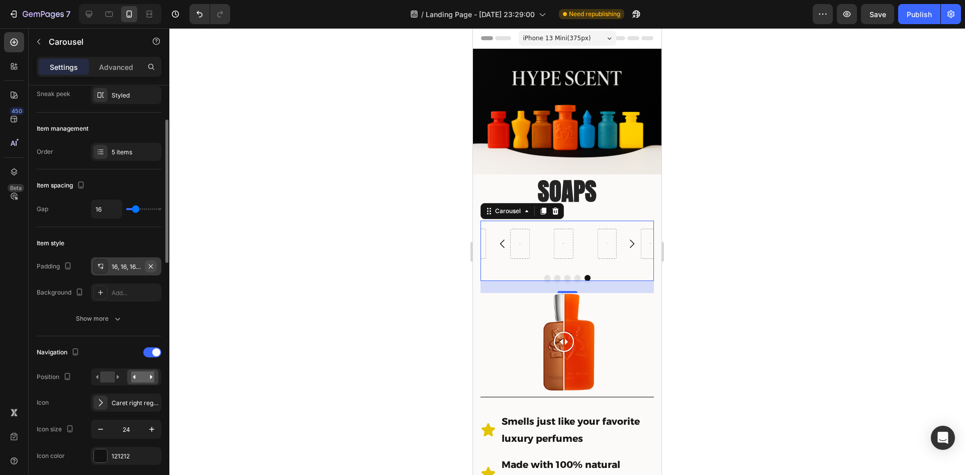
click at [150, 266] on icon "button" at bounding box center [151, 266] width 8 height 8
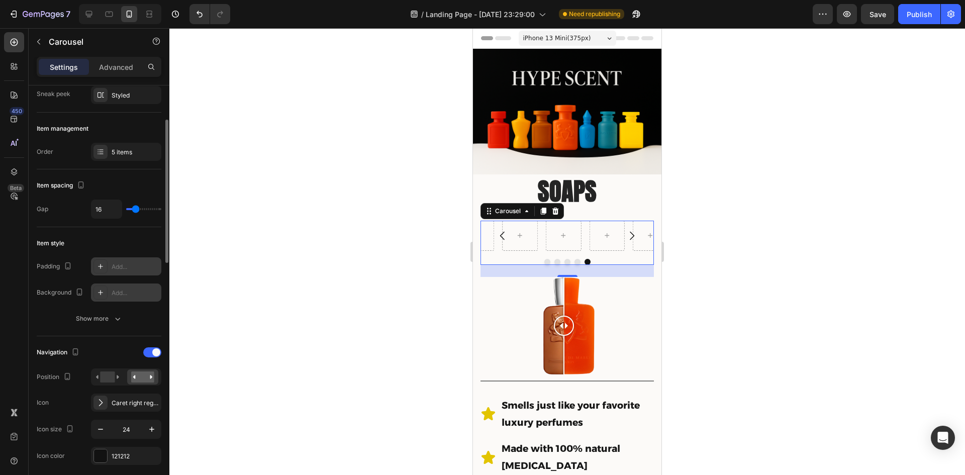
click at [102, 294] on icon at bounding box center [100, 292] width 8 height 8
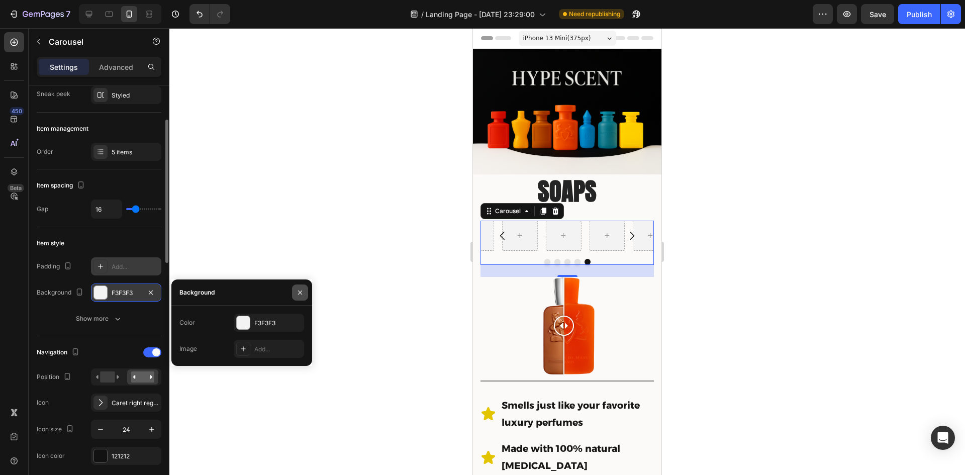
click at [300, 290] on icon "button" at bounding box center [300, 292] width 8 height 8
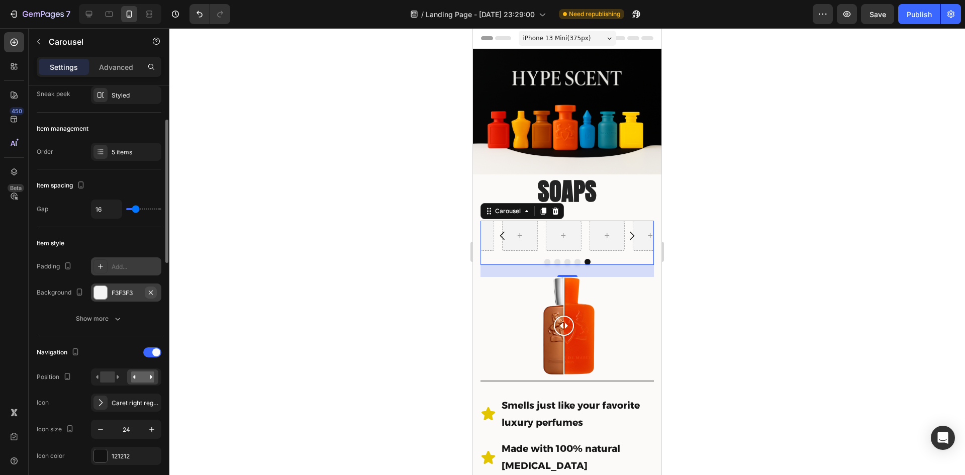
click at [154, 292] on icon "button" at bounding box center [151, 292] width 8 height 8
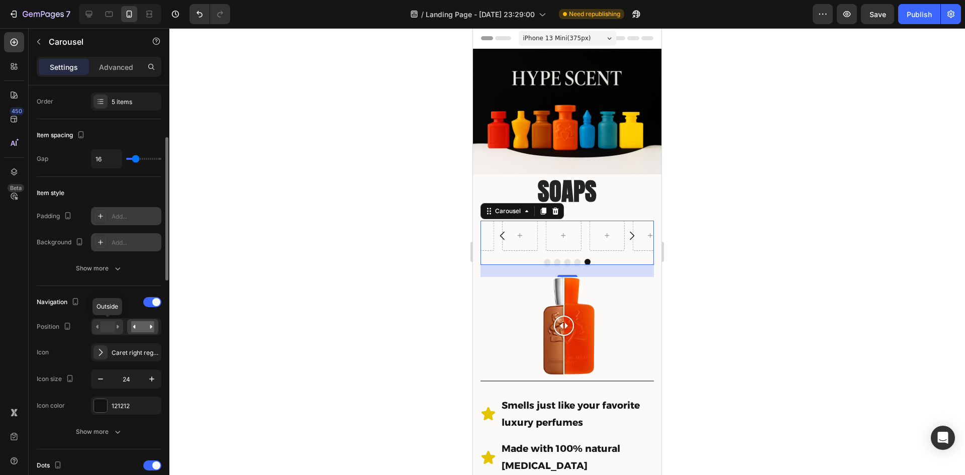
click at [104, 326] on rect at bounding box center [107, 326] width 15 height 11
click at [146, 328] on rect at bounding box center [142, 326] width 23 height 11
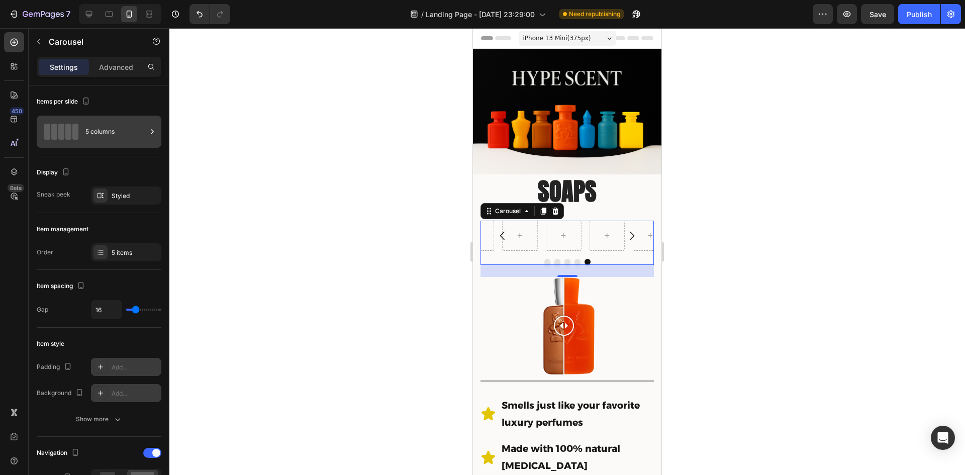
click at [98, 124] on div "5 columns" at bounding box center [115, 131] width 61 height 23
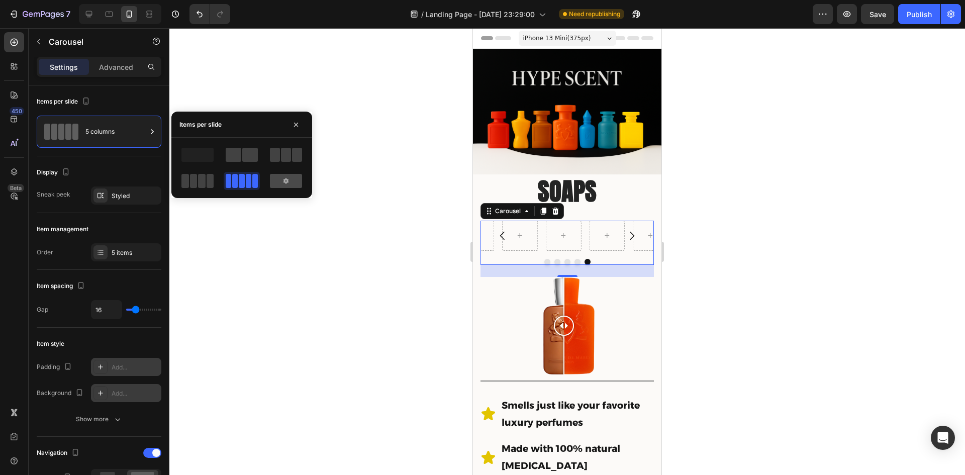
click at [295, 184] on div at bounding box center [286, 181] width 32 height 14
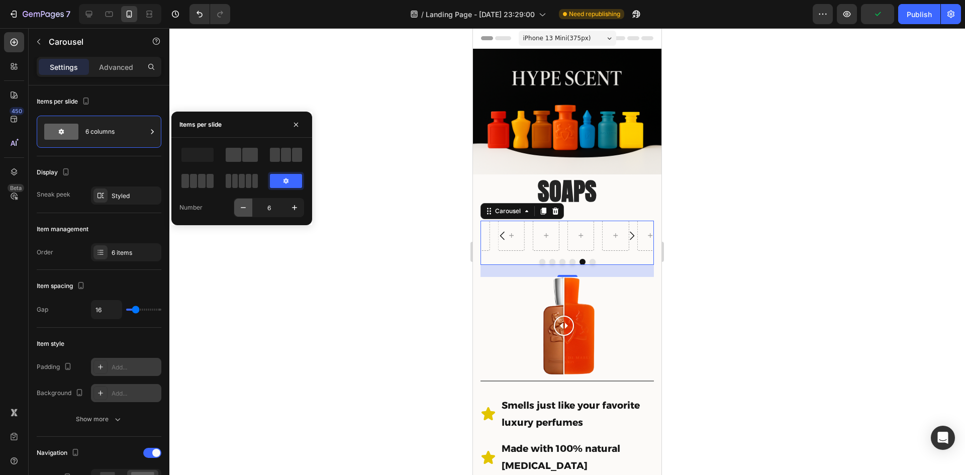
click at [243, 203] on icon "button" at bounding box center [243, 207] width 10 height 10
type input "5"
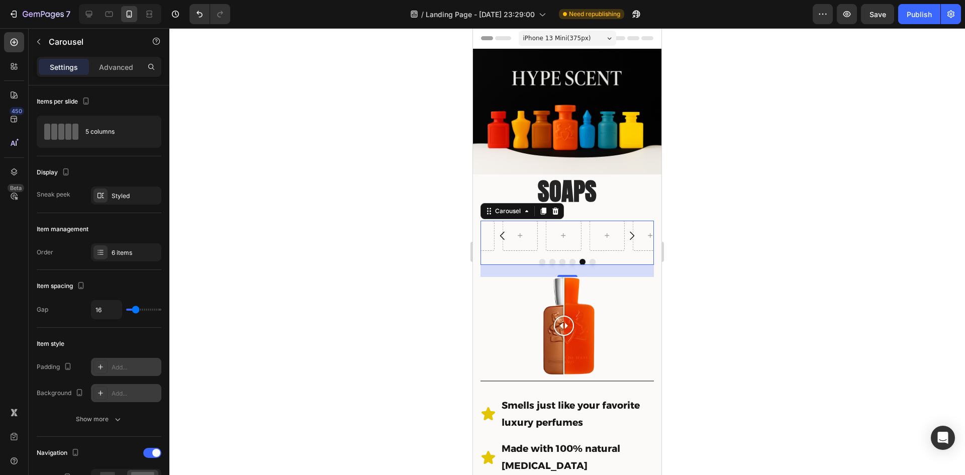
click at [514, 233] on button "Carousel Back Arrow" at bounding box center [502, 236] width 28 height 28
click at [517, 230] on div at bounding box center [566, 236] width 173 height 30
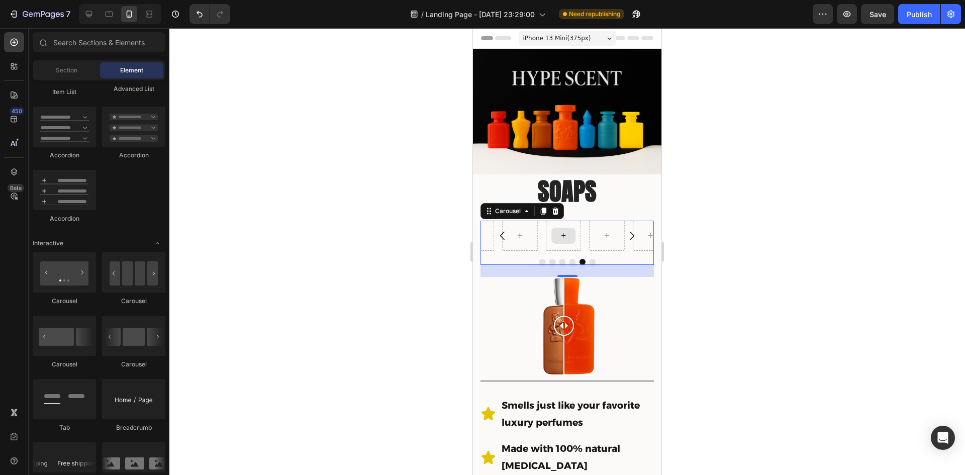
click at [576, 235] on div at bounding box center [564, 236] width 36 height 30
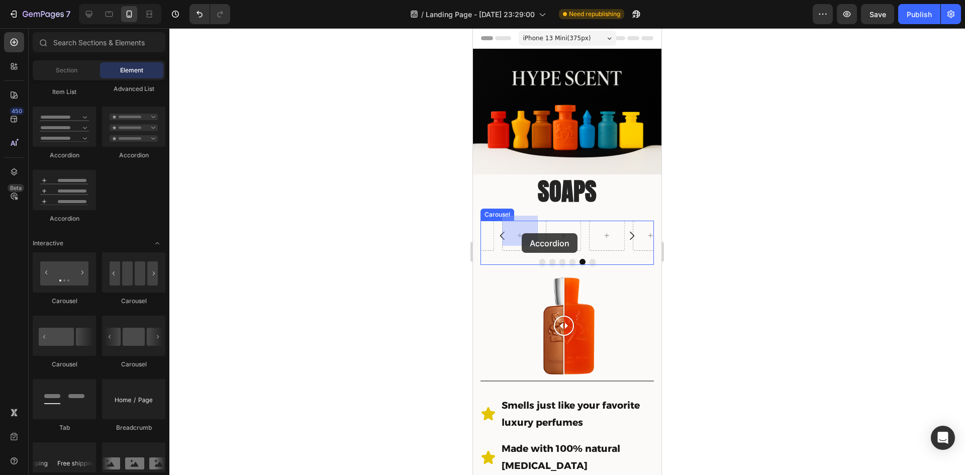
drag, startPoint x: 553, startPoint y: 161, endPoint x: 522, endPoint y: 233, distance: 79.0
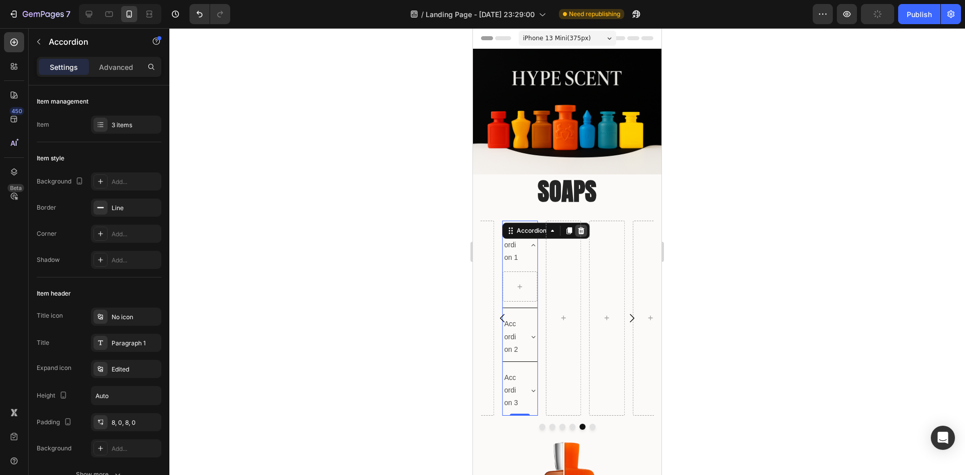
click at [584, 227] on icon at bounding box center [581, 231] width 8 height 8
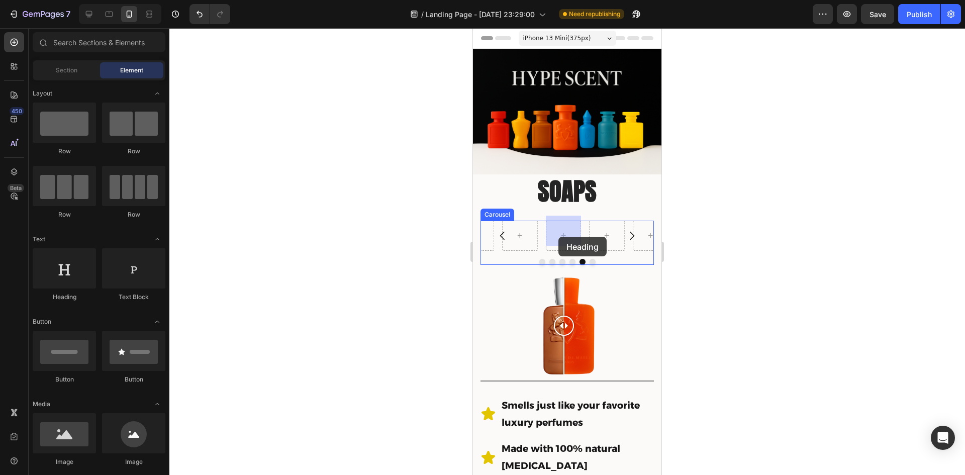
drag, startPoint x: 532, startPoint y: 302, endPoint x: 559, endPoint y: 234, distance: 73.5
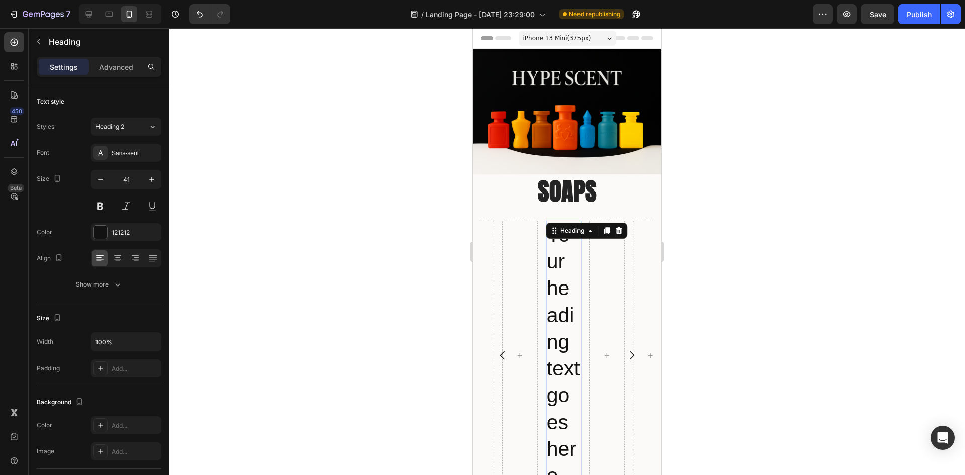
click at [565, 285] on h2 "Your heading text goes here" at bounding box center [564, 356] width 36 height 270
type input "20"
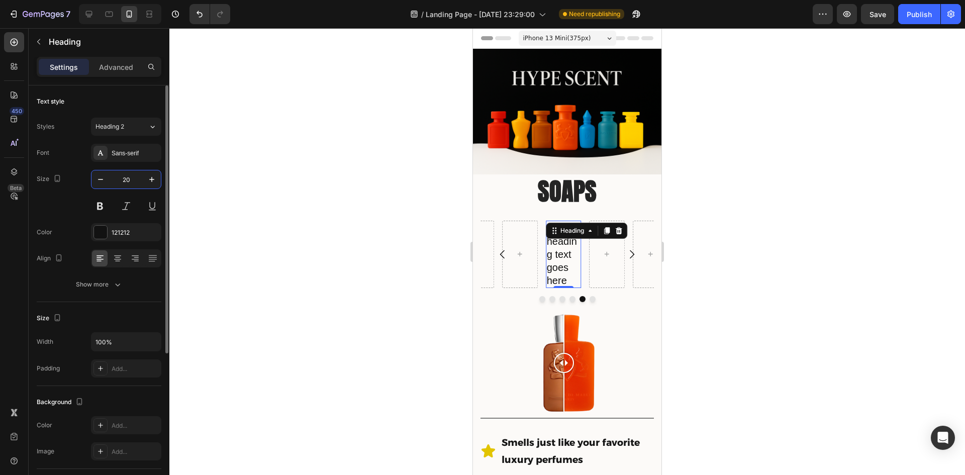
drag, startPoint x: 129, startPoint y: 180, endPoint x: 119, endPoint y: 181, distance: 10.1
click at [119, 181] on input "20" at bounding box center [126, 179] width 33 height 18
type input "20"
click at [621, 227] on icon at bounding box center [618, 230] width 7 height 7
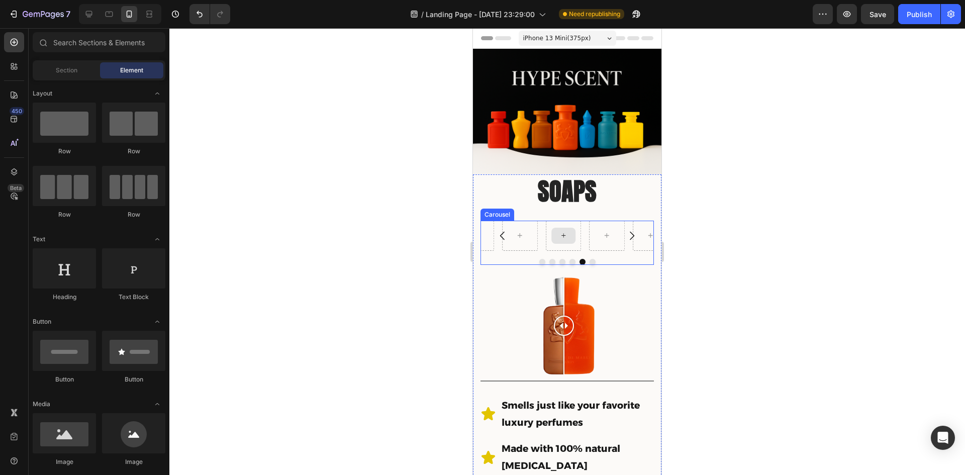
click at [563, 241] on div at bounding box center [564, 236] width 36 height 30
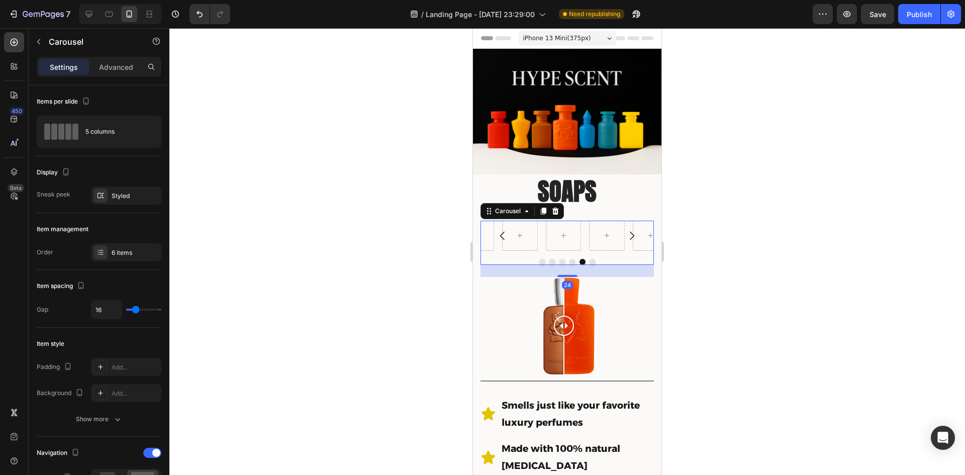
click at [768, 227] on div at bounding box center [566, 251] width 795 height 447
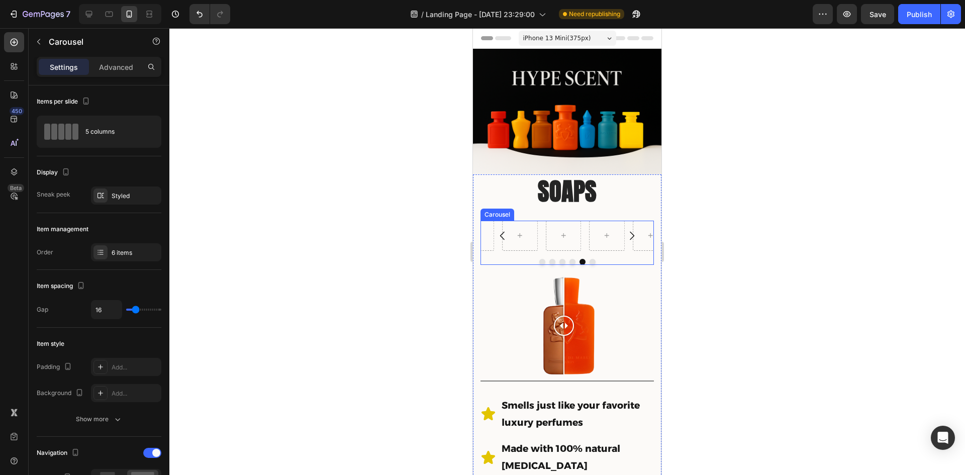
click at [626, 230] on icon "Carousel Next Arrow" at bounding box center [632, 236] width 12 height 12
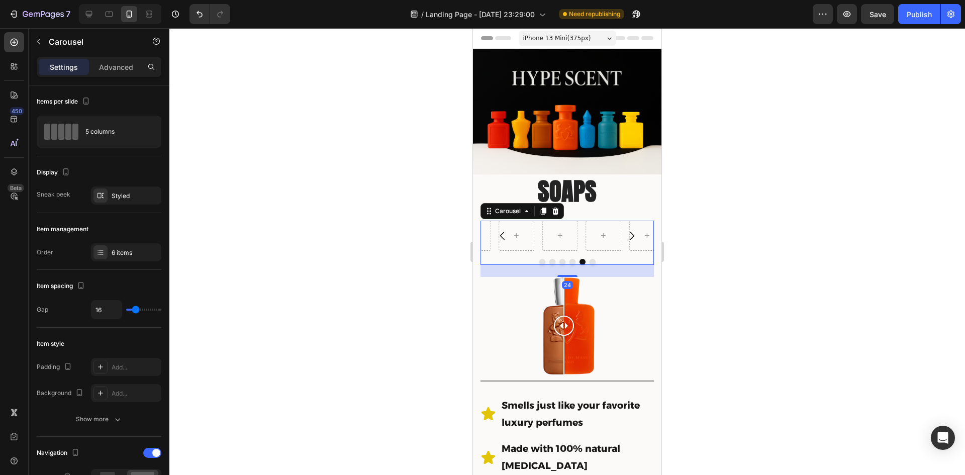
click at [626, 230] on icon "Carousel Next Arrow" at bounding box center [632, 236] width 12 height 12
click at [630, 231] on icon "Carousel Next Arrow" at bounding box center [632, 235] width 5 height 9
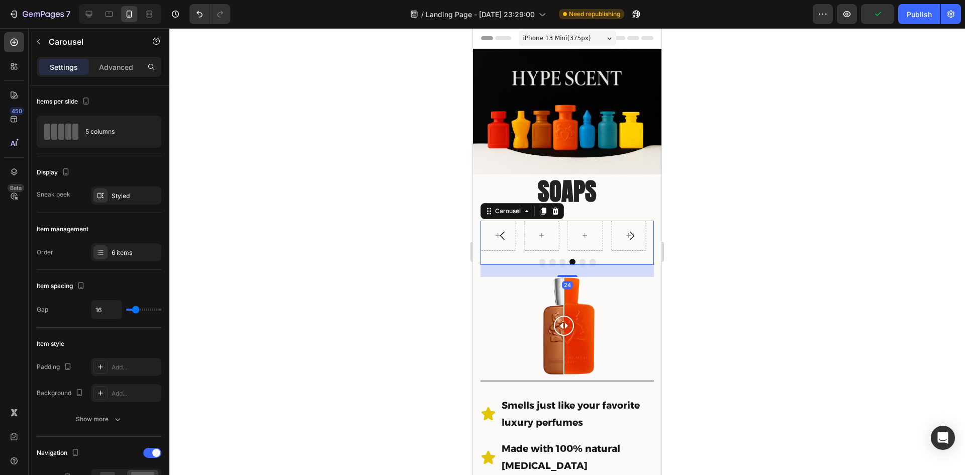
click at [630, 231] on icon "Carousel Next Arrow" at bounding box center [632, 235] width 5 height 9
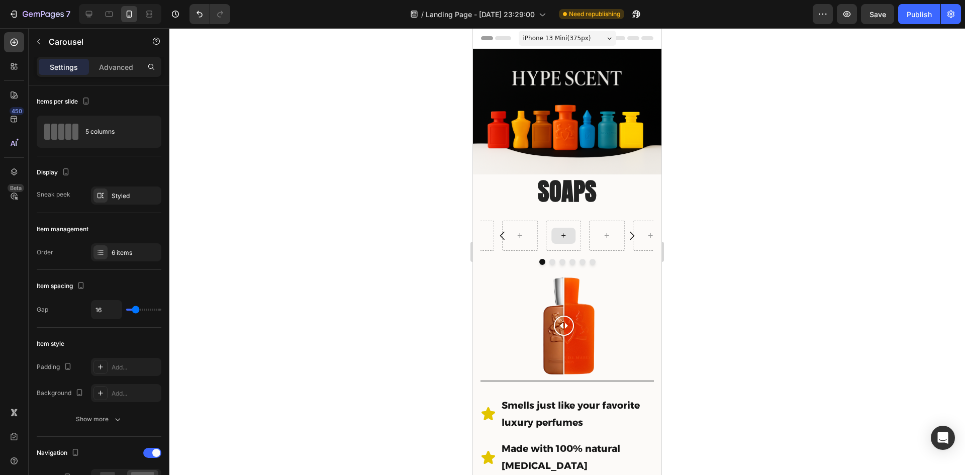
click at [565, 232] on icon at bounding box center [563, 235] width 8 height 9
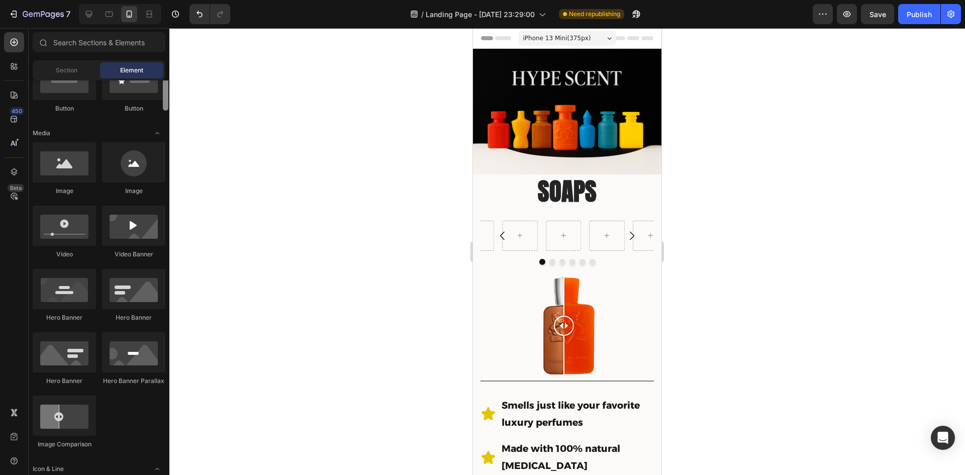
scroll to position [274, 0]
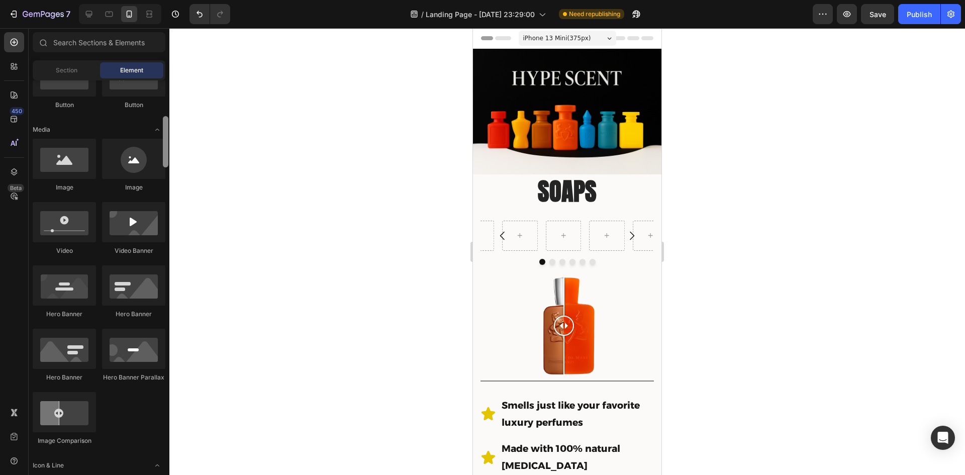
drag, startPoint x: 166, startPoint y: 124, endPoint x: 166, endPoint y: 160, distance: 36.2
click at [166, 160] on div at bounding box center [166, 141] width 6 height 51
click at [128, 162] on div at bounding box center [133, 159] width 63 height 40
click at [136, 166] on div at bounding box center [133, 159] width 63 height 40
drag, startPoint x: 620, startPoint y: 193, endPoint x: 559, endPoint y: 232, distance: 71.9
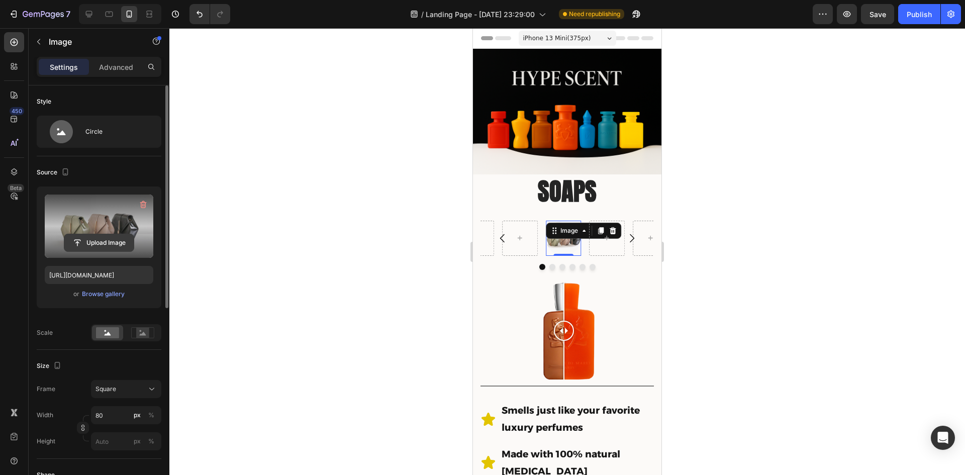
click at [111, 244] on input "file" at bounding box center [98, 242] width 69 height 17
click at [109, 243] on input "file" at bounding box center [98, 242] width 69 height 17
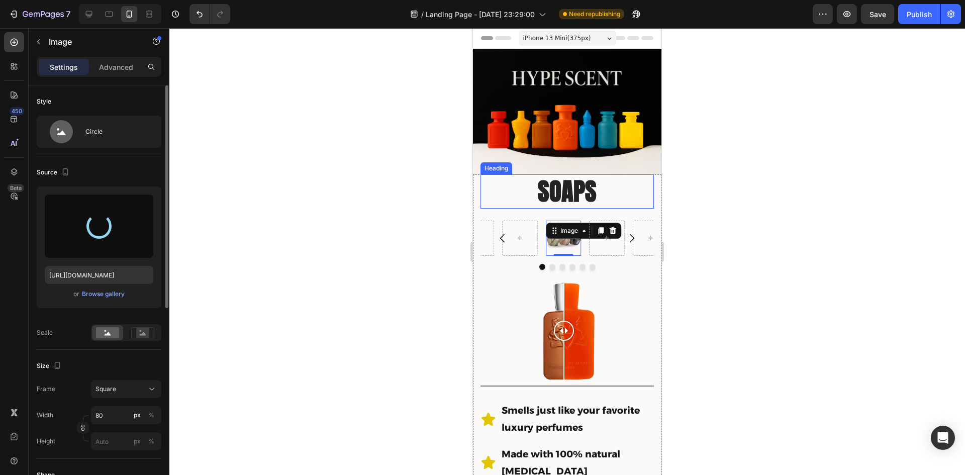
type input "[URL][DOMAIN_NAME]"
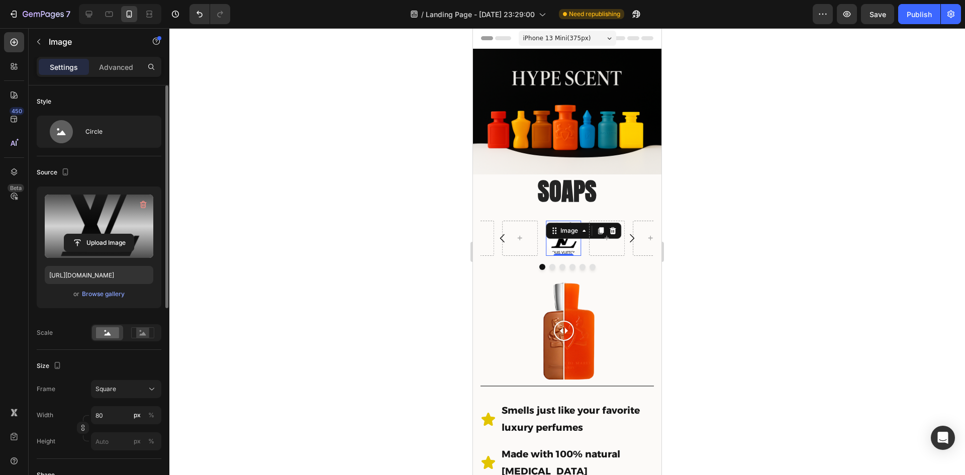
click at [757, 331] on div at bounding box center [566, 251] width 795 height 447
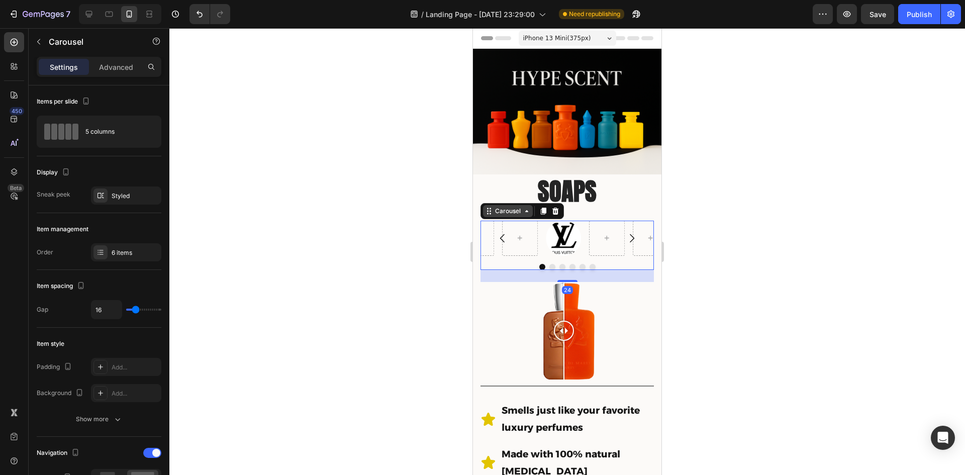
click at [494, 212] on div "Carousel" at bounding box center [521, 211] width 83 height 16
type input "18"
type input "19"
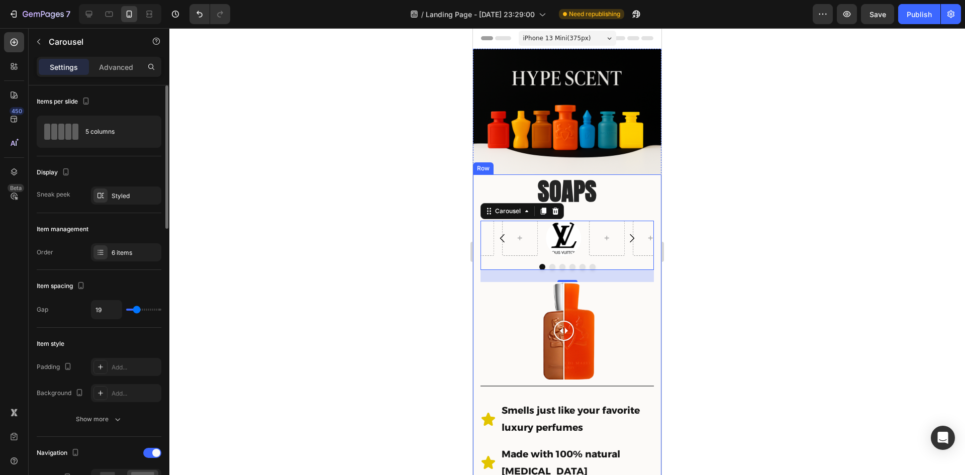
type input "21"
type input "30"
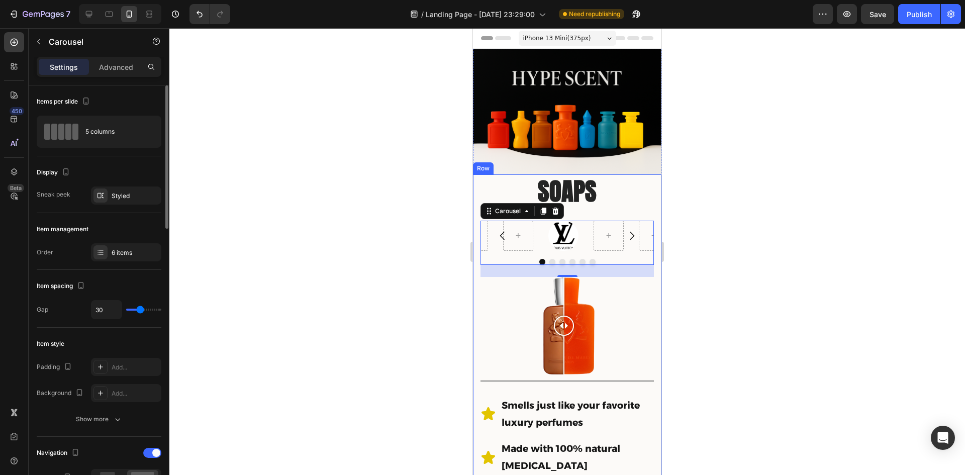
type input "30"
click at [140, 311] on input "range" at bounding box center [143, 310] width 35 height 2
type input "22"
type input "19"
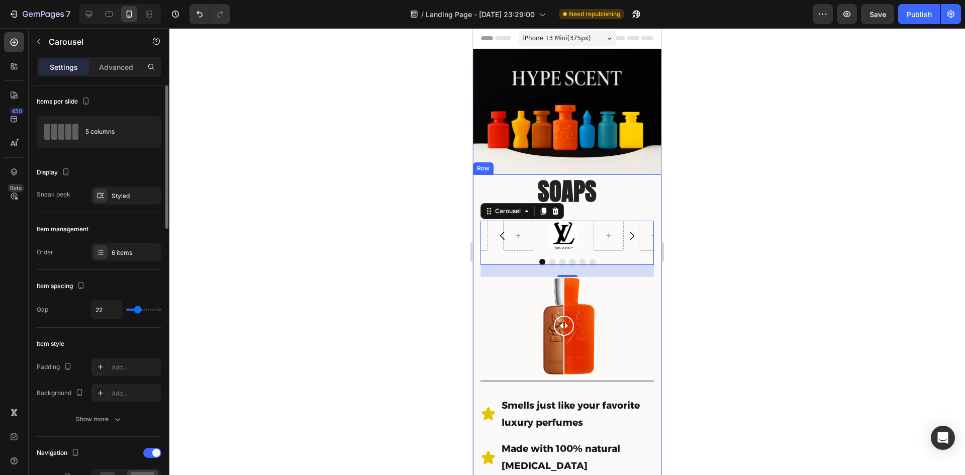
type input "19"
type input "18"
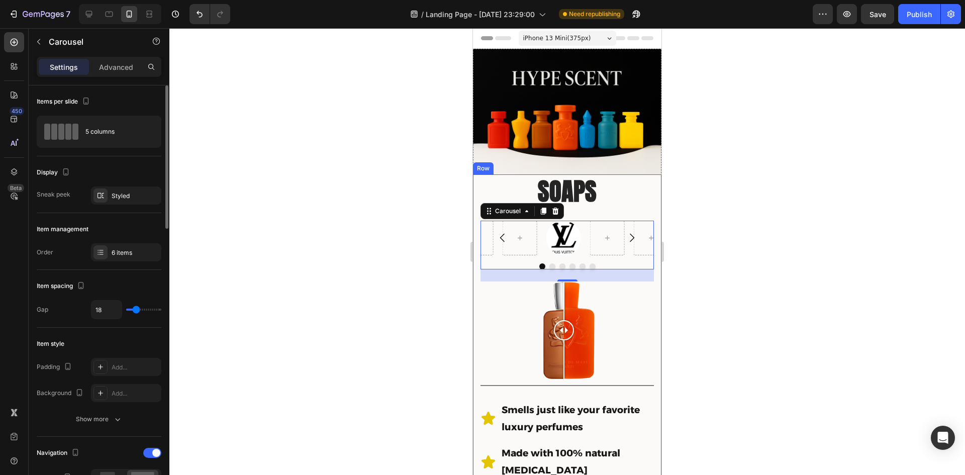
type input "15"
type input "13"
type input "15"
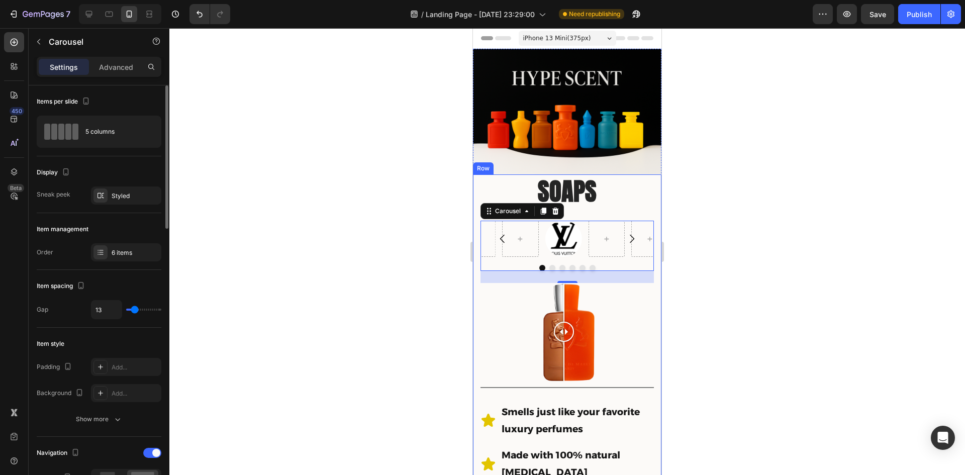
type input "15"
type input "16"
type input "19"
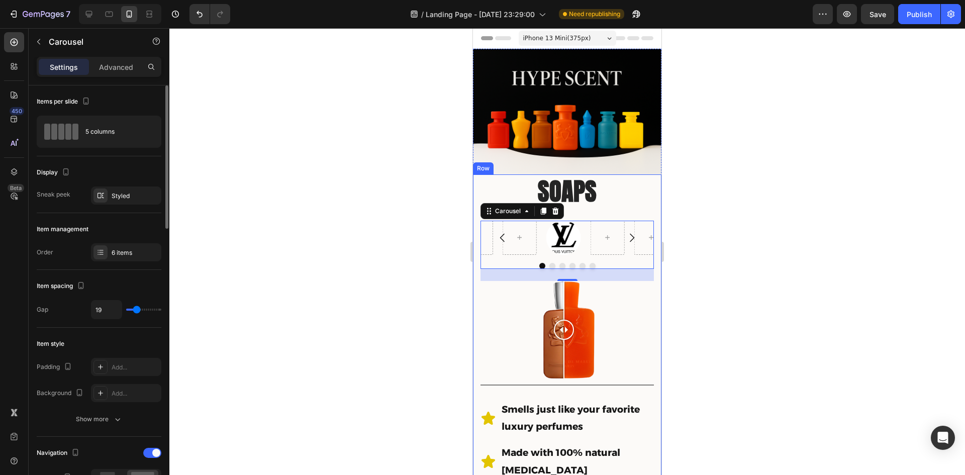
type input "21"
type input "22"
type input "25"
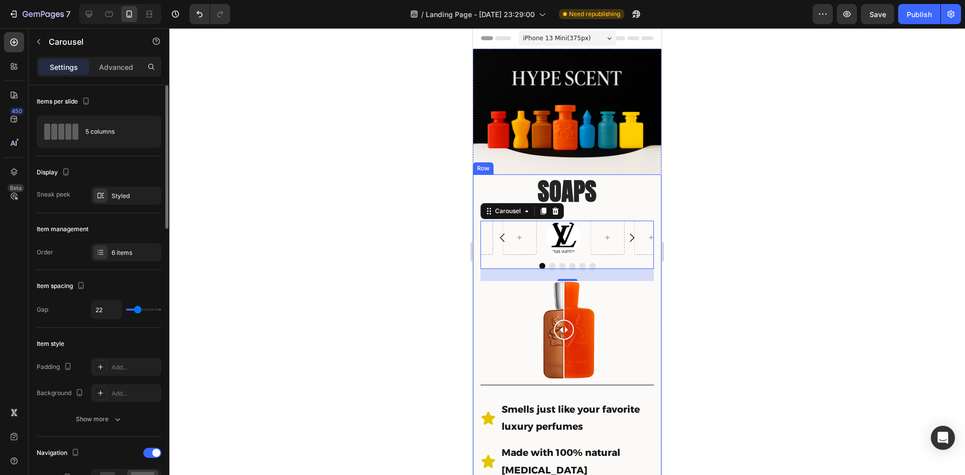
type input "25"
type input "27"
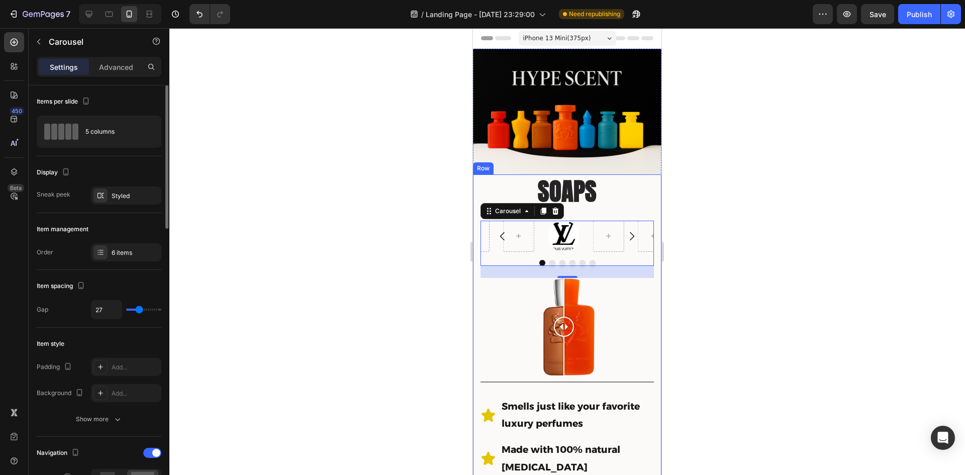
type input "27"
click at [139, 310] on input "range" at bounding box center [143, 310] width 35 height 2
click at [108, 68] on p "Advanced" at bounding box center [116, 67] width 34 height 11
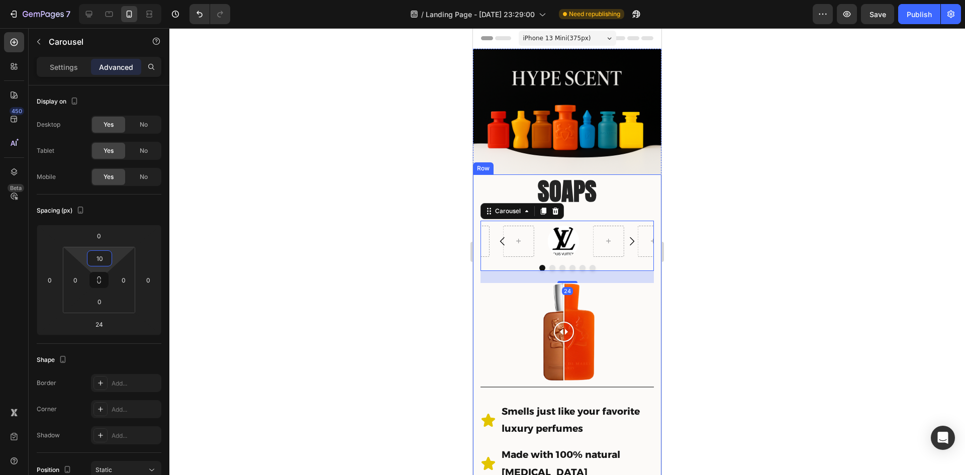
type input "12"
click at [117, 0] on html "7 Version history / Landing Page - [DATE] 23:29:00 Need republishing Preview Sa…" at bounding box center [482, 0] width 965 height 0
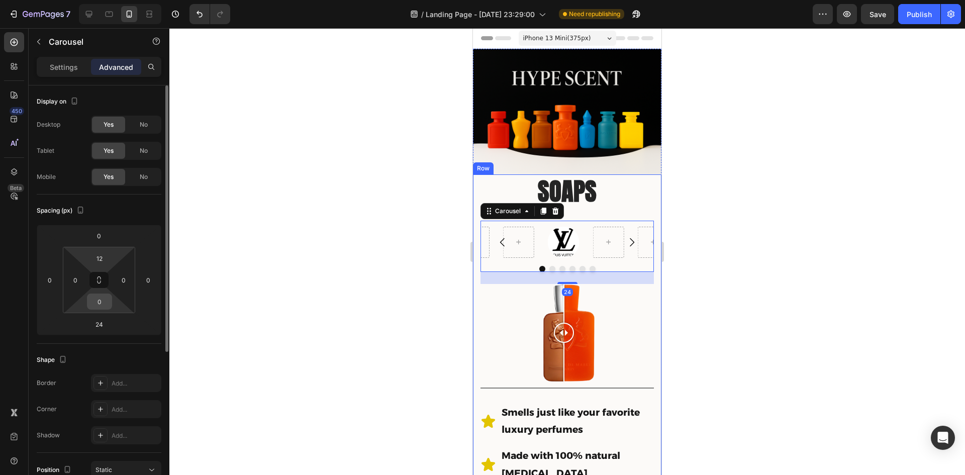
click at [110, 303] on div "0" at bounding box center [99, 301] width 25 height 16
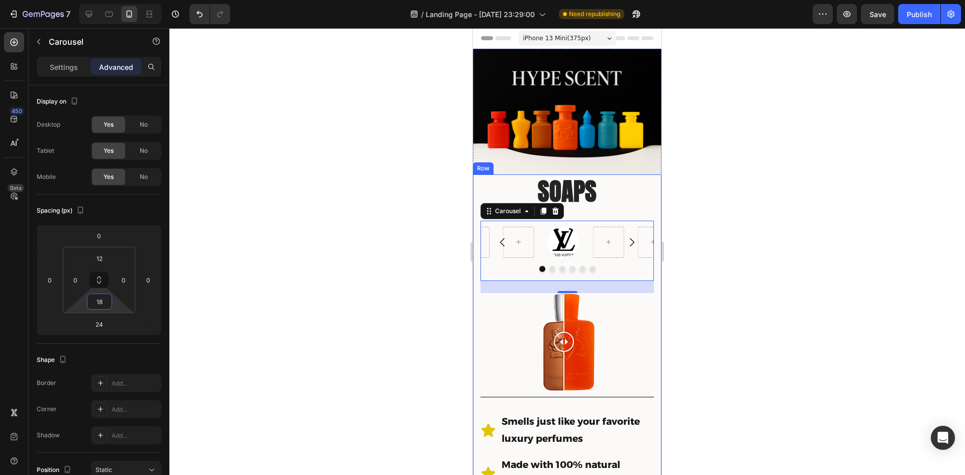
type input "16"
click at [117, 0] on html "7 Version history / Landing Page - [DATE] 23:29:00 Need republishing Preview Sa…" at bounding box center [482, 0] width 965 height 0
click at [796, 385] on div at bounding box center [566, 251] width 795 height 447
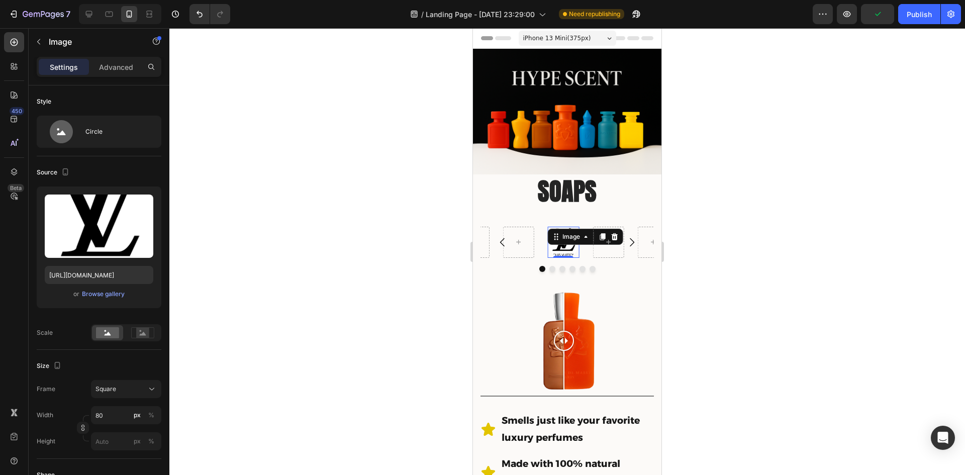
click at [556, 243] on img at bounding box center [563, 242] width 31 height 31
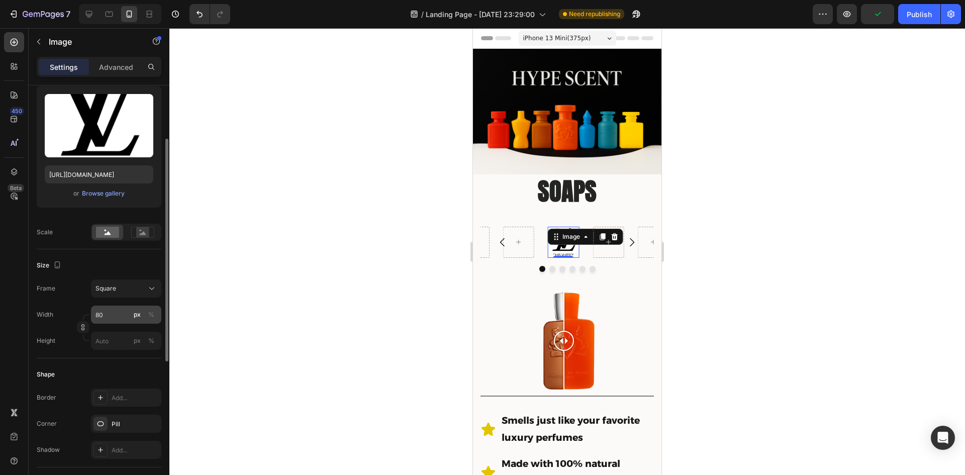
scroll to position [151, 0]
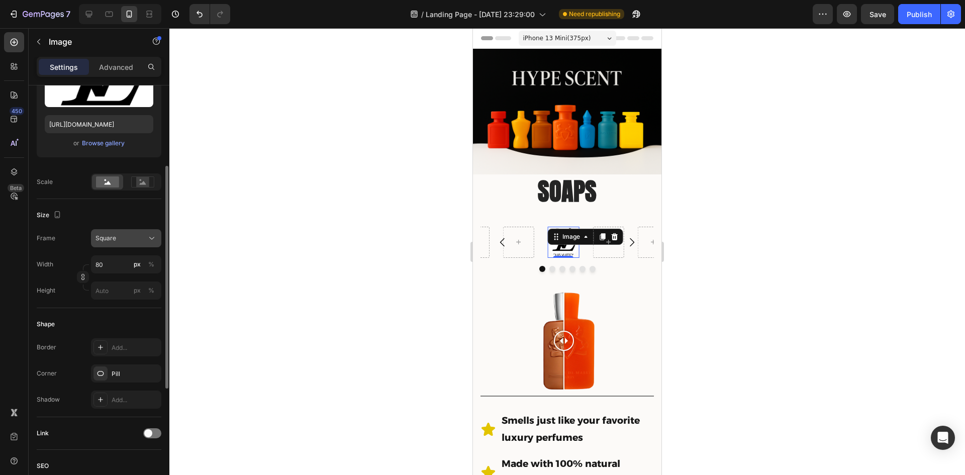
click at [128, 240] on div "Square" at bounding box center [119, 238] width 49 height 9
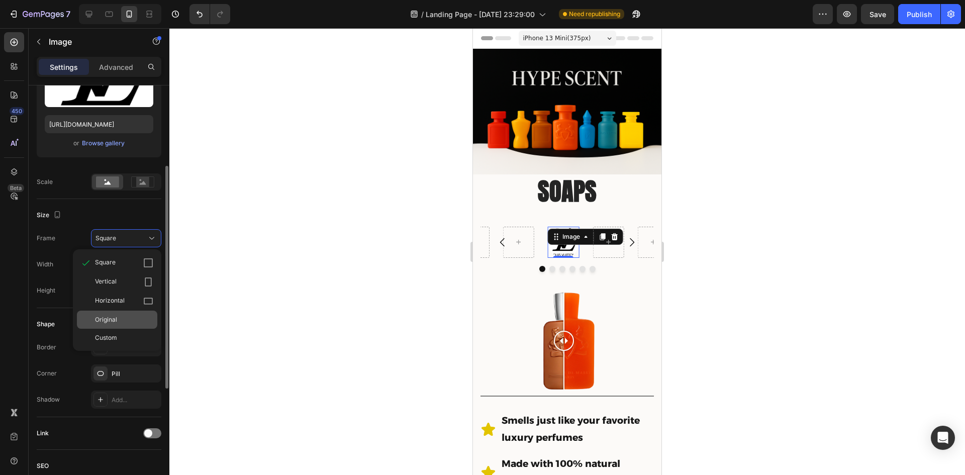
click at [132, 318] on div "Original" at bounding box center [124, 319] width 58 height 9
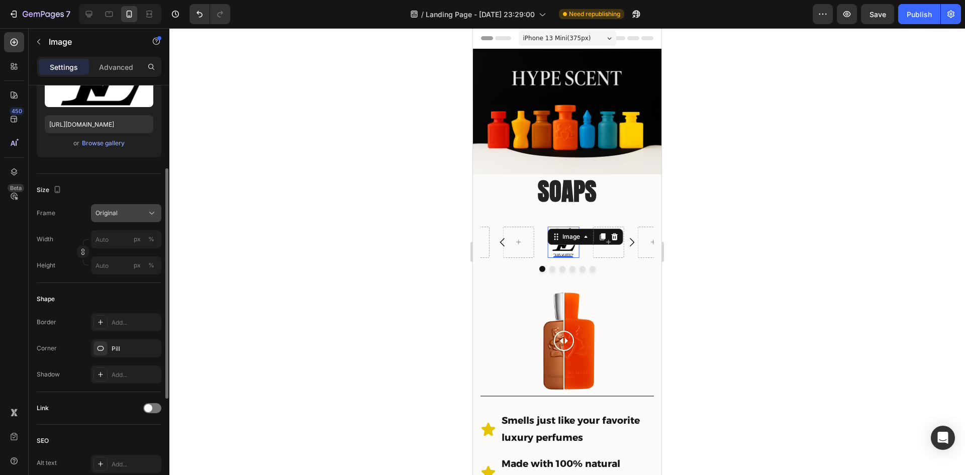
click at [136, 211] on div "Original" at bounding box center [119, 213] width 49 height 9
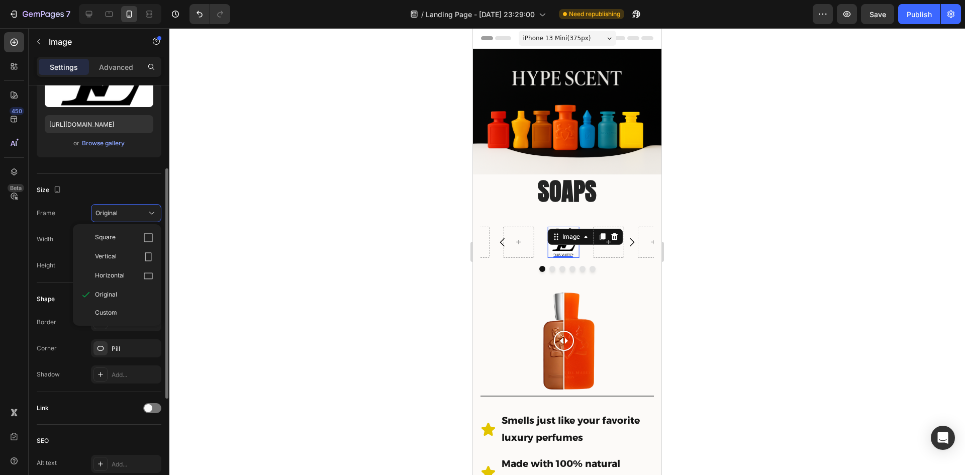
click at [128, 228] on div "Square Vertical Horizontal Original Custom" at bounding box center [117, 274] width 88 height 101
click at [130, 234] on div "Square" at bounding box center [124, 238] width 58 height 10
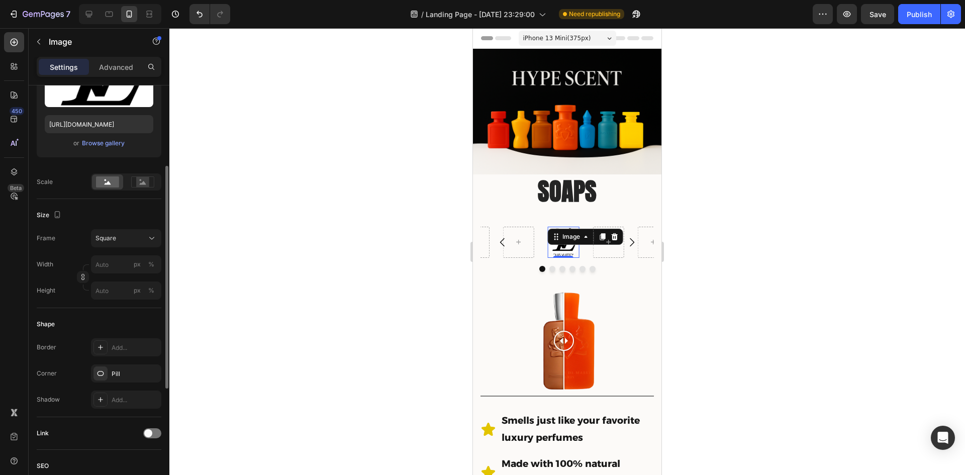
click at [74, 67] on p "Settings" at bounding box center [64, 67] width 28 height 11
click at [113, 70] on p "Advanced" at bounding box center [116, 67] width 34 height 11
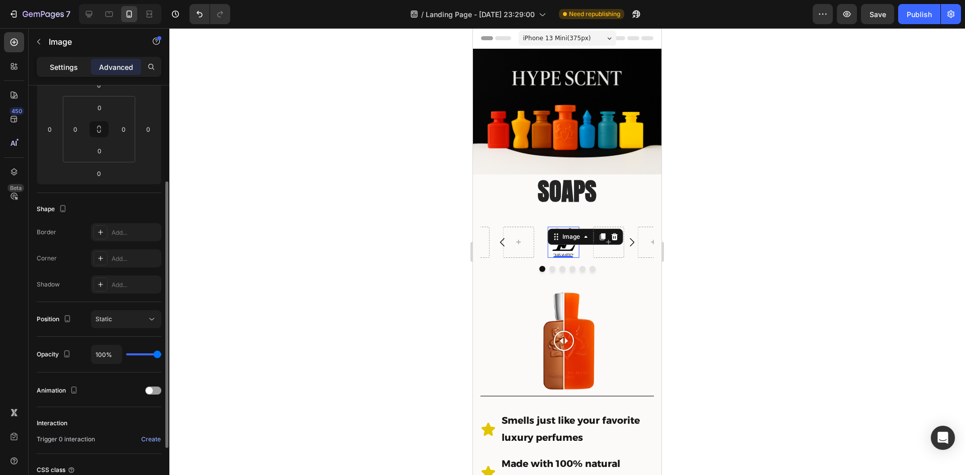
click at [72, 72] on p "Settings" at bounding box center [64, 67] width 28 height 11
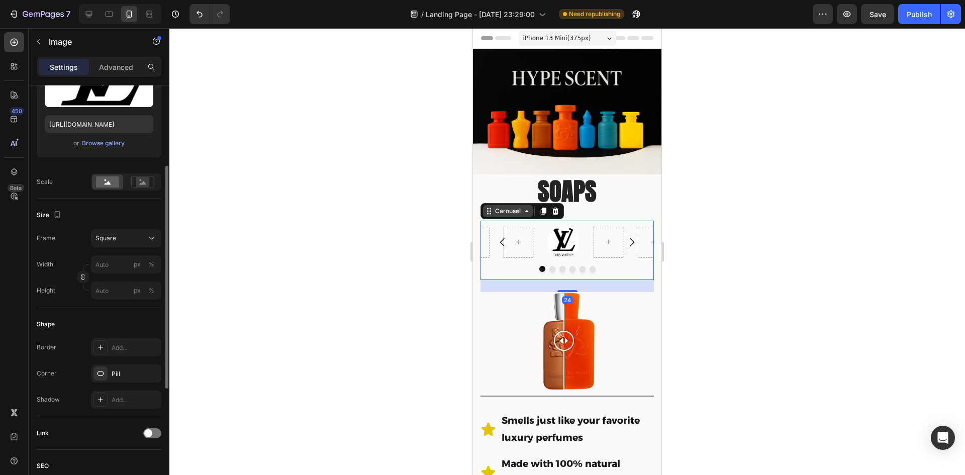
click at [507, 207] on div "Carousel" at bounding box center [508, 211] width 30 height 9
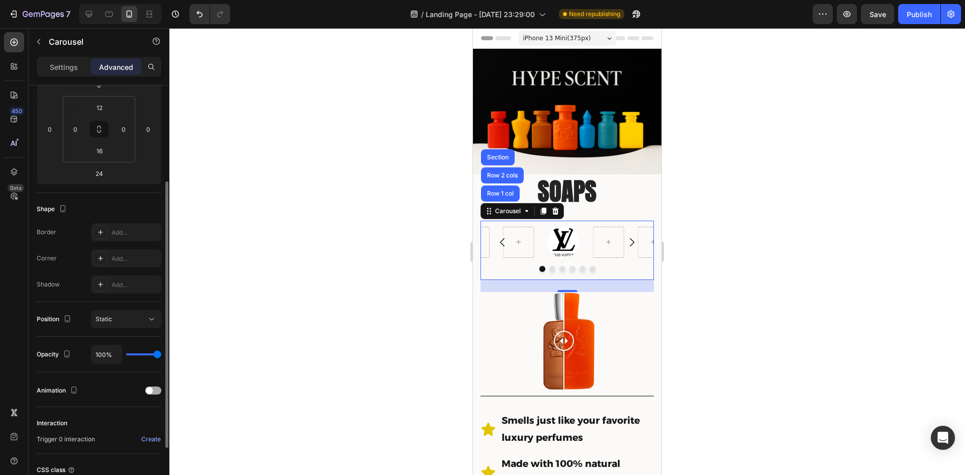
click at [155, 387] on div at bounding box center [153, 390] width 16 height 8
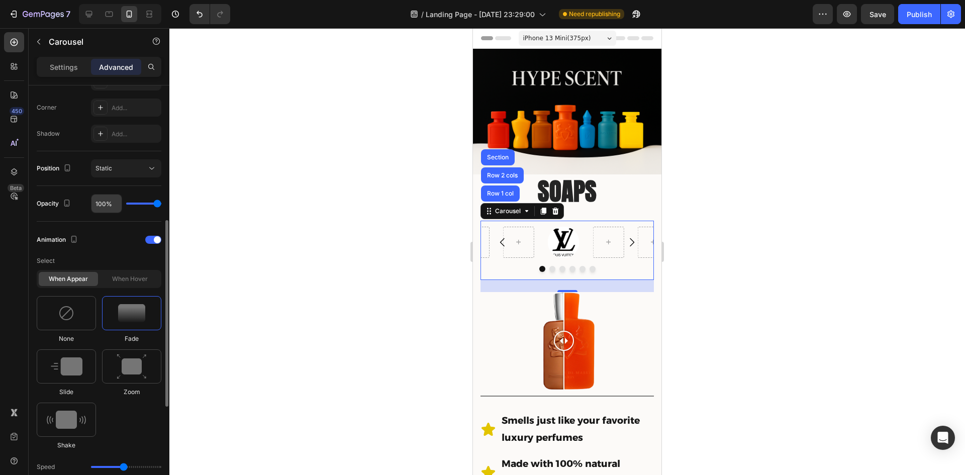
scroll to position [352, 0]
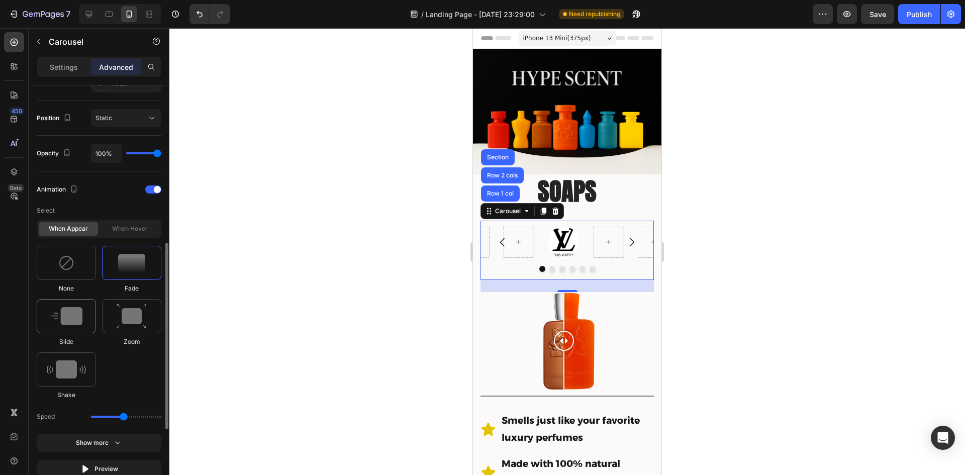
click at [76, 311] on img at bounding box center [67, 316] width 32 height 18
click at [566, 235] on div "Image" at bounding box center [563, 242] width 31 height 31
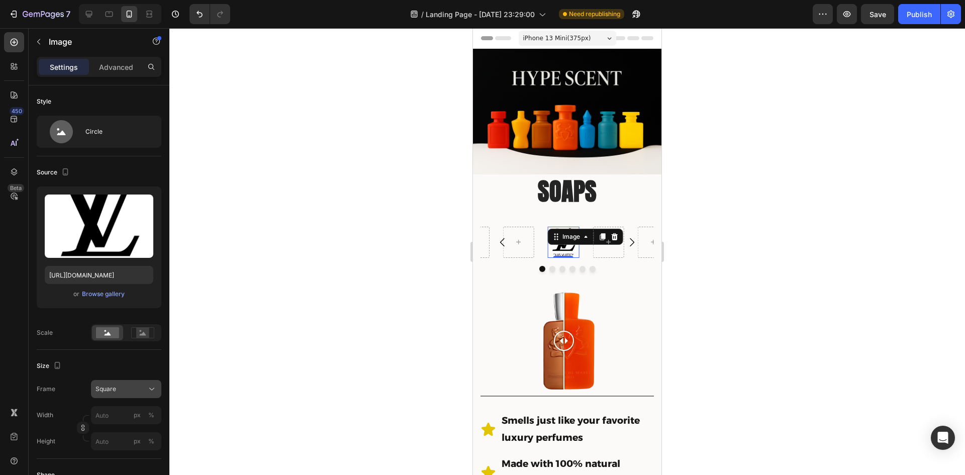
scroll to position [100, 0]
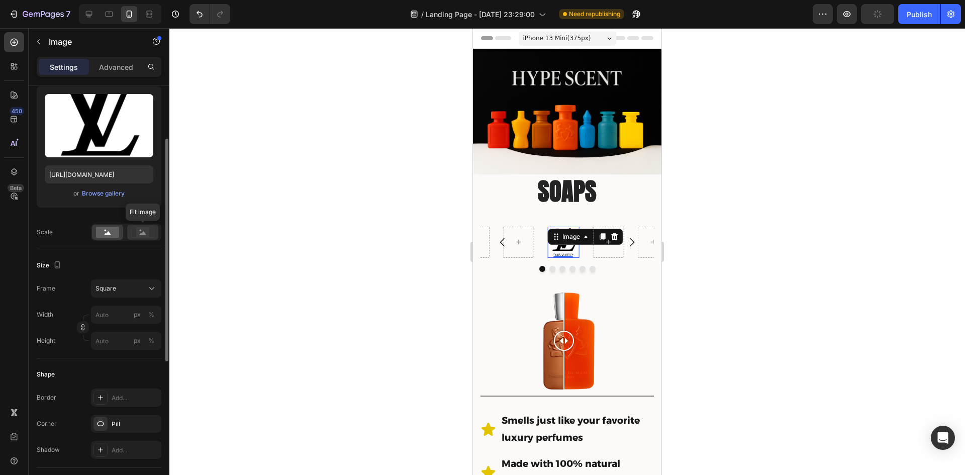
click at [143, 233] on icon at bounding box center [143, 233] width 7 height 4
click at [109, 227] on rect at bounding box center [107, 232] width 23 height 11
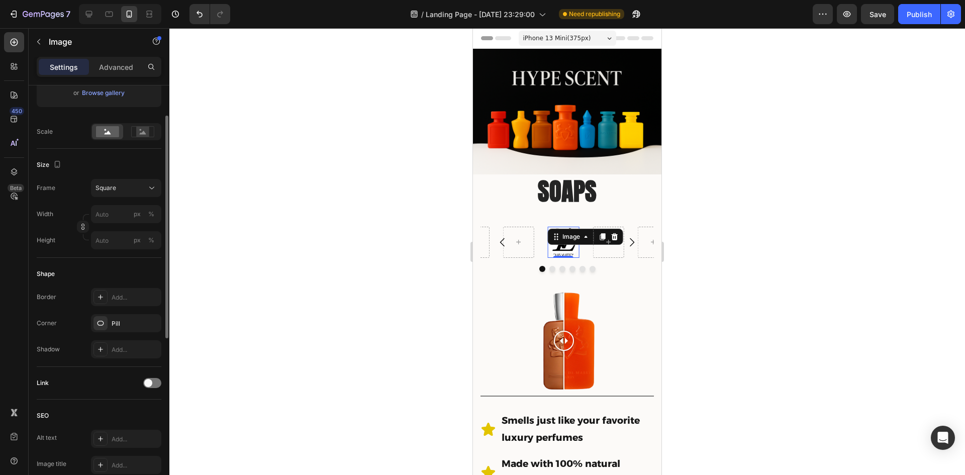
scroll to position [251, 0]
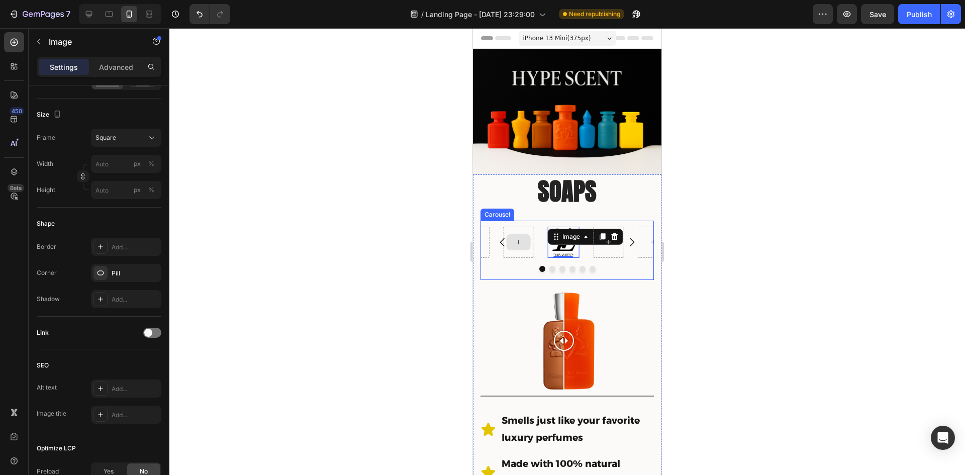
click at [520, 221] on div "Image 0 [GEOGRAPHIC_DATA]" at bounding box center [566, 250] width 173 height 59
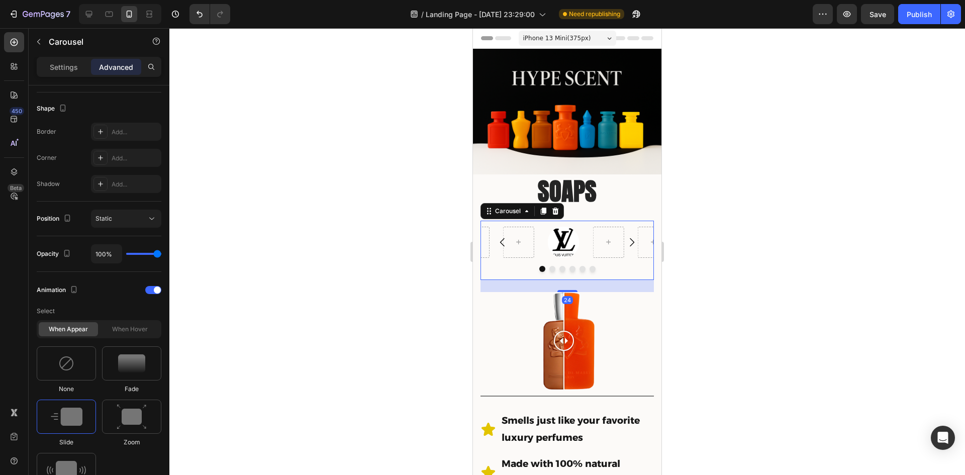
scroll to position [0, 0]
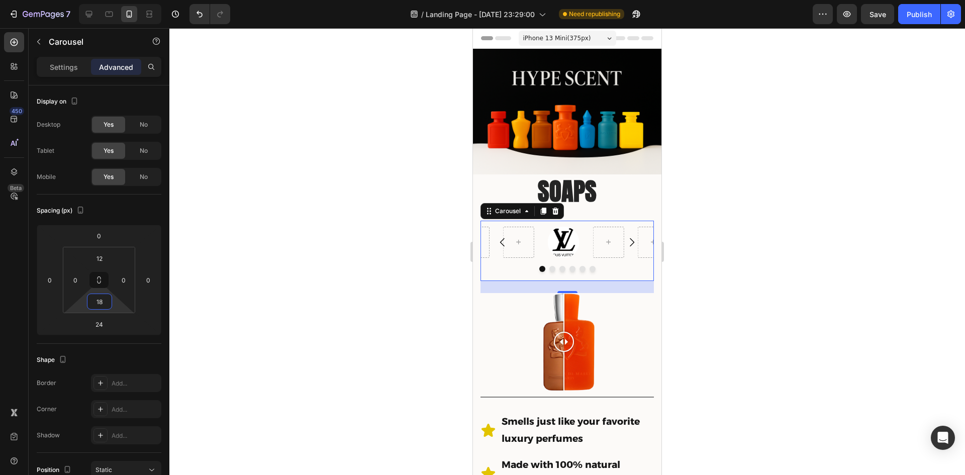
click at [114, 0] on html "7 Version history / Landing Page - [DATE] 23:29:00 Need republishing Preview Sa…" at bounding box center [482, 0] width 965 height 0
type input "12"
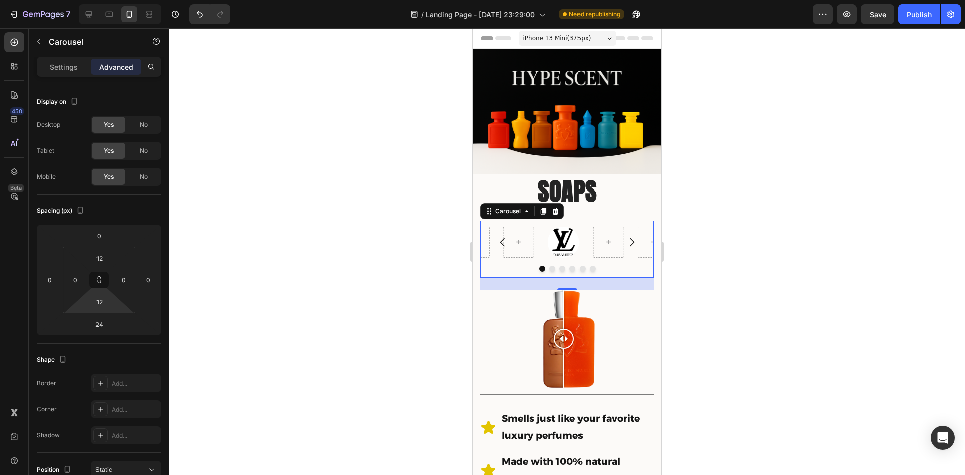
click at [120, 0] on html "7 Version history / Landing Page - [DATE] 23:29:00 Need republishing Preview Sa…" at bounding box center [482, 0] width 965 height 0
click at [899, 247] on div at bounding box center [566, 251] width 795 height 447
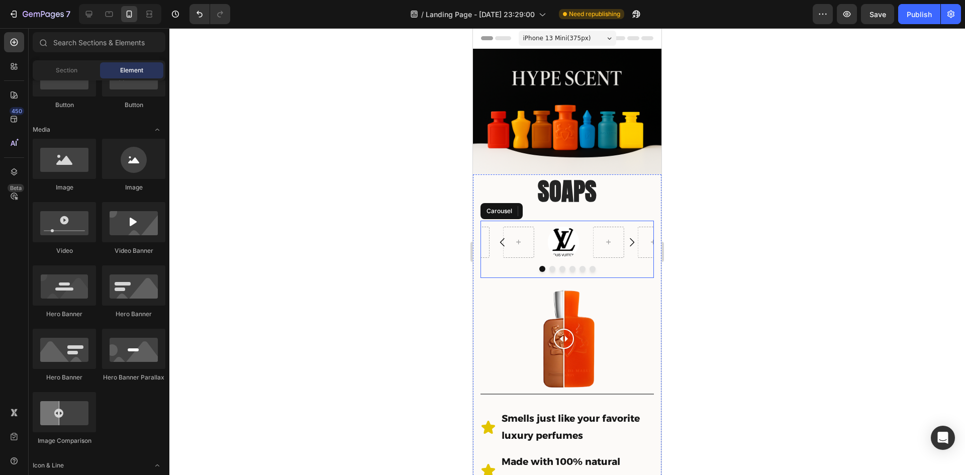
click at [626, 238] on icon "Carousel Next Arrow" at bounding box center [632, 242] width 12 height 12
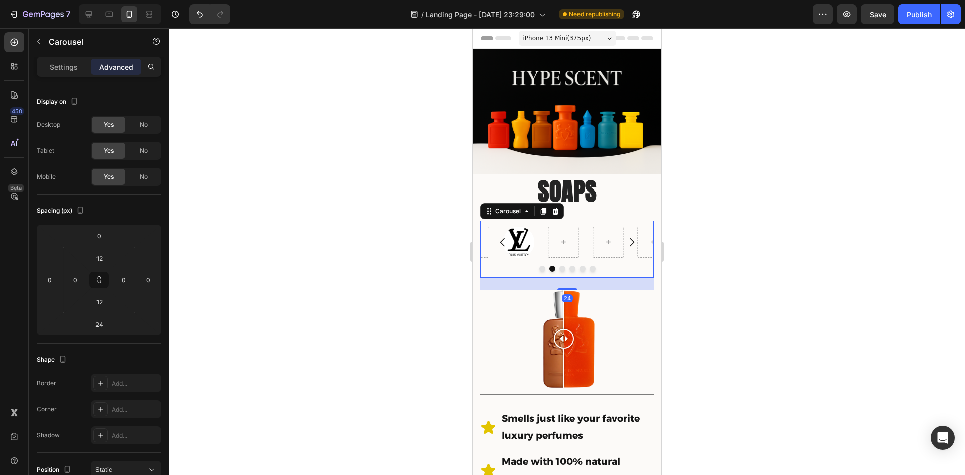
click at [501, 239] on icon "Carousel Back Arrow" at bounding box center [502, 242] width 12 height 12
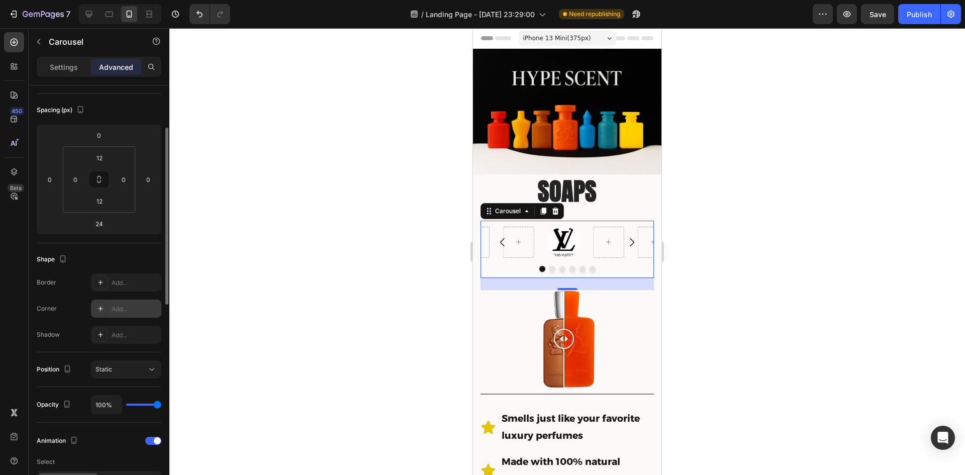
scroll to position [151, 0]
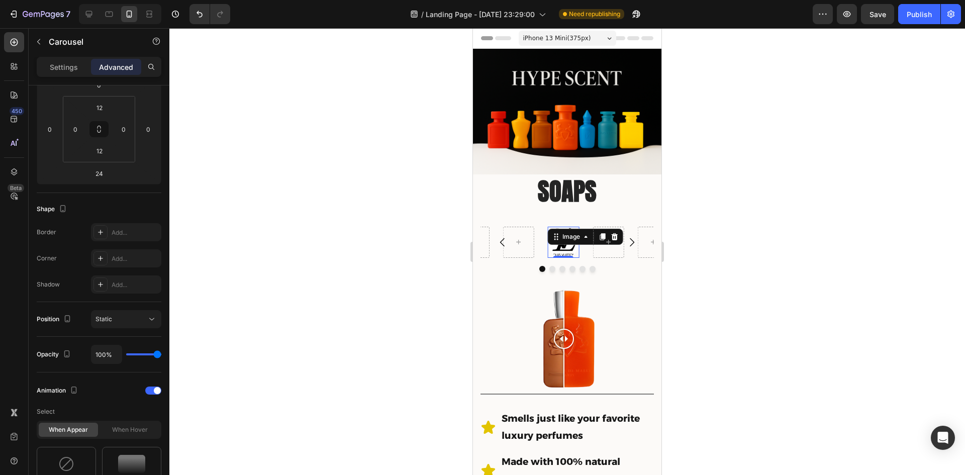
click at [568, 237] on div "Image 0" at bounding box center [563, 242] width 31 height 31
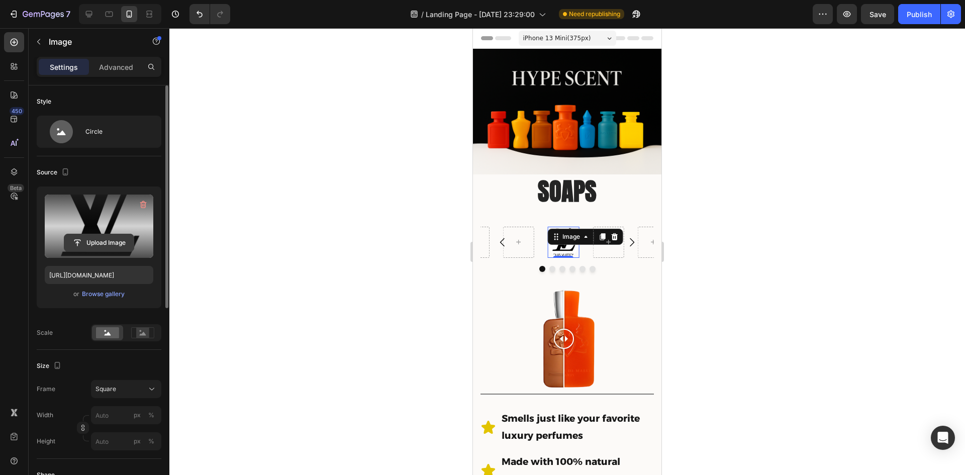
click at [101, 238] on input "file" at bounding box center [98, 242] width 69 height 17
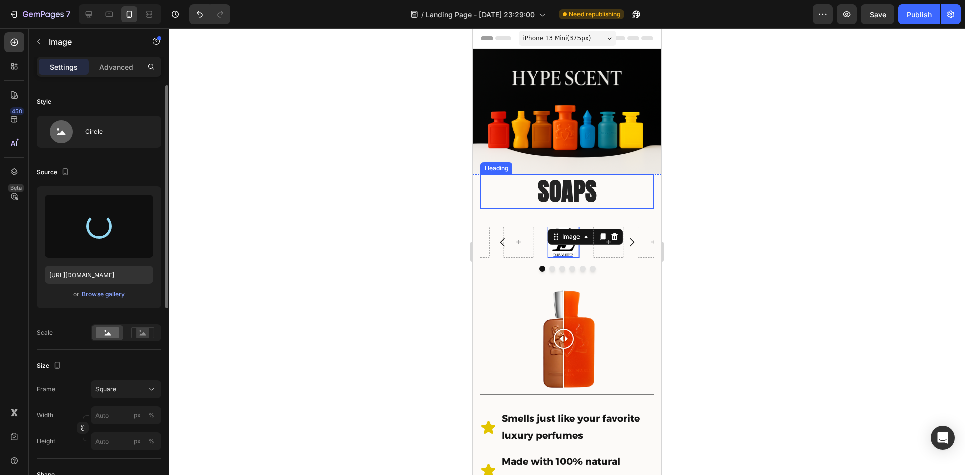
type input "[URL][DOMAIN_NAME]"
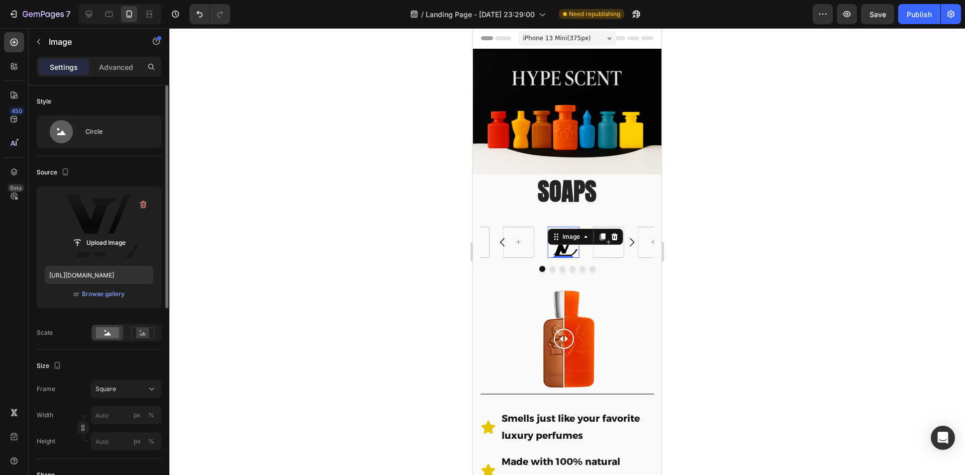
click at [753, 292] on div at bounding box center [566, 251] width 795 height 447
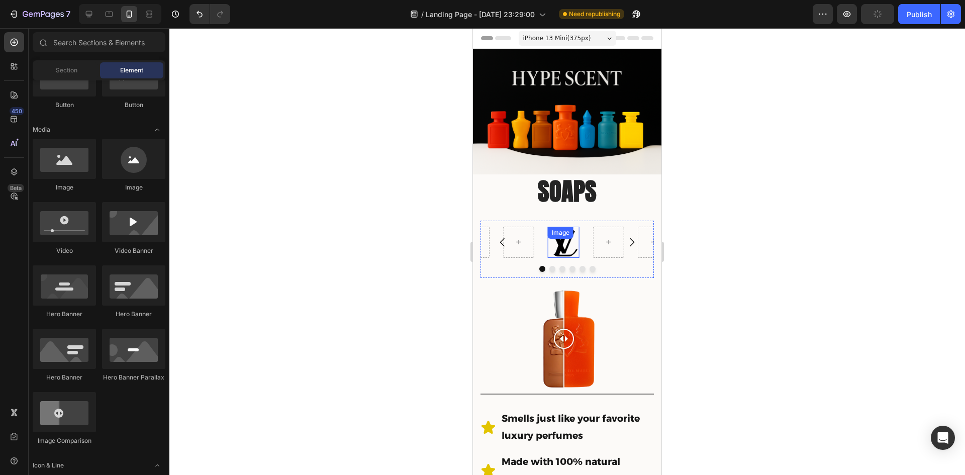
click at [562, 243] on img at bounding box center [563, 242] width 31 height 31
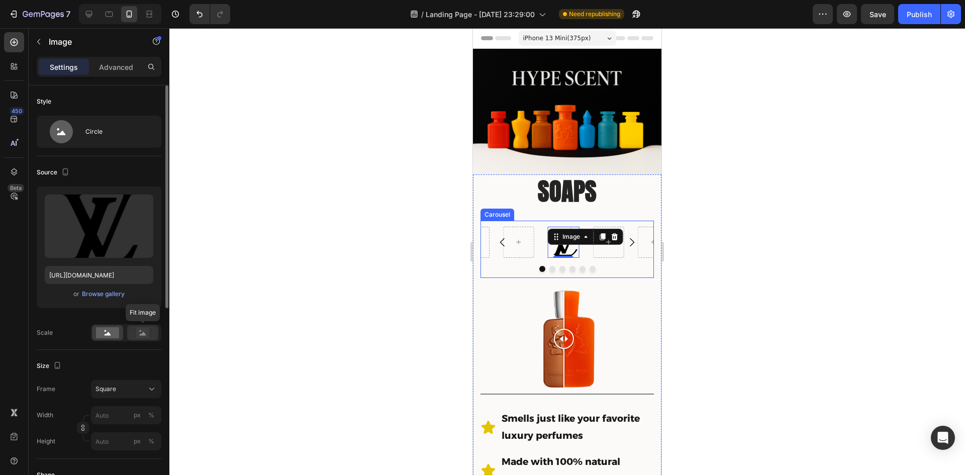
click at [139, 333] on rect at bounding box center [142, 333] width 13 height 10
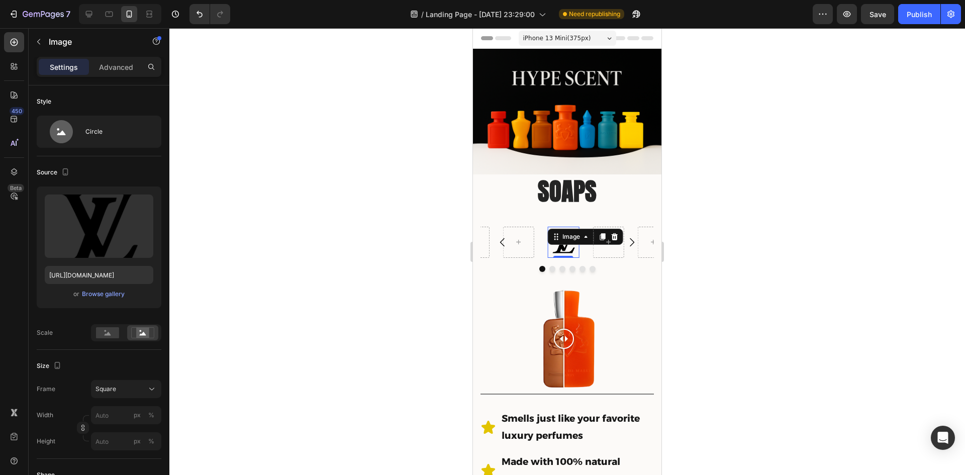
click at [796, 277] on div at bounding box center [566, 251] width 795 height 447
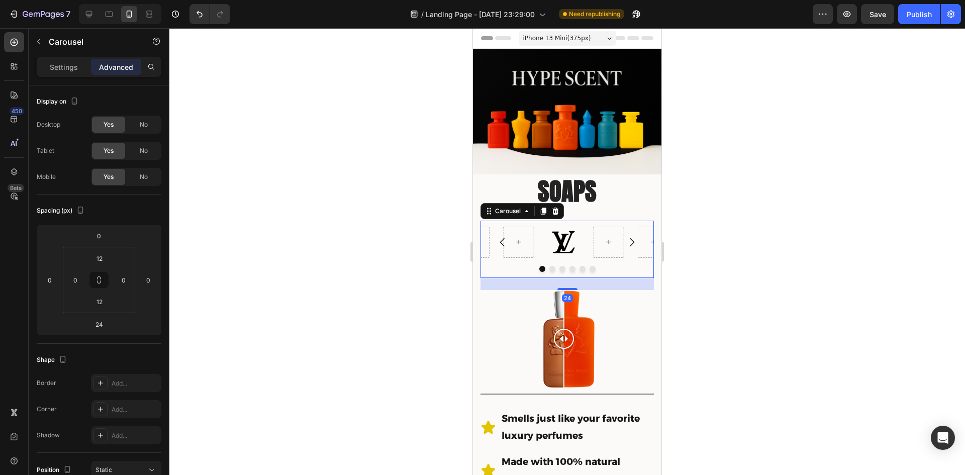
click at [618, 230] on button "Carousel Next Arrow" at bounding box center [632, 242] width 28 height 28
click at [562, 240] on icon at bounding box center [563, 242] width 4 height 4
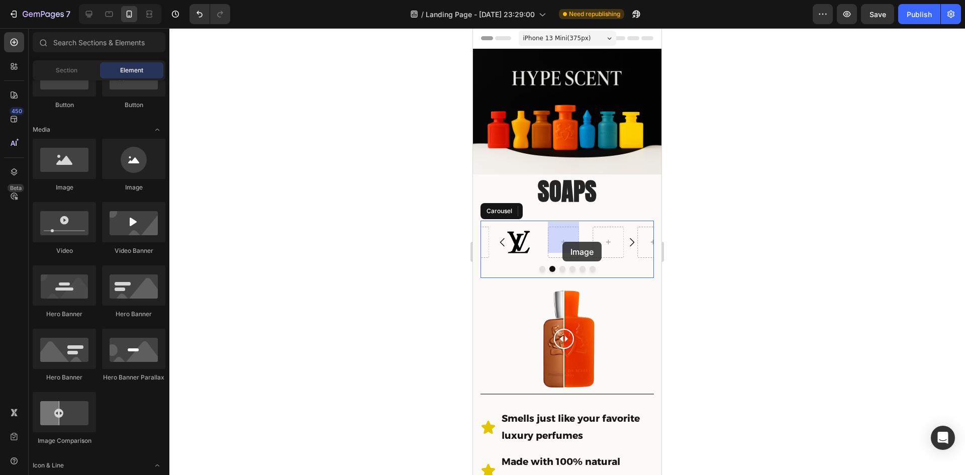
drag, startPoint x: 607, startPoint y: 189, endPoint x: 562, endPoint y: 242, distance: 69.2
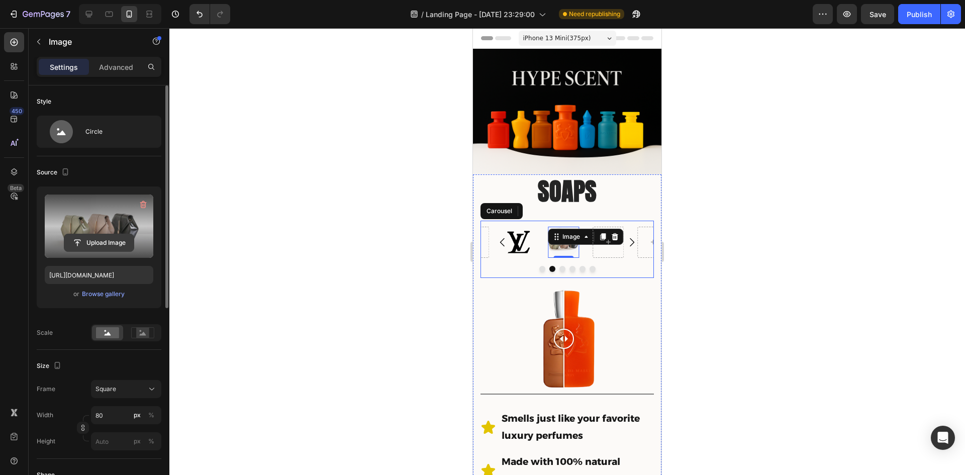
click at [107, 244] on input "file" at bounding box center [98, 242] width 69 height 17
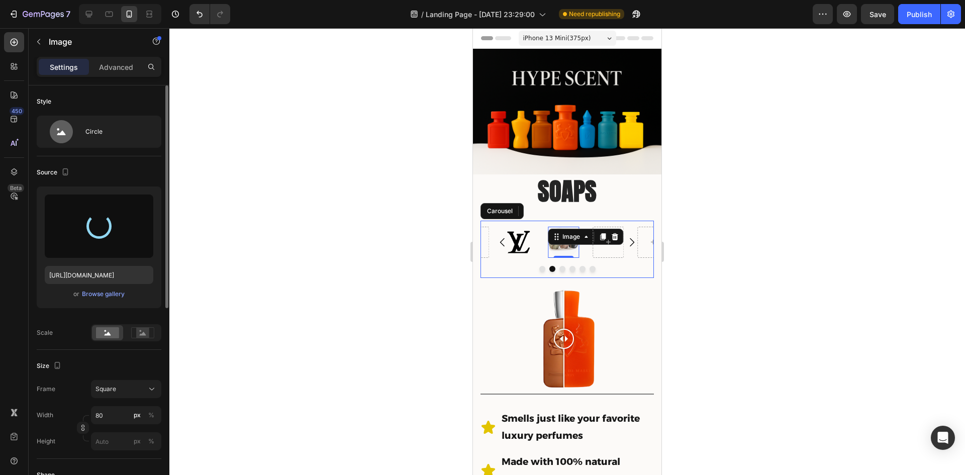
type input "[URL][DOMAIN_NAME]"
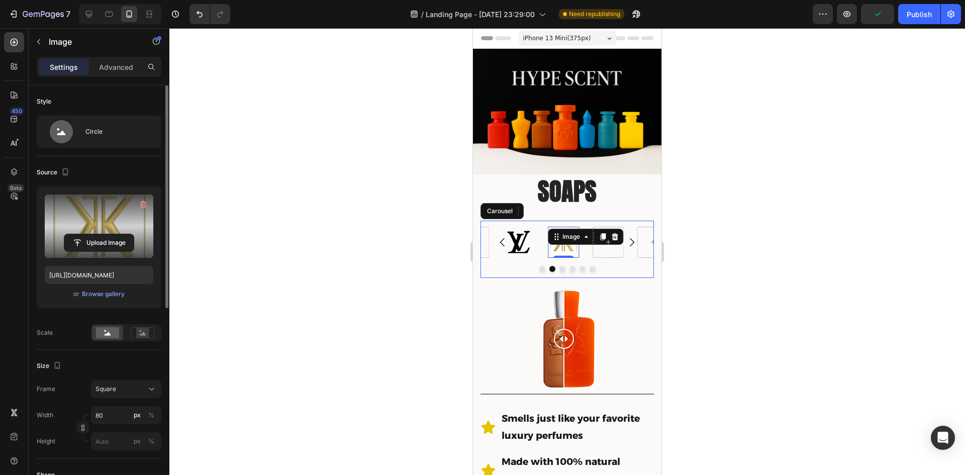
click at [754, 252] on div at bounding box center [566, 251] width 795 height 447
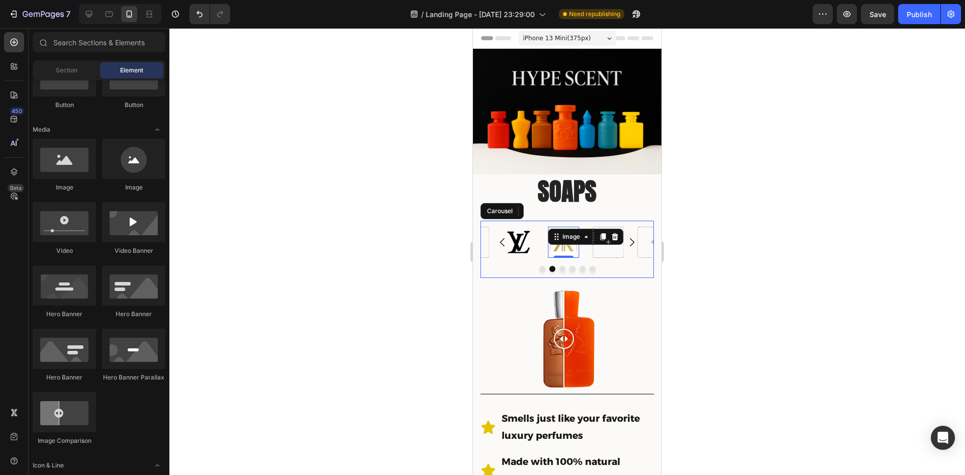
click at [565, 237] on div "Image 0" at bounding box center [563, 242] width 31 height 31
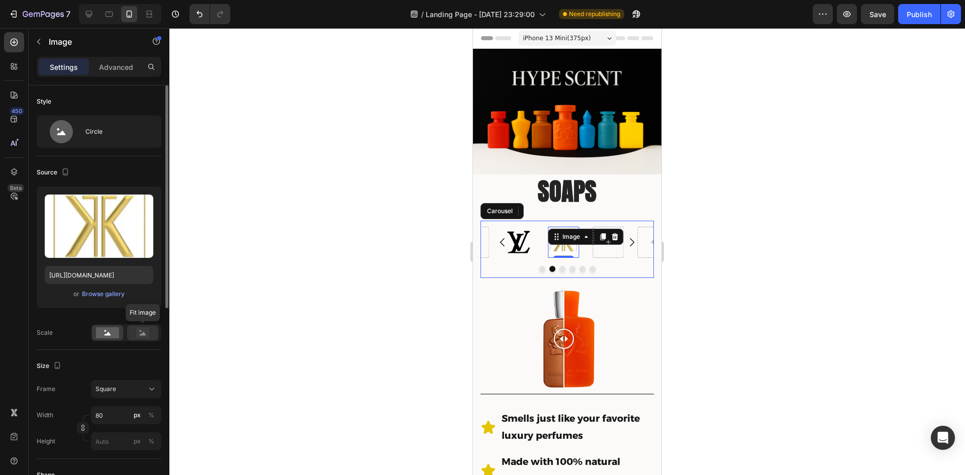
click at [137, 336] on rect at bounding box center [142, 333] width 13 height 10
click at [717, 339] on div at bounding box center [566, 251] width 795 height 447
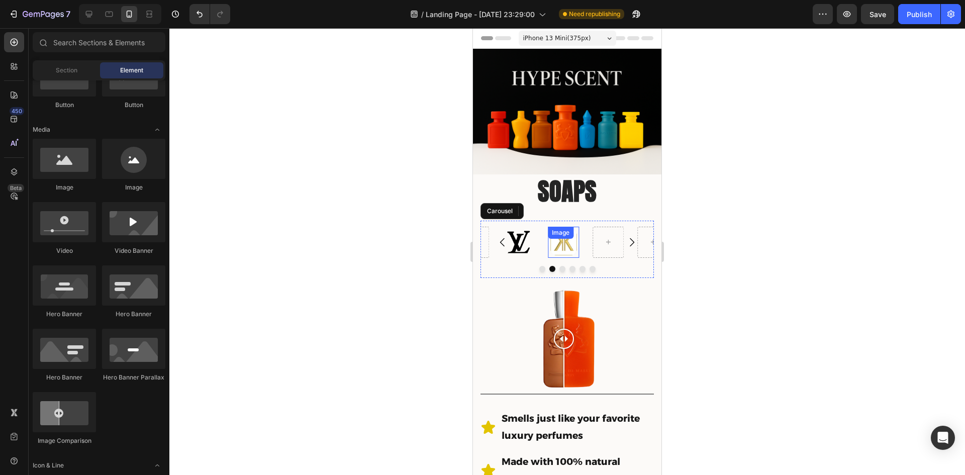
click at [562, 244] on img at bounding box center [563, 242] width 31 height 31
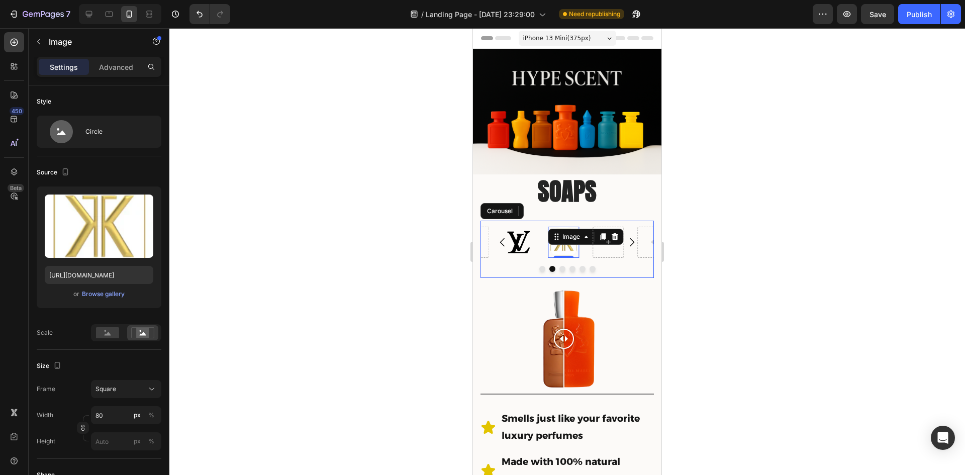
click at [812, 234] on div at bounding box center [566, 251] width 795 height 447
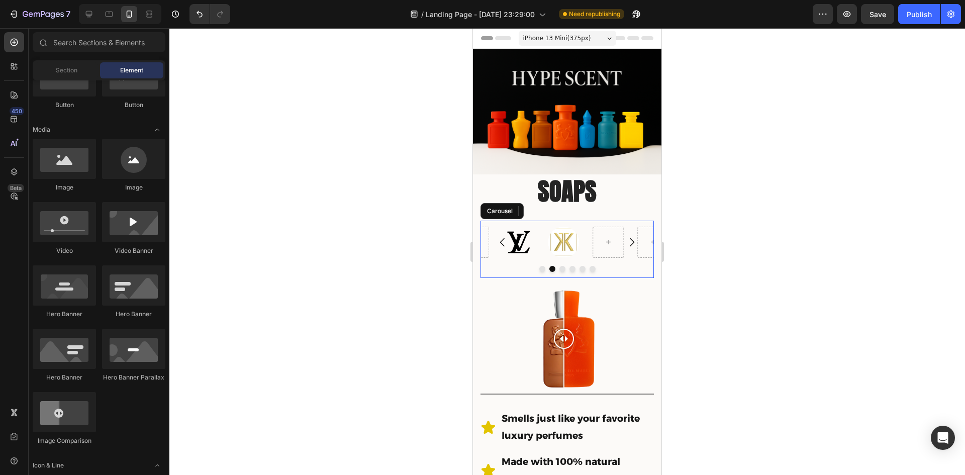
click at [249, 118] on div at bounding box center [566, 251] width 795 height 447
click at [565, 242] on img at bounding box center [563, 242] width 31 height 31
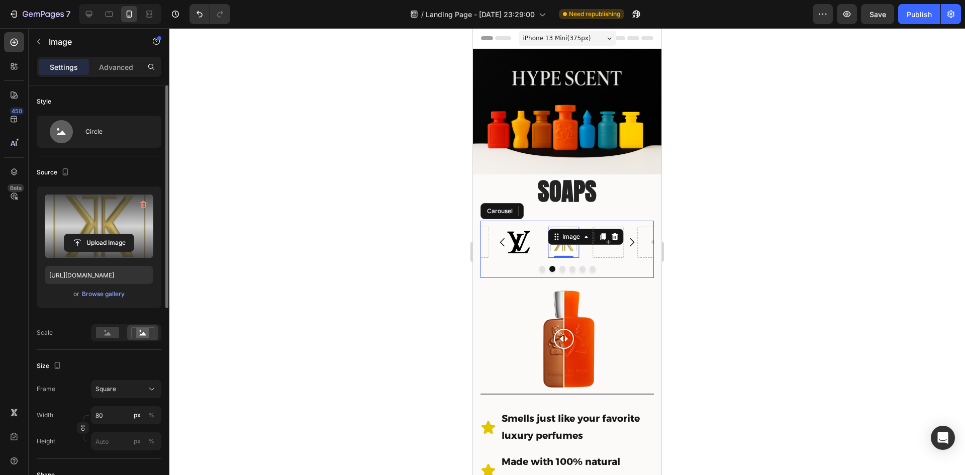
click at [97, 232] on label at bounding box center [99, 225] width 109 height 63
click at [97, 234] on input "file" at bounding box center [98, 242] width 69 height 17
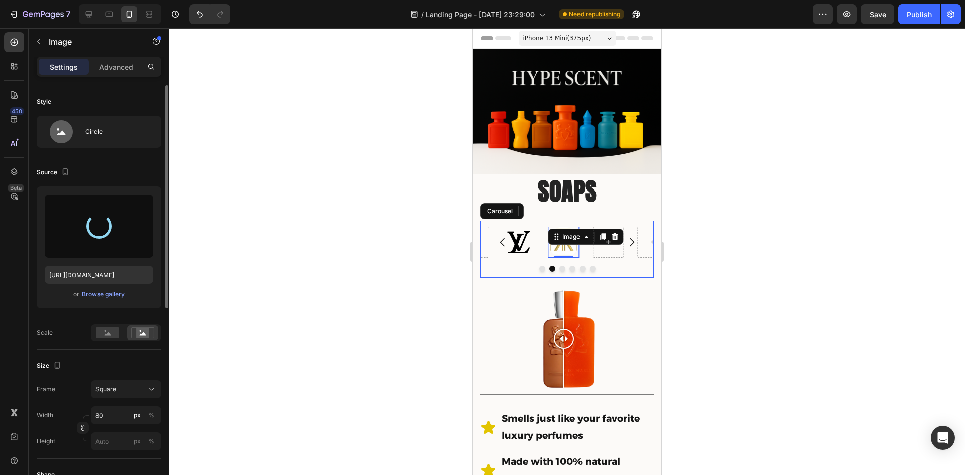
type input "[URL][DOMAIN_NAME]"
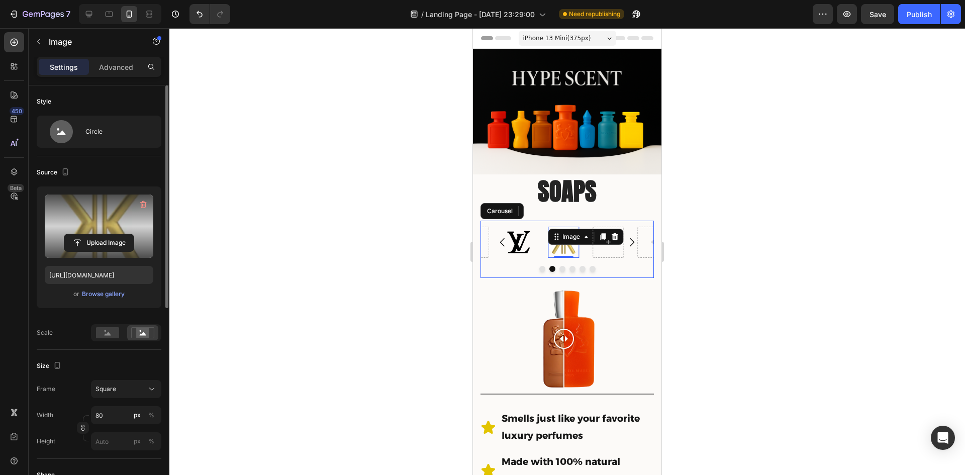
click at [936, 245] on div at bounding box center [566, 251] width 795 height 447
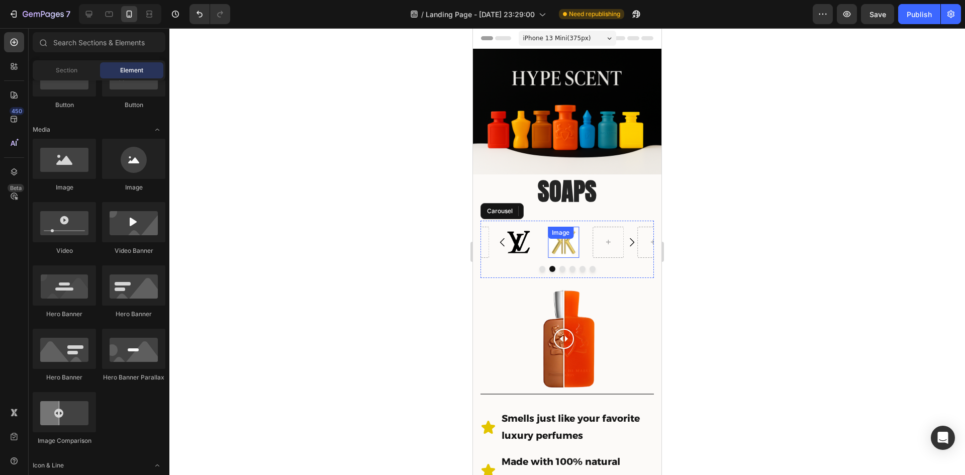
click at [566, 242] on img at bounding box center [563, 242] width 31 height 31
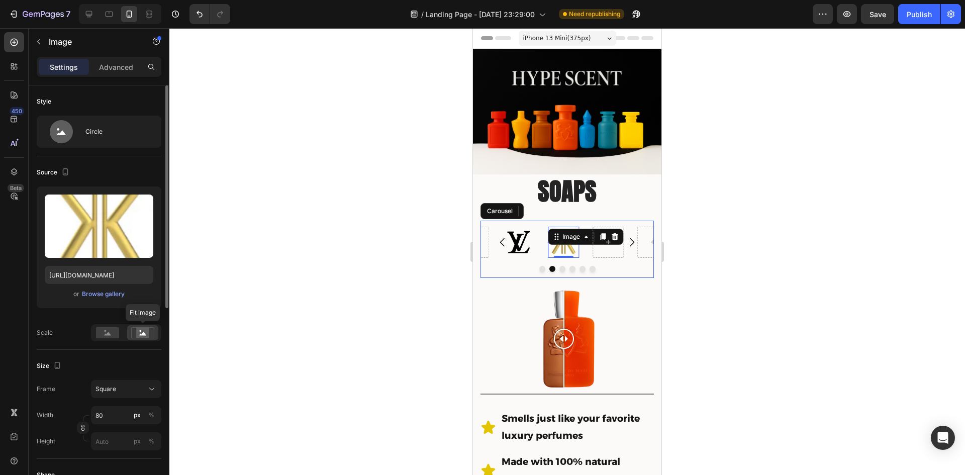
click at [139, 331] on rect at bounding box center [142, 333] width 13 height 10
click at [796, 278] on div at bounding box center [566, 251] width 795 height 447
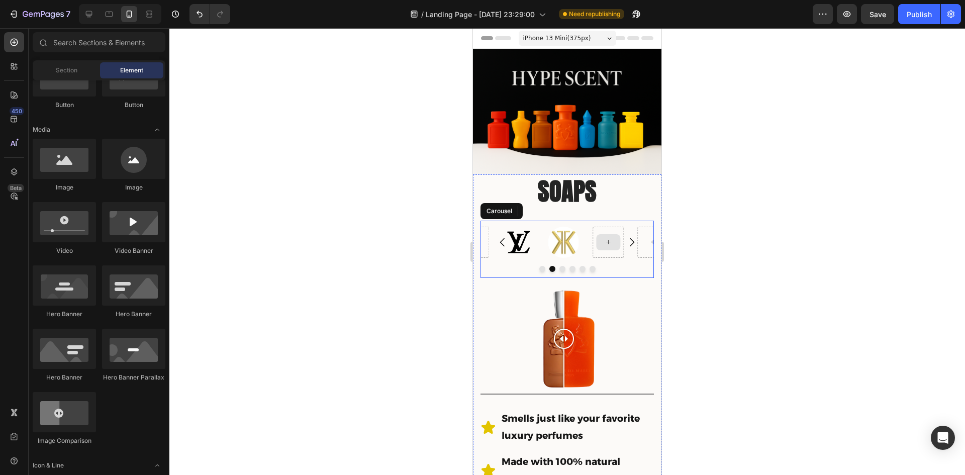
click at [608, 243] on div at bounding box center [608, 242] width 24 height 16
drag, startPoint x: 598, startPoint y: 183, endPoint x: 603, endPoint y: 239, distance: 55.5
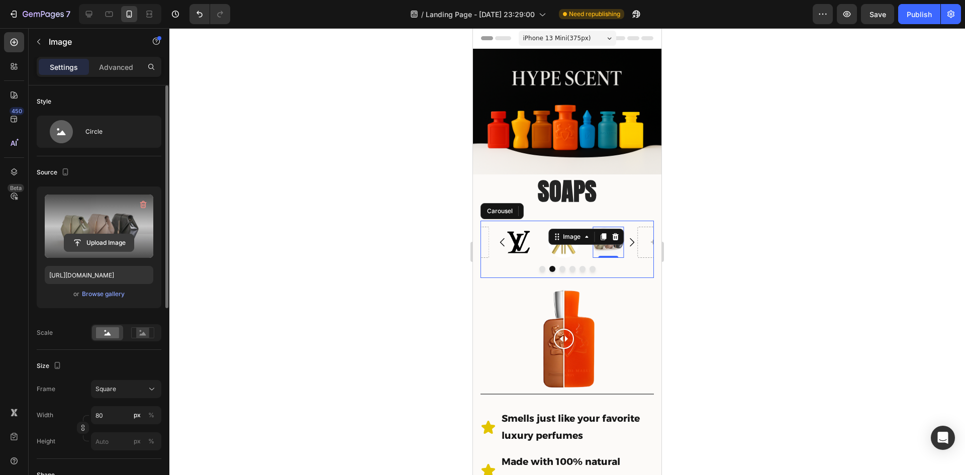
click at [99, 236] on input "file" at bounding box center [98, 242] width 69 height 17
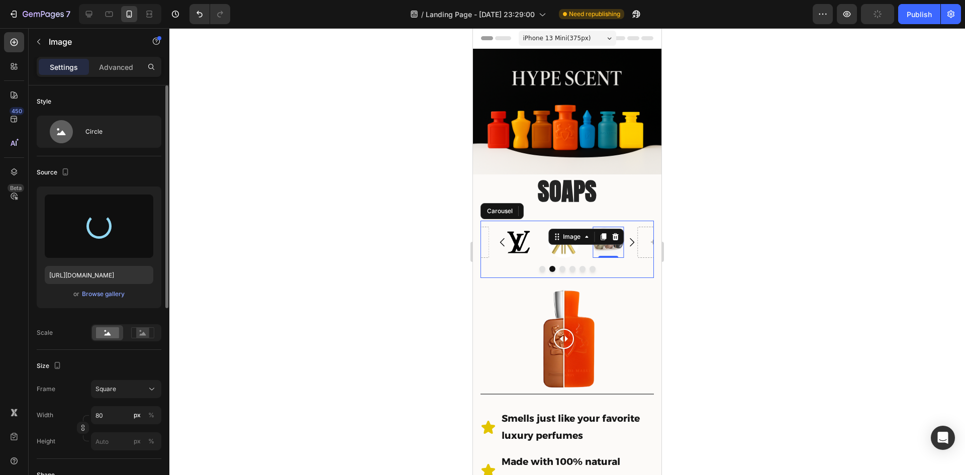
type input "[URL][DOMAIN_NAME]"
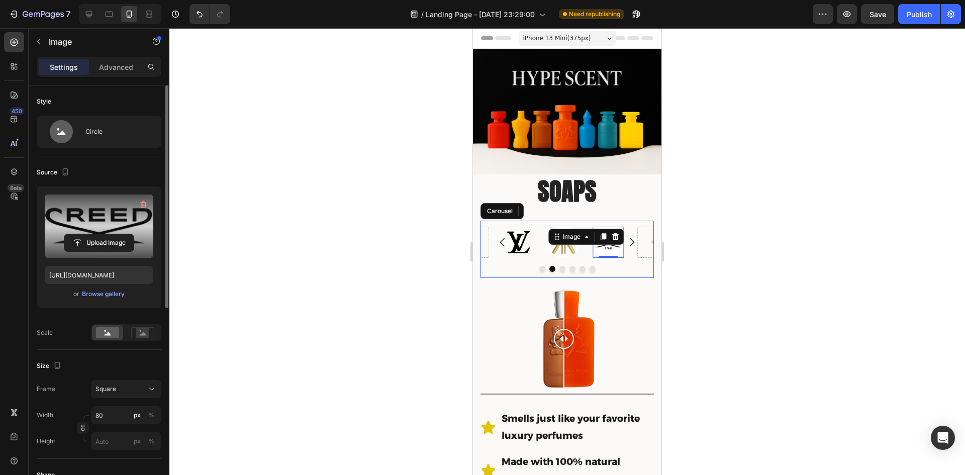
click at [788, 280] on div at bounding box center [566, 251] width 795 height 447
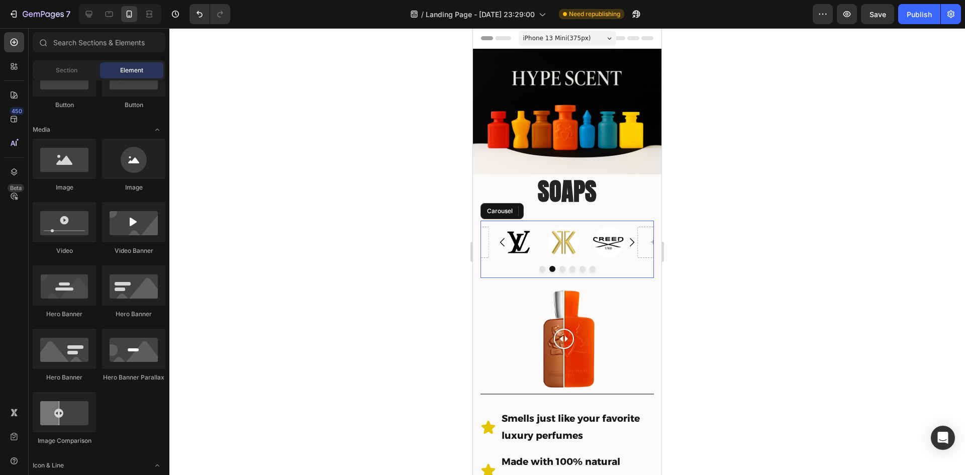
click at [759, 247] on div at bounding box center [566, 251] width 795 height 447
click at [626, 237] on icon "Carousel Next Arrow" at bounding box center [632, 242] width 12 height 12
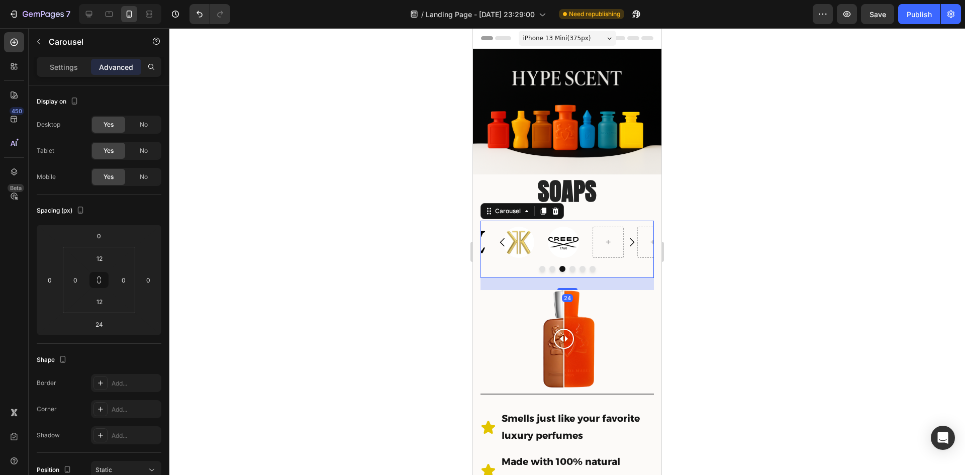
click at [626, 238] on icon "Carousel Next Arrow" at bounding box center [632, 242] width 12 height 12
click at [499, 242] on icon "Carousel Back Arrow" at bounding box center [502, 242] width 12 height 12
click at [499, 240] on icon "Carousel Back Arrow" at bounding box center [502, 242] width 12 height 12
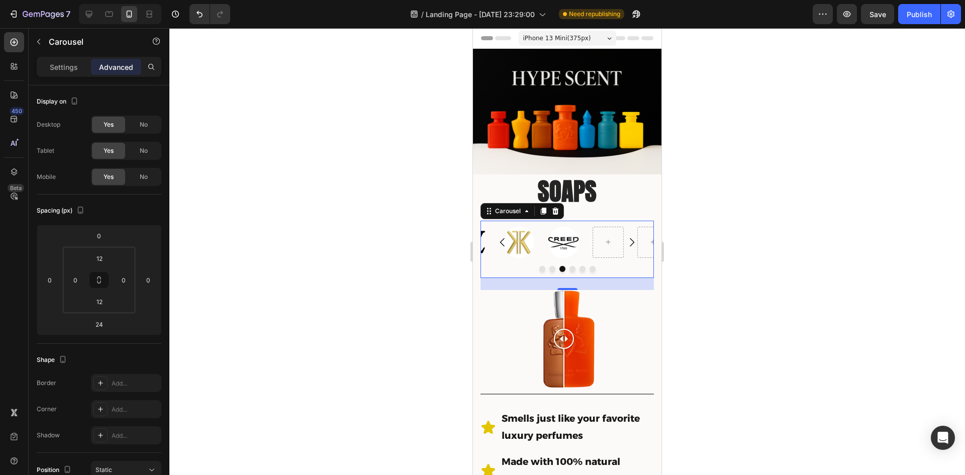
click at [498, 238] on icon "Carousel Back Arrow" at bounding box center [502, 242] width 12 height 12
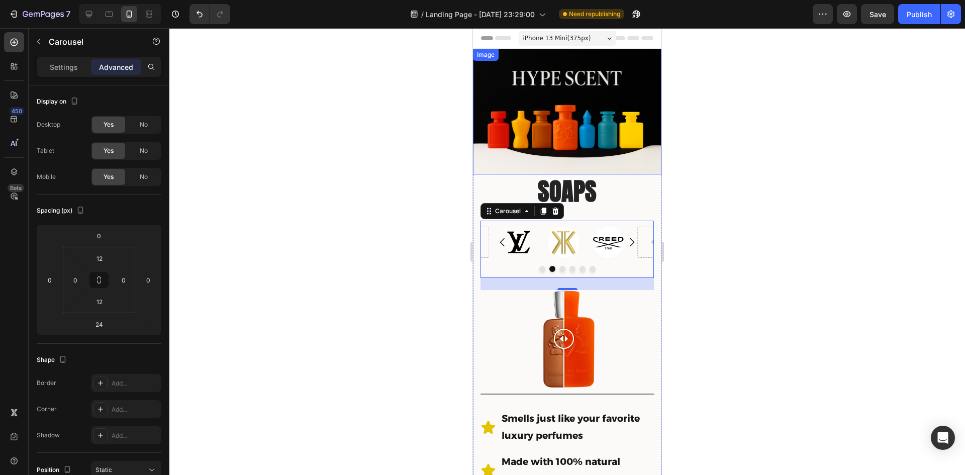
click at [643, 78] on img at bounding box center [567, 112] width 188 height 126
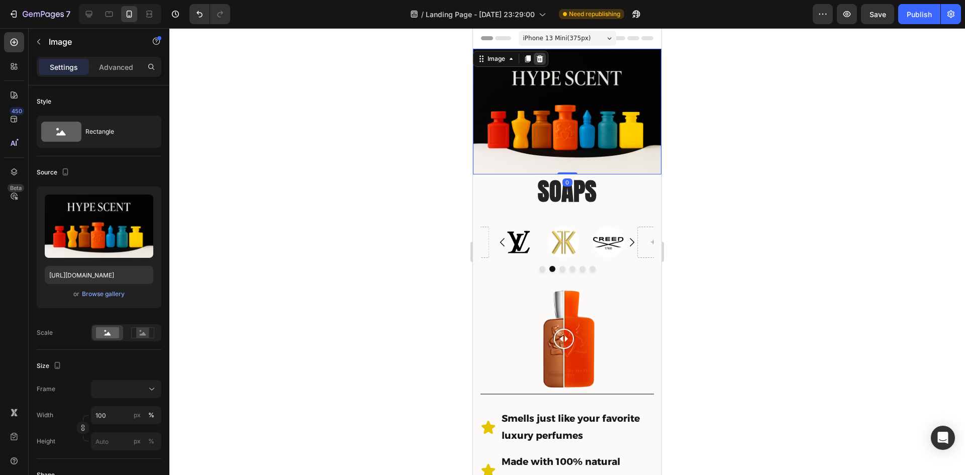
click at [543, 57] on icon at bounding box center [540, 59] width 8 height 8
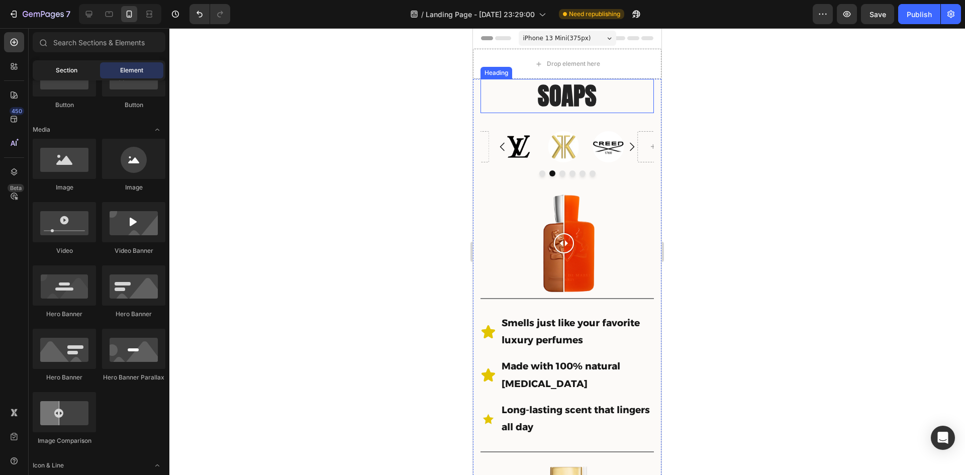
click at [56, 65] on div "Section" at bounding box center [66, 70] width 63 height 16
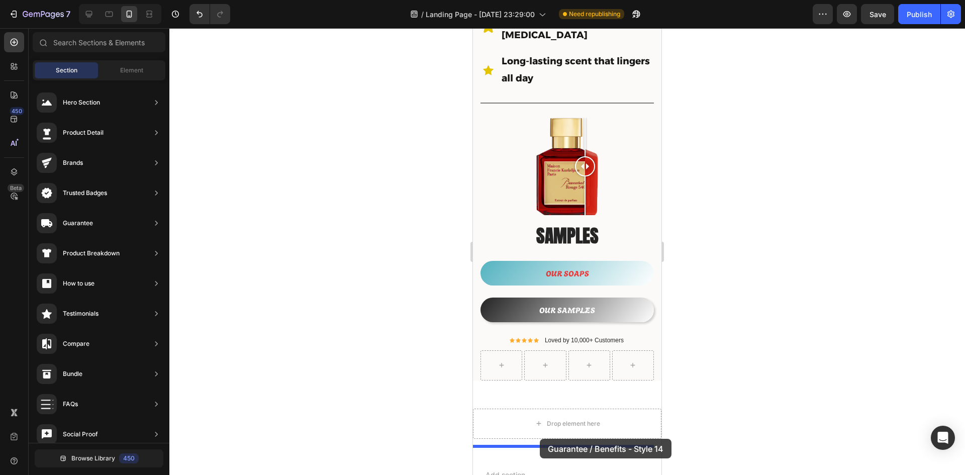
scroll to position [414, 0]
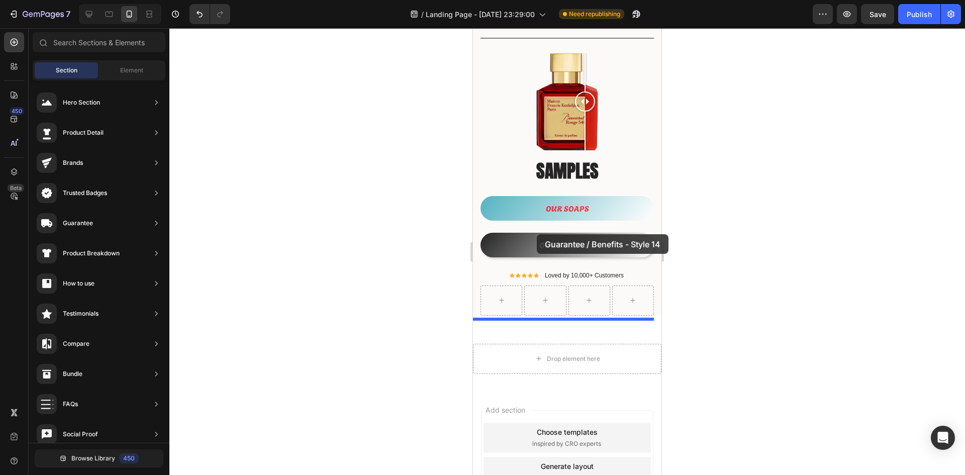
drag, startPoint x: 758, startPoint y: 337, endPoint x: 537, endPoint y: 234, distance: 244.2
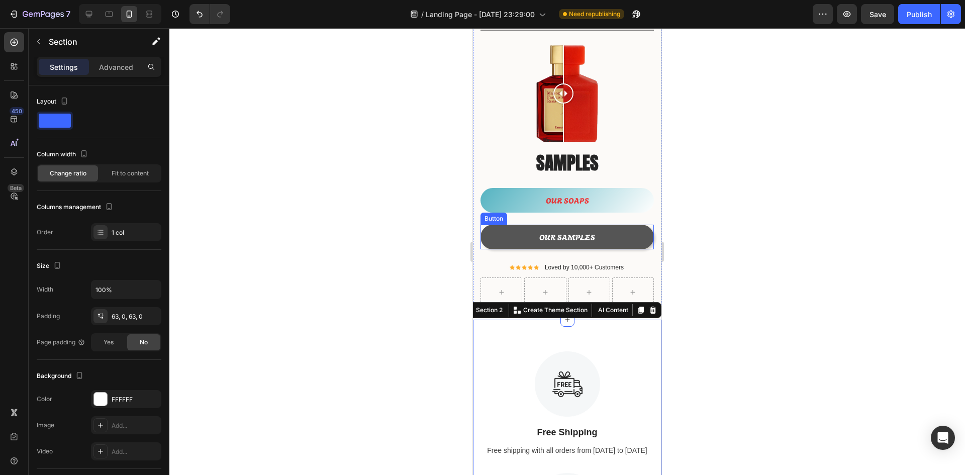
scroll to position [418, 0]
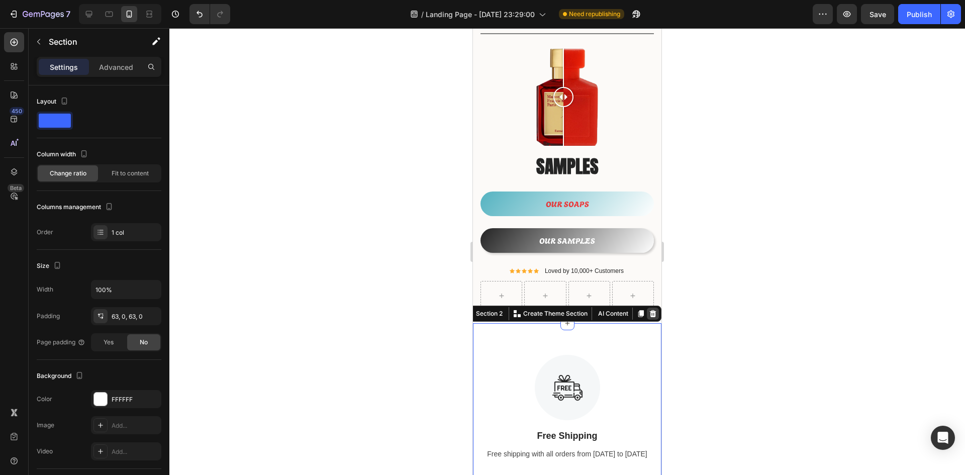
click at [650, 310] on icon at bounding box center [653, 313] width 7 height 7
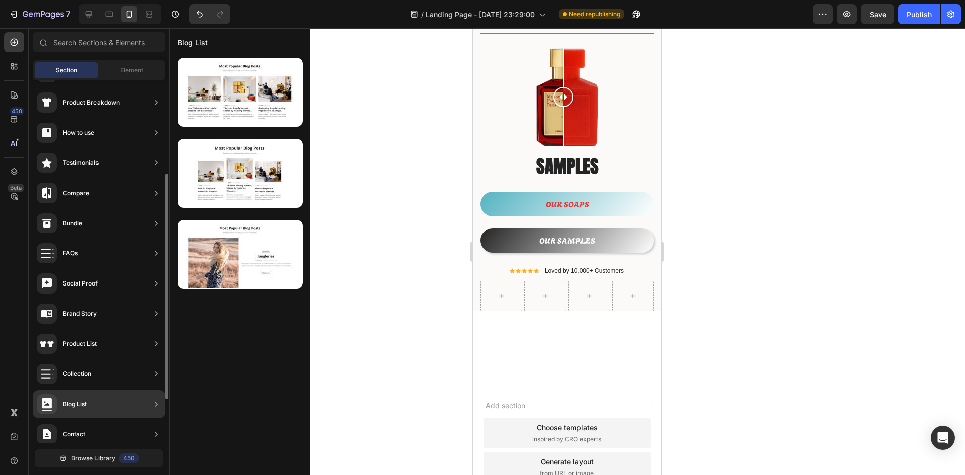
scroll to position [221, 0]
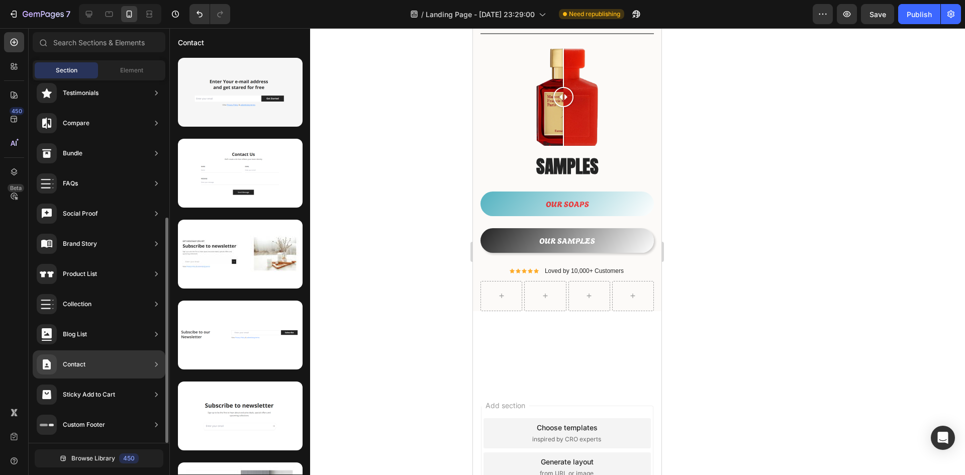
drag, startPoint x: 77, startPoint y: 398, endPoint x: 87, endPoint y: 389, distance: 13.9
click at [85, 388] on div "Sticky Add to Cart" at bounding box center [76, 394] width 78 height 20
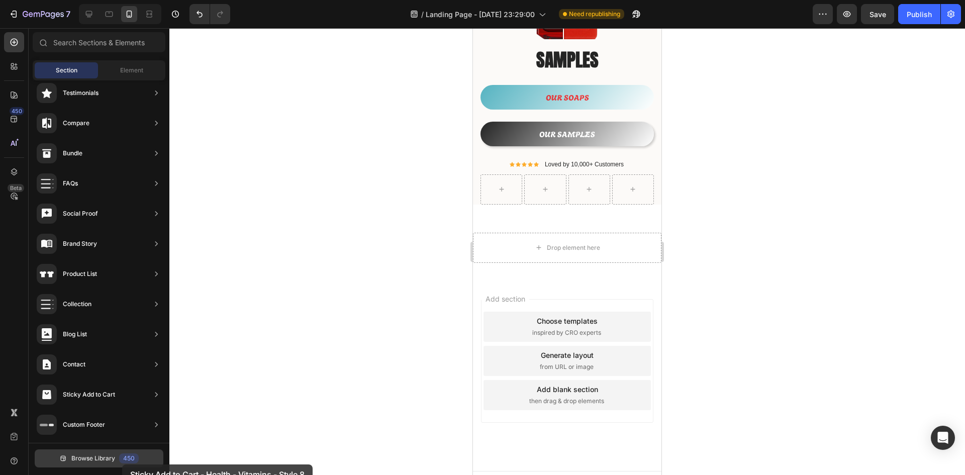
scroll to position [533, 0]
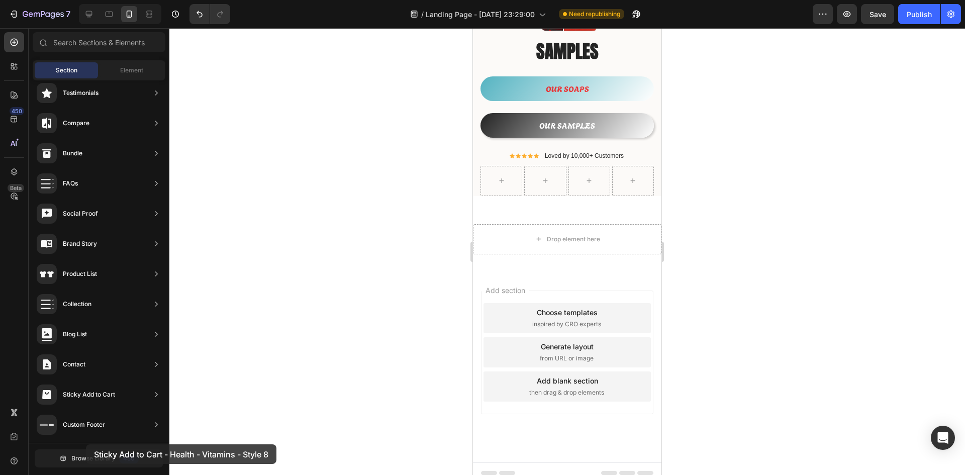
drag, startPoint x: 221, startPoint y: 109, endPoint x: 86, endPoint y: 445, distance: 362.3
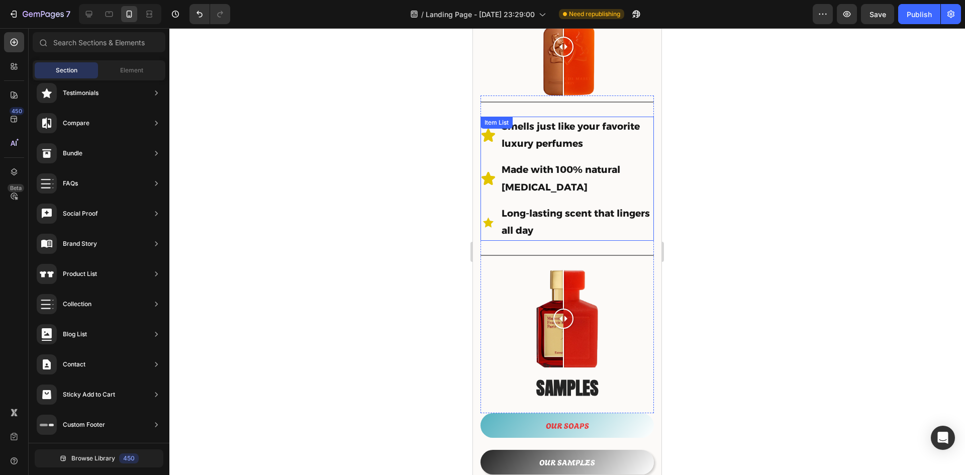
scroll to position [0, 0]
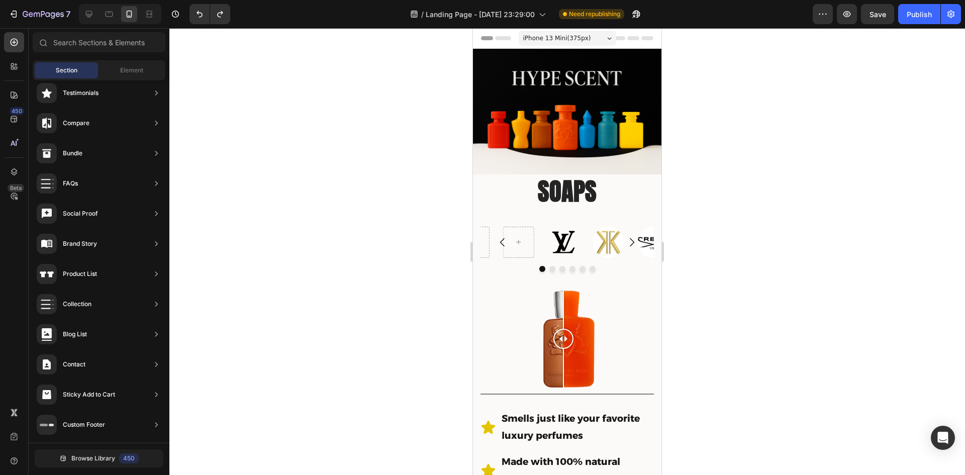
click at [746, 171] on div at bounding box center [566, 251] width 795 height 447
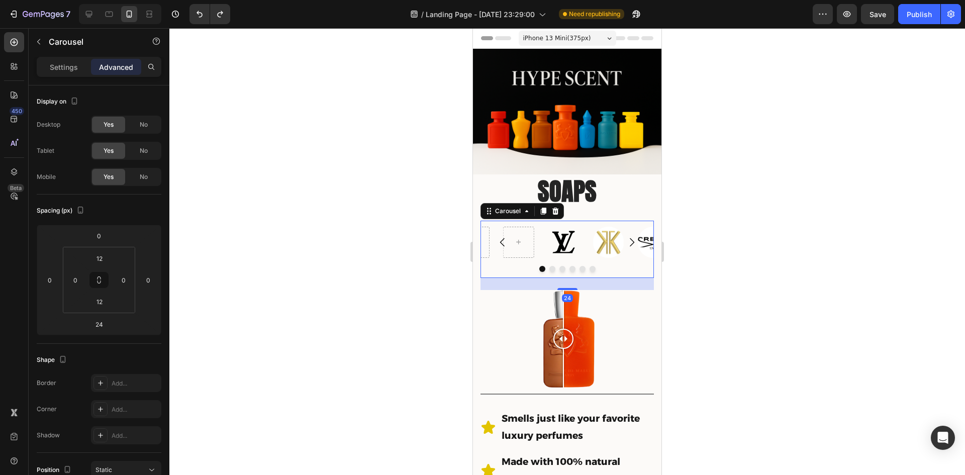
click at [501, 239] on icon "Carousel Back Arrow" at bounding box center [502, 242] width 5 height 9
click at [500, 236] on icon "Carousel Back Arrow" at bounding box center [502, 242] width 12 height 12
click at [502, 238] on icon "Carousel Back Arrow" at bounding box center [502, 242] width 12 height 12
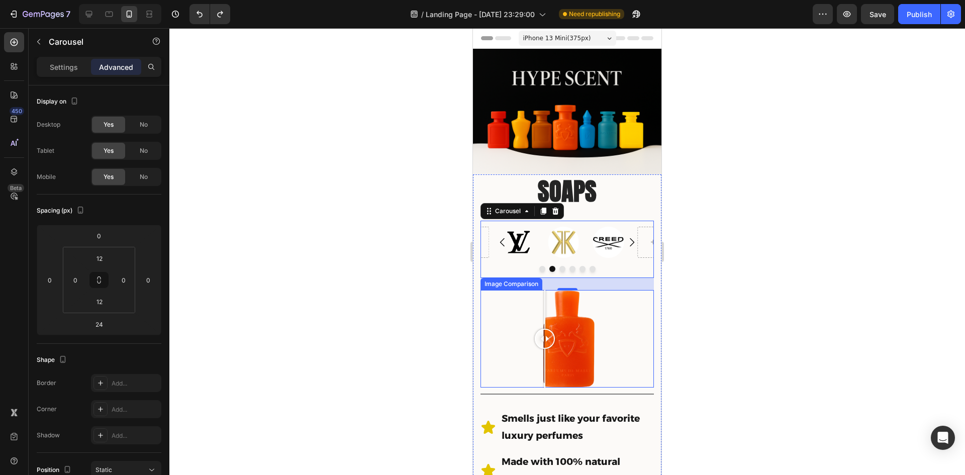
drag, startPoint x: 565, startPoint y: 335, endPoint x: 504, endPoint y: 328, distance: 61.7
click at [535, 330] on div at bounding box center [545, 339] width 20 height 20
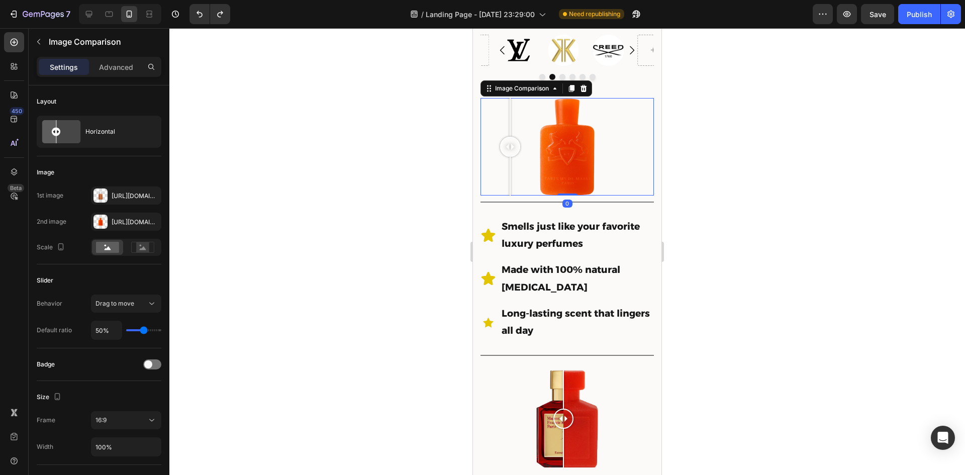
scroll to position [301, 0]
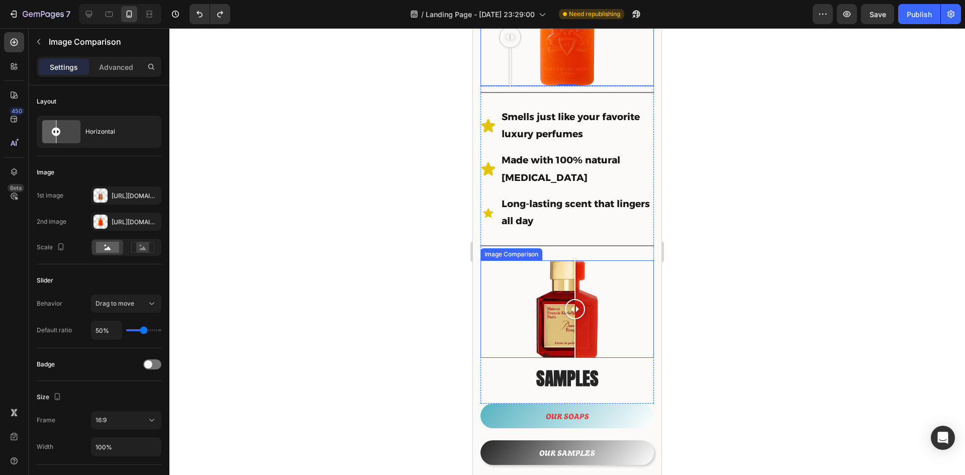
drag, startPoint x: 567, startPoint y: 294, endPoint x: 522, endPoint y: 292, distance: 44.8
click at [565, 299] on div at bounding box center [575, 309] width 20 height 20
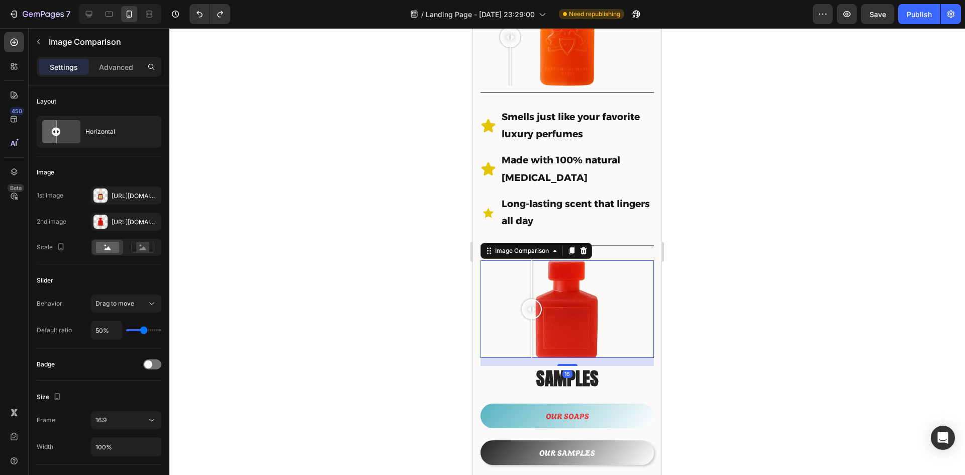
click at [411, 262] on div at bounding box center [566, 251] width 795 height 447
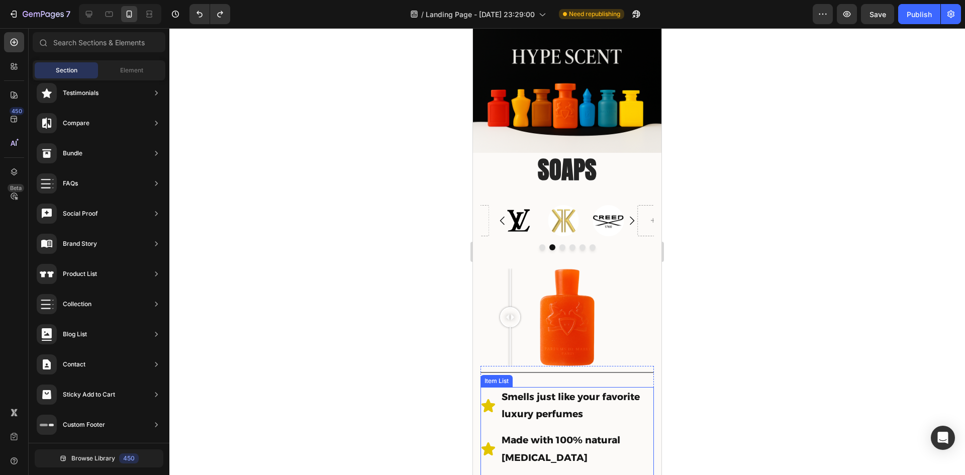
scroll to position [0, 0]
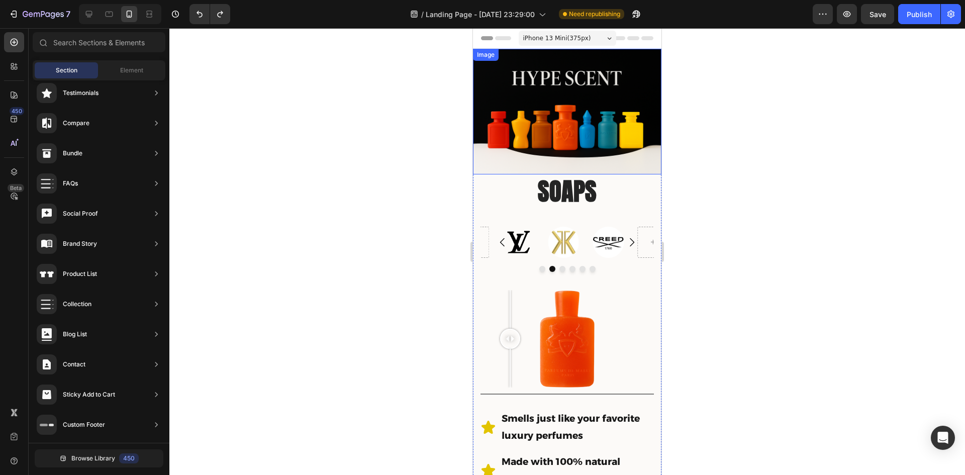
click at [648, 166] on img at bounding box center [567, 112] width 188 height 126
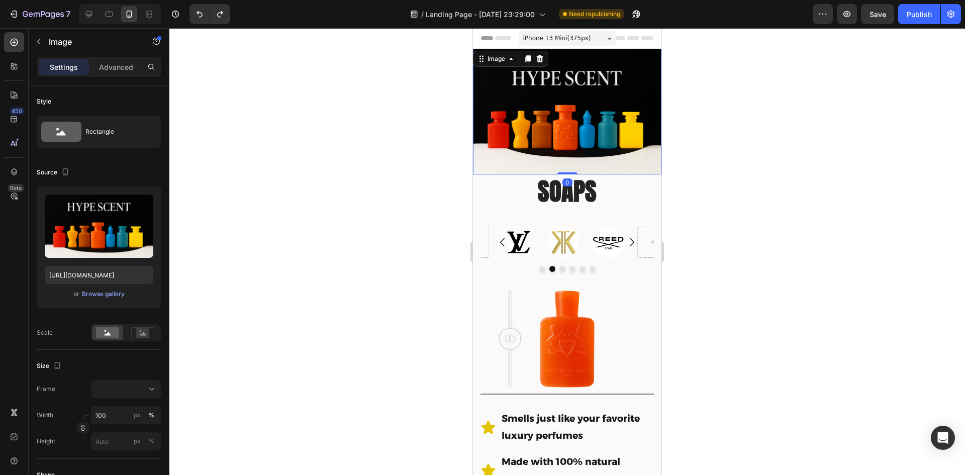
click at [712, 189] on div at bounding box center [566, 251] width 795 height 447
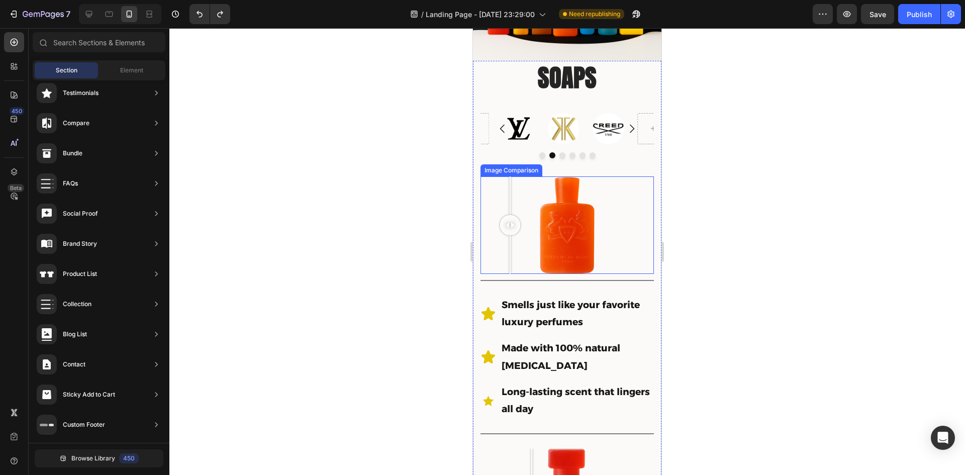
scroll to position [121, 0]
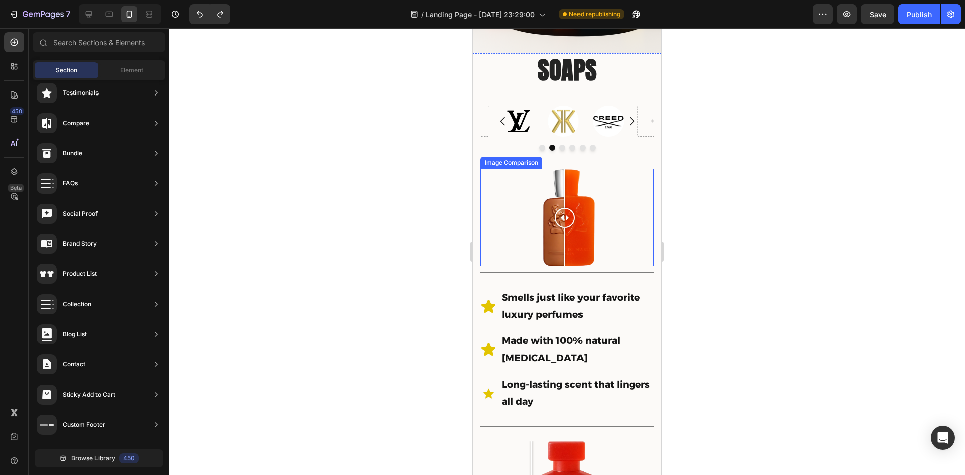
drag, startPoint x: 512, startPoint y: 219, endPoint x: 560, endPoint y: 216, distance: 48.3
click at [560, 216] on div at bounding box center [565, 218] width 20 height 20
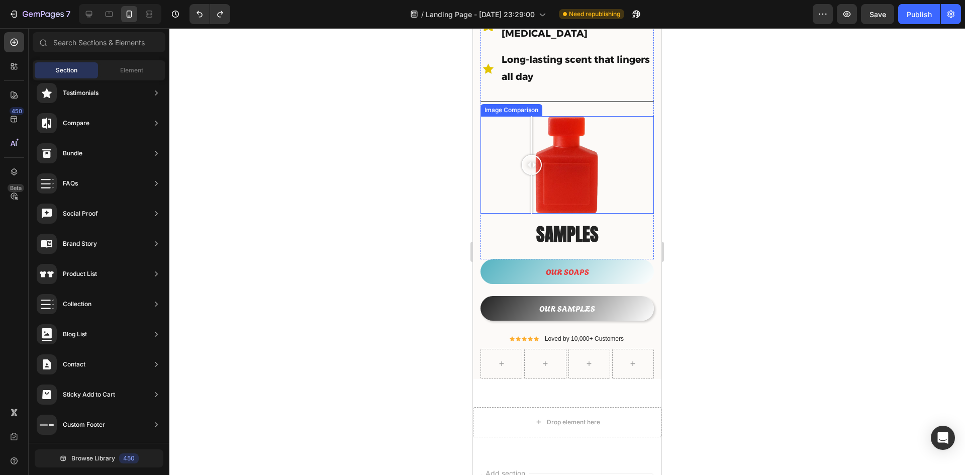
scroll to position [473, 0]
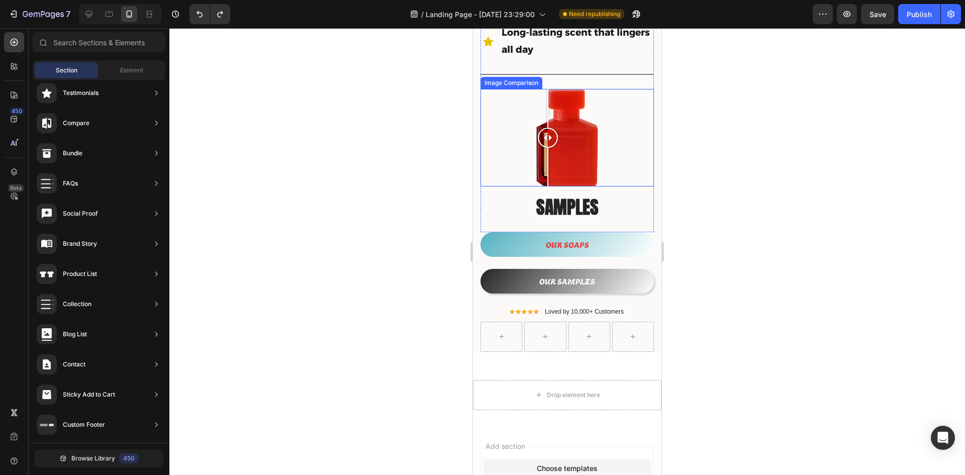
drag, startPoint x: 535, startPoint y: 127, endPoint x: 548, endPoint y: 129, distance: 13.2
click at [548, 129] on div at bounding box center [548, 138] width 20 height 20
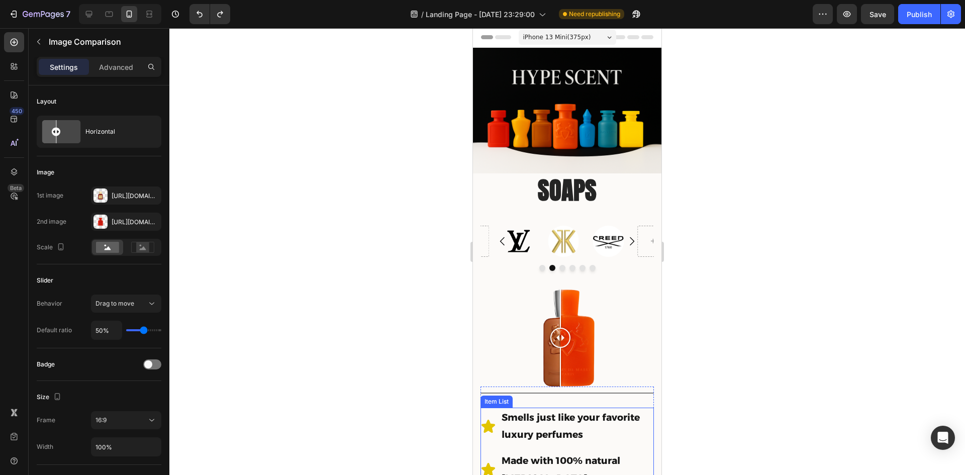
scroll to position [0, 0]
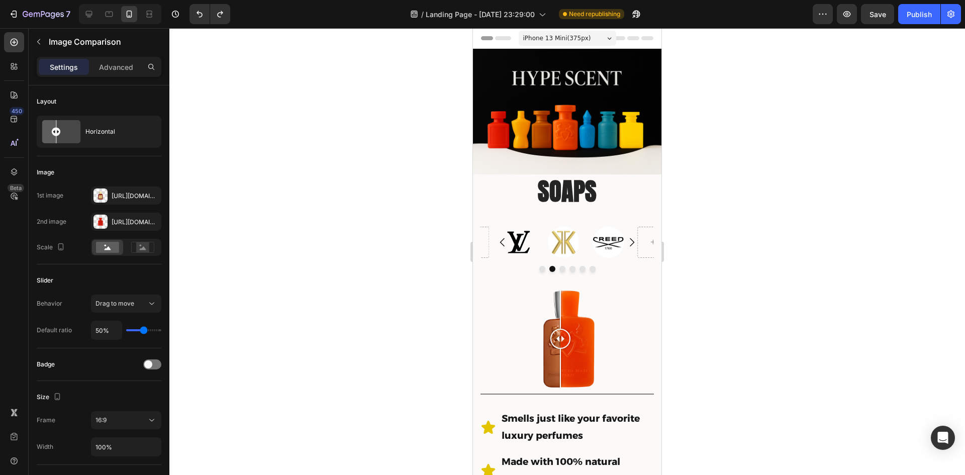
drag, startPoint x: 698, startPoint y: 193, endPoint x: 690, endPoint y: 192, distance: 7.6
click at [698, 192] on div at bounding box center [566, 251] width 795 height 447
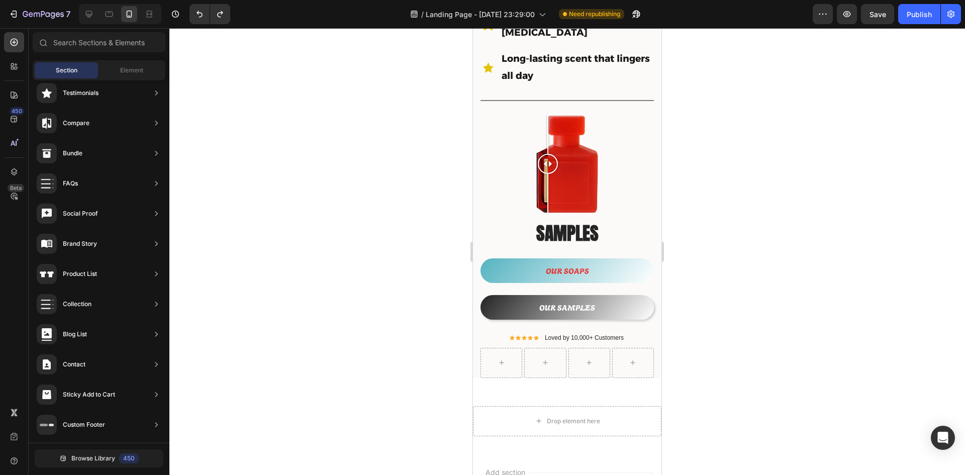
scroll to position [449, 0]
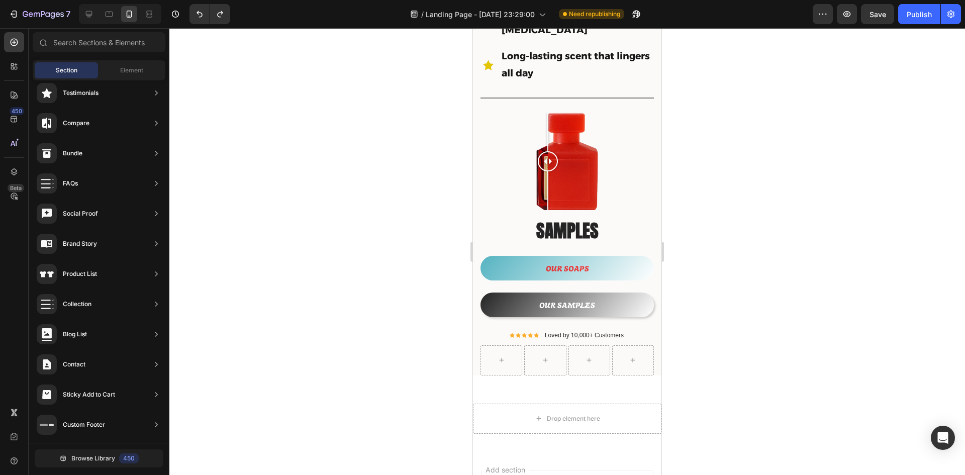
drag, startPoint x: 656, startPoint y: 193, endPoint x: 1142, endPoint y: 367, distance: 515.6
drag, startPoint x: 550, startPoint y: 157, endPoint x: 581, endPoint y: 175, distance: 35.8
click at [558, 172] on div at bounding box center [548, 161] width 20 height 97
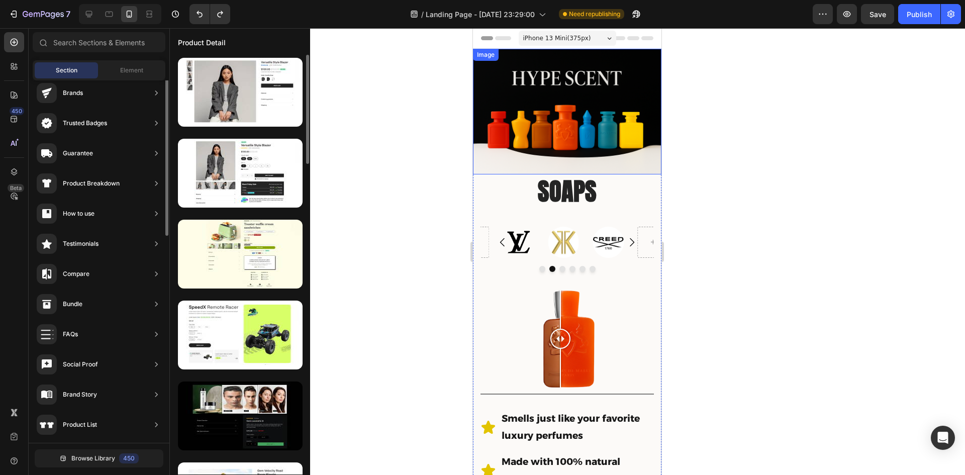
scroll to position [0, 0]
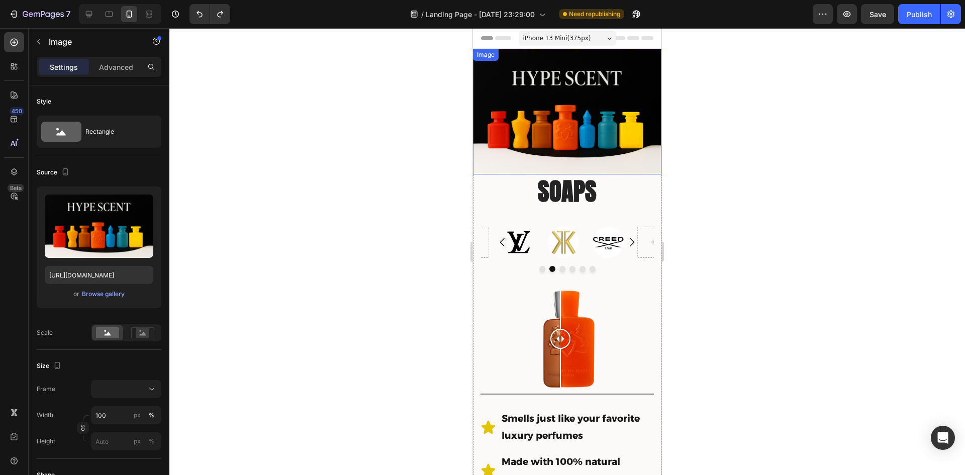
click at [587, 93] on img at bounding box center [567, 112] width 188 height 126
drag, startPoint x: 538, startPoint y: 58, endPoint x: 941, endPoint y: 98, distance: 405.5
click at [538, 58] on icon at bounding box center [540, 58] width 7 height 7
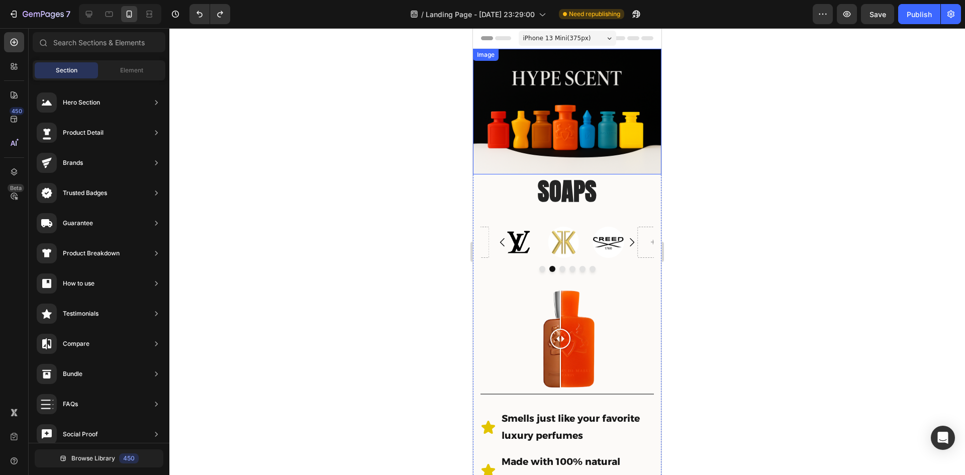
click at [542, 83] on img at bounding box center [567, 112] width 188 height 126
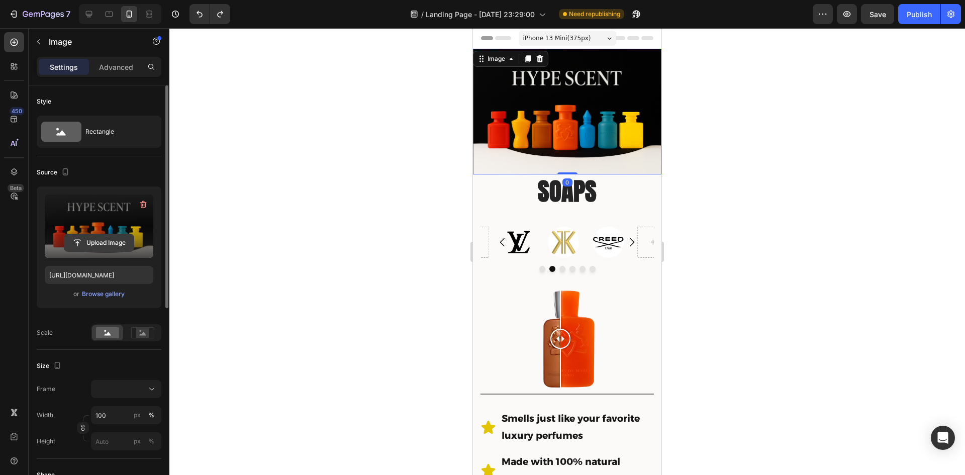
click at [118, 241] on input "file" at bounding box center [98, 242] width 69 height 17
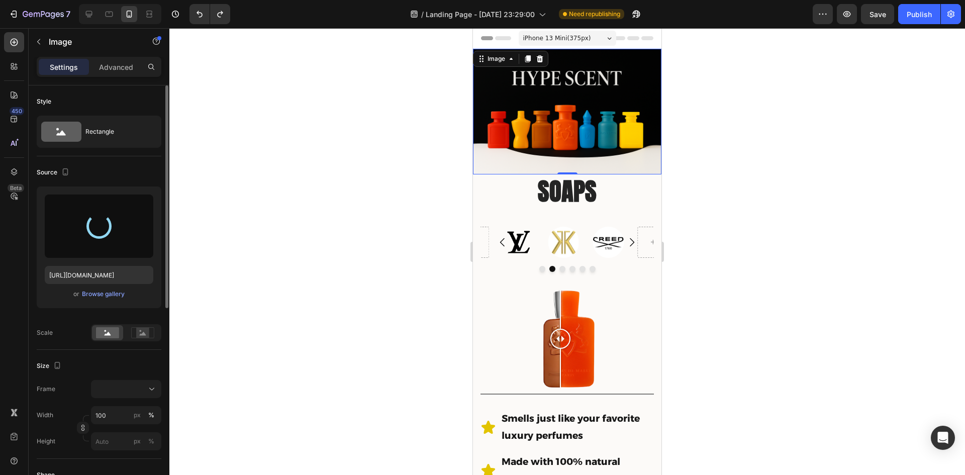
type input "[URL][DOMAIN_NAME]"
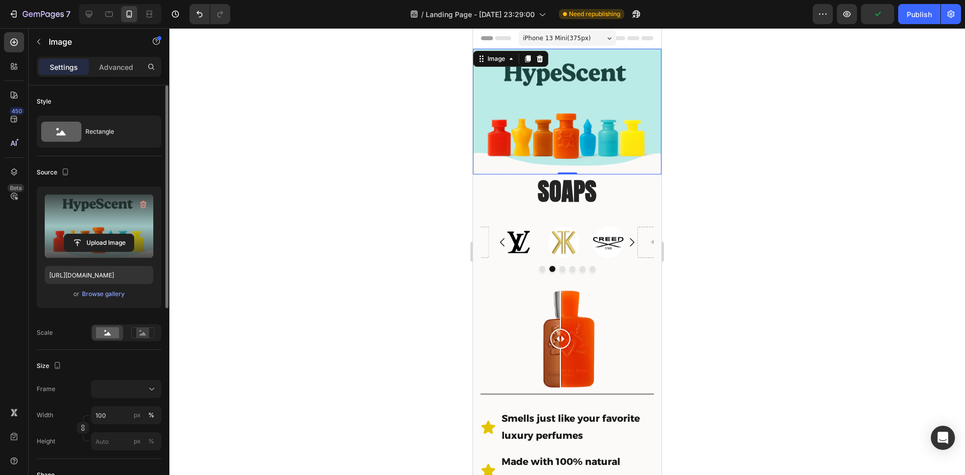
click at [332, 165] on div at bounding box center [566, 251] width 795 height 447
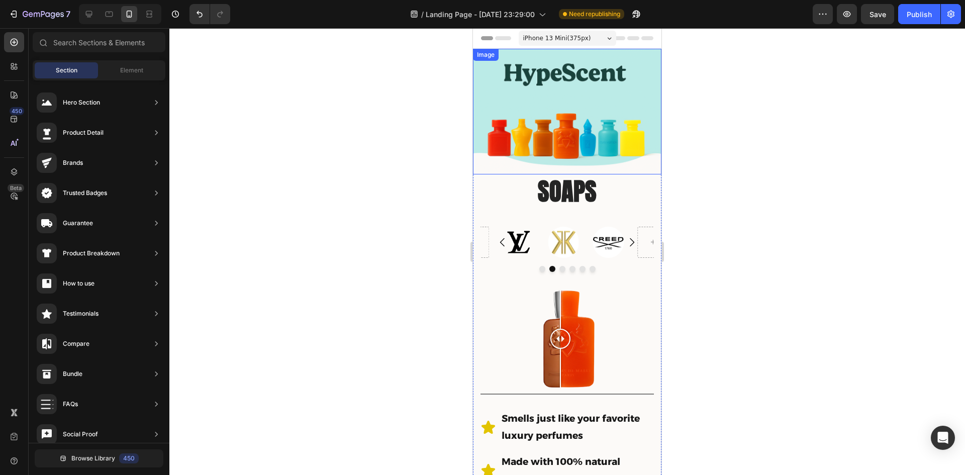
click at [520, 87] on img at bounding box center [567, 112] width 188 height 126
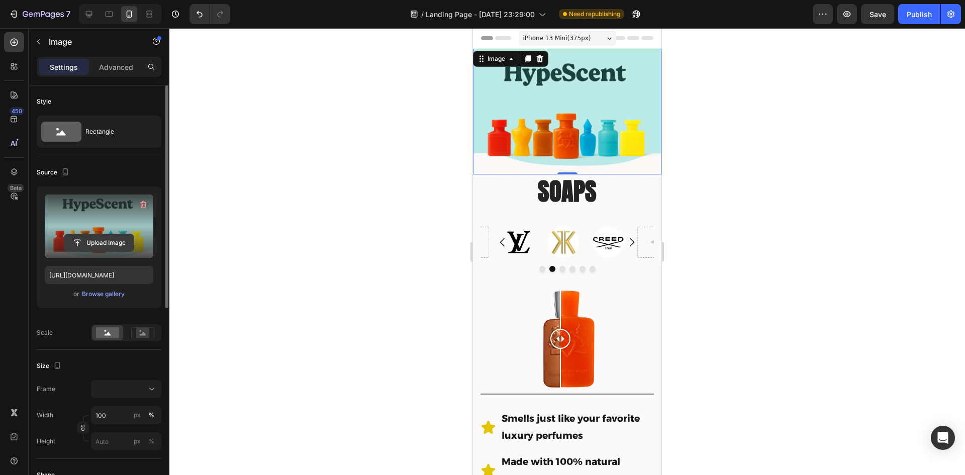
click at [100, 240] on input "file" at bounding box center [98, 242] width 69 height 17
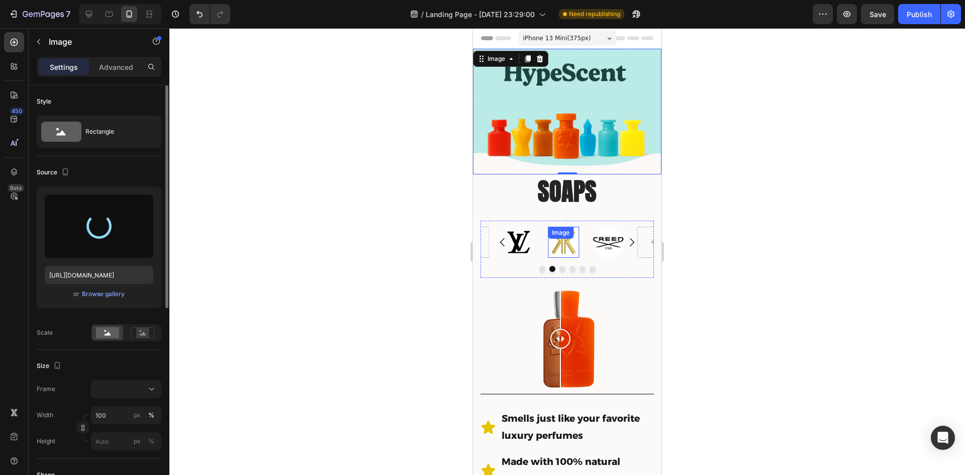
type input "[URL][DOMAIN_NAME]"
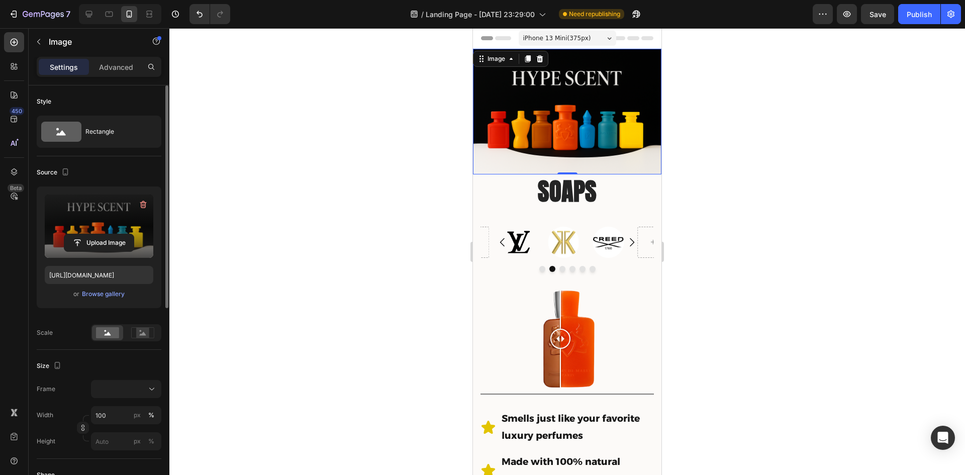
click at [780, 192] on div at bounding box center [566, 251] width 795 height 447
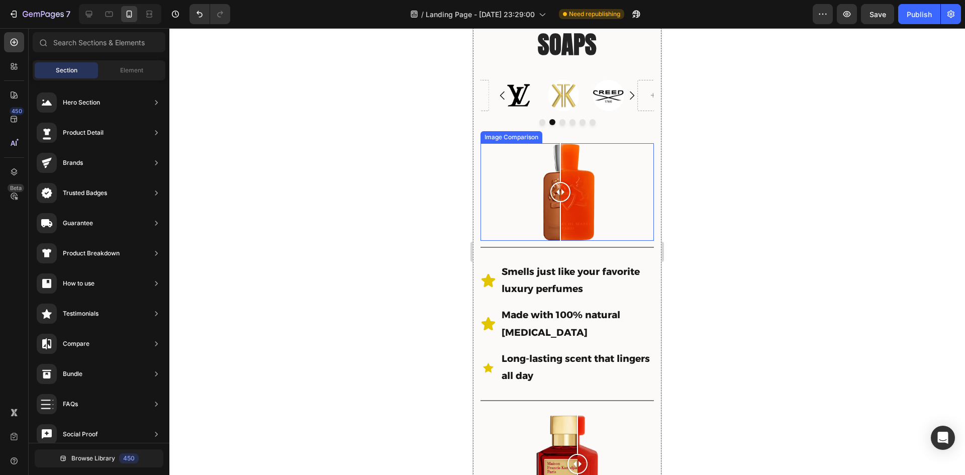
scroll to position [151, 0]
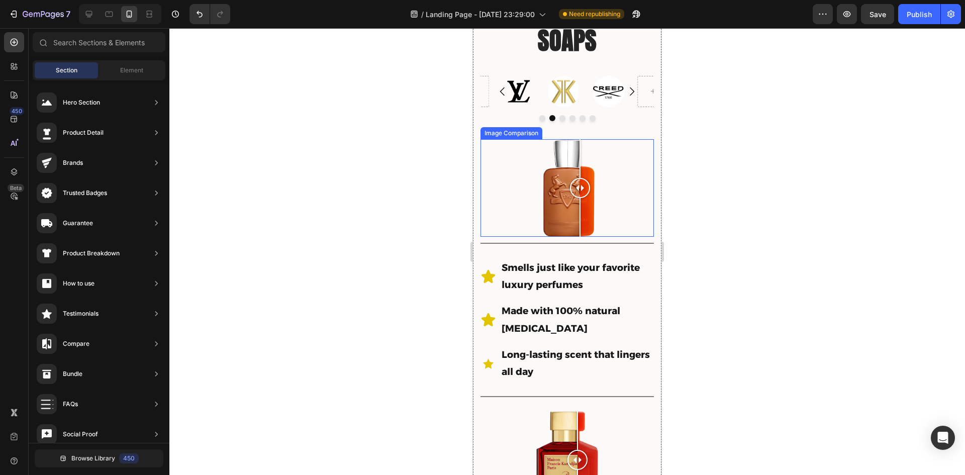
drag, startPoint x: 562, startPoint y: 182, endPoint x: 557, endPoint y: 184, distance: 5.9
click at [570, 184] on div at bounding box center [580, 188] width 20 height 20
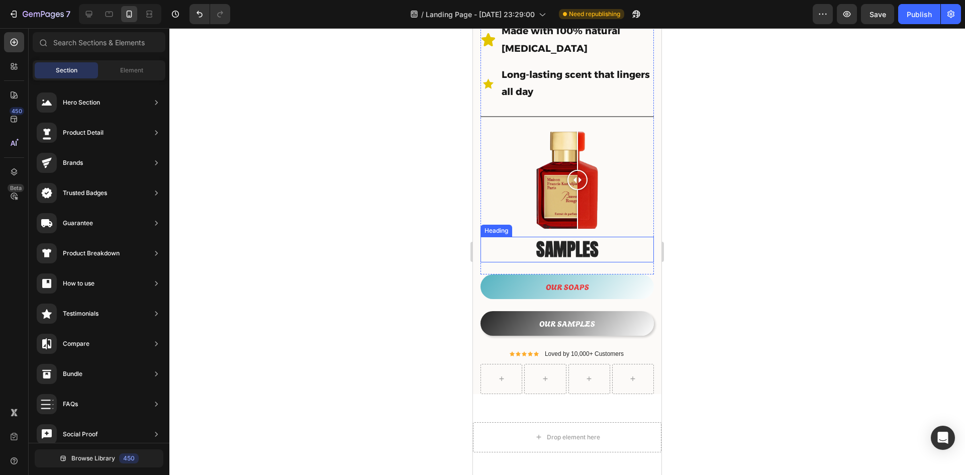
scroll to position [452, 0]
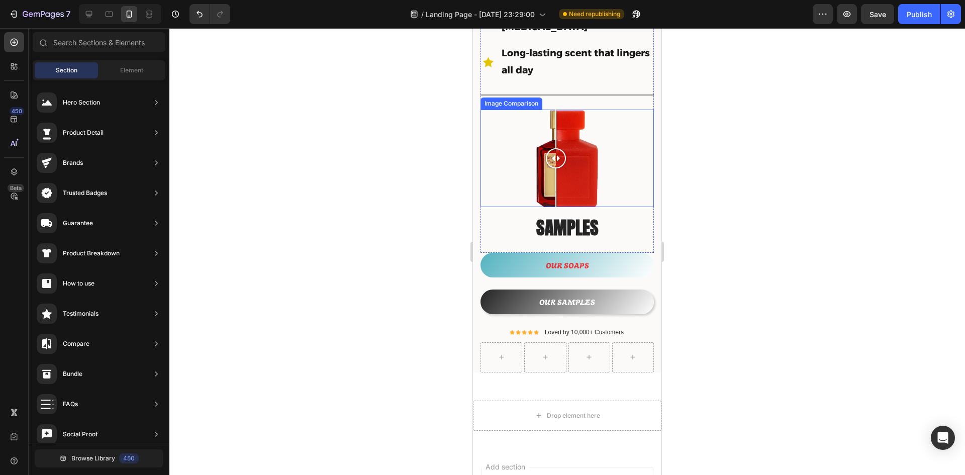
drag, startPoint x: 580, startPoint y: 149, endPoint x: 556, endPoint y: 157, distance: 25.9
click at [556, 157] on div at bounding box center [556, 158] width 20 height 97
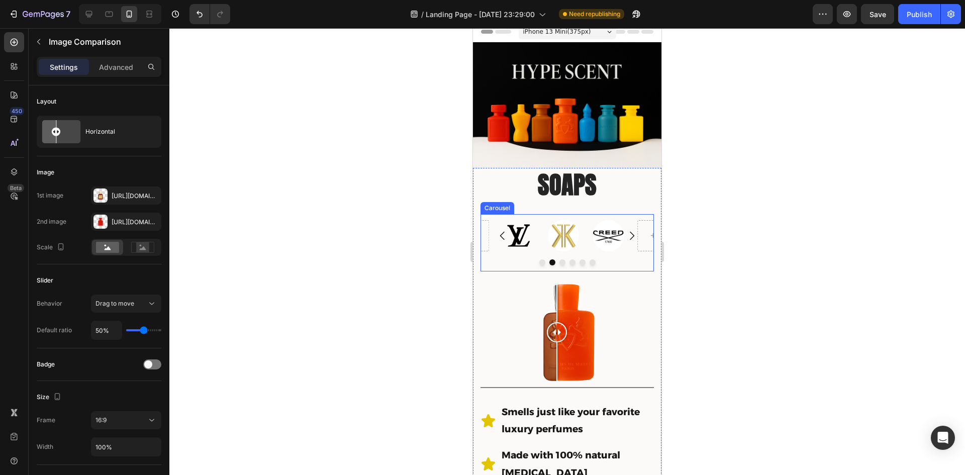
scroll to position [0, 0]
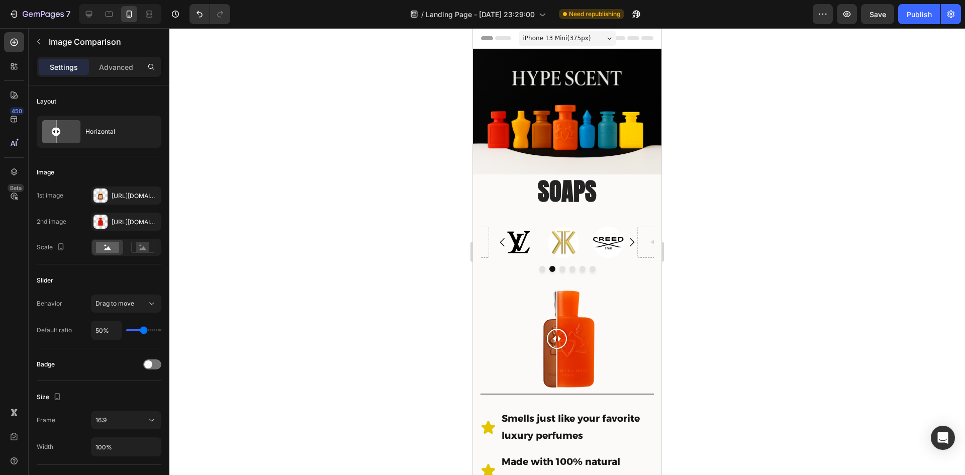
click at [713, 141] on div at bounding box center [566, 251] width 795 height 447
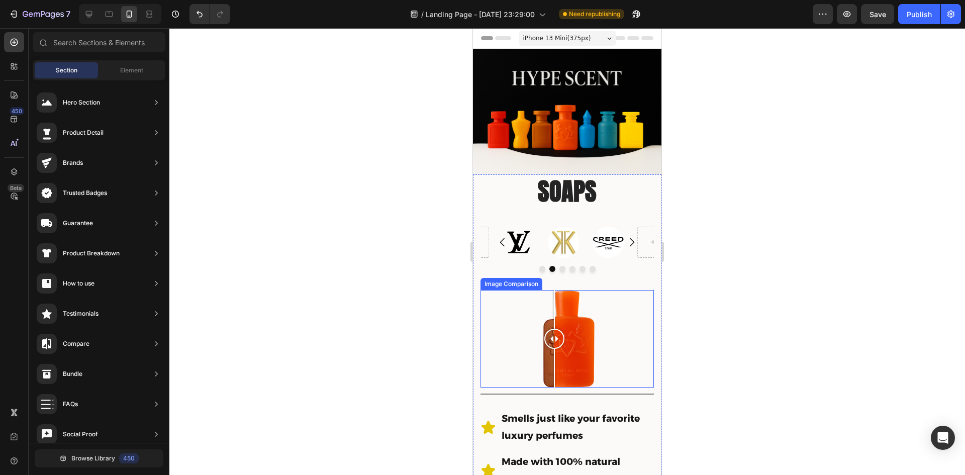
drag, startPoint x: 560, startPoint y: 335, endPoint x: 554, endPoint y: 337, distance: 6.4
click at [554, 337] on div at bounding box center [554, 339] width 20 height 20
click at [723, 320] on div at bounding box center [566, 251] width 795 height 447
drag, startPoint x: 550, startPoint y: 336, endPoint x: 570, endPoint y: 337, distance: 19.6
click at [569, 338] on div at bounding box center [566, 339] width 20 height 20
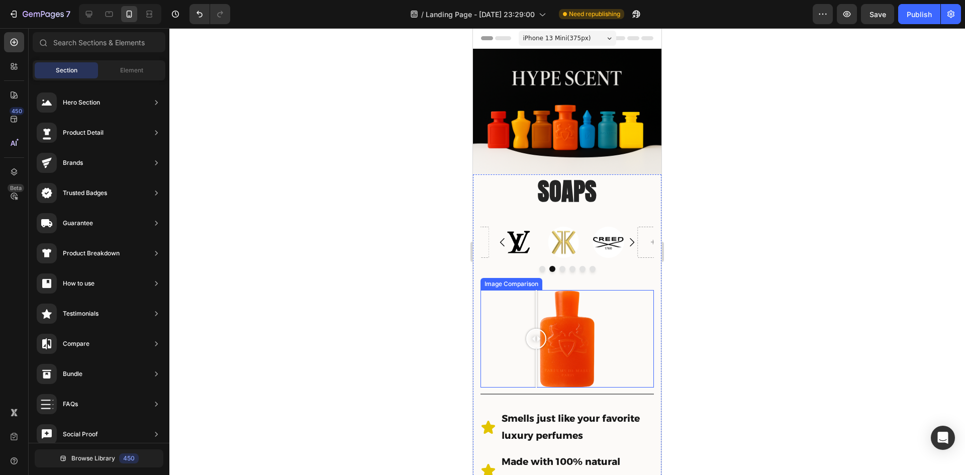
drag, startPoint x: 569, startPoint y: 332, endPoint x: 559, endPoint y: 324, distance: 12.9
click at [546, 335] on div at bounding box center [536, 339] width 20 height 20
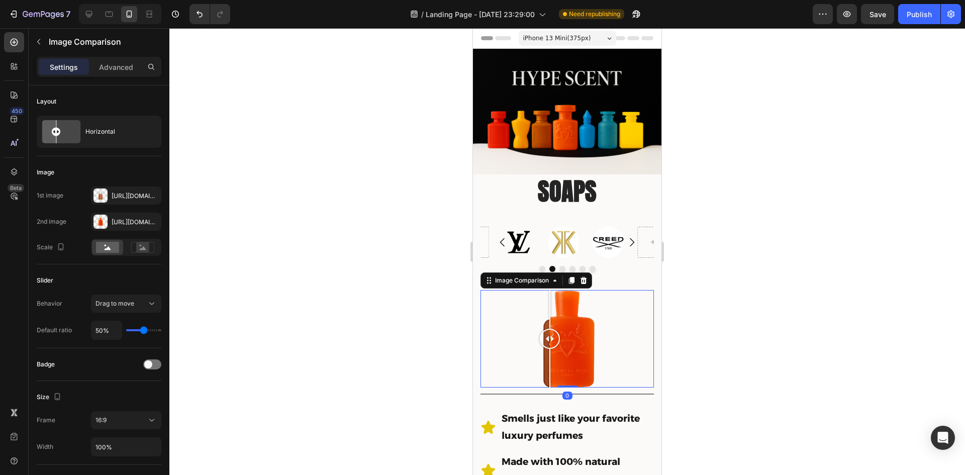
click at [770, 150] on div at bounding box center [566, 251] width 795 height 447
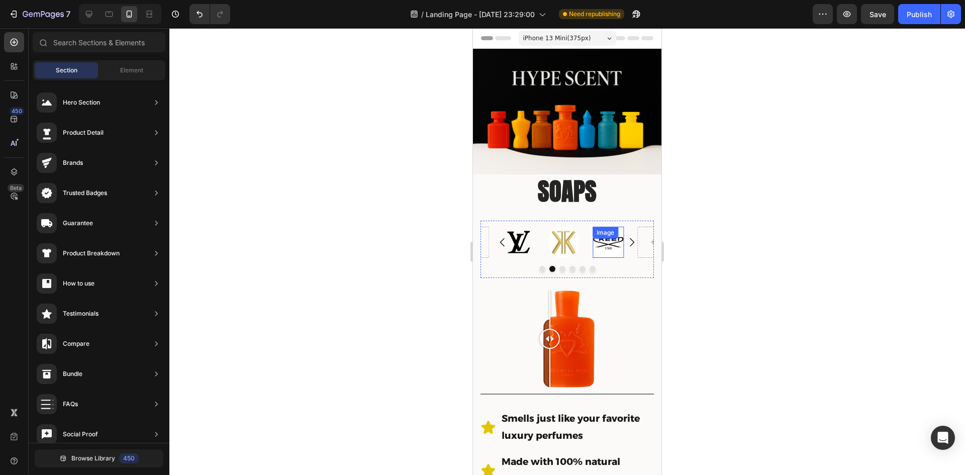
click at [593, 239] on img at bounding box center [607, 242] width 31 height 31
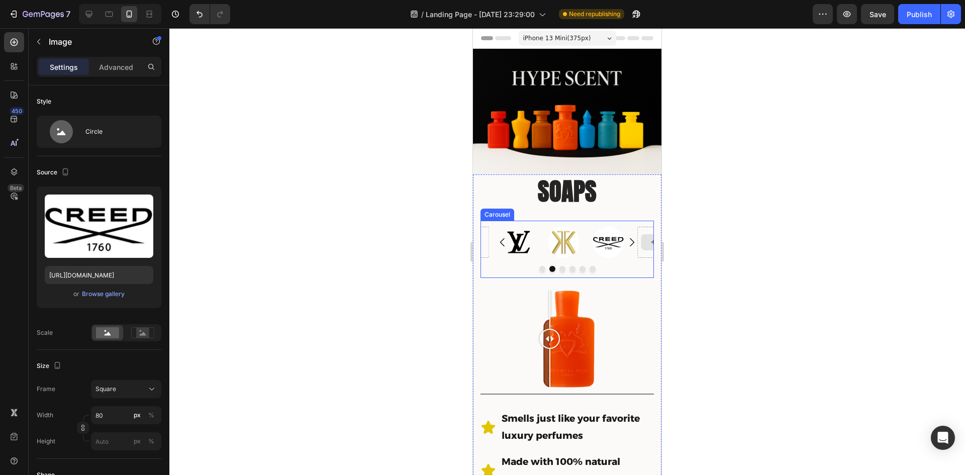
click at [643, 242] on div at bounding box center [653, 242] width 24 height 16
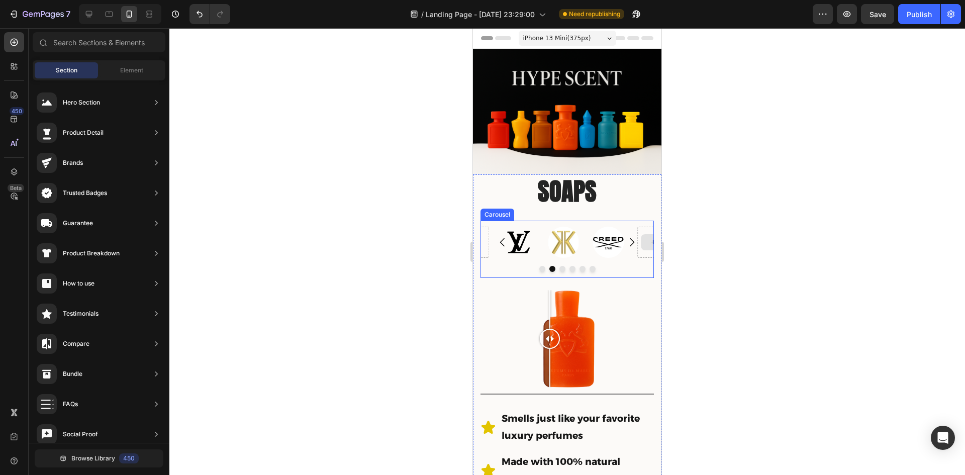
click at [644, 241] on div at bounding box center [653, 242] width 24 height 16
click at [701, 235] on div at bounding box center [566, 251] width 795 height 447
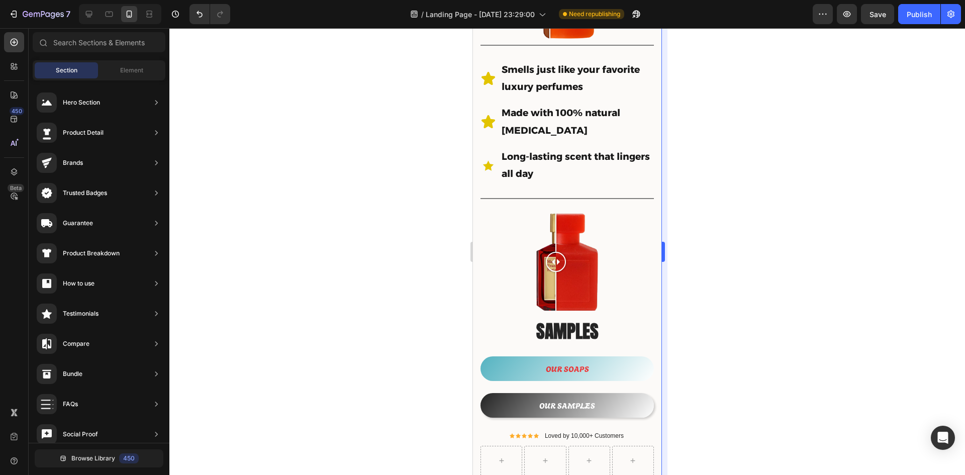
scroll to position [343, 0]
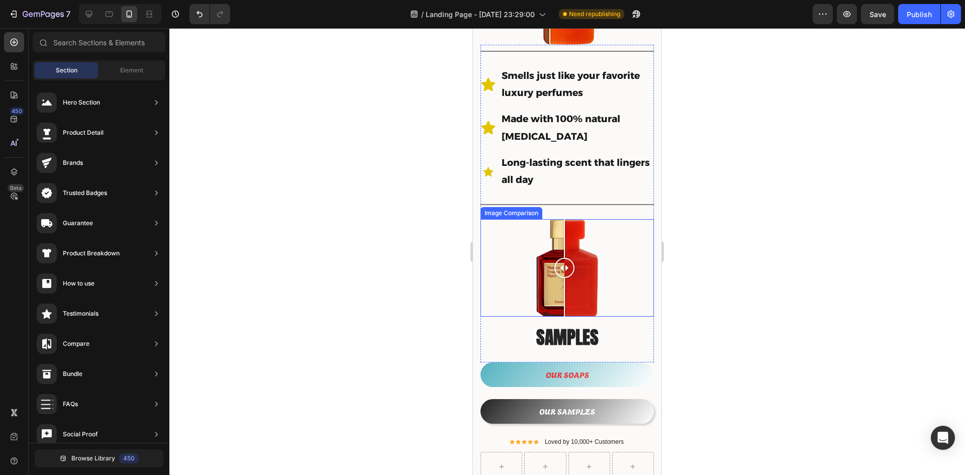
drag, startPoint x: 558, startPoint y: 259, endPoint x: 593, endPoint y: 265, distance: 35.6
click at [561, 268] on div at bounding box center [564, 267] width 20 height 97
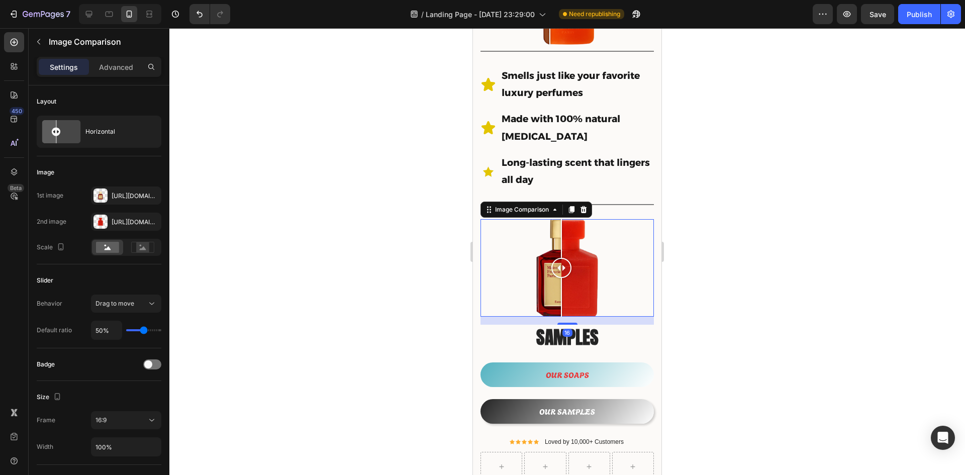
click at [734, 249] on div at bounding box center [566, 251] width 795 height 447
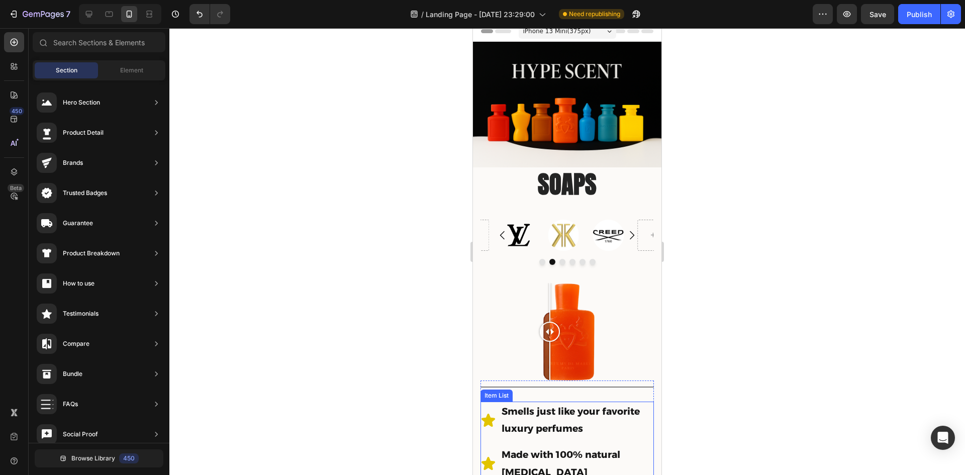
scroll to position [0, 0]
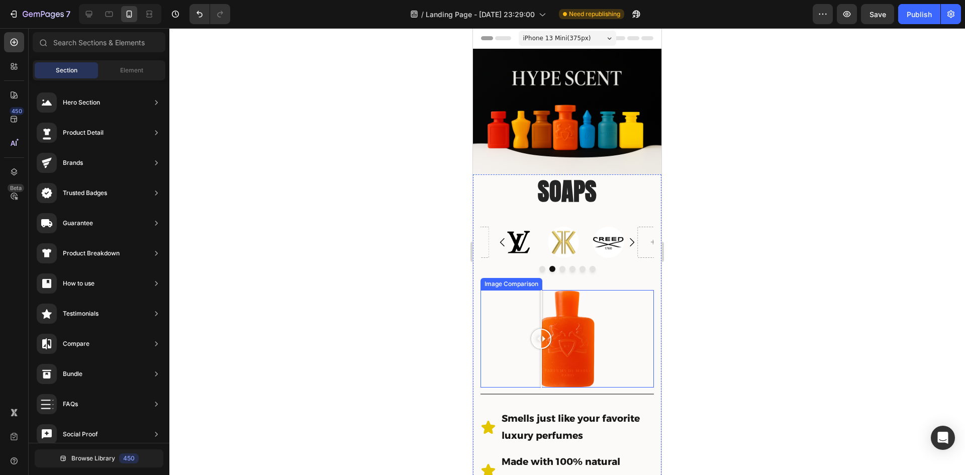
drag, startPoint x: 558, startPoint y: 334, endPoint x: 541, endPoint y: 337, distance: 17.9
click at [541, 337] on div at bounding box center [541, 339] width 20 height 20
click at [732, 248] on div at bounding box center [566, 251] width 795 height 447
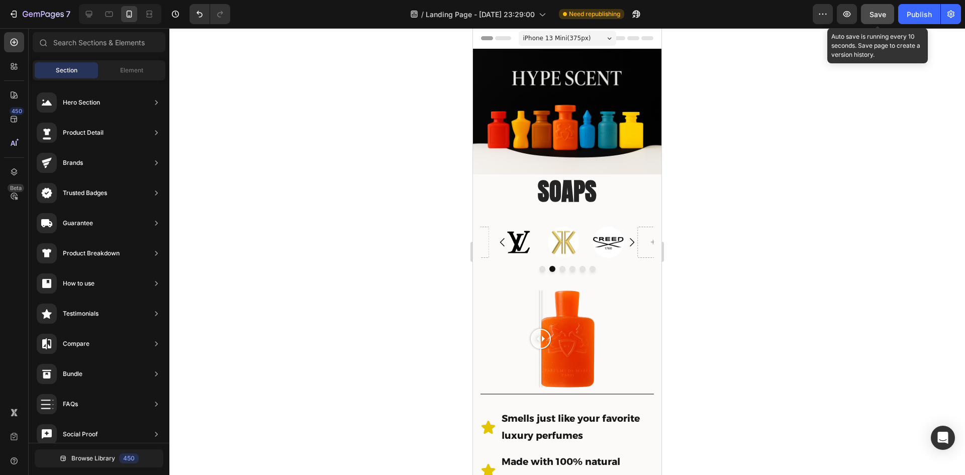
click at [880, 15] on span "Save" at bounding box center [877, 14] width 17 height 9
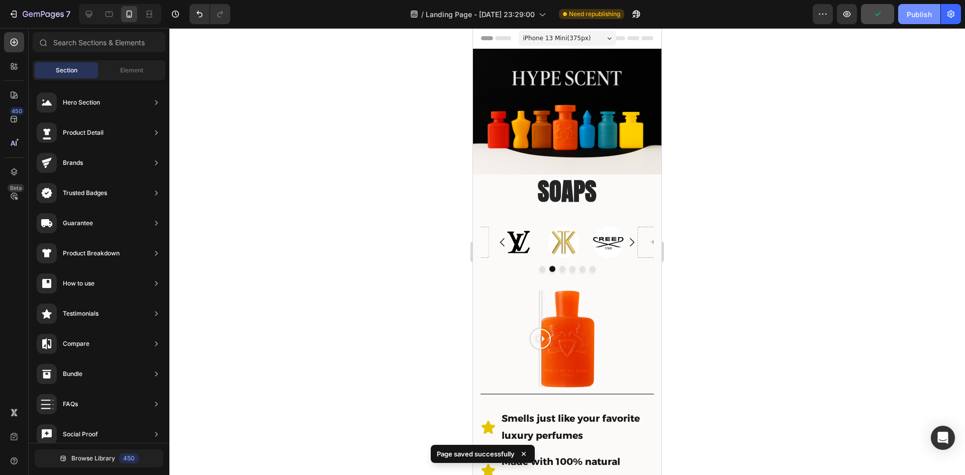
click at [913, 16] on div "Publish" at bounding box center [918, 14] width 25 height 11
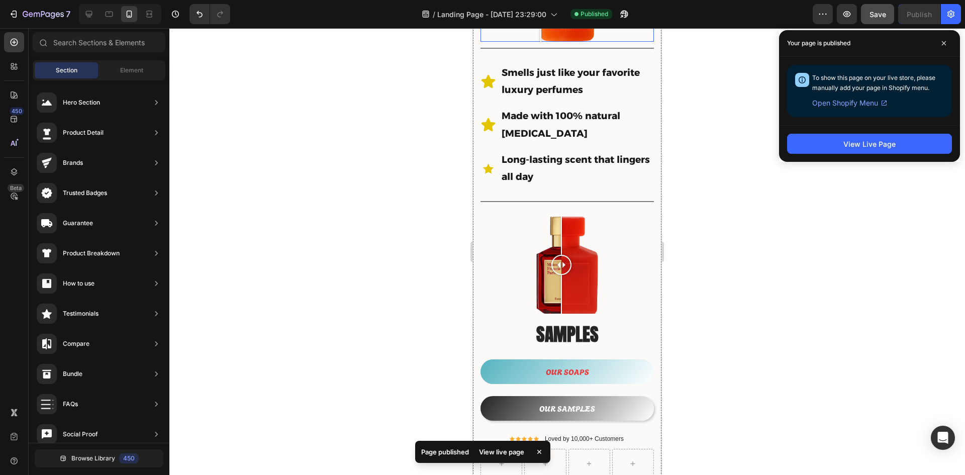
scroll to position [352, 0]
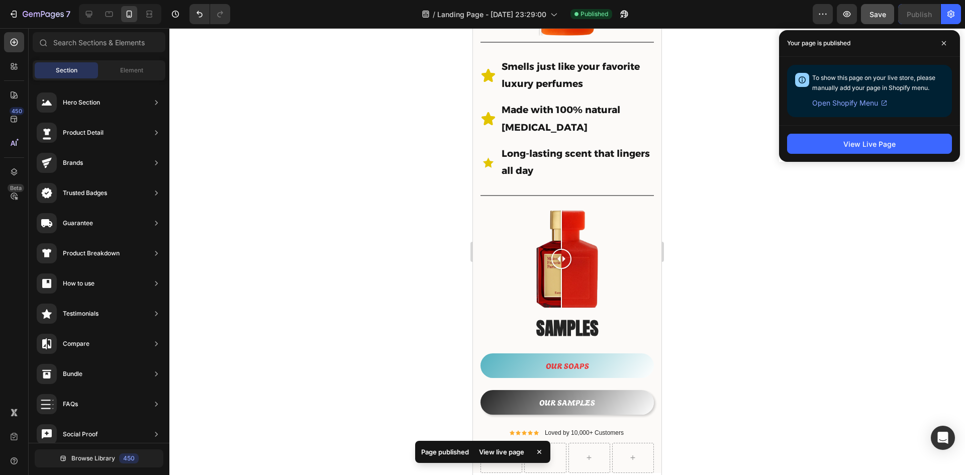
click at [858, 101] on span "Open Shopify Menu" at bounding box center [845, 103] width 66 height 12
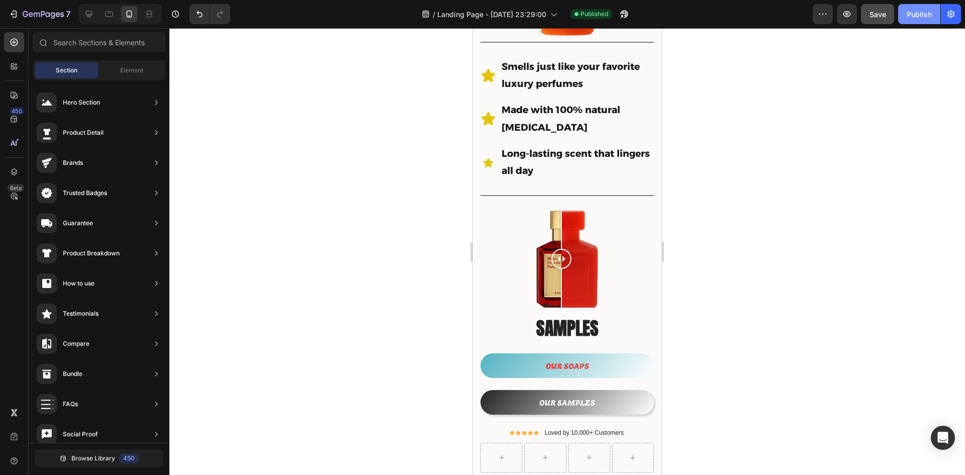
click at [930, 19] on div "Publish" at bounding box center [918, 14] width 25 height 11
click at [910, 8] on button "Publish" at bounding box center [919, 14] width 42 height 20
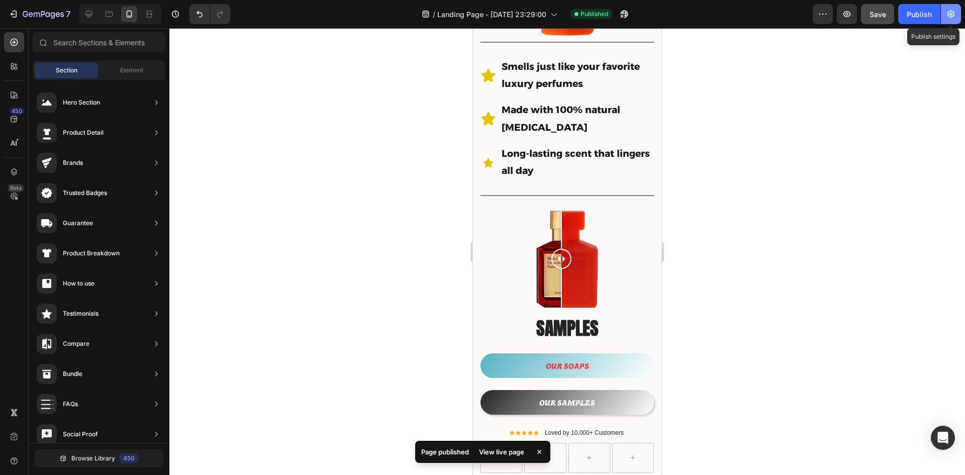
click at [949, 12] on icon "button" at bounding box center [951, 14] width 10 height 10
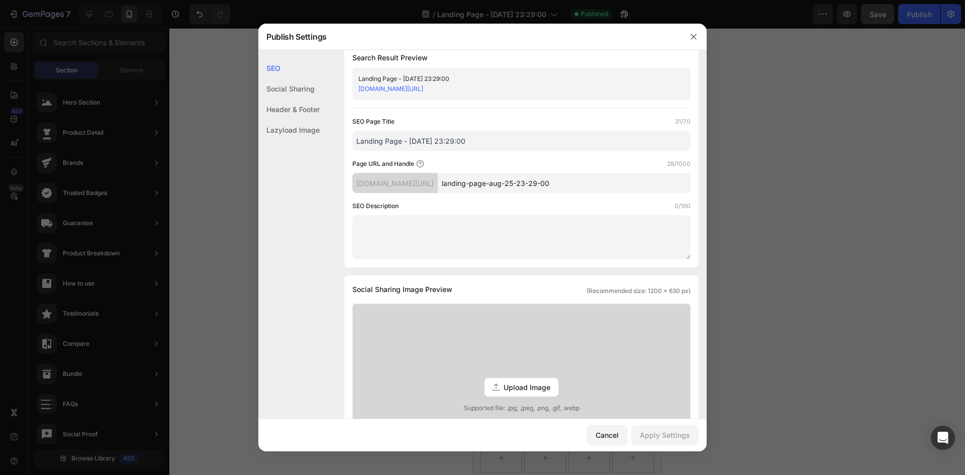
scroll to position [0, 0]
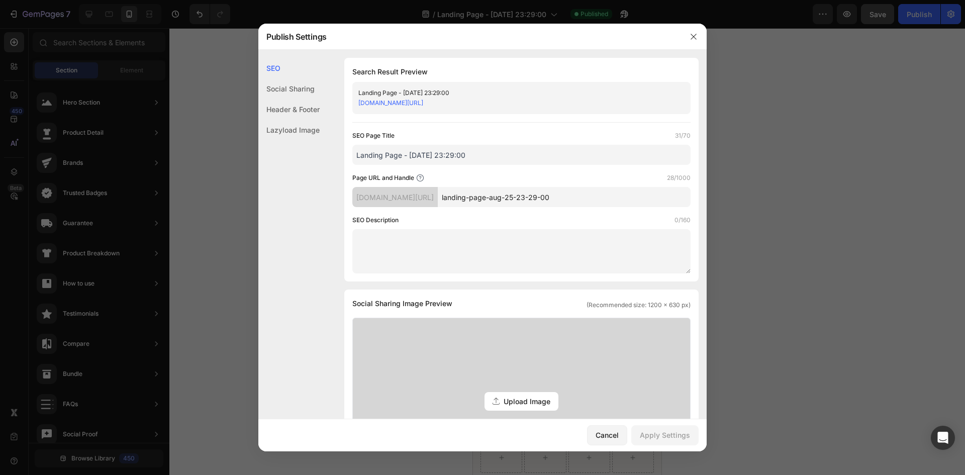
drag, startPoint x: 588, startPoint y: 197, endPoint x: 471, endPoint y: 198, distance: 117.6
click at [471, 198] on input "landing-page-aug-25-23-29-00" at bounding box center [564, 197] width 253 height 20
click at [438, 198] on div "[DOMAIN_NAME][URL]" at bounding box center [394, 197] width 85 height 20
drag, startPoint x: 459, startPoint y: 198, endPoint x: 364, endPoint y: 200, distance: 95.5
click at [364, 200] on div "[DOMAIN_NAME][URL]" at bounding box center [394, 197] width 85 height 20
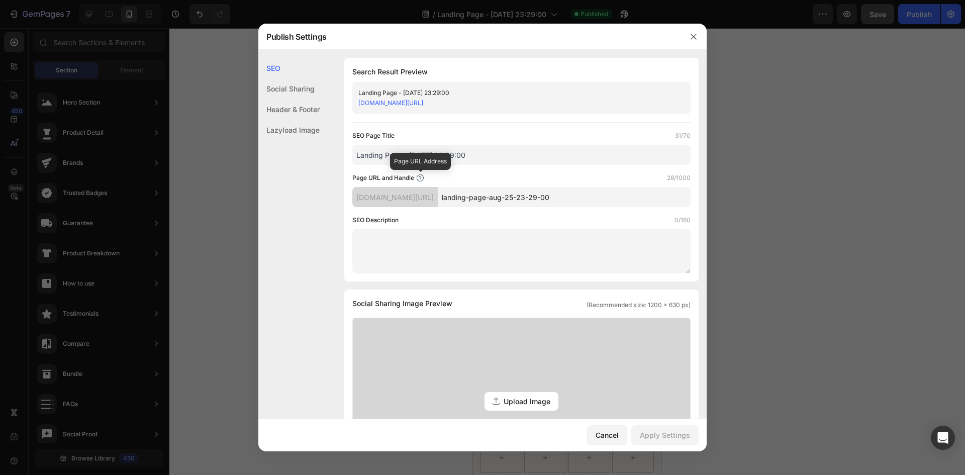
click at [420, 177] on icon at bounding box center [420, 178] width 8 height 8
drag, startPoint x: 589, startPoint y: 195, endPoint x: 473, endPoint y: 200, distance: 116.2
click at [473, 200] on input "landing-page-aug-25-23-29-00" at bounding box center [564, 197] width 253 height 20
click at [637, 200] on input "landing-page-aug-25-23-29-00" at bounding box center [564, 197] width 253 height 20
click at [616, 199] on input "landing-page-aug-25-23-29-00" at bounding box center [564, 197] width 253 height 20
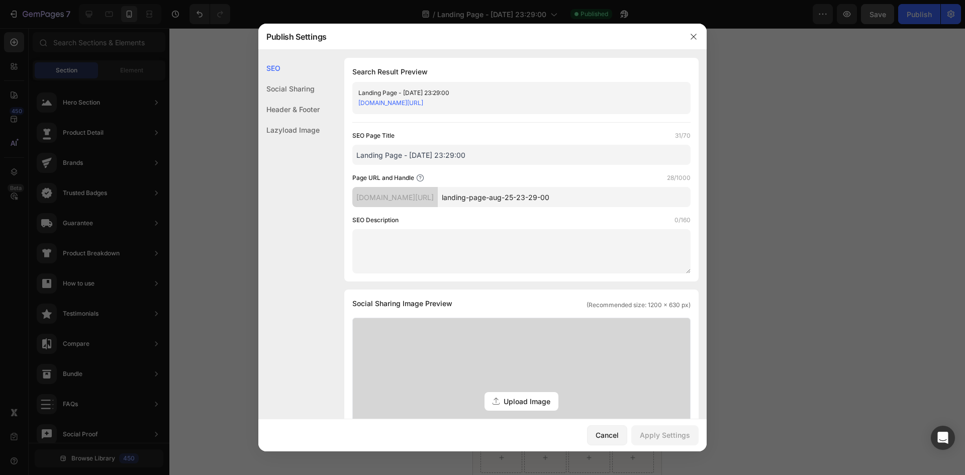
click at [561, 198] on input "landing-page-aug-25-23-29-00" at bounding box center [564, 197] width 253 height 20
click at [438, 200] on div "[DOMAIN_NAME][URL]" at bounding box center [394, 197] width 85 height 20
click at [685, 37] on div at bounding box center [693, 37] width 26 height 26
